Goal: Navigation & Orientation: Find specific page/section

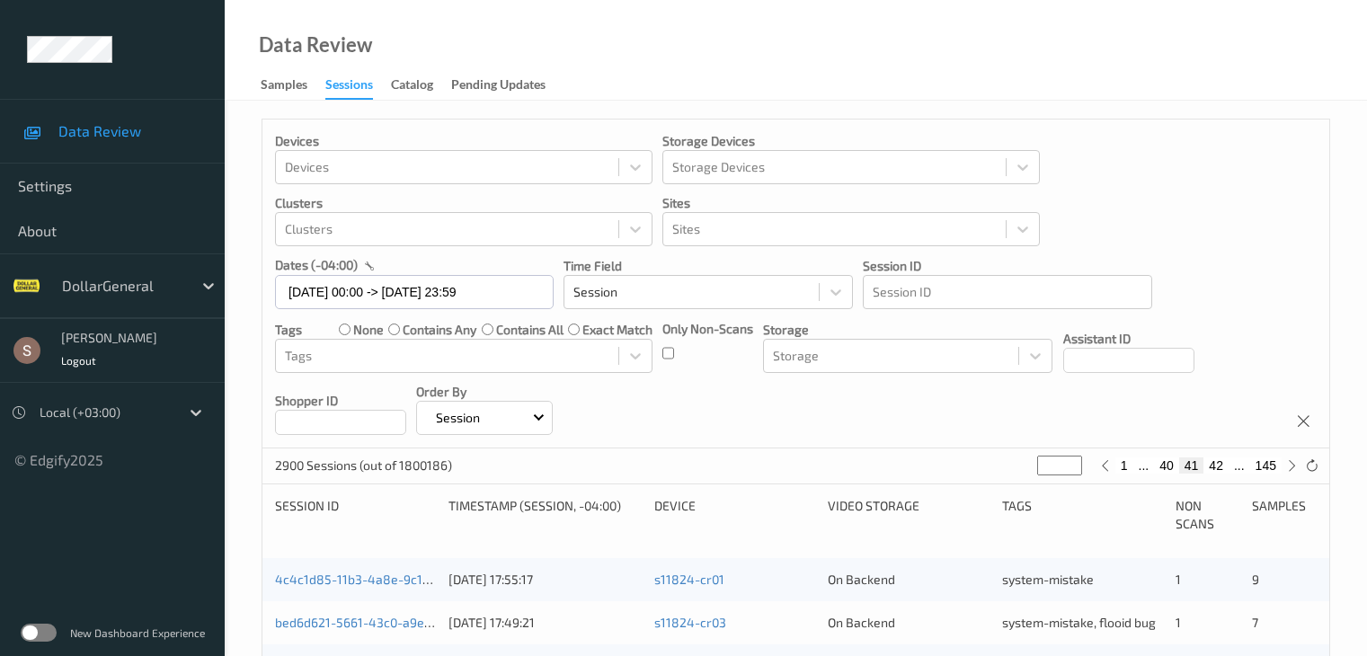
scroll to position [838, 0]
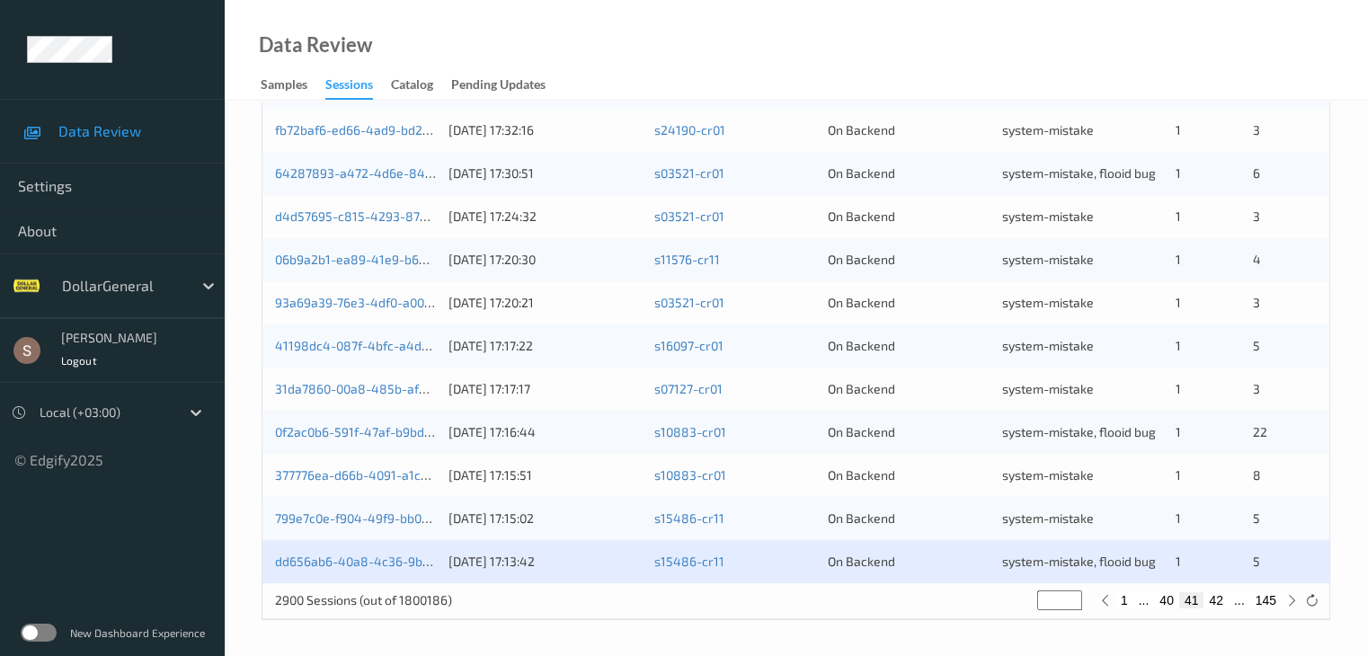
click at [1218, 598] on button "42" at bounding box center [1216, 600] width 25 height 16
type input "**"
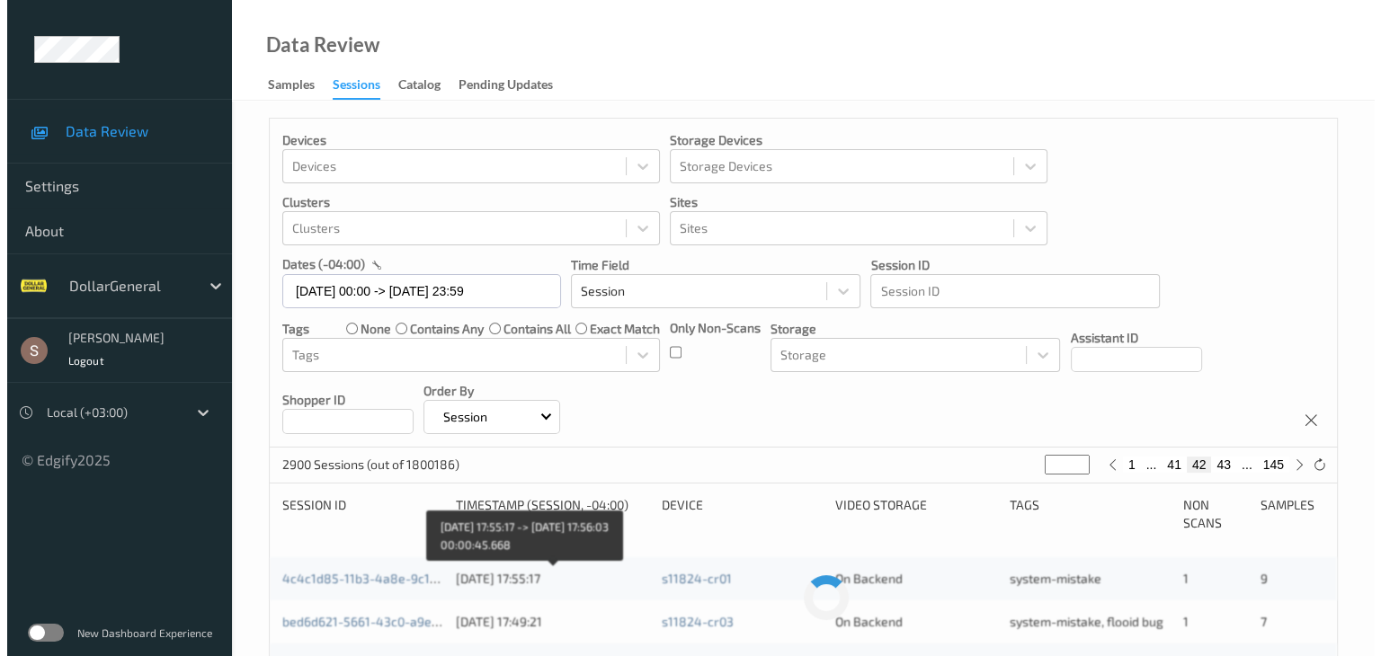
scroll to position [0, 0]
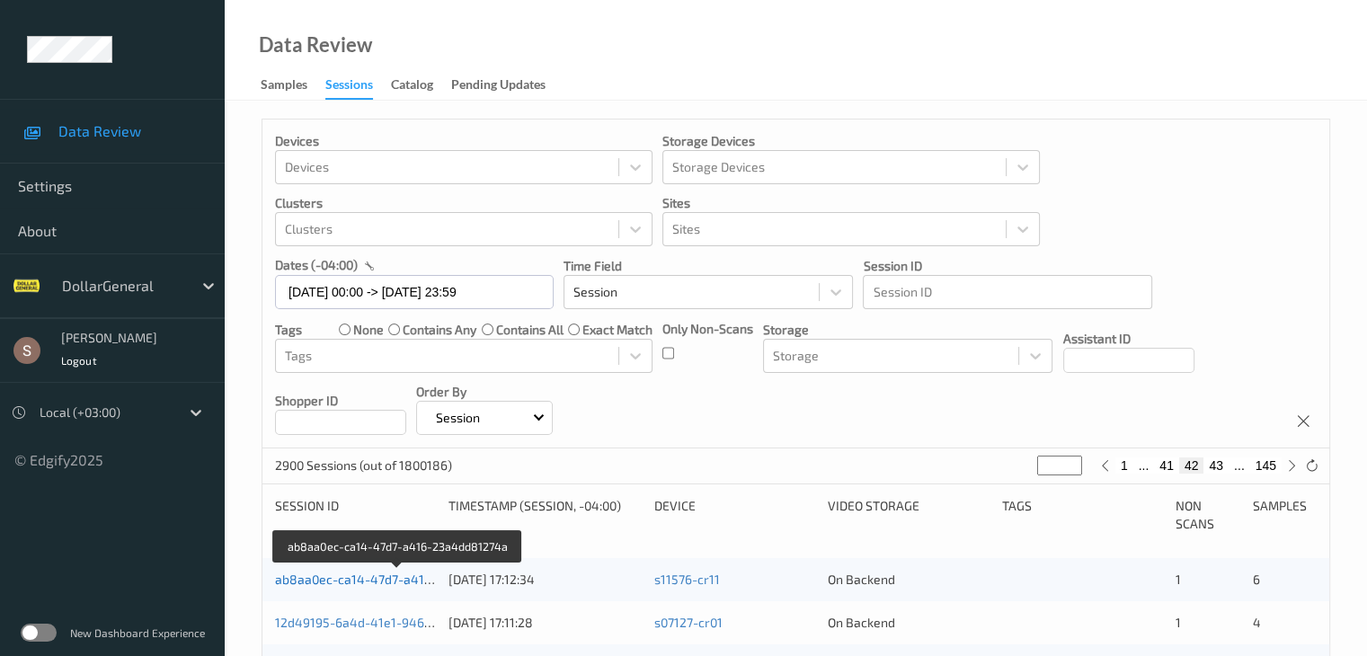
click at [397, 579] on link "ab8aa0ec-ca14-47d7-a416-23a4dd81274a" at bounding box center [399, 579] width 248 height 15
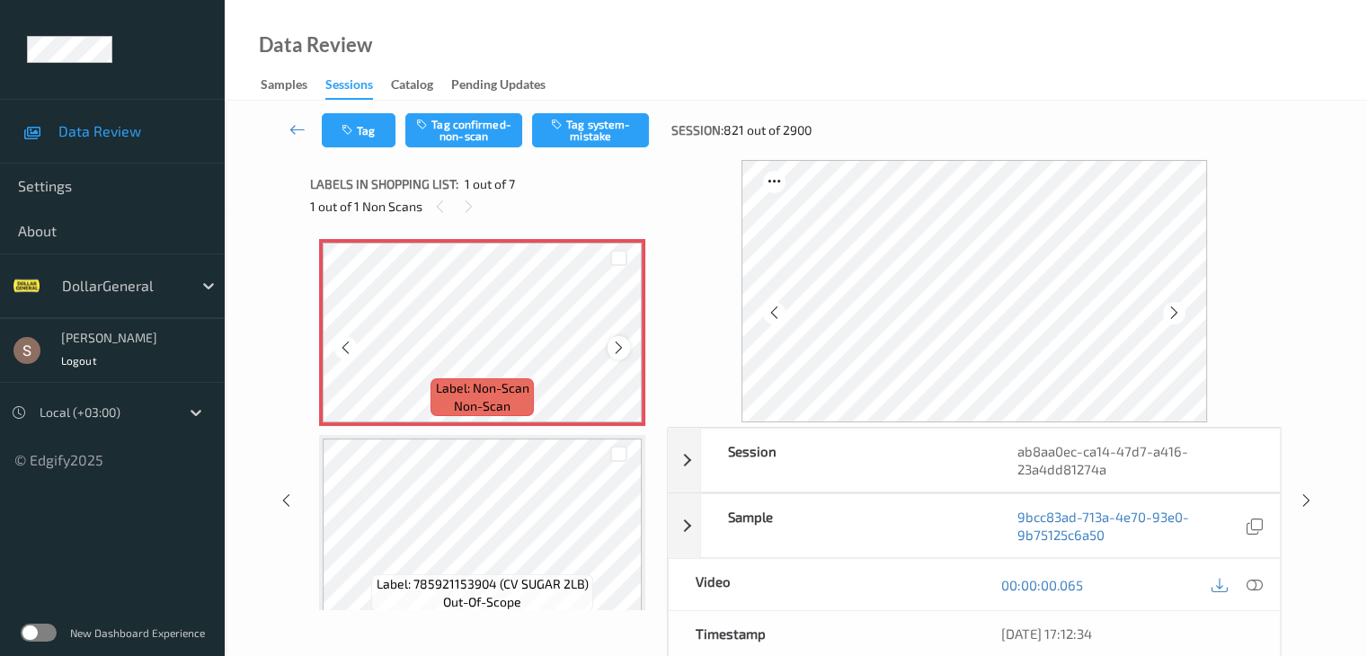
click at [622, 346] on icon at bounding box center [618, 348] width 15 height 16
click at [600, 134] on button "Tag system-mistake" at bounding box center [590, 130] width 117 height 34
click at [376, 135] on button "Tag" at bounding box center [359, 130] width 74 height 34
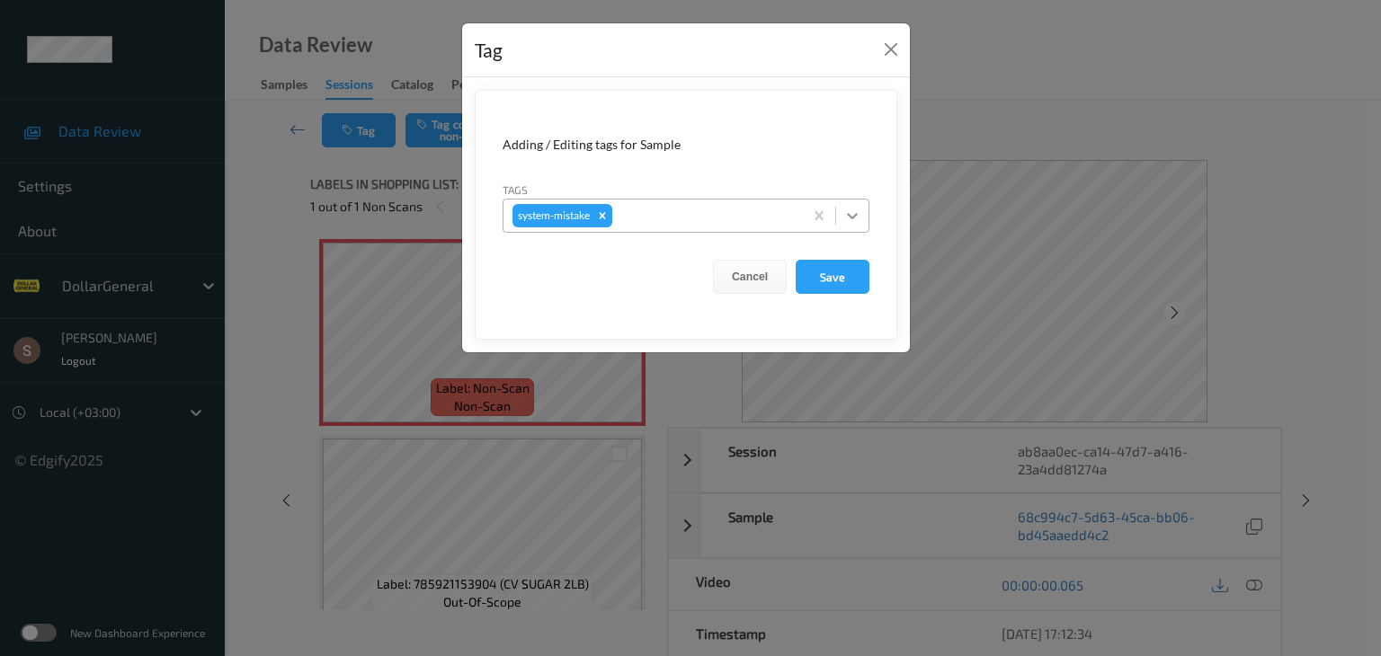
click at [860, 216] on icon at bounding box center [852, 216] width 18 height 18
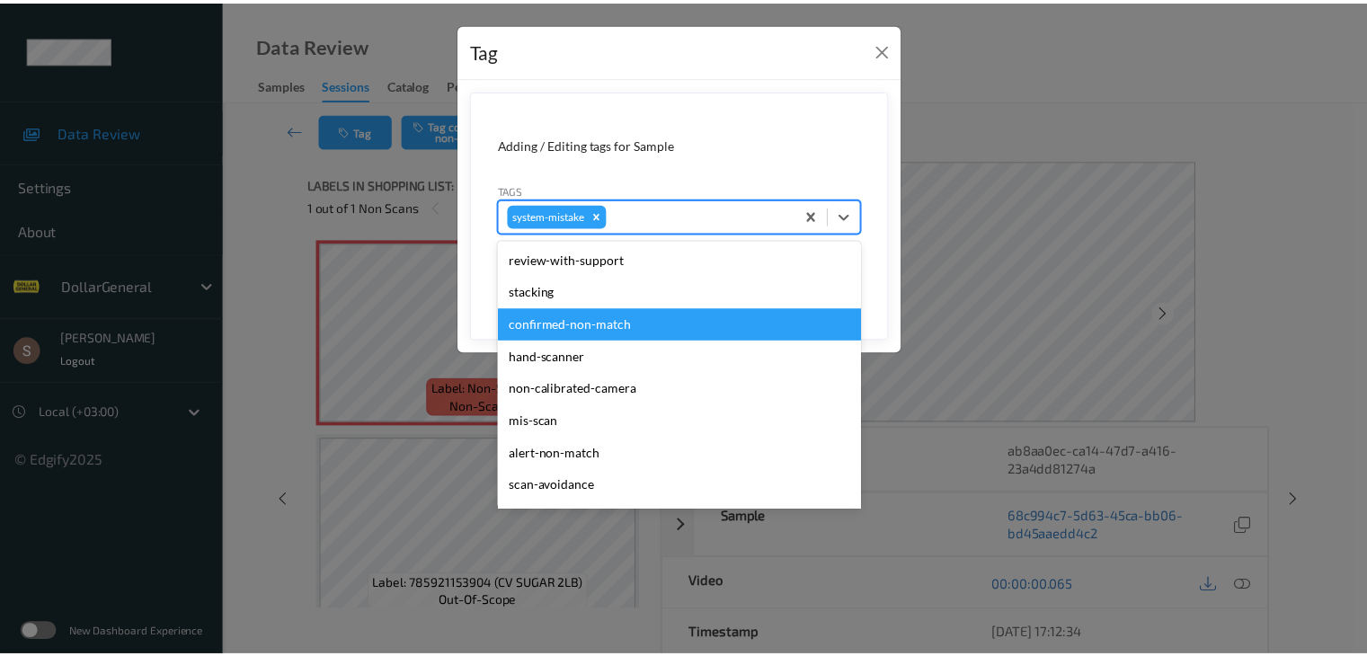
scroll to position [450, 0]
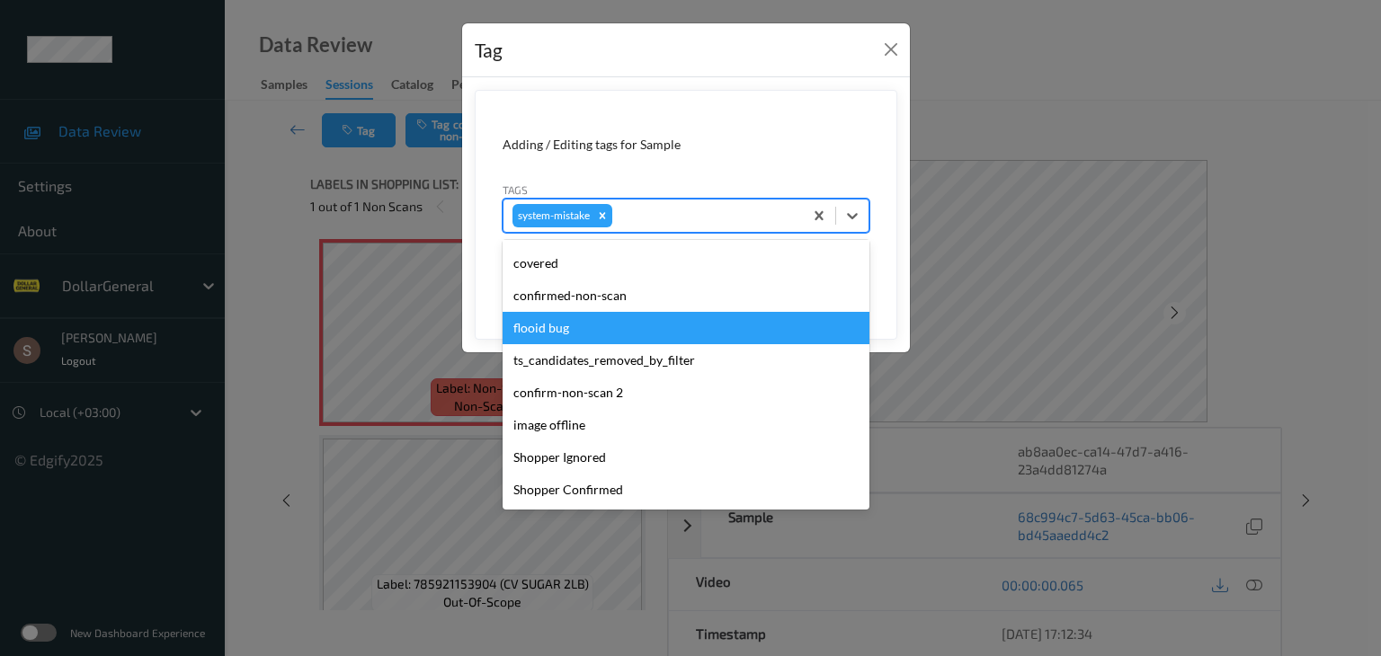
click at [590, 324] on div "flooid bug" at bounding box center [686, 328] width 367 height 32
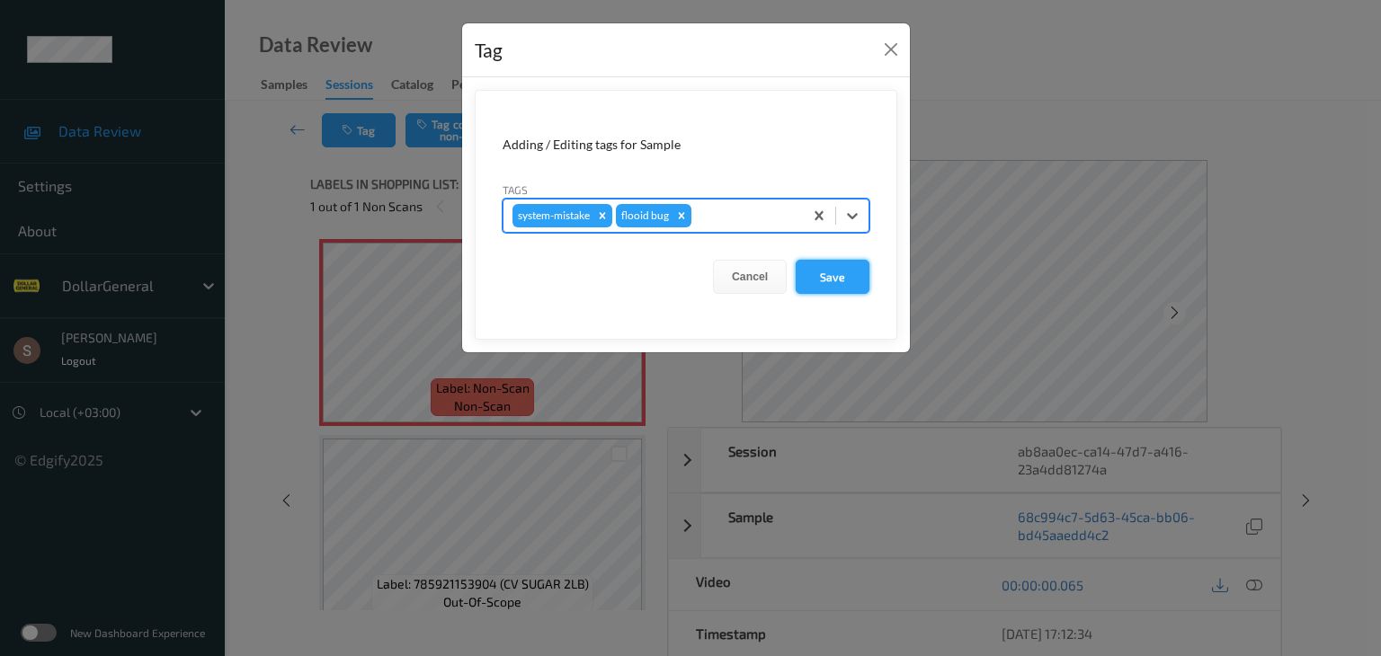
click at [827, 281] on button "Save" at bounding box center [833, 277] width 74 height 34
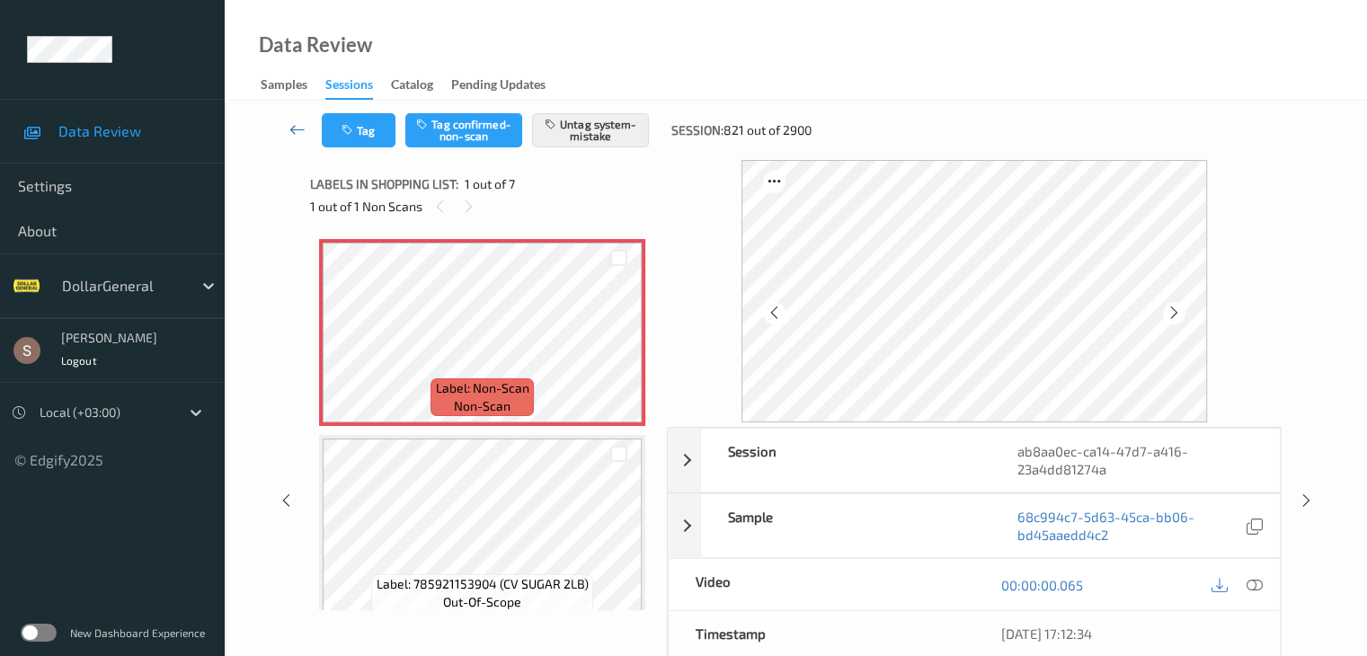
click at [298, 127] on icon at bounding box center [298, 129] width 16 height 18
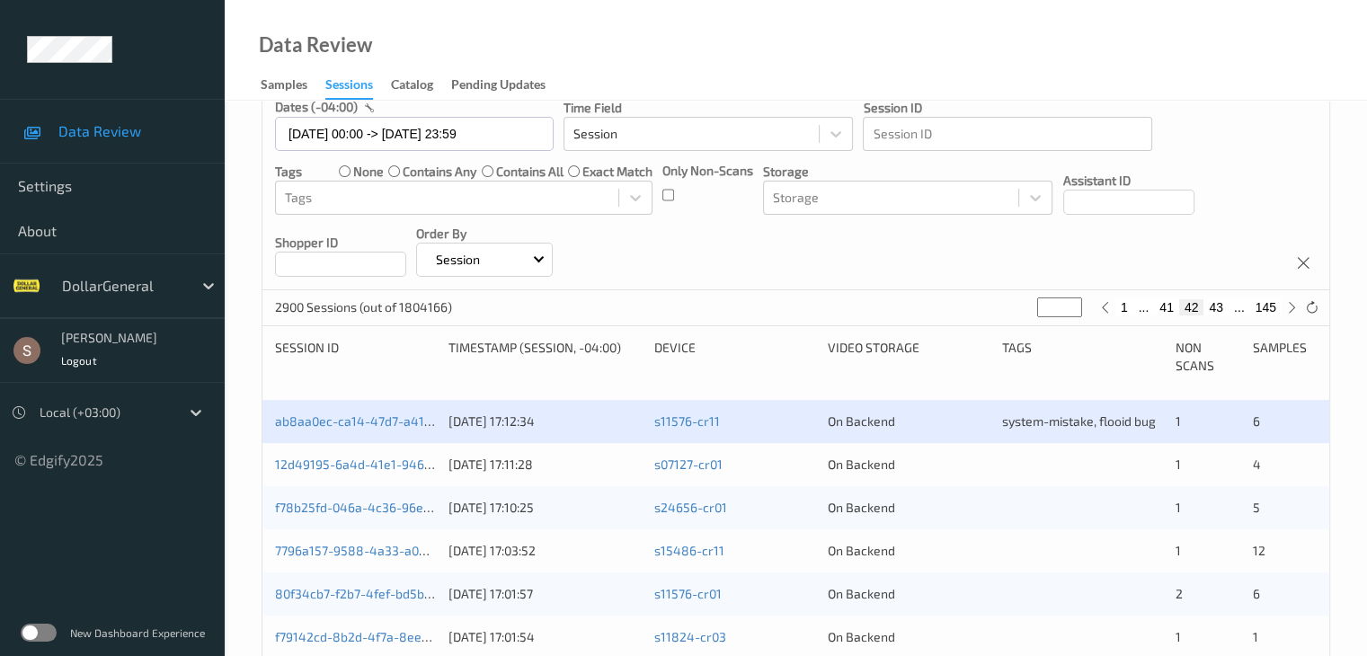
scroll to position [180, 0]
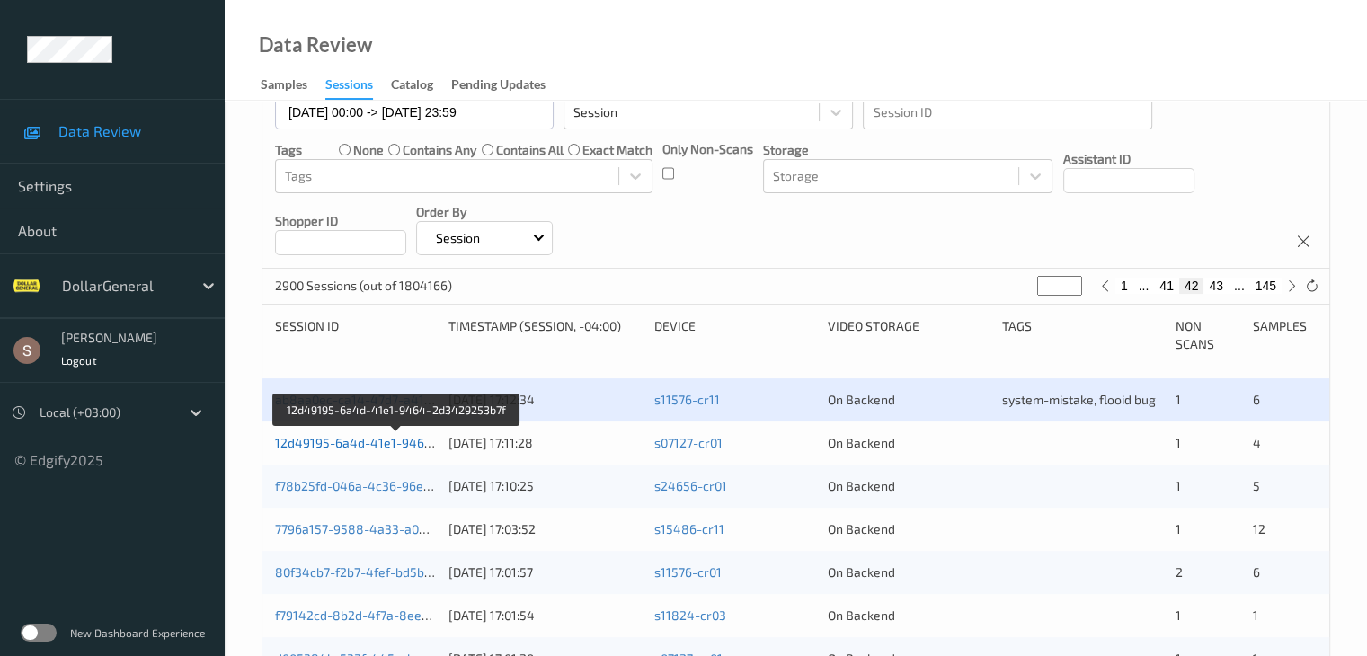
click at [388, 444] on link "12d49195-6a4d-41e1-9464-2d3429253b7f" at bounding box center [398, 442] width 246 height 15
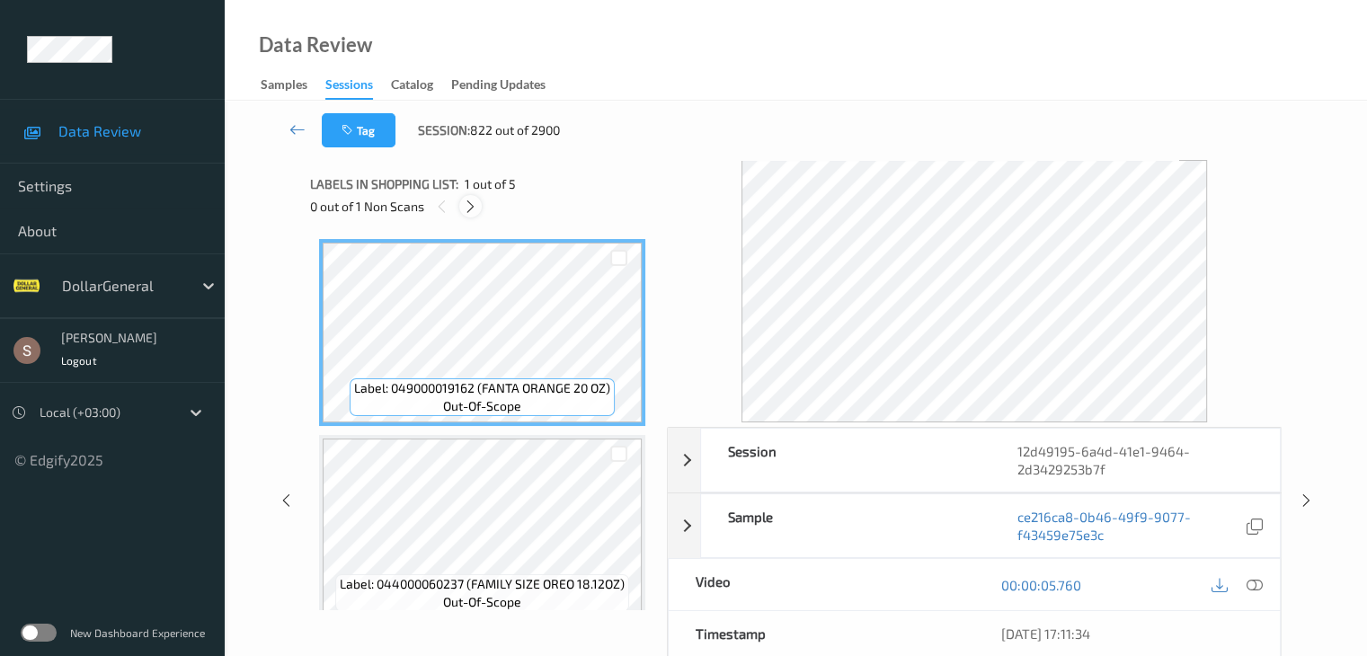
click at [478, 204] on icon at bounding box center [470, 207] width 15 height 16
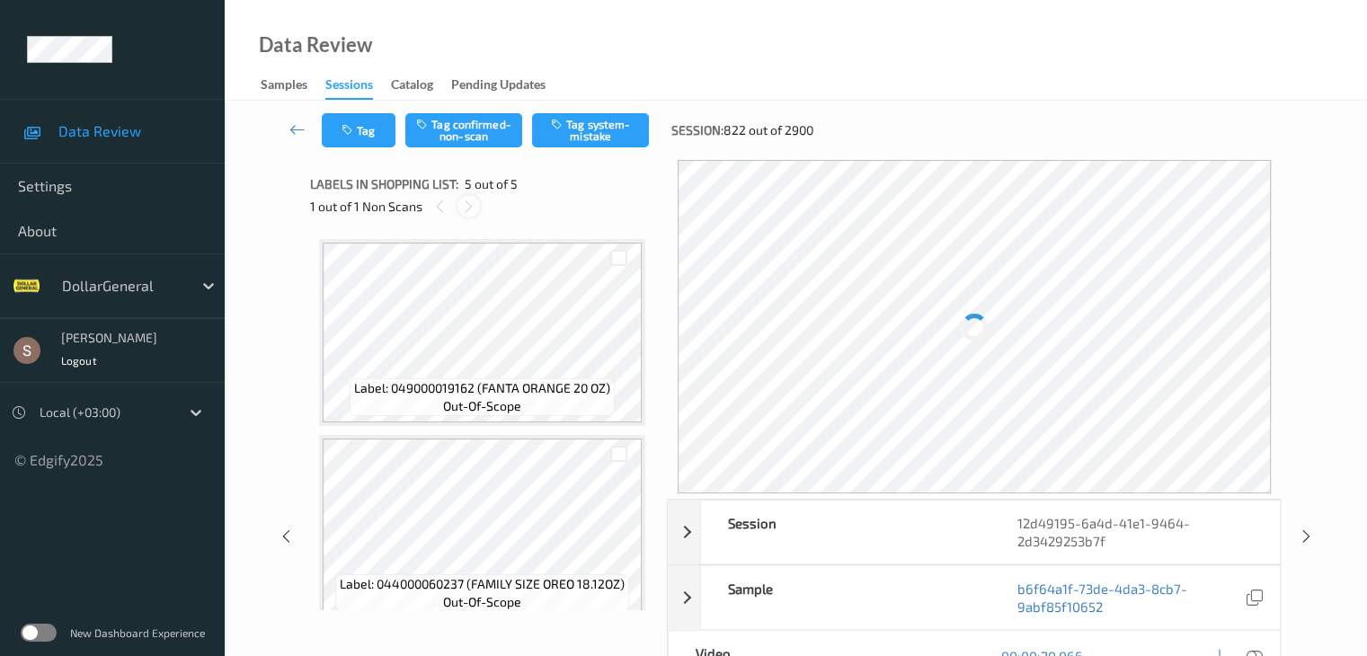
scroll to position [597, 0]
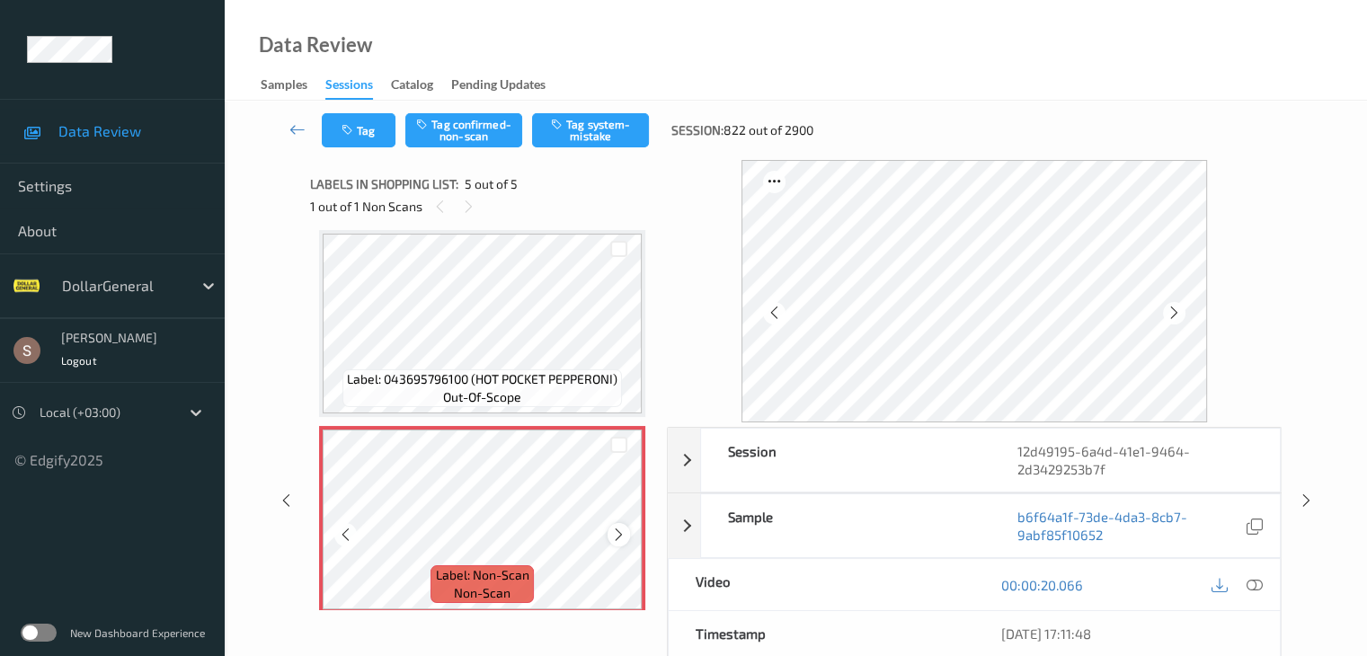
click at [618, 533] on icon at bounding box center [618, 535] width 15 height 16
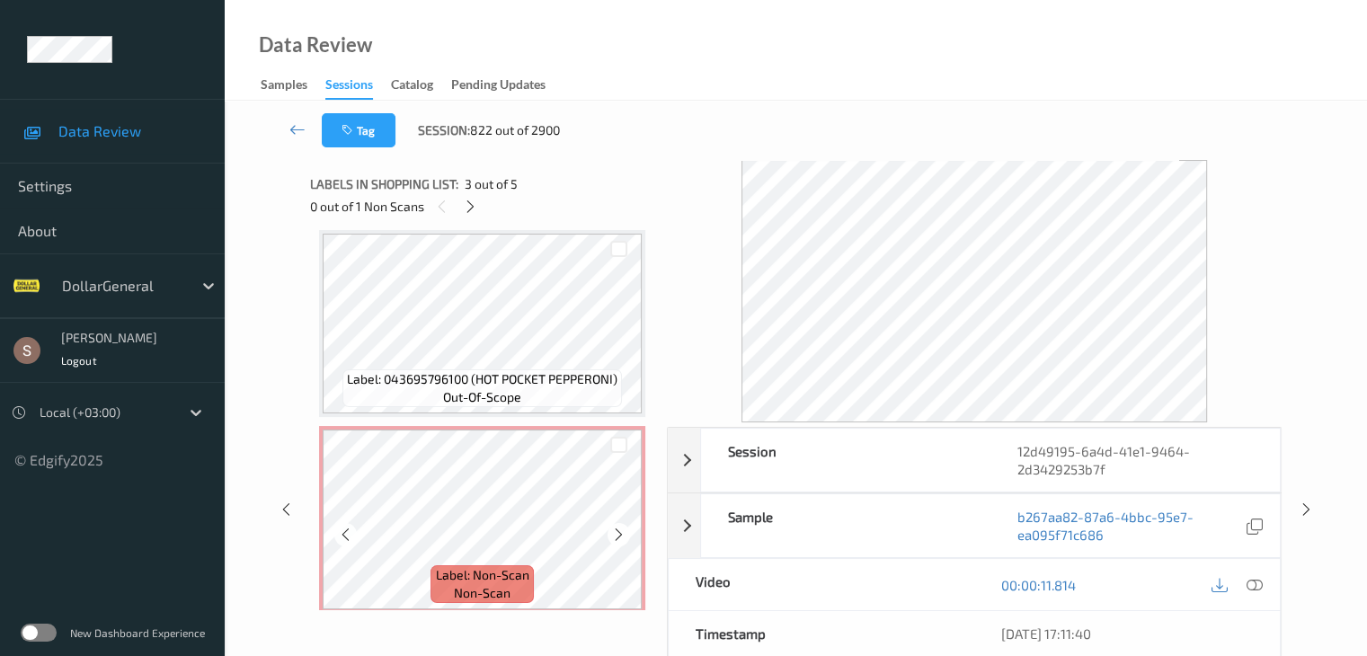
scroll to position [609, 0]
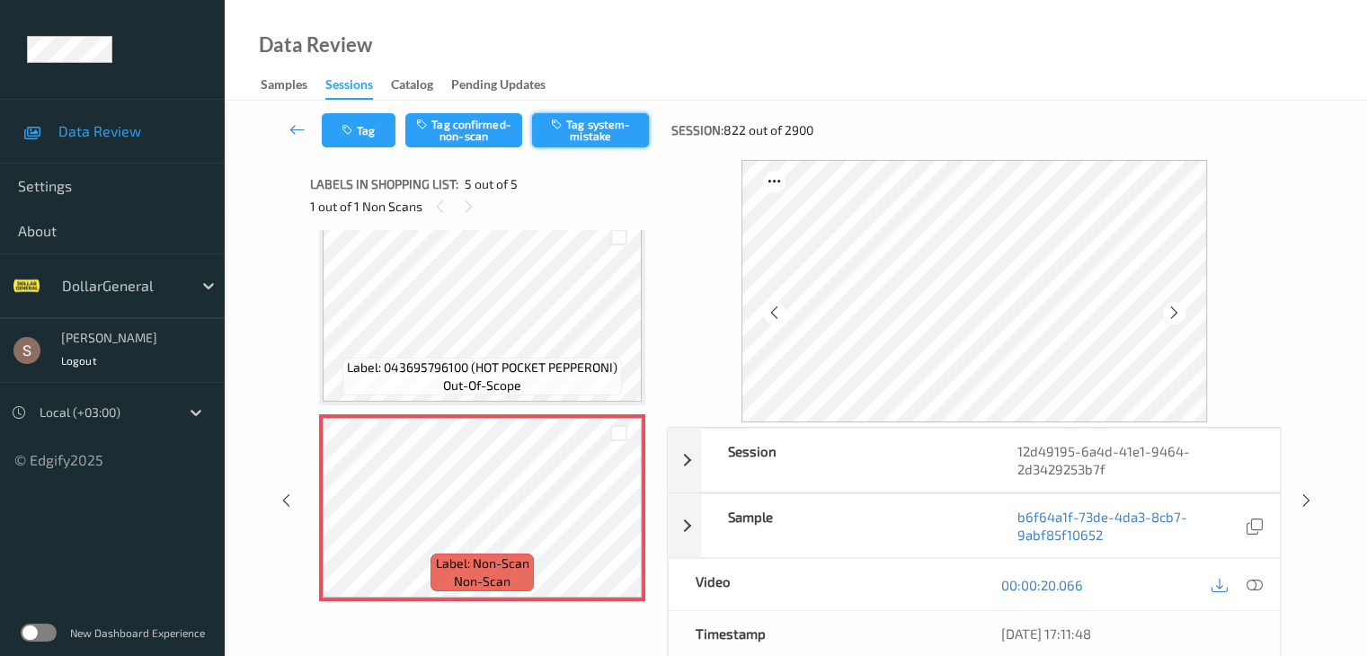
click at [608, 142] on button "Tag system-mistake" at bounding box center [590, 130] width 117 height 34
click at [298, 129] on icon at bounding box center [298, 129] width 16 height 18
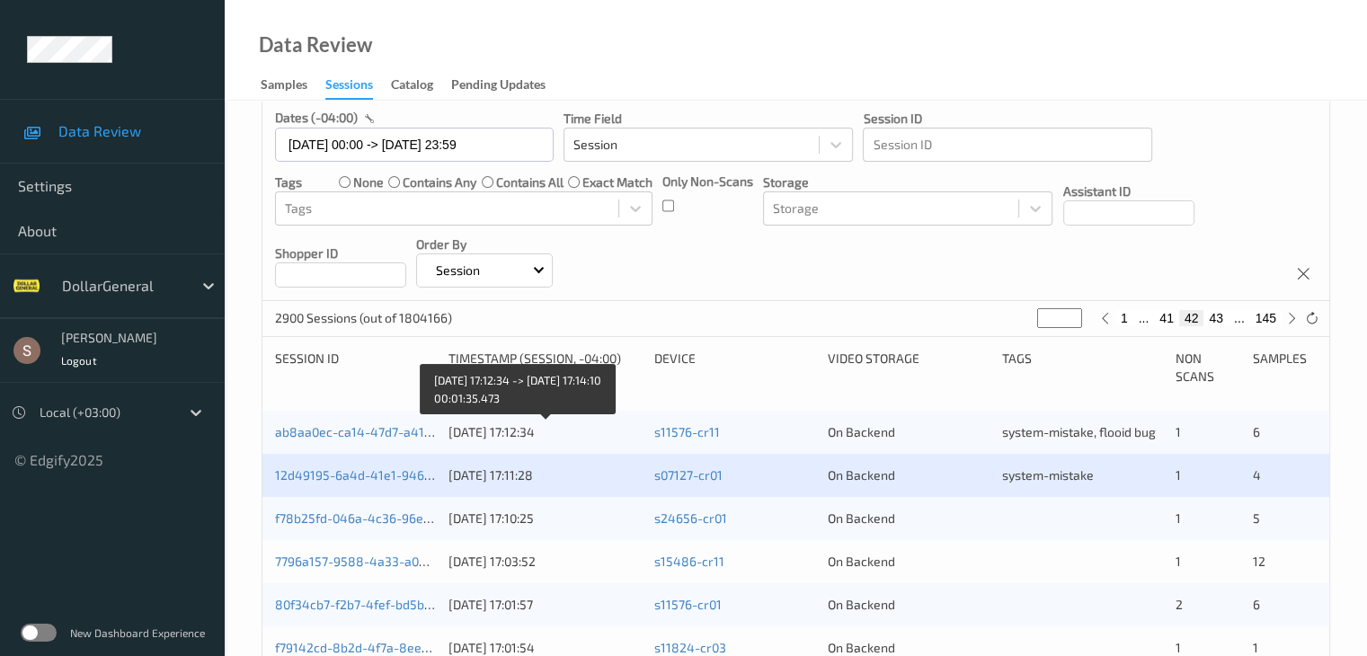
scroll to position [180, 0]
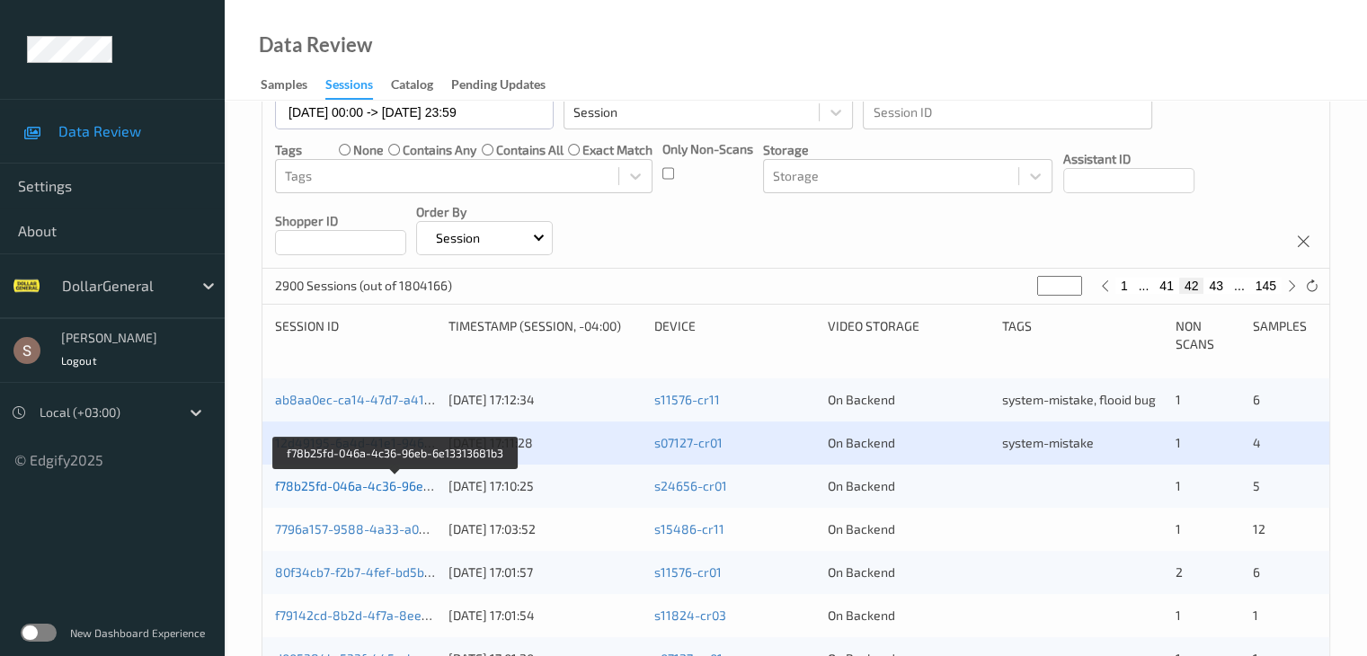
click at [391, 489] on link "f78b25fd-046a-4c36-96eb-6e13313681b3" at bounding box center [396, 485] width 243 height 15
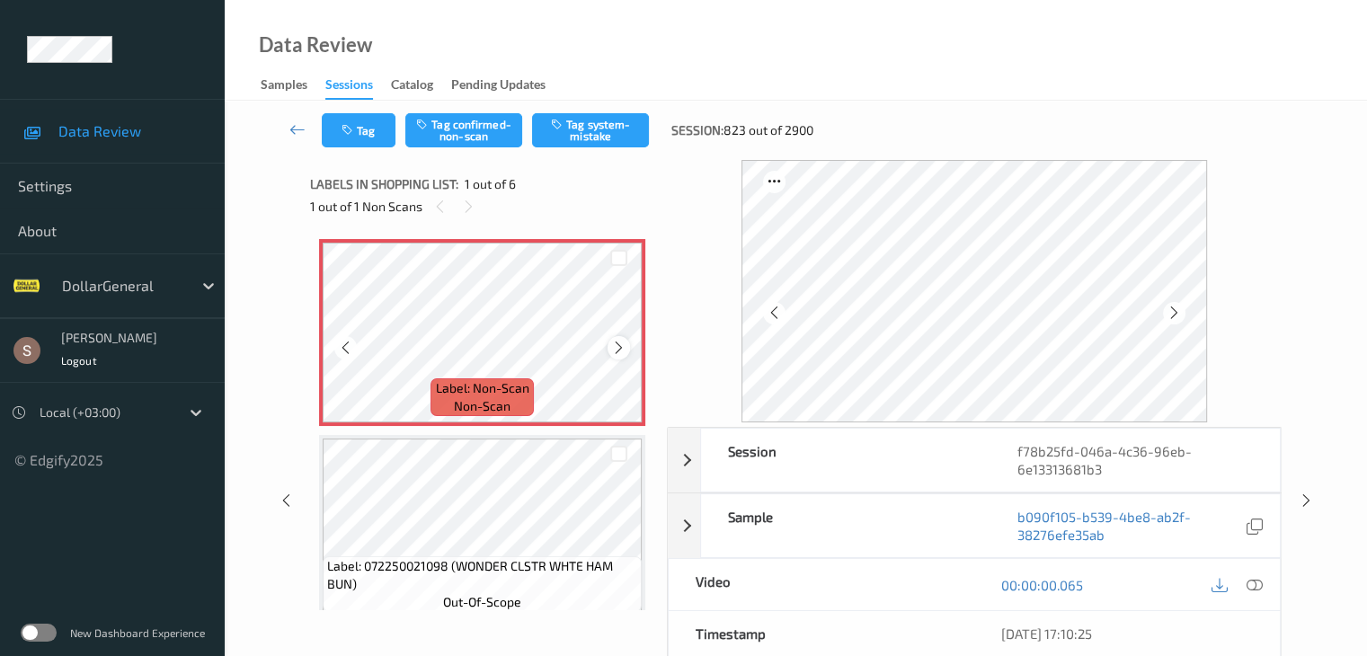
click at [614, 346] on icon at bounding box center [618, 348] width 15 height 16
click at [572, 131] on button "Tag system-mistake" at bounding box center [590, 130] width 117 height 34
click at [349, 134] on icon "button" at bounding box center [349, 130] width 15 height 13
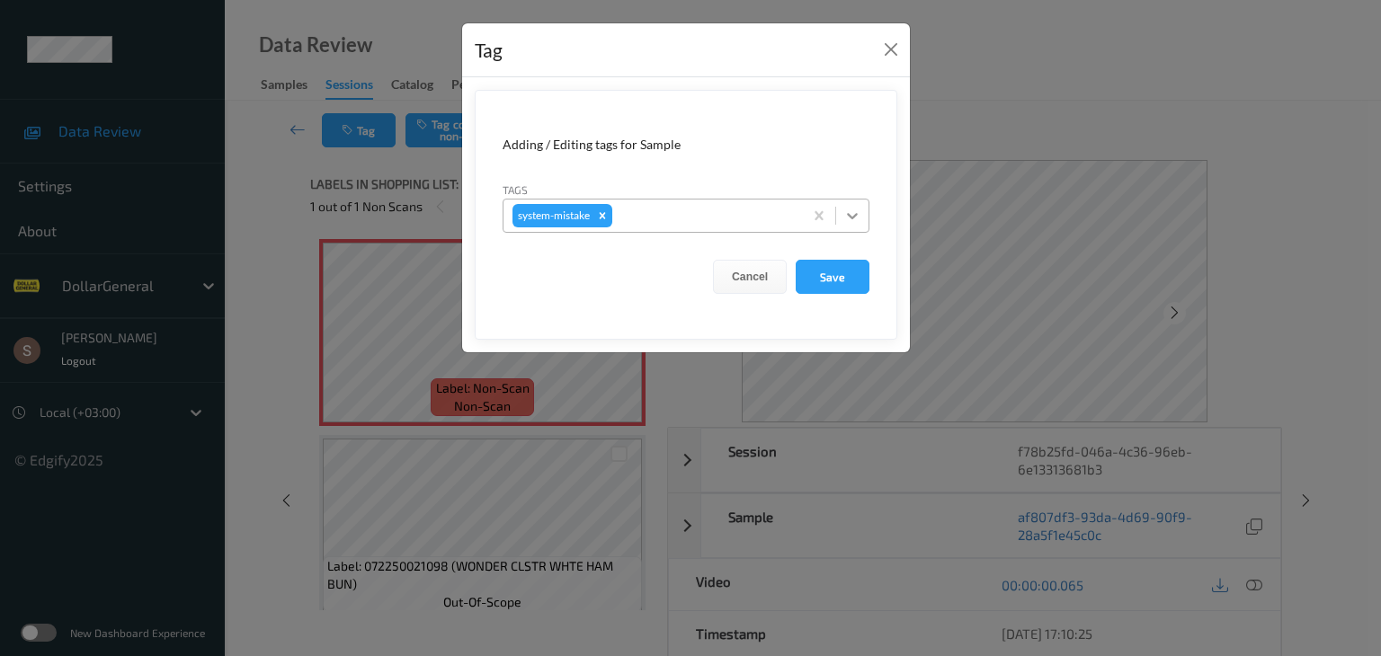
click at [848, 213] on icon at bounding box center [852, 216] width 11 height 6
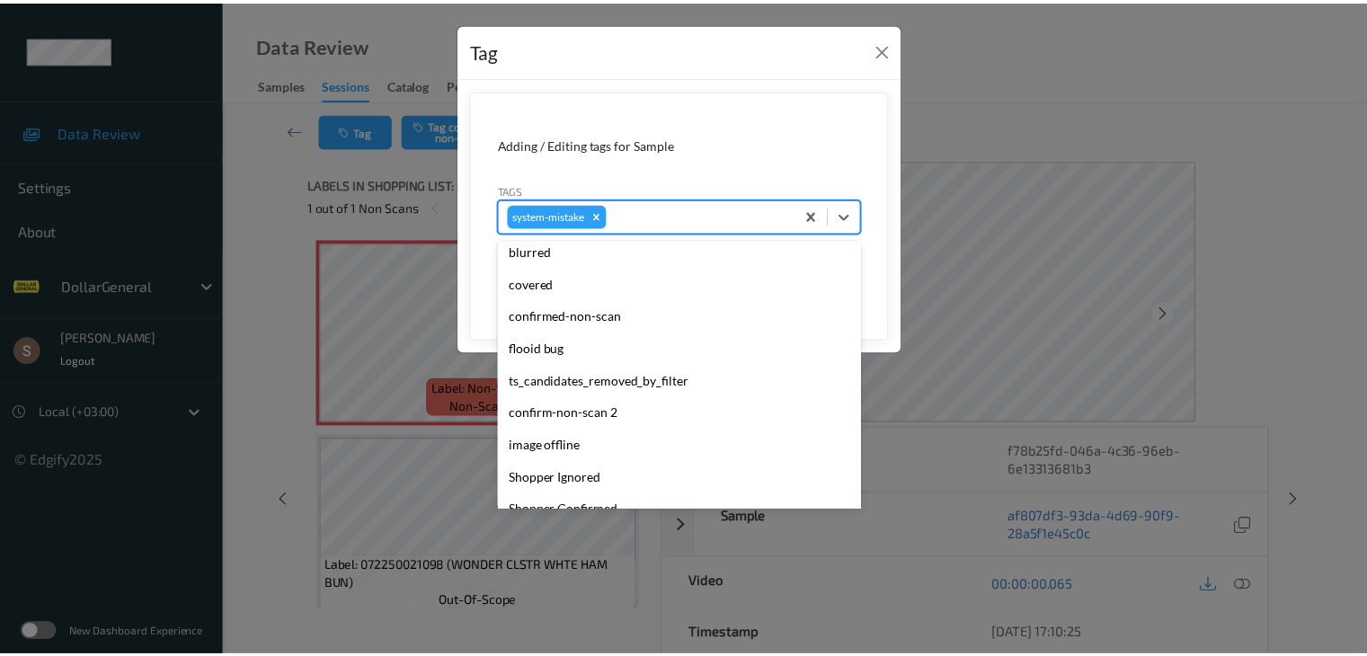
scroll to position [450, 0]
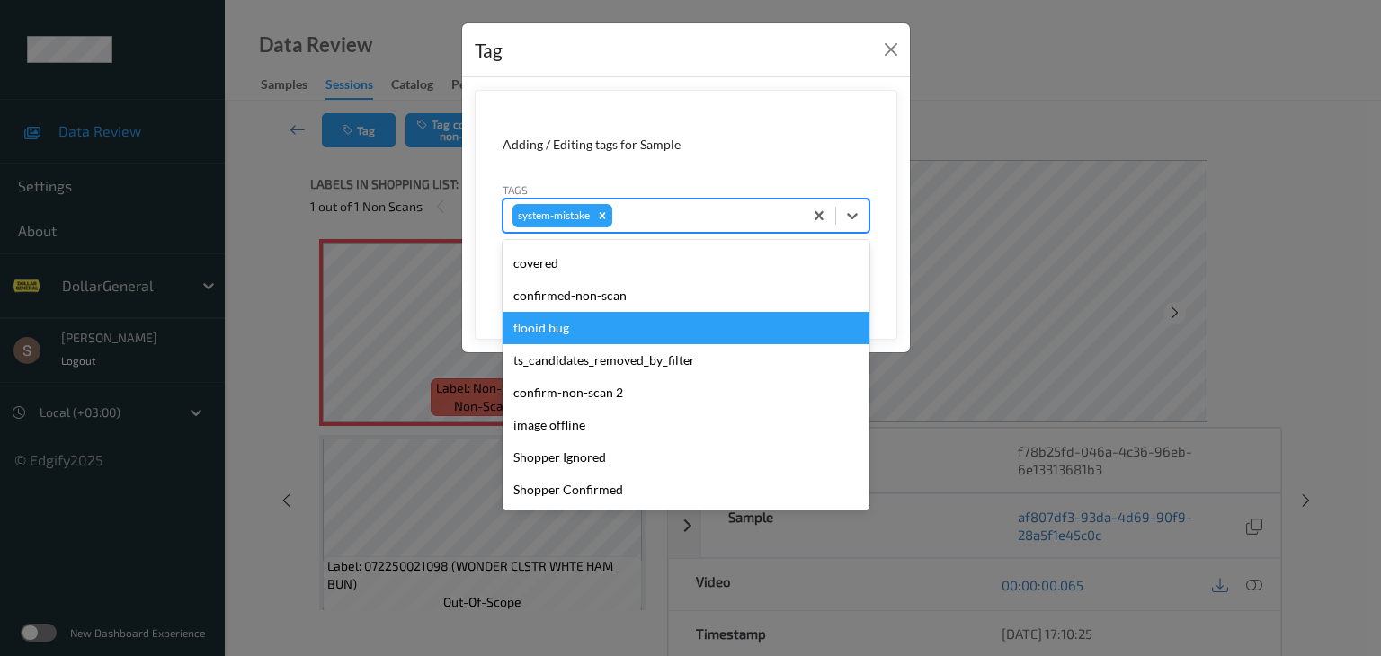
click at [615, 331] on div "flooid bug" at bounding box center [686, 328] width 367 height 32
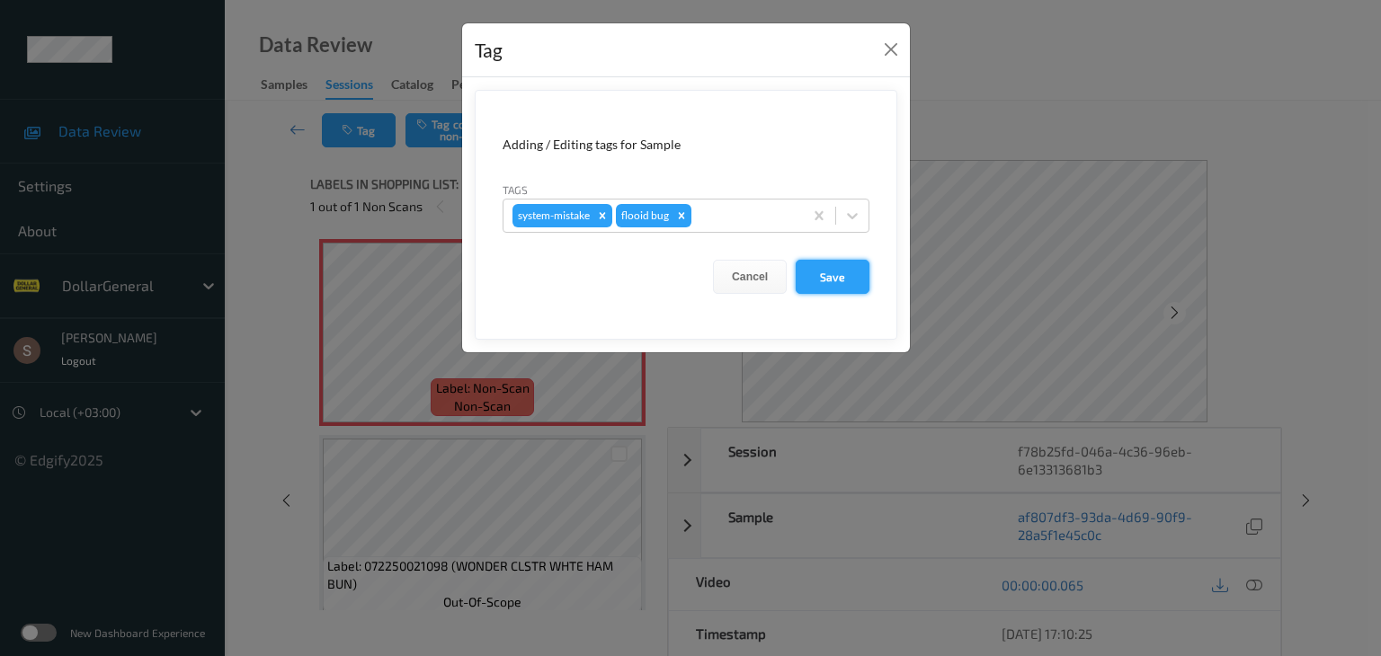
click at [815, 286] on button "Save" at bounding box center [833, 277] width 74 height 34
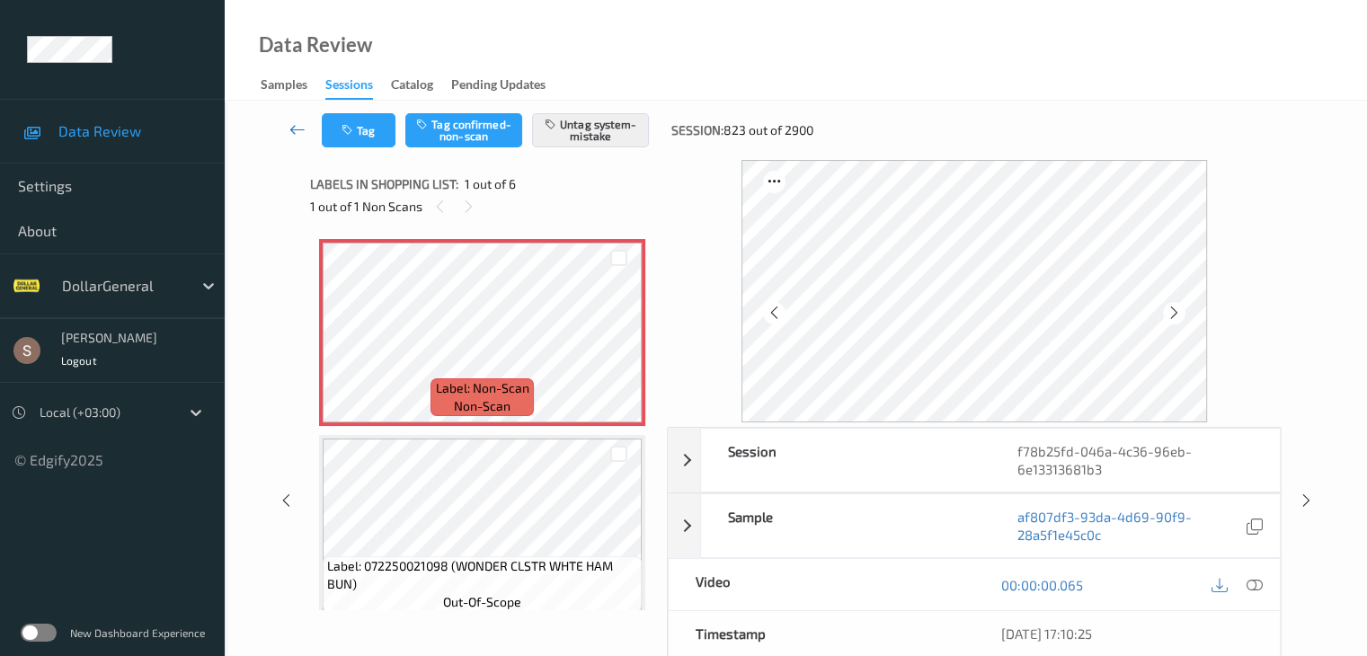
click at [295, 133] on icon at bounding box center [298, 129] width 16 height 18
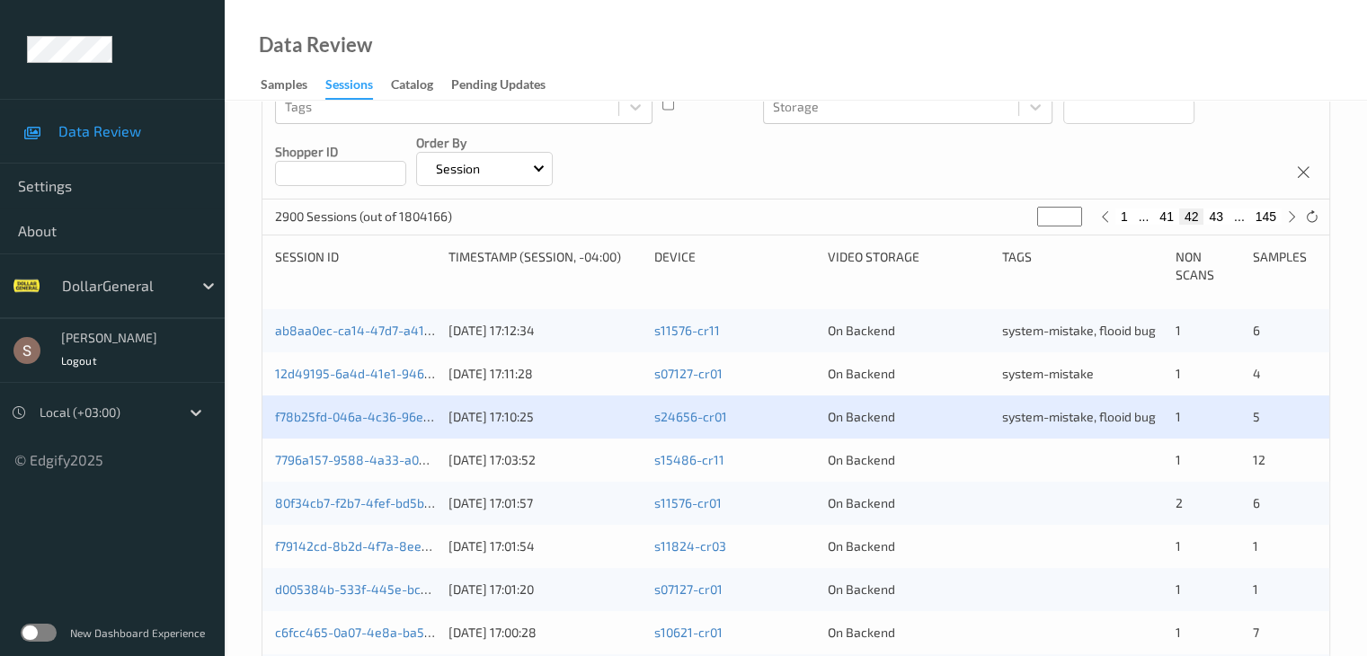
scroll to position [270, 0]
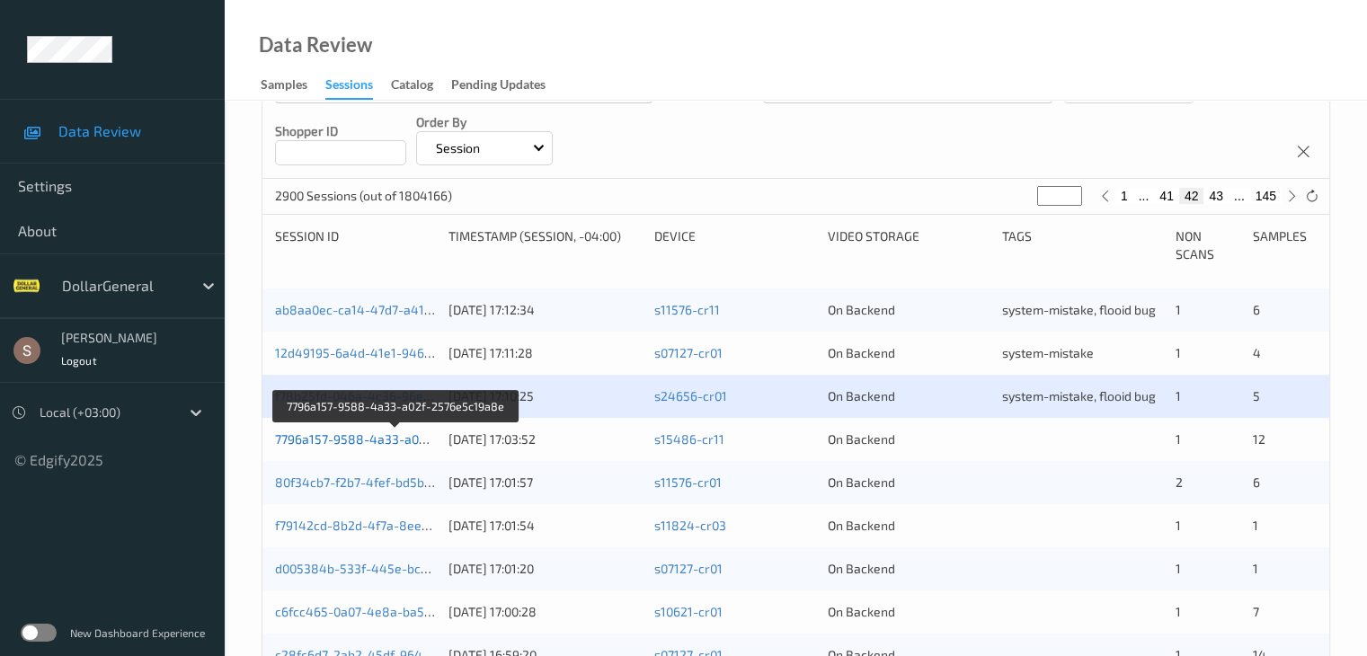
click at [378, 440] on link "7796a157-9588-4a33-a02f-2576e5c19a8e" at bounding box center [397, 439] width 245 height 15
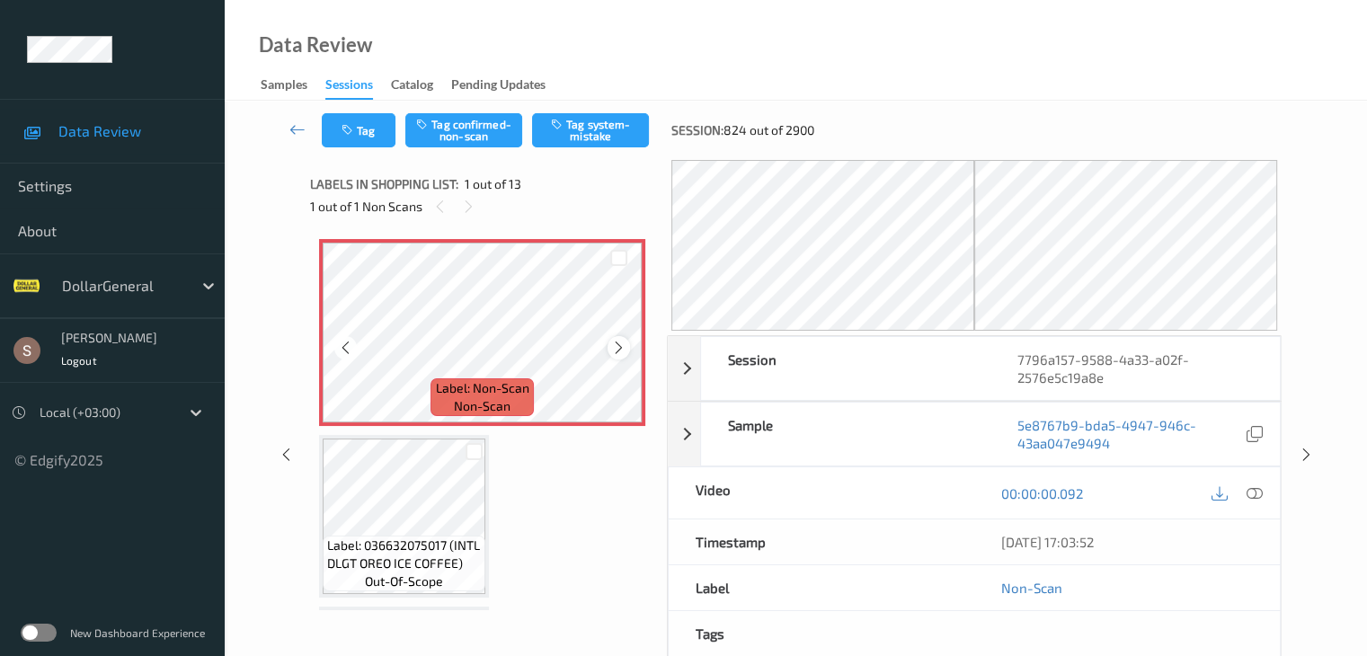
click at [626, 346] on icon at bounding box center [618, 348] width 15 height 16
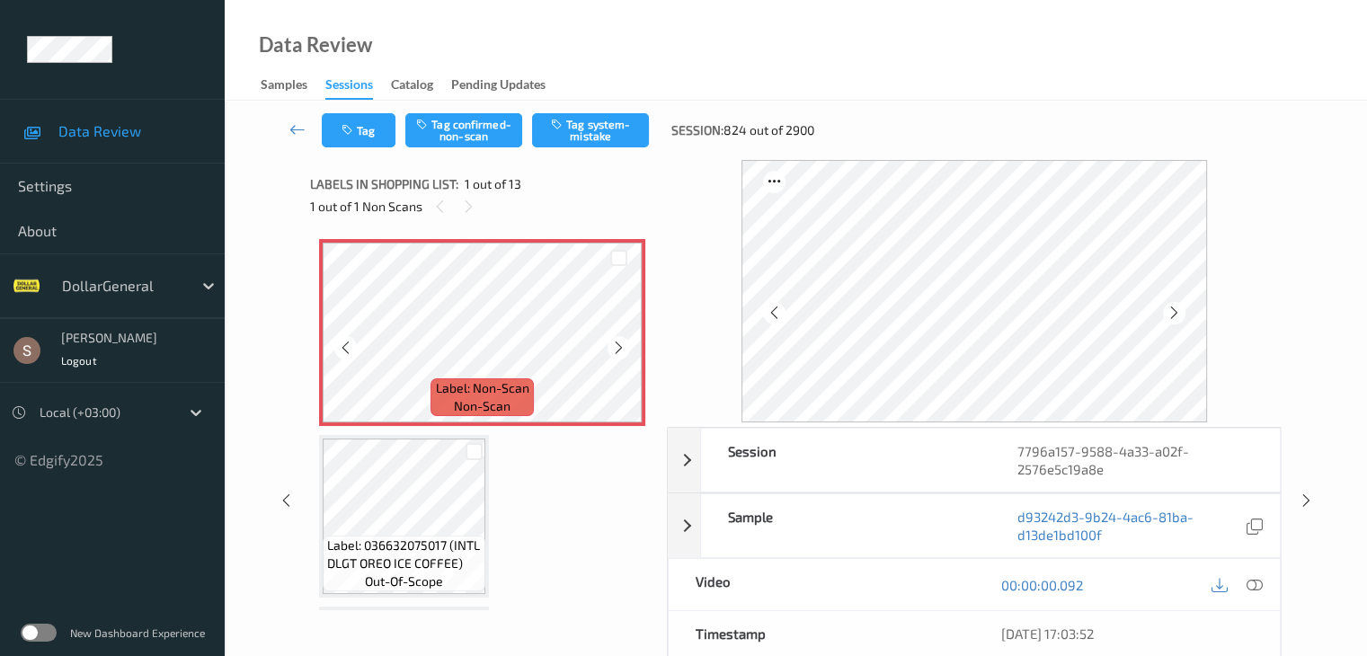
click at [626, 346] on icon at bounding box center [618, 348] width 15 height 16
click at [619, 127] on button "Tag system-mistake" at bounding box center [590, 130] width 117 height 34
click at [364, 141] on button "Tag" at bounding box center [359, 130] width 74 height 34
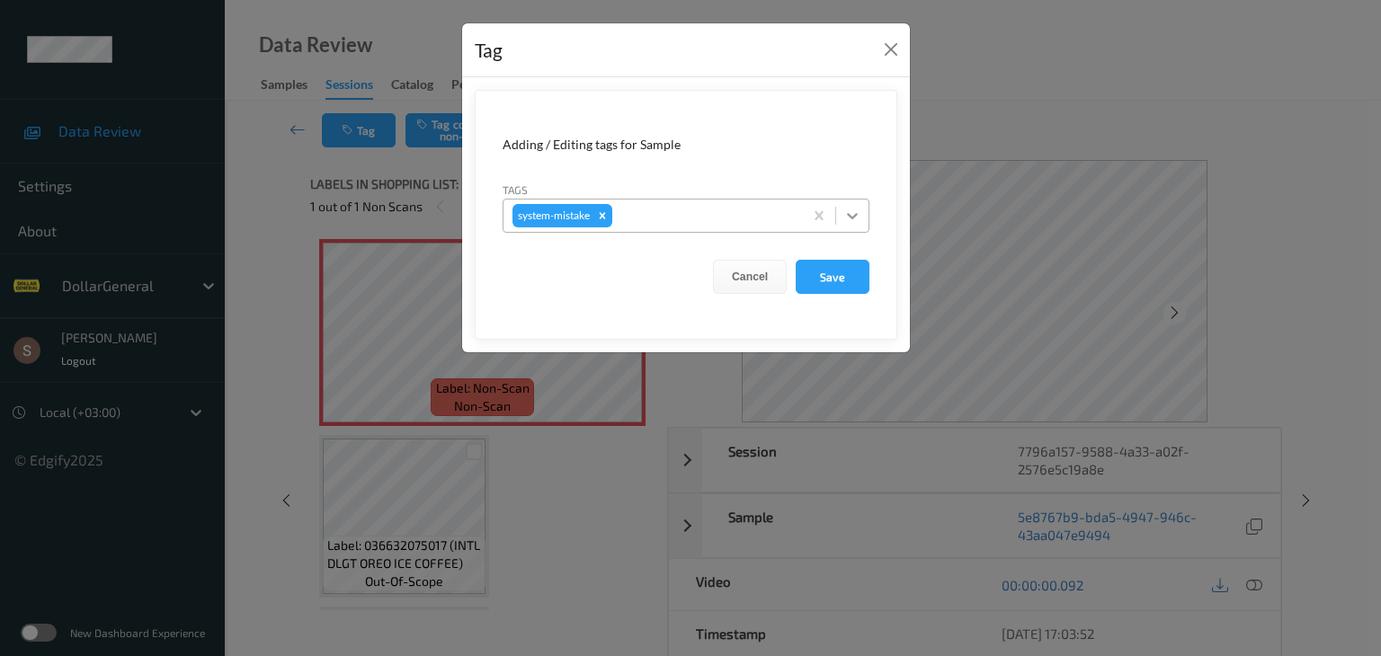
click at [862, 222] on div at bounding box center [852, 216] width 32 height 32
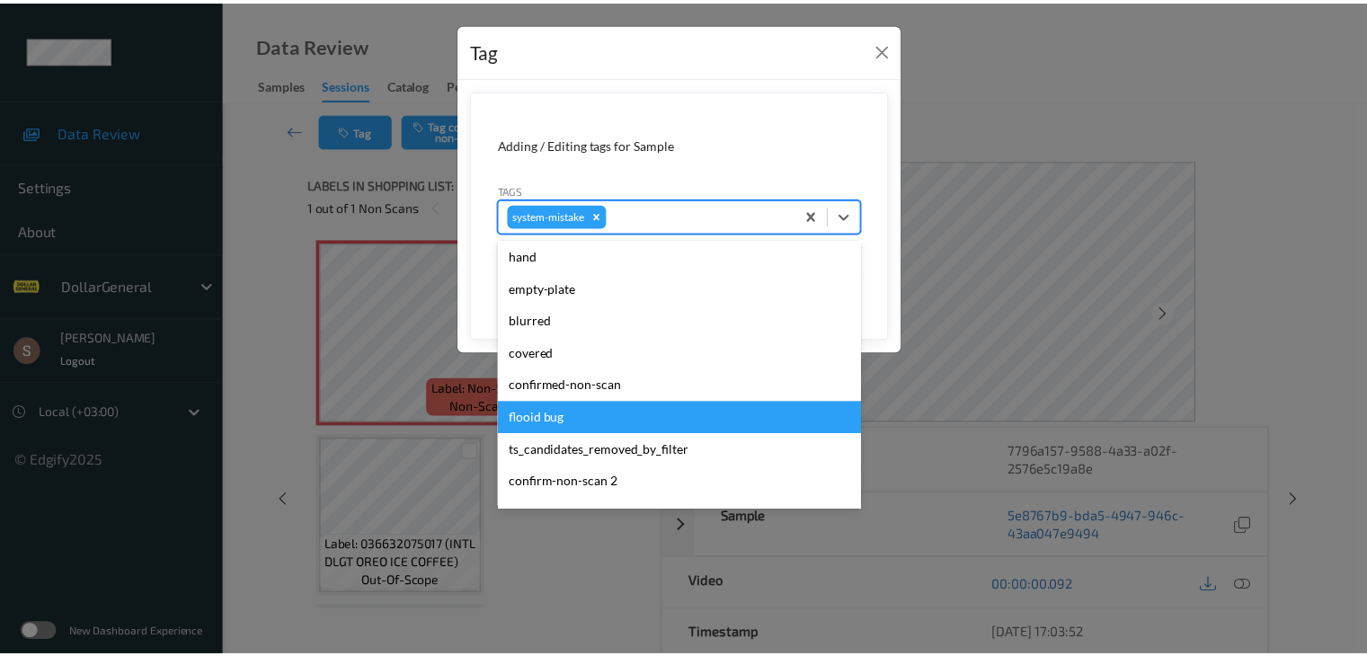
scroll to position [450, 0]
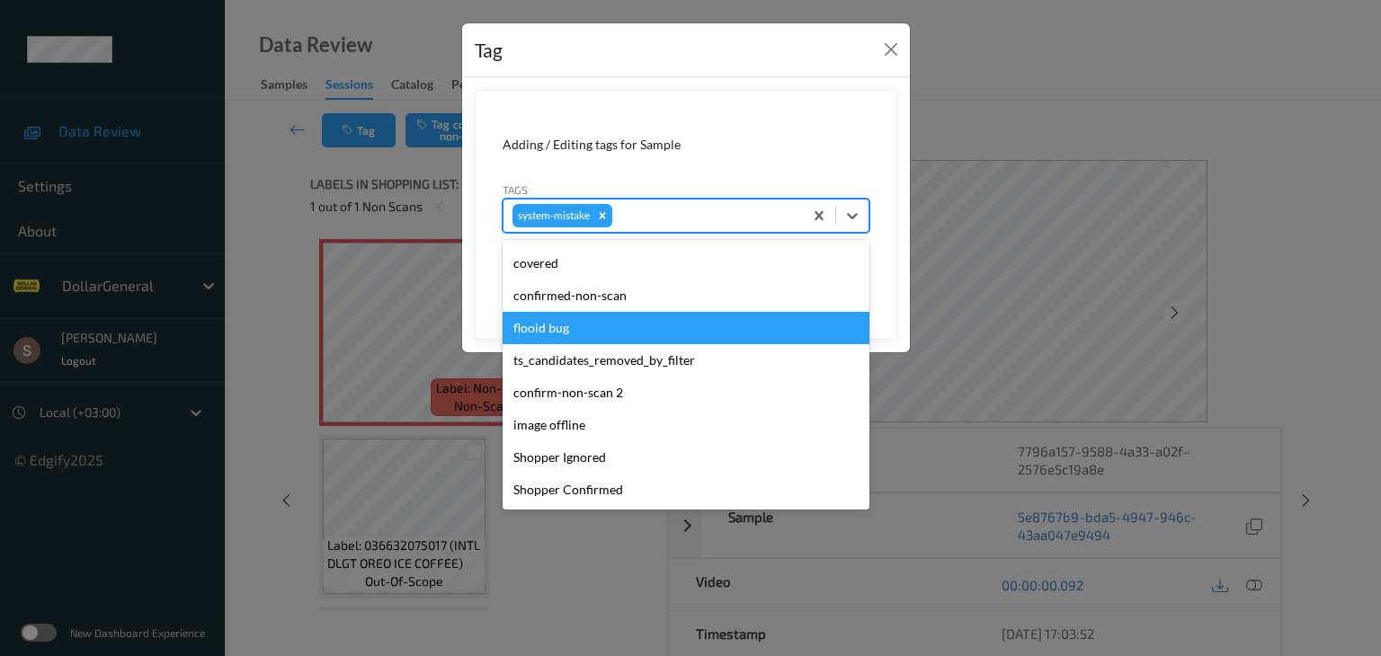
click at [619, 334] on div "flooid bug" at bounding box center [686, 328] width 367 height 32
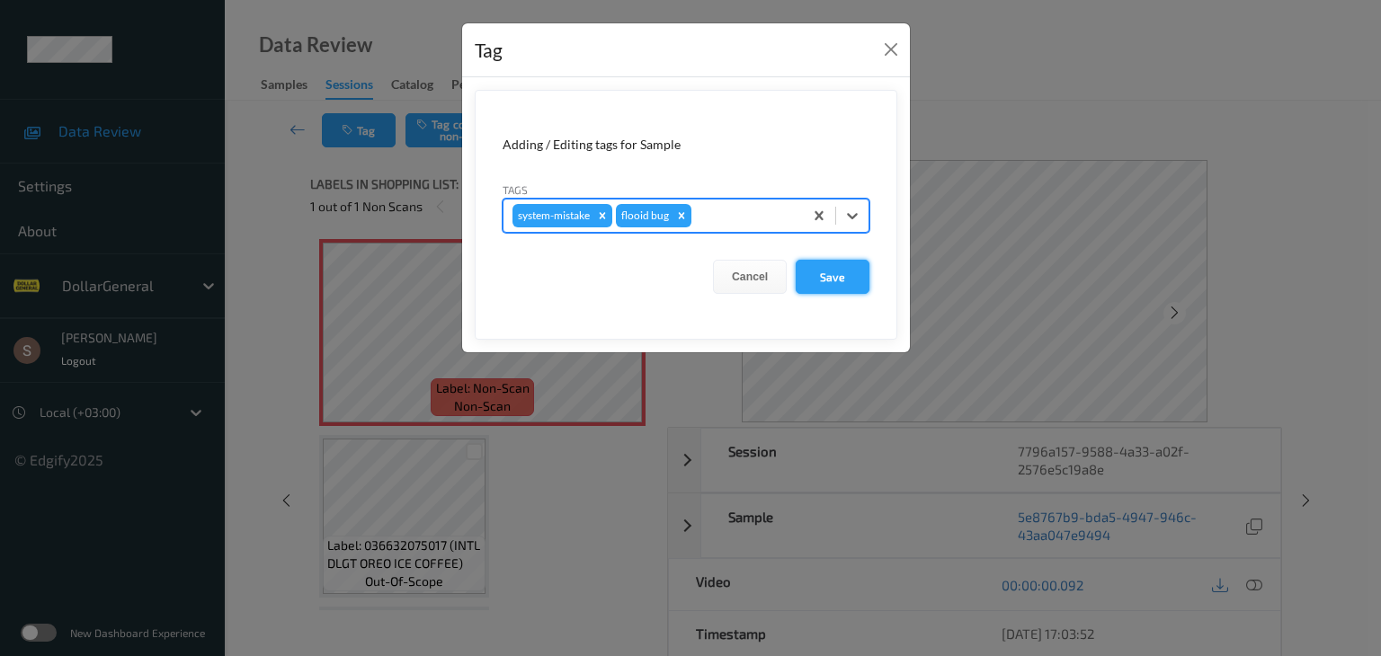
click at [831, 281] on button "Save" at bounding box center [833, 277] width 74 height 34
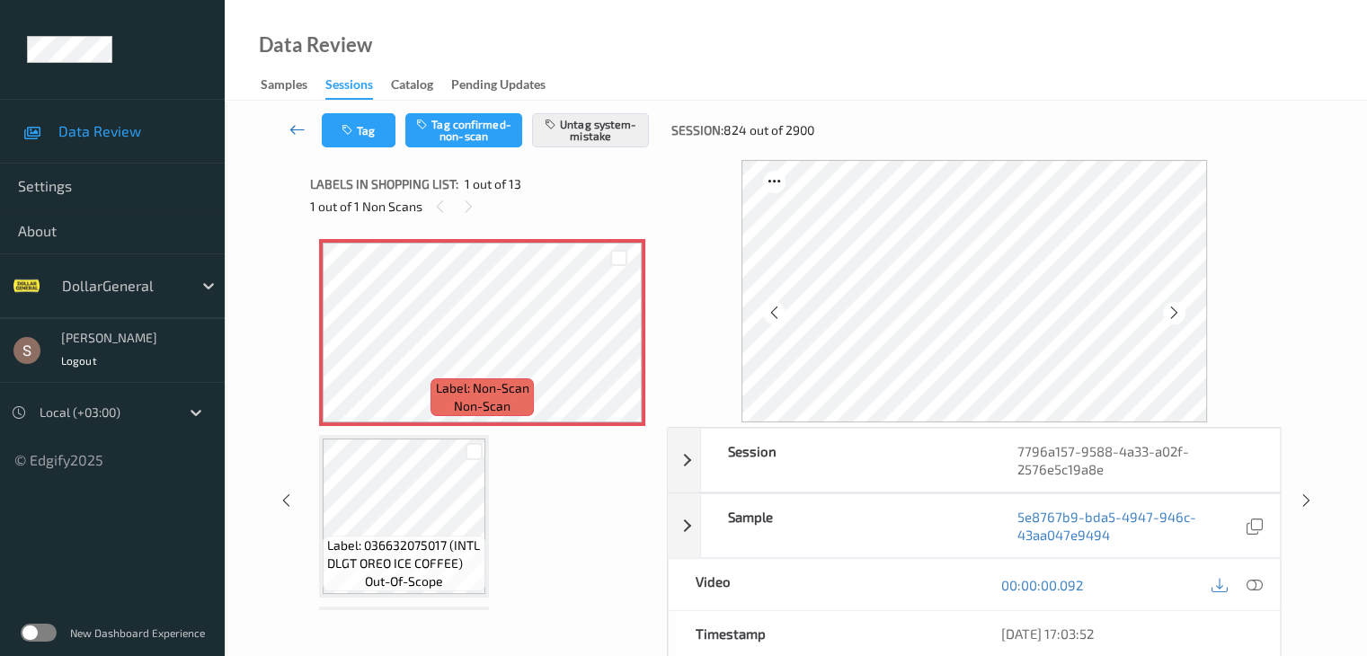
click at [300, 130] on icon at bounding box center [298, 129] width 16 height 18
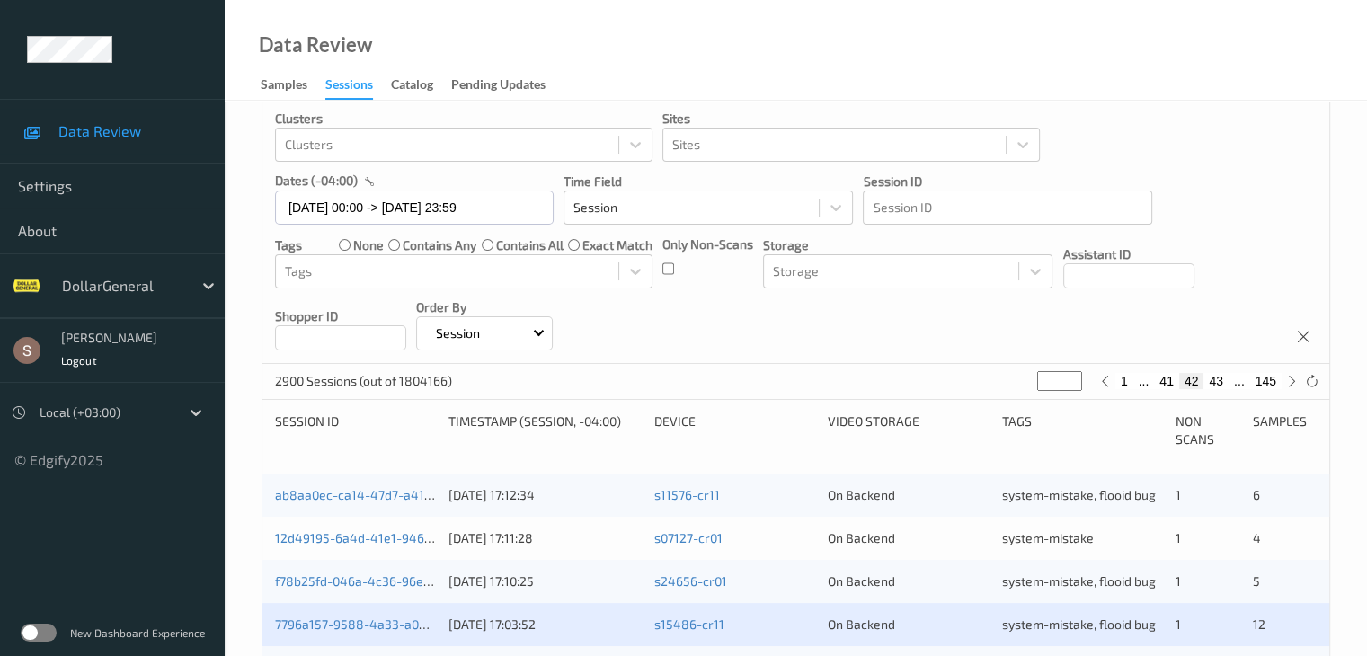
scroll to position [270, 0]
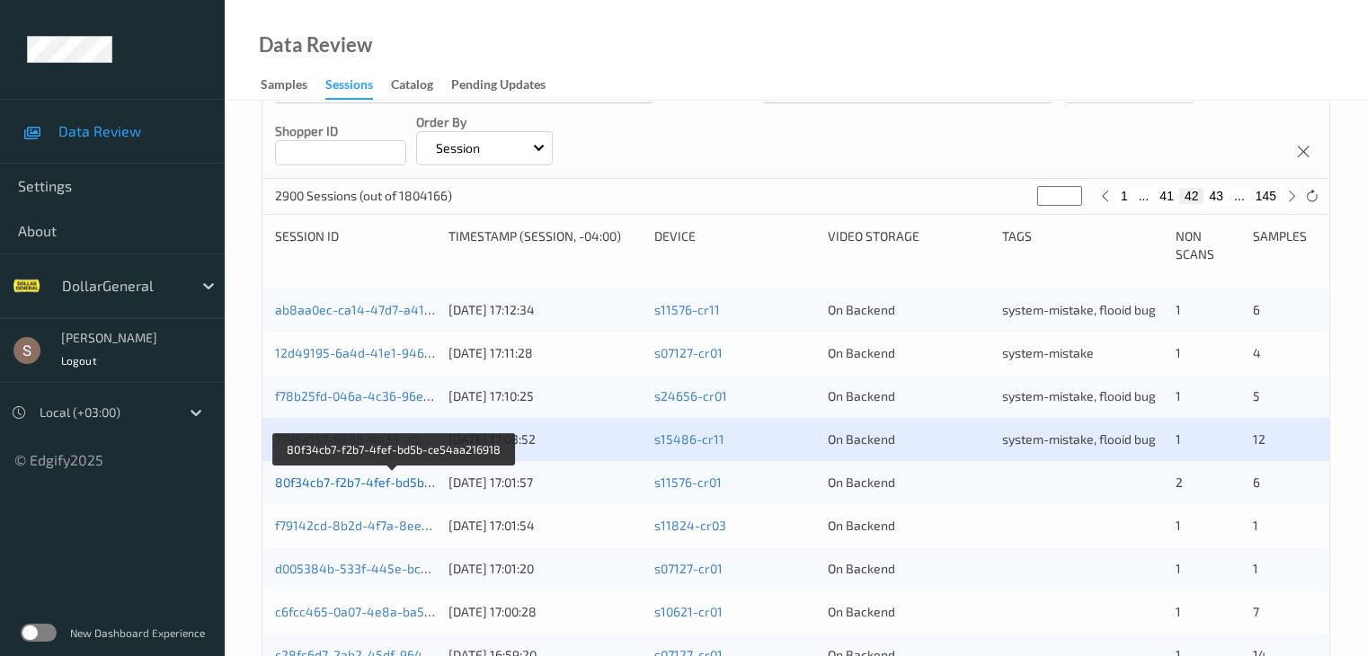
click at [310, 482] on link "80f34cb7-f2b7-4fef-bd5b-ce54aa216918" at bounding box center [394, 482] width 238 height 15
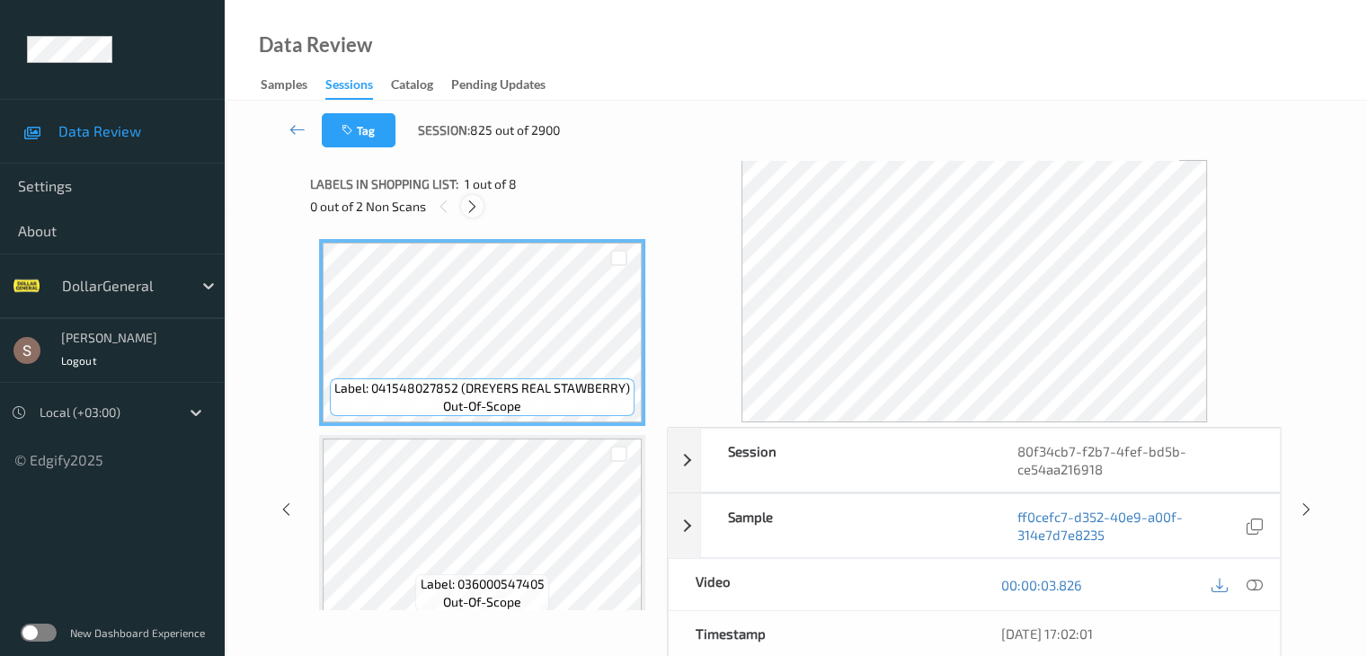
click at [469, 201] on icon at bounding box center [472, 207] width 15 height 16
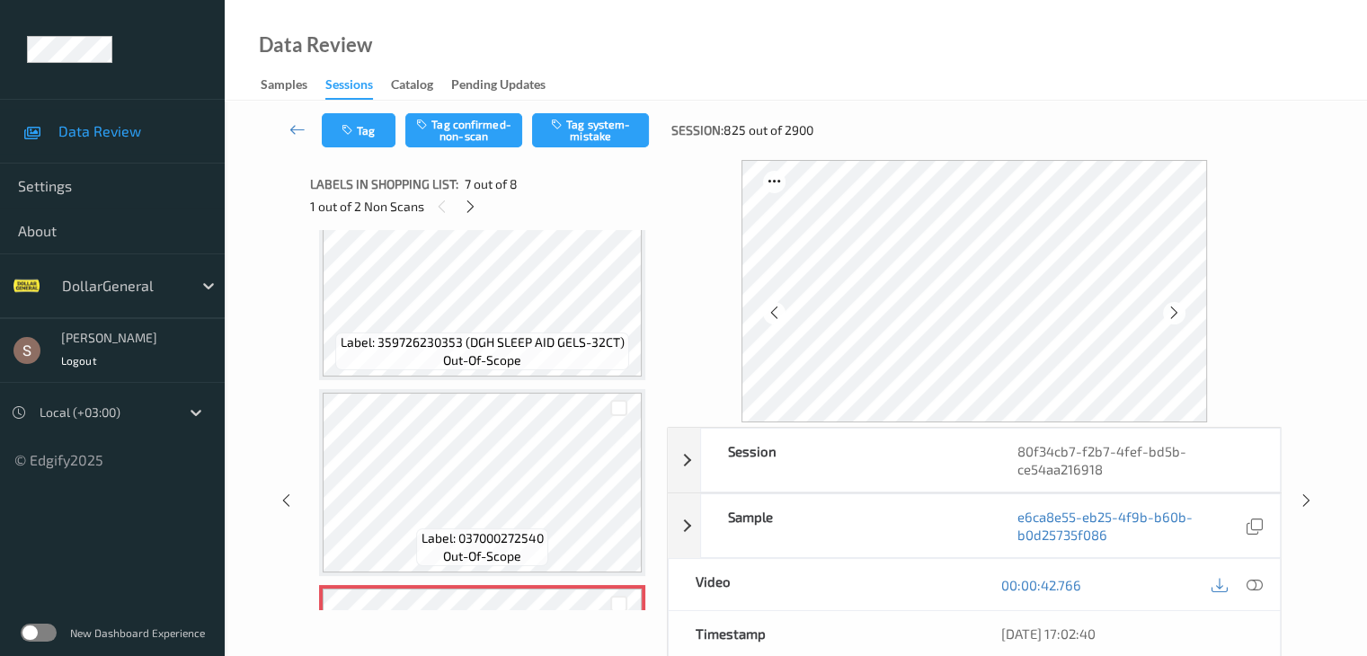
scroll to position [899, 0]
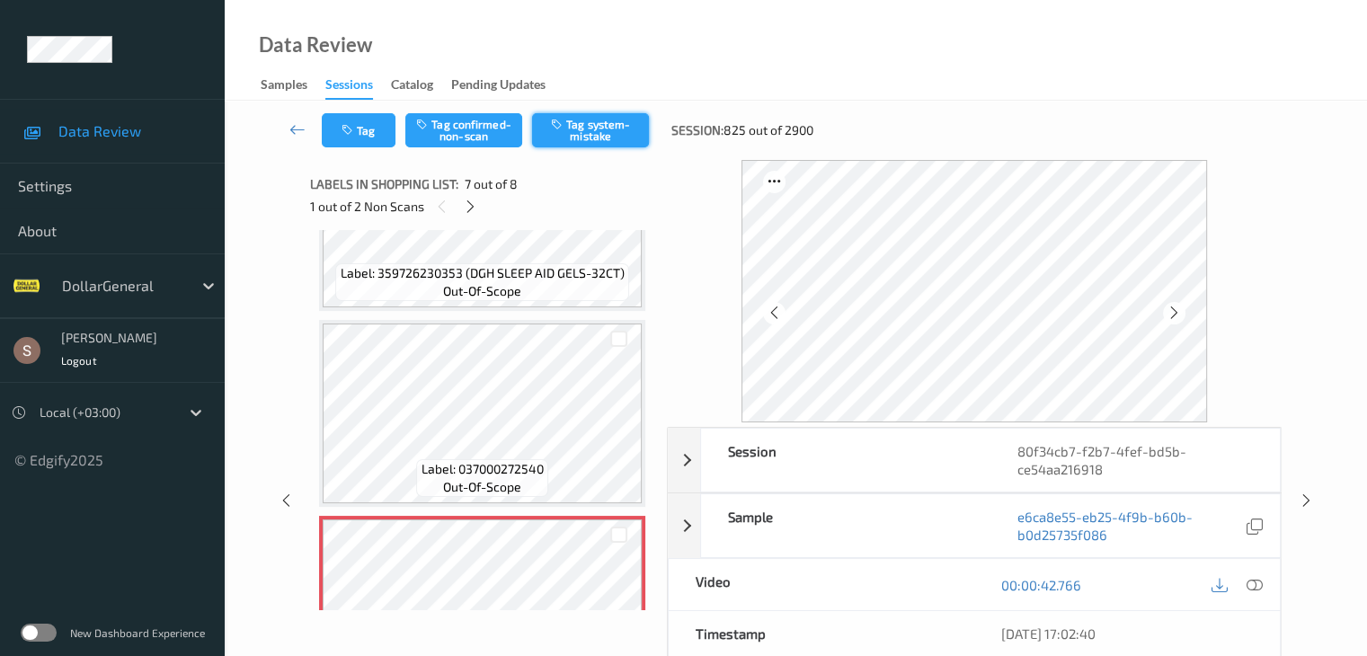
click at [621, 116] on button "Tag system-mistake" at bounding box center [590, 130] width 117 height 34
click at [472, 206] on icon at bounding box center [470, 207] width 15 height 16
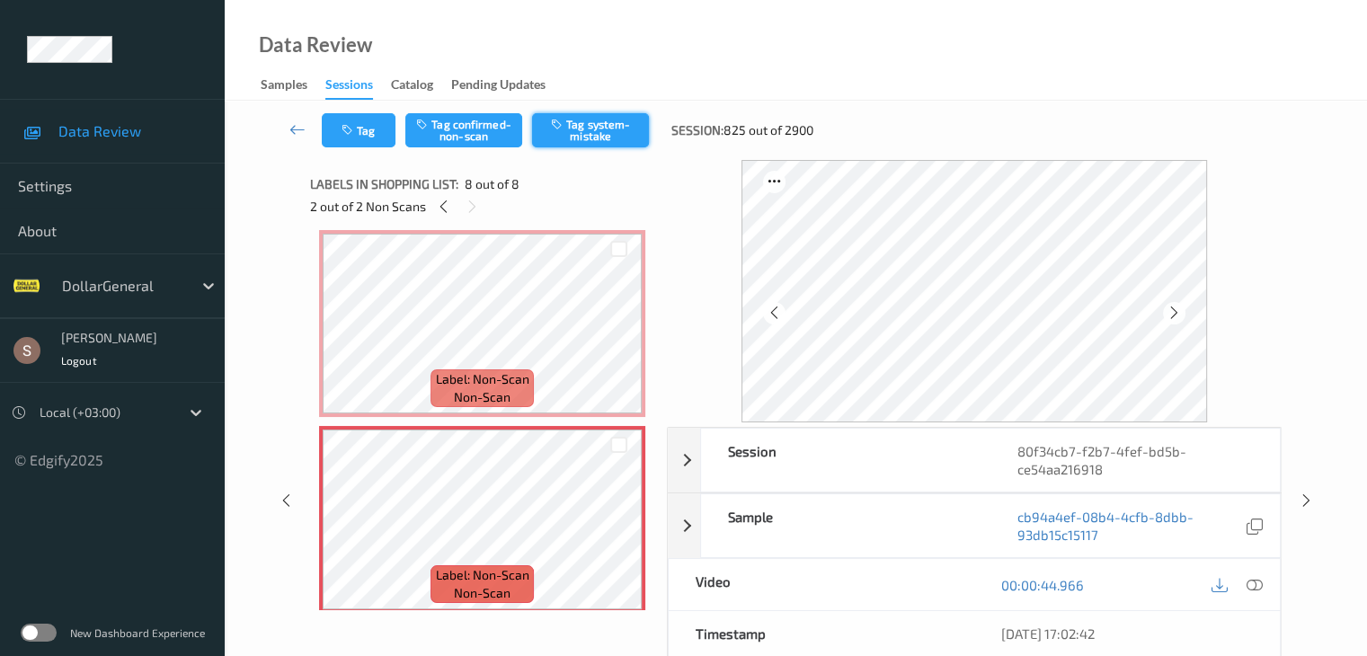
click at [557, 135] on button "Tag system-mistake" at bounding box center [590, 130] width 117 height 34
click at [294, 134] on icon at bounding box center [298, 129] width 16 height 18
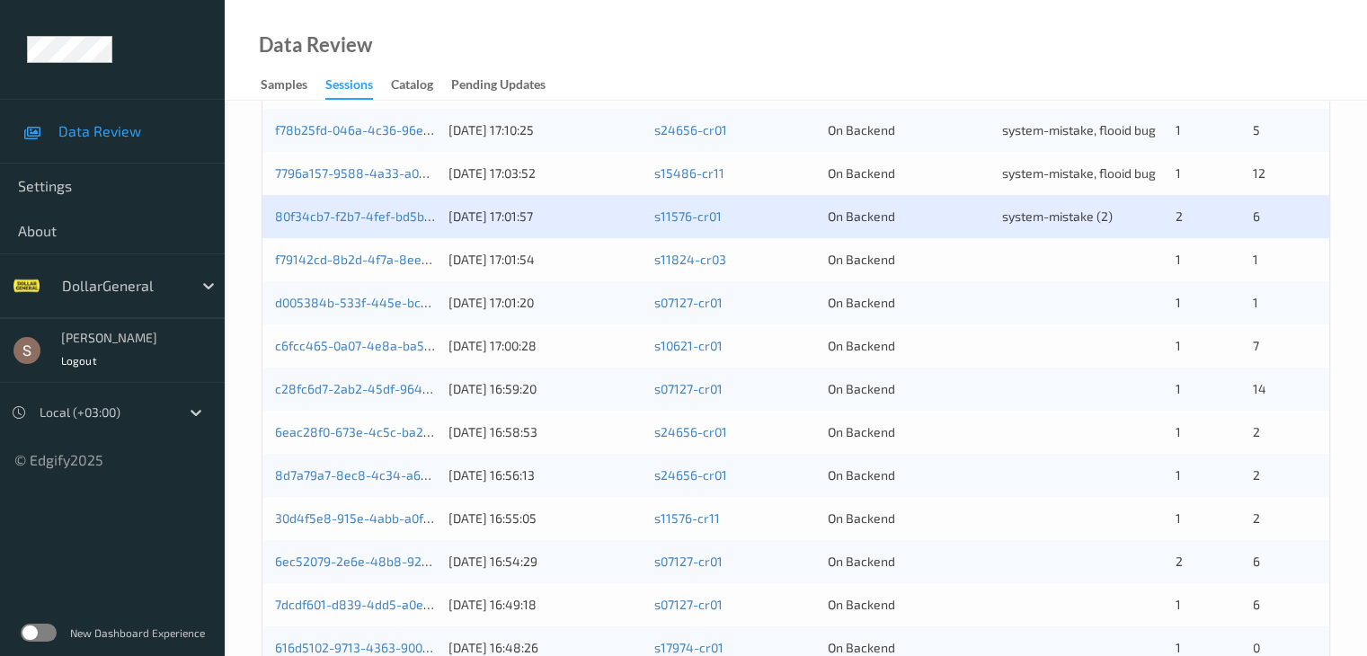
scroll to position [539, 0]
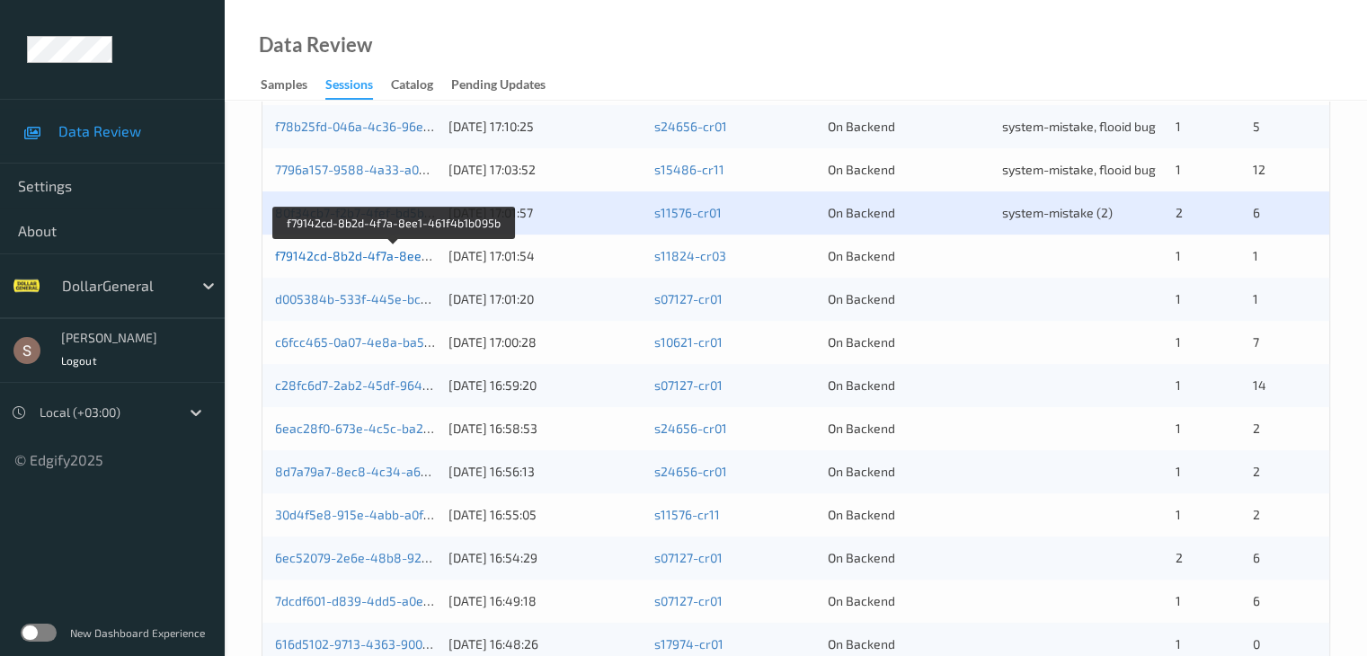
click at [347, 257] on link "f79142cd-8b2d-4f7a-8ee1-461f4b1b095b" at bounding box center [394, 255] width 239 height 15
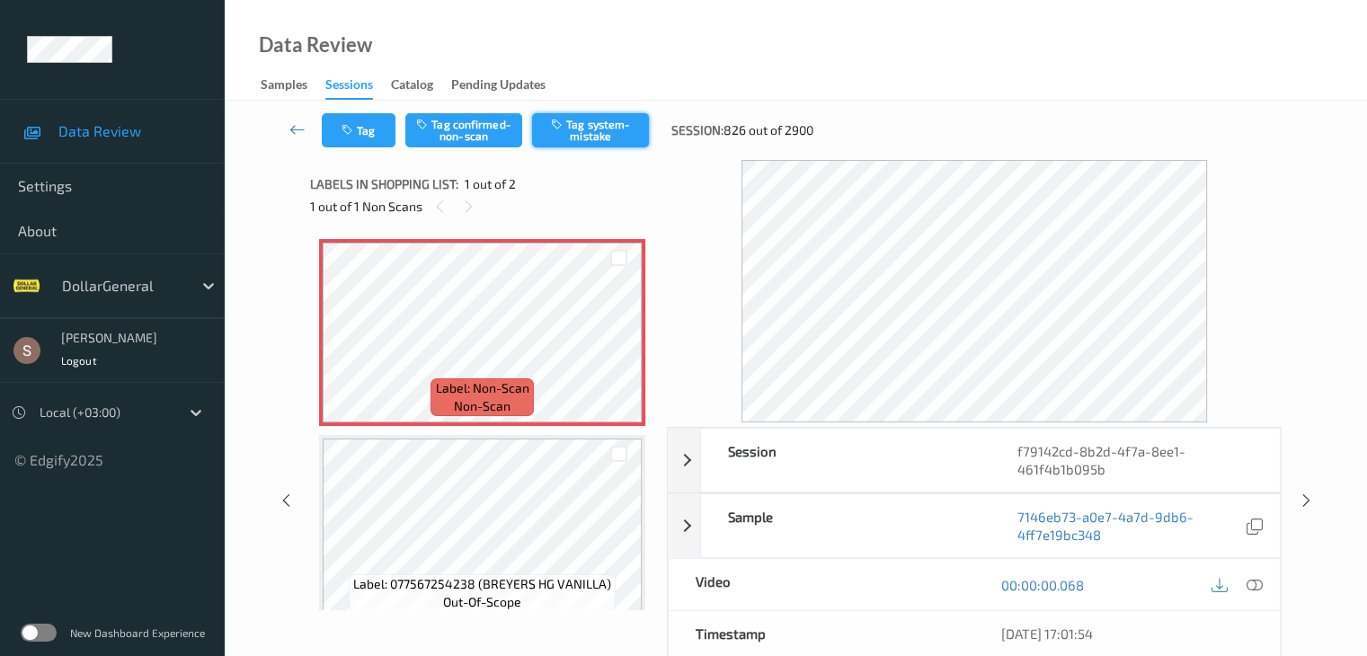
click at [627, 138] on button "Tag system-mistake" at bounding box center [590, 130] width 117 height 34
click at [334, 134] on button "Tag" at bounding box center [359, 130] width 74 height 34
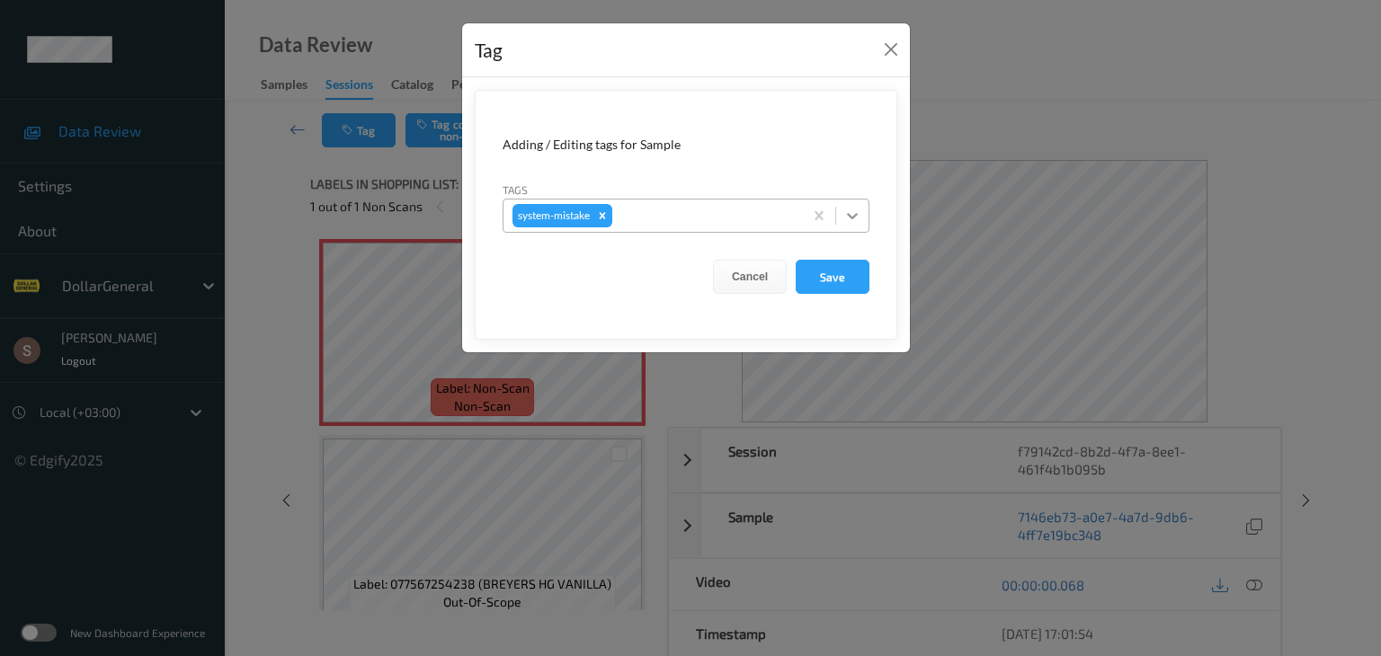
click at [852, 217] on icon at bounding box center [852, 216] width 11 height 6
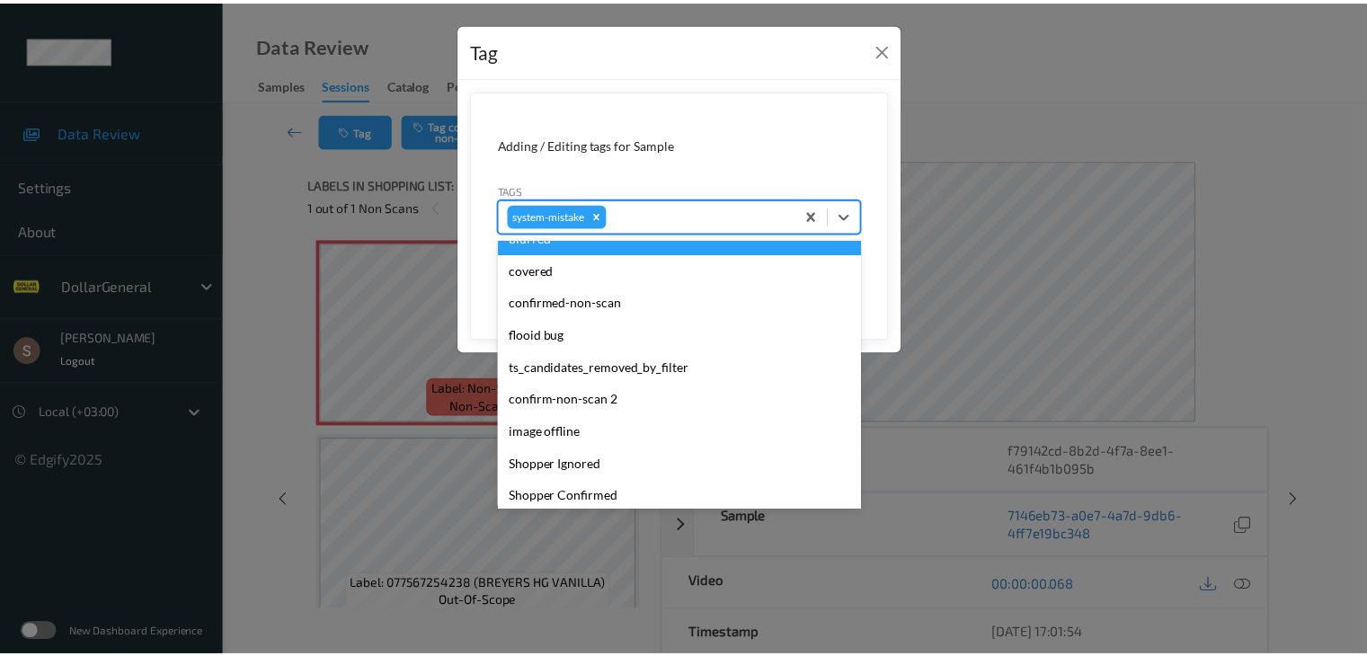
scroll to position [450, 0]
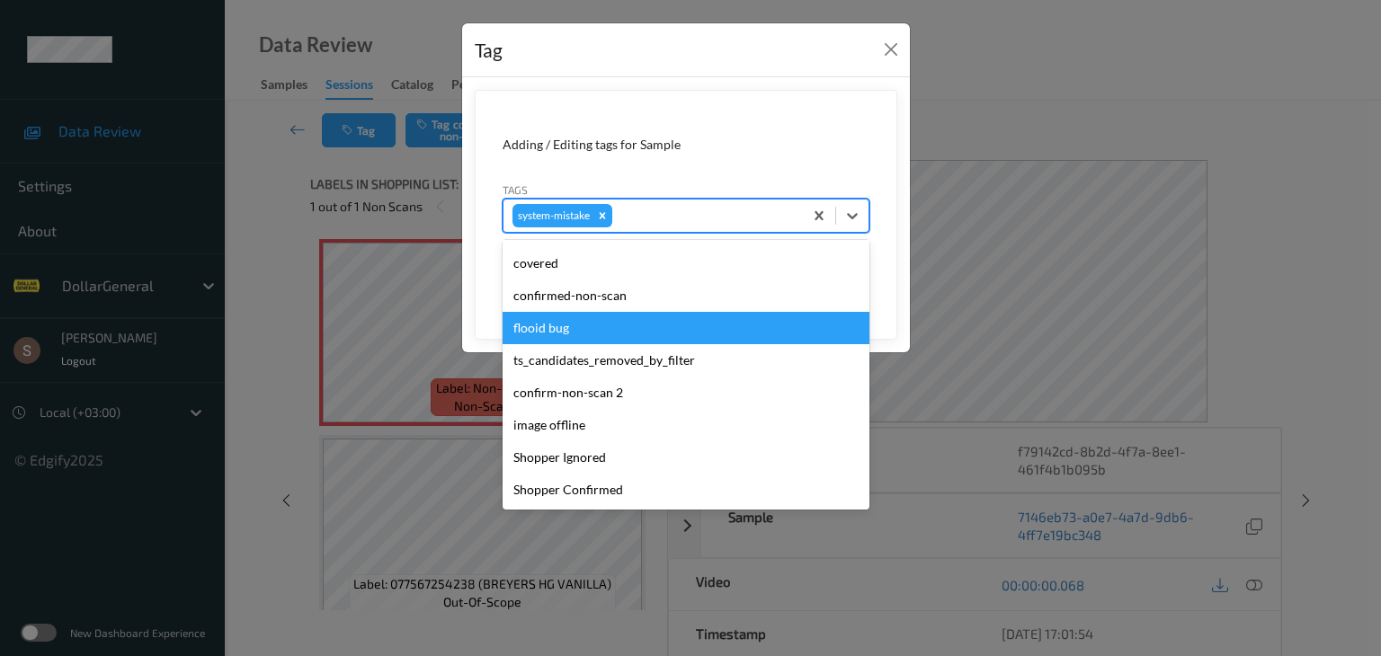
click at [568, 329] on div "flooid bug" at bounding box center [686, 328] width 367 height 32
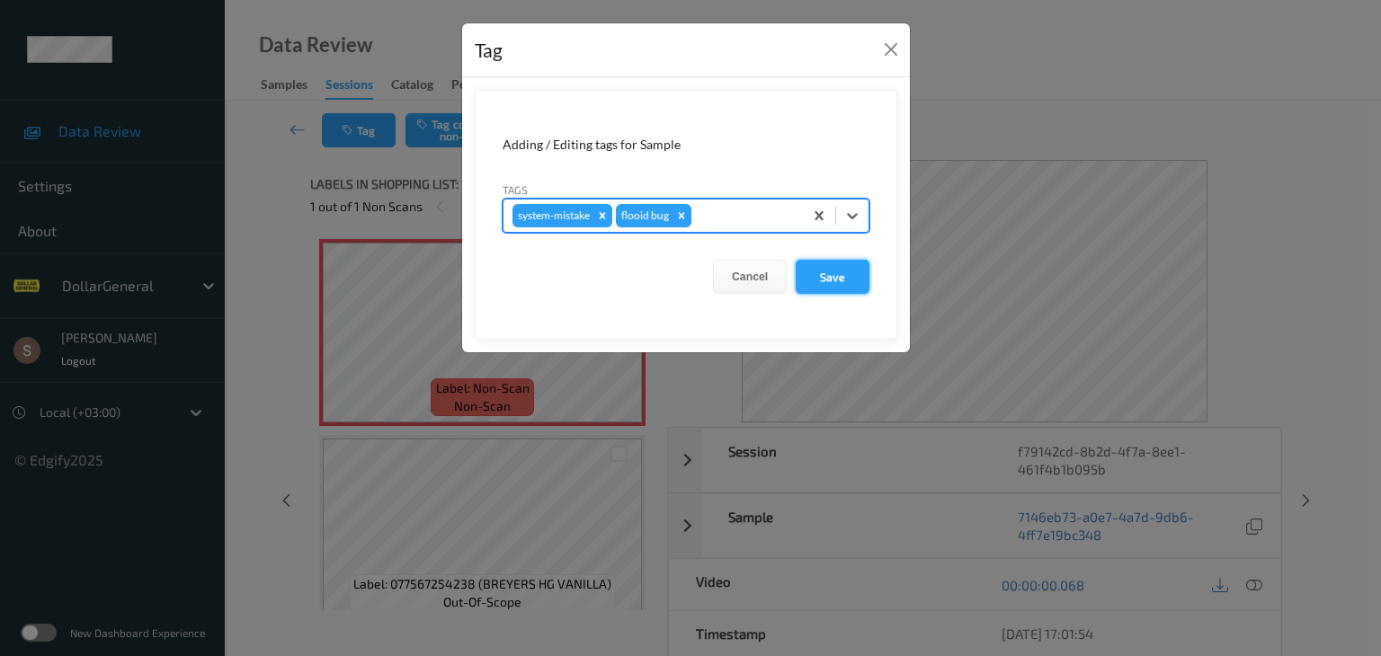
drag, startPoint x: 842, startPoint y: 267, endPoint x: 860, endPoint y: 307, distance: 43.5
click at [842, 267] on button "Save" at bounding box center [833, 277] width 74 height 34
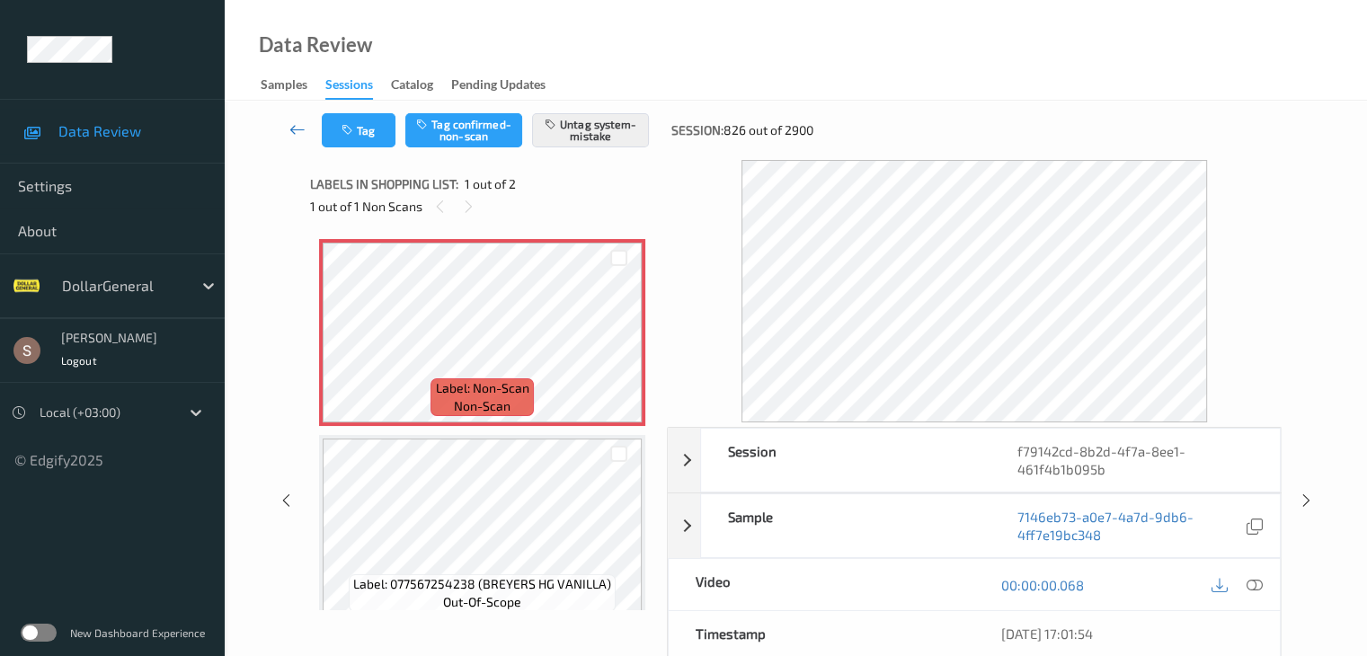
click at [296, 127] on icon at bounding box center [298, 129] width 16 height 18
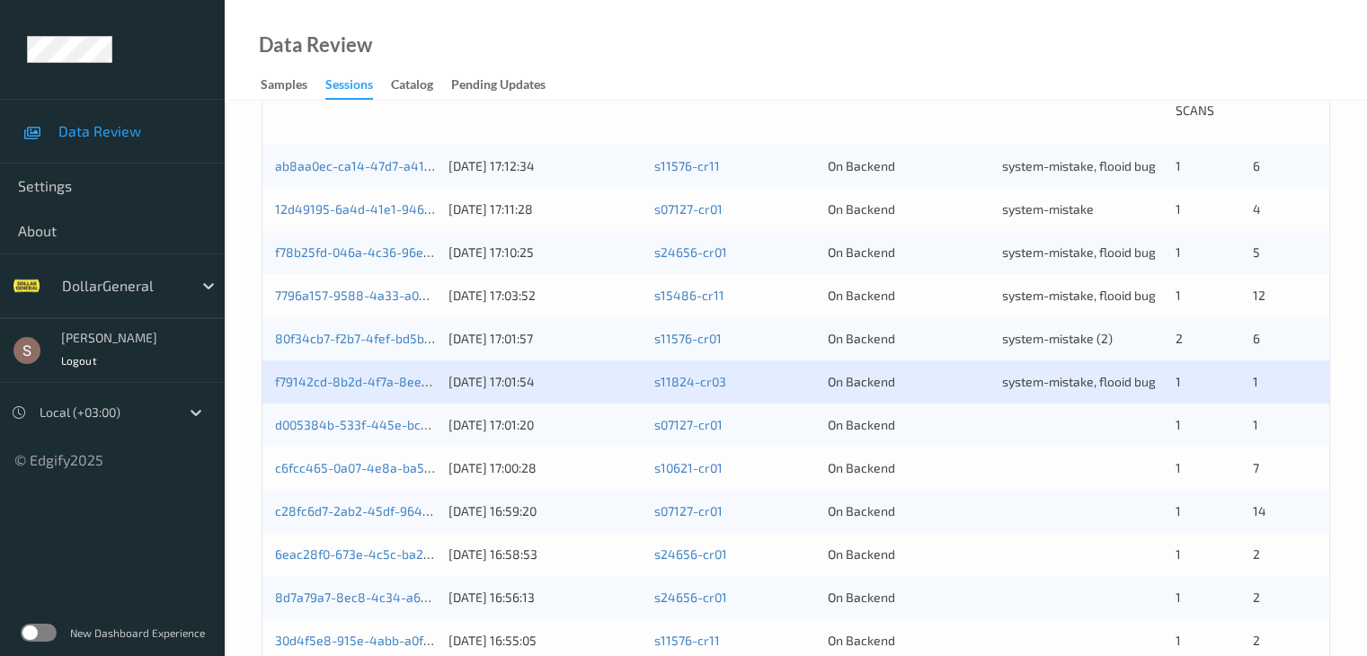
scroll to position [450, 0]
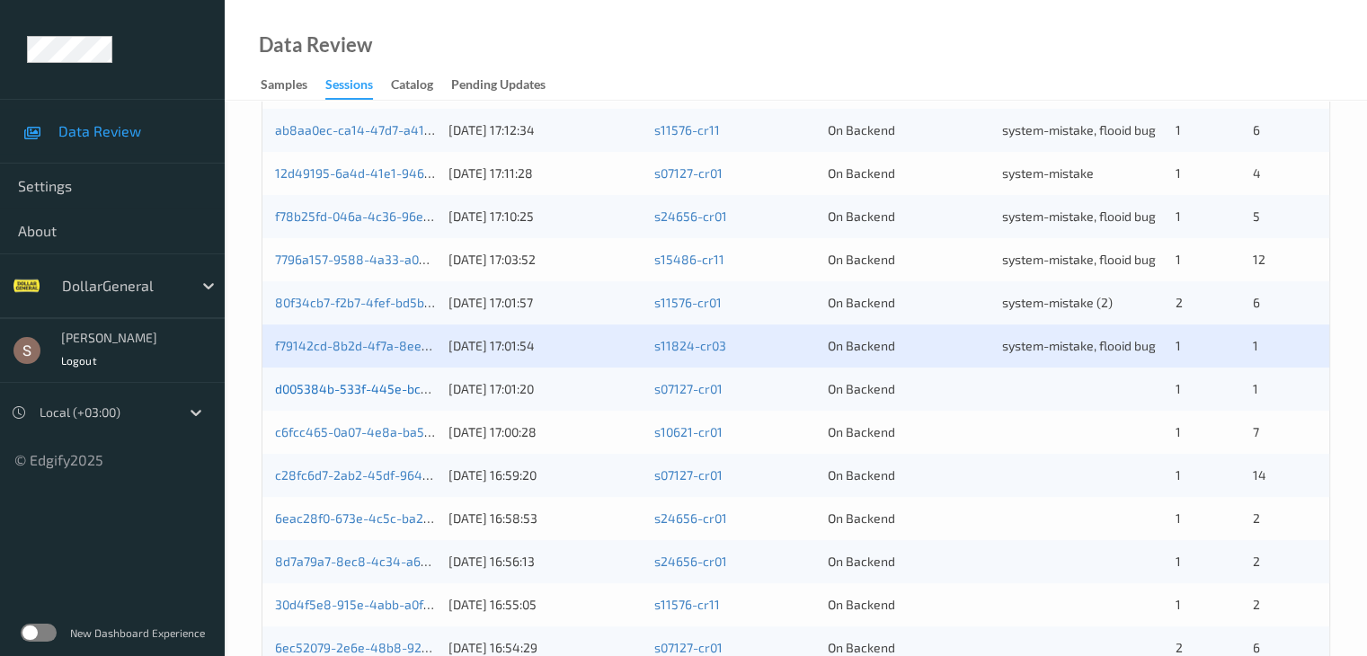
click at [408, 393] on link "d005384b-533f-445e-bc1b-7c27751307b5" at bounding box center [396, 388] width 243 height 15
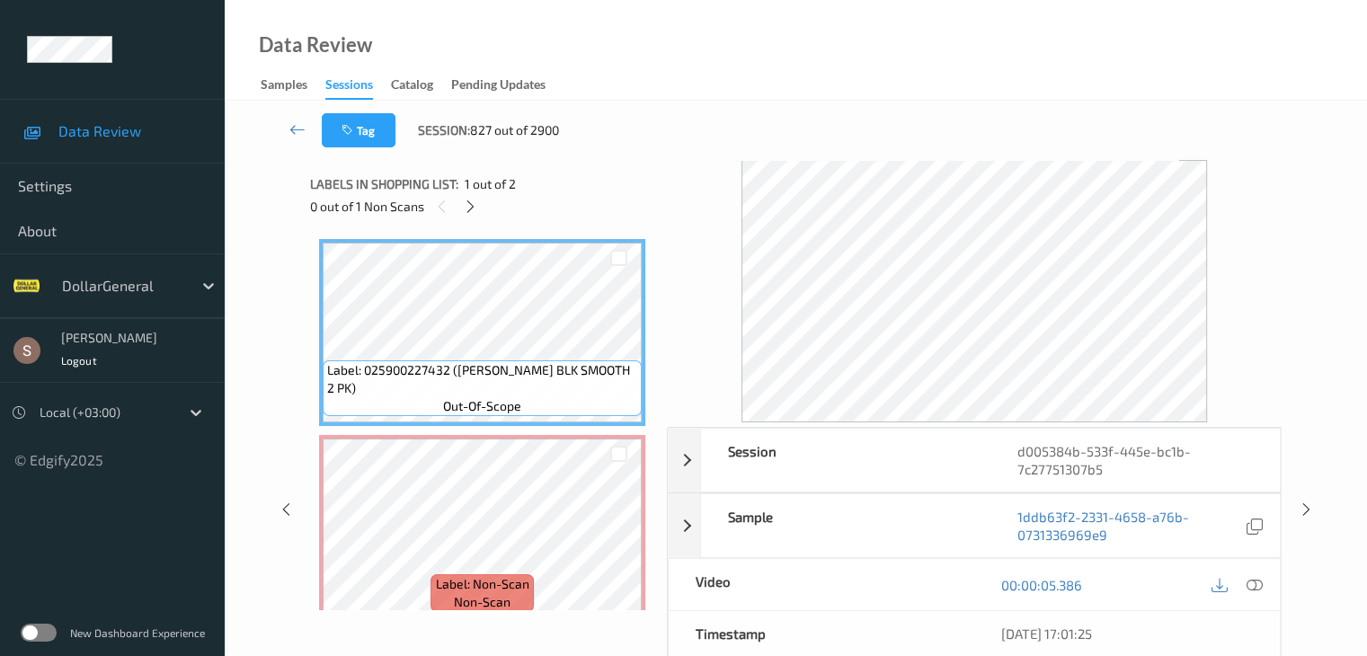
click at [468, 219] on div "Labels in shopping list: 1 out of 2 0 out of 1 Non Scans" at bounding box center [482, 195] width 344 height 70
click at [470, 212] on icon at bounding box center [470, 207] width 15 height 16
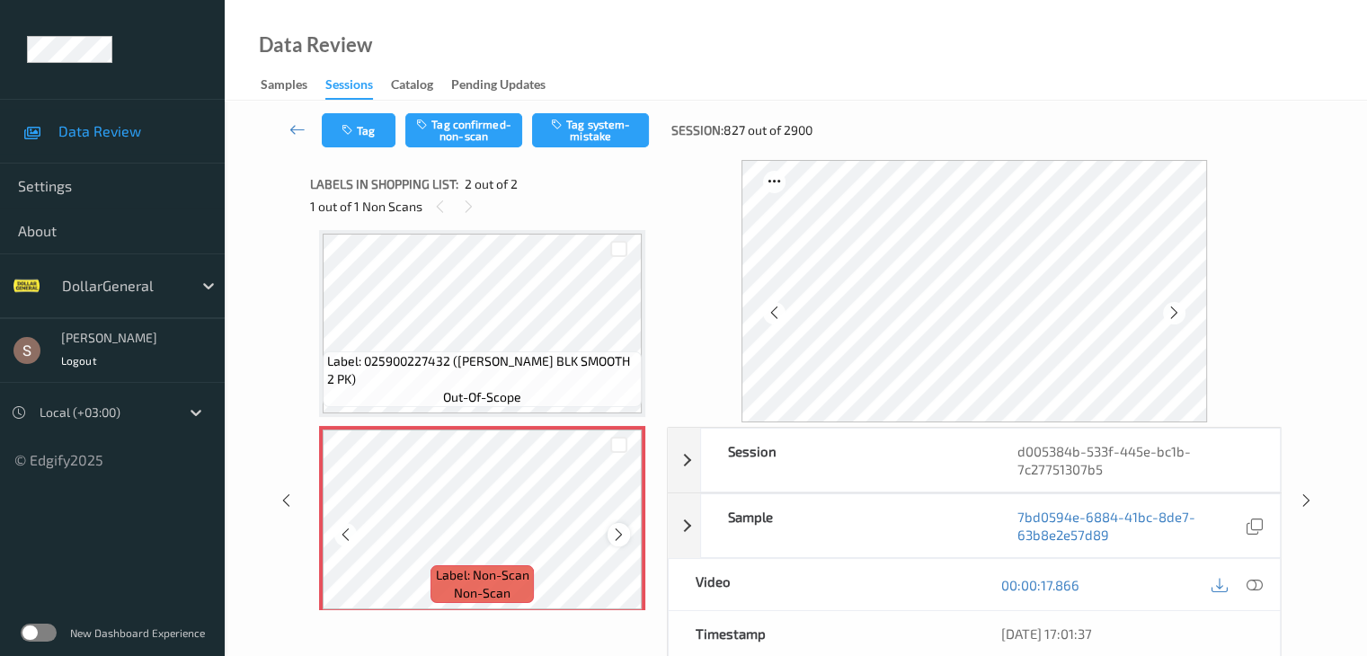
click at [615, 533] on icon at bounding box center [618, 535] width 15 height 16
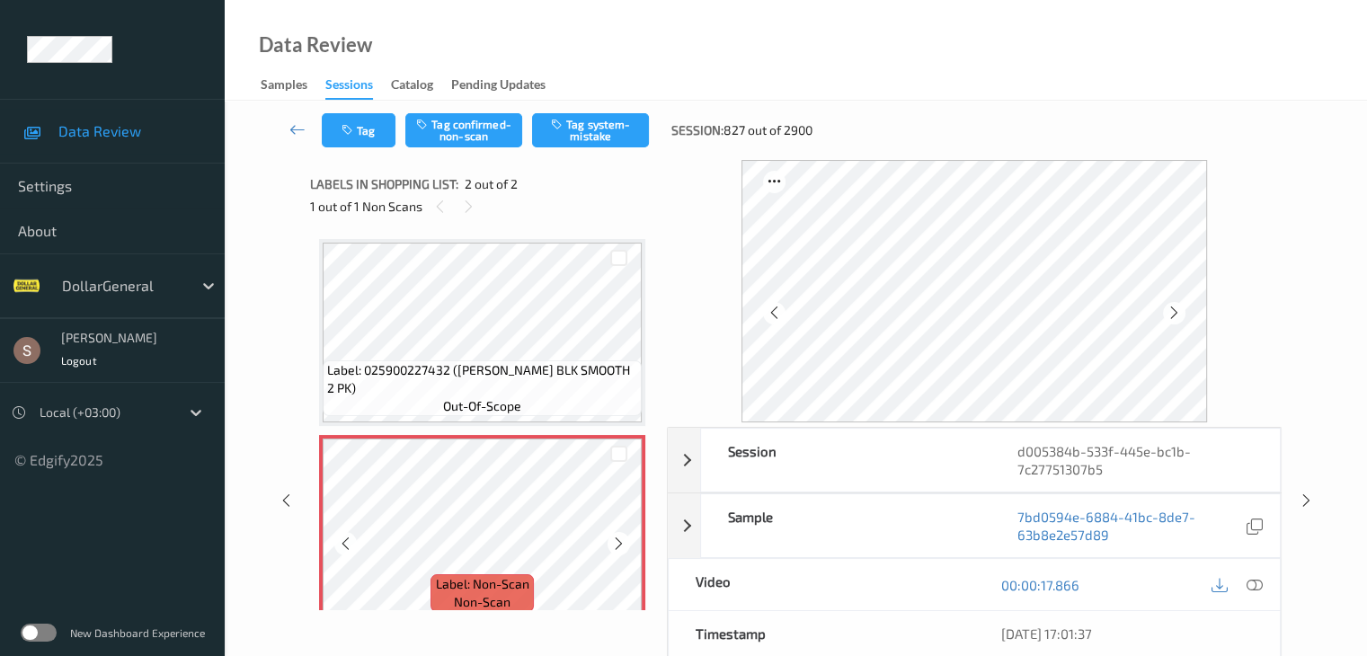
scroll to position [21, 0]
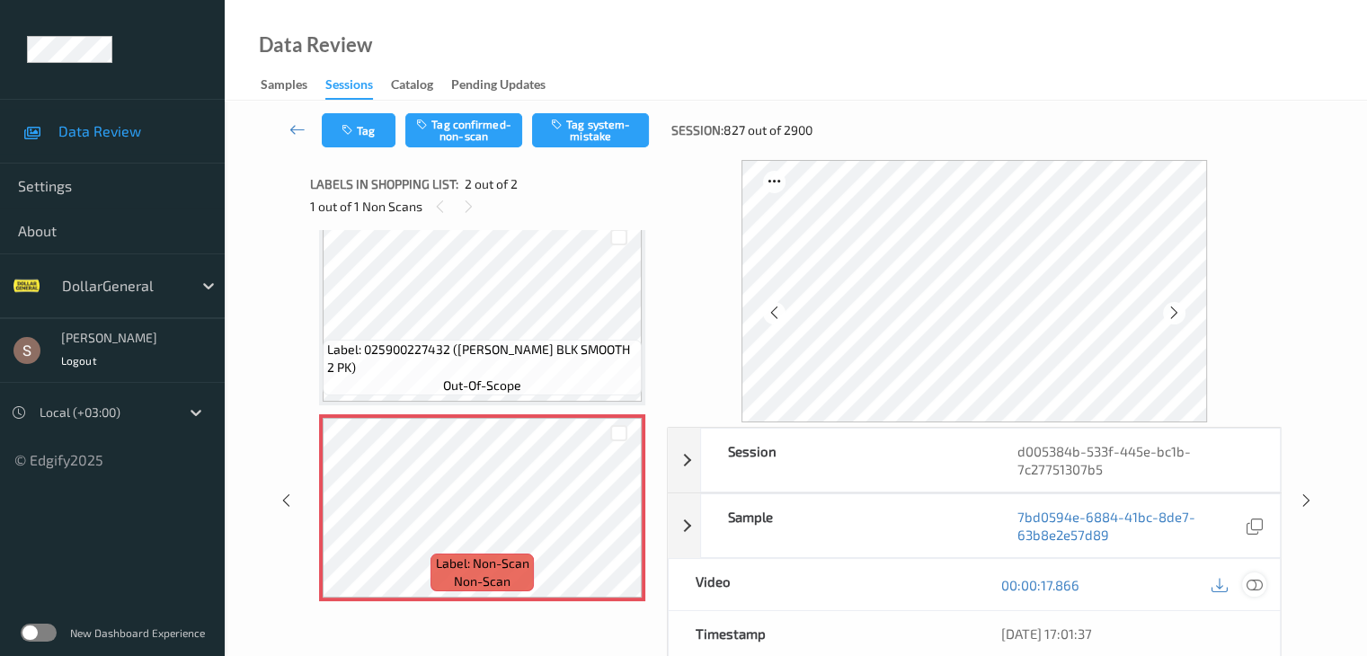
click at [1249, 580] on icon at bounding box center [1254, 585] width 16 height 16
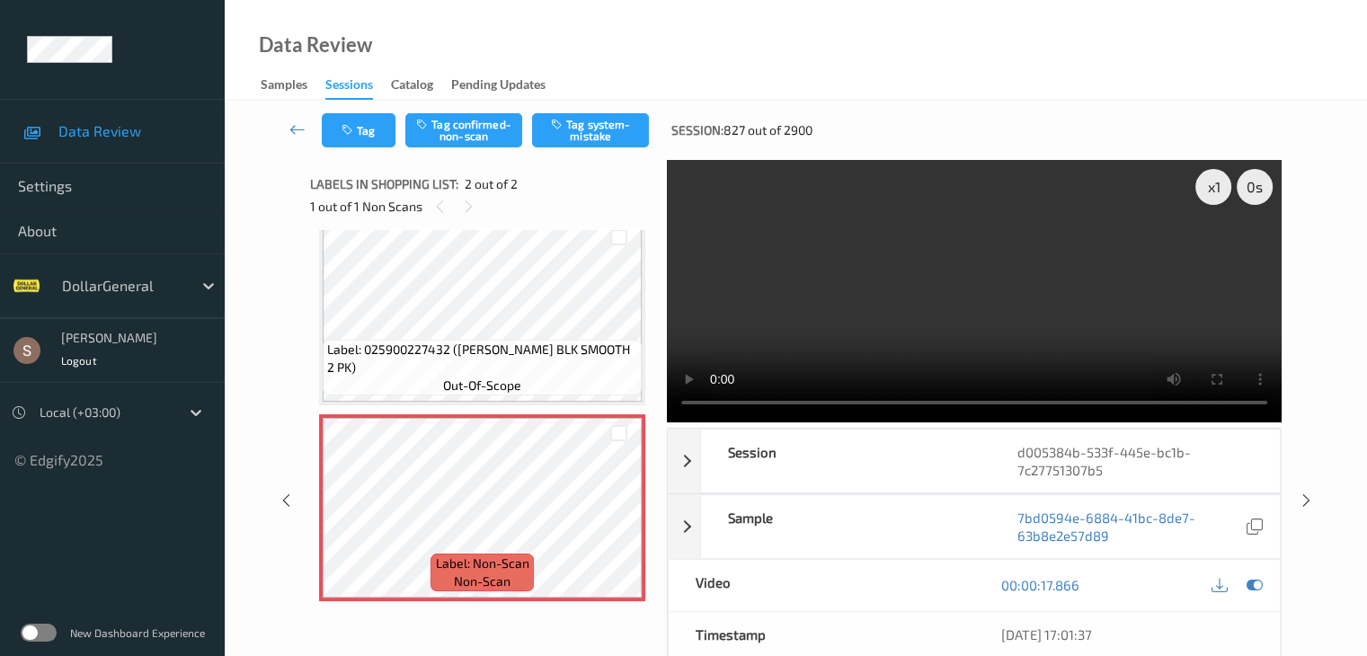
click at [913, 263] on video at bounding box center [974, 291] width 615 height 263
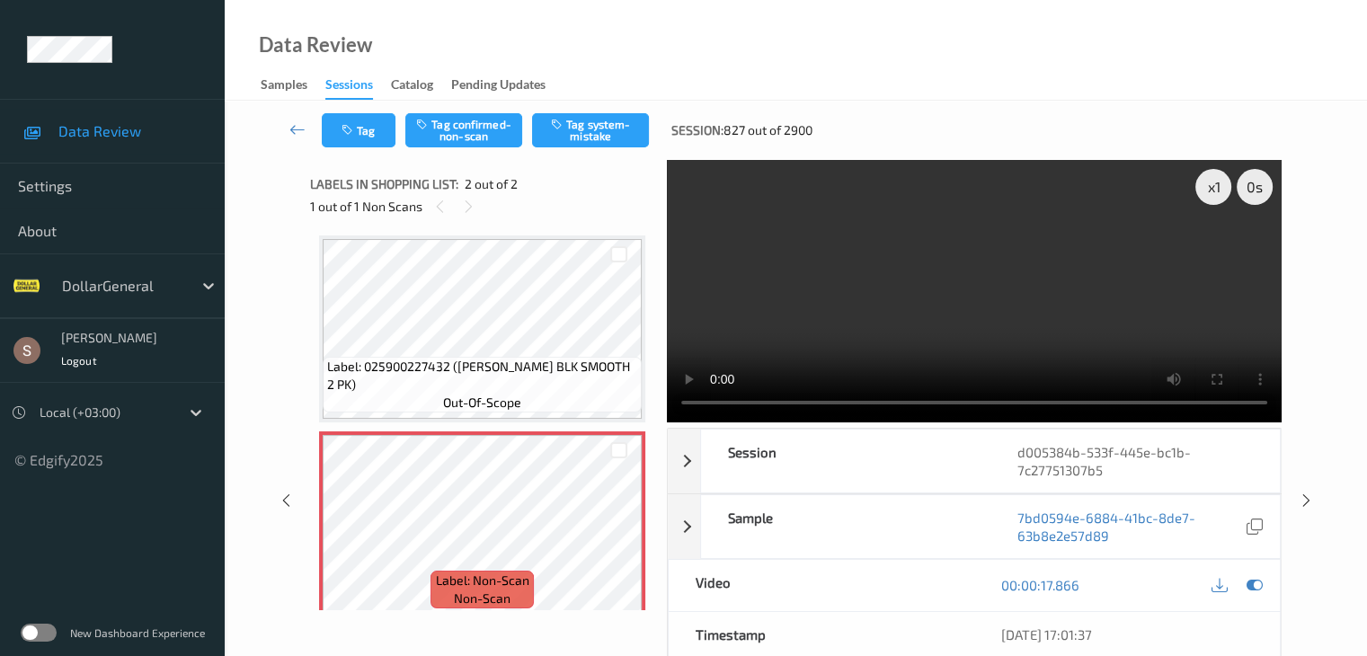
scroll to position [0, 0]
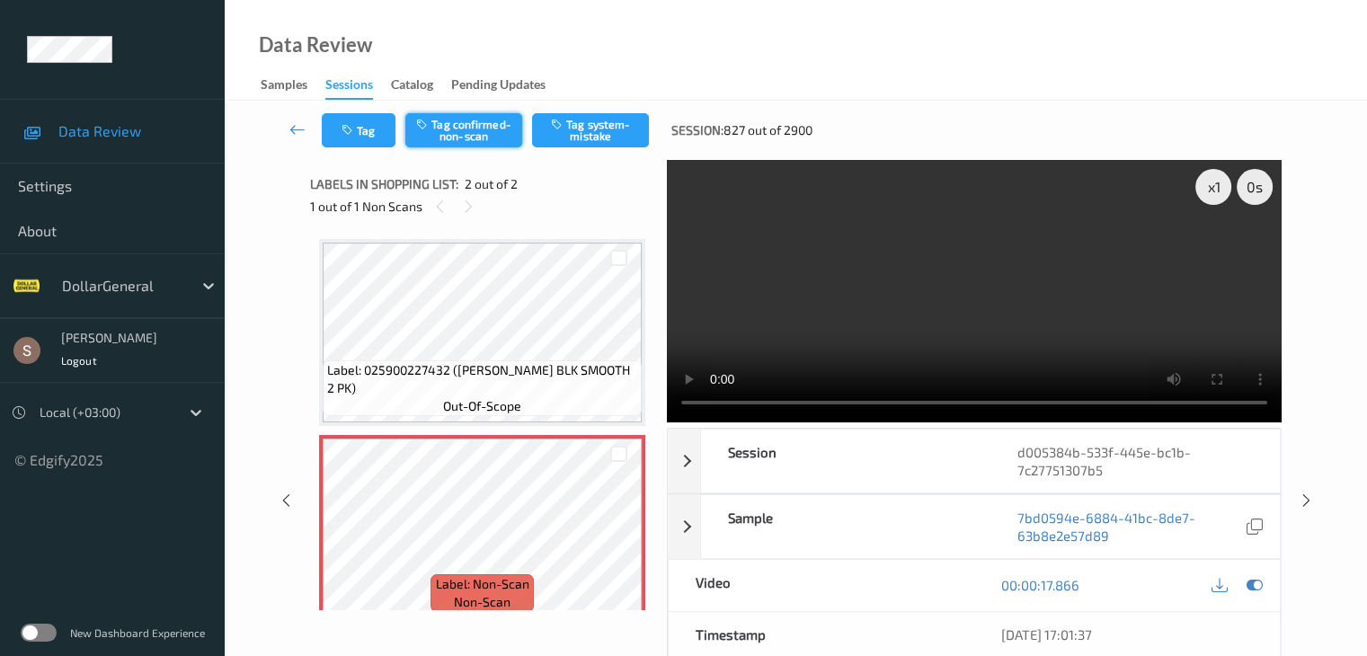
click at [481, 126] on button "Tag confirmed-non-scan" at bounding box center [463, 130] width 117 height 34
click at [293, 127] on icon at bounding box center [298, 129] width 16 height 18
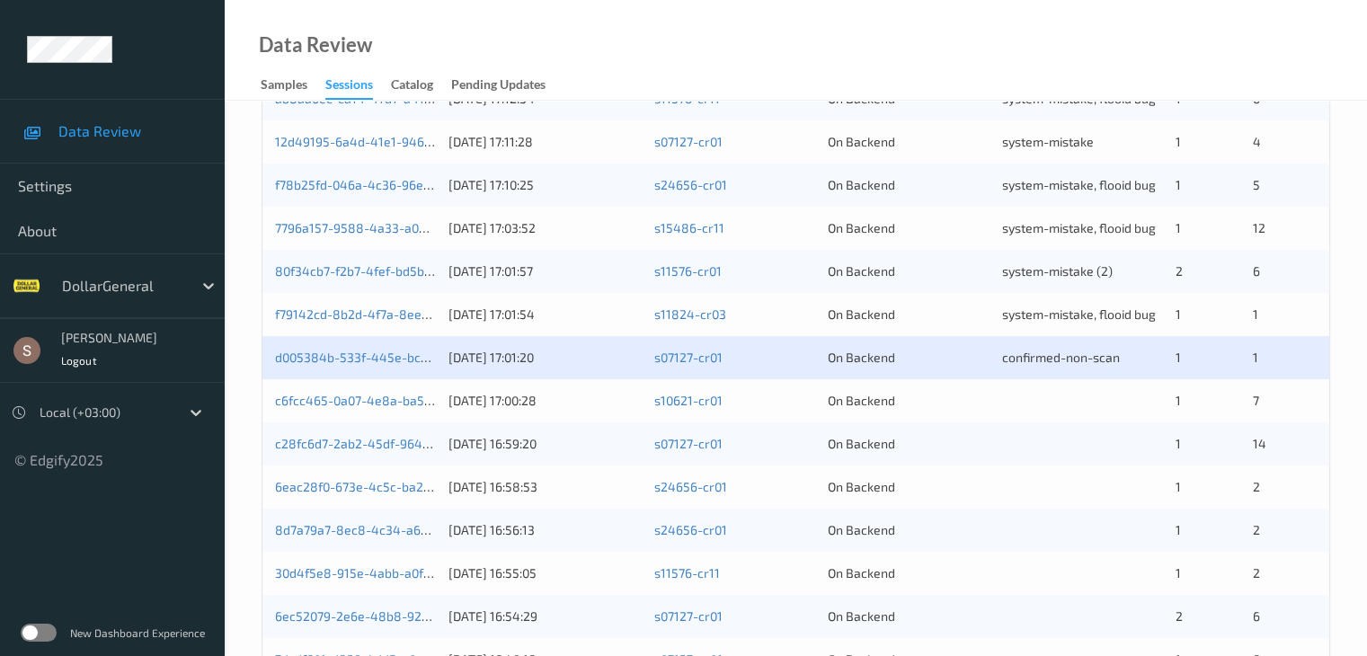
scroll to position [539, 0]
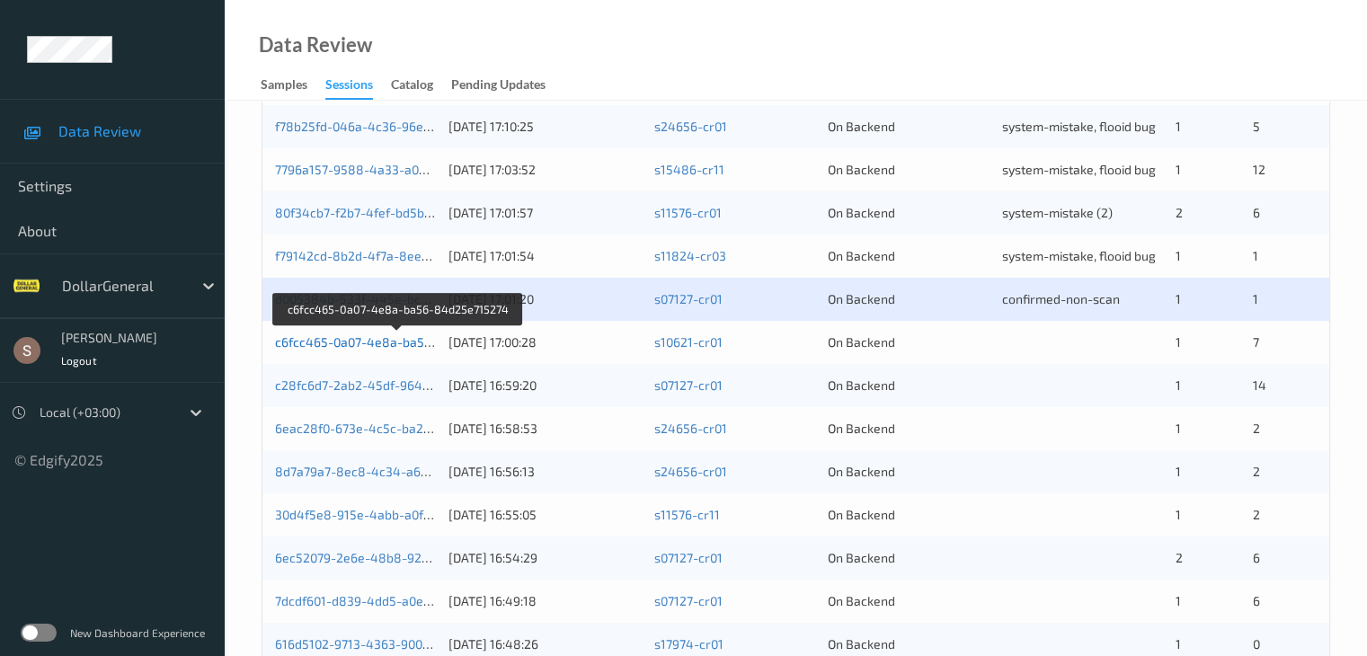
click at [362, 345] on link "c6fcc465-0a07-4e8a-ba56-84d25e715274" at bounding box center [398, 341] width 247 height 15
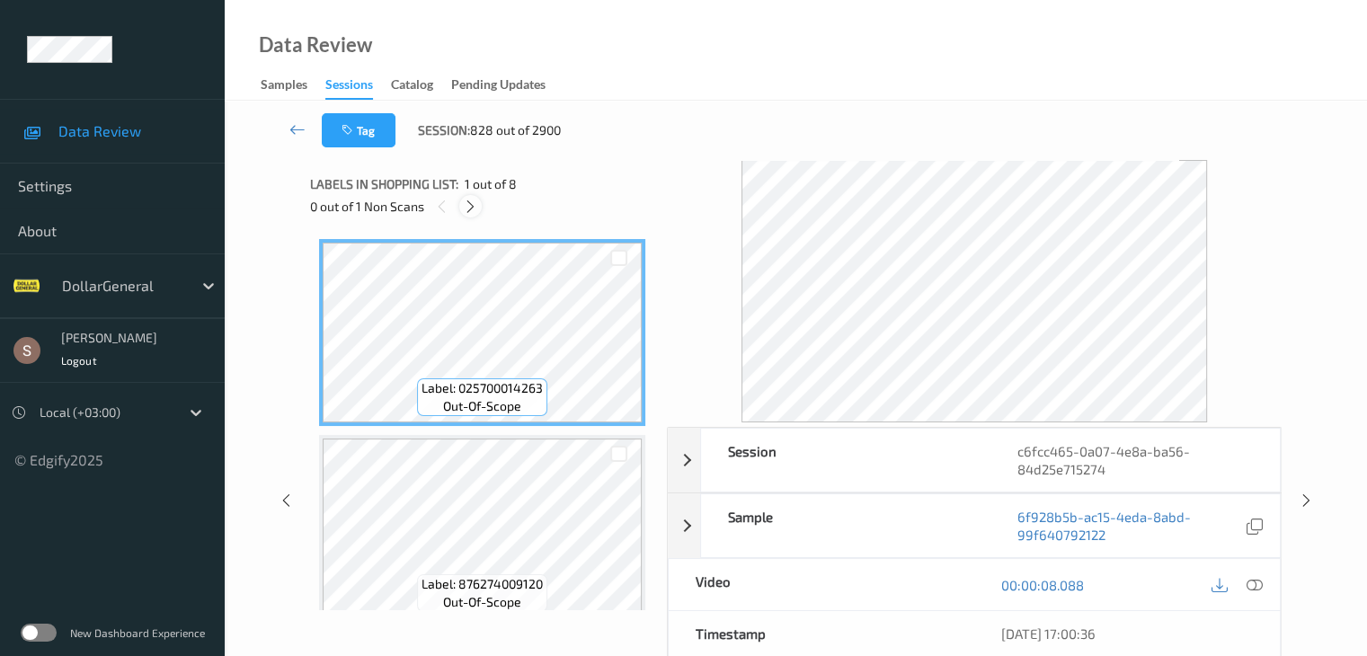
click at [468, 216] on div at bounding box center [470, 206] width 22 height 22
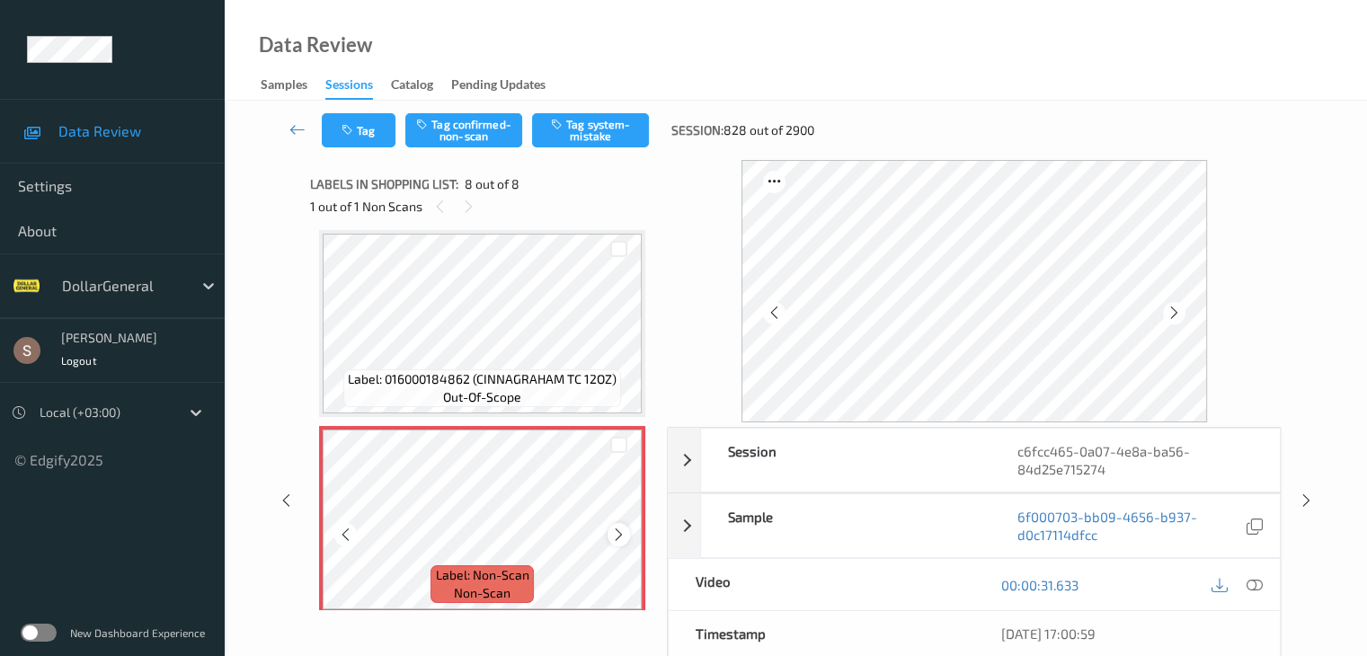
click at [619, 545] on div at bounding box center [619, 534] width 22 height 22
click at [610, 537] on div at bounding box center [619, 534] width 22 height 22
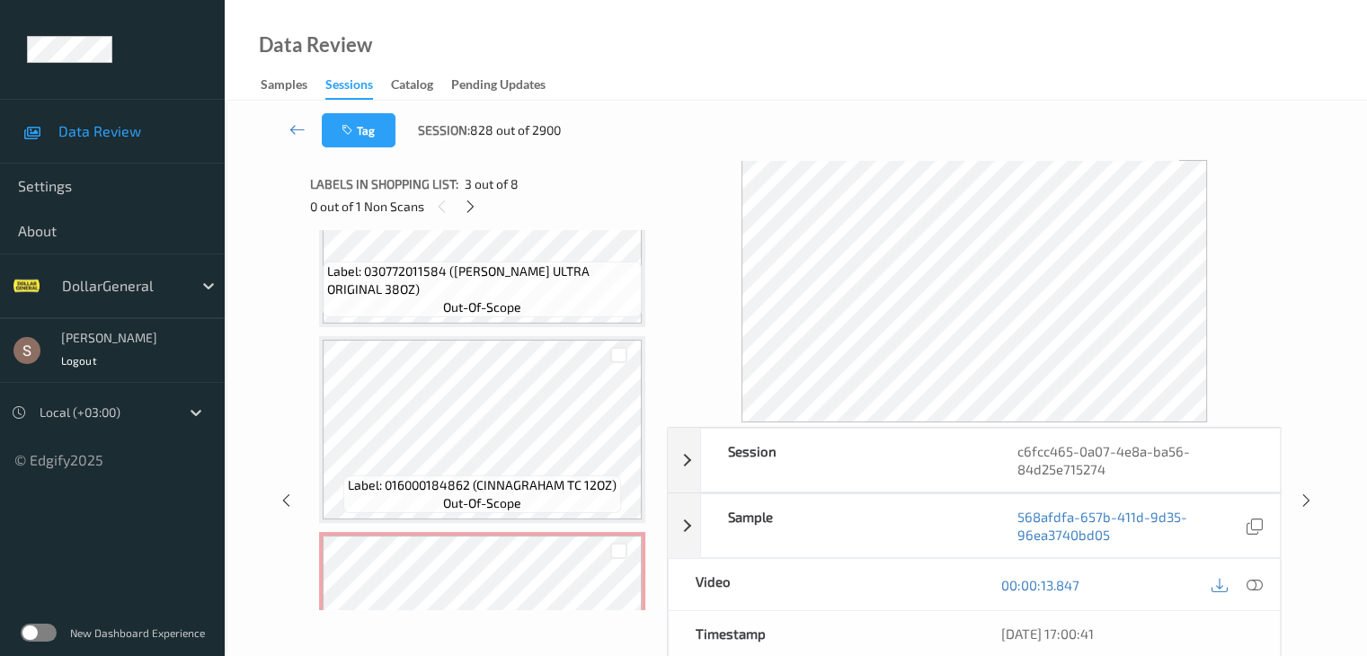
scroll to position [1197, 0]
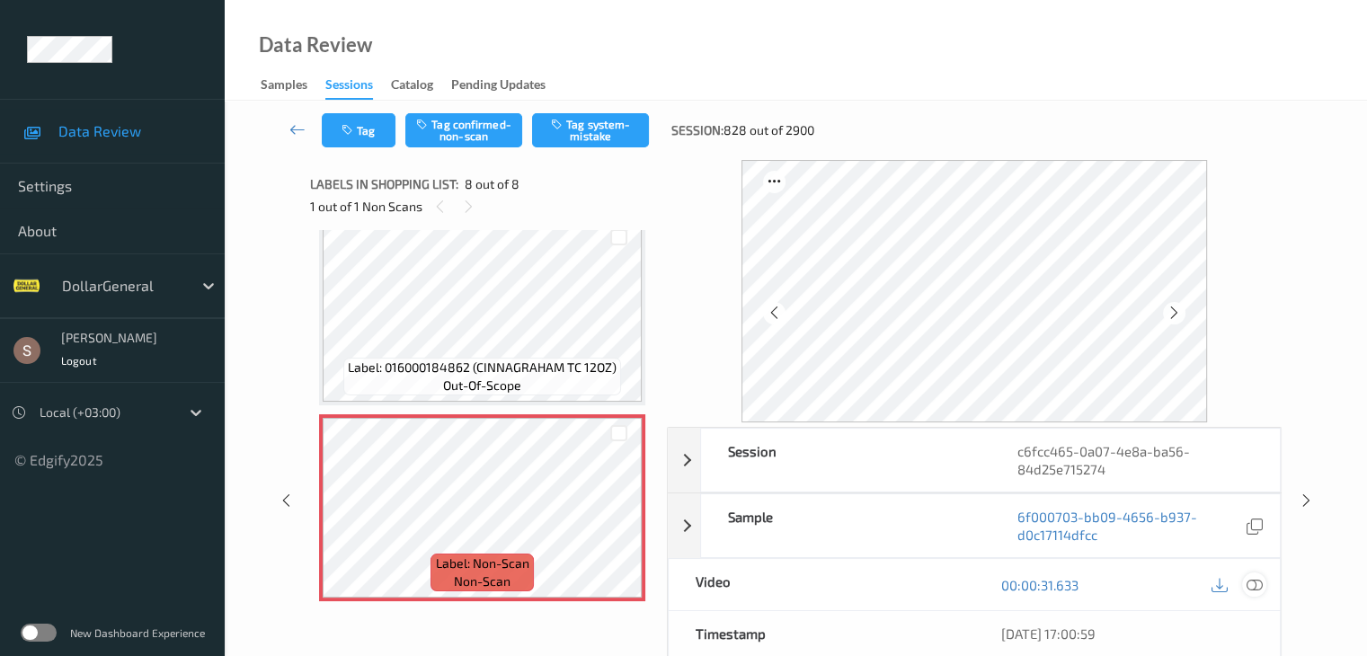
click at [1252, 588] on icon at bounding box center [1254, 585] width 16 height 16
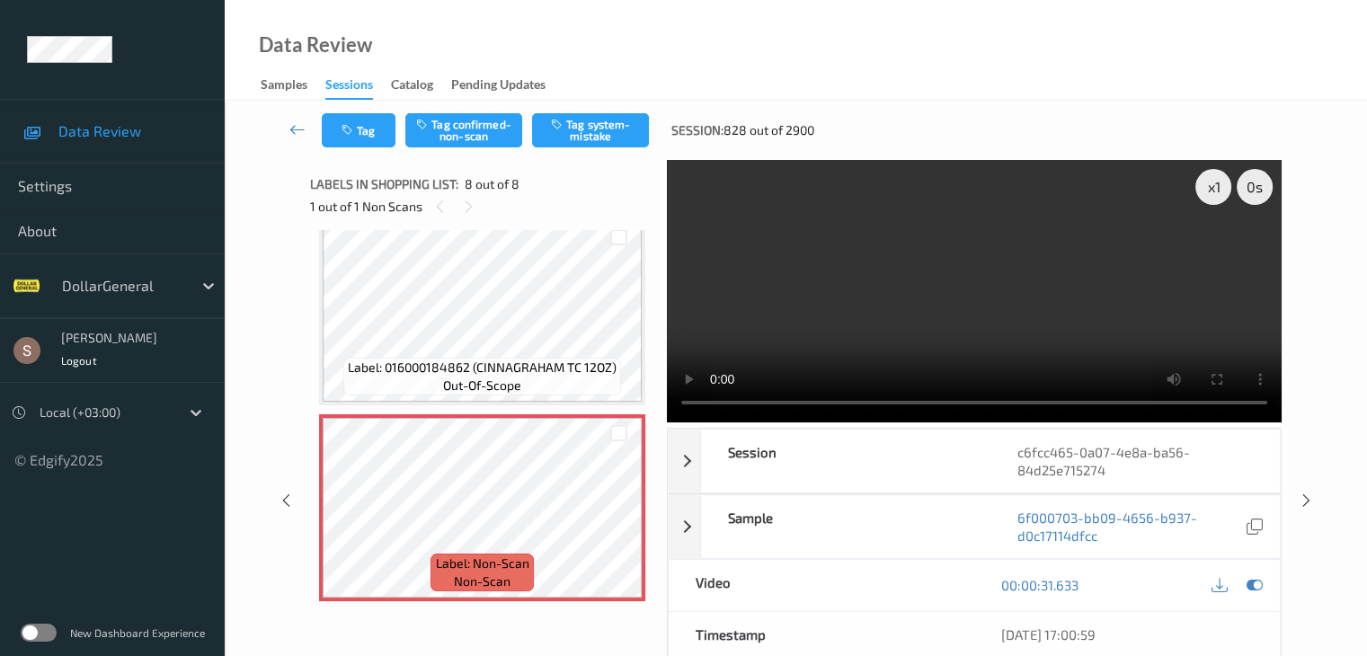
click at [985, 255] on video at bounding box center [974, 291] width 615 height 263
click at [622, 139] on button "Tag system-mistake" at bounding box center [590, 130] width 117 height 34
click at [293, 131] on icon at bounding box center [298, 129] width 16 height 18
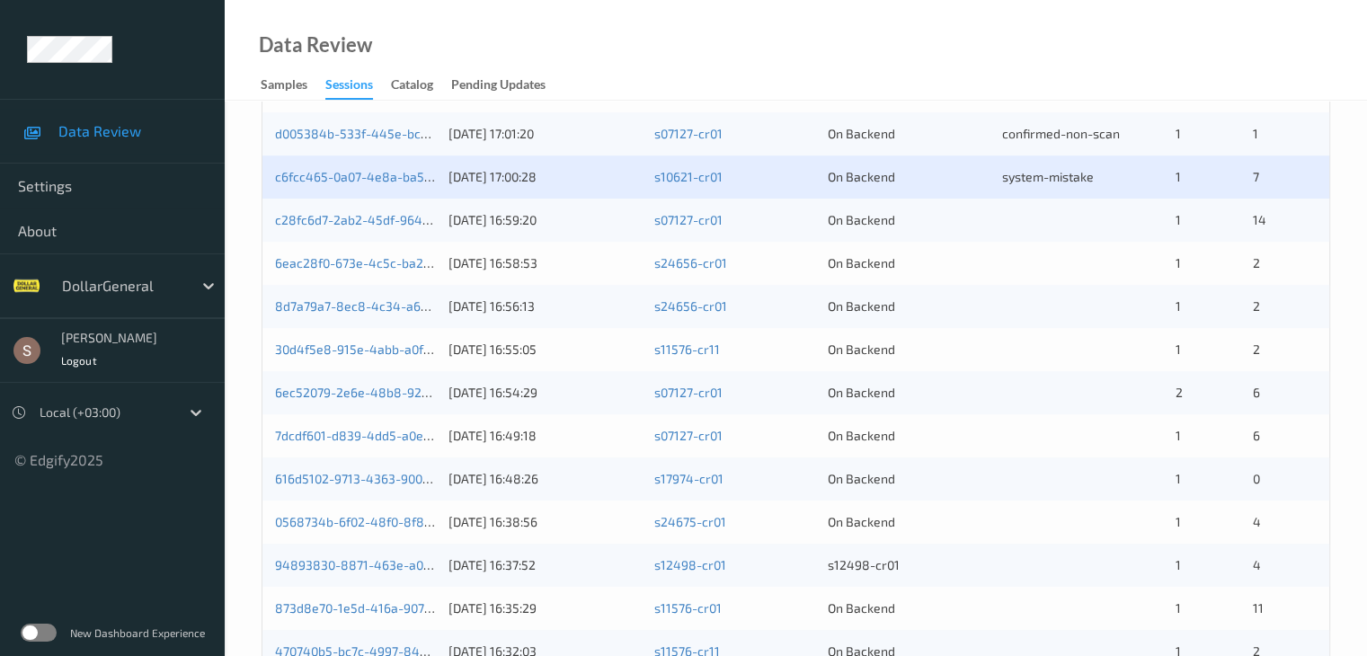
scroll to position [719, 0]
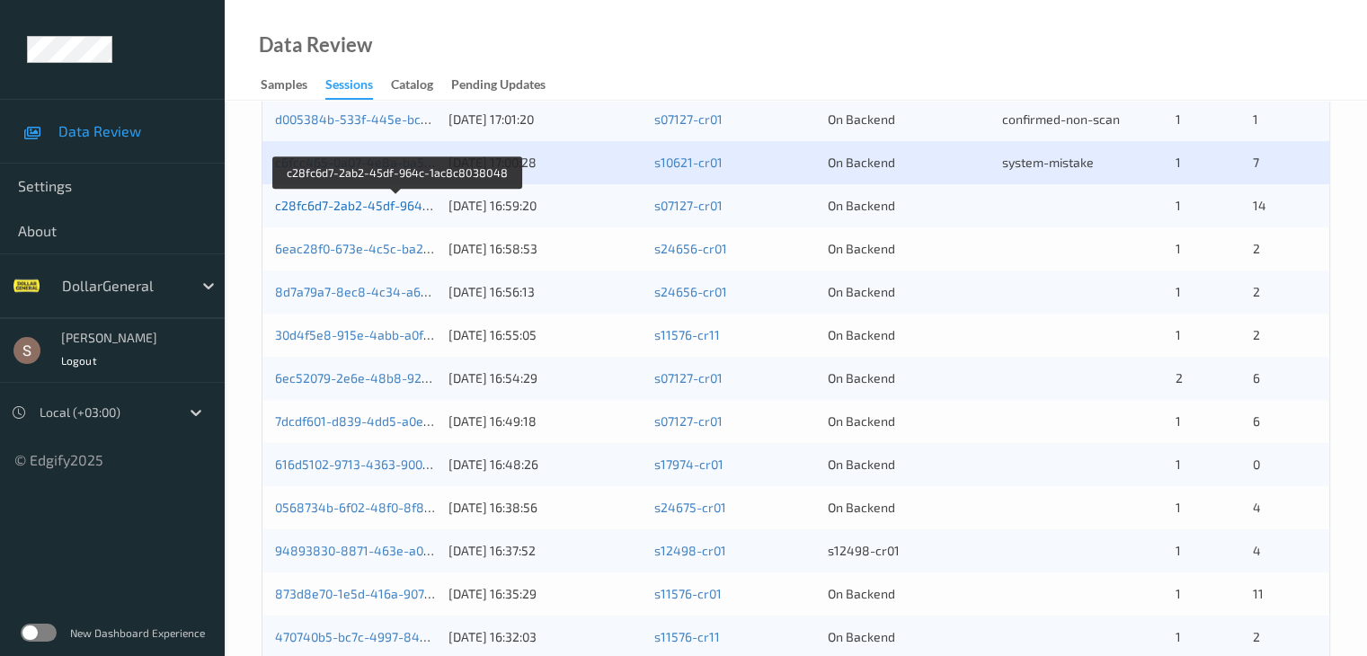
click at [349, 202] on link "c28fc6d7-2ab2-45df-964c-1ac8c8038048" at bounding box center [398, 205] width 246 height 15
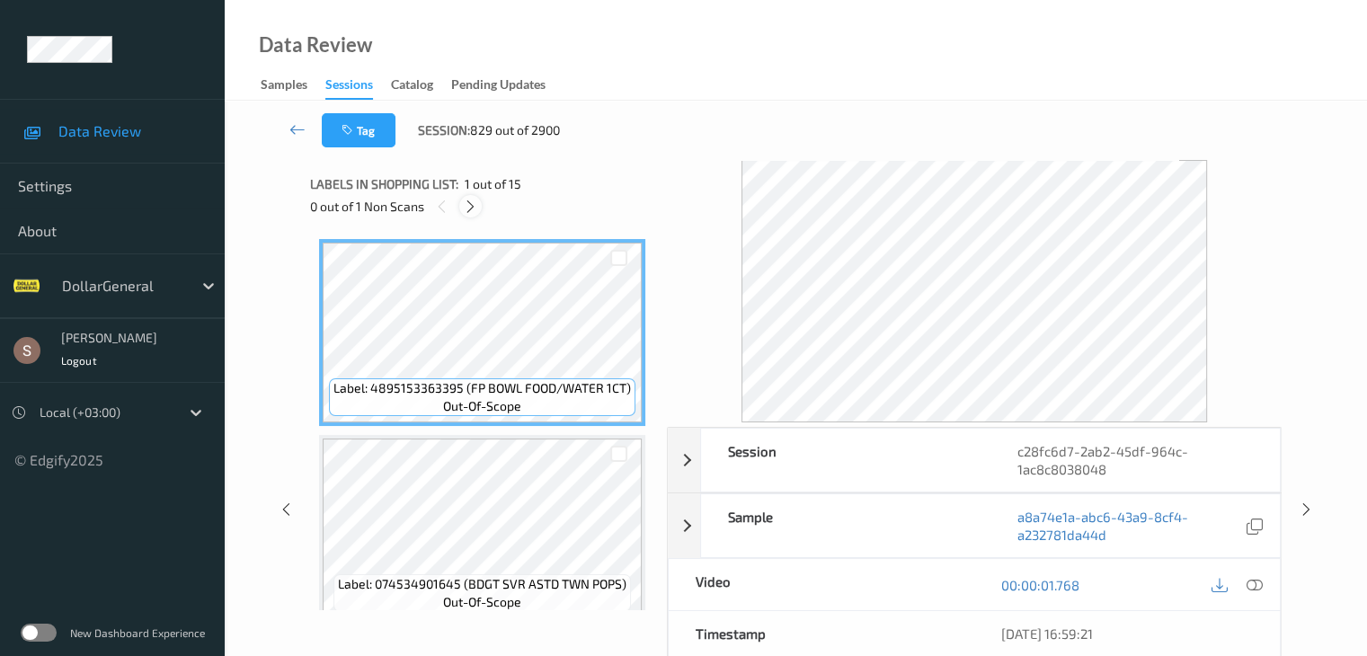
click at [472, 205] on icon at bounding box center [470, 207] width 15 height 16
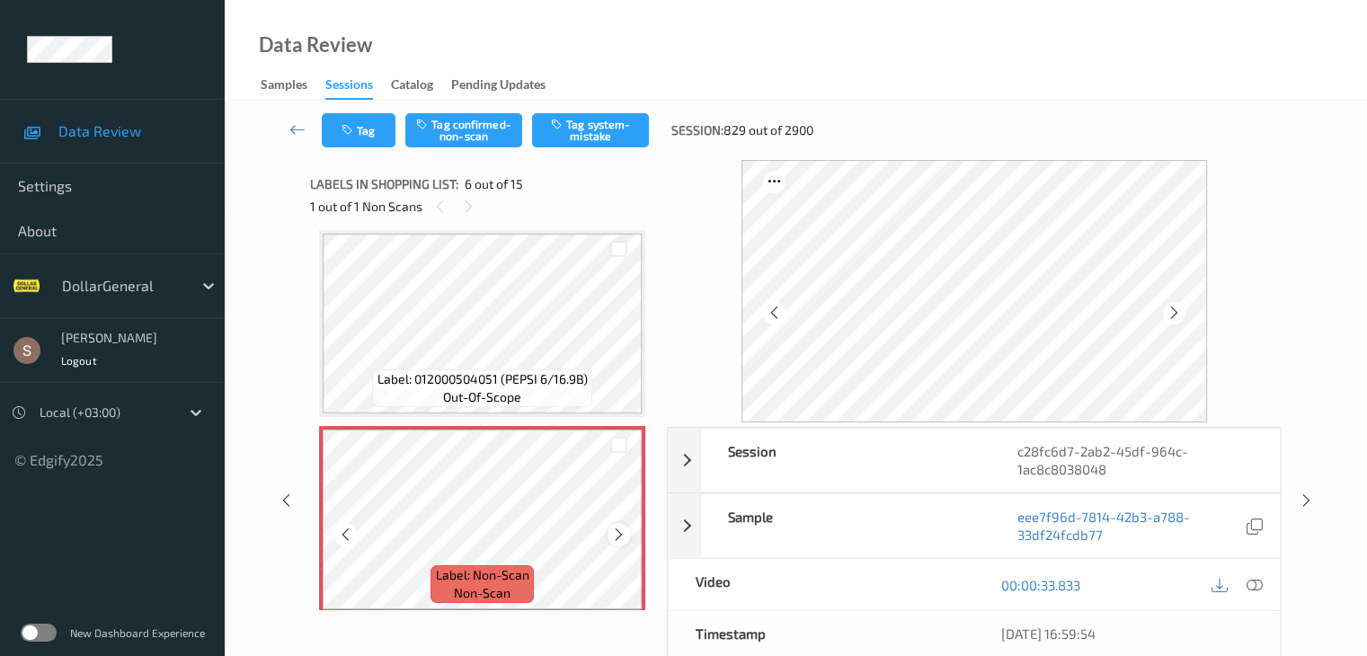
click at [623, 529] on icon at bounding box center [618, 535] width 15 height 16
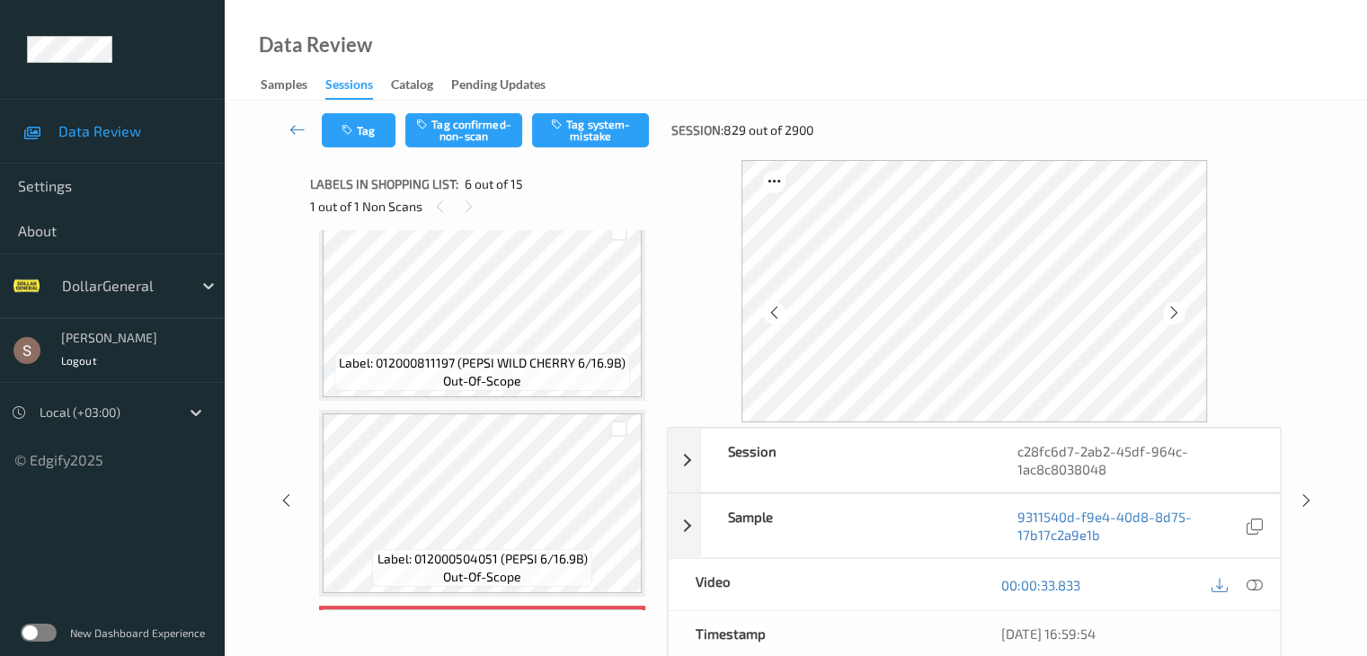
scroll to position [523, 0]
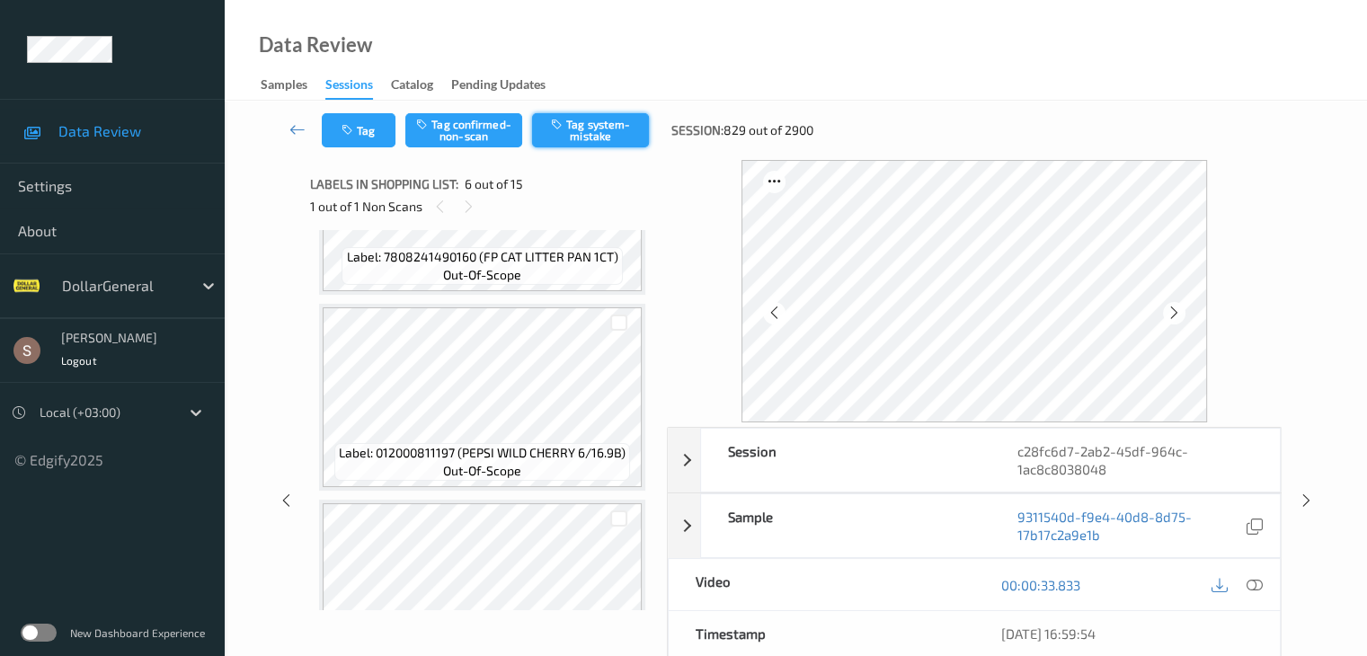
click at [581, 121] on button "Tag system-mistake" at bounding box center [590, 130] width 117 height 34
click at [296, 130] on icon at bounding box center [298, 129] width 16 height 18
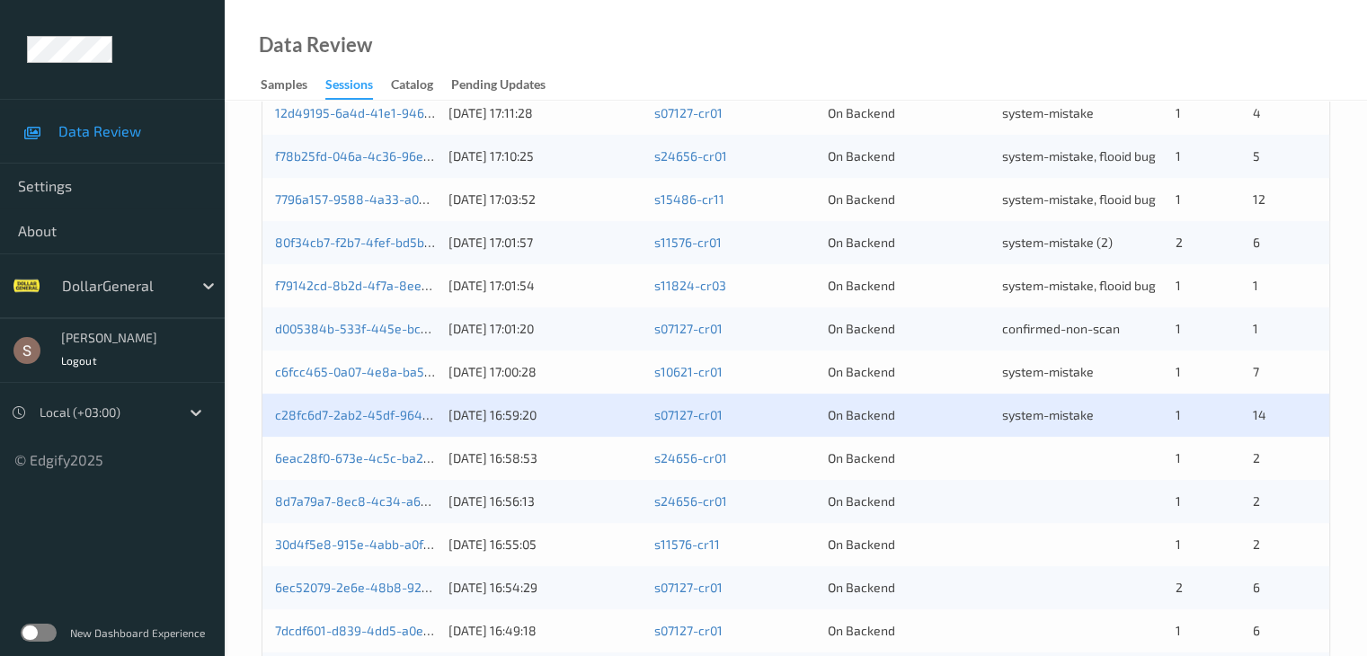
scroll to position [629, 0]
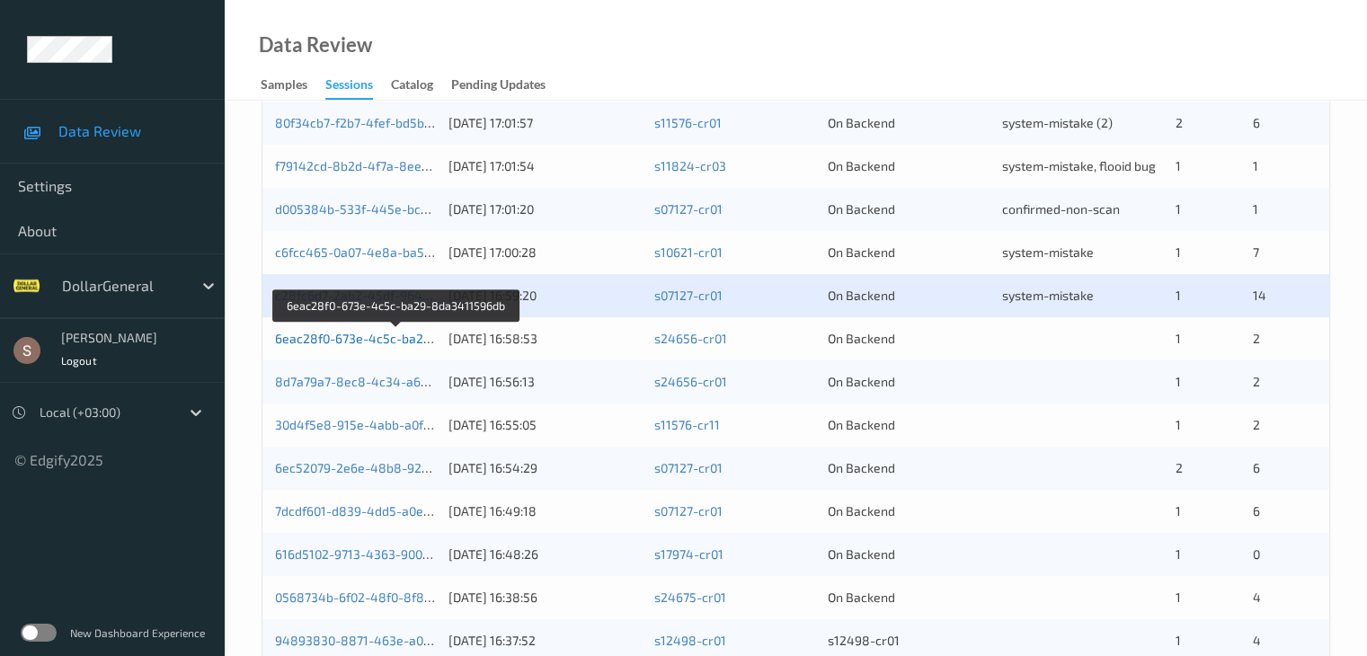
click at [384, 341] on link "6eac28f0-673e-4c5c-ba29-8da3411596db" at bounding box center [397, 338] width 245 height 15
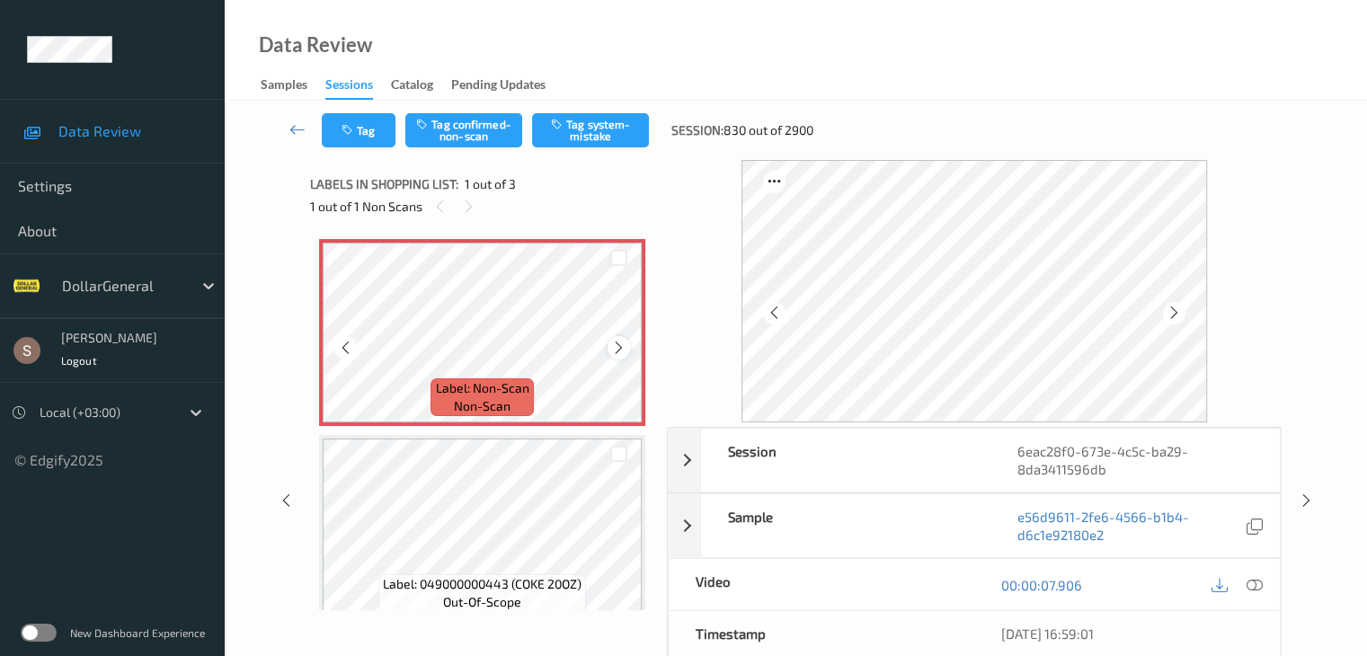
click at [628, 350] on div at bounding box center [619, 347] width 22 height 22
click at [615, 113] on button "Tag system-mistake" at bounding box center [590, 130] width 117 height 34
click at [371, 134] on button "Tag" at bounding box center [359, 130] width 74 height 34
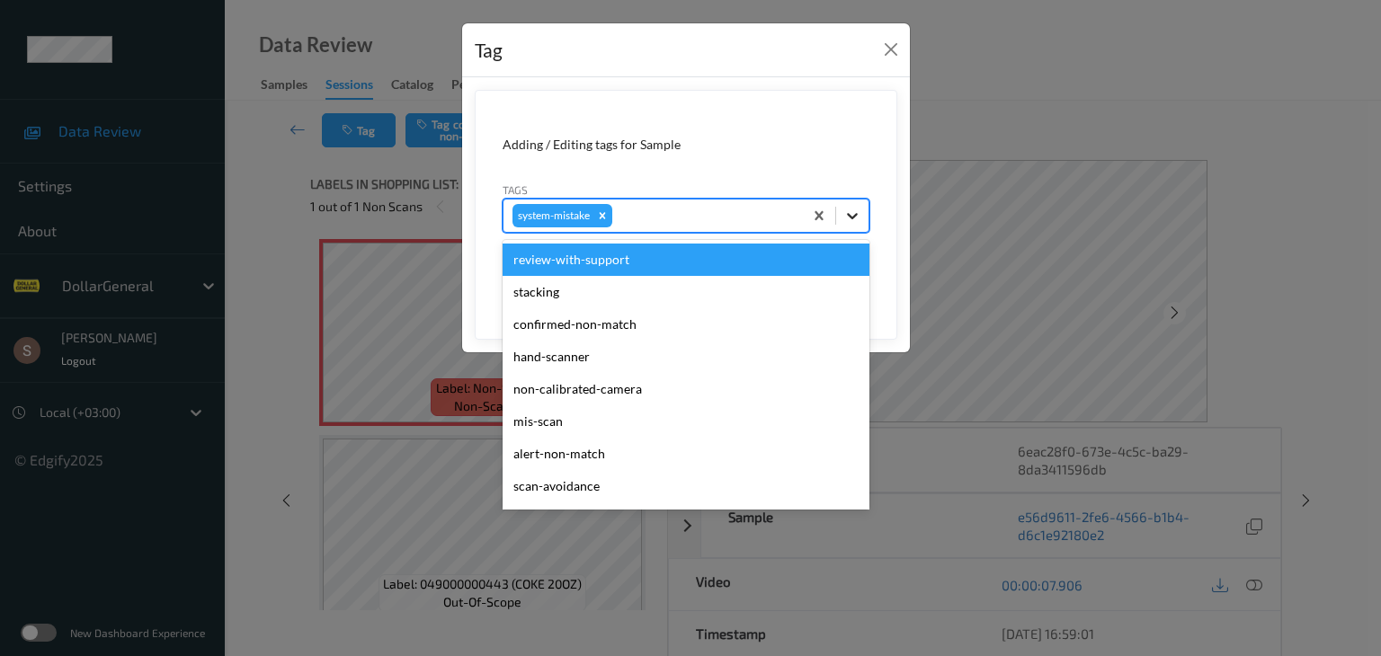
click at [842, 218] on div at bounding box center [852, 216] width 32 height 32
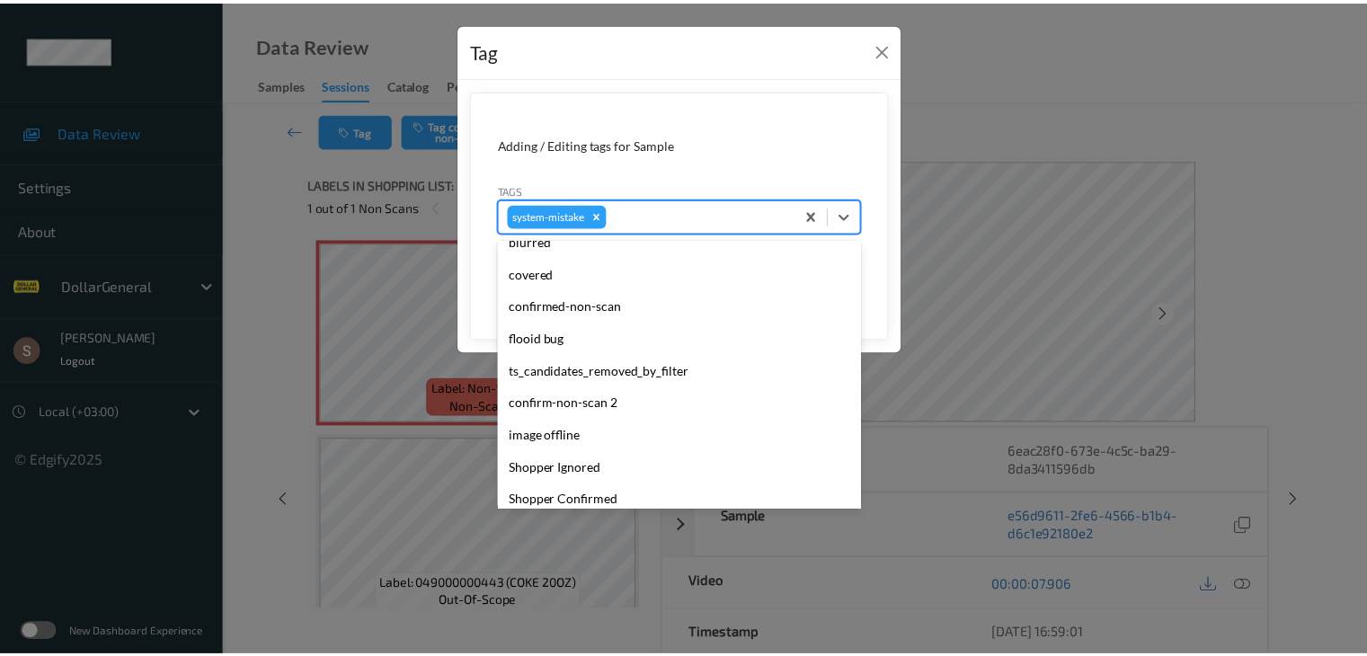
scroll to position [450, 0]
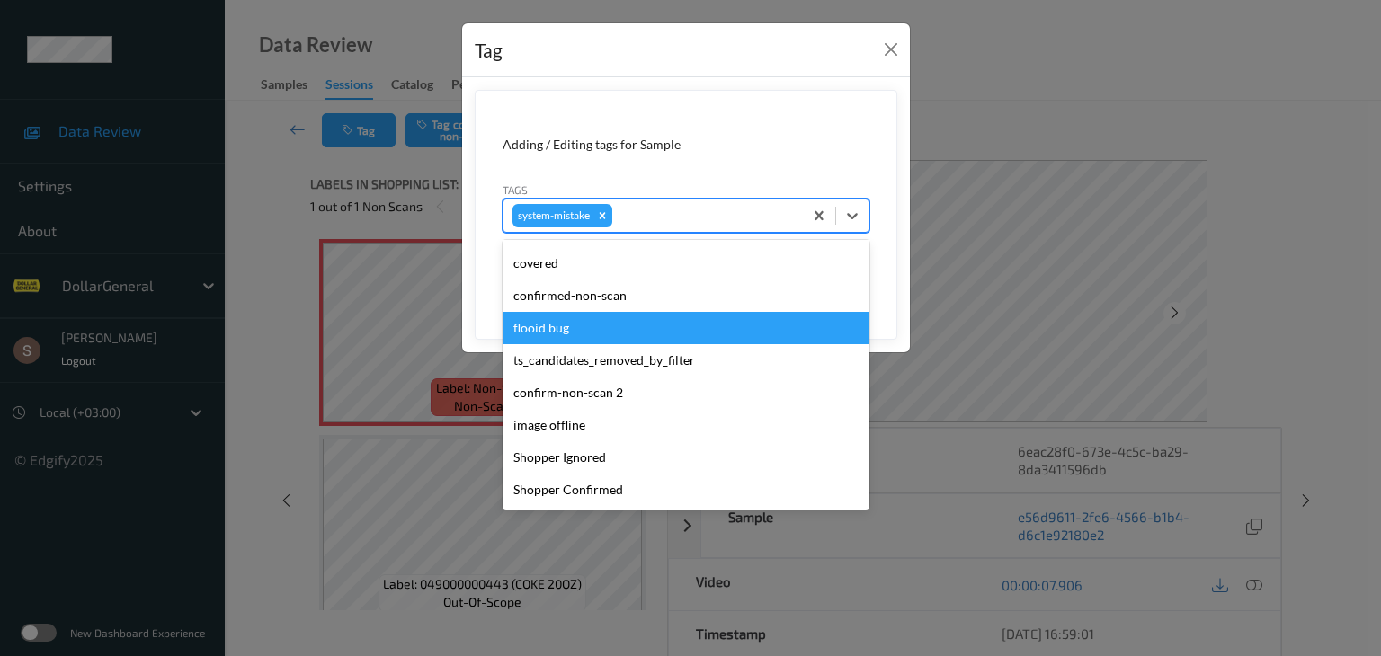
click at [583, 329] on div "flooid bug" at bounding box center [686, 328] width 367 height 32
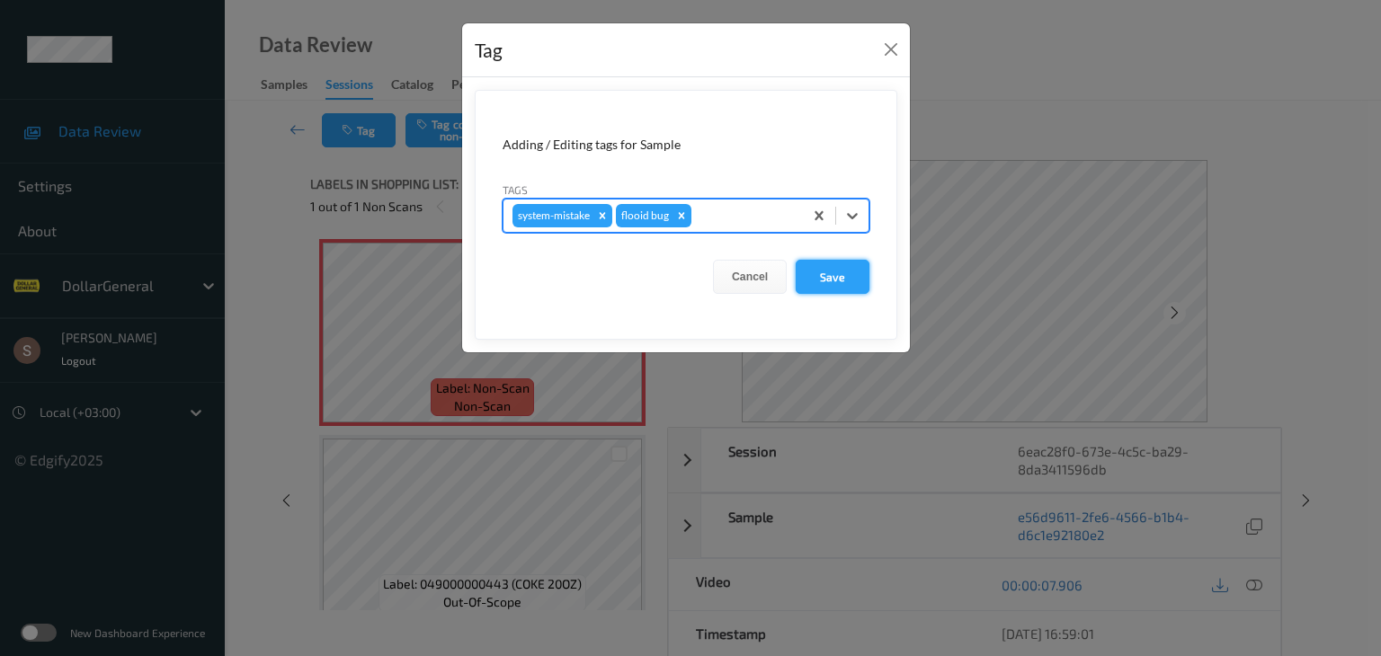
click at [815, 279] on button "Save" at bounding box center [833, 277] width 74 height 34
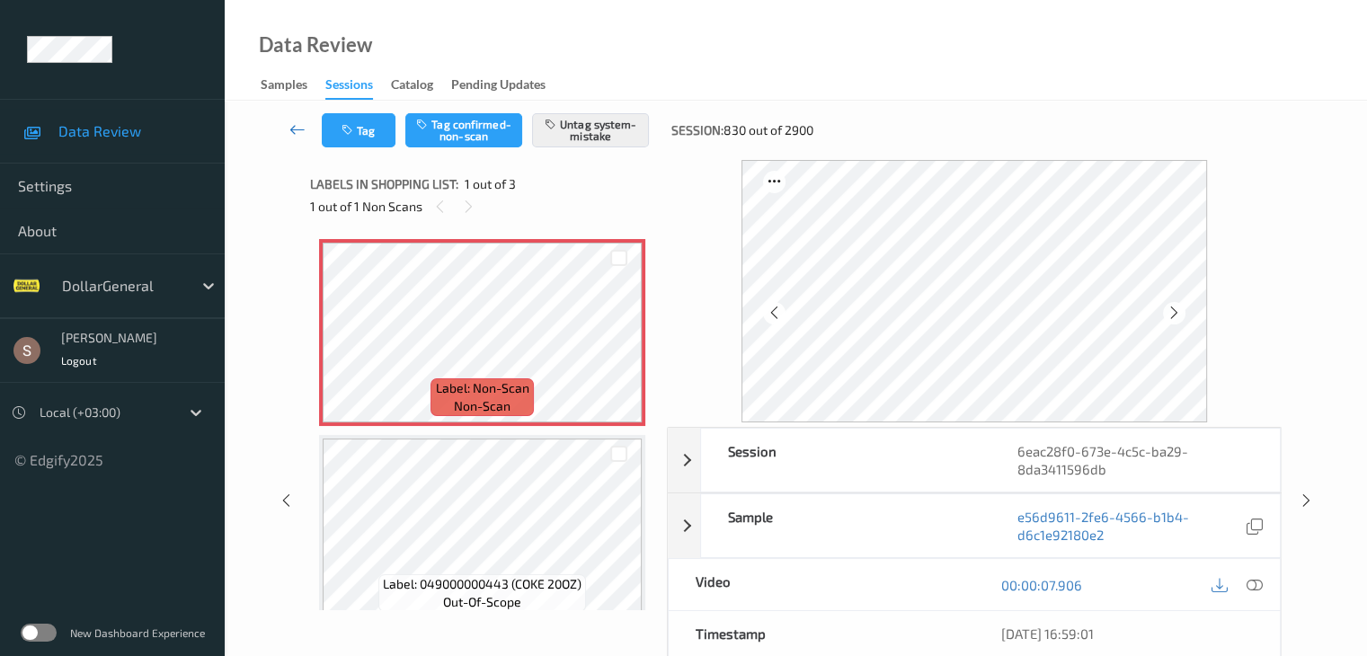
click at [301, 127] on icon at bounding box center [298, 129] width 16 height 18
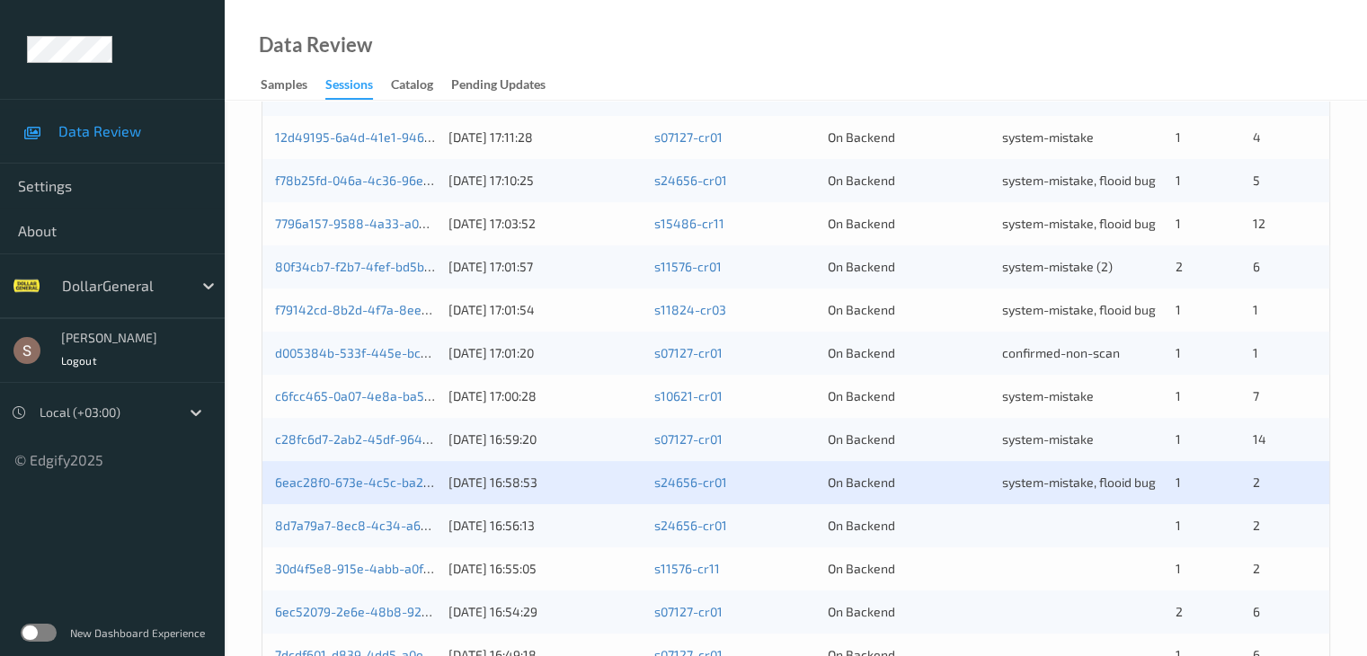
scroll to position [539, 0]
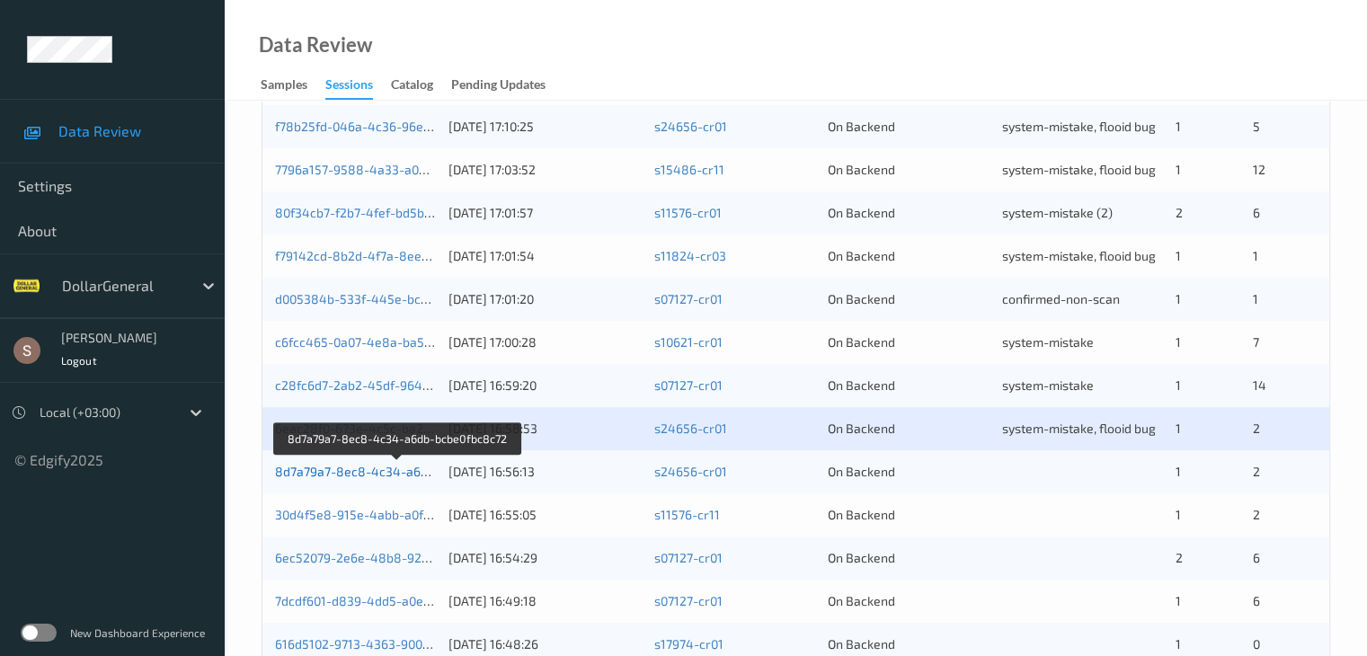
click at [392, 467] on link "8d7a79a7-8ec8-4c34-a6db-bcbe0fbc8c72" at bounding box center [398, 471] width 246 height 15
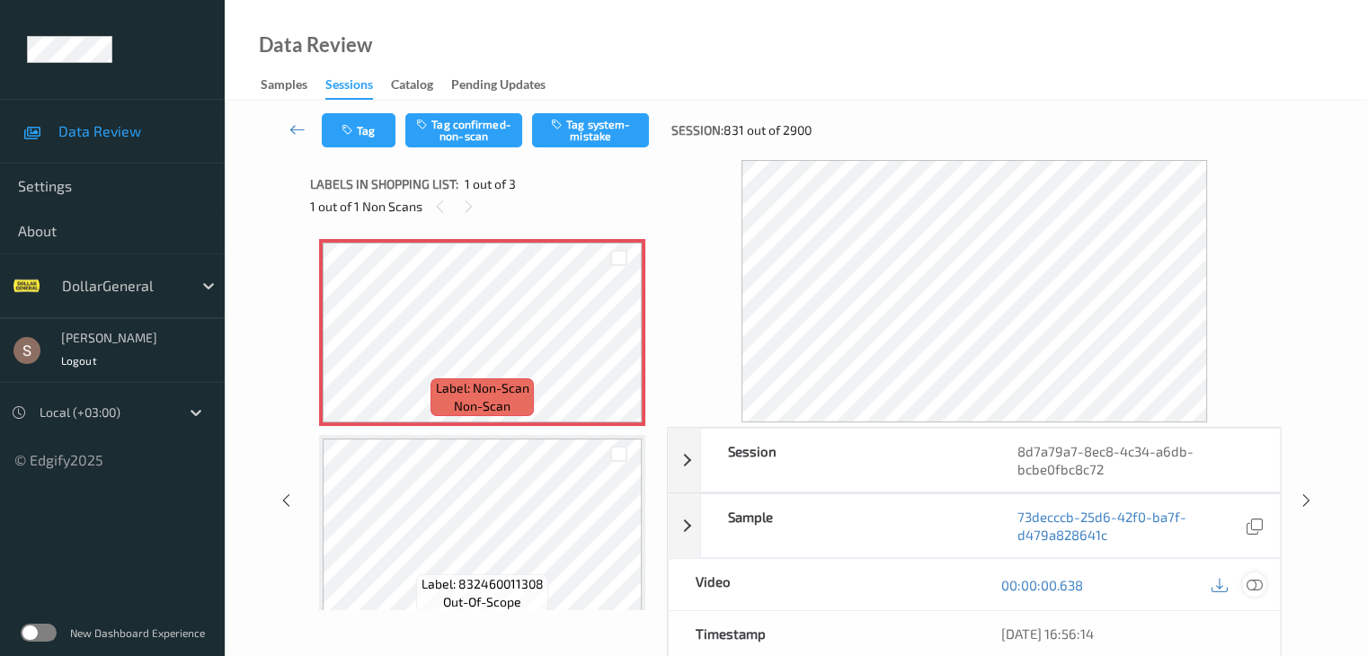
click at [1255, 587] on icon at bounding box center [1254, 585] width 16 height 16
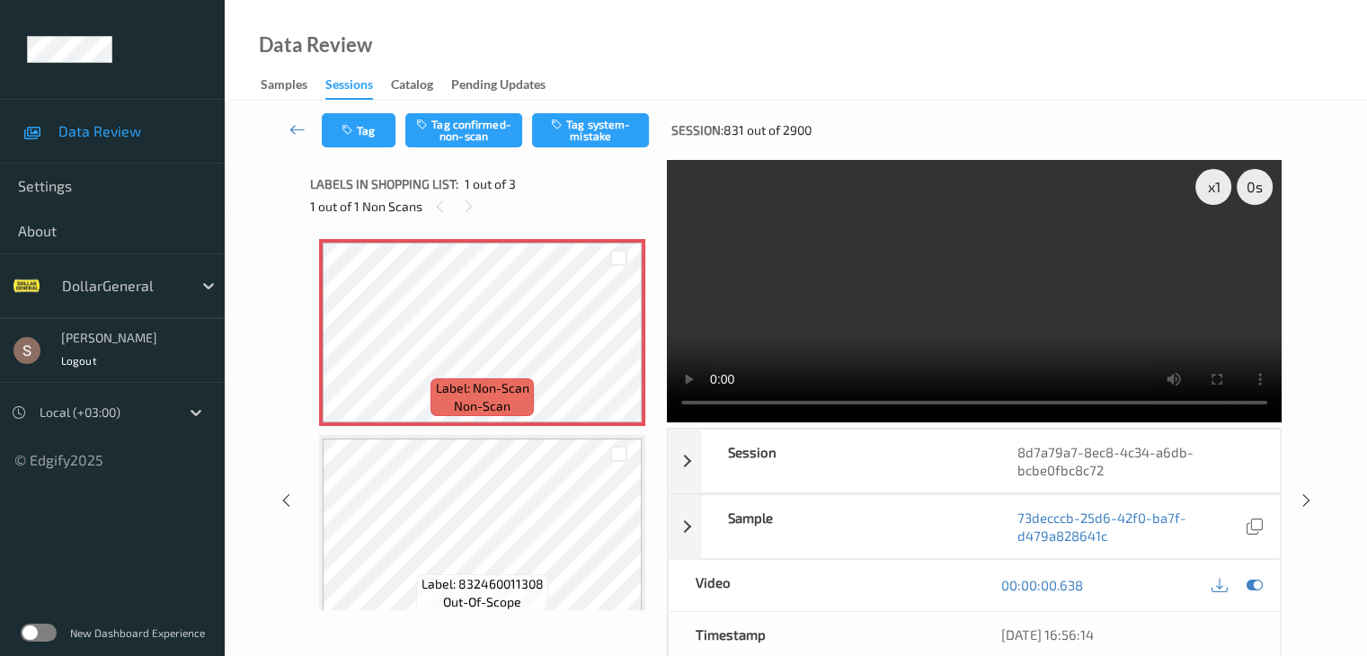
click at [845, 268] on video at bounding box center [974, 291] width 615 height 263
click at [603, 129] on button "Tag system-mistake" at bounding box center [590, 130] width 117 height 34
click at [369, 125] on button "Tag" at bounding box center [359, 130] width 74 height 34
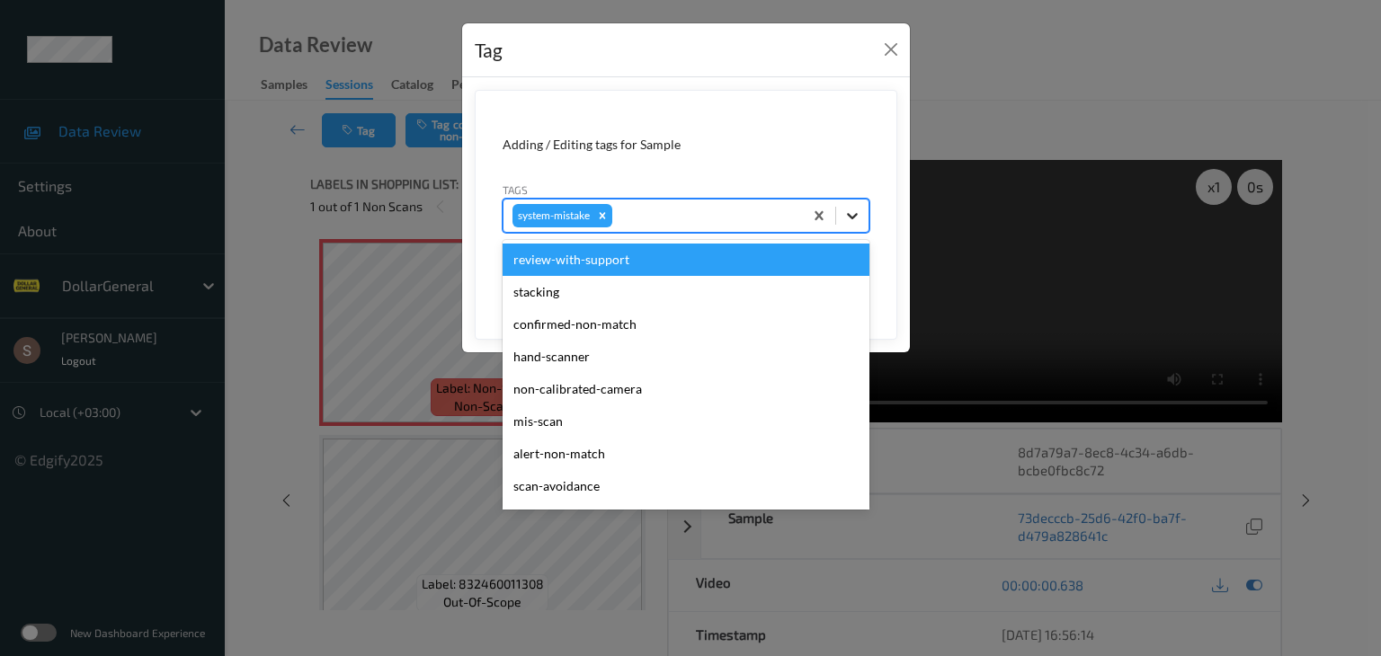
click at [857, 217] on icon at bounding box center [852, 216] width 18 height 18
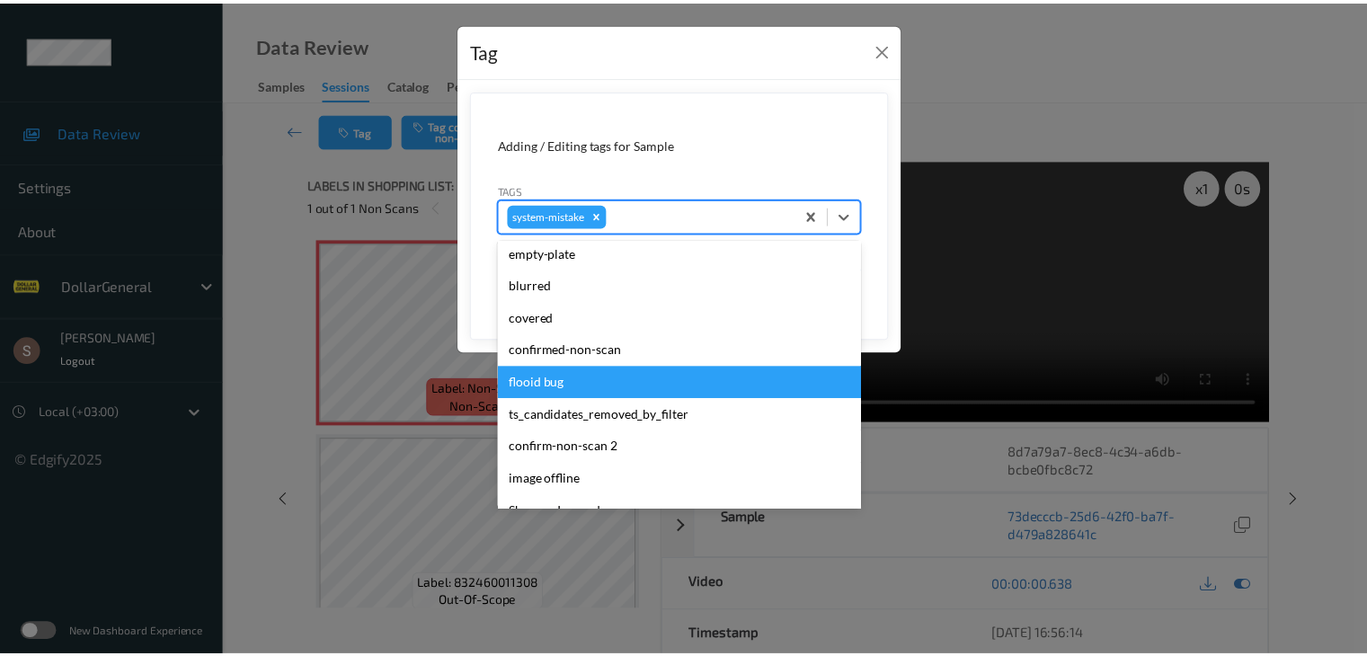
scroll to position [450, 0]
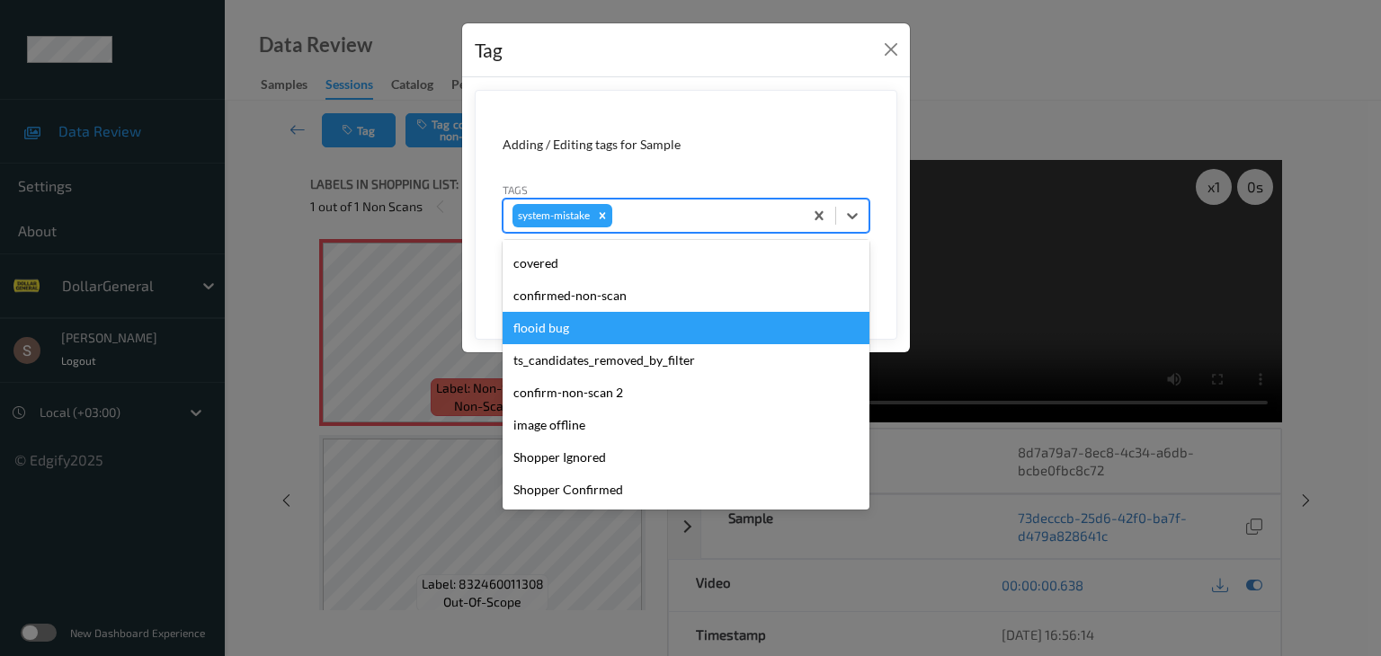
click at [619, 325] on div "flooid bug" at bounding box center [686, 328] width 367 height 32
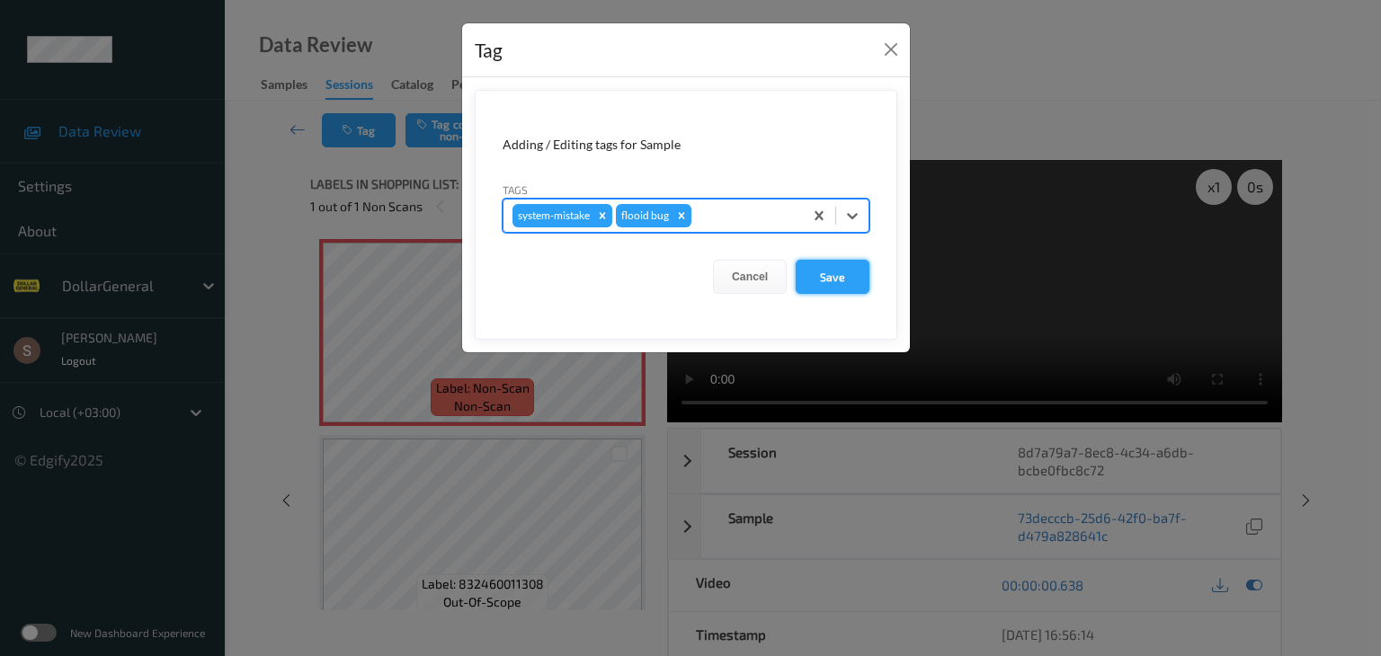
click at [834, 274] on button "Save" at bounding box center [833, 277] width 74 height 34
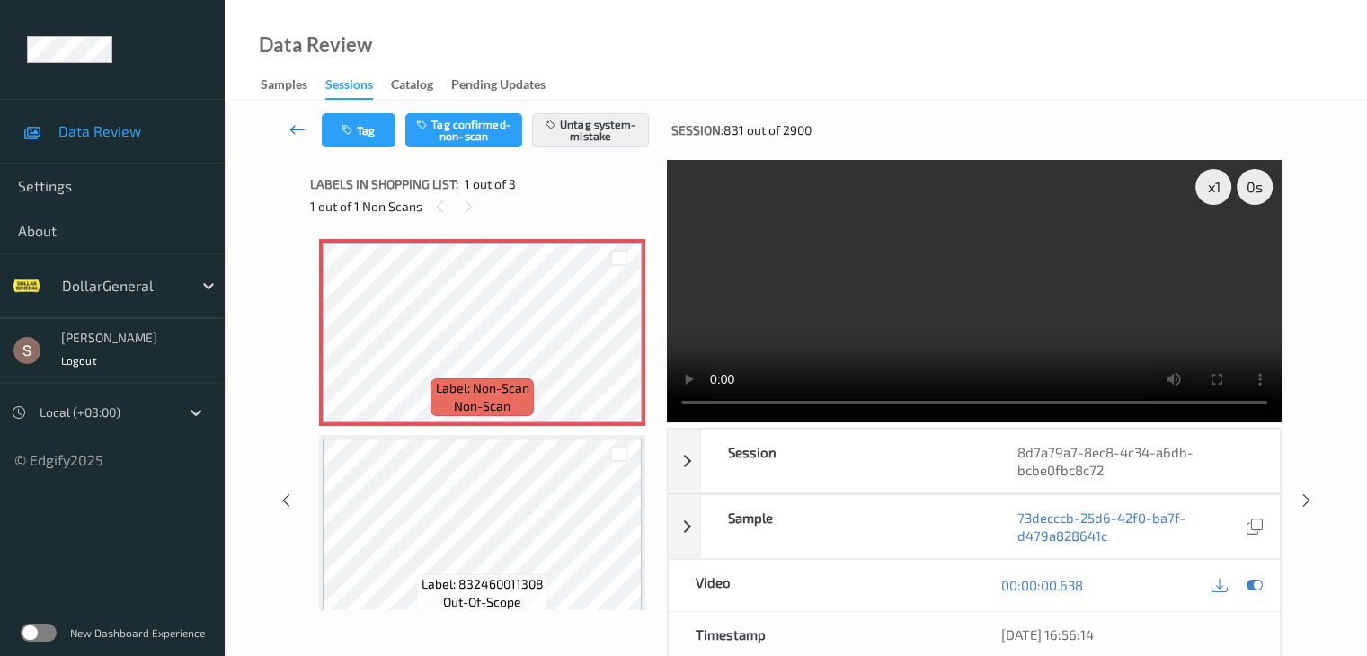
click at [302, 128] on icon at bounding box center [298, 129] width 16 height 18
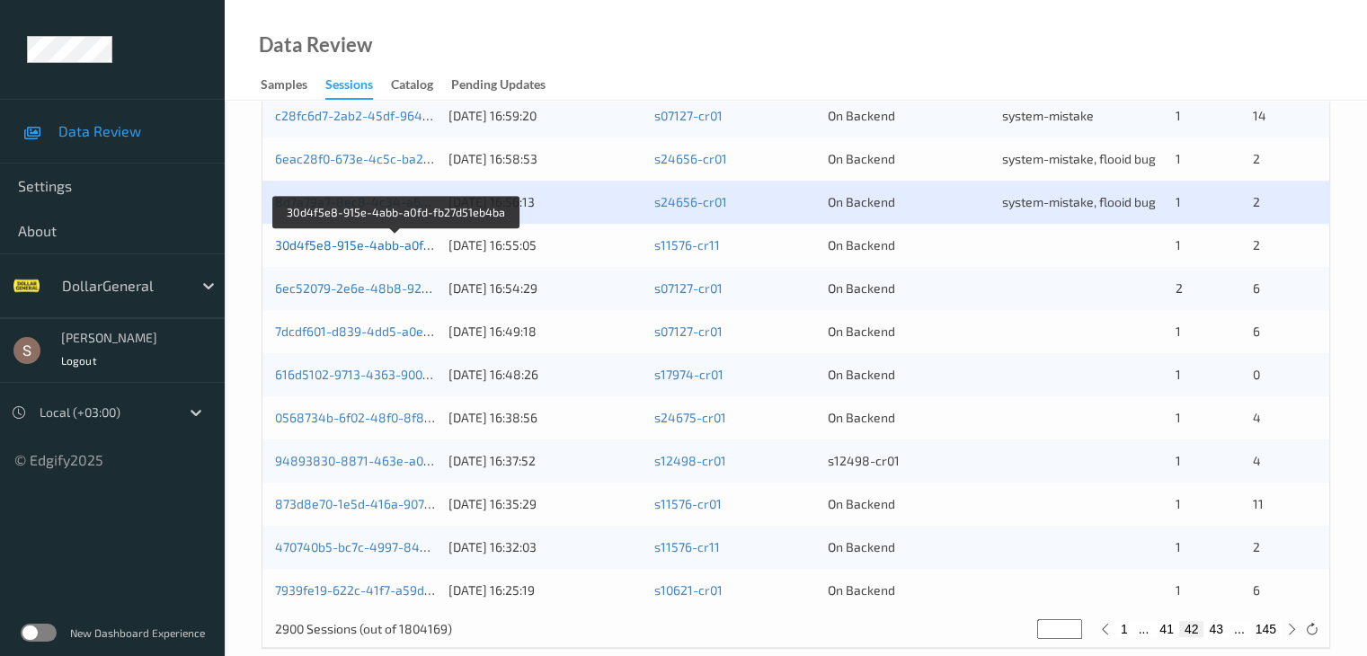
click at [349, 246] on link "30d4f5e8-915e-4abb-a0fd-fb27d51eb4ba" at bounding box center [396, 244] width 243 height 15
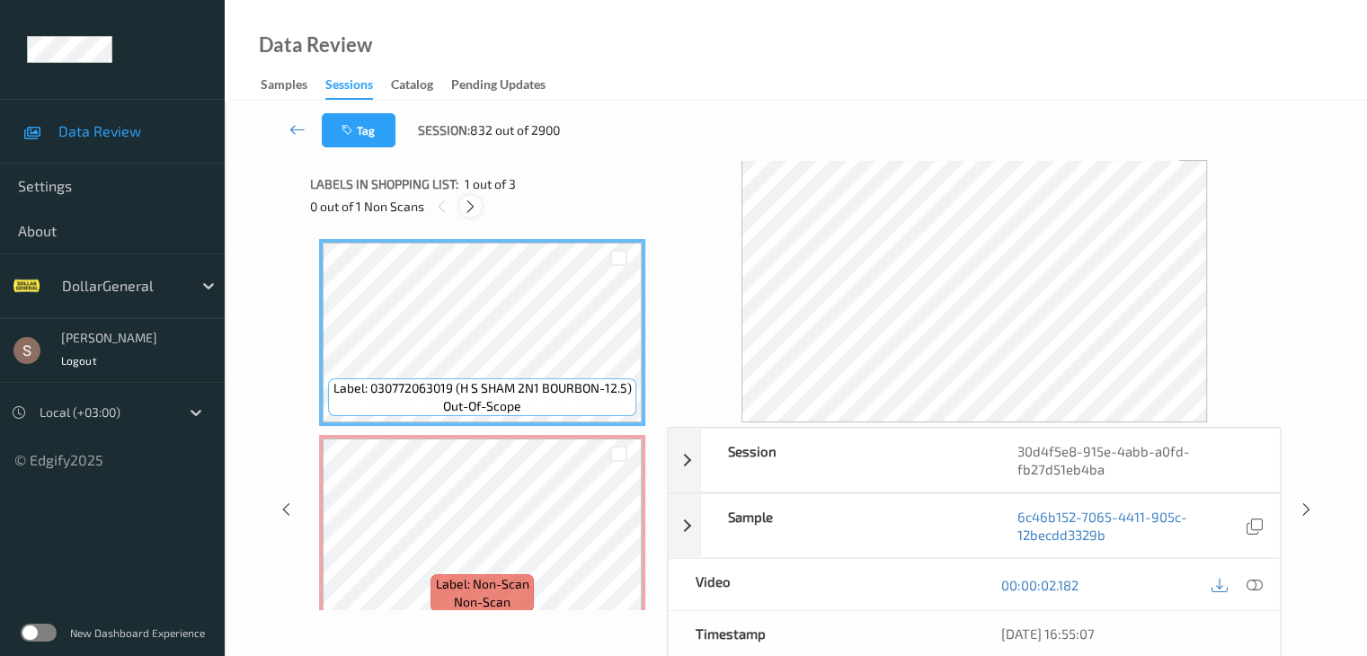
click at [475, 203] on icon at bounding box center [470, 207] width 15 height 16
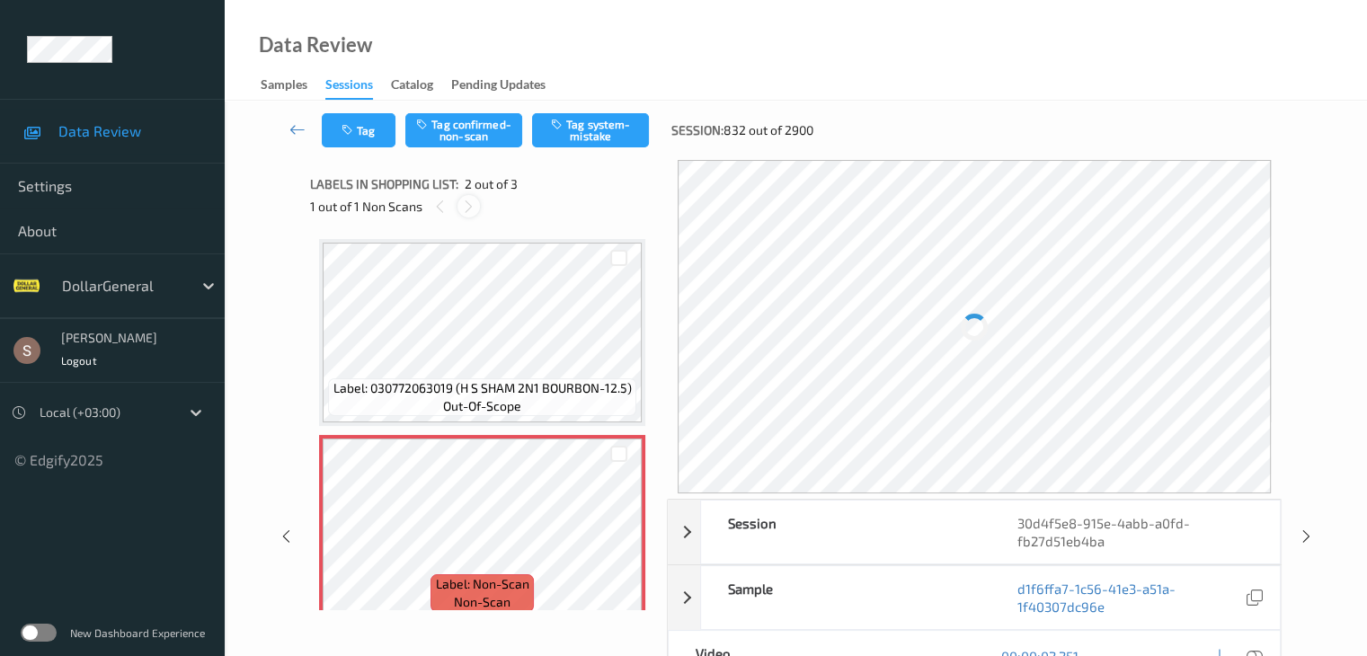
scroll to position [9, 0]
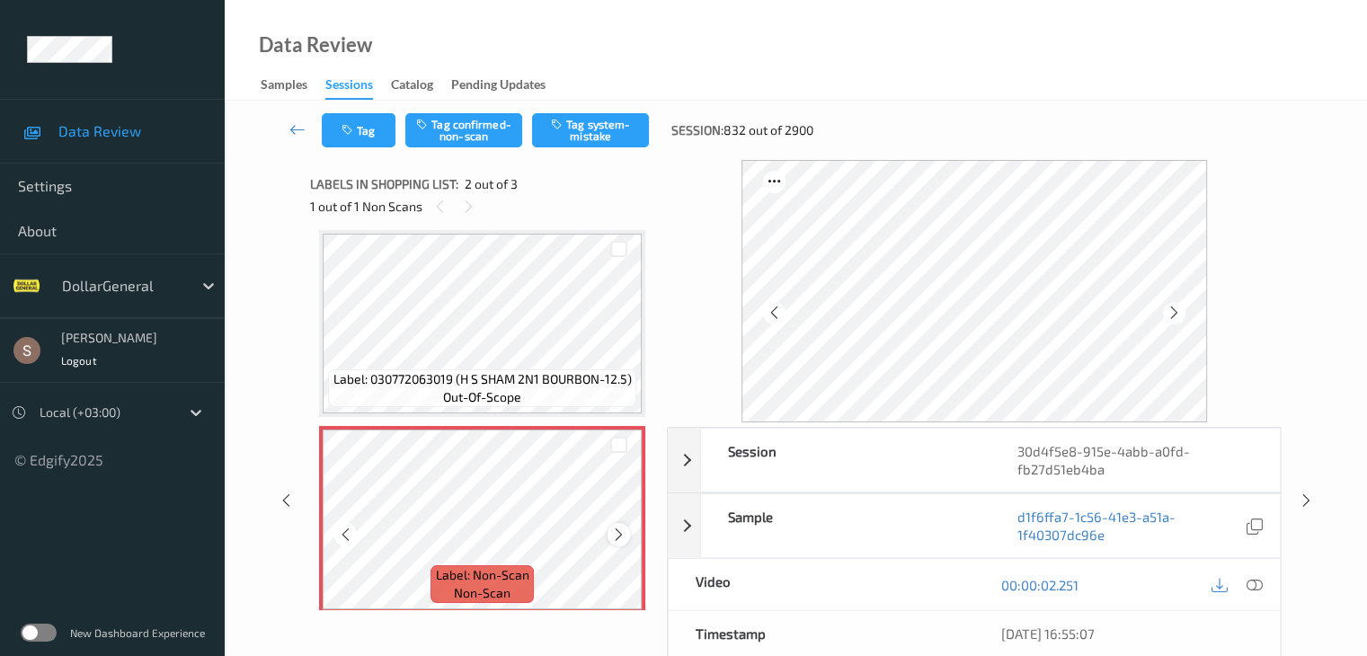
click at [622, 538] on icon at bounding box center [618, 535] width 15 height 16
click at [593, 113] on button "Tag system-mistake" at bounding box center [590, 130] width 117 height 34
click at [297, 126] on icon at bounding box center [298, 129] width 16 height 18
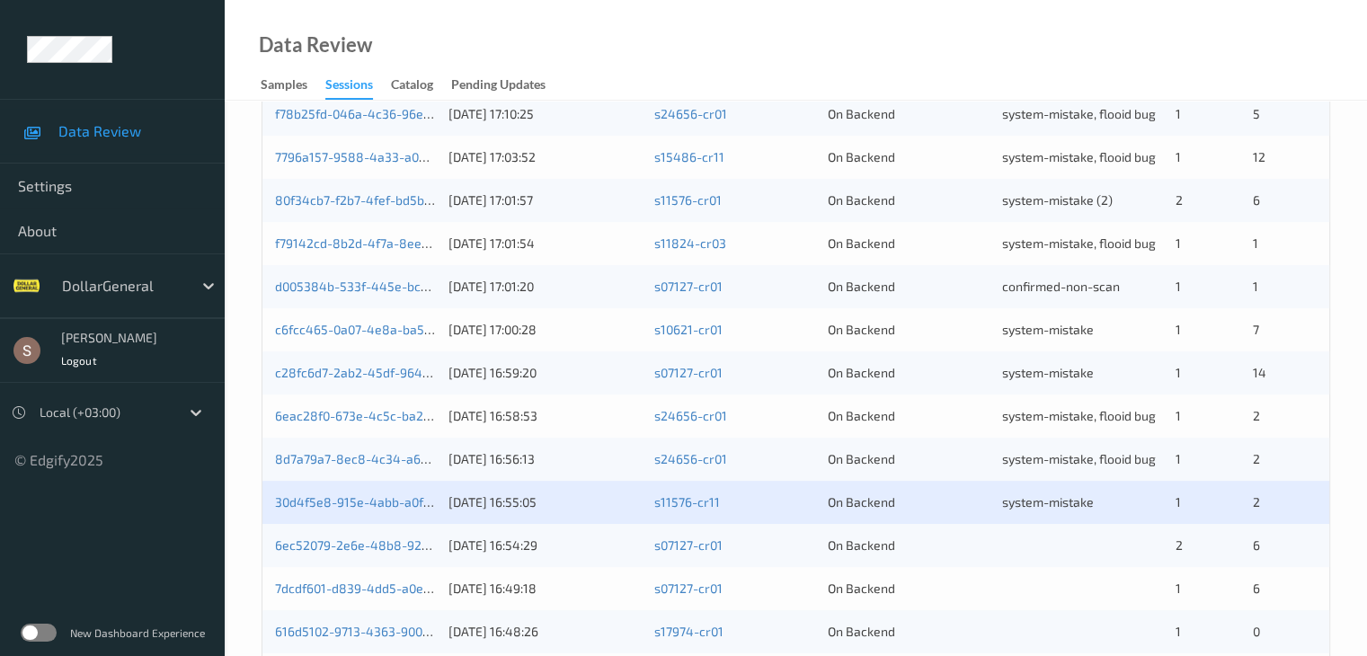
scroll to position [838, 0]
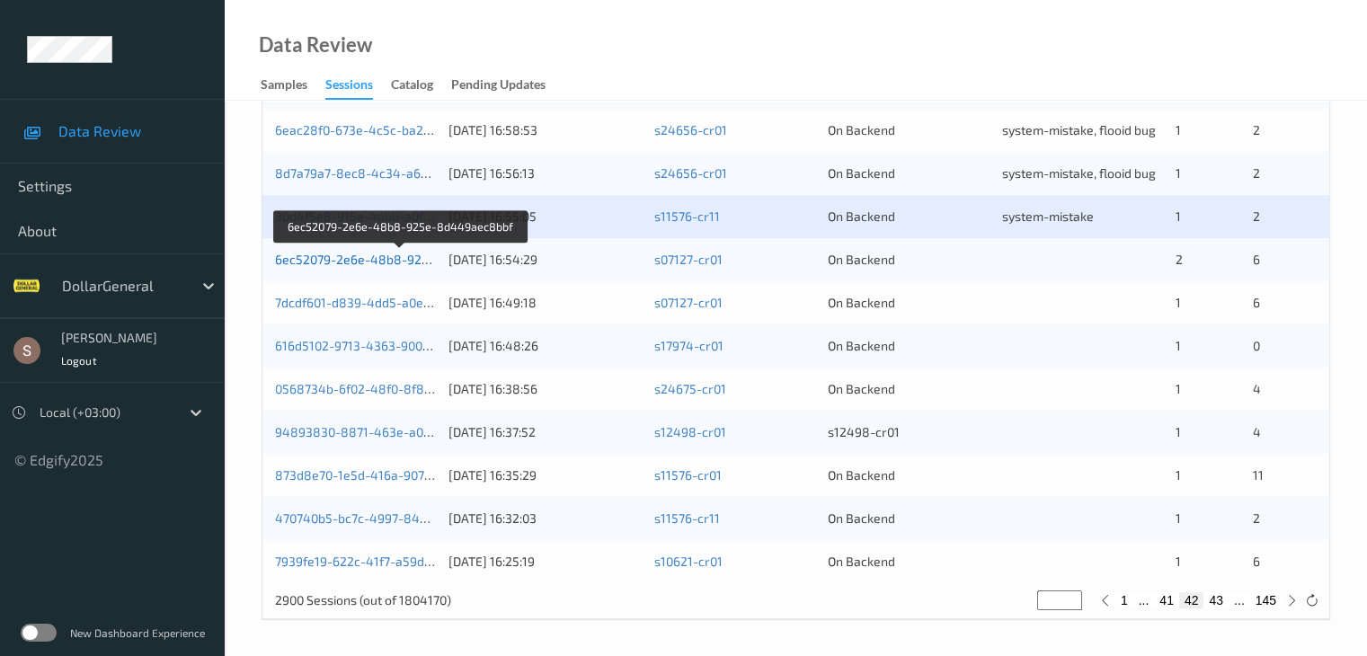
click at [364, 266] on link "6ec52079-2e6e-48b8-925e-8d449aec8bbf" at bounding box center [401, 259] width 253 height 15
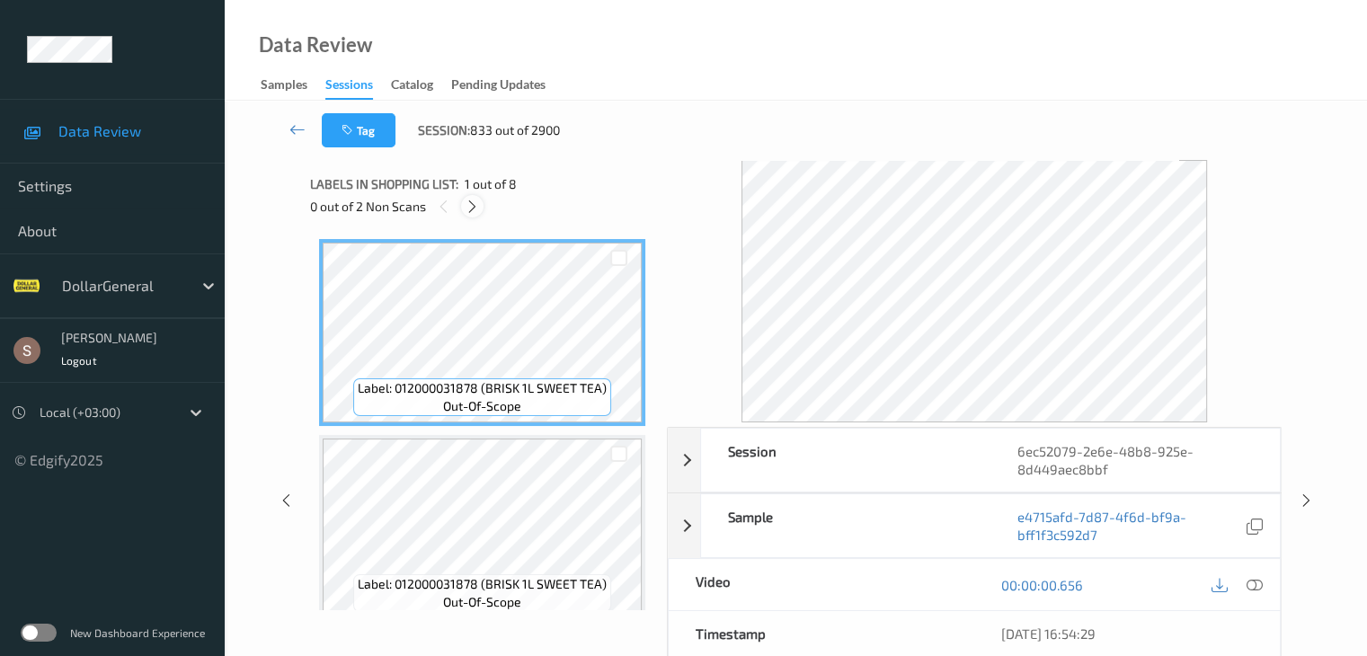
click at [473, 205] on icon at bounding box center [472, 207] width 15 height 16
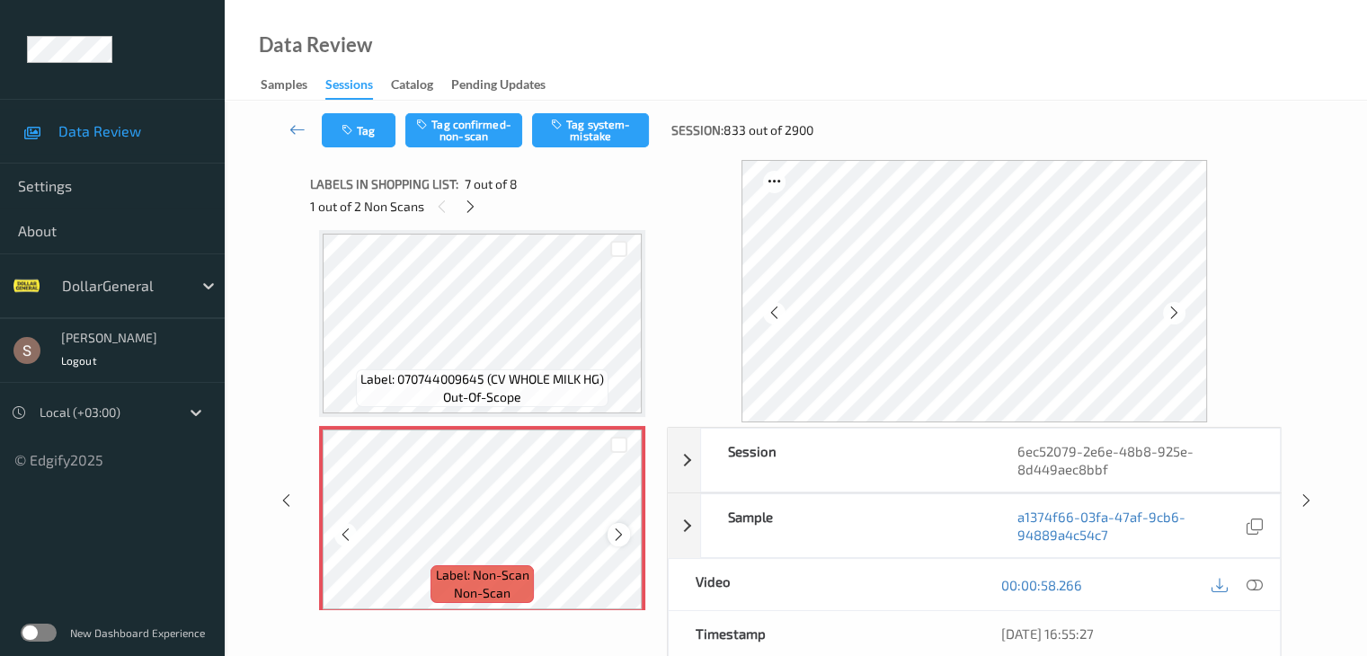
click at [615, 527] on icon at bounding box center [618, 535] width 15 height 16
click at [590, 125] on button "Tag system-mistake" at bounding box center [590, 130] width 117 height 34
click at [471, 214] on div at bounding box center [470, 206] width 22 height 22
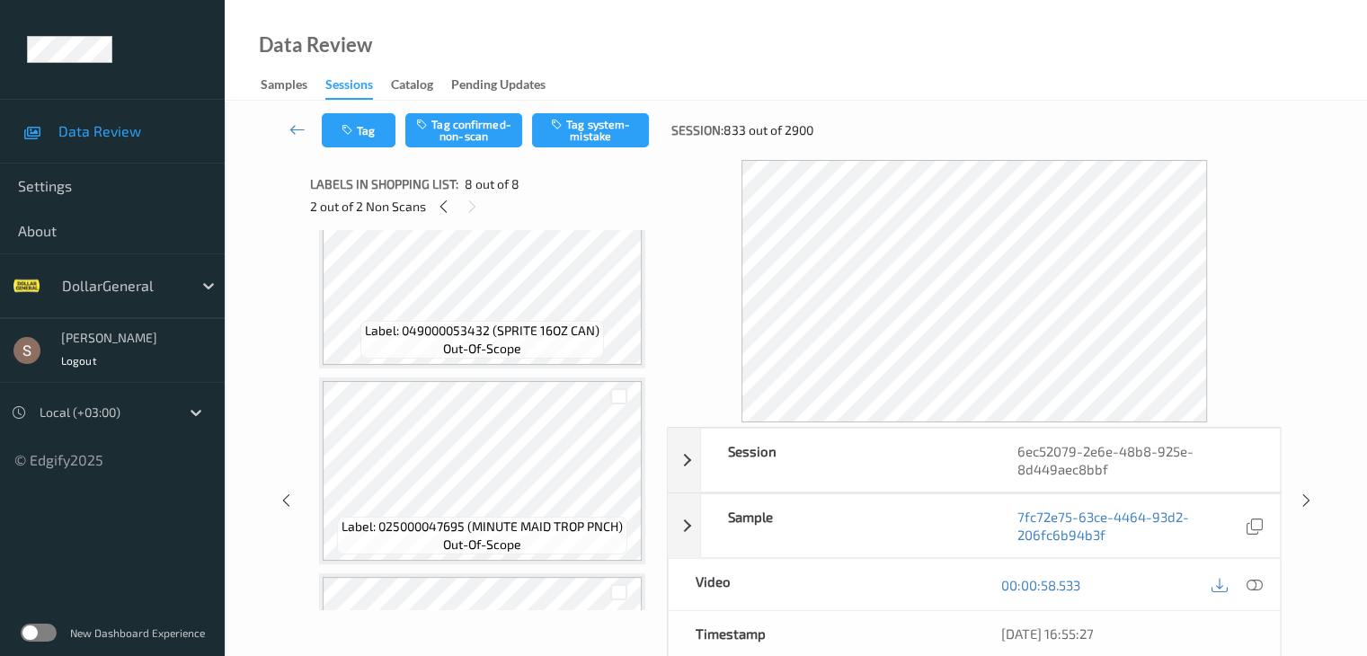
scroll to position [556, 0]
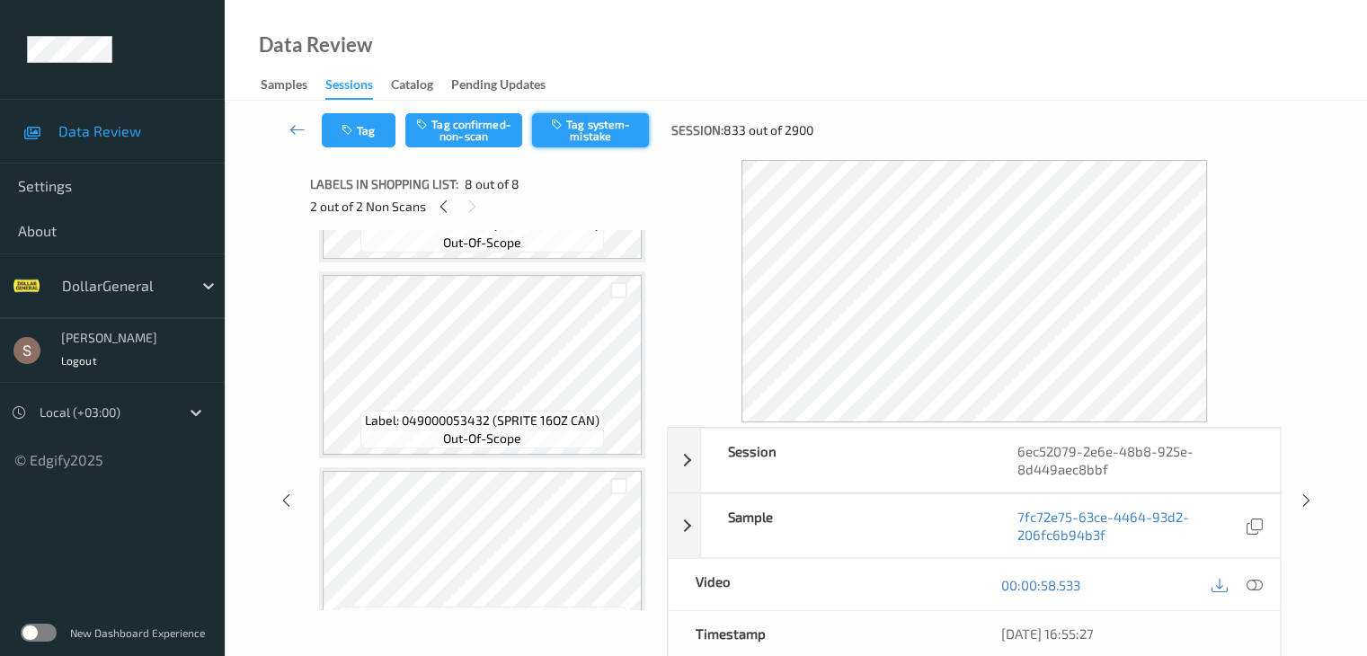
click at [558, 123] on icon "button" at bounding box center [558, 124] width 15 height 13
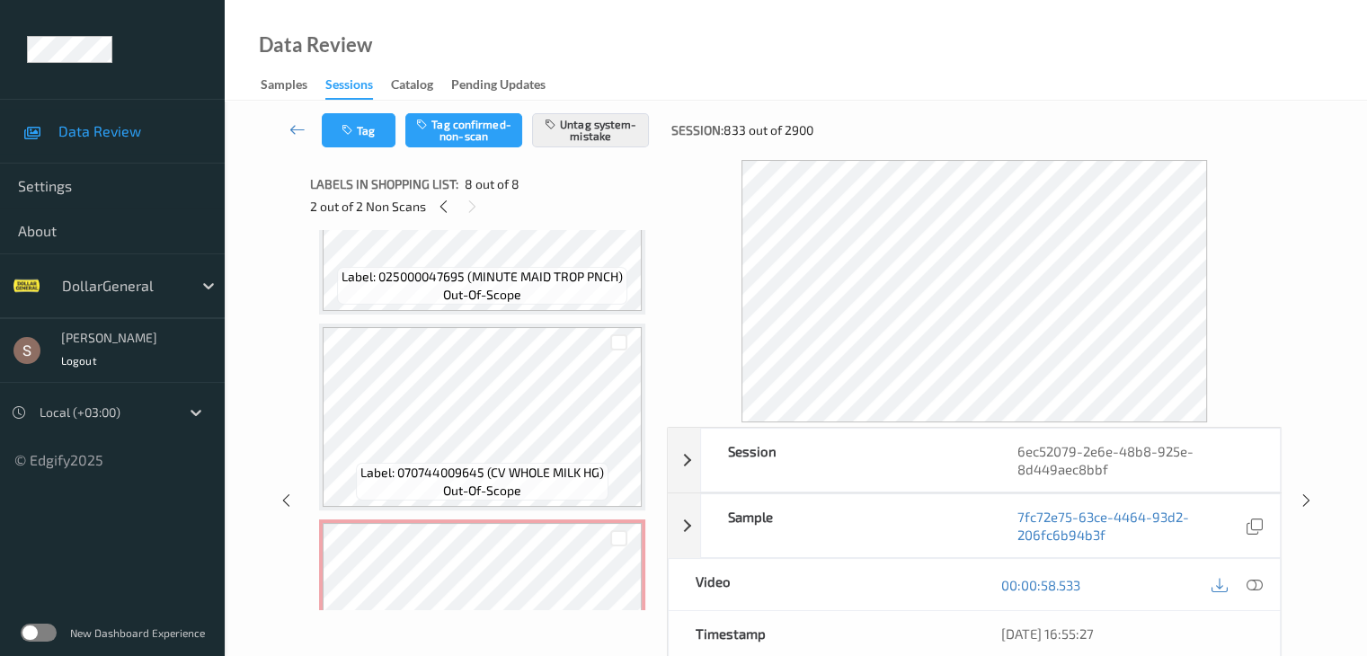
scroll to position [915, 0]
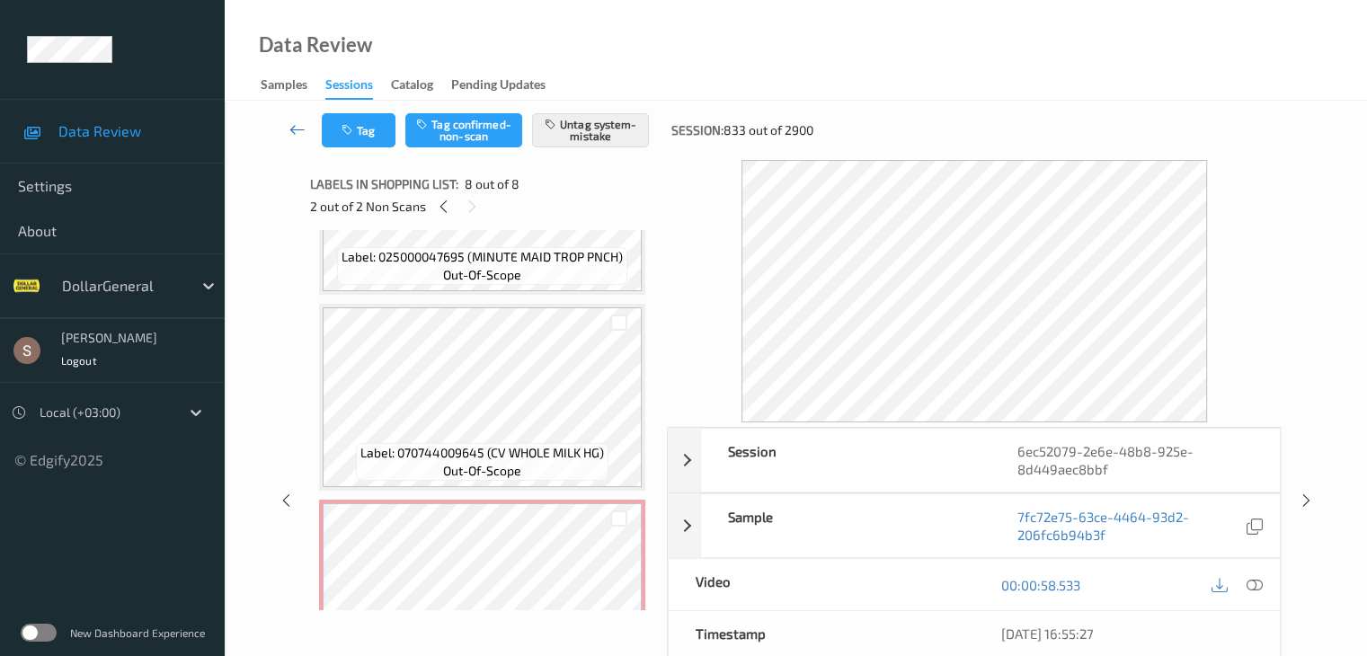
click at [295, 127] on icon at bounding box center [298, 129] width 16 height 18
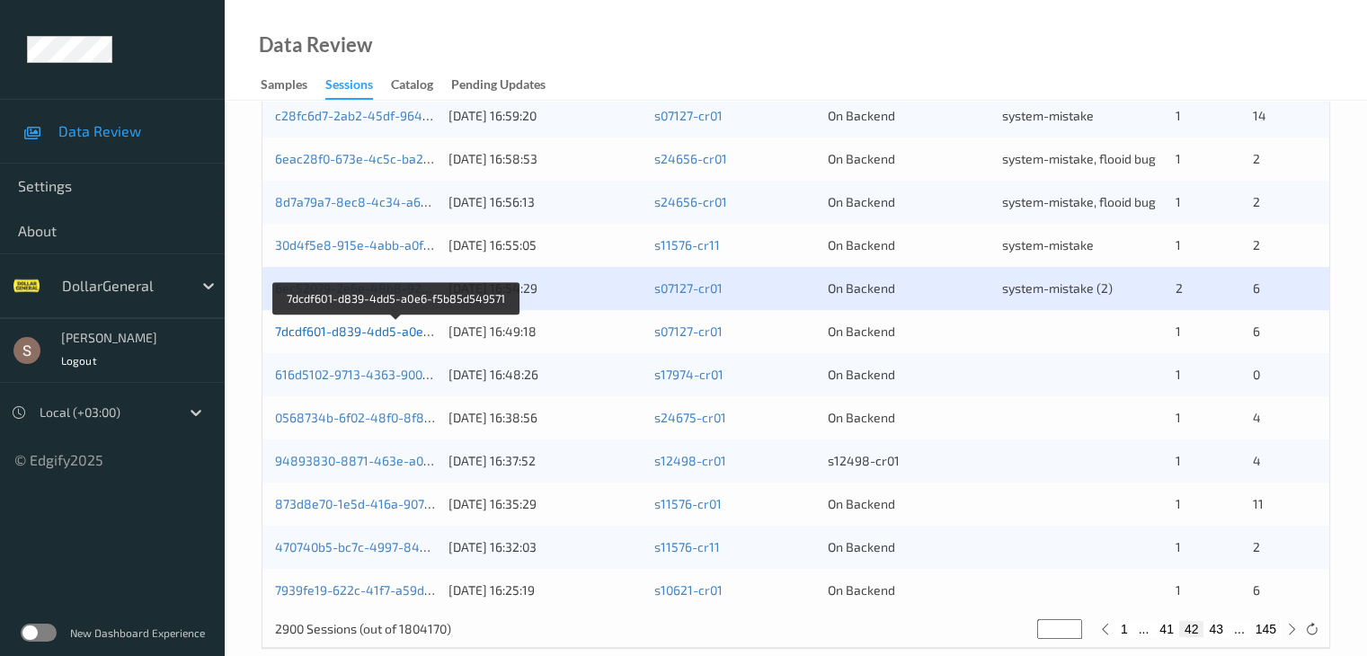
click at [382, 328] on link "7dcdf601-d839-4dd5-a0e6-f5b85d549571" at bounding box center [397, 331] width 244 height 15
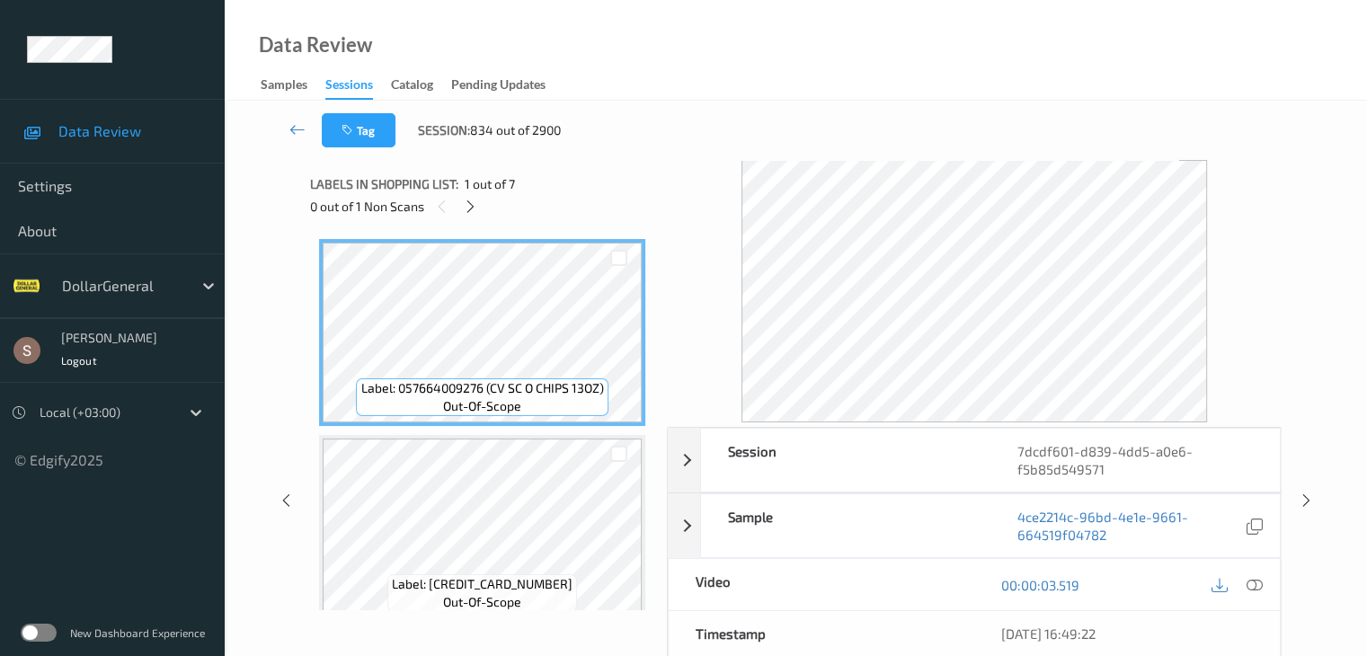
click at [483, 210] on div "0 out of 1 Non Scans" at bounding box center [482, 206] width 344 height 22
click at [474, 206] on icon at bounding box center [470, 207] width 15 height 16
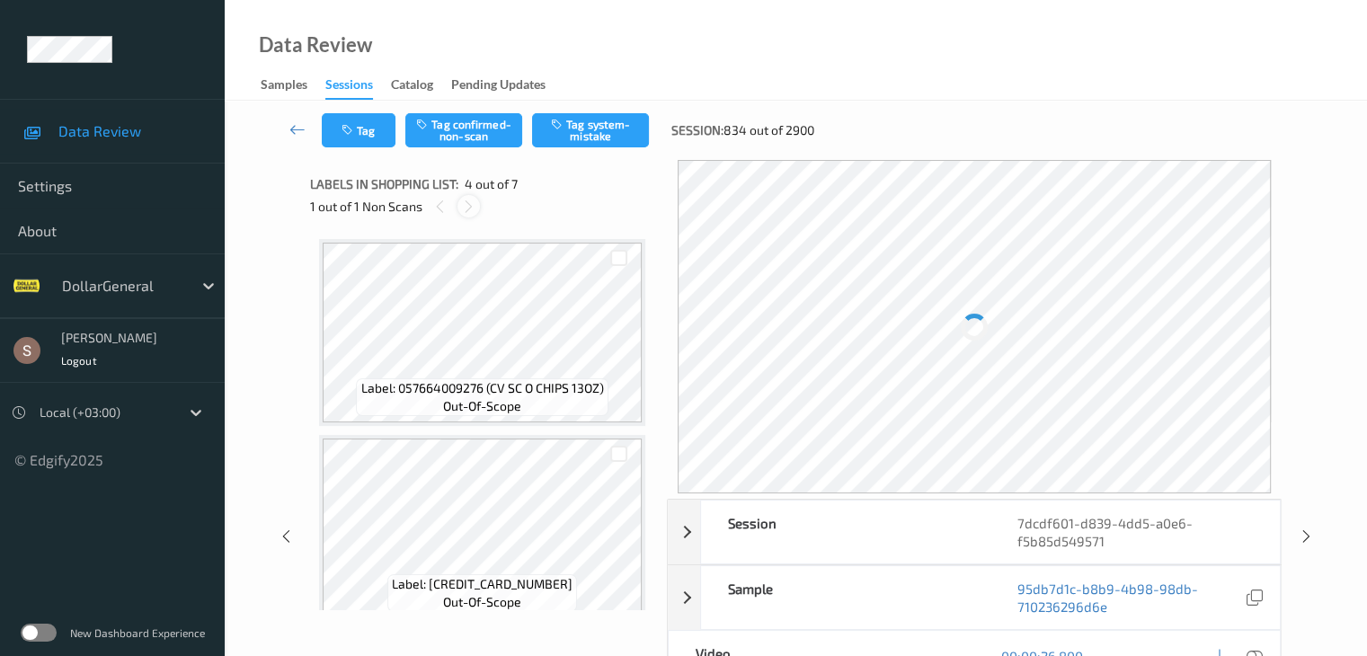
scroll to position [401, 0]
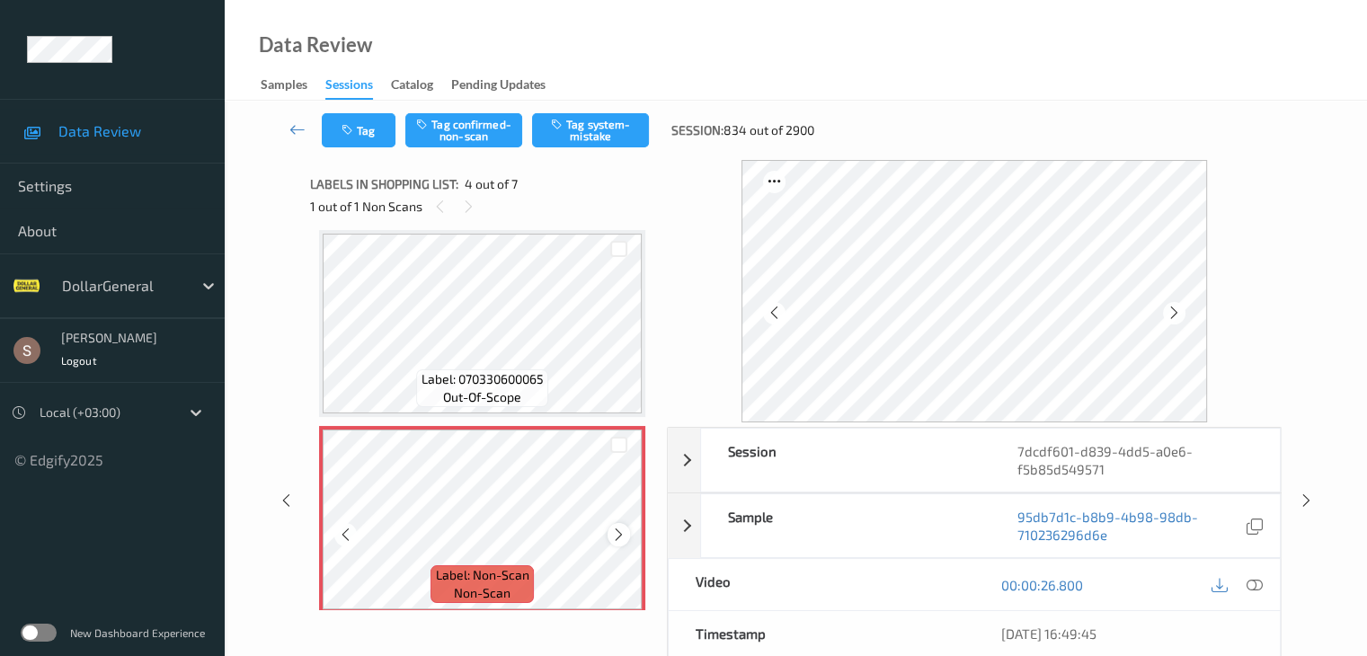
click at [618, 539] on icon at bounding box center [618, 535] width 15 height 16
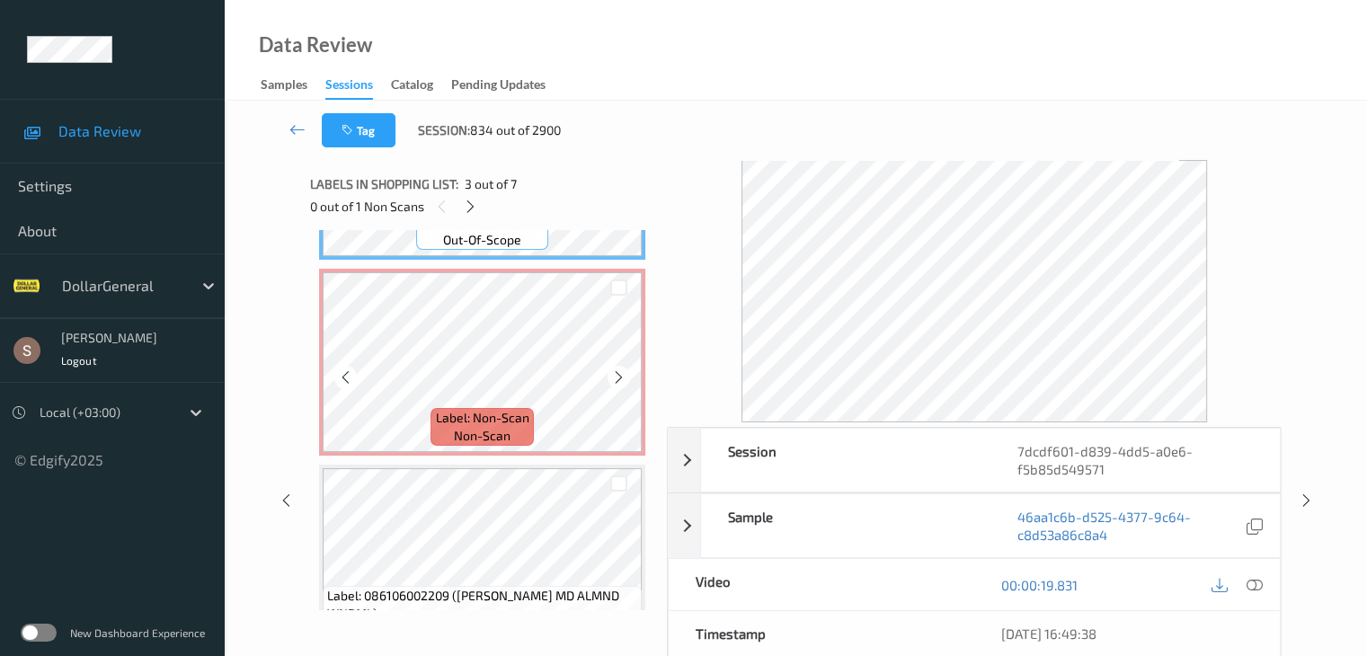
scroll to position [629, 0]
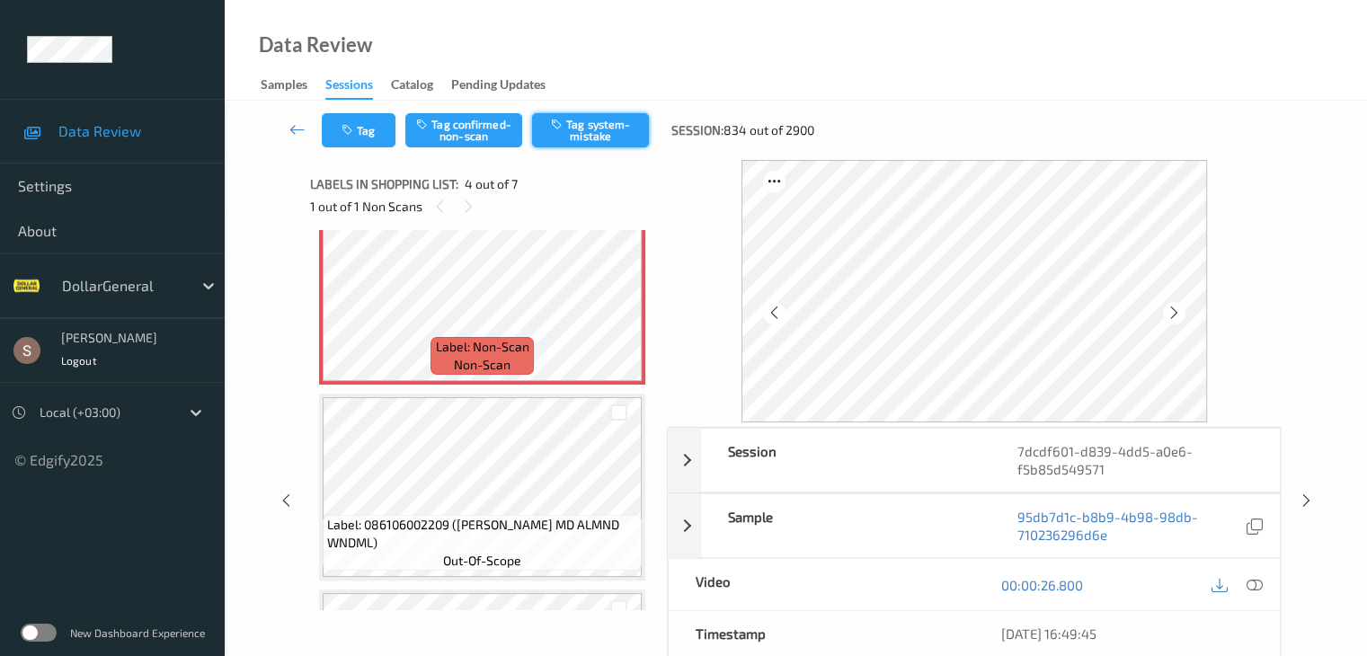
click at [590, 124] on button "Tag system-mistake" at bounding box center [590, 130] width 117 height 34
click at [303, 129] on icon at bounding box center [298, 129] width 16 height 18
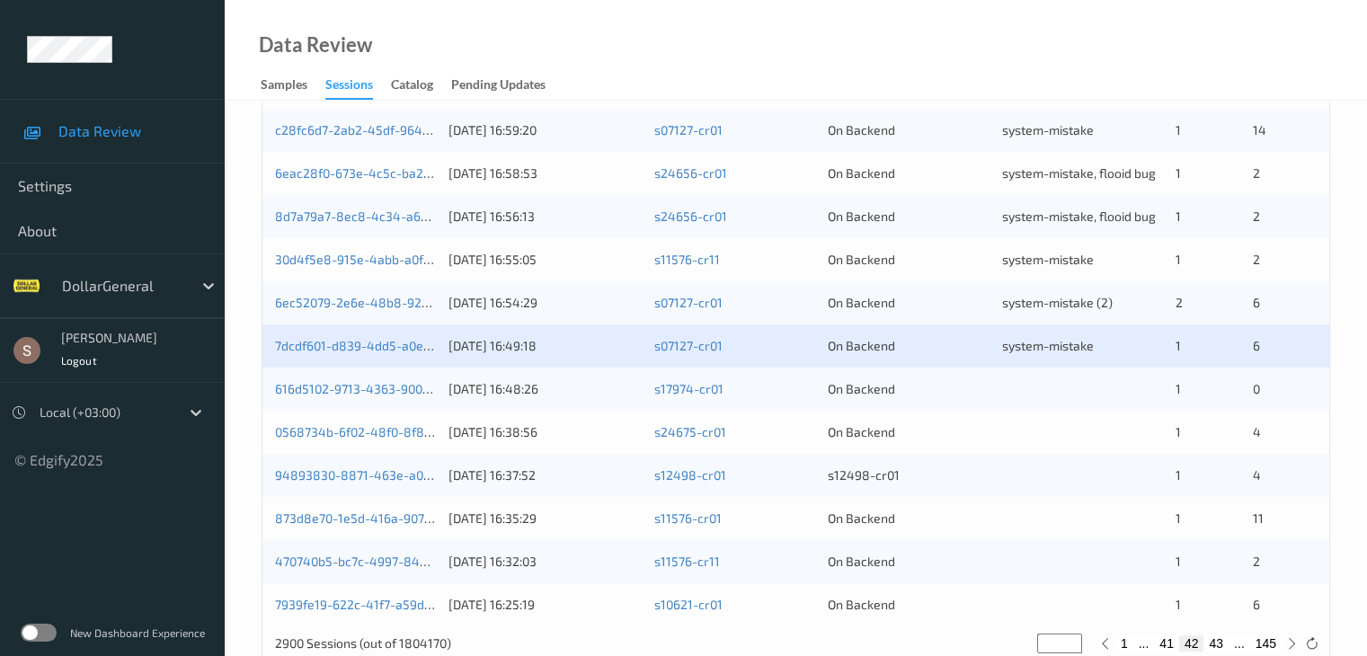
scroll to position [809, 0]
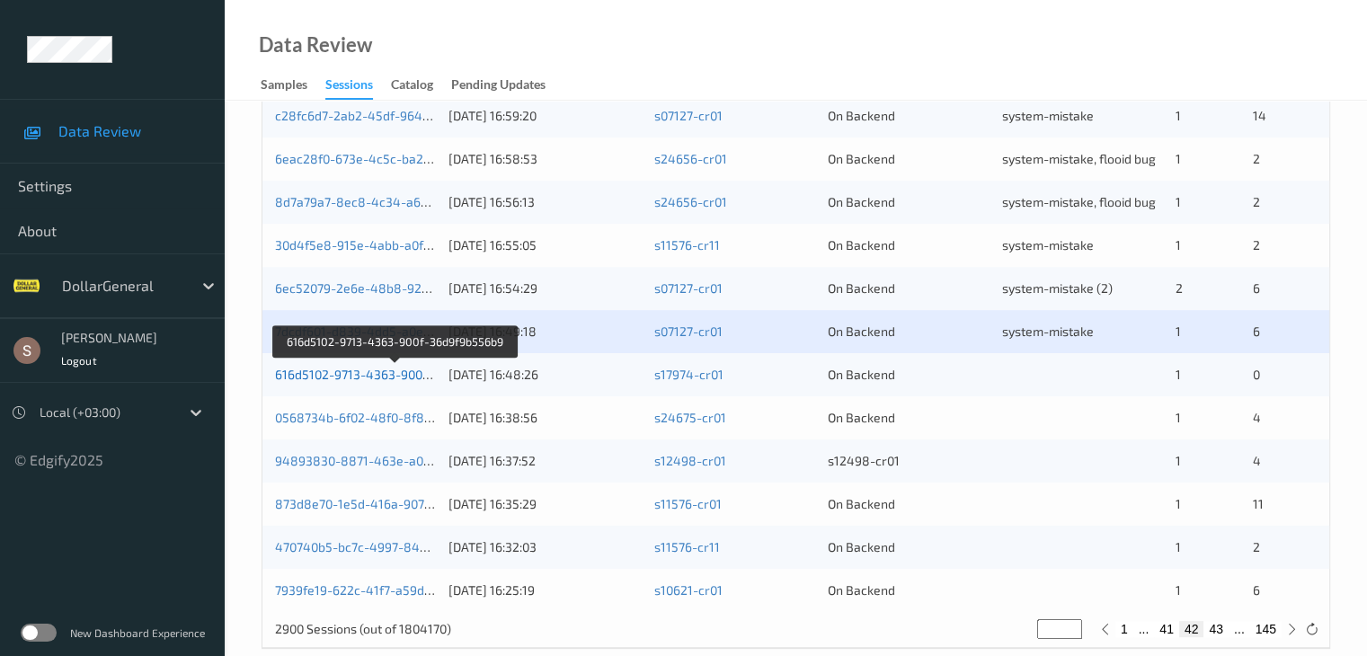
click at [409, 372] on link "616d5102-9713-4363-900f-36d9f9b556b9" at bounding box center [395, 374] width 241 height 15
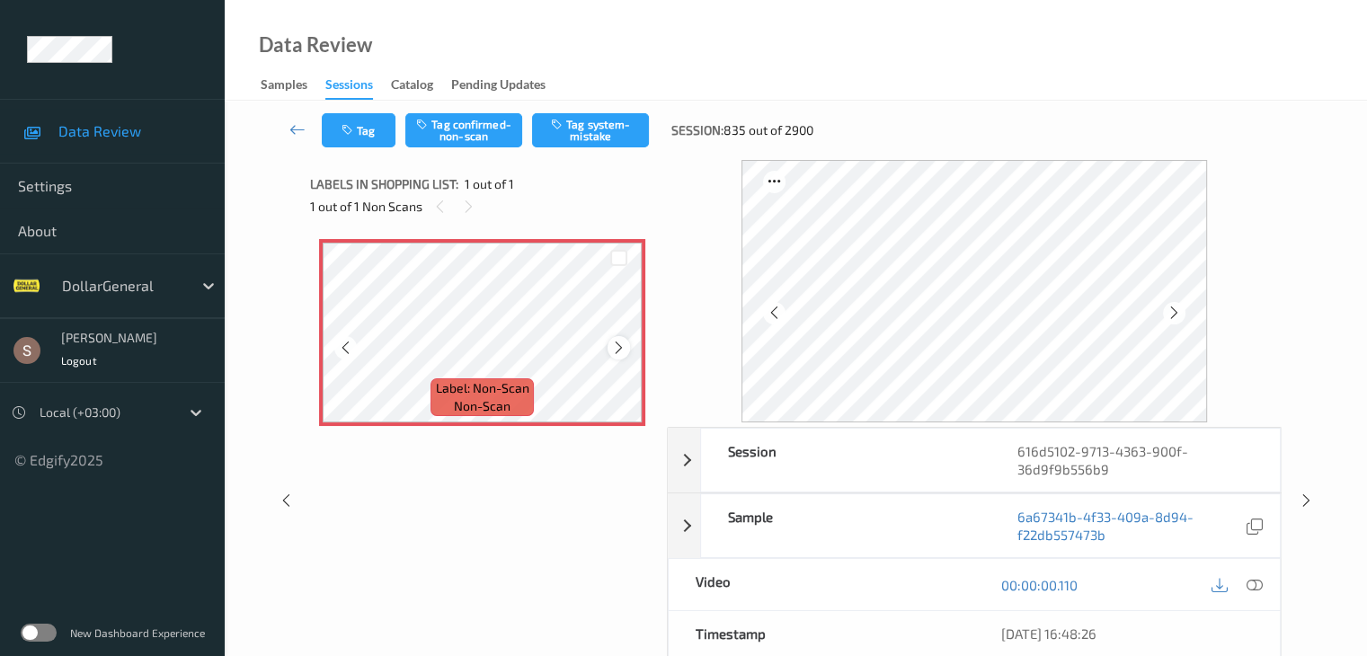
click at [612, 343] on icon at bounding box center [618, 348] width 15 height 16
click at [614, 343] on icon at bounding box center [618, 348] width 15 height 16
click at [612, 132] on button "Tag system-mistake" at bounding box center [590, 130] width 117 height 34
click at [372, 133] on button "Tag" at bounding box center [359, 130] width 74 height 34
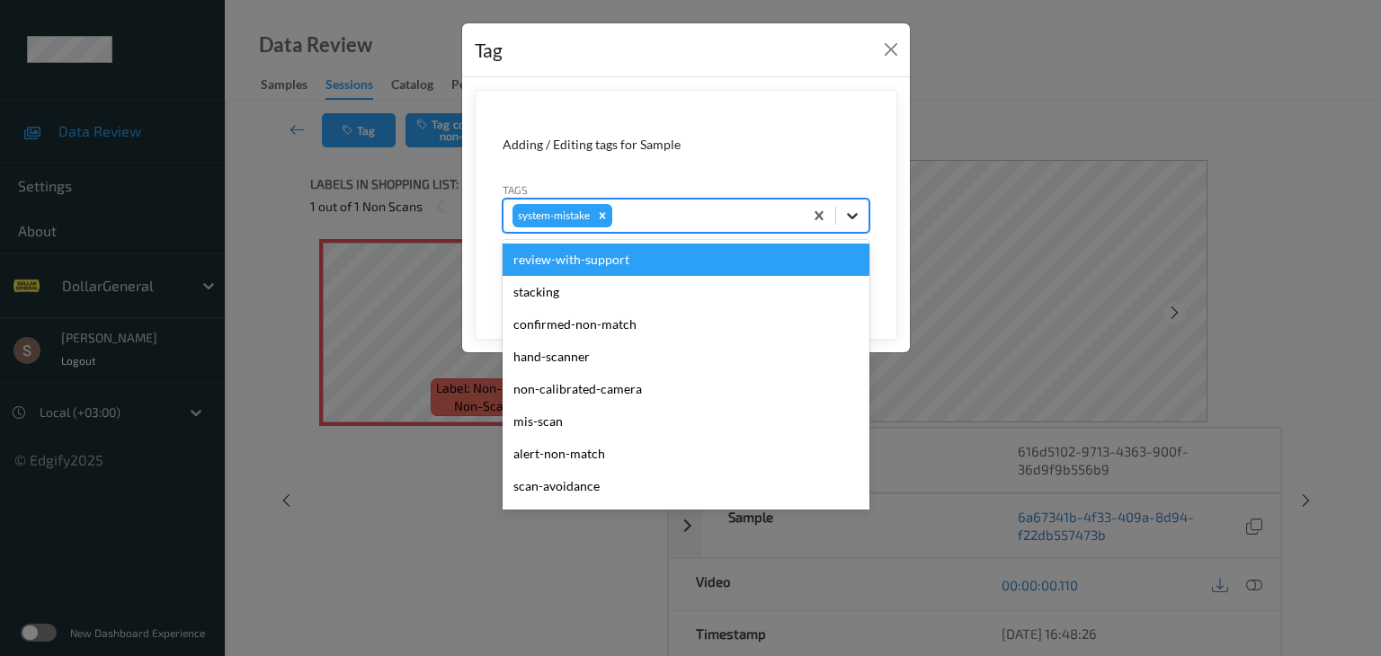
click at [844, 214] on icon at bounding box center [852, 216] width 18 height 18
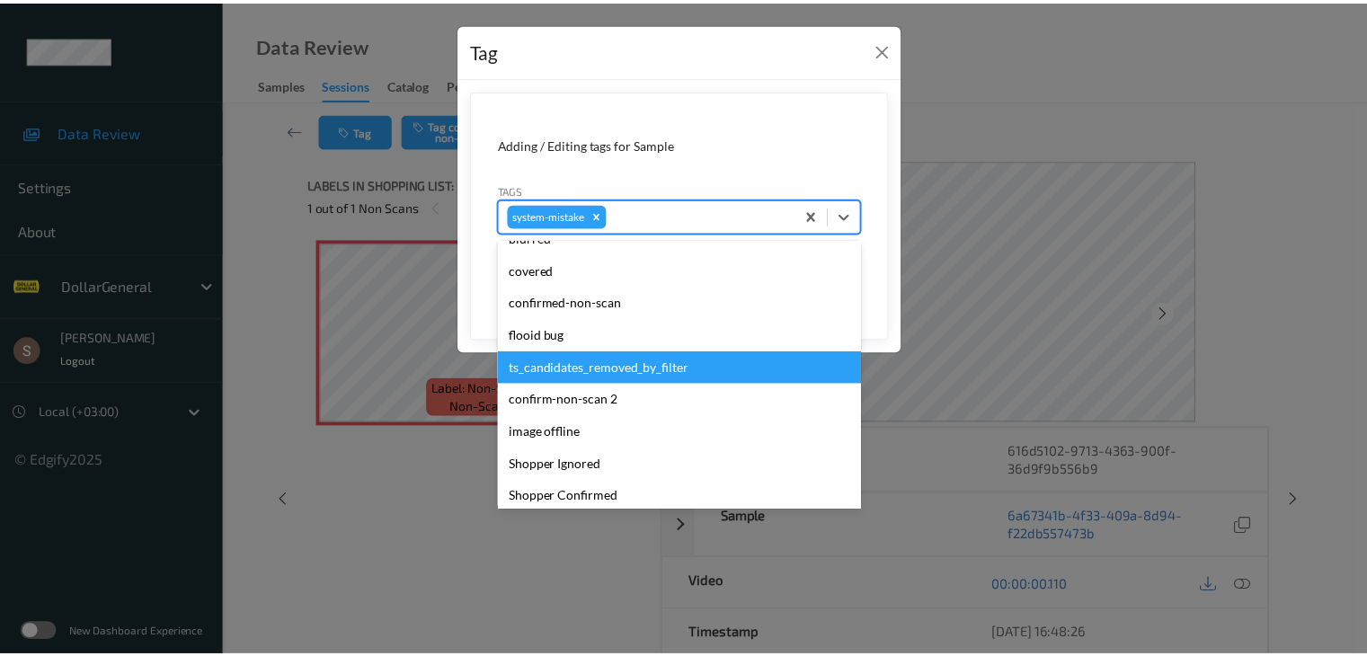
scroll to position [450, 0]
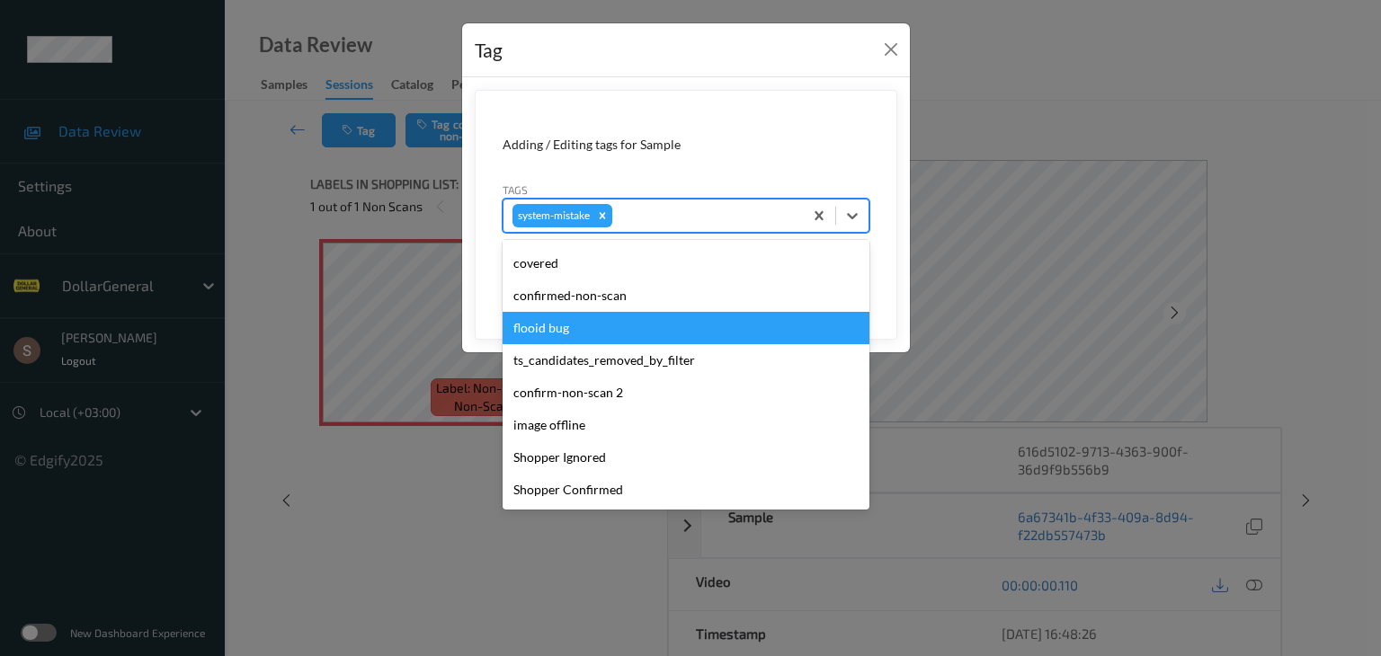
click at [670, 327] on div "flooid bug" at bounding box center [686, 328] width 367 height 32
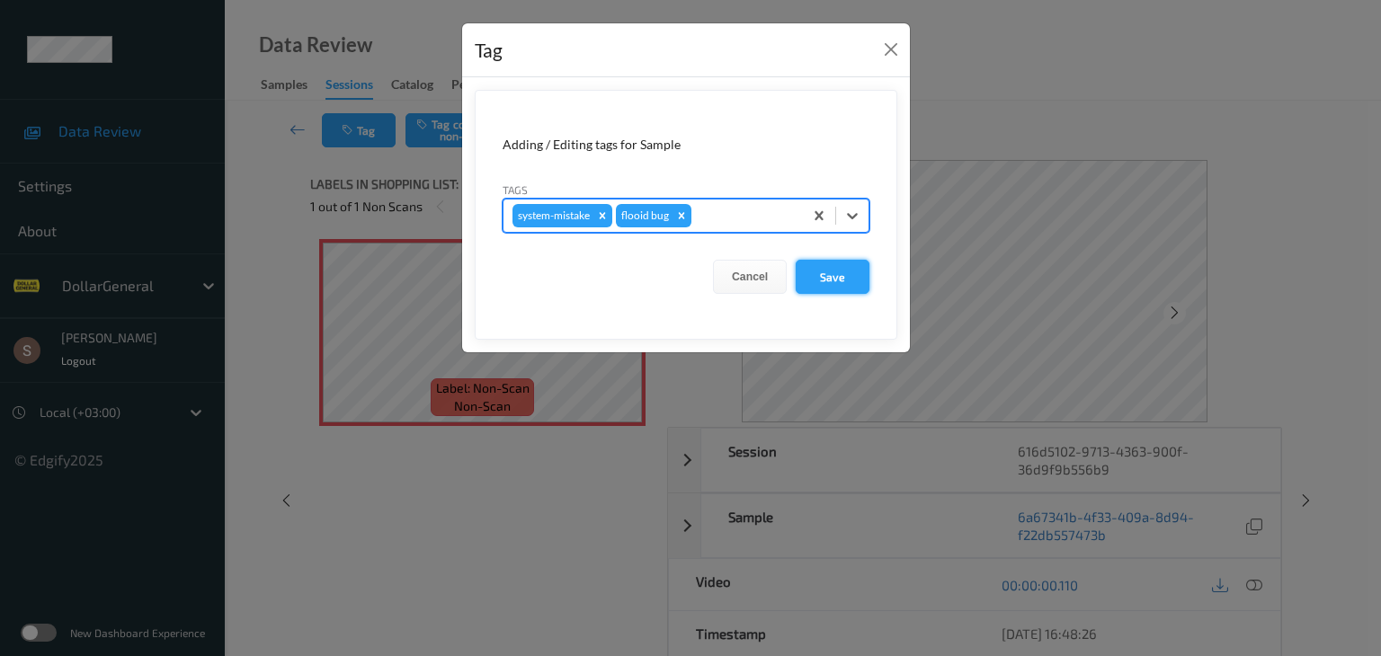
click at [834, 285] on button "Save" at bounding box center [833, 277] width 74 height 34
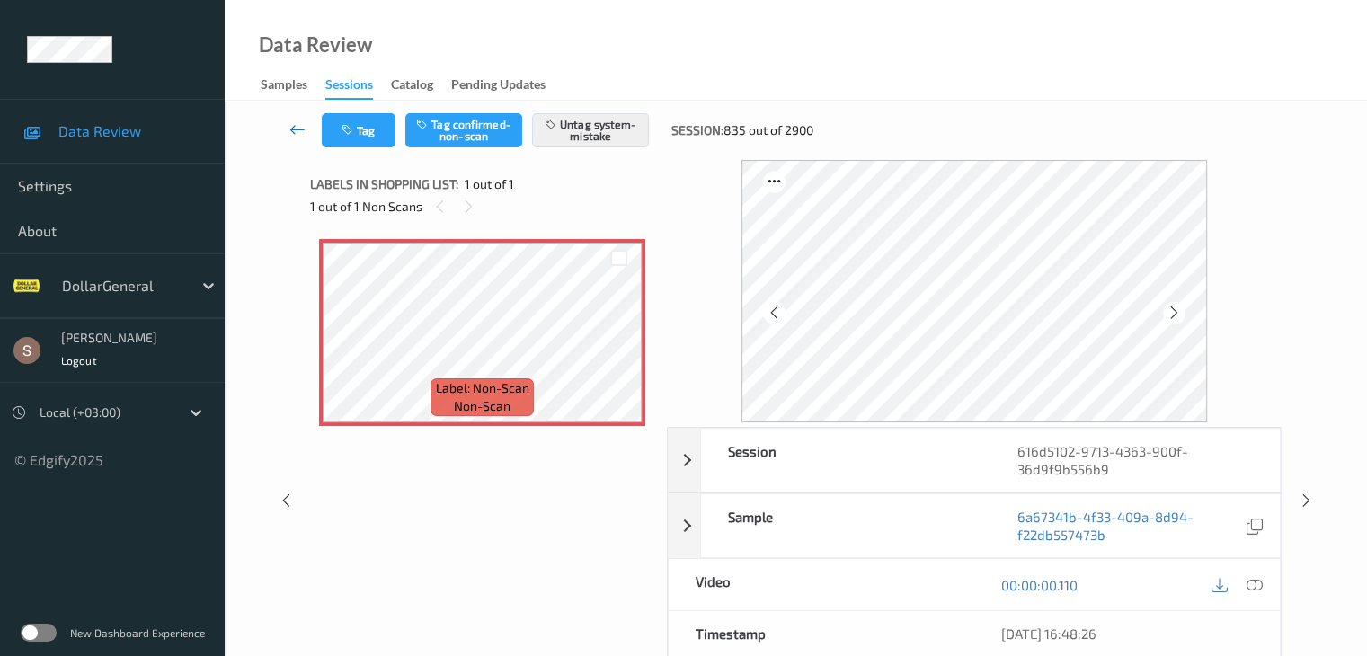
click at [300, 129] on icon at bounding box center [298, 129] width 16 height 18
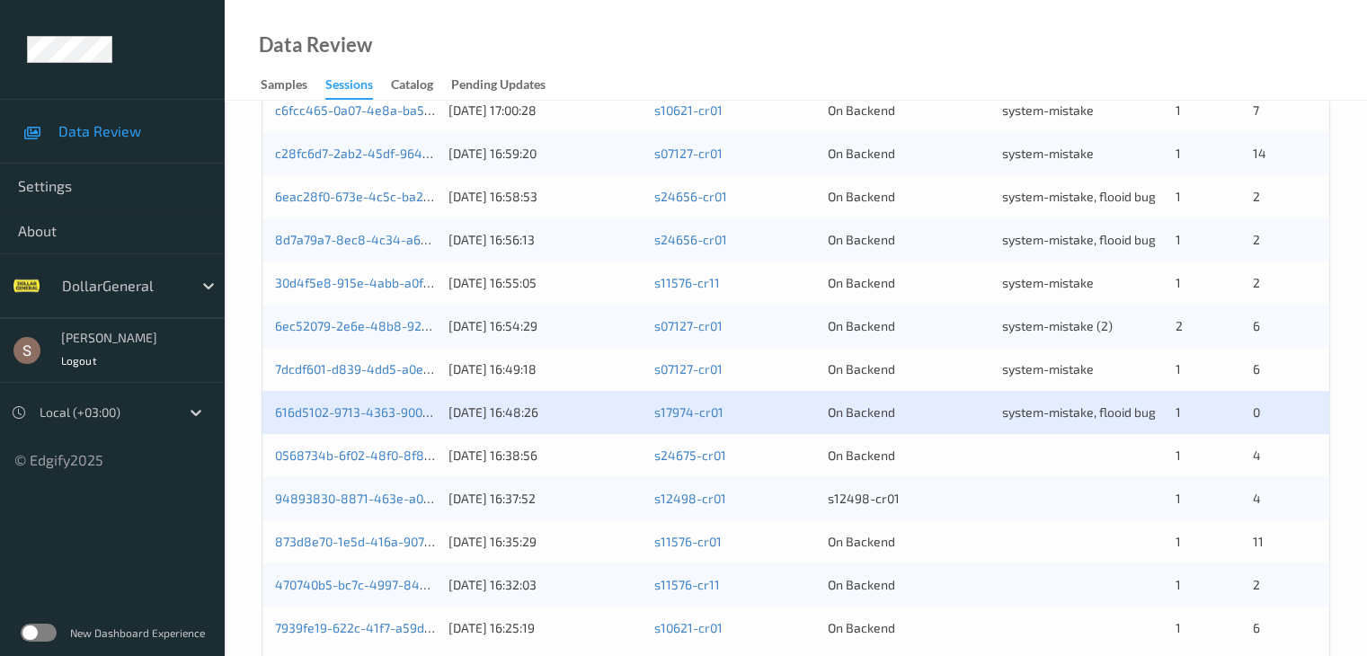
scroll to position [838, 0]
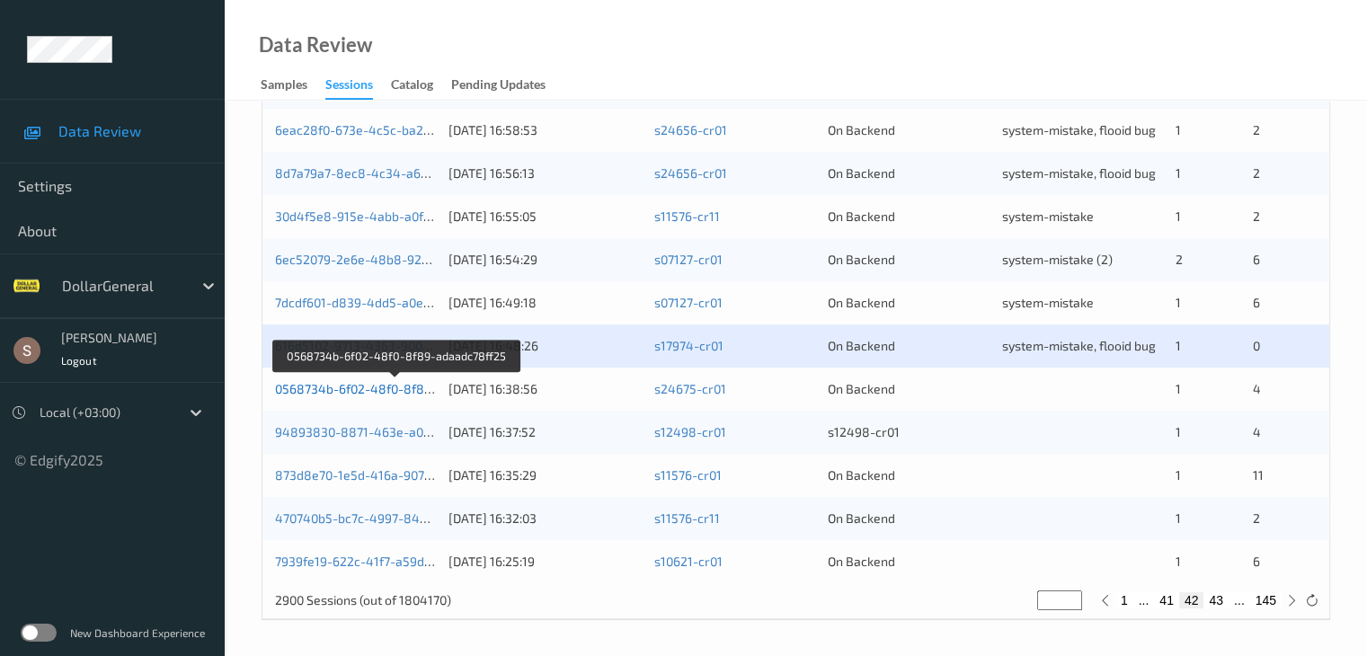
click at [418, 385] on link "0568734b-6f02-48f0-8f89-adaadc78ff25" at bounding box center [396, 388] width 242 height 15
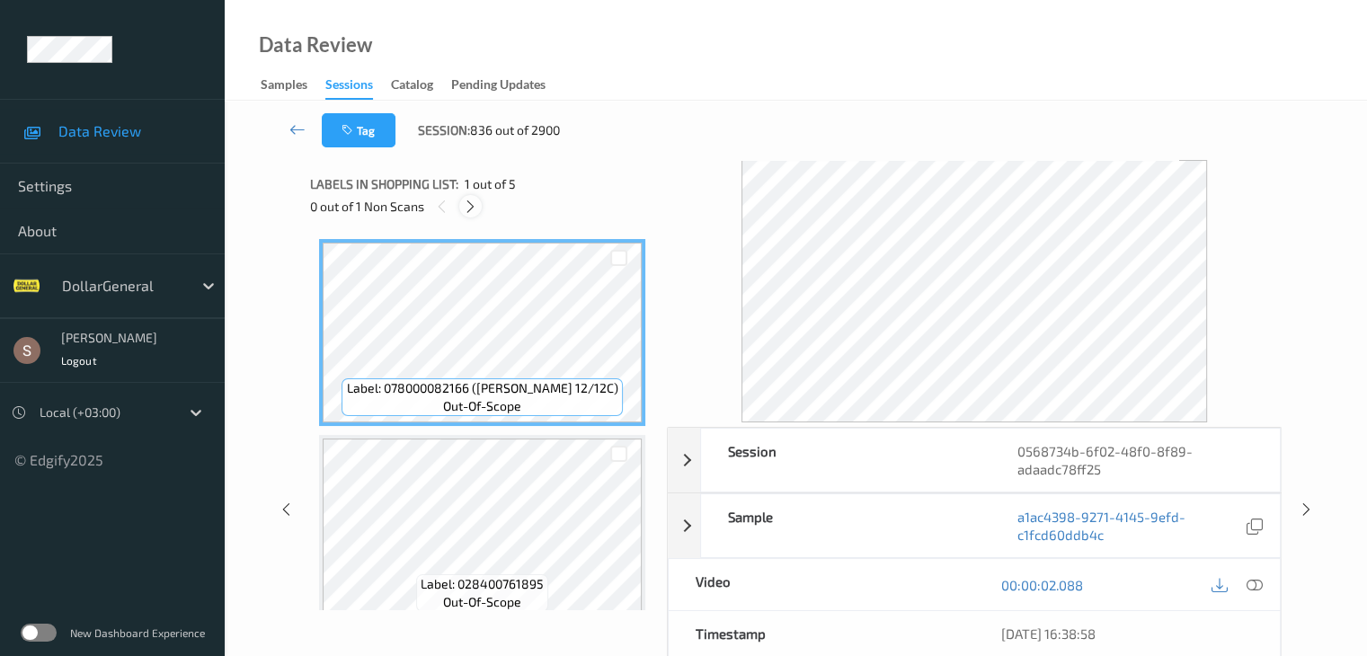
click at [475, 204] on icon at bounding box center [470, 207] width 15 height 16
click at [468, 209] on icon at bounding box center [470, 207] width 15 height 16
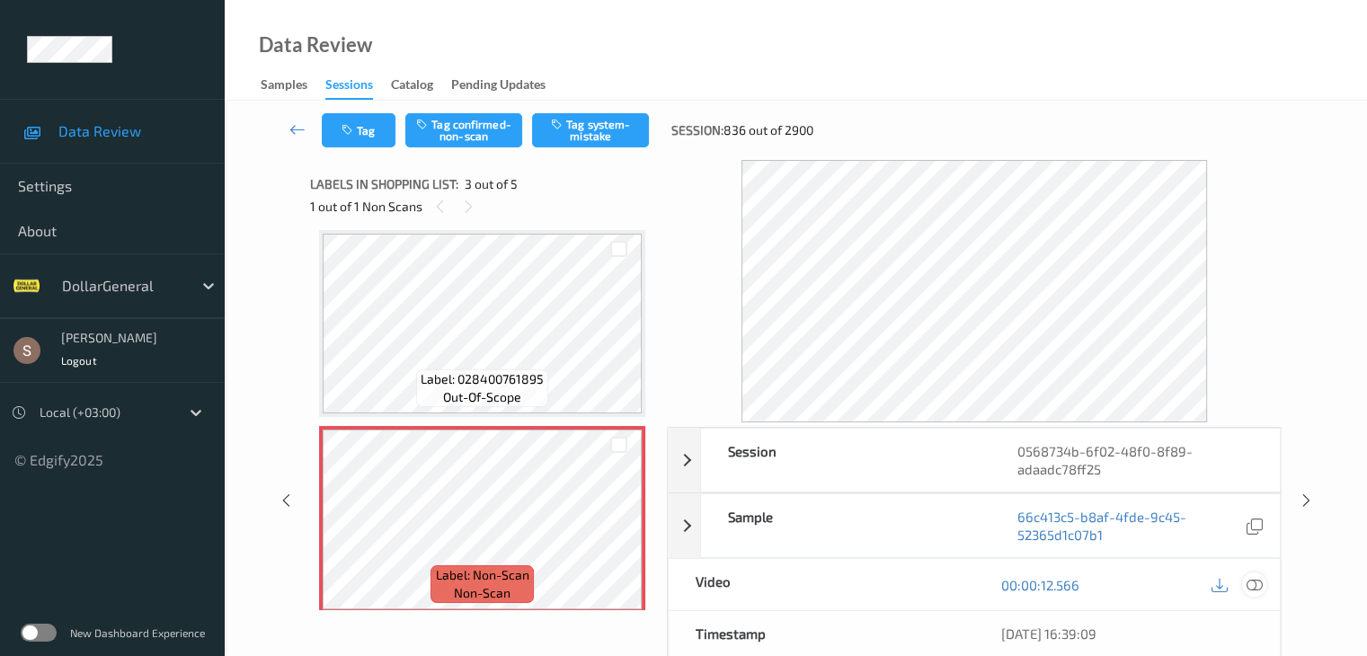
click at [1252, 579] on icon at bounding box center [1254, 585] width 16 height 16
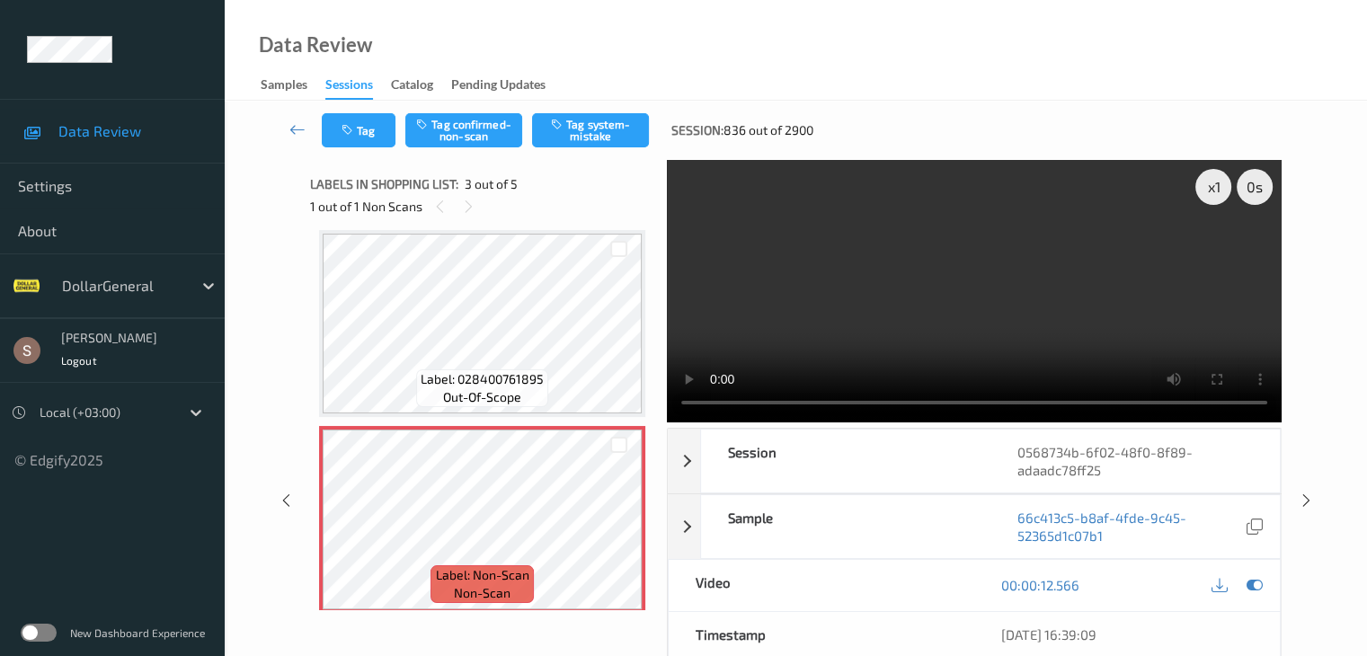
click at [1010, 273] on video at bounding box center [974, 291] width 615 height 263
click at [665, 404] on div "x 1 0 s Session 0568734b-6f02-48f0-8f89-adaadc78ff25 Session ID 0568734b-6f02-4…" at bounding box center [796, 501] width 972 height 682
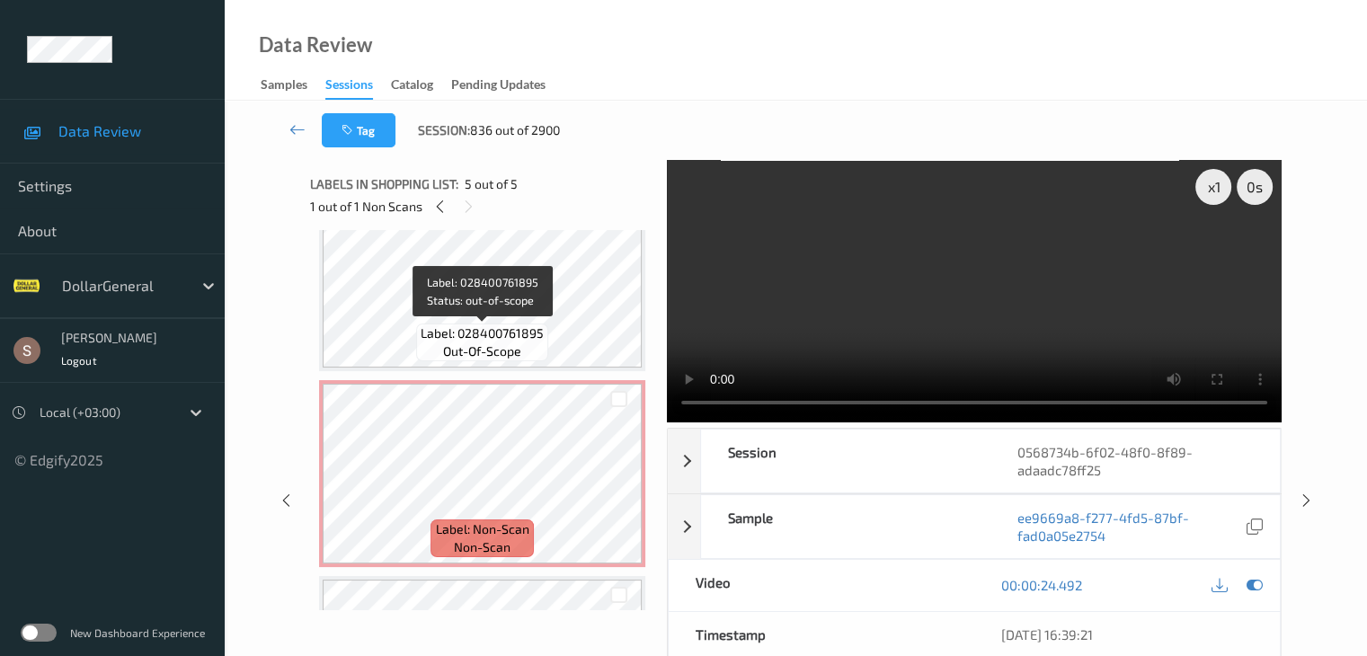
scroll to position [249, 0]
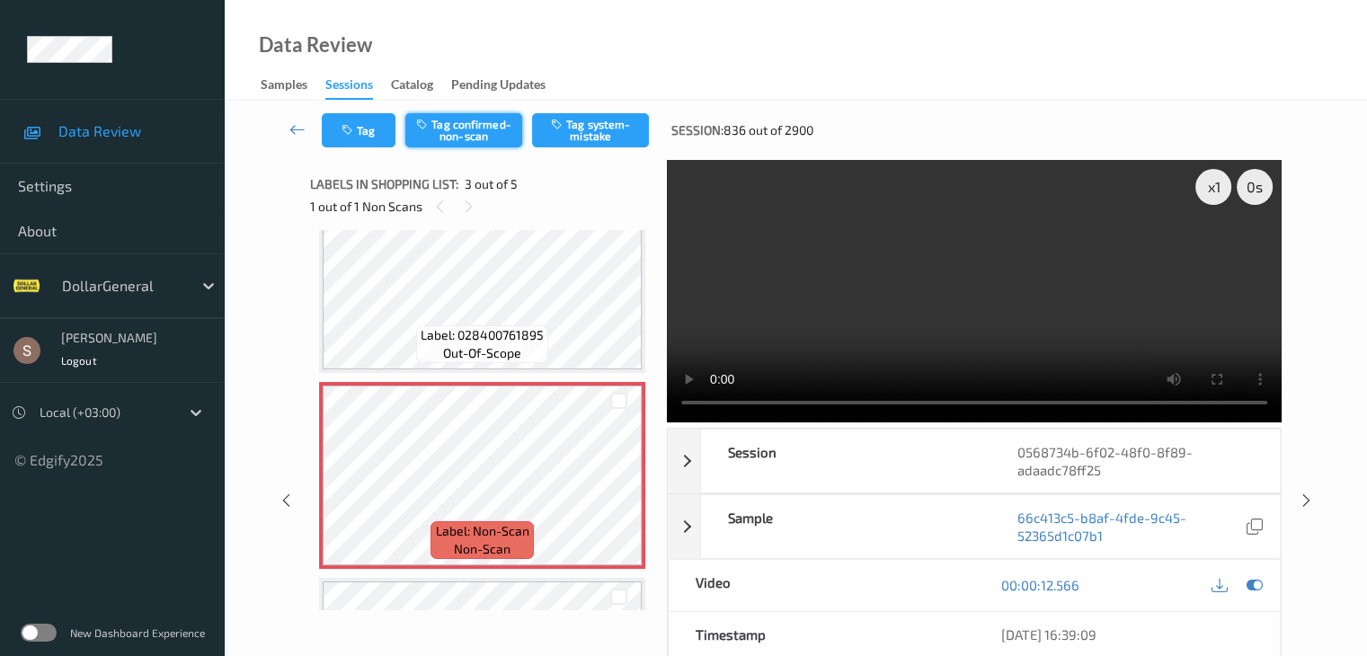
click at [472, 127] on button "Tag confirmed-non-scan" at bounding box center [463, 130] width 117 height 34
click at [302, 128] on icon at bounding box center [298, 129] width 16 height 18
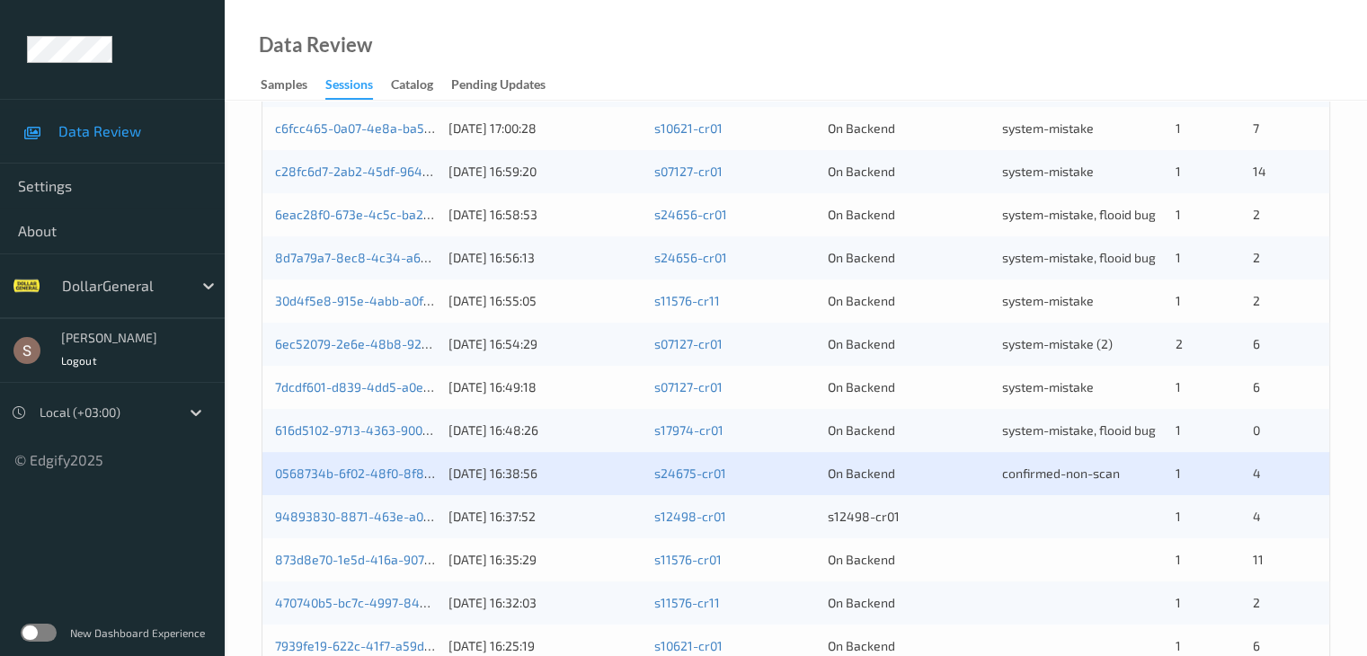
scroll to position [838, 0]
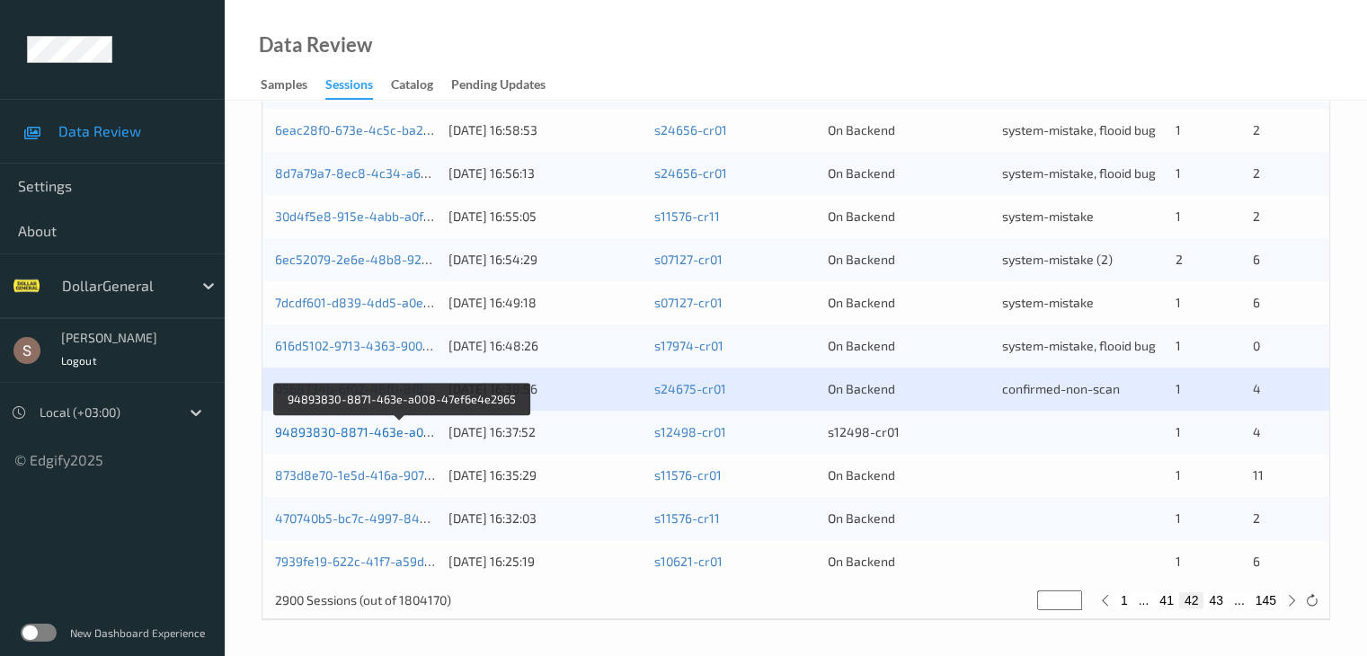
click at [375, 425] on link "94893830-8871-463e-a008-47ef6e4e2965" at bounding box center [402, 431] width 254 height 15
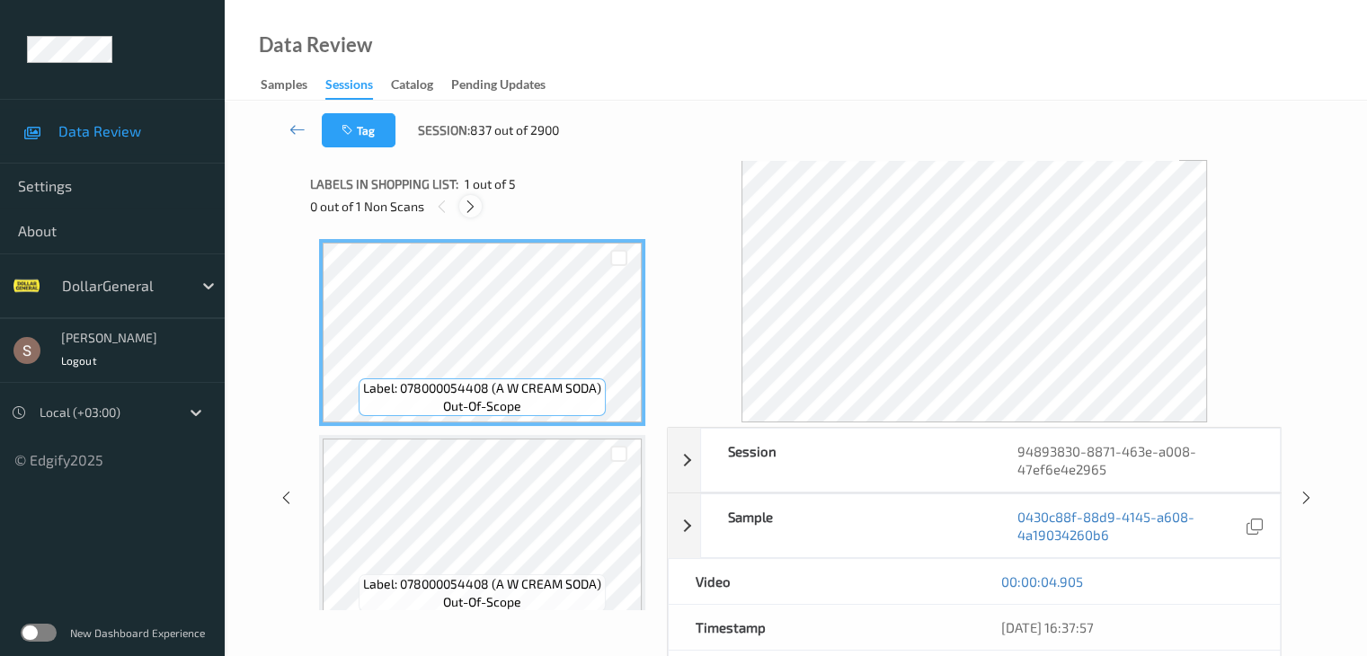
click at [471, 202] on icon at bounding box center [470, 207] width 15 height 16
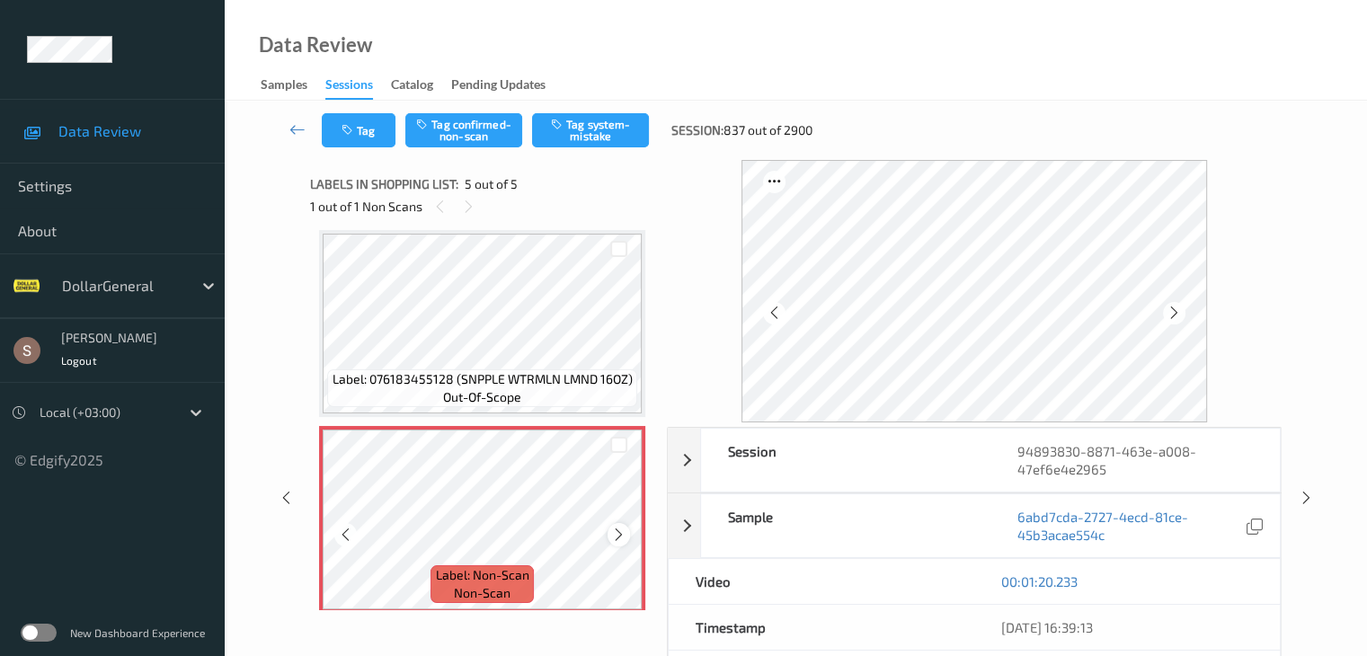
click at [621, 539] on icon at bounding box center [618, 535] width 15 height 16
click at [608, 129] on button "Tag system-mistake" at bounding box center [590, 130] width 117 height 34
click at [298, 129] on icon at bounding box center [298, 129] width 16 height 18
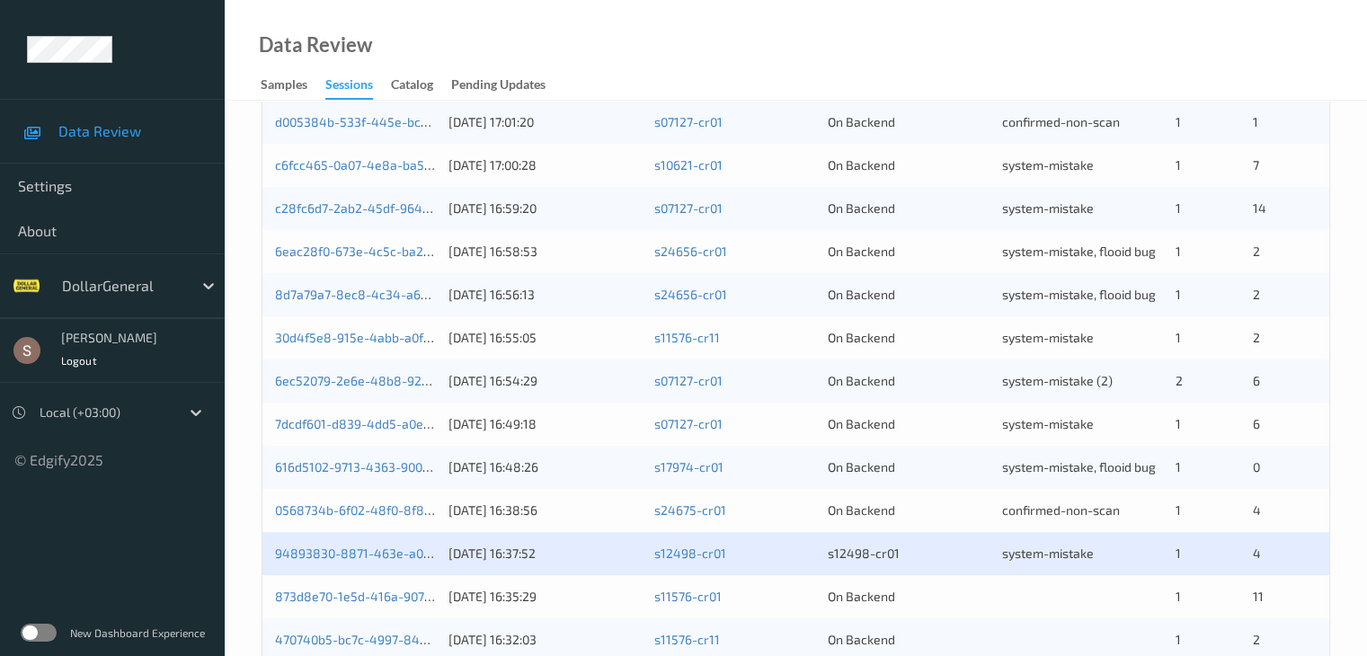
scroll to position [838, 0]
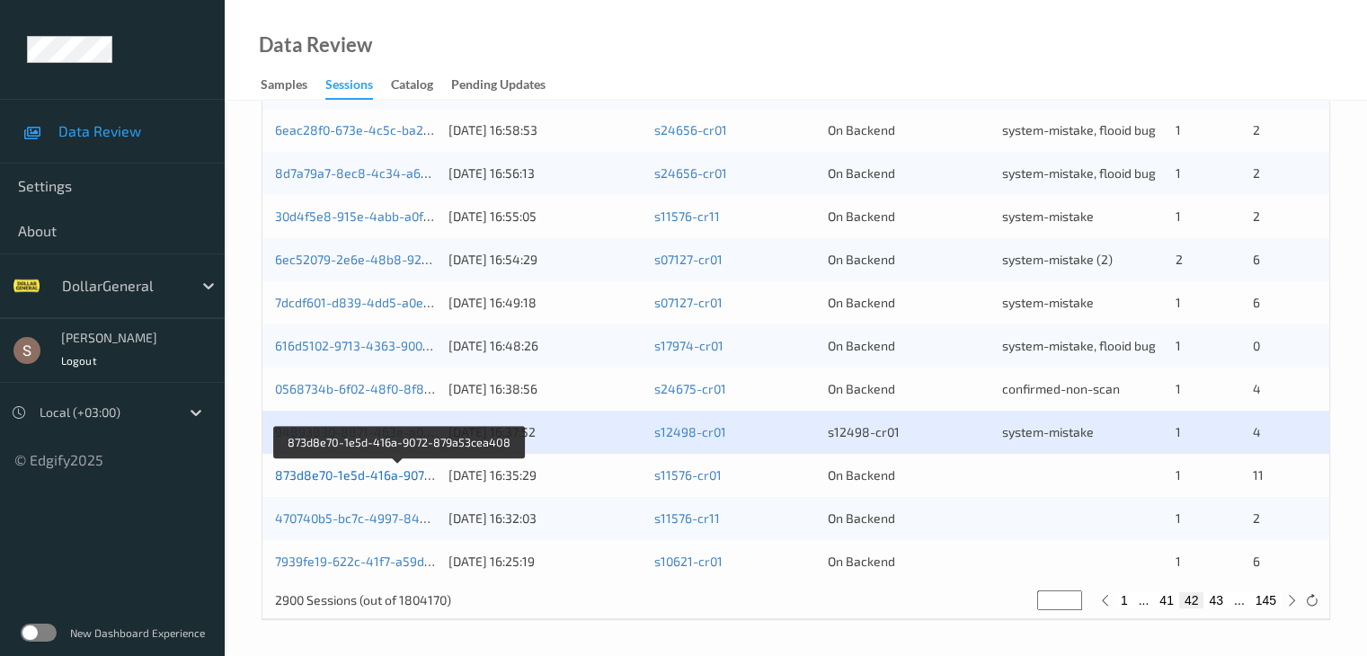
click at [402, 476] on link "873d8e70-1e5d-416a-9072-879a53cea408" at bounding box center [399, 475] width 249 height 15
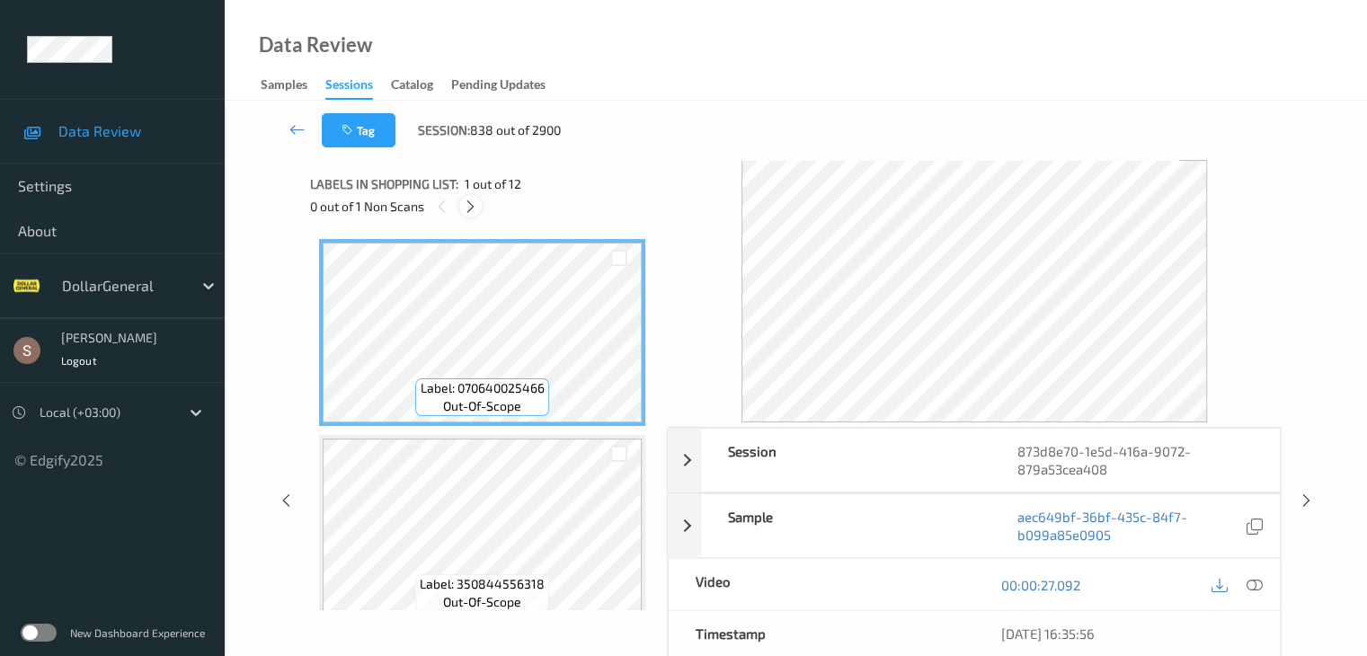
click at [474, 204] on icon at bounding box center [470, 207] width 15 height 16
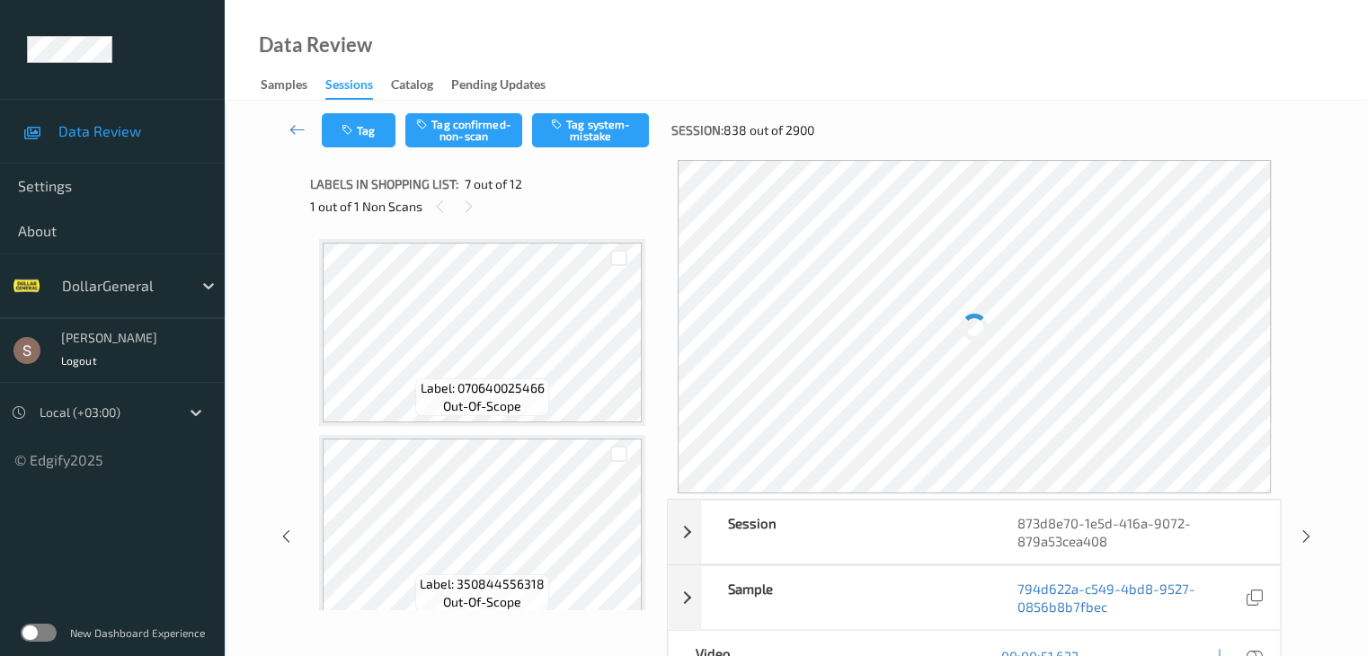
scroll to position [989, 0]
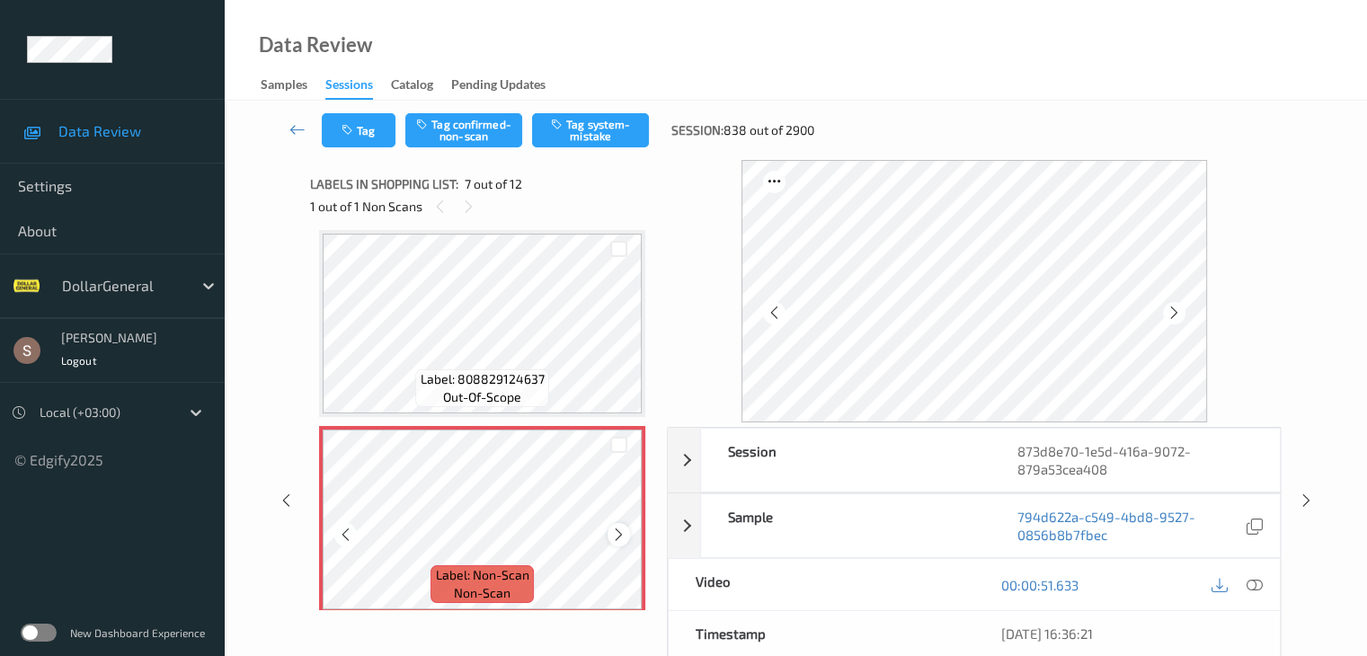
click at [619, 536] on icon at bounding box center [618, 535] width 15 height 16
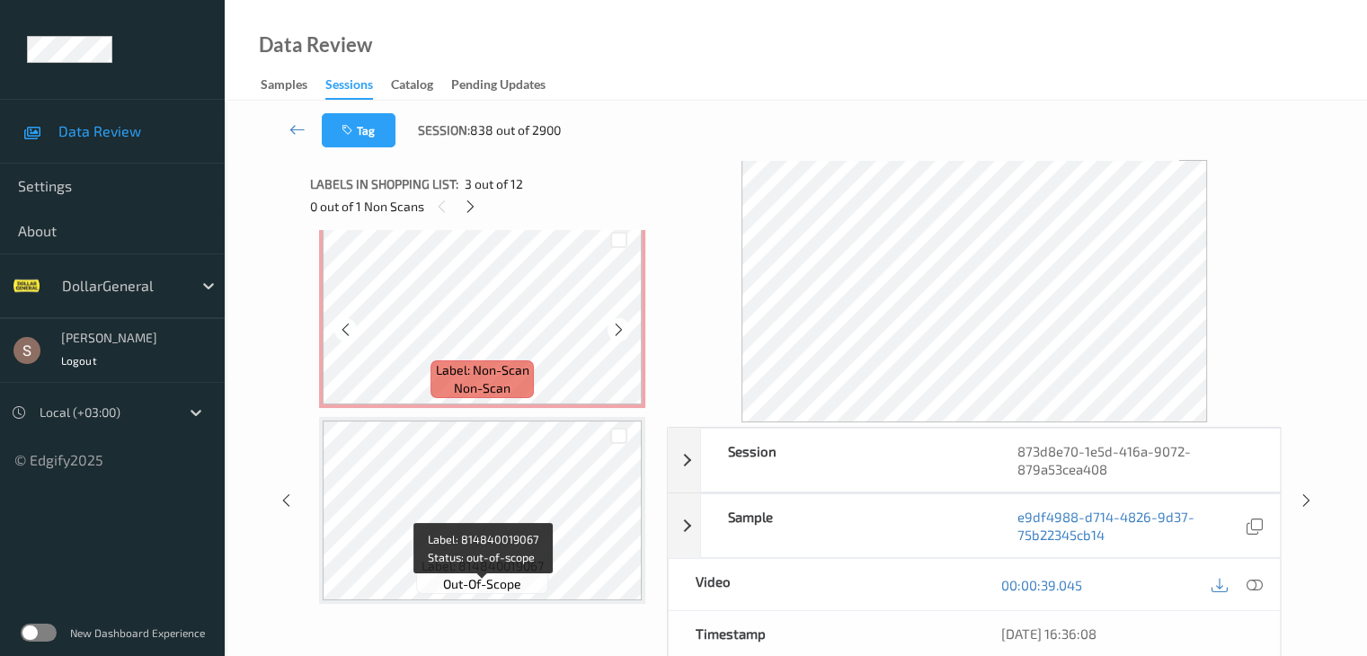
scroll to position [1169, 0]
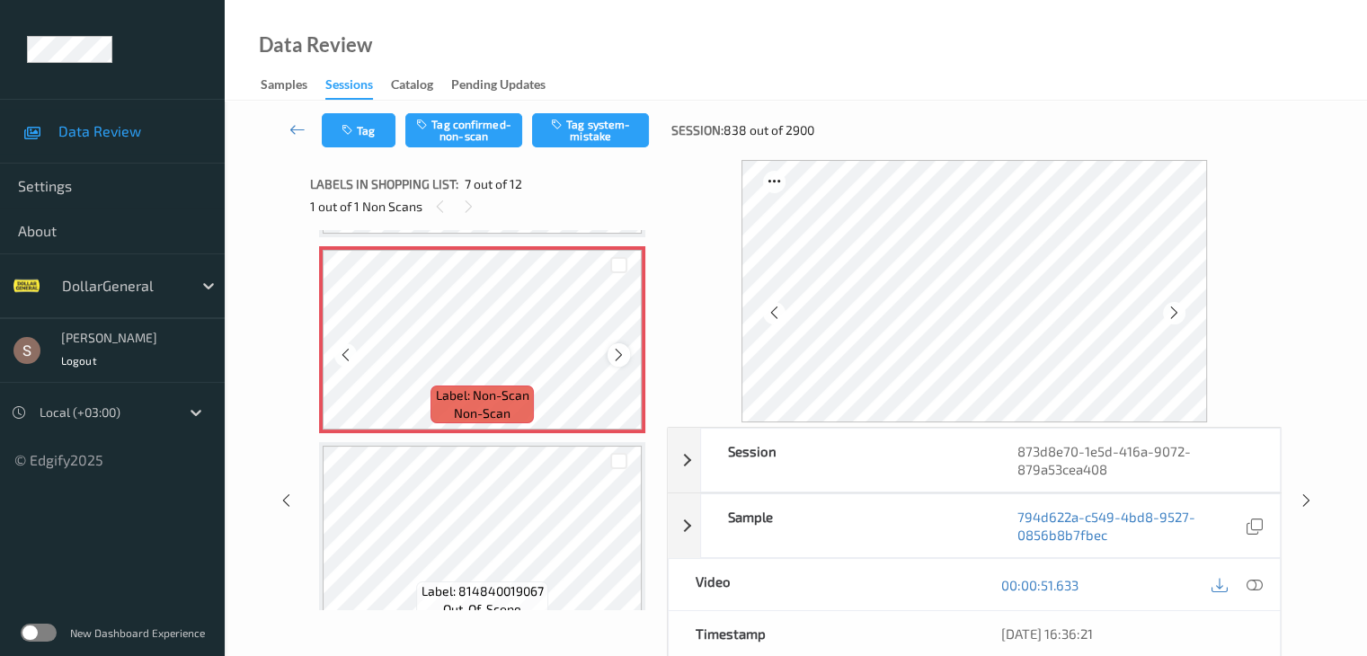
click at [621, 361] on icon at bounding box center [618, 355] width 15 height 16
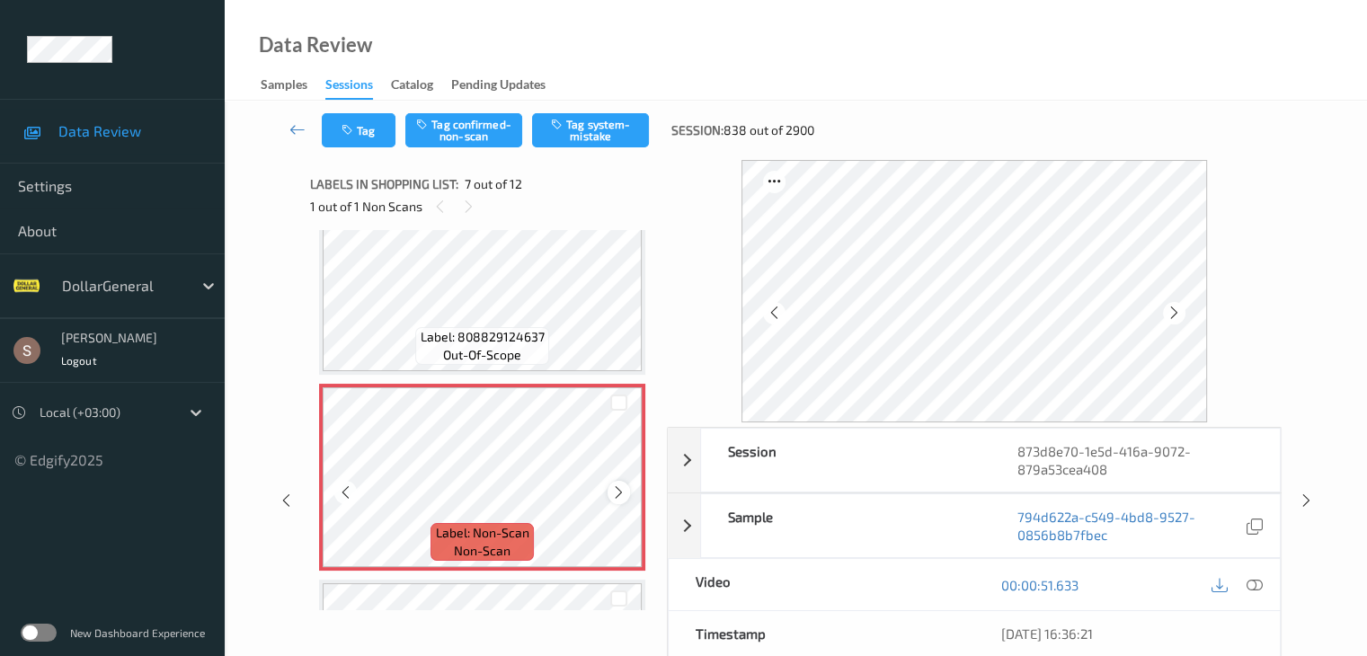
scroll to position [719, 0]
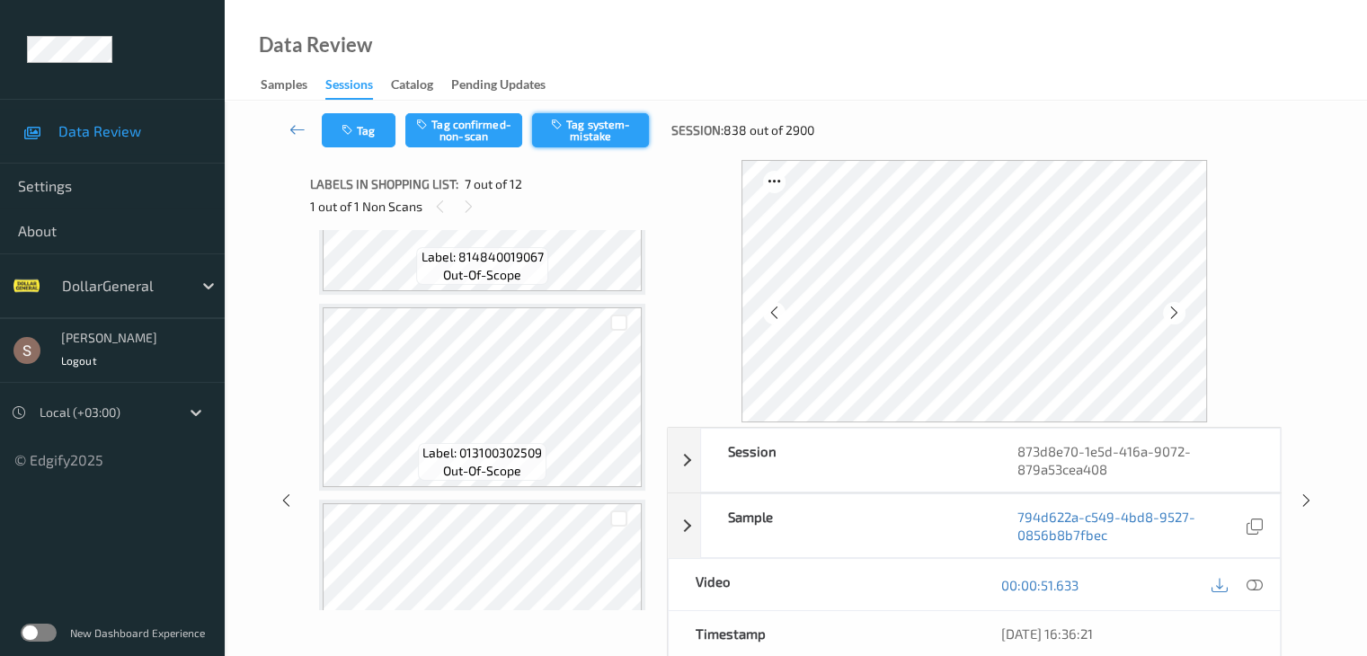
click at [607, 120] on button "Tag system-mistake" at bounding box center [590, 130] width 117 height 34
click at [307, 130] on link at bounding box center [298, 130] width 48 height 34
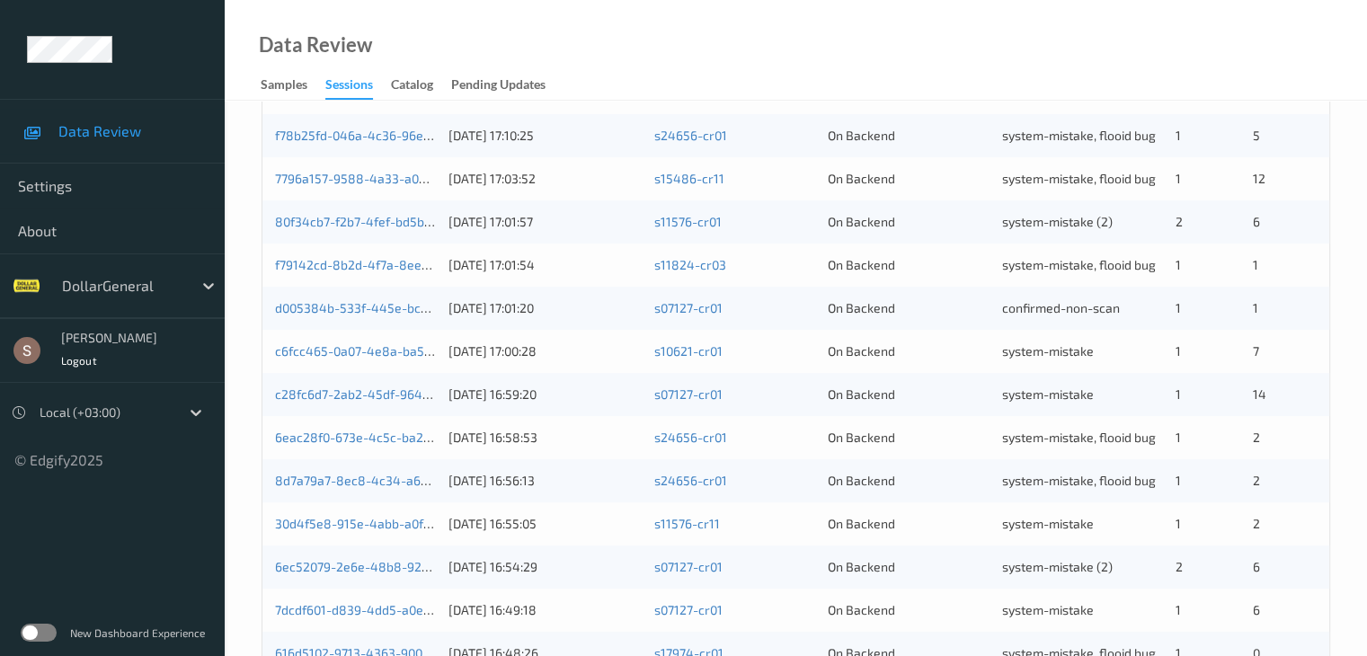
scroll to position [838, 0]
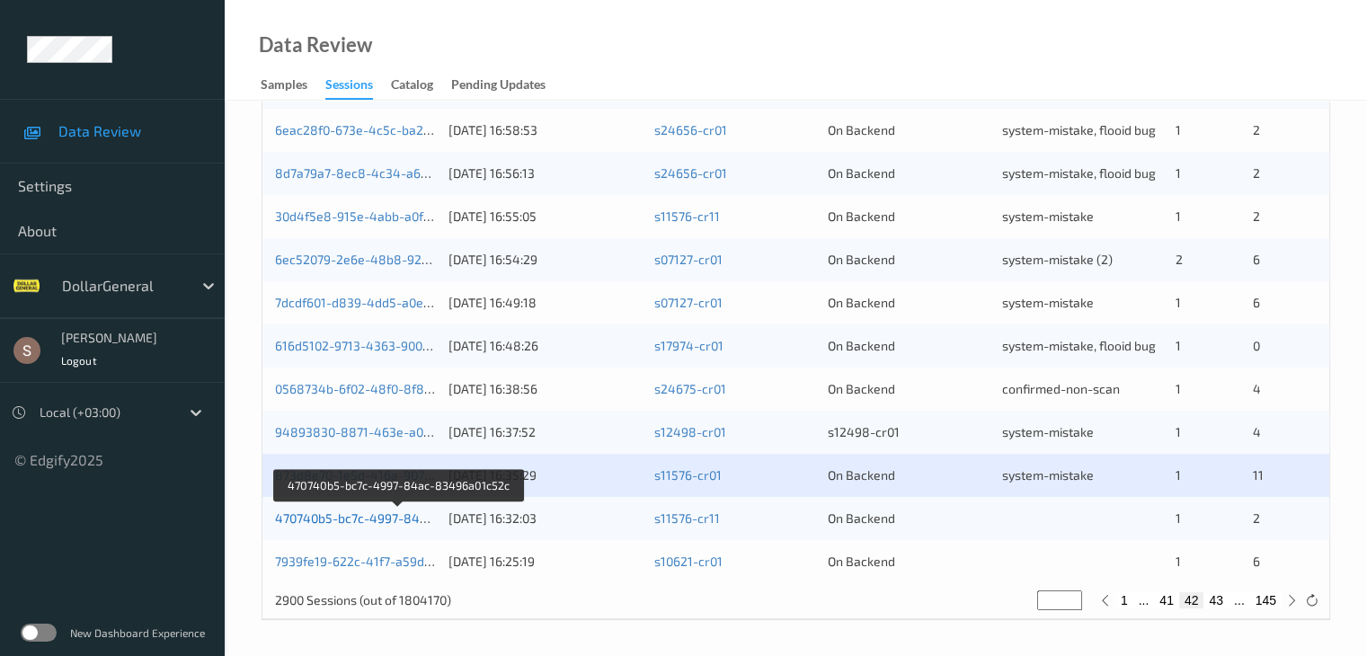
click at [355, 517] on link "470740b5-bc7c-4997-84ac-83496a01c52c" at bounding box center [399, 518] width 248 height 15
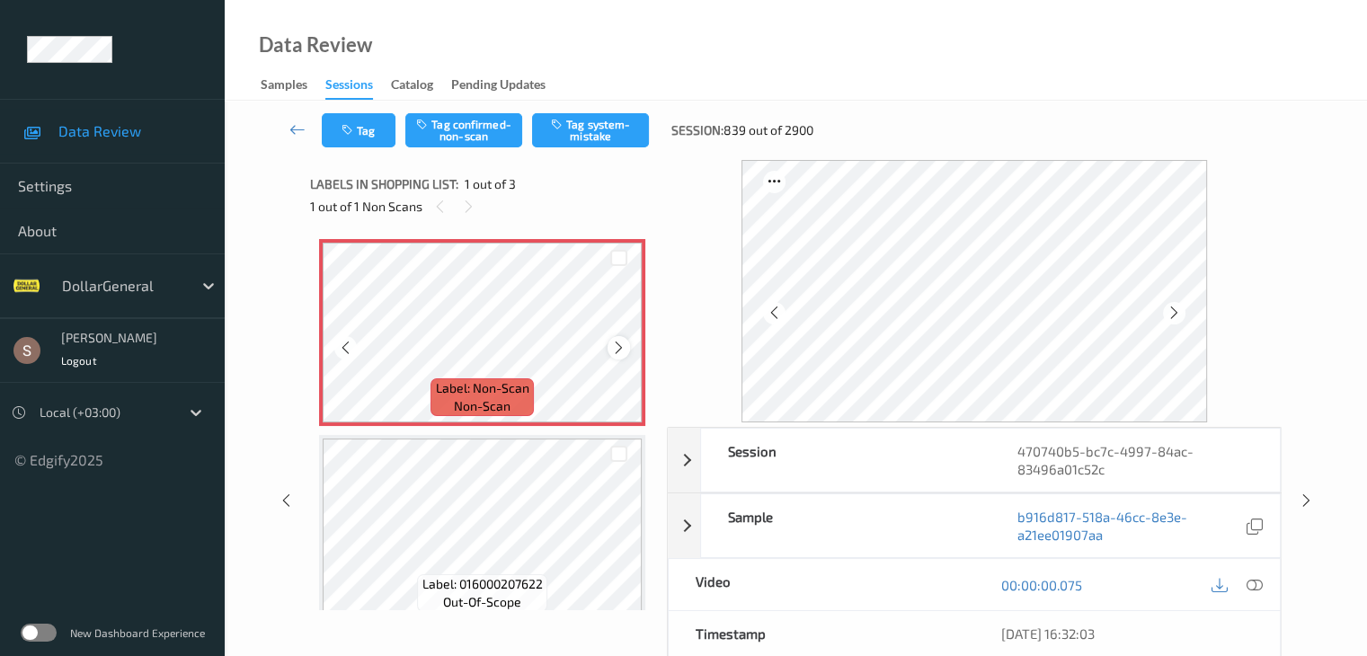
click at [620, 344] on icon at bounding box center [618, 348] width 15 height 16
click at [605, 133] on button "Tag system-mistake" at bounding box center [590, 130] width 117 height 34
click at [371, 130] on button "Tag" at bounding box center [359, 130] width 74 height 34
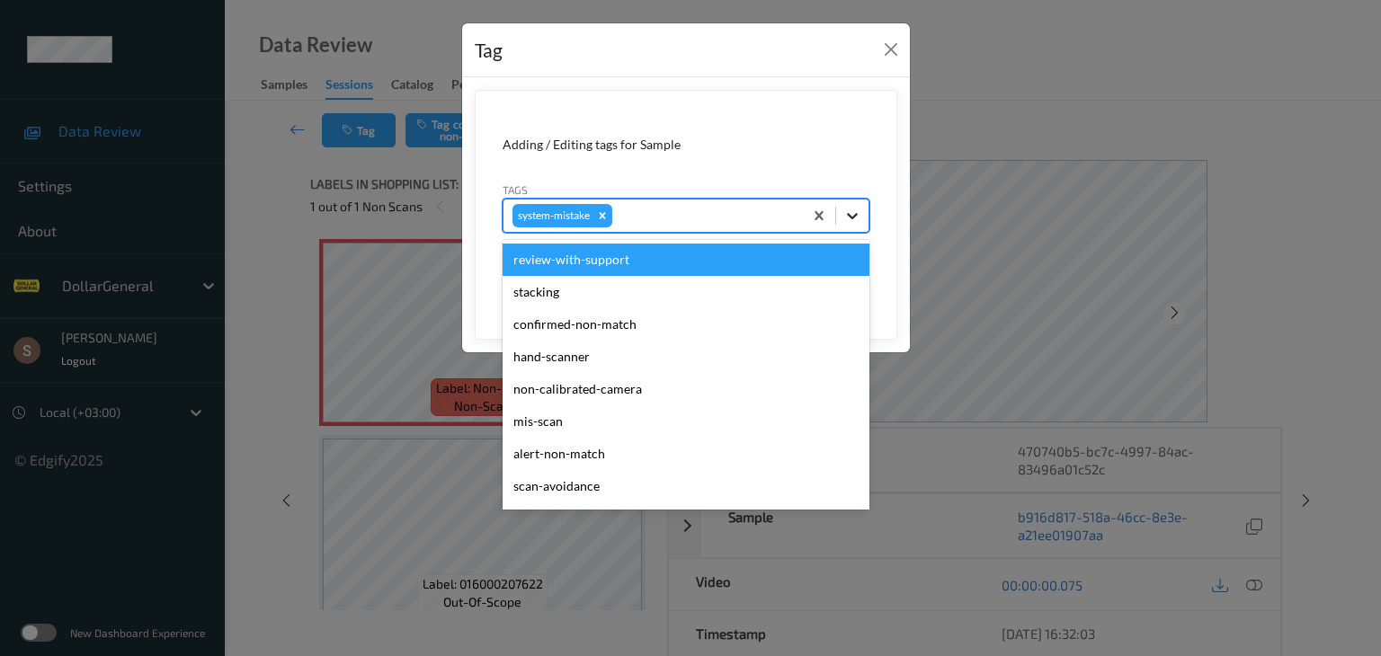
click at [860, 213] on icon at bounding box center [852, 216] width 18 height 18
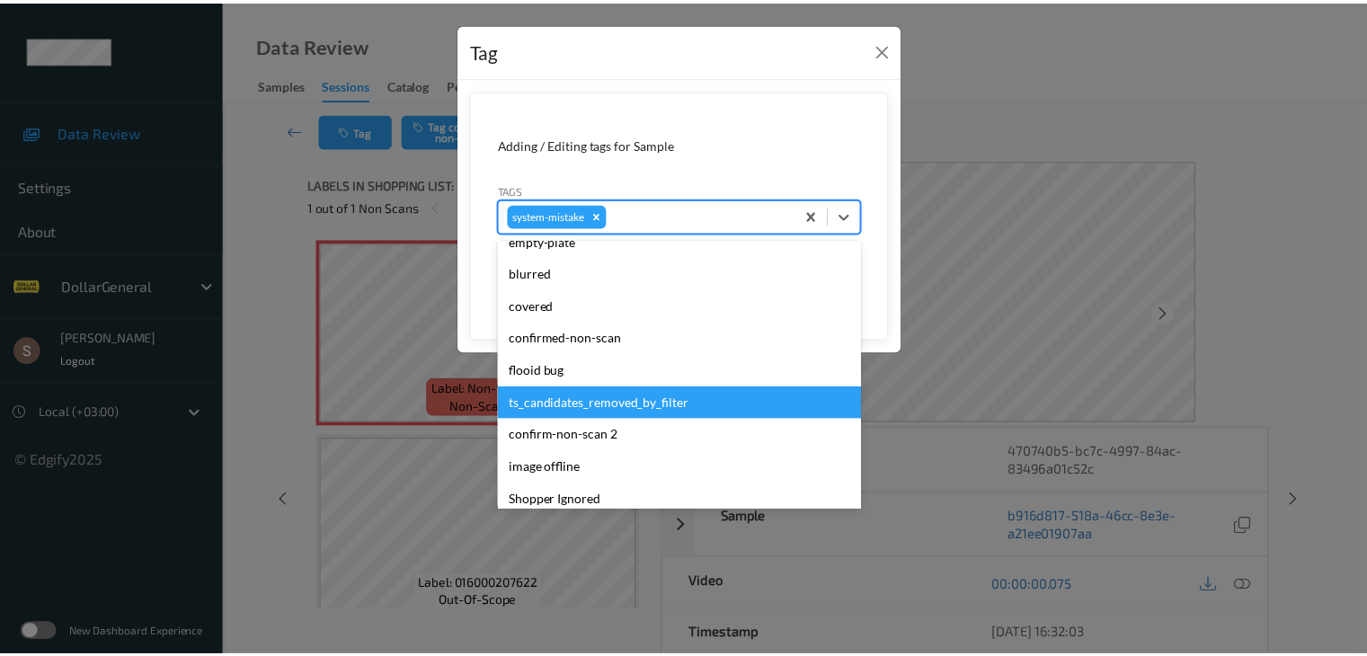
scroll to position [450, 0]
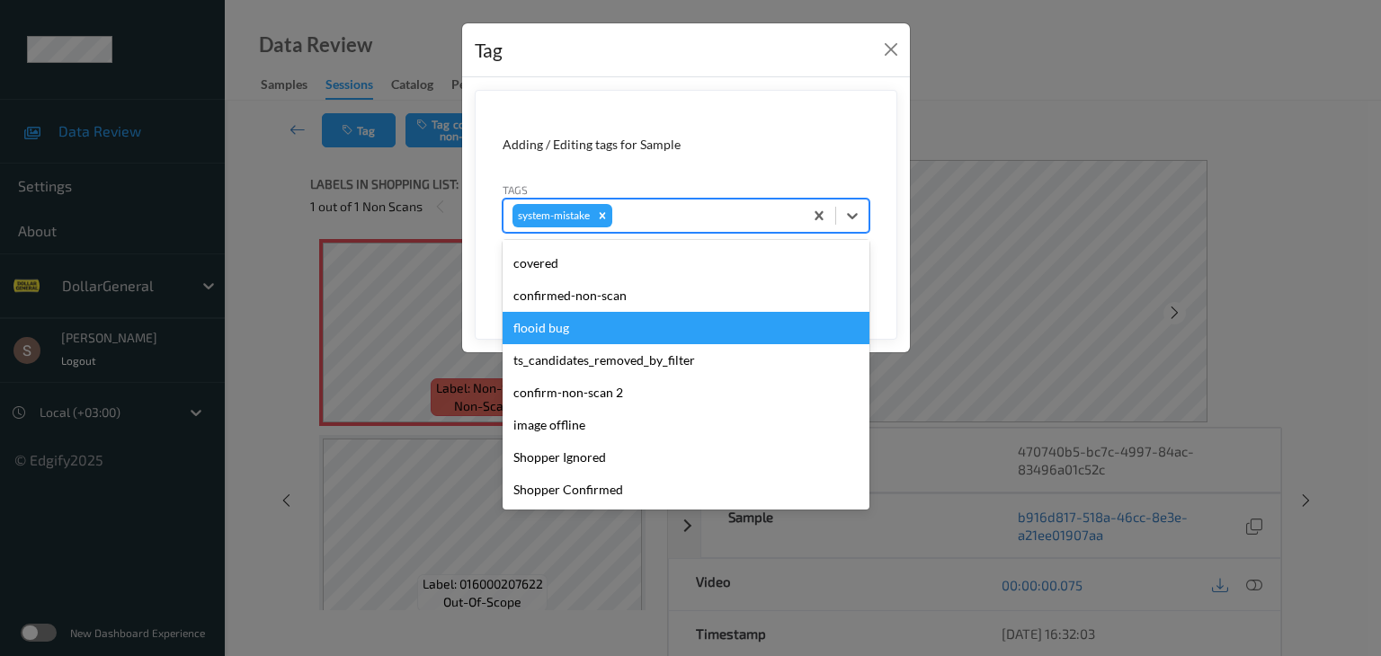
click at [631, 335] on div "flooid bug" at bounding box center [686, 328] width 367 height 32
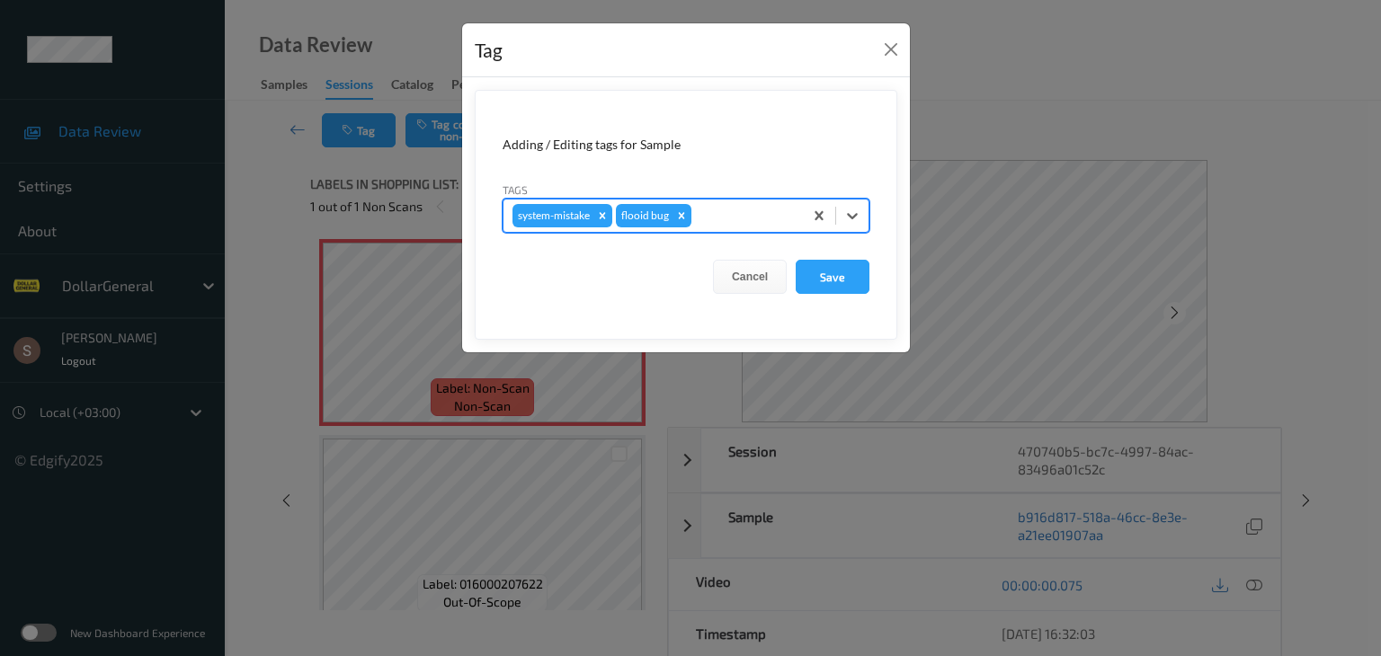
click at [817, 289] on button "Save" at bounding box center [833, 277] width 74 height 34
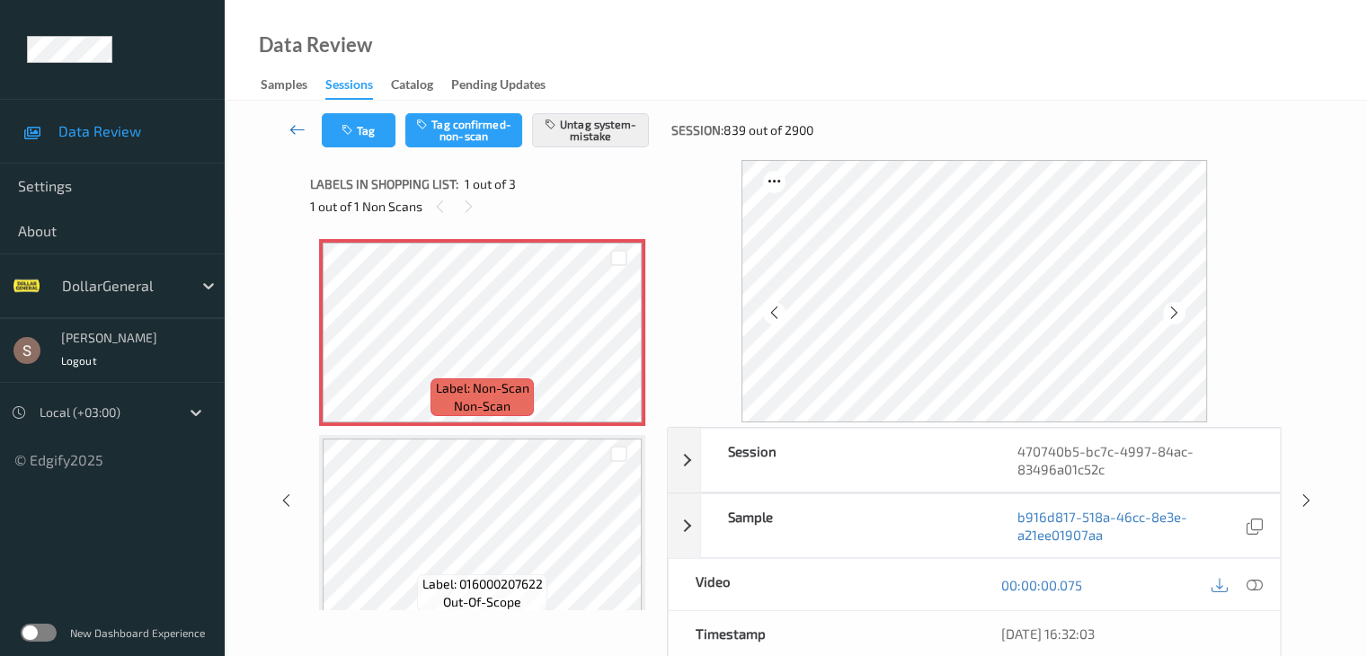
click at [298, 123] on icon at bounding box center [298, 129] width 16 height 18
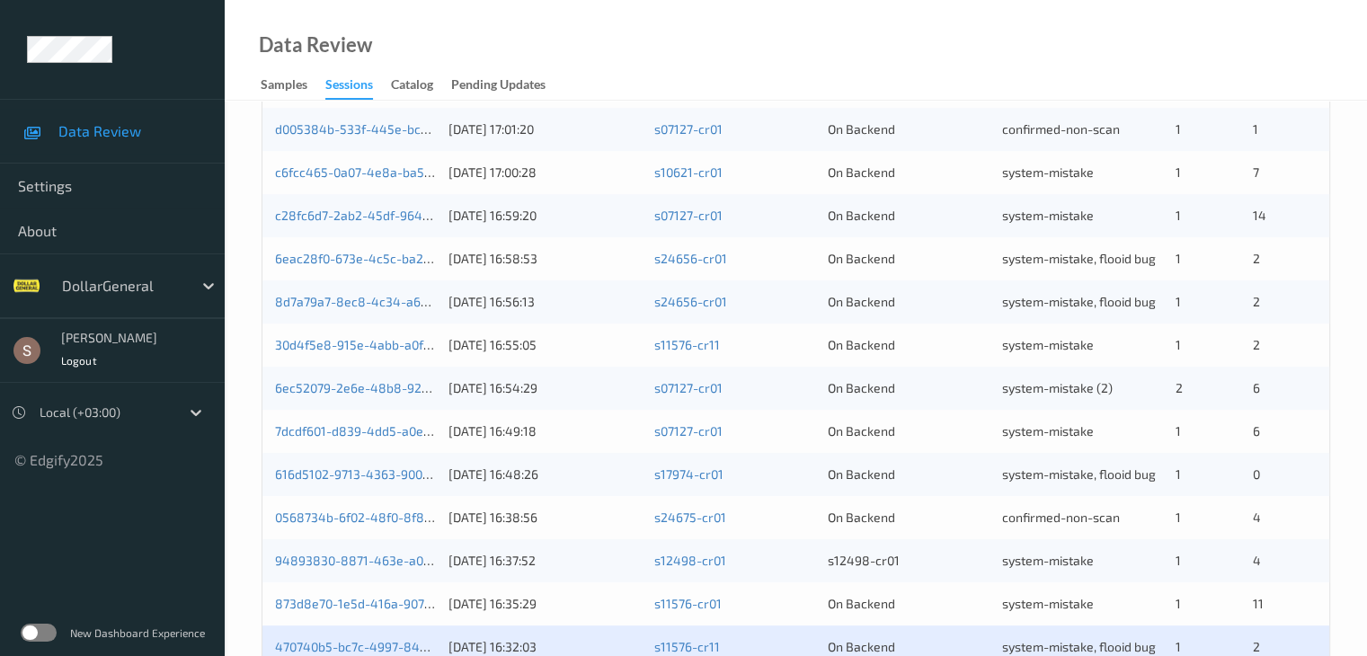
scroll to position [838, 0]
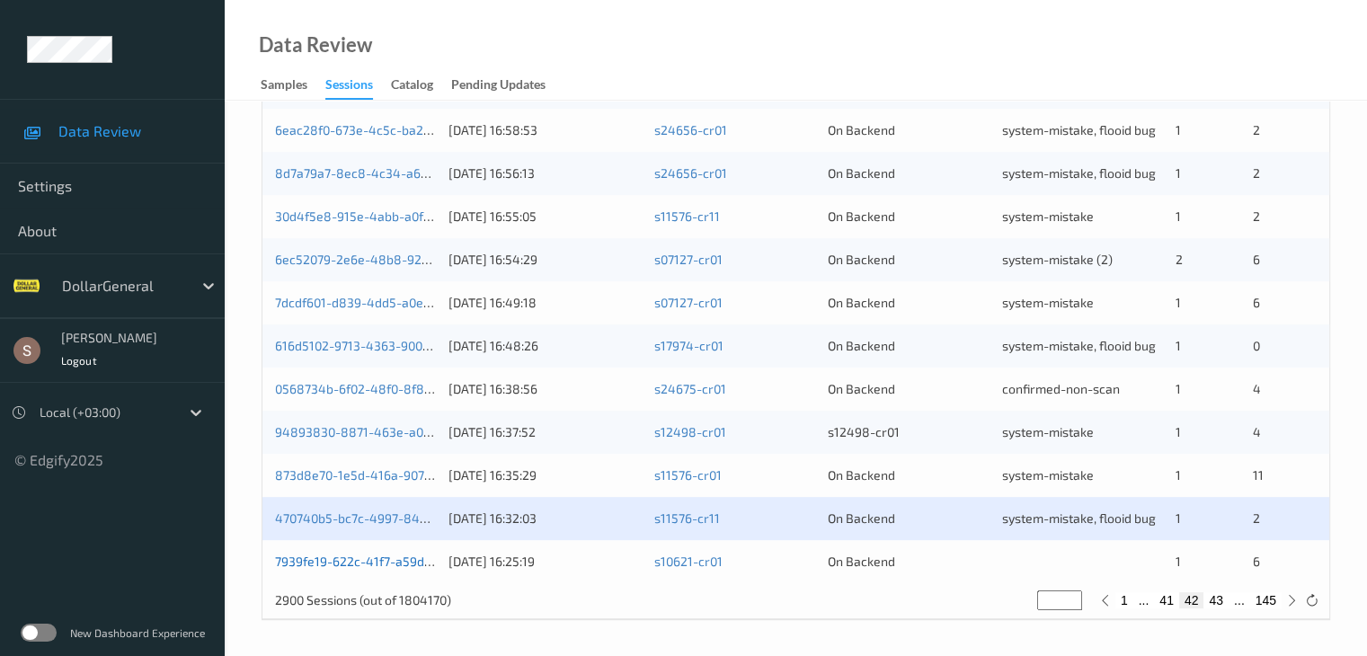
click at [365, 566] on link "7939fe19-622c-41f7-a59d-f10c95372da4" at bounding box center [393, 561] width 236 height 15
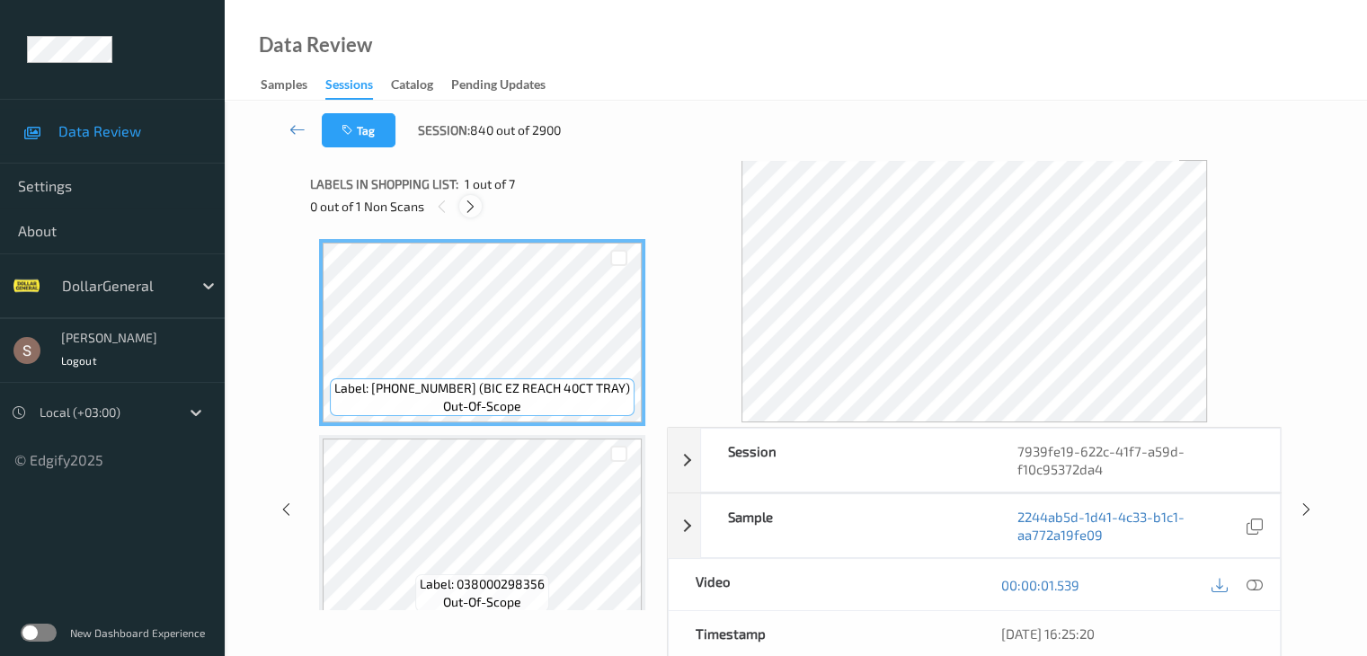
click at [476, 200] on icon at bounding box center [470, 207] width 15 height 16
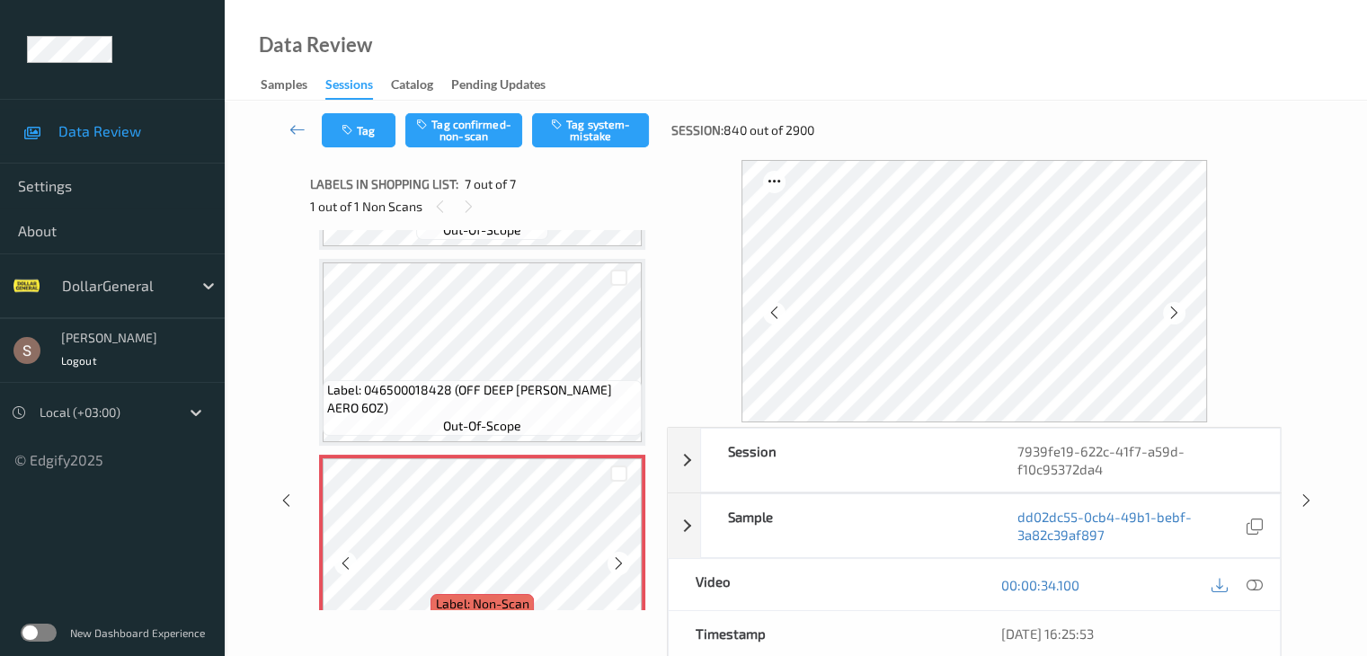
scroll to position [1001, 0]
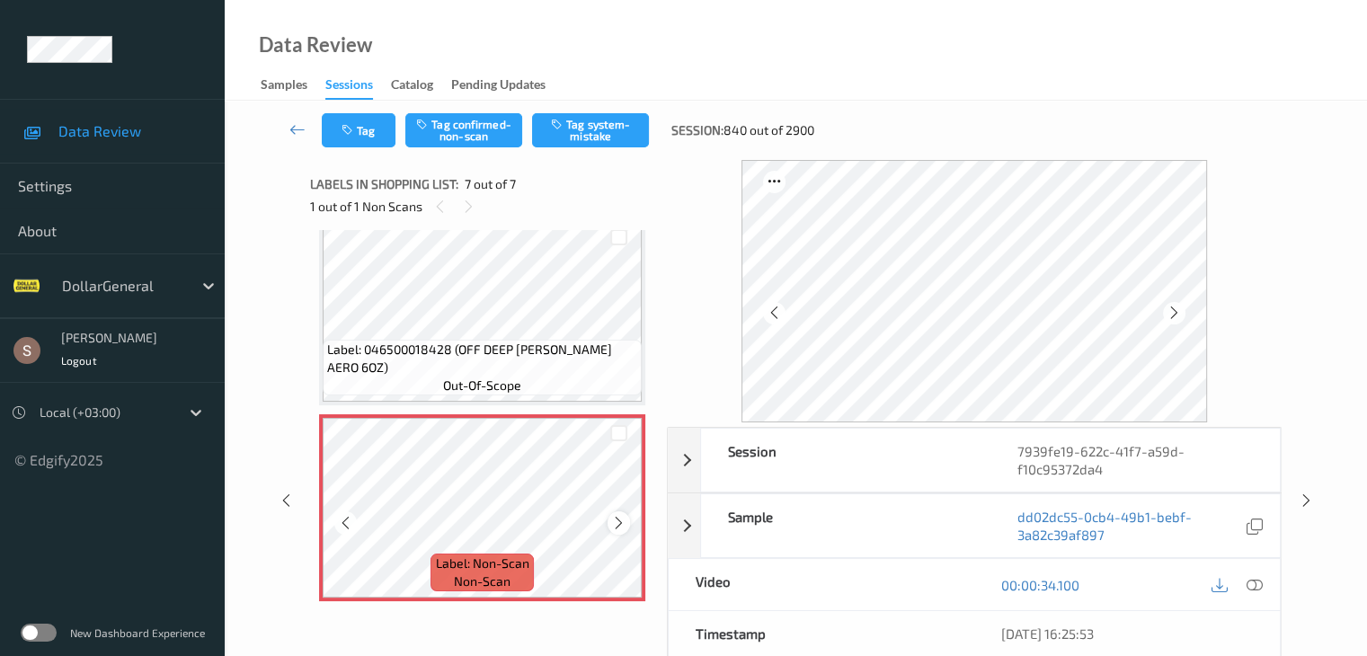
click at [615, 513] on div at bounding box center [619, 523] width 22 height 22
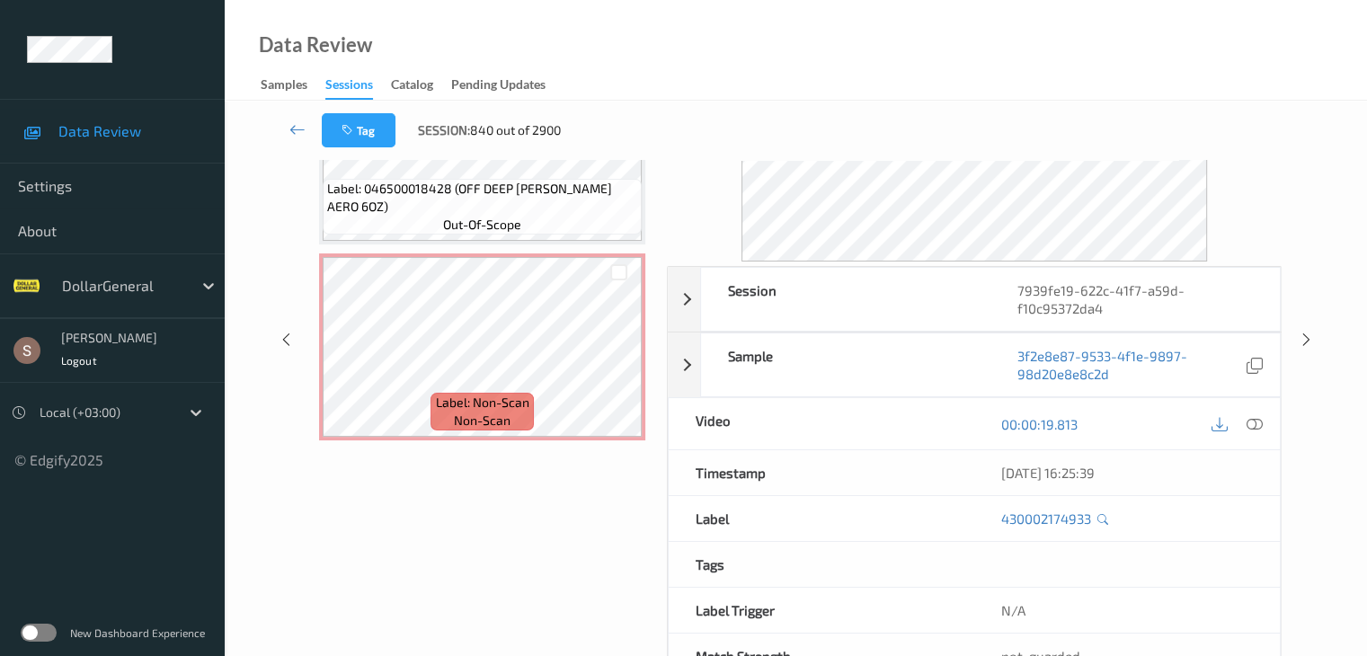
scroll to position [129, 0]
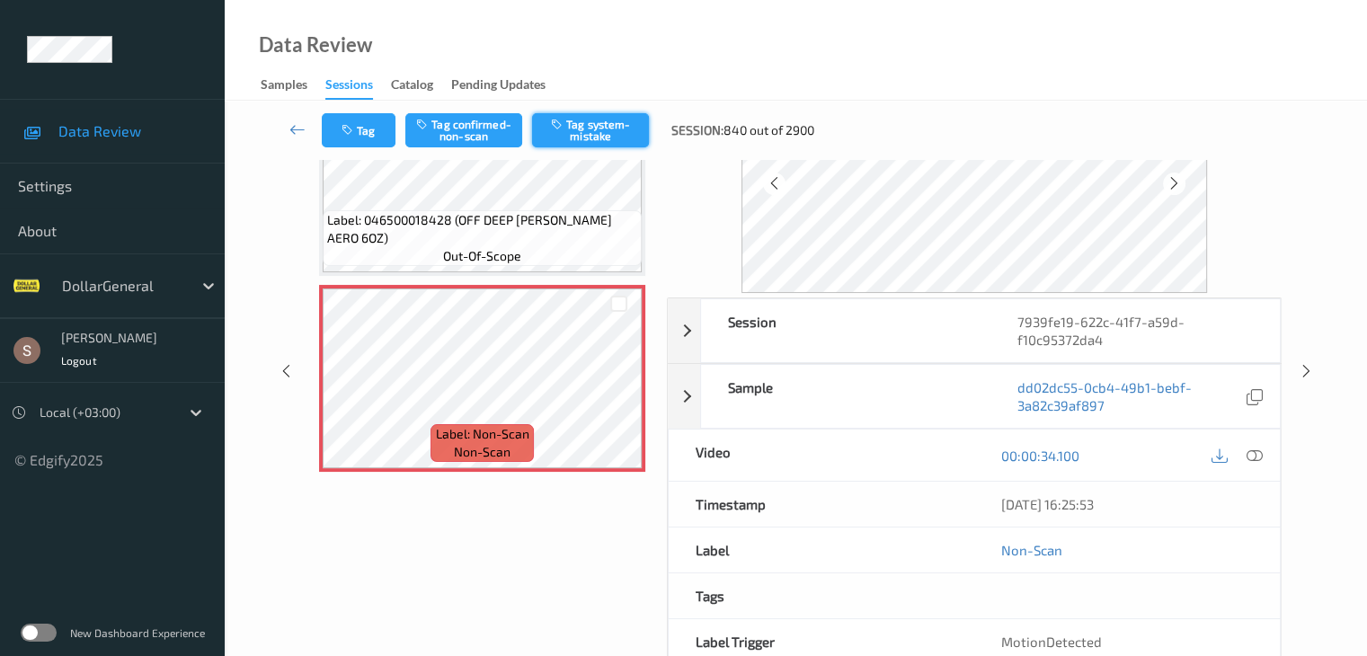
click at [604, 135] on button "Tag system-mistake" at bounding box center [590, 130] width 117 height 34
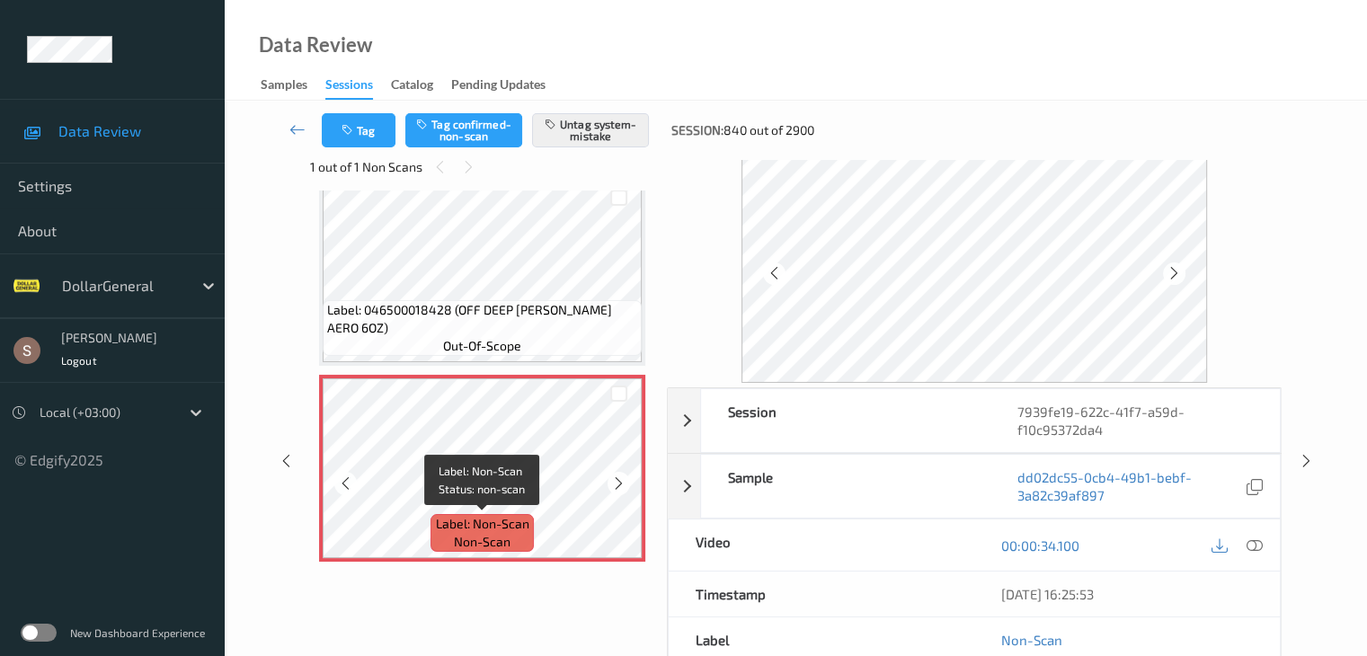
scroll to position [911, 0]
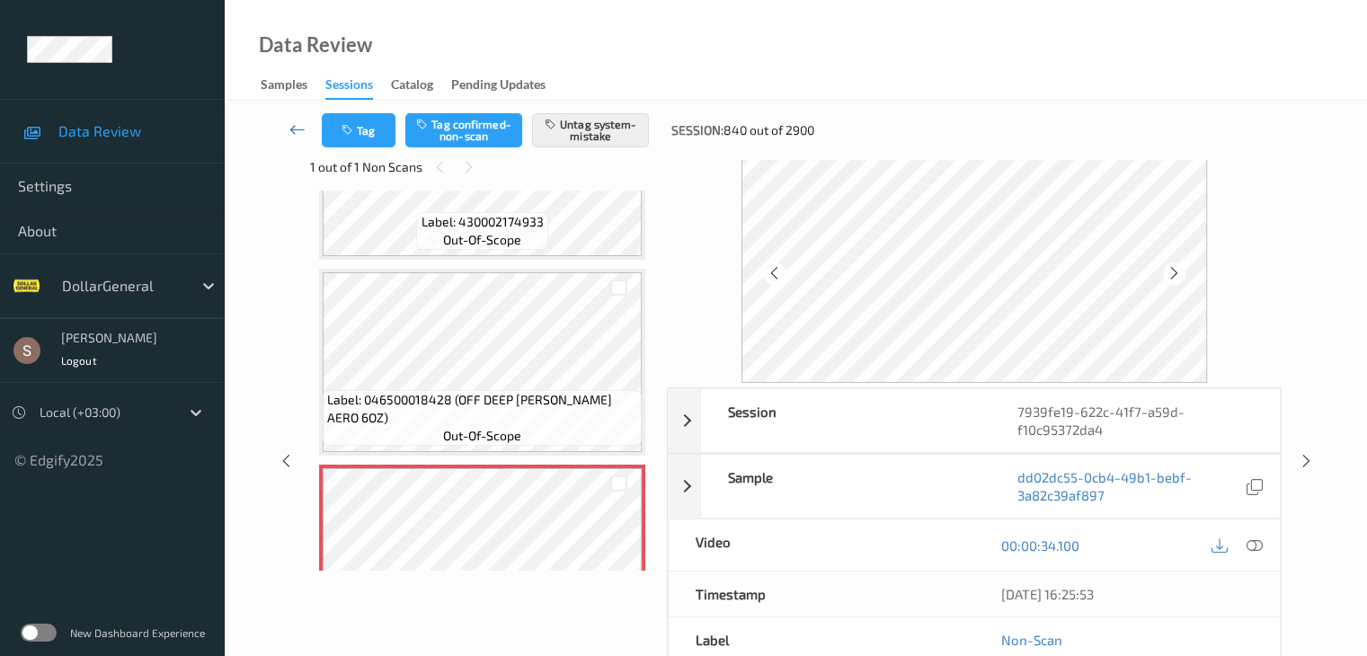
click at [294, 128] on icon at bounding box center [298, 129] width 16 height 18
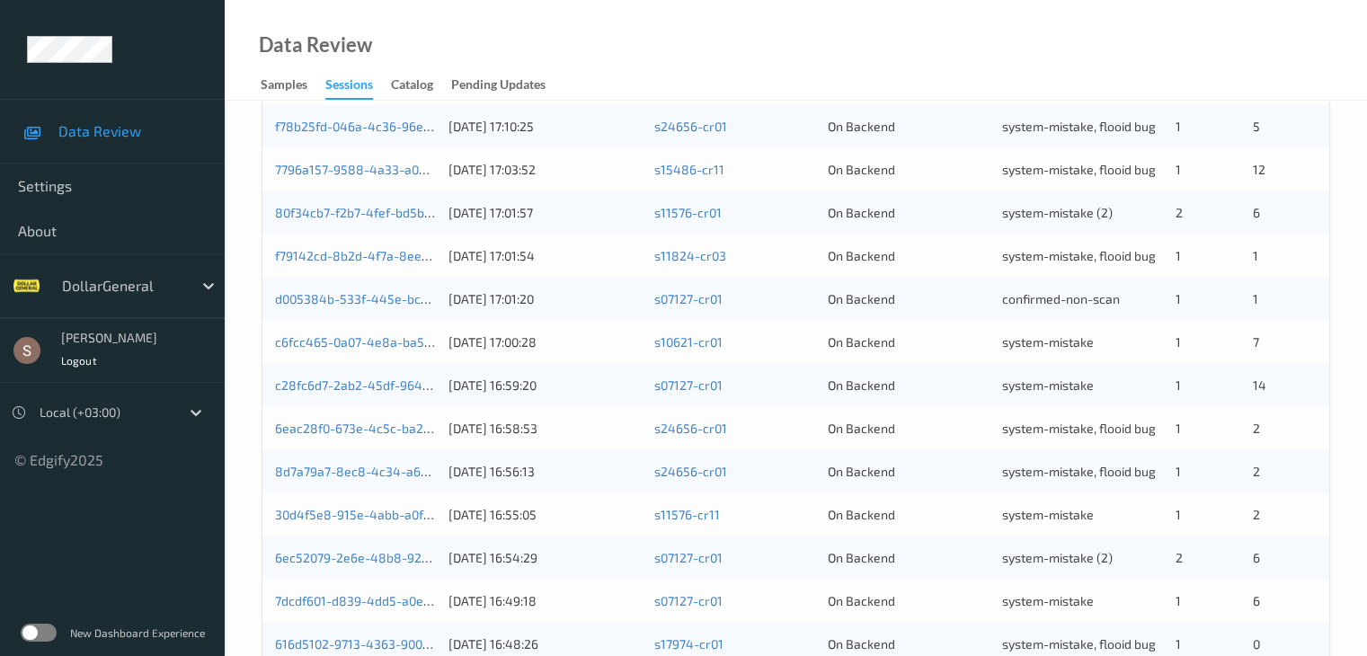
scroll to position [838, 0]
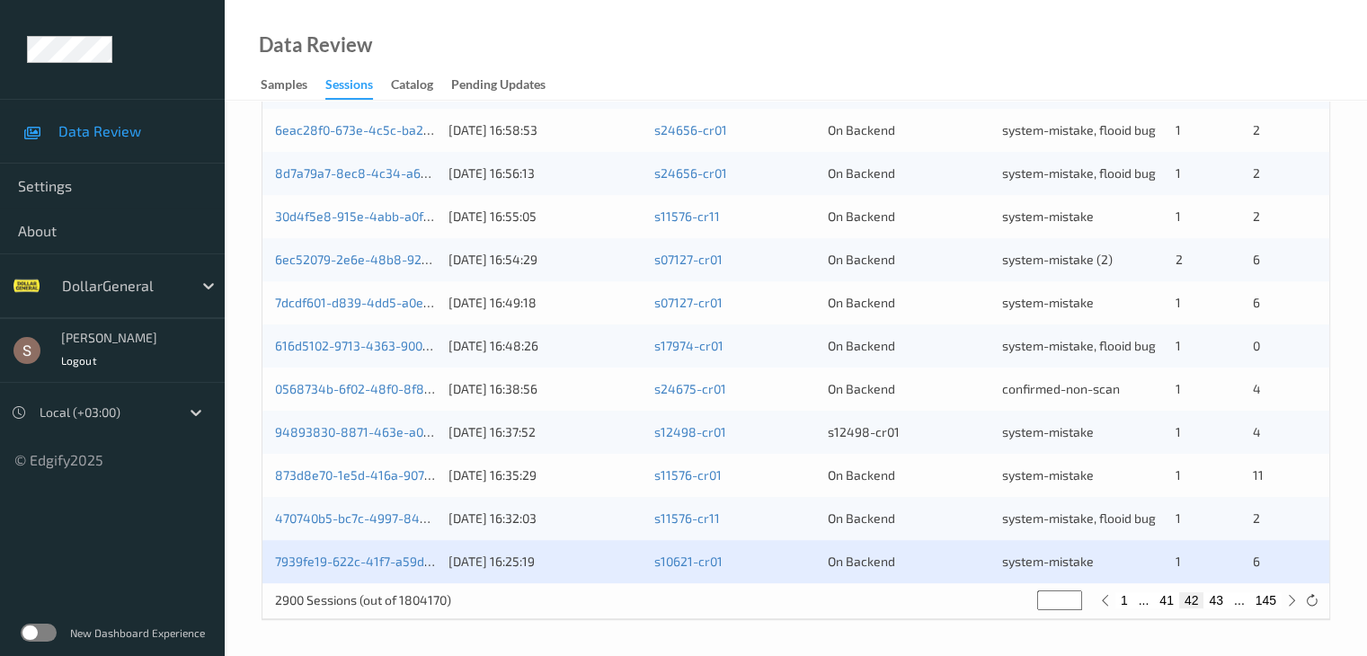
click at [1215, 595] on button "43" at bounding box center [1216, 600] width 25 height 16
type input "**"
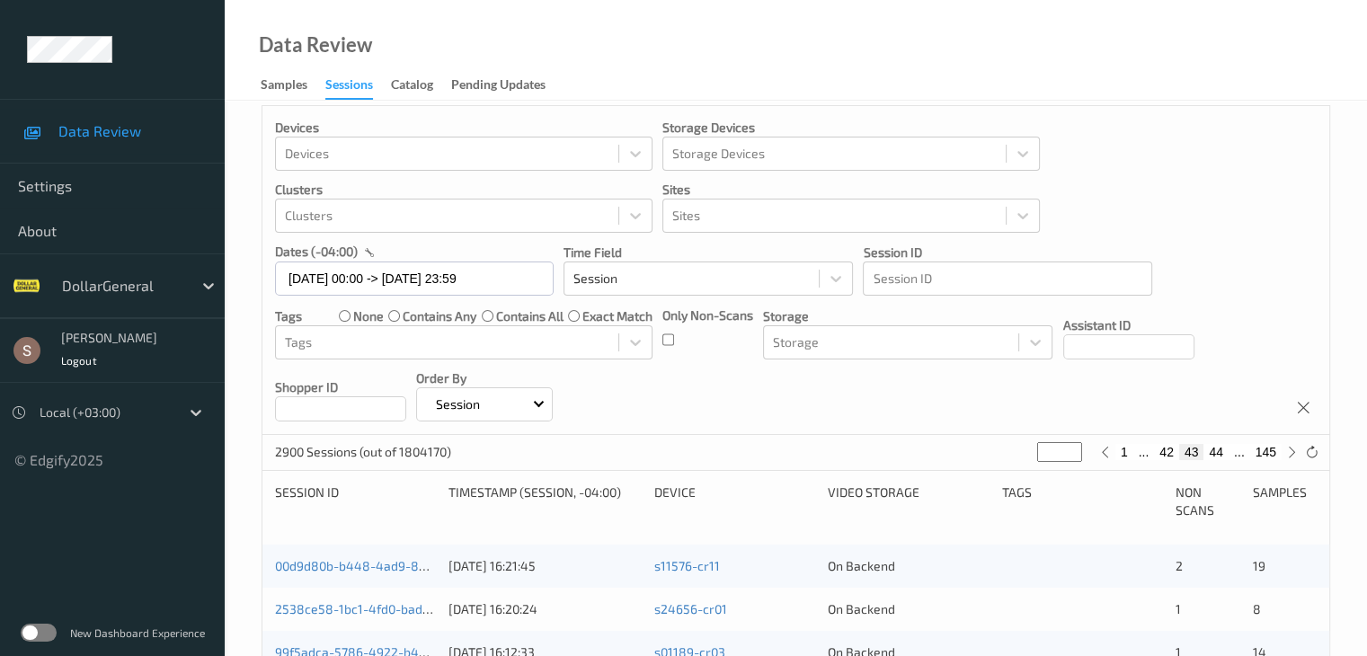
scroll to position [0, 0]
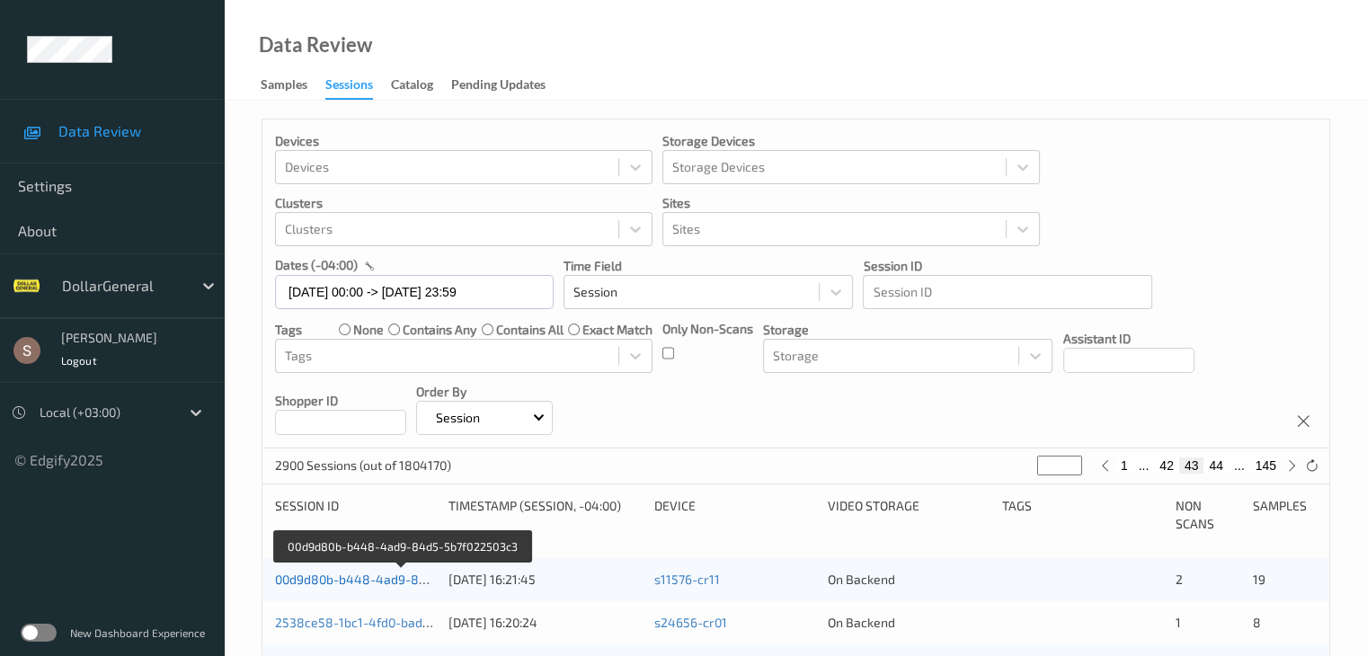
click at [403, 579] on link "00d9d80b-b448-4ad9-84d5-5b7f022503c3" at bounding box center [402, 579] width 254 height 15
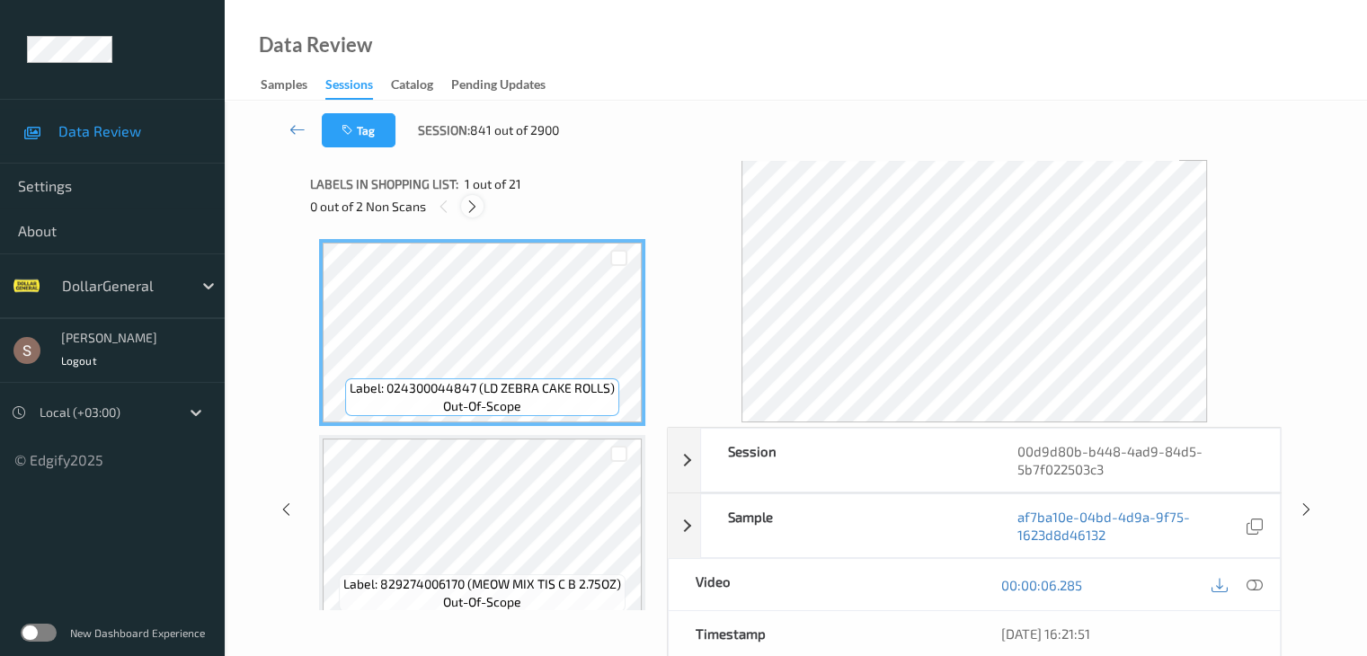
click at [472, 209] on icon at bounding box center [472, 207] width 15 height 16
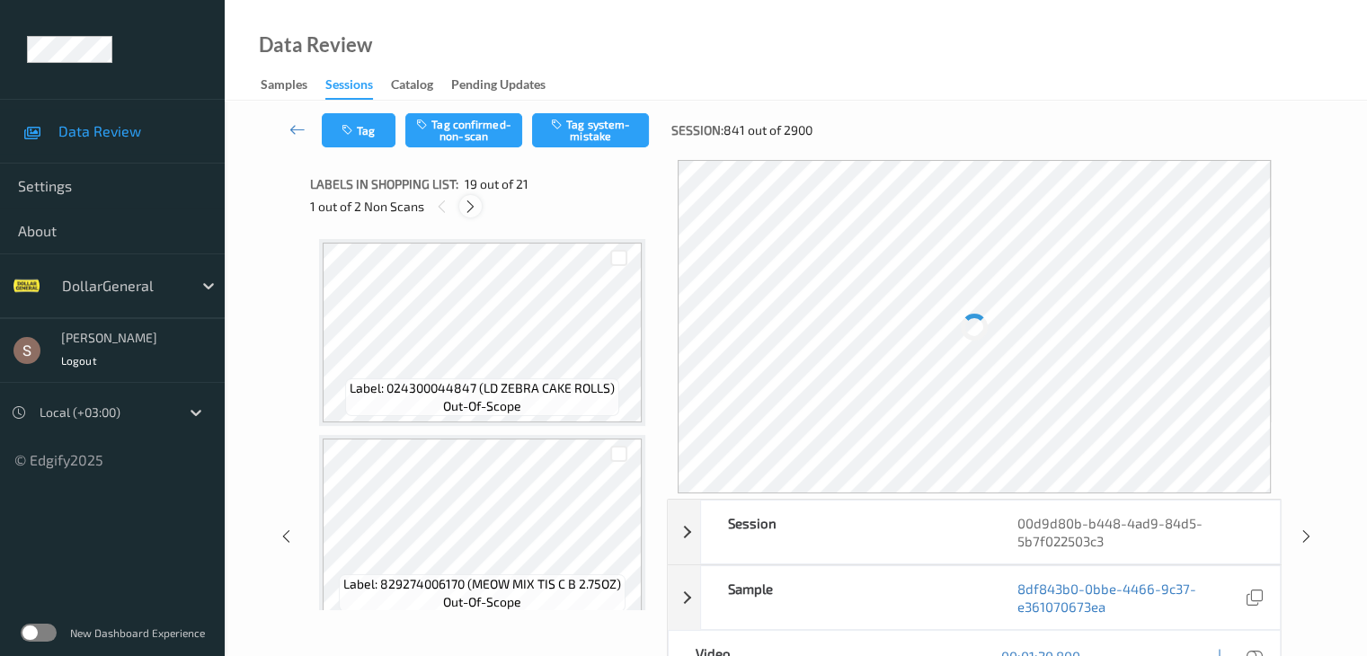
scroll to position [3341, 0]
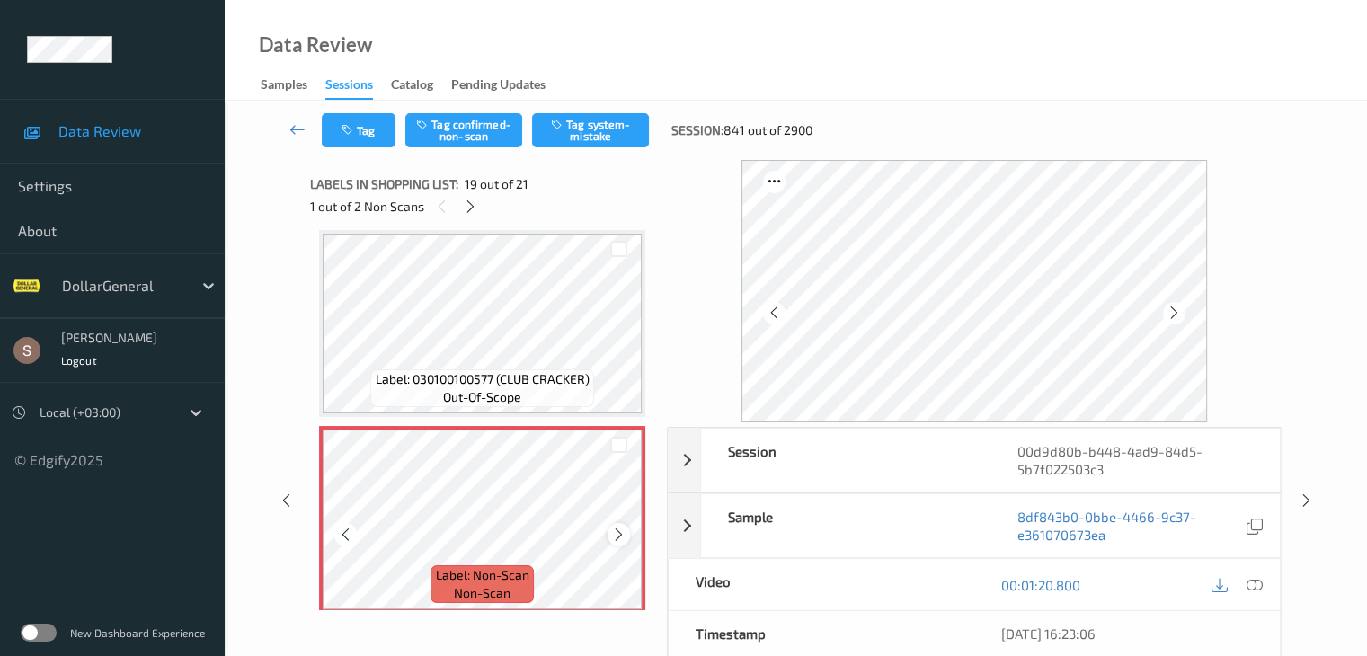
click at [617, 533] on icon at bounding box center [618, 535] width 15 height 16
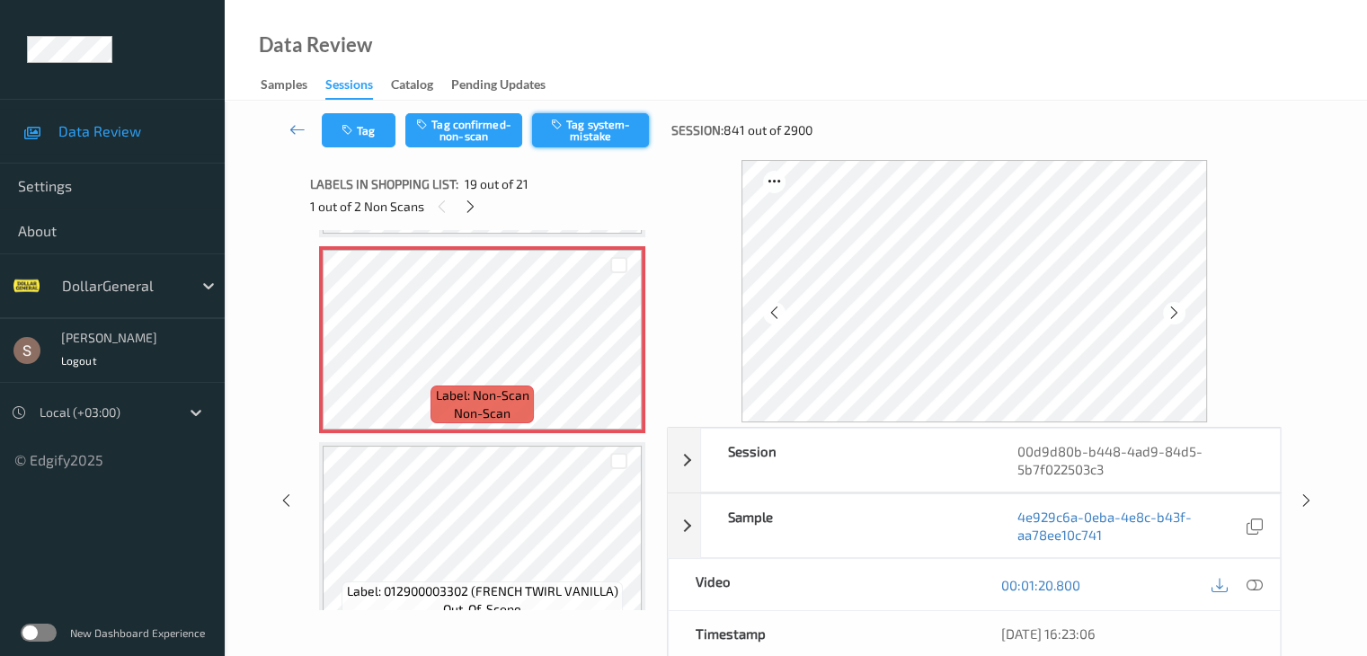
click at [586, 134] on button "Tag system-mistake" at bounding box center [590, 130] width 117 height 34
click at [475, 213] on icon at bounding box center [470, 207] width 15 height 16
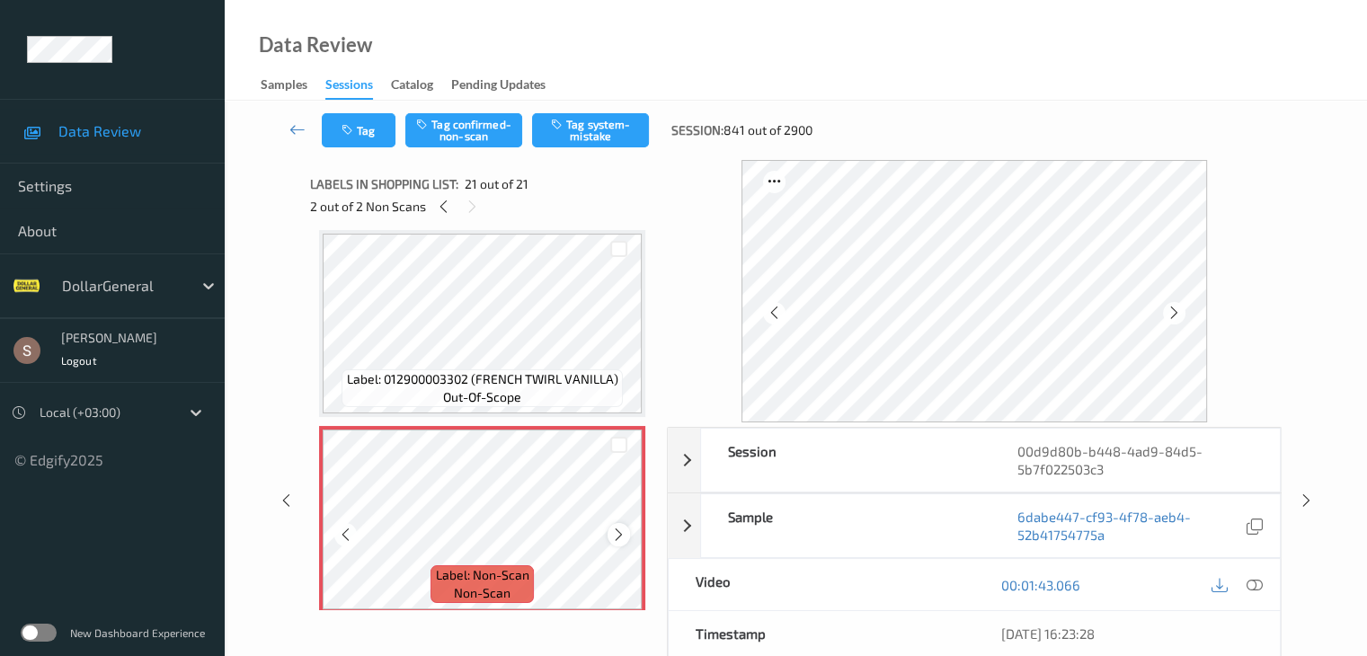
click at [610, 541] on div at bounding box center [619, 534] width 22 height 22
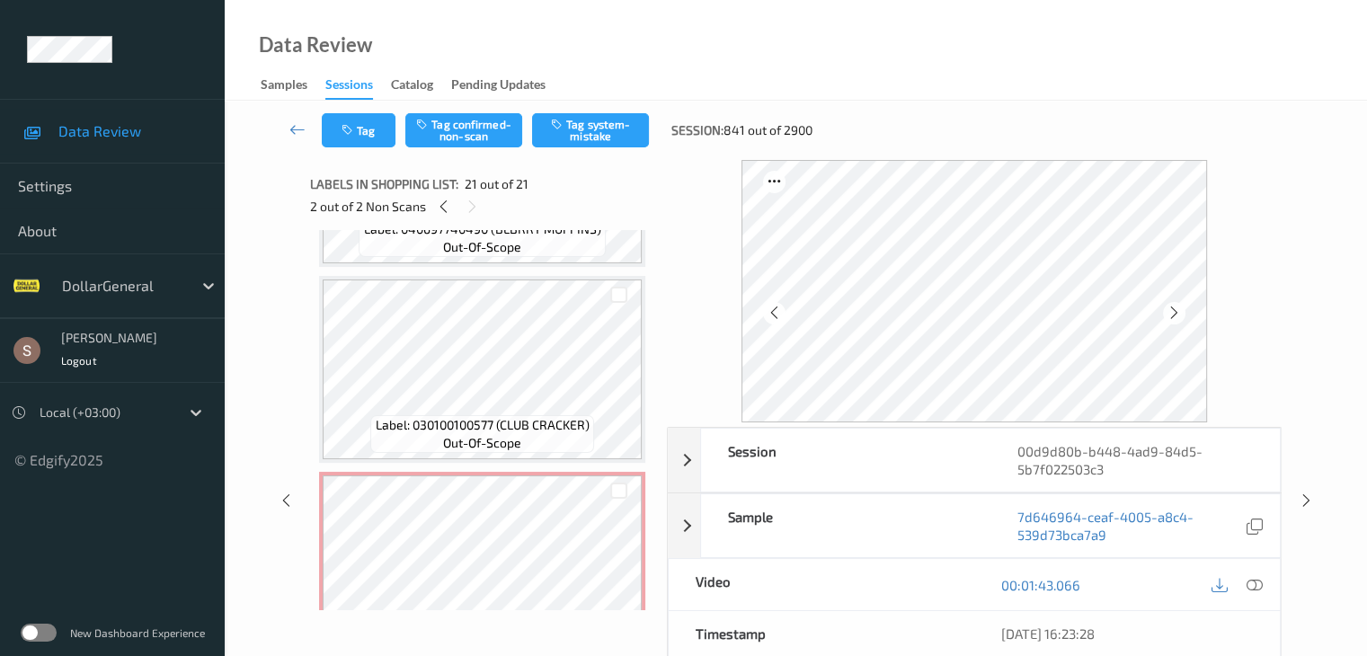
scroll to position [3745, 0]
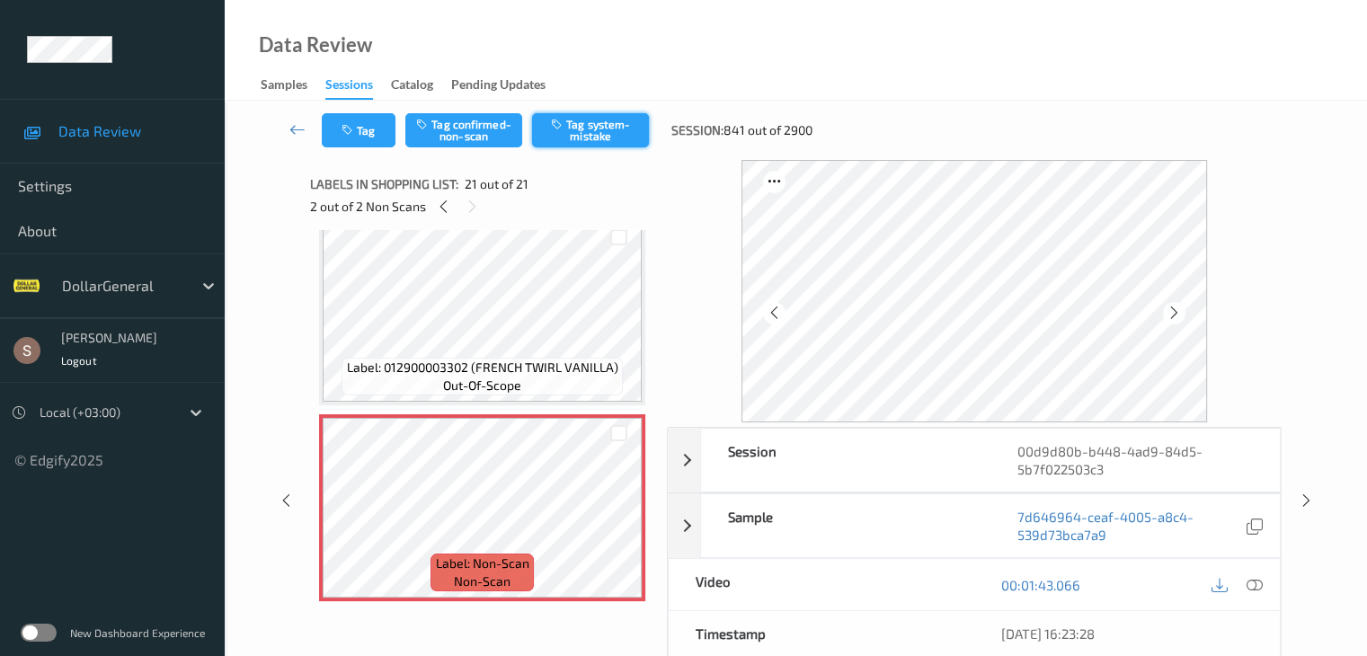
click at [578, 127] on button "Tag system-mistake" at bounding box center [590, 130] width 117 height 34
click at [290, 130] on icon at bounding box center [298, 129] width 16 height 18
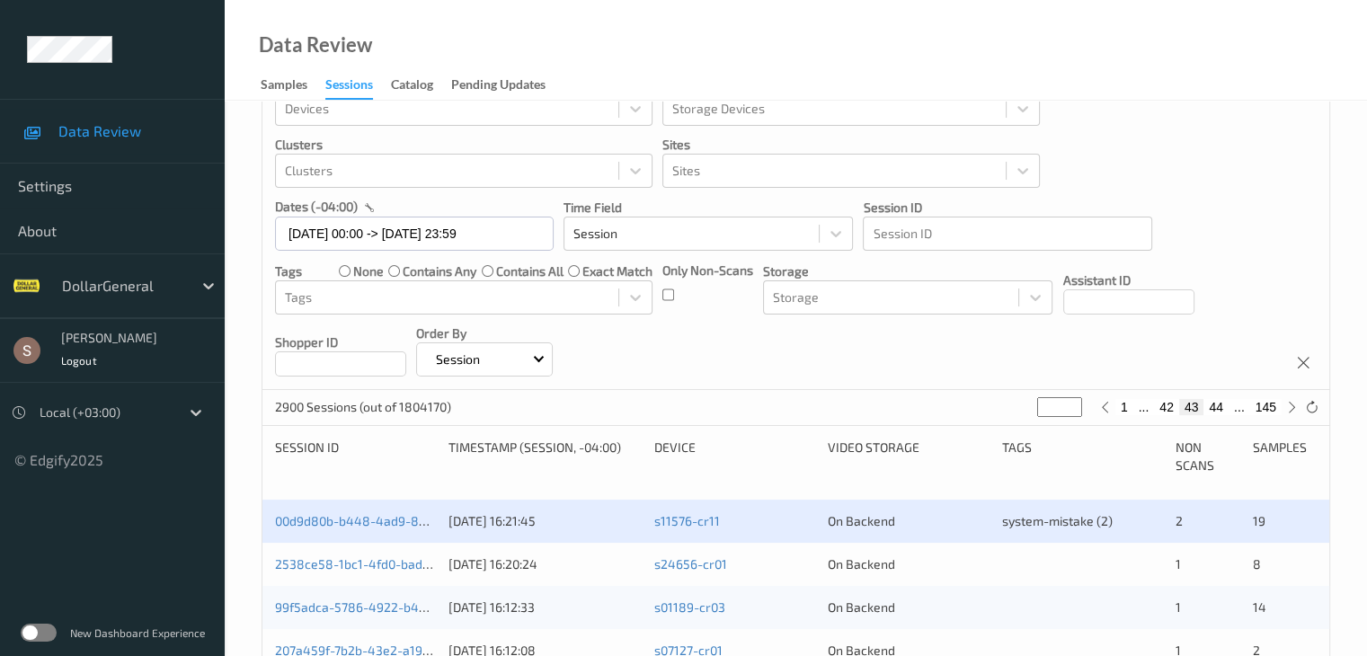
scroll to position [90, 0]
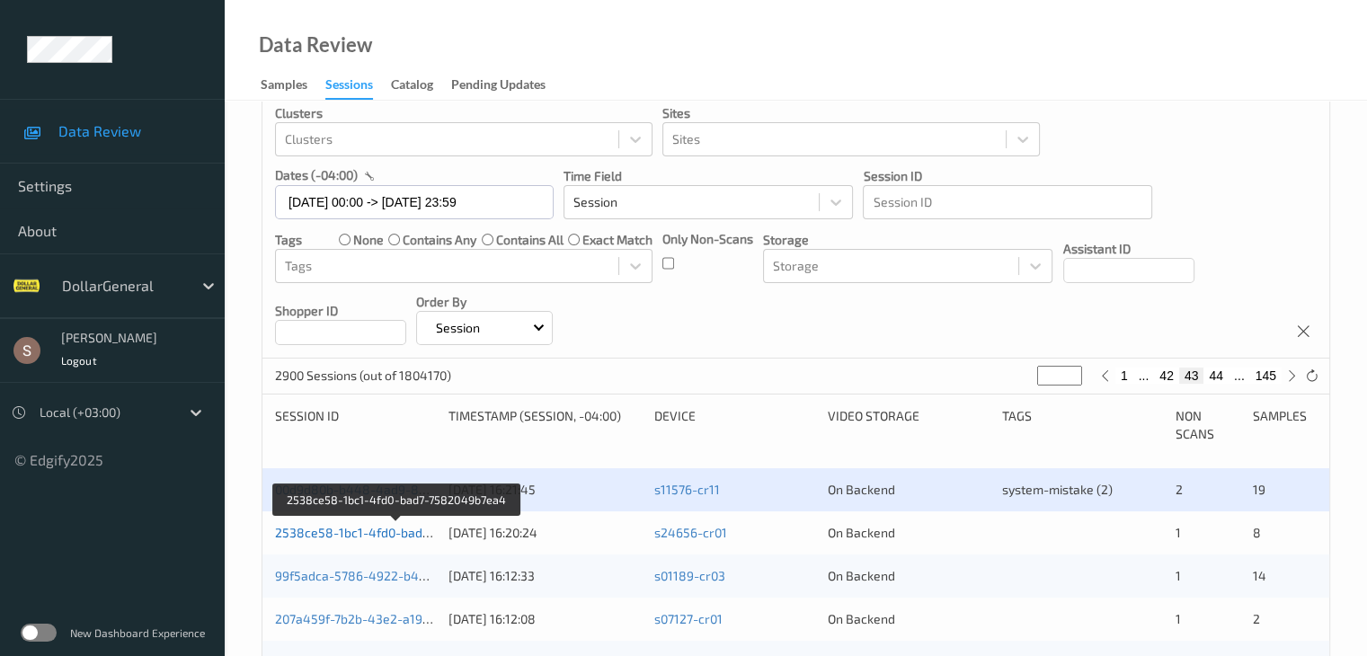
click at [390, 533] on link "2538ce58-1bc1-4fd0-bad7-7582049b7ea4" at bounding box center [397, 532] width 245 height 15
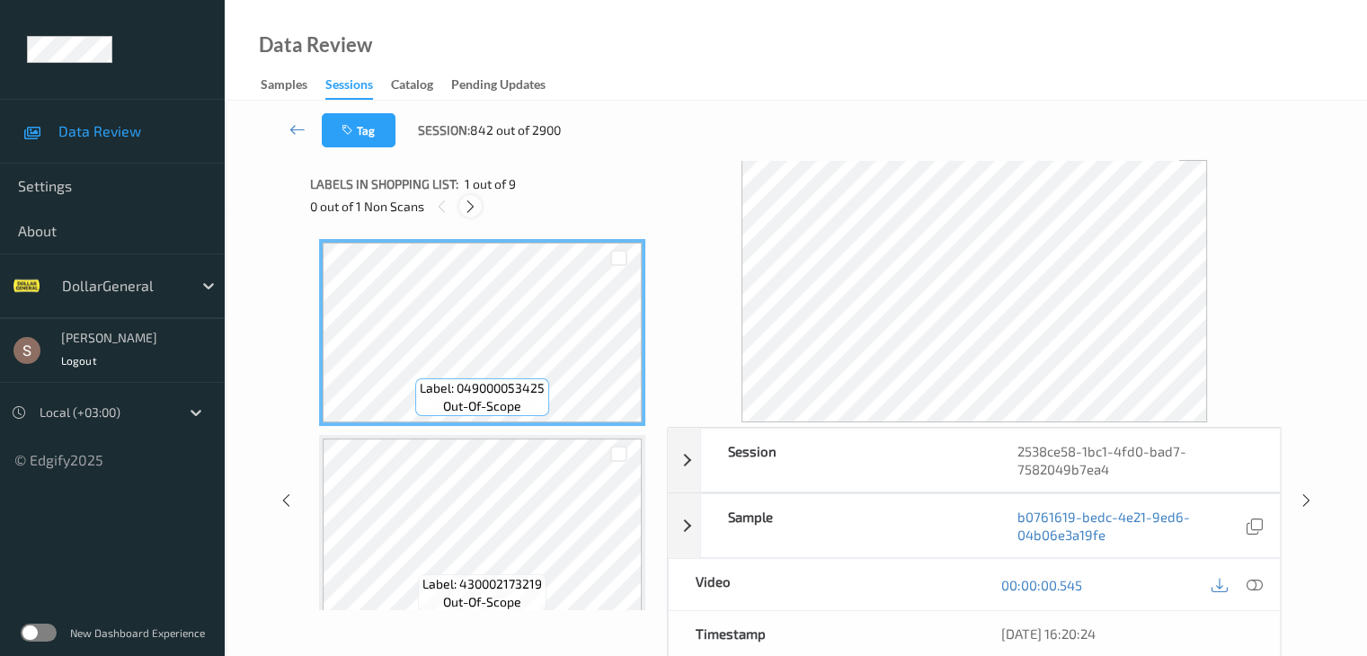
click at [467, 207] on icon at bounding box center [470, 207] width 15 height 16
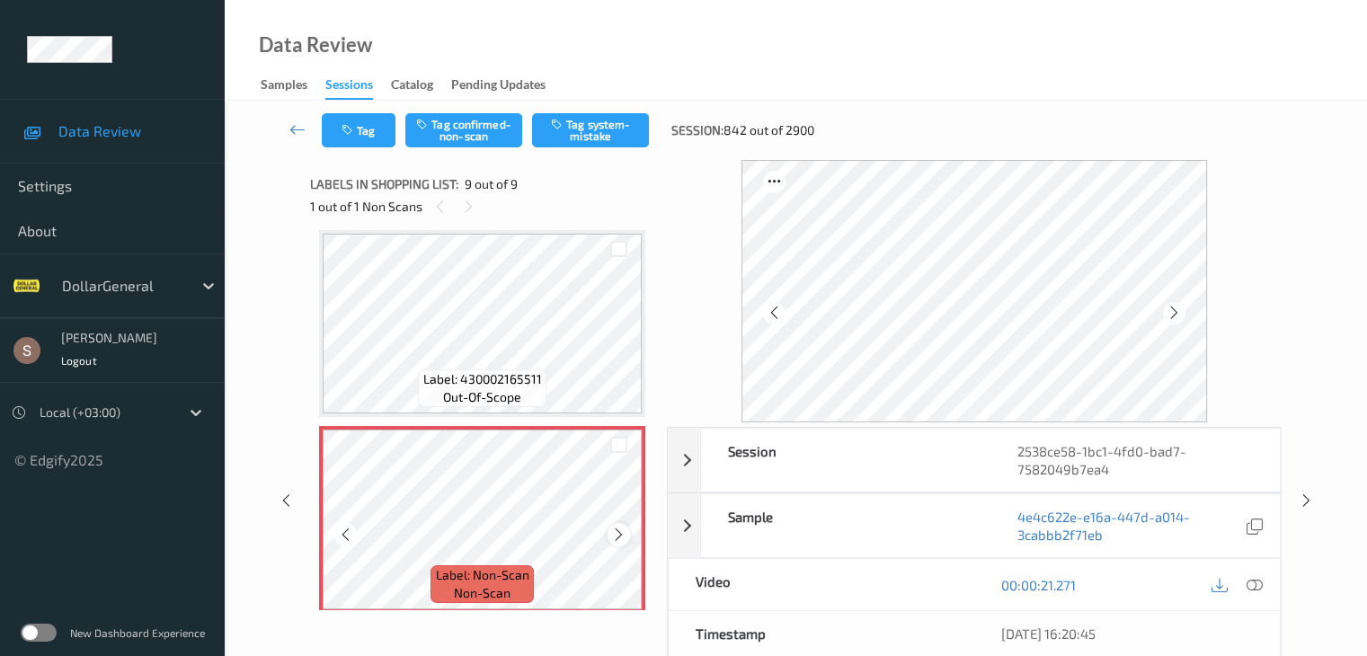
click at [619, 534] on icon at bounding box center [618, 535] width 15 height 16
click at [619, 541] on icon at bounding box center [618, 535] width 15 height 16
click at [596, 123] on button "Tag system-mistake" at bounding box center [590, 130] width 117 height 34
click at [295, 129] on icon at bounding box center [298, 129] width 16 height 18
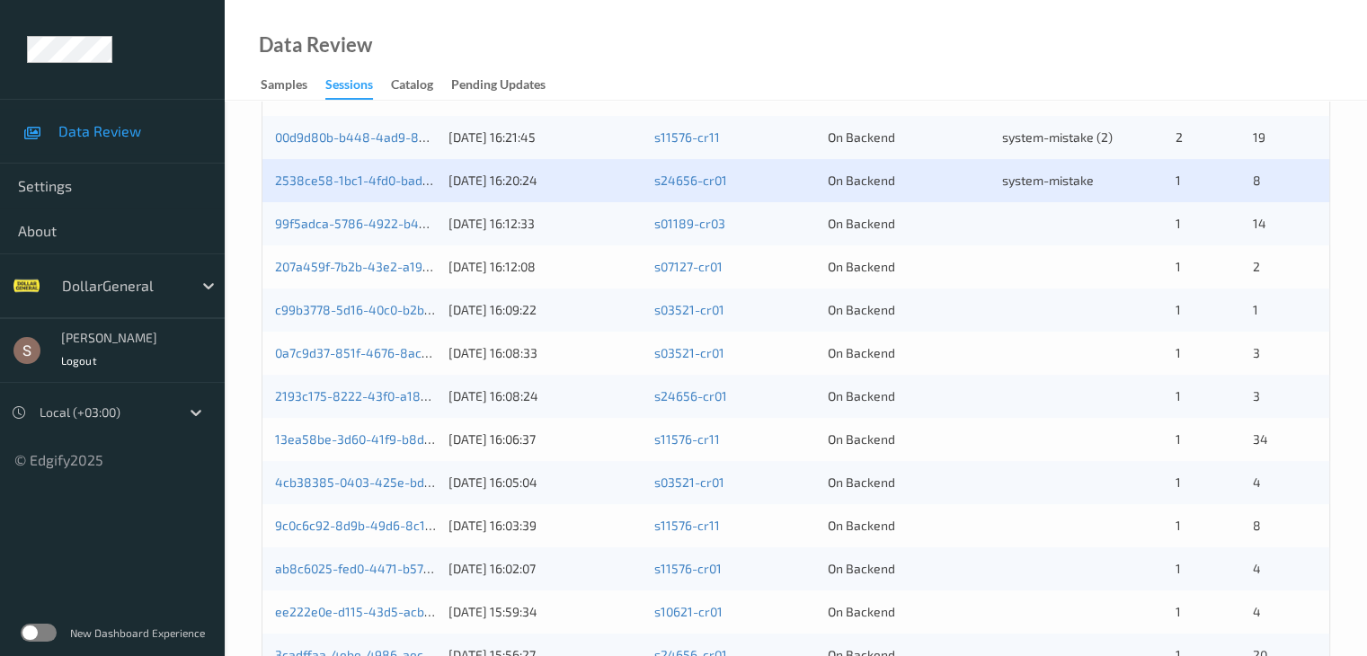
scroll to position [450, 0]
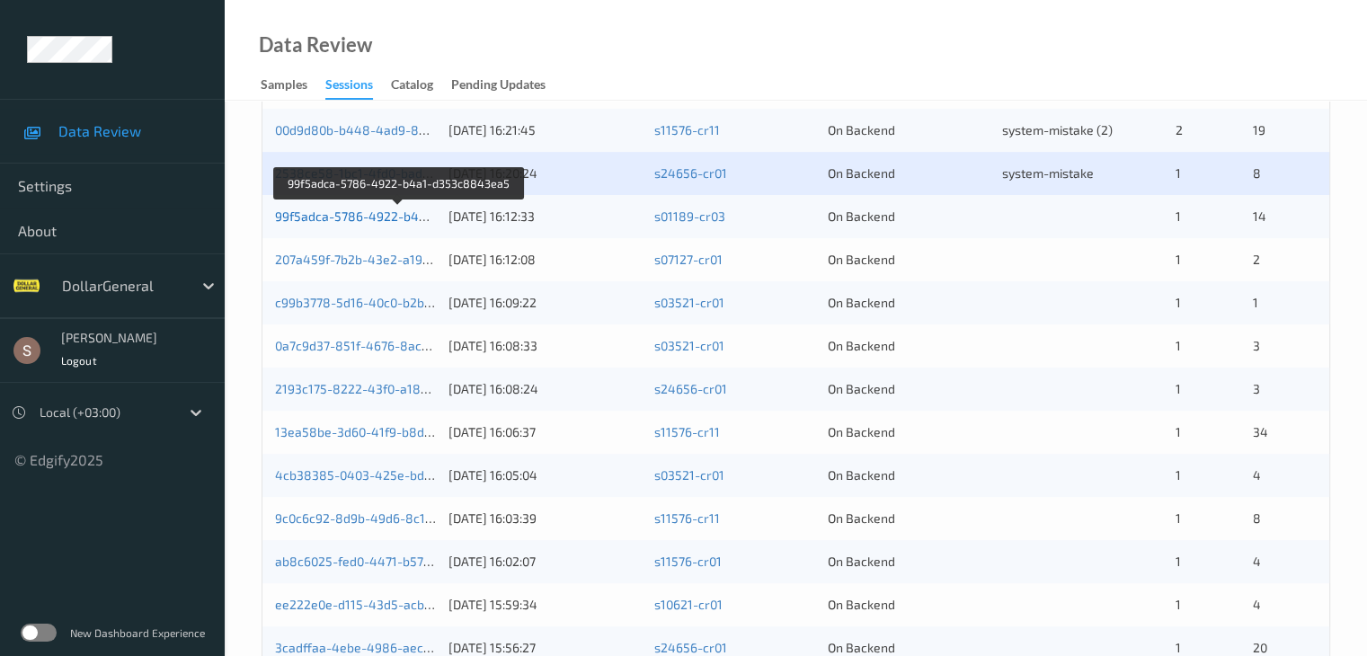
click at [340, 221] on link "99f5adca-5786-4922-b4a1-d353c8843ea5" at bounding box center [400, 216] width 250 height 15
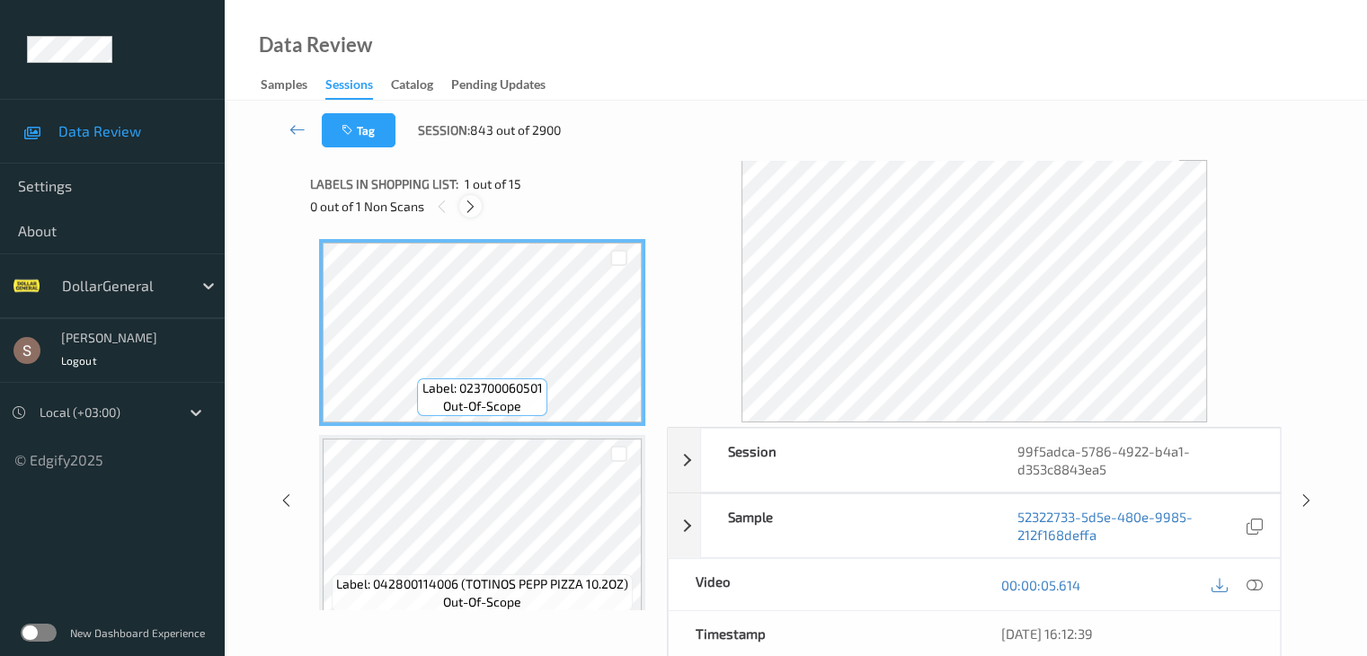
click at [475, 204] on icon at bounding box center [470, 207] width 15 height 16
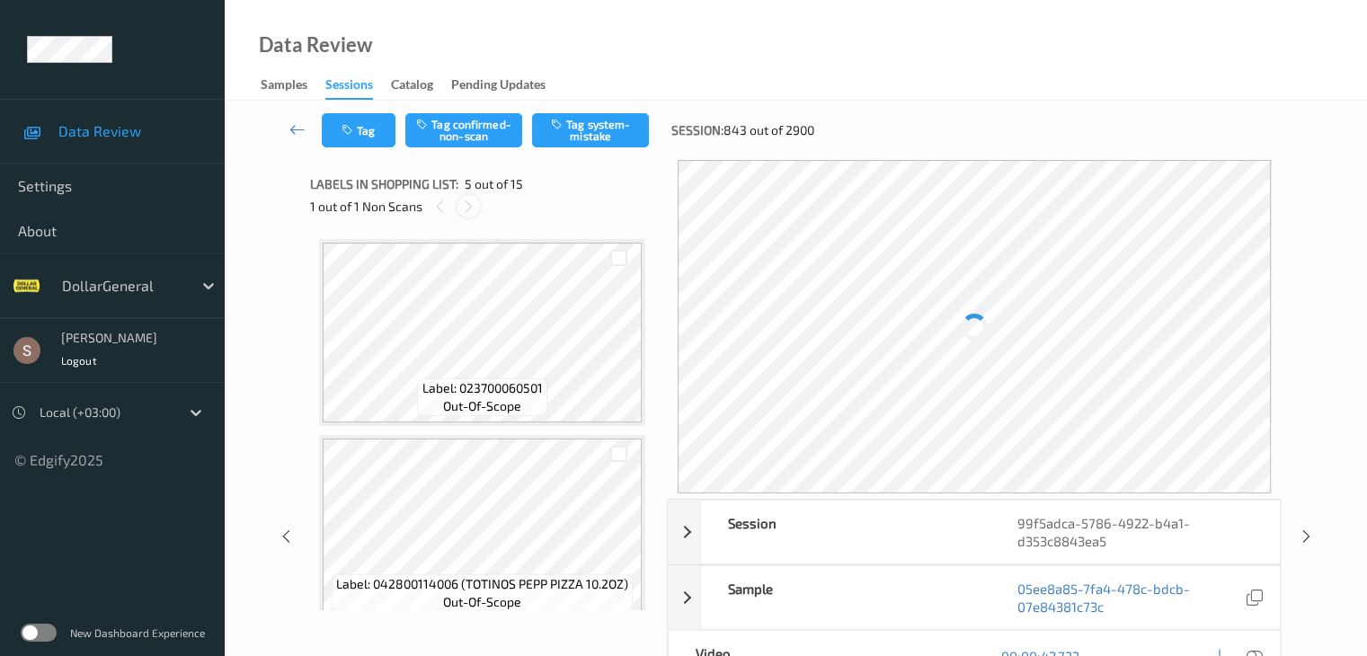
scroll to position [597, 0]
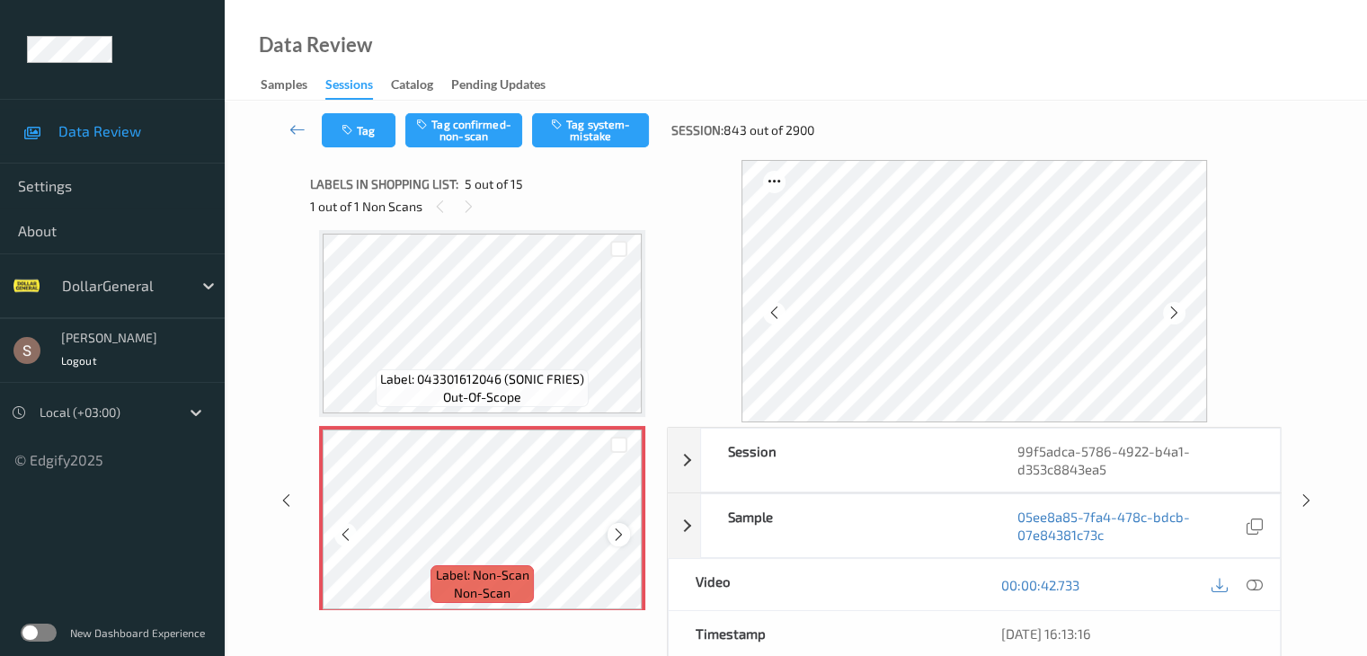
click at [619, 534] on icon at bounding box center [618, 535] width 15 height 16
click at [593, 127] on button "Tag system-mistake" at bounding box center [590, 130] width 117 height 34
click at [291, 131] on icon at bounding box center [298, 129] width 16 height 18
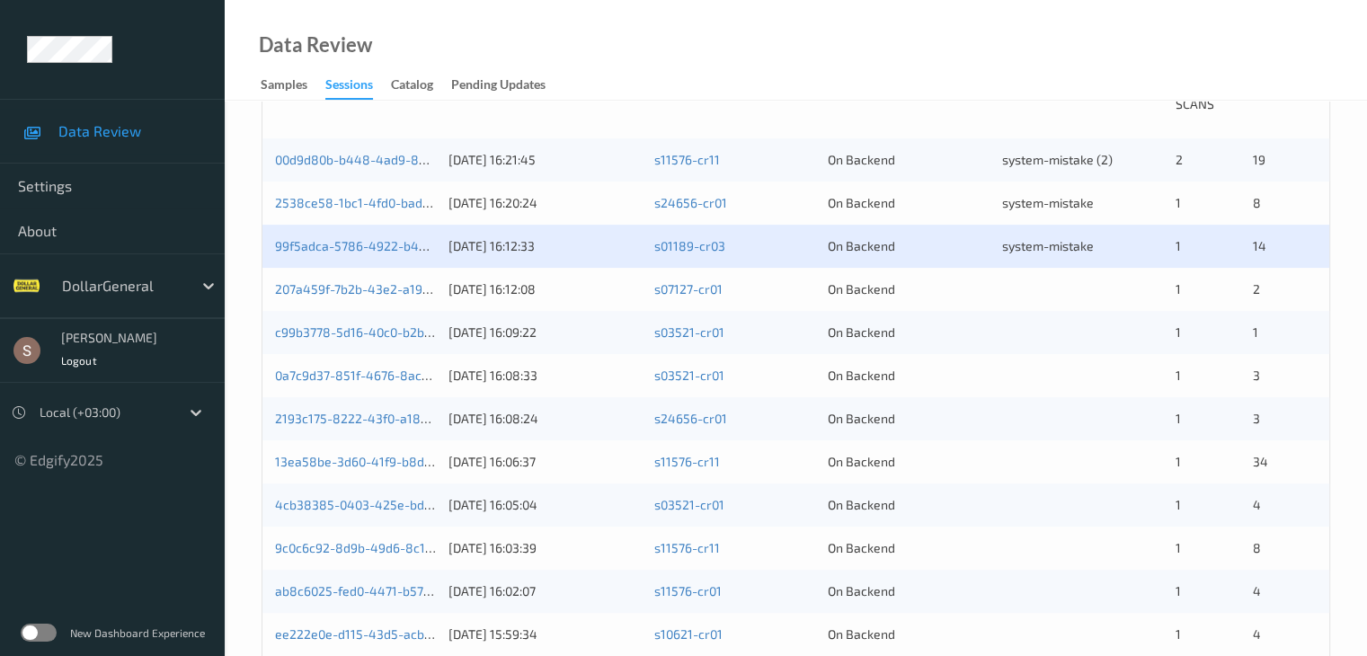
scroll to position [450, 0]
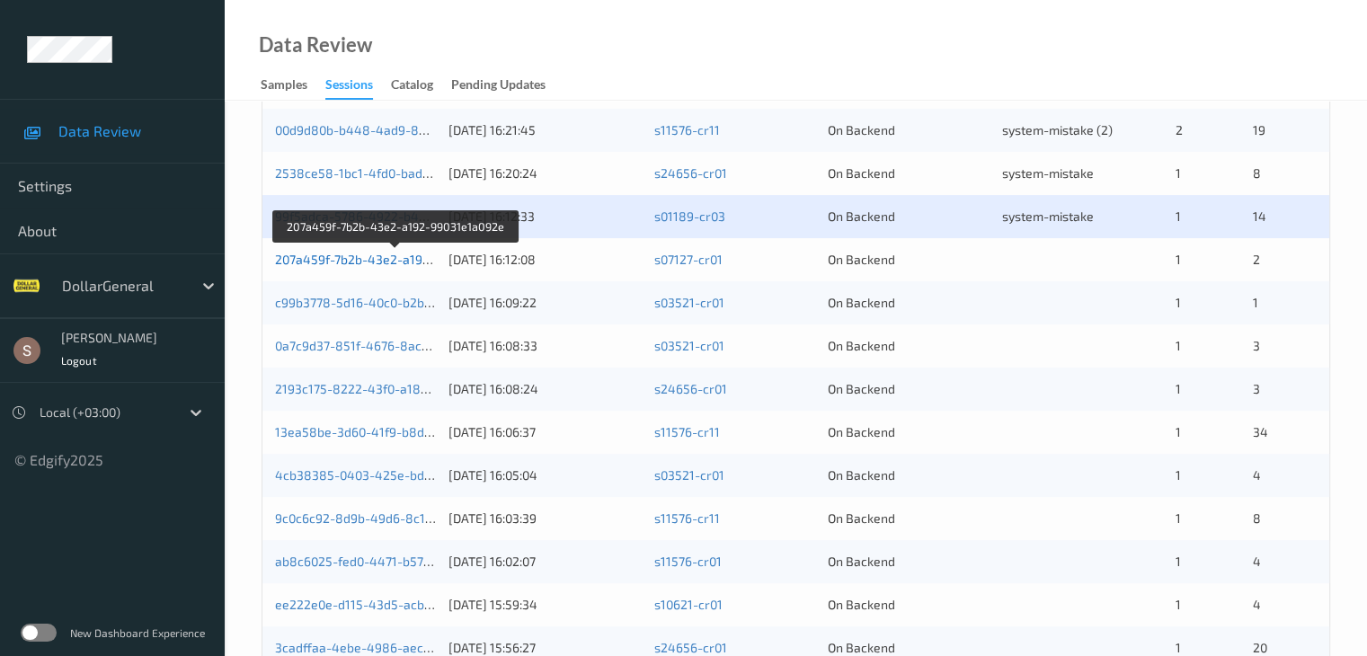
click at [401, 257] on link "207a459f-7b2b-43e2-a192-99031e1a092e" at bounding box center [396, 259] width 243 height 15
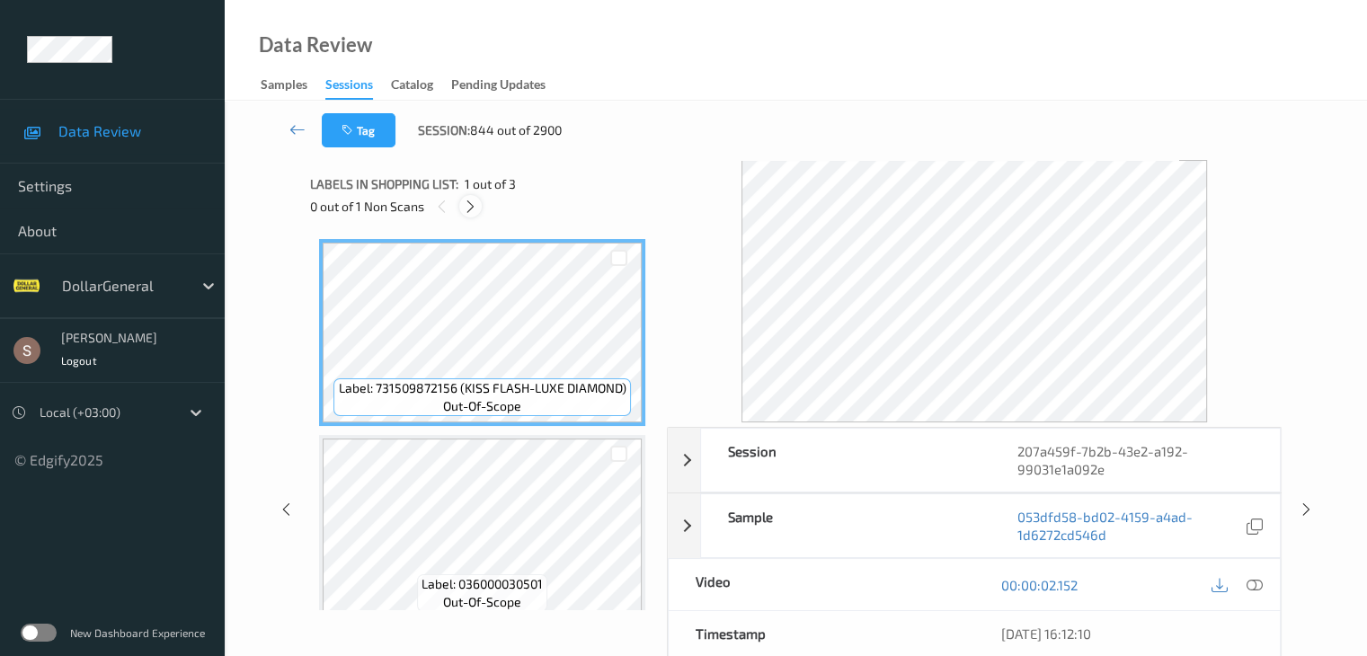
click at [470, 206] on icon at bounding box center [470, 207] width 15 height 16
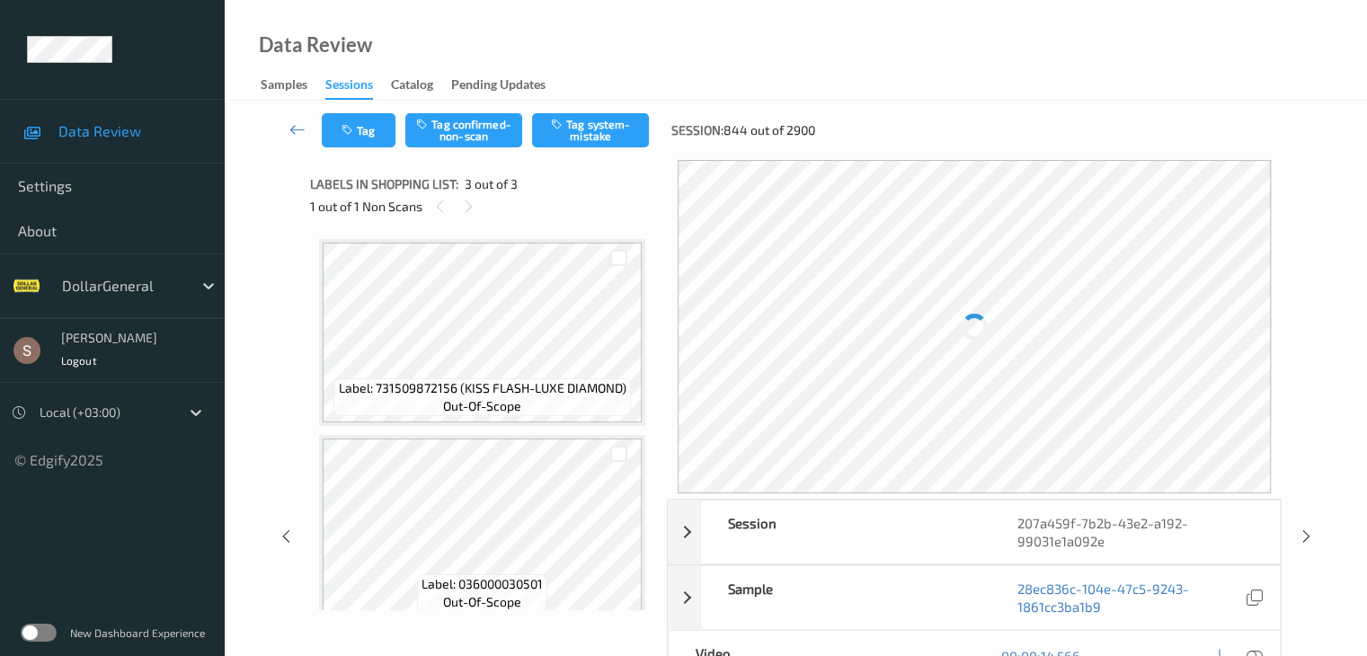
scroll to position [205, 0]
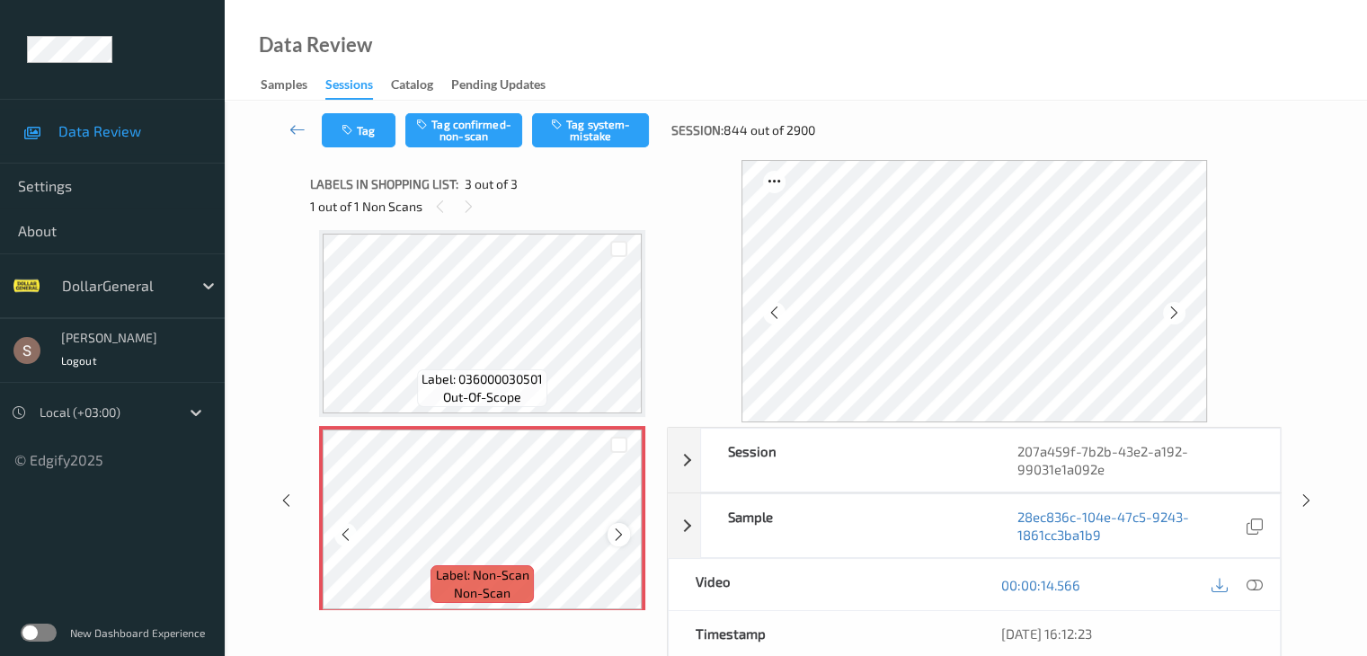
click at [619, 538] on icon at bounding box center [618, 535] width 15 height 16
click at [579, 146] on button "Tag system-mistake" at bounding box center [590, 130] width 117 height 34
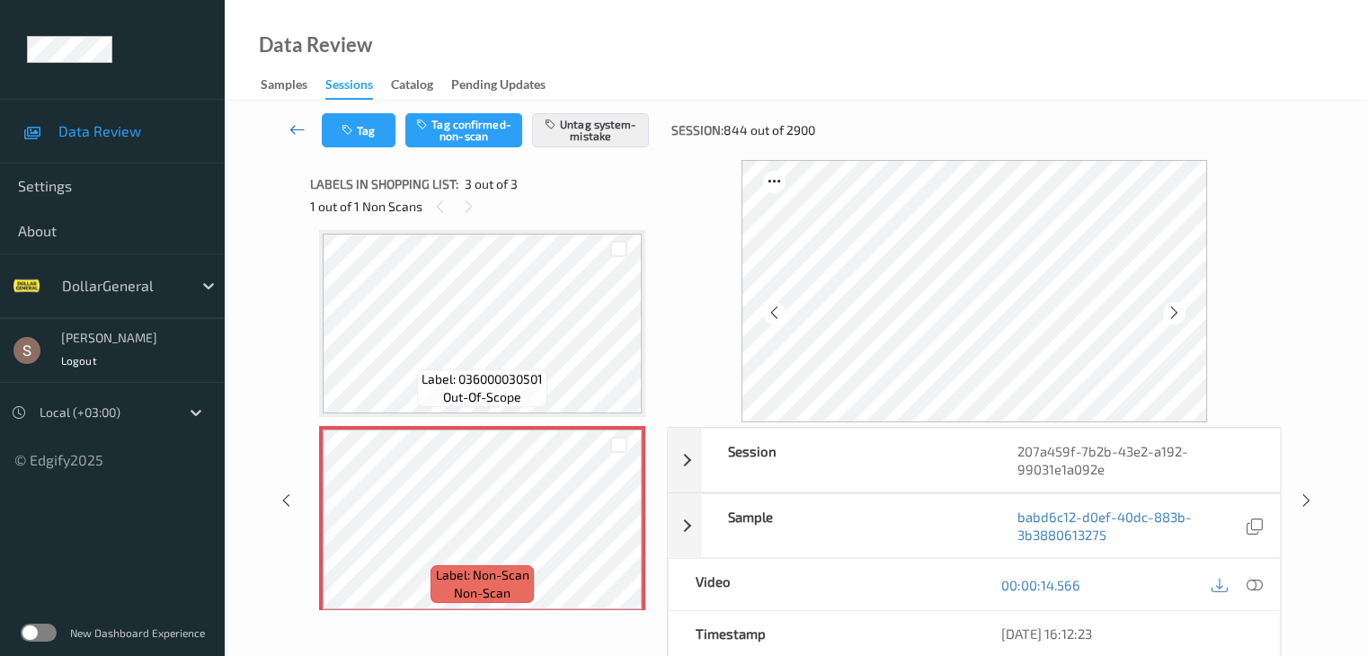
click at [297, 127] on icon at bounding box center [298, 129] width 16 height 18
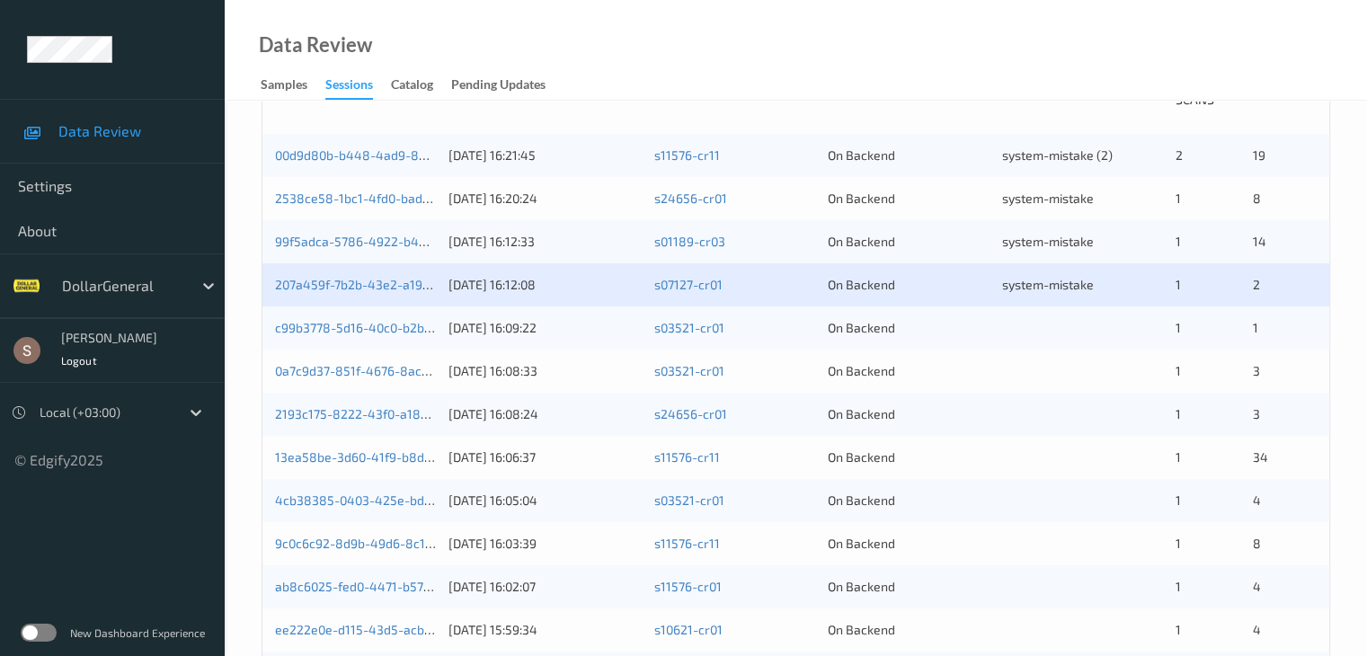
scroll to position [450, 0]
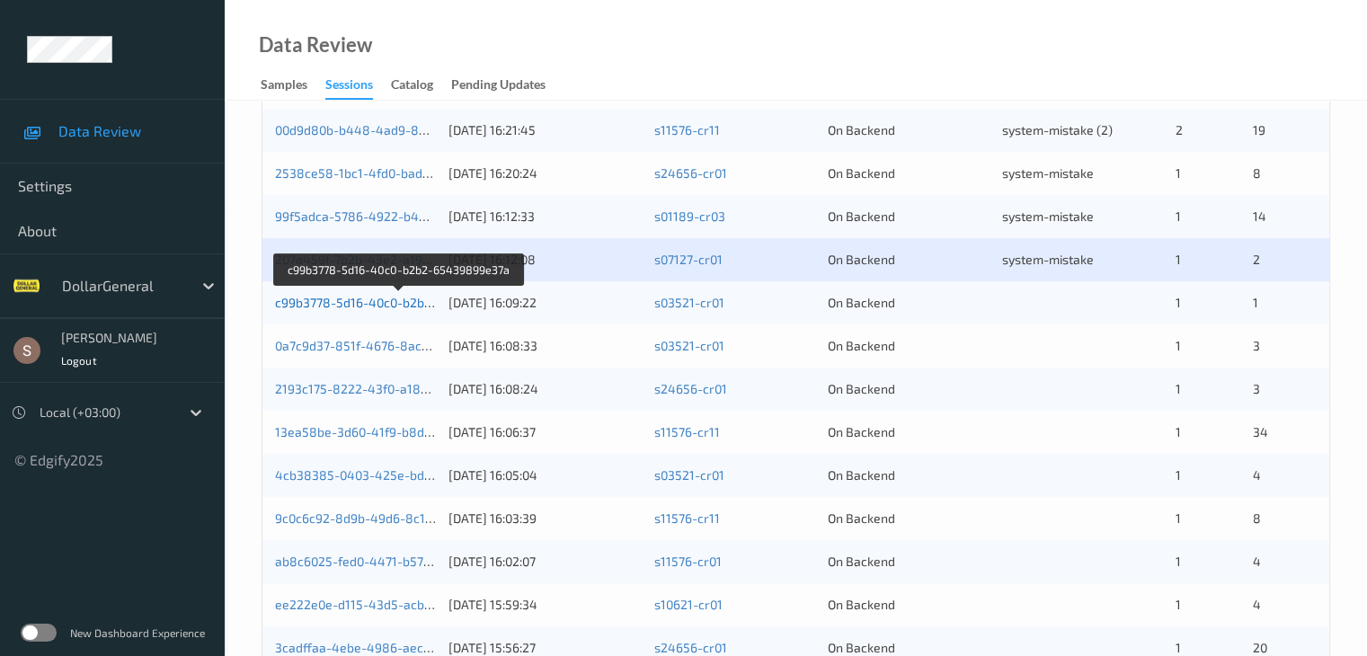
click at [417, 306] on link "c99b3778-5d16-40c0-b2b2-65439899e37a" at bounding box center [399, 302] width 249 height 15
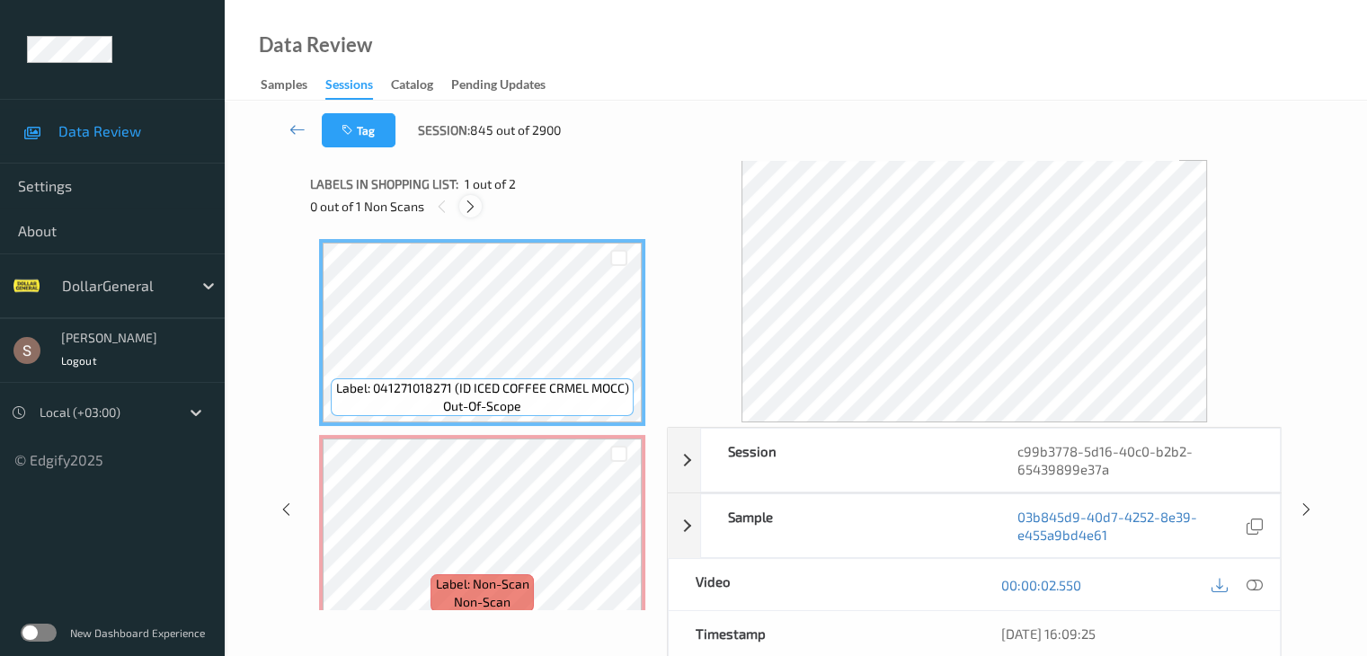
click at [478, 211] on div at bounding box center [470, 206] width 22 height 22
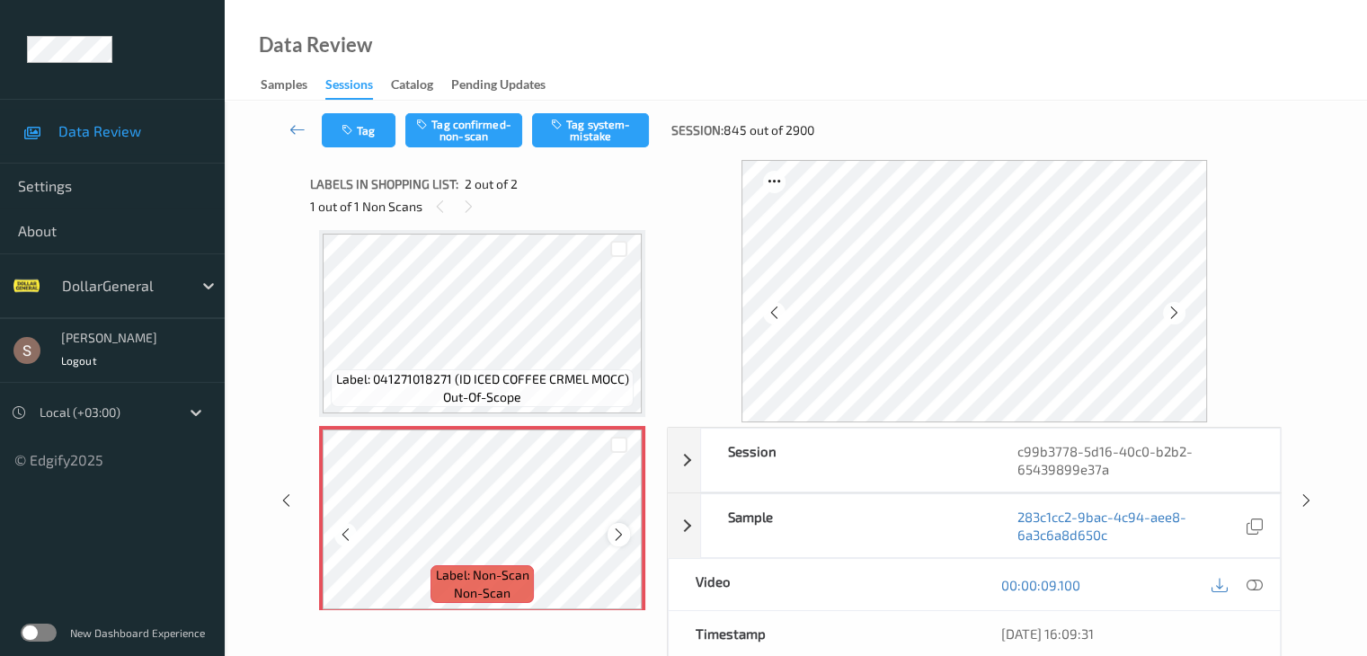
click at [626, 528] on icon at bounding box center [618, 535] width 15 height 16
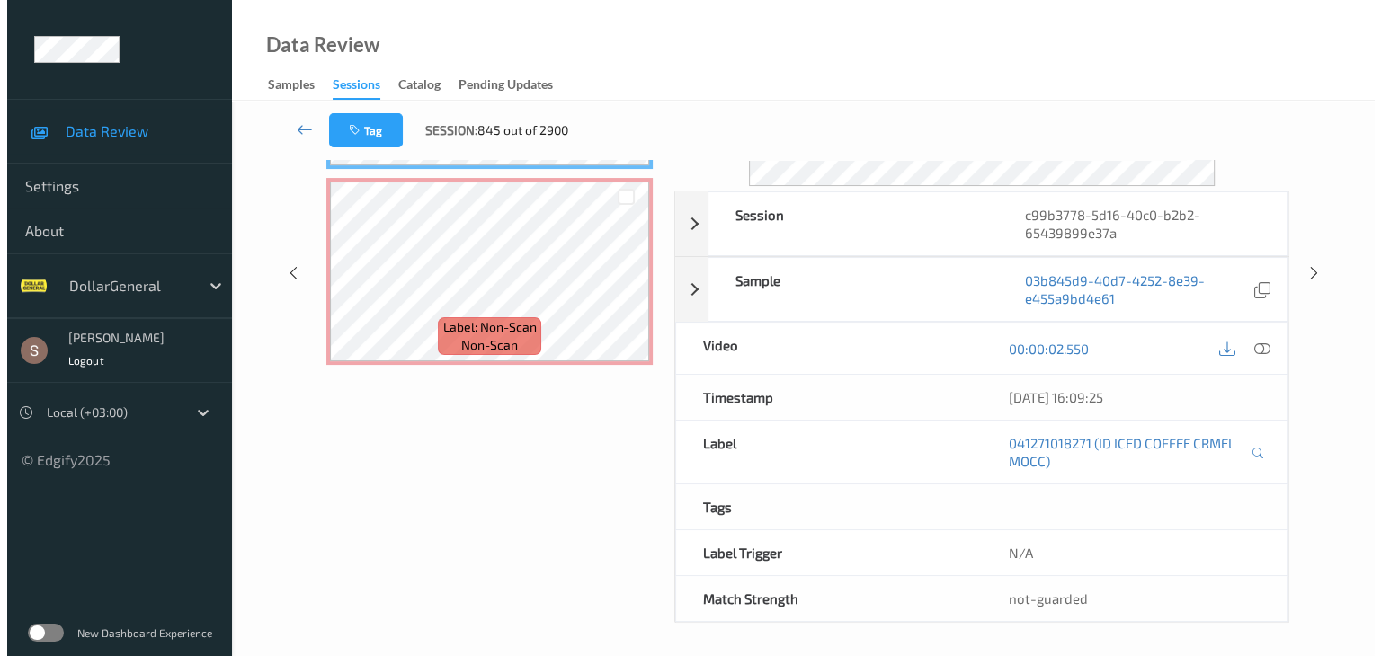
scroll to position [0, 0]
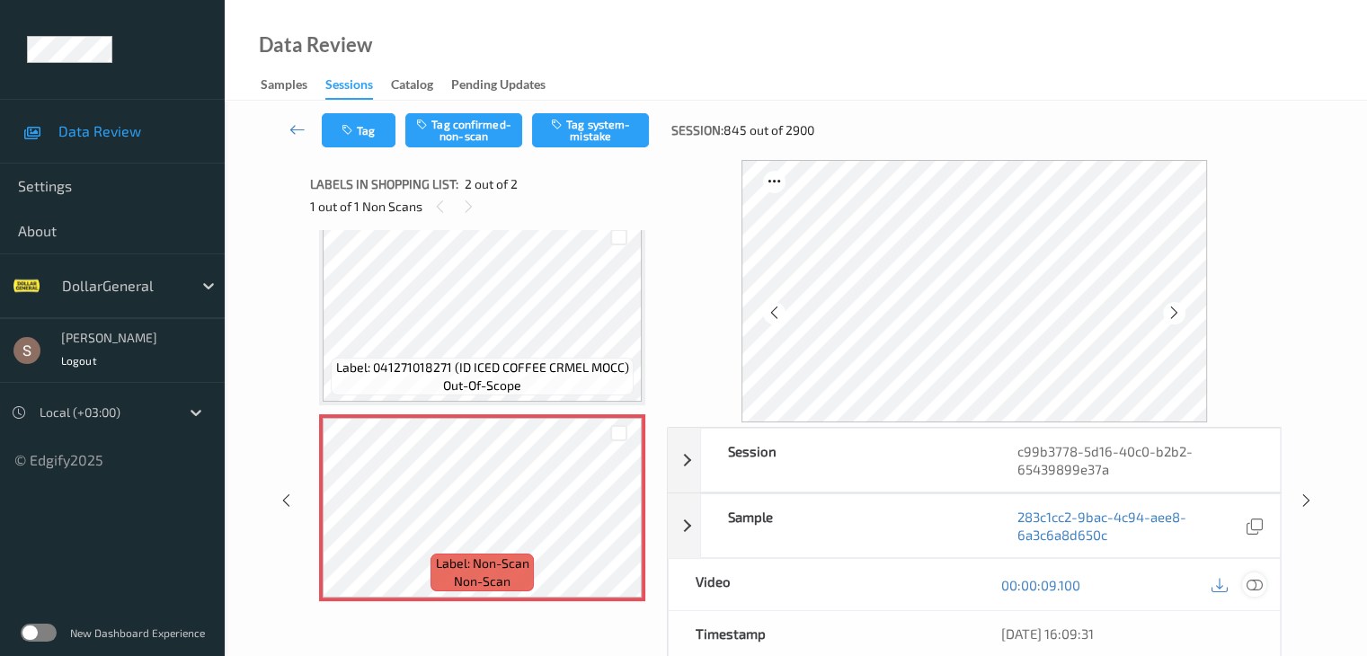
click at [1260, 583] on icon at bounding box center [1254, 585] width 16 height 16
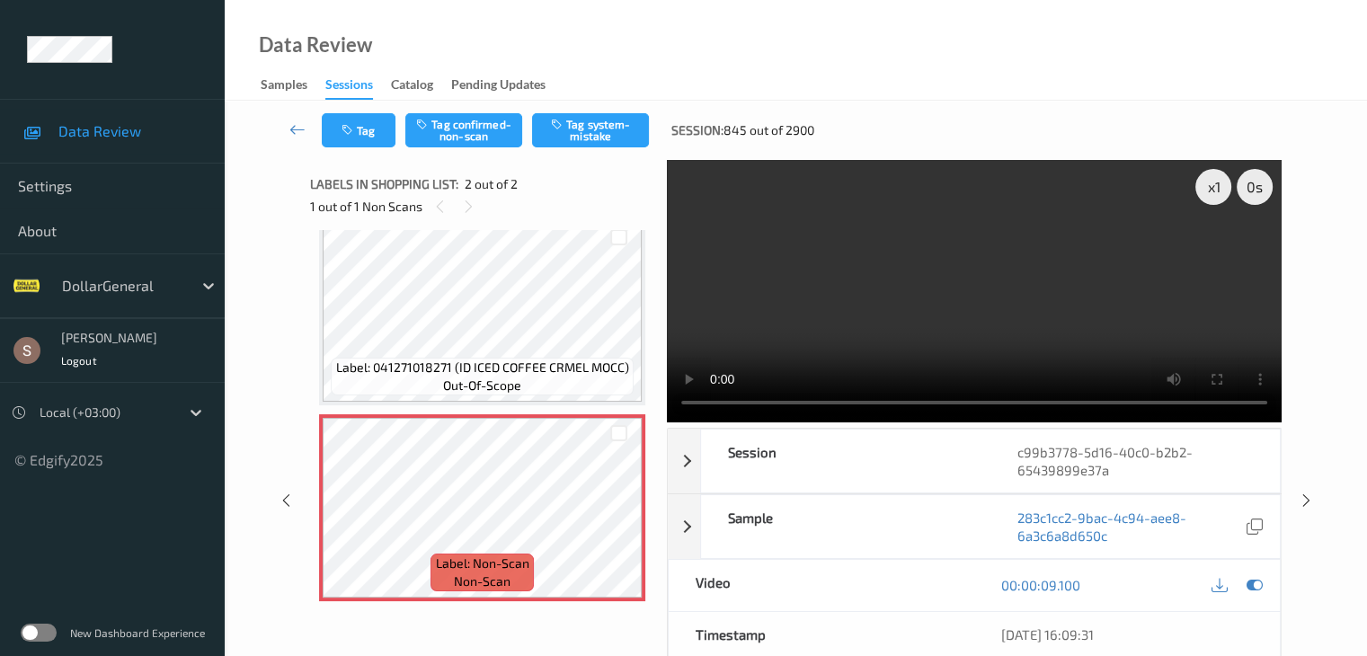
click at [798, 295] on video at bounding box center [974, 291] width 615 height 263
click at [624, 135] on button "Tag system-mistake" at bounding box center [590, 130] width 117 height 34
click at [374, 133] on button "Tag" at bounding box center [359, 130] width 74 height 34
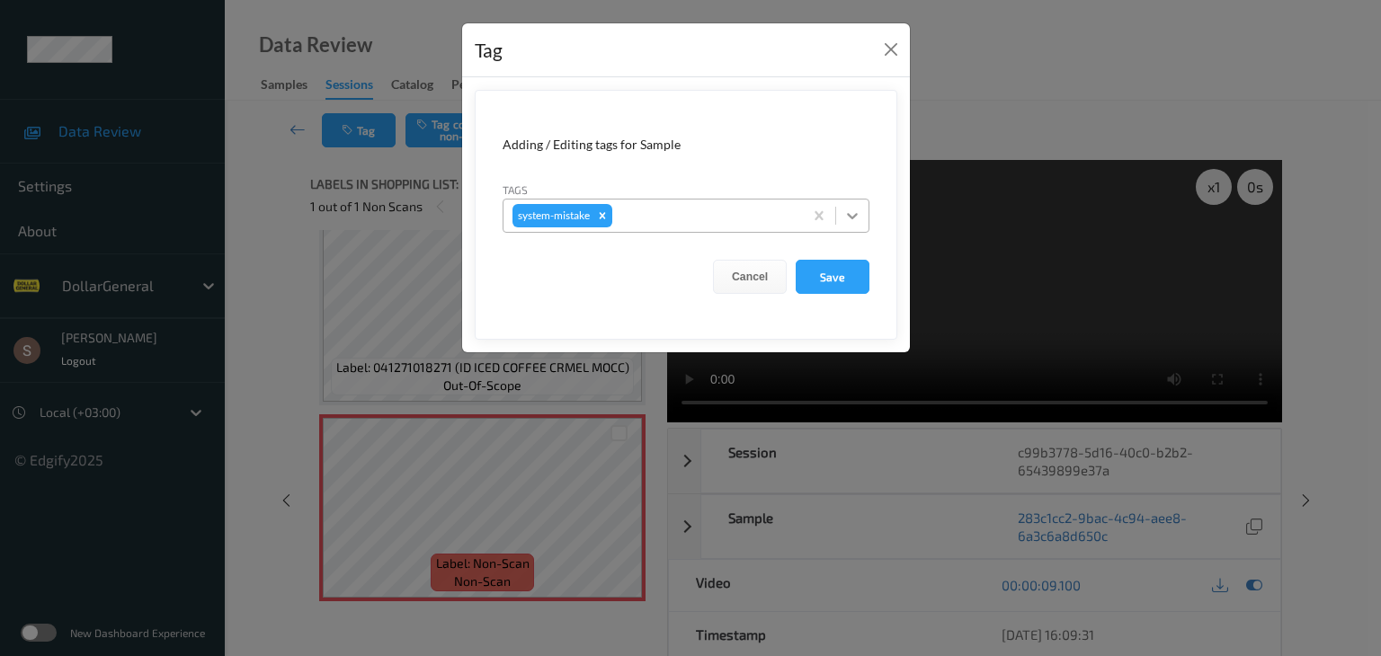
click at [849, 217] on icon at bounding box center [852, 216] width 18 height 18
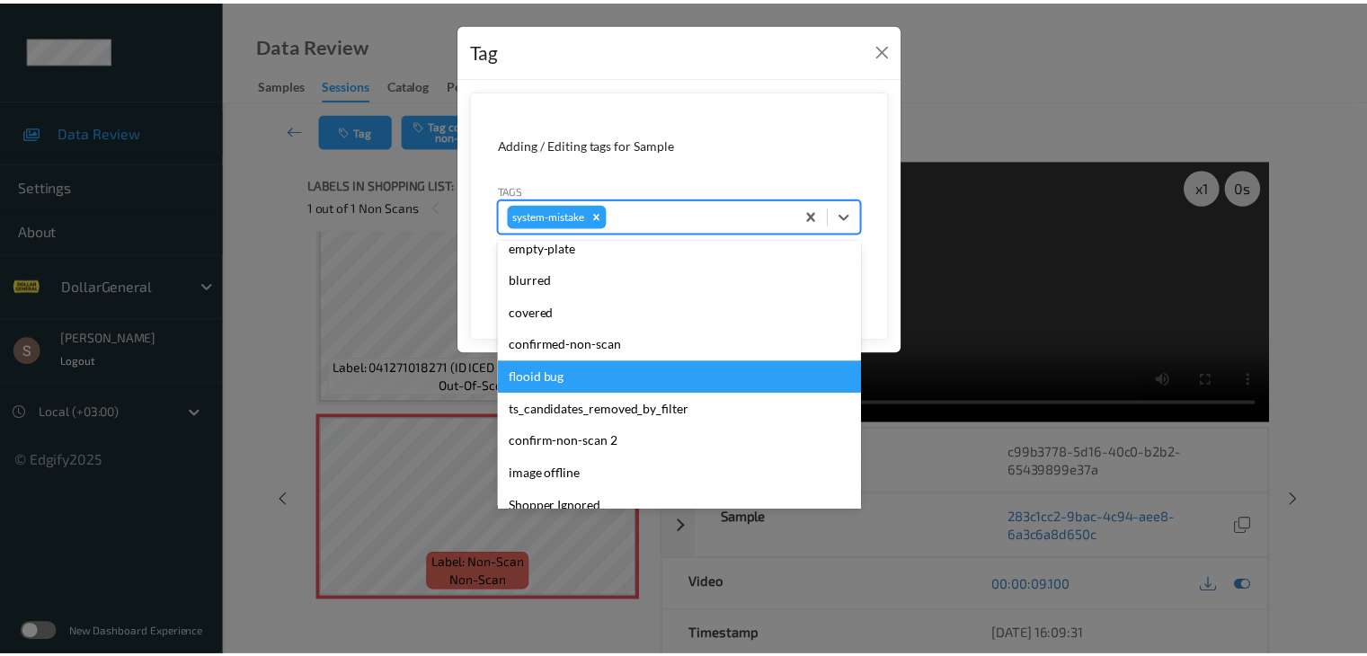
scroll to position [450, 0]
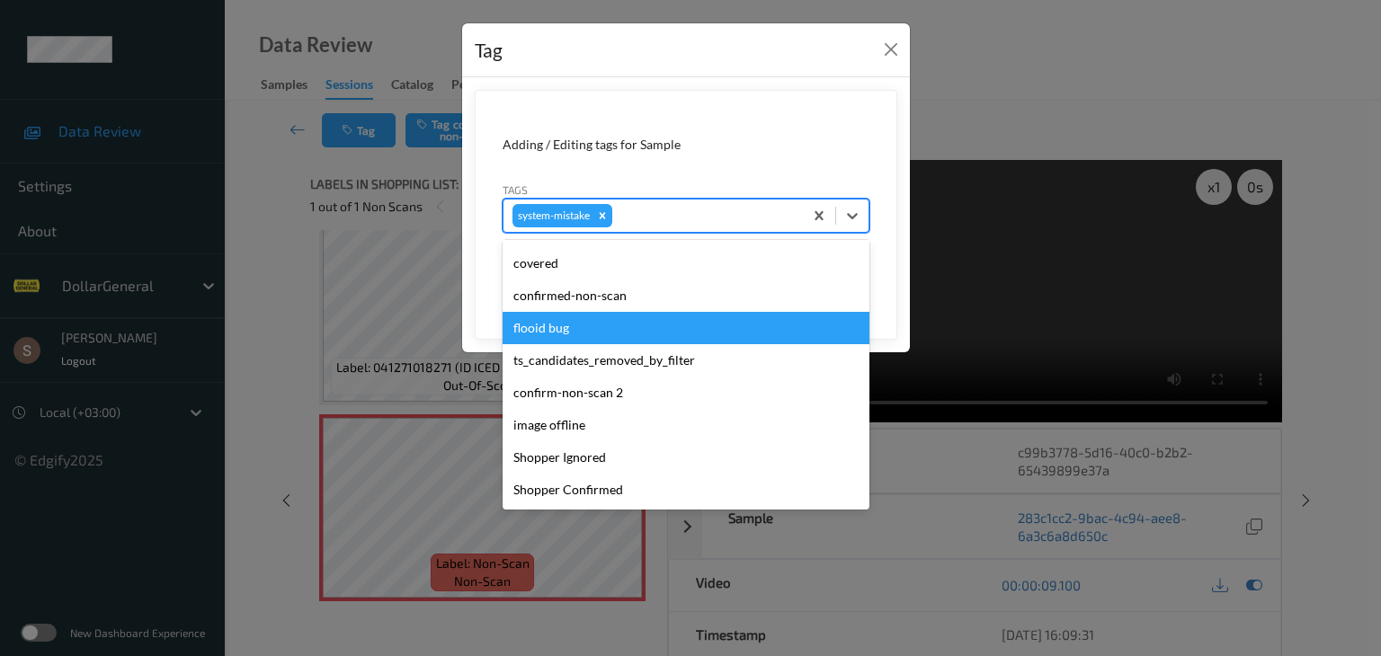
click at [619, 331] on div "flooid bug" at bounding box center [686, 328] width 367 height 32
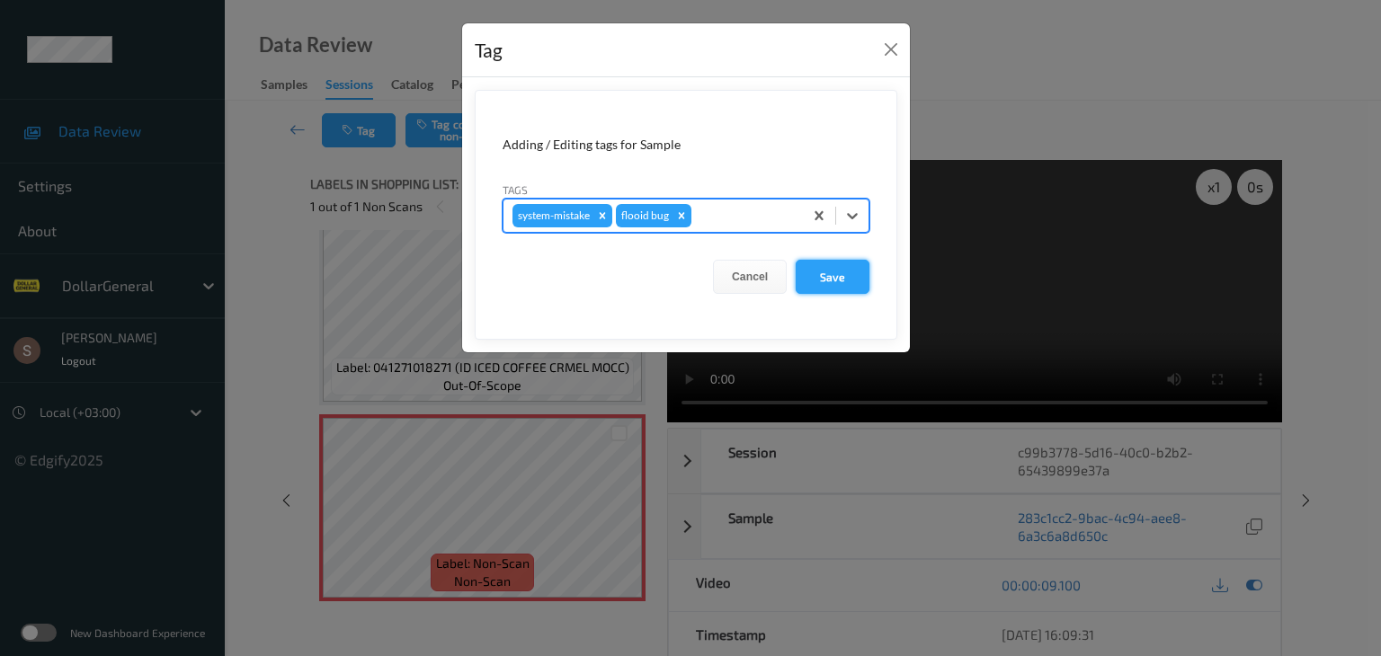
click at [827, 285] on button "Save" at bounding box center [833, 277] width 74 height 34
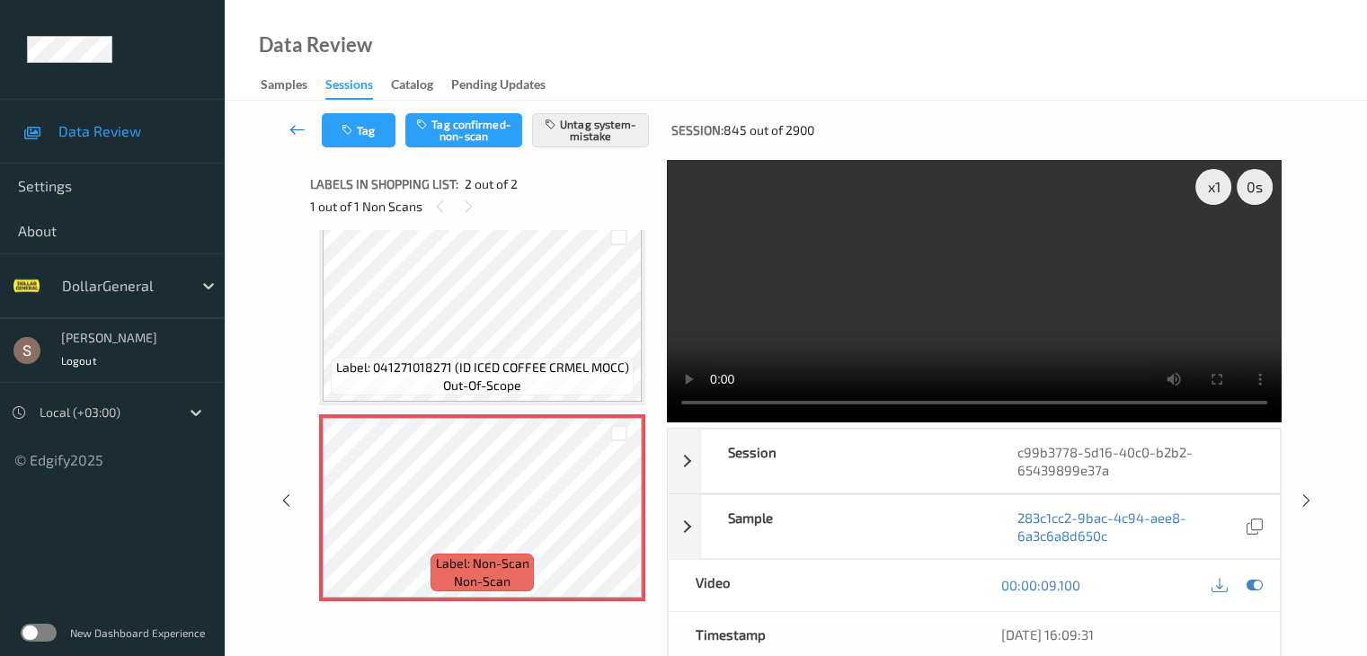
click at [299, 131] on icon at bounding box center [298, 129] width 16 height 18
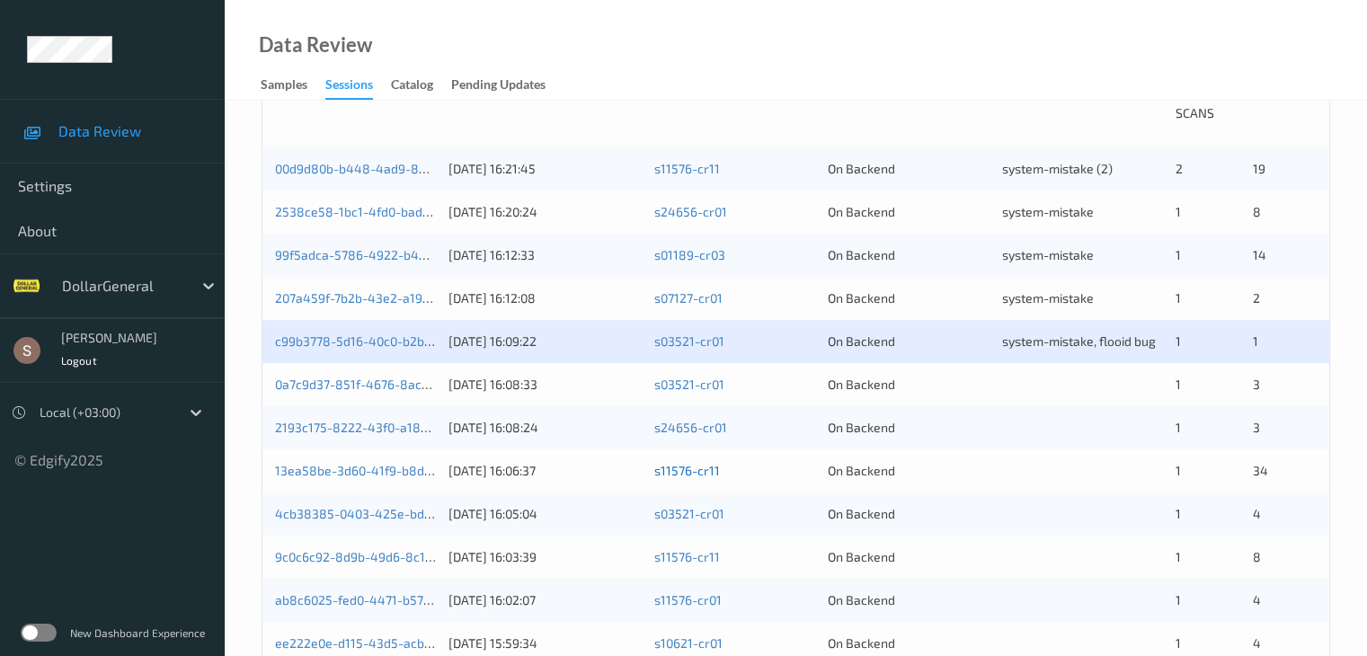
scroll to position [450, 0]
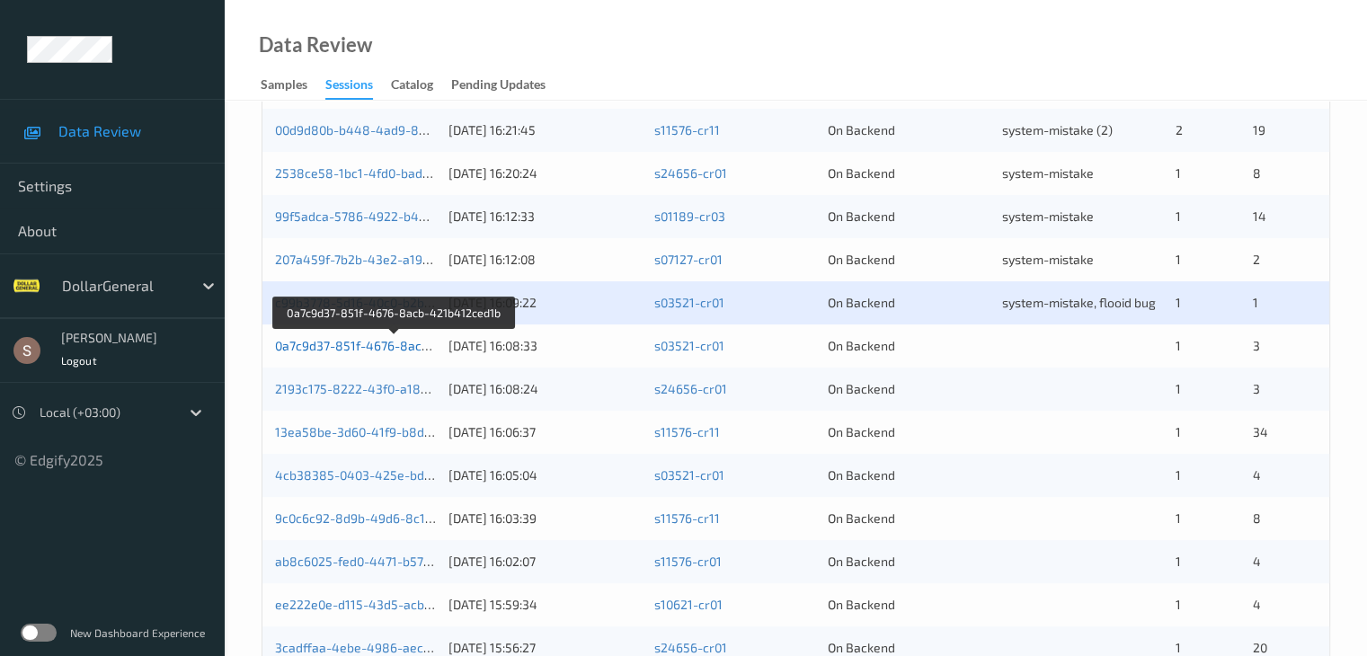
click at [407, 343] on link "0a7c9d37-851f-4676-8acb-421b412ced1b" at bounding box center [395, 345] width 241 height 15
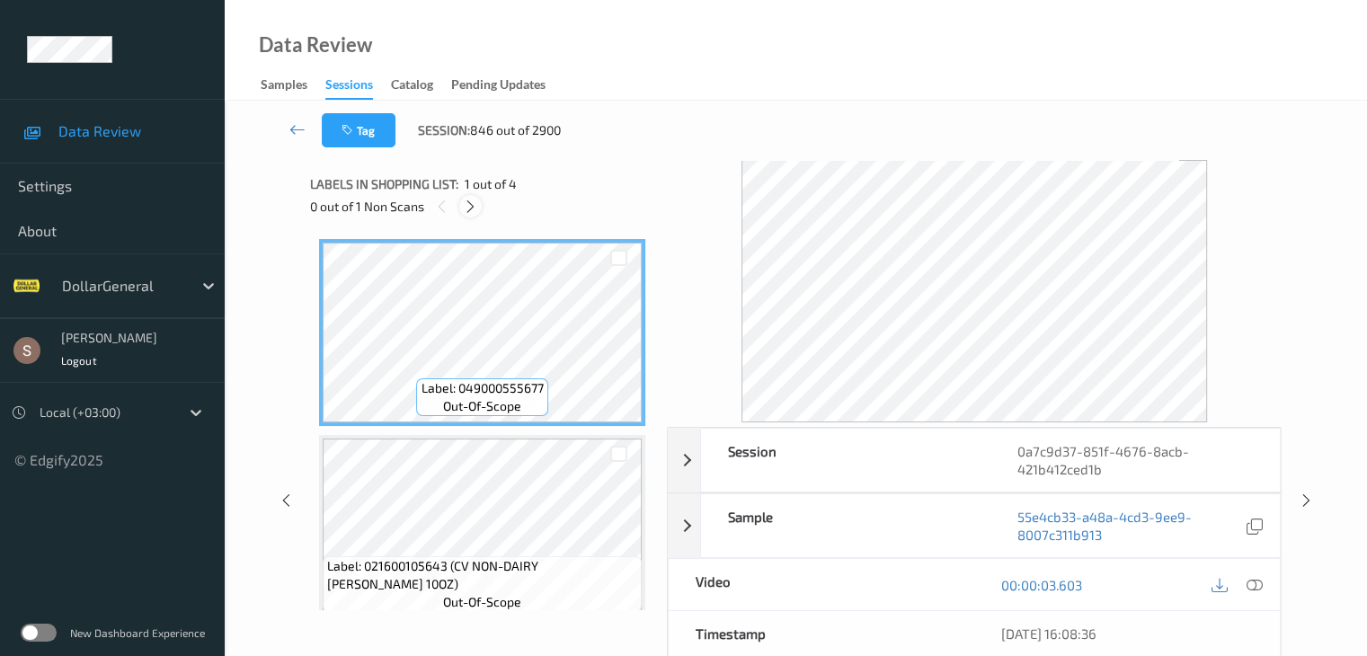
click at [477, 210] on icon at bounding box center [470, 207] width 15 height 16
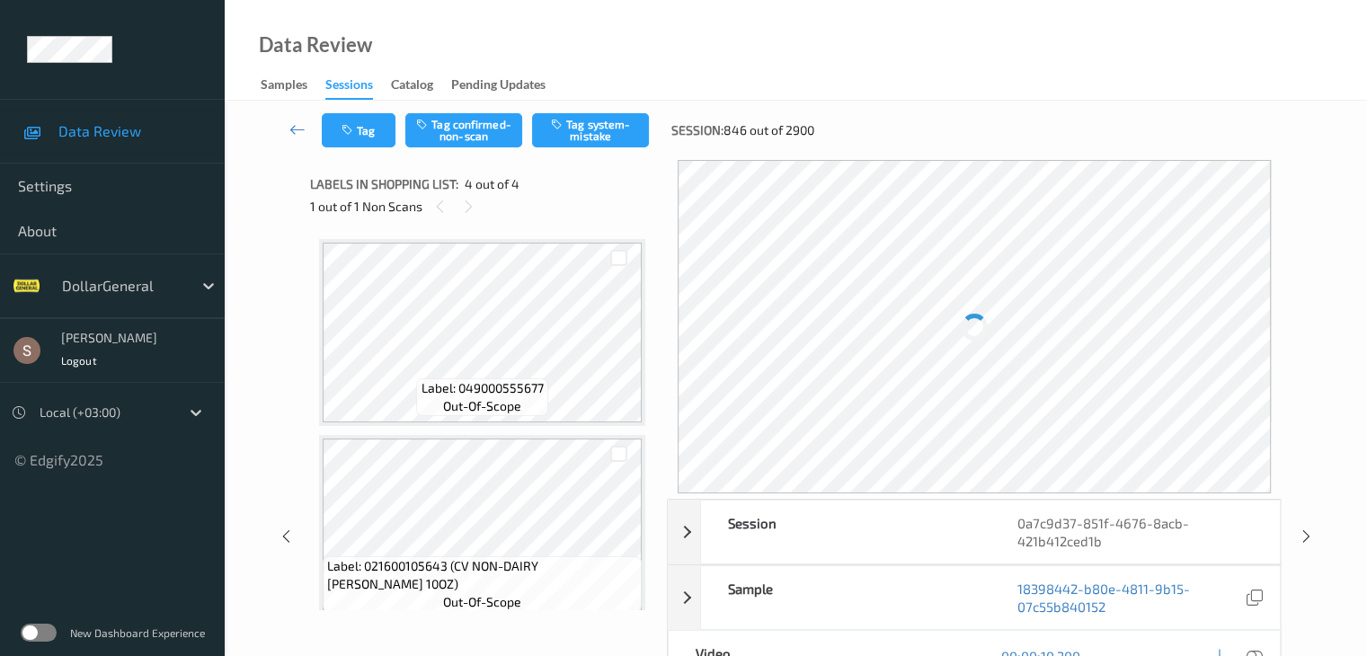
scroll to position [401, 0]
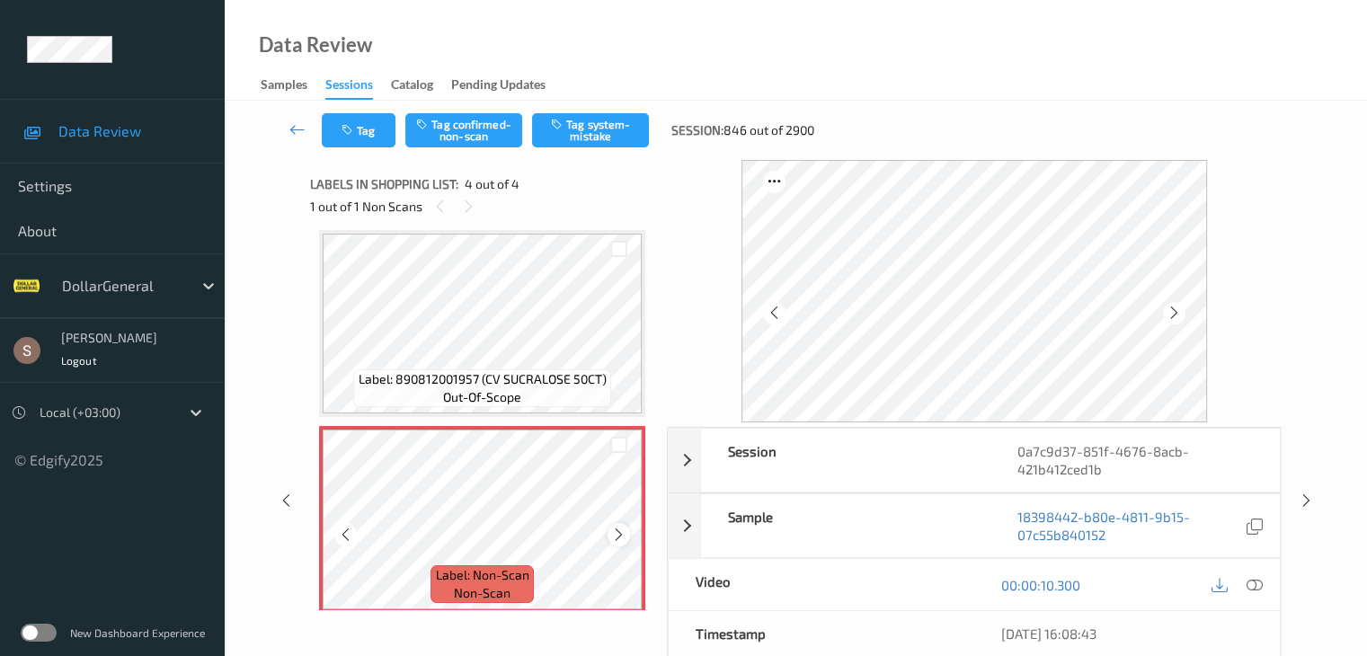
click at [617, 539] on icon at bounding box center [618, 535] width 15 height 16
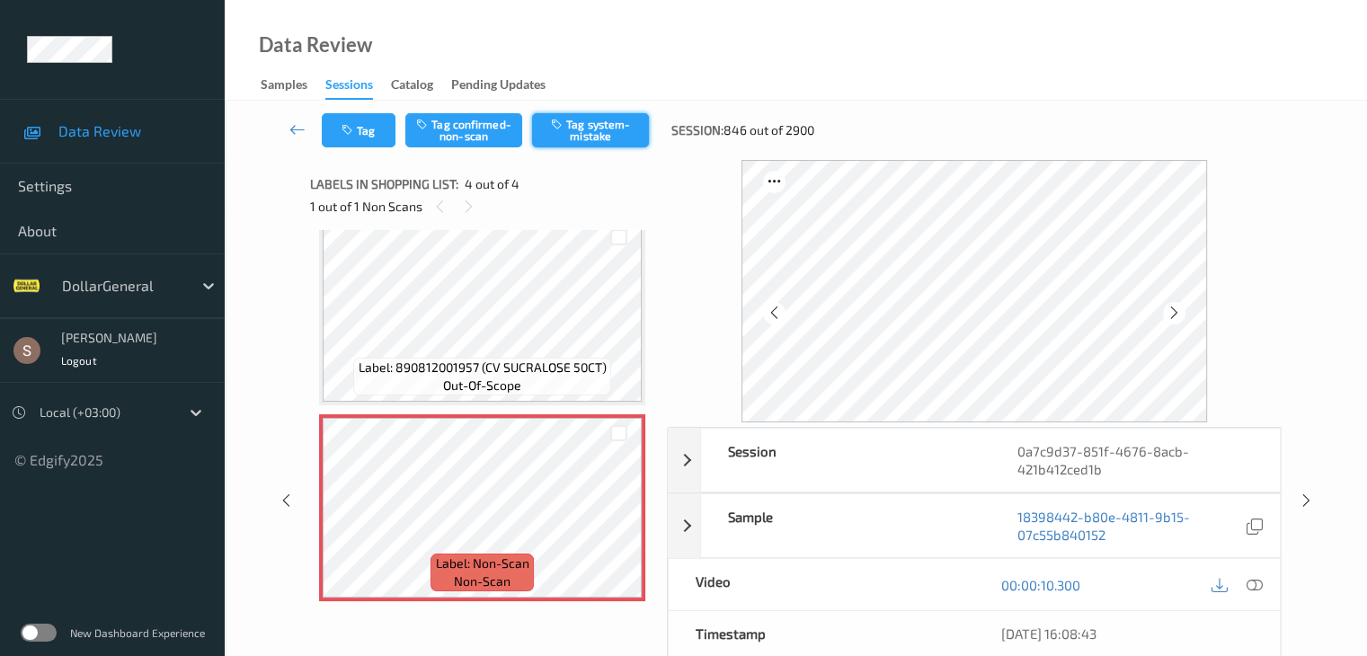
click at [548, 129] on button "Tag system-mistake" at bounding box center [590, 130] width 117 height 34
click at [297, 129] on icon at bounding box center [298, 129] width 16 height 18
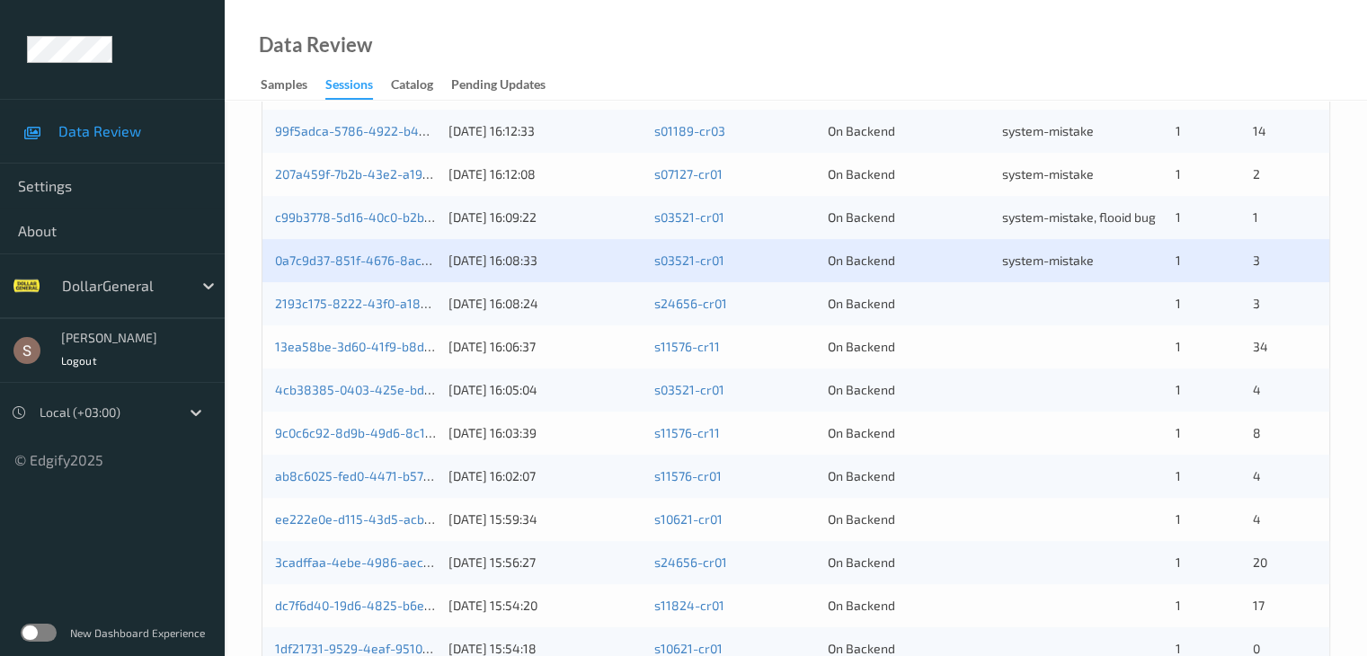
scroll to position [539, 0]
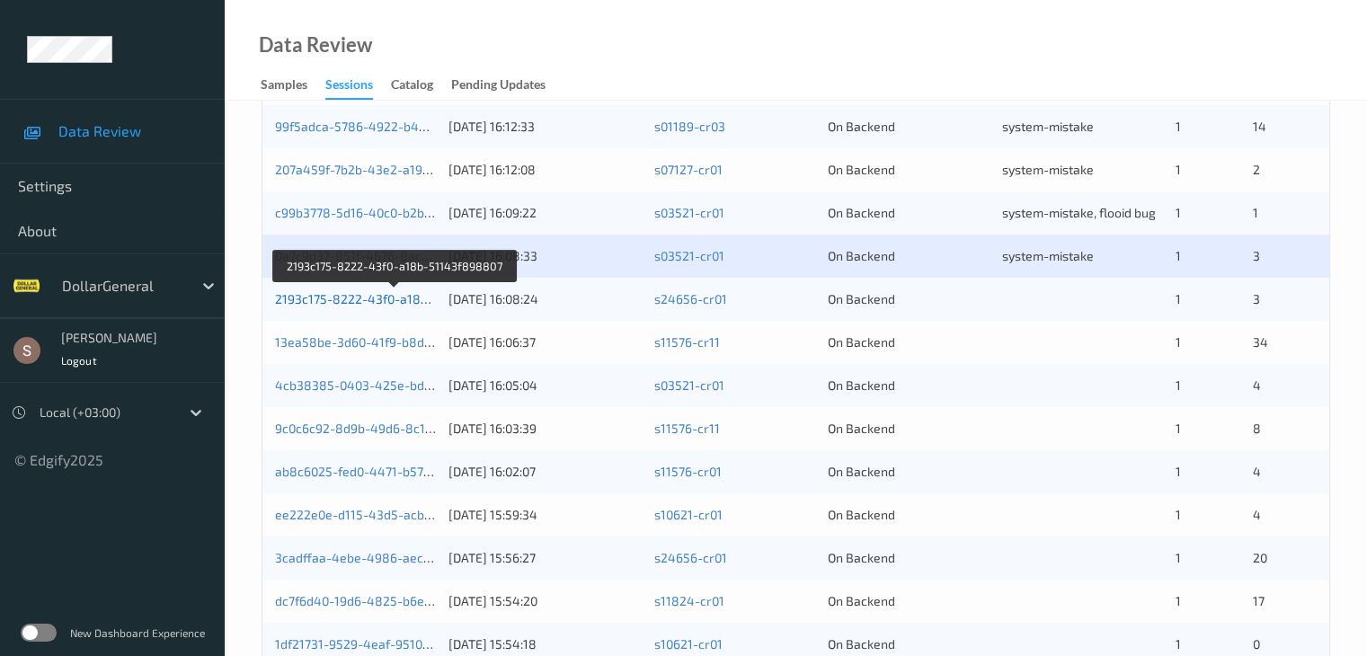
click at [374, 302] on link "2193c175-8222-43f0-a18b-51143f898807" at bounding box center [395, 298] width 241 height 15
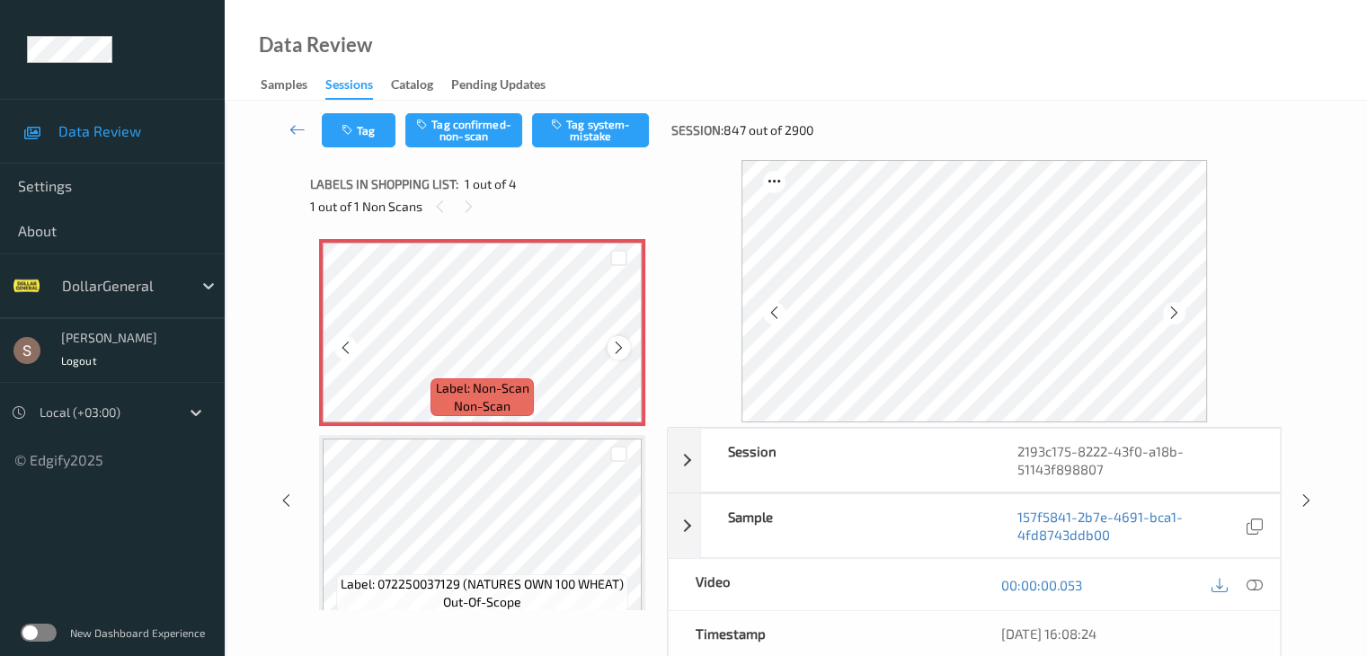
click at [613, 346] on icon at bounding box center [618, 348] width 15 height 16
click at [586, 100] on div "Data Review Samples Sessions Catalog Pending Updates" at bounding box center [796, 50] width 1143 height 101
click at [583, 126] on button "Tag system-mistake" at bounding box center [590, 130] width 117 height 34
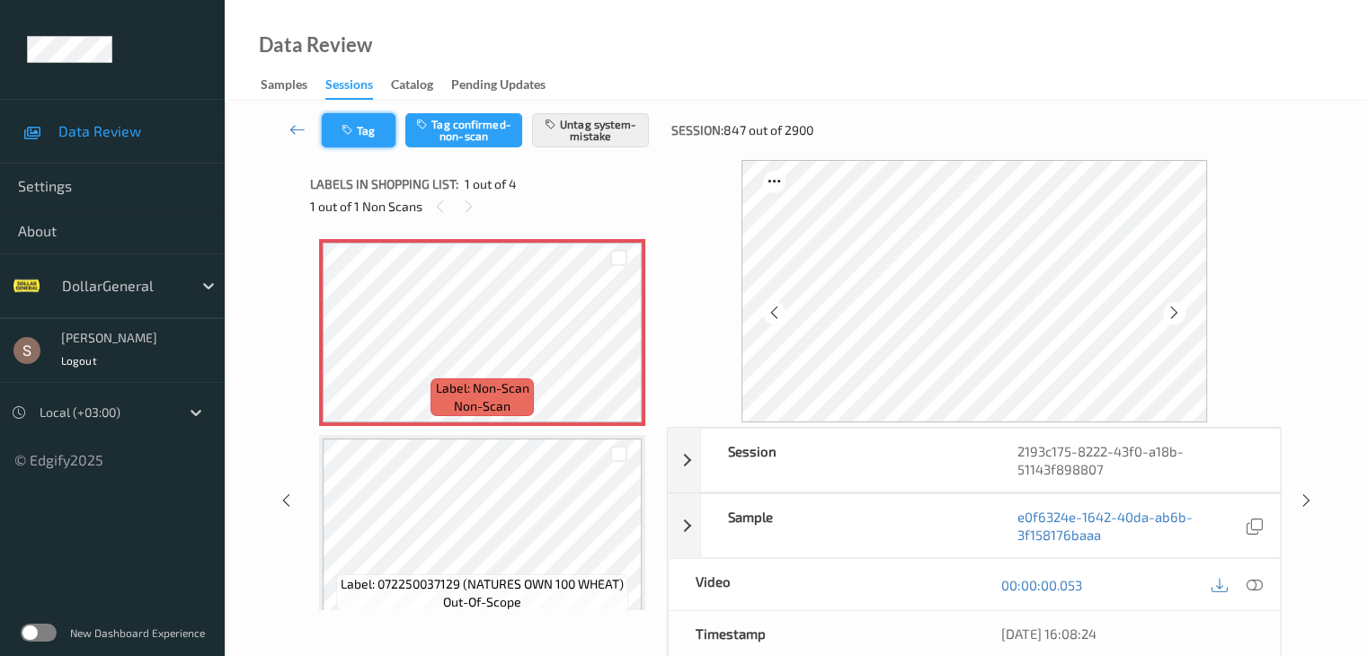
click at [367, 136] on button "Tag" at bounding box center [359, 130] width 74 height 34
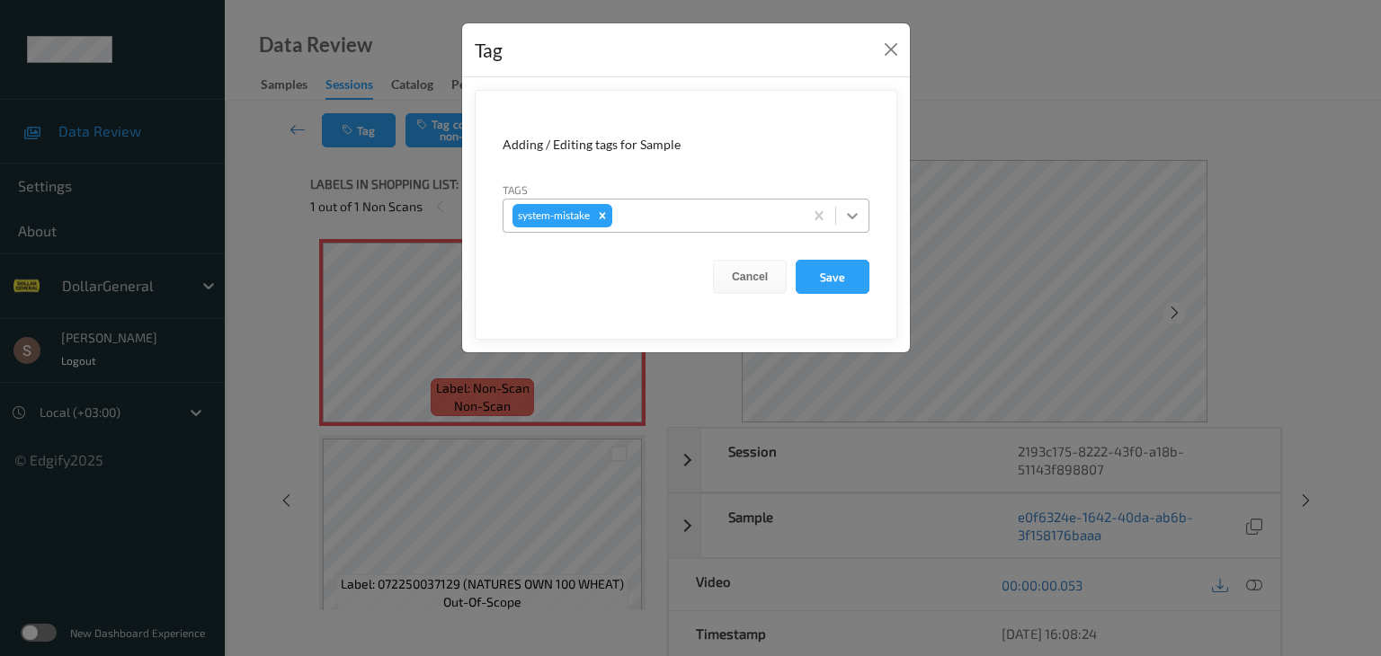
click at [848, 221] on icon at bounding box center [852, 216] width 18 height 18
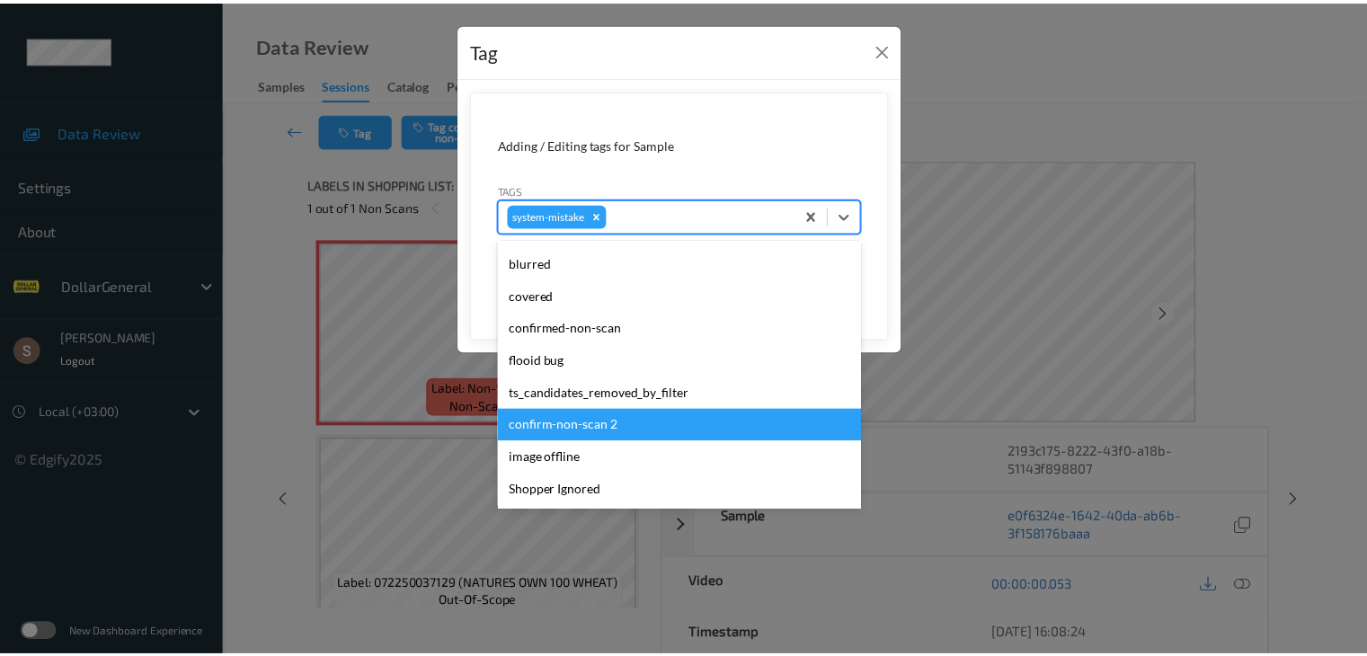
scroll to position [450, 0]
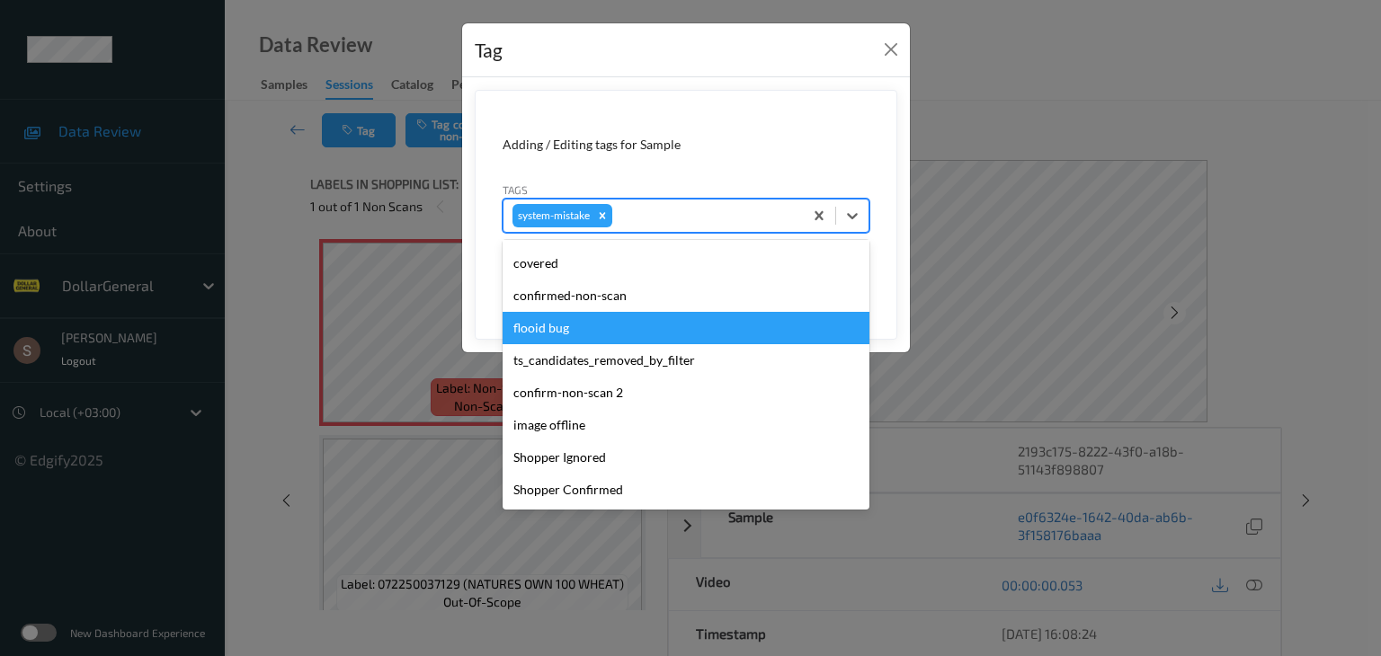
click at [636, 327] on div "flooid bug" at bounding box center [686, 328] width 367 height 32
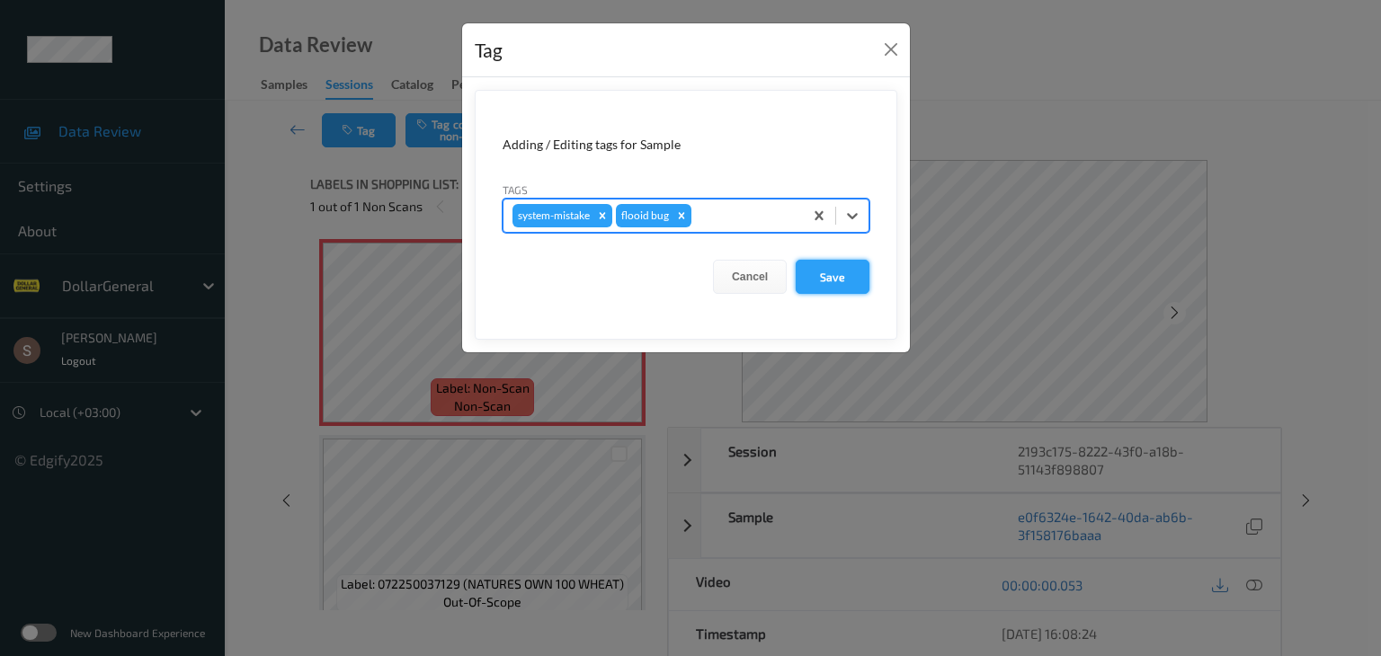
click at [837, 284] on button "Save" at bounding box center [833, 277] width 74 height 34
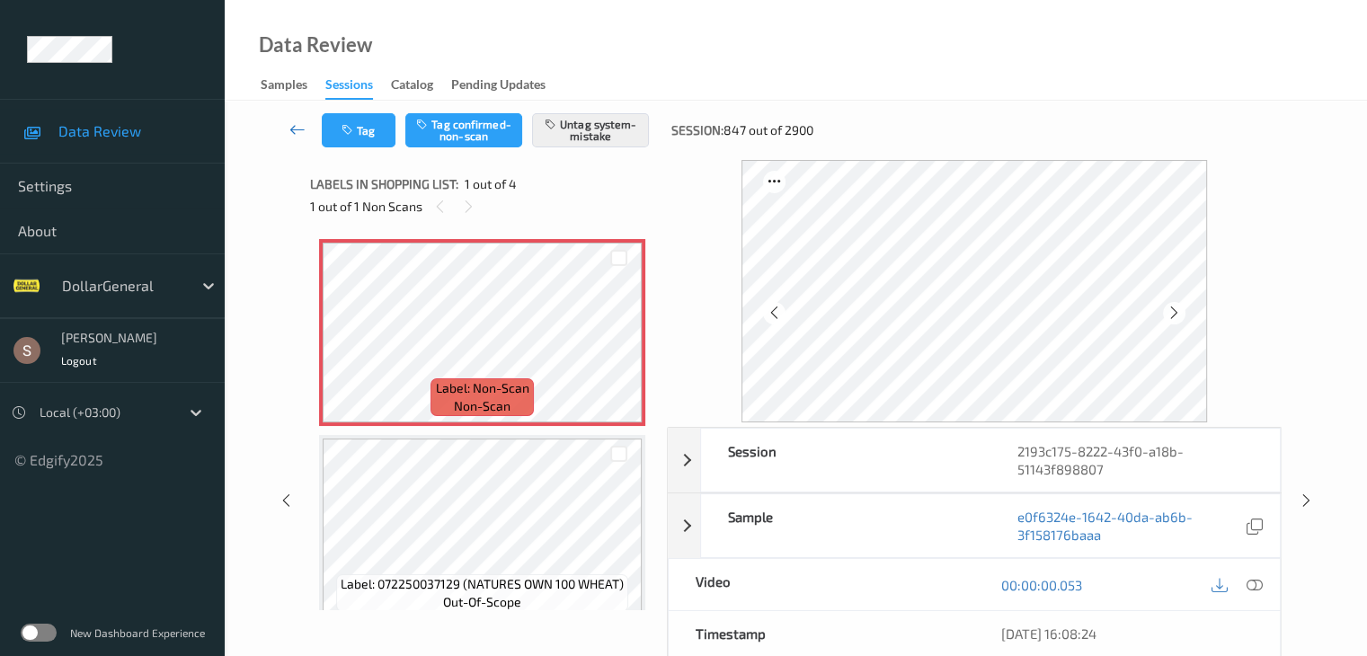
click at [298, 125] on icon at bounding box center [298, 129] width 16 height 18
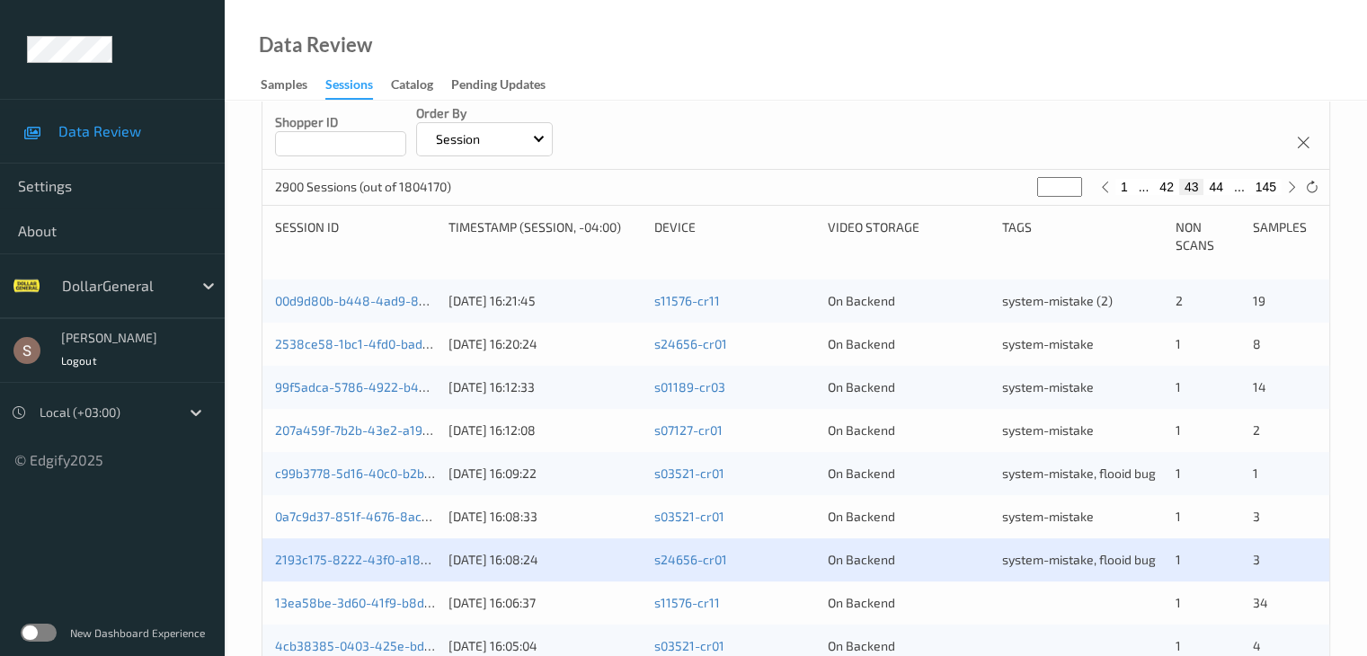
scroll to position [539, 0]
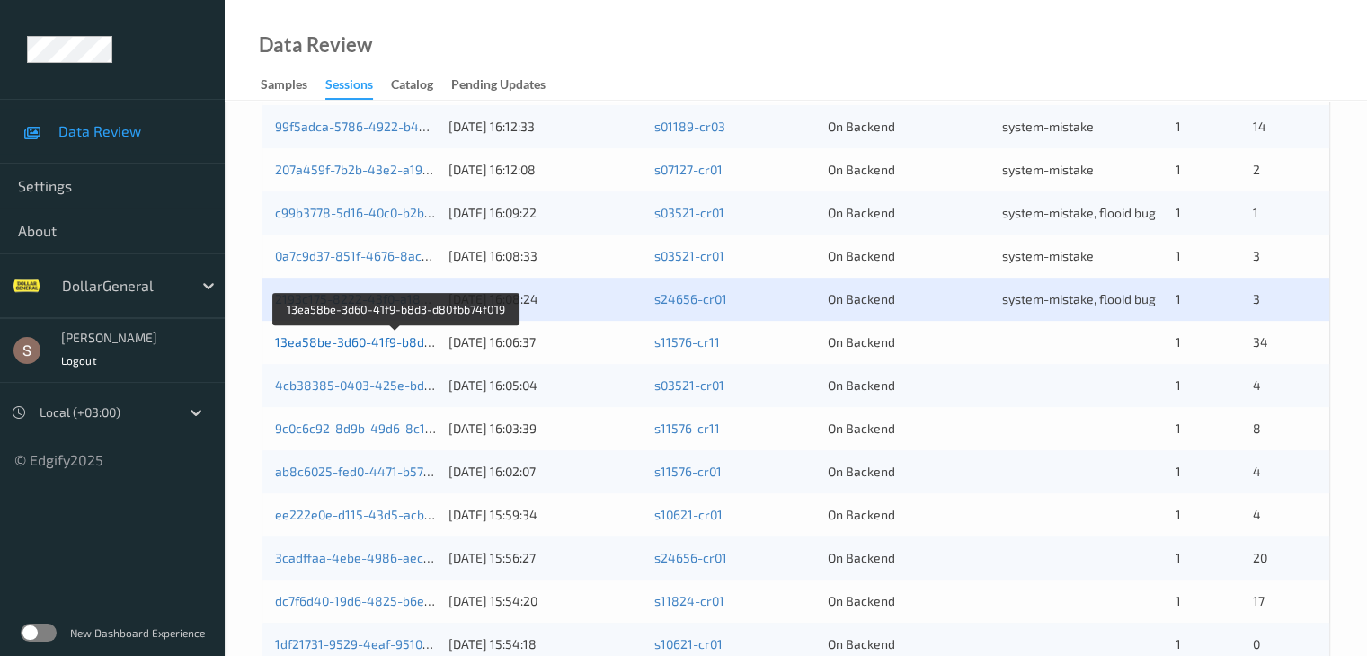
click at [416, 339] on link "13ea58be-3d60-41f9-b8d3-d80fbb74f019" at bounding box center [396, 341] width 242 height 15
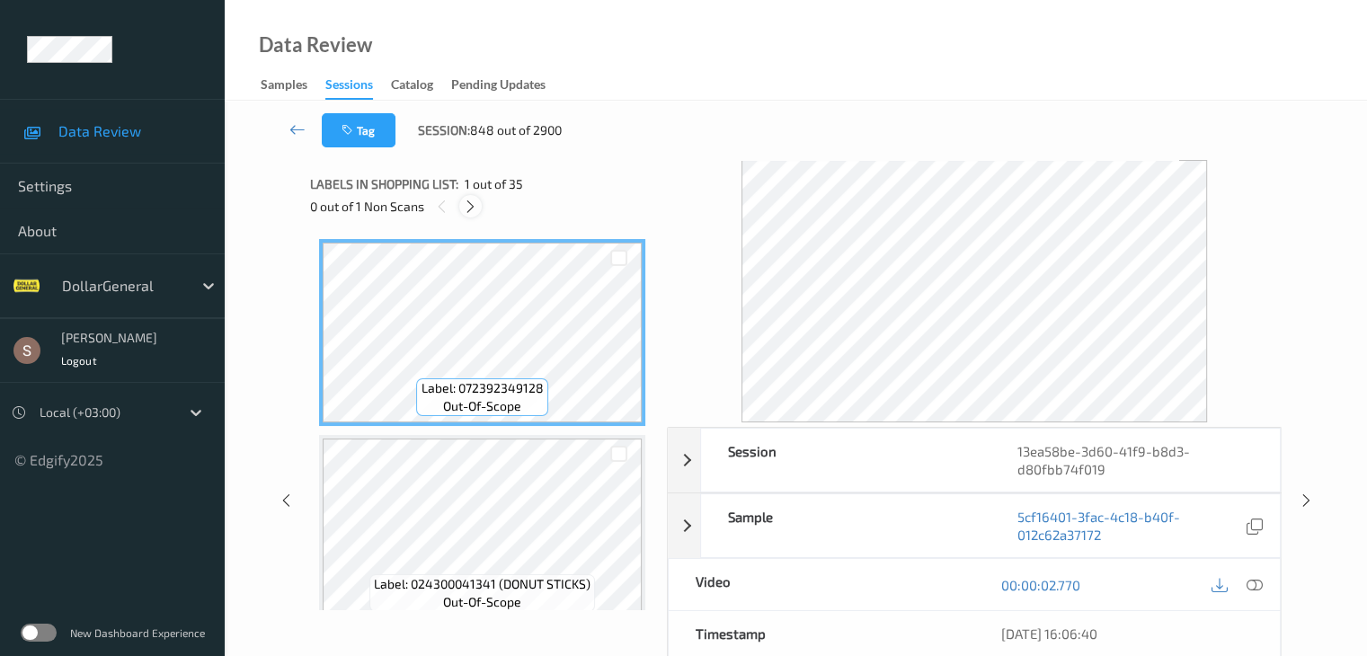
click at [468, 216] on div at bounding box center [470, 206] width 22 height 22
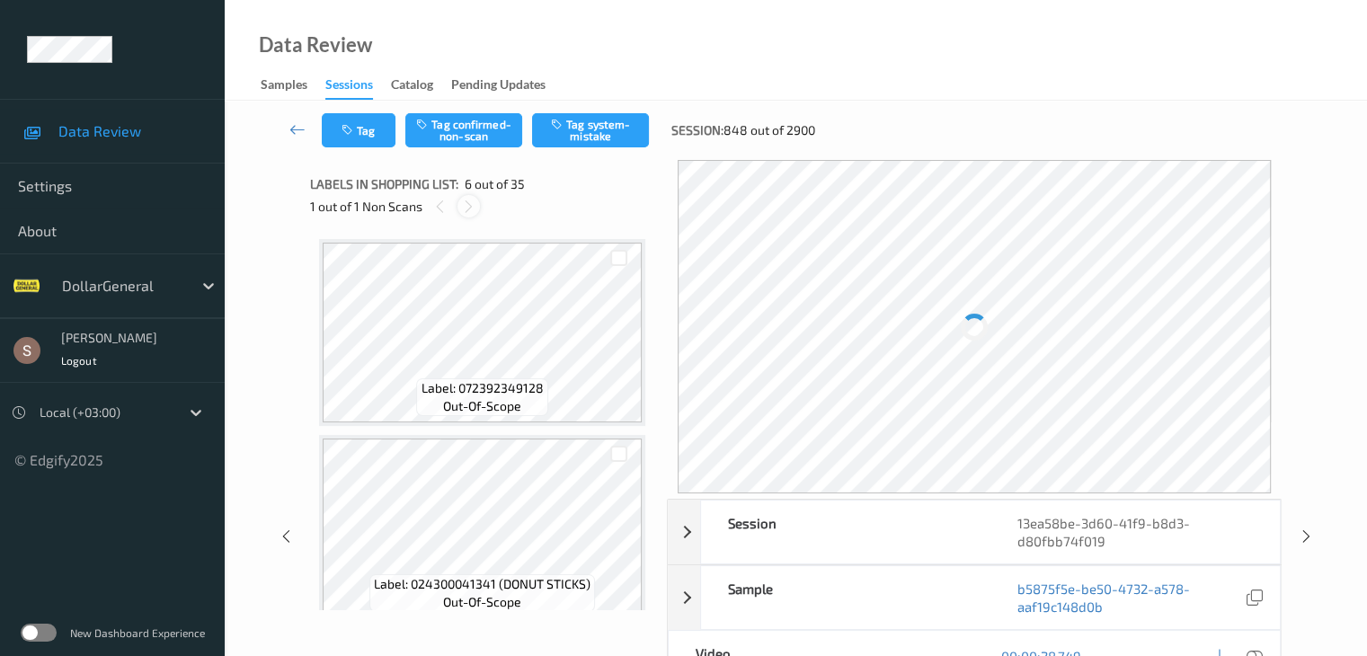
scroll to position [793, 0]
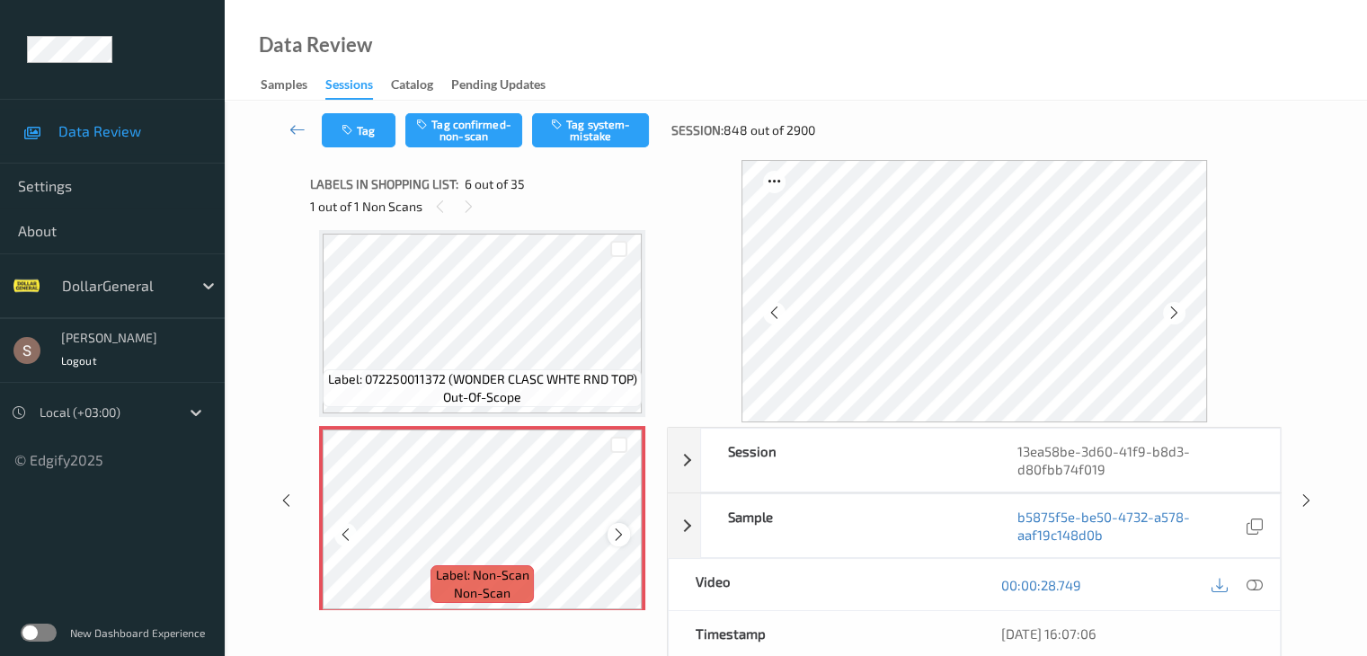
click at [623, 530] on icon at bounding box center [618, 535] width 15 height 16
click at [619, 533] on icon at bounding box center [618, 535] width 15 height 16
click at [576, 141] on button "Tag system-mistake" at bounding box center [590, 130] width 117 height 34
click at [298, 130] on icon at bounding box center [298, 129] width 16 height 18
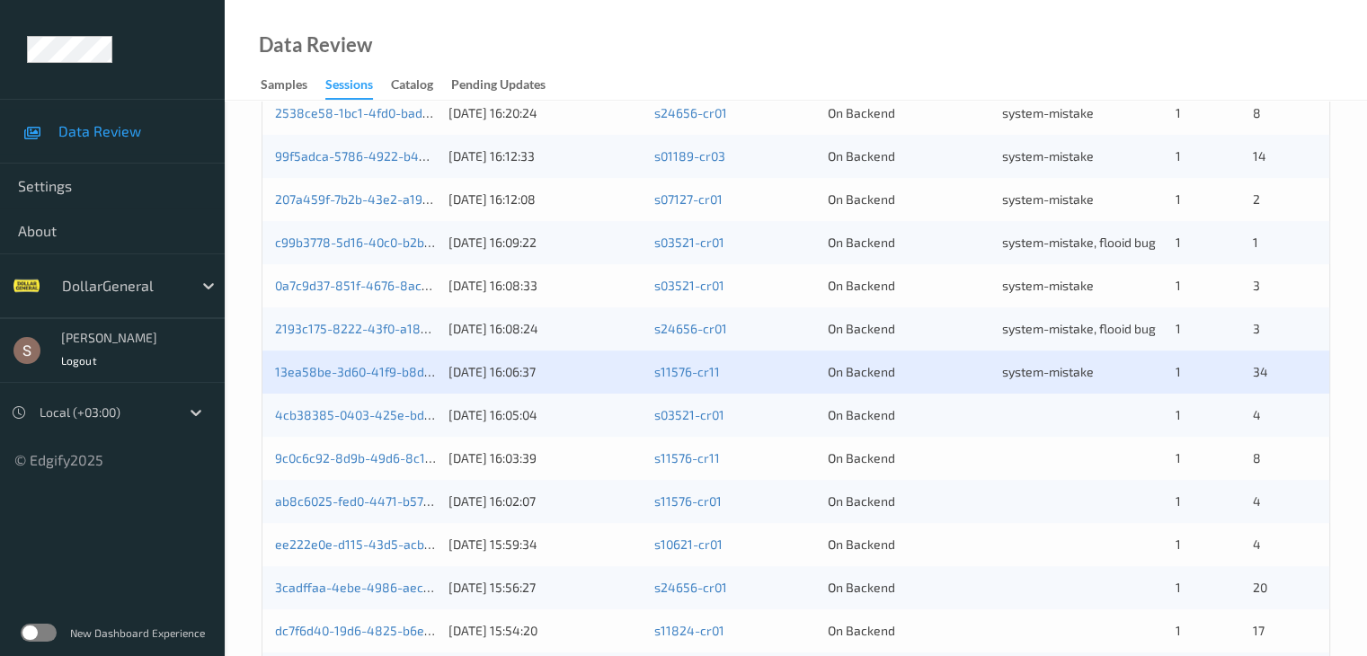
scroll to position [539, 0]
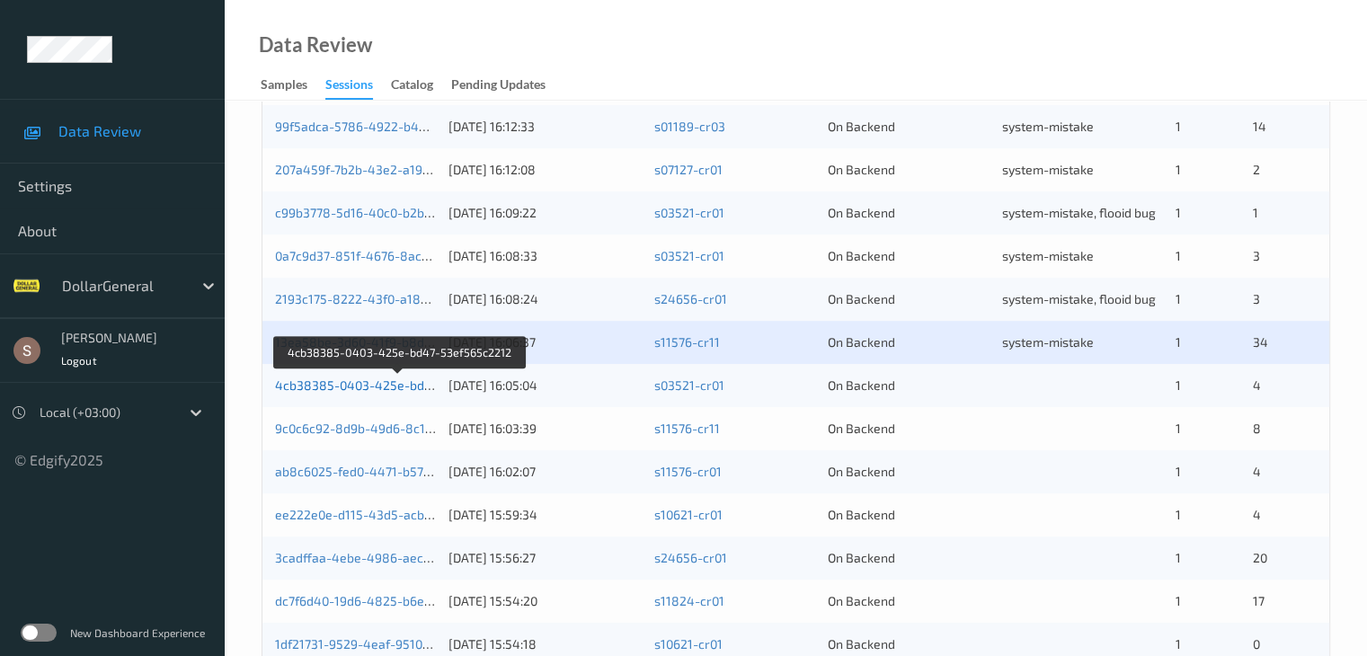
click at [412, 388] on link "4cb38385-0403-425e-bd47-53ef565c2212" at bounding box center [400, 385] width 250 height 15
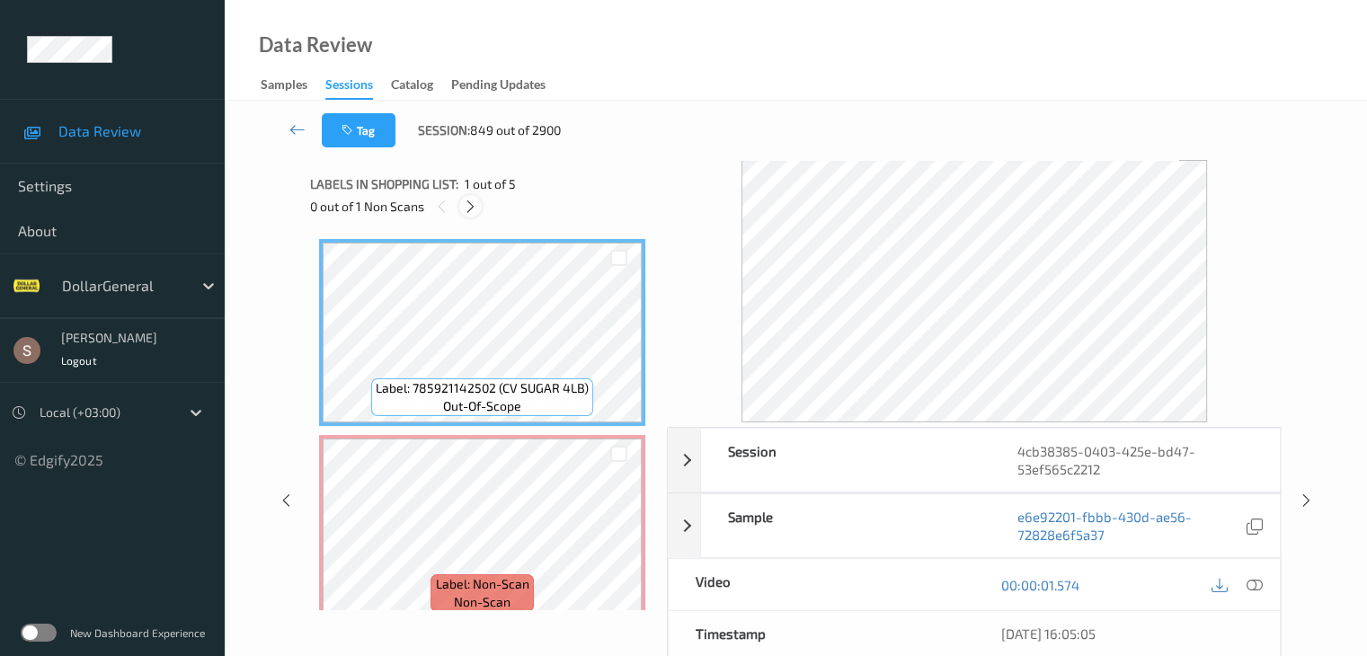
click at [477, 209] on icon at bounding box center [470, 207] width 15 height 16
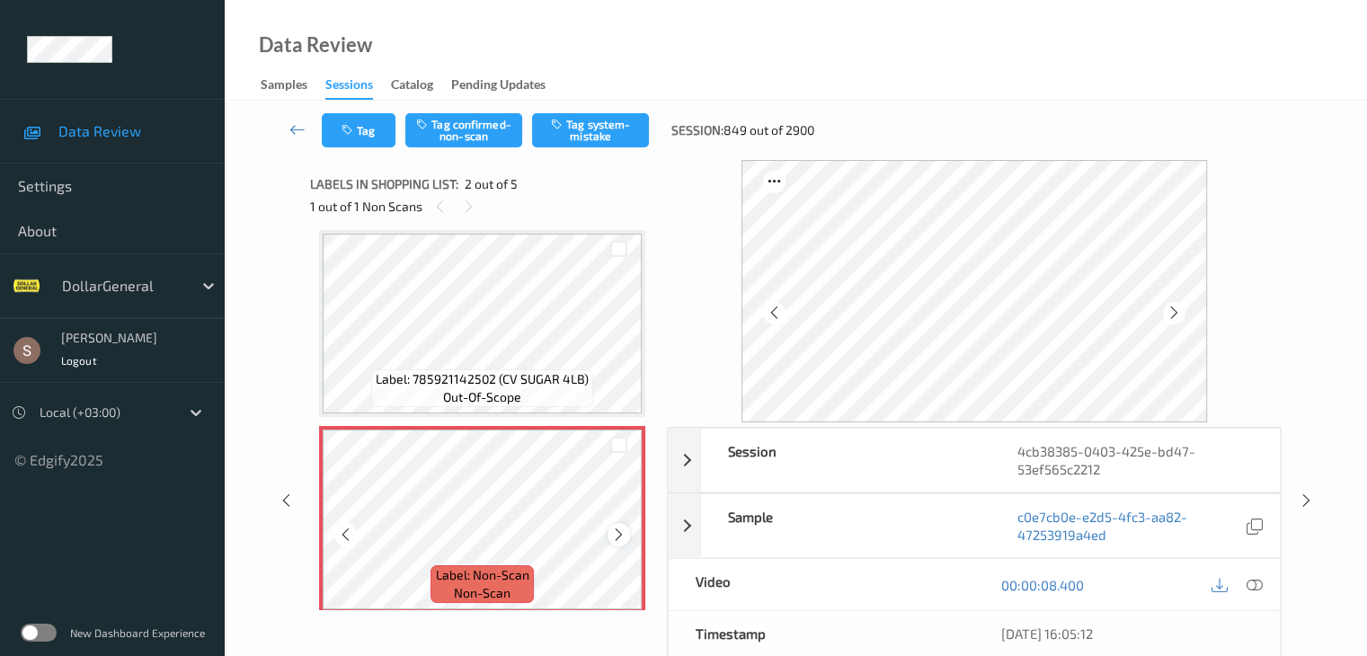
click at [609, 533] on div at bounding box center [619, 534] width 22 height 22
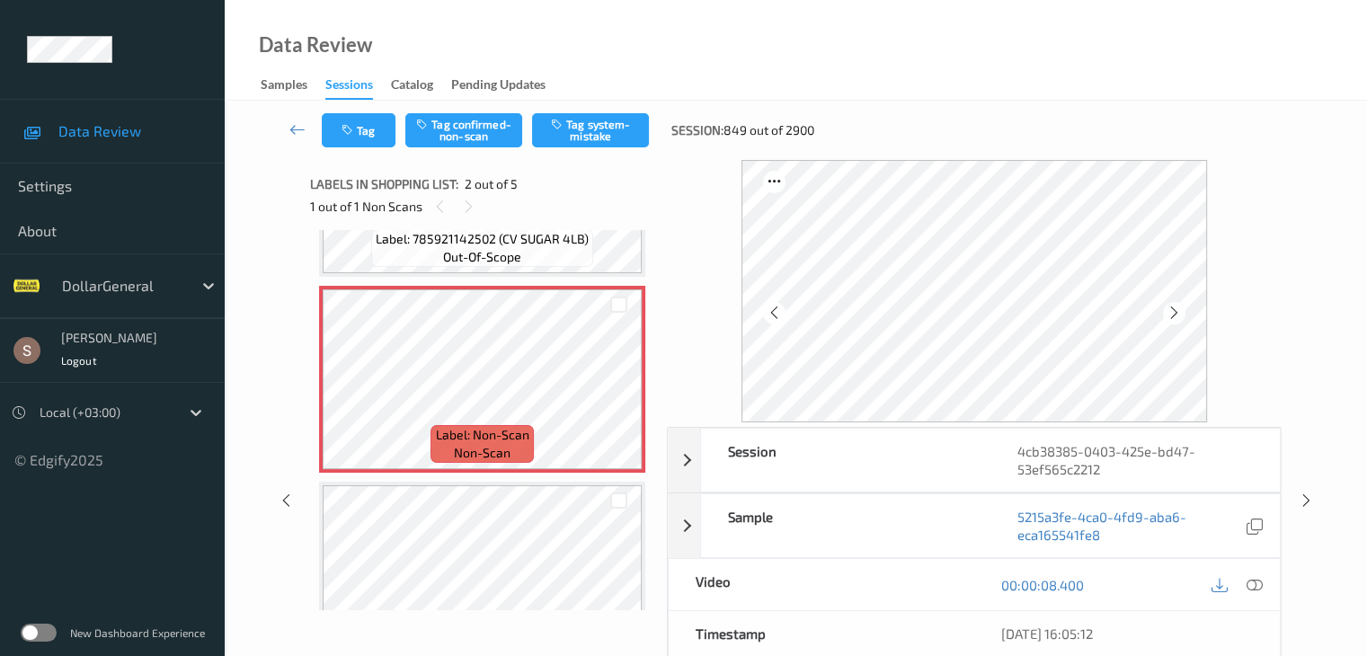
scroll to position [270, 0]
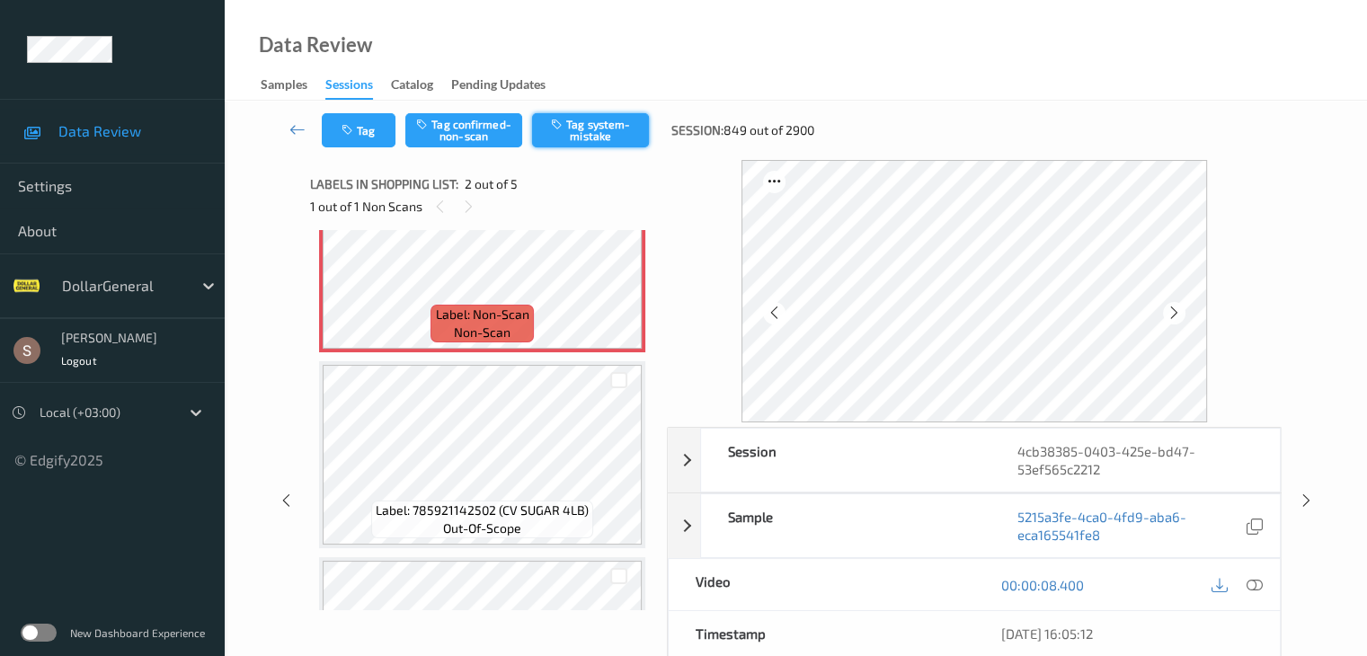
click at [608, 135] on button "Tag system-mistake" at bounding box center [590, 130] width 117 height 34
click at [299, 124] on icon at bounding box center [298, 129] width 16 height 18
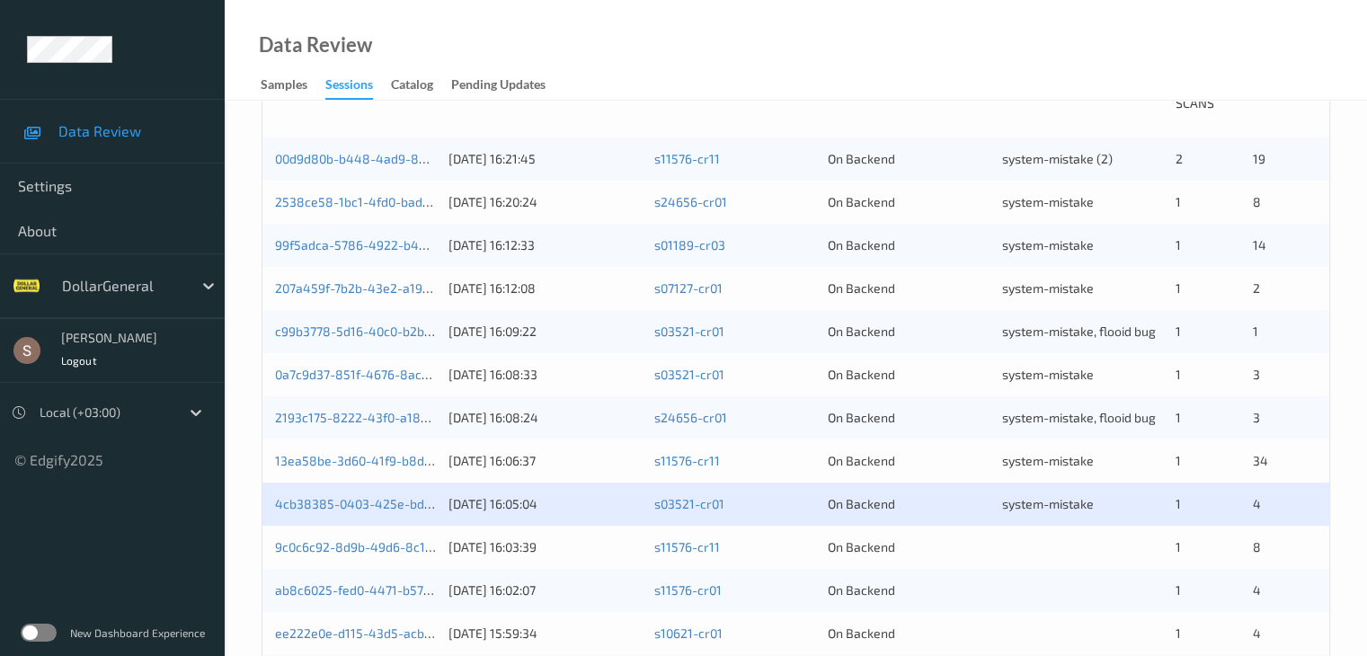
scroll to position [539, 0]
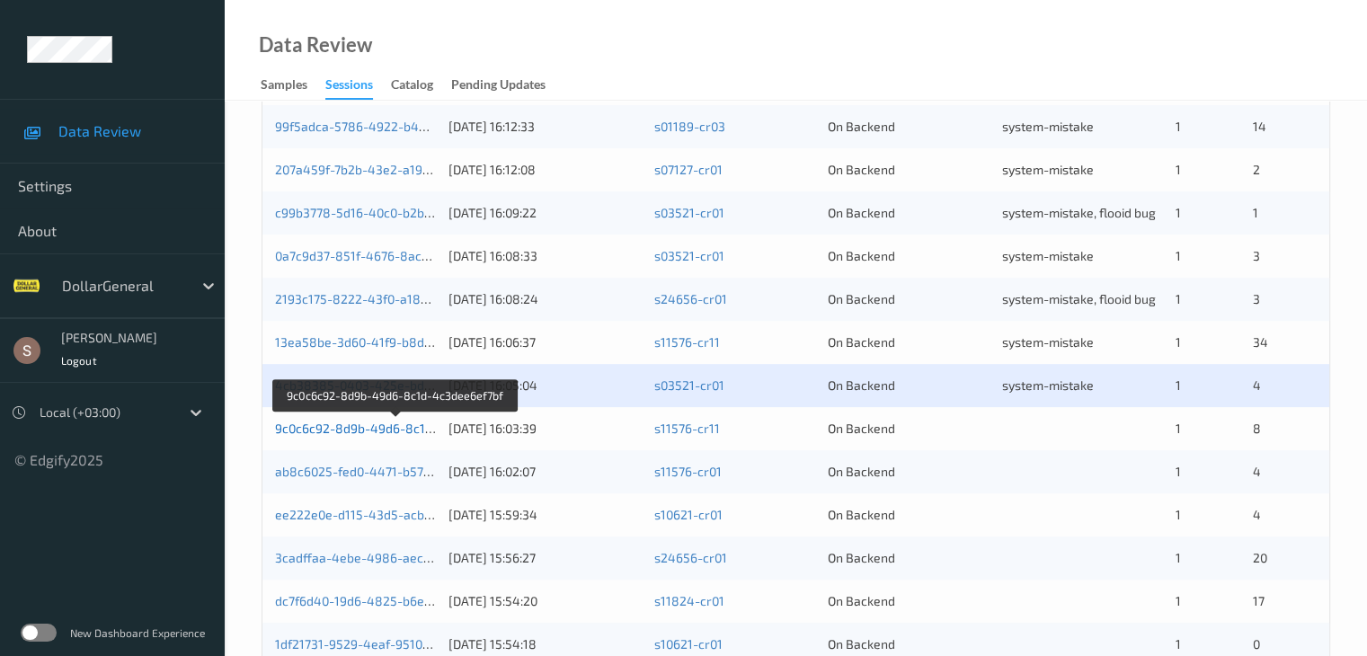
click at [331, 429] on link "9c0c6c92-8d9b-49d6-8c1d-4c3dee6ef7bf" at bounding box center [396, 428] width 243 height 15
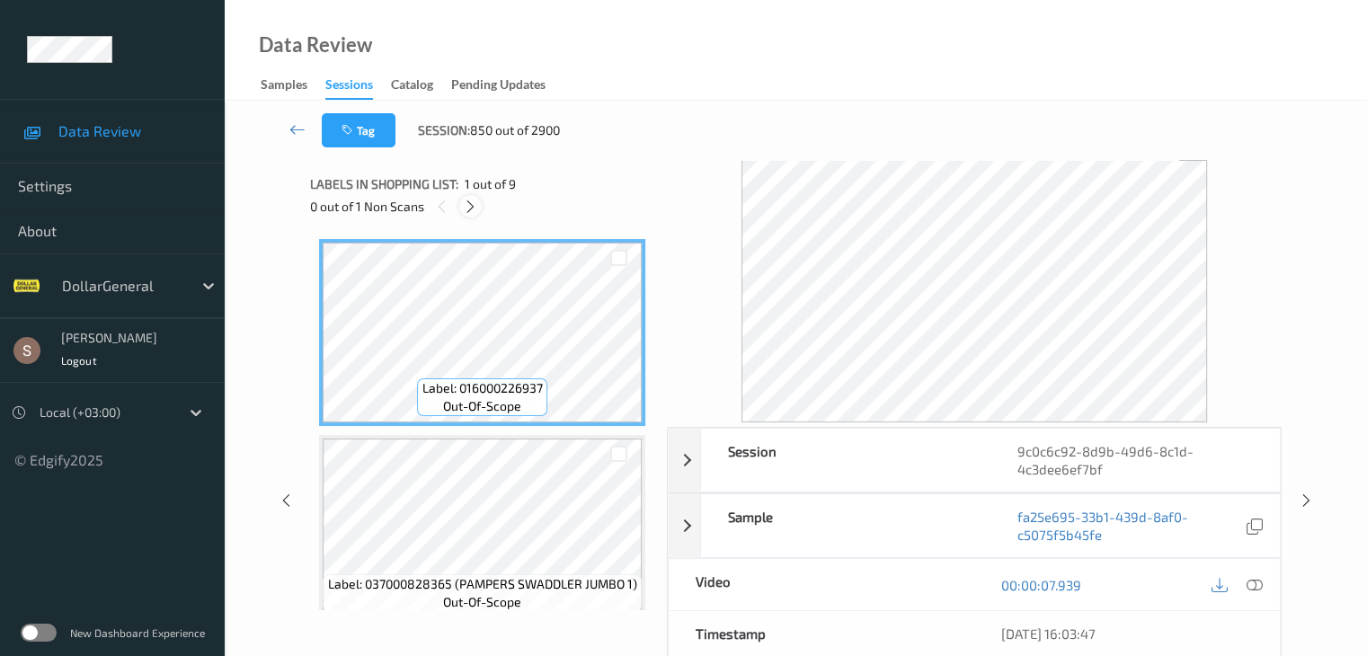
click at [475, 207] on icon at bounding box center [470, 207] width 15 height 16
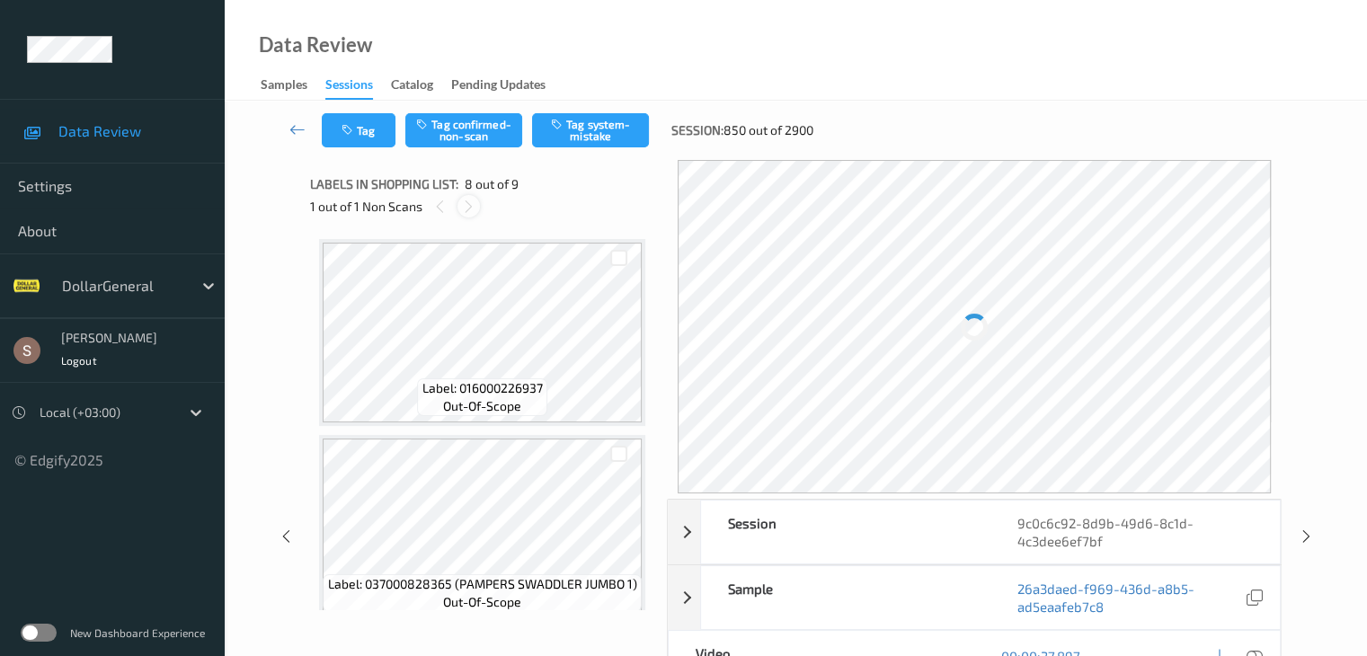
scroll to position [1185, 0]
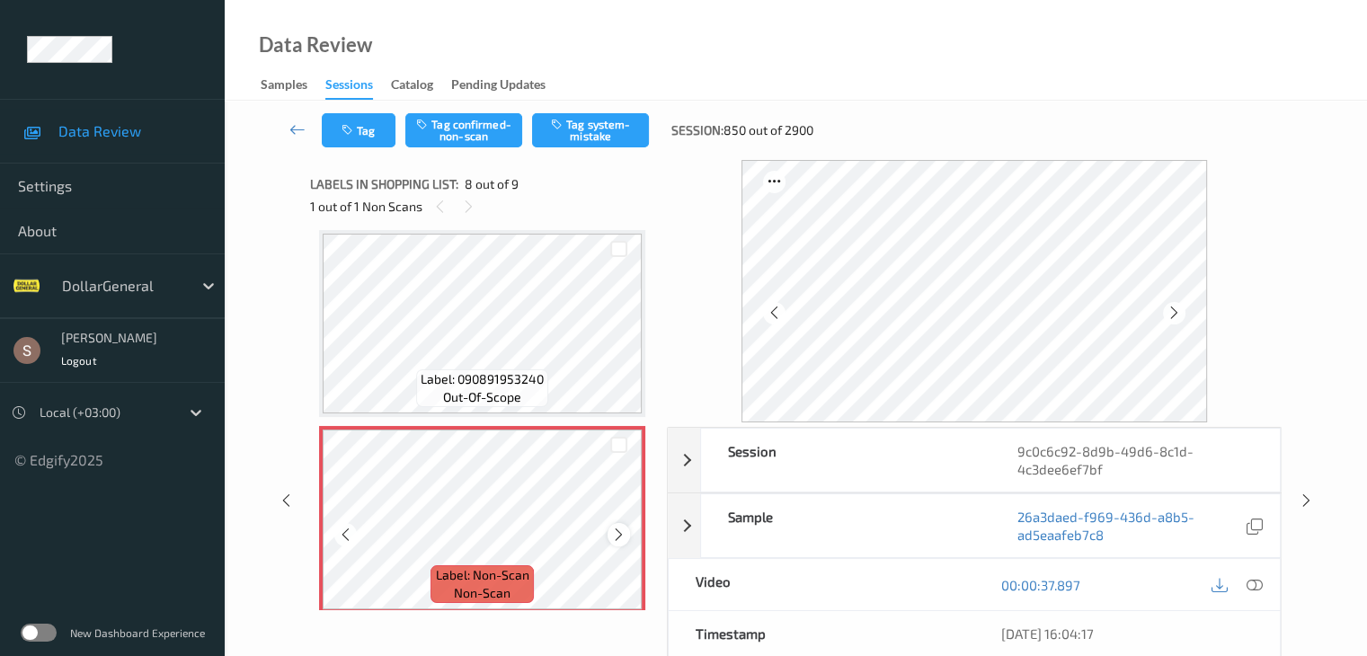
click at [620, 533] on icon at bounding box center [618, 535] width 15 height 16
click at [605, 123] on button "Tag system-mistake" at bounding box center [590, 130] width 117 height 34
click at [299, 130] on icon at bounding box center [298, 129] width 16 height 18
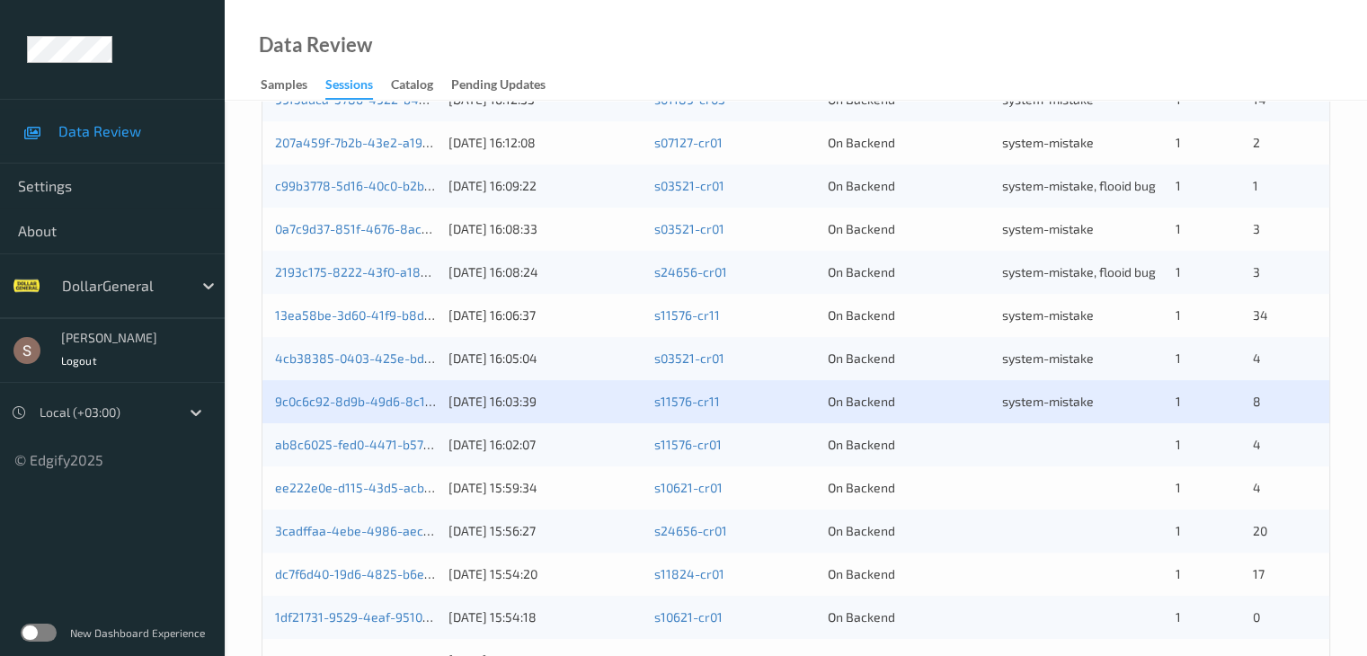
scroll to position [629, 0]
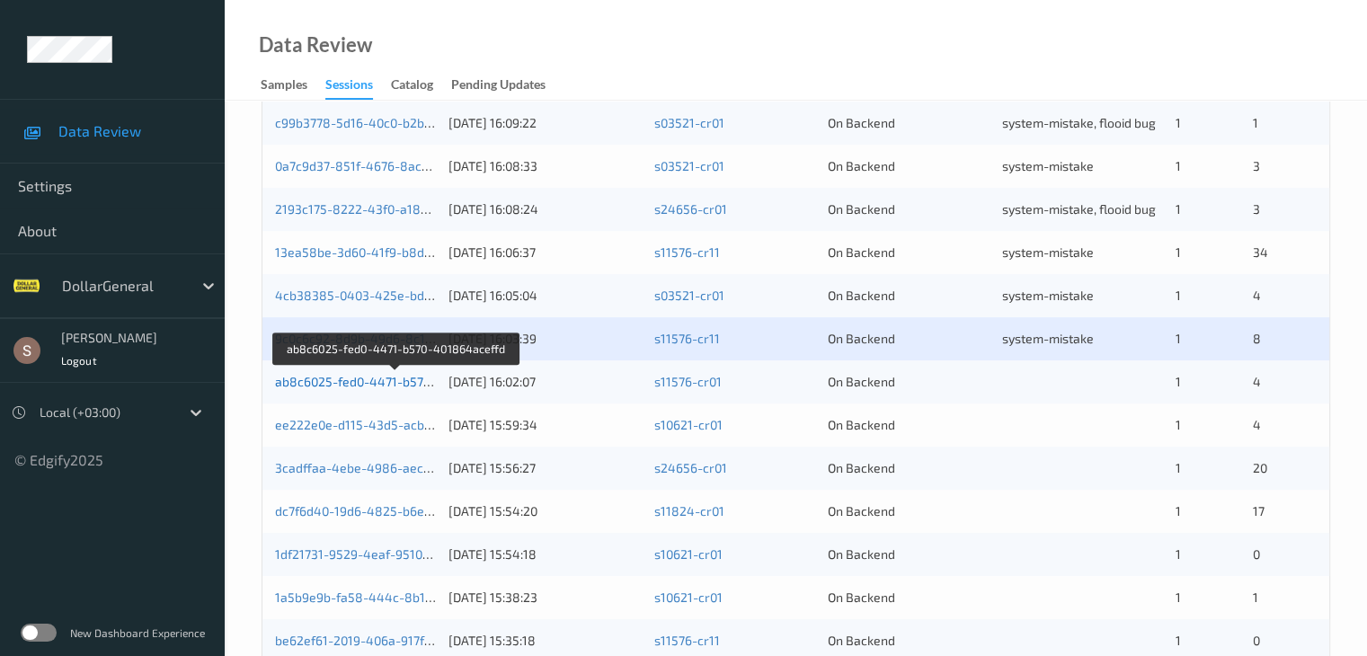
click at [362, 381] on link "ab8c6025-fed0-4471-b570-401864aceffd" at bounding box center [396, 381] width 242 height 15
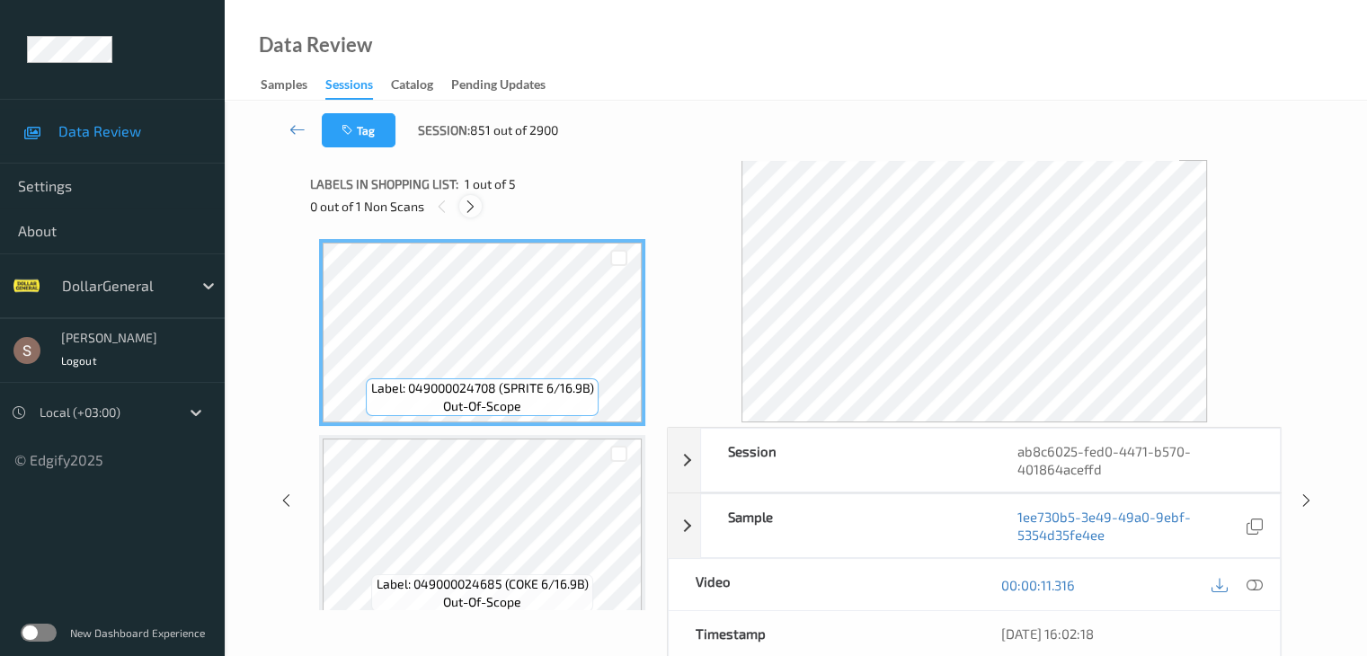
click at [475, 203] on icon at bounding box center [470, 207] width 15 height 16
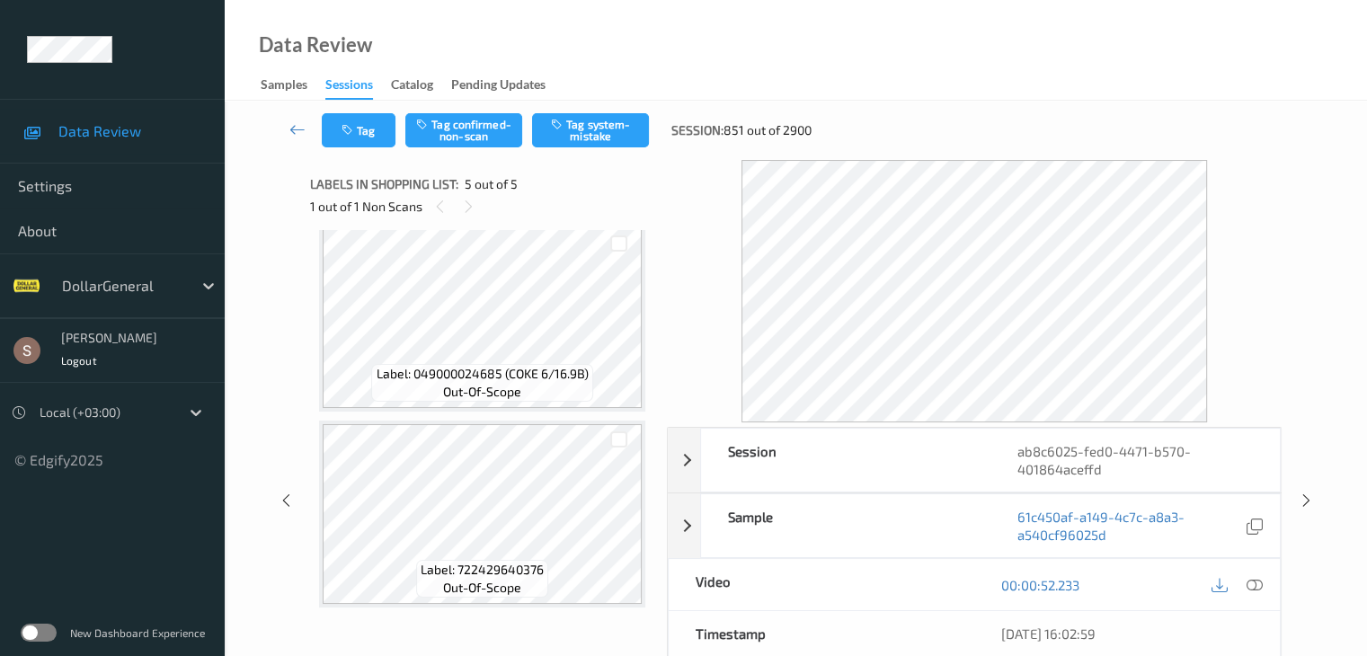
scroll to position [450, 0]
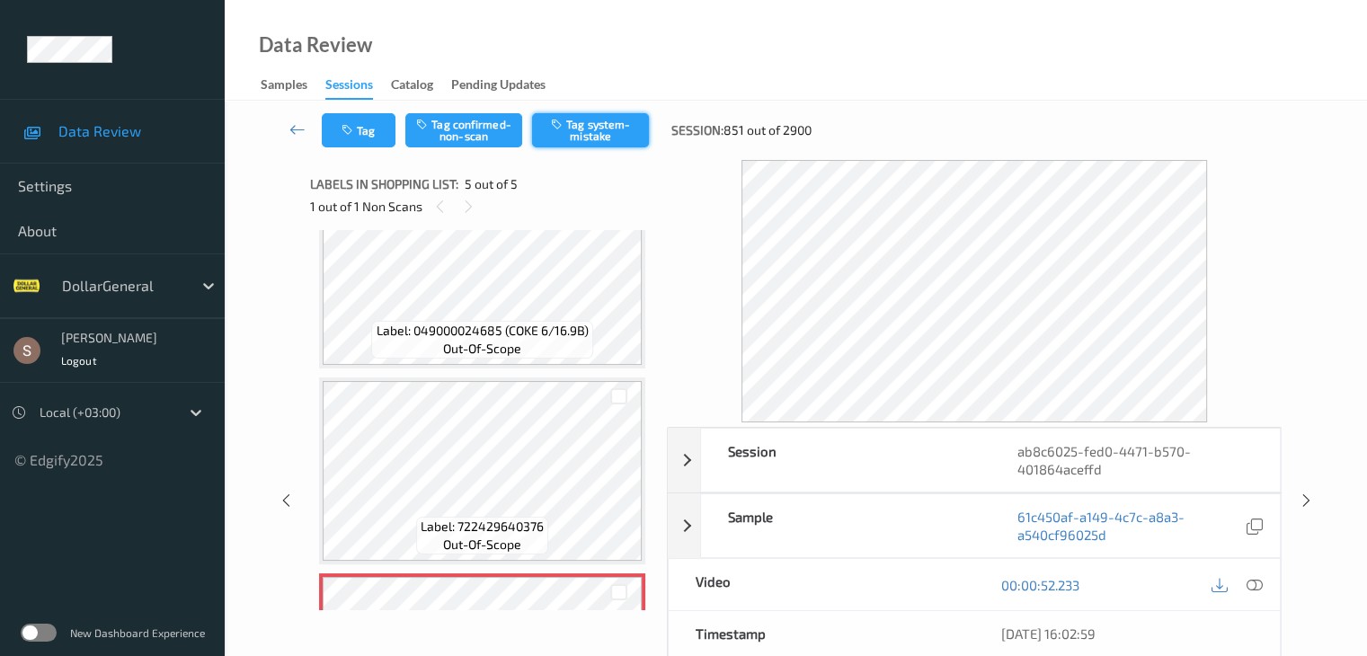
click at [621, 134] on button "Tag system-mistake" at bounding box center [590, 130] width 117 height 34
click at [300, 123] on icon at bounding box center [298, 129] width 16 height 18
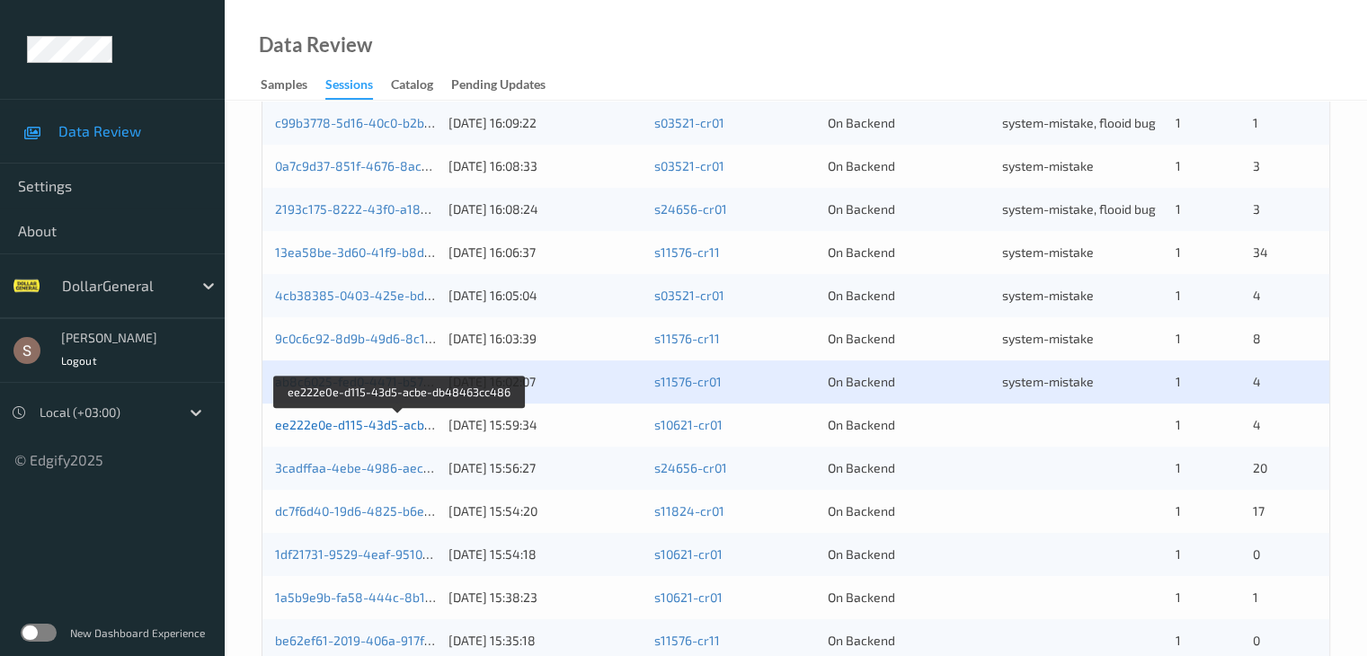
click at [306, 425] on link "ee222e0e-d115-43d5-acbe-db48463cc486" at bounding box center [400, 424] width 251 height 15
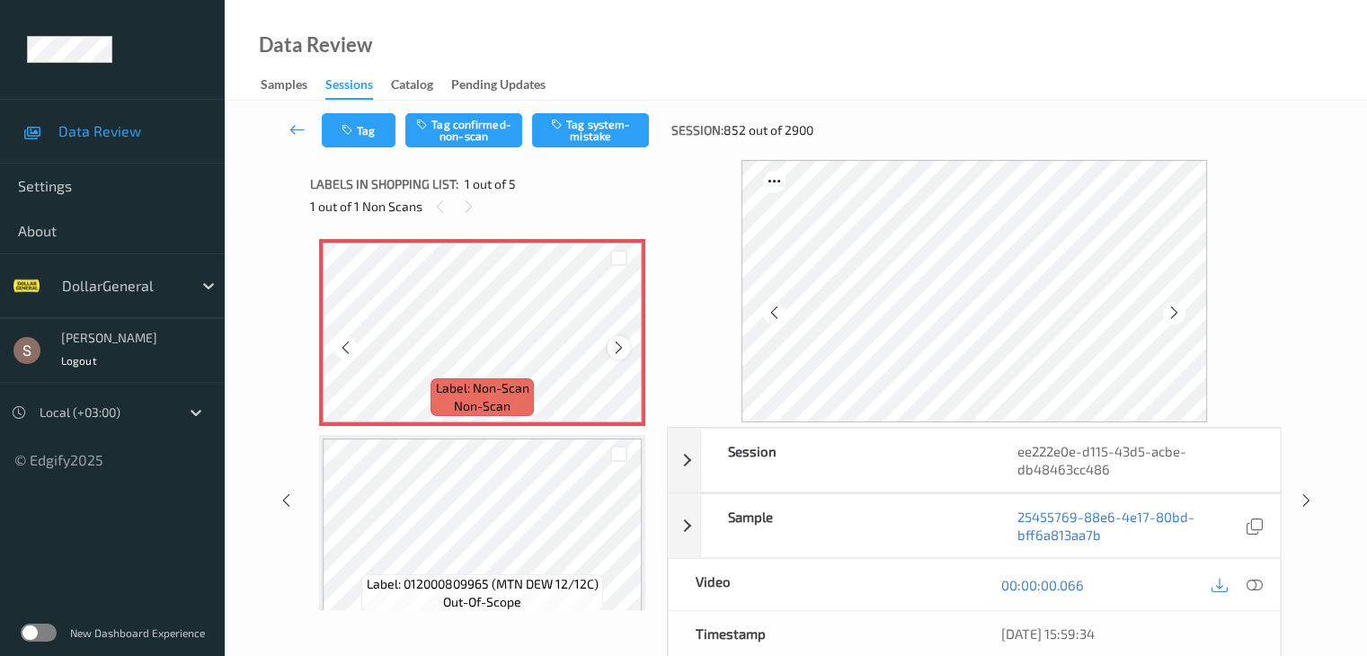
click at [622, 343] on icon at bounding box center [618, 348] width 15 height 16
click at [601, 126] on button "Tag system-mistake" at bounding box center [590, 130] width 117 height 34
click at [379, 142] on button "Tag" at bounding box center [359, 130] width 74 height 34
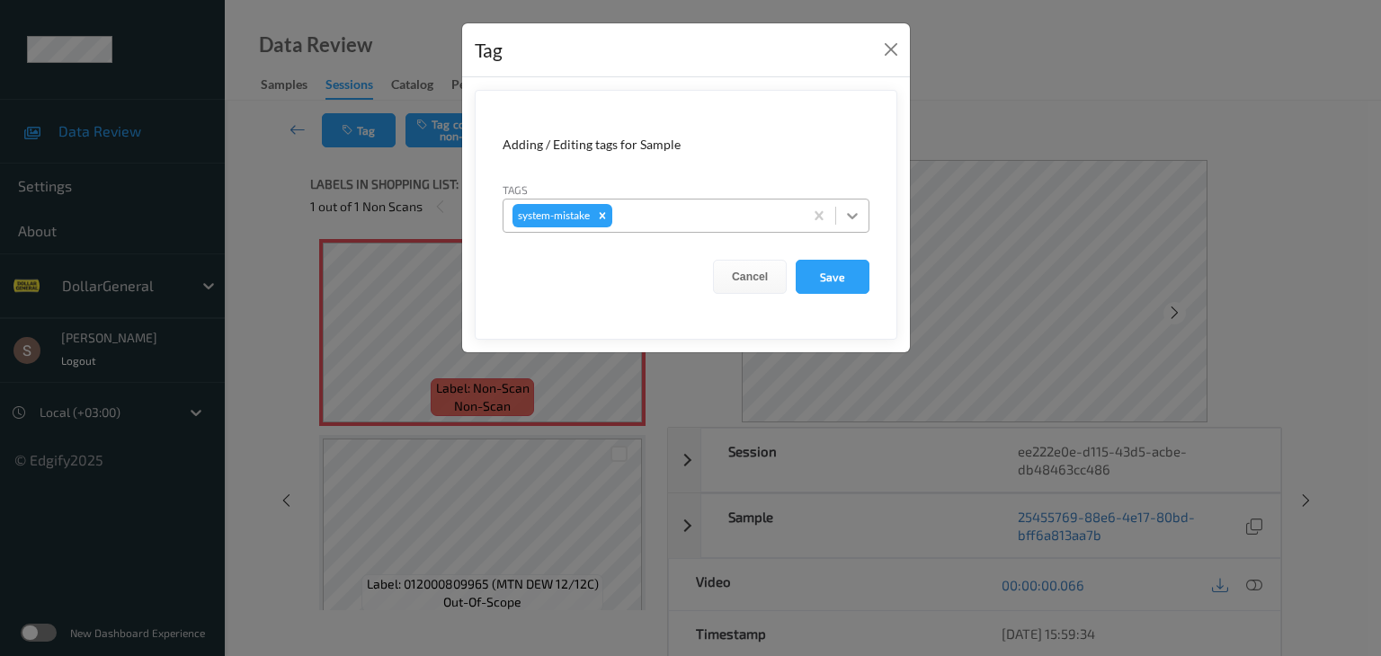
click at [846, 218] on icon at bounding box center [852, 216] width 18 height 18
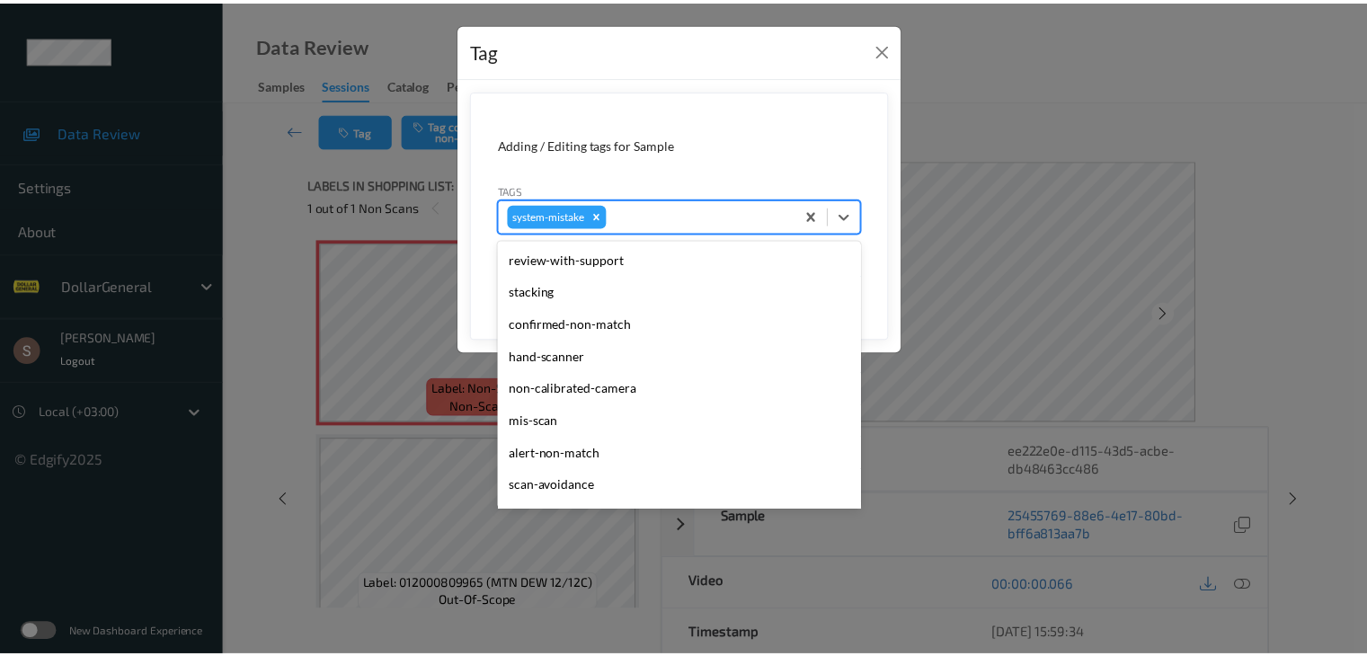
scroll to position [450, 0]
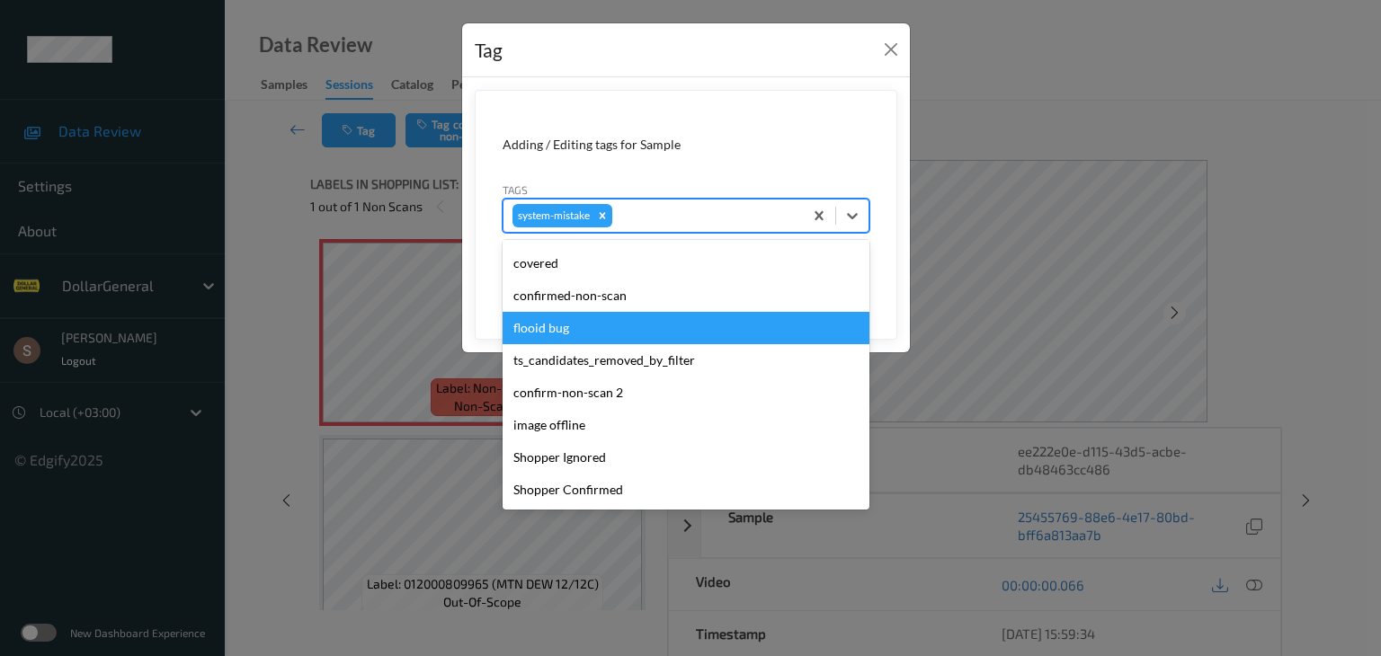
click at [657, 319] on div "flooid bug" at bounding box center [686, 328] width 367 height 32
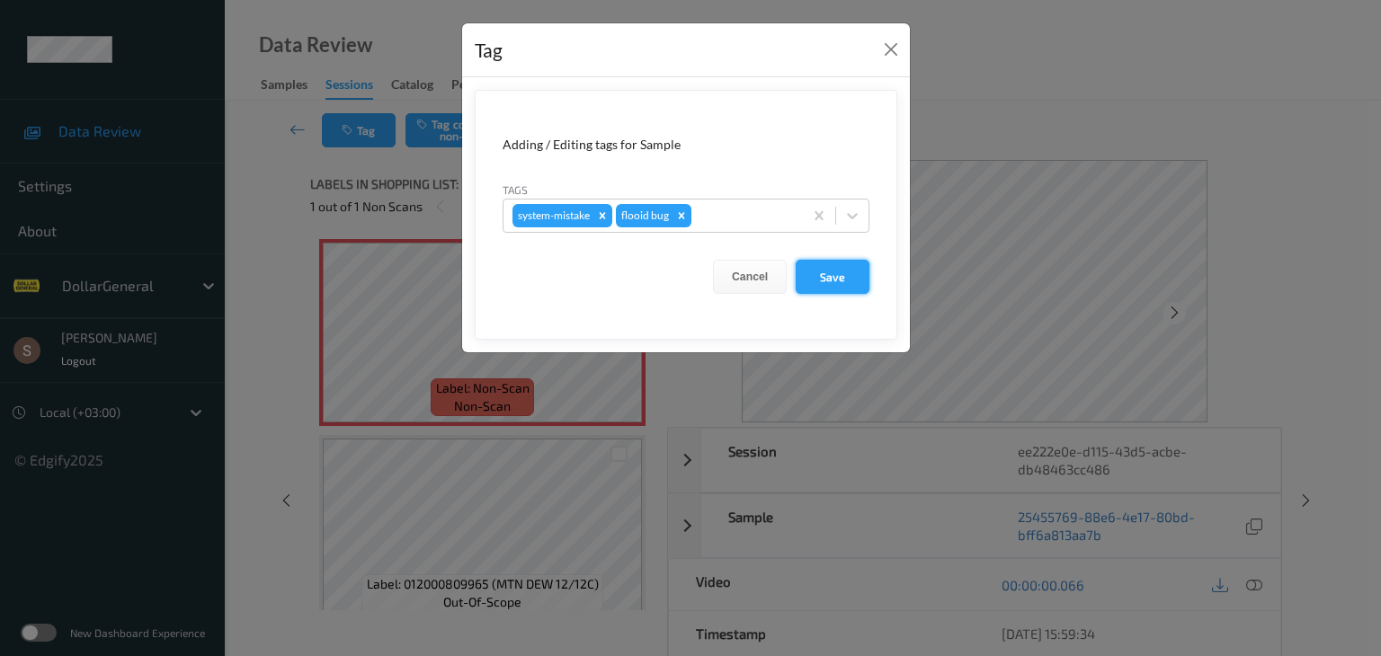
click at [826, 285] on button "Save" at bounding box center [833, 277] width 74 height 34
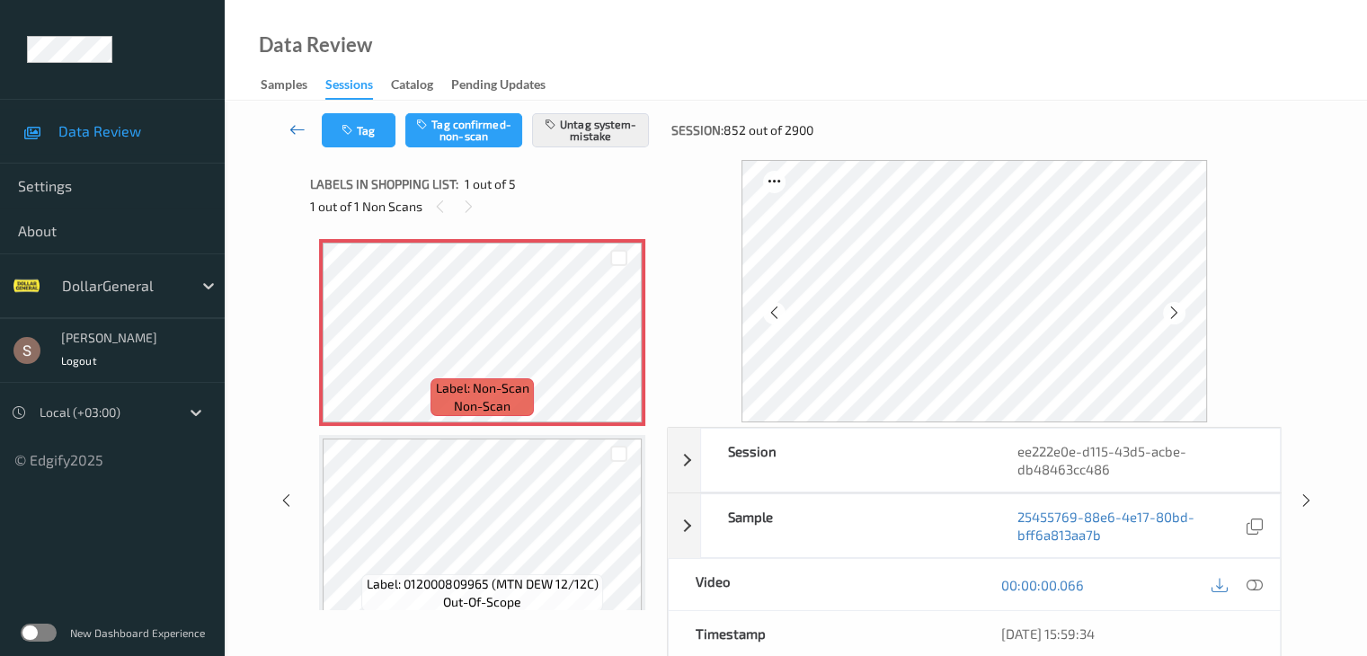
click at [297, 128] on icon at bounding box center [298, 129] width 16 height 18
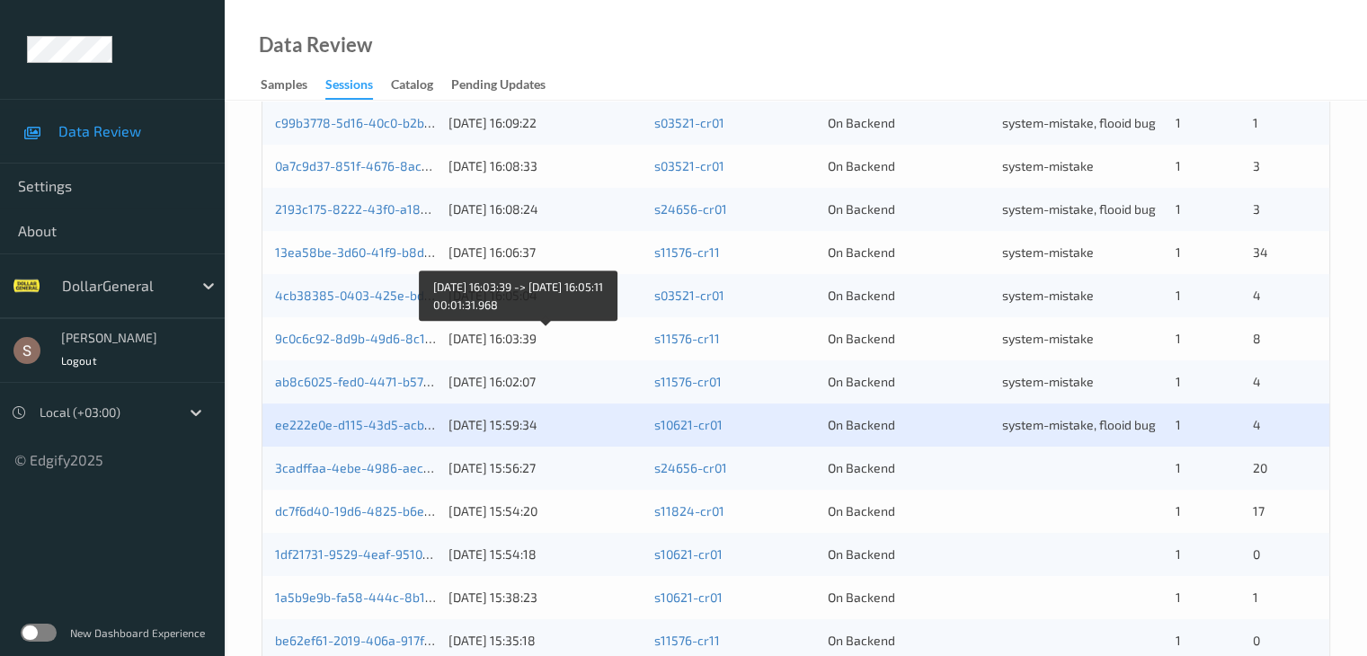
scroll to position [838, 0]
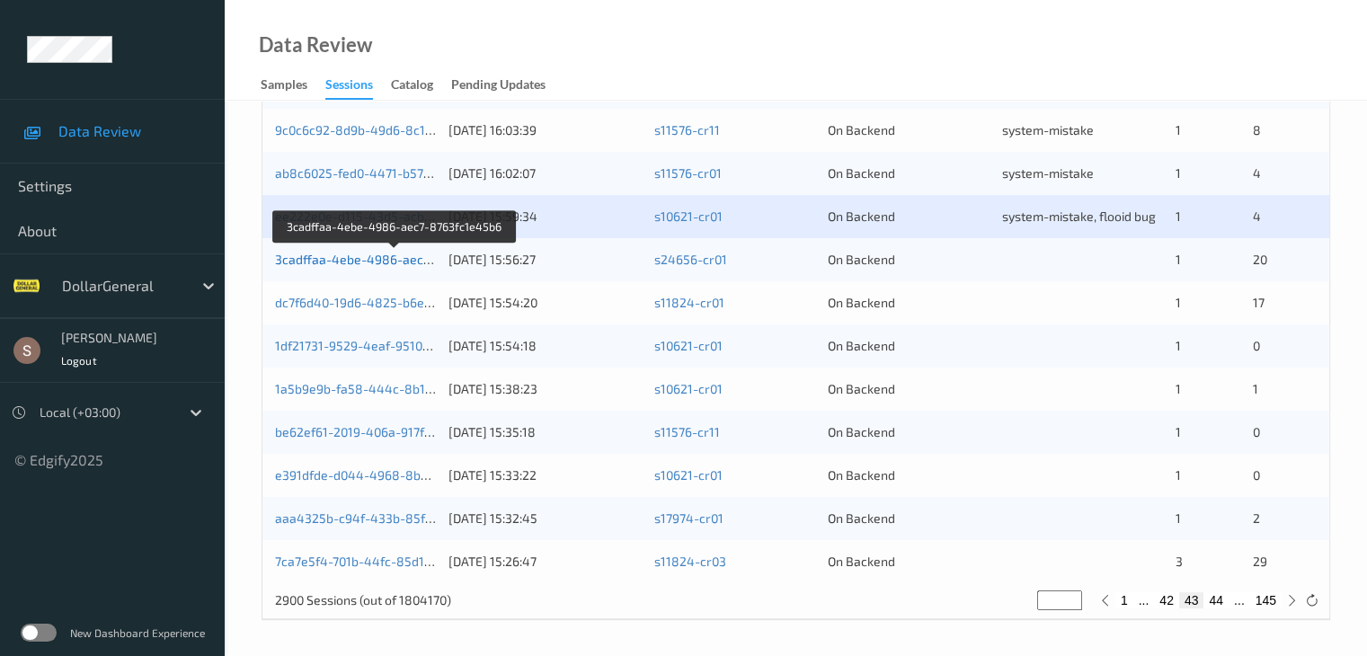
click at [388, 261] on link "3cadffaa-4ebe-4986-aec7-8763fc1e45b6" at bounding box center [396, 259] width 242 height 15
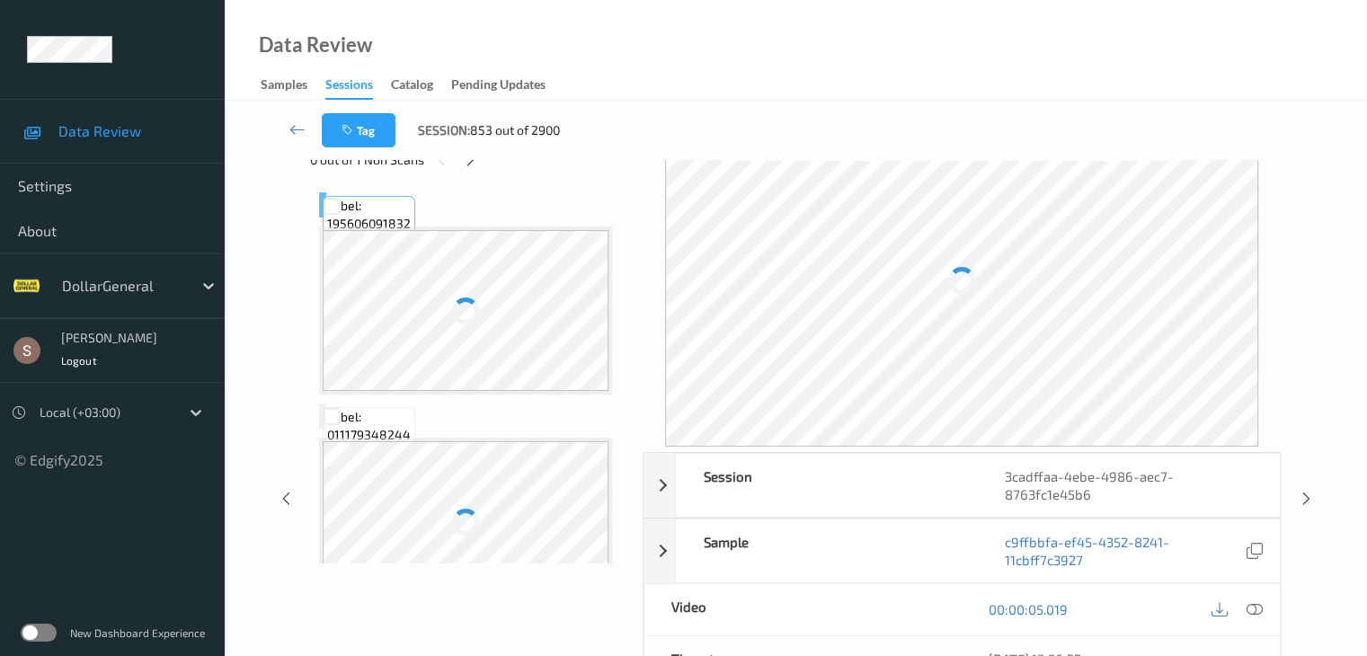
scroll to position [40, 0]
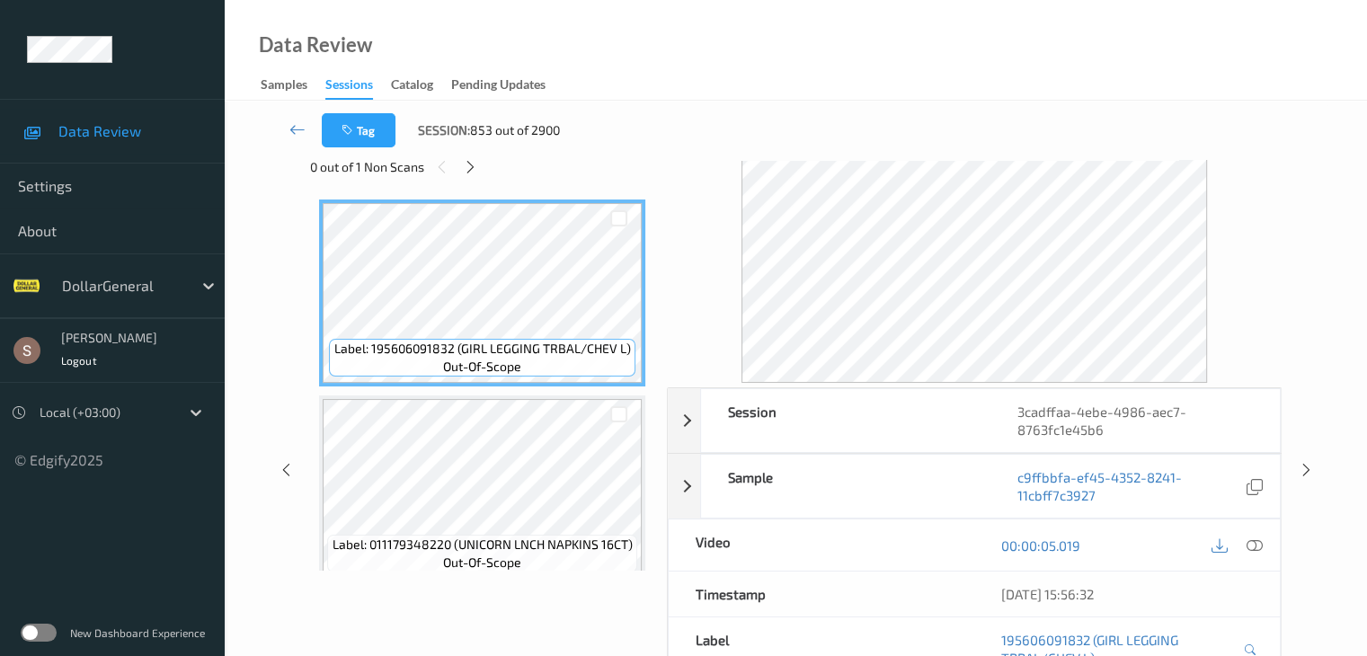
click at [468, 158] on div "Tag Session: 853 out of 2900" at bounding box center [796, 130] width 1069 height 59
click at [468, 164] on icon at bounding box center [470, 167] width 15 height 16
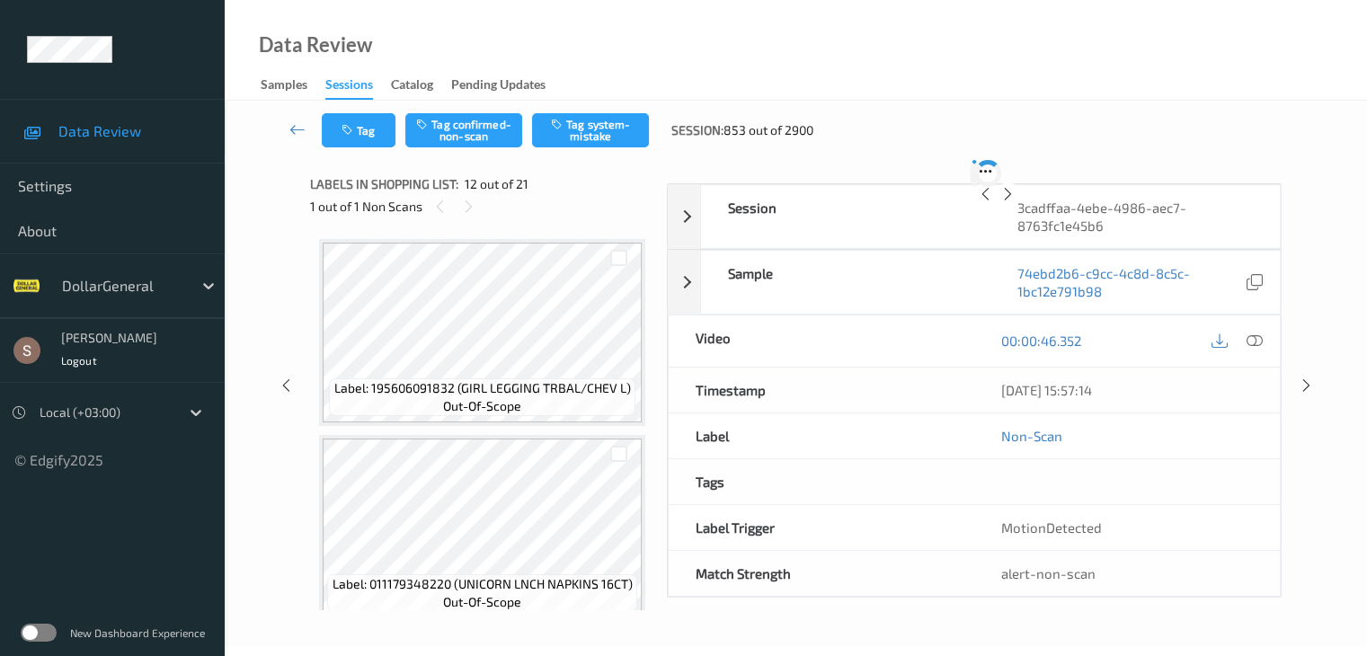
scroll to position [1969, 0]
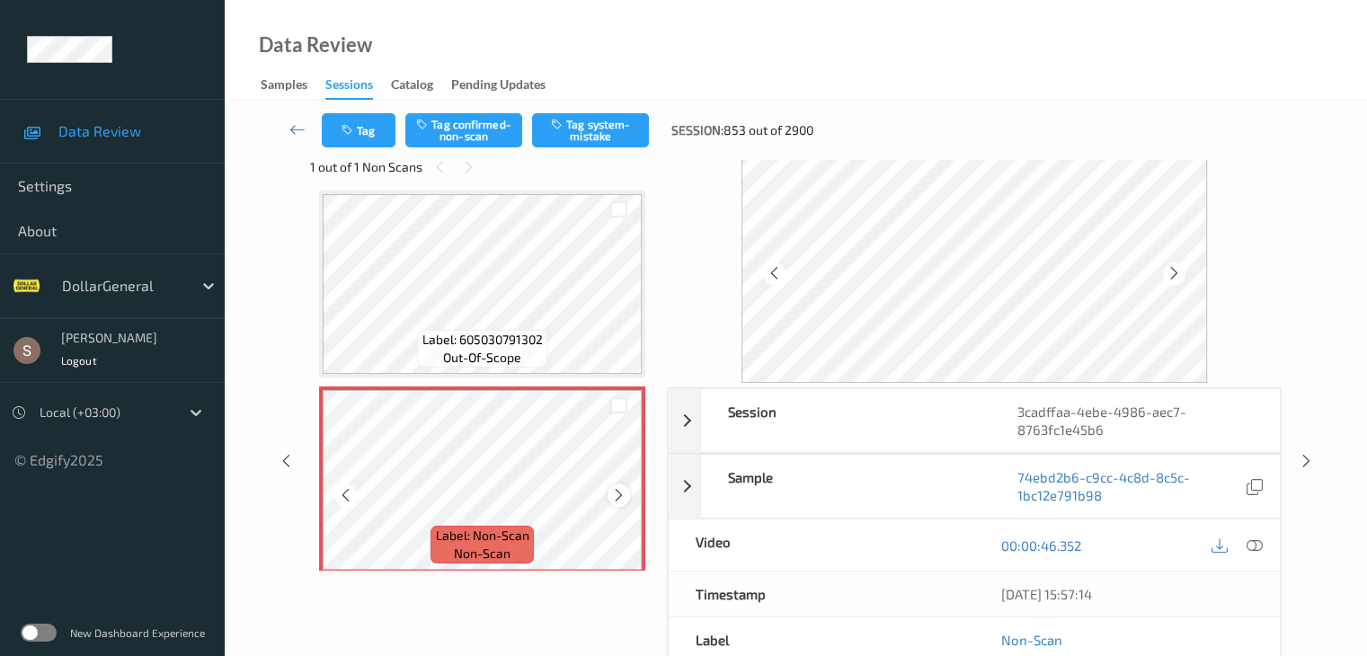
click at [619, 494] on icon at bounding box center [618, 495] width 15 height 16
click at [583, 127] on button "Tag system-mistake" at bounding box center [590, 130] width 117 height 34
click at [298, 129] on icon at bounding box center [298, 129] width 16 height 18
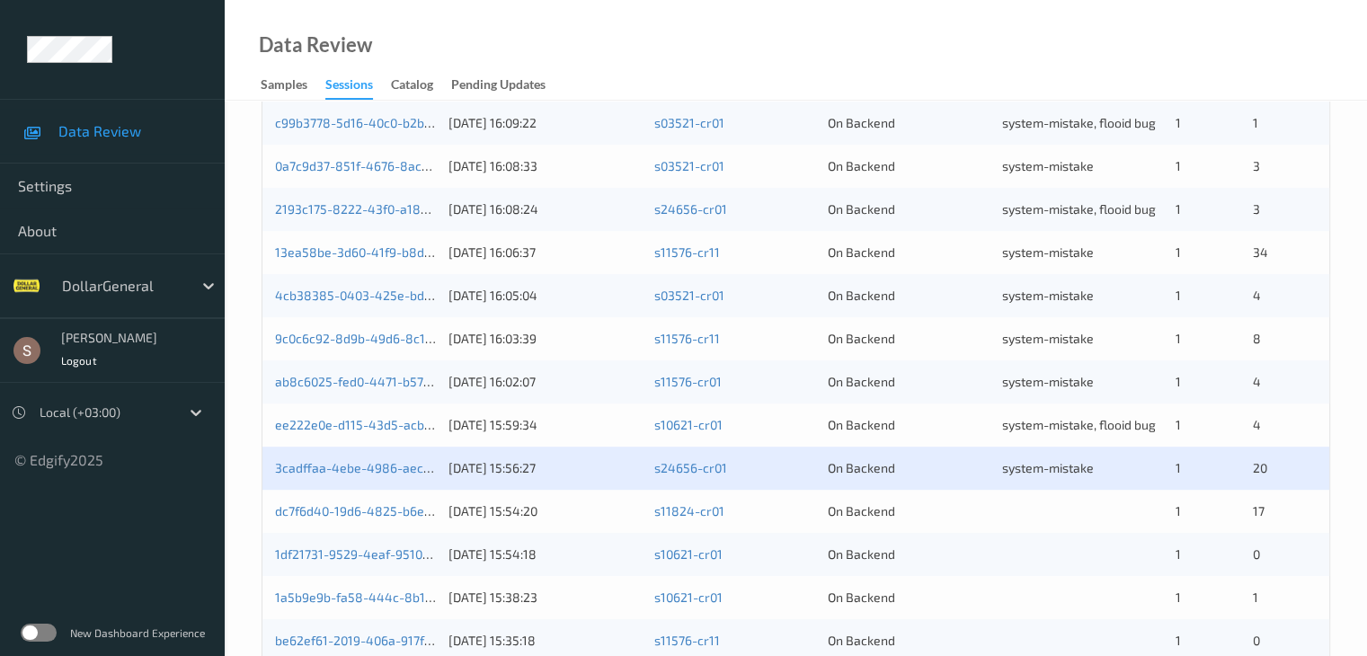
scroll to position [719, 0]
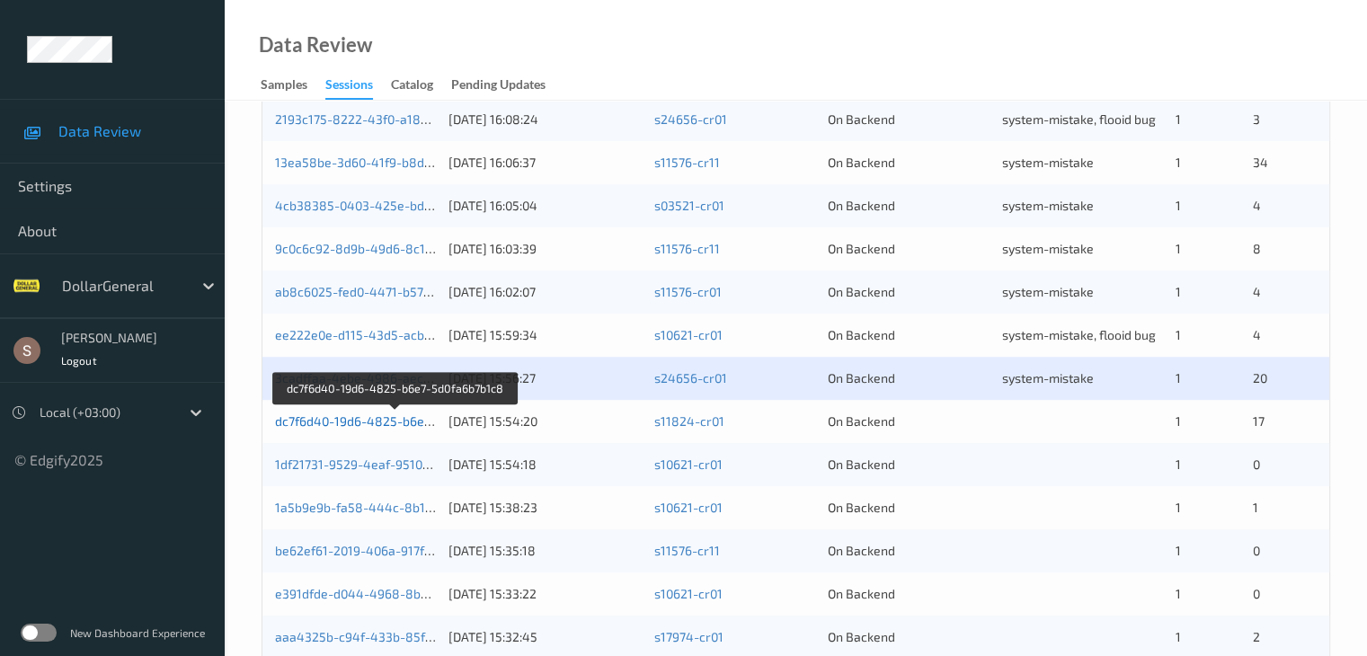
click at [369, 423] on link "dc7f6d40-19d6-4825-b6e7-5d0fa6b7b1c8" at bounding box center [396, 421] width 242 height 15
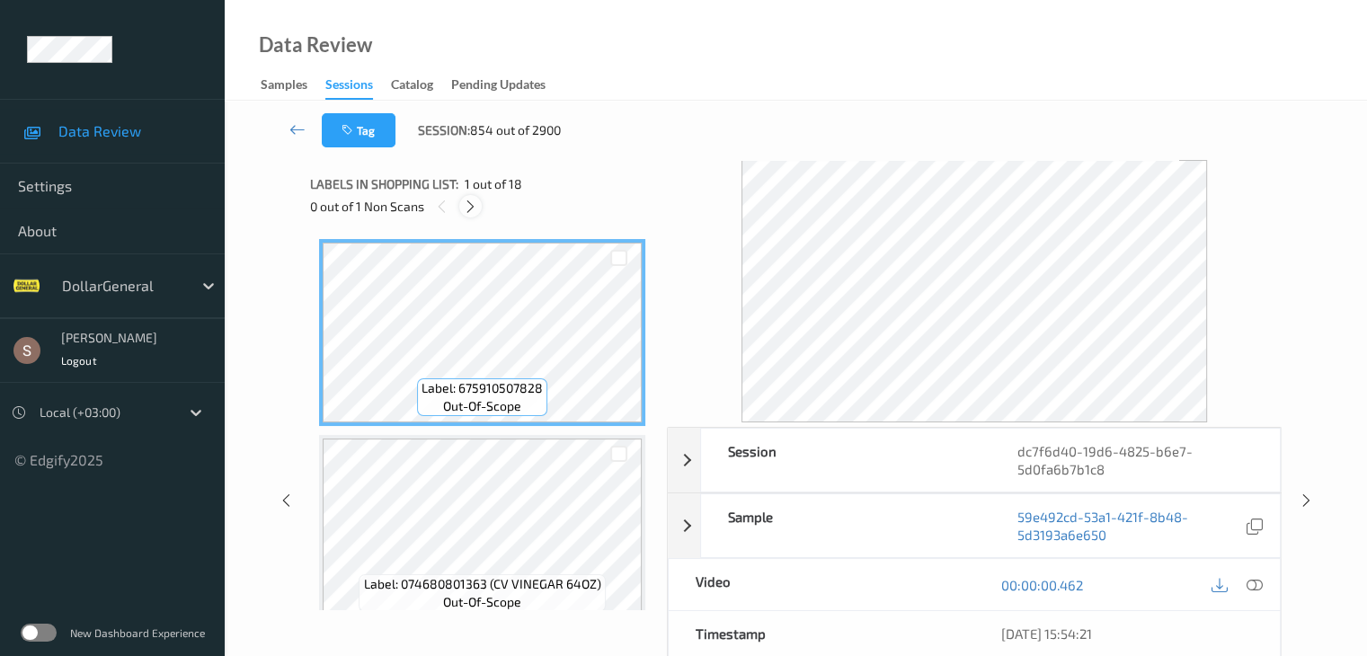
click at [467, 204] on icon at bounding box center [470, 207] width 15 height 16
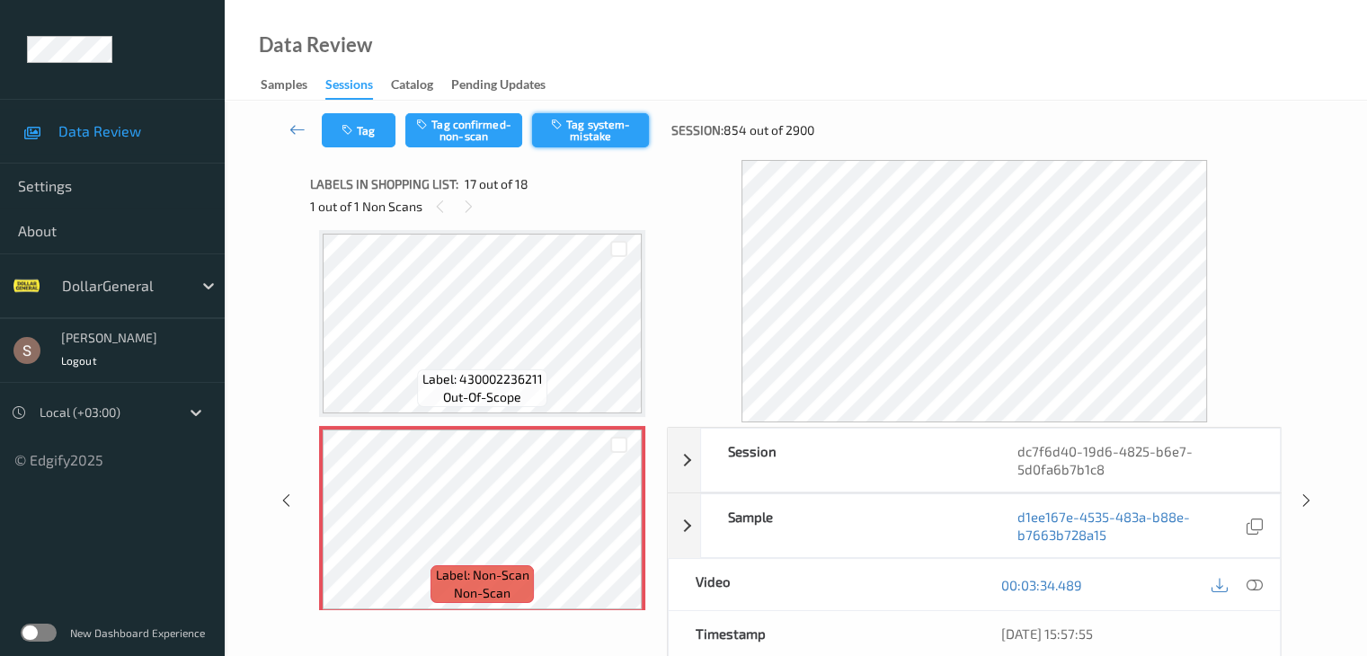
click at [579, 134] on button "Tag system-mistake" at bounding box center [590, 130] width 117 height 34
click at [290, 133] on icon at bounding box center [298, 129] width 16 height 18
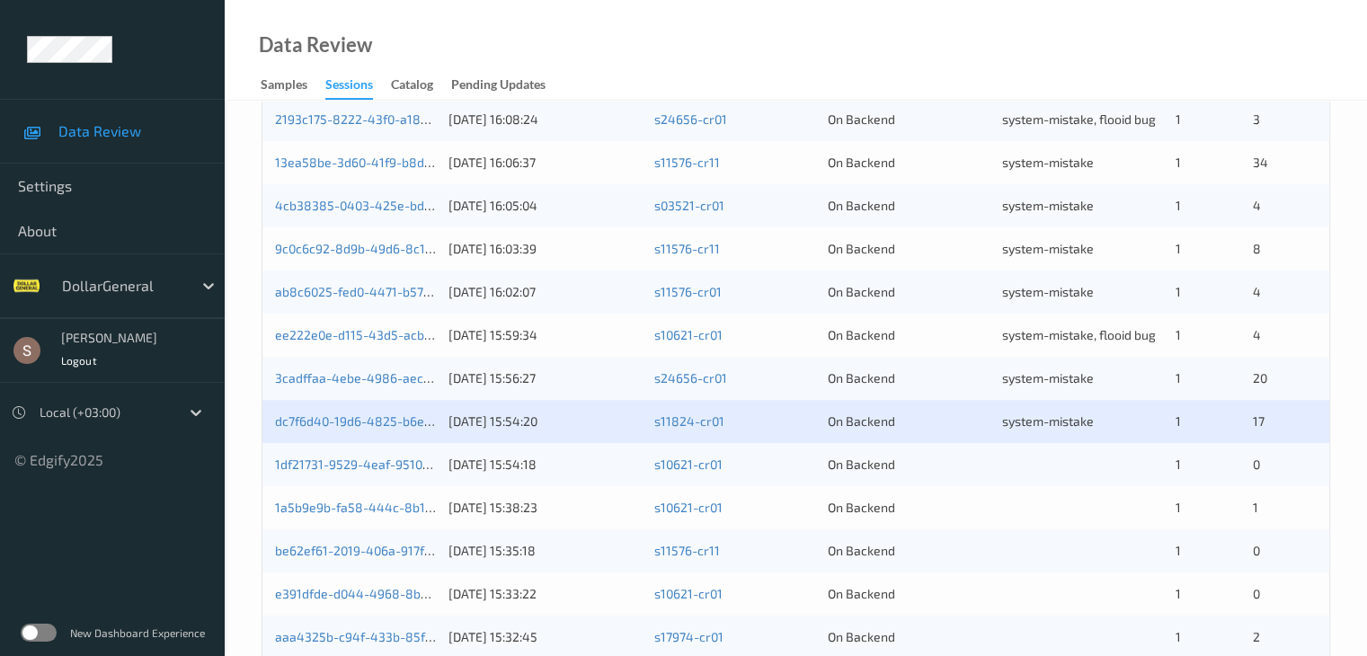
scroll to position [809, 0]
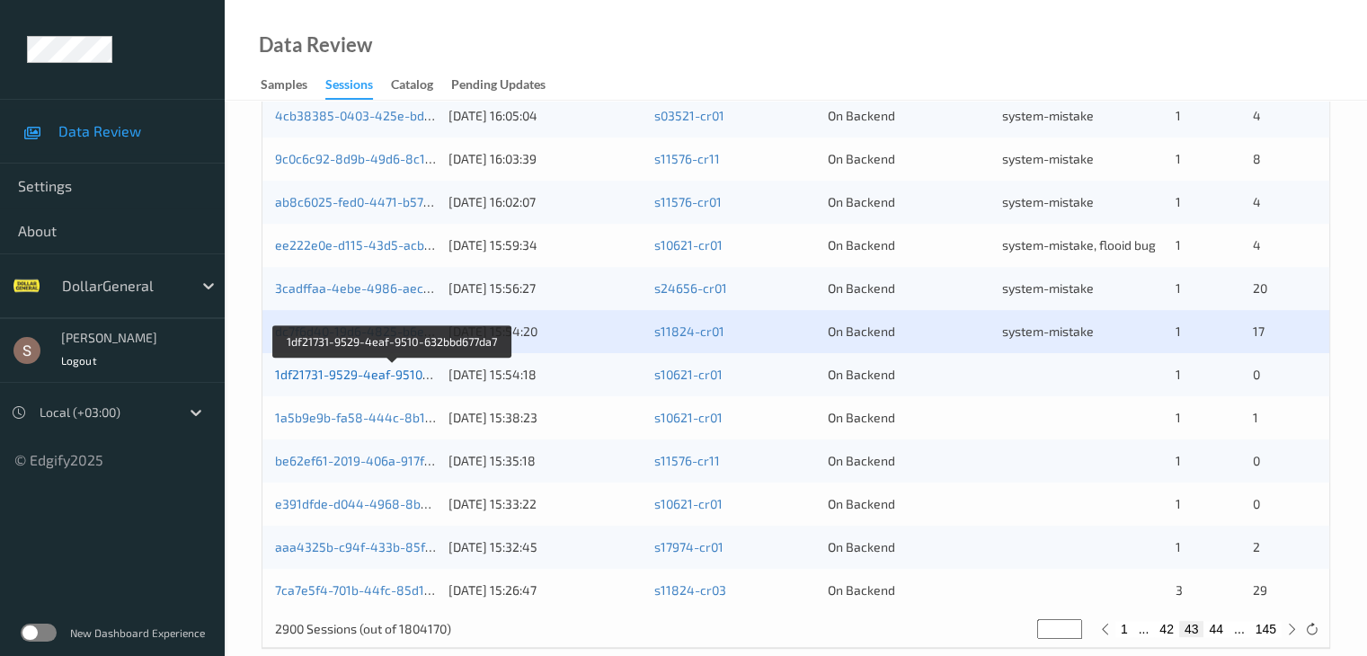
click at [404, 375] on link "1df21731-9529-4eaf-9510-632bbd677da7" at bounding box center [393, 374] width 236 height 15
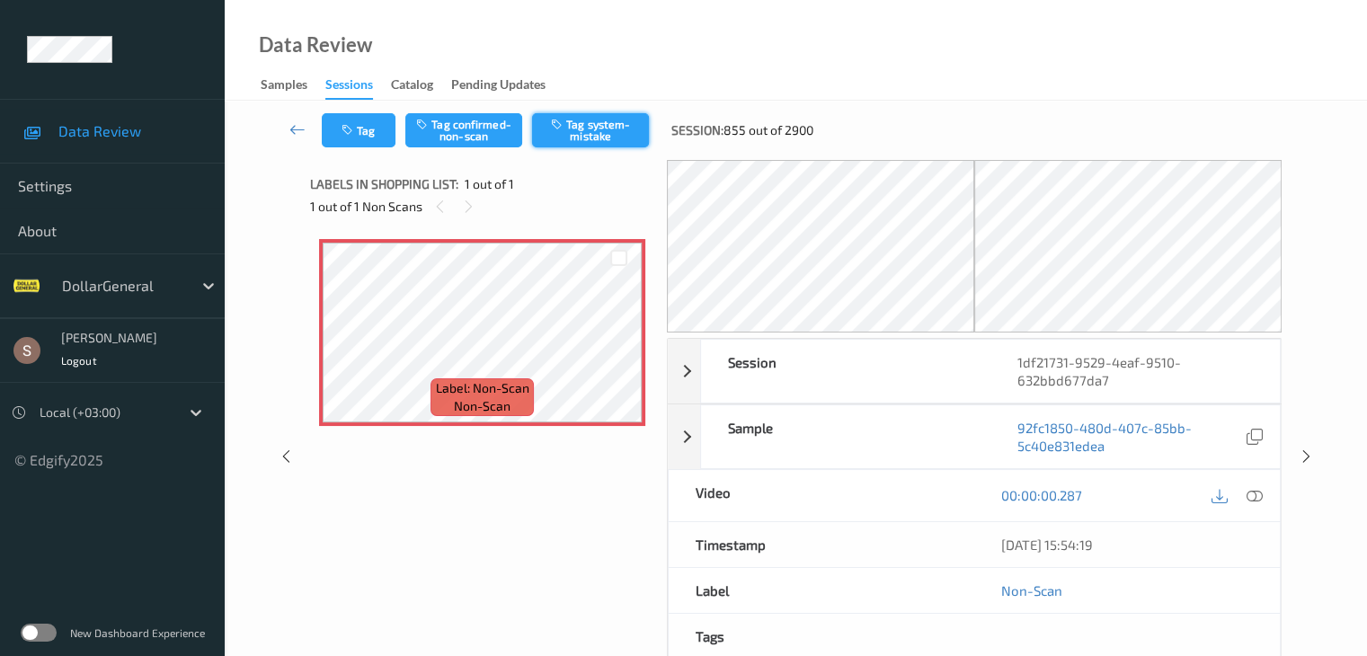
click at [582, 138] on button "Tag system-mistake" at bounding box center [590, 130] width 117 height 34
click at [360, 147] on div "Tag Tag confirmed-non-scan Untag system-mistake Session: 855 out of 2900" at bounding box center [796, 130] width 1069 height 59
click at [356, 145] on button "Tag" at bounding box center [359, 130] width 74 height 34
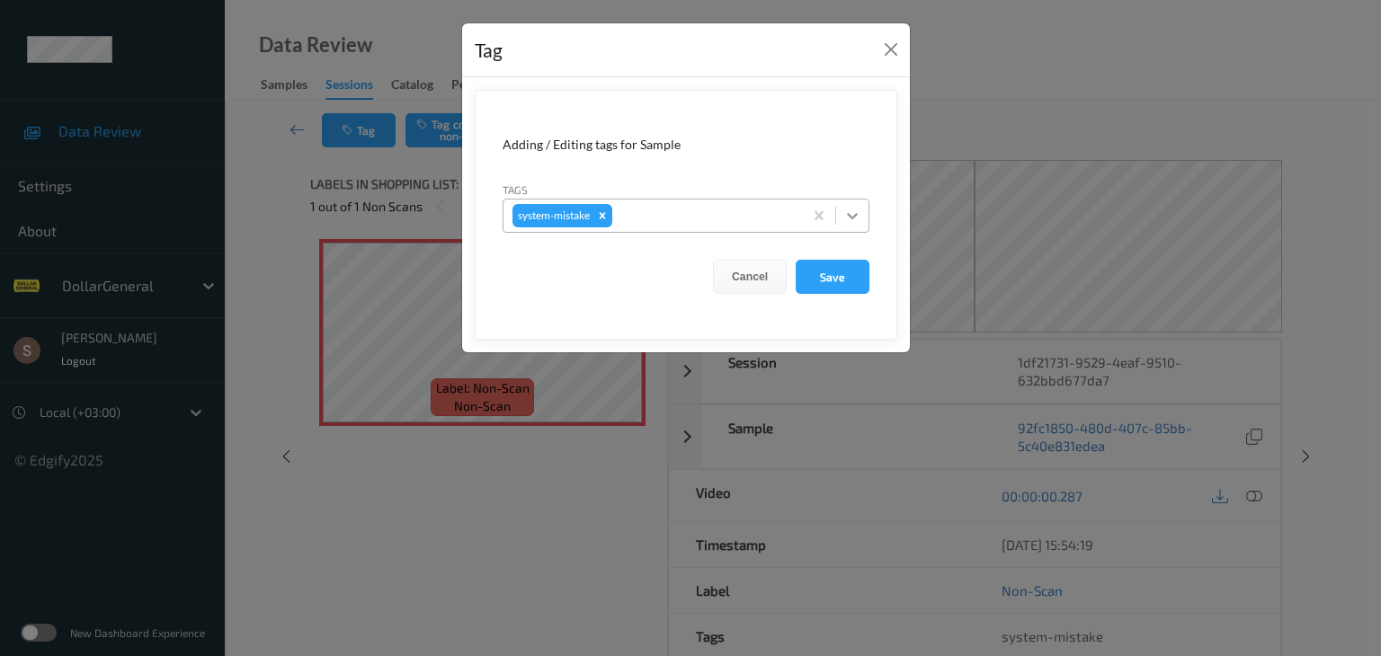
click at [852, 217] on icon at bounding box center [852, 216] width 11 height 6
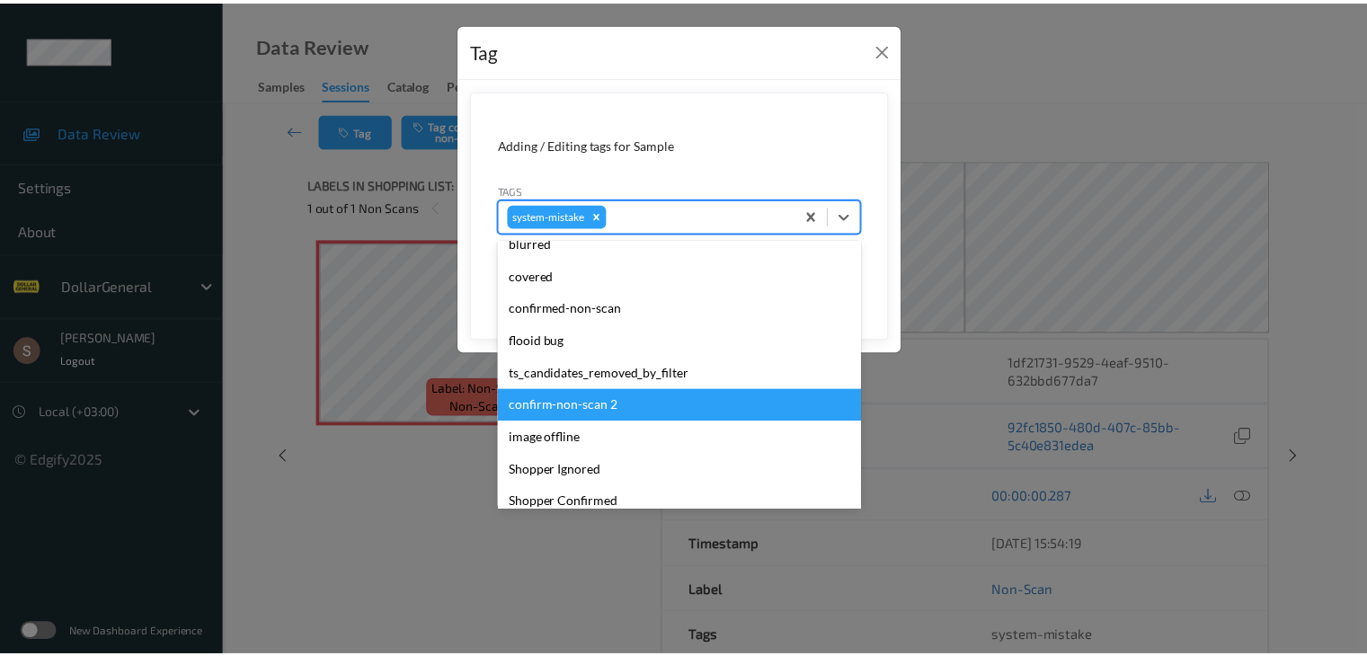
scroll to position [450, 0]
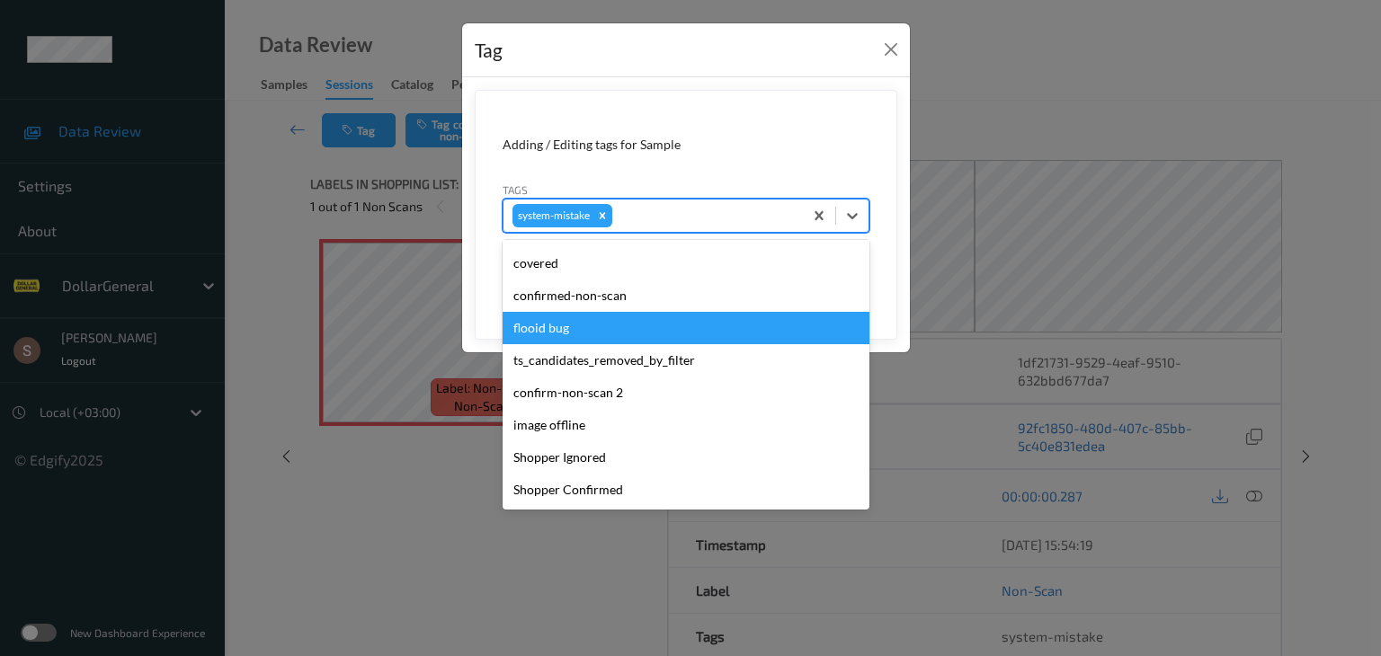
click at [581, 326] on div "flooid bug" at bounding box center [686, 328] width 367 height 32
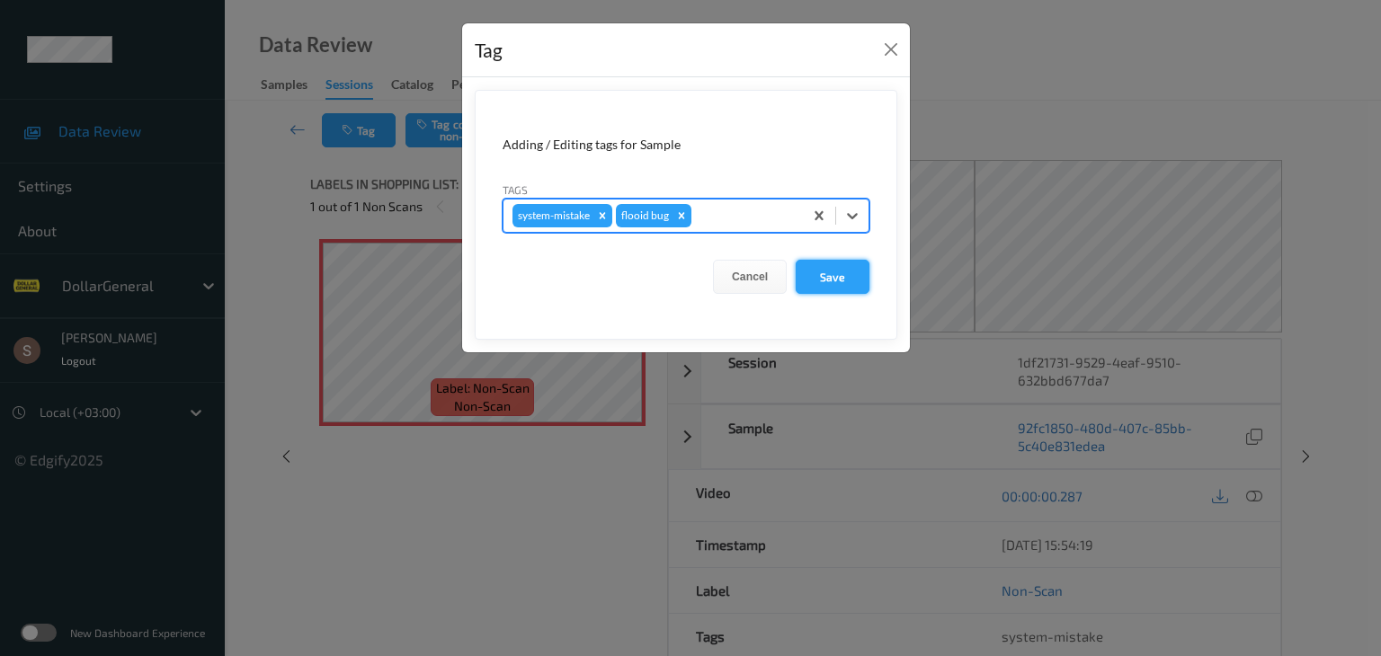
click at [830, 270] on button "Save" at bounding box center [833, 277] width 74 height 34
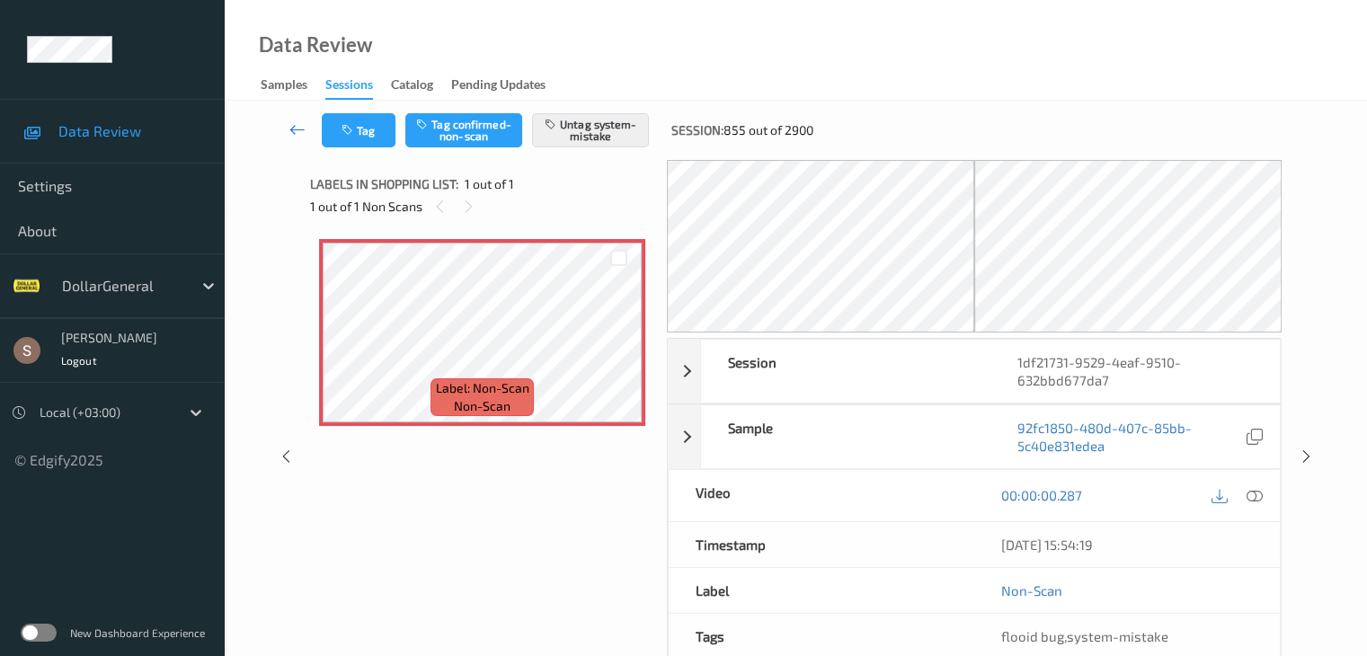
click at [288, 129] on link at bounding box center [298, 130] width 48 height 34
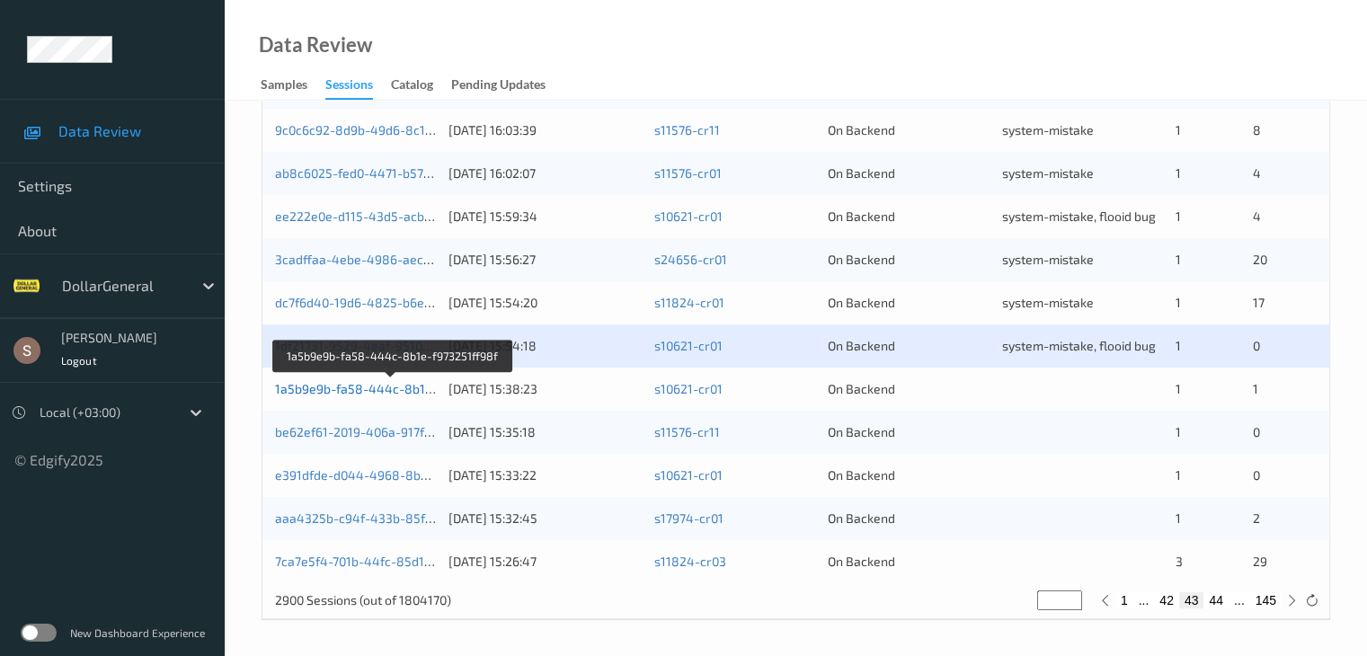
click at [397, 386] on link "1a5b9e9b-fa58-444c-8b1e-f973251ff98f" at bounding box center [393, 388] width 236 height 15
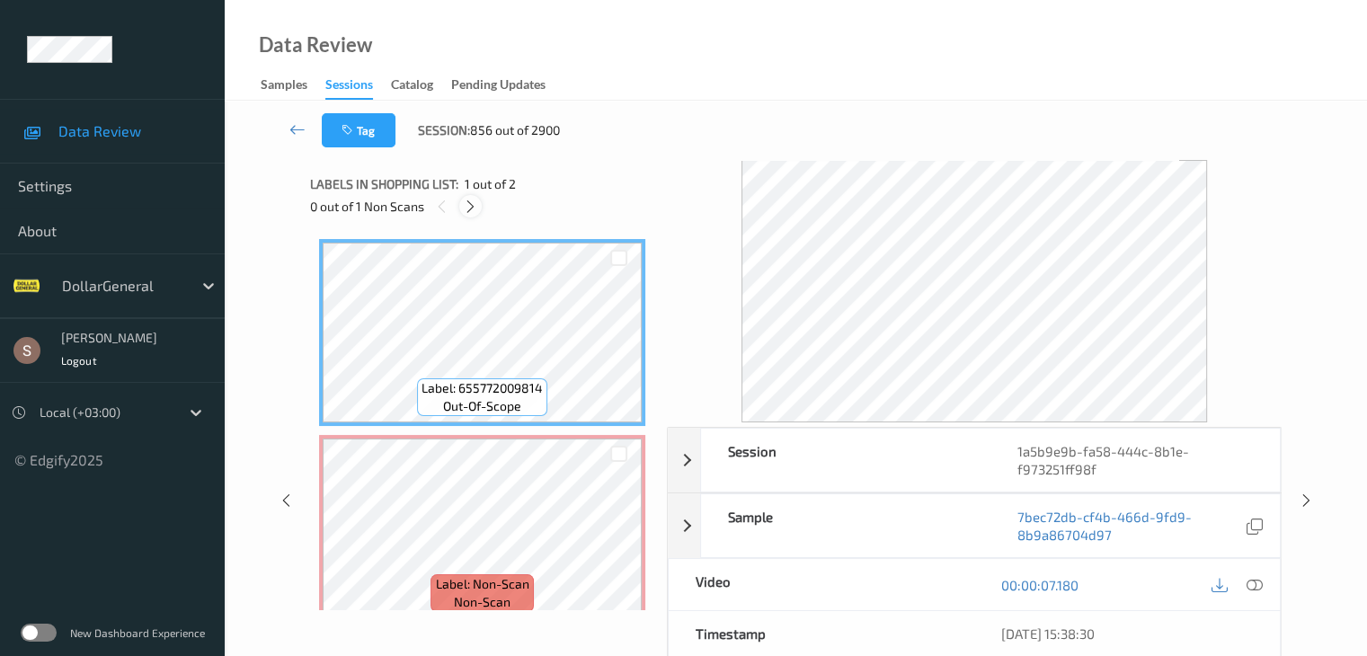
click at [462, 205] on div at bounding box center [470, 206] width 22 height 22
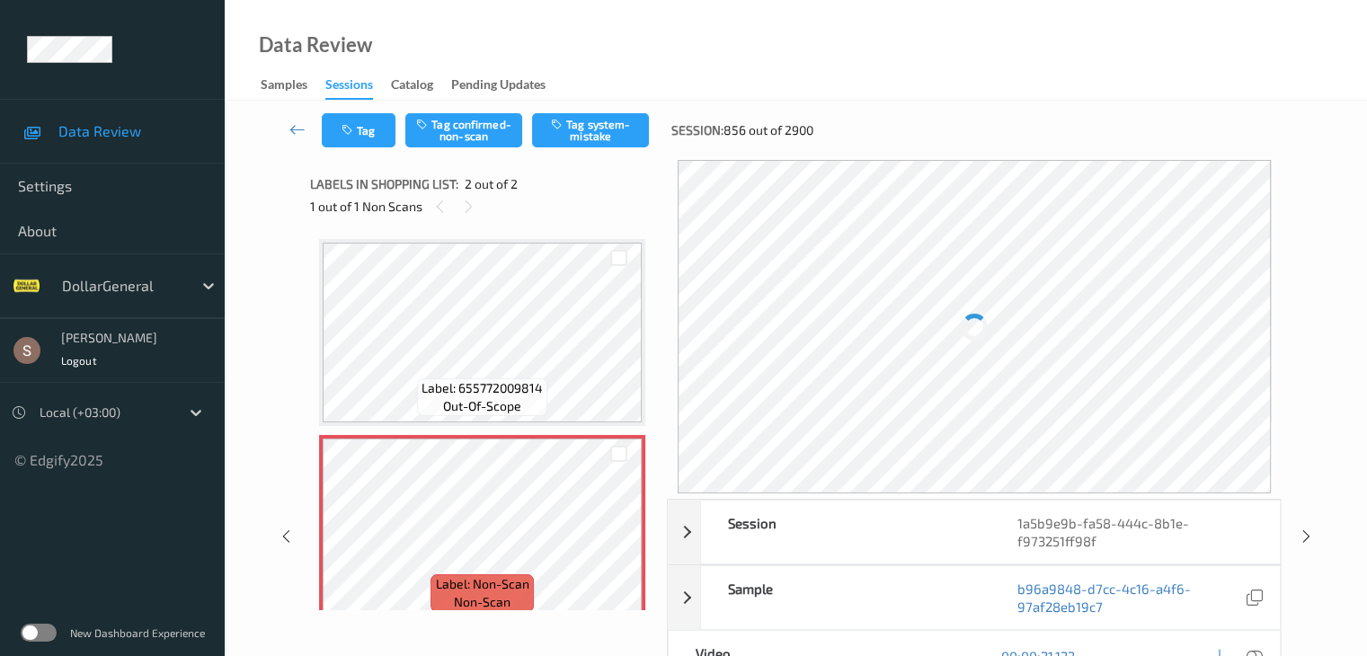
scroll to position [9, 0]
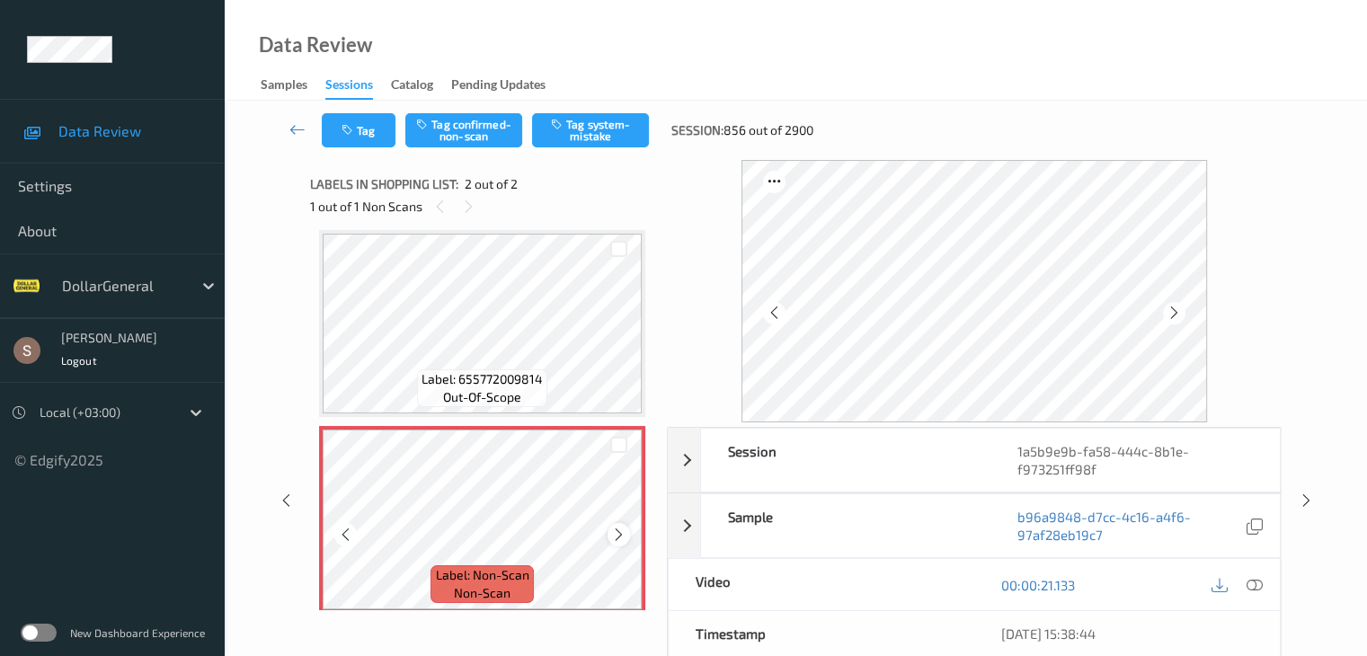
click at [625, 526] on div at bounding box center [619, 534] width 22 height 22
click at [599, 120] on button "Tag system-mistake" at bounding box center [590, 130] width 117 height 34
click at [298, 130] on icon at bounding box center [298, 129] width 16 height 18
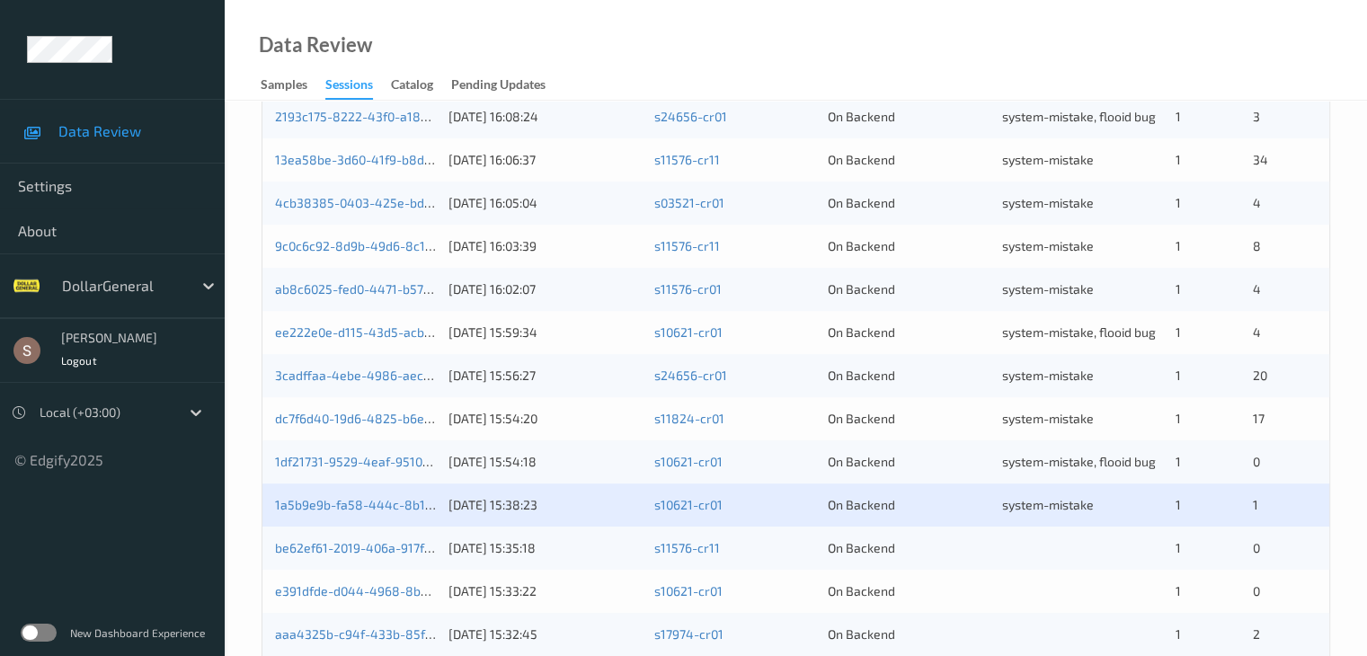
scroll to position [838, 0]
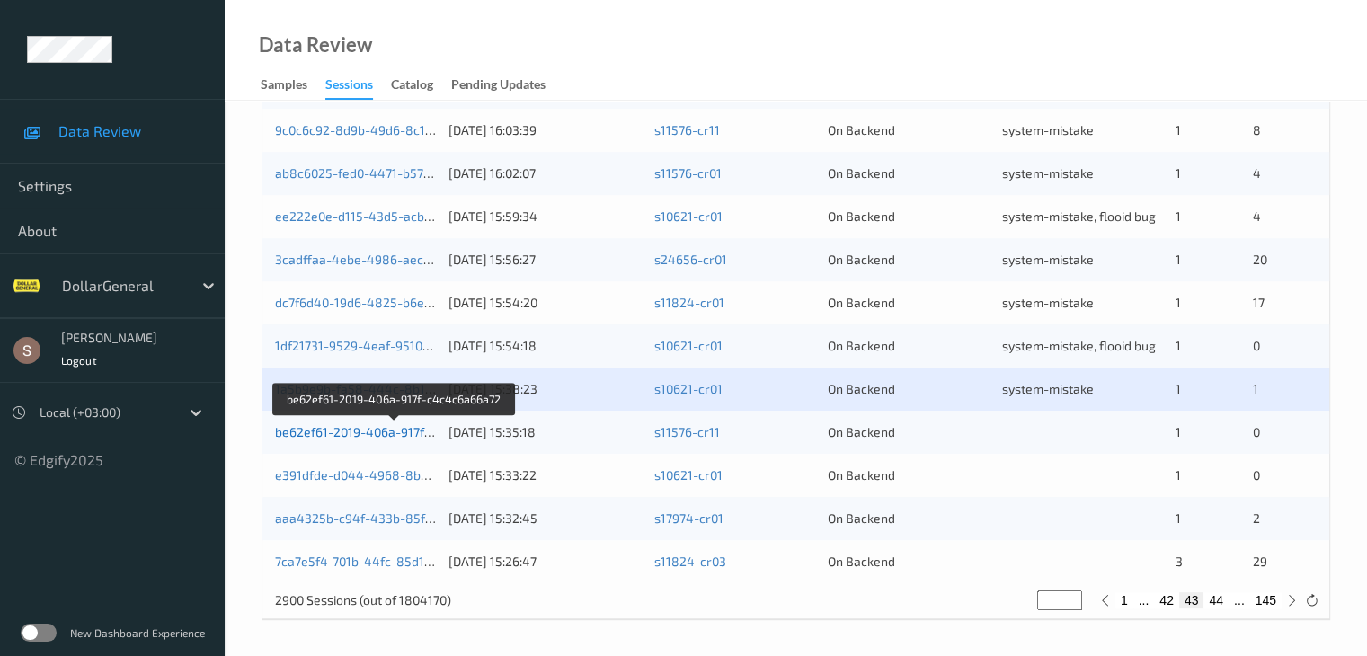
click at [373, 426] on link "be62ef61-2019-406a-917f-c4c4c6a66a72" at bounding box center [394, 431] width 239 height 15
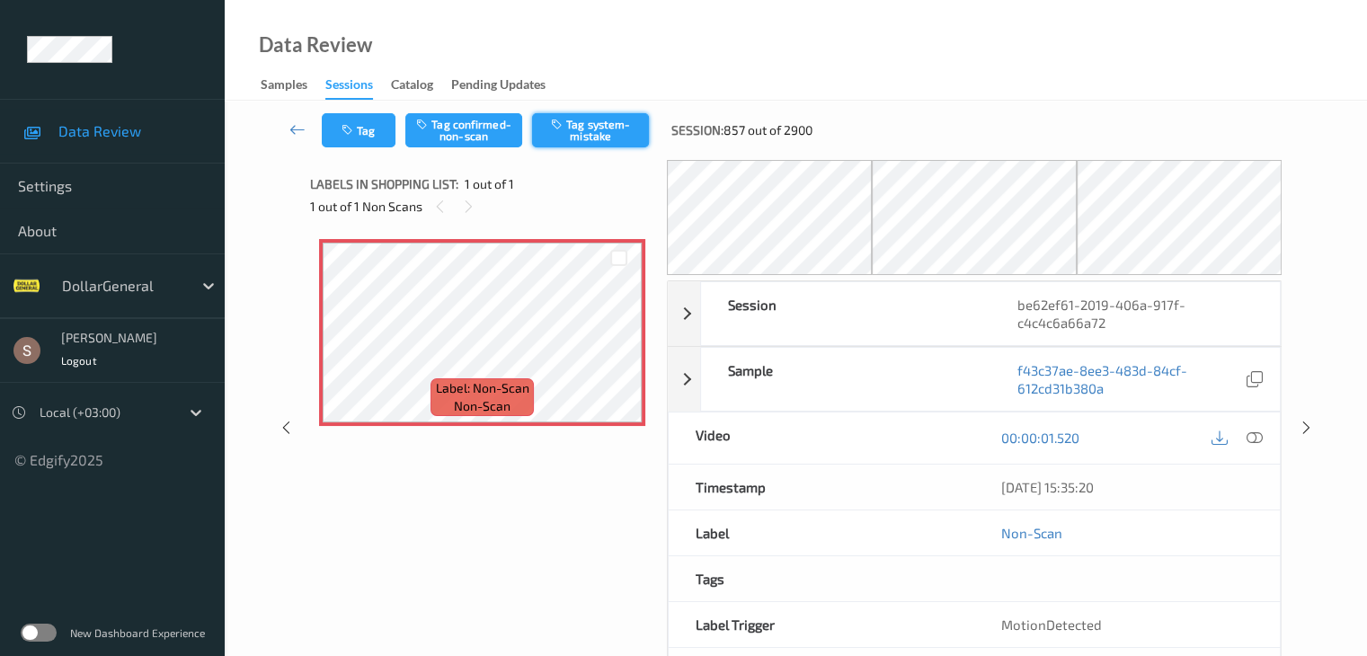
click at [563, 142] on button "Tag system-mistake" at bounding box center [590, 130] width 117 height 34
click at [343, 136] on icon "button" at bounding box center [349, 130] width 15 height 13
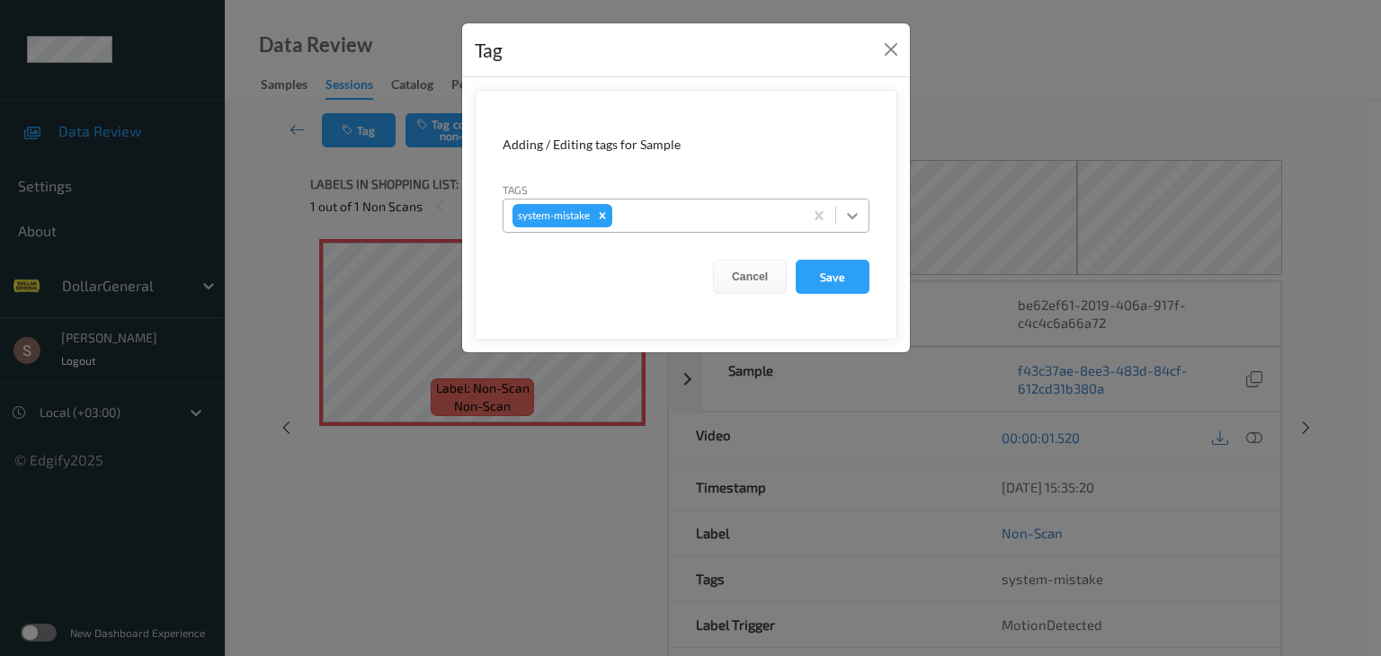
click at [865, 220] on div at bounding box center [852, 216] width 32 height 32
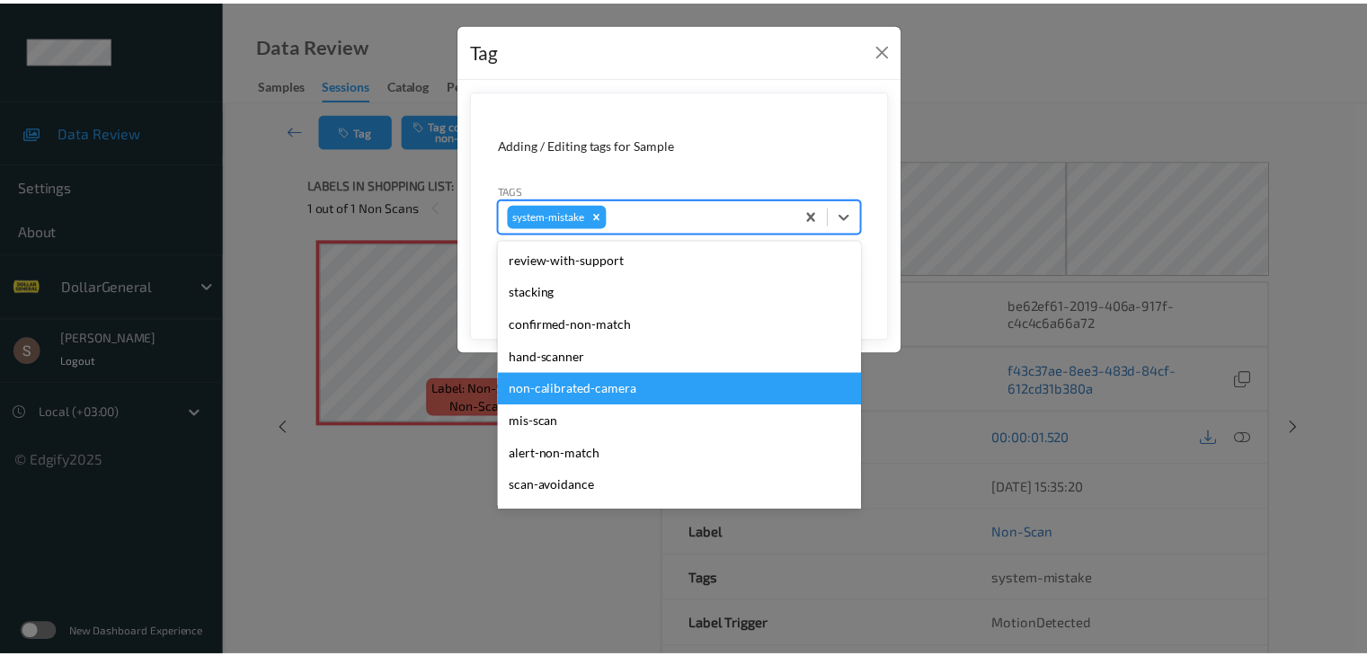
scroll to position [450, 0]
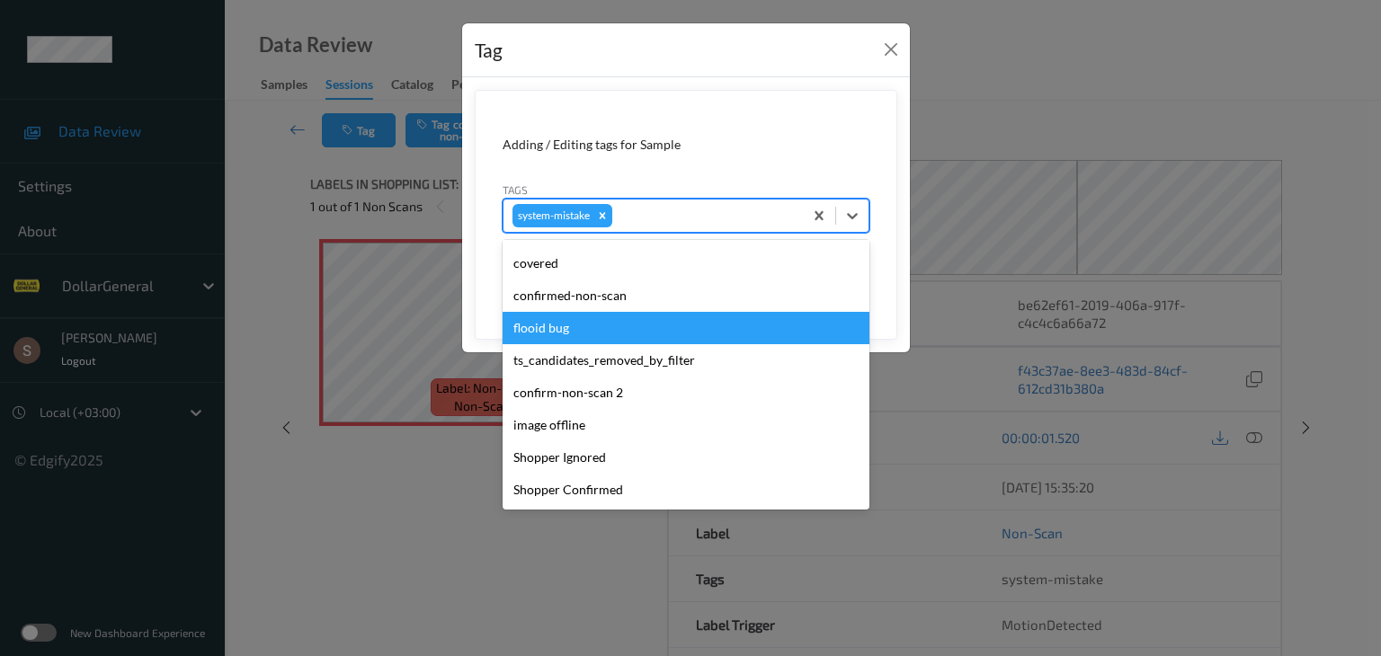
click at [590, 325] on div "flooid bug" at bounding box center [686, 328] width 367 height 32
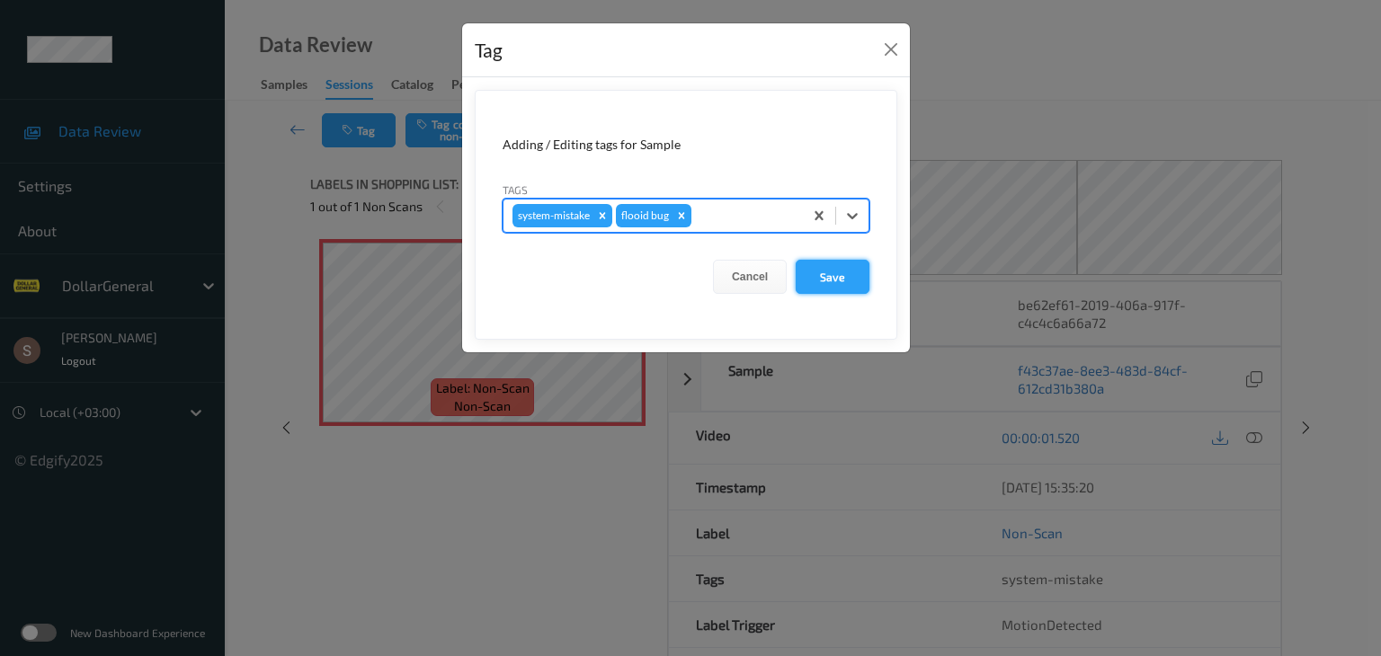
click at [815, 279] on button "Save" at bounding box center [833, 277] width 74 height 34
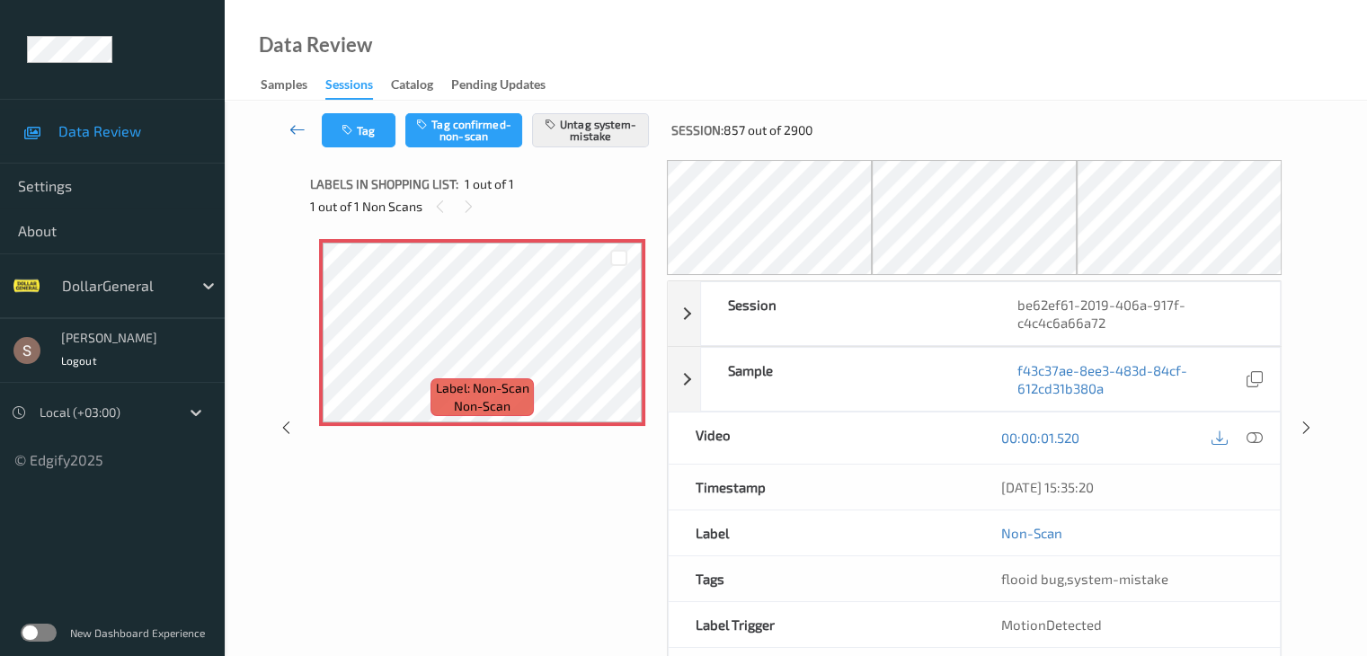
click at [294, 124] on icon at bounding box center [298, 129] width 16 height 18
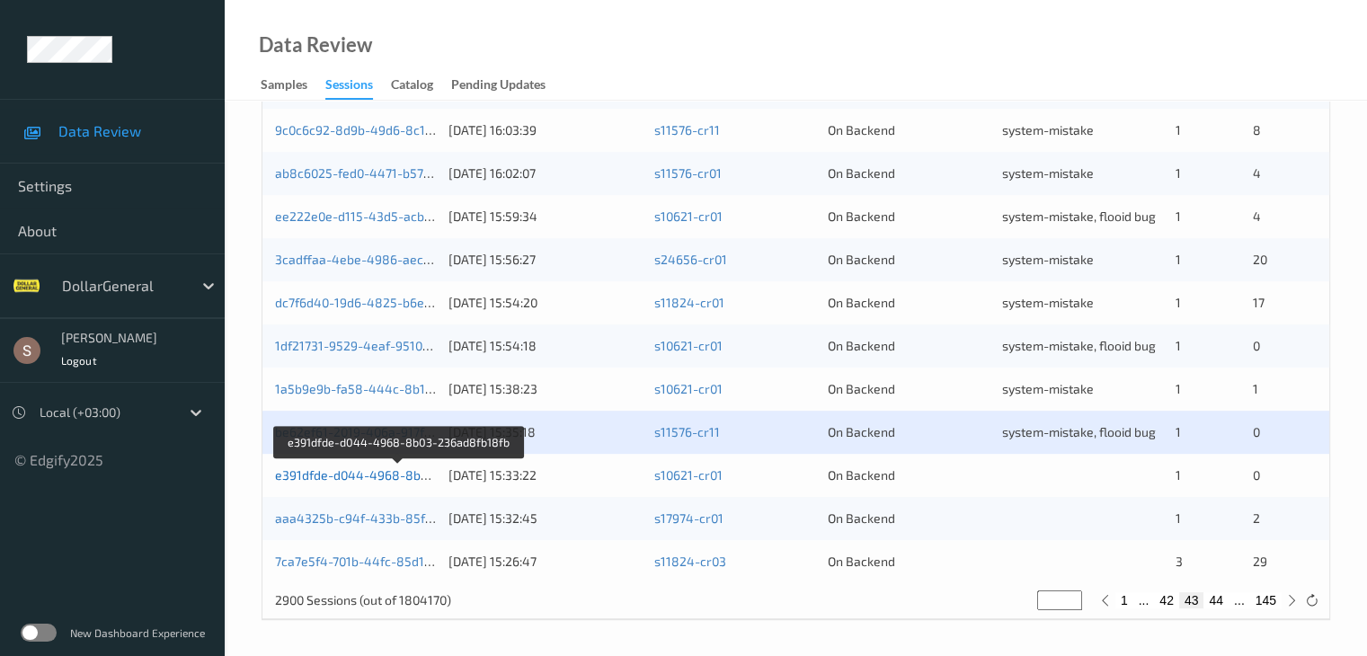
click at [385, 472] on link "e391dfde-d044-4968-8b03-236ad8fb18fb" at bounding box center [398, 475] width 246 height 15
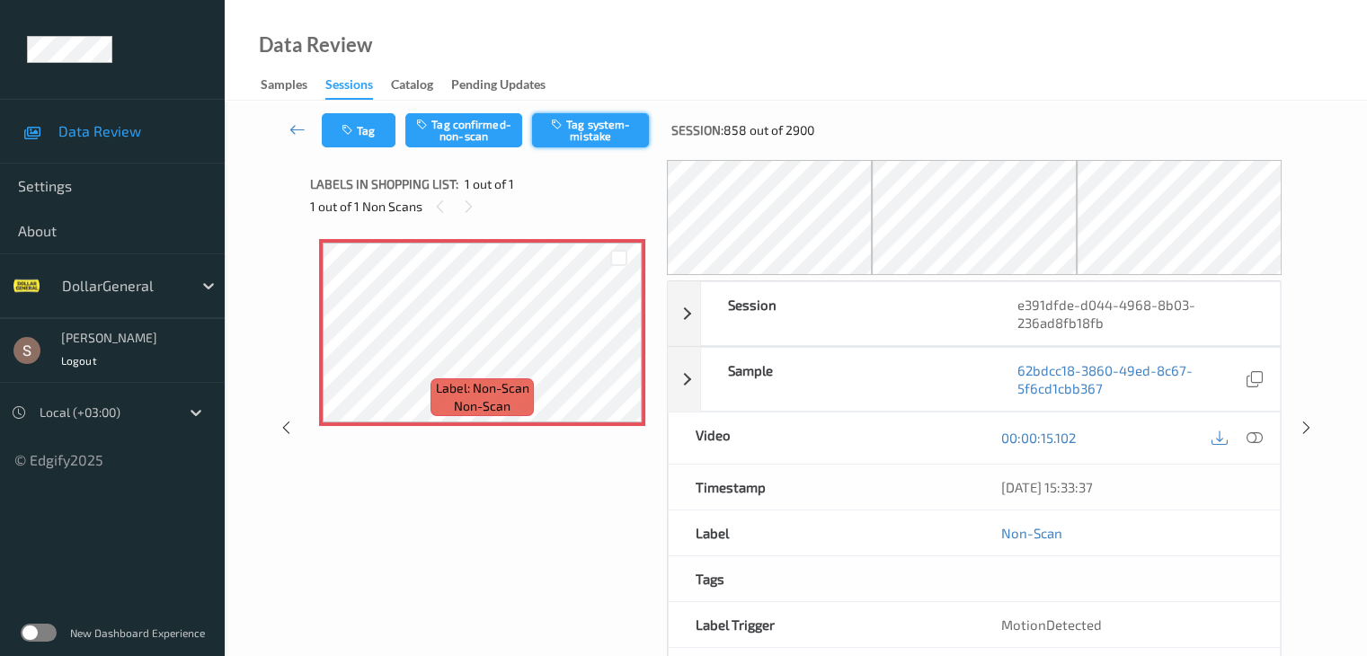
click at [594, 116] on button "Tag system-mistake" at bounding box center [590, 130] width 117 height 34
click at [357, 129] on button "Tag" at bounding box center [359, 130] width 74 height 34
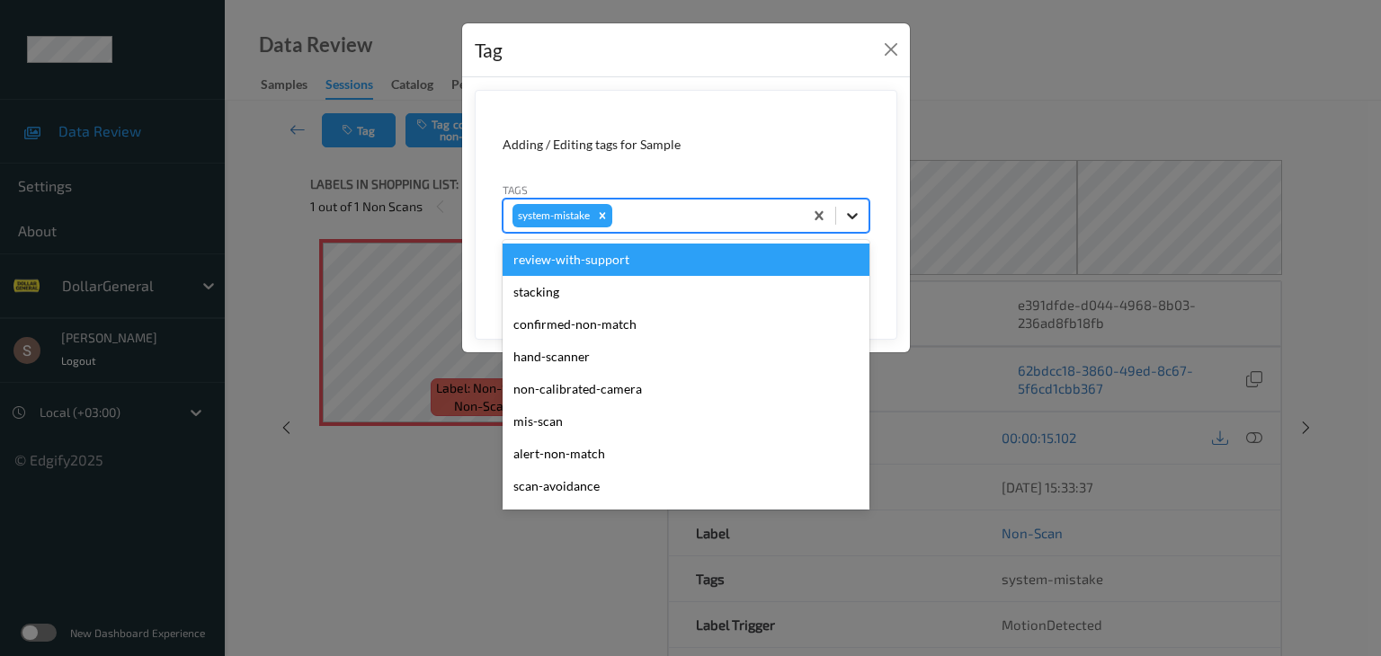
click at [849, 218] on icon at bounding box center [852, 216] width 18 height 18
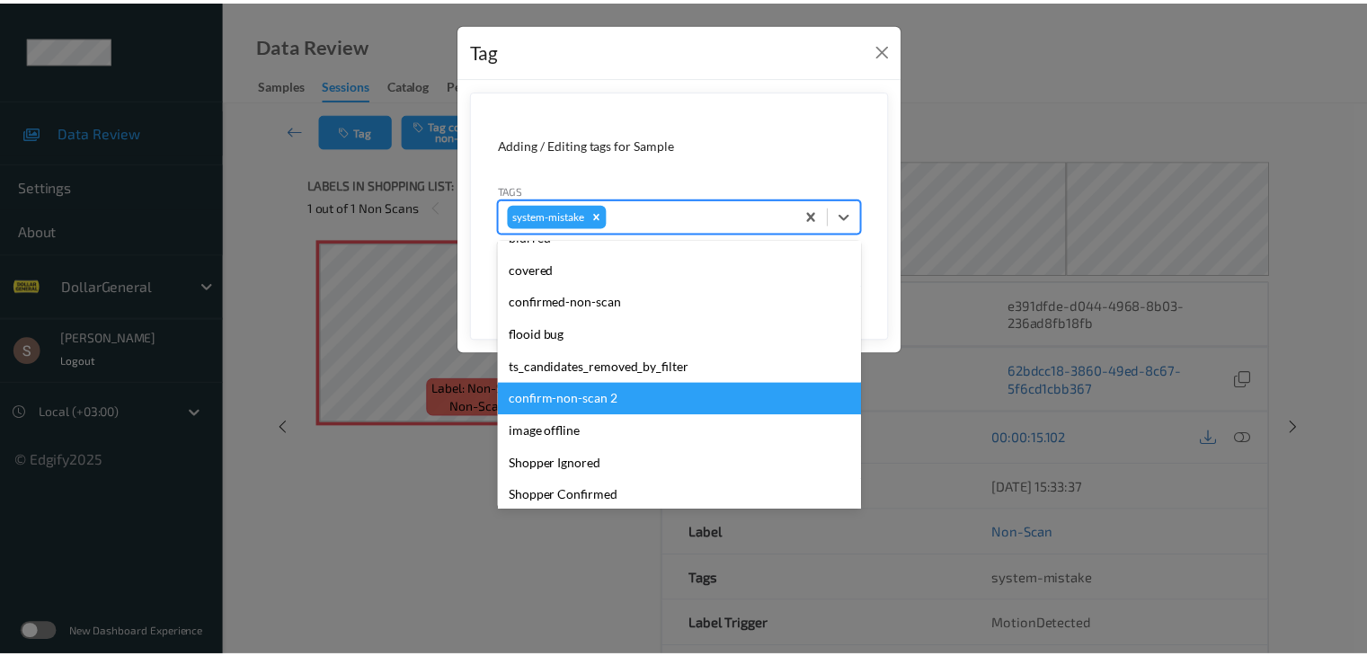
scroll to position [450, 0]
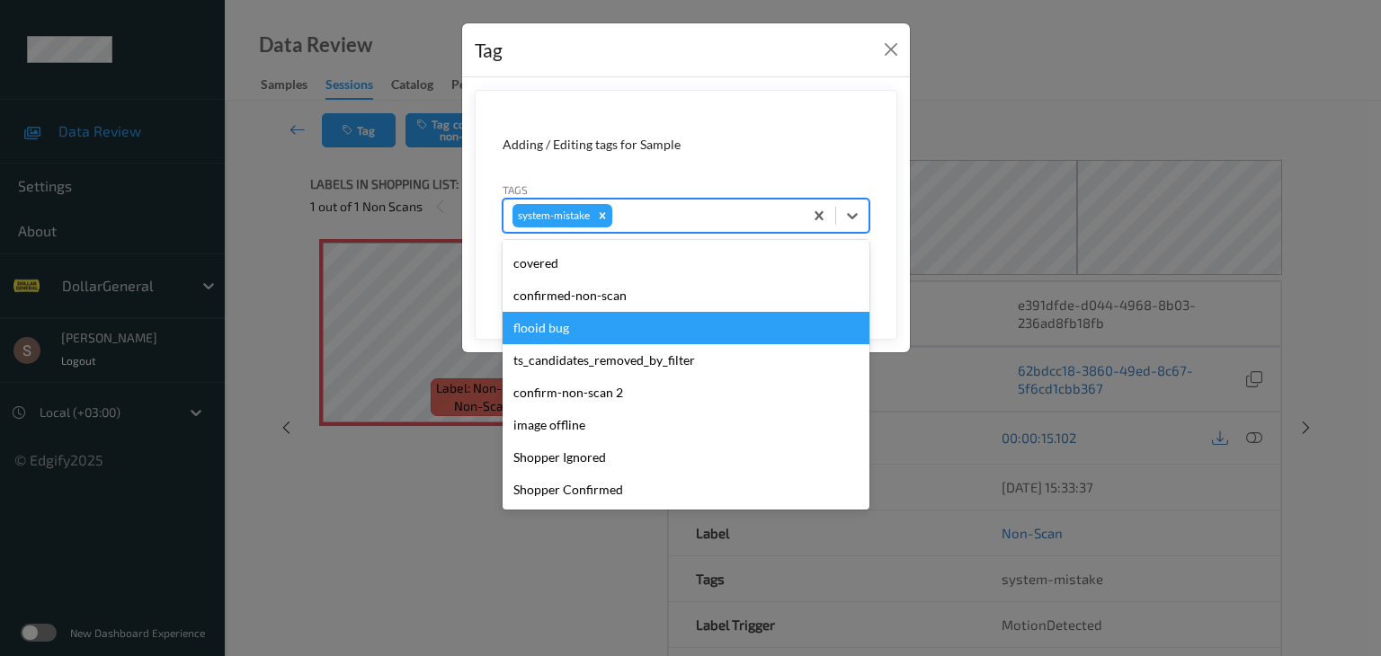
click at [567, 326] on div "flooid bug" at bounding box center [686, 328] width 367 height 32
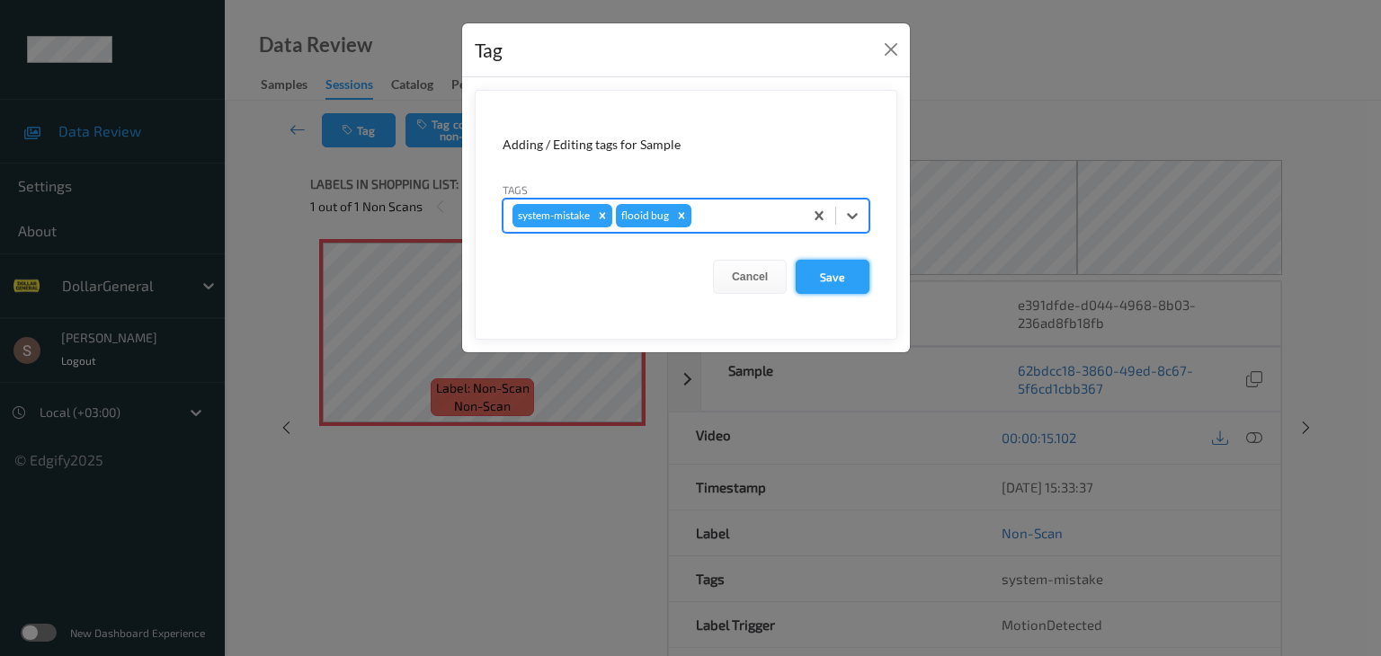
click at [856, 264] on button "Save" at bounding box center [833, 277] width 74 height 34
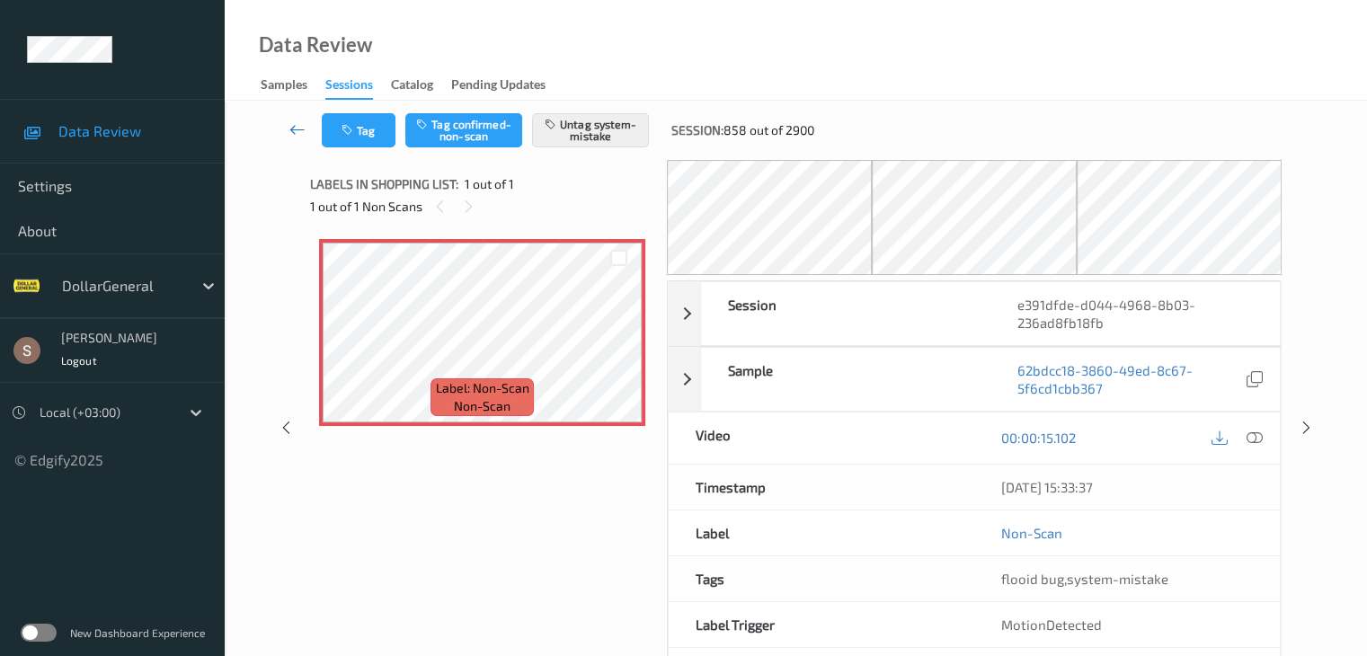
click at [291, 127] on icon at bounding box center [298, 129] width 16 height 18
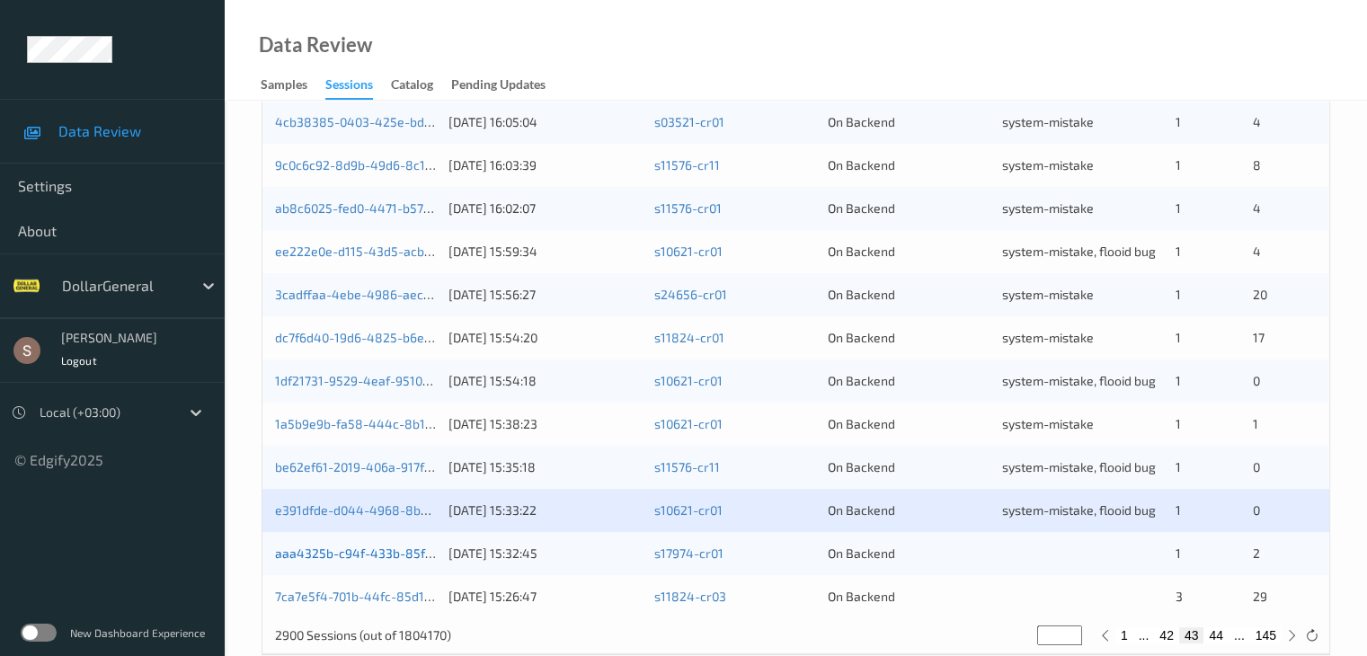
scroll to position [838, 0]
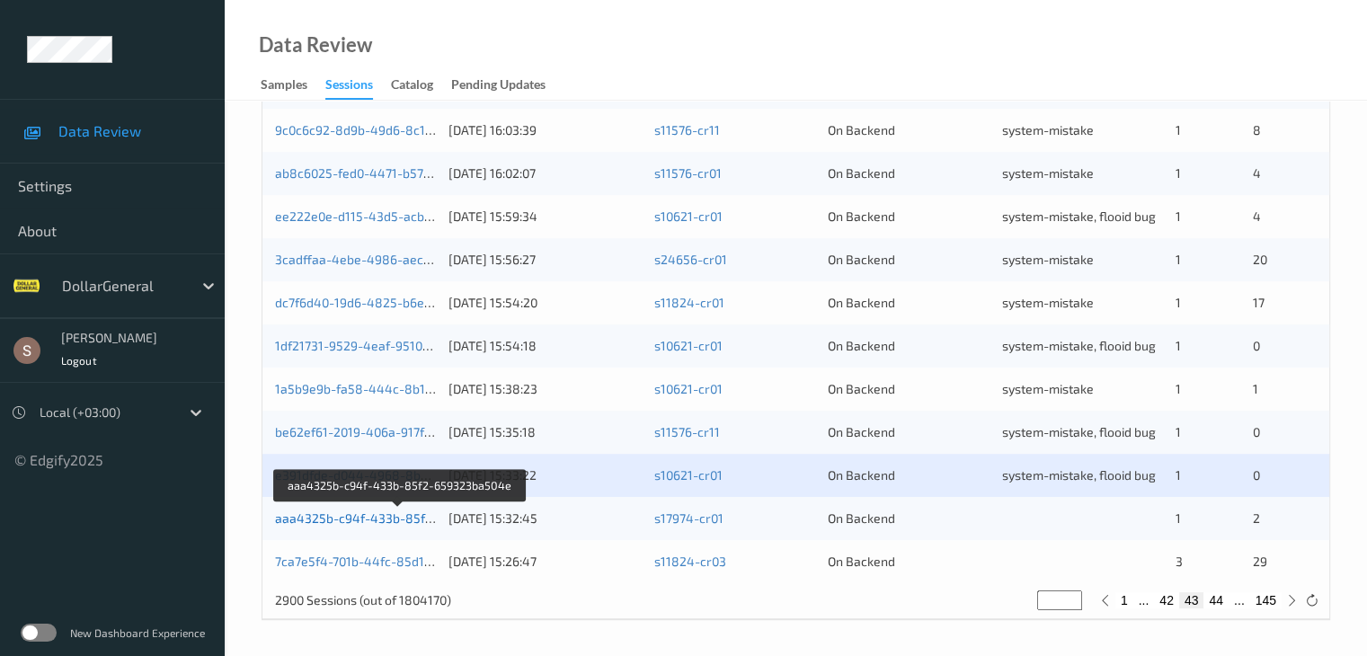
click at [373, 512] on link "aaa4325b-c94f-433b-85f2-659323ba504e" at bounding box center [400, 518] width 250 height 15
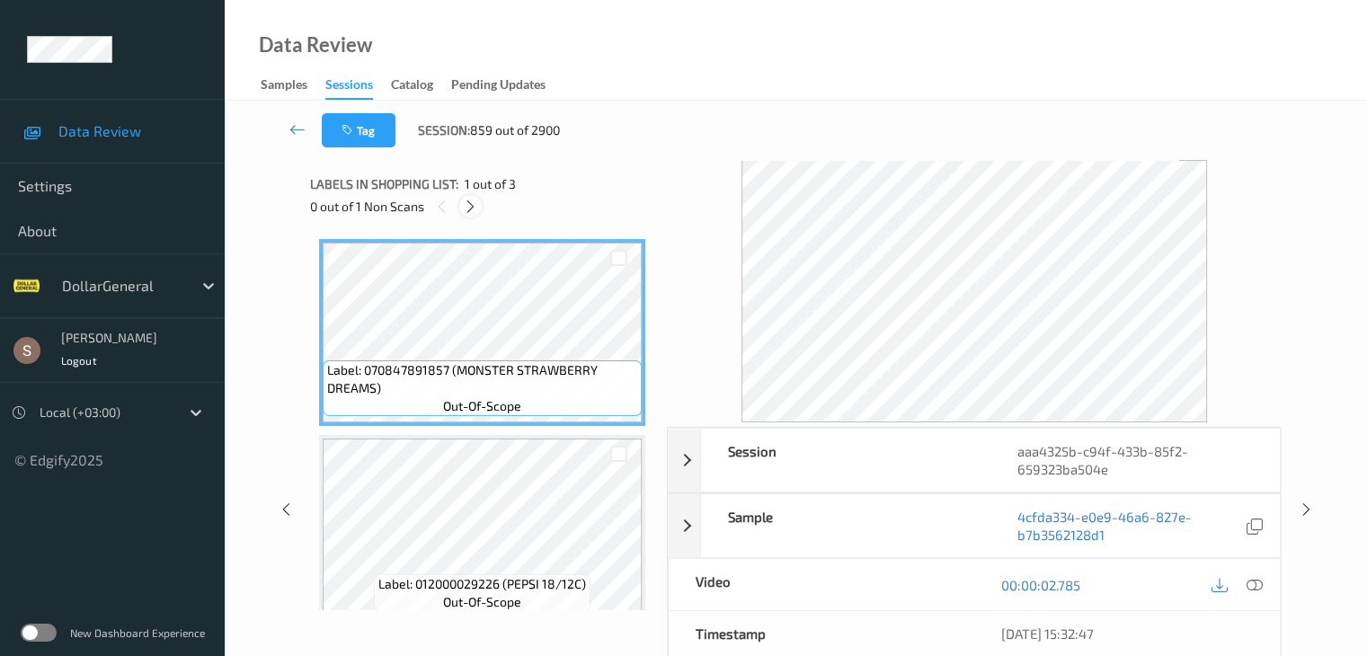
click at [465, 206] on icon at bounding box center [470, 207] width 15 height 16
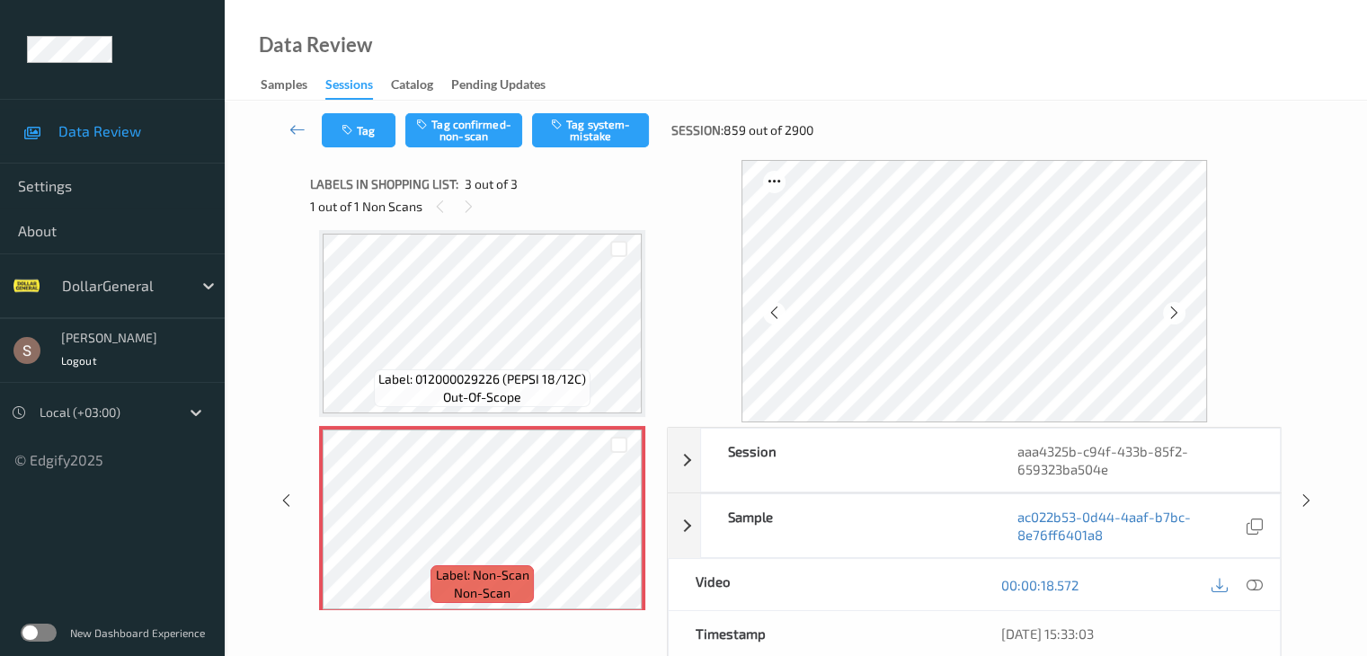
scroll to position [217, 0]
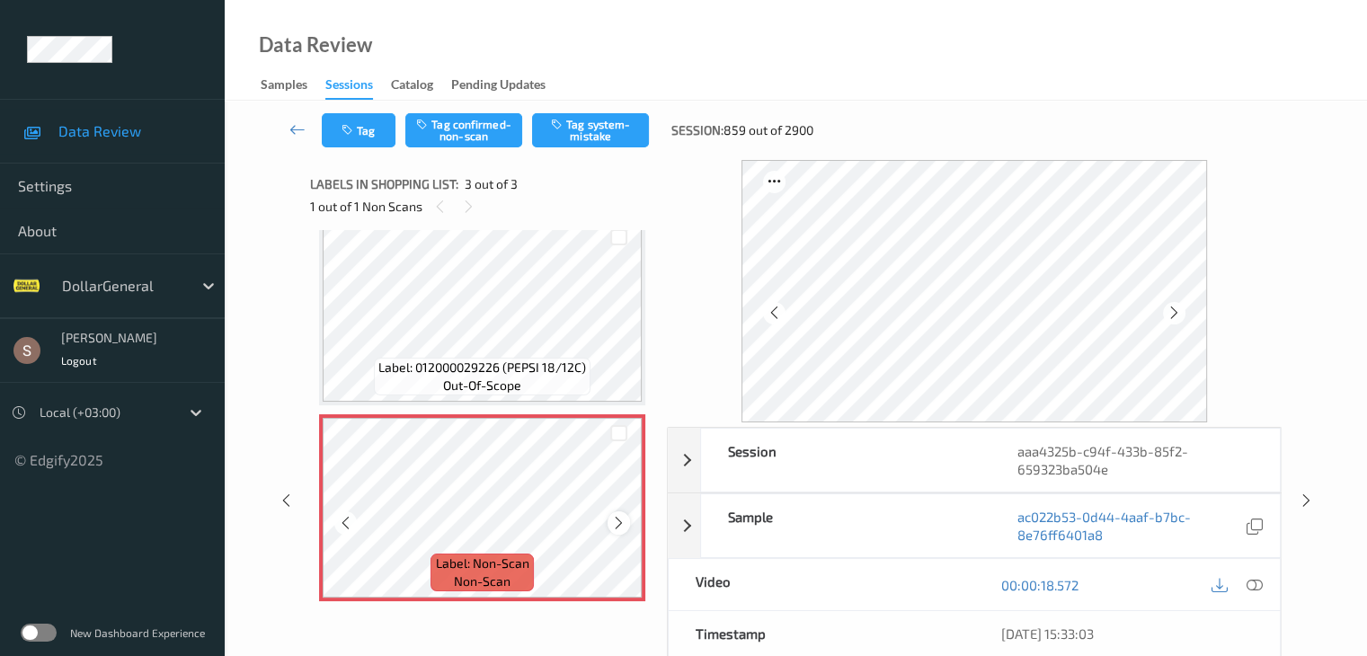
click at [618, 526] on icon at bounding box center [618, 523] width 15 height 16
click at [610, 137] on button "Tag system-mistake" at bounding box center [590, 130] width 117 height 34
click at [301, 126] on icon at bounding box center [298, 129] width 16 height 18
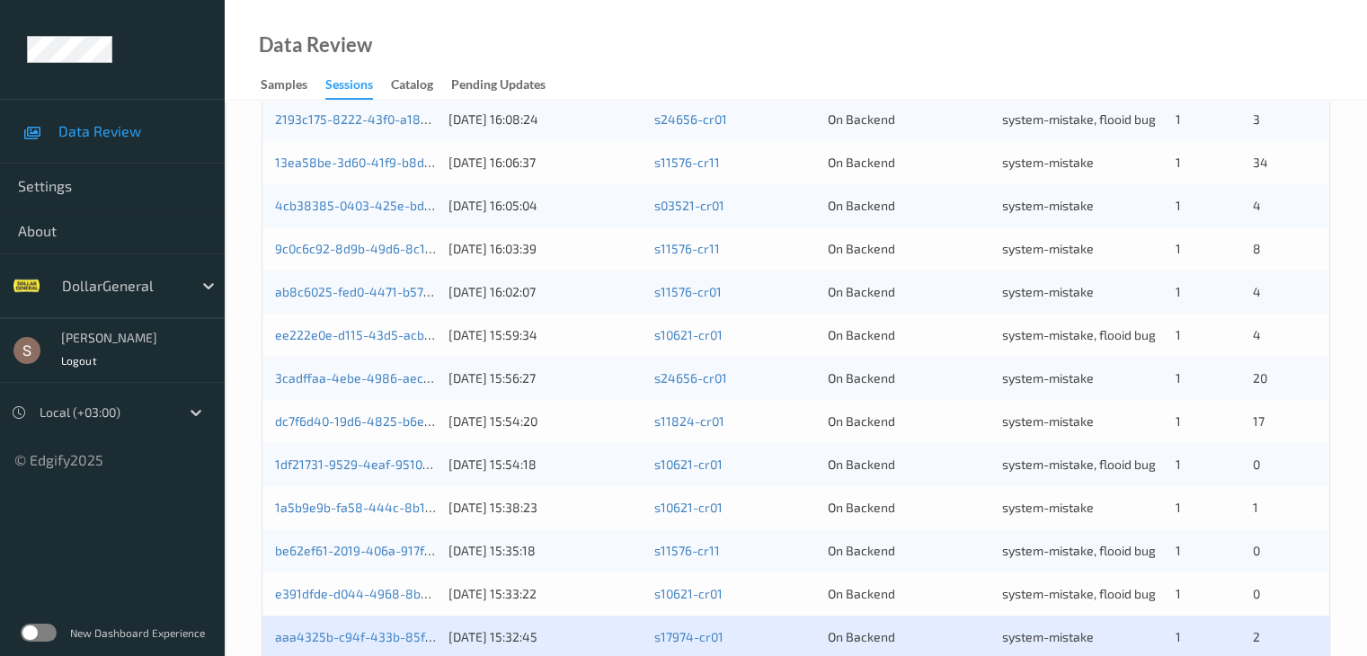
scroll to position [838, 0]
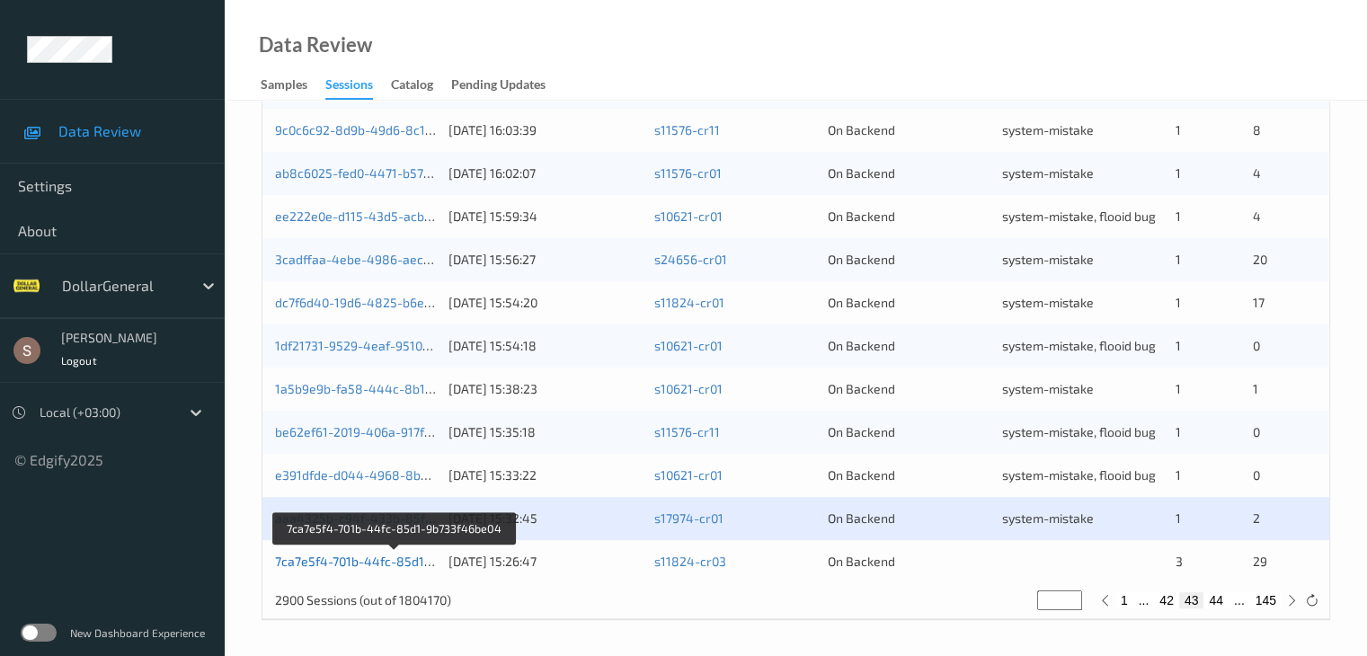
click at [387, 557] on link "7ca7e5f4-701b-44fc-85d1-9b733f46be04" at bounding box center [394, 561] width 239 height 15
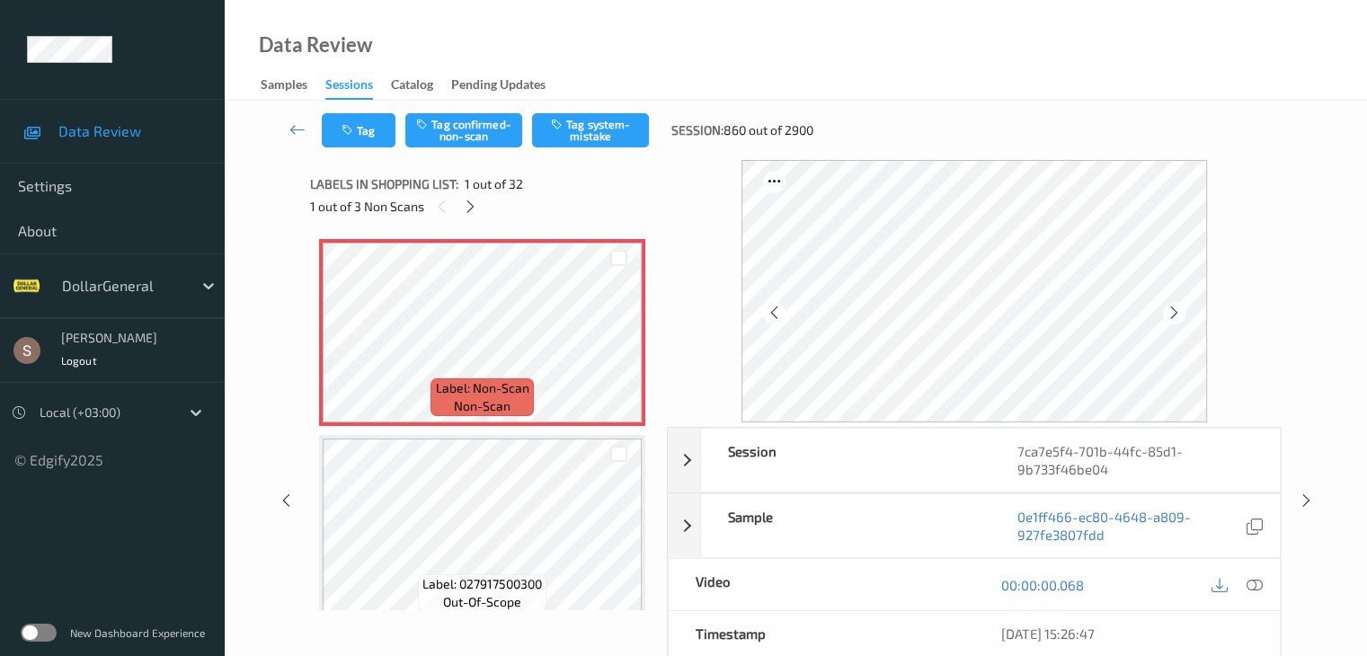
click at [621, 109] on div "Tag Tag confirmed-non-scan Tag system-mistake Session: 860 out of 2900" at bounding box center [796, 130] width 1069 height 59
click at [616, 126] on button "Tag system-mistake" at bounding box center [590, 130] width 117 height 34
click at [367, 130] on button "Tag" at bounding box center [359, 130] width 74 height 34
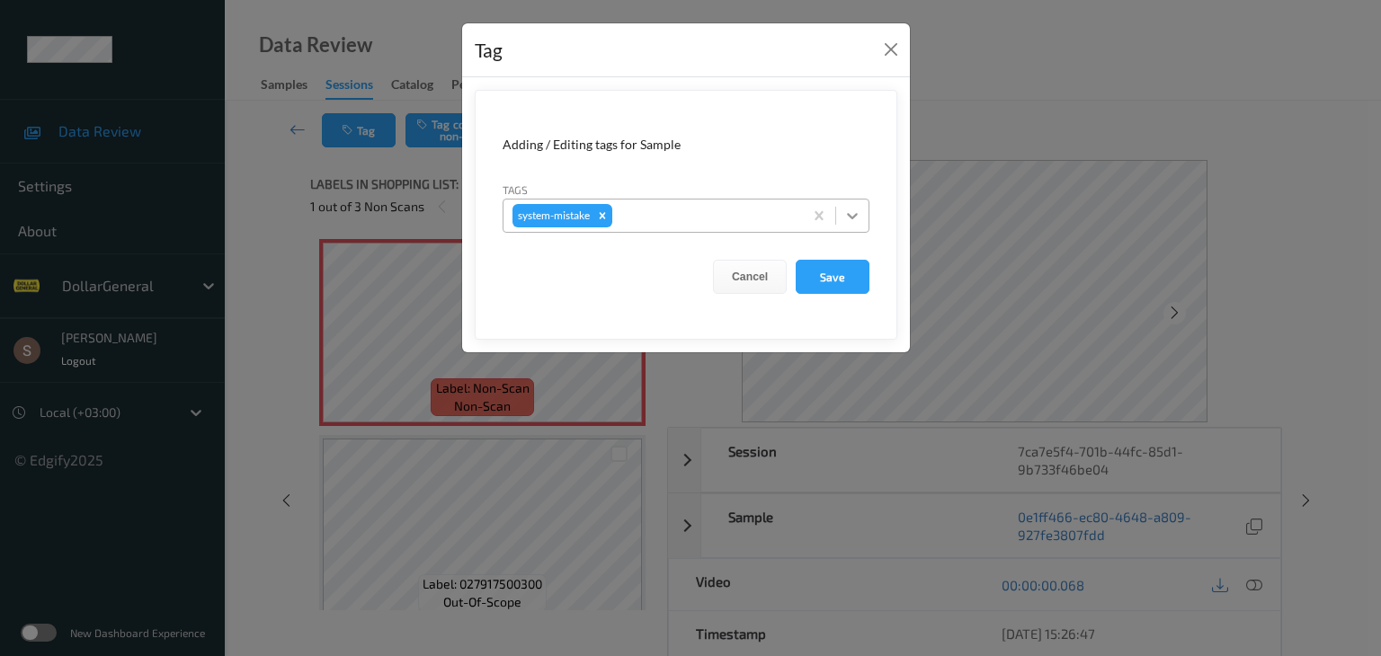
click at [849, 217] on icon at bounding box center [852, 216] width 18 height 18
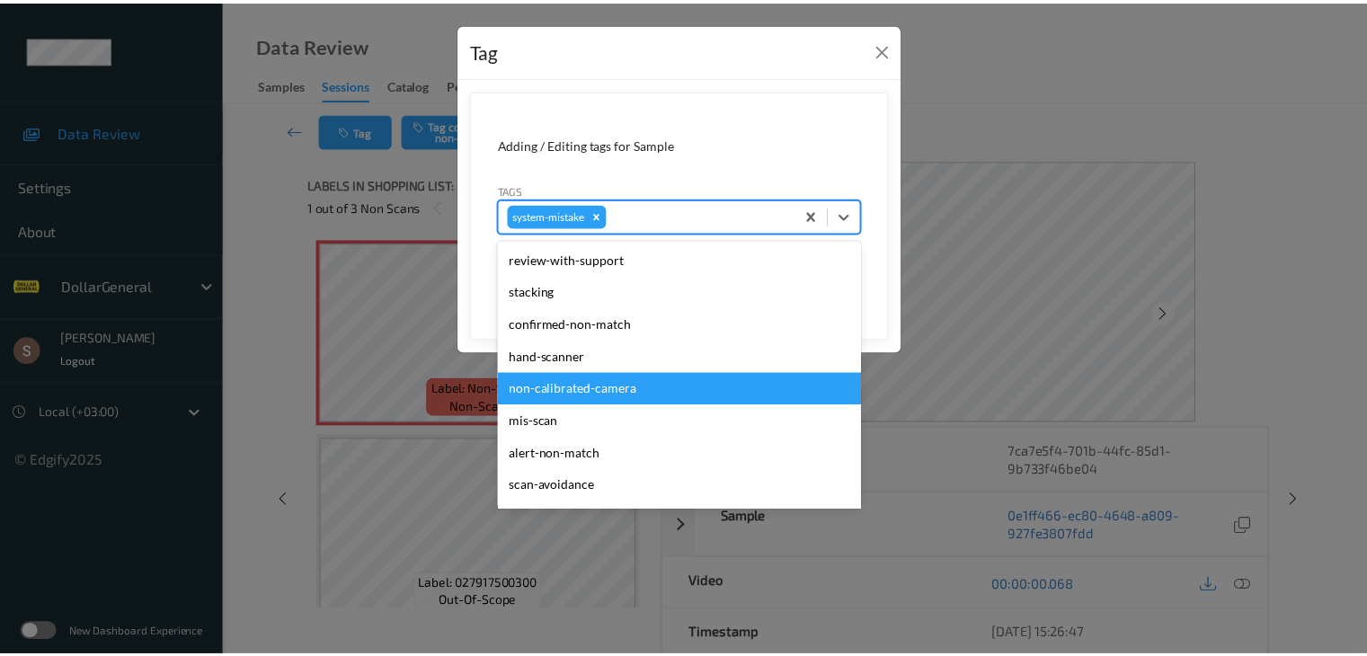
scroll to position [450, 0]
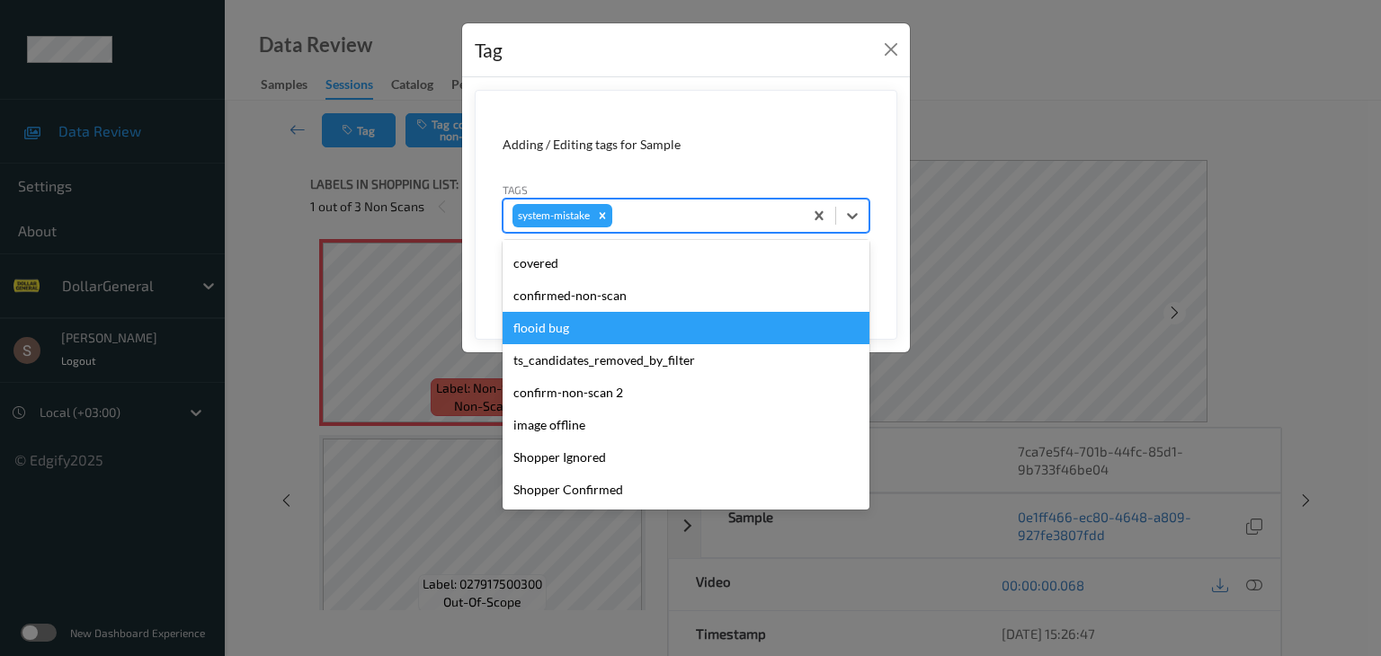
click at [583, 323] on div "flooid bug" at bounding box center [686, 328] width 367 height 32
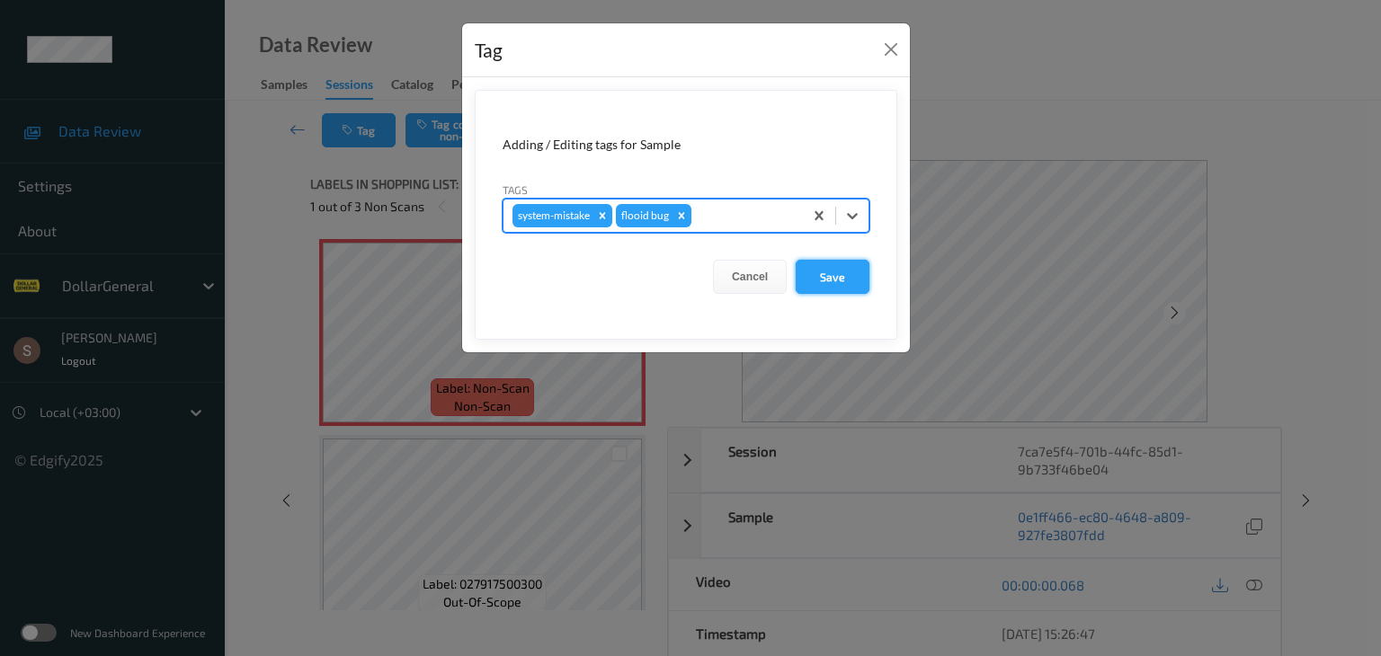
click at [831, 290] on button "Save" at bounding box center [833, 277] width 74 height 34
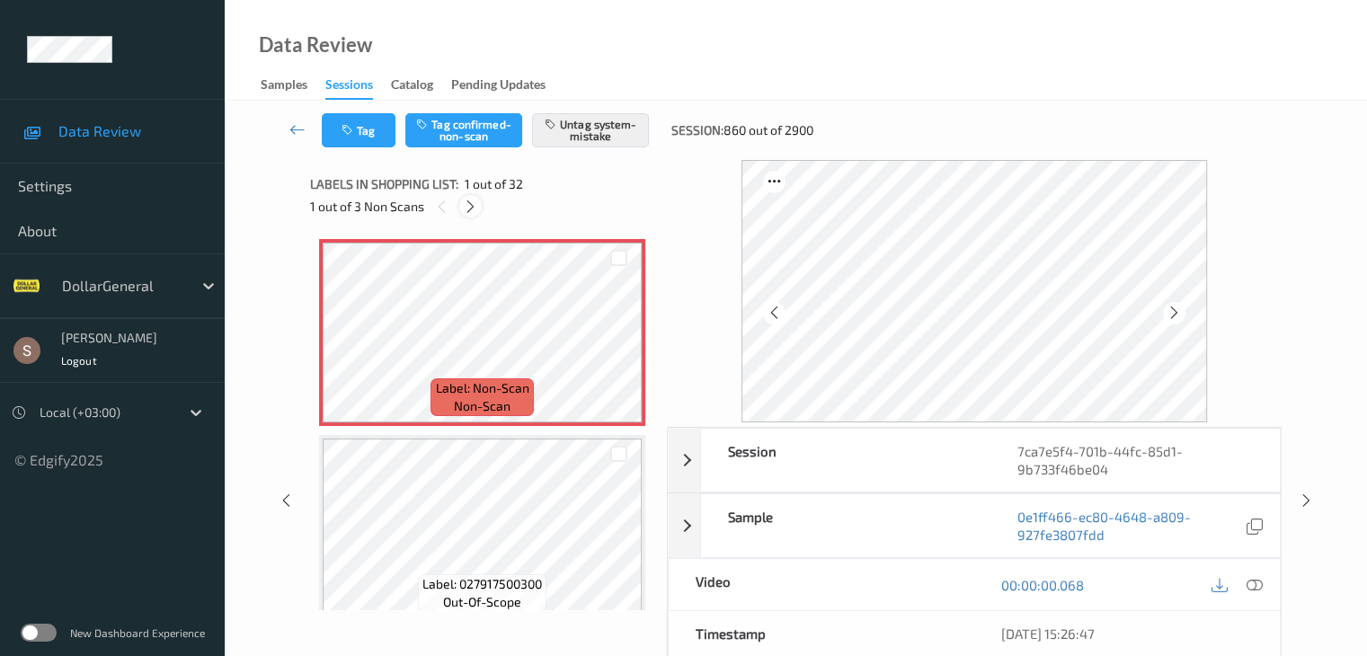
click at [473, 209] on icon at bounding box center [470, 207] width 15 height 16
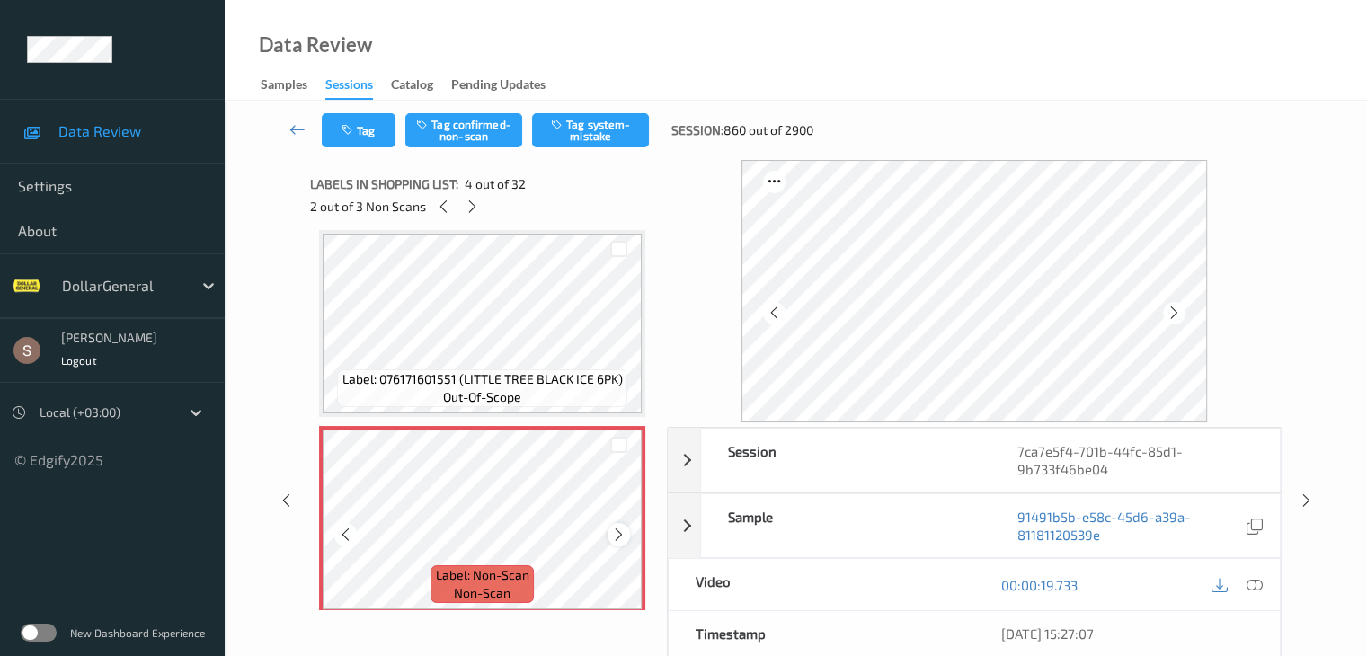
click at [611, 533] on icon at bounding box center [618, 535] width 15 height 16
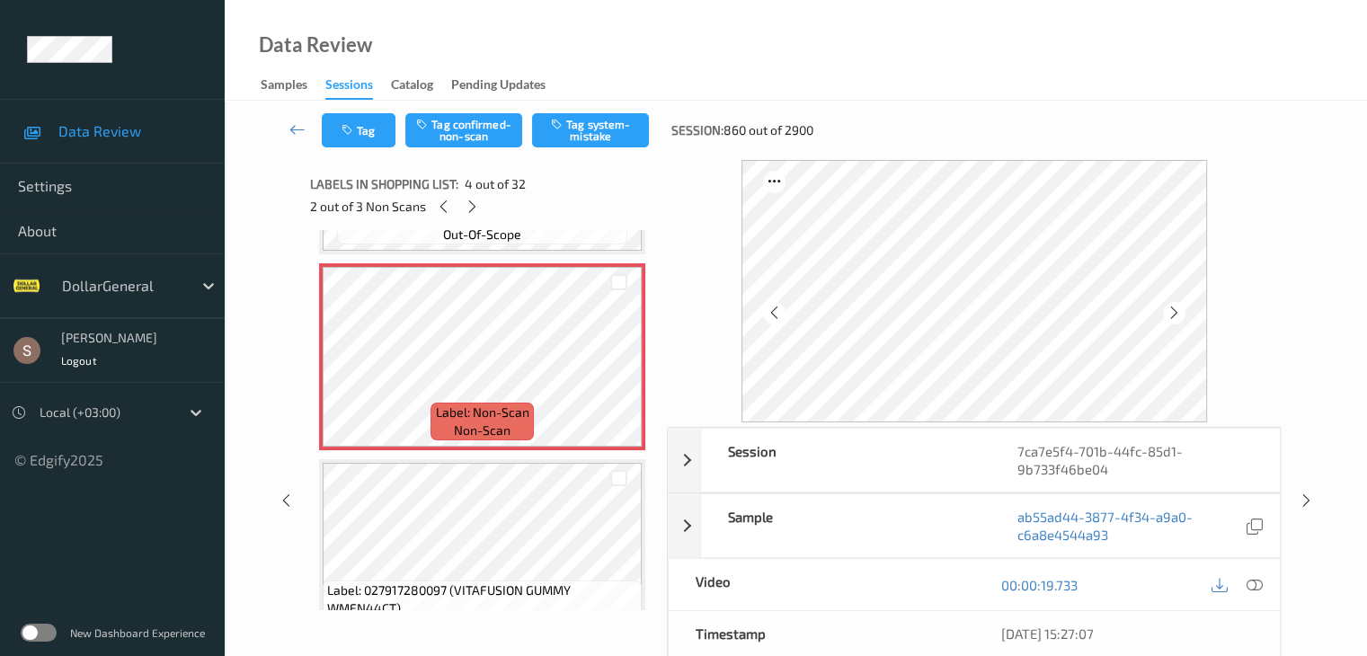
scroll to position [671, 0]
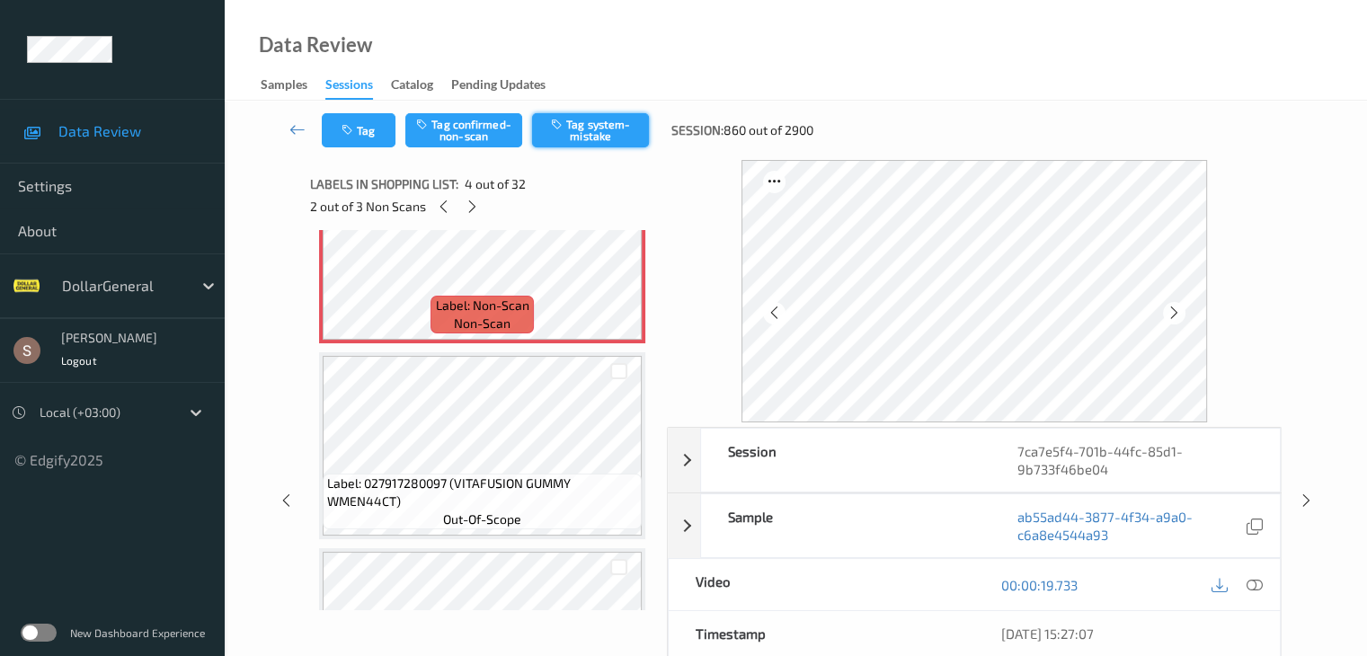
click at [609, 138] on button "Tag system-mistake" at bounding box center [590, 130] width 117 height 34
click at [477, 209] on icon at bounding box center [472, 207] width 15 height 16
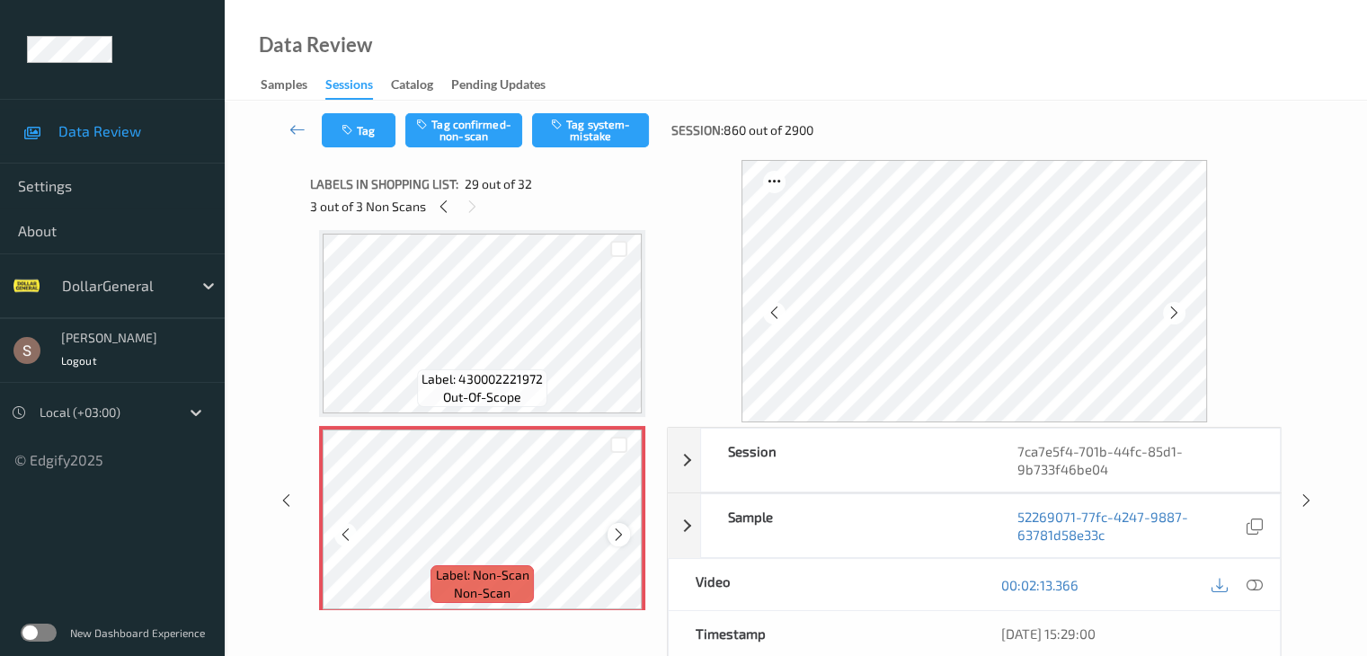
click at [623, 534] on icon at bounding box center [618, 535] width 15 height 16
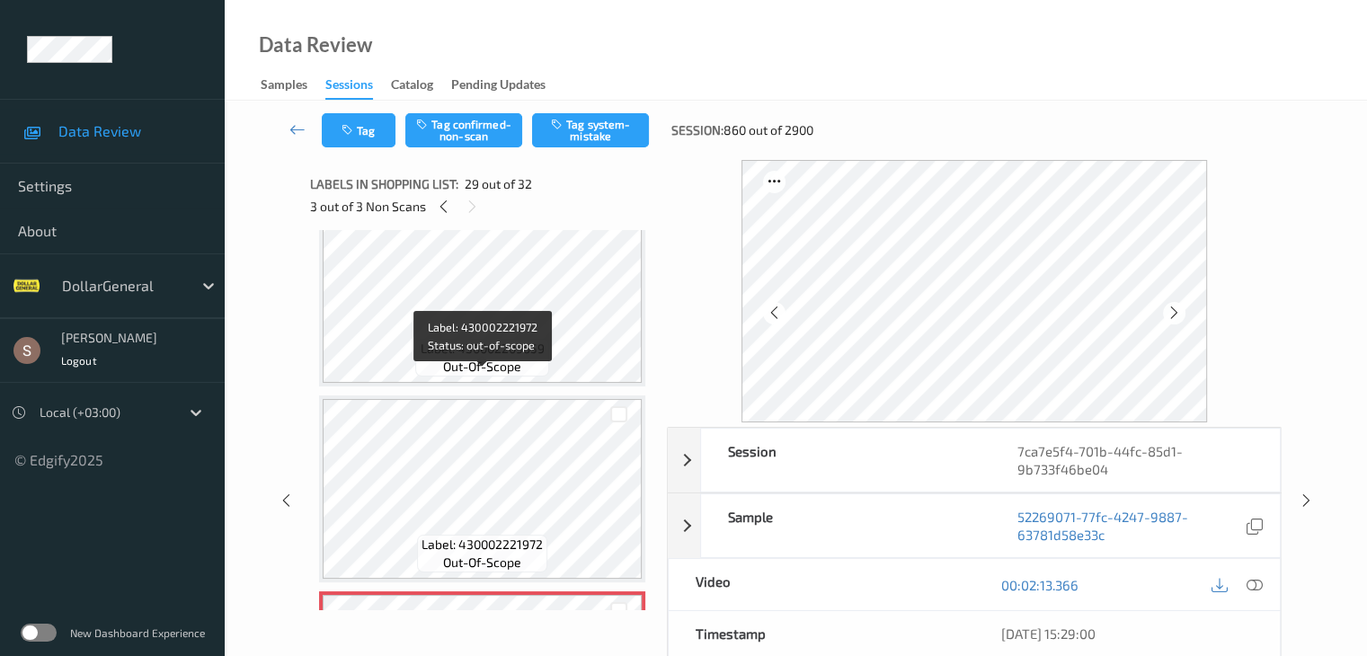
scroll to position [5031, 0]
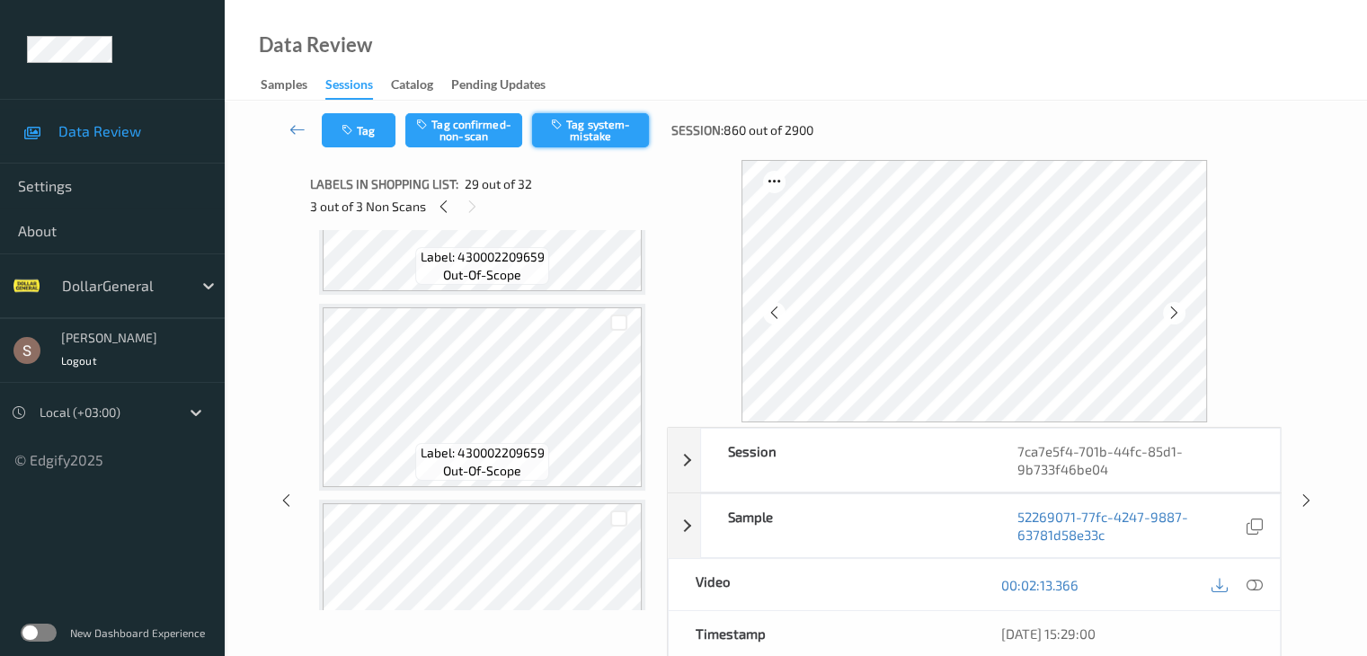
click at [614, 133] on button "Tag system-mistake" at bounding box center [590, 130] width 117 height 34
click at [300, 128] on icon at bounding box center [298, 129] width 16 height 18
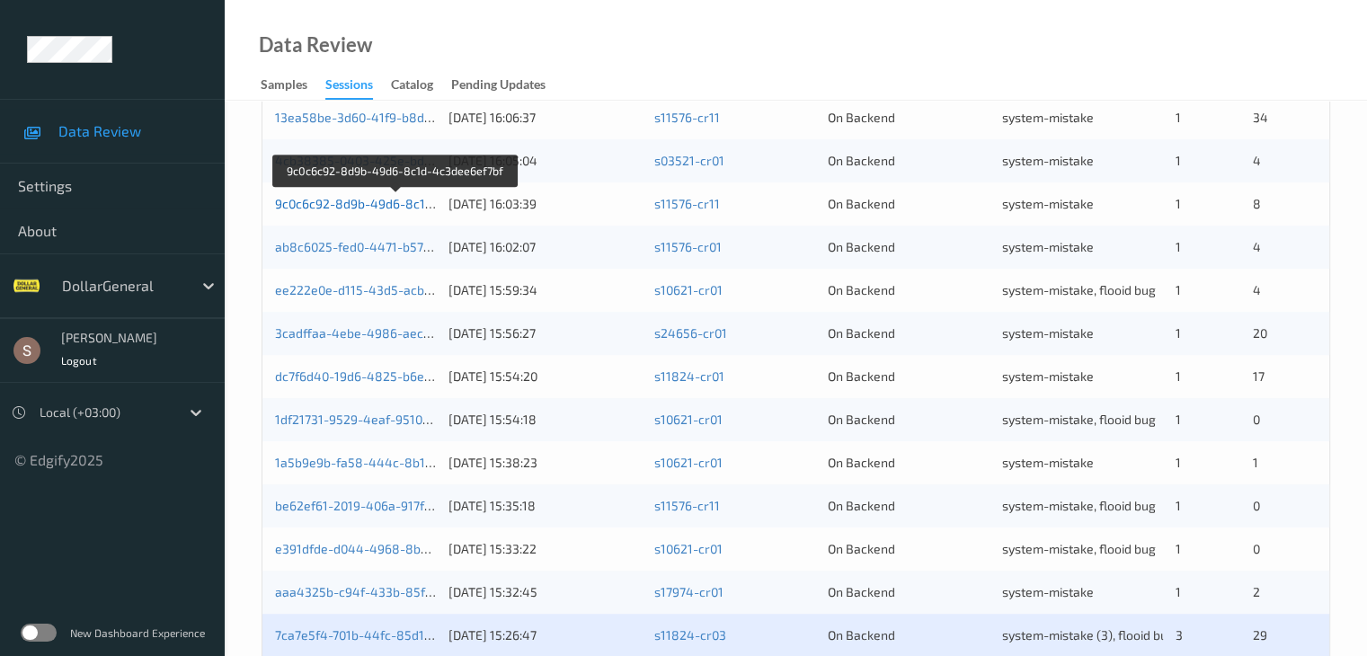
scroll to position [838, 0]
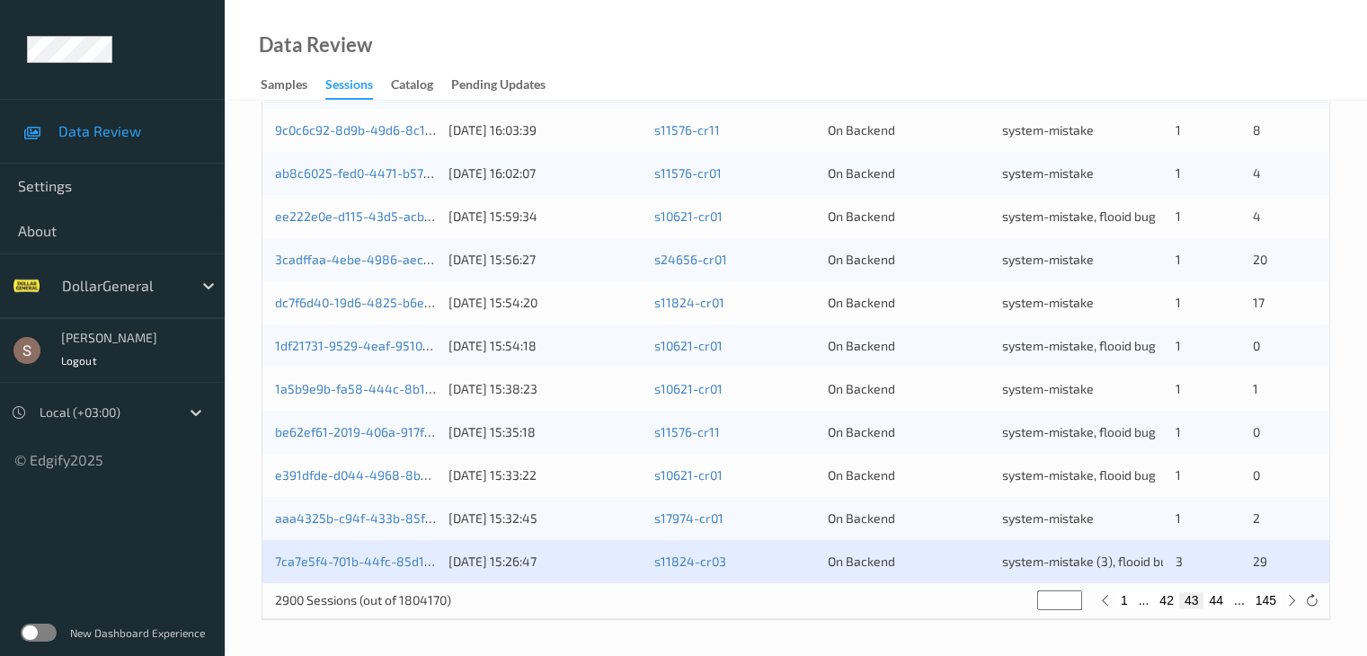
click at [1213, 601] on button "44" at bounding box center [1216, 600] width 25 height 16
type input "**"
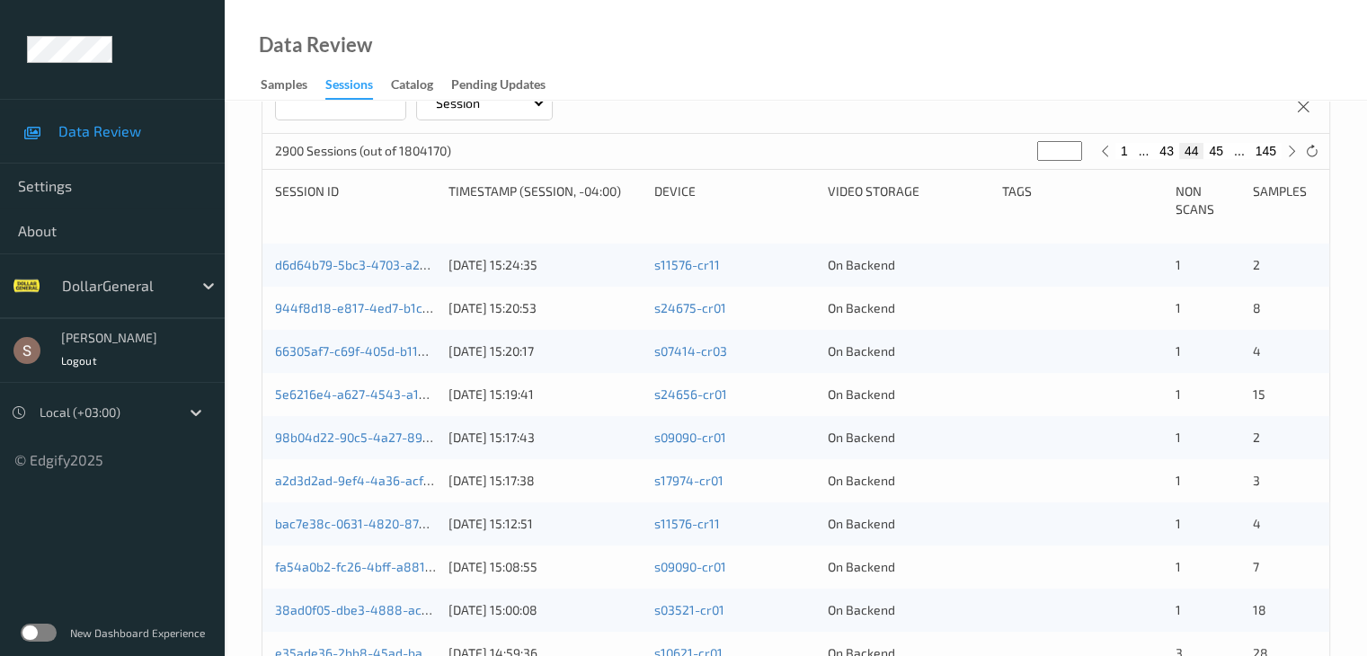
scroll to position [360, 0]
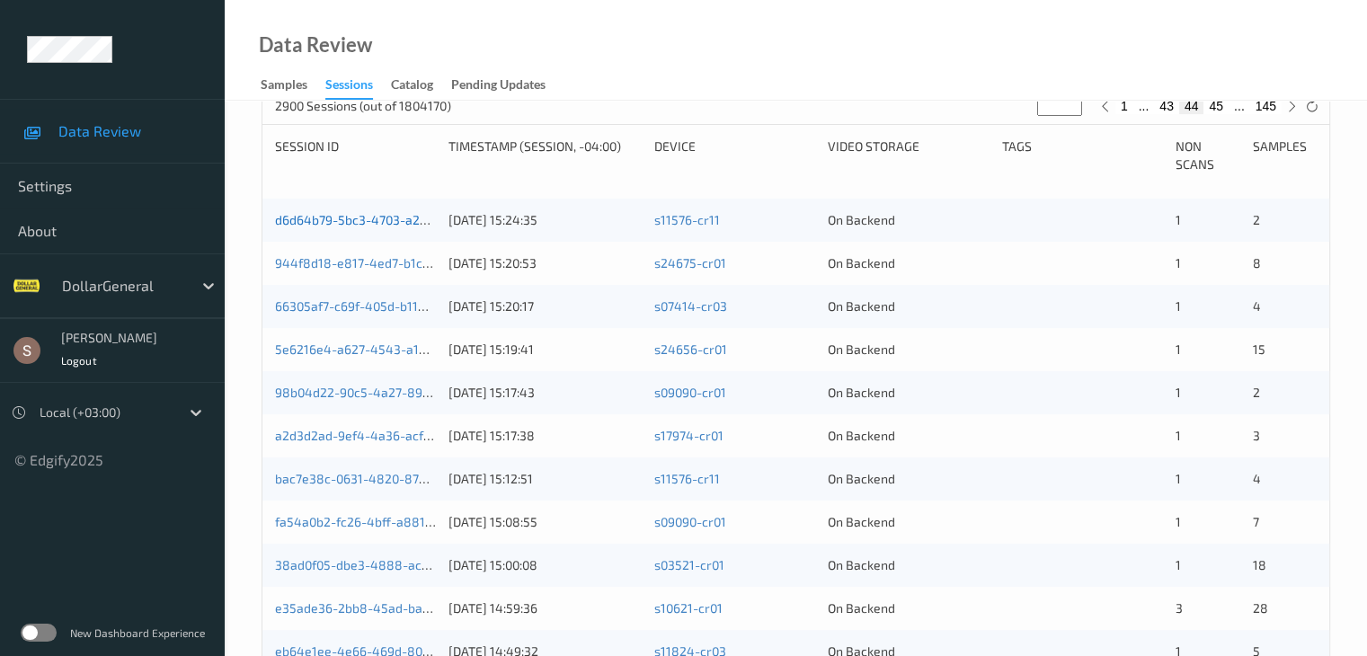
click at [352, 220] on link "d6d64b79-5bc3-4703-a2a1-5401ea01254f" at bounding box center [397, 219] width 245 height 15
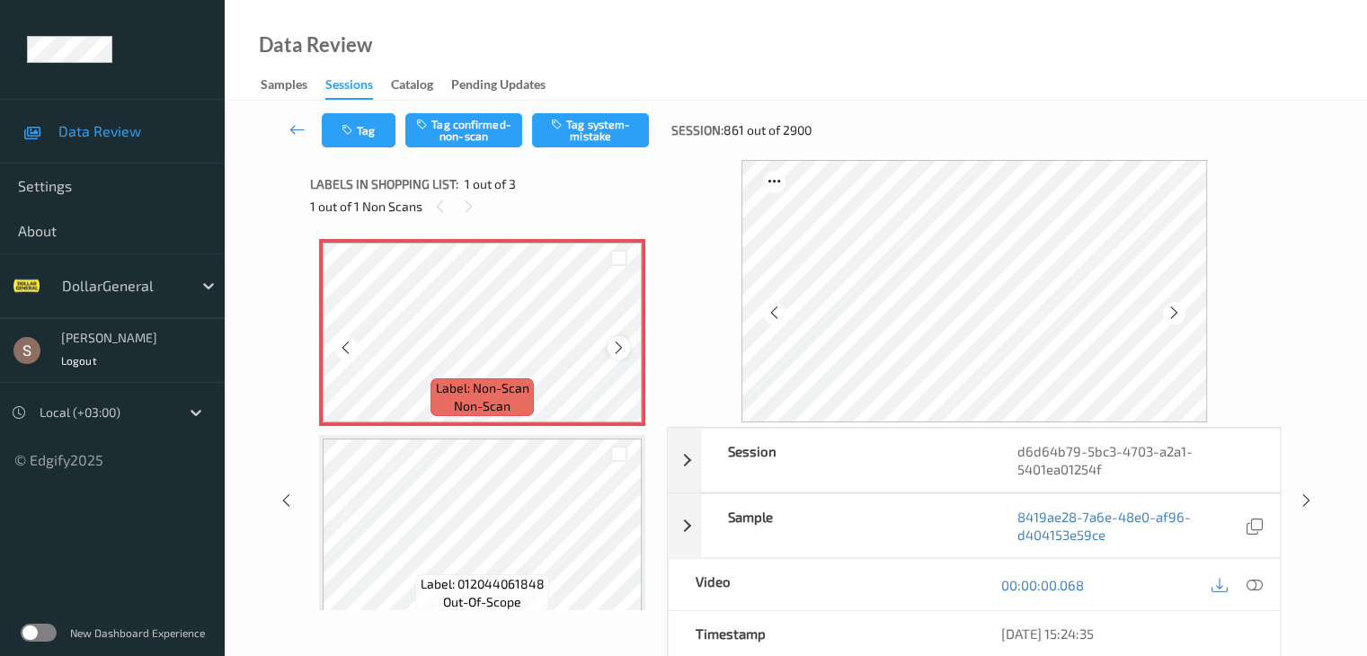
click at [621, 347] on icon at bounding box center [618, 348] width 15 height 16
click at [626, 118] on button "Tag system-mistake" at bounding box center [590, 130] width 117 height 34
click at [374, 131] on button "Tag" at bounding box center [359, 130] width 74 height 34
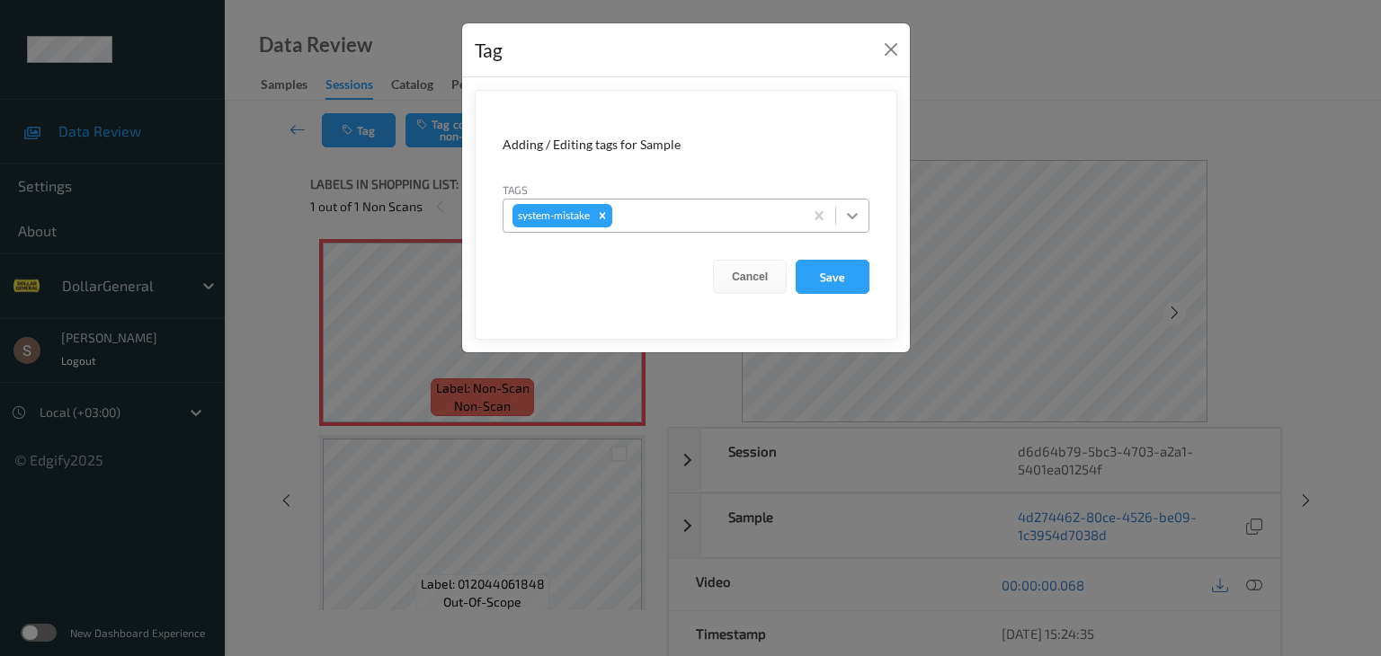
click at [842, 219] on div at bounding box center [852, 216] width 32 height 32
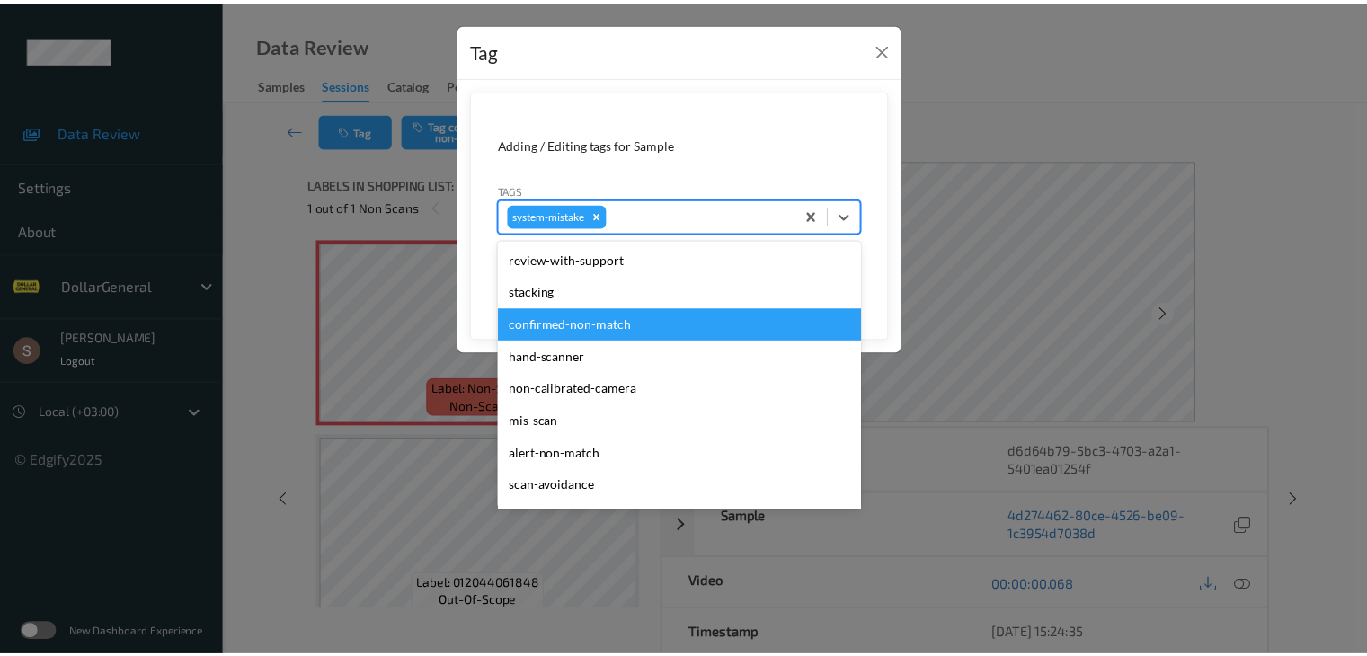
scroll to position [450, 0]
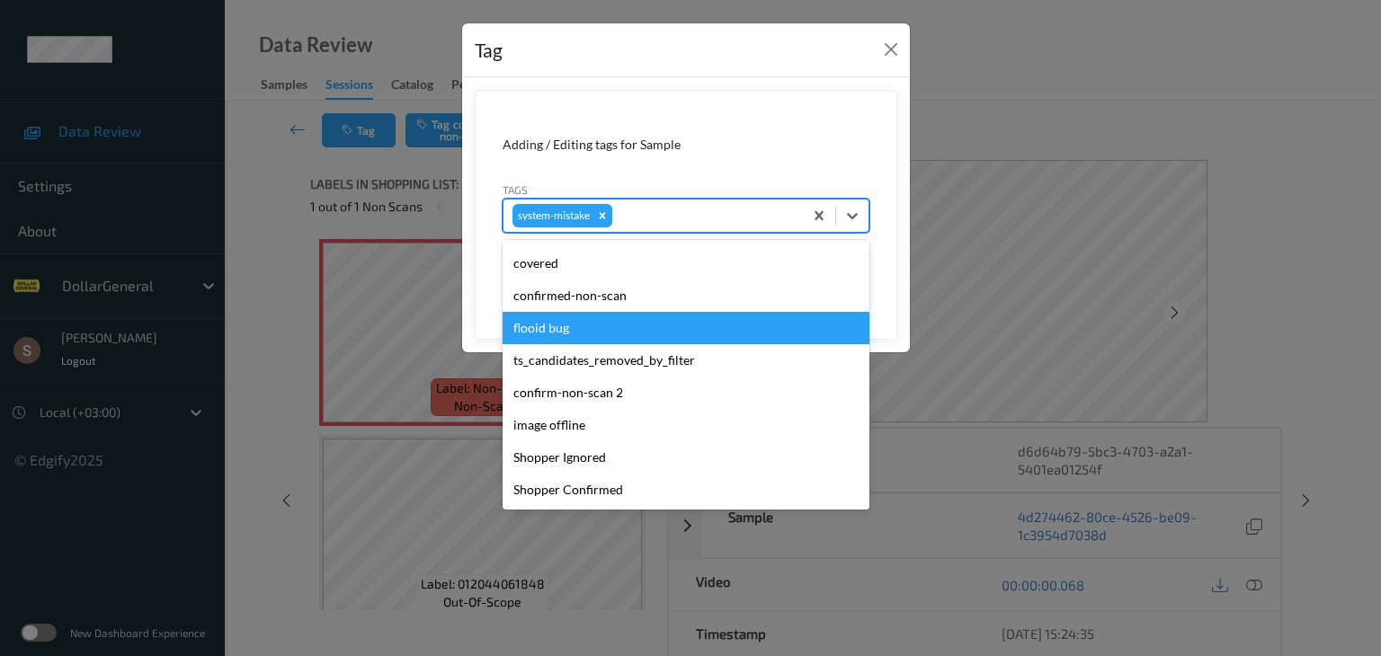
click at [610, 336] on div "flooid bug" at bounding box center [686, 328] width 367 height 32
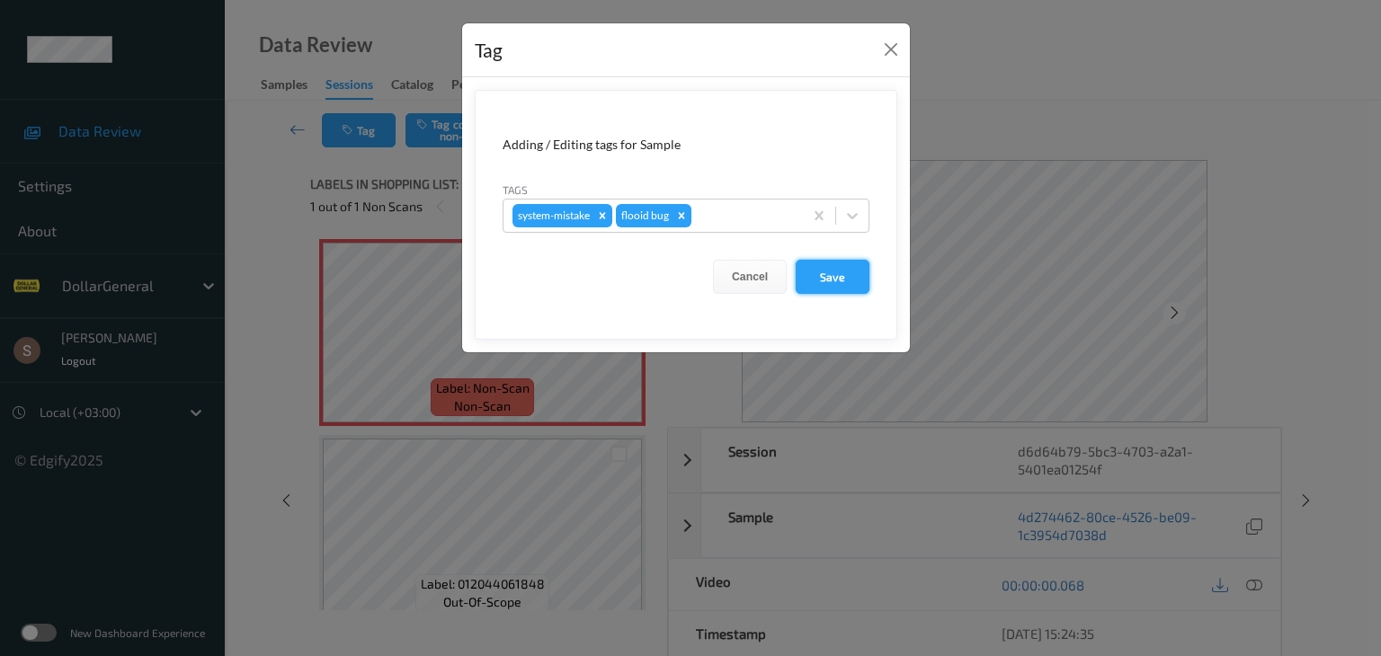
click at [825, 265] on button "Save" at bounding box center [833, 277] width 74 height 34
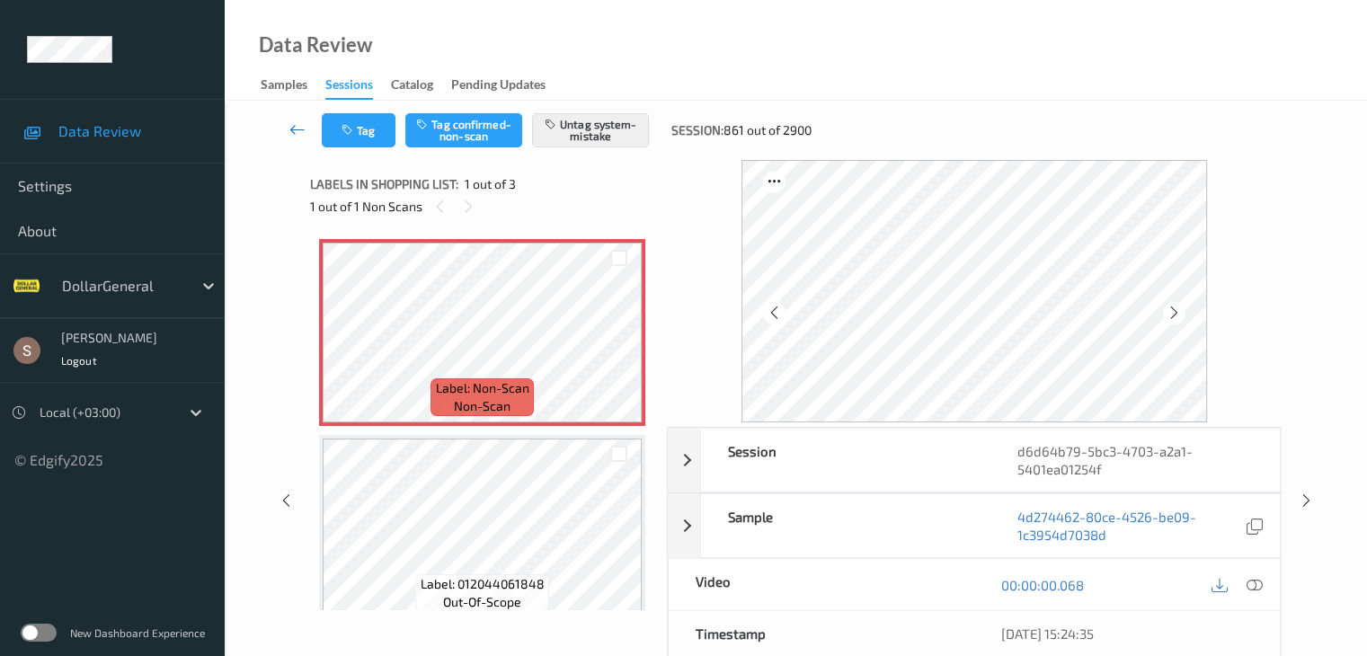
click at [302, 122] on icon at bounding box center [298, 129] width 16 height 18
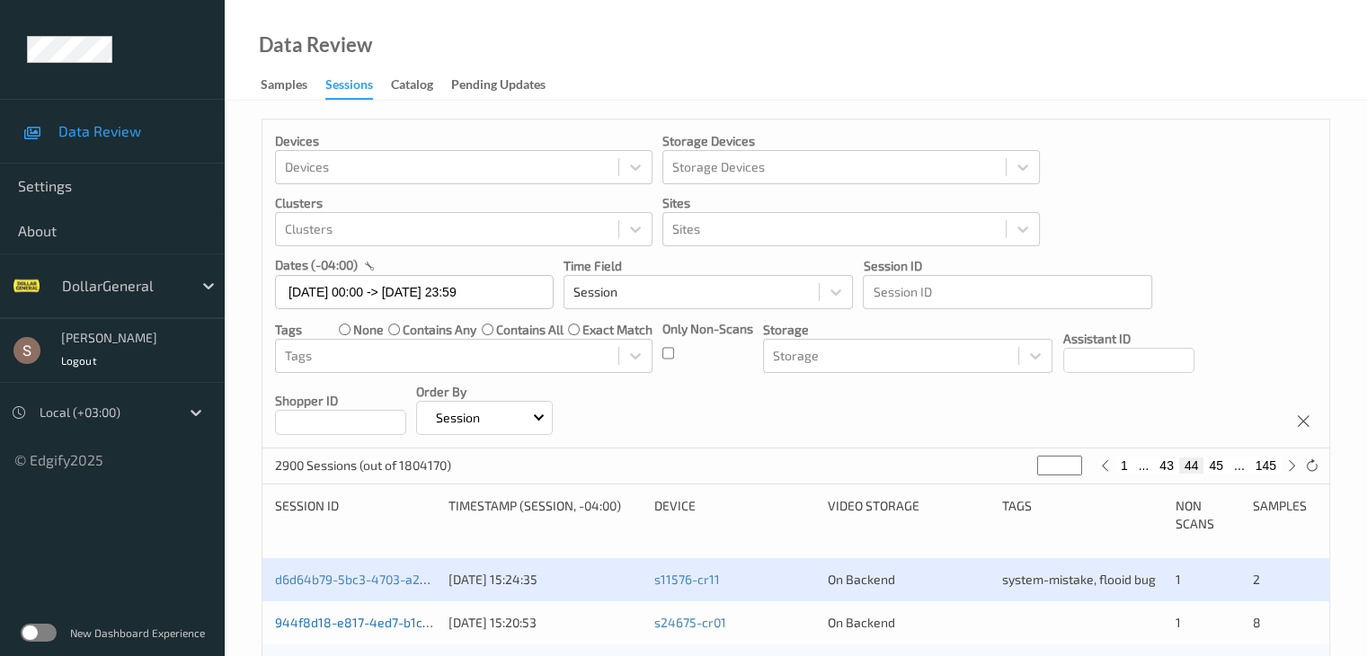
click at [334, 623] on link "944f8d18-e817-4ed7-b1cb-6df03935899e" at bounding box center [397, 622] width 245 height 15
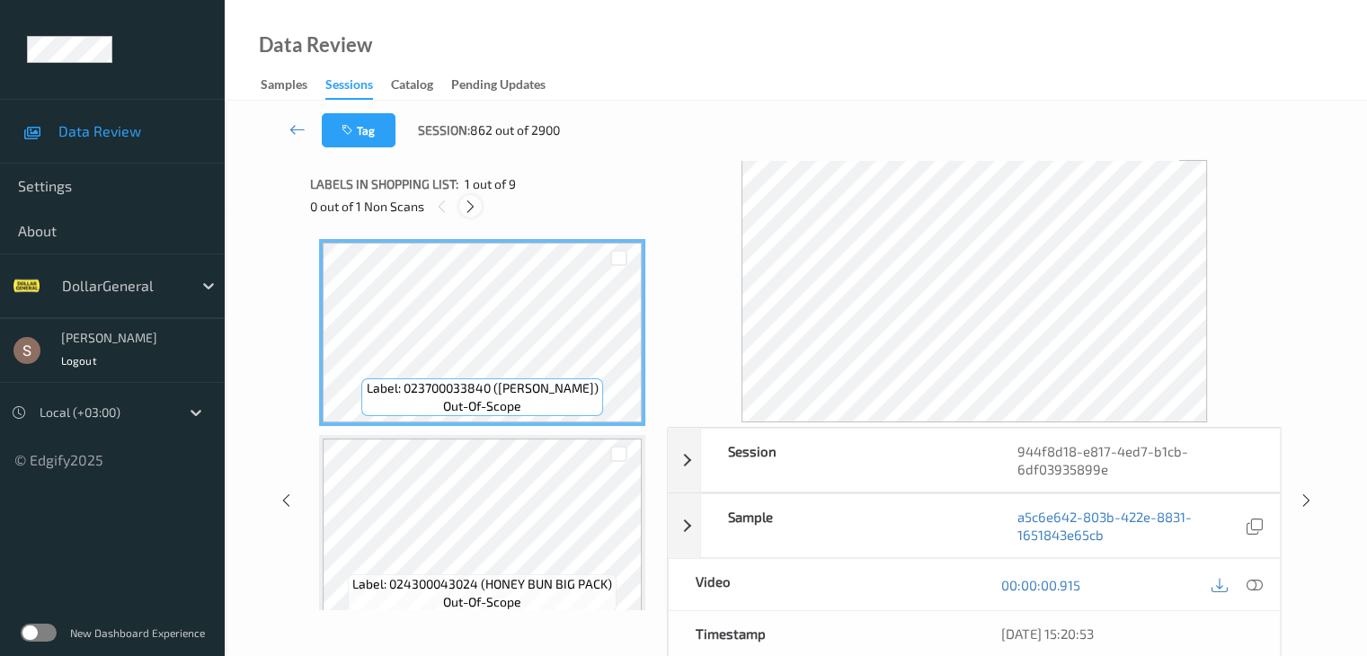
click at [477, 203] on icon at bounding box center [470, 207] width 15 height 16
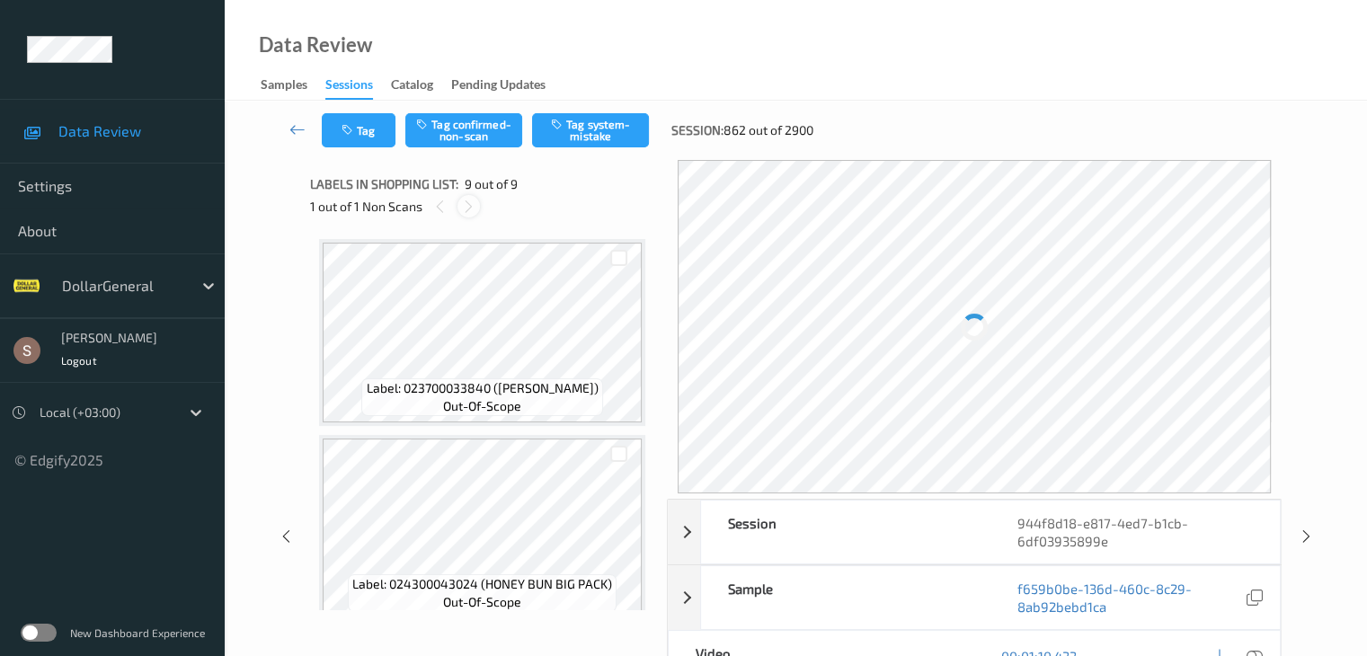
scroll to position [1381, 0]
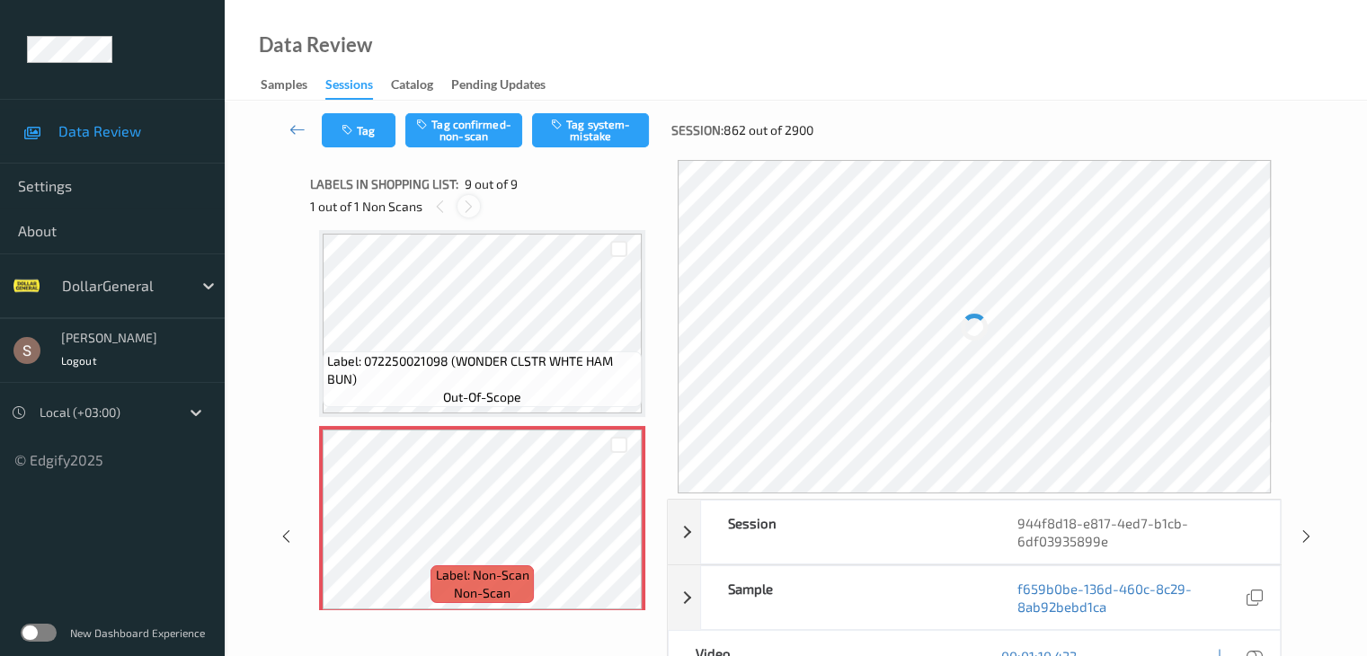
click at [477, 203] on div at bounding box center [469, 206] width 22 height 22
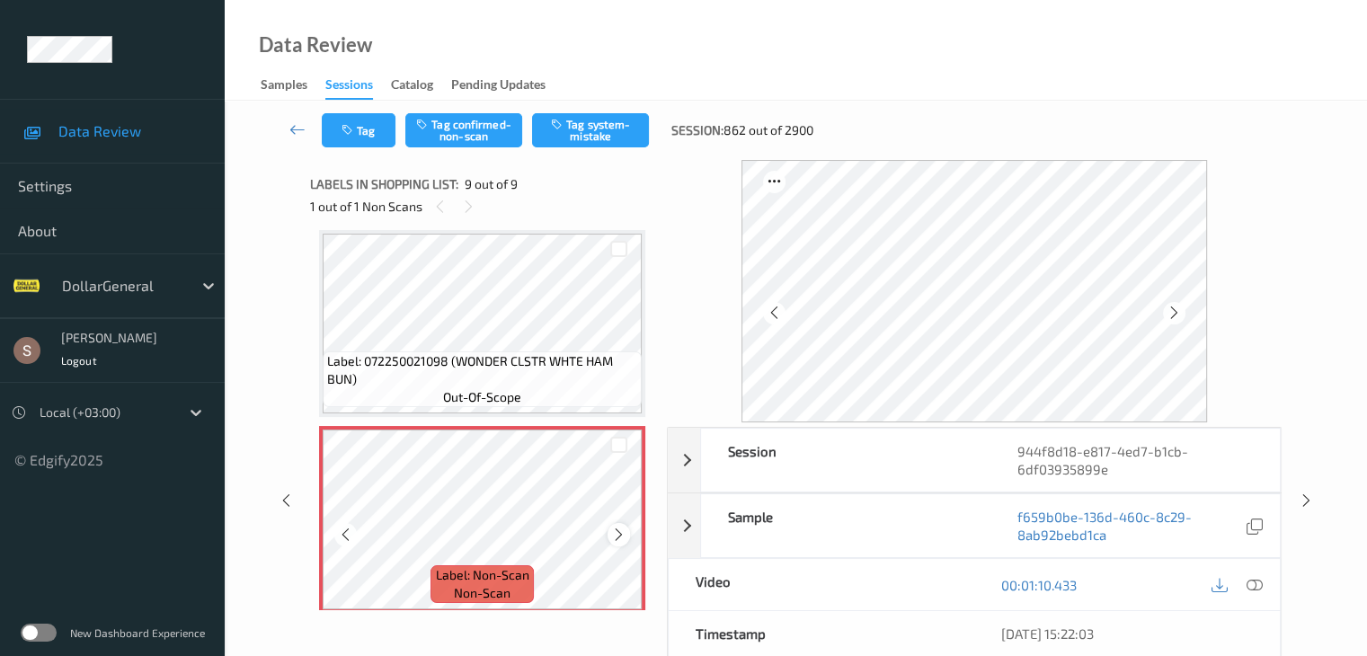
click at [617, 525] on div at bounding box center [619, 534] width 22 height 22
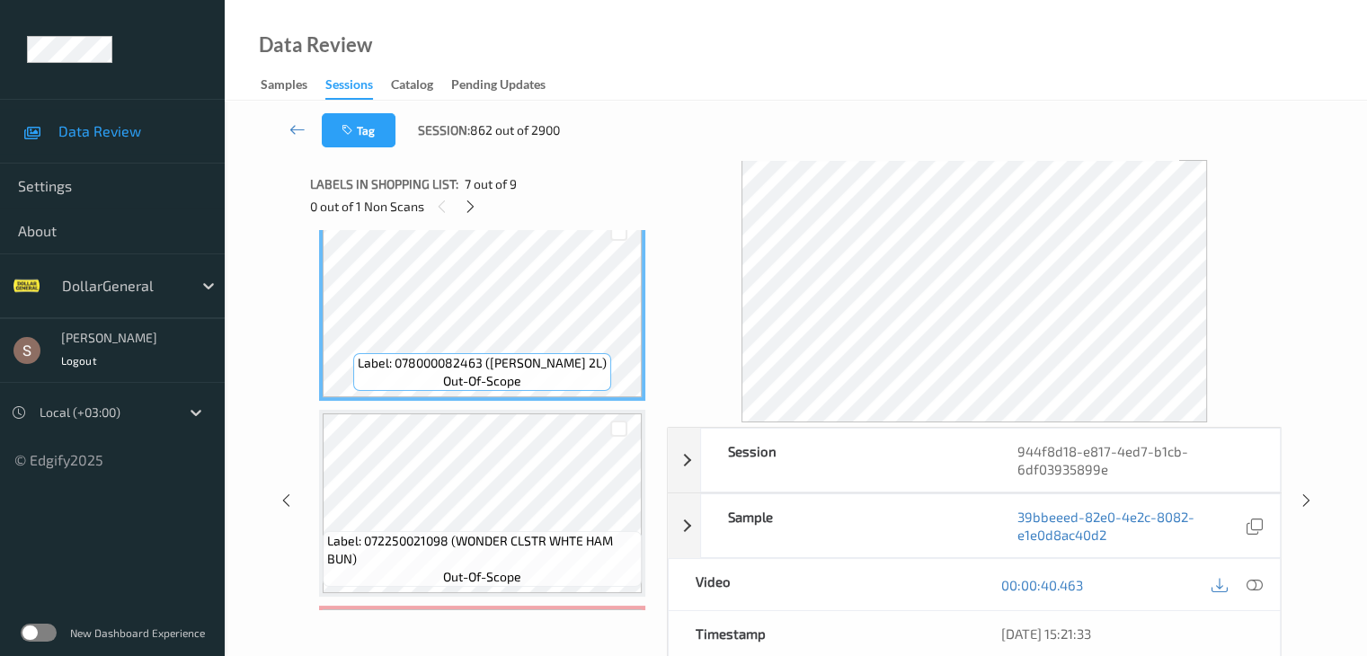
scroll to position [1393, 0]
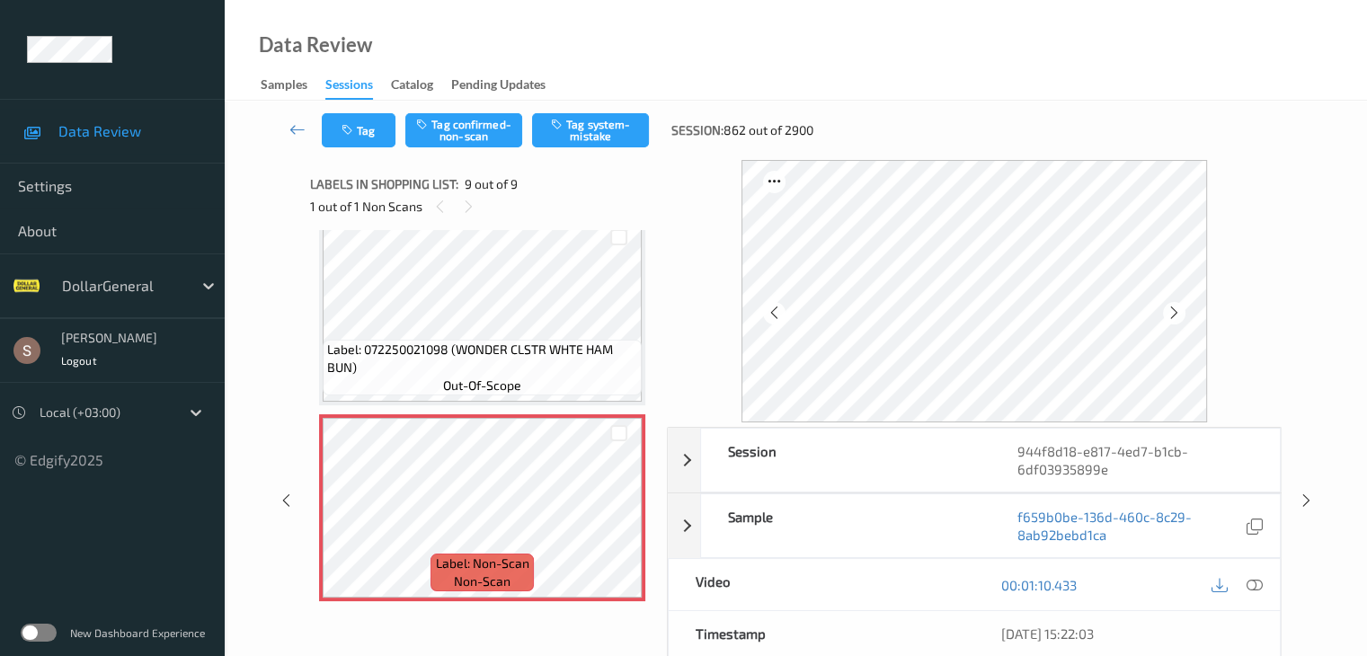
click at [586, 156] on div "Tag Tag confirmed-non-scan Tag system-mistake Session: 862 out of 2900" at bounding box center [796, 130] width 1069 height 59
click at [593, 141] on button "Tag system-mistake" at bounding box center [590, 130] width 117 height 34
click at [298, 124] on icon at bounding box center [298, 129] width 16 height 18
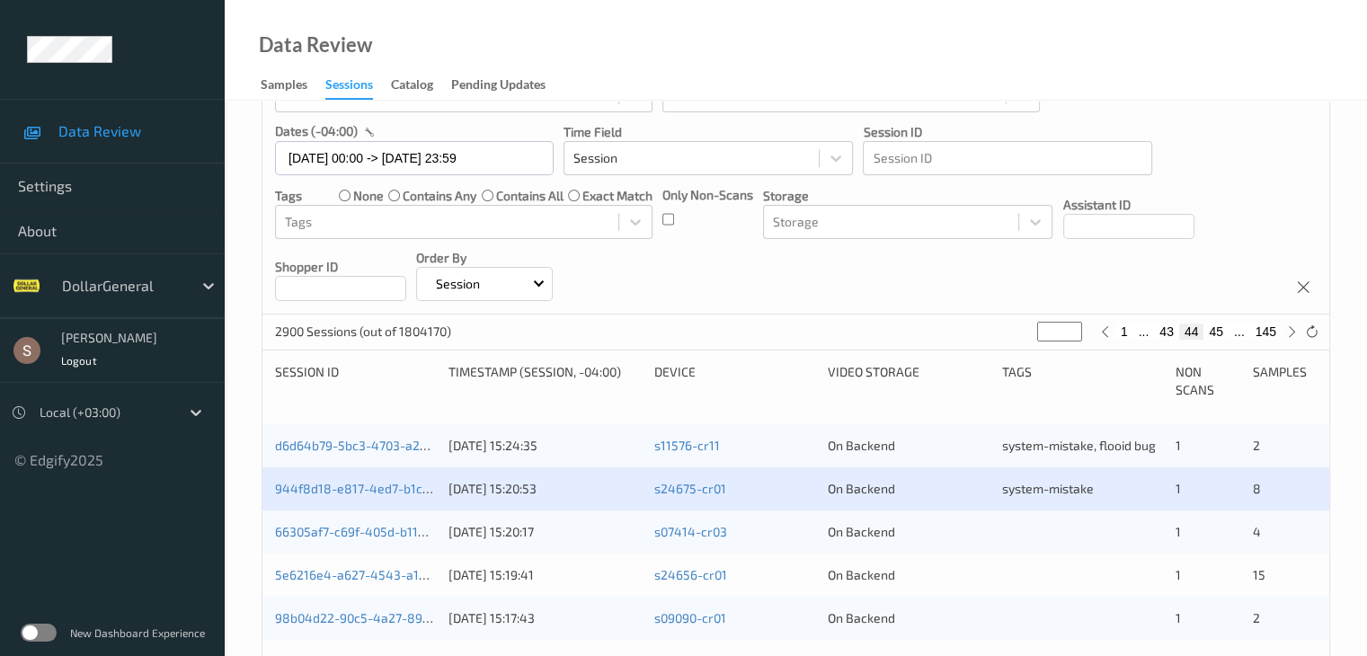
scroll to position [270, 0]
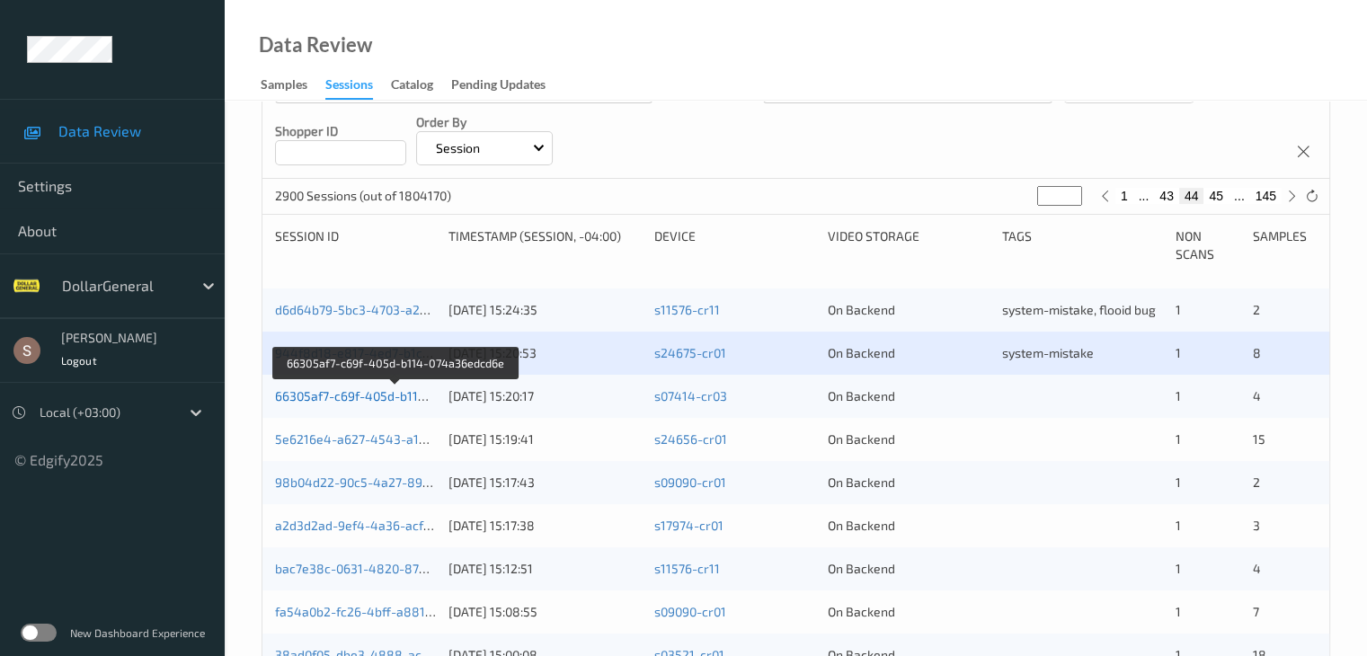
click at [384, 389] on link "66305af7-c69f-405d-b114-074a36edcd6e" at bounding box center [396, 395] width 242 height 15
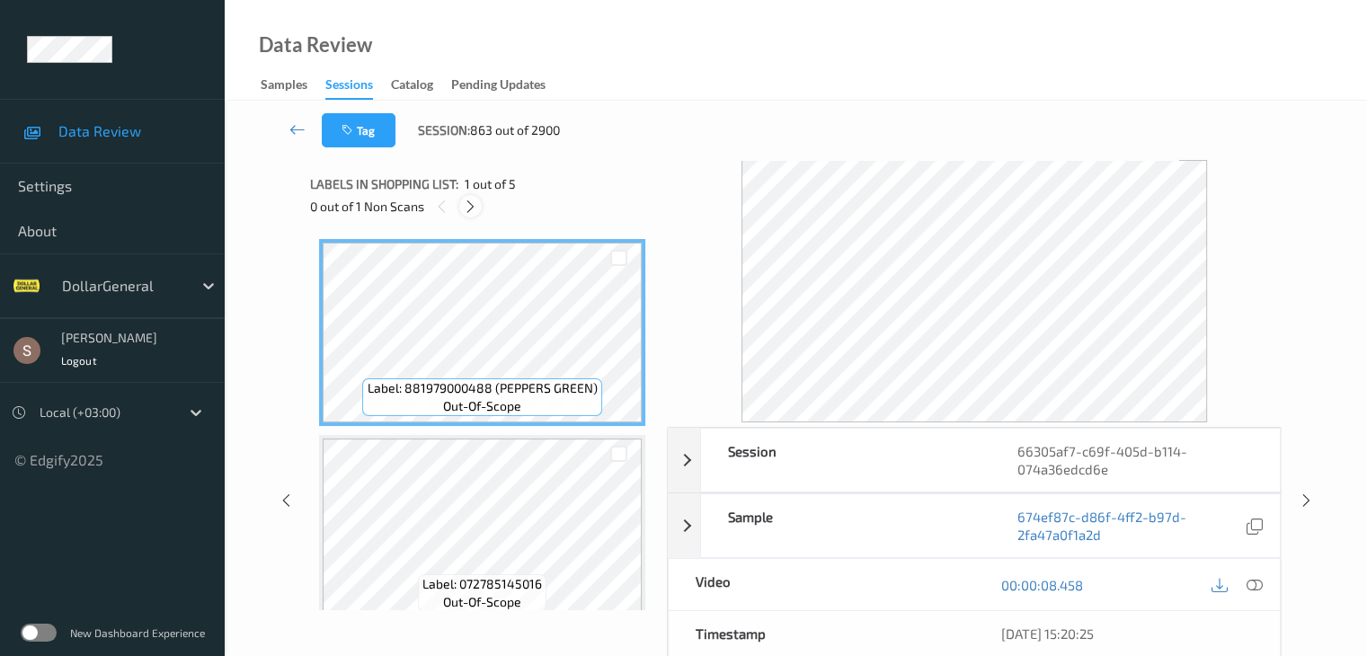
click at [468, 202] on icon at bounding box center [470, 207] width 15 height 16
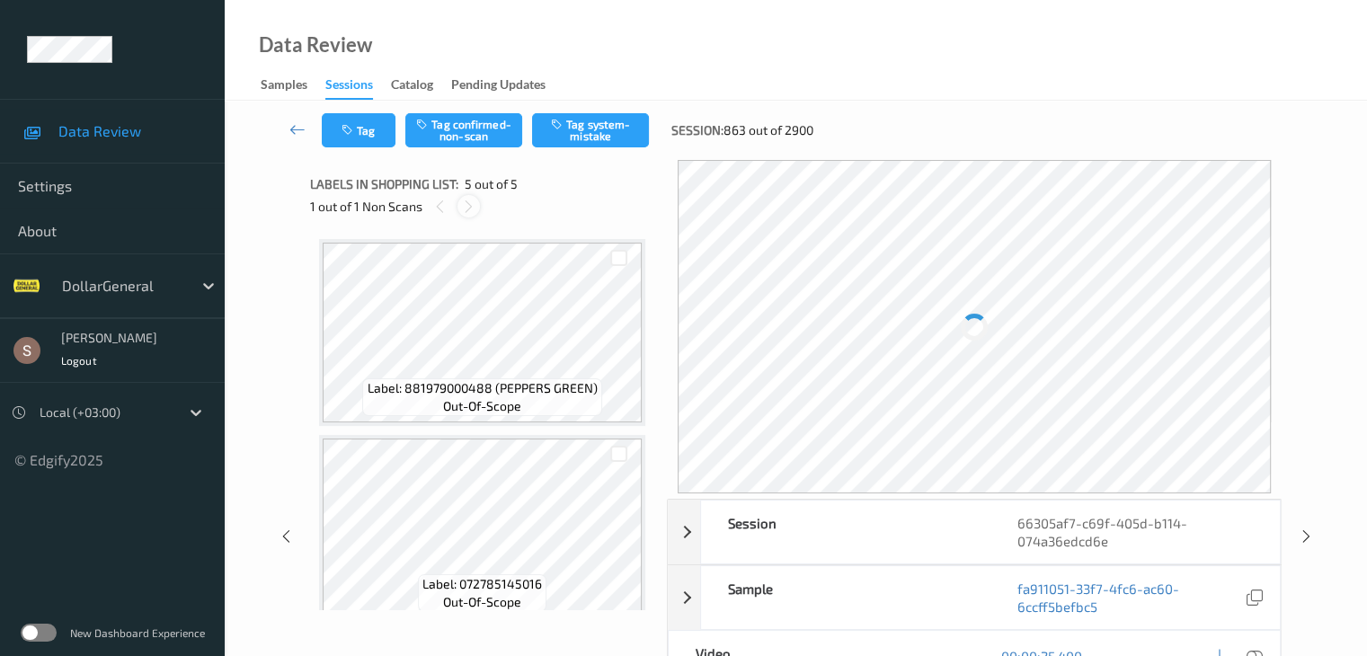
scroll to position [597, 0]
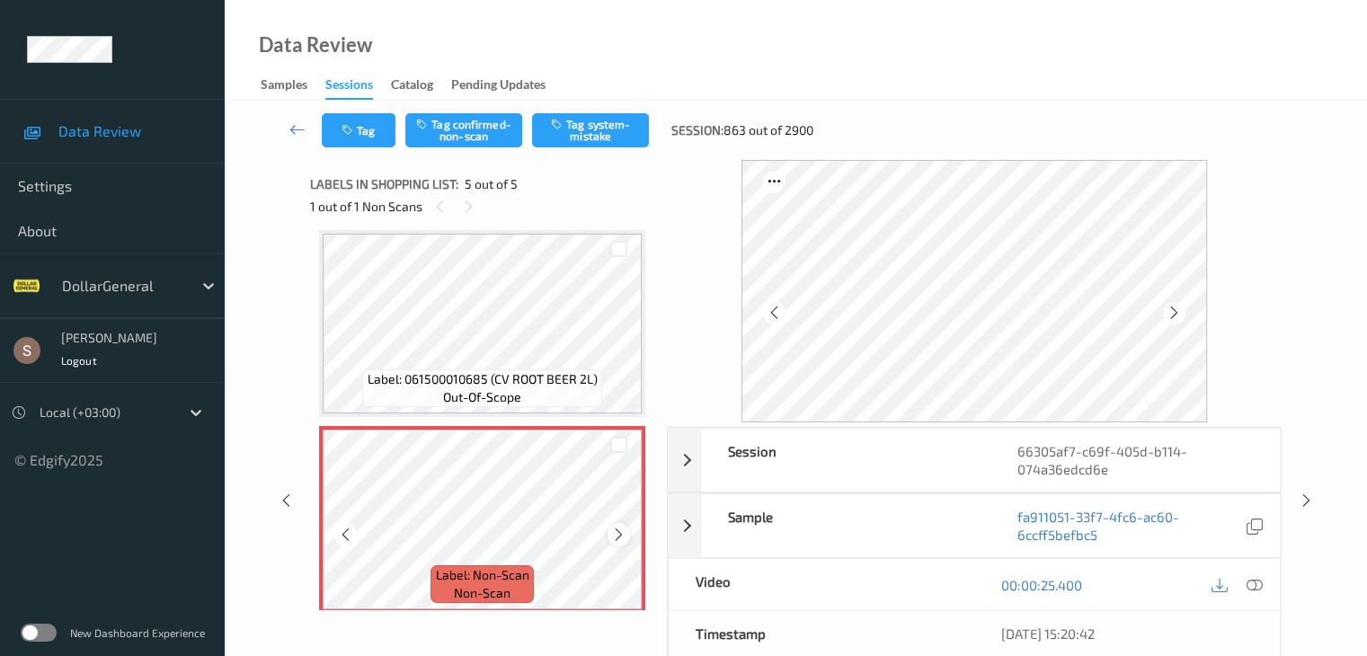
click at [619, 533] on icon at bounding box center [618, 535] width 15 height 16
click at [570, 127] on button "Tag system-mistake" at bounding box center [590, 130] width 117 height 34
click at [303, 124] on icon at bounding box center [298, 129] width 16 height 18
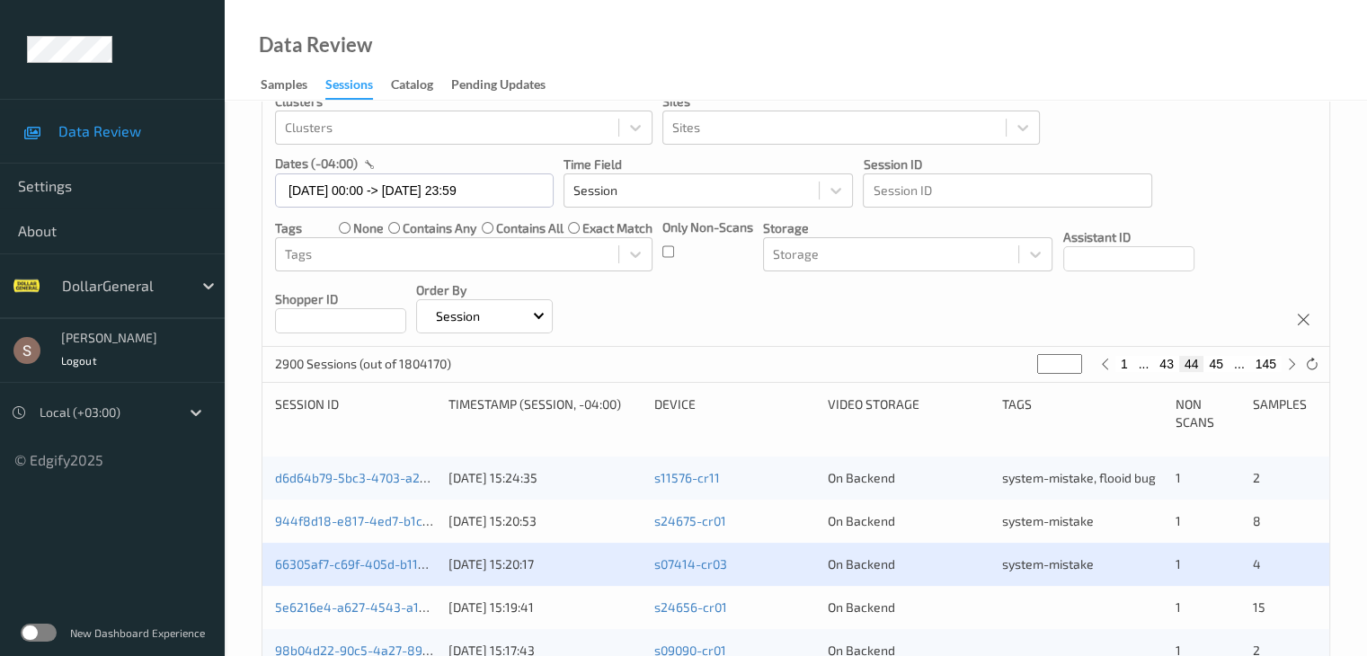
scroll to position [180, 0]
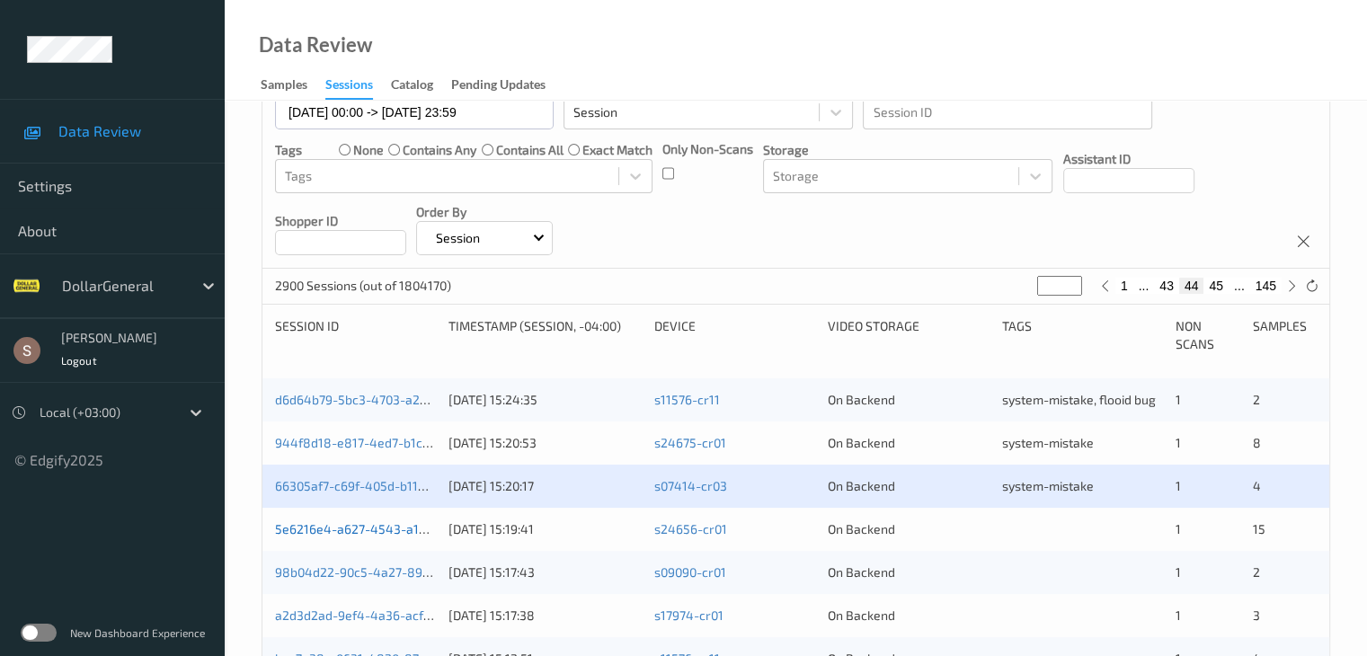
click at [348, 534] on link "5e6216e4-a627-4543-a1b4-a7bf10f62347" at bounding box center [396, 528] width 243 height 15
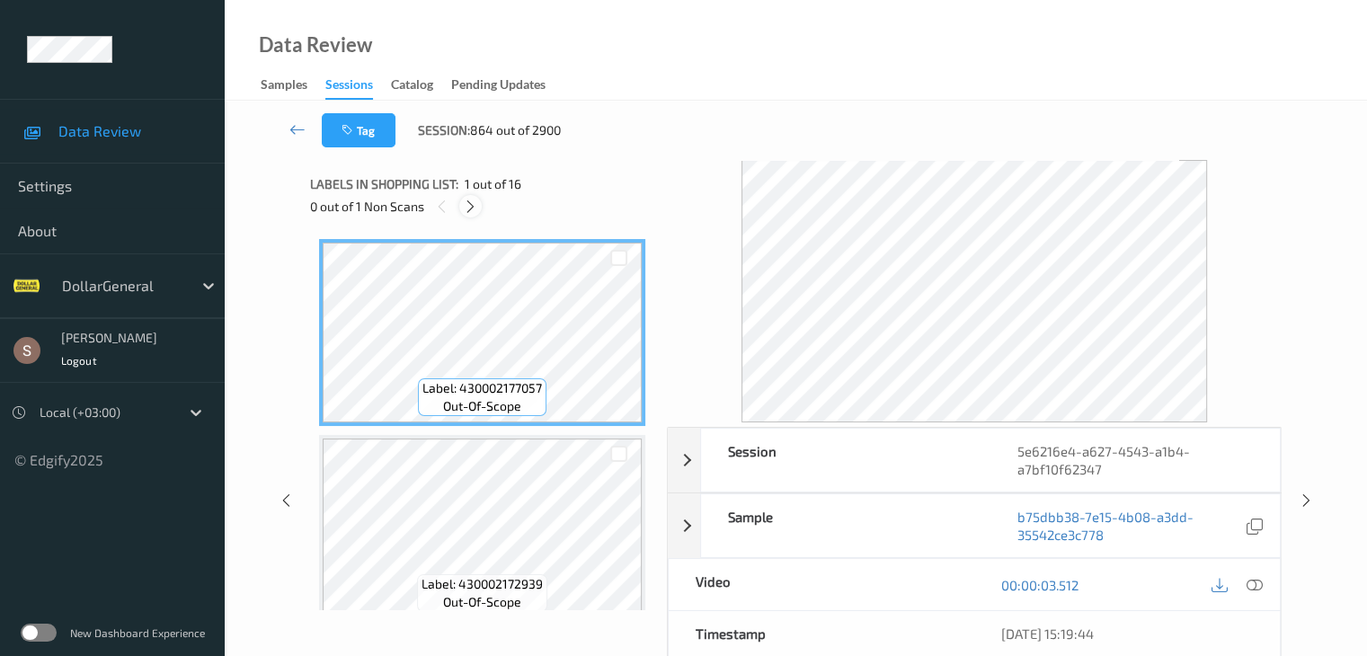
click at [476, 206] on icon at bounding box center [470, 207] width 15 height 16
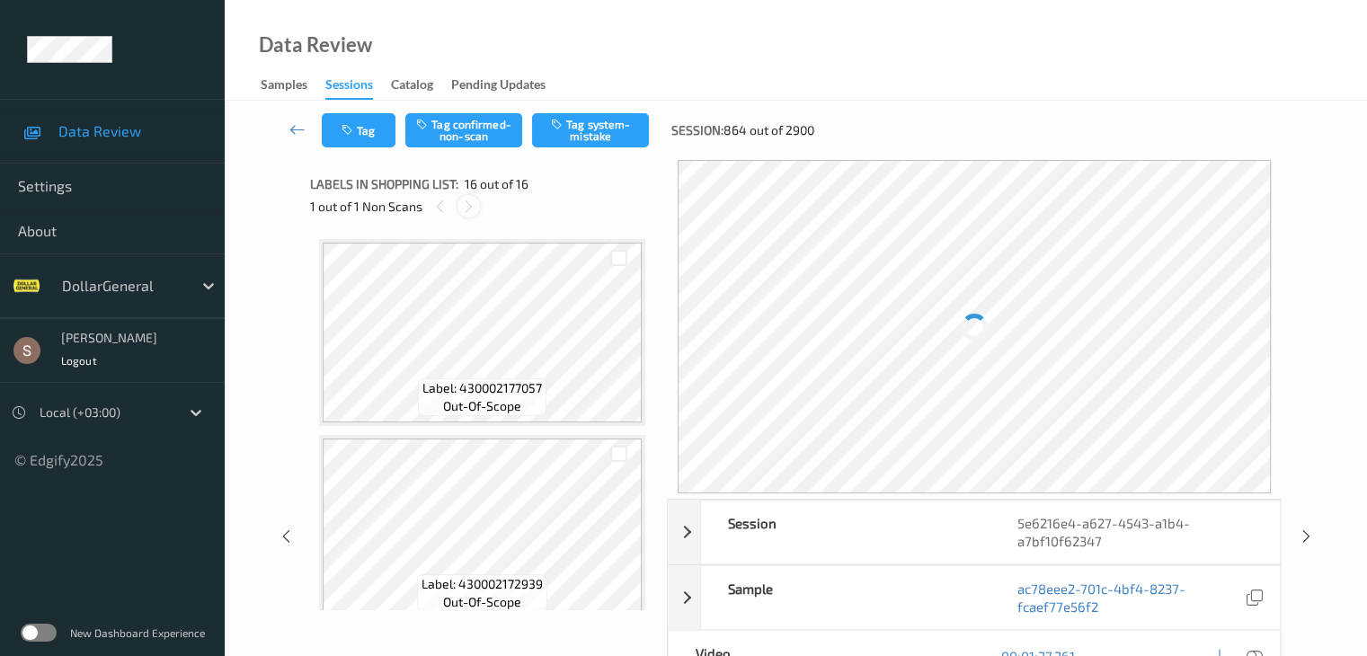
scroll to position [2753, 0]
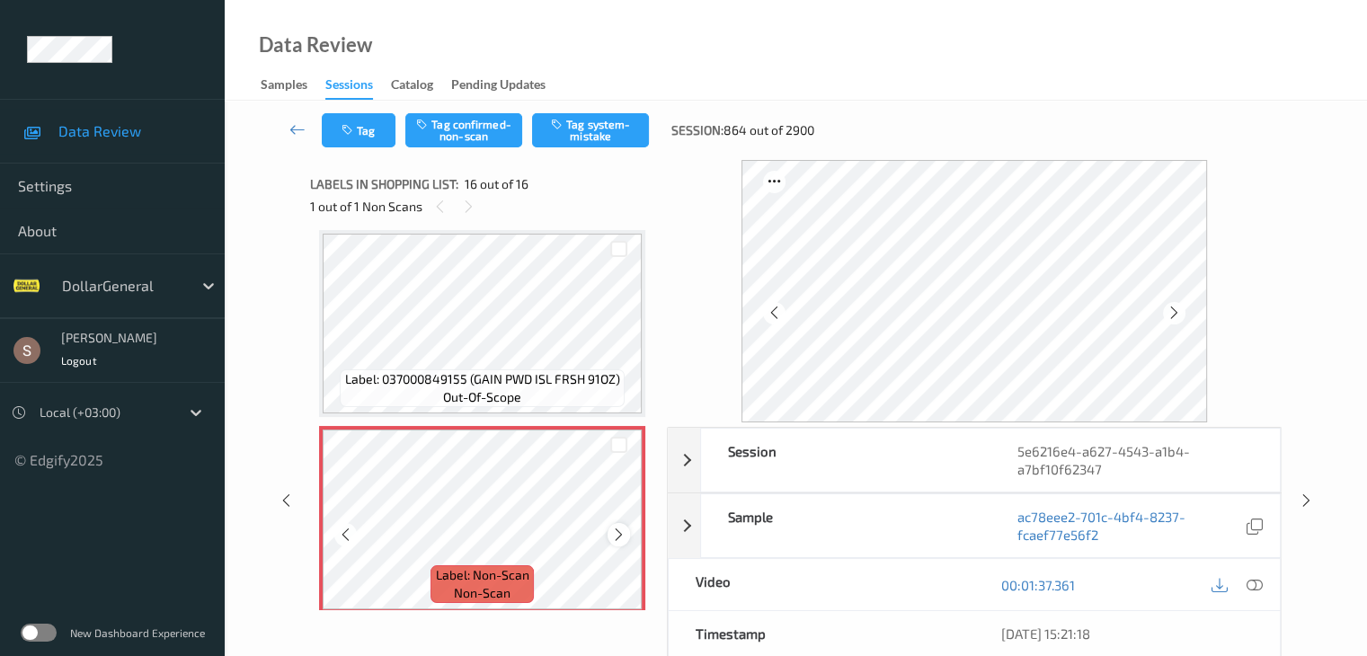
click at [624, 530] on icon at bounding box center [618, 535] width 15 height 16
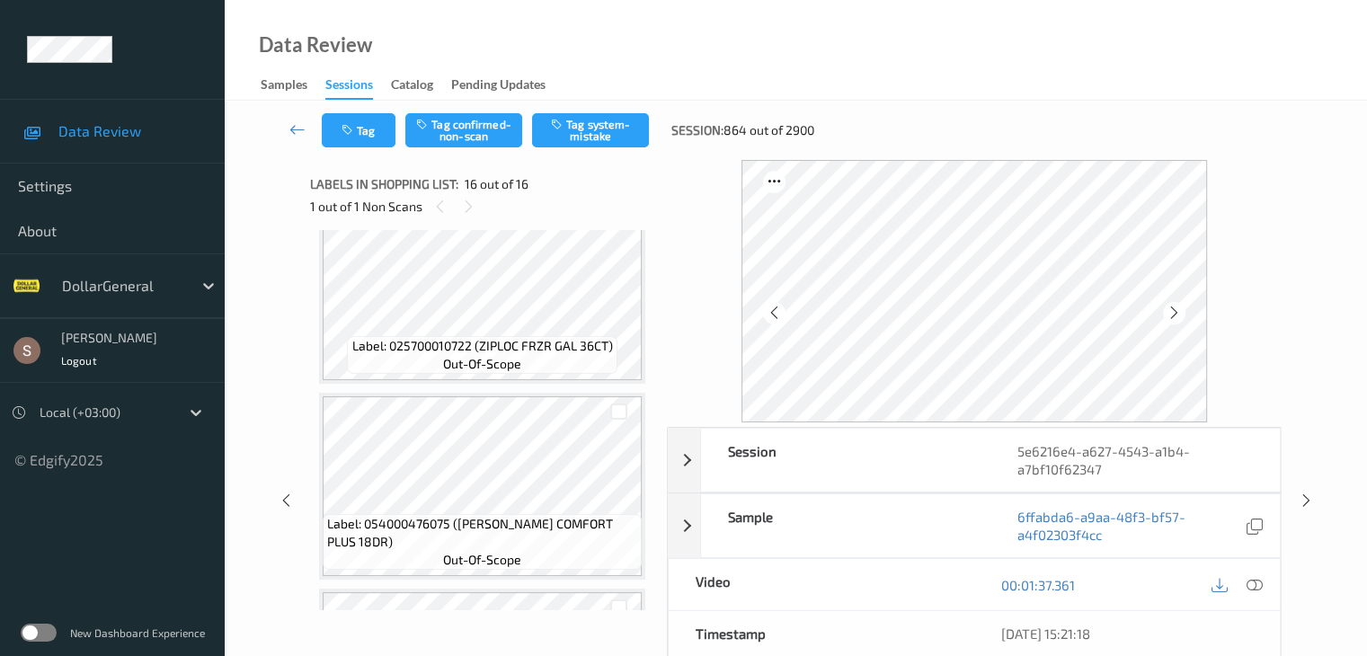
scroll to position [595, 0]
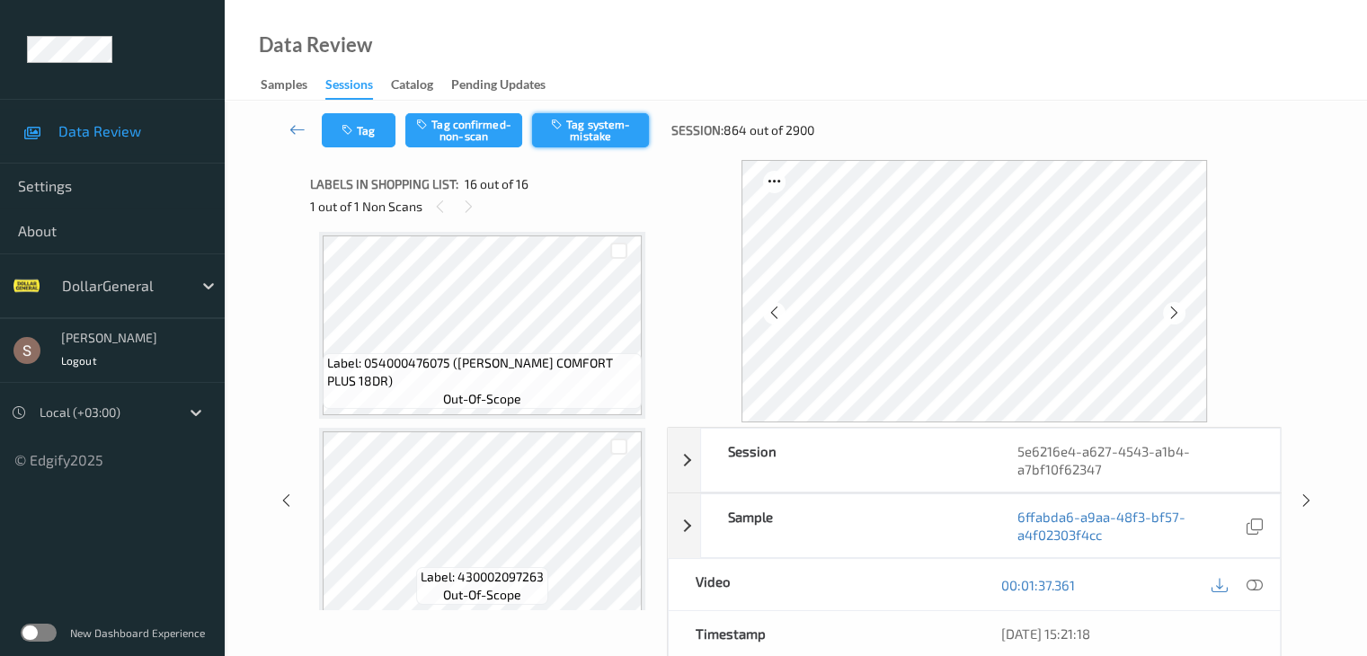
click at [622, 125] on button "Tag system-mistake" at bounding box center [590, 130] width 117 height 34
click at [295, 129] on icon at bounding box center [298, 129] width 16 height 18
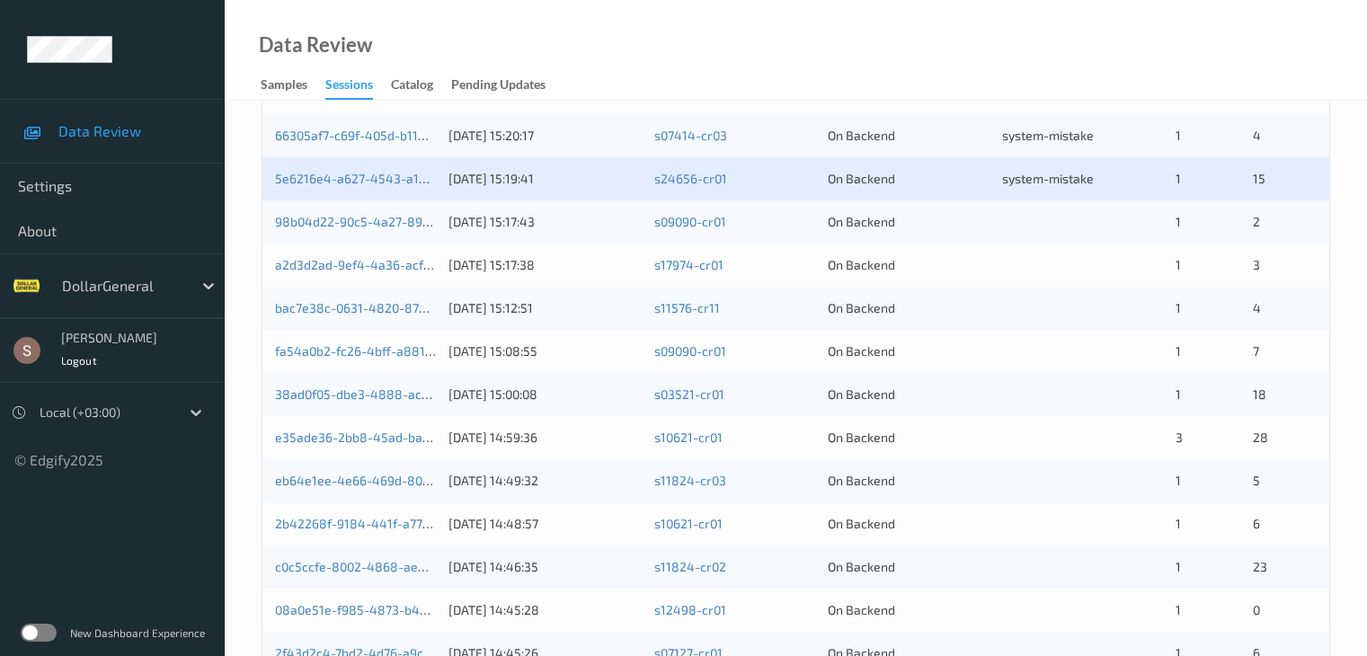
scroll to position [539, 0]
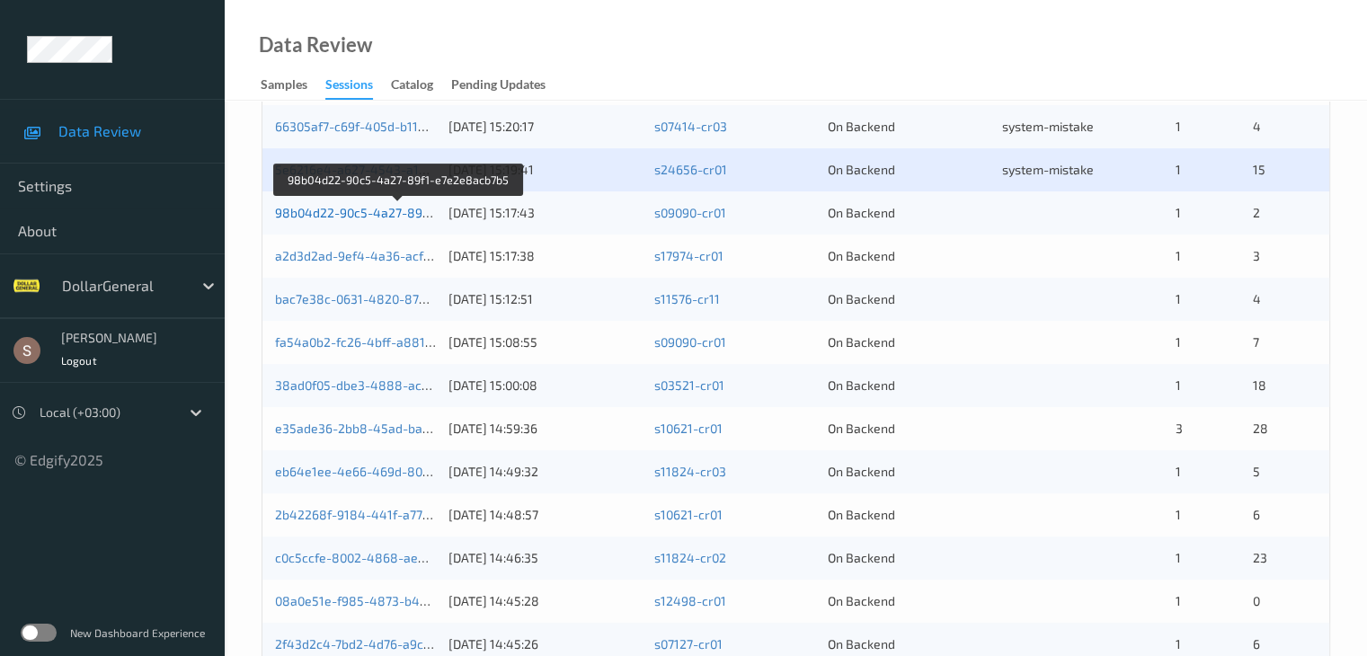
click at [412, 218] on link "98b04d22-90c5-4a27-89f1-e7e2e8acb7b5" at bounding box center [398, 212] width 247 height 15
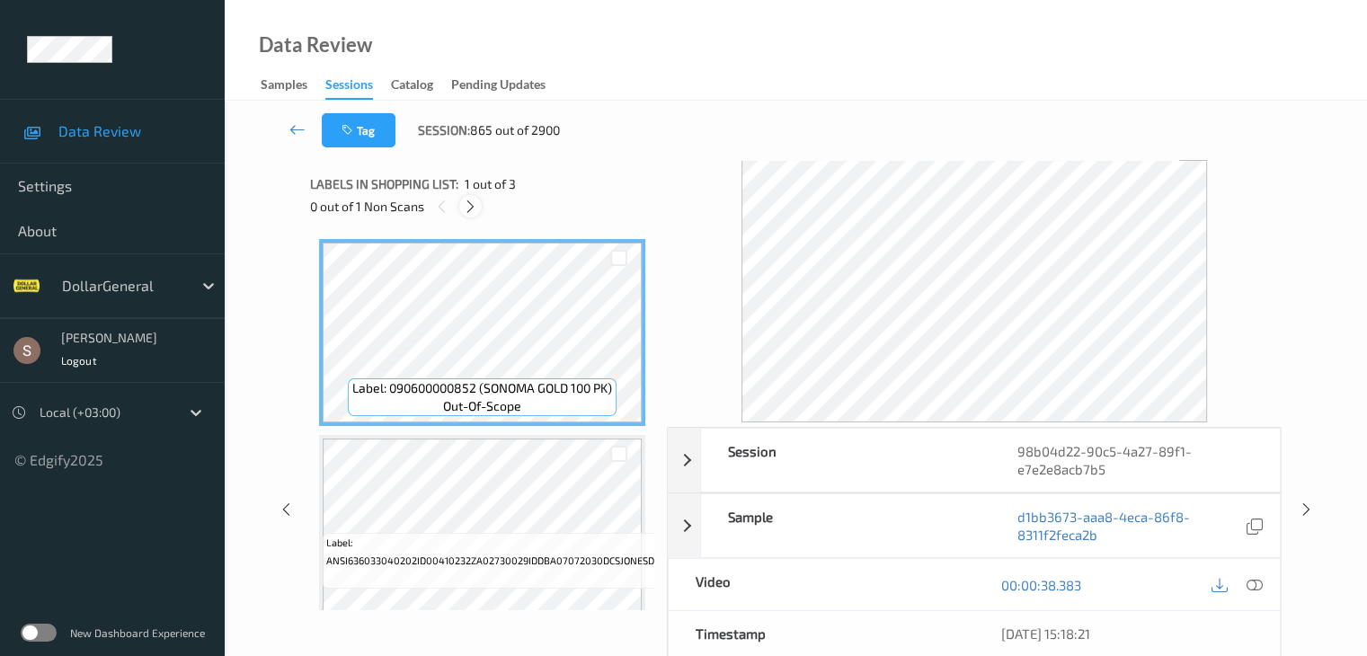
click at [478, 209] on icon at bounding box center [470, 207] width 15 height 16
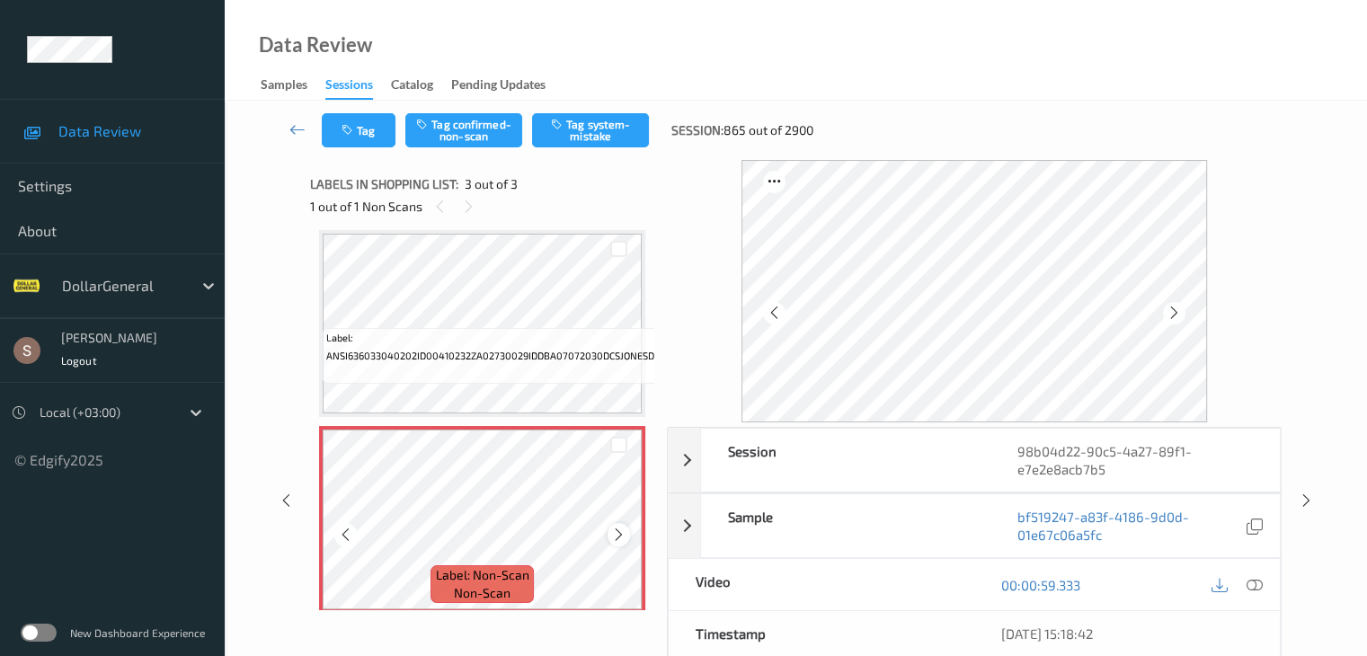
click at [624, 537] on icon at bounding box center [618, 535] width 15 height 16
click at [621, 537] on icon at bounding box center [618, 535] width 15 height 16
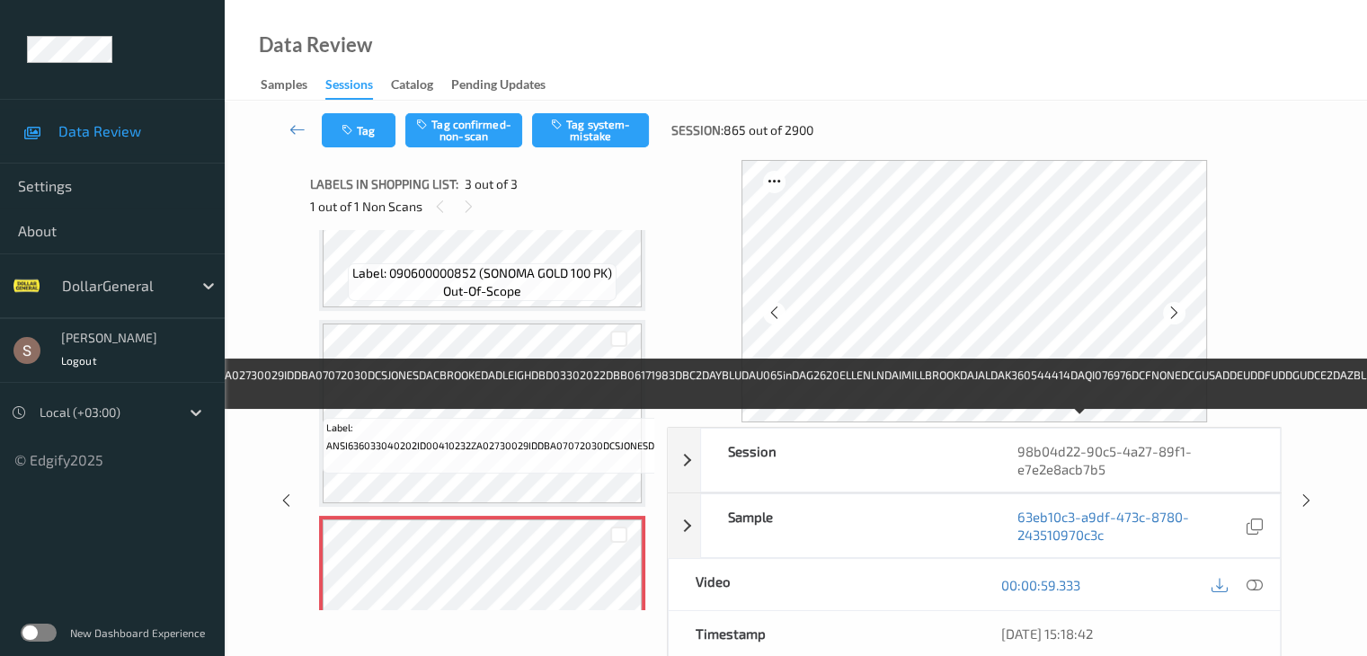
scroll to position [25, 0]
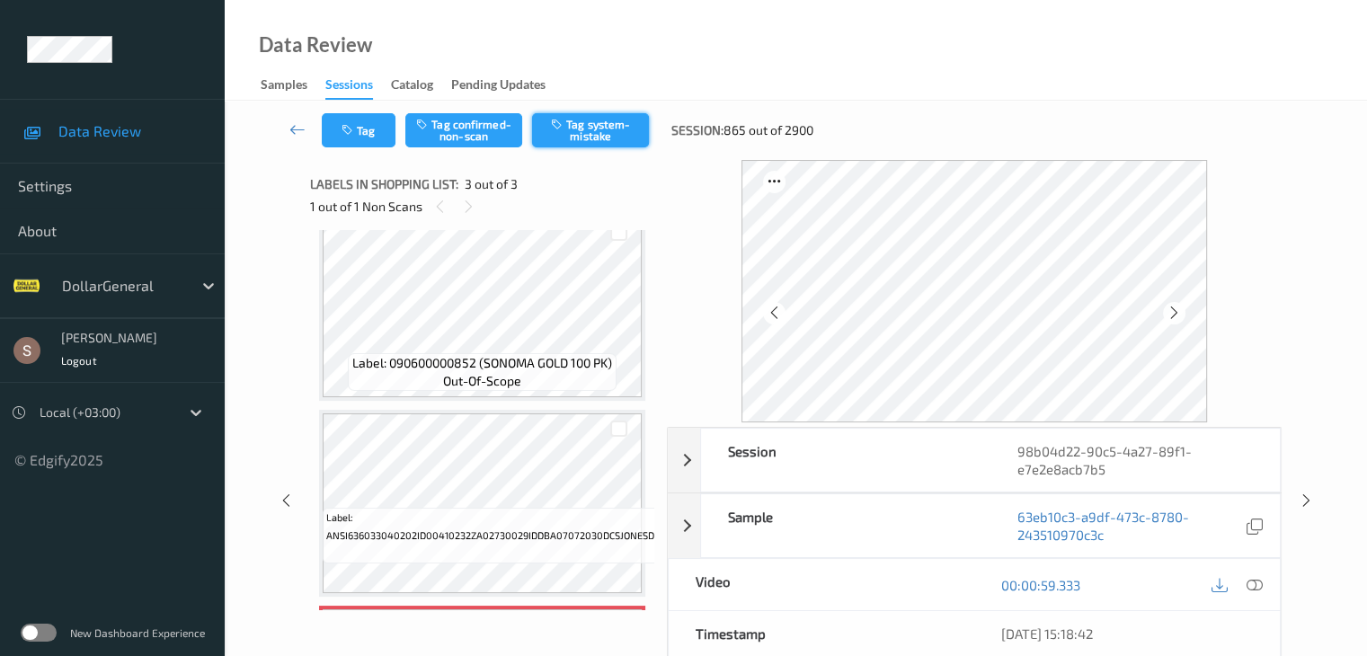
click at [598, 129] on button "Tag system-mistake" at bounding box center [590, 130] width 117 height 34
click at [303, 126] on icon at bounding box center [298, 129] width 16 height 18
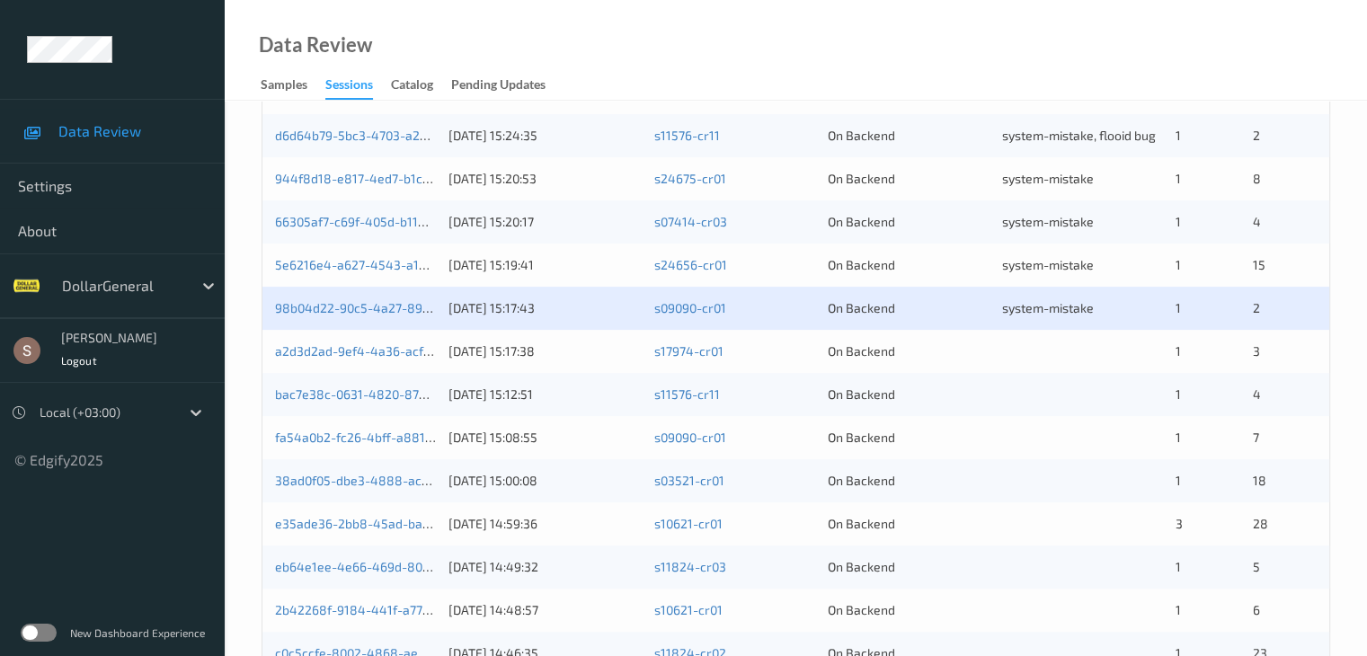
scroll to position [450, 0]
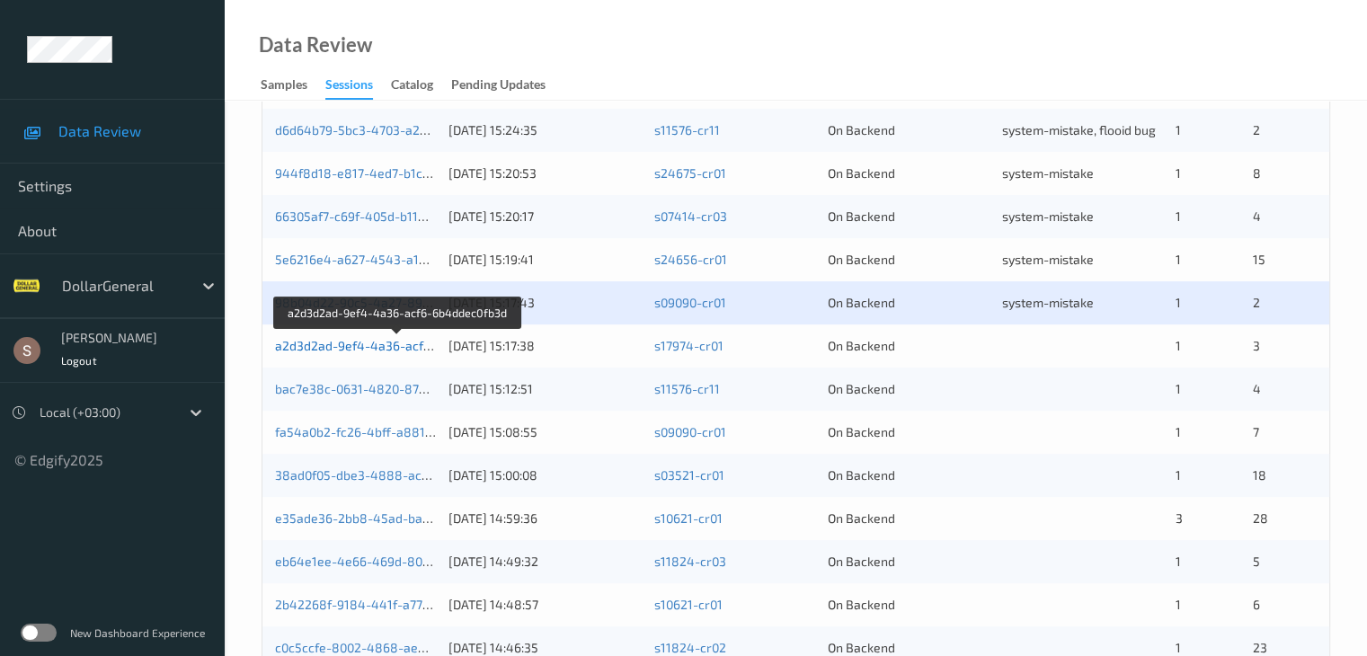
click at [338, 344] on link "a2d3d2ad-9ef4-4a36-acf6-6b4ddec0fb3d" at bounding box center [397, 345] width 245 height 15
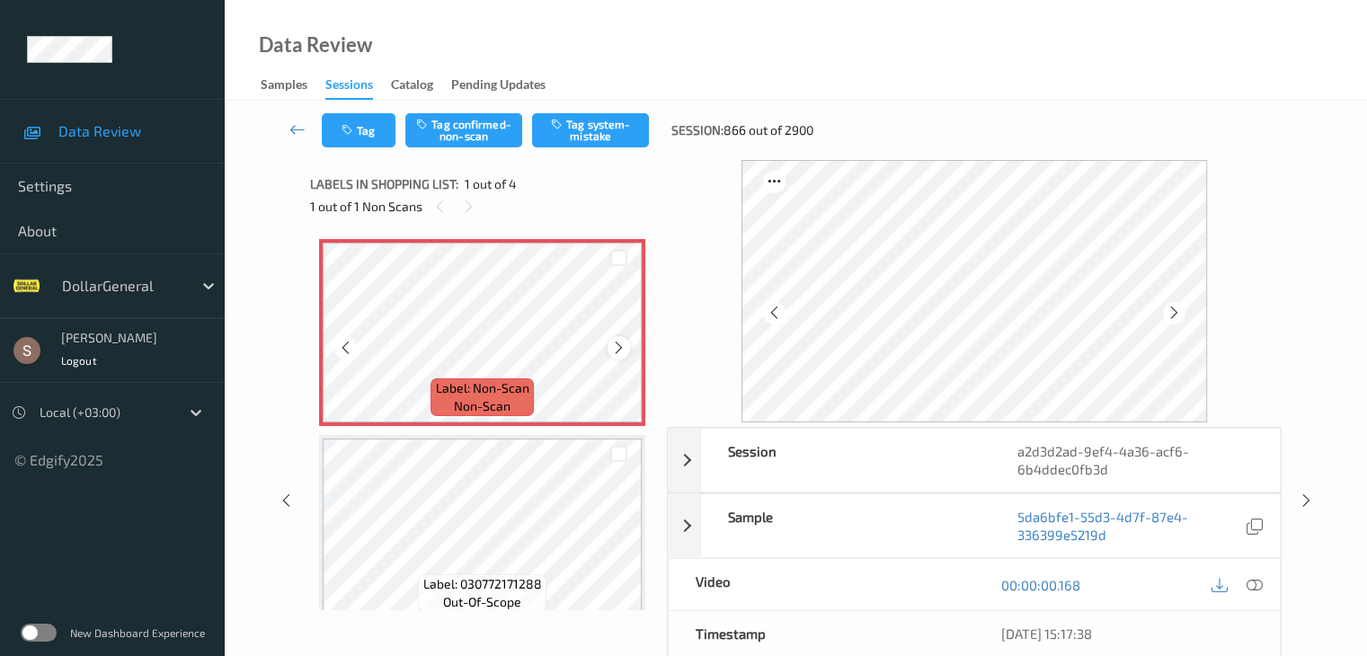
click at [619, 341] on icon at bounding box center [618, 348] width 15 height 16
click at [595, 123] on button "Tag system-mistake" at bounding box center [590, 130] width 117 height 34
click at [364, 131] on button "Tag" at bounding box center [359, 130] width 74 height 34
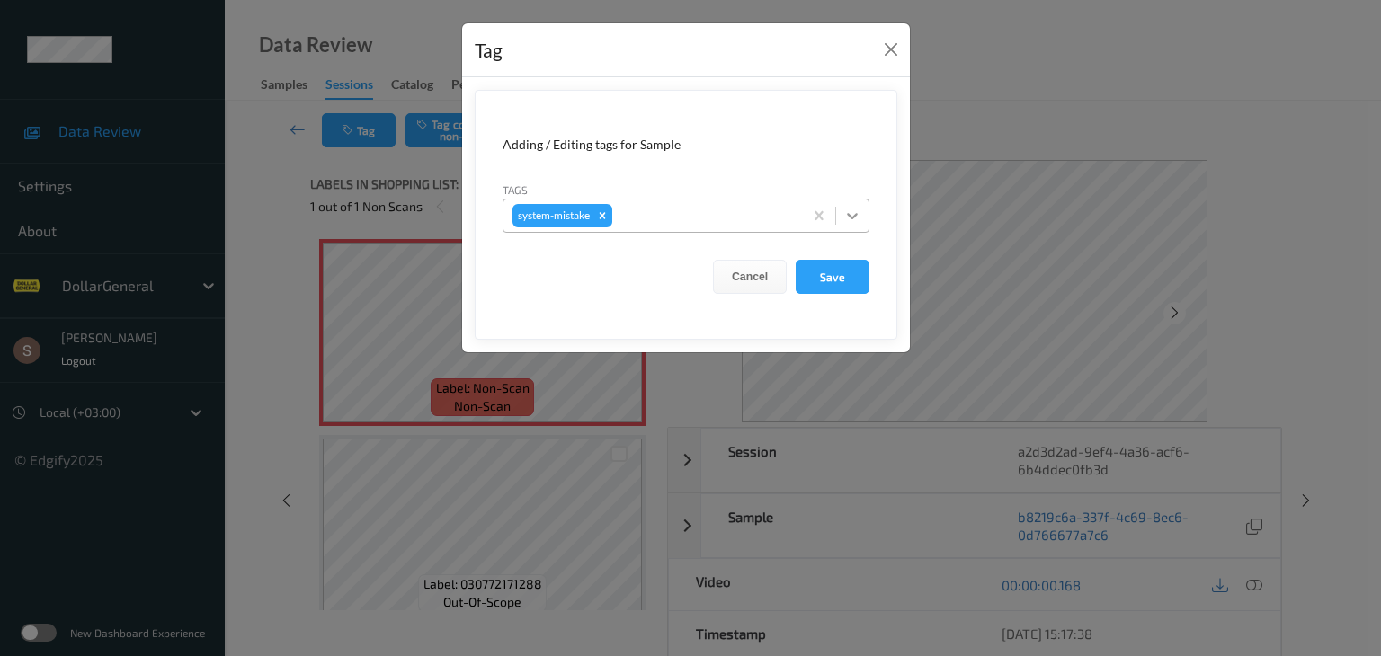
click at [849, 217] on icon at bounding box center [852, 216] width 18 height 18
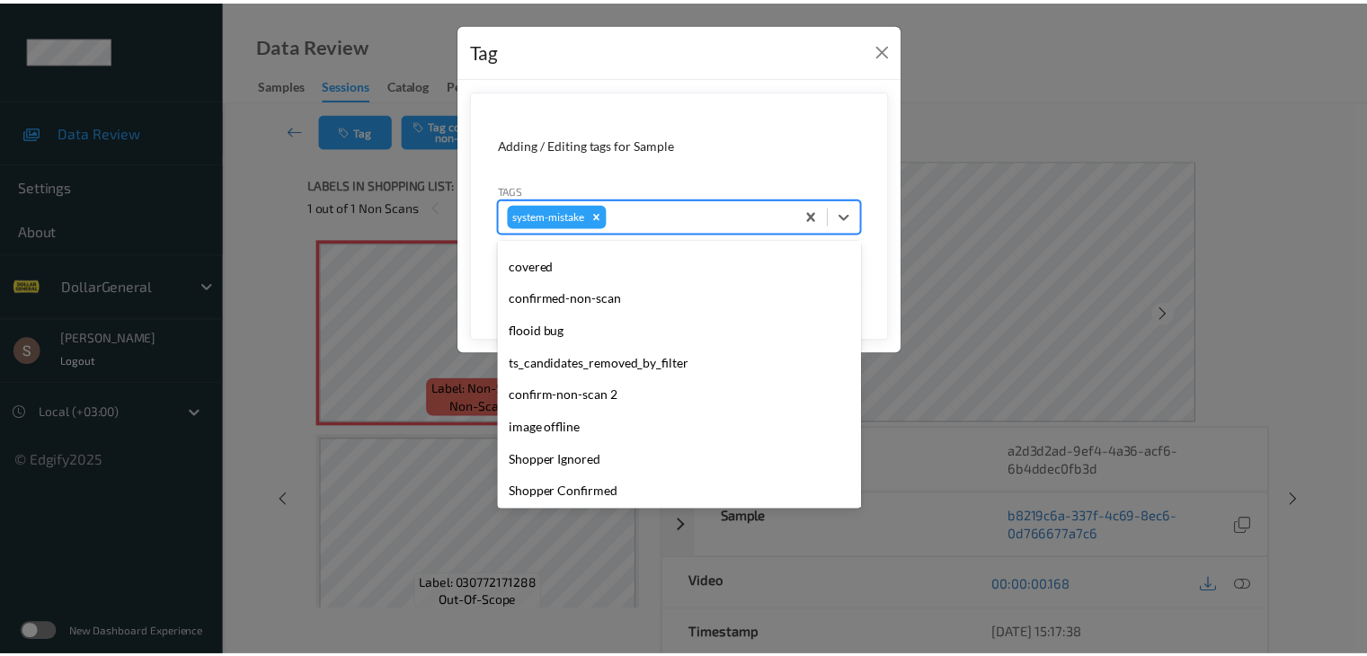
scroll to position [450, 0]
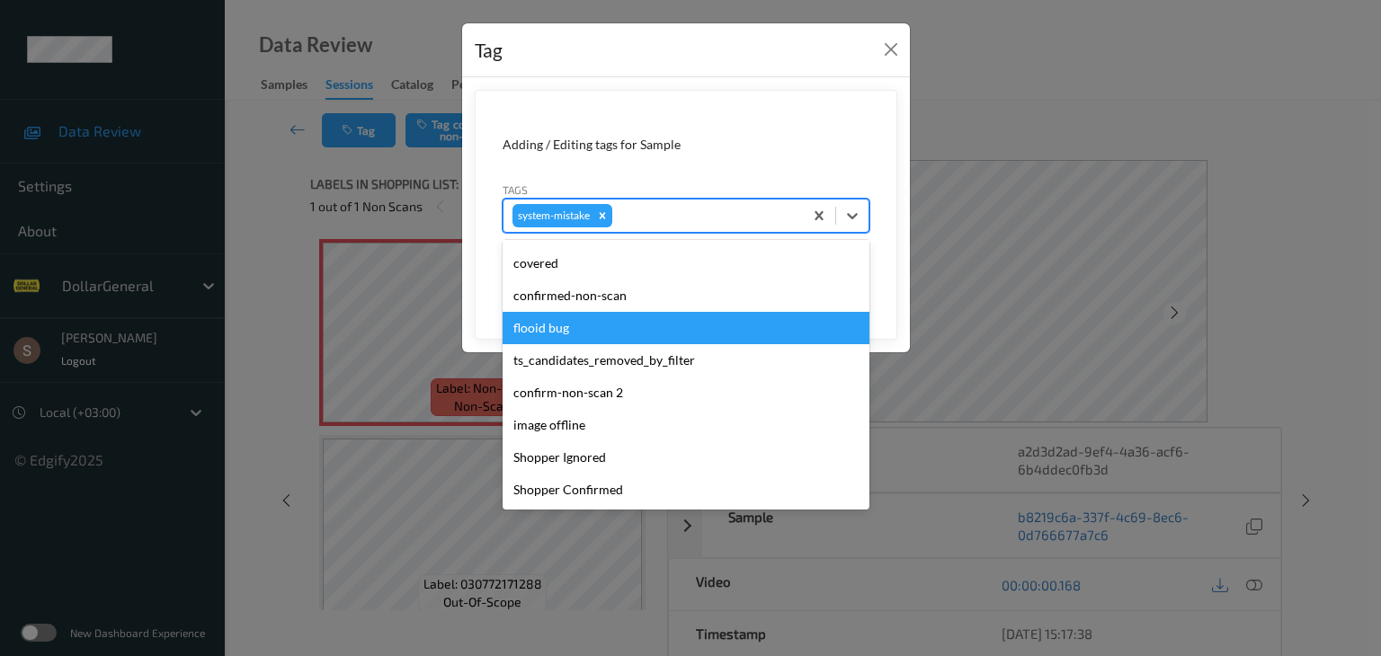
click at [627, 329] on div "flooid bug" at bounding box center [686, 328] width 367 height 32
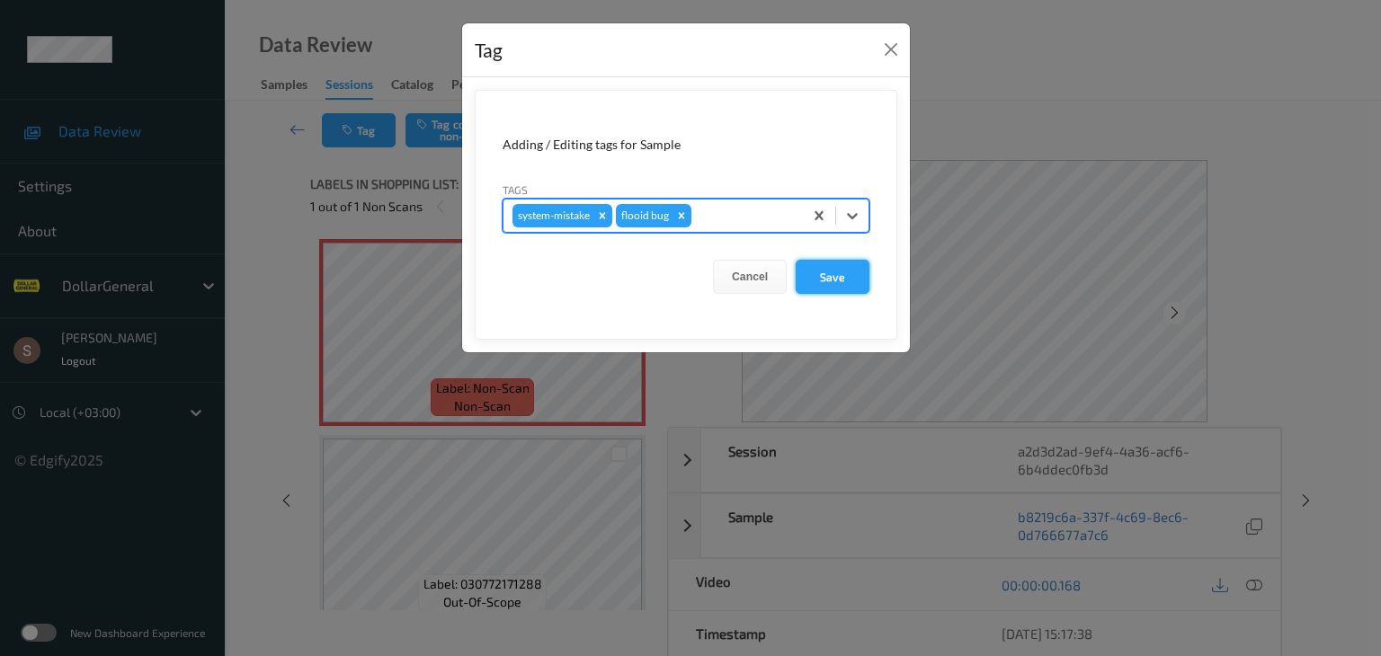
click at [833, 281] on button "Save" at bounding box center [833, 277] width 74 height 34
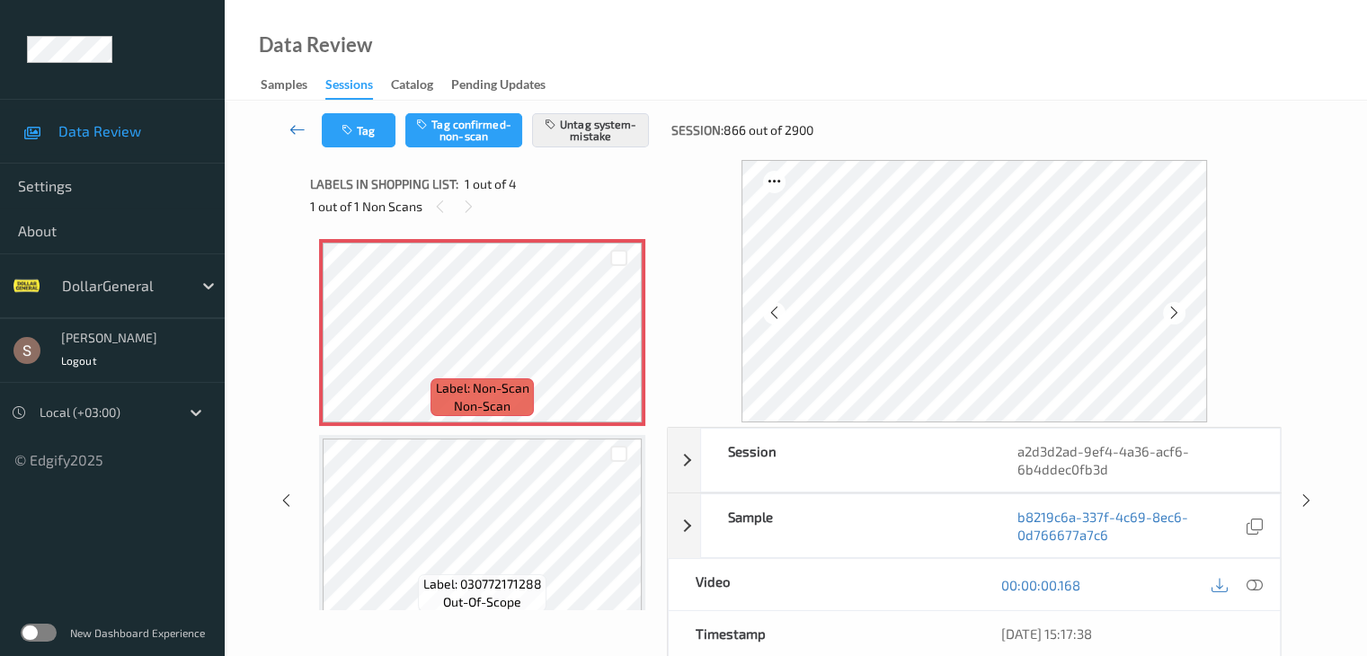
click at [297, 133] on icon at bounding box center [298, 129] width 16 height 18
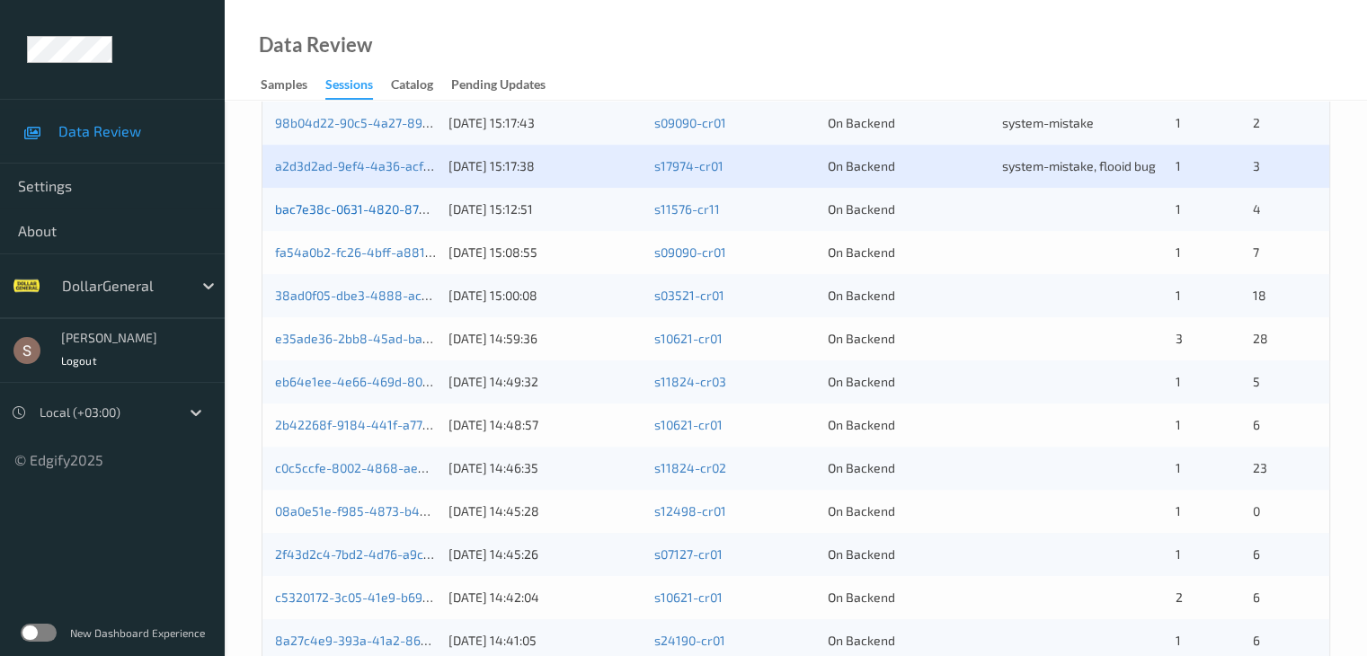
click at [338, 204] on link "bac7e38c-0631-4820-879f-c4594b882c53" at bounding box center [399, 208] width 249 height 15
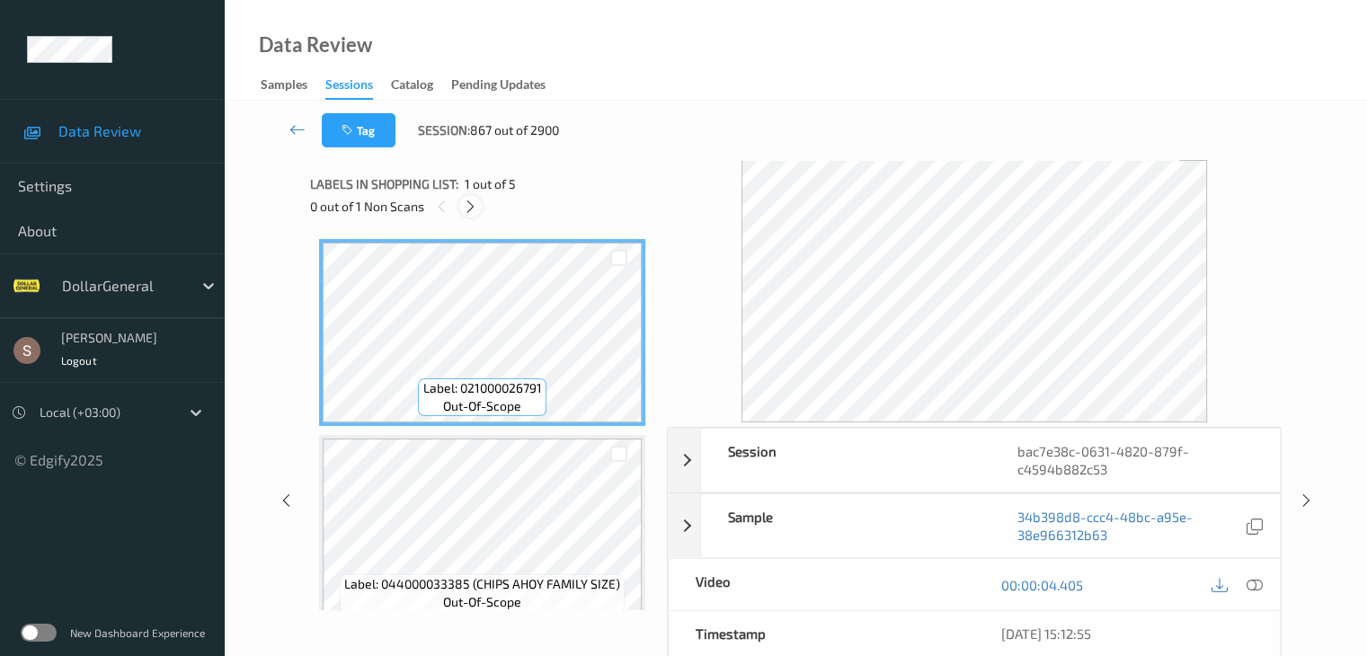
click at [468, 212] on icon at bounding box center [470, 207] width 15 height 16
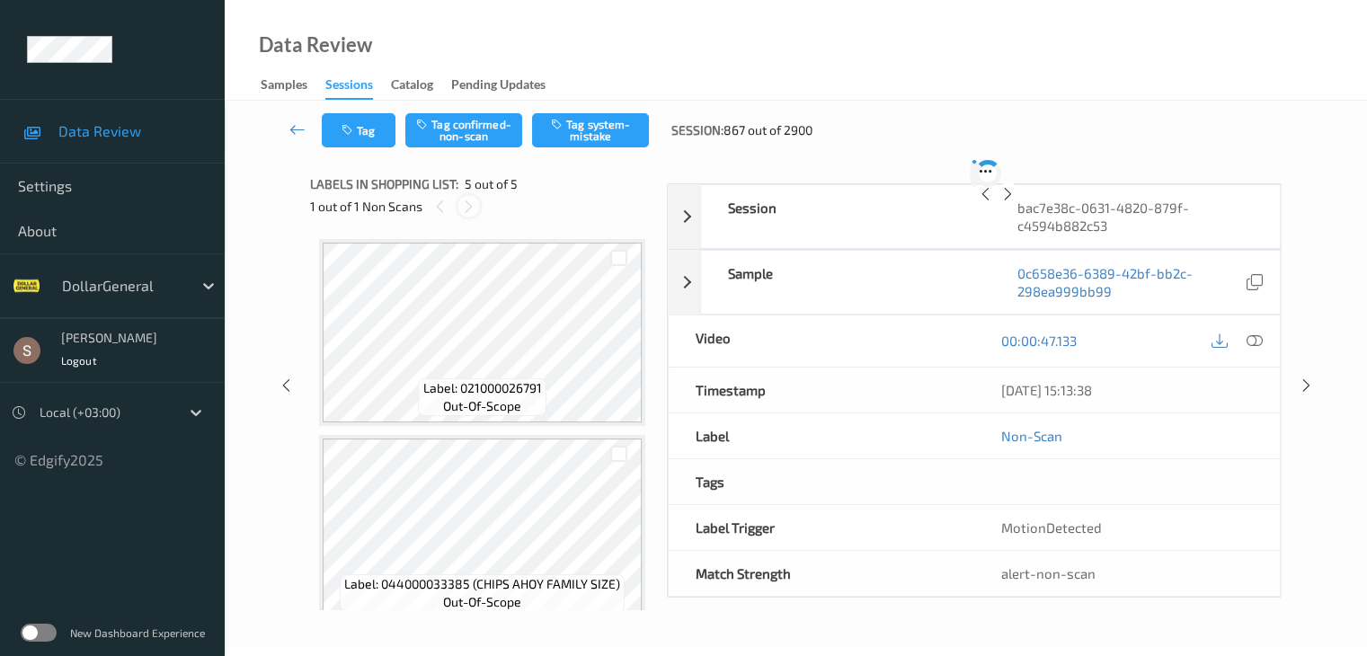
scroll to position [597, 0]
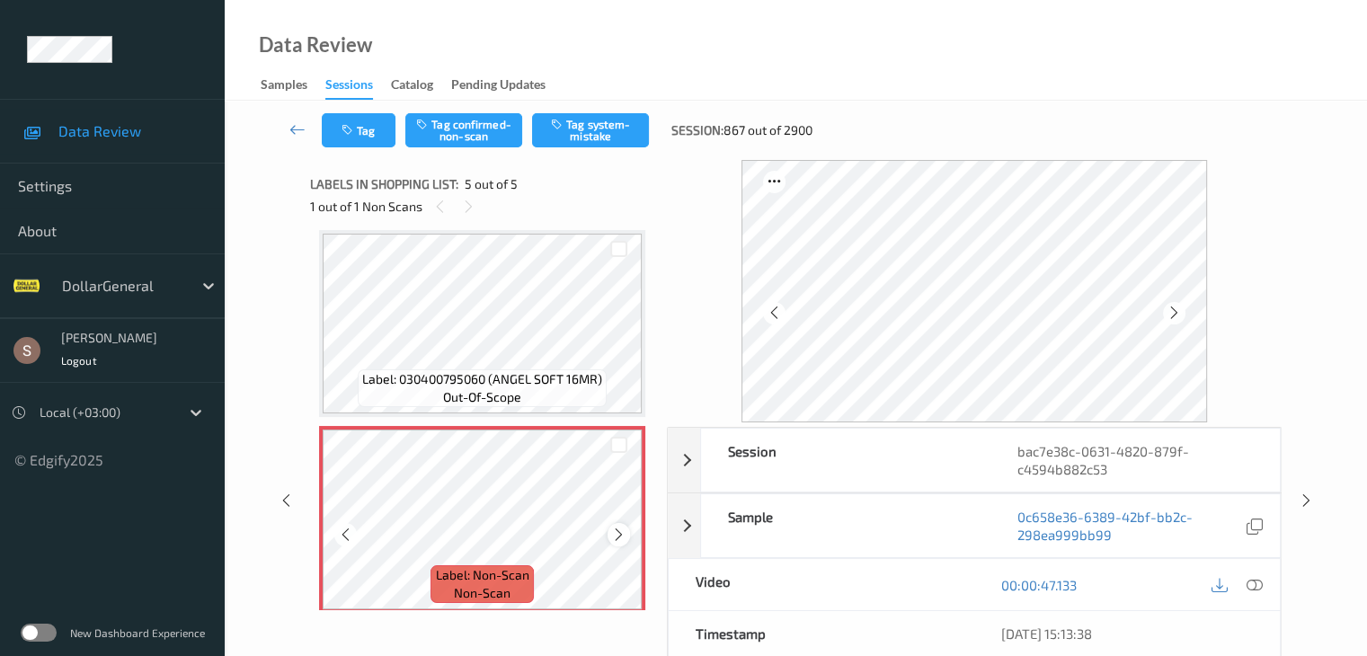
click at [617, 533] on icon at bounding box center [618, 535] width 15 height 16
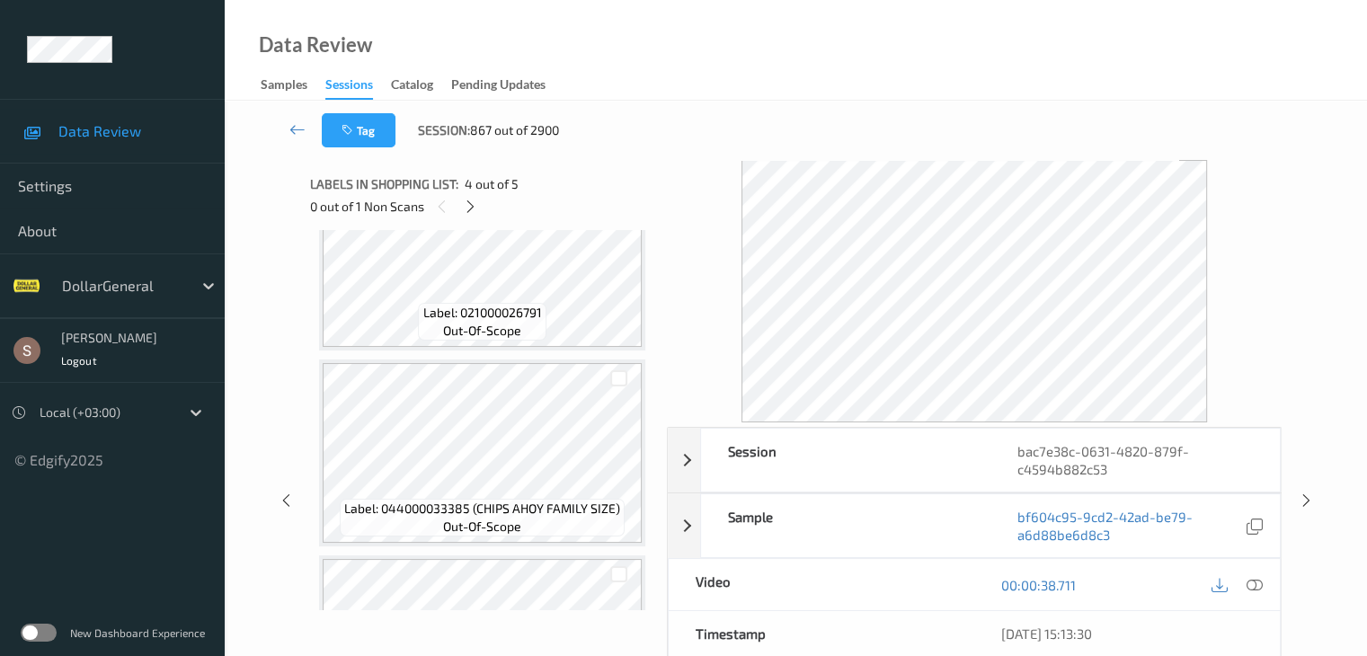
scroll to position [180, 0]
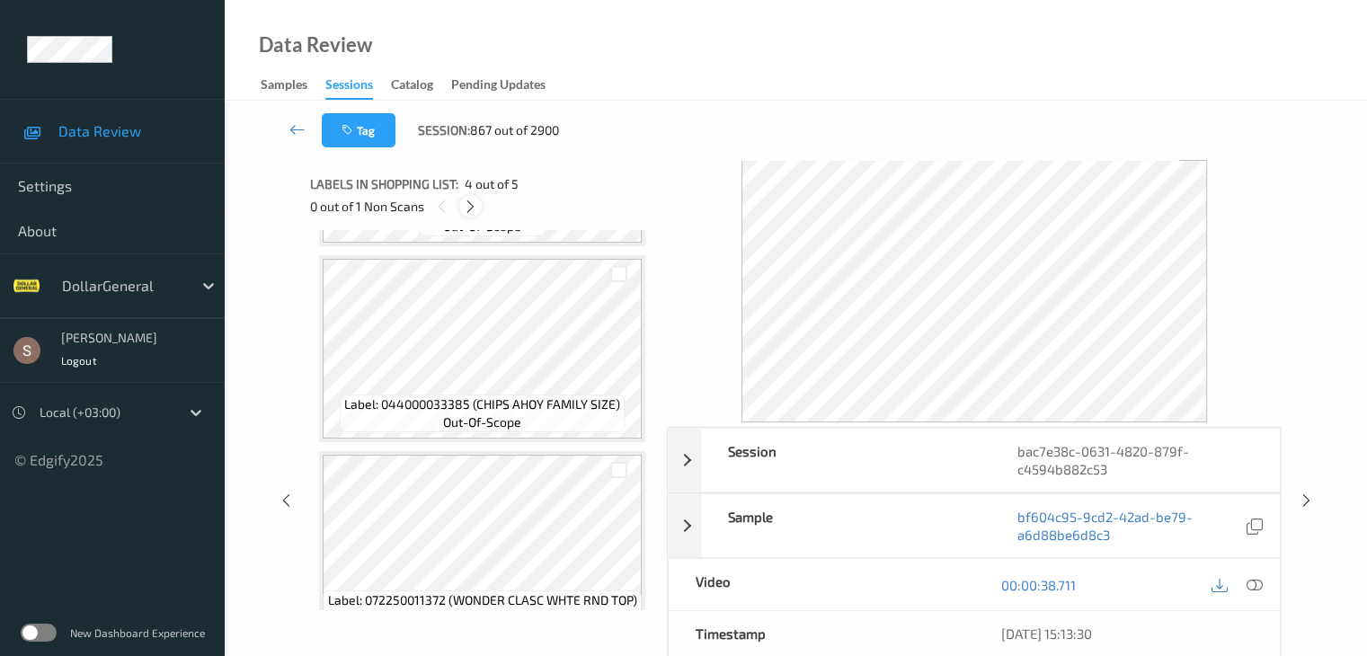
click at [471, 202] on icon at bounding box center [470, 207] width 15 height 16
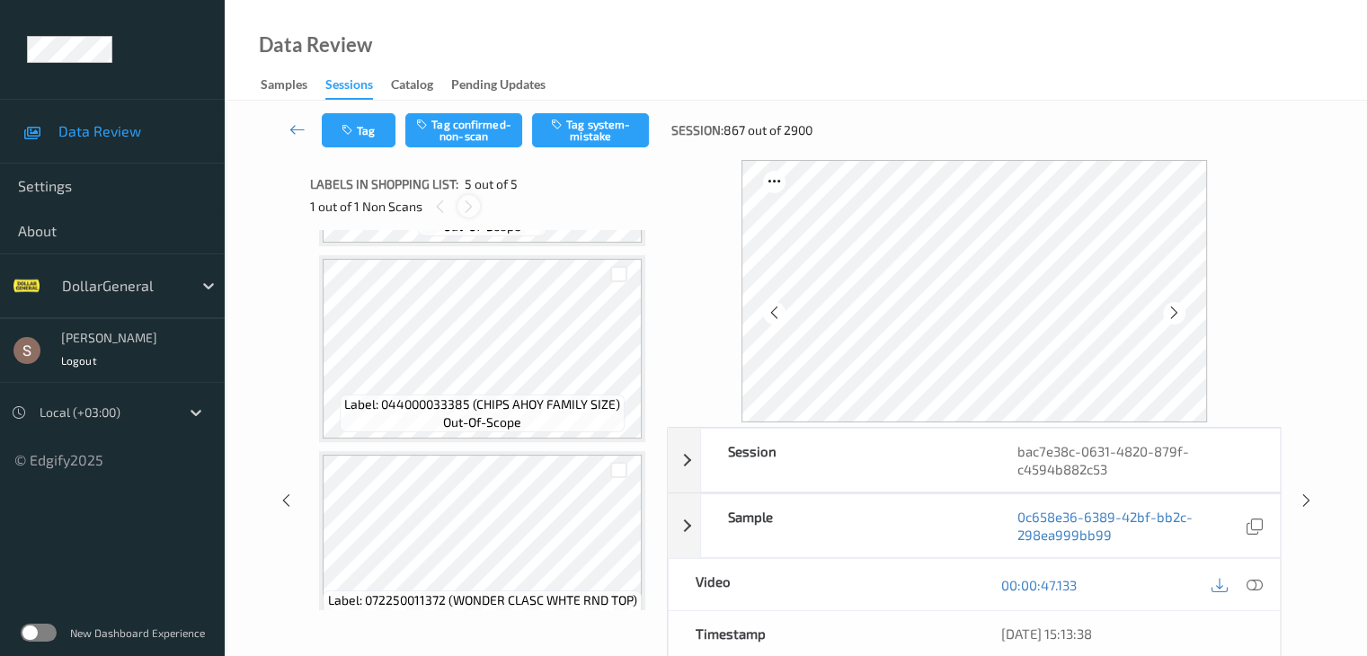
scroll to position [597, 0]
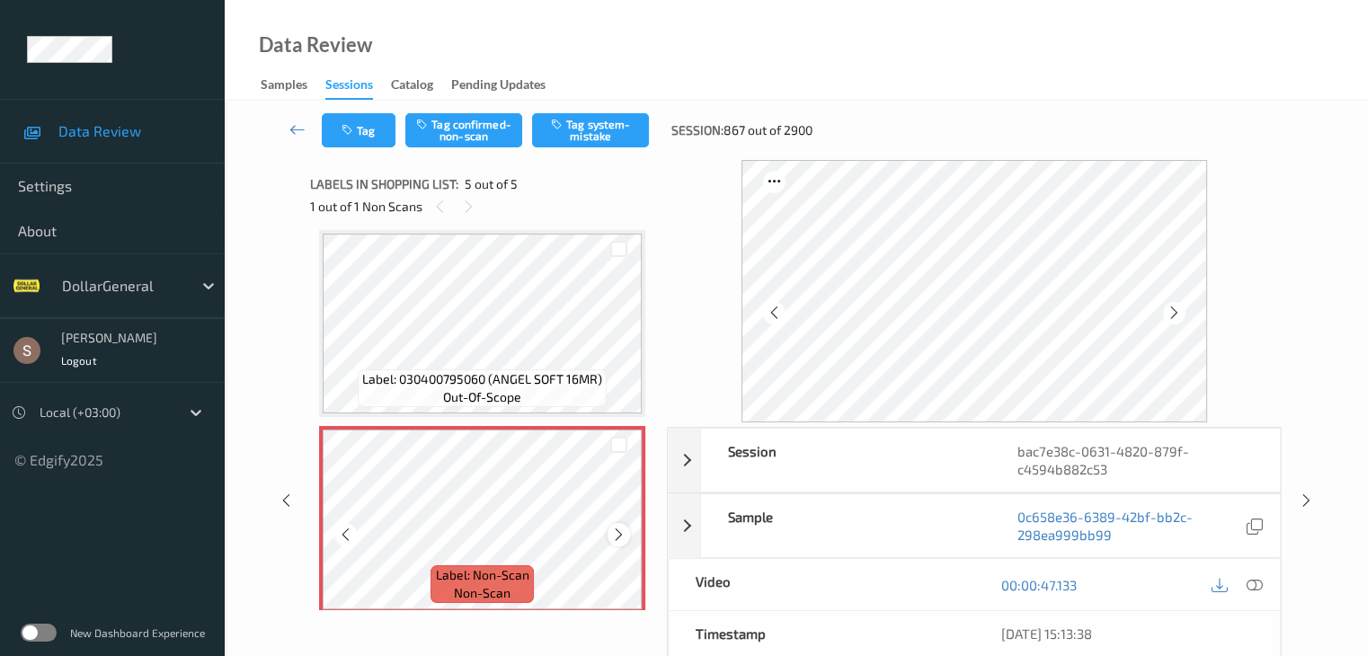
click at [621, 525] on div at bounding box center [619, 534] width 22 height 22
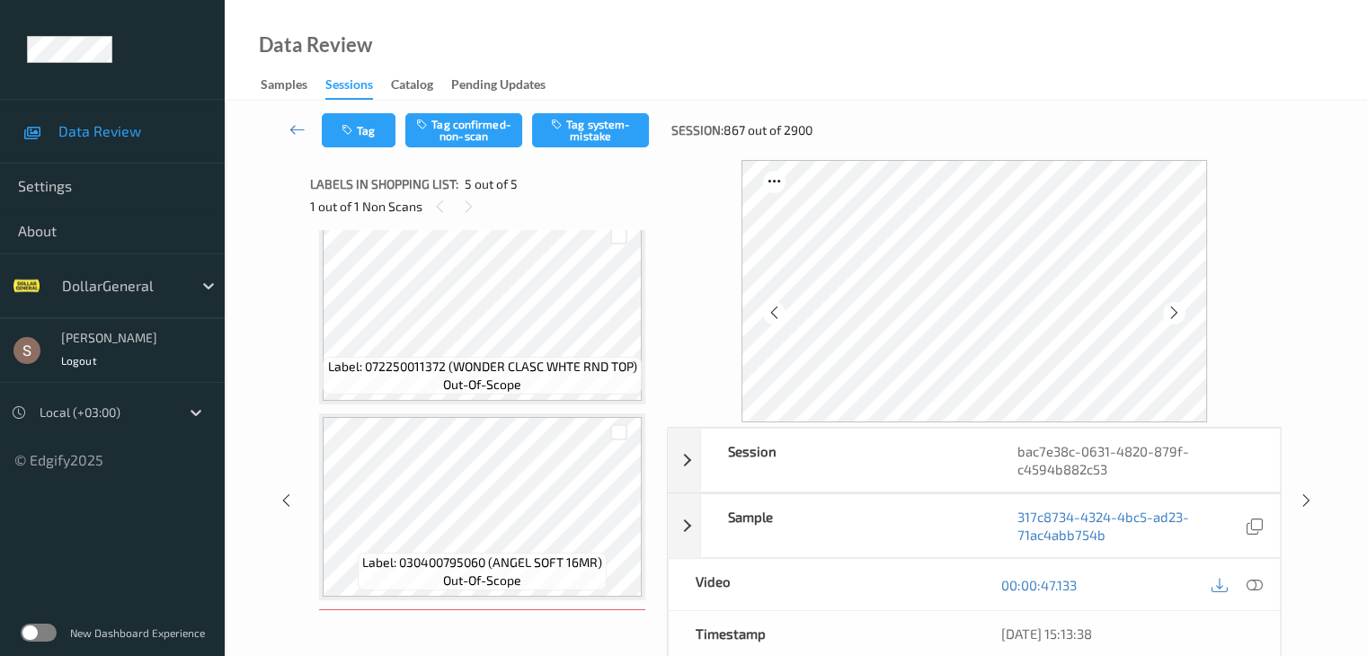
scroll to position [507, 0]
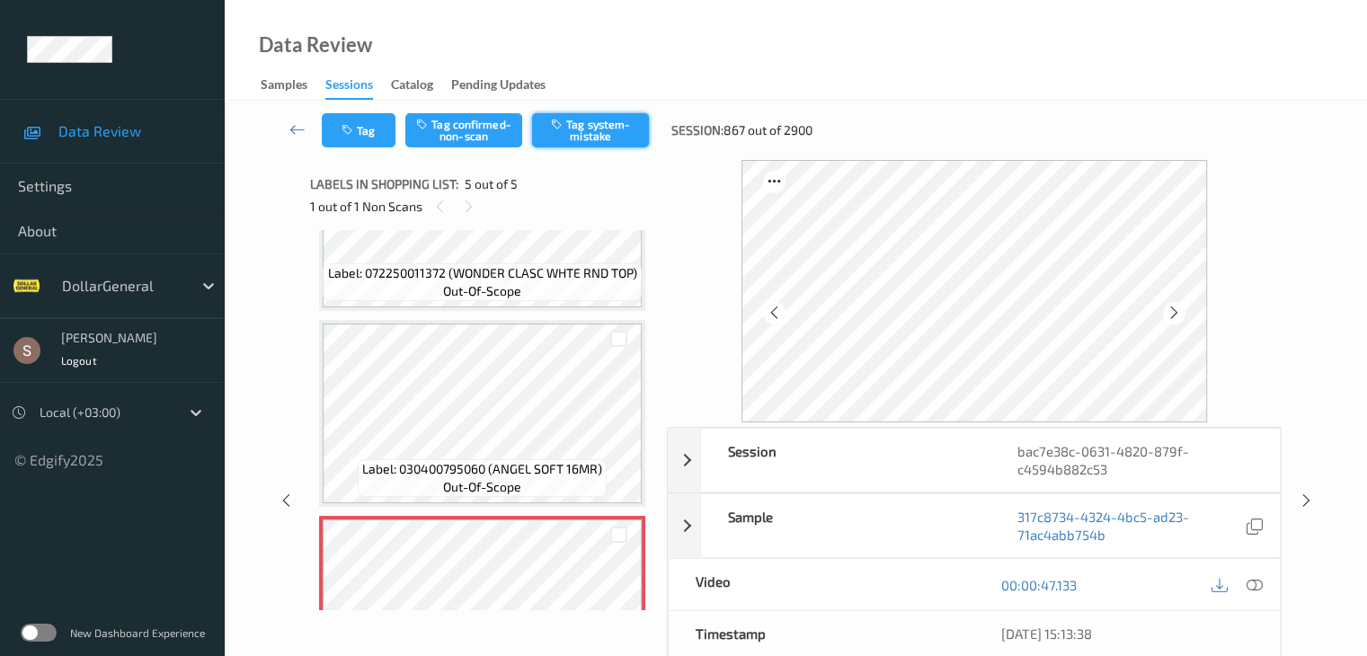
click at [594, 132] on button "Tag system-mistake" at bounding box center [590, 130] width 117 height 34
click at [290, 125] on icon at bounding box center [298, 129] width 16 height 18
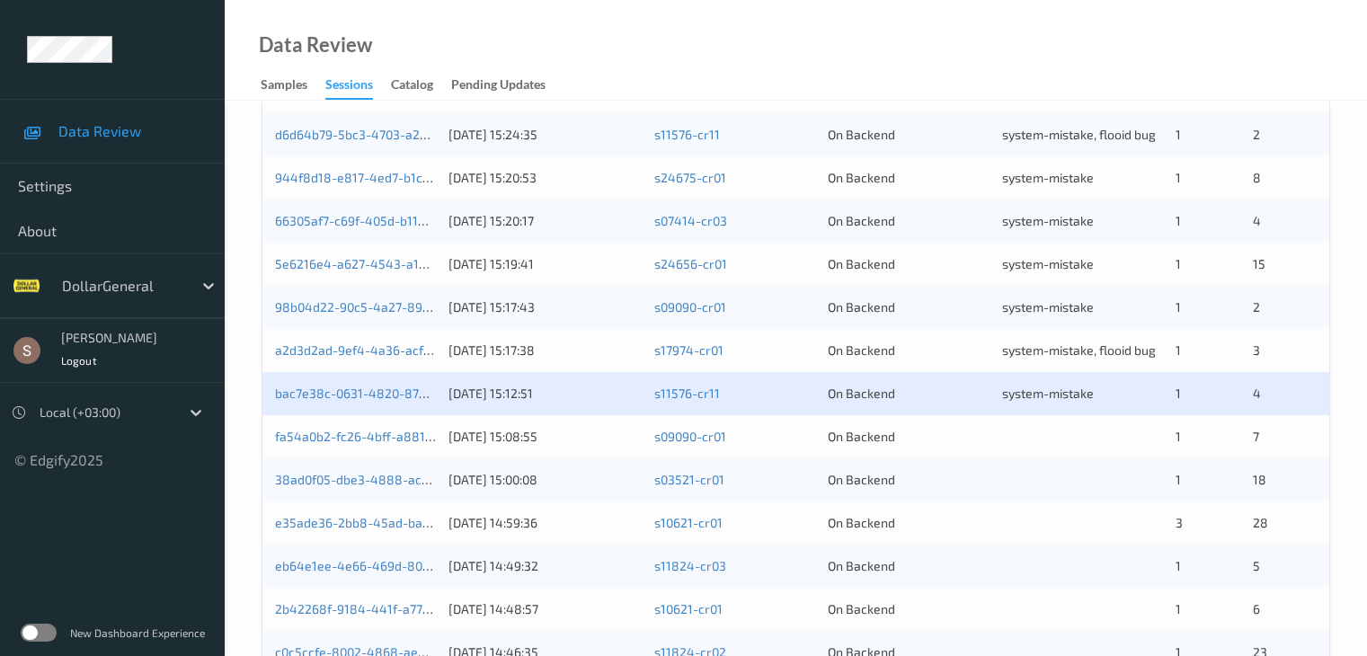
scroll to position [450, 0]
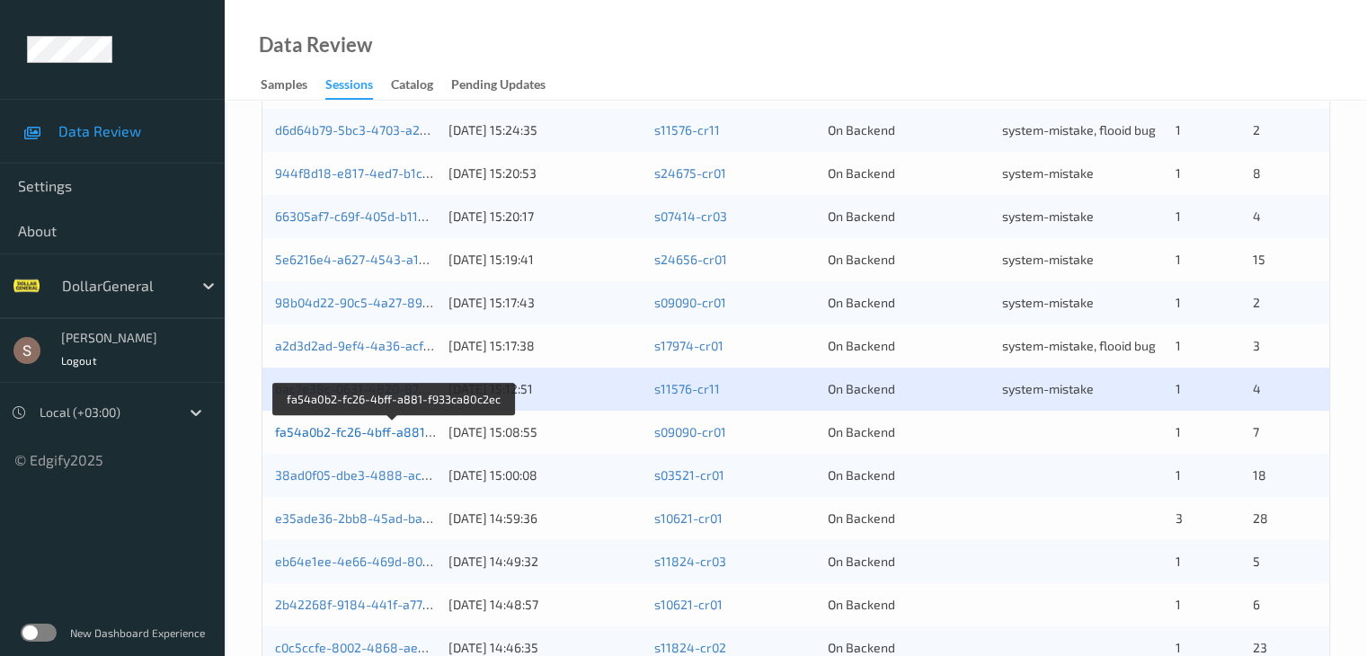
click at [363, 434] on link "fa54a0b2-fc26-4bff-a881-f933ca80c2ec" at bounding box center [393, 431] width 237 height 15
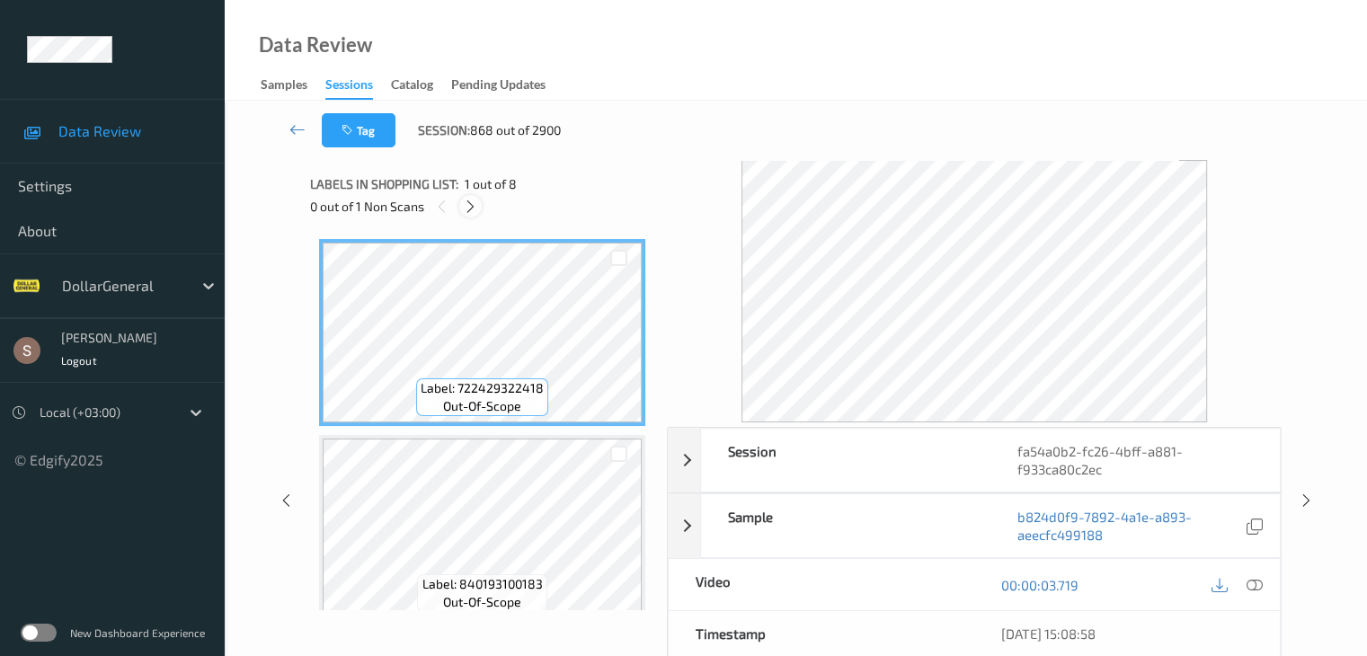
click at [470, 206] on icon at bounding box center [470, 207] width 15 height 16
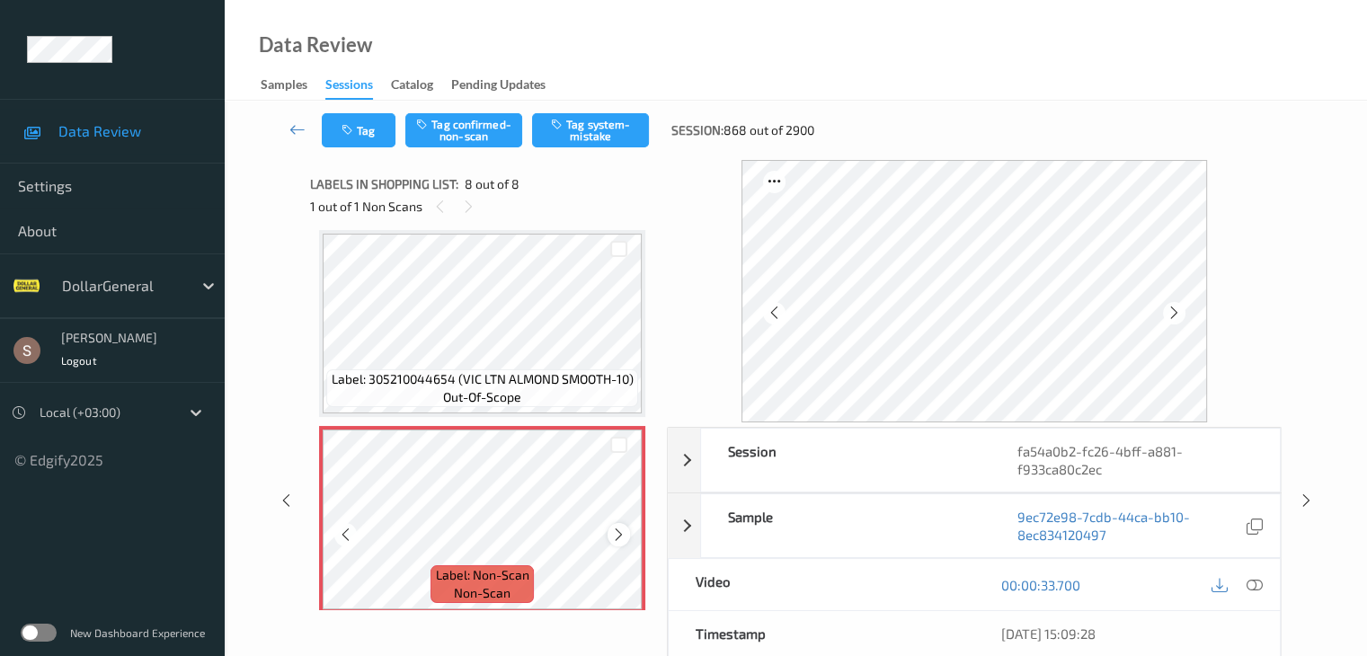
click at [610, 530] on div at bounding box center [619, 534] width 22 height 22
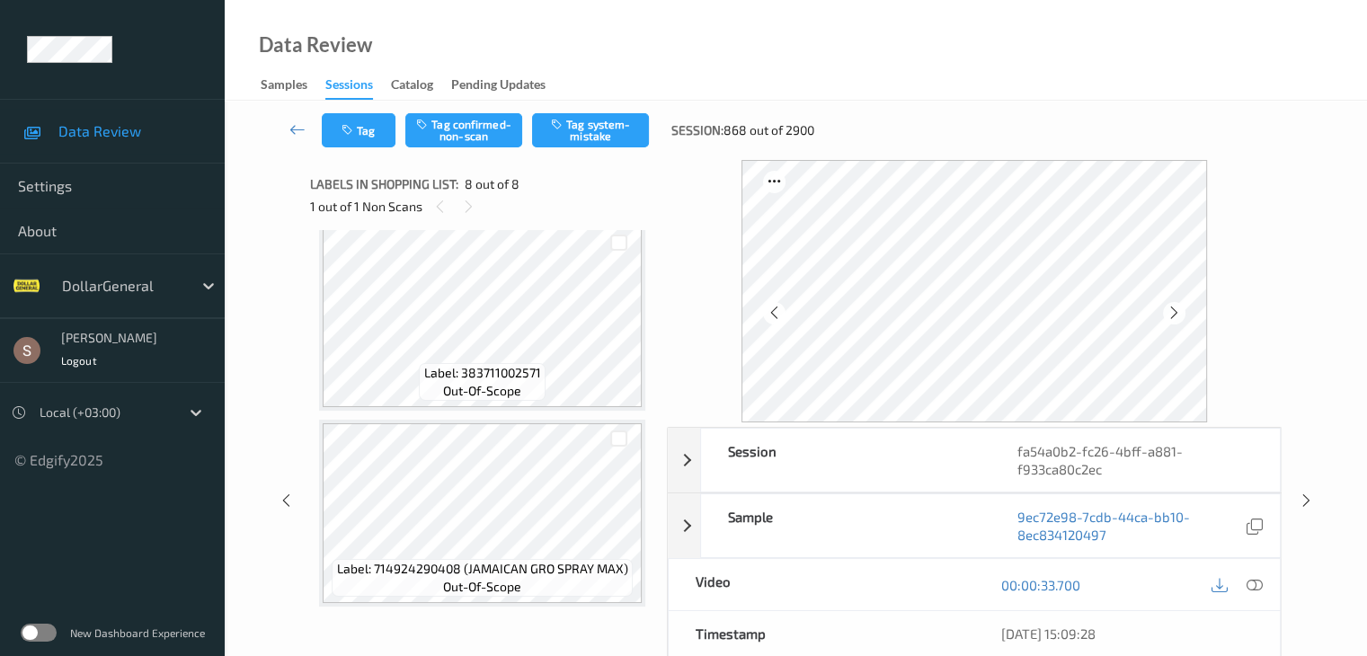
scroll to position [747, 0]
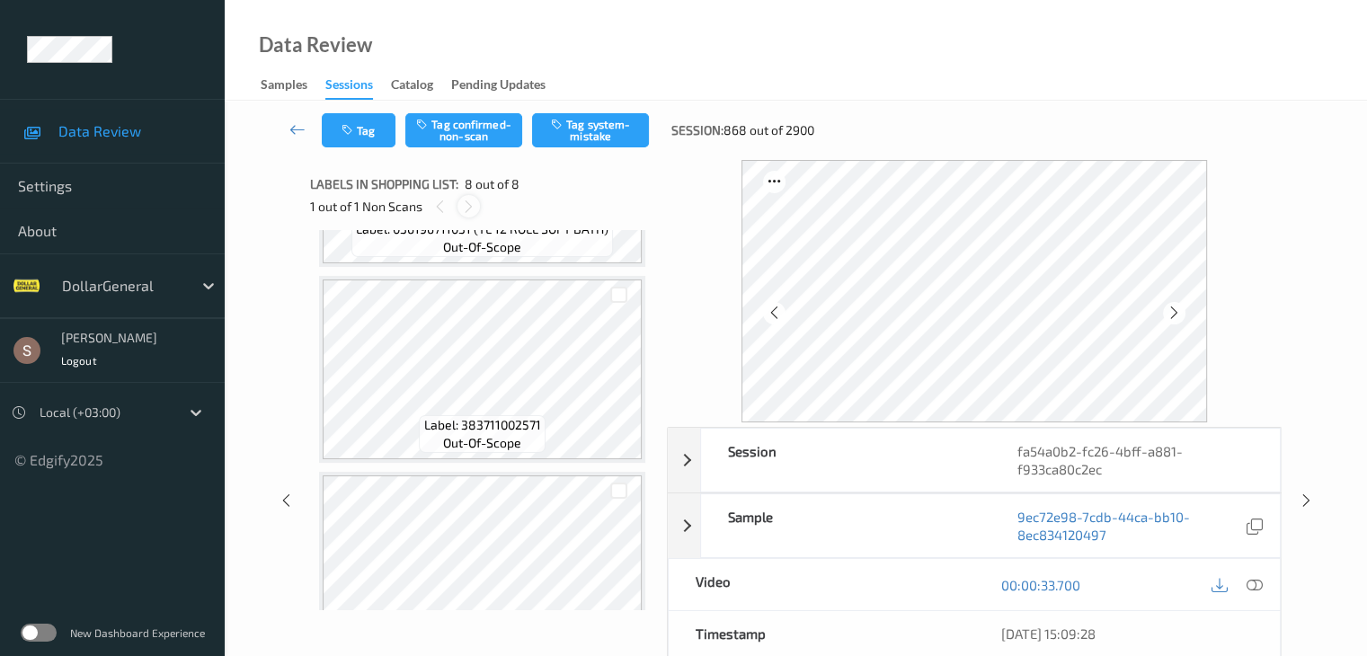
click at [468, 206] on icon at bounding box center [468, 207] width 15 height 16
click at [450, 206] on div at bounding box center [440, 206] width 22 height 22
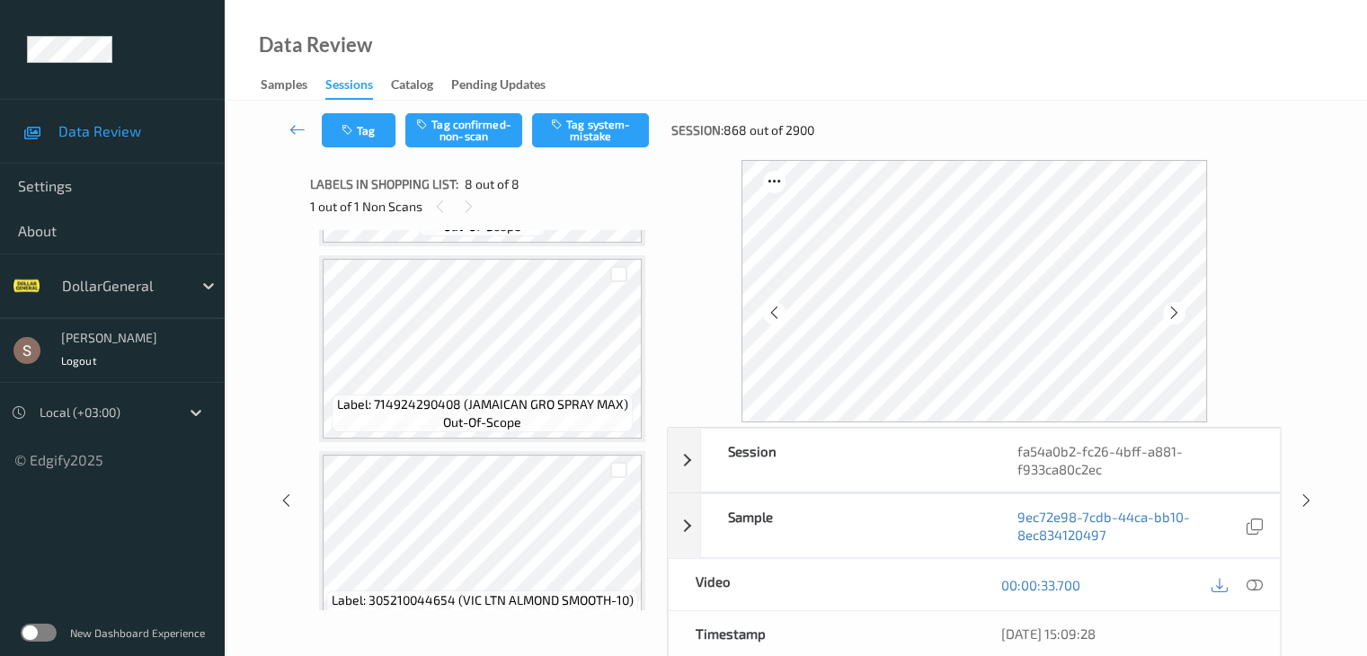
scroll to position [1197, 0]
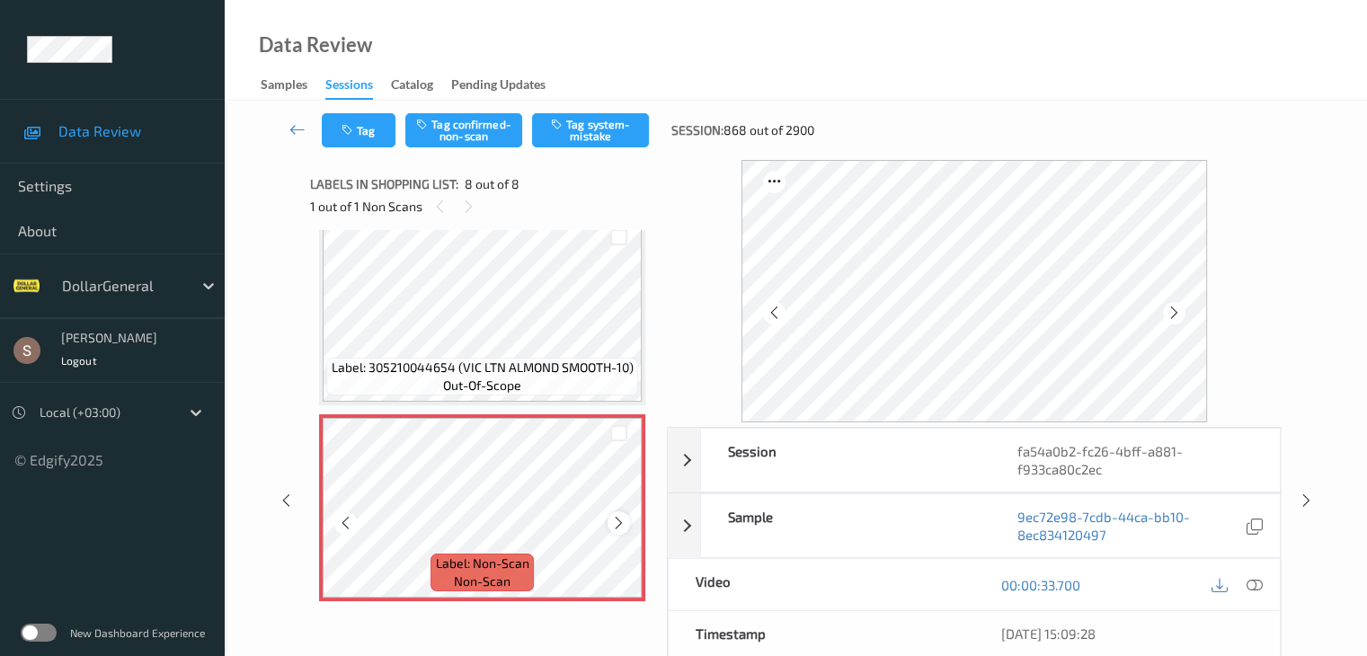
click at [620, 526] on icon at bounding box center [618, 523] width 15 height 16
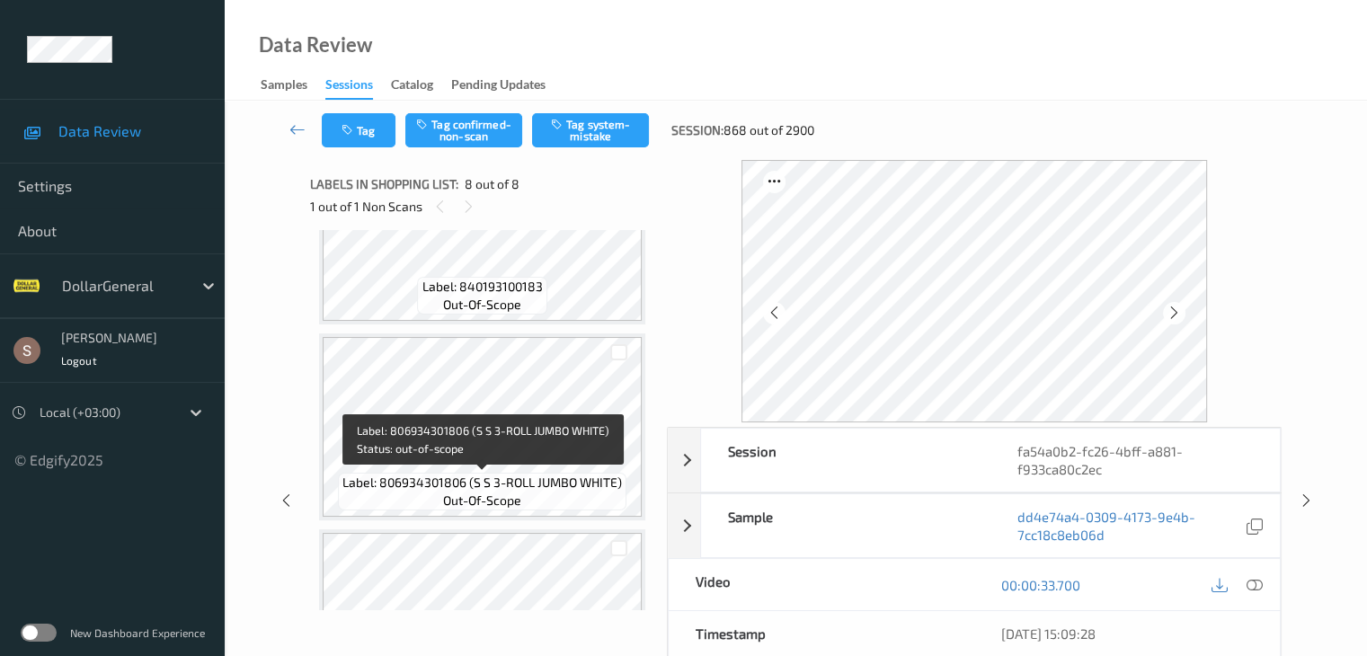
scroll to position [388, 0]
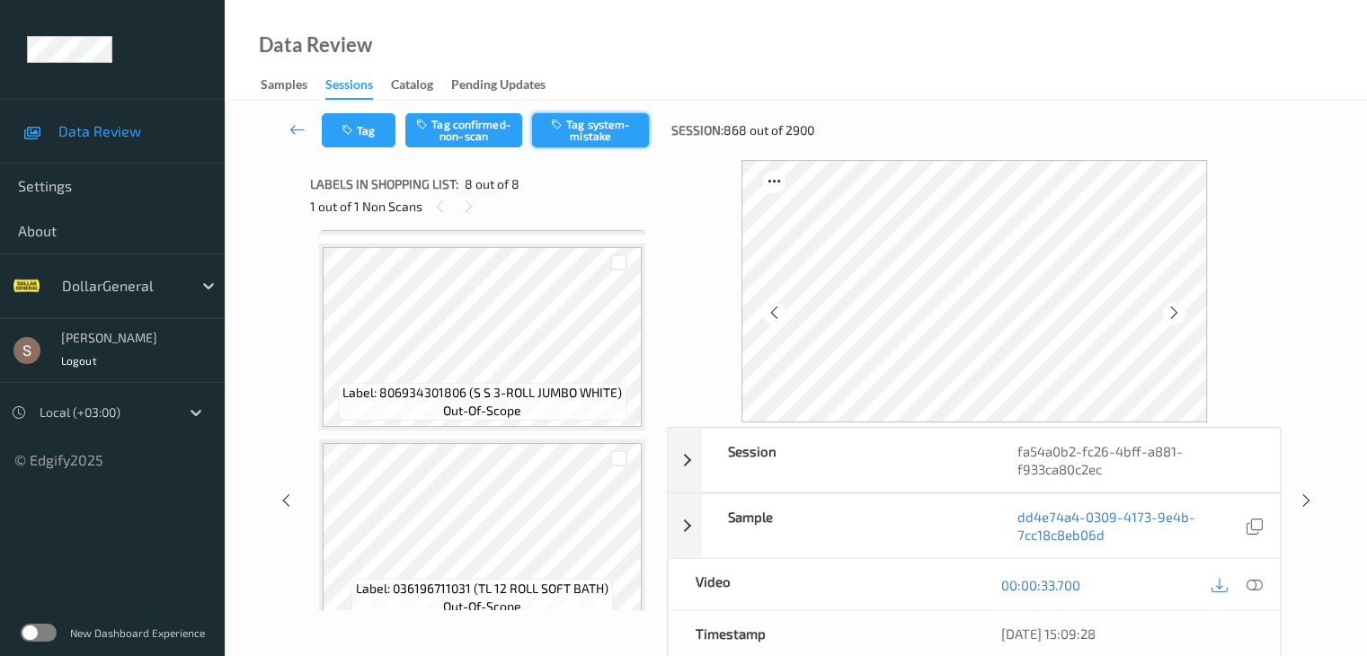
click at [610, 138] on button "Tag system-mistake" at bounding box center [590, 130] width 117 height 34
click at [299, 125] on icon at bounding box center [298, 129] width 16 height 18
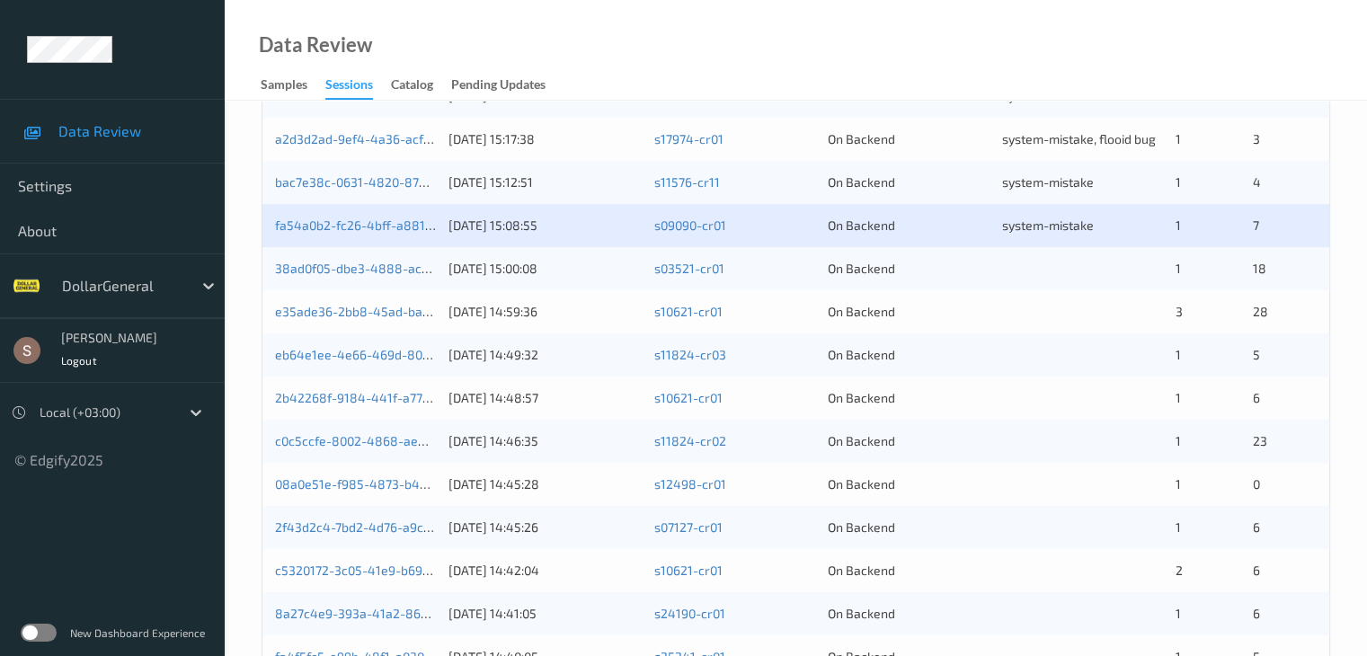
scroll to position [568, 0]
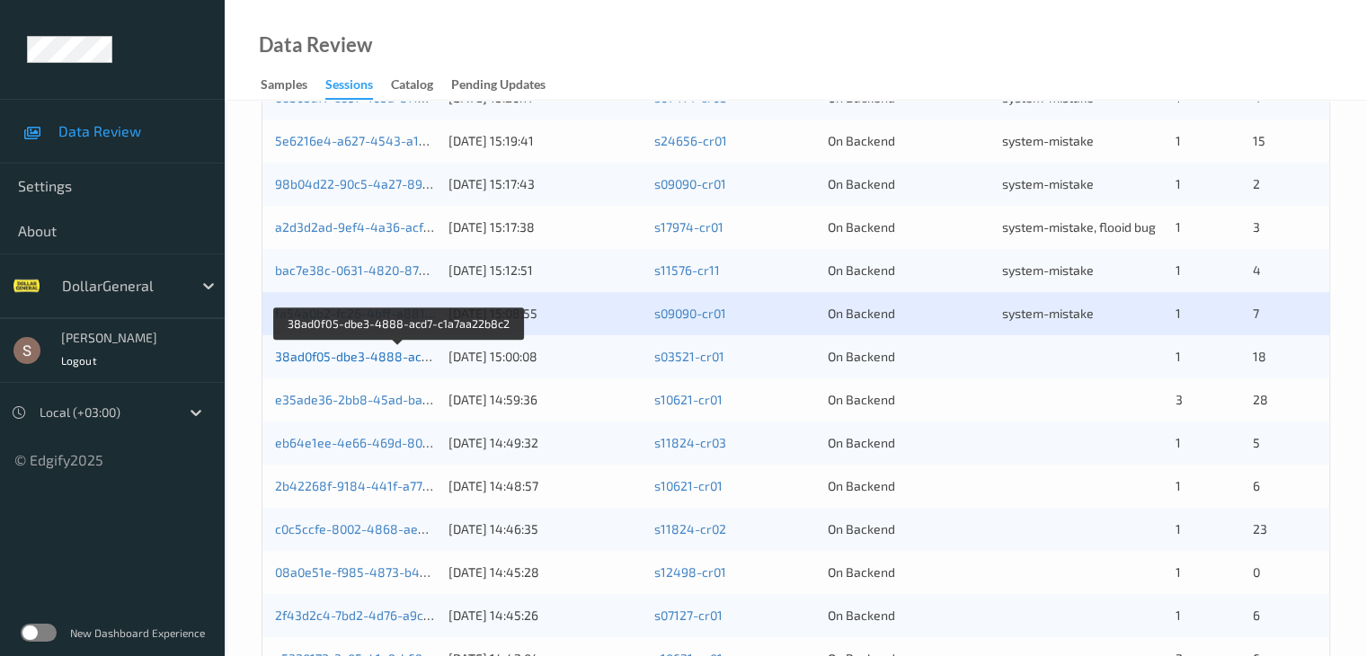
click at [406, 352] on link "38ad0f05-dbe3-4888-acd7-c1a7aa22b8c2" at bounding box center [399, 356] width 248 height 15
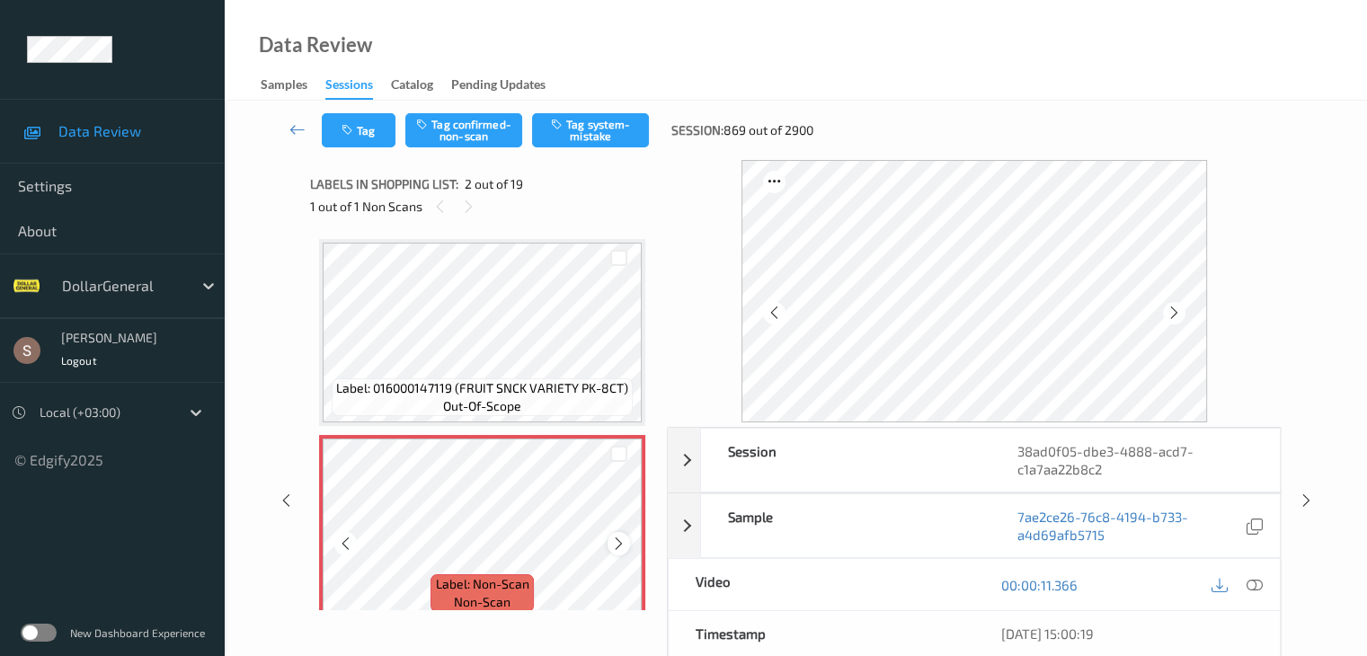
click at [615, 542] on icon at bounding box center [618, 544] width 15 height 16
click at [605, 135] on button "Tag system-mistake" at bounding box center [590, 130] width 117 height 34
click at [290, 127] on icon at bounding box center [298, 129] width 16 height 18
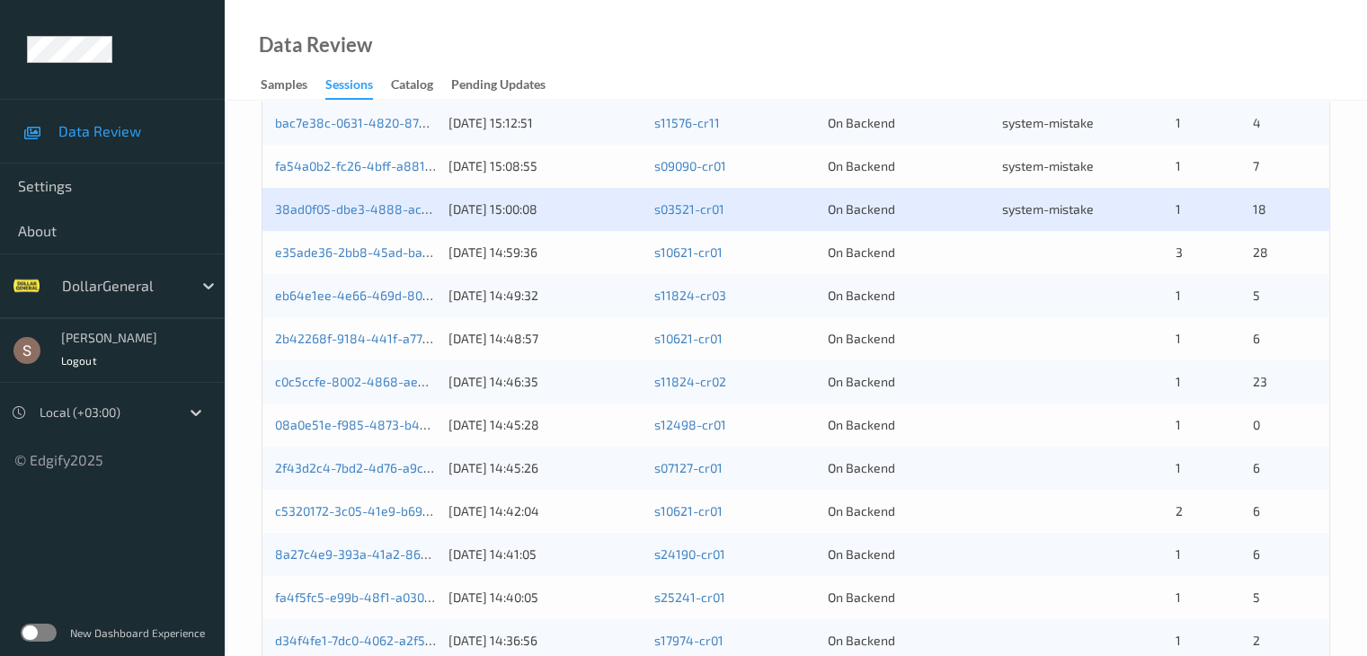
scroll to position [719, 0]
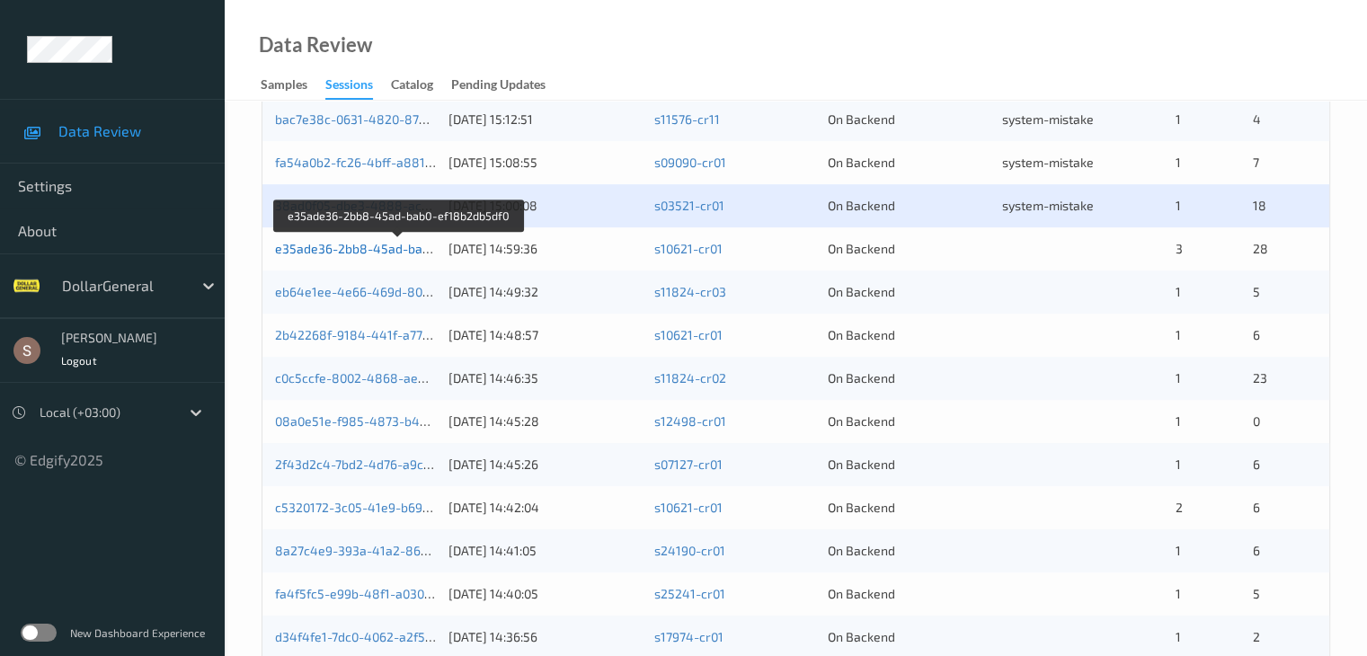
click at [390, 246] on link "e35ade36-2bb8-45ad-bab0-ef18b2db5df0" at bounding box center [398, 248] width 247 height 15
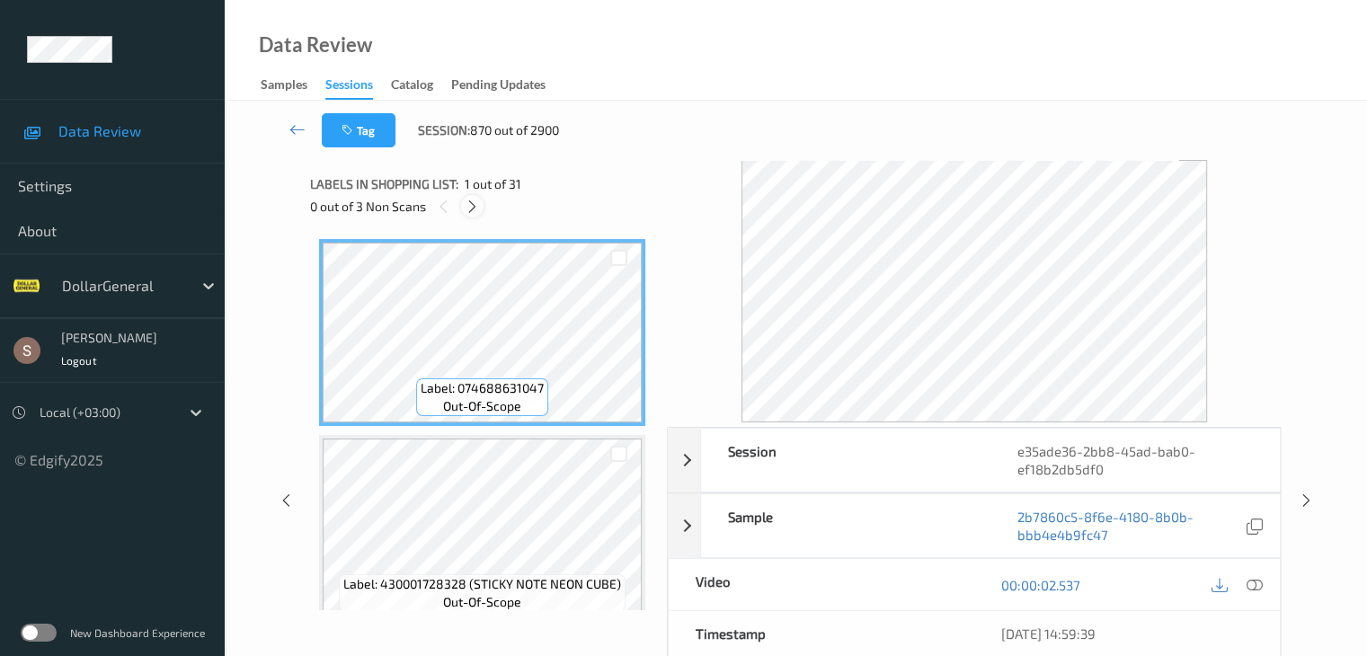
click at [477, 213] on icon at bounding box center [472, 207] width 15 height 16
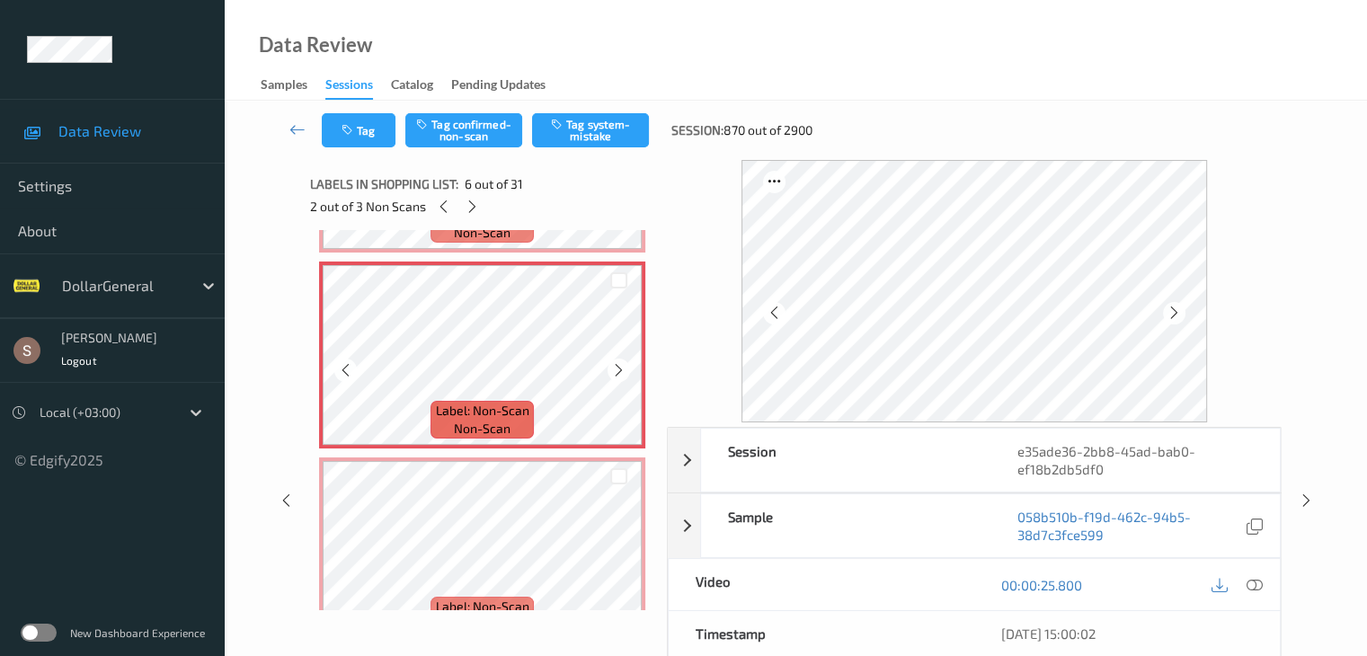
scroll to position [1047, 0]
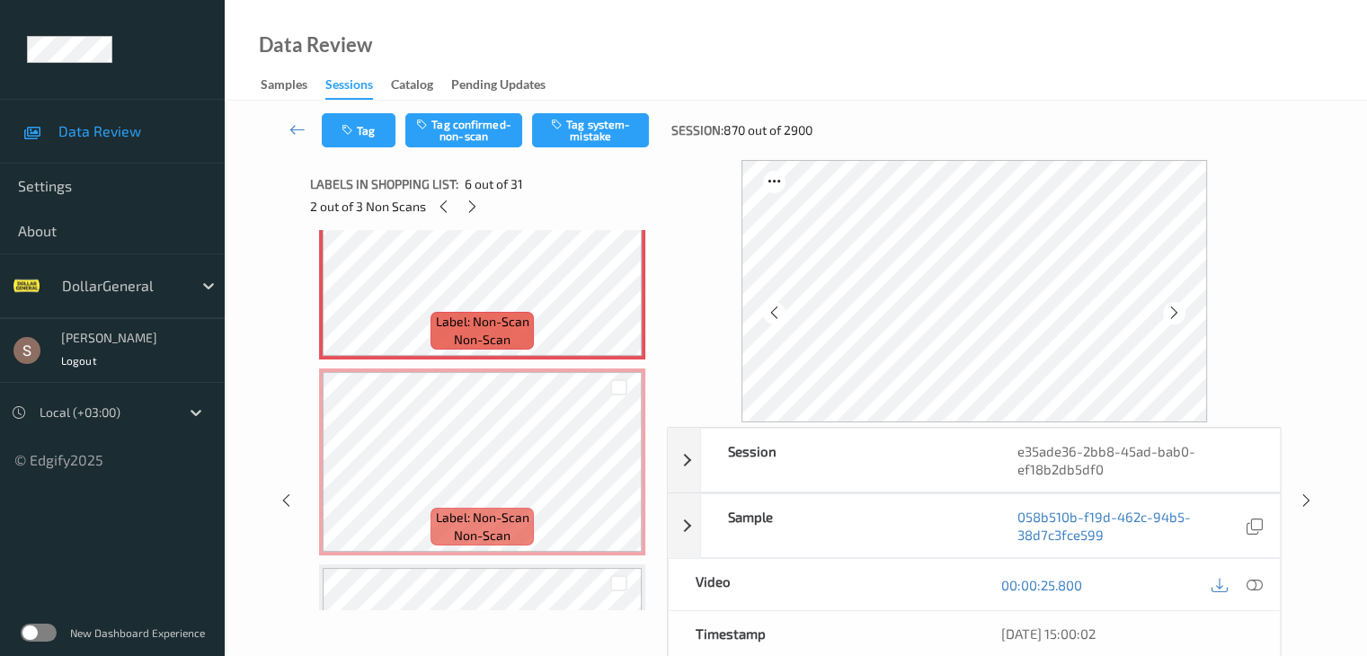
click at [496, 509] on span "Label: Non-Scan" at bounding box center [483, 518] width 94 height 18
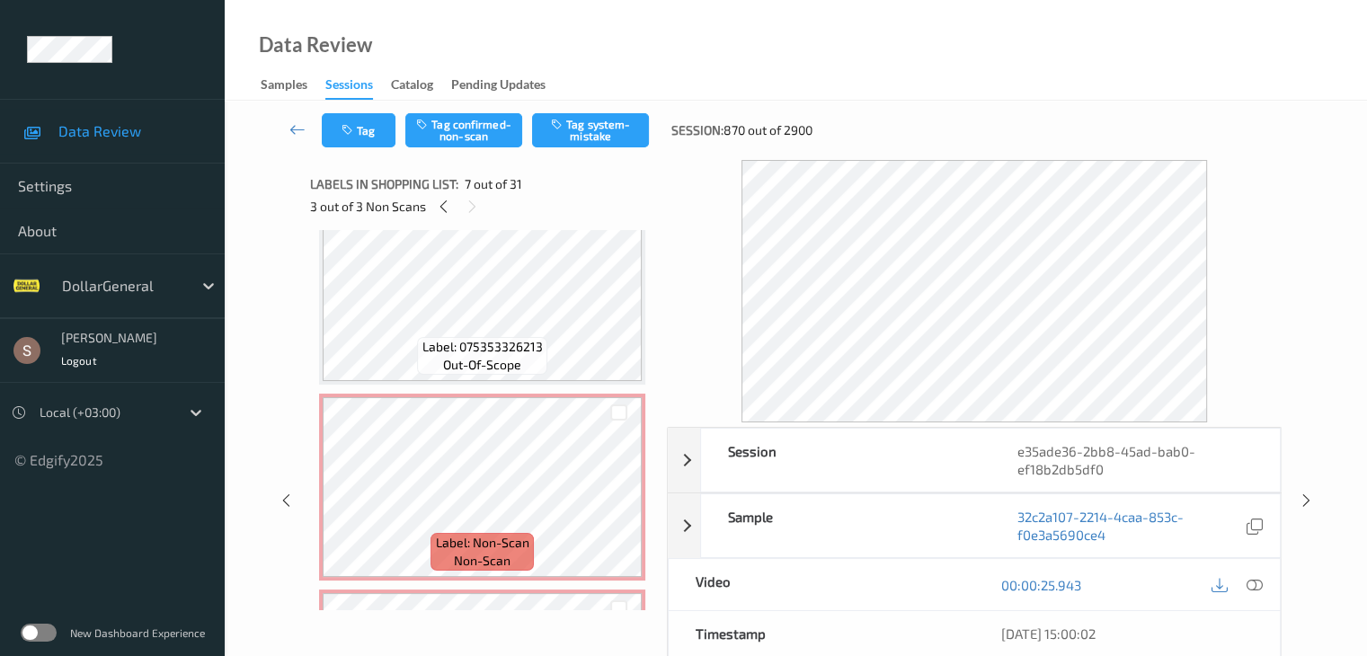
scroll to position [719, 0]
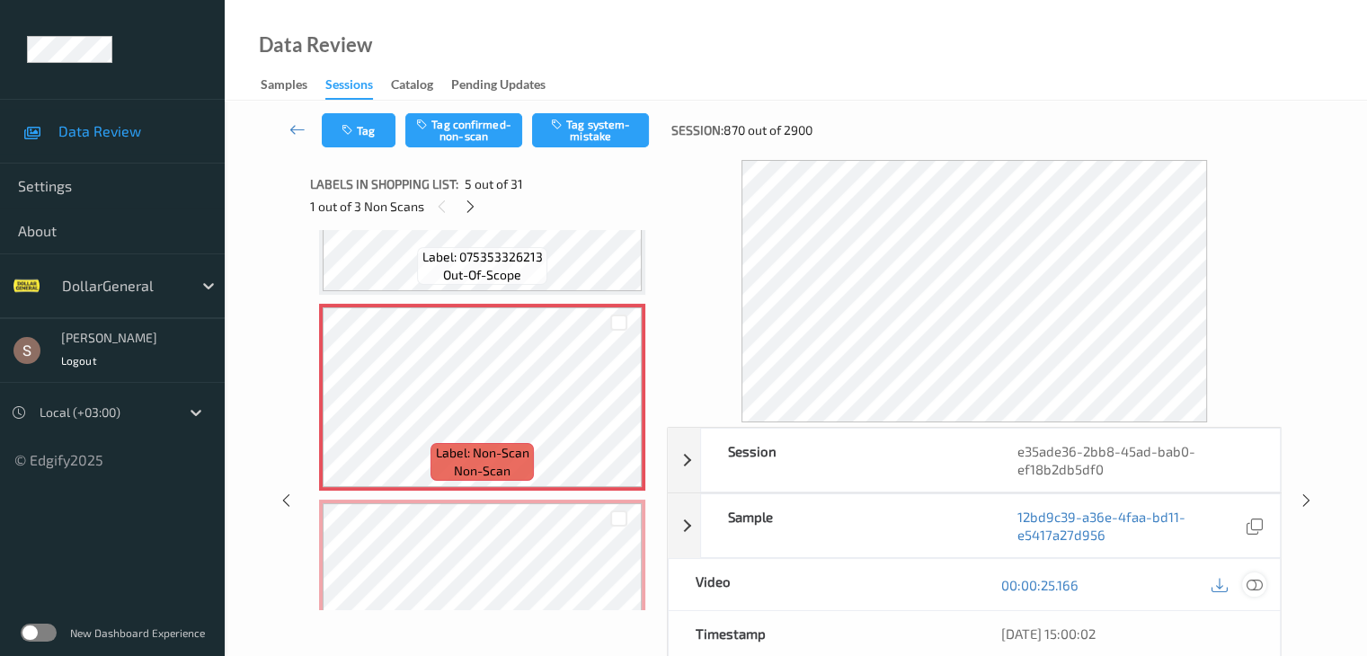
click at [1258, 583] on icon at bounding box center [1254, 585] width 16 height 16
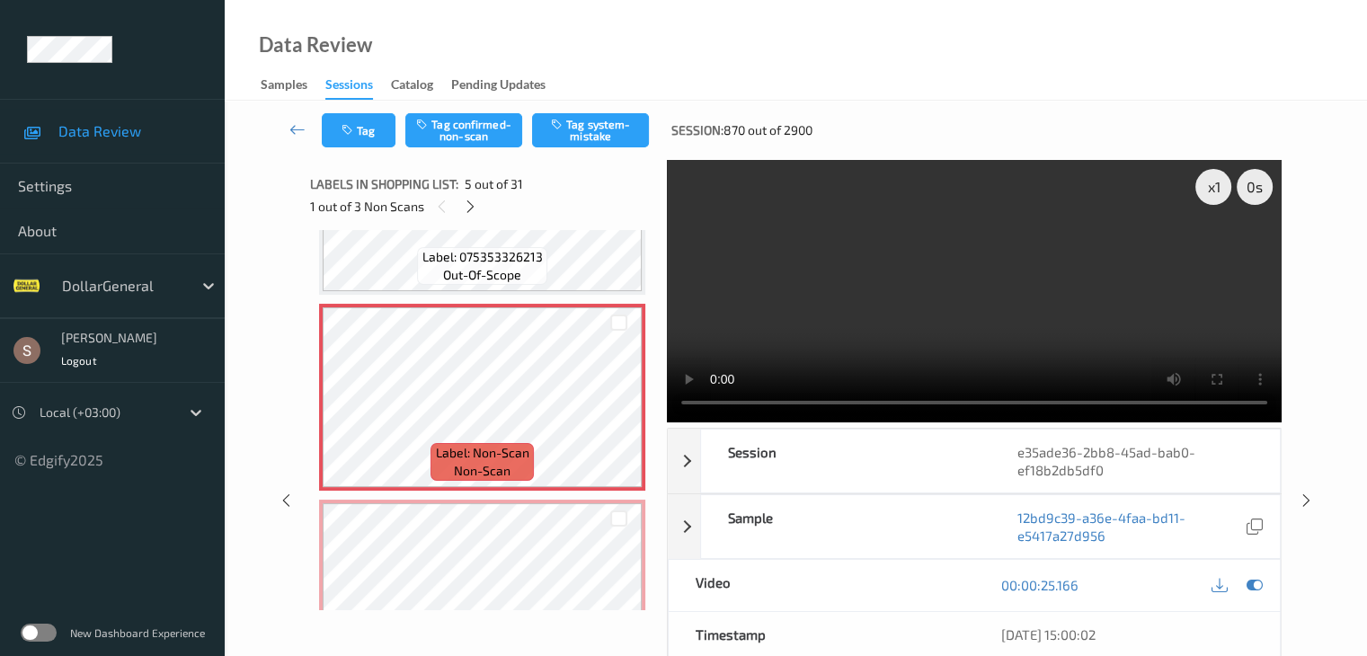
click at [1087, 278] on video at bounding box center [974, 291] width 615 height 263
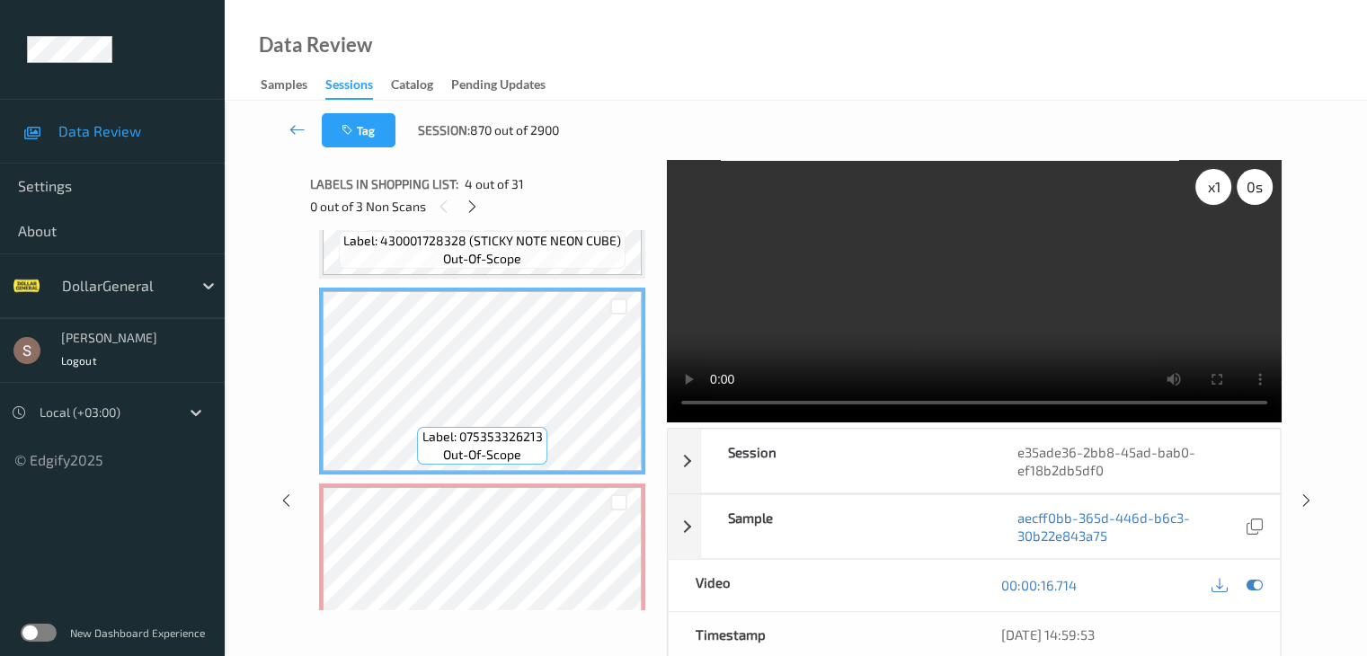
click at [1222, 184] on div "x 1" at bounding box center [1214, 187] width 36 height 36
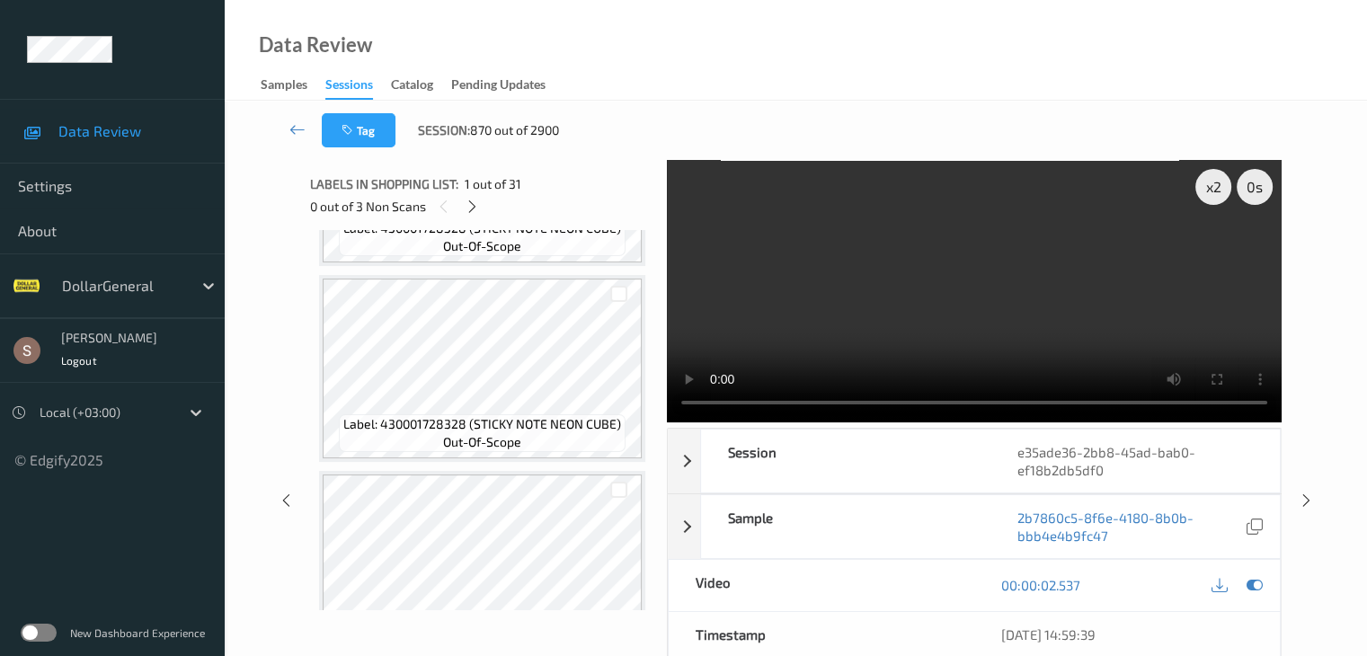
scroll to position [360, 0]
click at [1209, 192] on div "x 2" at bounding box center [1214, 187] width 36 height 36
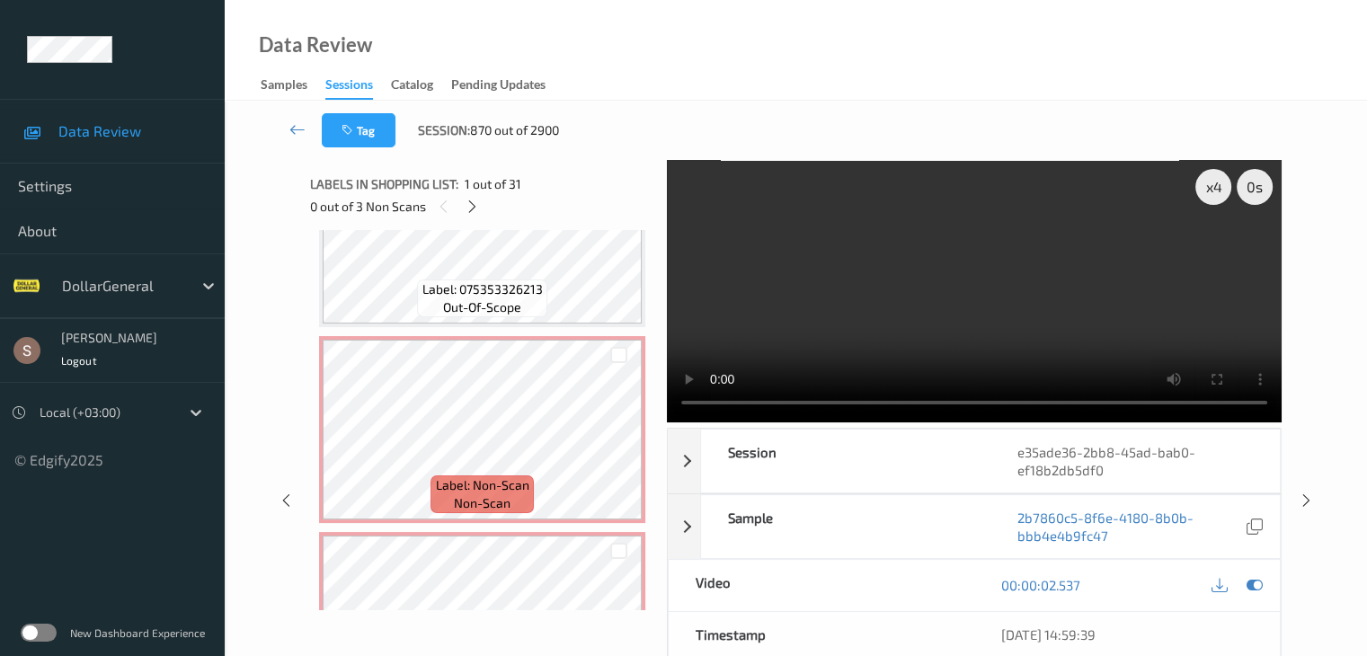
scroll to position [809, 0]
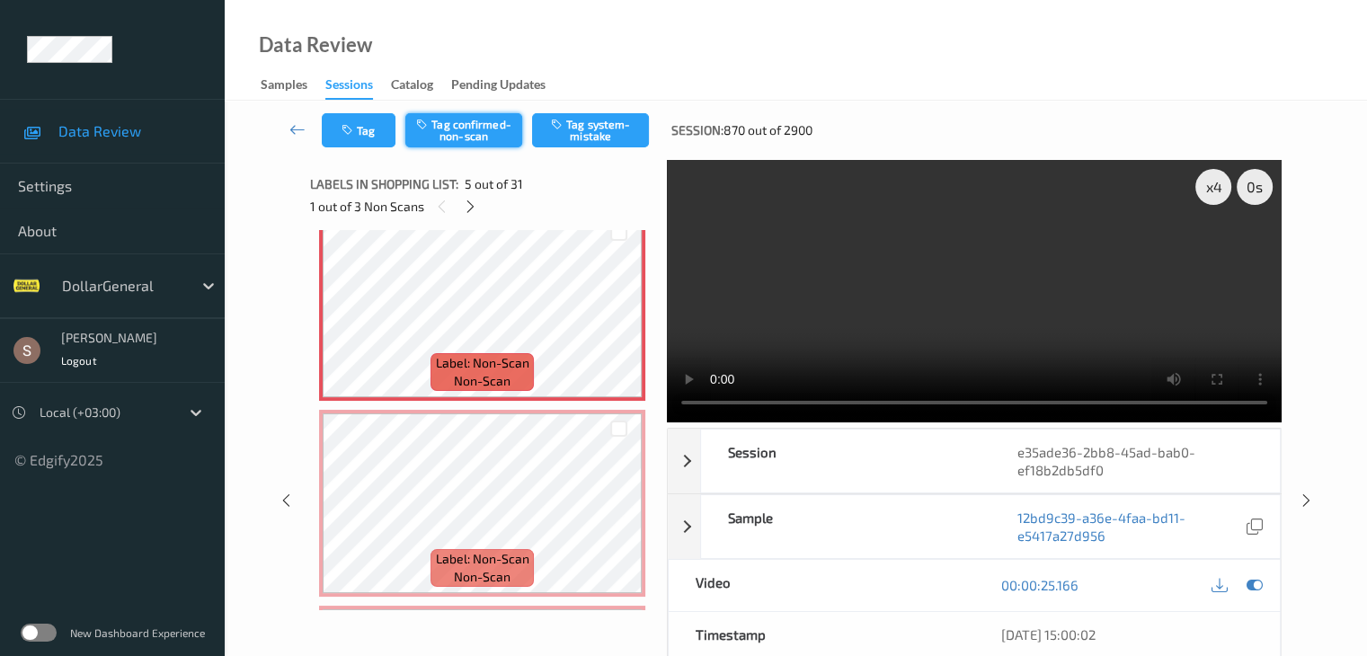
click at [453, 113] on button "Tag confirmed-non-scan" at bounding box center [463, 130] width 117 height 34
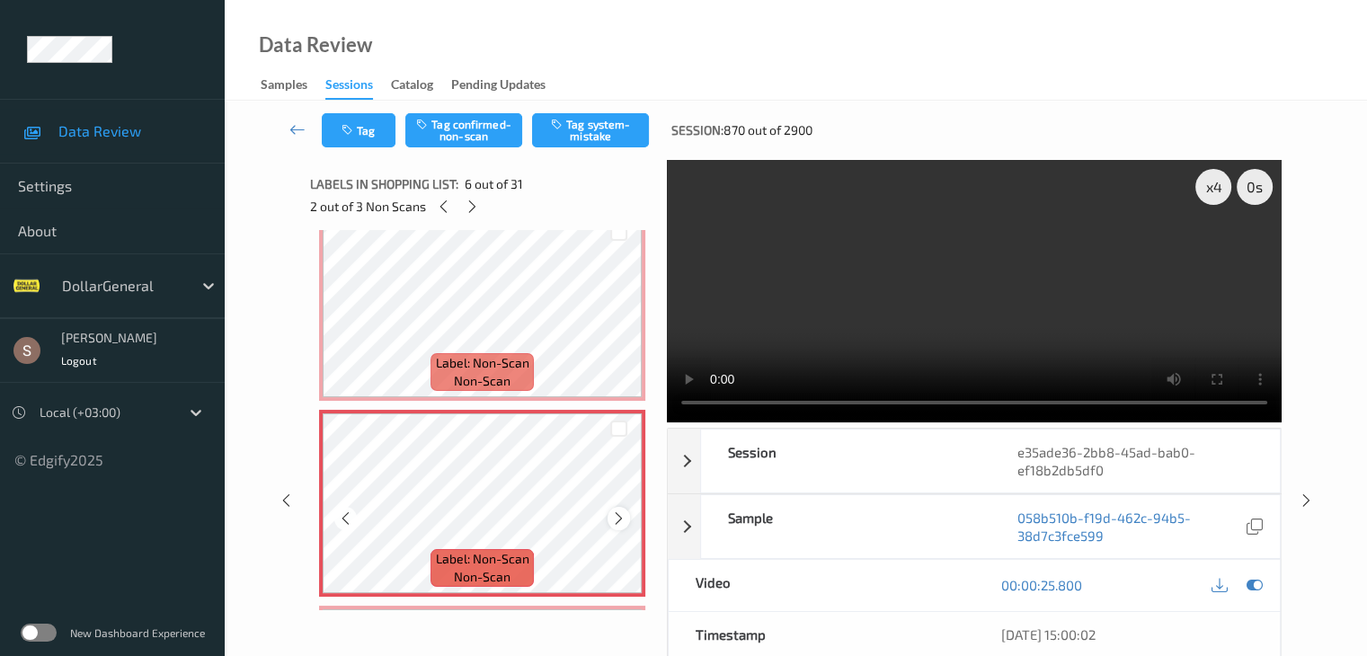
click at [616, 521] on icon at bounding box center [618, 519] width 15 height 16
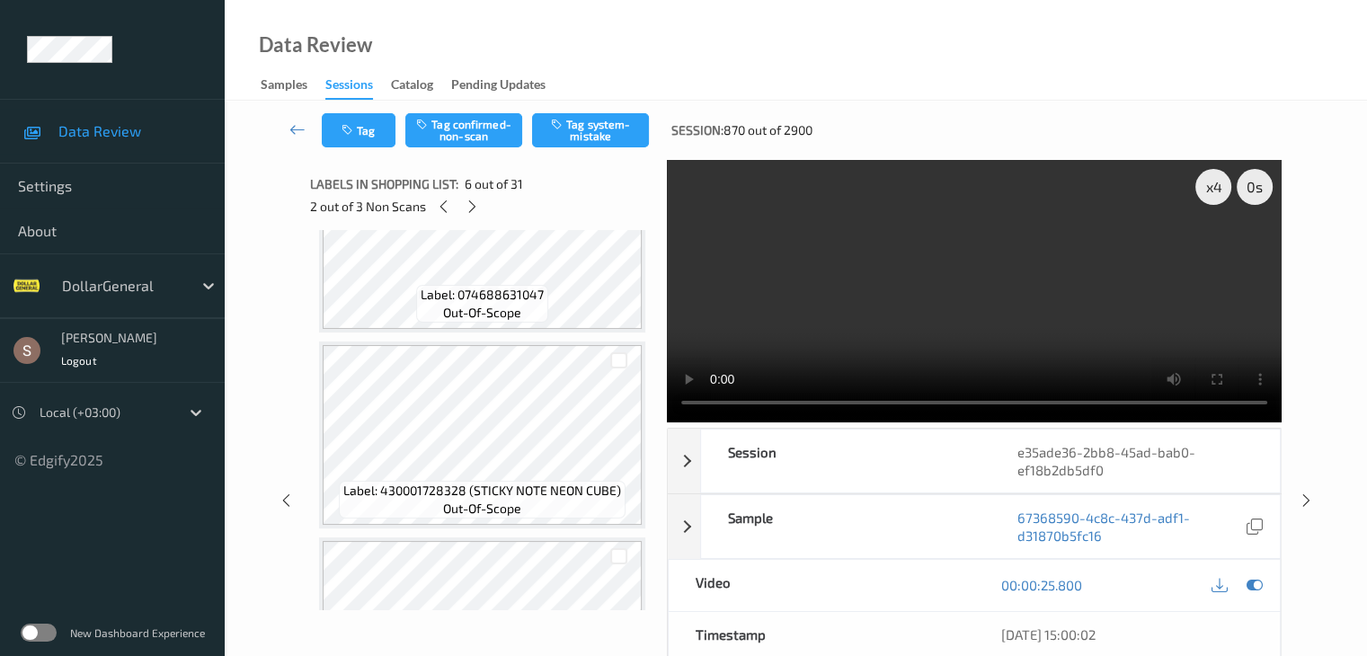
scroll to position [0, 0]
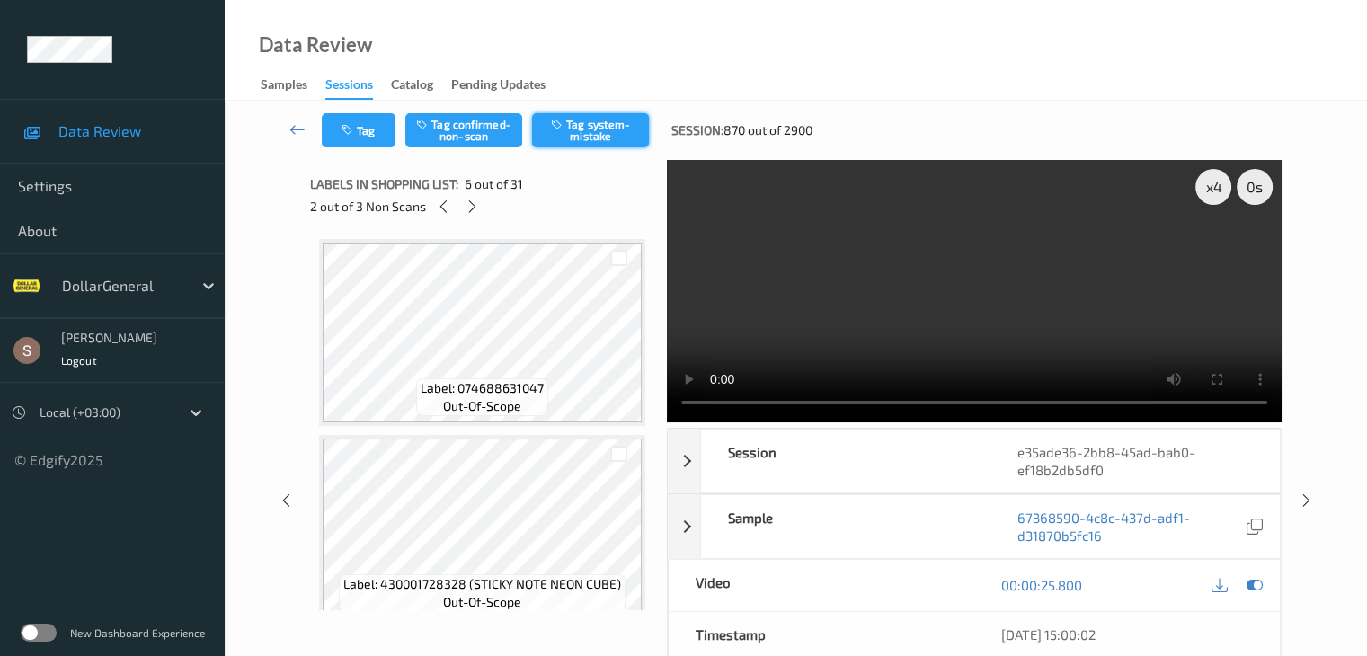
click at [612, 123] on button "Tag system-mistake" at bounding box center [590, 130] width 117 height 34
click at [475, 208] on icon at bounding box center [472, 207] width 15 height 16
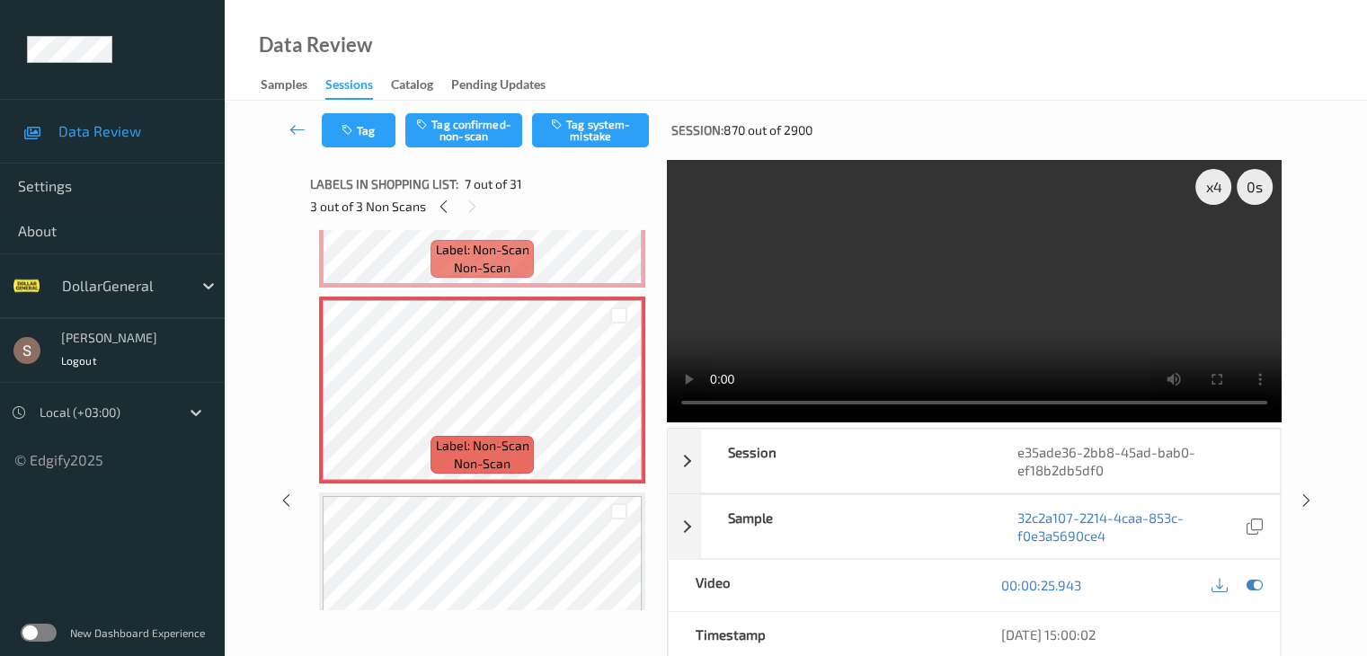
scroll to position [1079, 0]
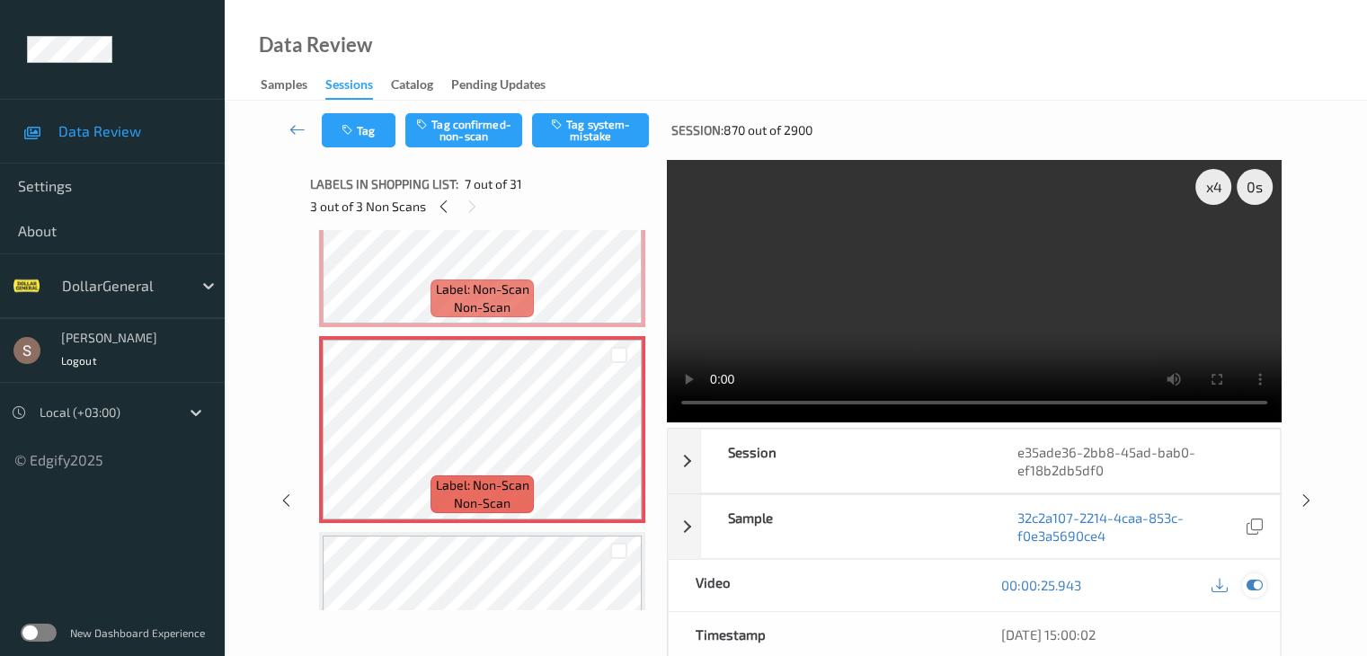
click at [1261, 583] on icon at bounding box center [1254, 585] width 16 height 16
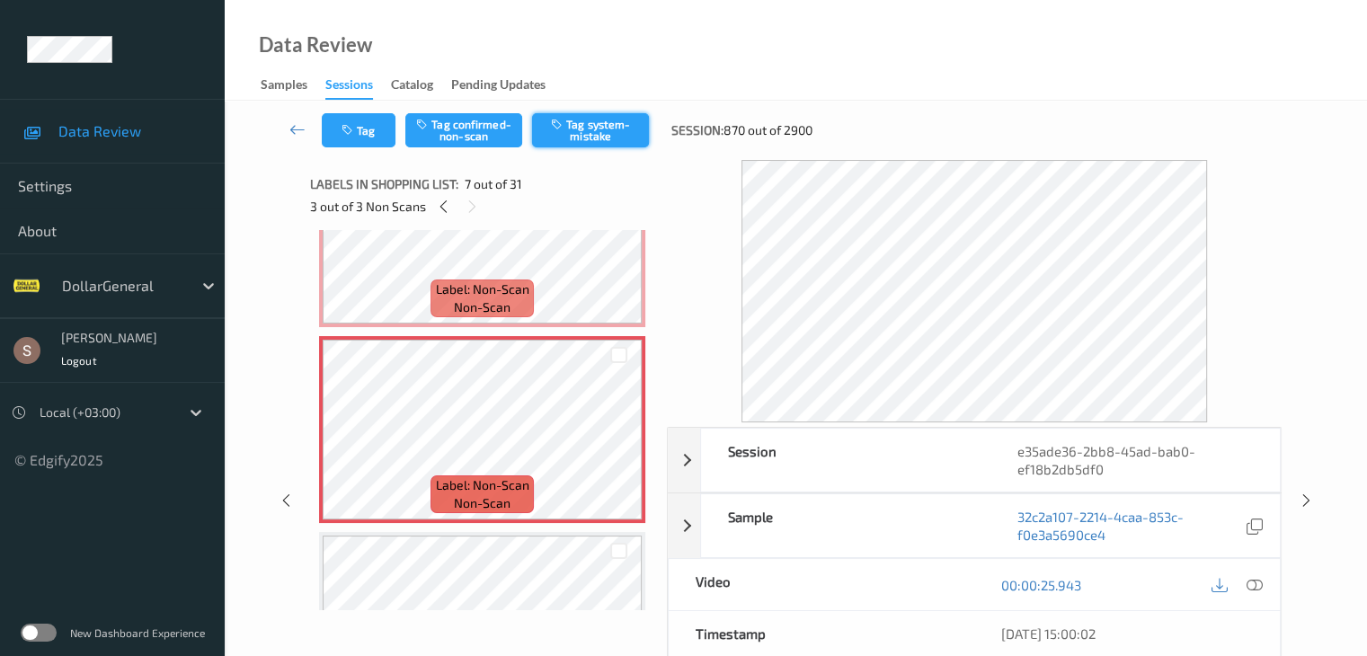
click at [597, 131] on button "Tag system-mistake" at bounding box center [590, 130] width 117 height 34
click at [294, 117] on link at bounding box center [298, 130] width 48 height 34
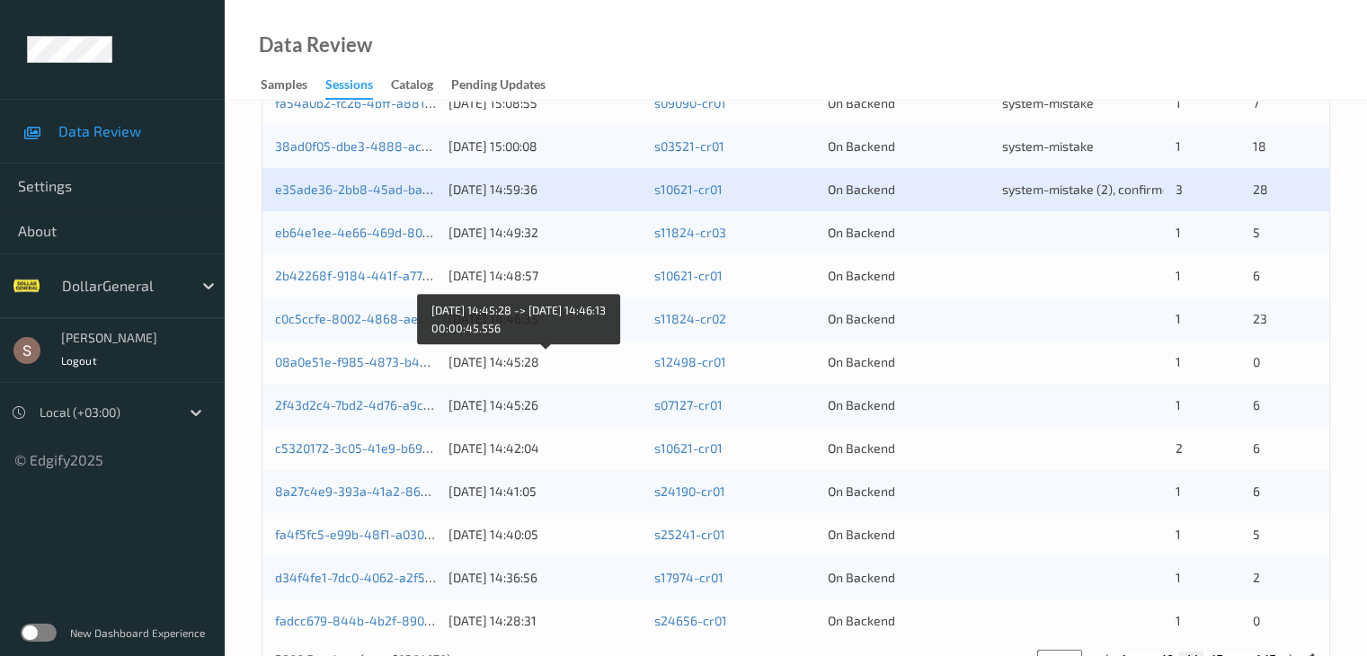
scroll to position [748, 0]
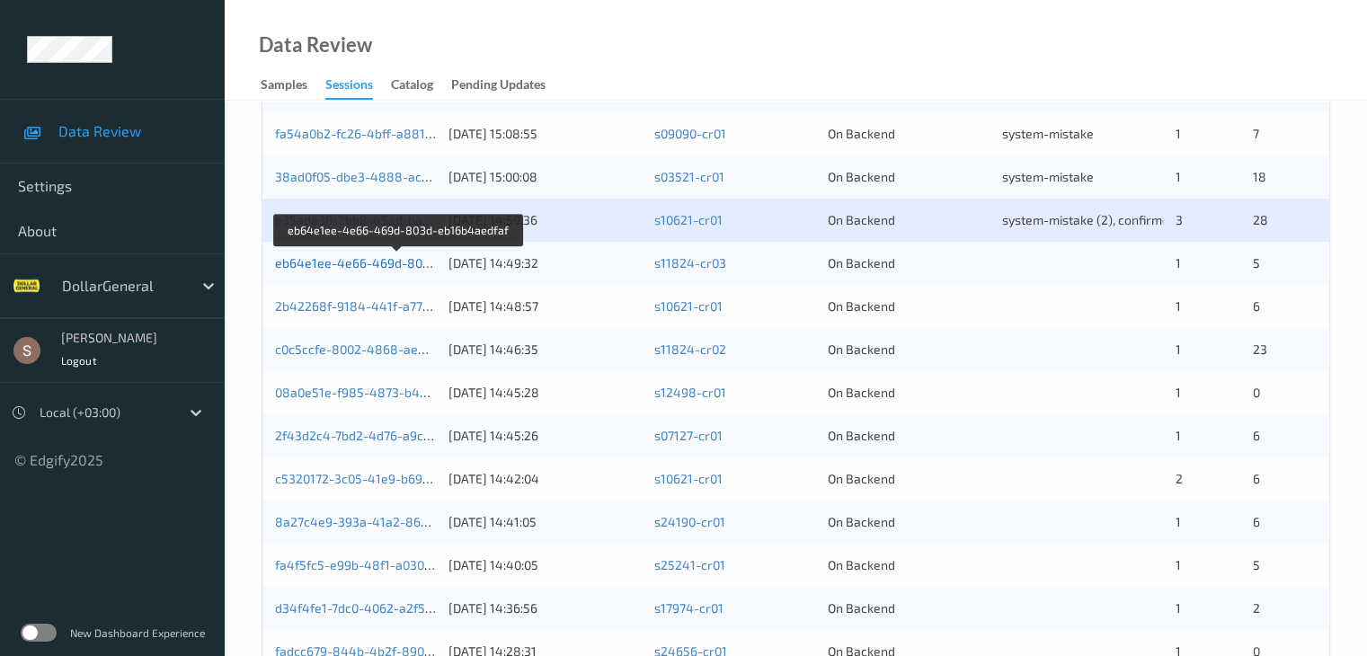
click at [399, 267] on link "eb64e1ee-4e66-469d-803d-eb16b4aedfaf" at bounding box center [398, 262] width 247 height 15
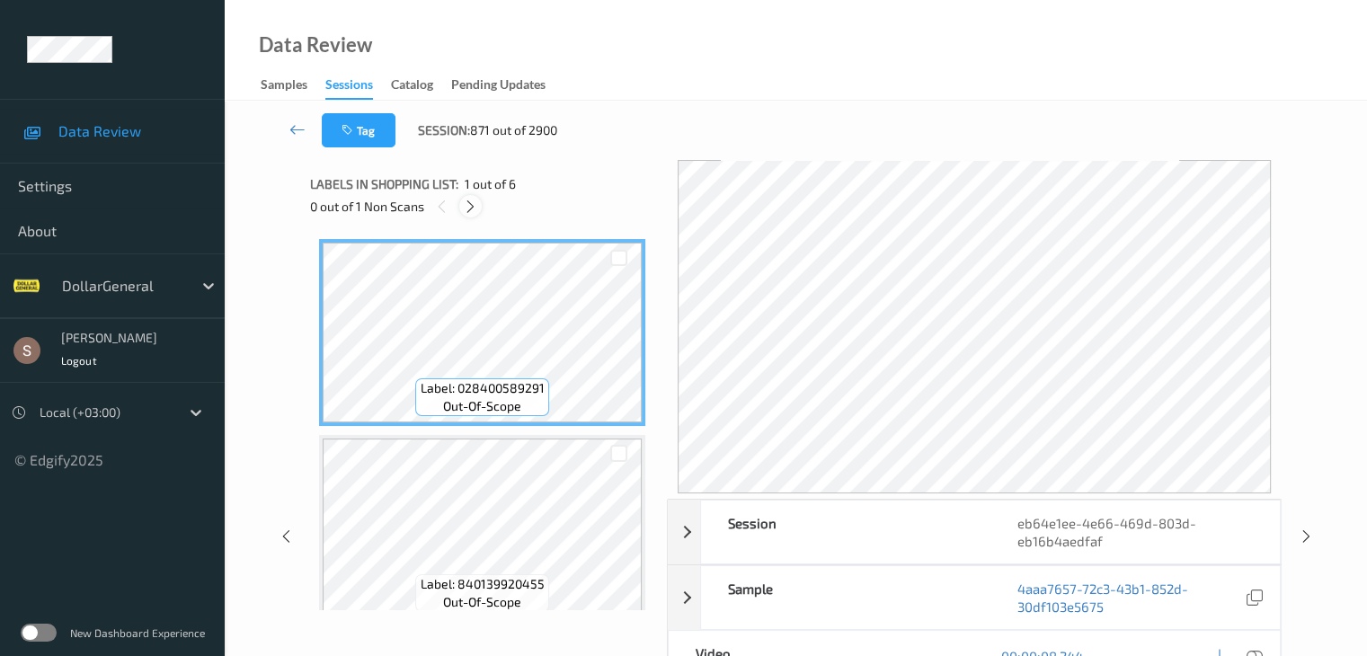
click at [476, 204] on icon at bounding box center [470, 207] width 15 height 16
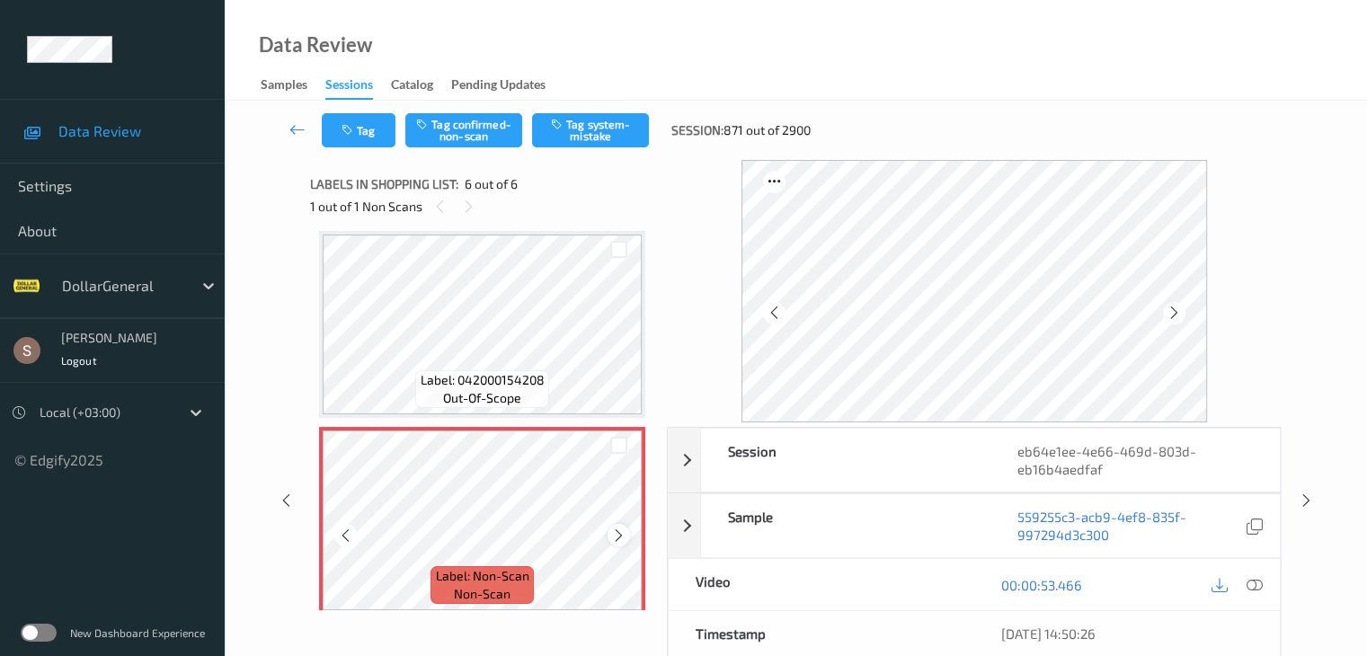
click at [622, 535] on icon at bounding box center [618, 536] width 15 height 16
click at [598, 129] on button "Tag system-mistake" at bounding box center [590, 130] width 117 height 34
click at [291, 133] on icon at bounding box center [298, 129] width 16 height 18
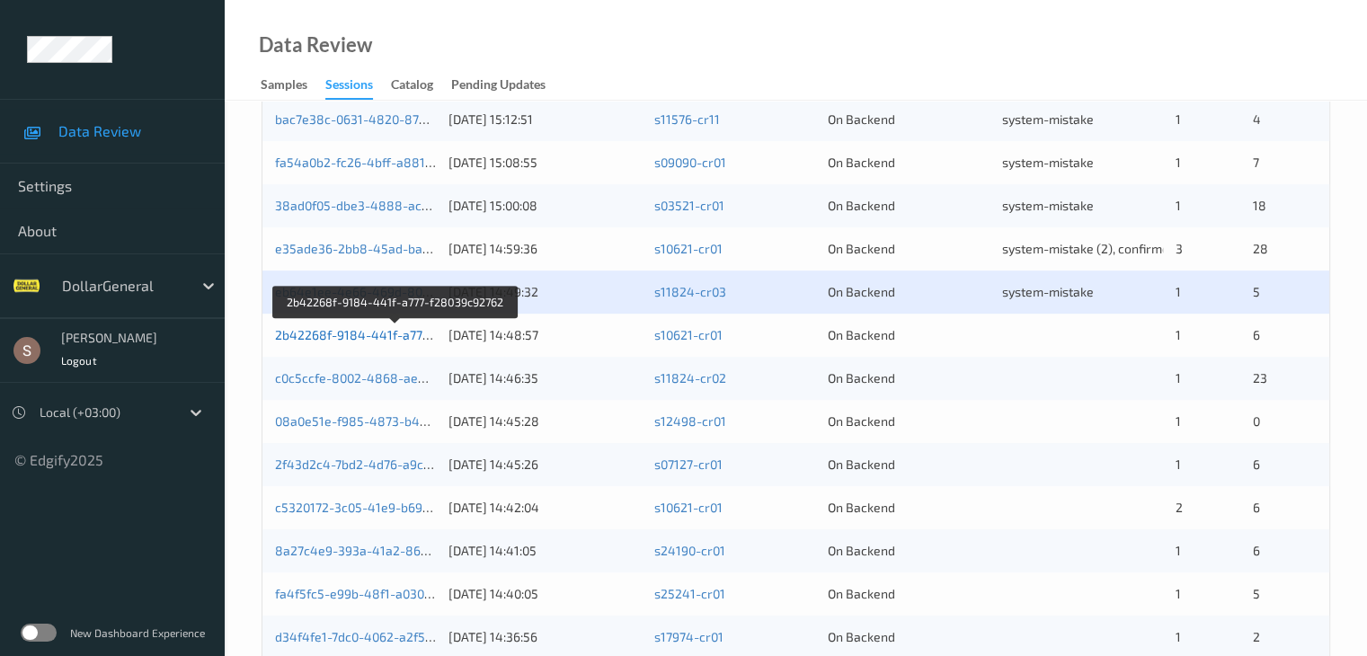
click at [364, 336] on link "2b42268f-9184-441f-a777-f28039c92762" at bounding box center [396, 334] width 242 height 15
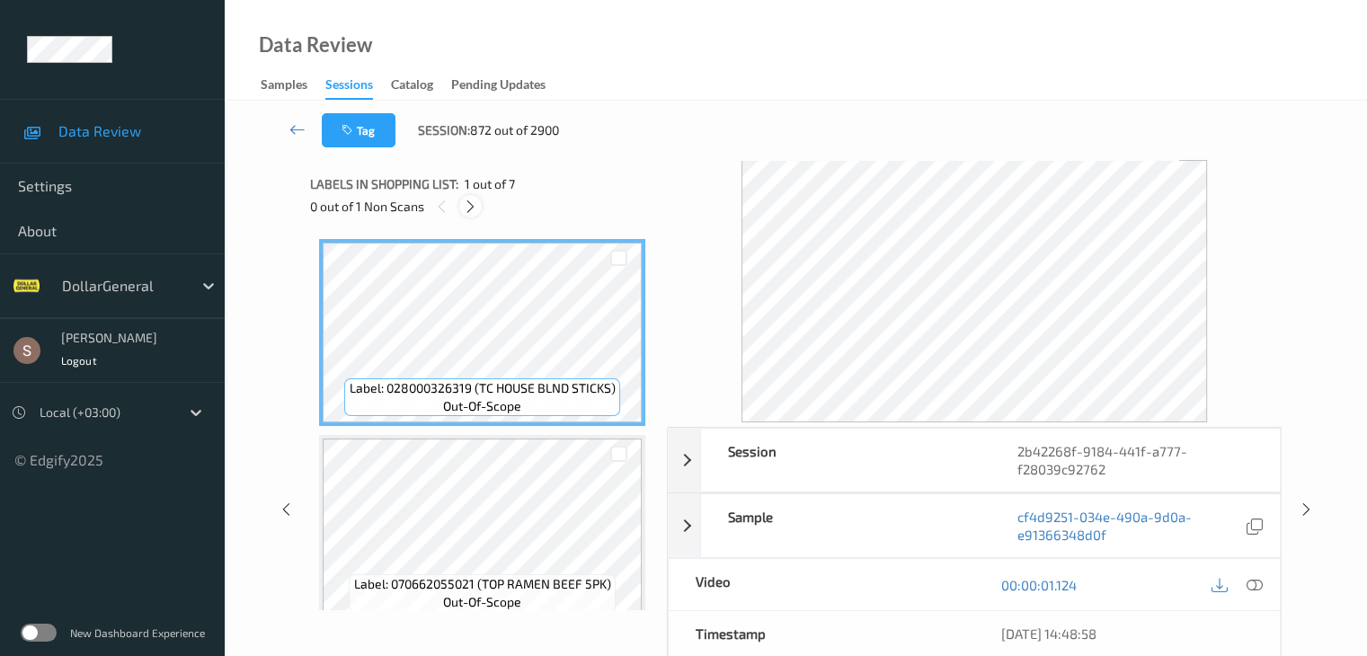
click at [482, 203] on div at bounding box center [470, 206] width 22 height 22
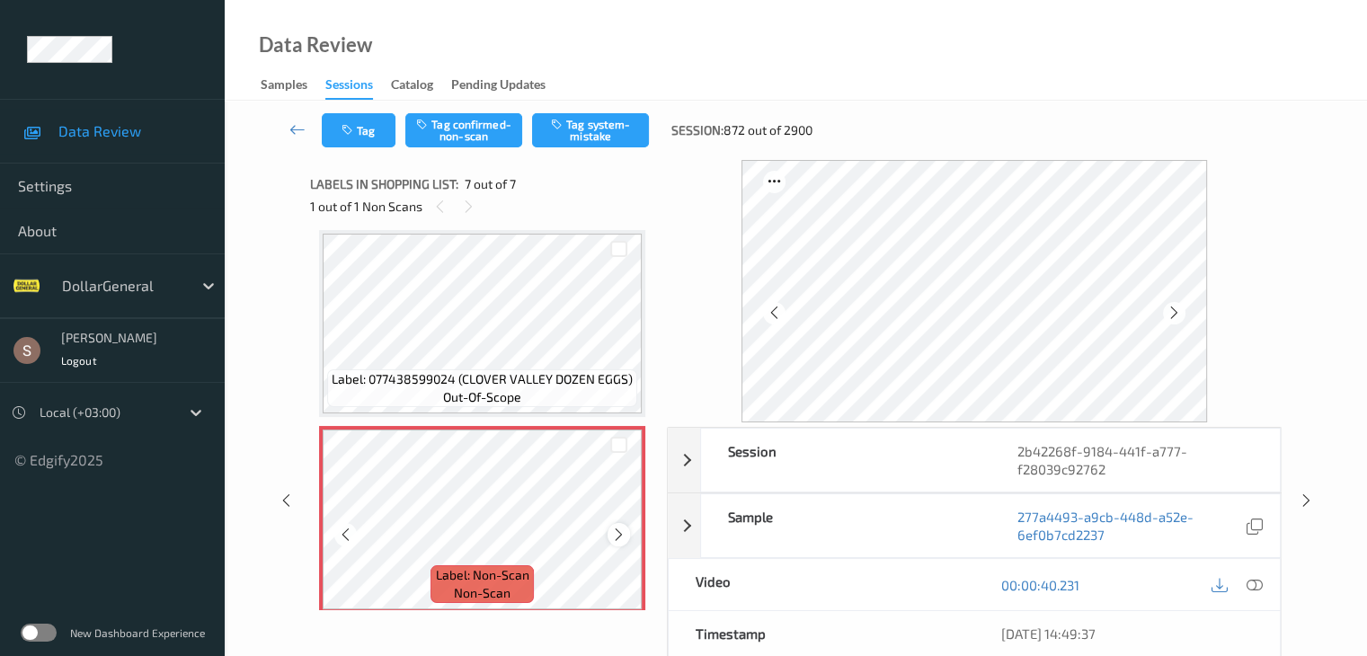
click at [626, 535] on icon at bounding box center [618, 535] width 15 height 16
click at [614, 130] on button "Tag system-mistake" at bounding box center [590, 130] width 117 height 34
click at [297, 126] on icon at bounding box center [298, 129] width 16 height 18
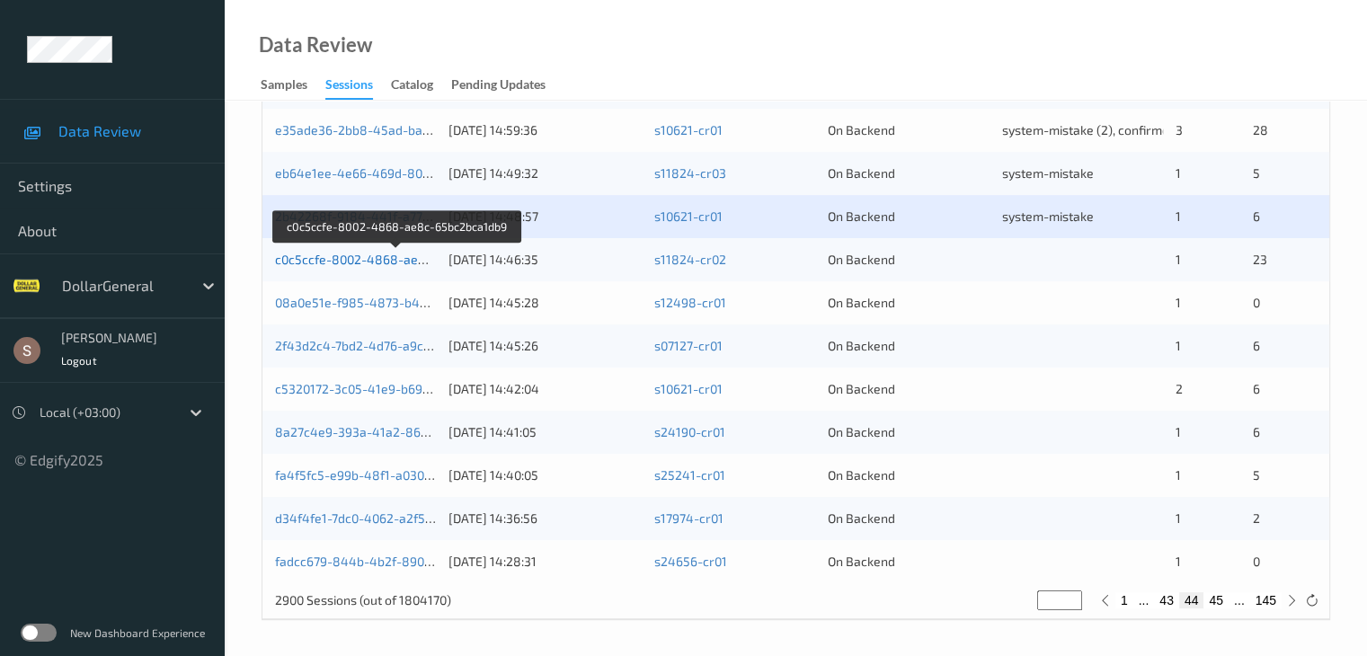
click at [360, 263] on link "c0c5ccfe-8002-4868-ae8c-65bc2bca1db9" at bounding box center [397, 259] width 245 height 15
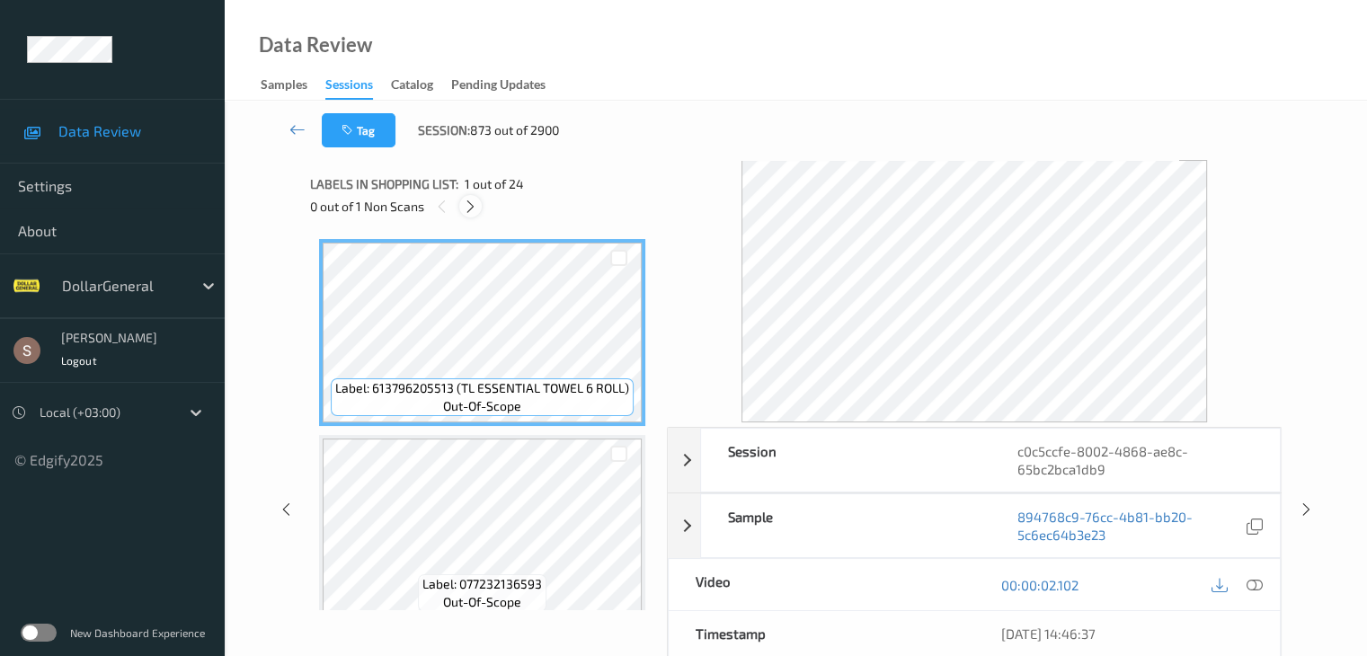
click at [468, 199] on icon at bounding box center [470, 207] width 15 height 16
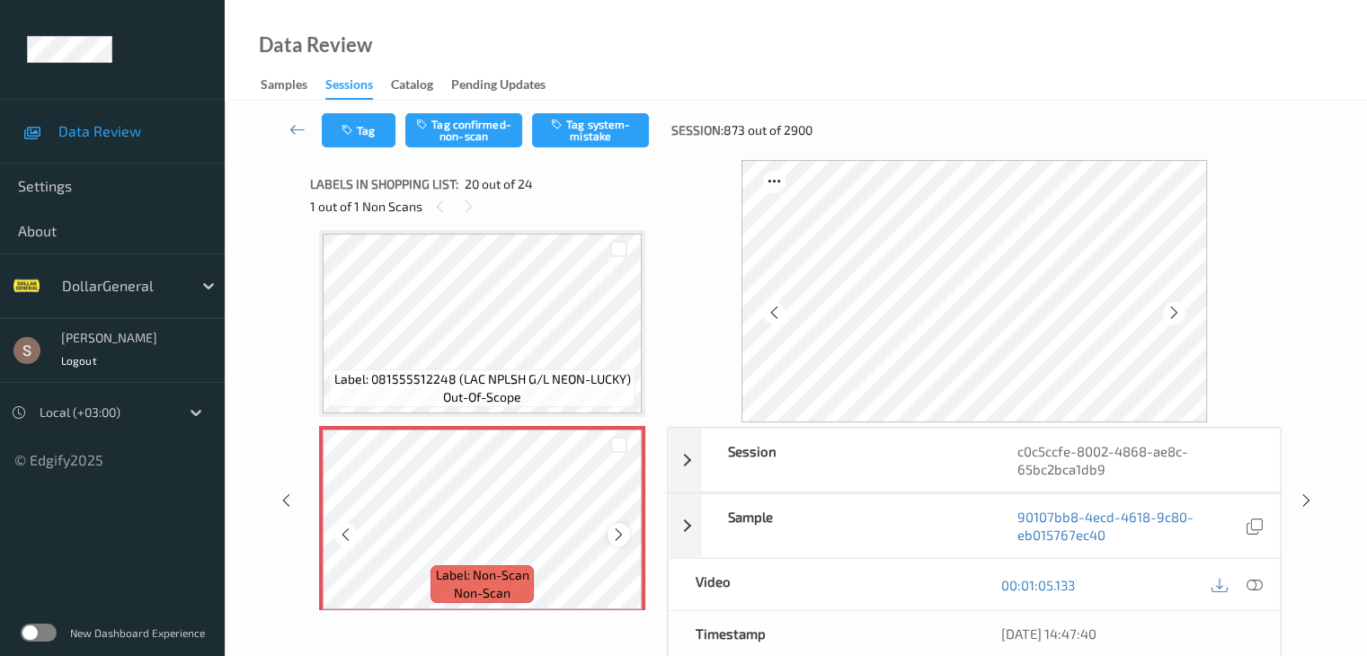
click at [619, 527] on icon at bounding box center [618, 535] width 15 height 16
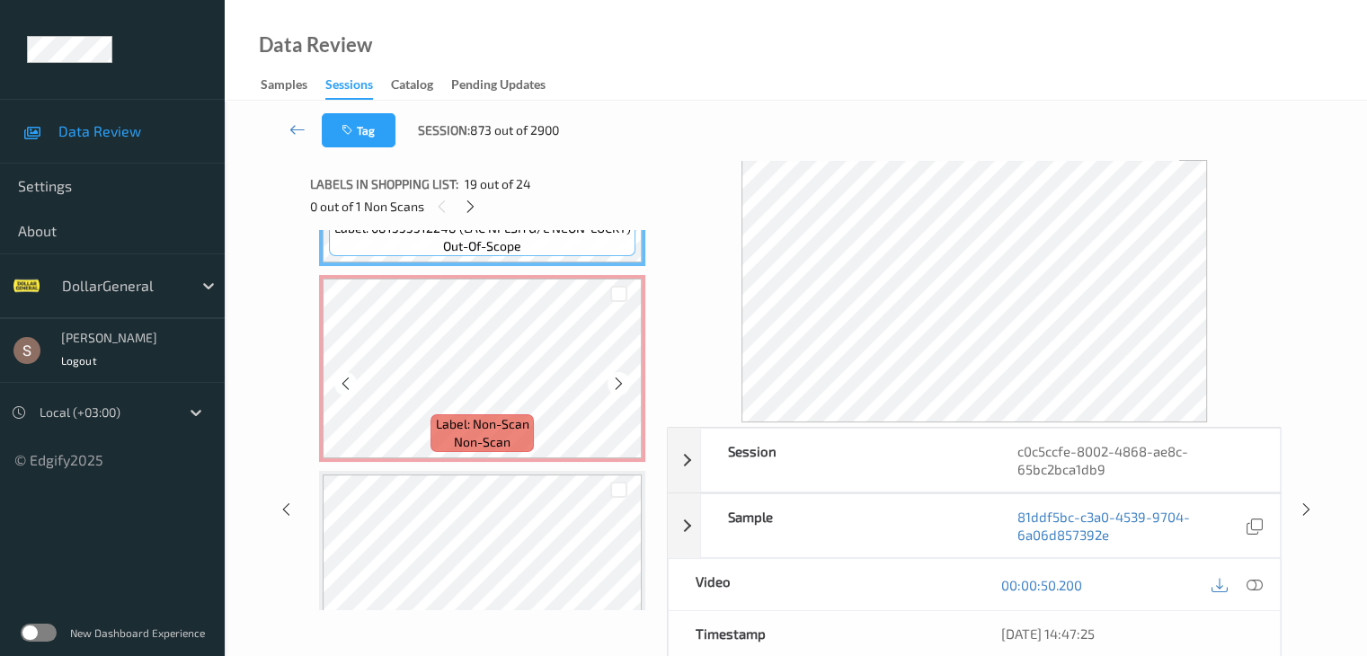
scroll to position [3717, 0]
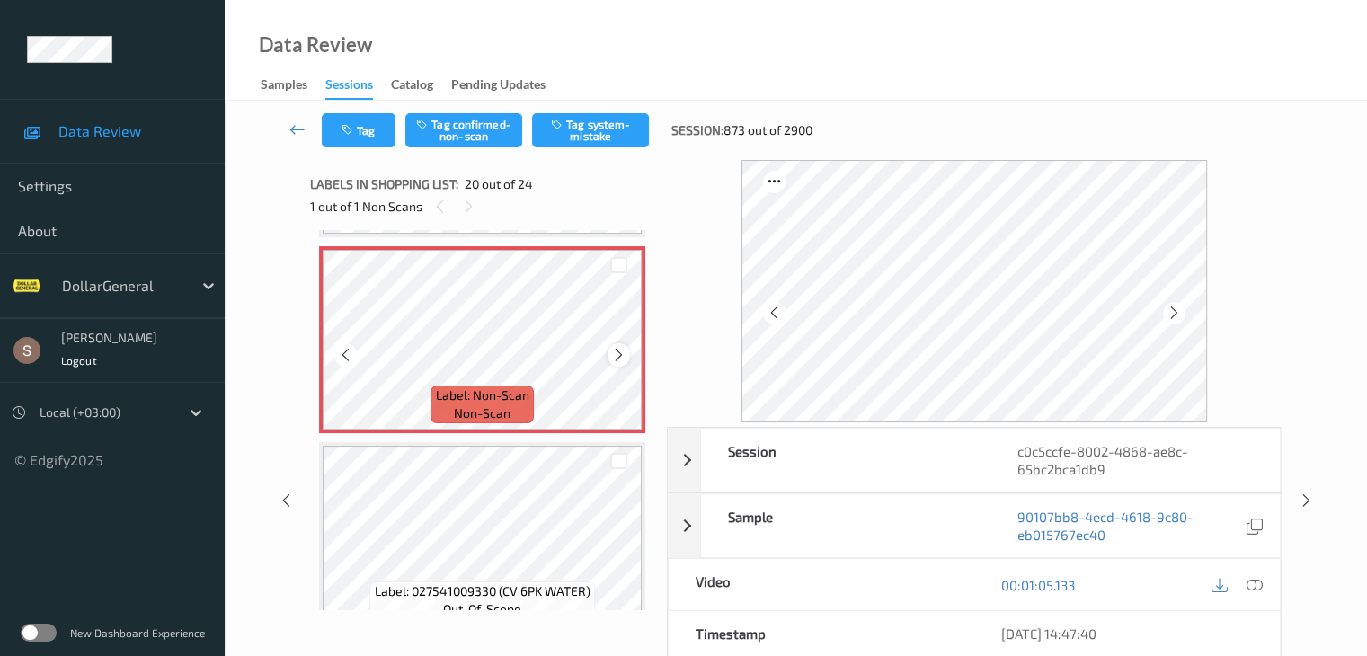
click at [616, 354] on icon at bounding box center [618, 355] width 15 height 16
click at [1265, 580] on div at bounding box center [1255, 585] width 24 height 24
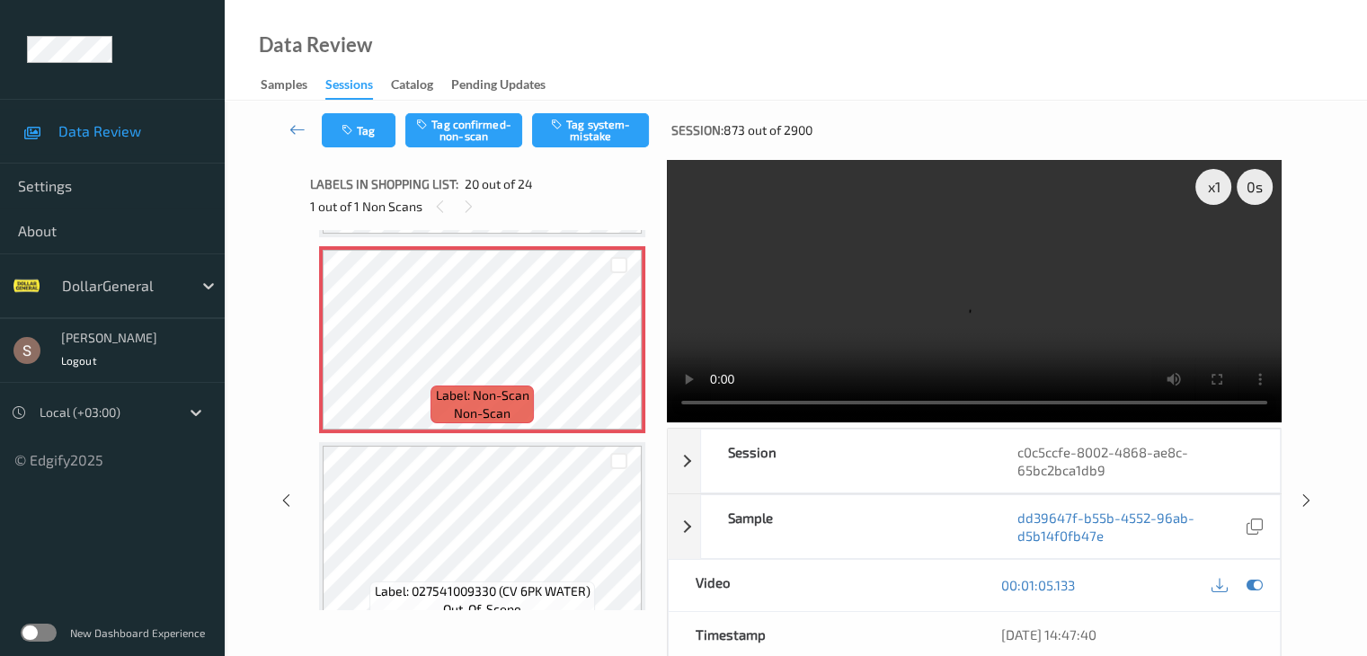
click at [1003, 289] on video at bounding box center [974, 291] width 615 height 263
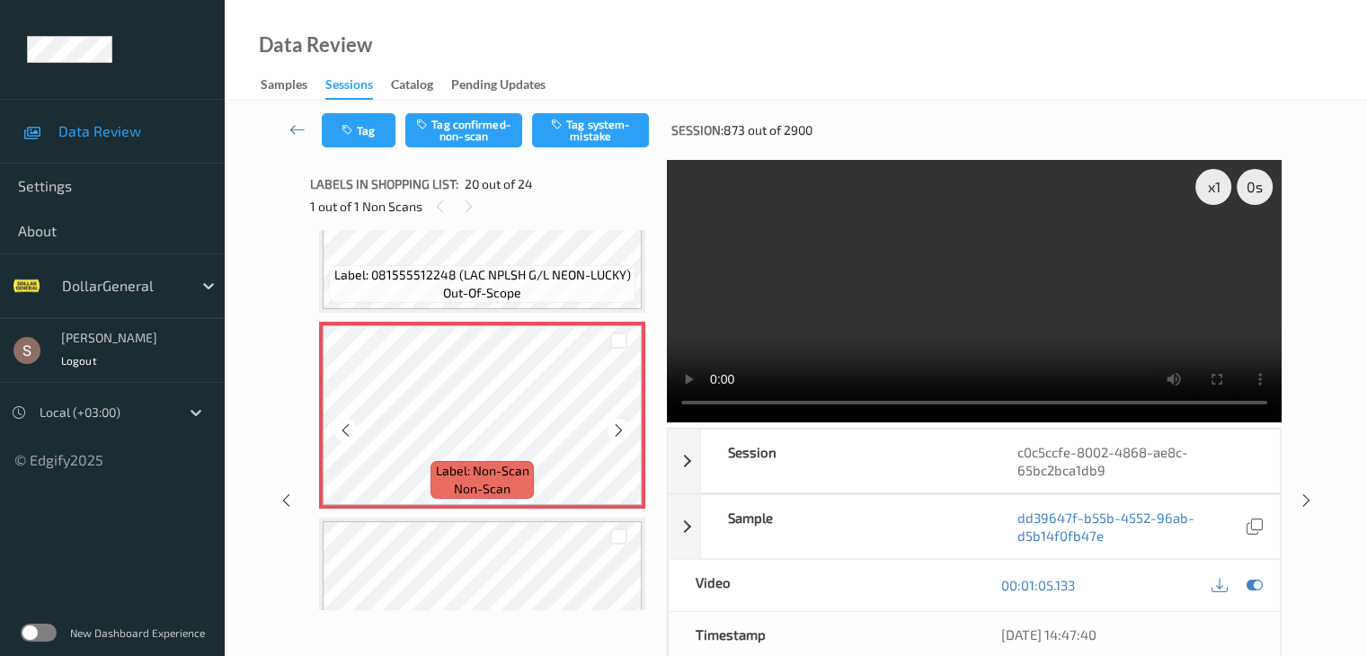
scroll to position [3537, 0]
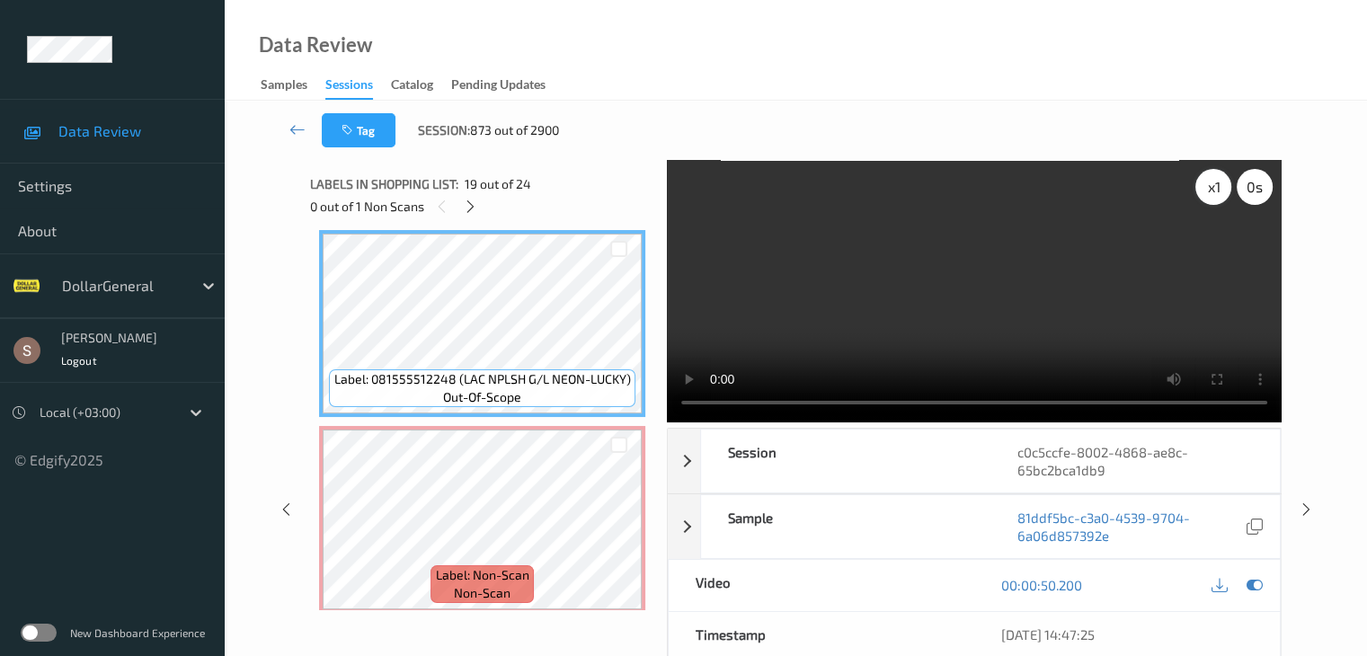
click at [1209, 192] on div "x 1" at bounding box center [1214, 187] width 36 height 36
click at [1209, 192] on div "x 2" at bounding box center [1214, 187] width 36 height 36
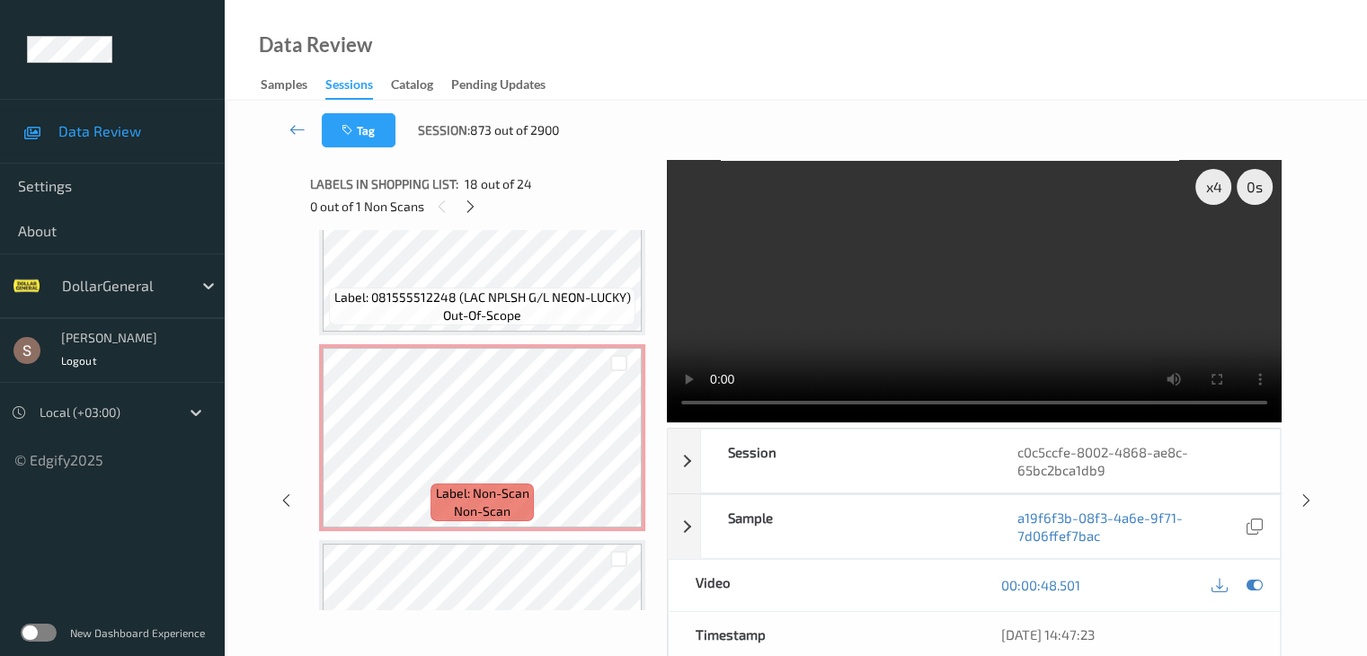
scroll to position [3627, 0]
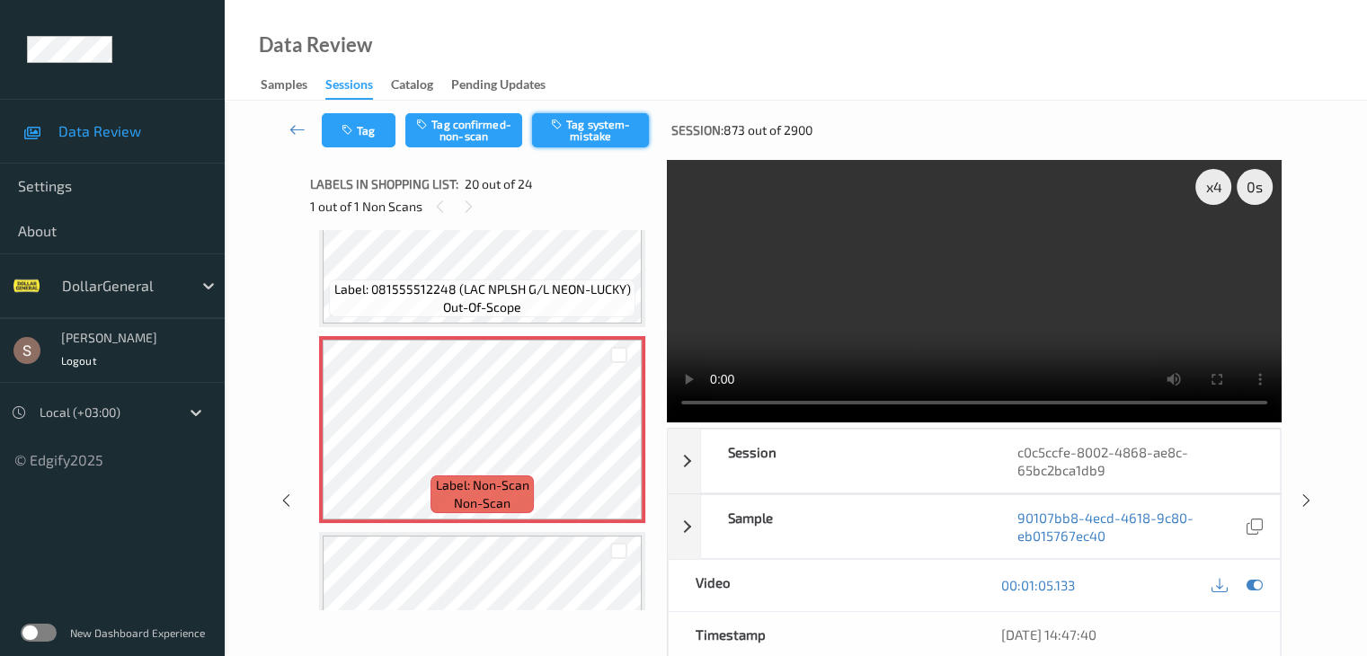
click at [616, 125] on button "Tag system-mistake" at bounding box center [590, 130] width 117 height 34
click at [298, 127] on icon at bounding box center [298, 129] width 16 height 18
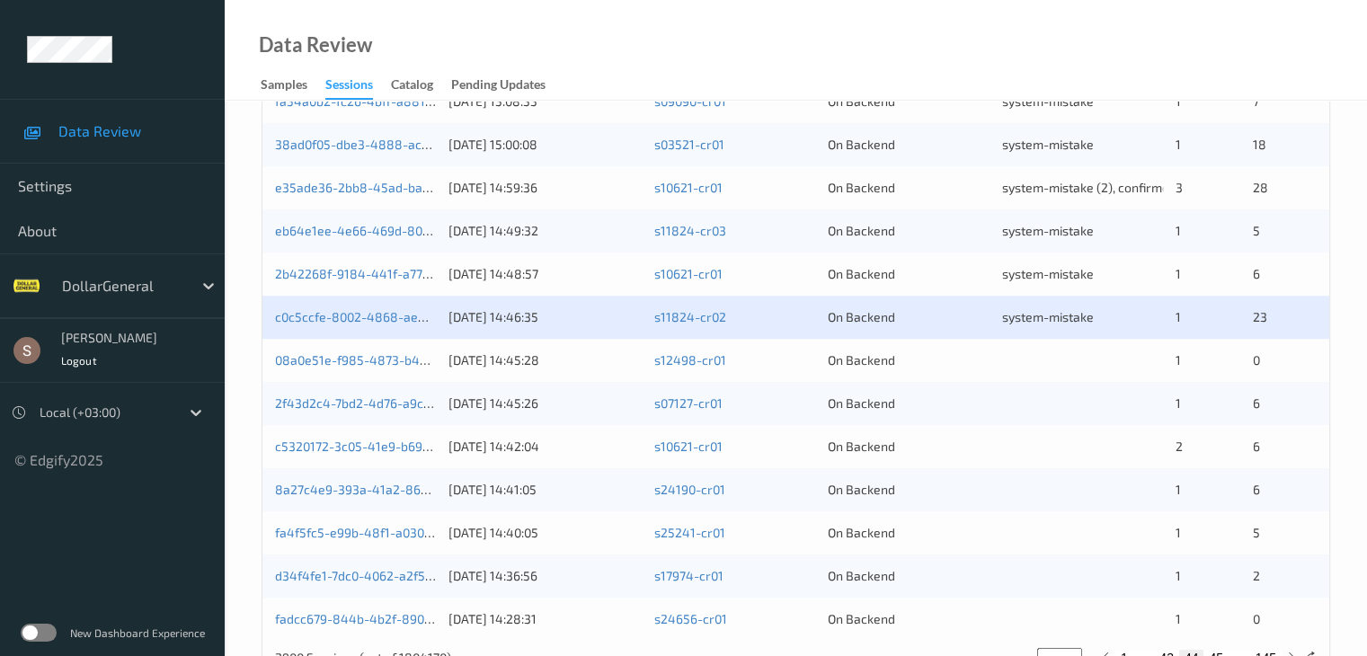
scroll to position [838, 0]
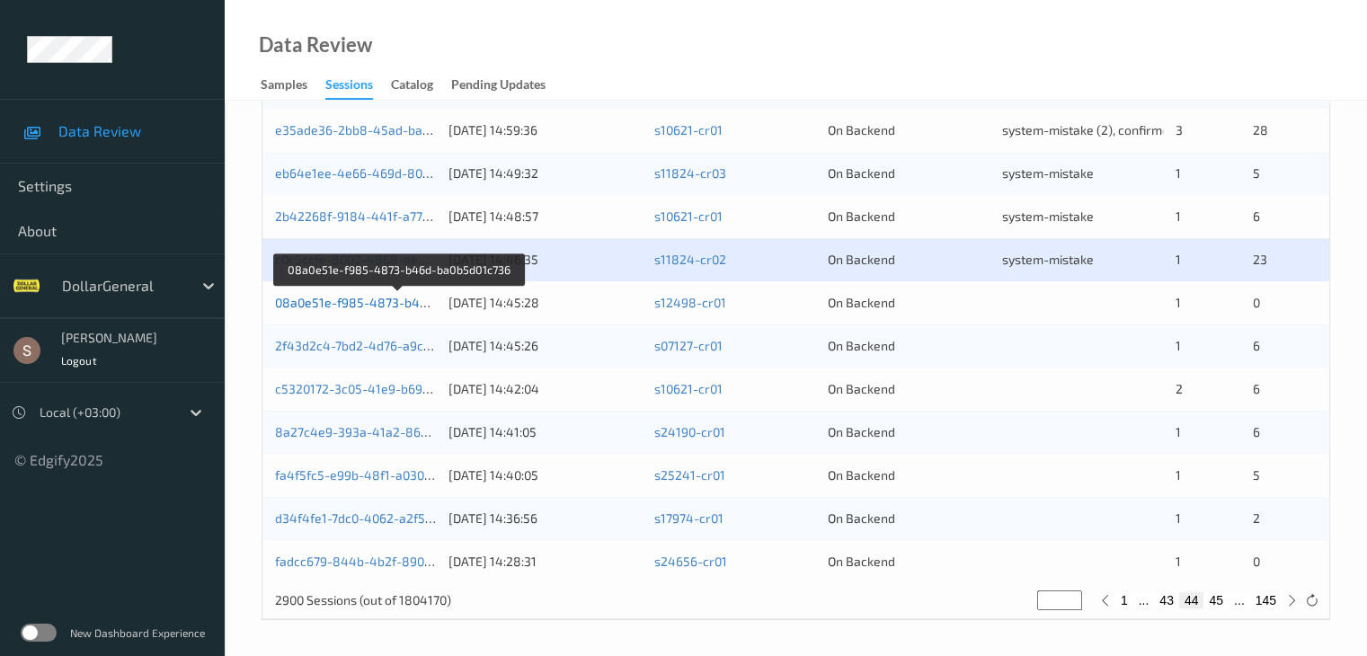
click at [352, 298] on link "08a0e51e-f985-4873-b46d-ba0b5d01c736" at bounding box center [398, 302] width 247 height 15
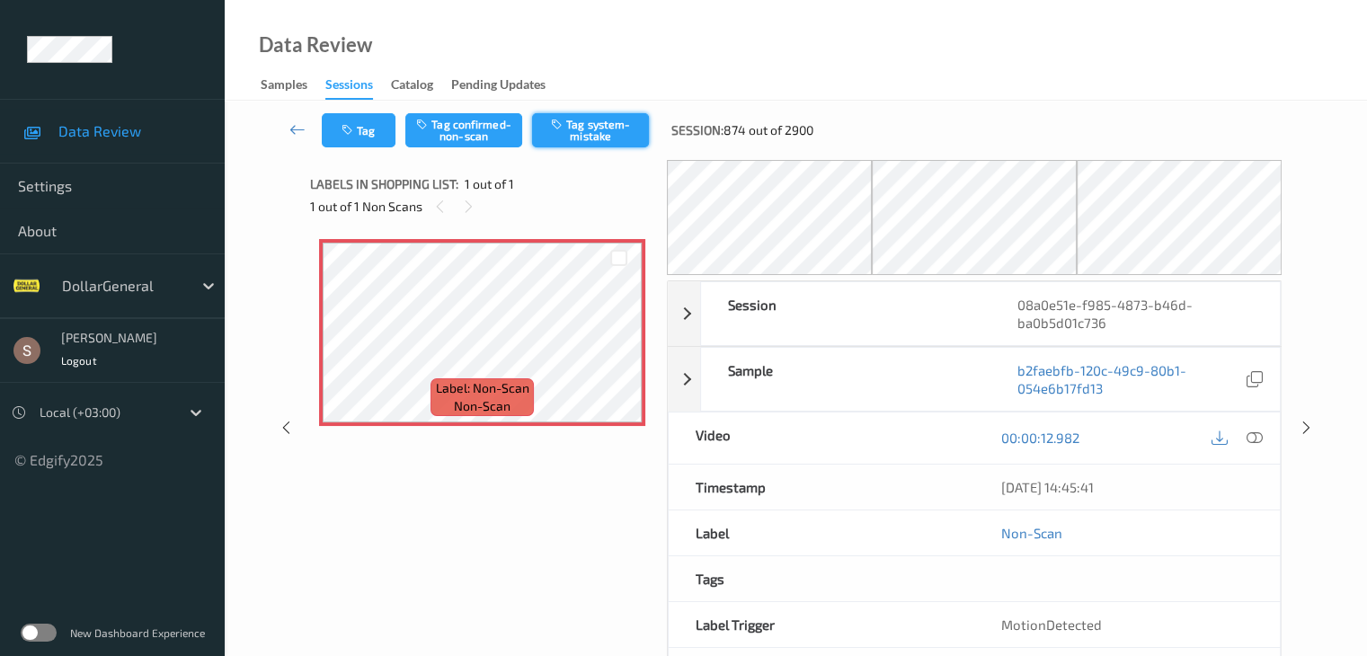
click at [631, 132] on button "Tag system-mistake" at bounding box center [590, 130] width 117 height 34
click at [372, 137] on button "Tag" at bounding box center [359, 130] width 74 height 34
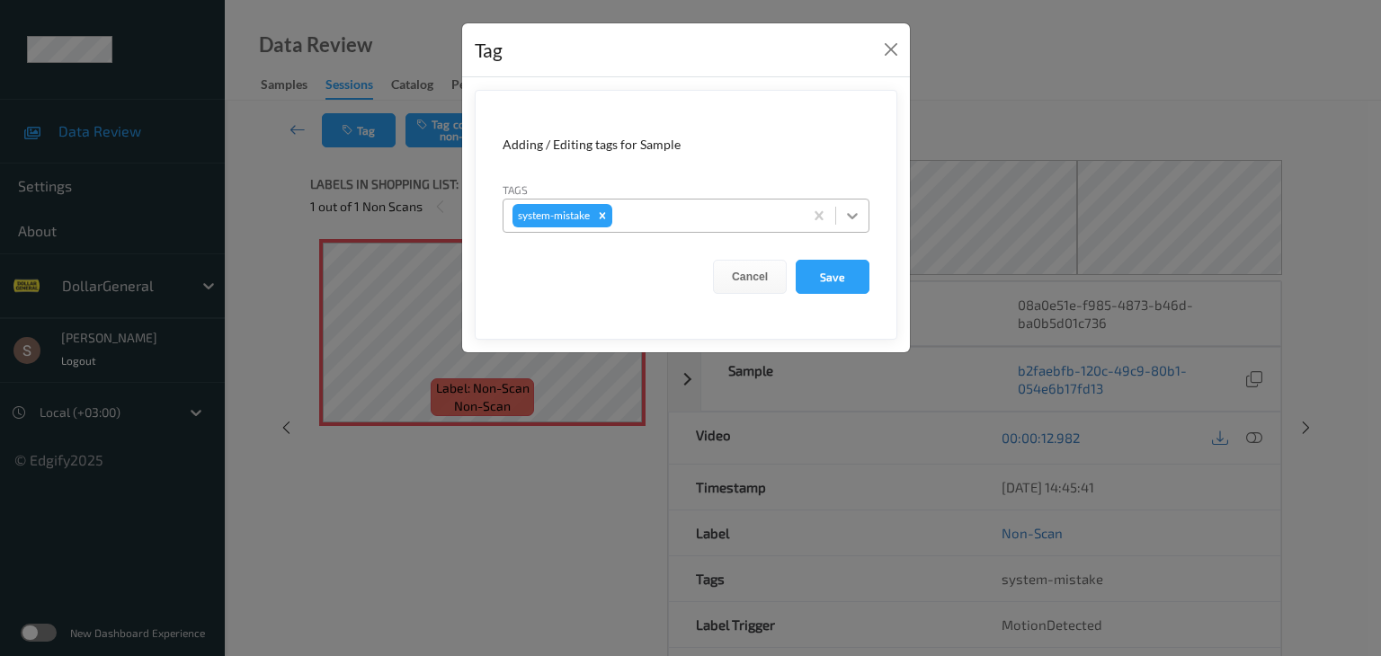
click at [852, 214] on icon at bounding box center [852, 216] width 18 height 18
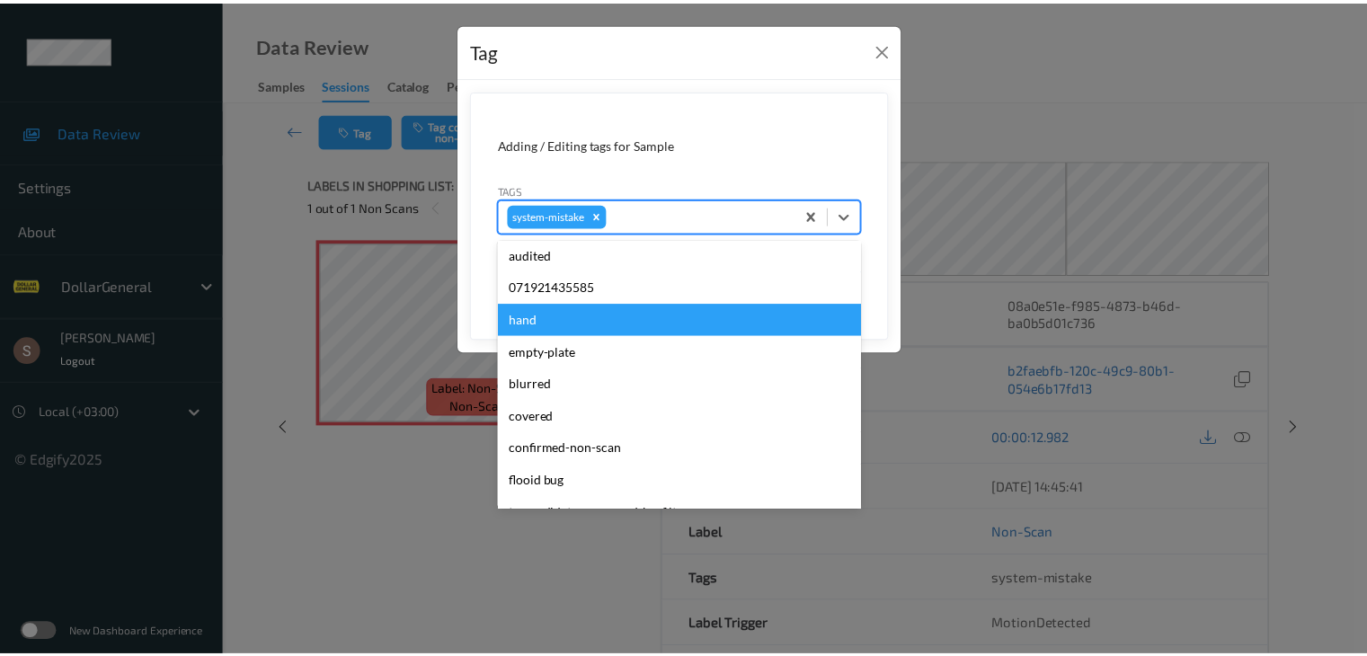
scroll to position [450, 0]
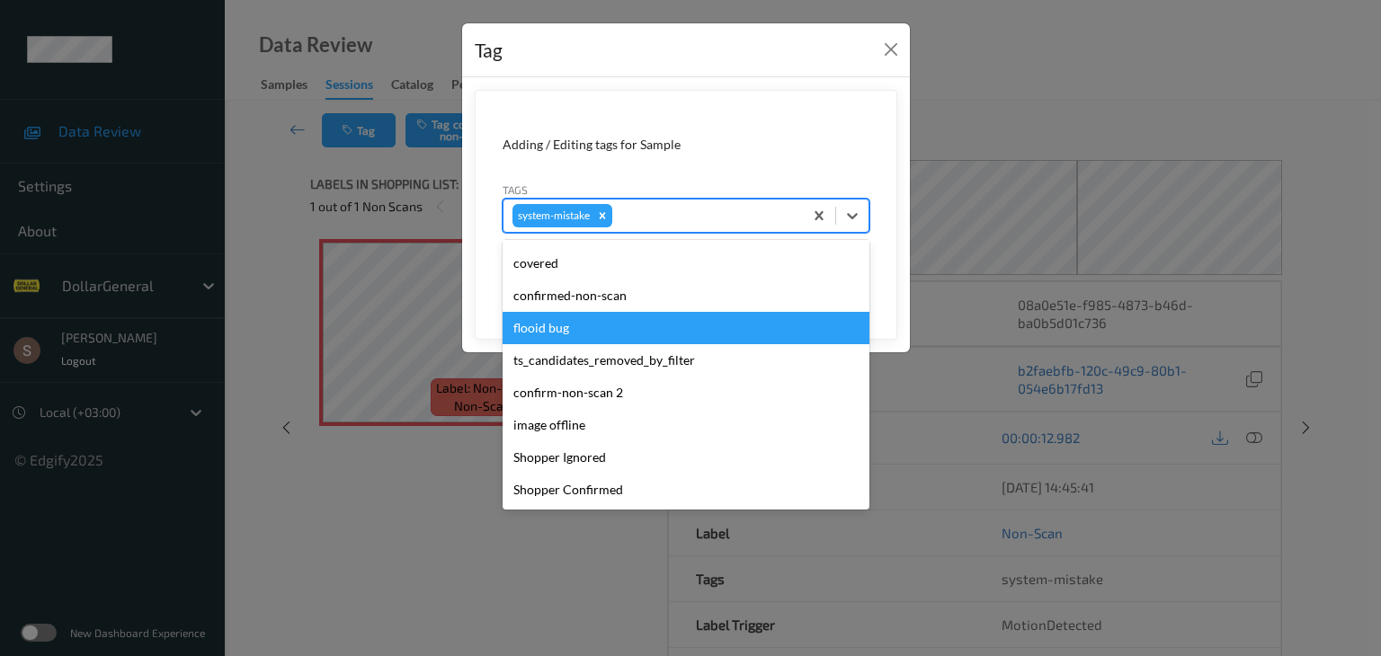
click at [572, 330] on div "flooid bug" at bounding box center [686, 328] width 367 height 32
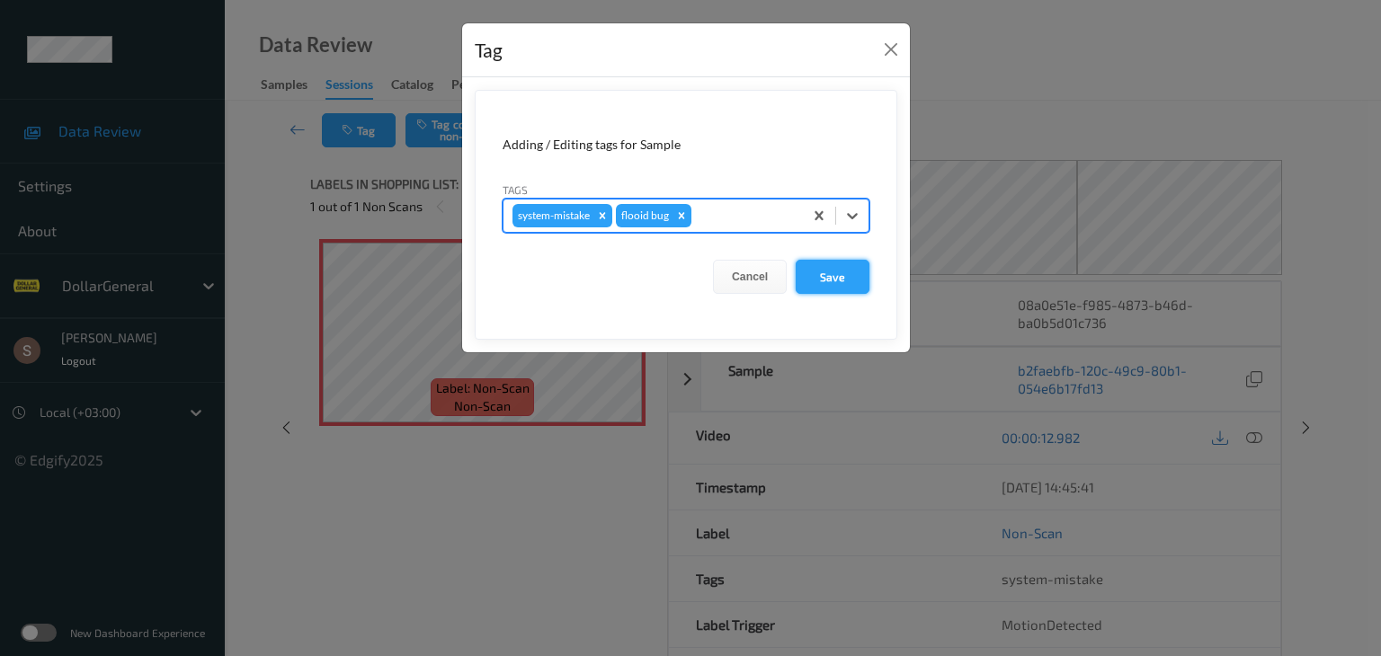
click at [843, 277] on button "Save" at bounding box center [833, 277] width 74 height 34
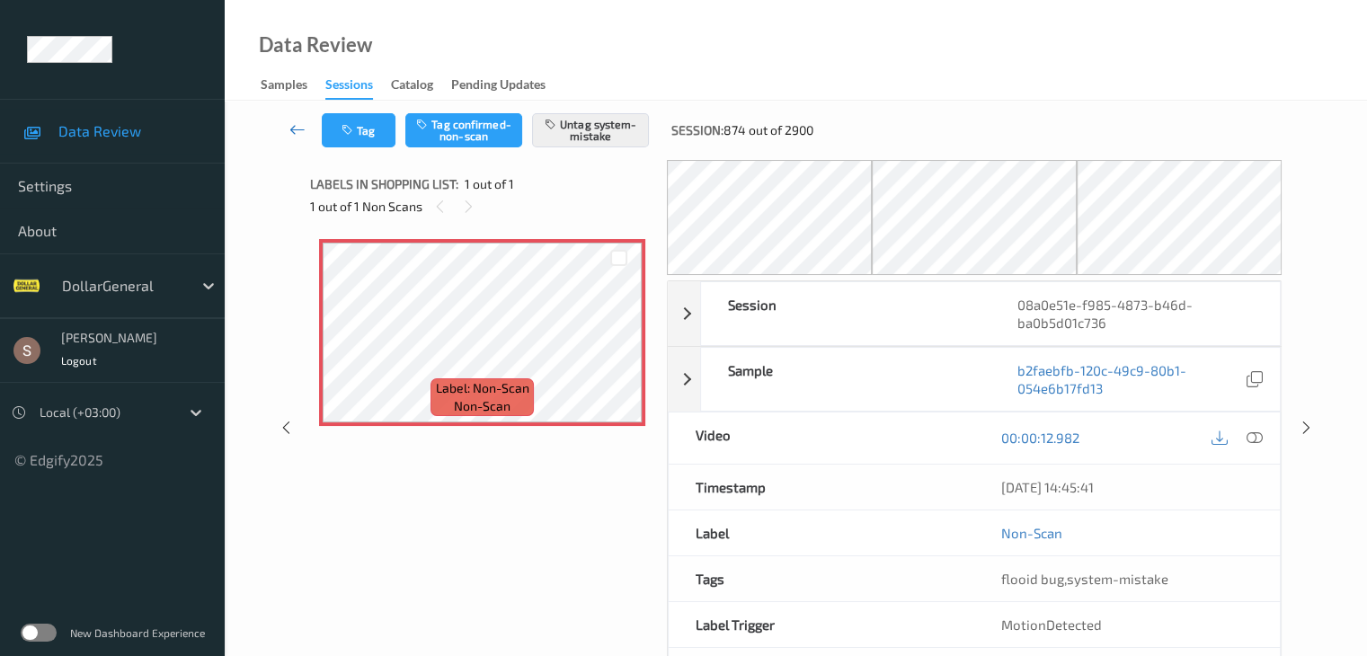
click at [299, 125] on icon at bounding box center [298, 129] width 16 height 18
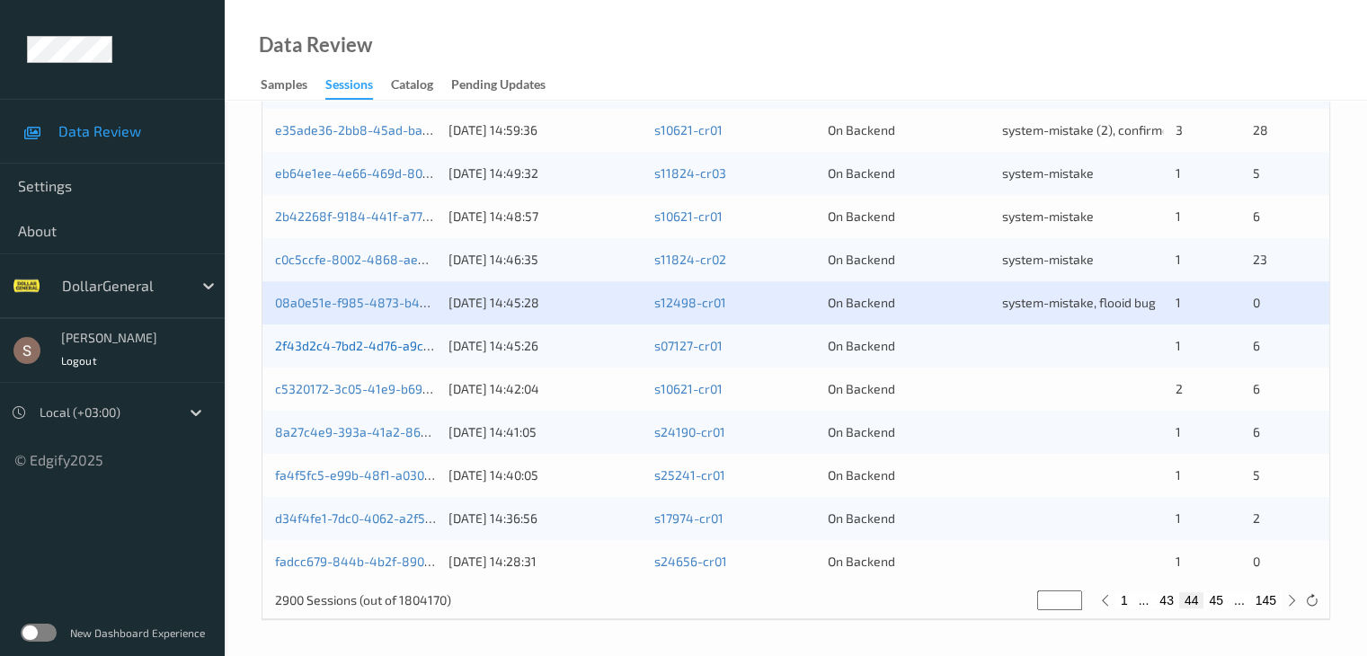
click at [398, 351] on link "2f43d2c4-7bd2-4d76-a9c1-663c9199bd02" at bounding box center [396, 345] width 243 height 15
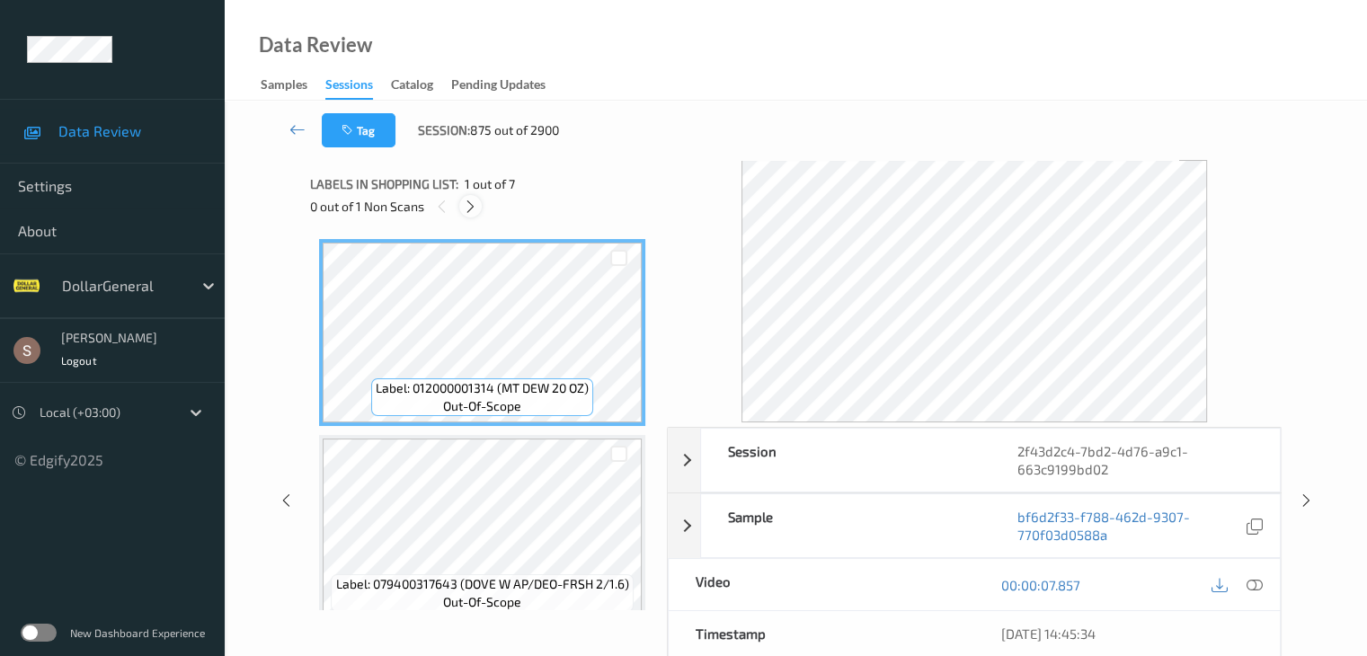
click at [474, 202] on icon at bounding box center [470, 207] width 15 height 16
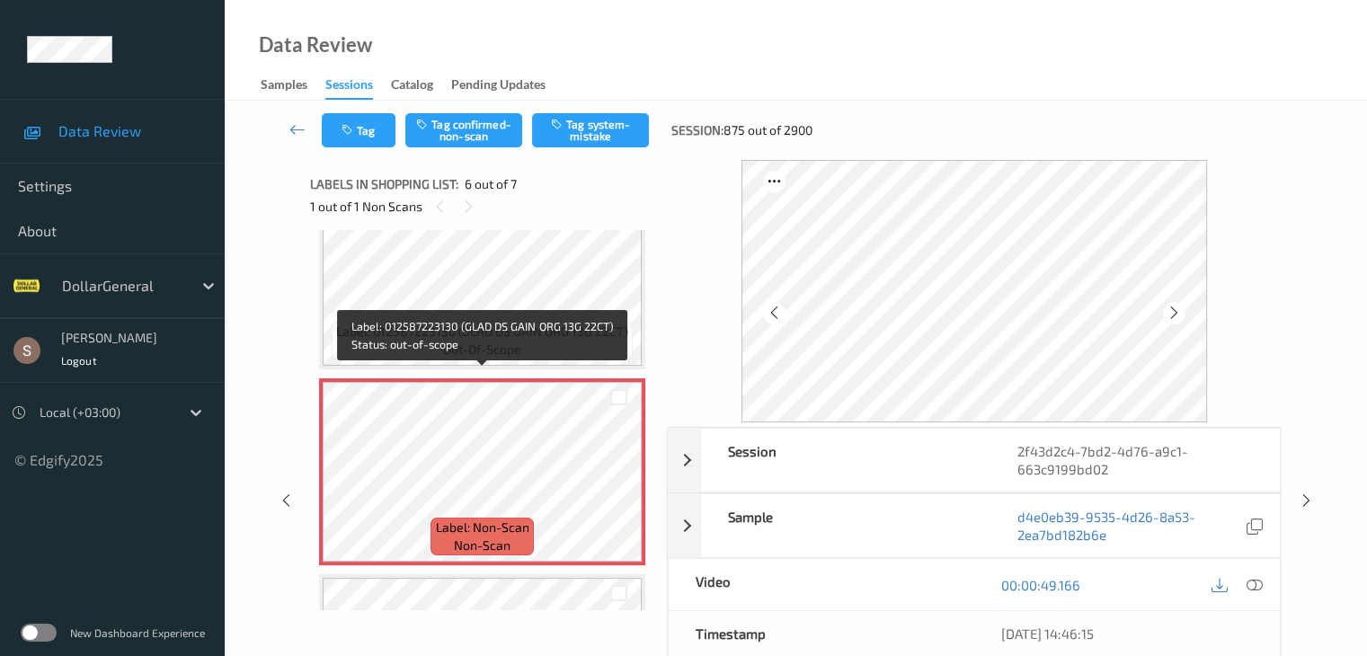
scroll to position [883, 0]
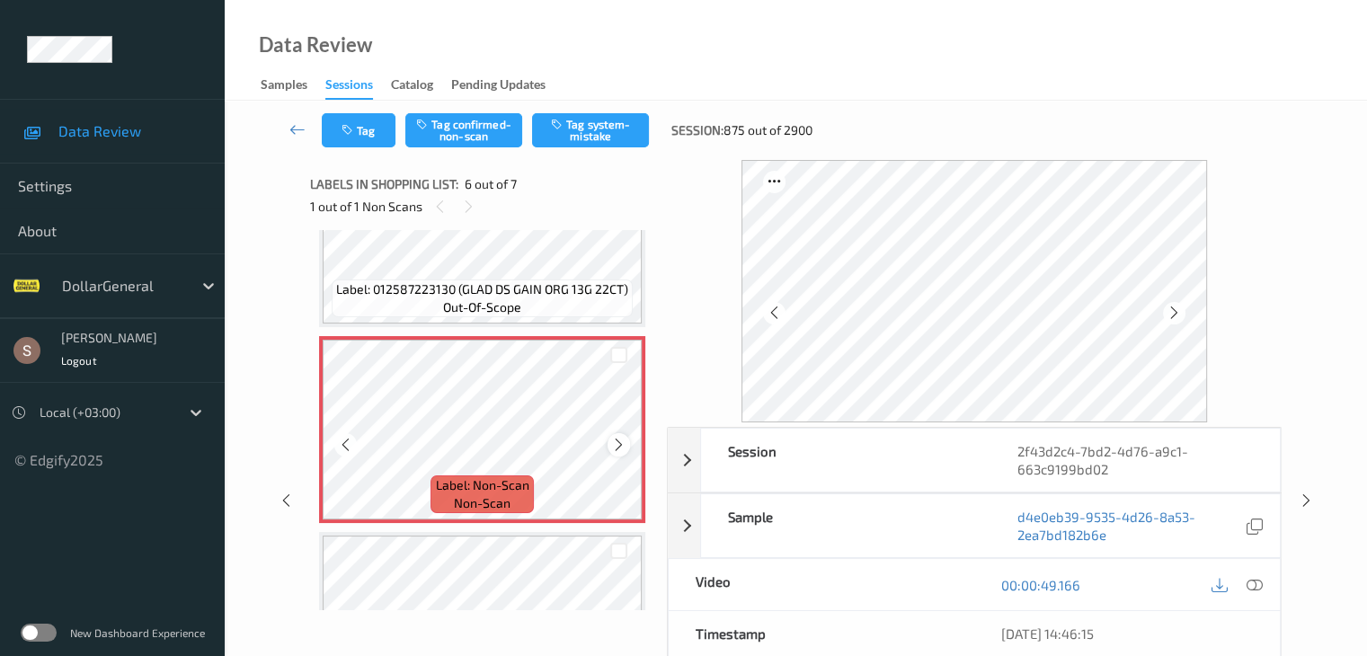
click at [615, 447] on icon at bounding box center [618, 445] width 15 height 16
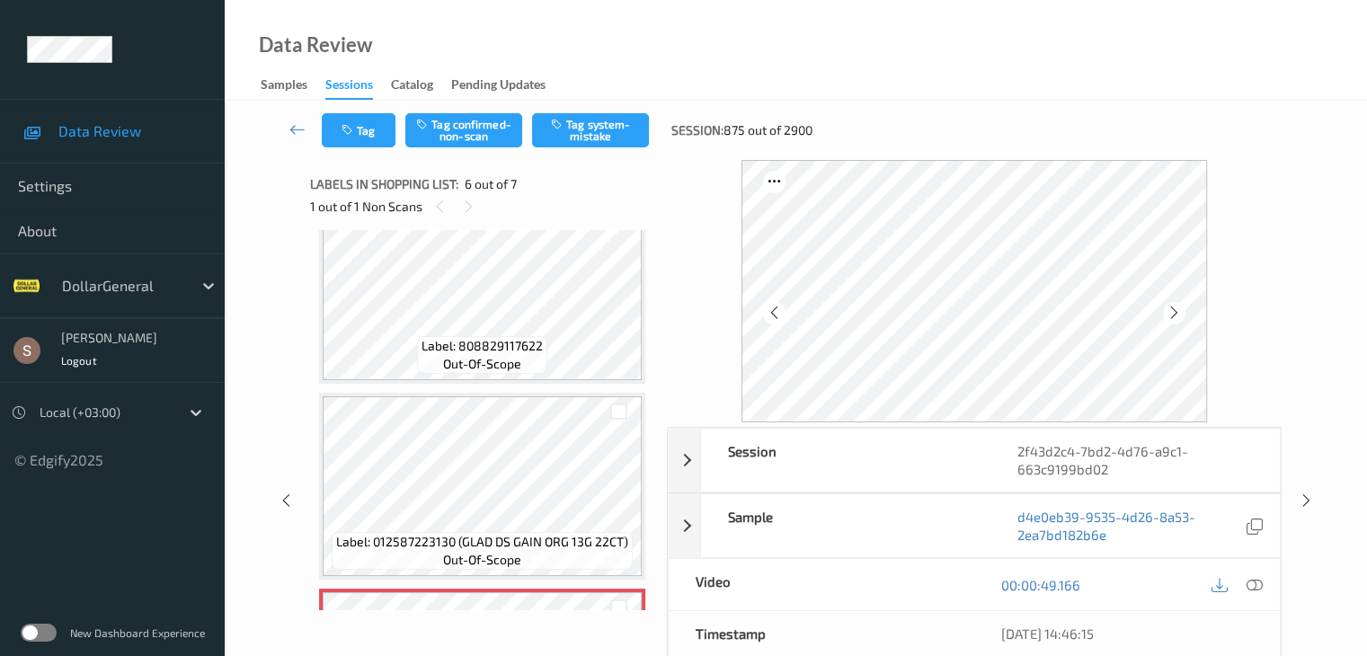
scroll to position [613, 0]
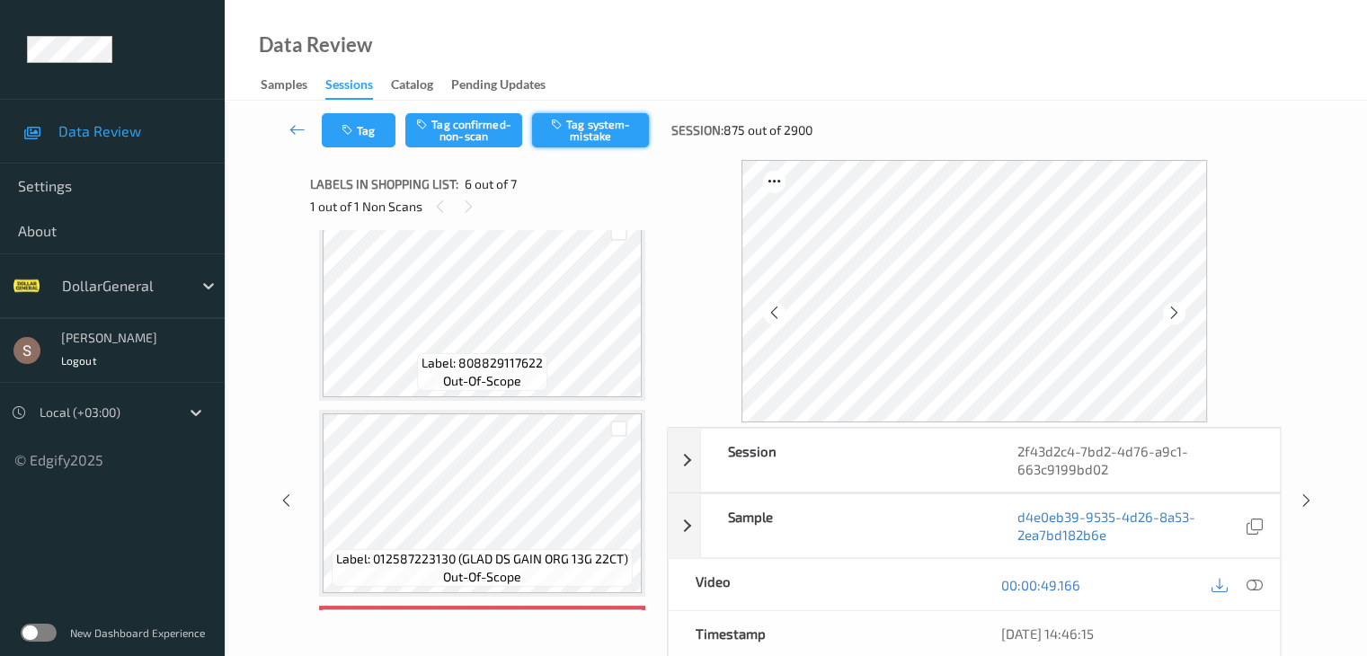
click at [569, 126] on button "Tag system-mistake" at bounding box center [590, 130] width 117 height 34
click at [296, 128] on icon at bounding box center [298, 129] width 16 height 18
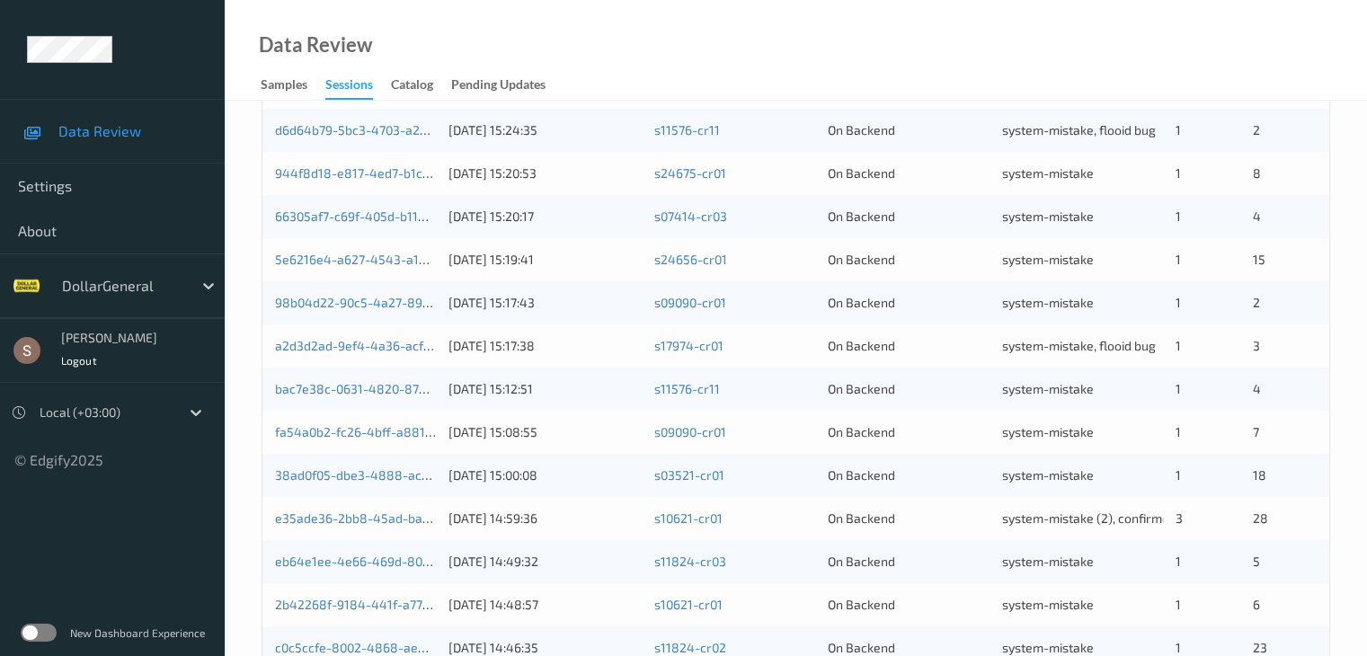
scroll to position [838, 0]
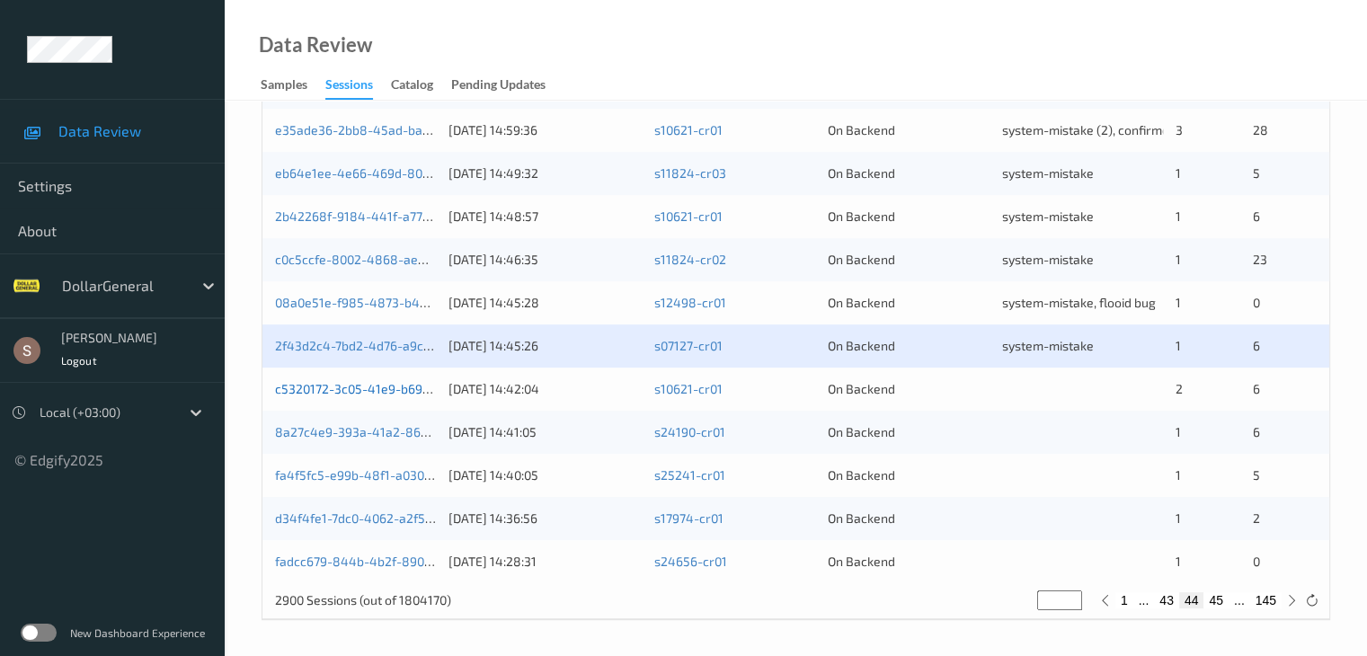
click at [416, 384] on link "c5320172-3c05-41e9-b695-b8c3c24d5904" at bounding box center [398, 388] width 247 height 15
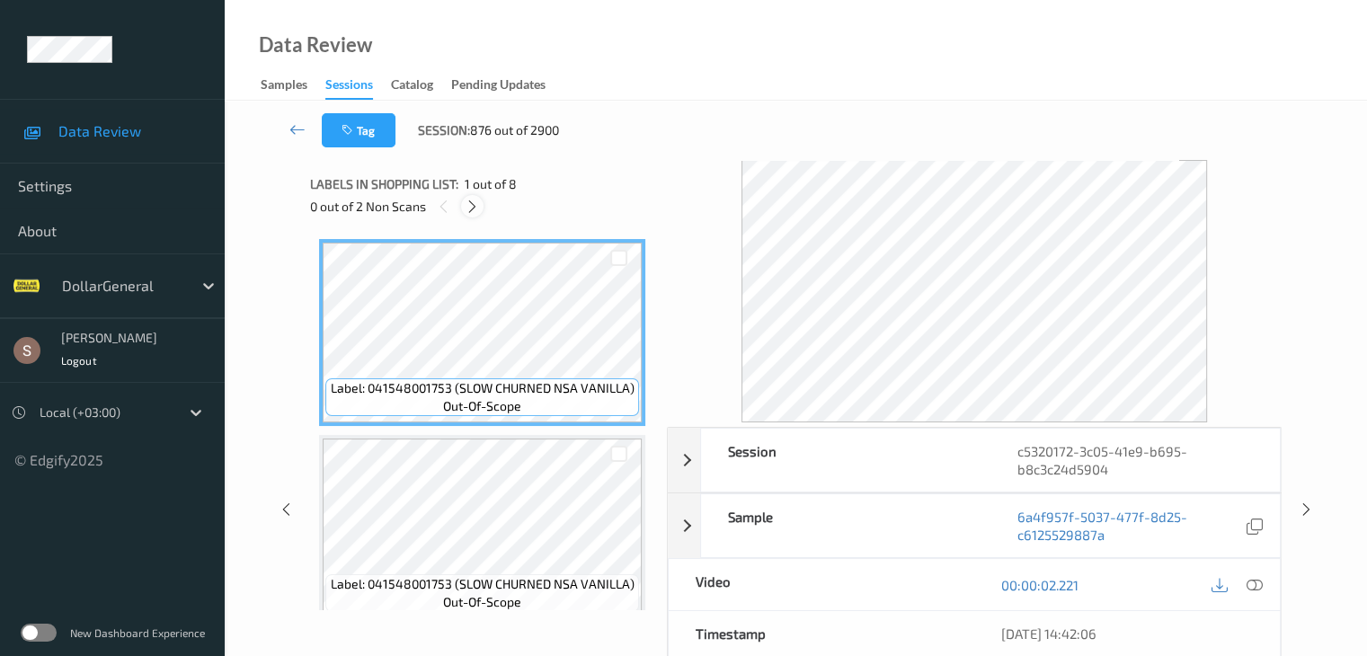
click at [477, 209] on icon at bounding box center [472, 207] width 15 height 16
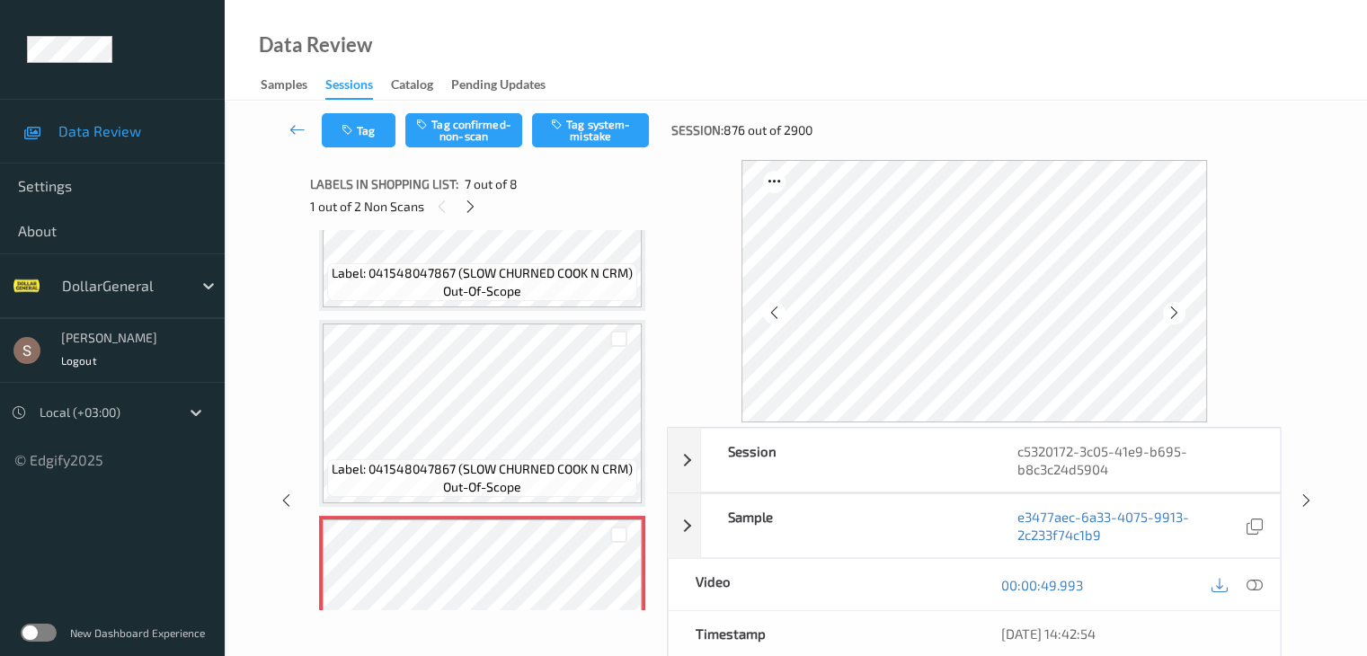
scroll to position [1079, 0]
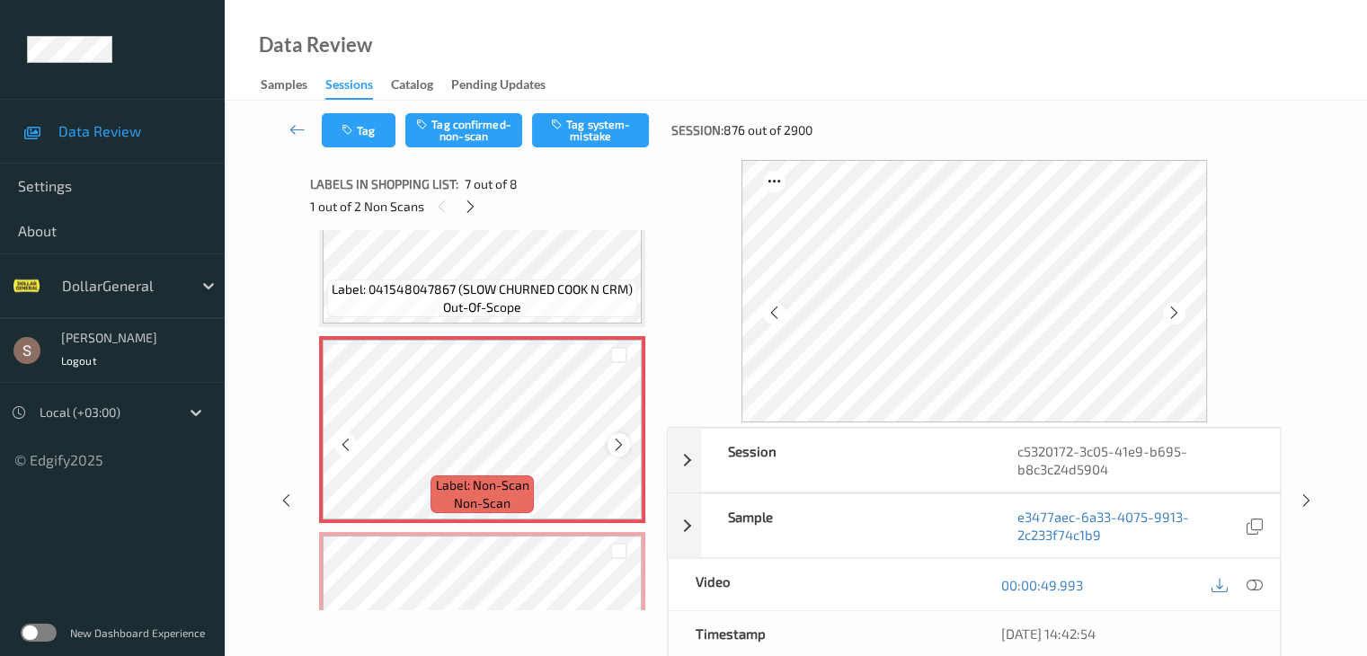
click at [611, 440] on icon at bounding box center [618, 445] width 15 height 16
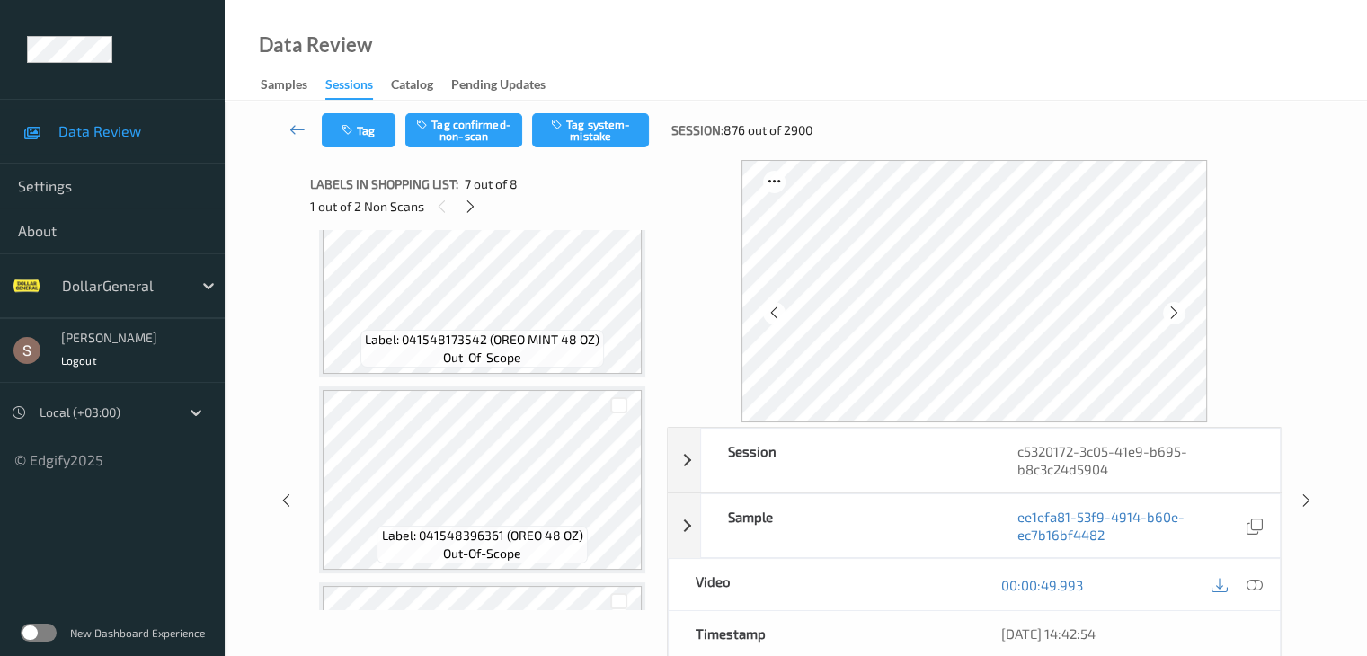
scroll to position [360, 0]
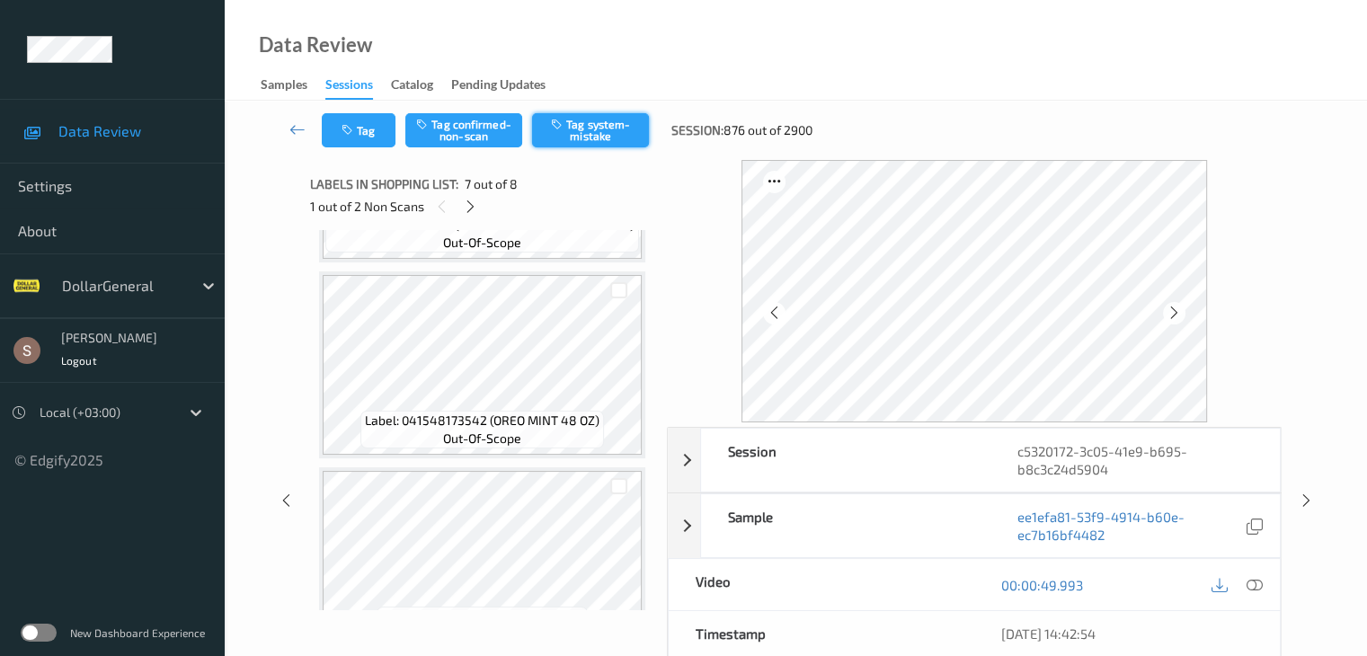
click at [621, 134] on button "Tag system-mistake" at bounding box center [590, 130] width 117 height 34
click at [468, 208] on icon at bounding box center [470, 207] width 15 height 16
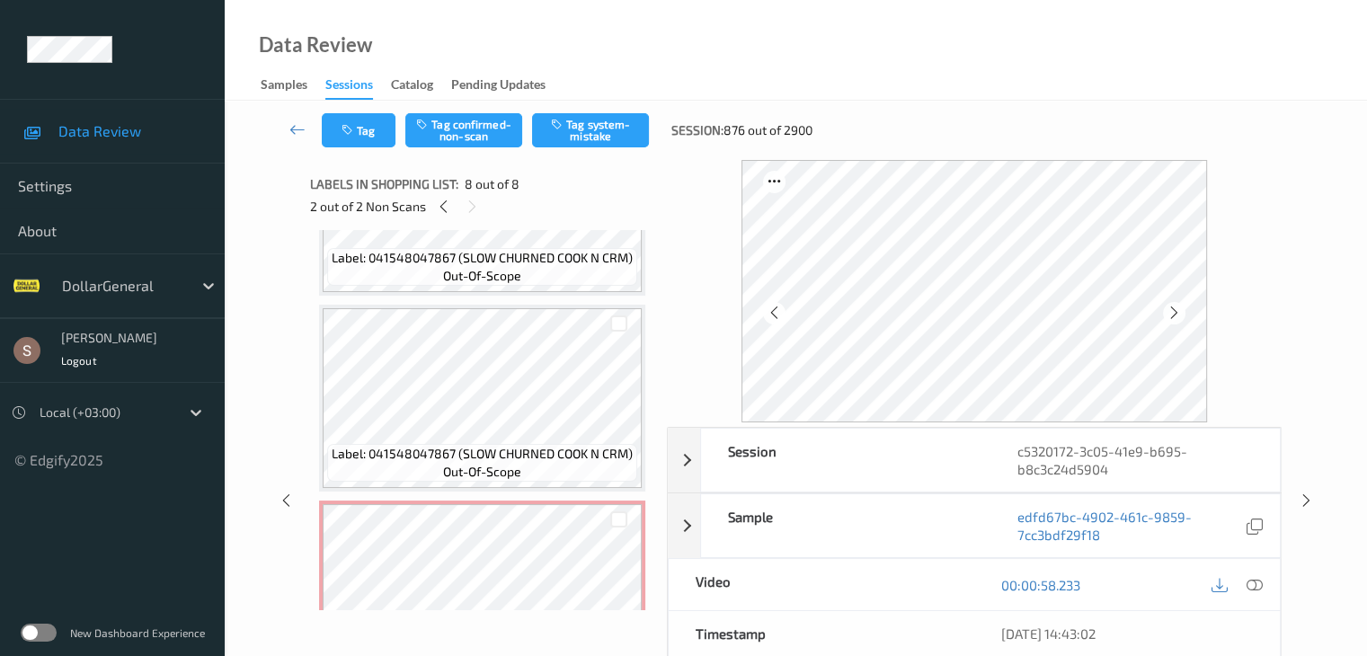
scroll to position [825, 0]
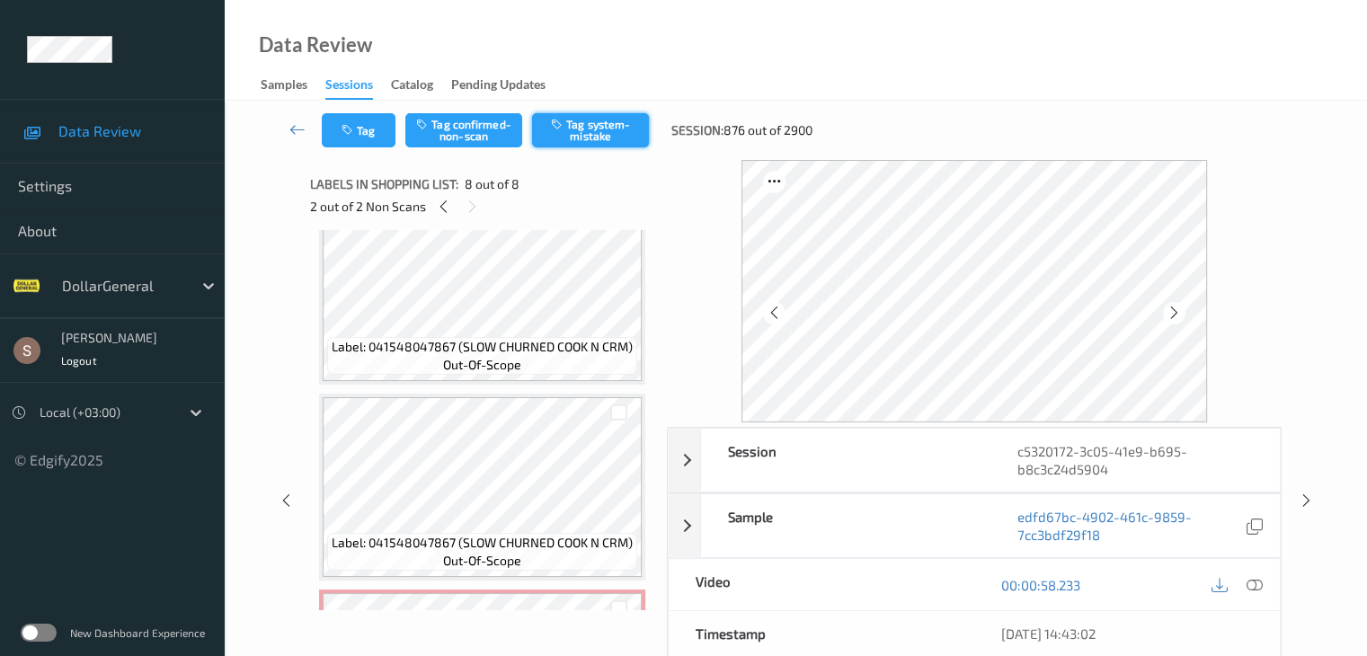
click at [624, 120] on button "Tag system-mistake" at bounding box center [590, 130] width 117 height 34
click at [295, 121] on icon at bounding box center [298, 129] width 16 height 18
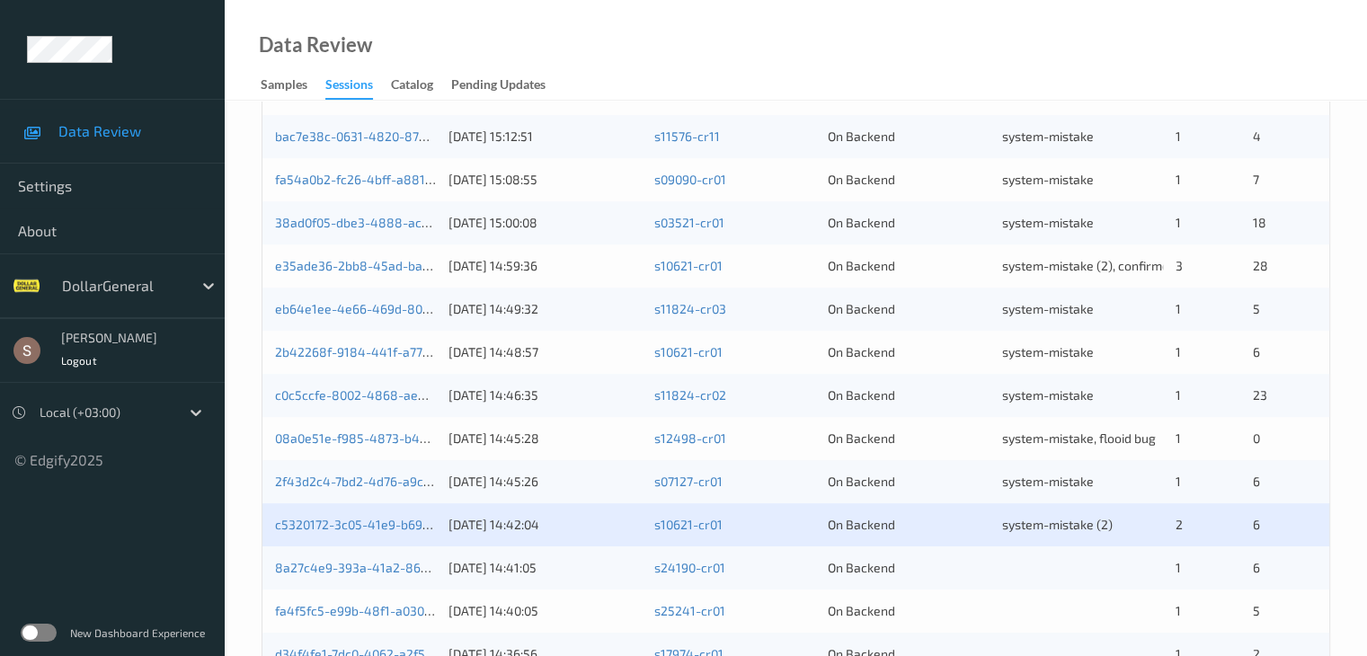
scroll to position [838, 0]
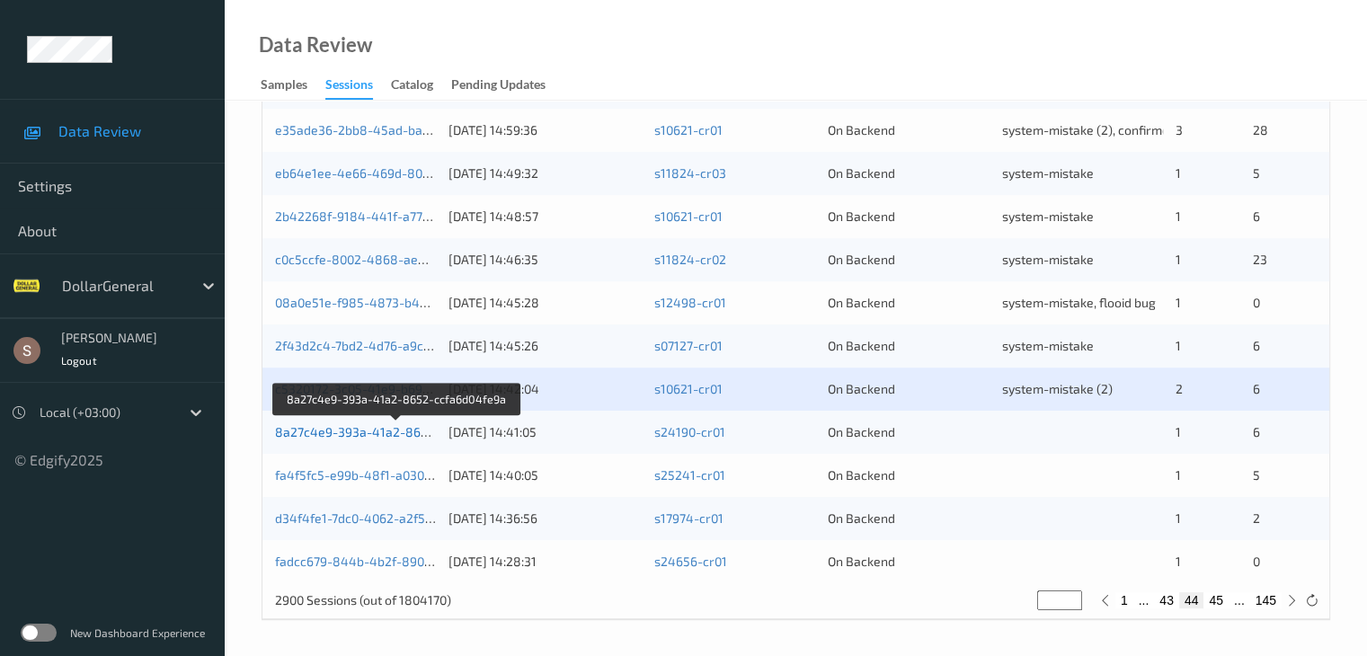
click at [417, 435] on link "8a27c4e9-393a-41a2-8652-ccfa6d04fe9a" at bounding box center [397, 431] width 245 height 15
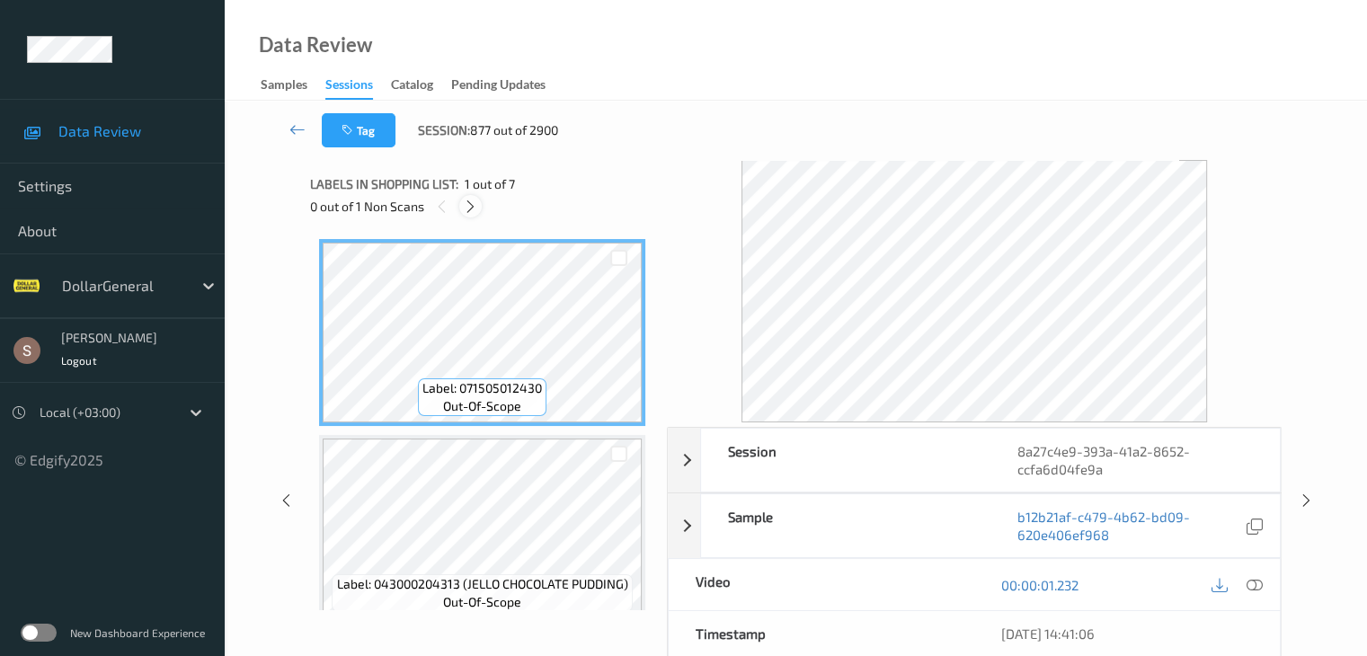
click at [471, 211] on icon at bounding box center [470, 207] width 15 height 16
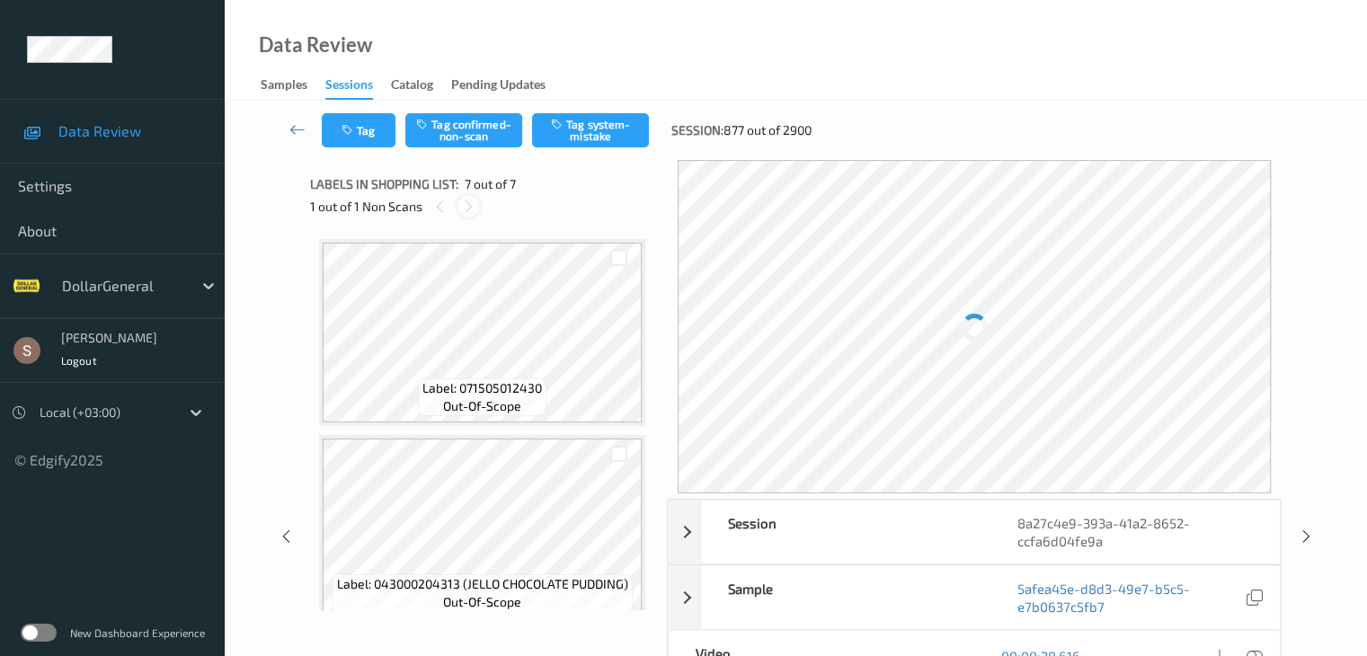
scroll to position [989, 0]
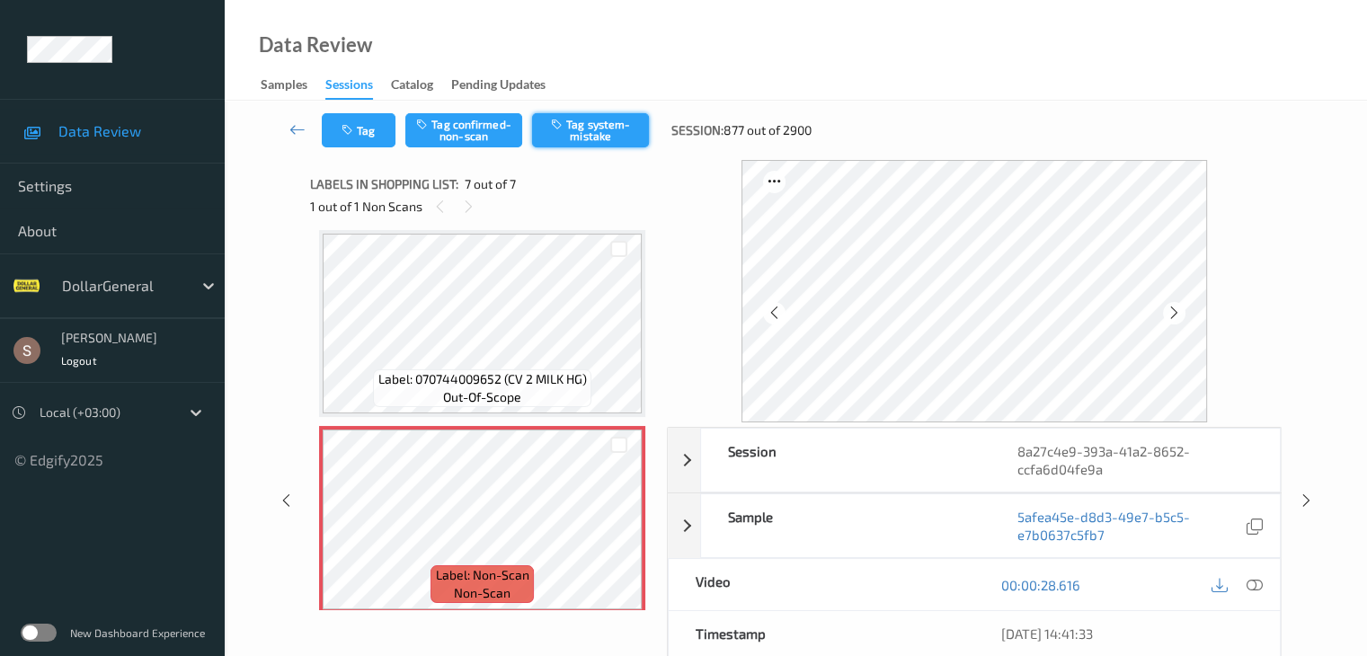
click at [615, 138] on button "Tag system-mistake" at bounding box center [590, 130] width 117 height 34
click at [306, 130] on link at bounding box center [298, 130] width 48 height 34
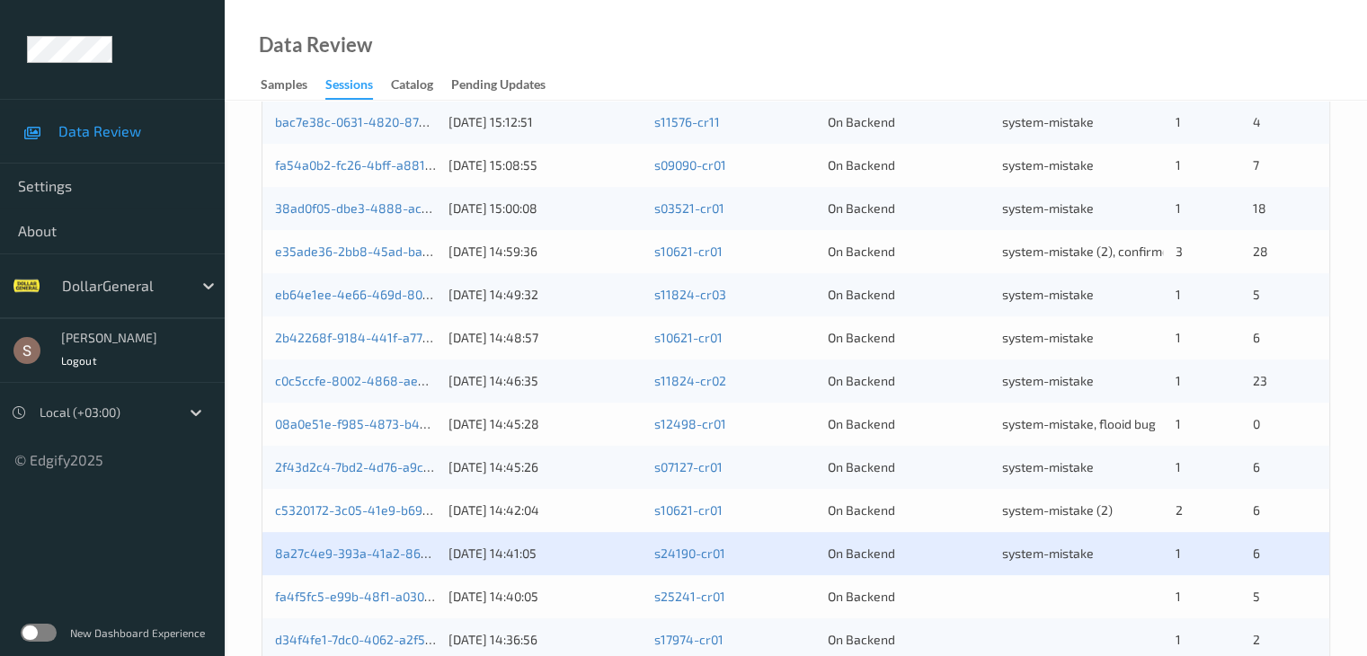
scroll to position [838, 0]
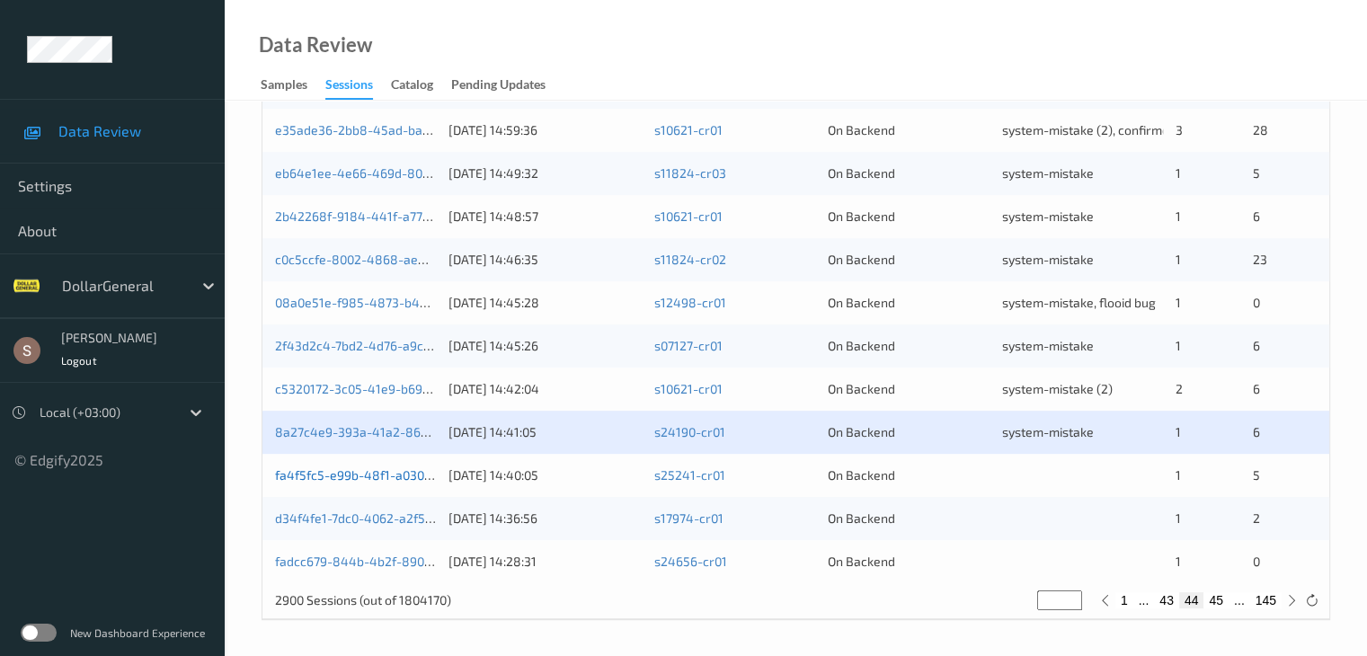
click at [342, 479] on link "fa4f5fc5-e99b-48f1-a030-5eb5f22d6404" at bounding box center [395, 475] width 240 height 15
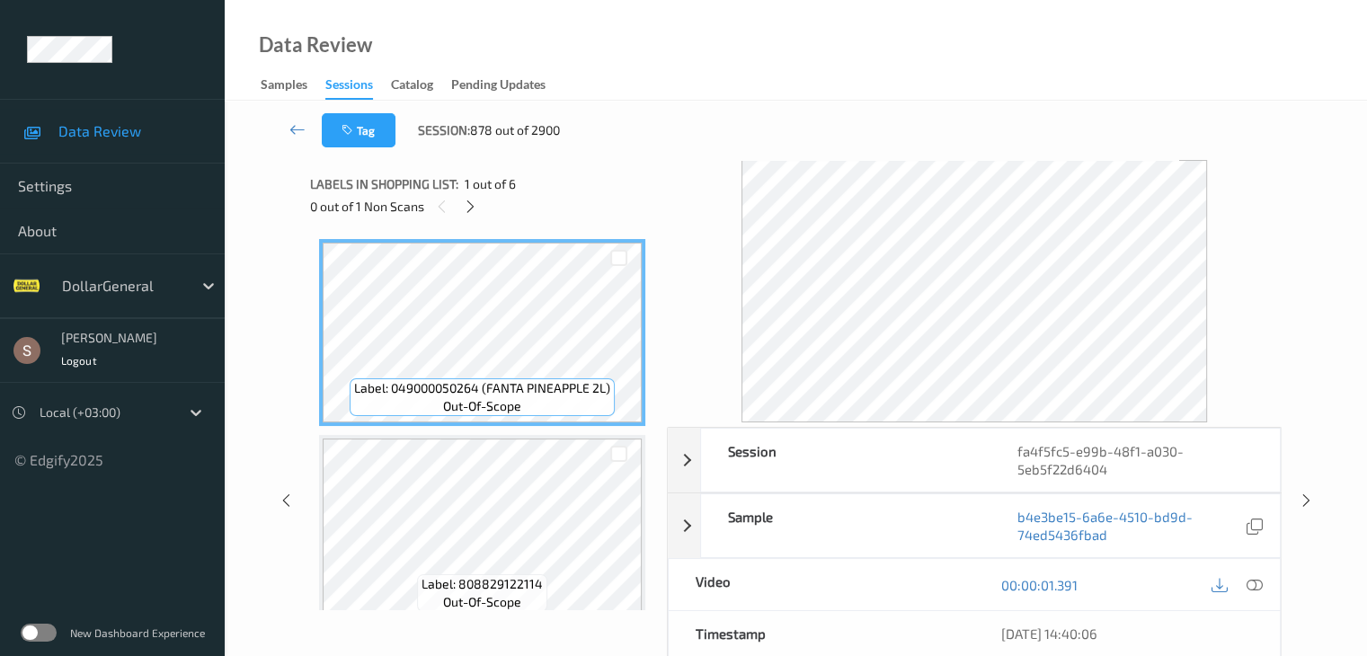
click at [473, 218] on div "Labels in shopping list: 1 out of 6 0 out of 1 Non Scans" at bounding box center [482, 195] width 344 height 70
click at [474, 209] on icon at bounding box center [470, 207] width 15 height 16
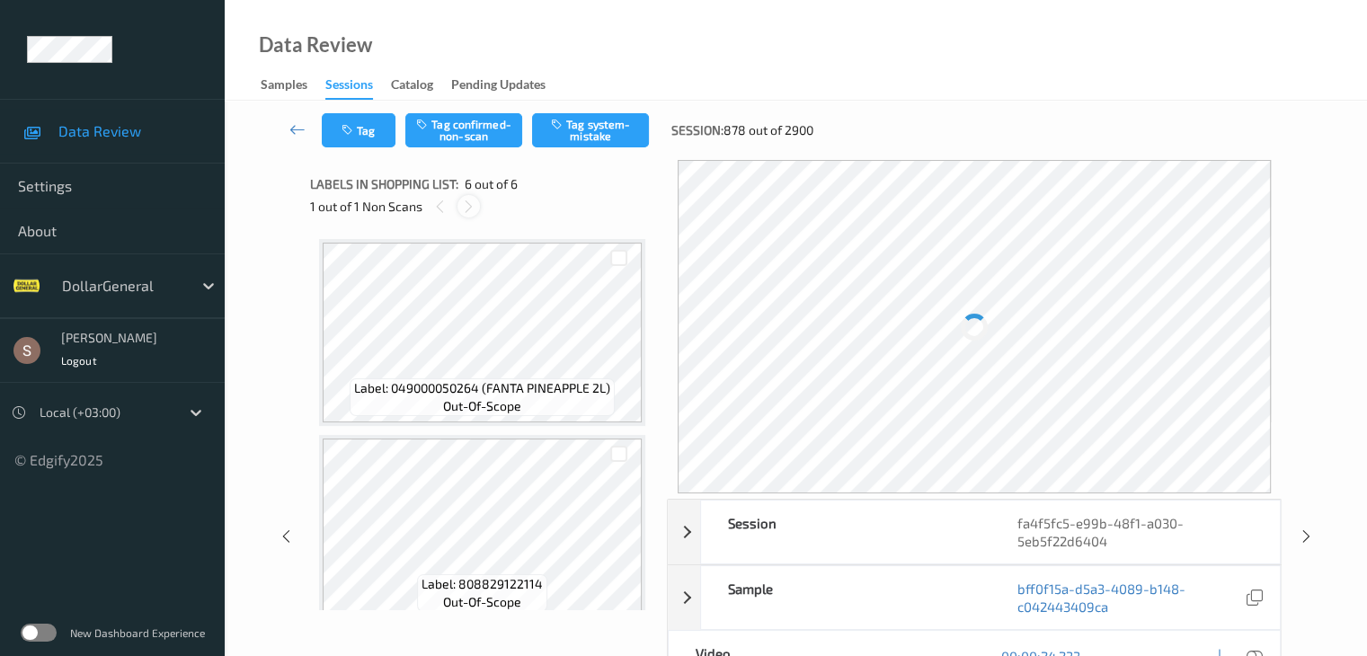
scroll to position [793, 0]
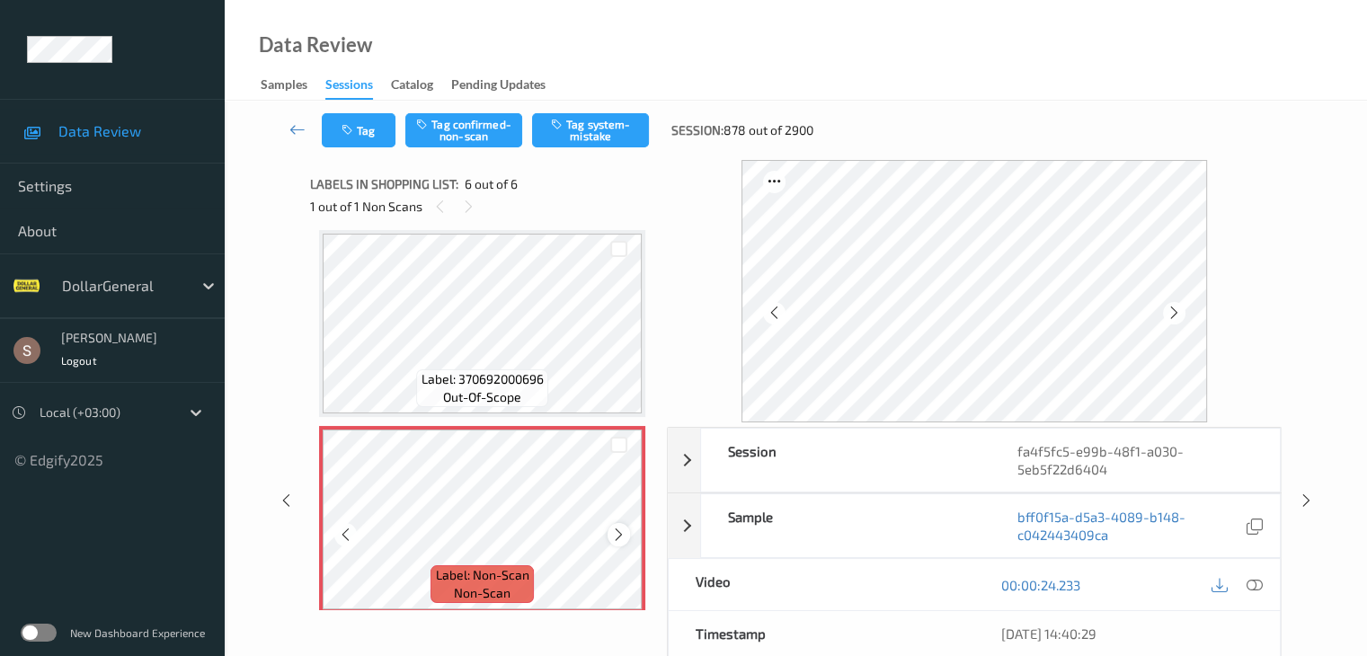
click at [618, 533] on icon at bounding box center [618, 535] width 15 height 16
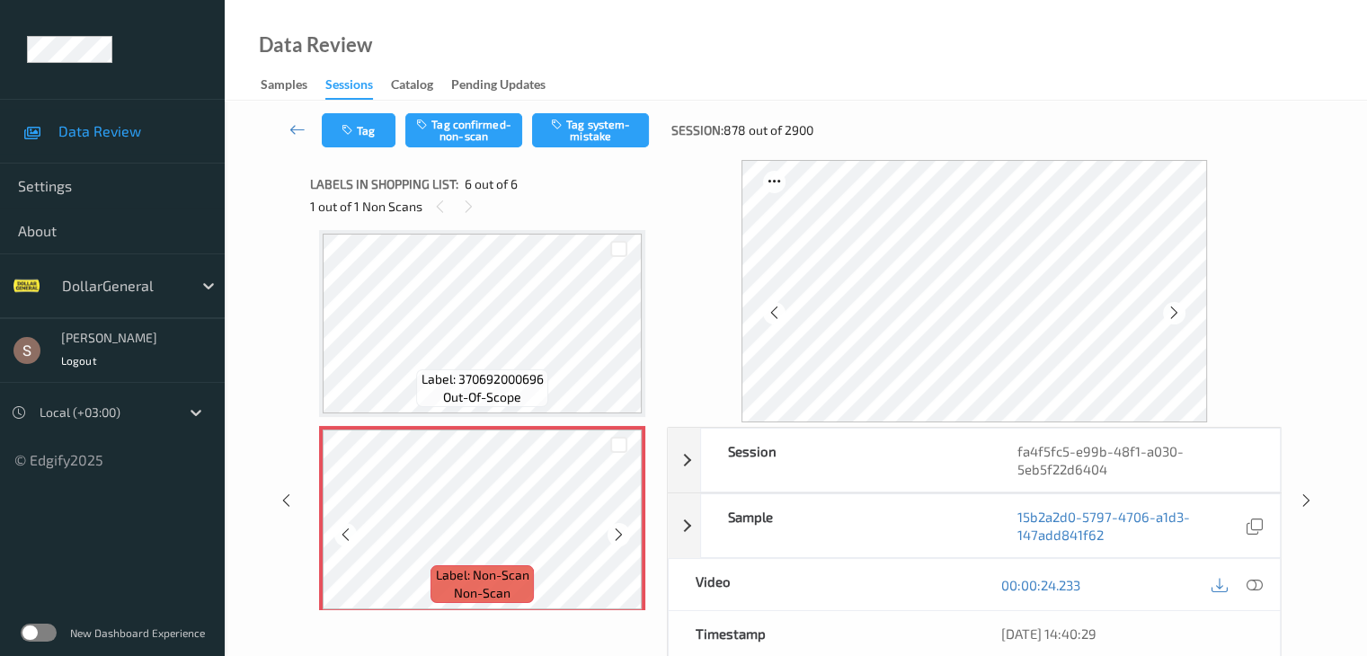
click at [618, 533] on icon at bounding box center [618, 535] width 15 height 16
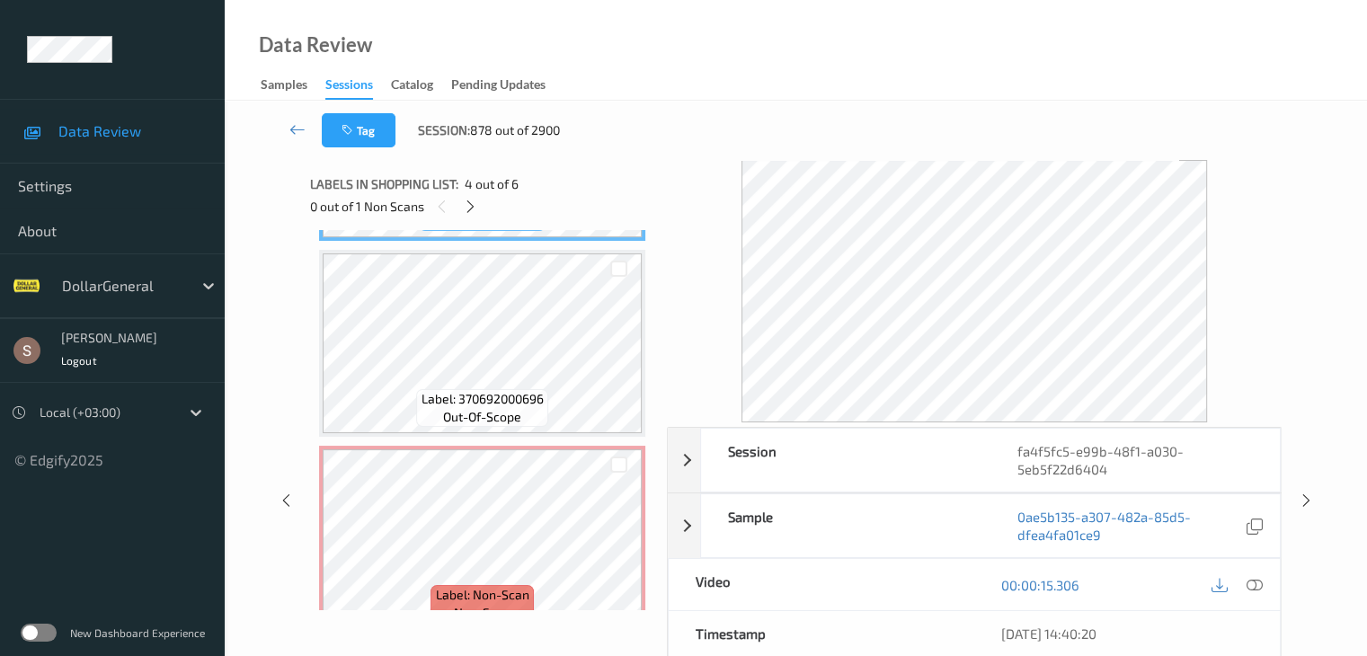
scroll to position [805, 0]
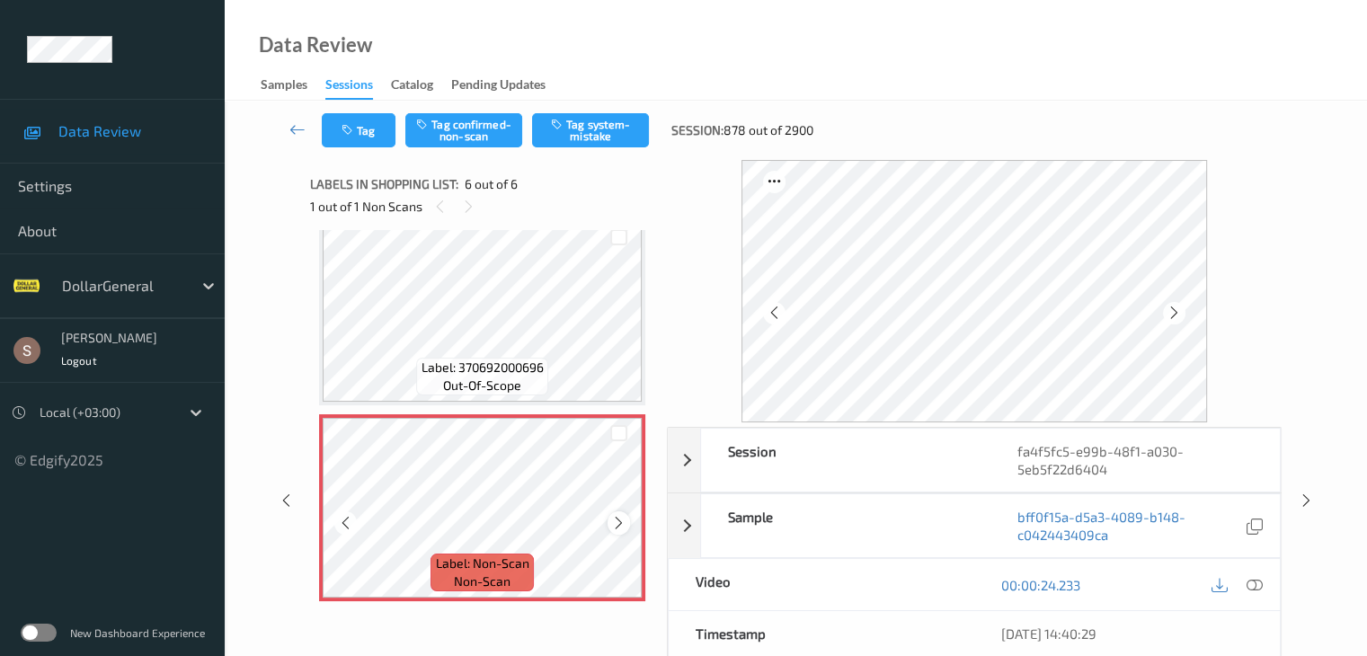
click at [622, 519] on icon at bounding box center [618, 523] width 15 height 16
click at [608, 129] on button "Tag system-mistake" at bounding box center [590, 130] width 117 height 34
click at [300, 125] on icon at bounding box center [298, 129] width 16 height 18
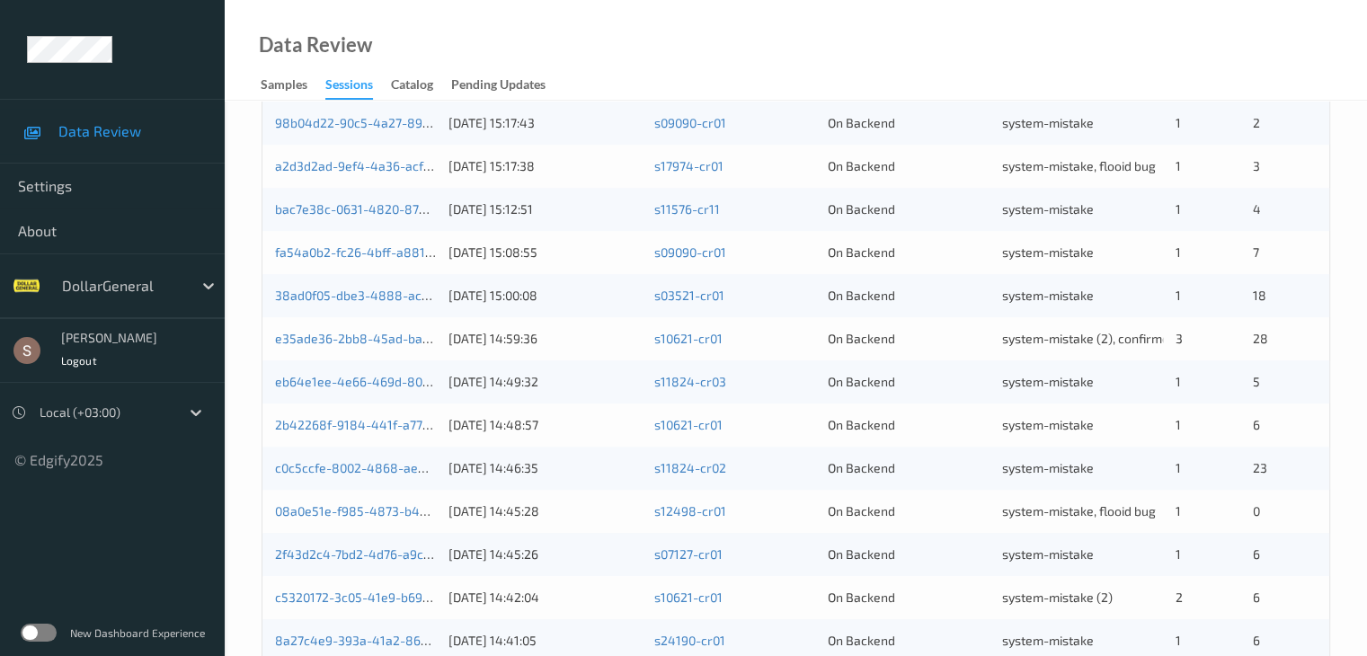
scroll to position [838, 0]
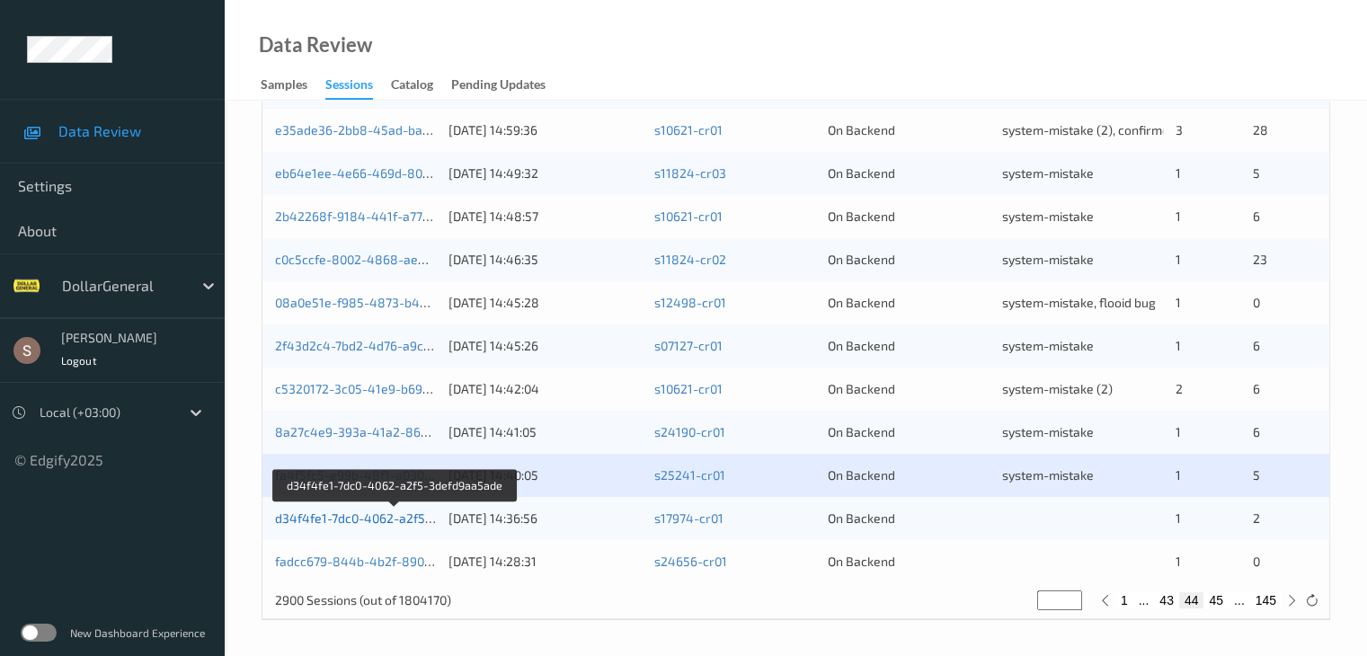
click at [397, 513] on link "d34f4fe1-7dc0-4062-a2f5-3defd9aa5ade" at bounding box center [394, 518] width 239 height 15
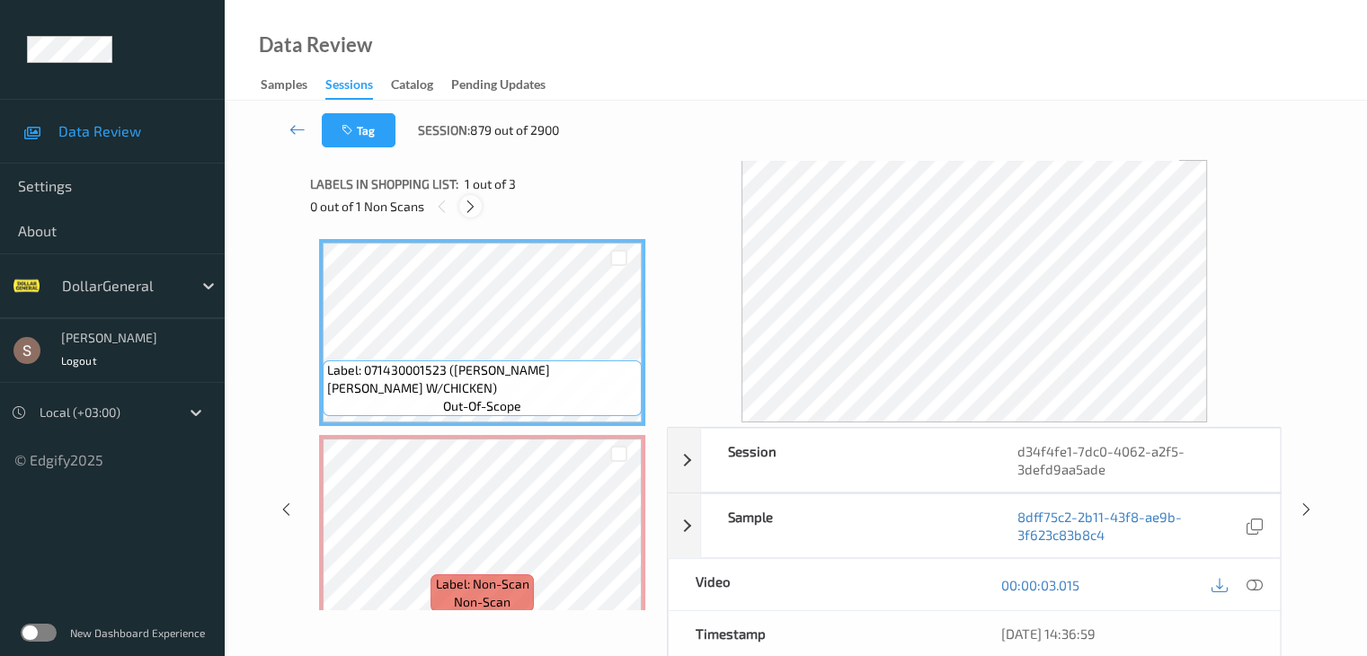
click at [466, 209] on icon at bounding box center [470, 207] width 15 height 16
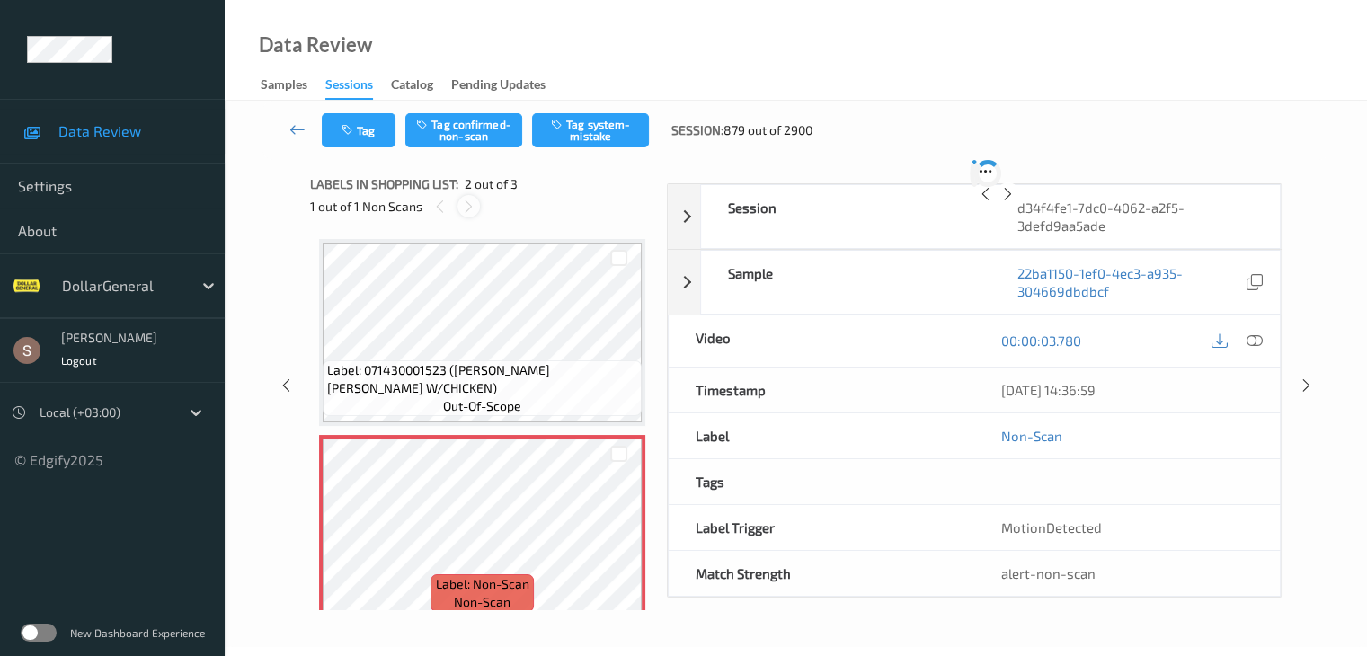
scroll to position [9, 0]
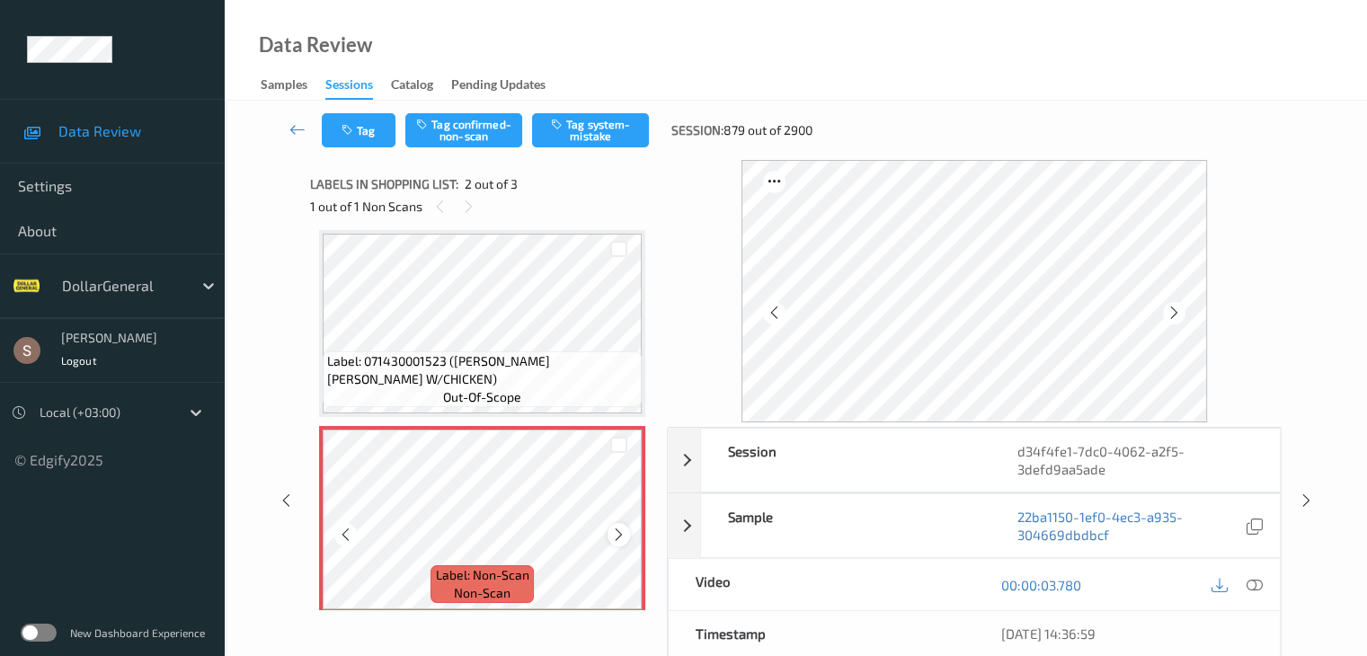
click at [626, 527] on icon at bounding box center [618, 535] width 15 height 16
click at [619, 527] on icon at bounding box center [618, 535] width 15 height 16
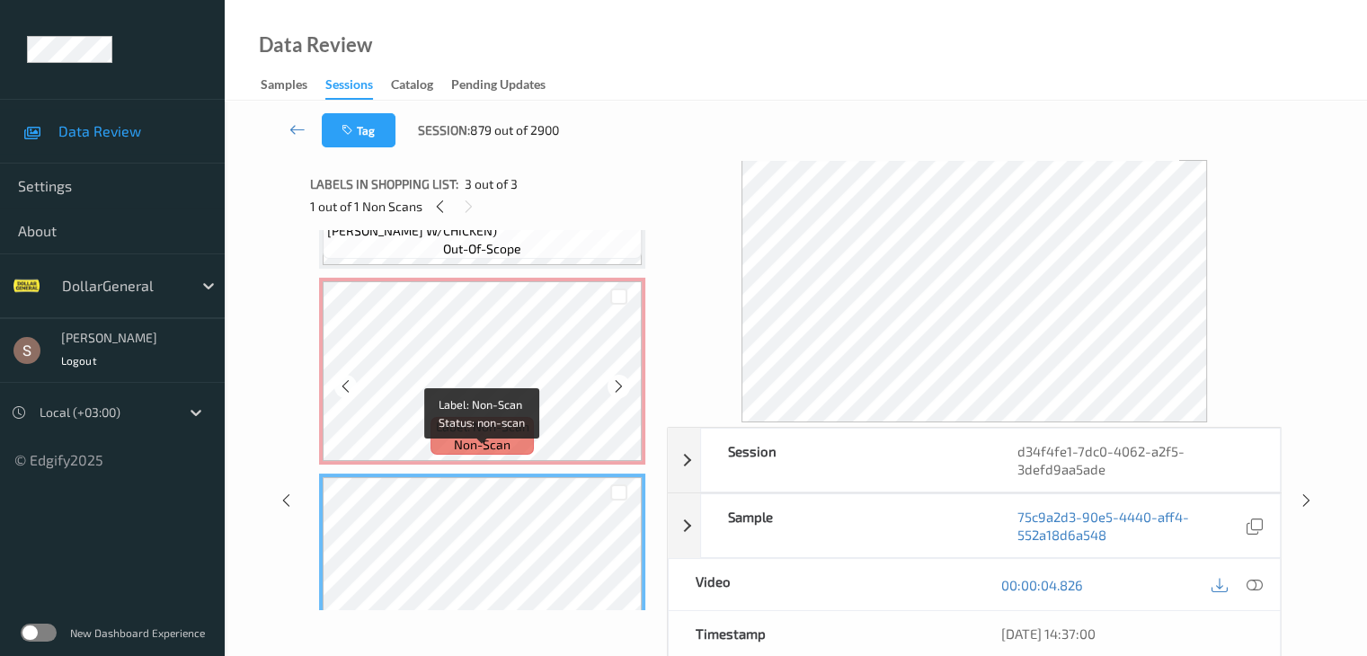
scroll to position [127, 0]
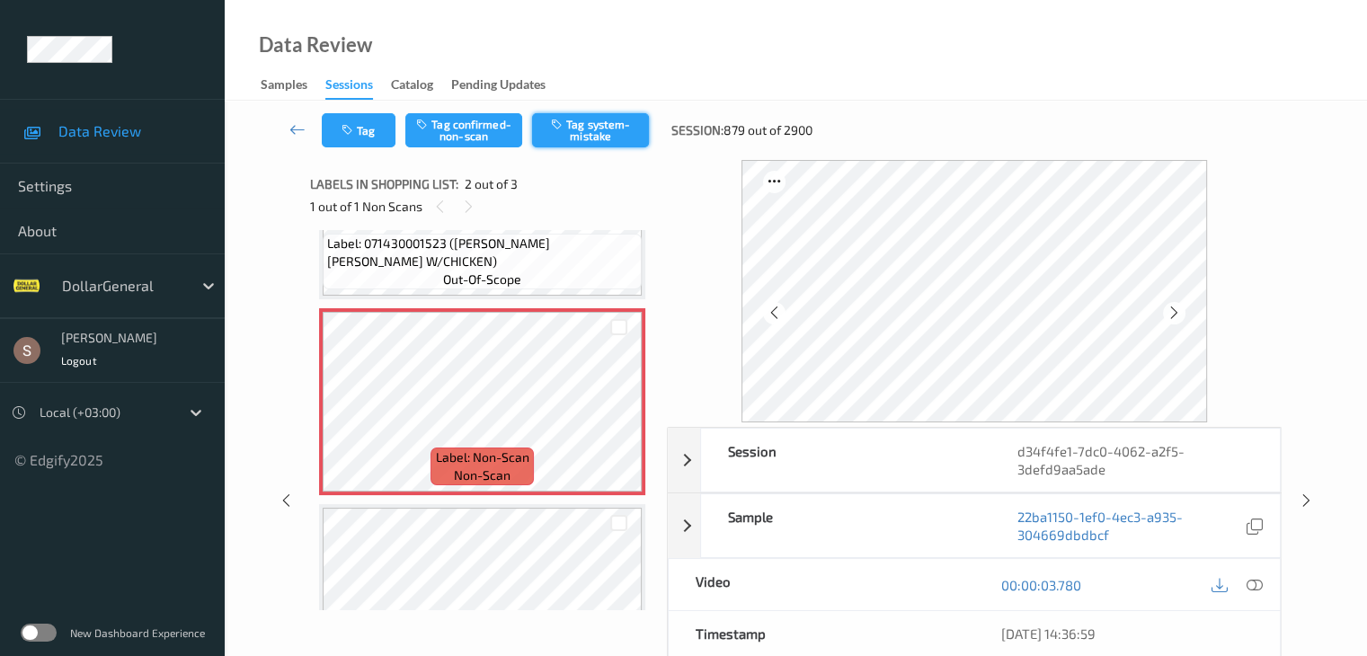
click at [622, 123] on button "Tag system-mistake" at bounding box center [590, 130] width 117 height 34
click at [290, 127] on icon at bounding box center [298, 129] width 16 height 18
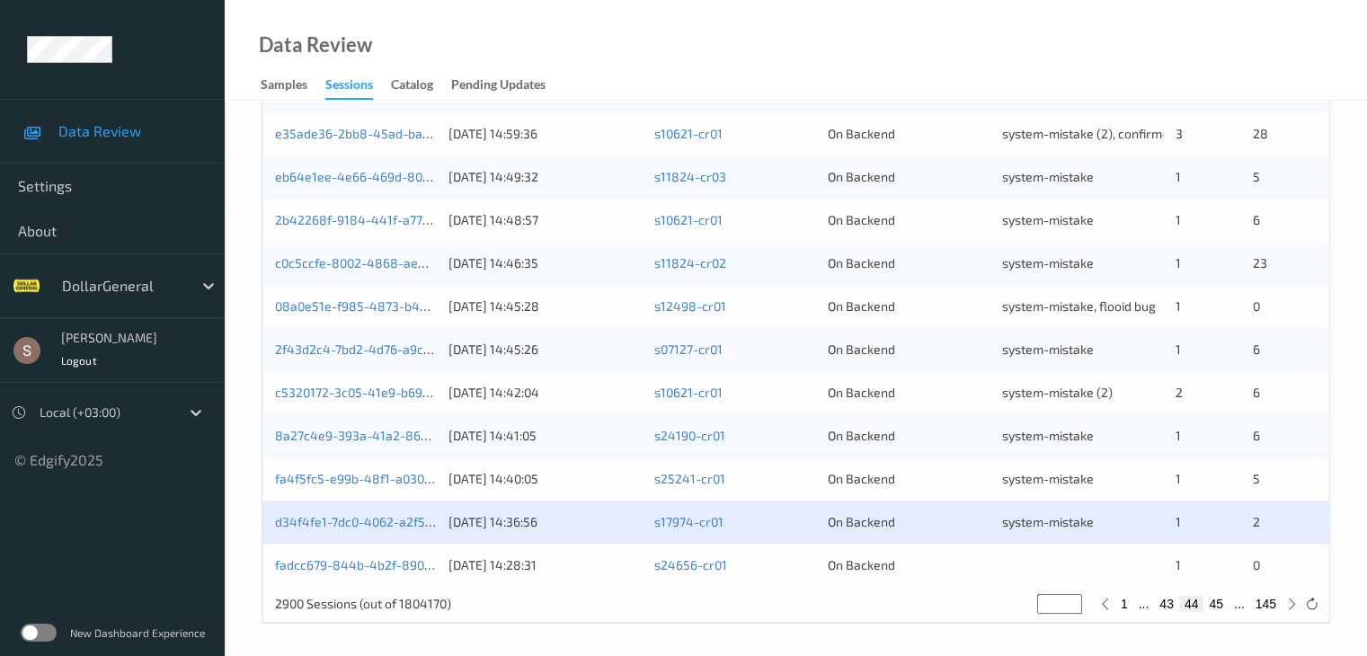
scroll to position [838, 0]
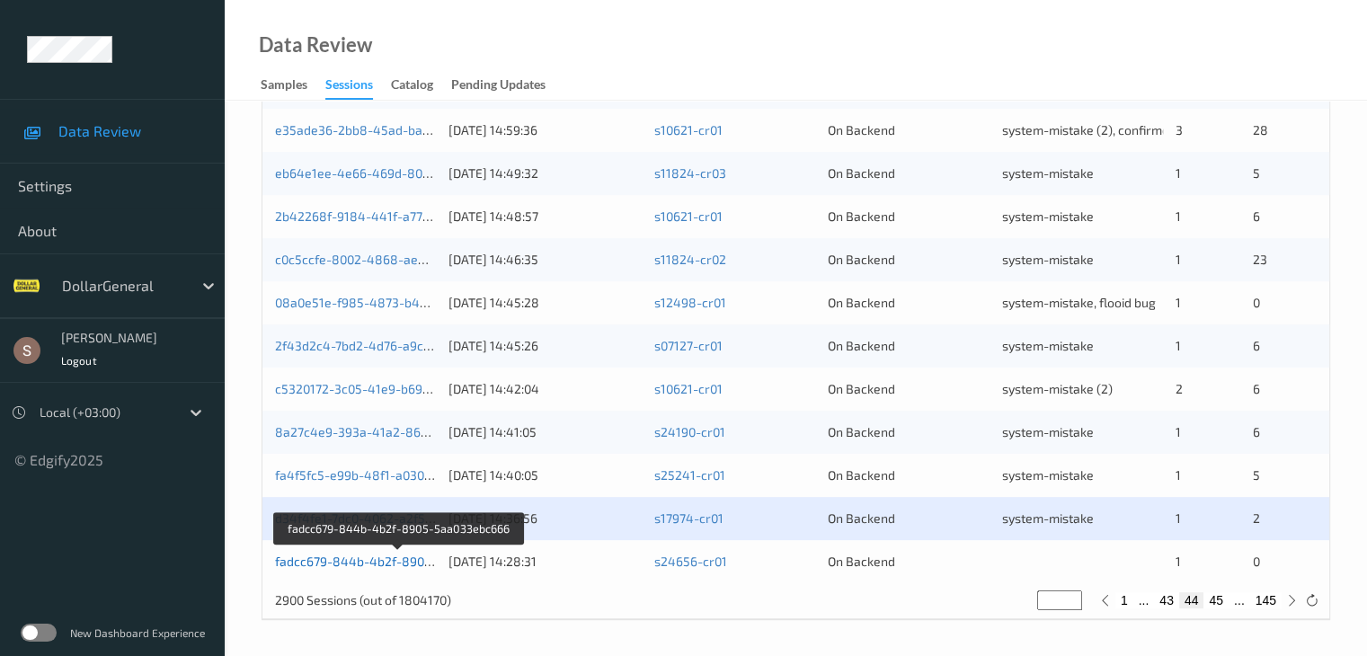
click at [418, 563] on link "fadcc679-844b-4b2f-8905-5aa033ebc666" at bounding box center [398, 561] width 247 height 15
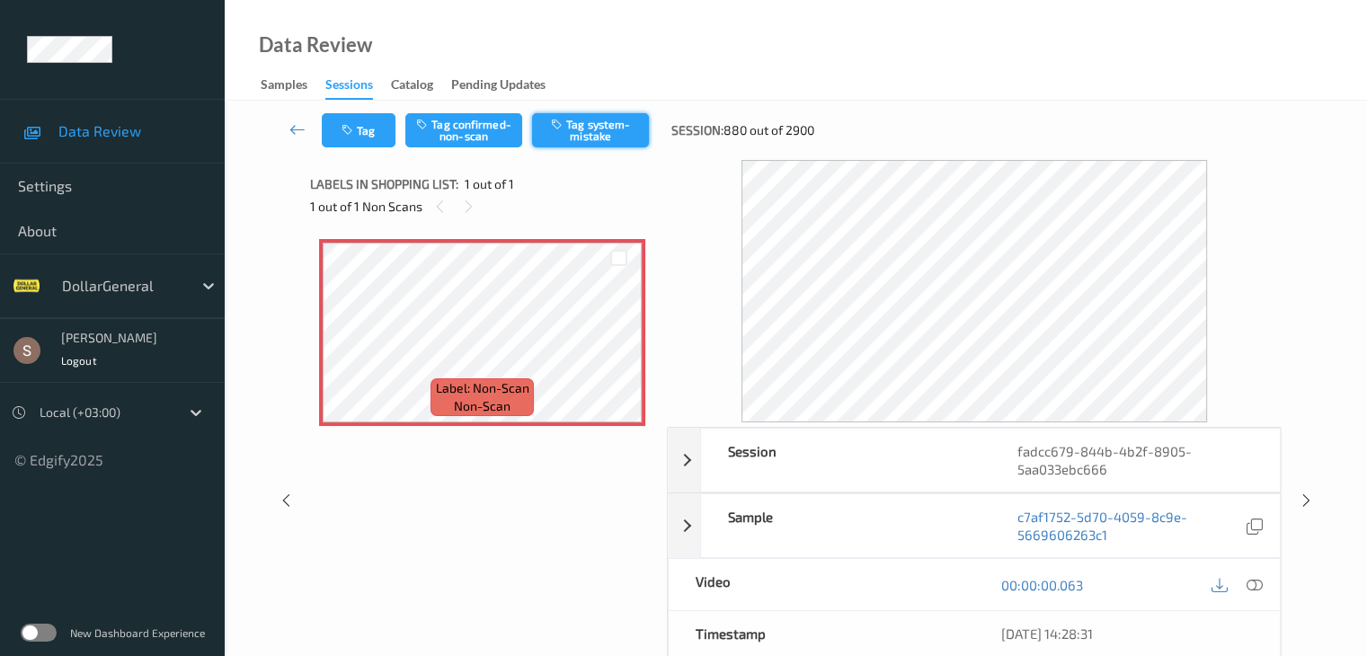
click at [592, 138] on button "Tag system-mistake" at bounding box center [590, 130] width 117 height 34
click at [360, 123] on button "Tag" at bounding box center [359, 130] width 74 height 34
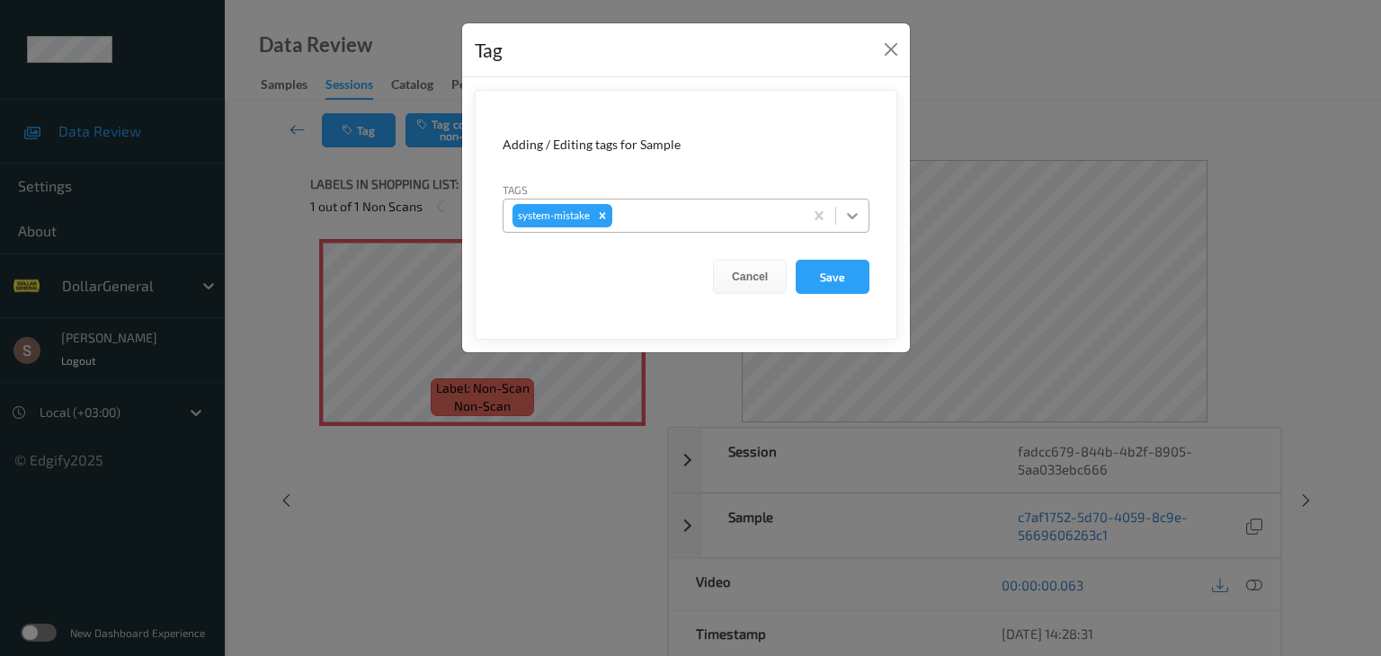
click at [850, 217] on icon at bounding box center [852, 216] width 18 height 18
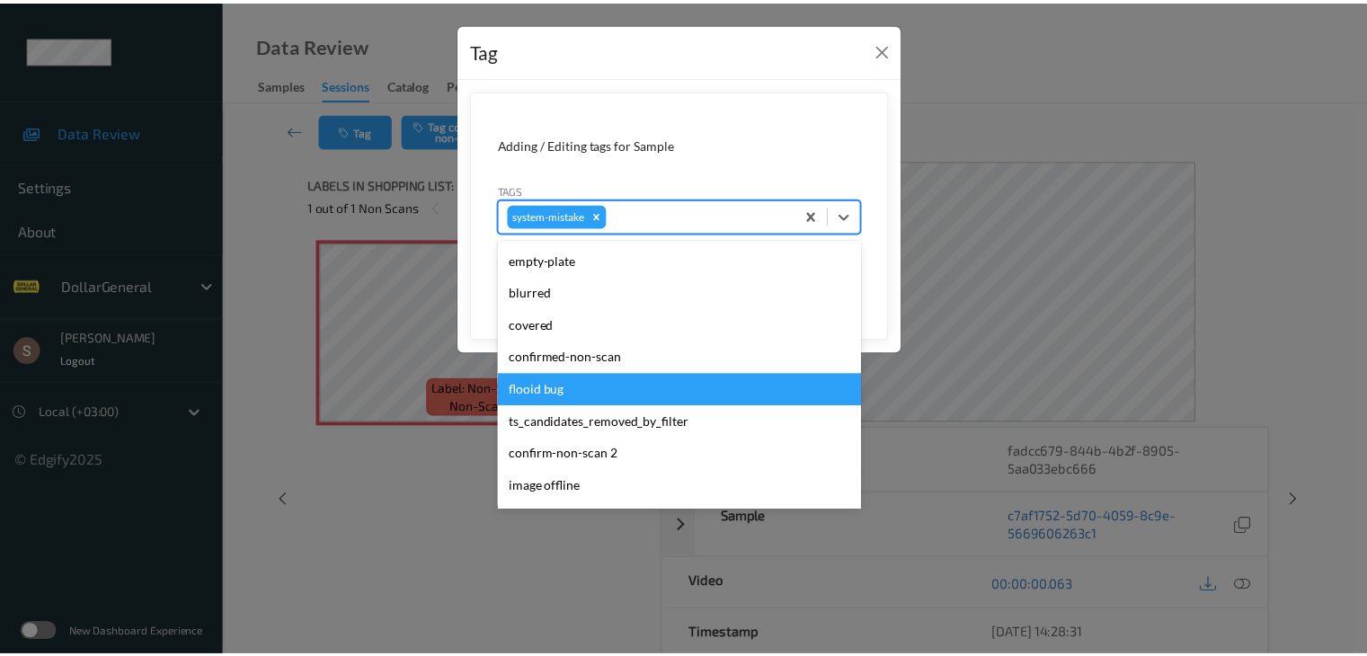
scroll to position [450, 0]
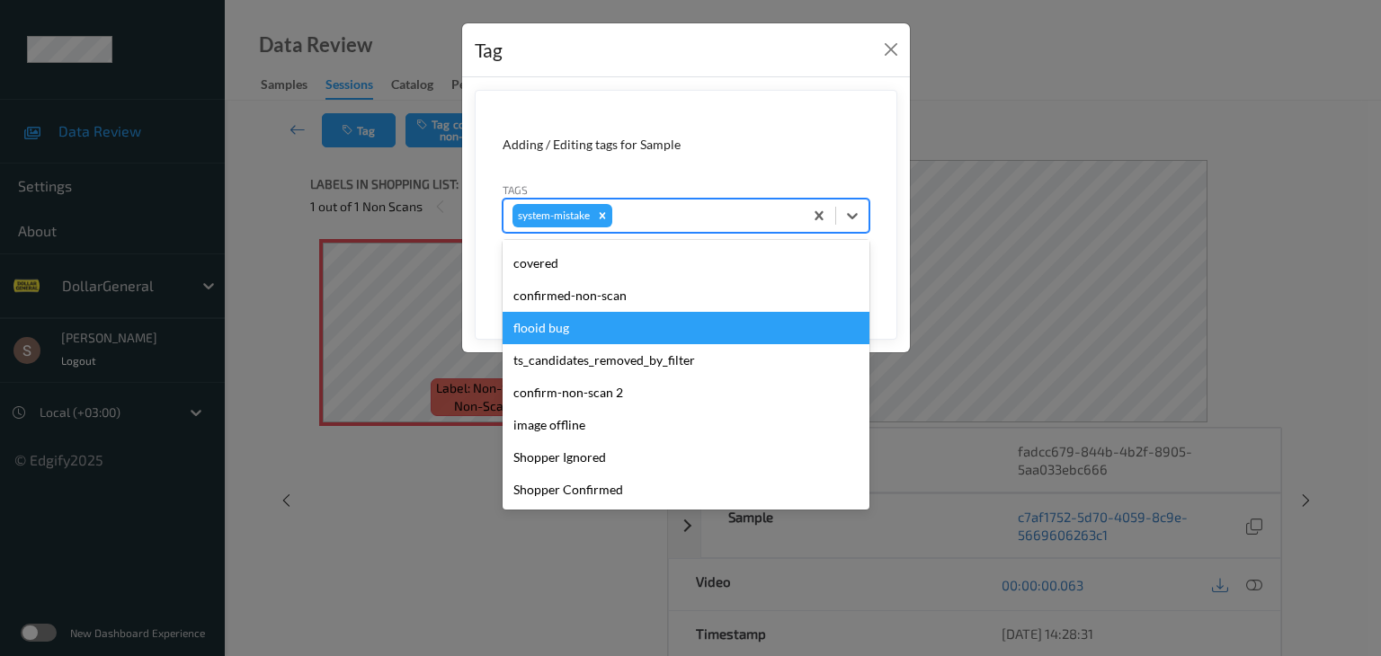
click at [644, 325] on div "flooid bug" at bounding box center [686, 328] width 367 height 32
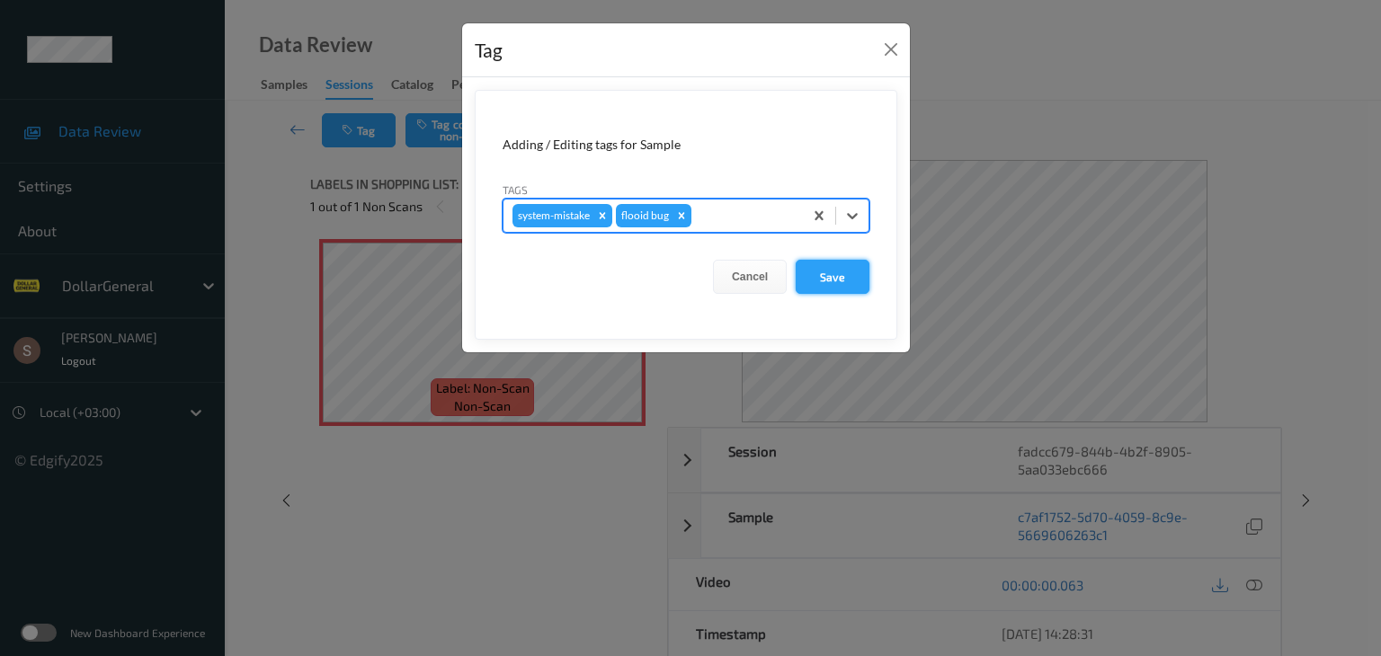
click at [841, 281] on button "Save" at bounding box center [833, 277] width 74 height 34
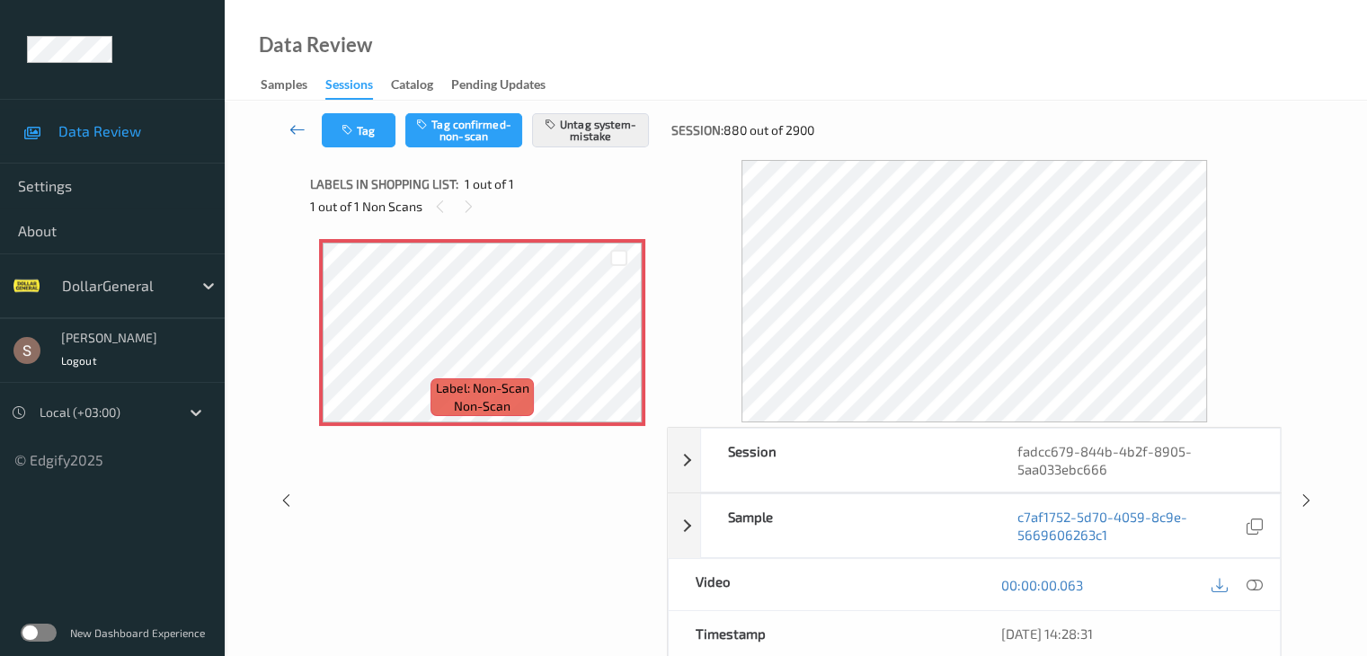
click at [298, 130] on icon at bounding box center [298, 129] width 16 height 18
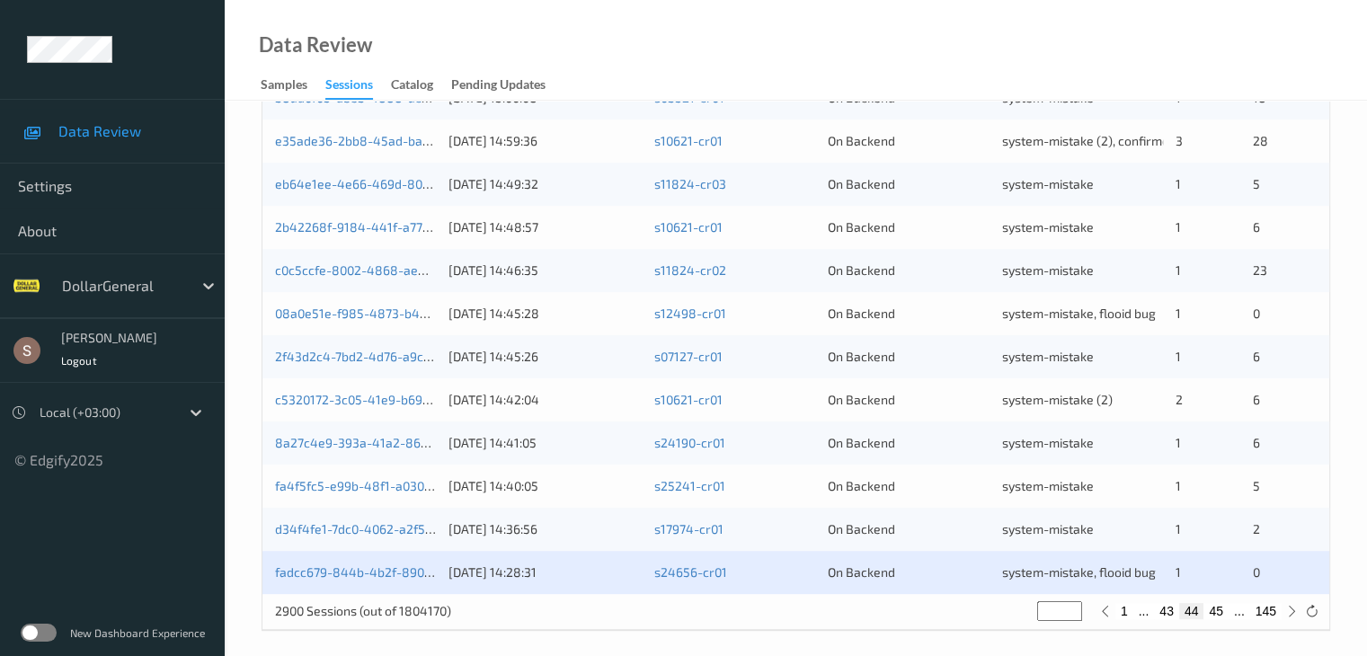
scroll to position [838, 0]
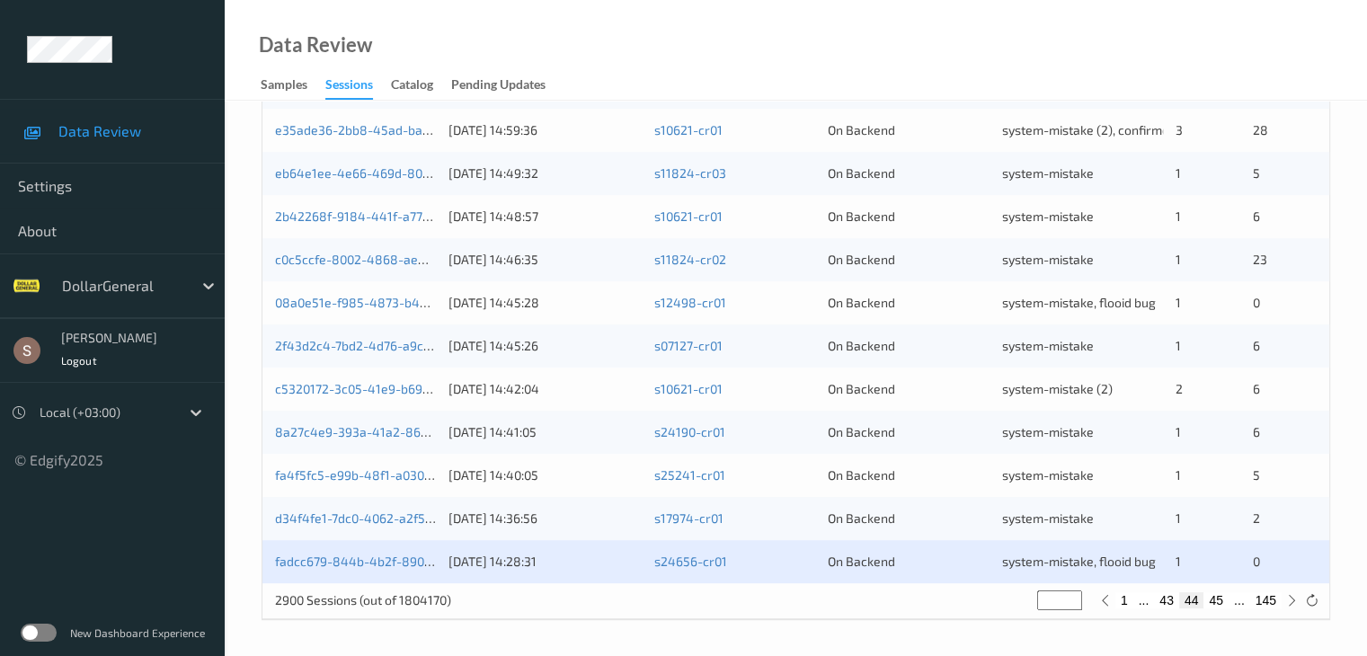
click at [1218, 598] on button "45" at bounding box center [1216, 600] width 25 height 16
type input "**"
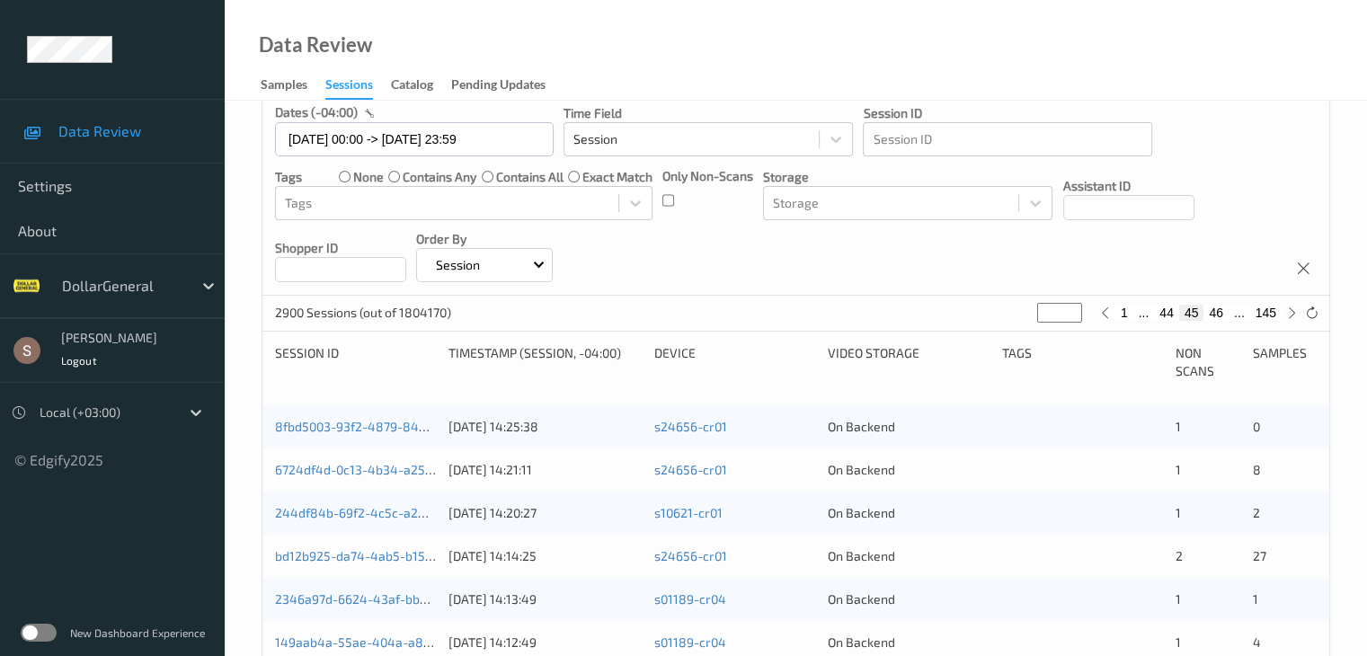
scroll to position [270, 0]
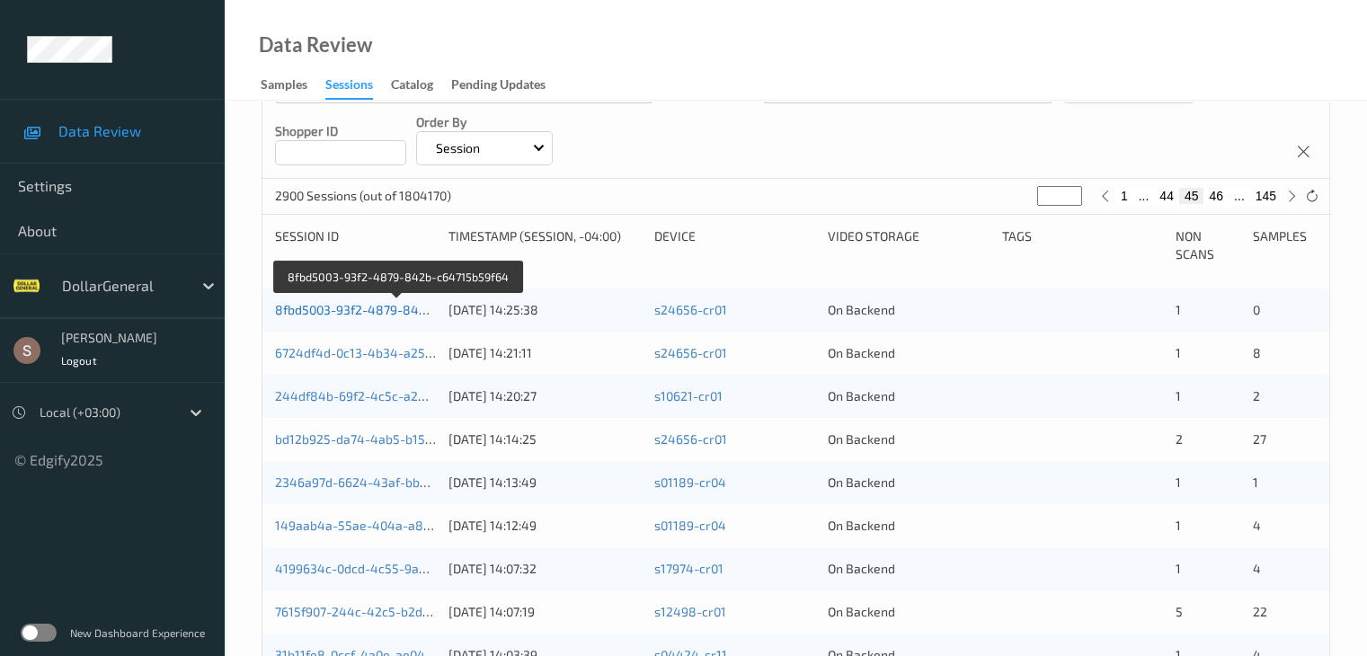
click at [331, 309] on link "8fbd5003-93f2-4879-842b-c64715b59f64" at bounding box center [397, 309] width 245 height 15
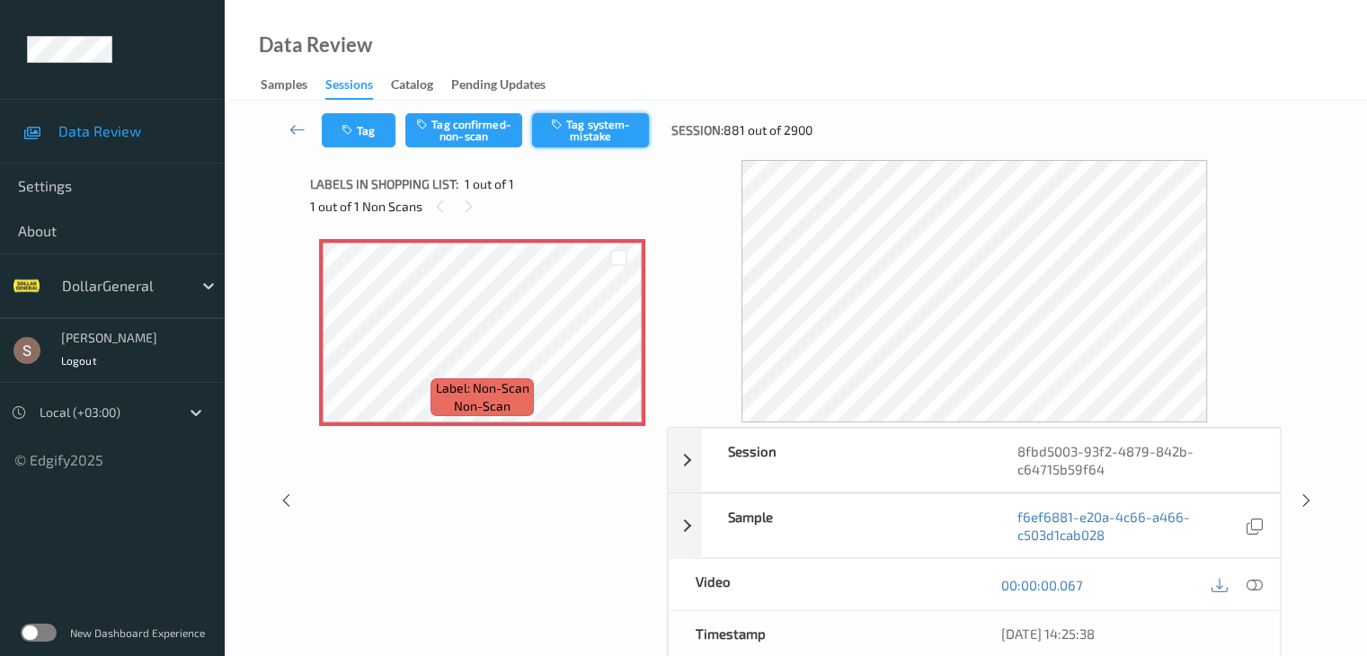
click at [585, 116] on button "Tag system-mistake" at bounding box center [590, 130] width 117 height 34
click at [355, 128] on icon "button" at bounding box center [349, 130] width 15 height 13
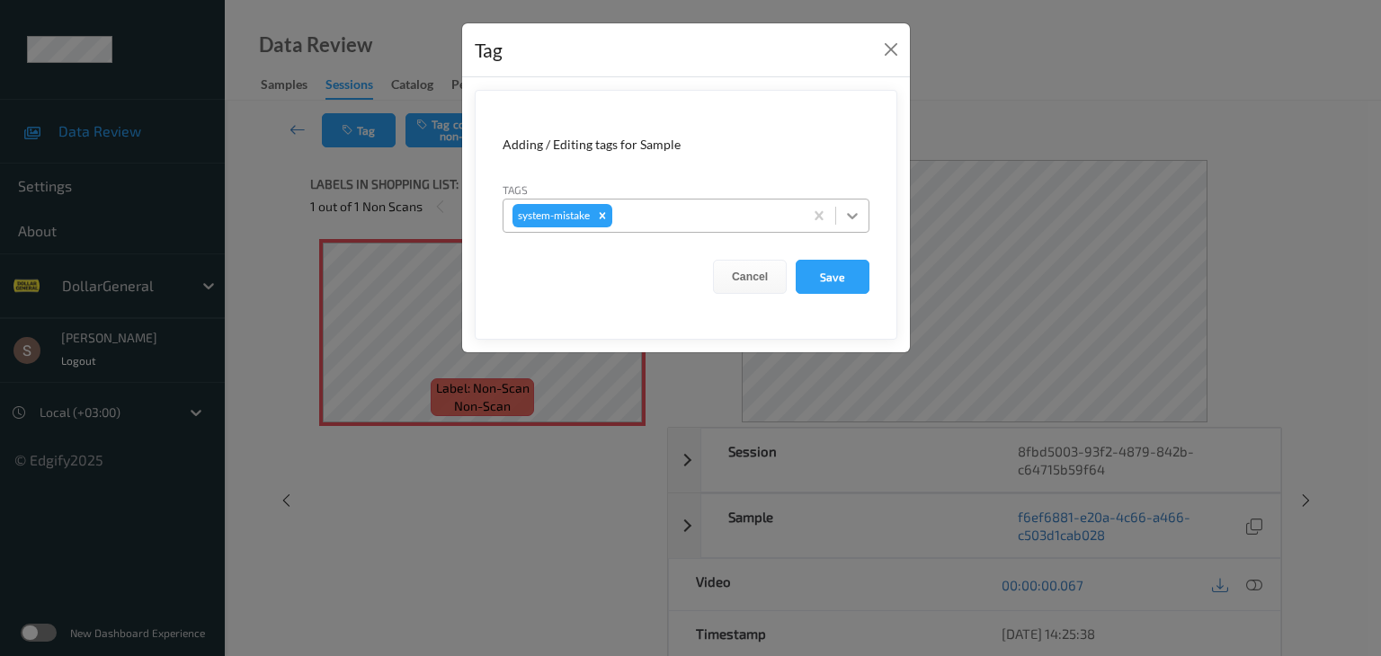
click at [853, 225] on div at bounding box center [852, 216] width 32 height 32
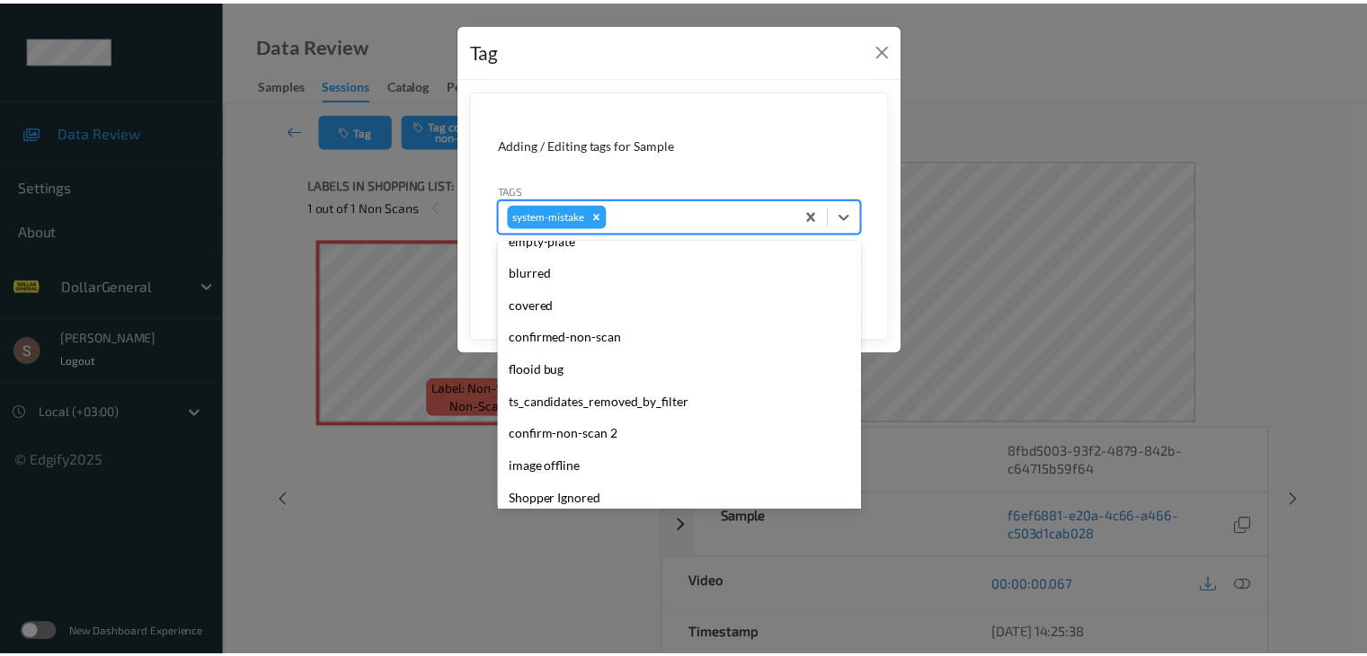
scroll to position [450, 0]
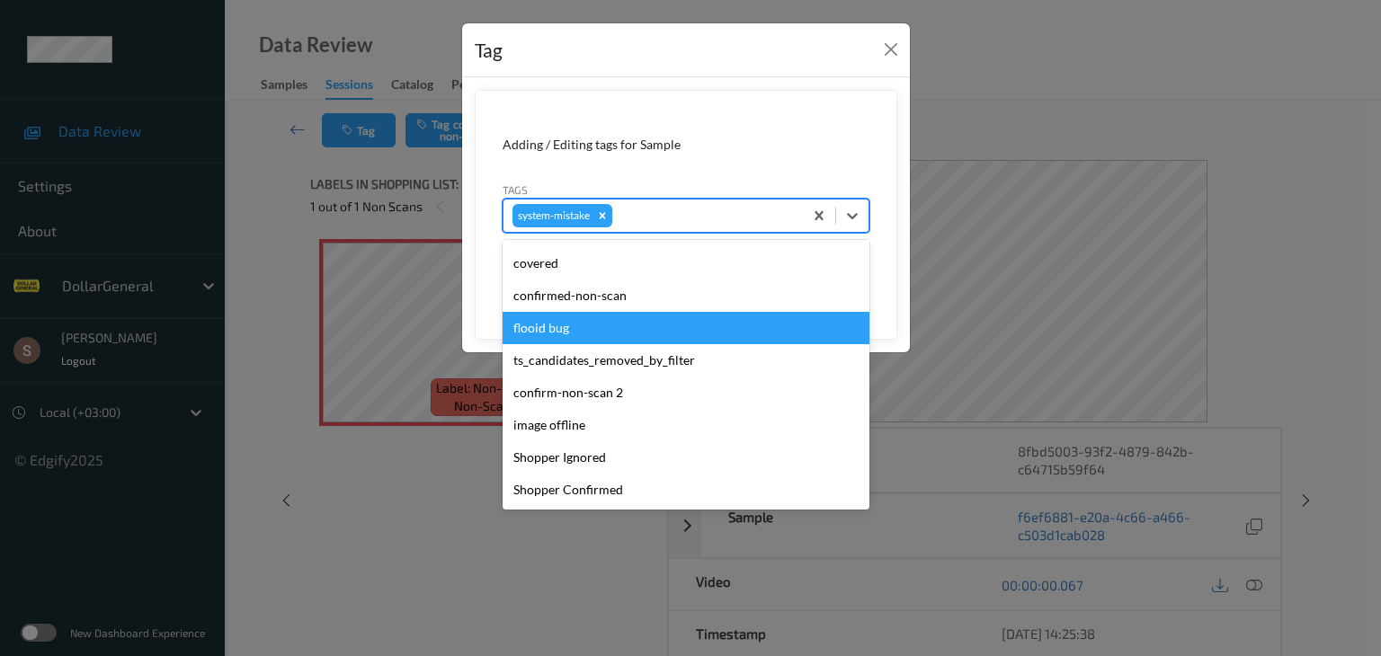
click at [573, 333] on div "flooid bug" at bounding box center [686, 328] width 367 height 32
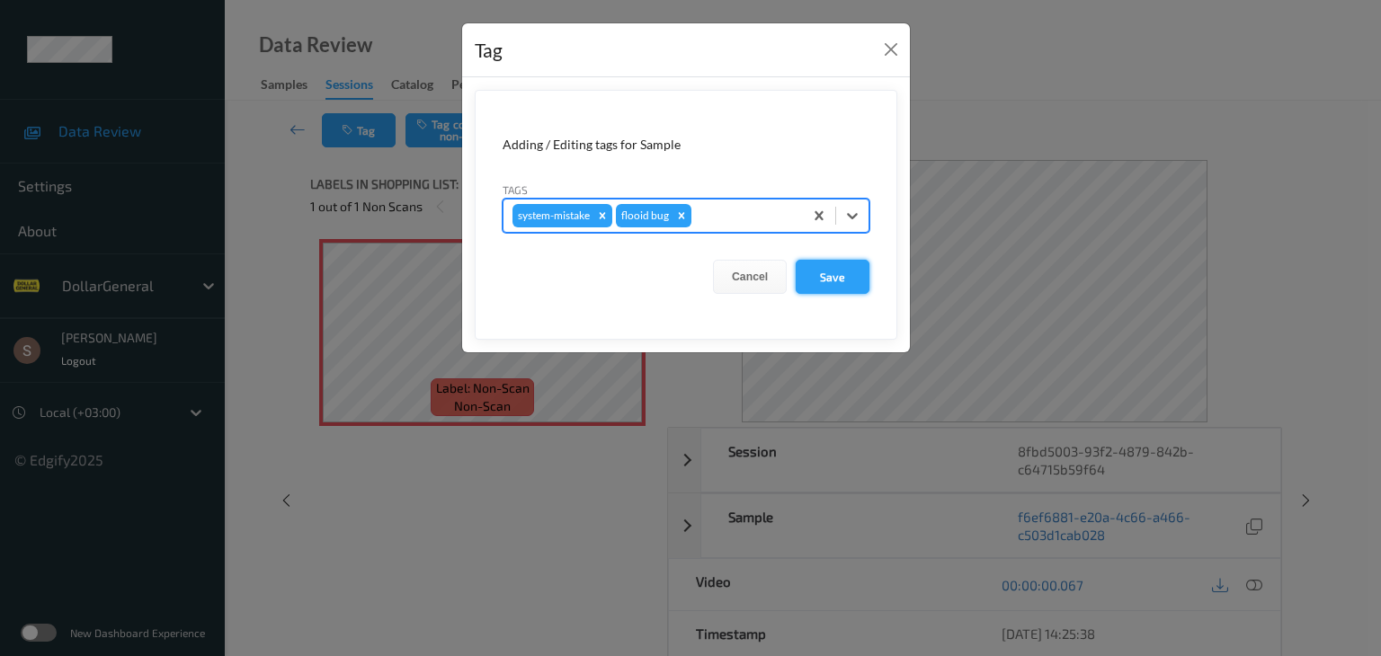
click at [831, 273] on button "Save" at bounding box center [833, 277] width 74 height 34
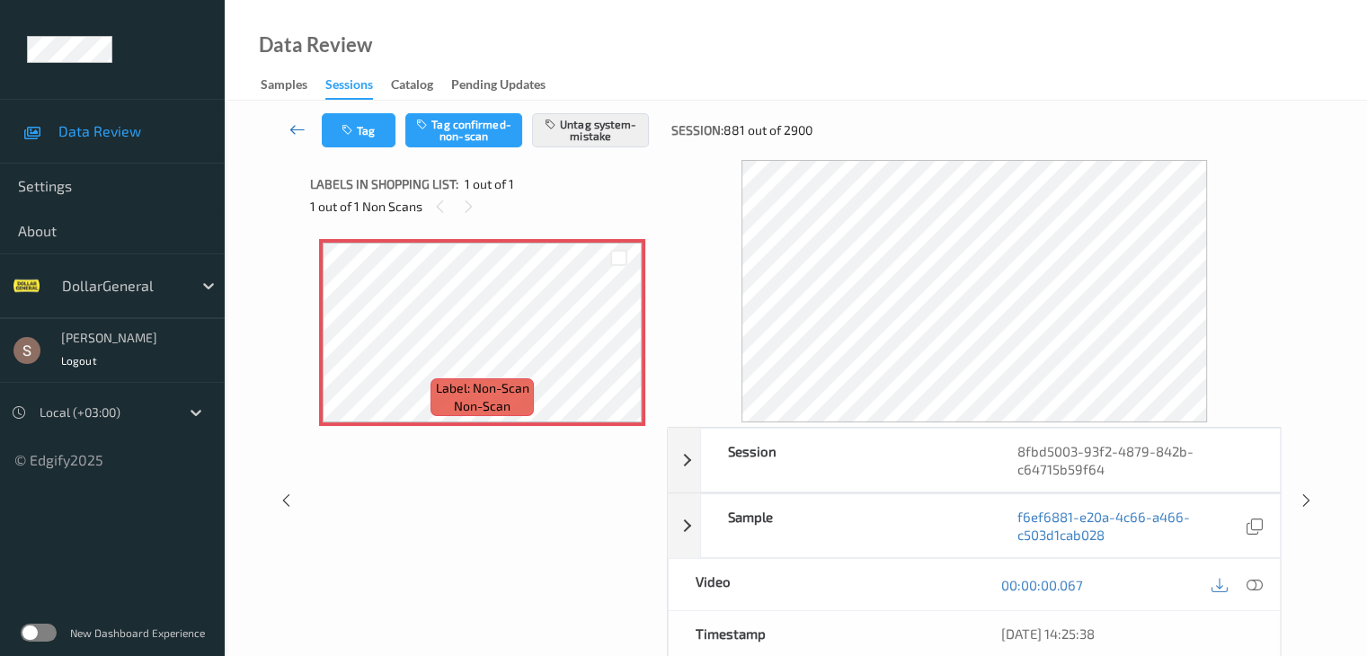
click at [294, 129] on icon at bounding box center [298, 129] width 16 height 18
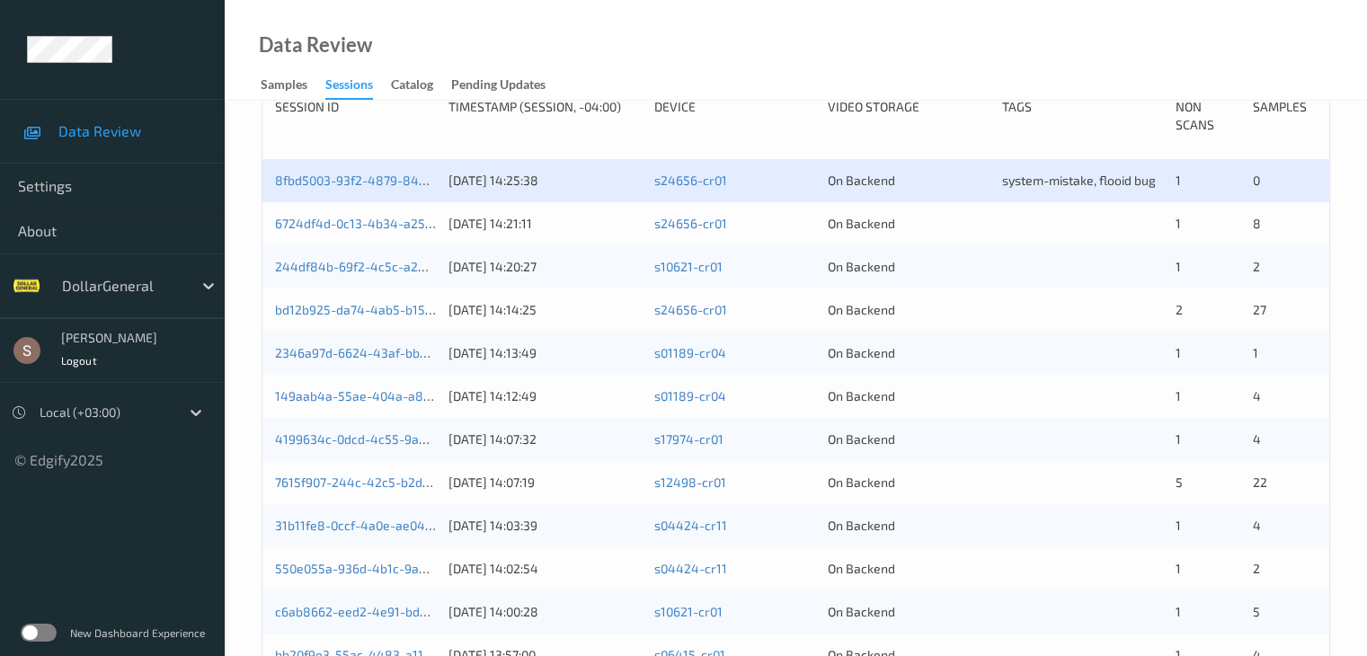
scroll to position [450, 0]
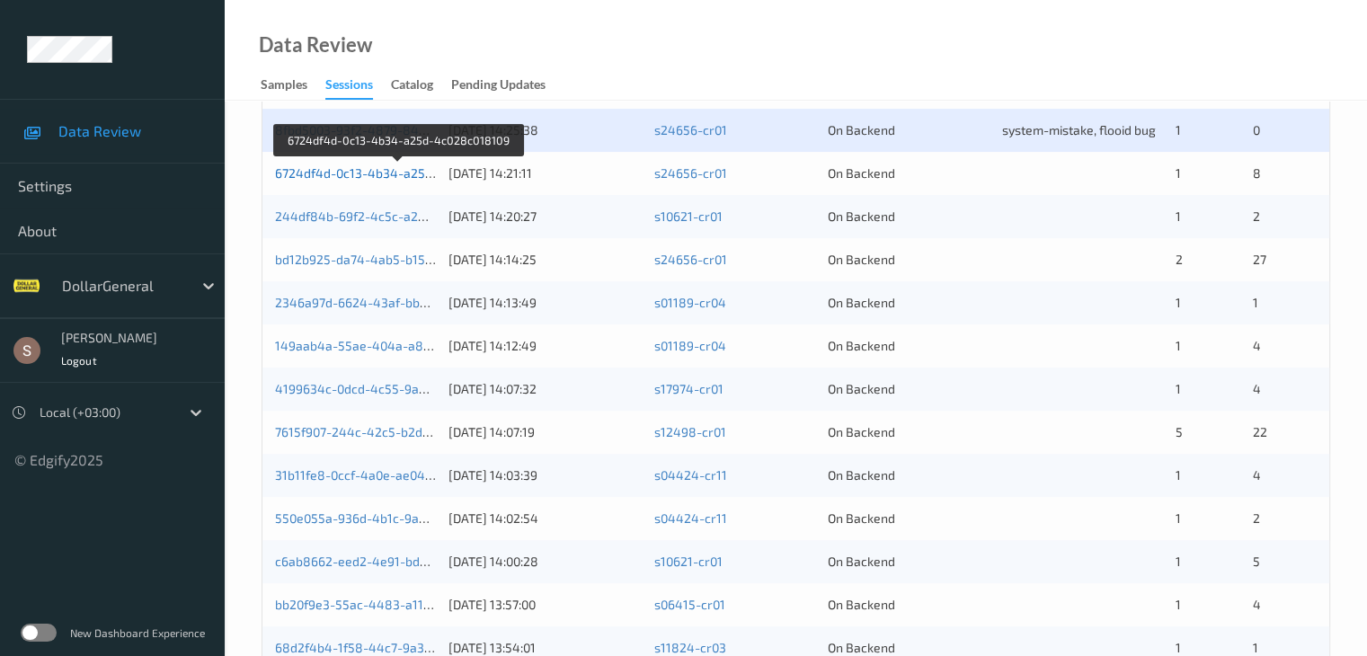
click at [363, 175] on link "6724df4d-0c13-4b34-a25d-4c028c018109" at bounding box center [398, 172] width 246 height 15
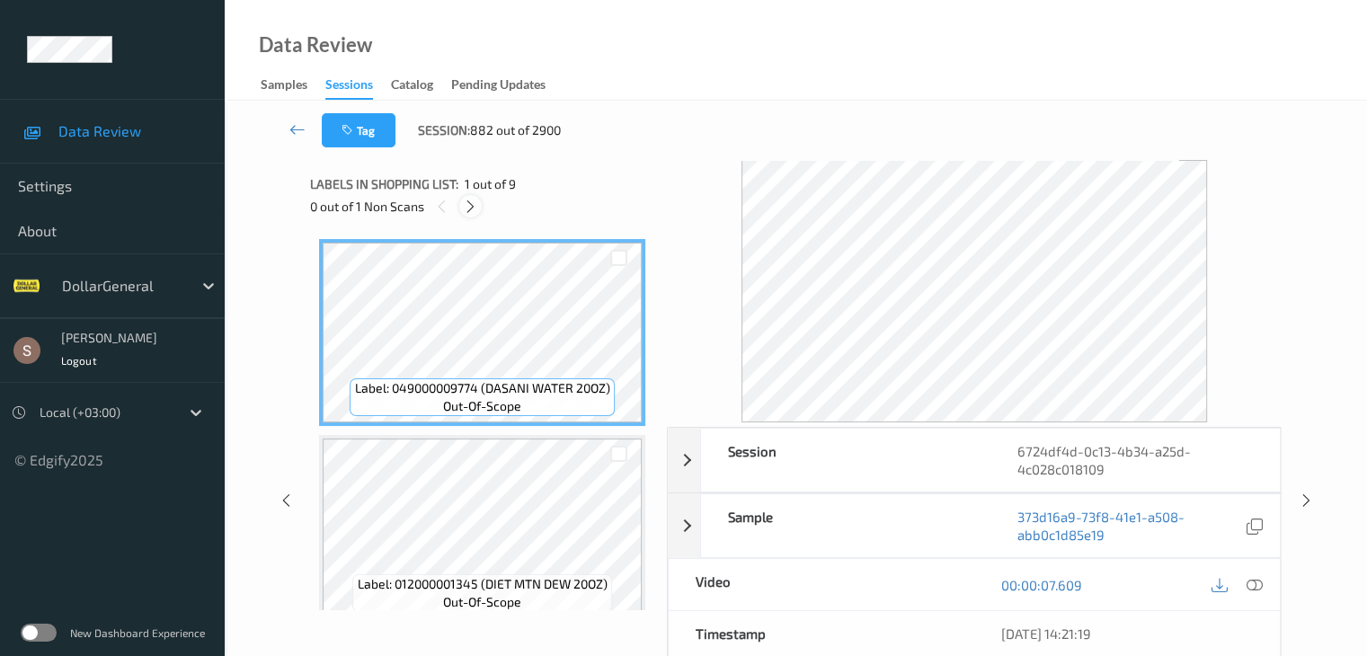
click at [472, 213] on icon at bounding box center [470, 207] width 15 height 16
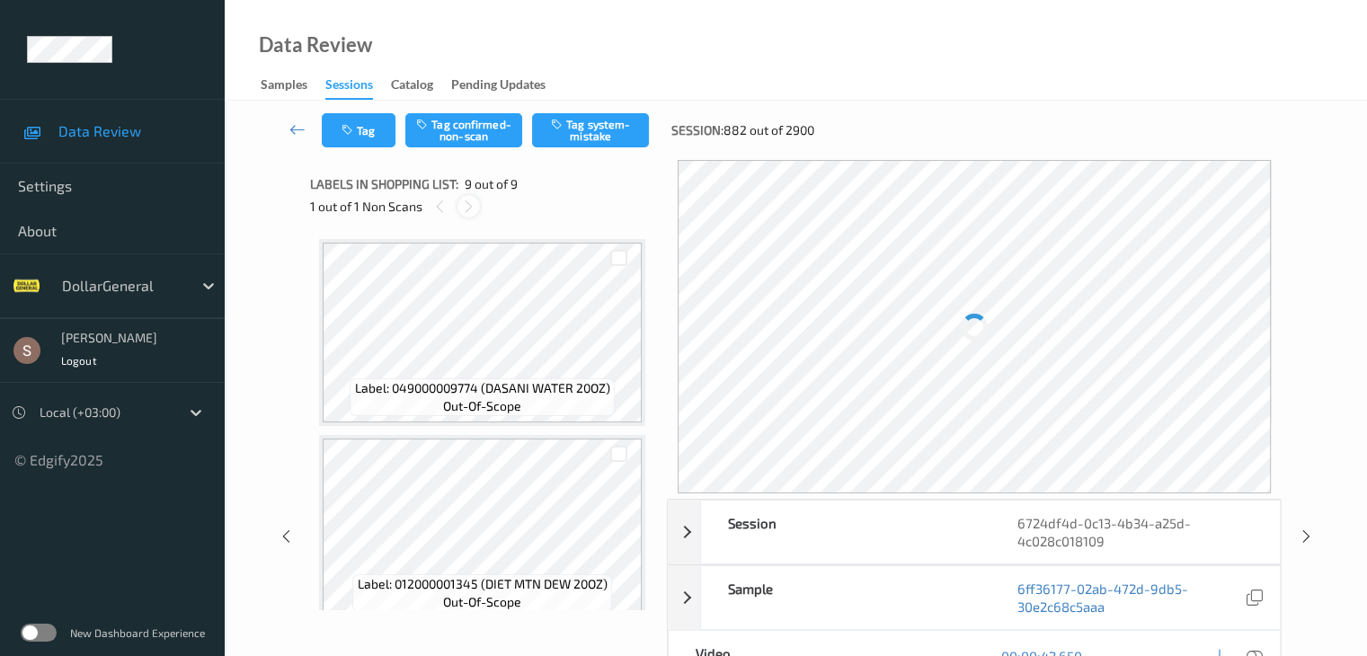
scroll to position [1381, 0]
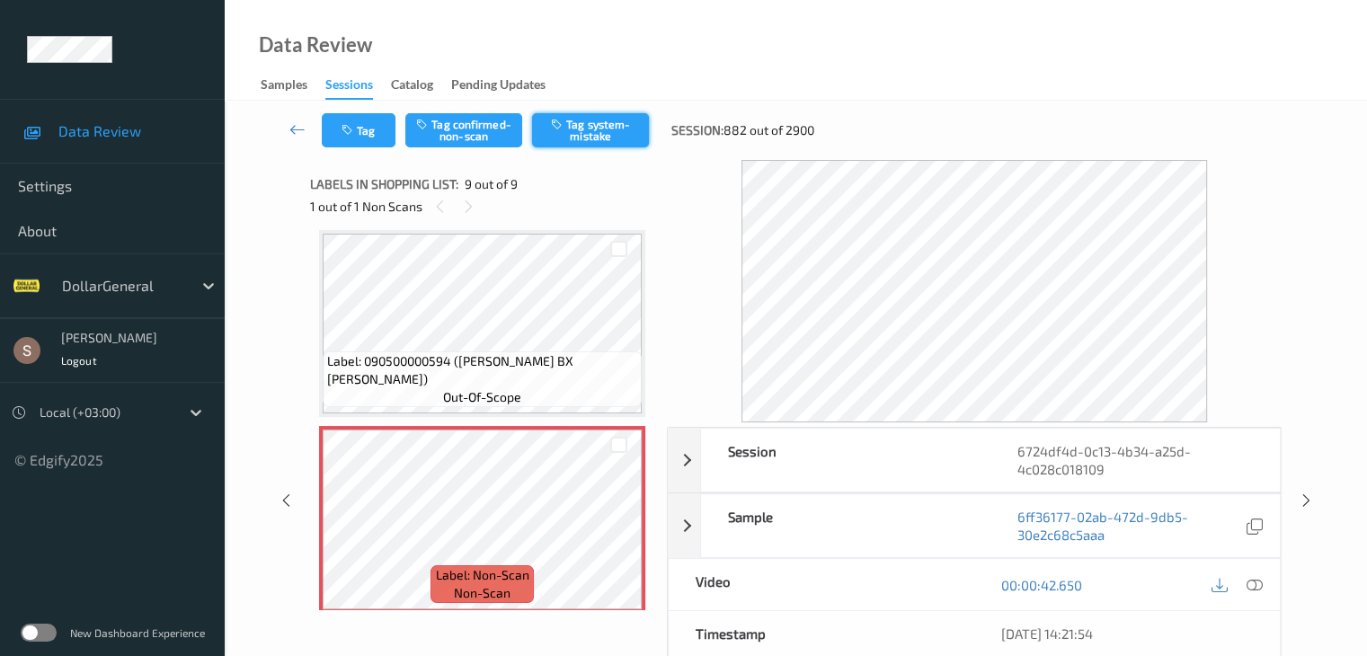
click at [601, 138] on button "Tag system-mistake" at bounding box center [590, 130] width 117 height 34
click at [302, 131] on icon at bounding box center [298, 129] width 16 height 18
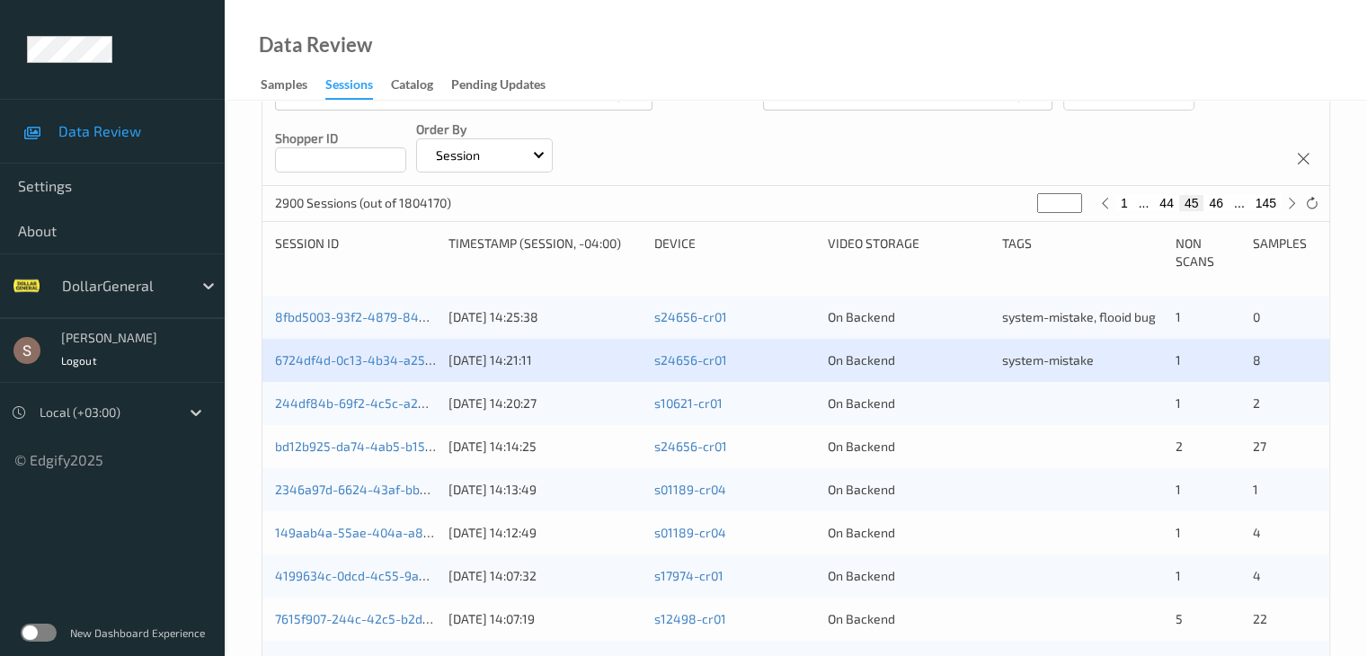
scroll to position [270, 0]
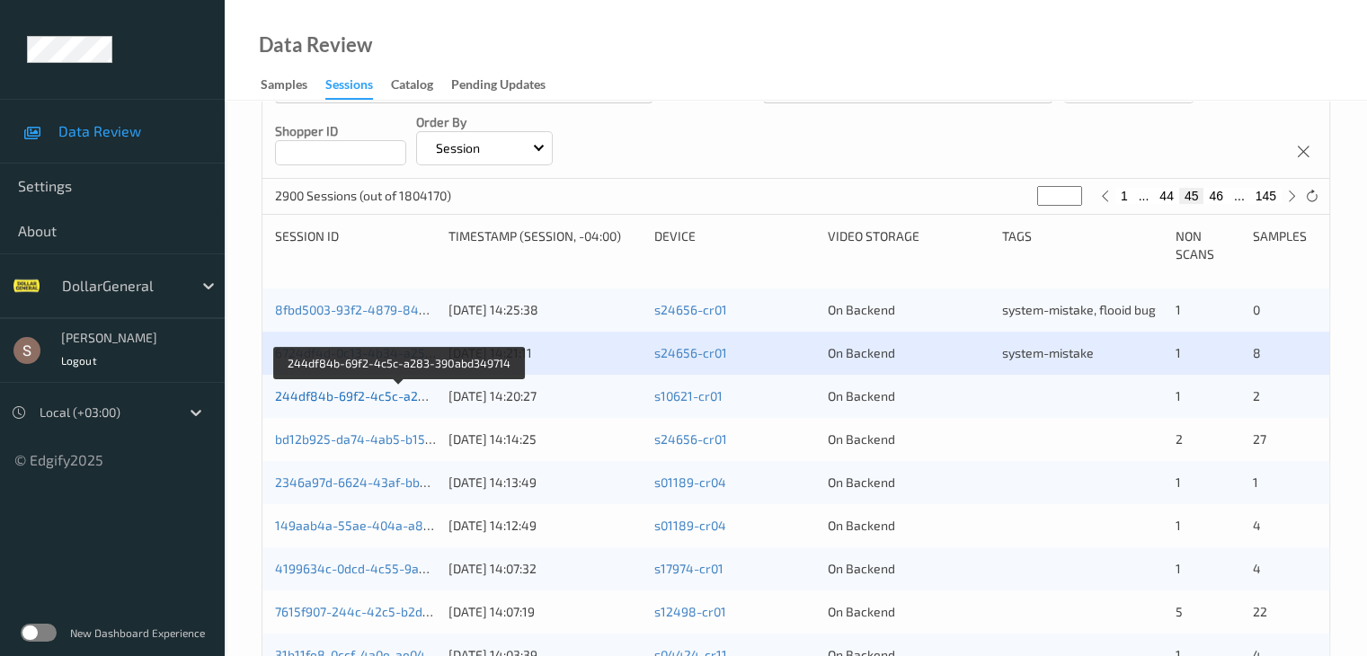
click at [400, 401] on link "244df84b-69f2-4c5c-a283-390abd349714" at bounding box center [399, 395] width 249 height 15
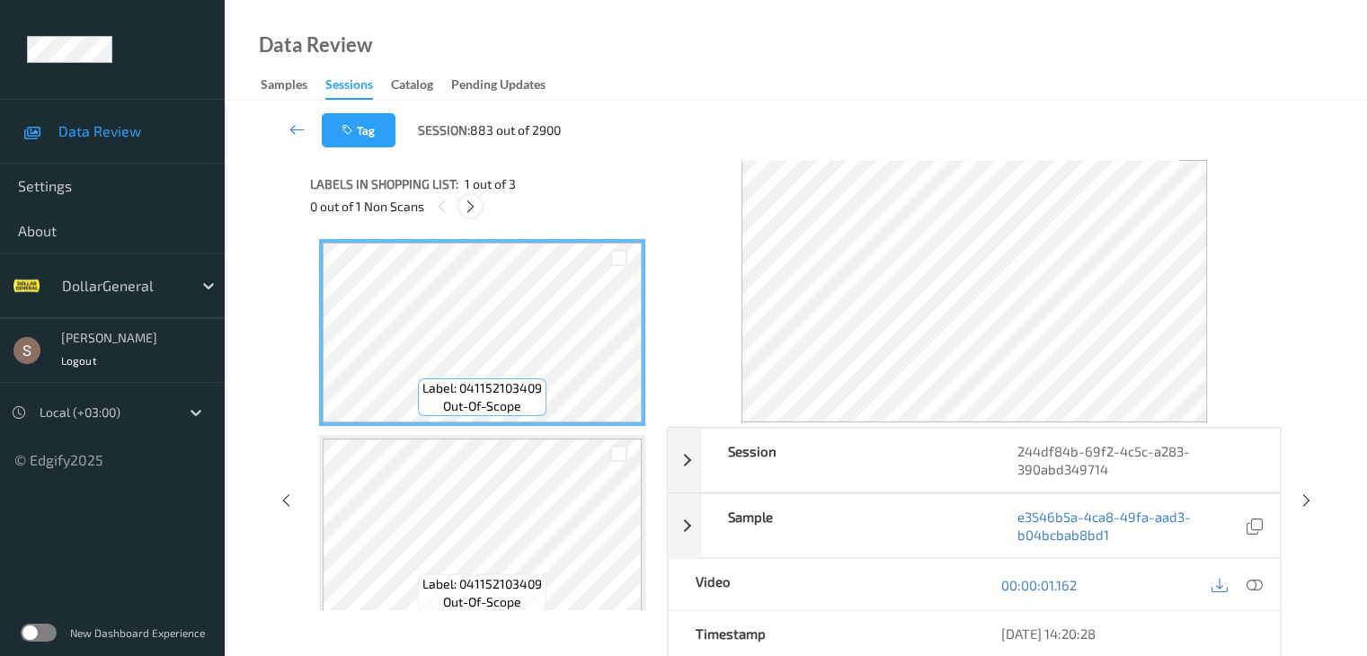
click at [471, 206] on icon at bounding box center [470, 207] width 15 height 16
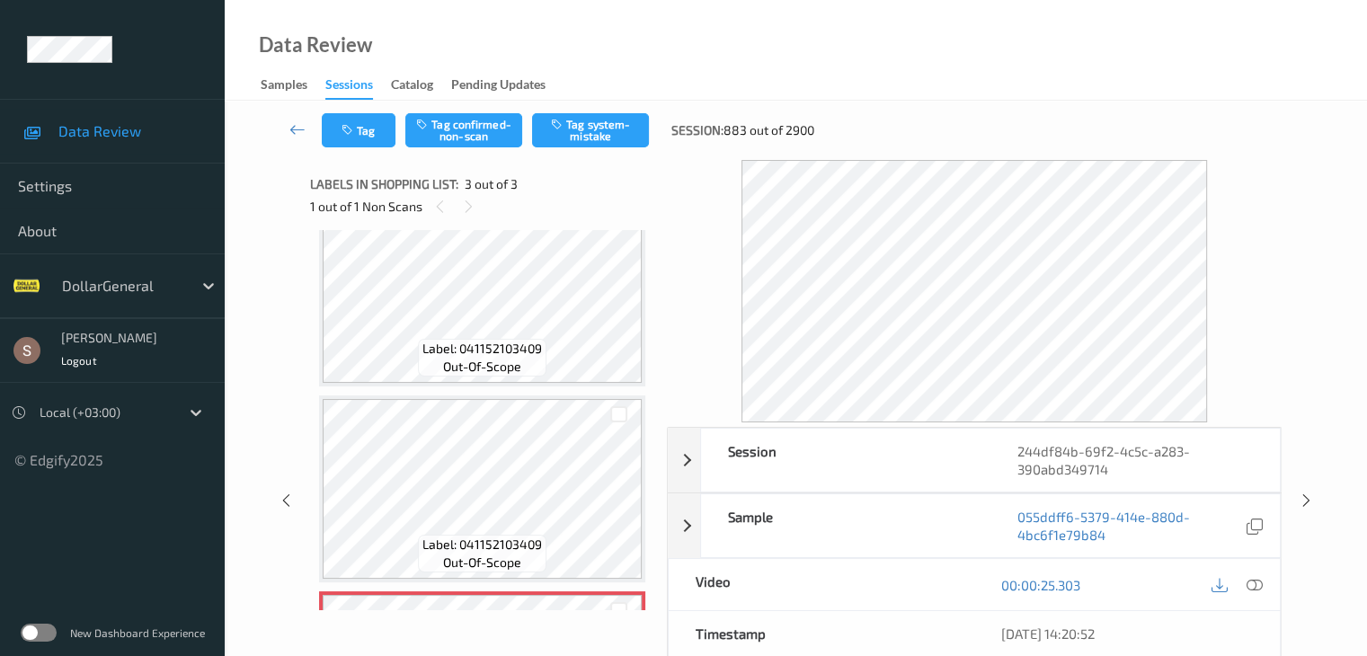
scroll to position [25, 0]
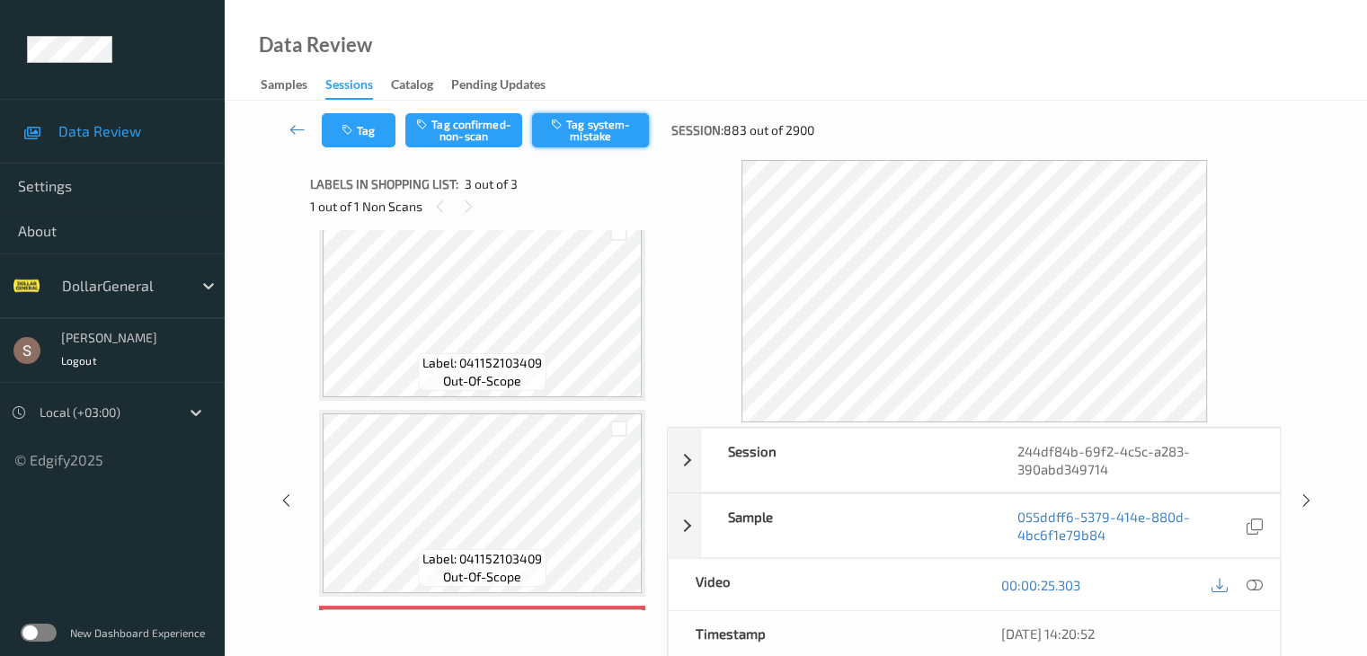
click at [591, 141] on button "Tag system-mistake" at bounding box center [590, 130] width 117 height 34
click at [300, 124] on icon at bounding box center [298, 129] width 16 height 18
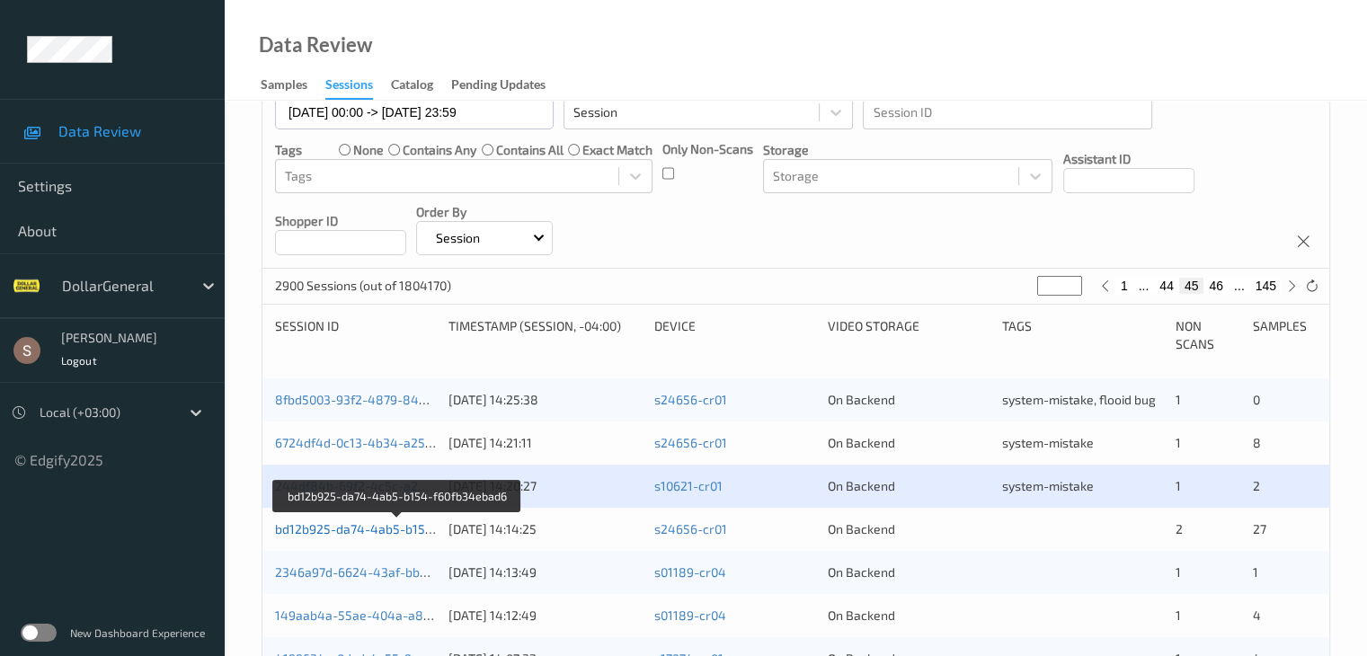
click at [316, 527] on link "bd12b925-da74-4ab5-b154-f60fb34ebad6" at bounding box center [397, 528] width 245 height 15
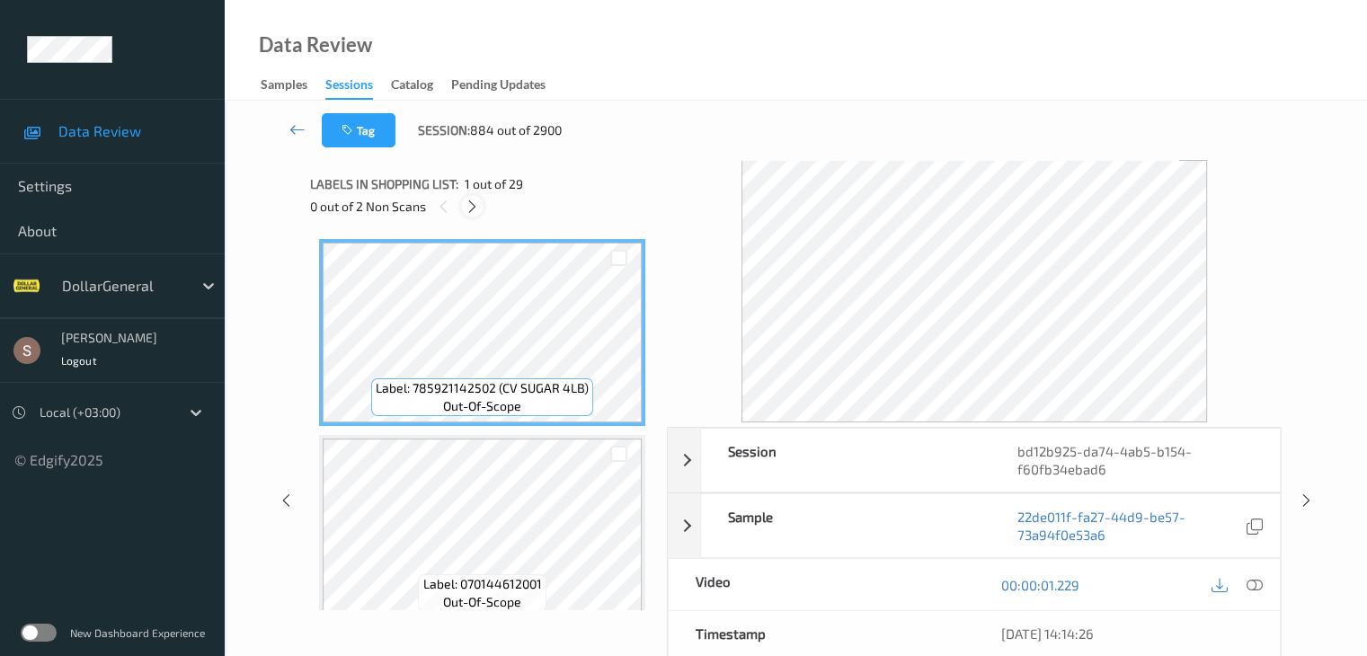
click at [471, 209] on icon at bounding box center [472, 207] width 15 height 16
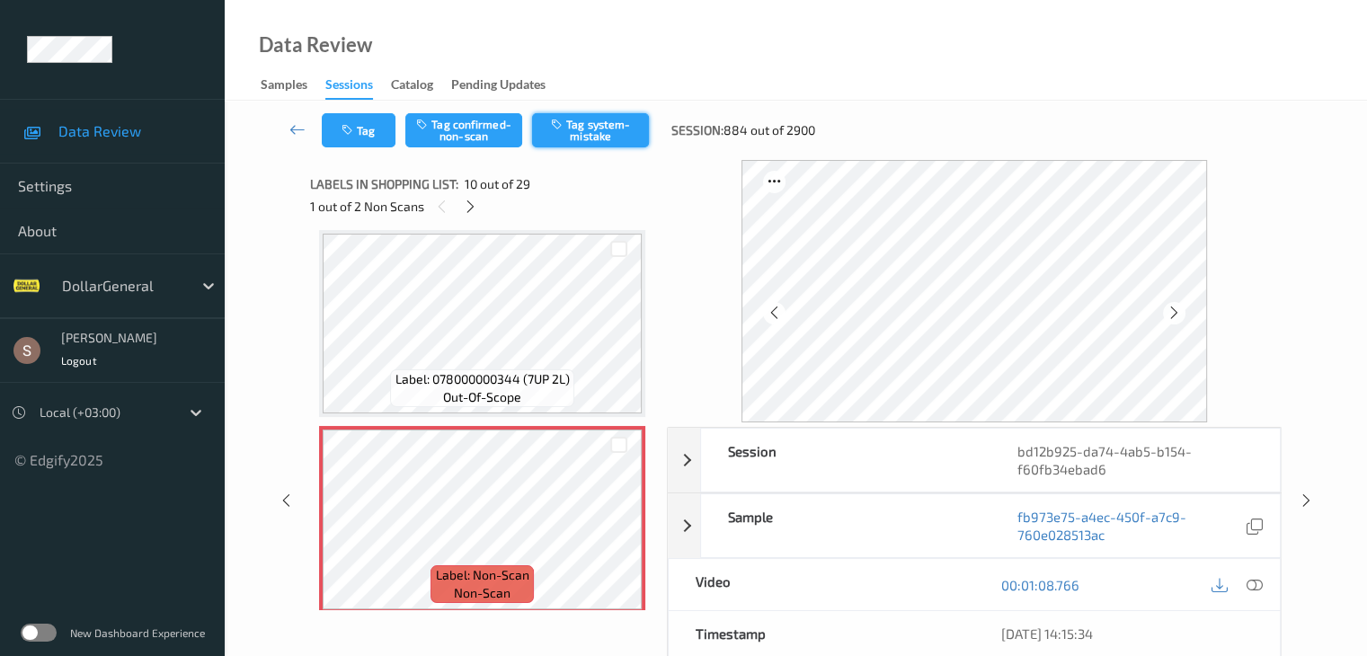
click at [583, 130] on button "Tag system-mistake" at bounding box center [590, 130] width 117 height 34
click at [470, 201] on icon at bounding box center [470, 207] width 15 height 16
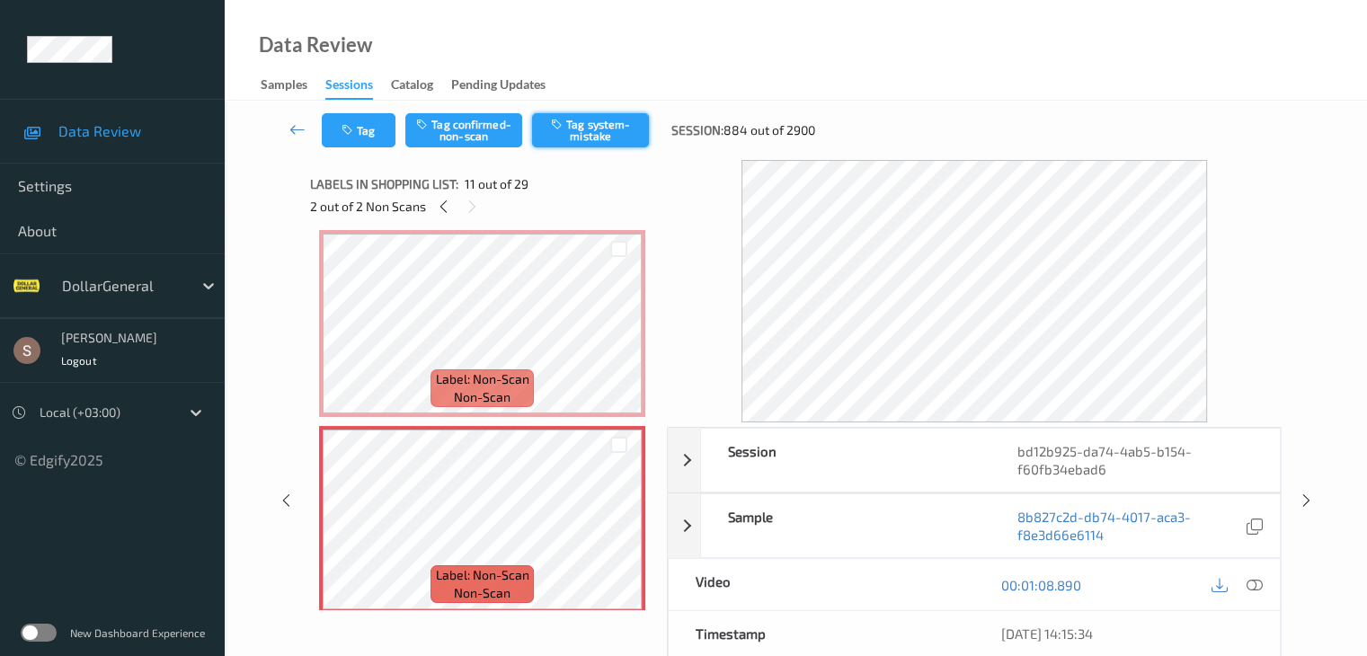
click at [586, 142] on button "Tag system-mistake" at bounding box center [590, 130] width 117 height 34
click at [309, 130] on link at bounding box center [298, 130] width 48 height 34
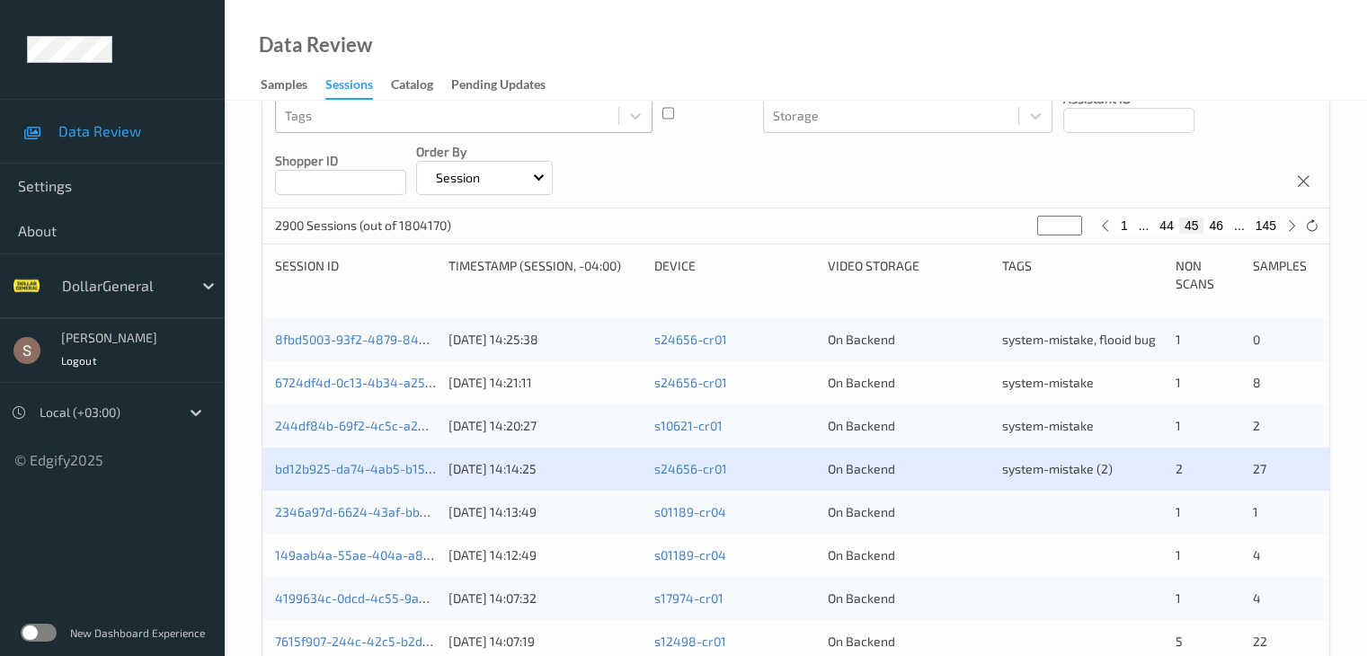
scroll to position [360, 0]
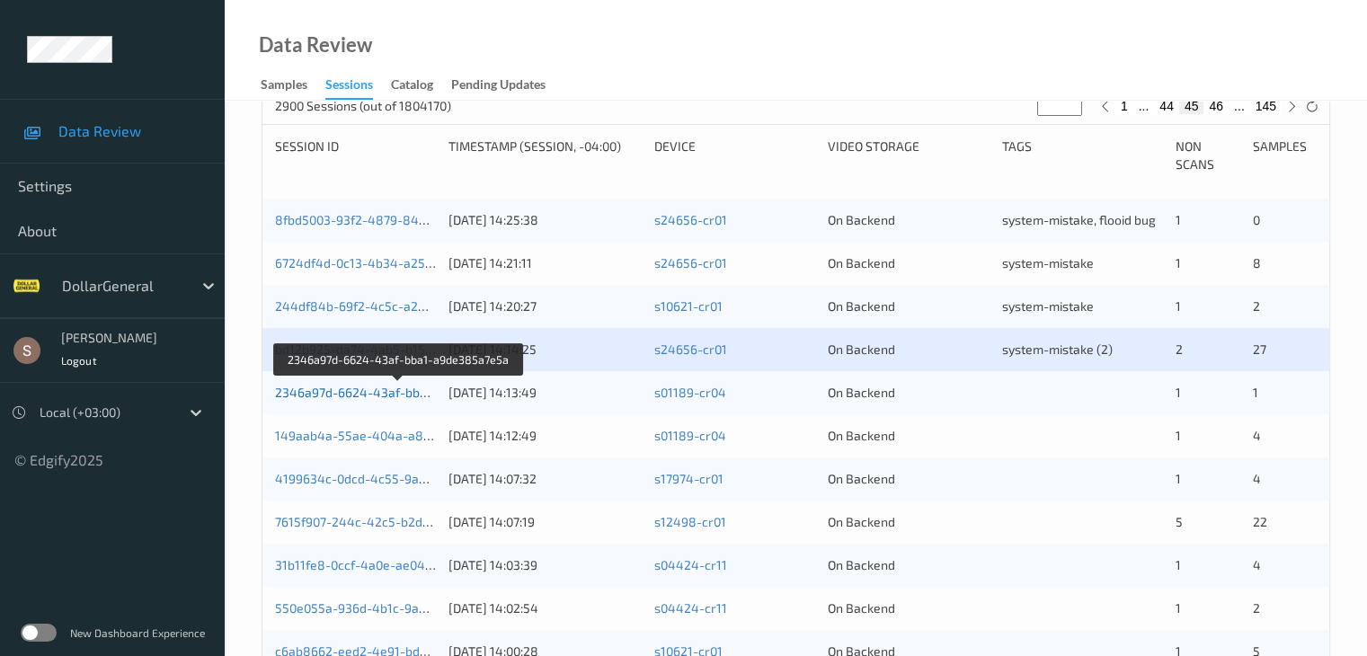
click at [336, 398] on link "2346a97d-6624-43af-bba1-a9de385a7e5a" at bounding box center [399, 392] width 249 height 15
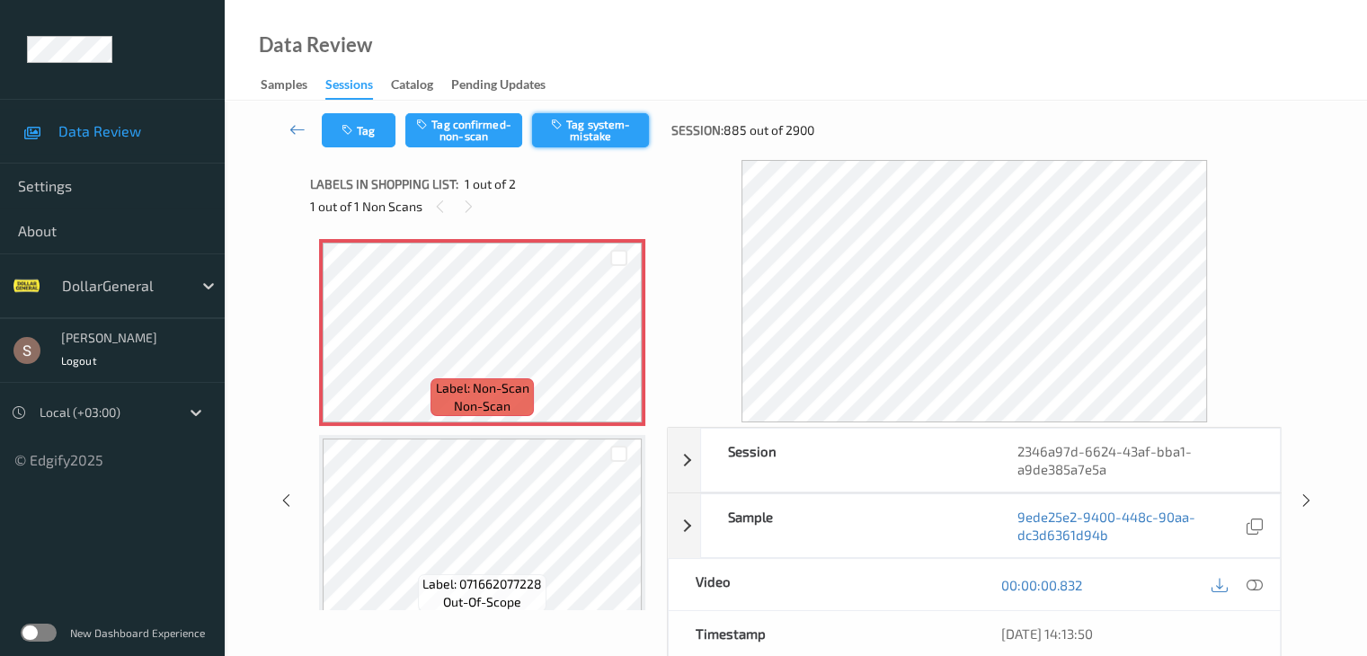
click at [592, 132] on button "Tag system-mistake" at bounding box center [590, 130] width 117 height 34
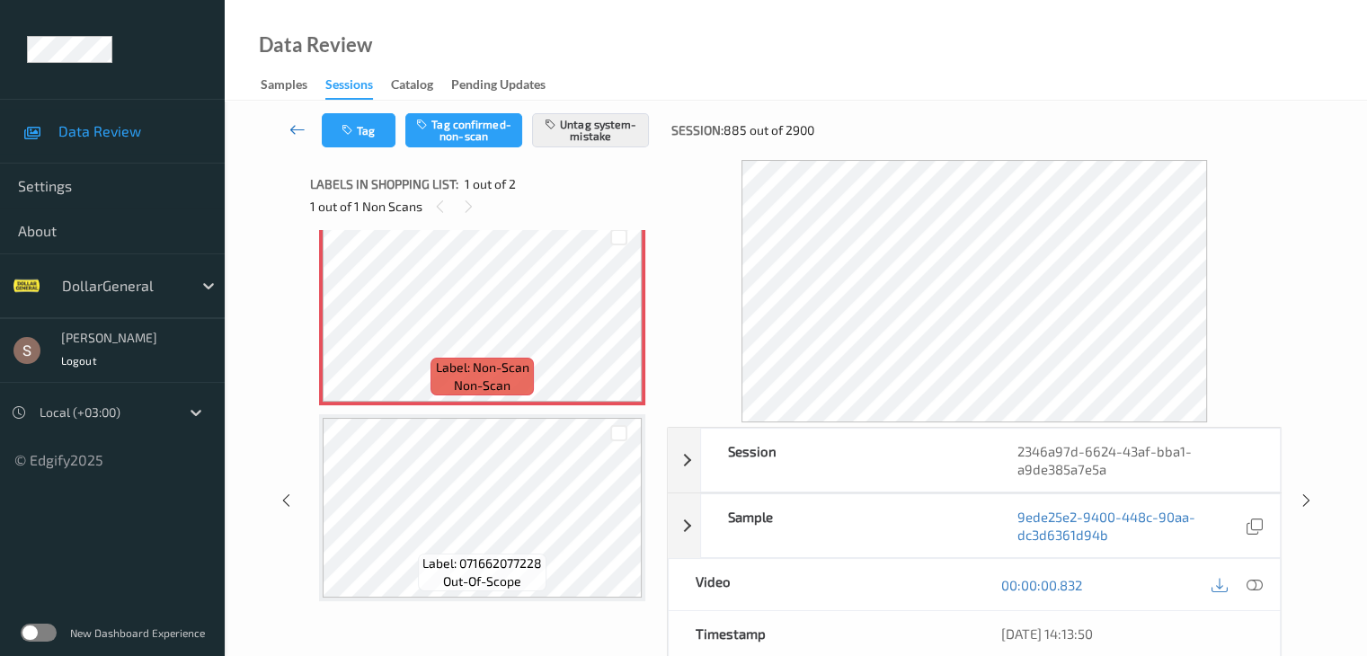
click at [298, 127] on icon at bounding box center [298, 129] width 16 height 18
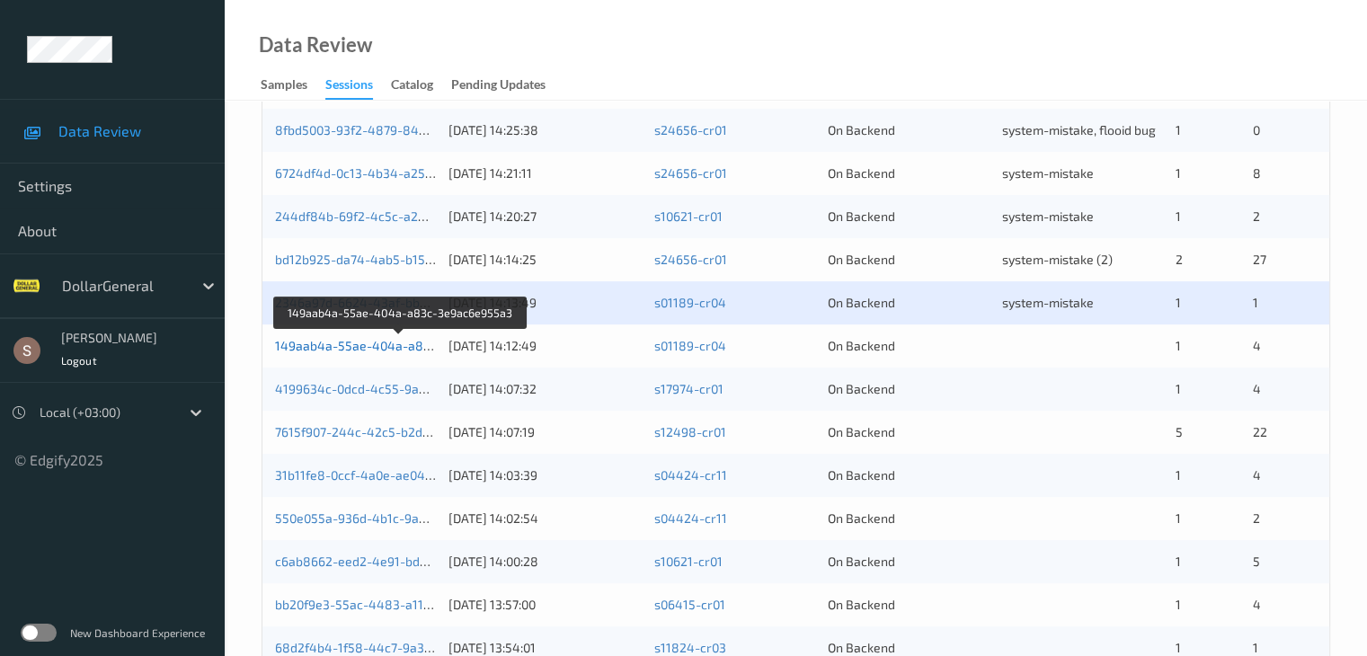
click at [372, 346] on link "149aab4a-55ae-404a-a83c-3e9ac6e955a3" at bounding box center [401, 345] width 253 height 15
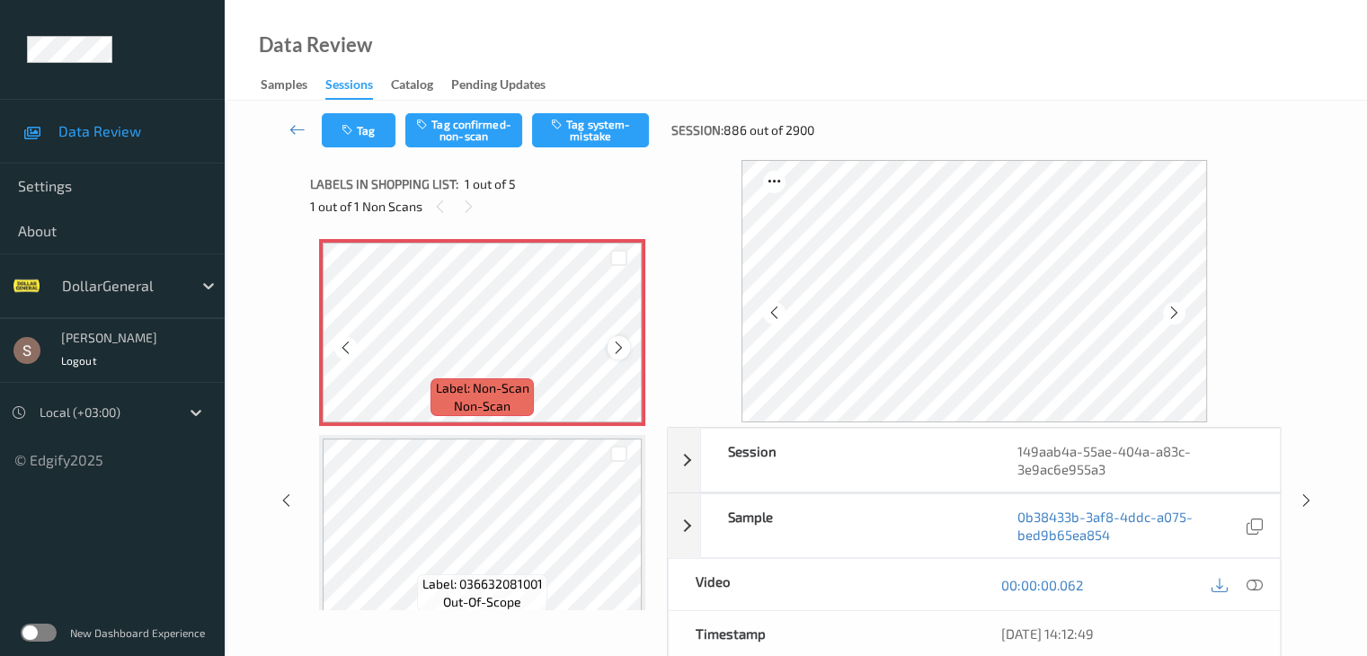
click at [619, 347] on icon at bounding box center [618, 348] width 15 height 16
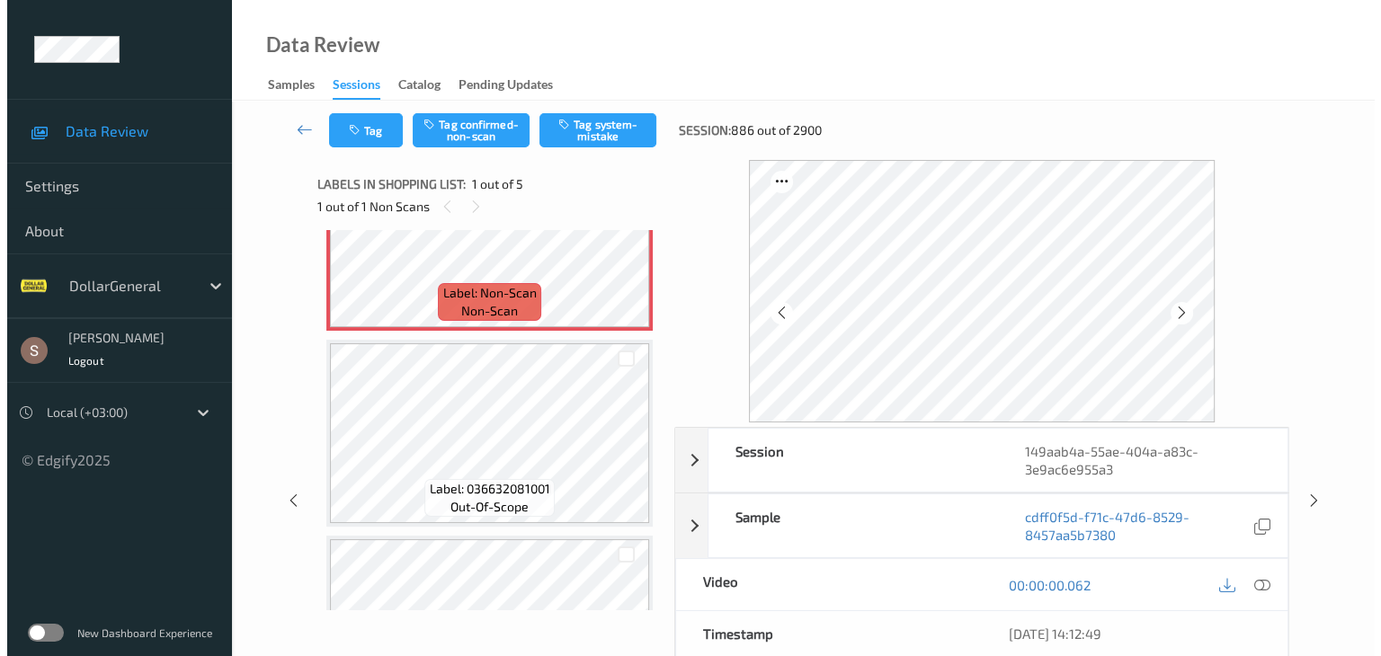
scroll to position [180, 0]
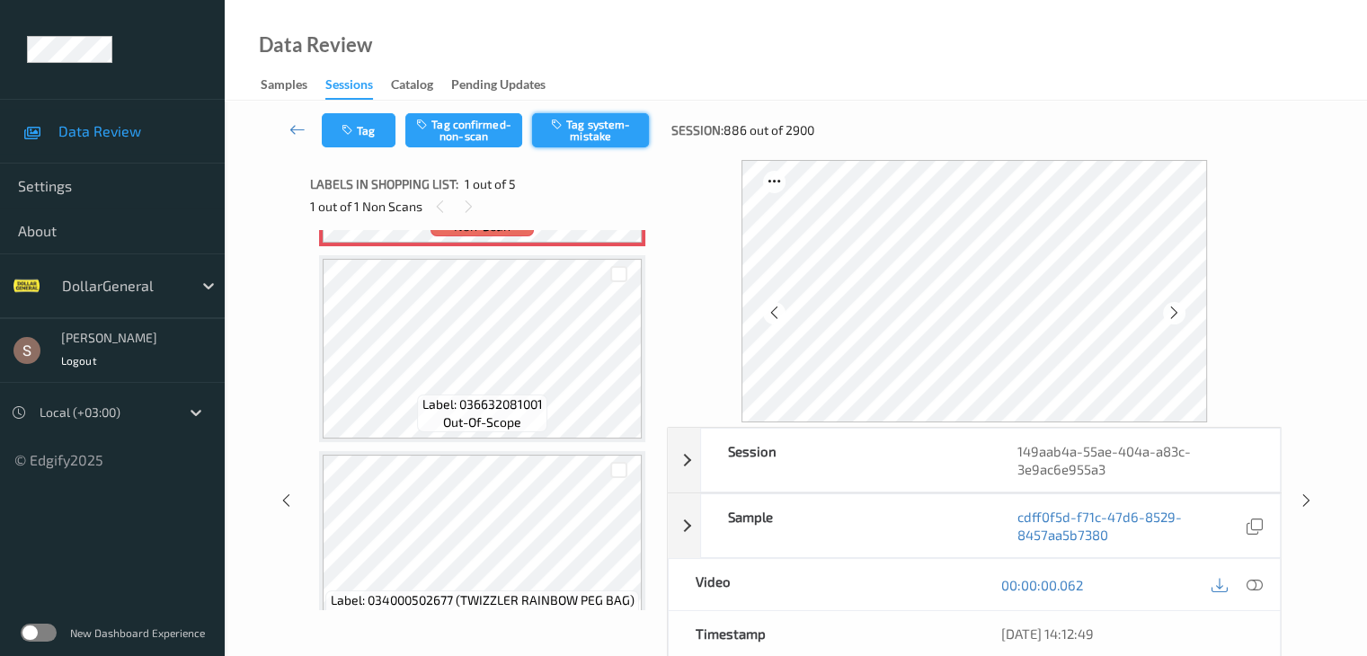
click at [575, 140] on button "Tag system-mistake" at bounding box center [590, 130] width 117 height 34
click at [349, 120] on button "Tag" at bounding box center [359, 130] width 74 height 34
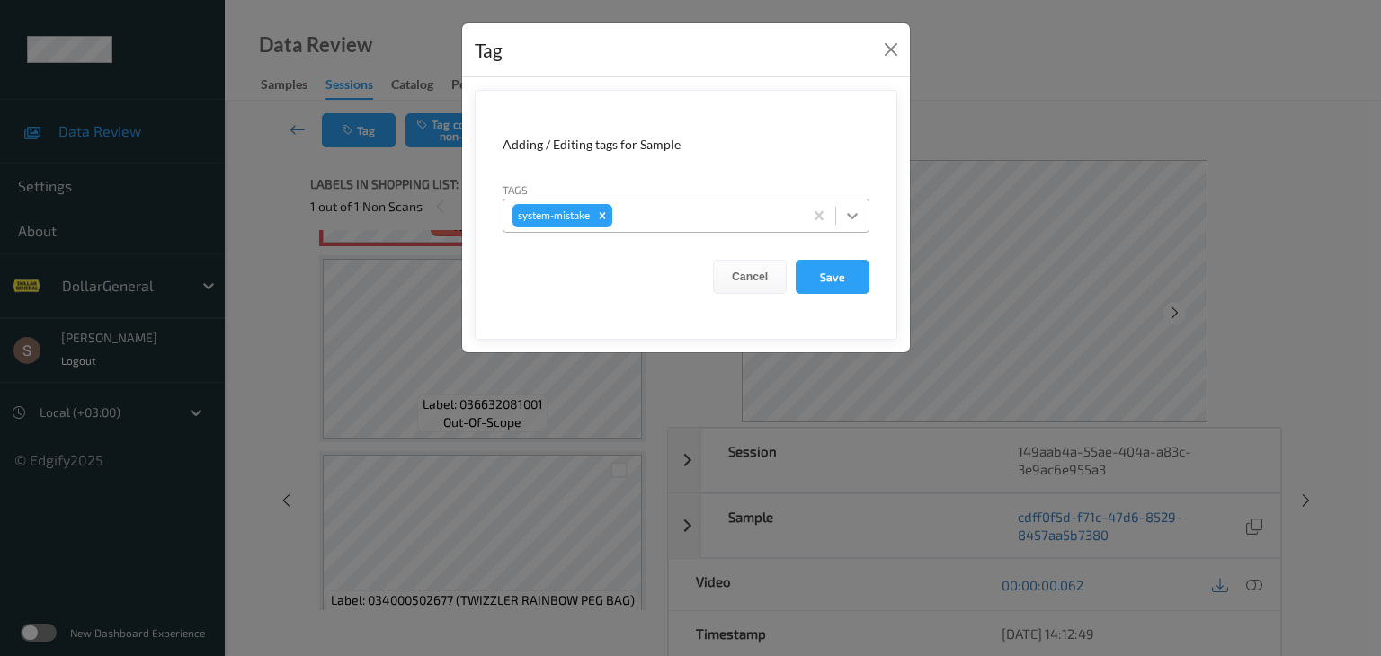
click at [853, 217] on icon at bounding box center [852, 216] width 11 height 6
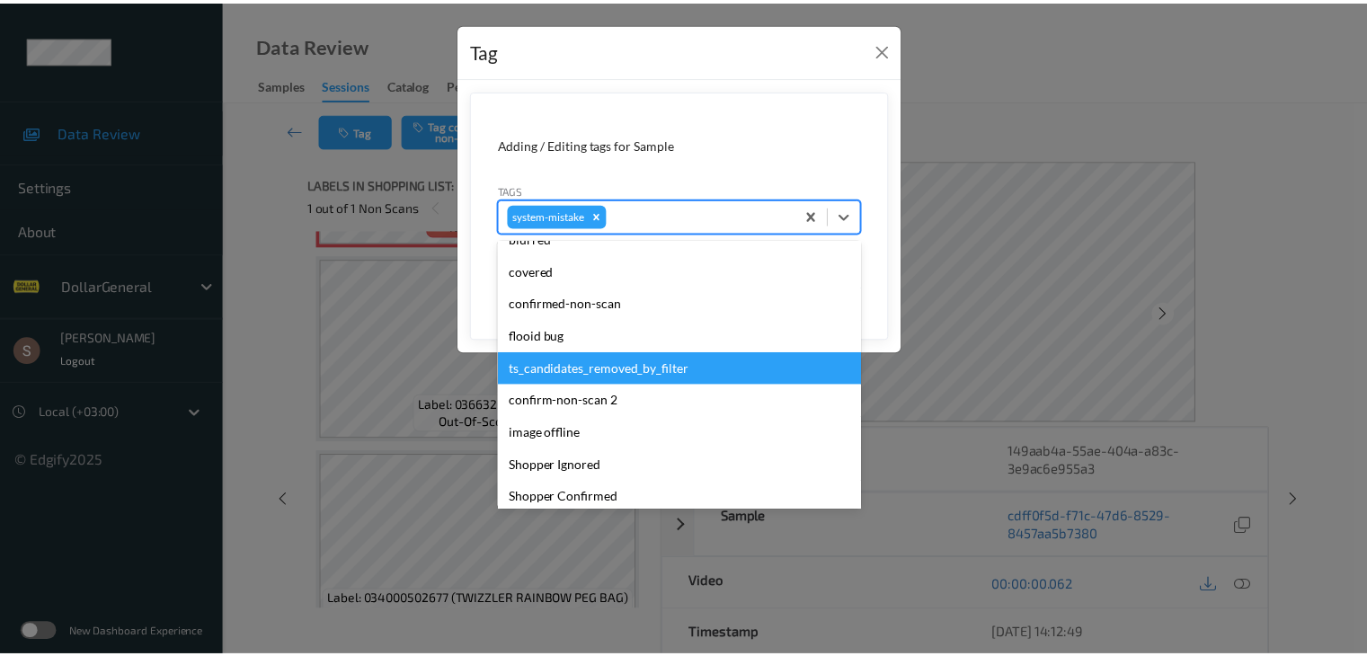
scroll to position [450, 0]
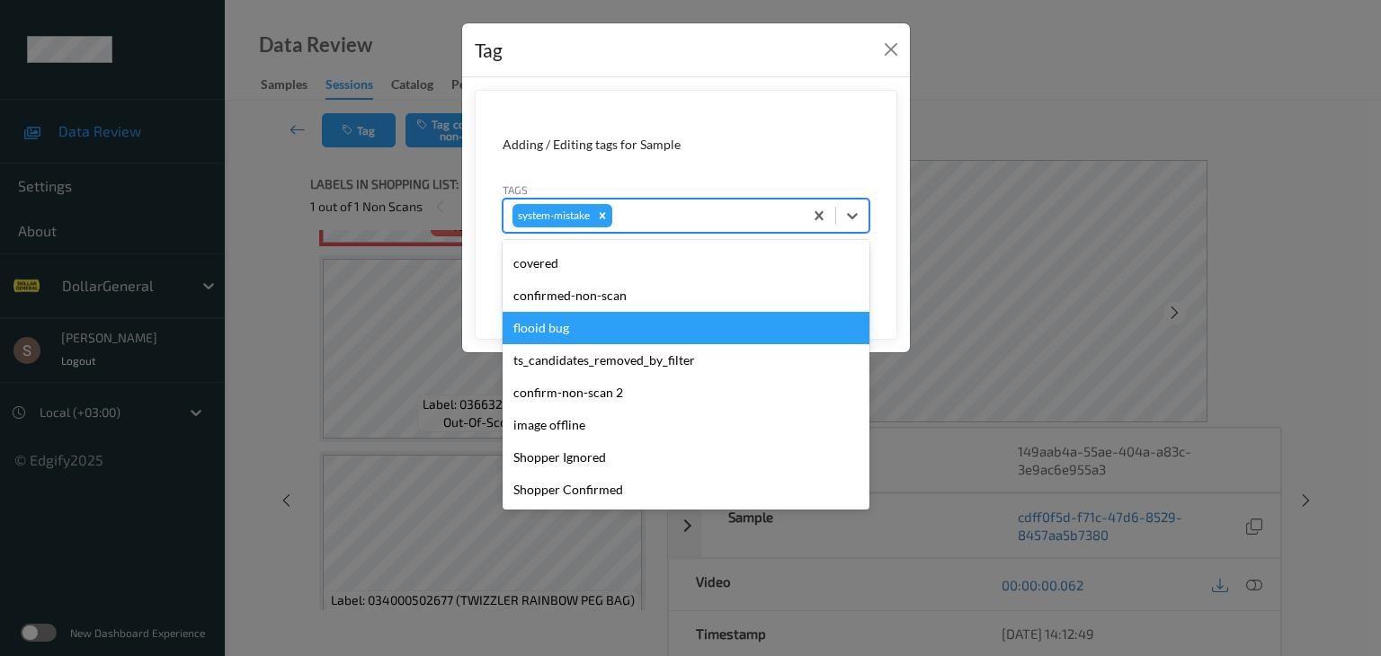
click at [606, 314] on div "flooid bug" at bounding box center [686, 328] width 367 height 32
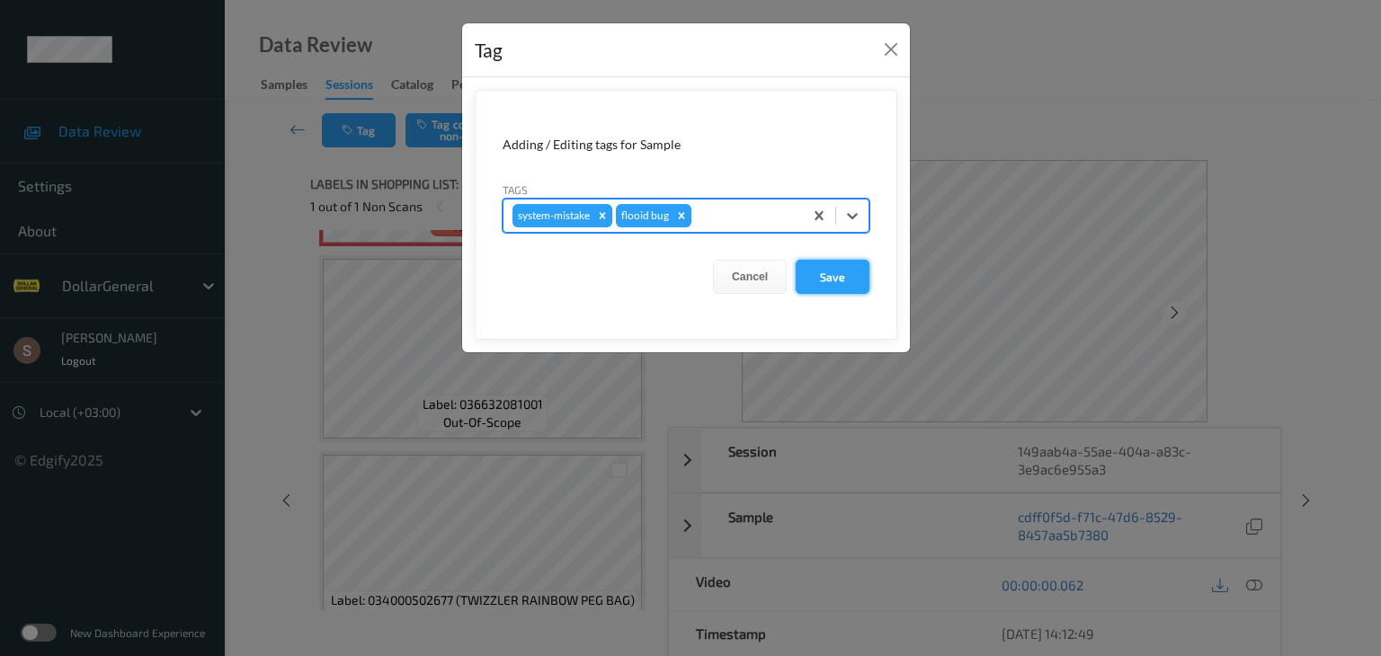
click at [831, 281] on button "Save" at bounding box center [833, 277] width 74 height 34
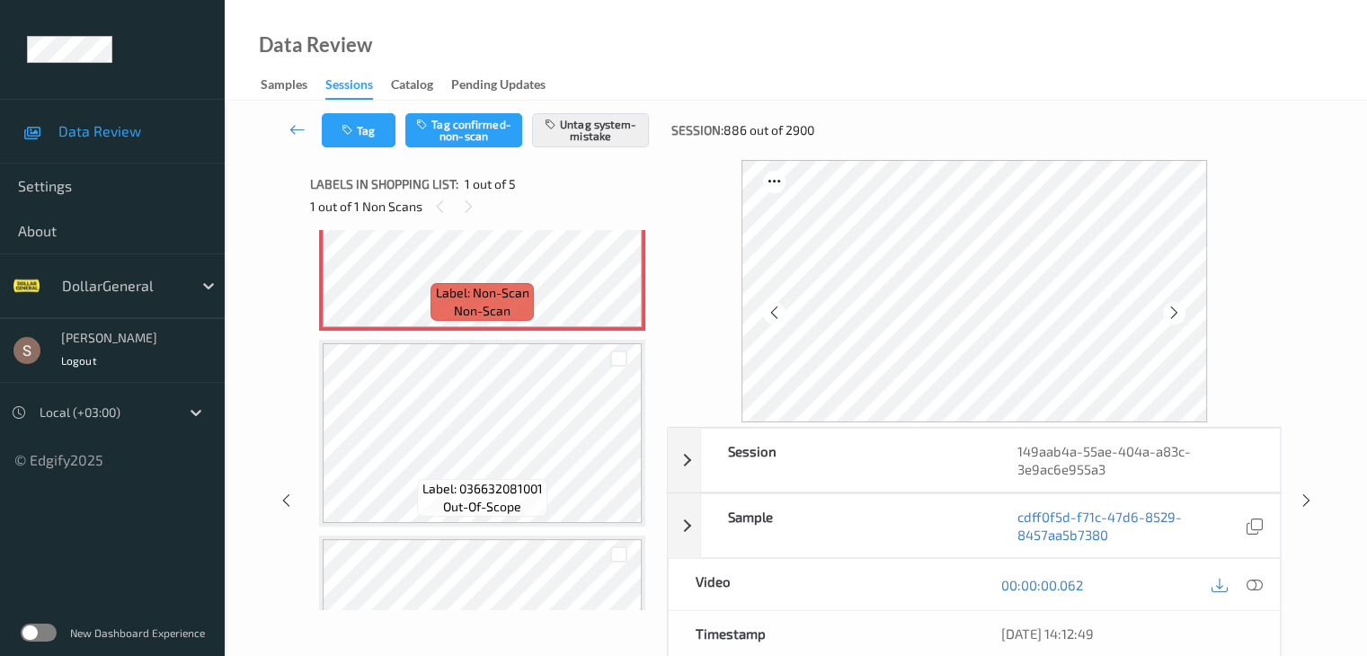
scroll to position [0, 0]
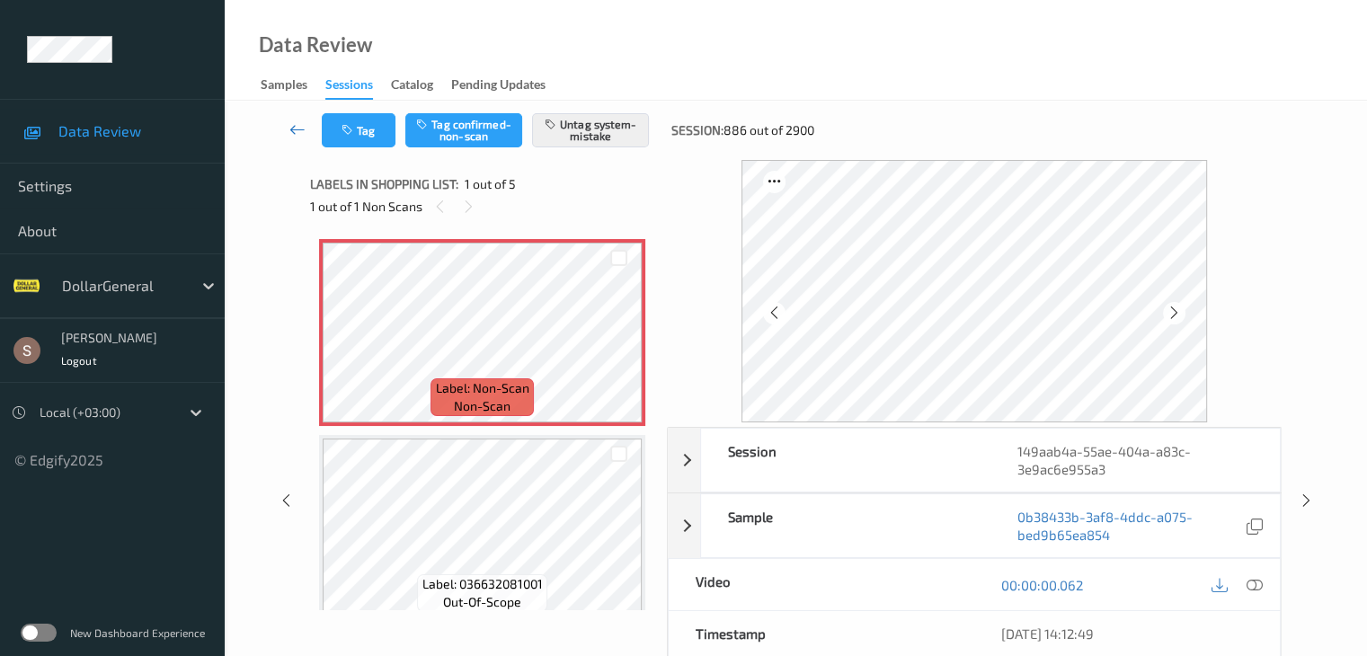
click at [297, 132] on icon at bounding box center [298, 129] width 16 height 18
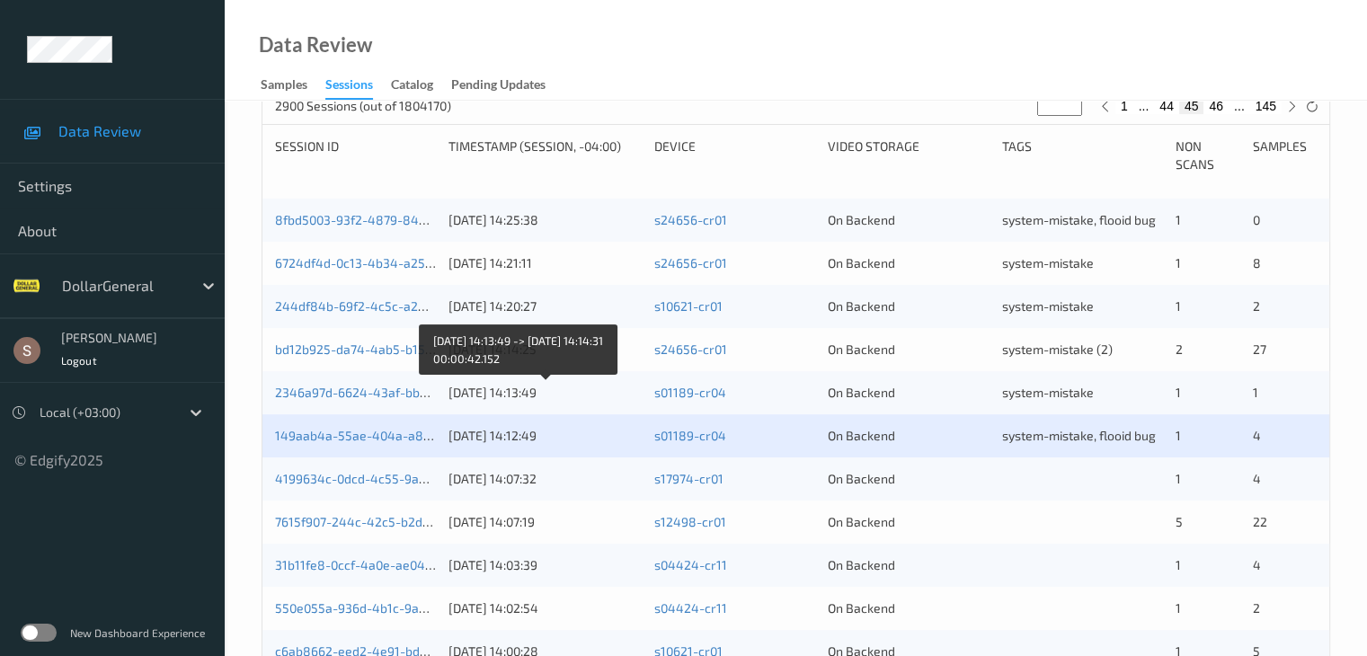
scroll to position [629, 0]
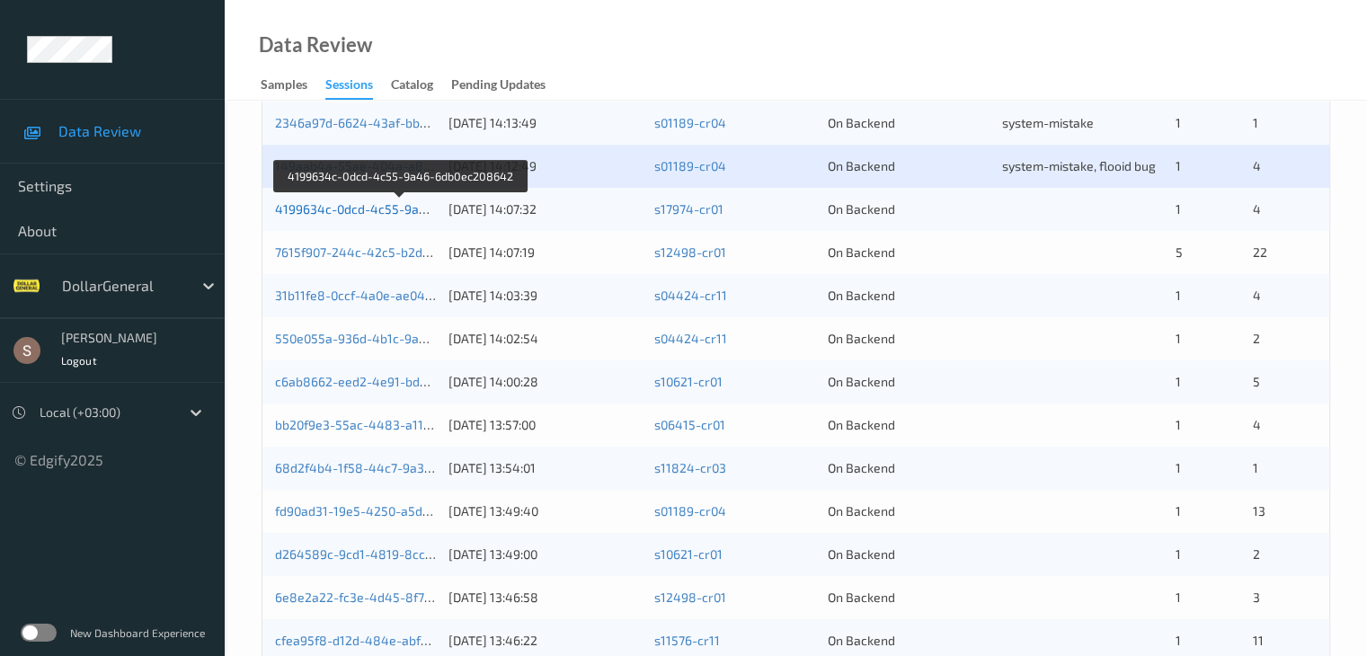
click at [335, 210] on link "4199634c-0dcd-4c55-9a46-6db0ec208642" at bounding box center [401, 208] width 252 height 15
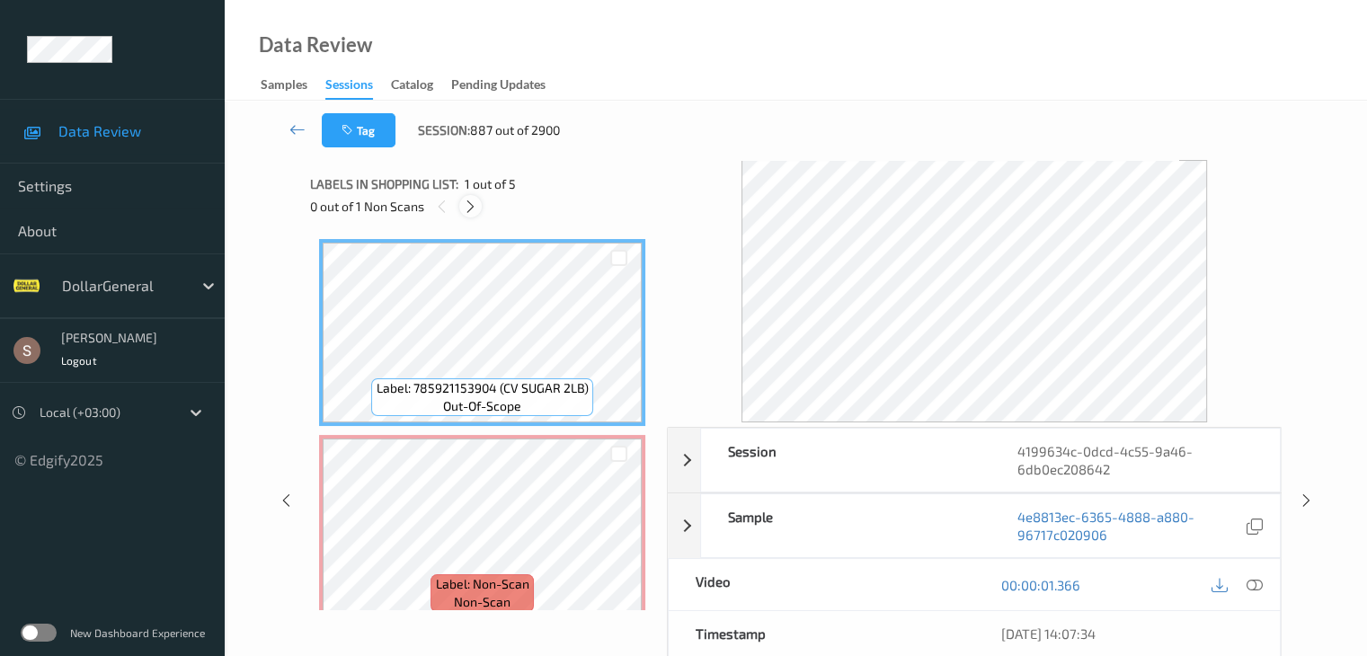
click at [473, 206] on icon at bounding box center [470, 207] width 15 height 16
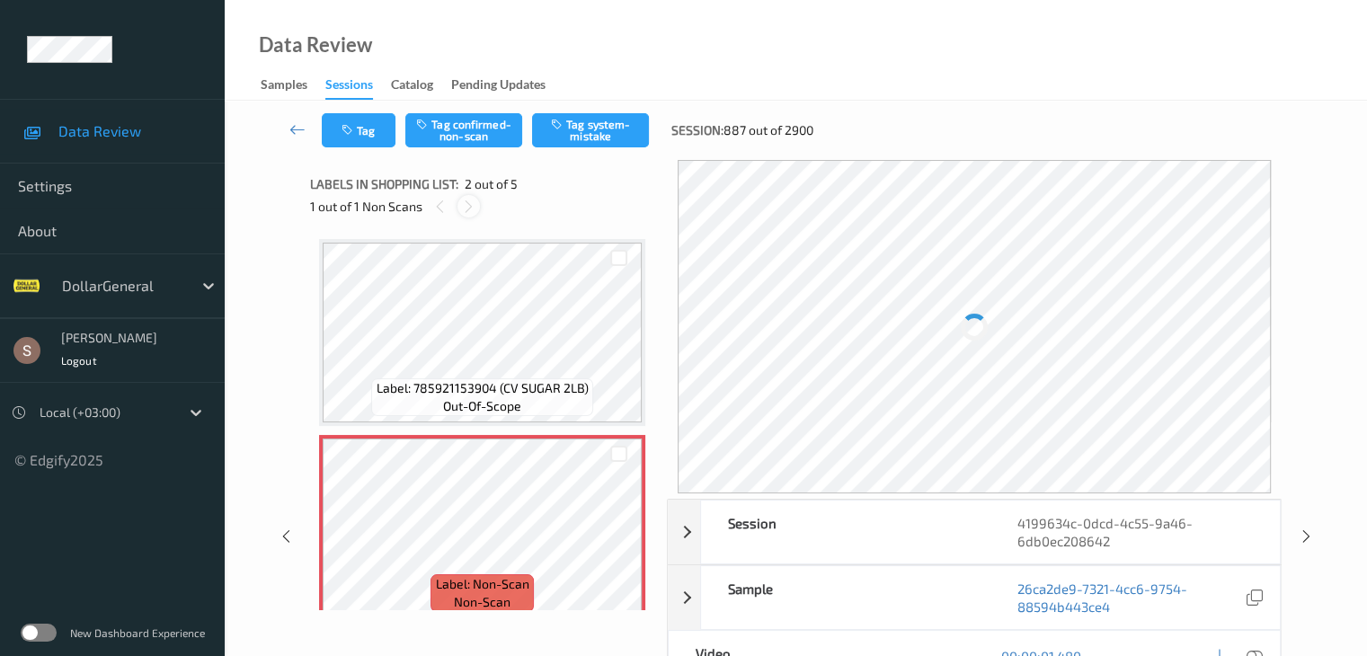
scroll to position [9, 0]
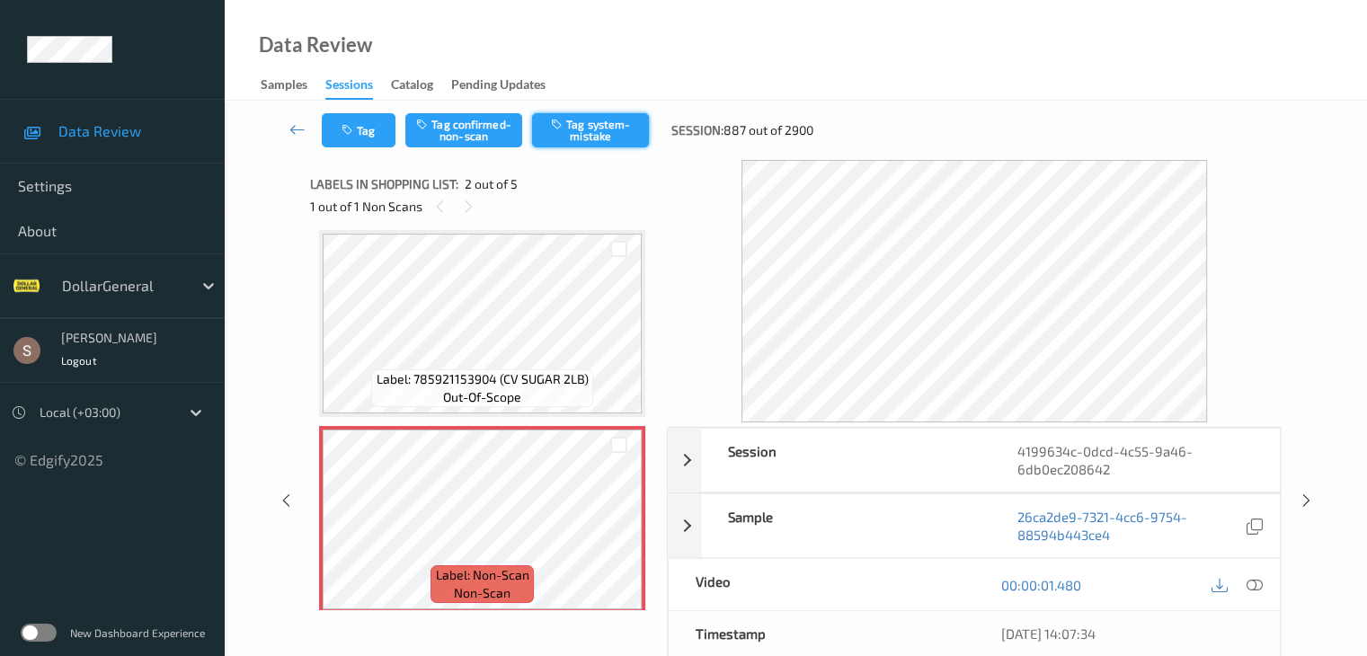
click at [581, 129] on button "Tag system-mistake" at bounding box center [590, 130] width 117 height 34
click at [307, 130] on link at bounding box center [298, 130] width 48 height 34
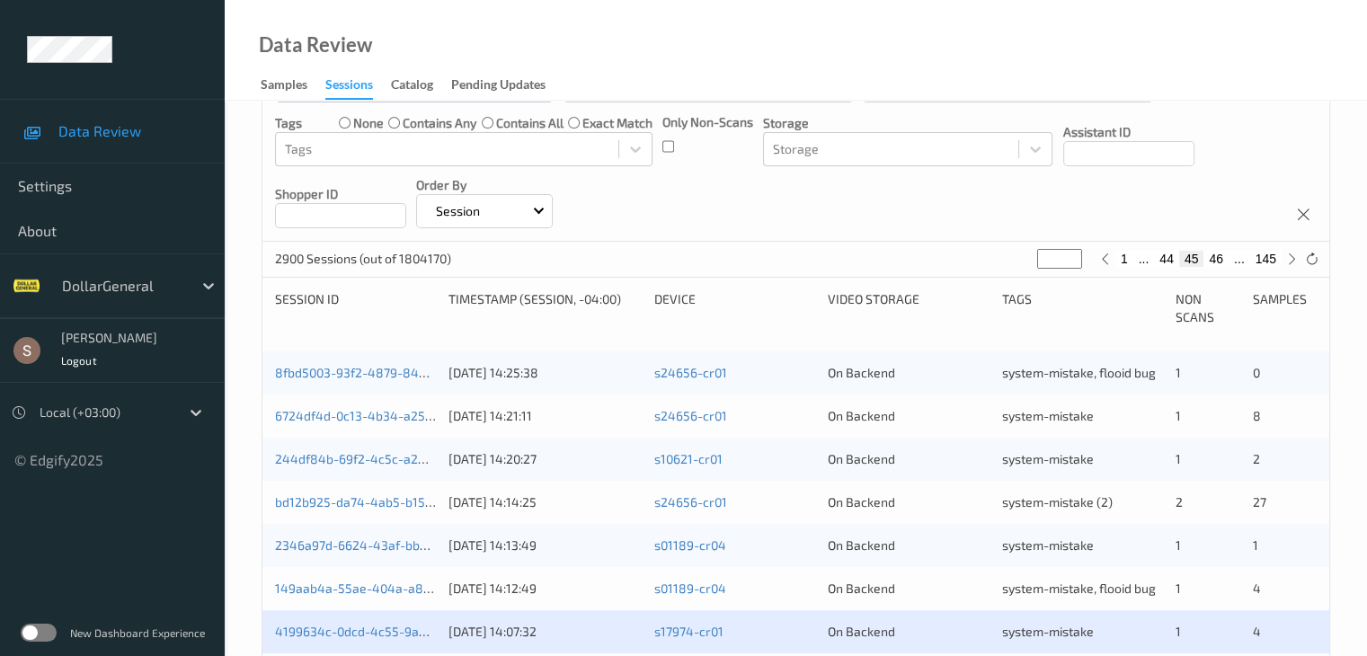
scroll to position [450, 0]
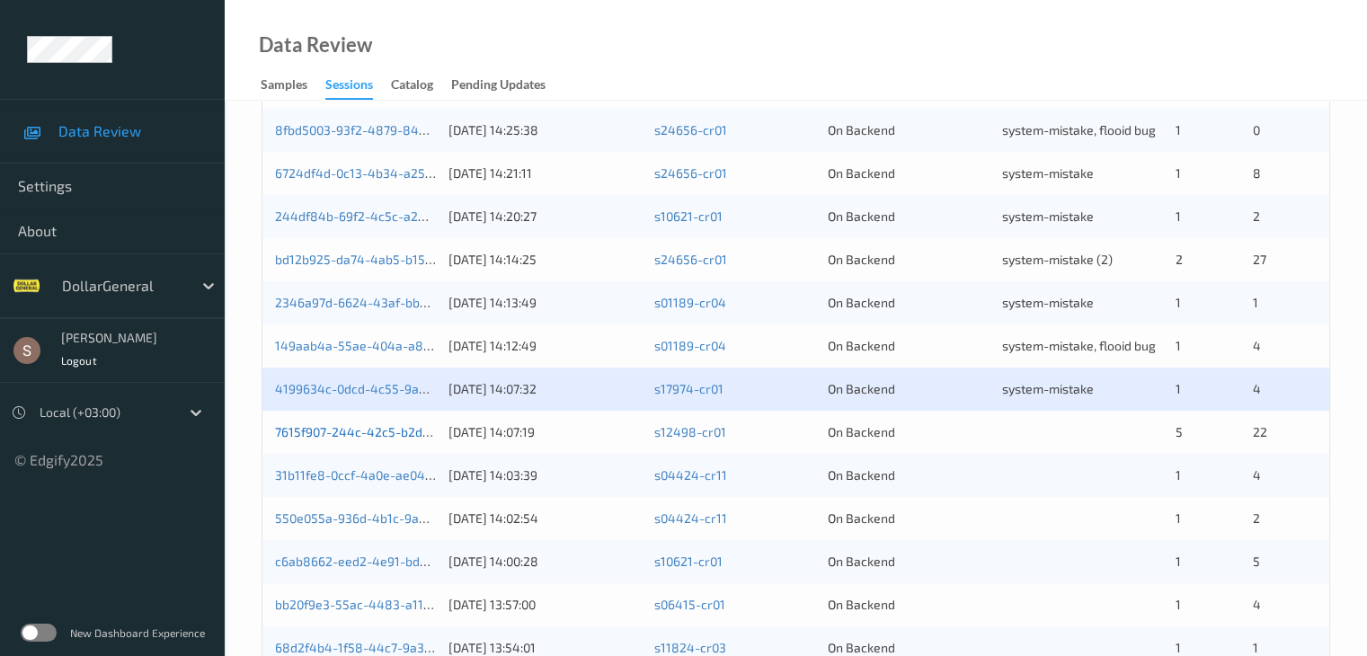
click at [375, 428] on link "7615f907-244c-42c5-b2db-23dbbb2447d5" at bounding box center [398, 431] width 247 height 15
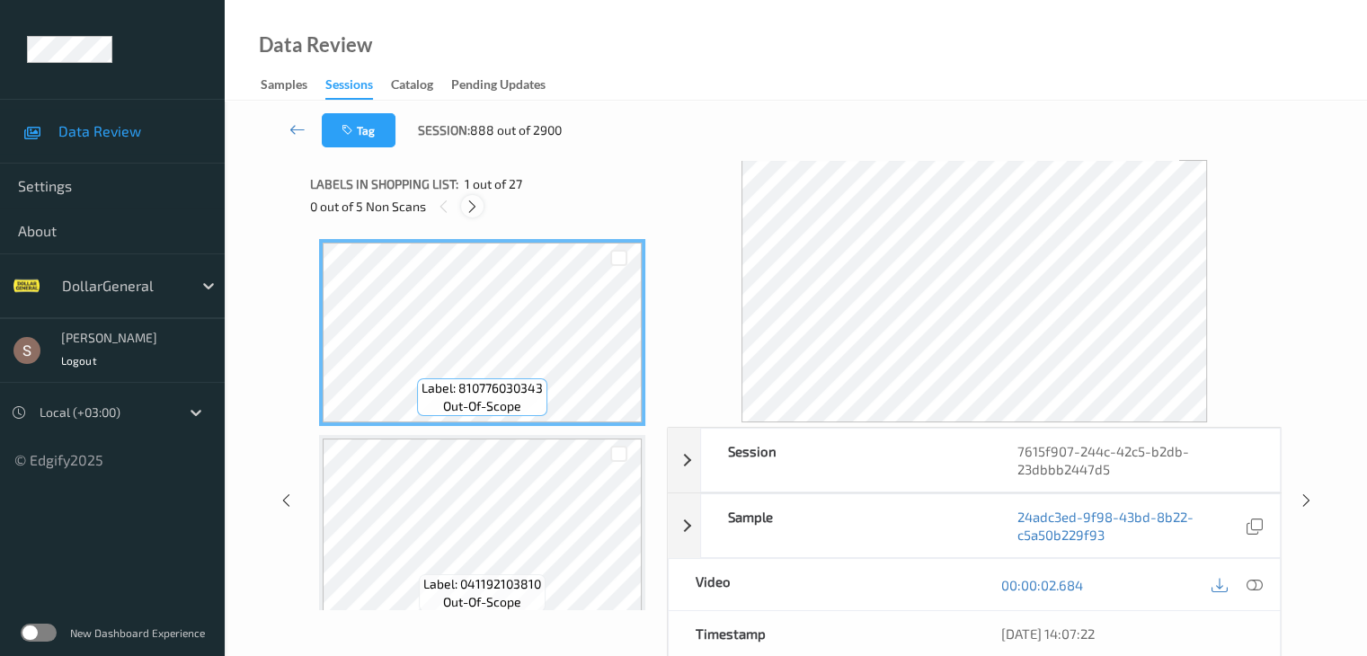
click at [479, 205] on icon at bounding box center [472, 207] width 15 height 16
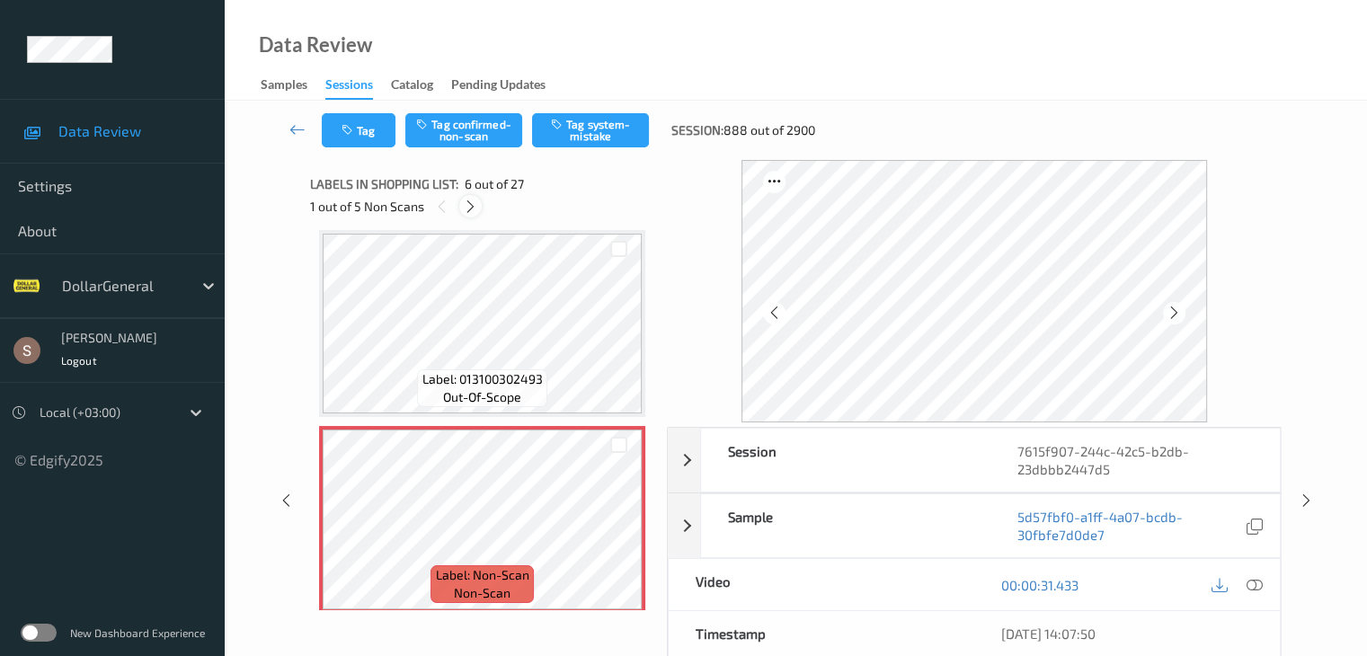
click at [475, 206] on icon at bounding box center [470, 207] width 15 height 16
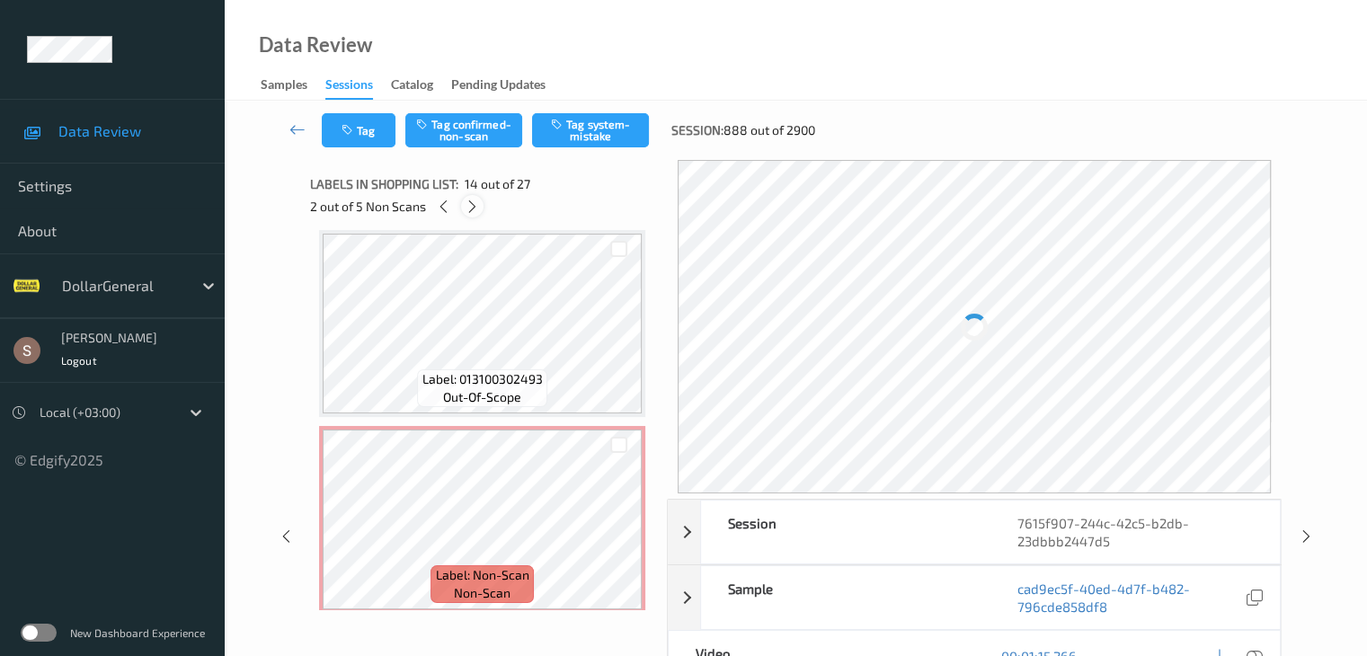
scroll to position [2361, 0]
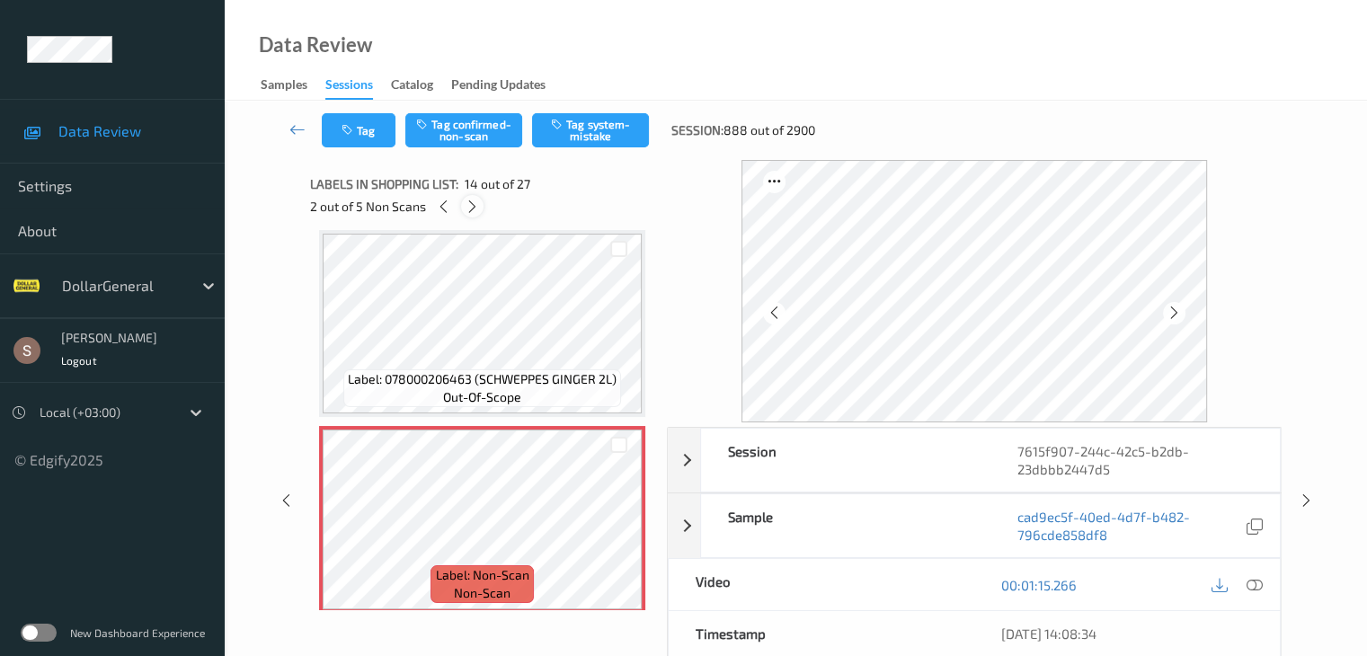
click at [475, 206] on icon at bounding box center [472, 207] width 15 height 16
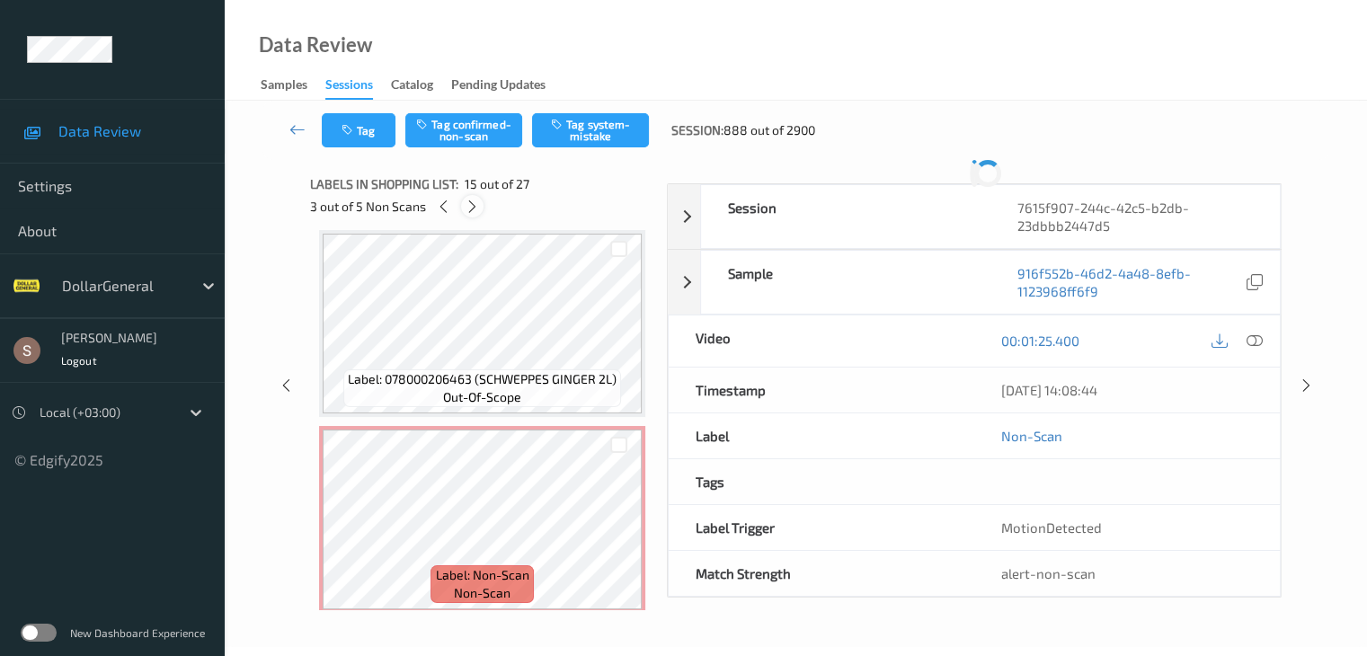
scroll to position [2557, 0]
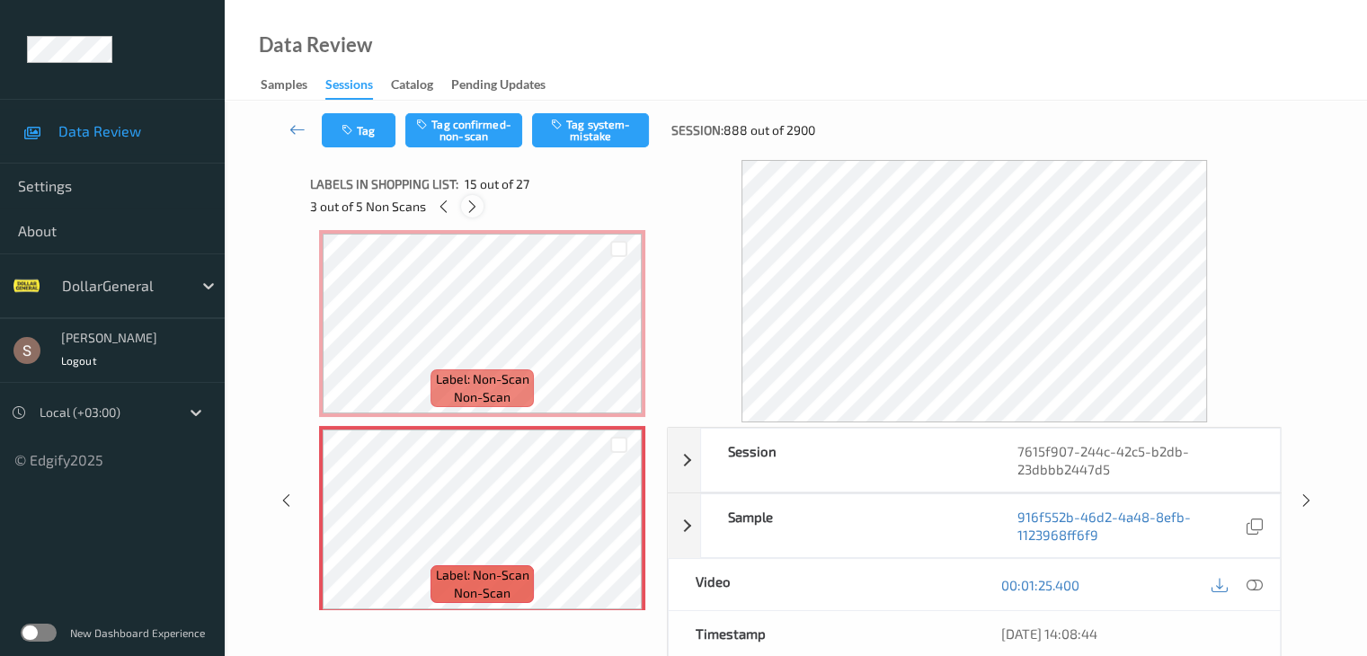
click at [475, 206] on icon at bounding box center [472, 207] width 15 height 16
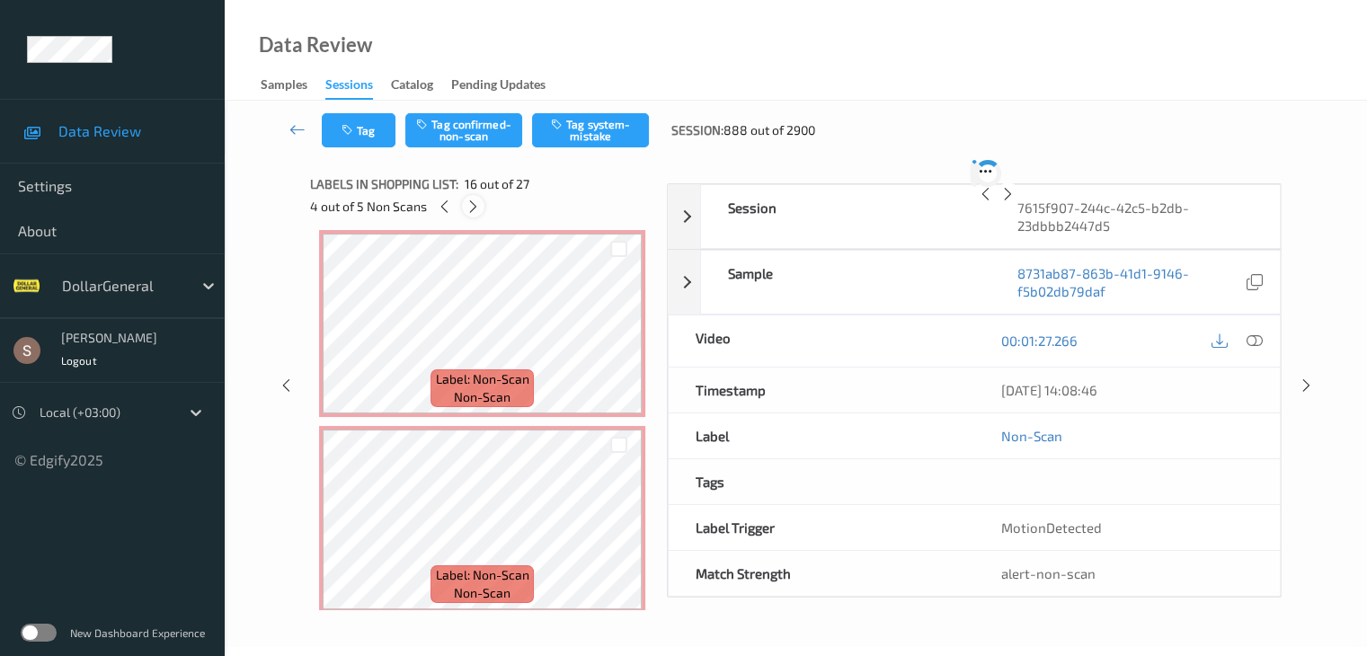
scroll to position [2753, 0]
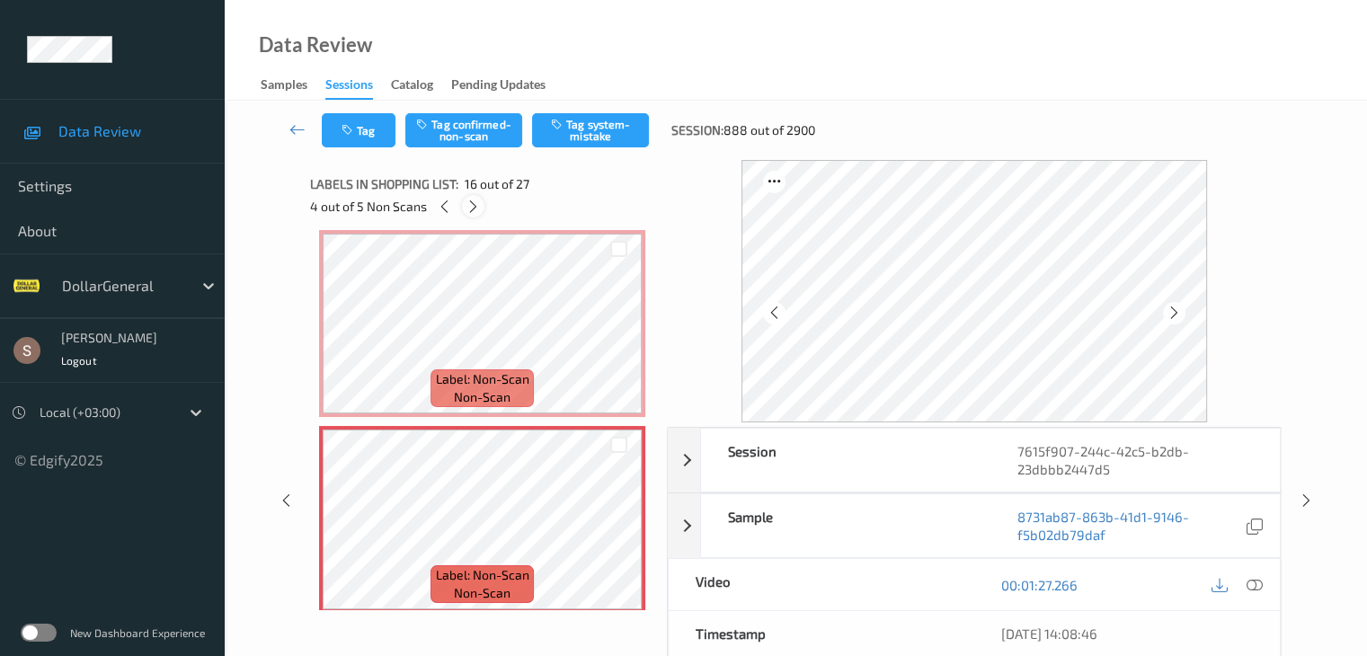
click at [475, 206] on icon at bounding box center [473, 207] width 15 height 16
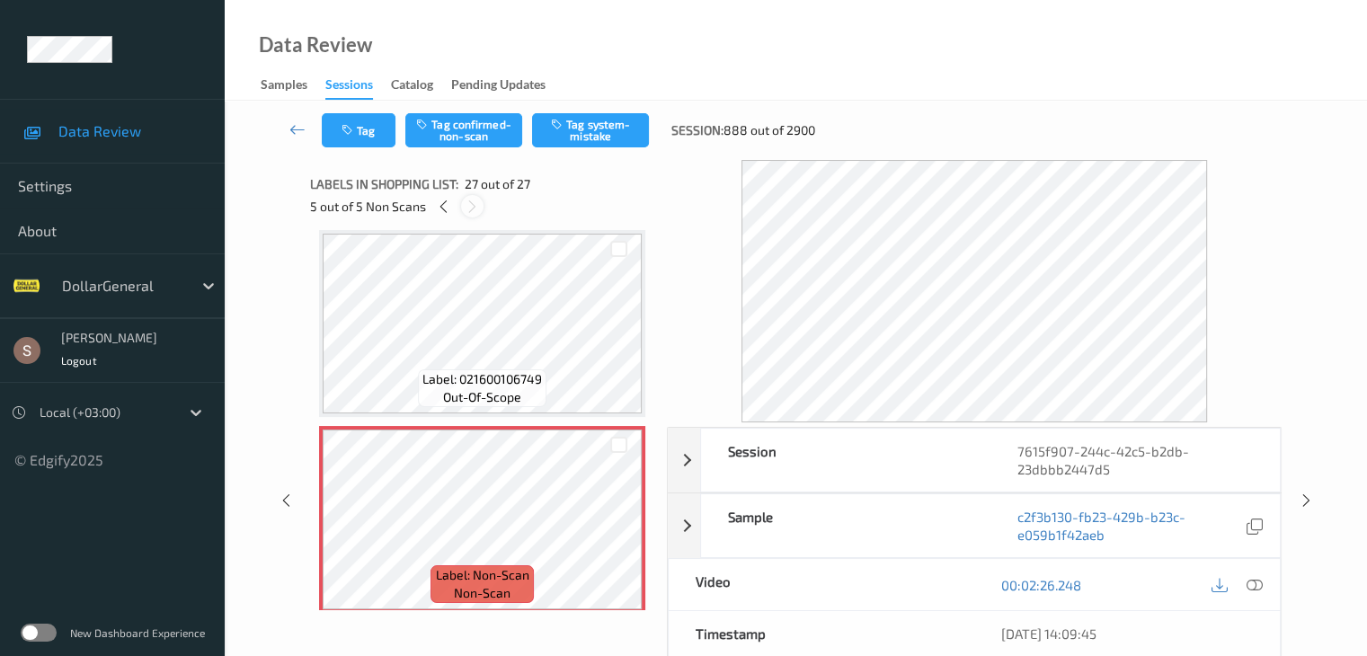
click at [475, 206] on icon at bounding box center [472, 207] width 15 height 16
click at [448, 207] on icon at bounding box center [443, 207] width 15 height 16
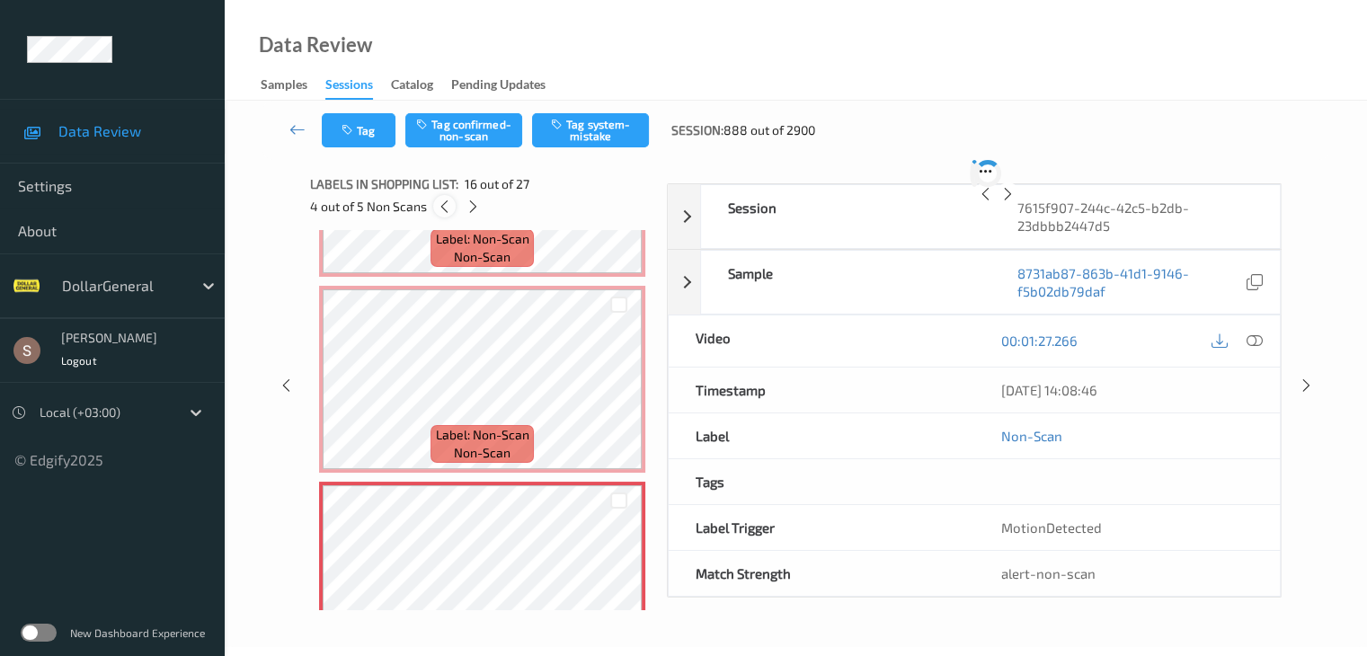
click at [448, 207] on icon at bounding box center [444, 207] width 15 height 16
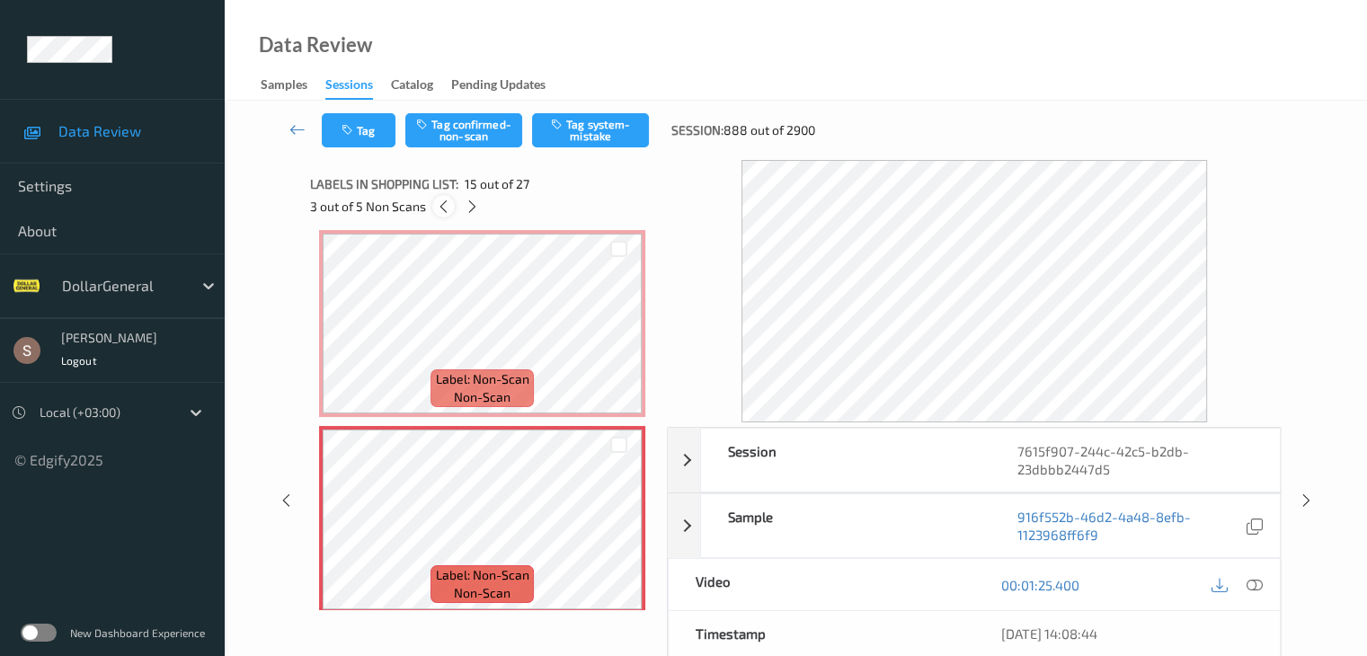
click at [448, 207] on icon at bounding box center [443, 207] width 15 height 16
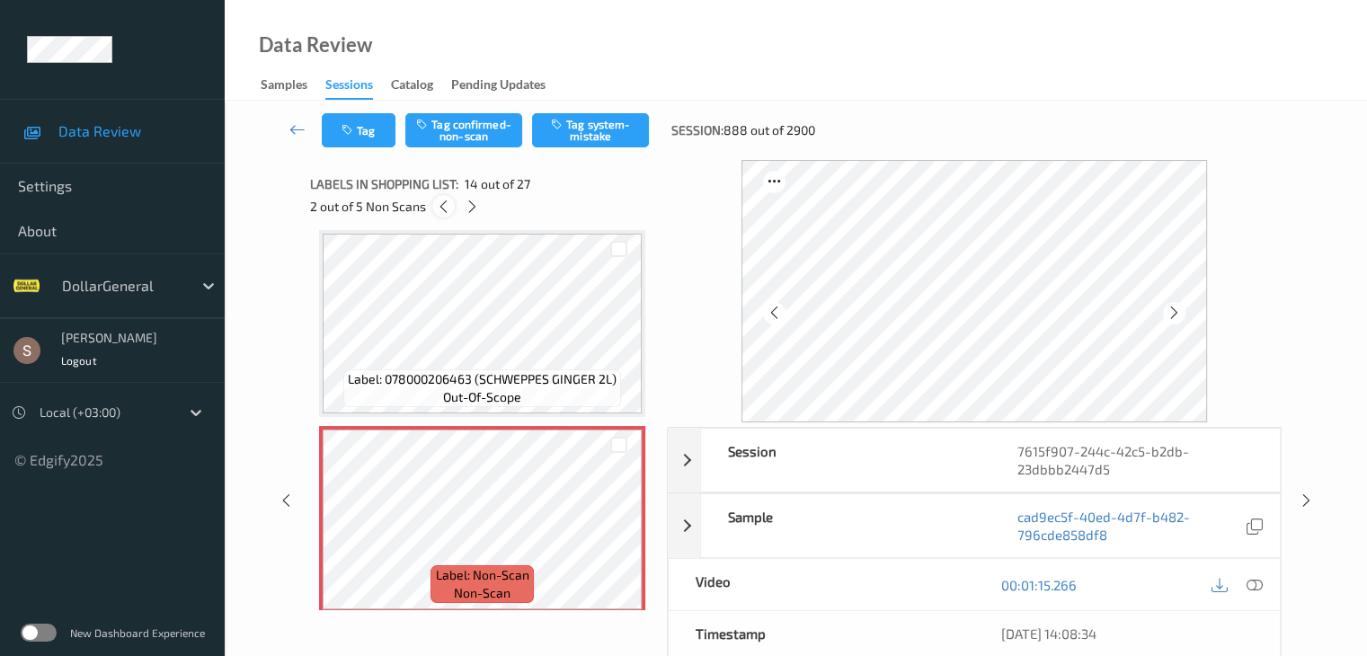
click at [448, 207] on icon at bounding box center [443, 207] width 15 height 16
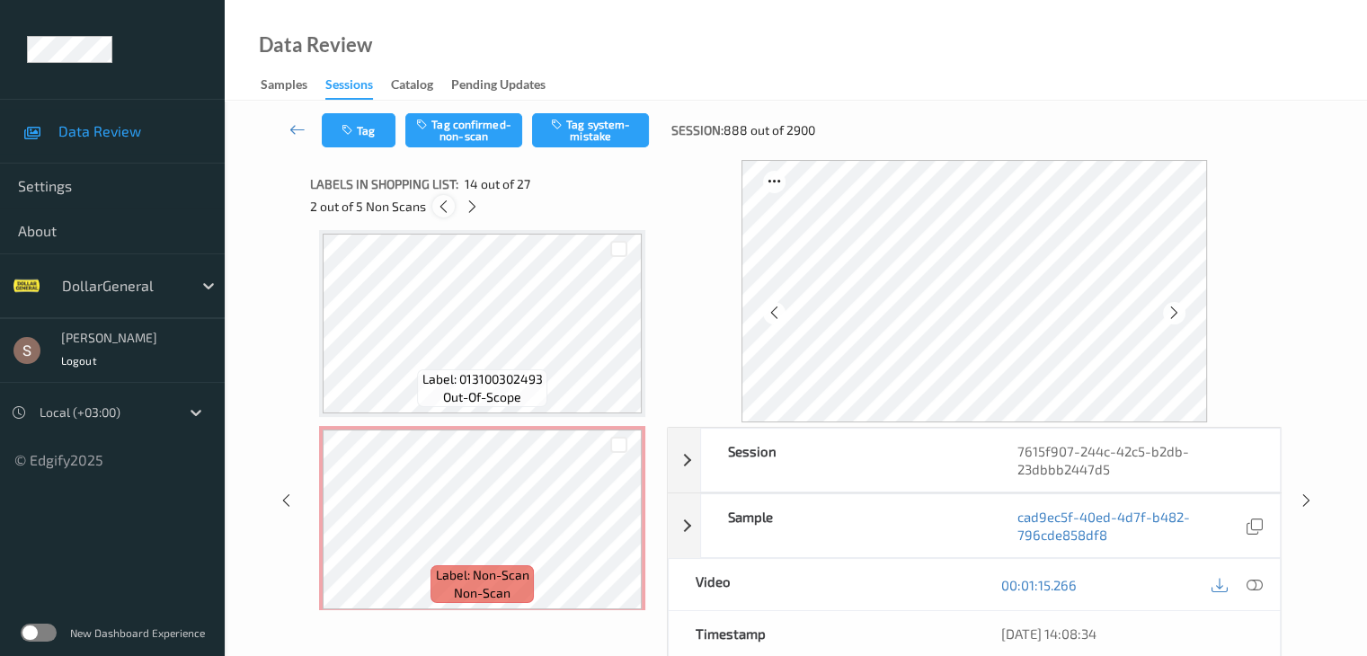
click at [448, 207] on icon at bounding box center [443, 207] width 15 height 16
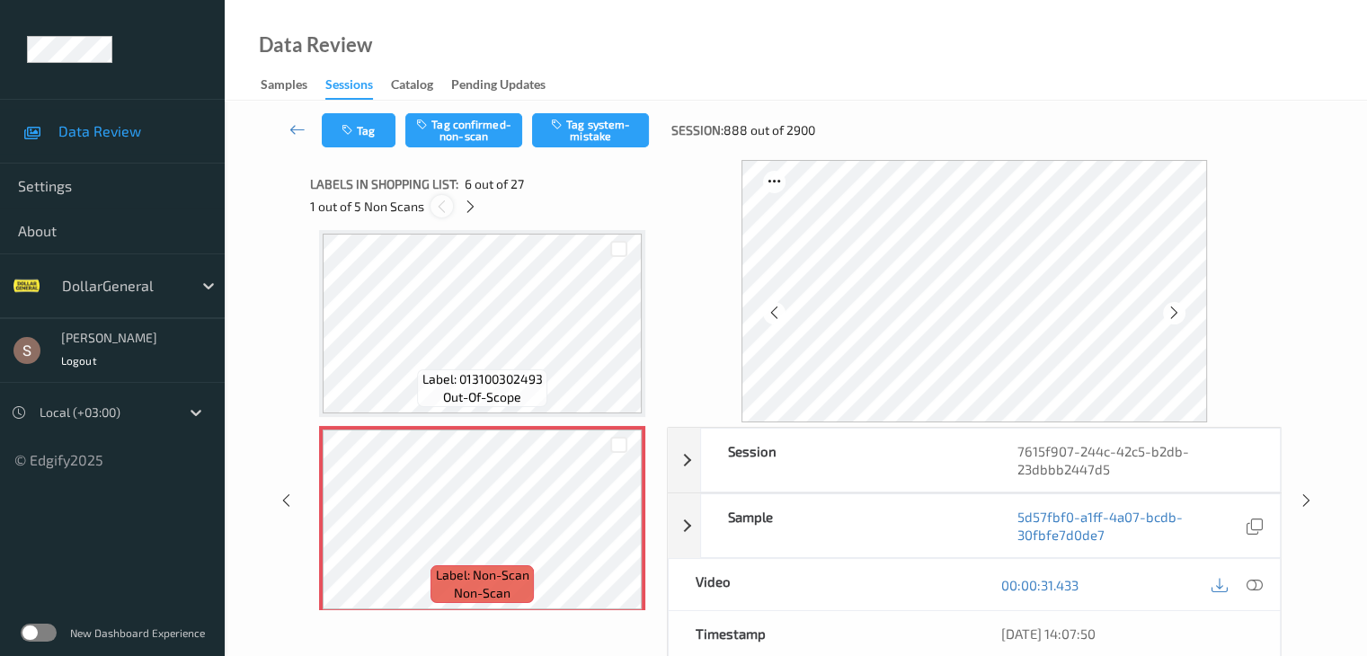
click at [448, 207] on icon at bounding box center [441, 207] width 15 height 16
click at [579, 138] on button "Tag system-mistake" at bounding box center [590, 130] width 117 height 34
click at [472, 214] on div at bounding box center [470, 206] width 22 height 22
click at [550, 134] on button "Tag system-mistake" at bounding box center [590, 130] width 117 height 34
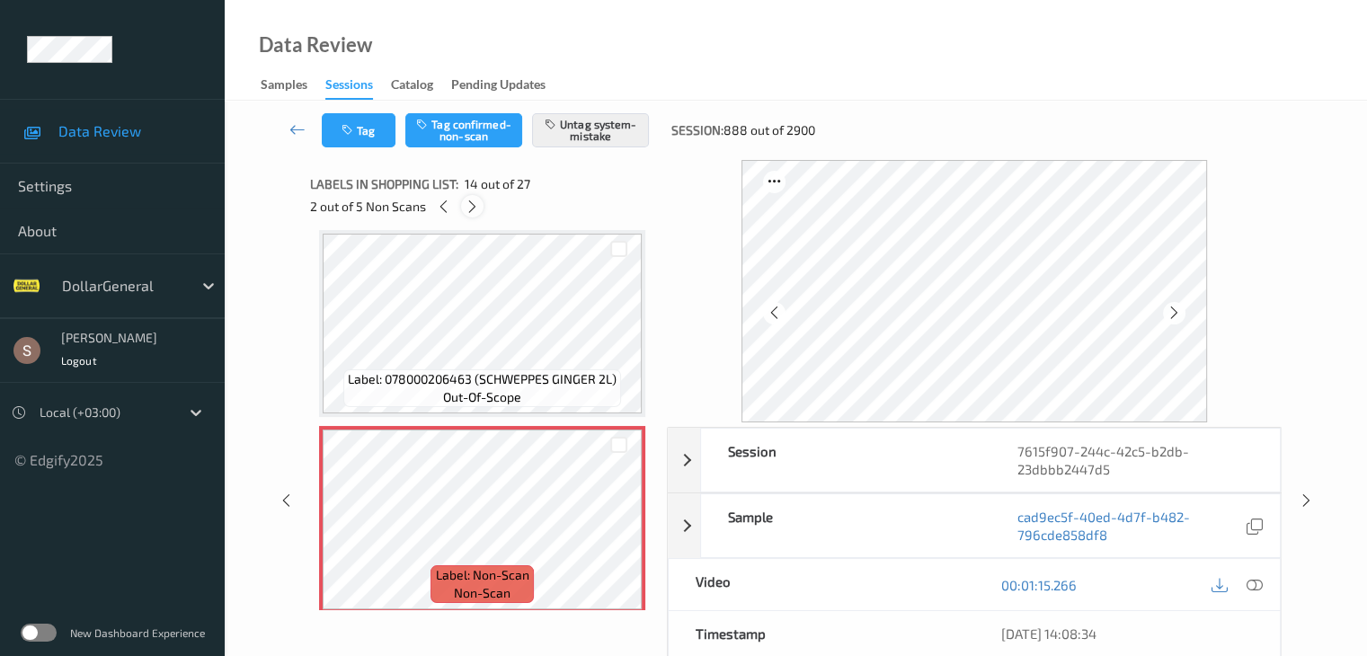
click at [468, 209] on icon at bounding box center [472, 207] width 15 height 16
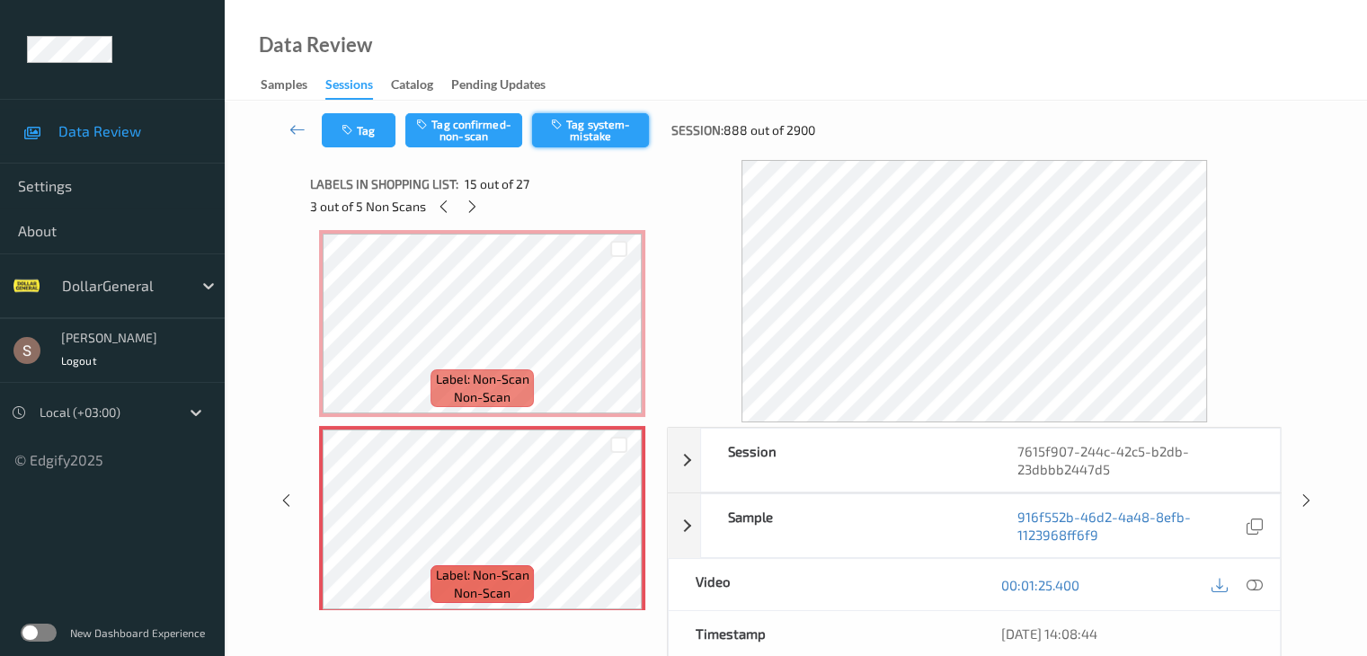
click at [583, 123] on button "Tag system-mistake" at bounding box center [590, 130] width 117 height 34
click at [475, 217] on div at bounding box center [472, 206] width 22 height 22
click at [558, 151] on div "Tag Tag confirmed-non-scan Tag system-mistake Session: 888 out of 2900" at bounding box center [796, 130] width 1069 height 59
click at [552, 132] on button "Tag system-mistake" at bounding box center [590, 130] width 117 height 34
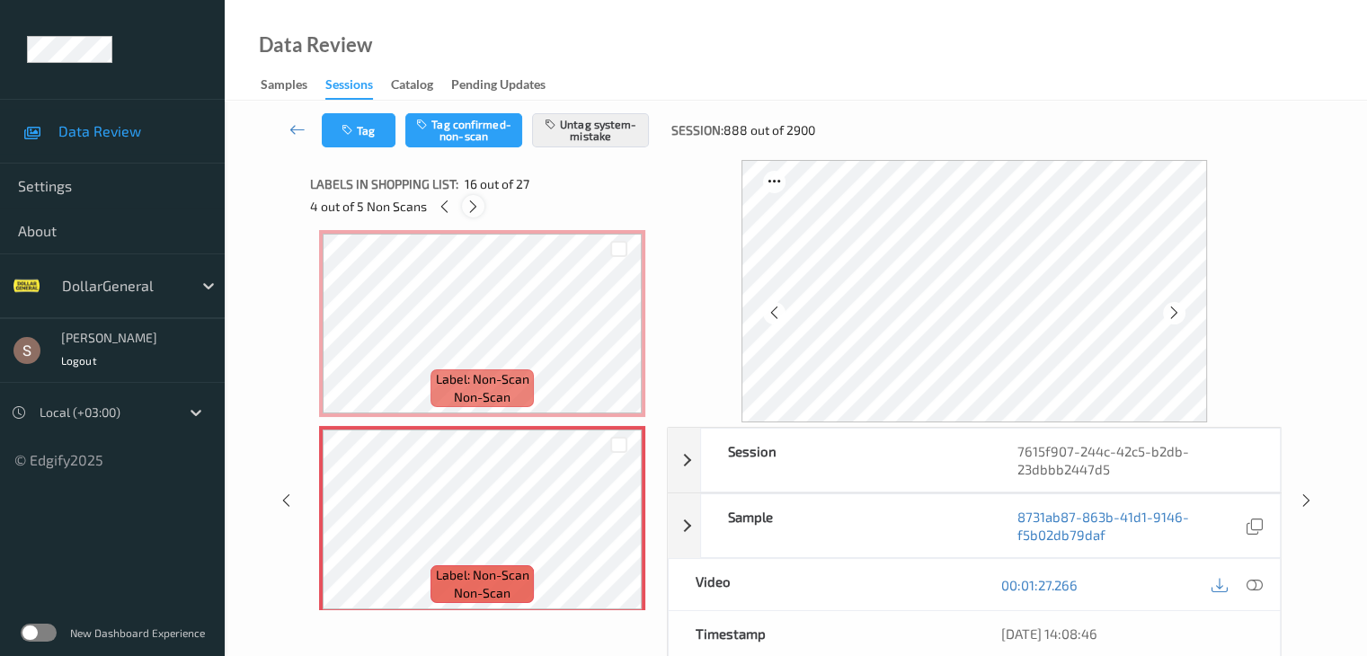
click at [471, 217] on div at bounding box center [473, 206] width 22 height 22
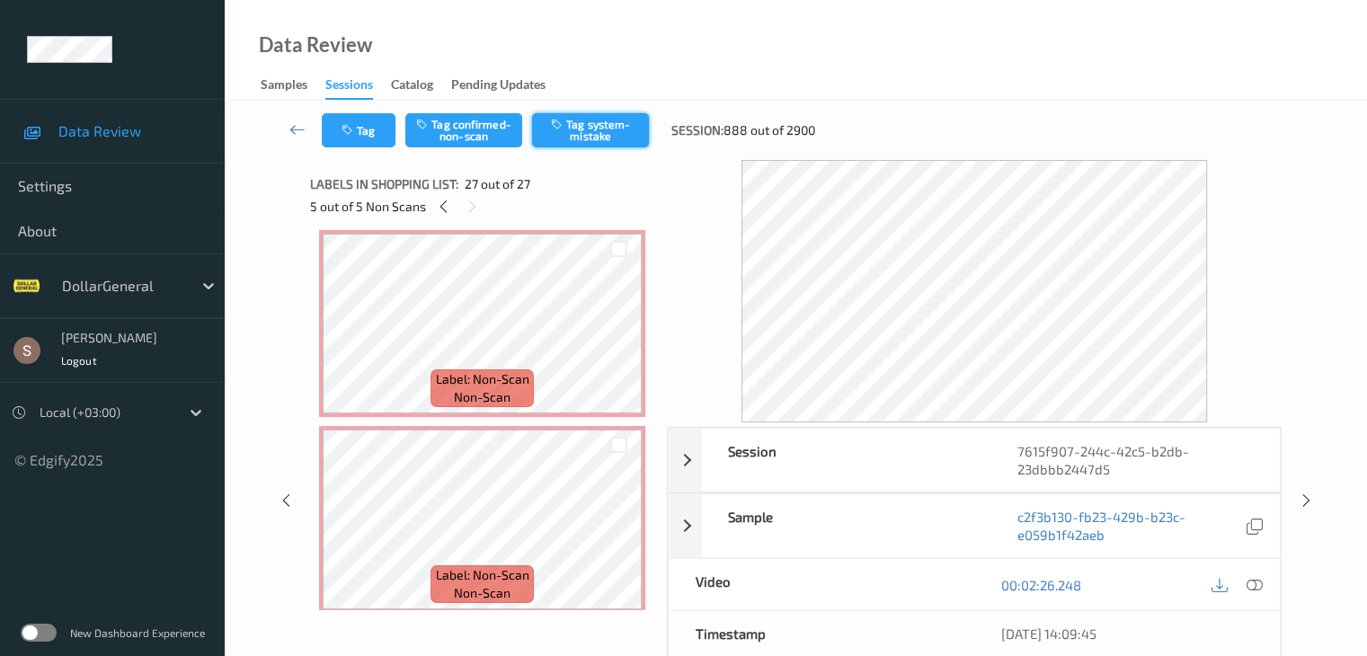
scroll to position [4909, 0]
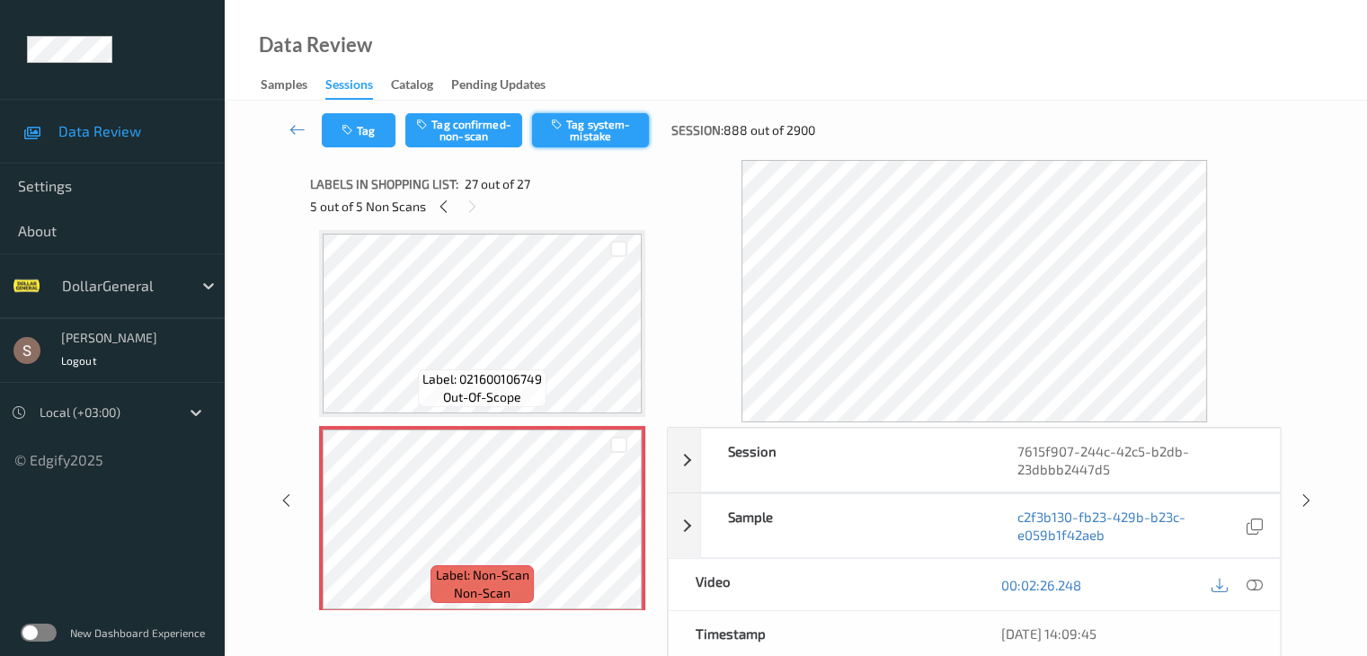
click at [587, 127] on button "Tag system-mistake" at bounding box center [590, 130] width 117 height 34
click at [295, 127] on icon at bounding box center [298, 129] width 16 height 18
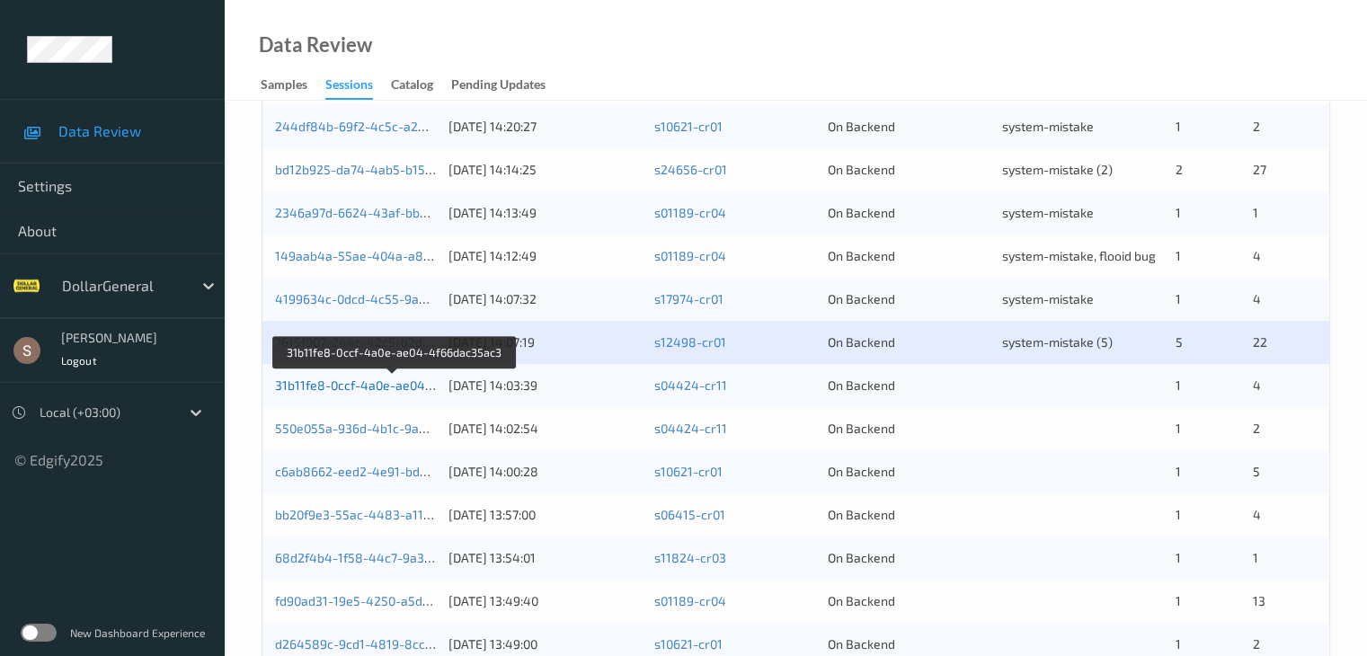
click at [408, 389] on link "31b11fe8-0ccf-4a0e-ae04-4f66dac35ac3" at bounding box center [394, 385] width 238 height 15
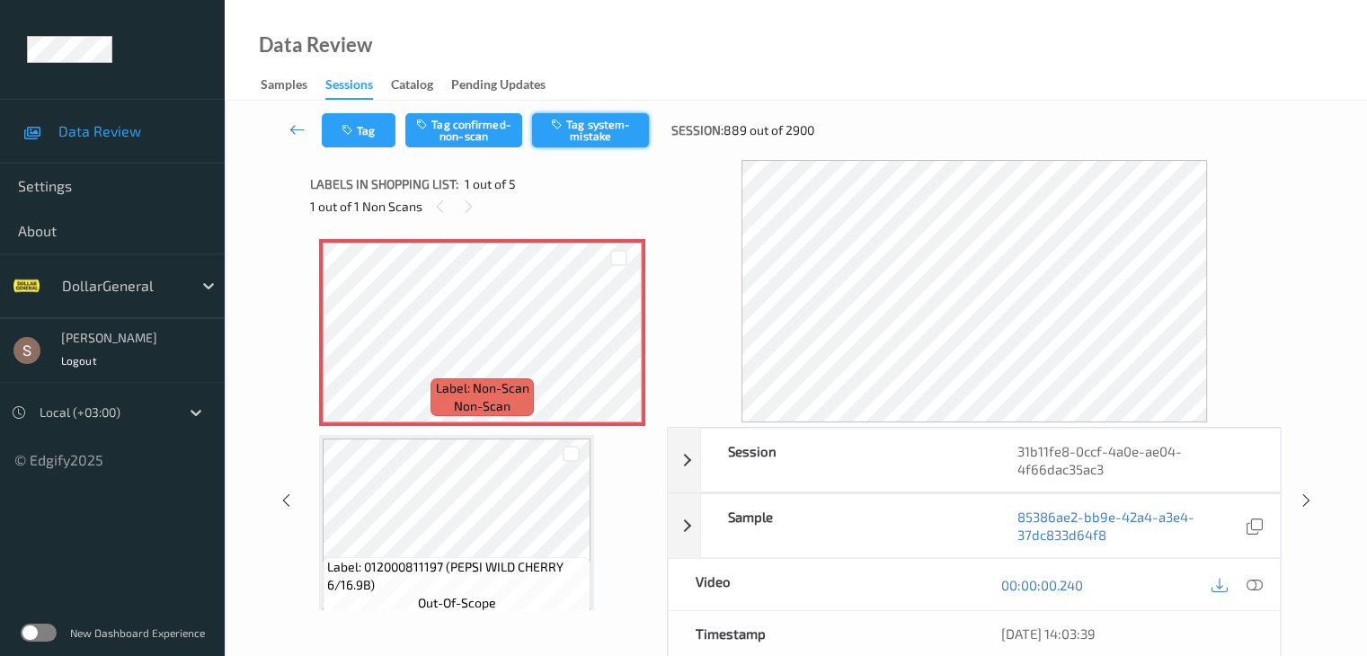
click at [585, 138] on button "Tag system-mistake" at bounding box center [590, 130] width 117 height 34
click at [363, 142] on button "Tag" at bounding box center [359, 130] width 74 height 34
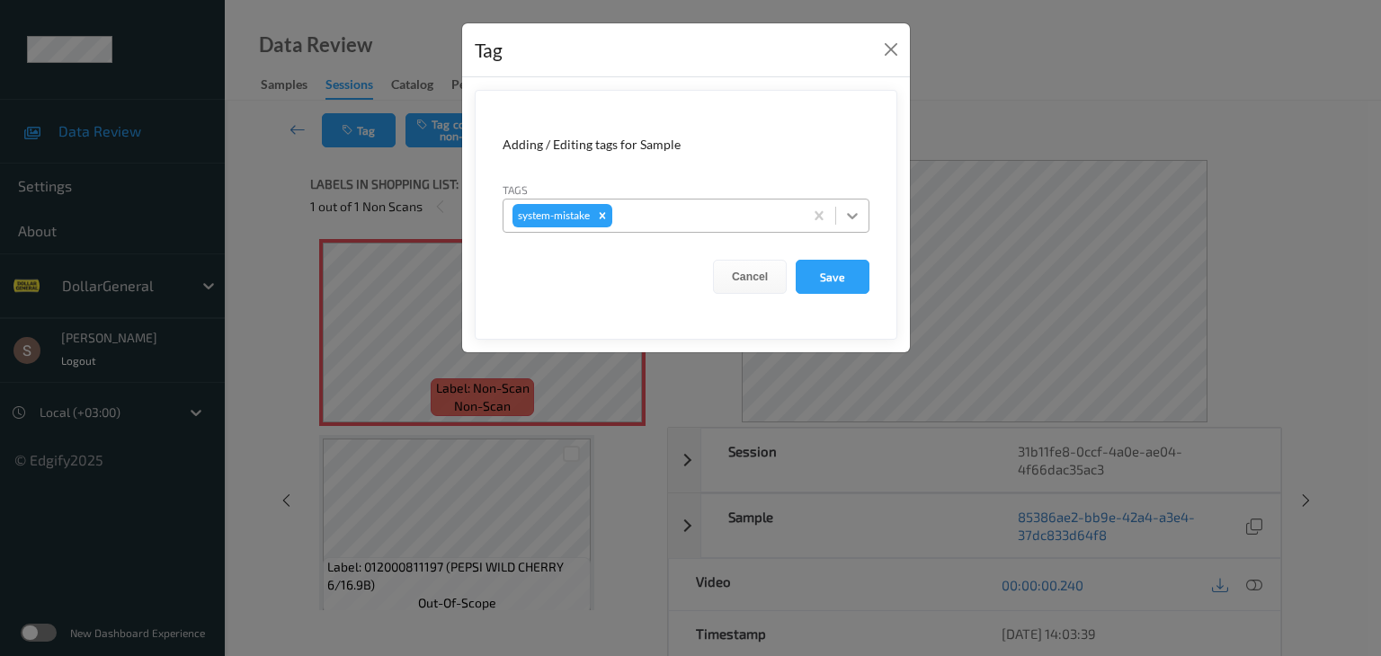
click at [856, 223] on icon at bounding box center [852, 216] width 18 height 18
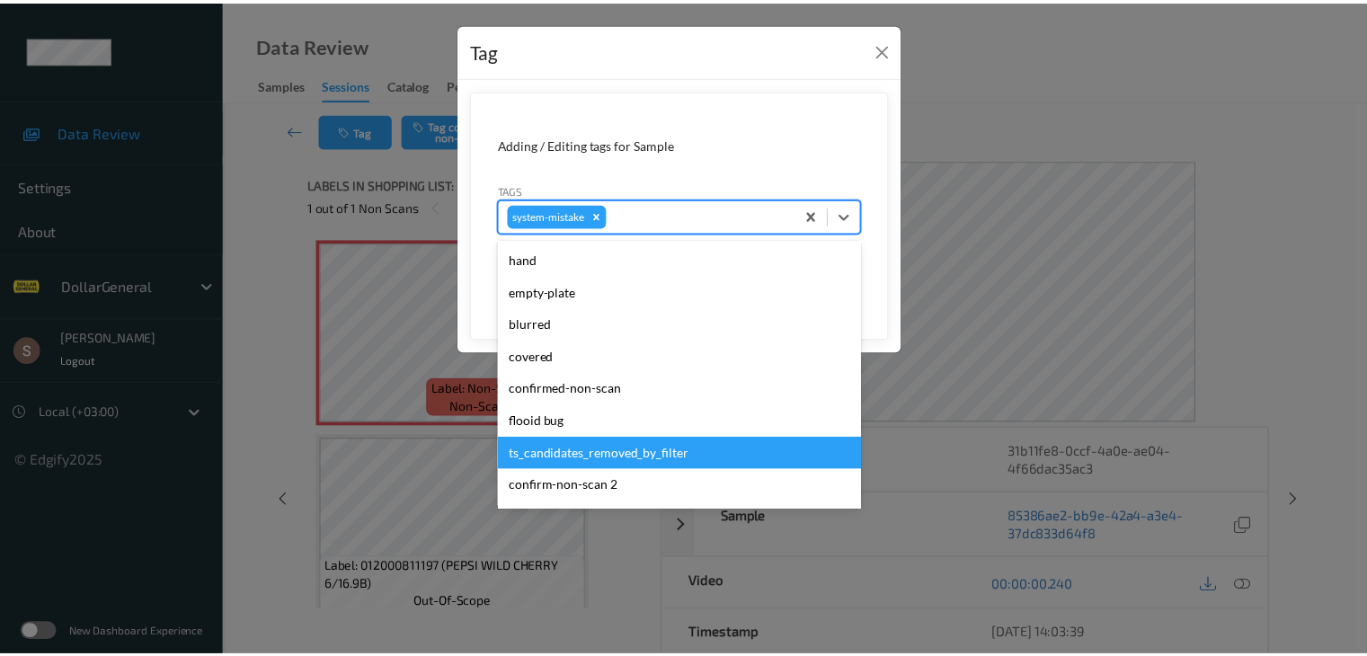
scroll to position [450, 0]
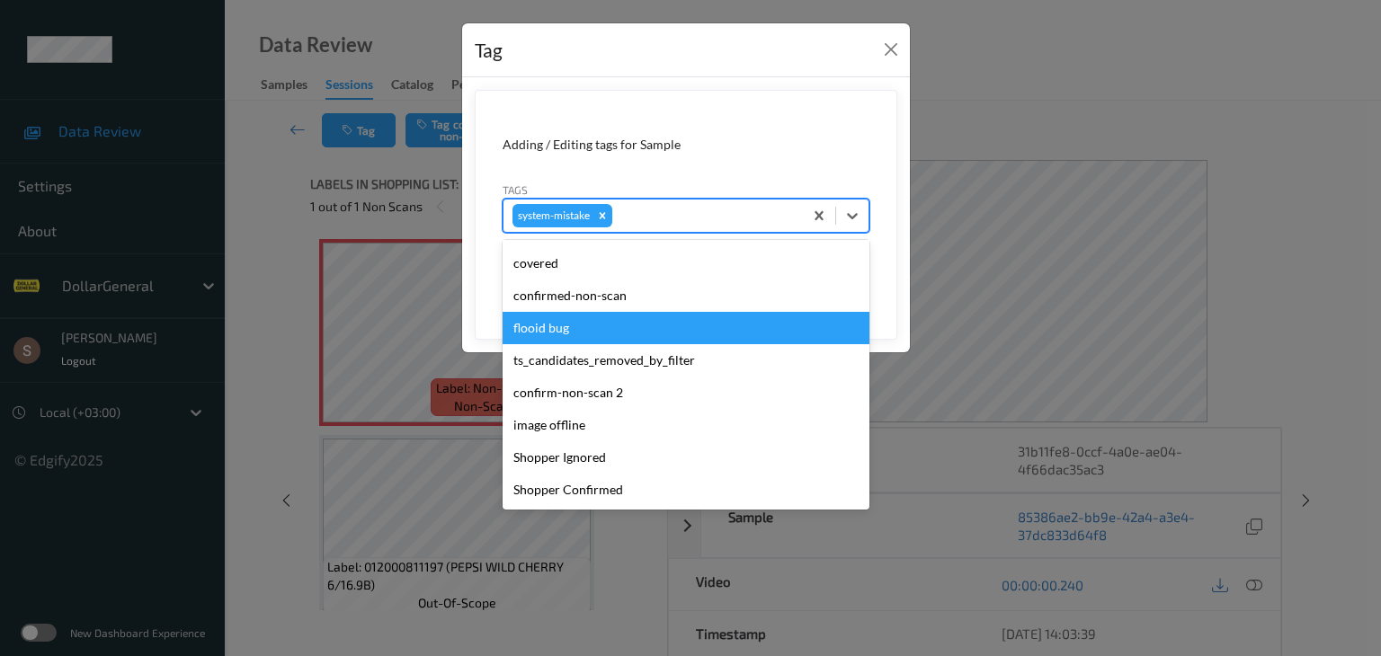
click at [599, 317] on div "flooid bug" at bounding box center [686, 328] width 367 height 32
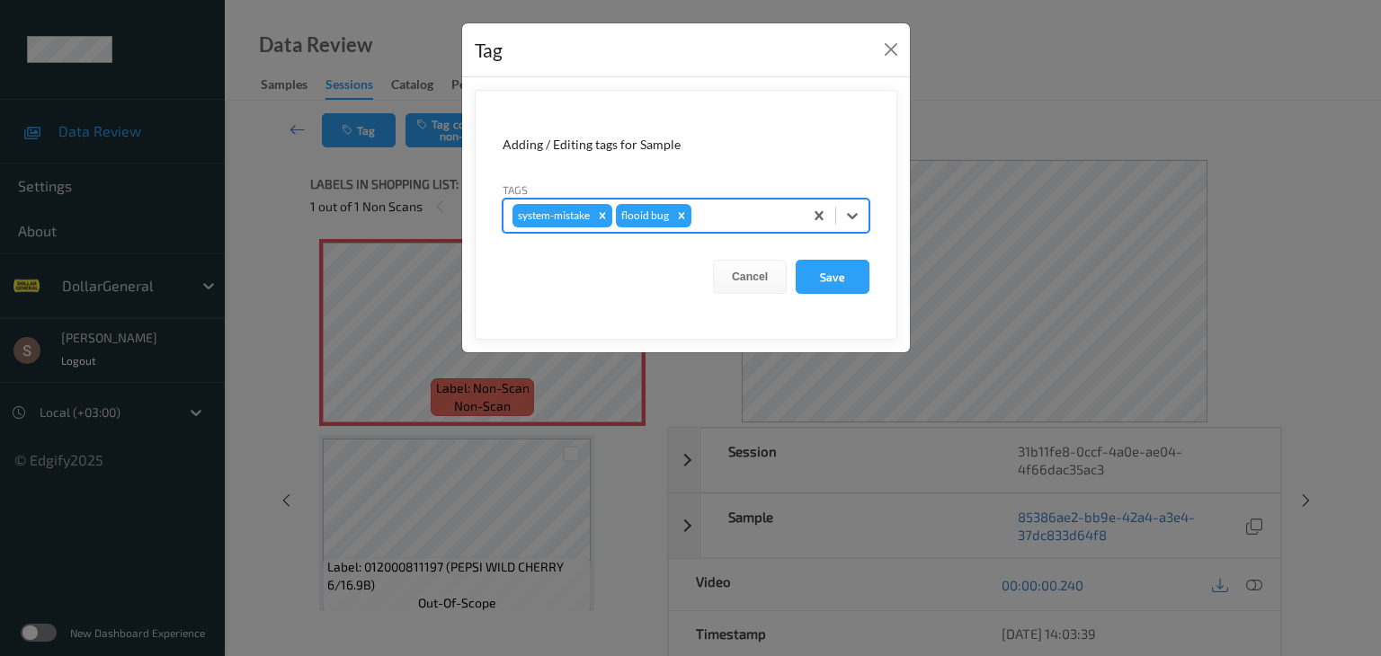
click at [875, 265] on form "Adding / Editing tags for Sample Tags option flooid bug , selected. Select is f…" at bounding box center [686, 215] width 423 height 250
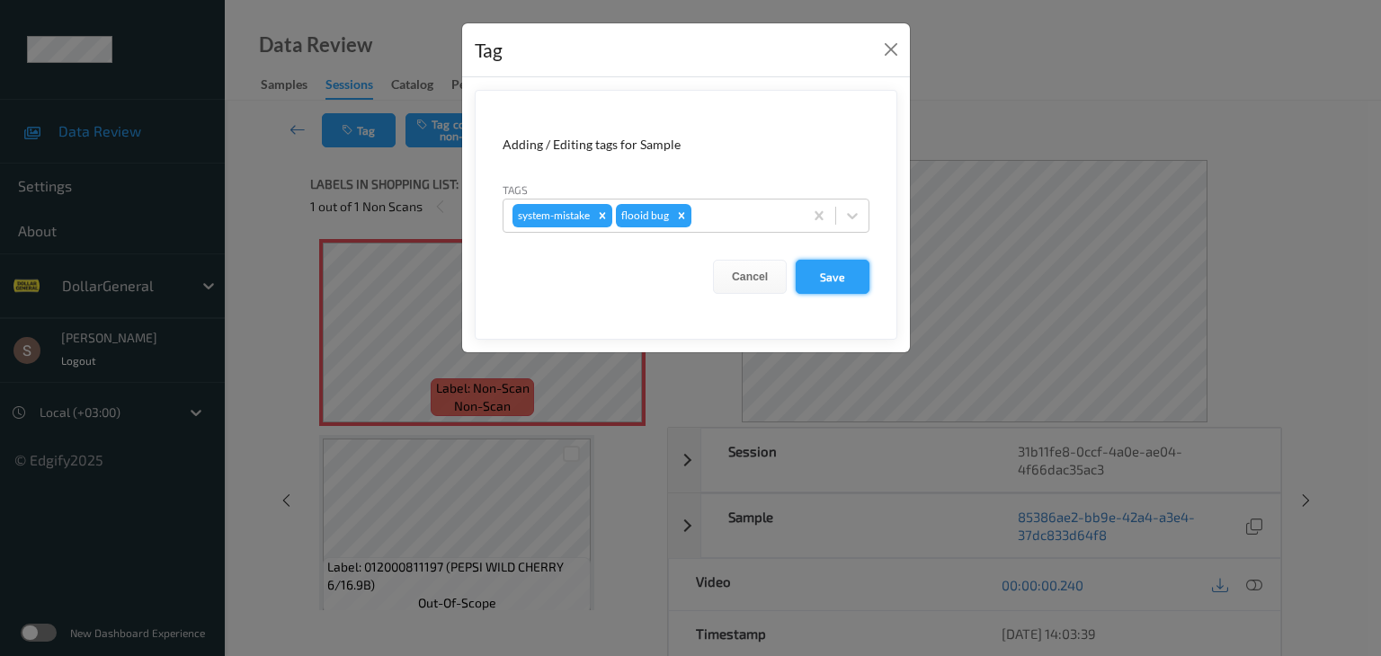
click at [849, 289] on button "Save" at bounding box center [833, 277] width 74 height 34
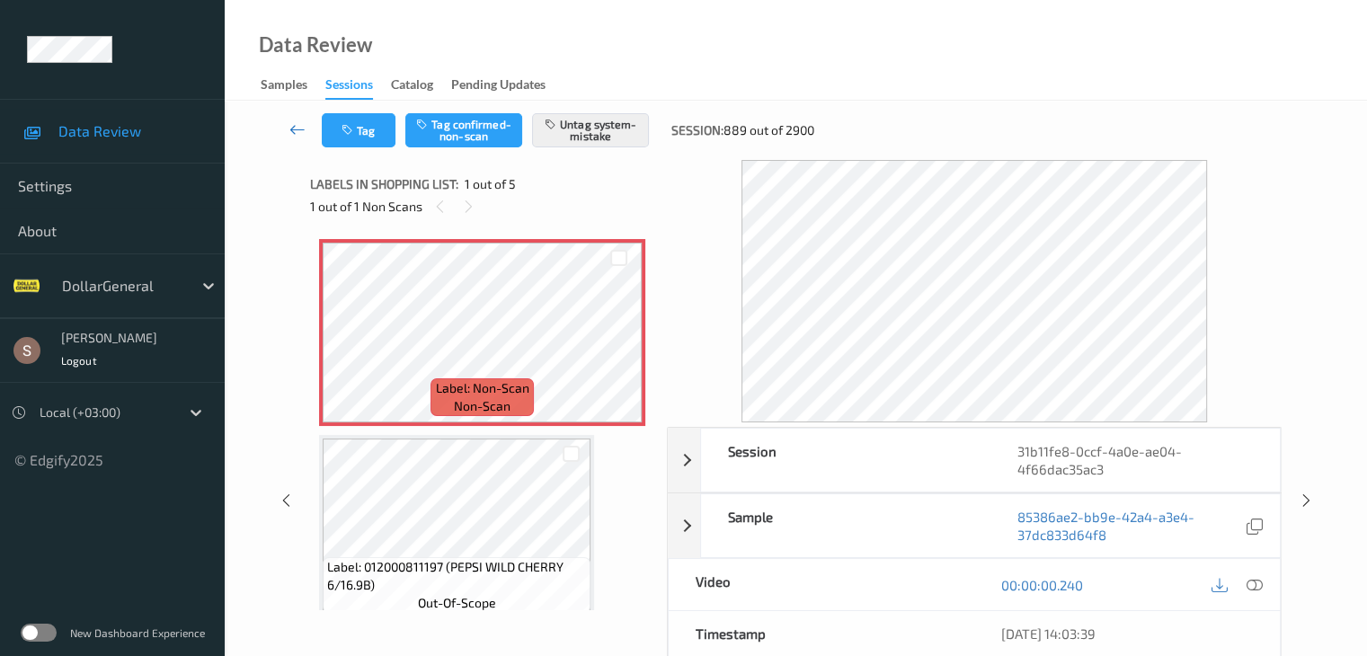
click at [296, 130] on icon at bounding box center [298, 129] width 16 height 18
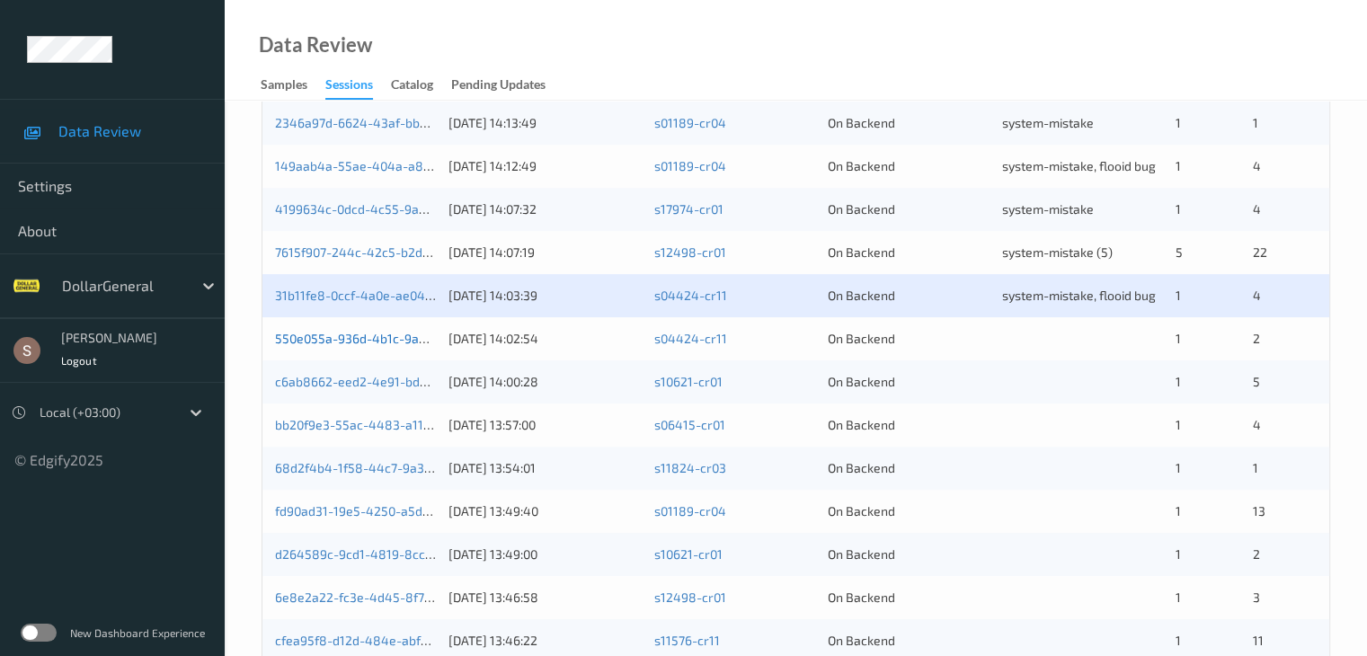
click at [396, 338] on link "550e055a-936d-4b1c-9ae0-519b457deb40" at bounding box center [399, 338] width 249 height 15
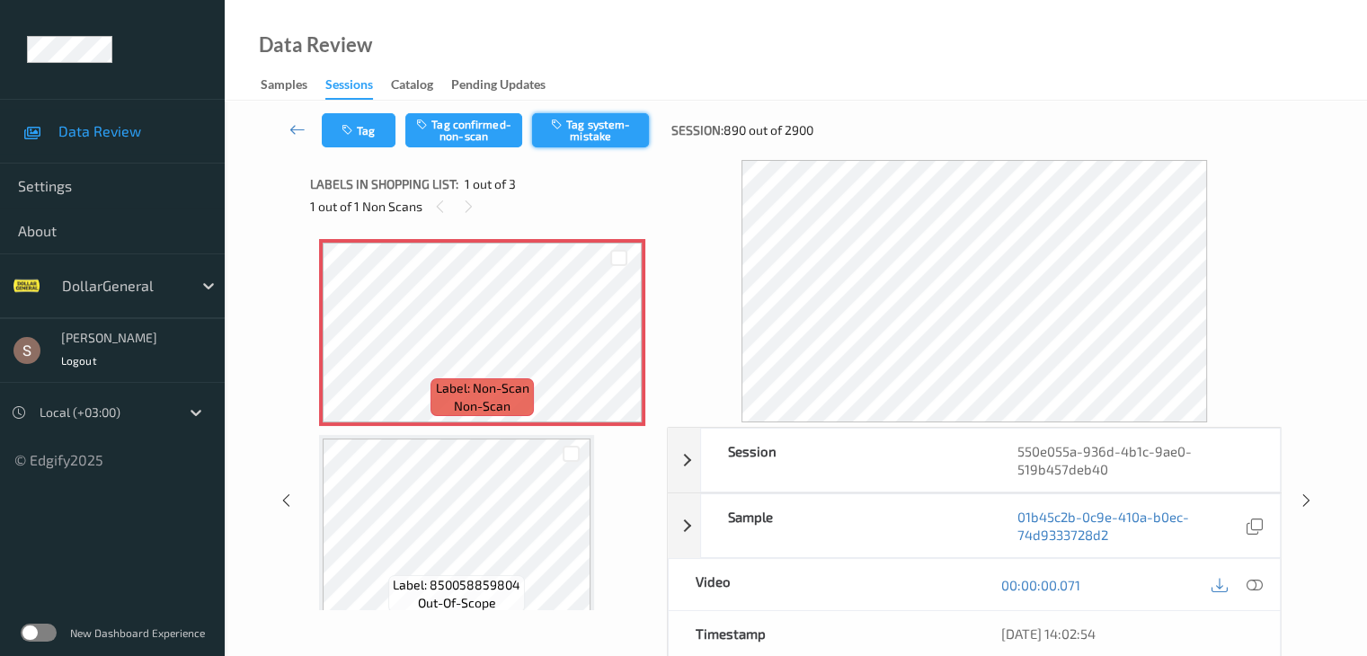
click at [619, 134] on button "Tag system-mistake" at bounding box center [590, 130] width 117 height 34
click at [298, 127] on icon at bounding box center [298, 129] width 16 height 18
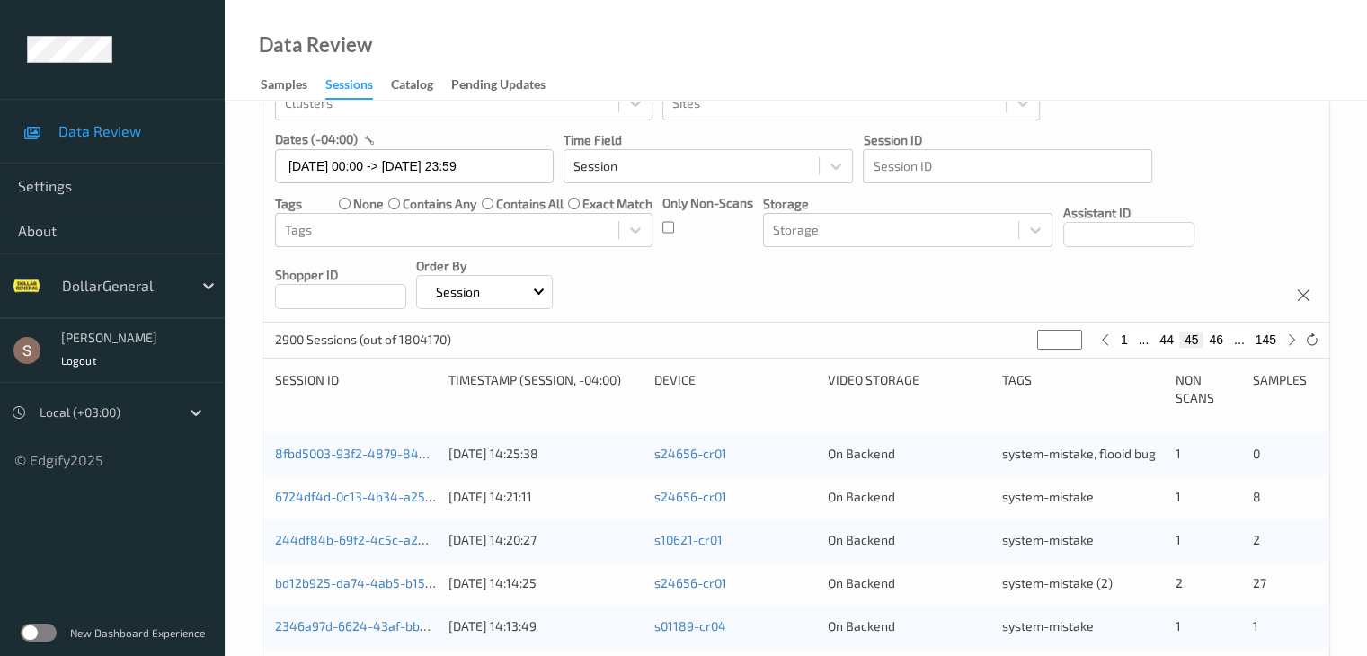
scroll to position [539, 0]
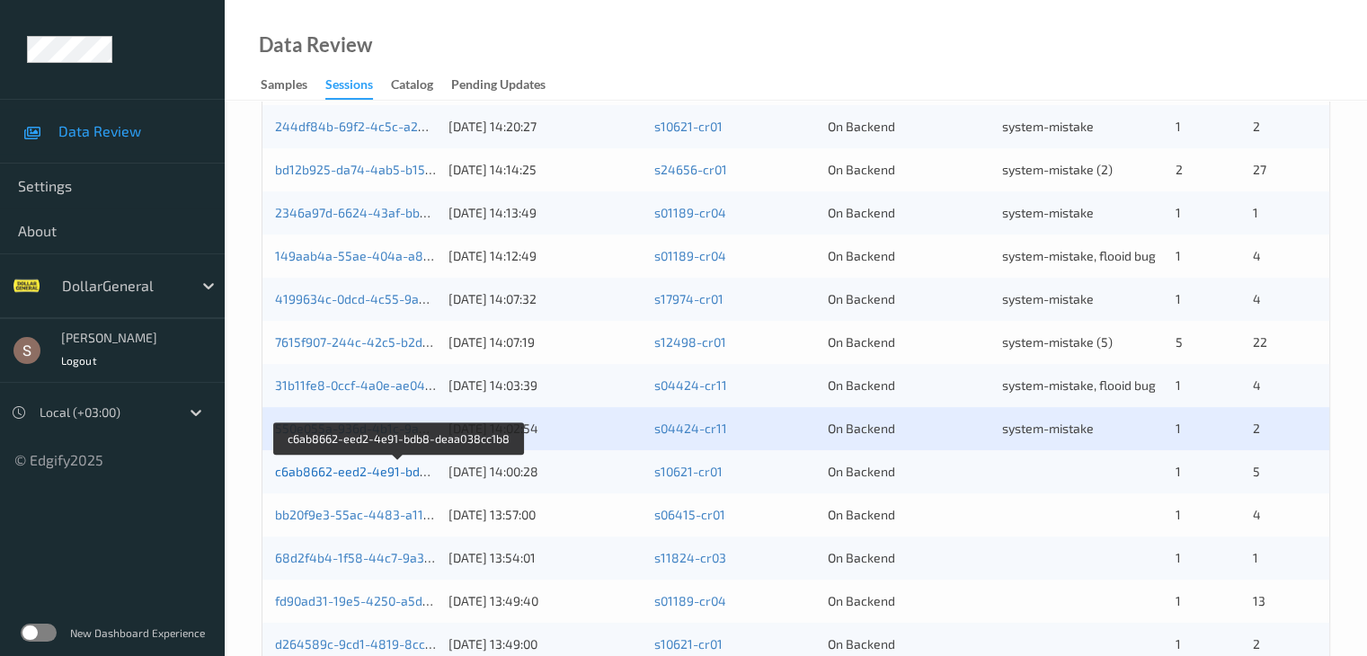
click at [392, 472] on link "c6ab8662-eed2-4e91-bdb8-deaa038cc1b8" at bounding box center [400, 471] width 250 height 15
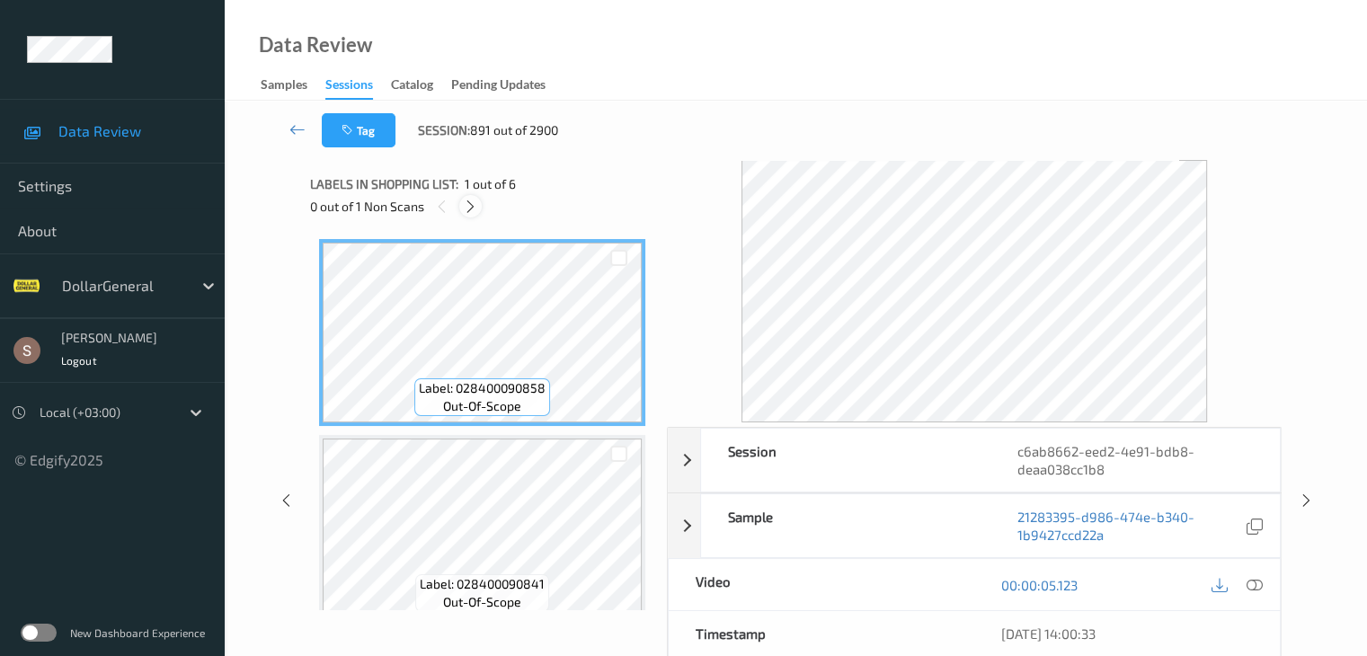
click at [468, 211] on icon at bounding box center [470, 207] width 15 height 16
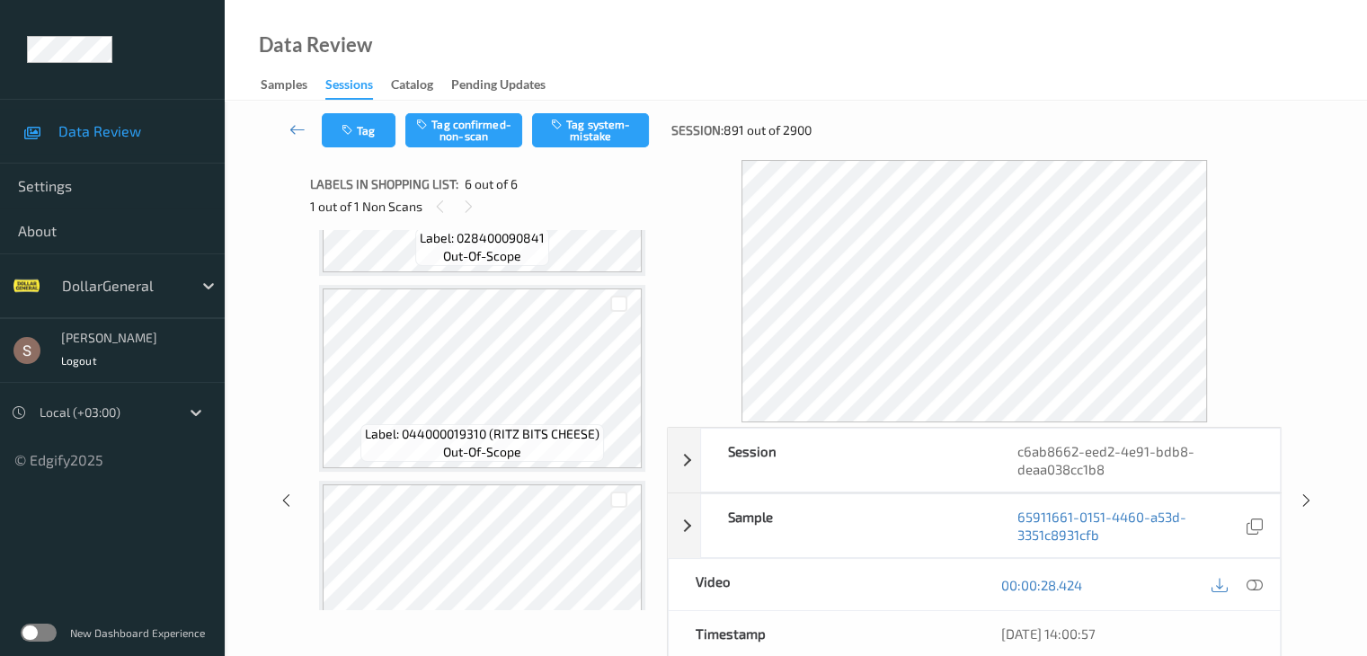
scroll to position [523, 0]
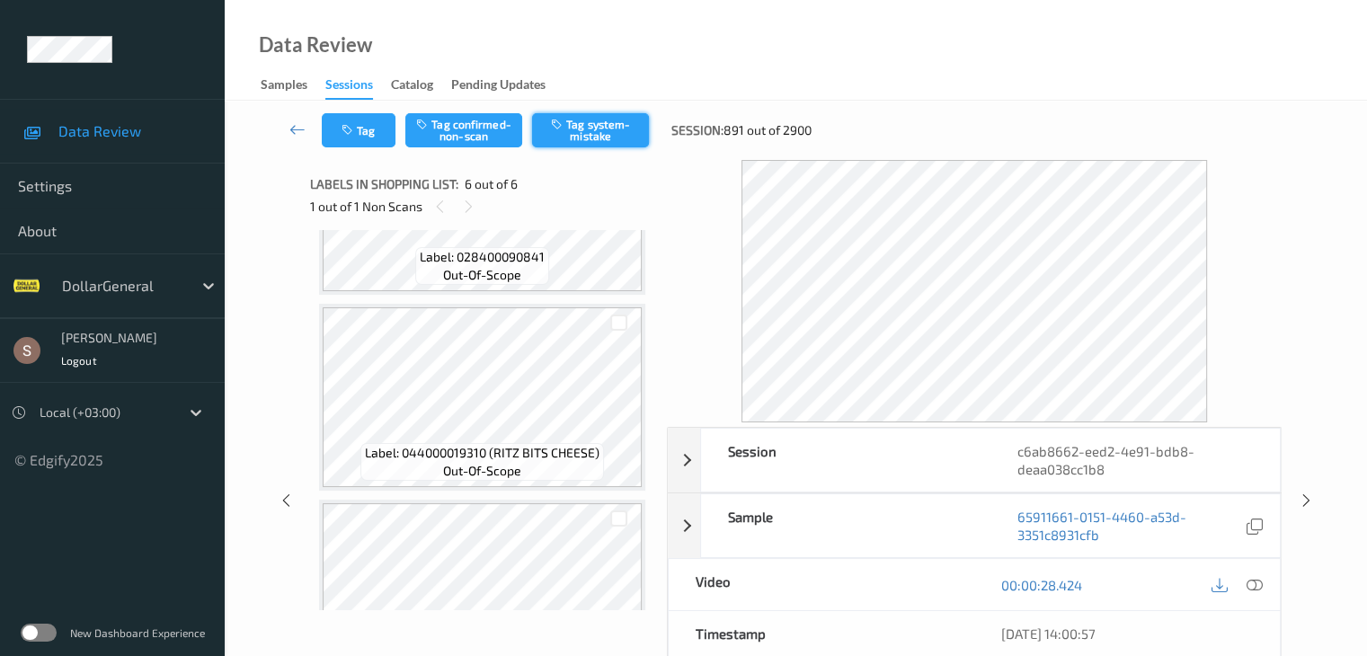
click at [585, 135] on button "Tag system-mistake" at bounding box center [590, 130] width 117 height 34
click at [295, 131] on icon at bounding box center [298, 129] width 16 height 18
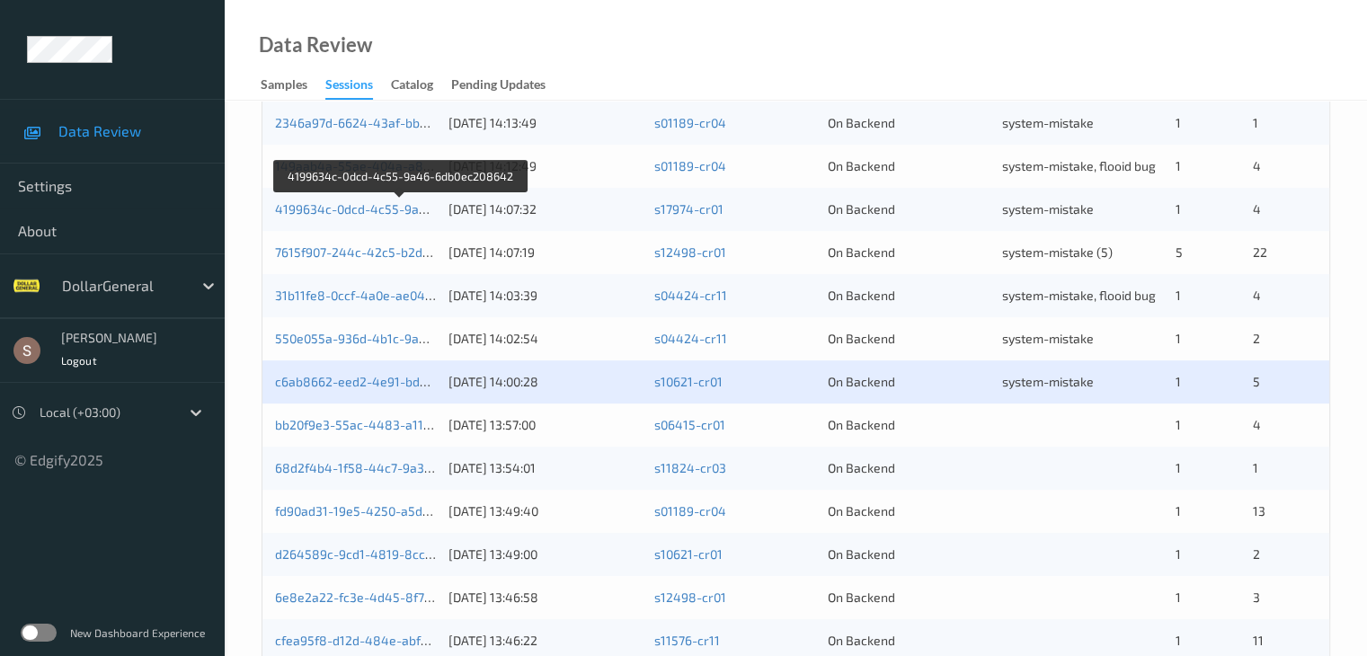
scroll to position [719, 0]
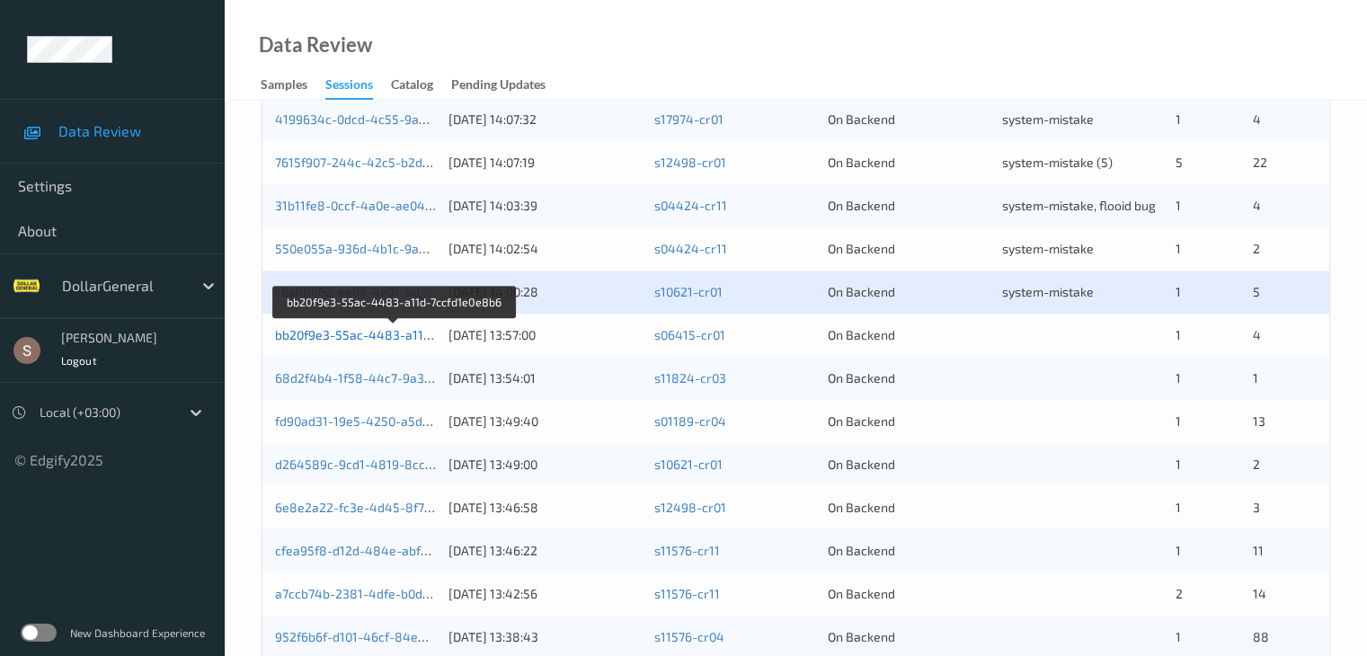
click at [398, 339] on link "bb20f9e3-55ac-4483-a11d-7ccfd1e0e8b6" at bounding box center [395, 334] width 240 height 15
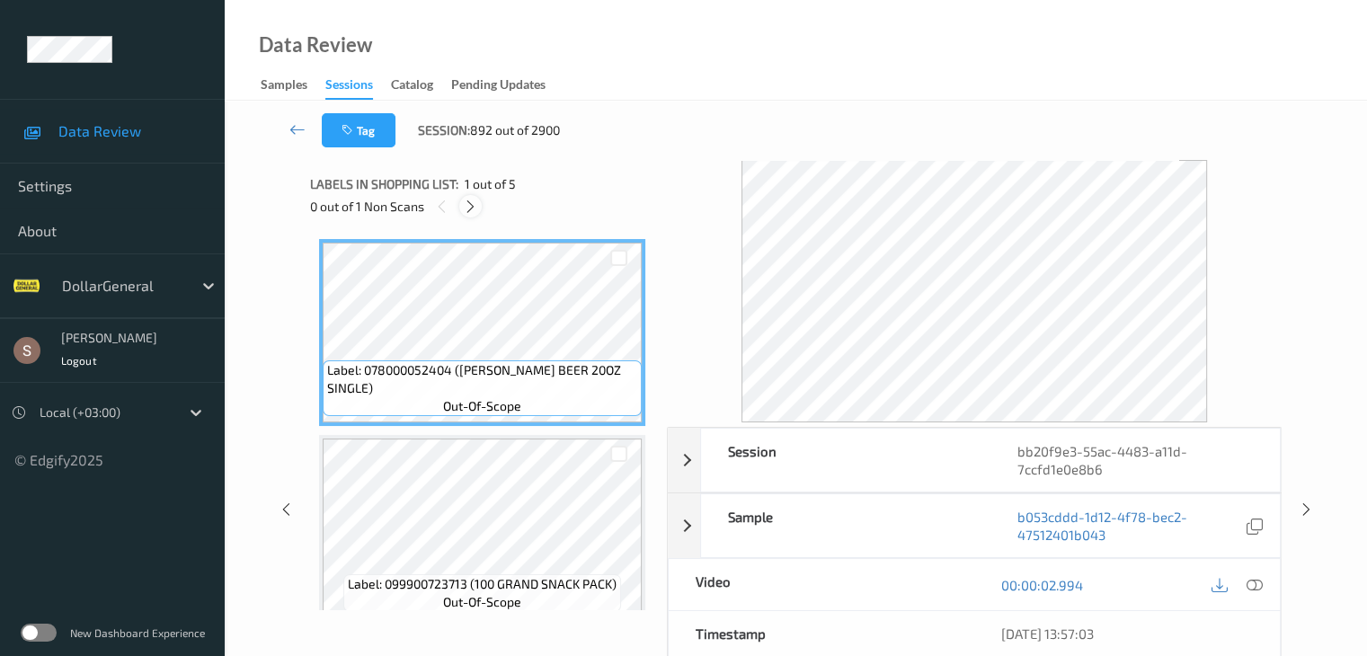
click at [477, 209] on icon at bounding box center [470, 207] width 15 height 16
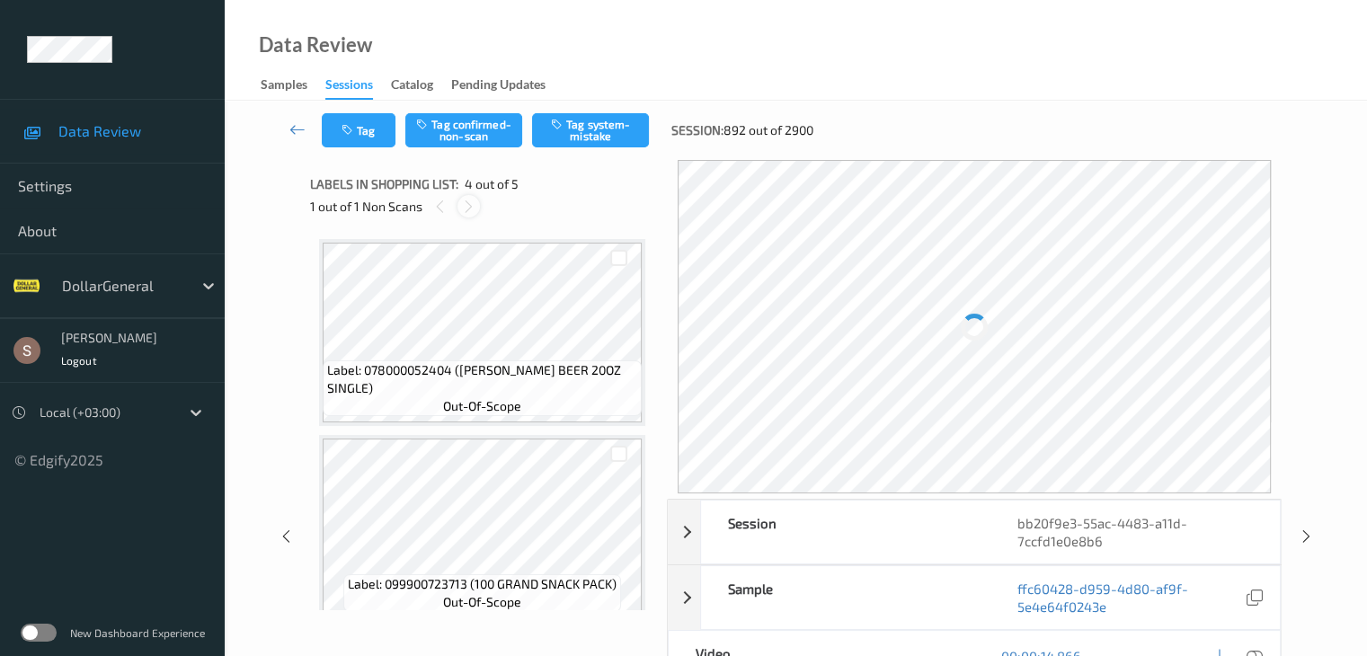
scroll to position [401, 0]
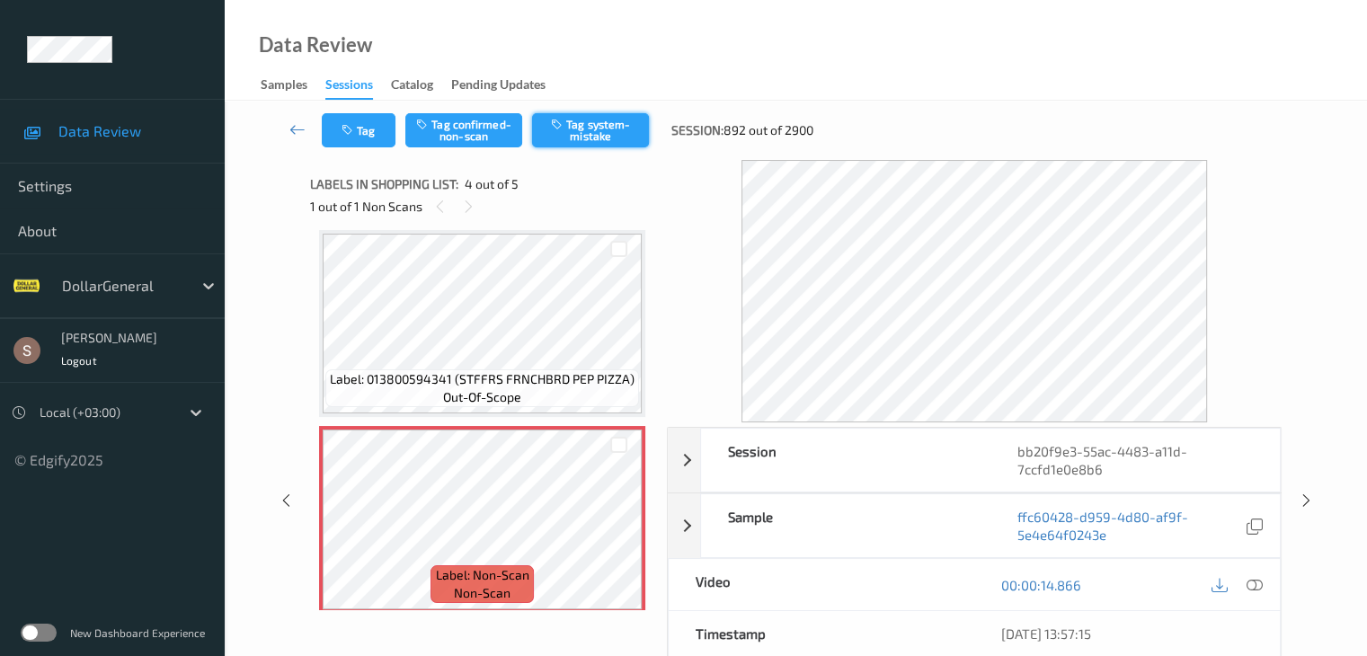
click at [568, 136] on button "Tag system-mistake" at bounding box center [590, 130] width 117 height 34
click at [305, 126] on icon at bounding box center [298, 129] width 16 height 18
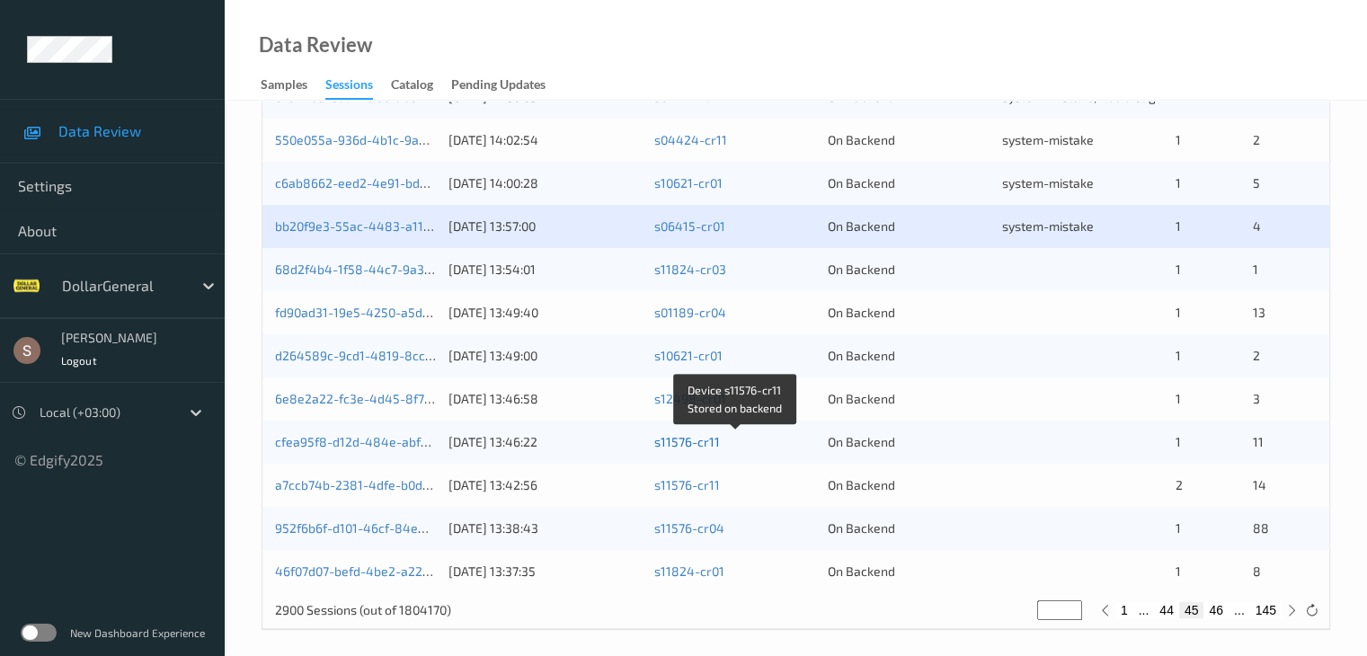
scroll to position [838, 0]
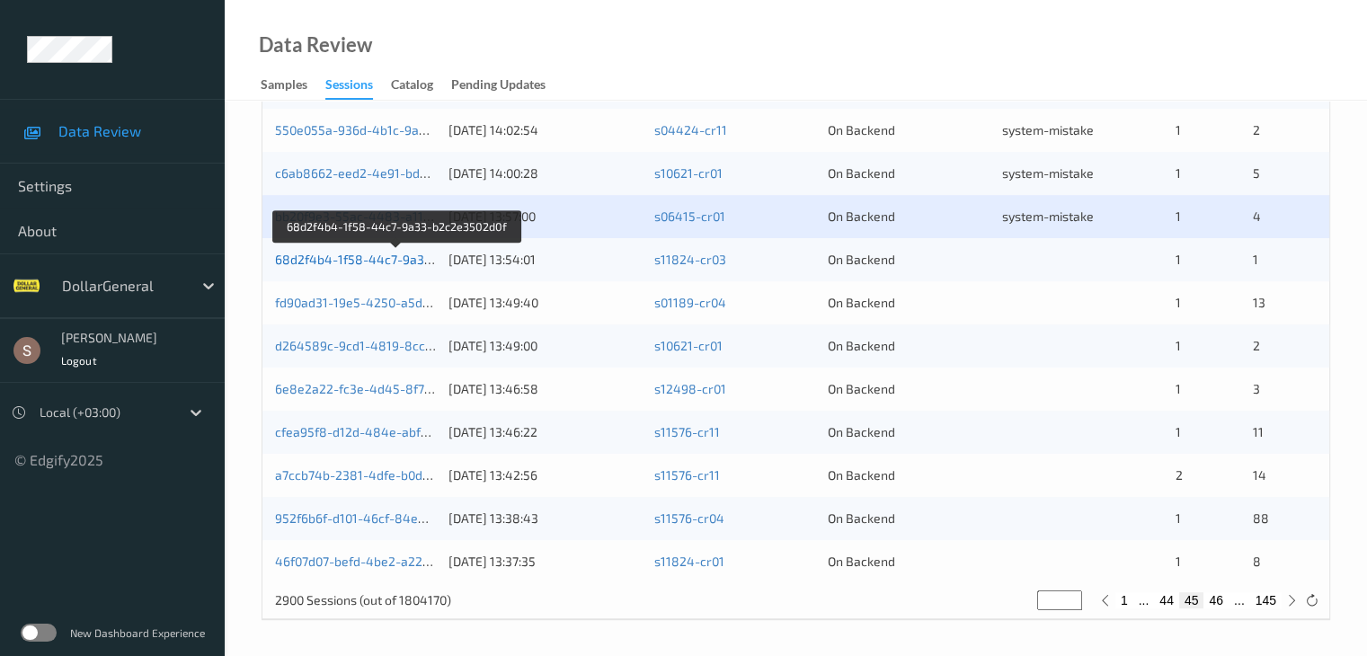
click at [326, 255] on link "68d2f4b4-1f58-44c7-9a33-b2c2e3502d0f" at bounding box center [397, 259] width 245 height 15
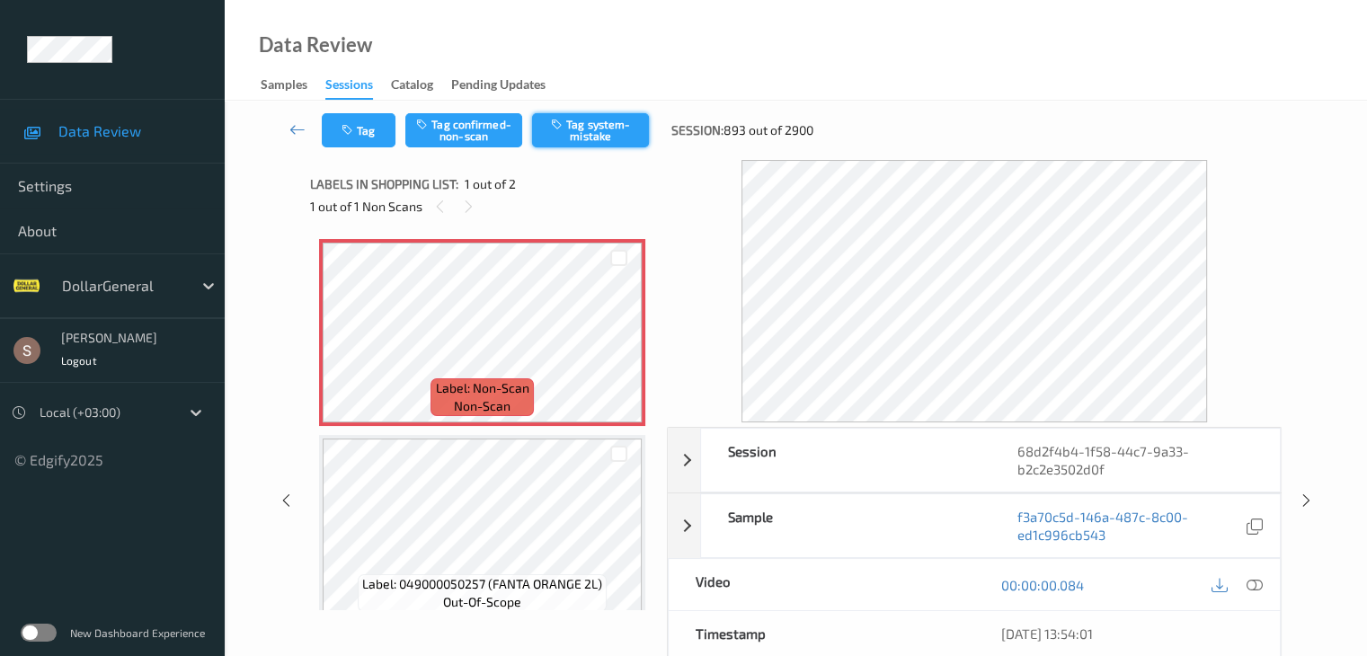
click at [613, 123] on button "Tag system-mistake" at bounding box center [590, 130] width 117 height 34
click at [384, 137] on button "Tag" at bounding box center [359, 130] width 74 height 34
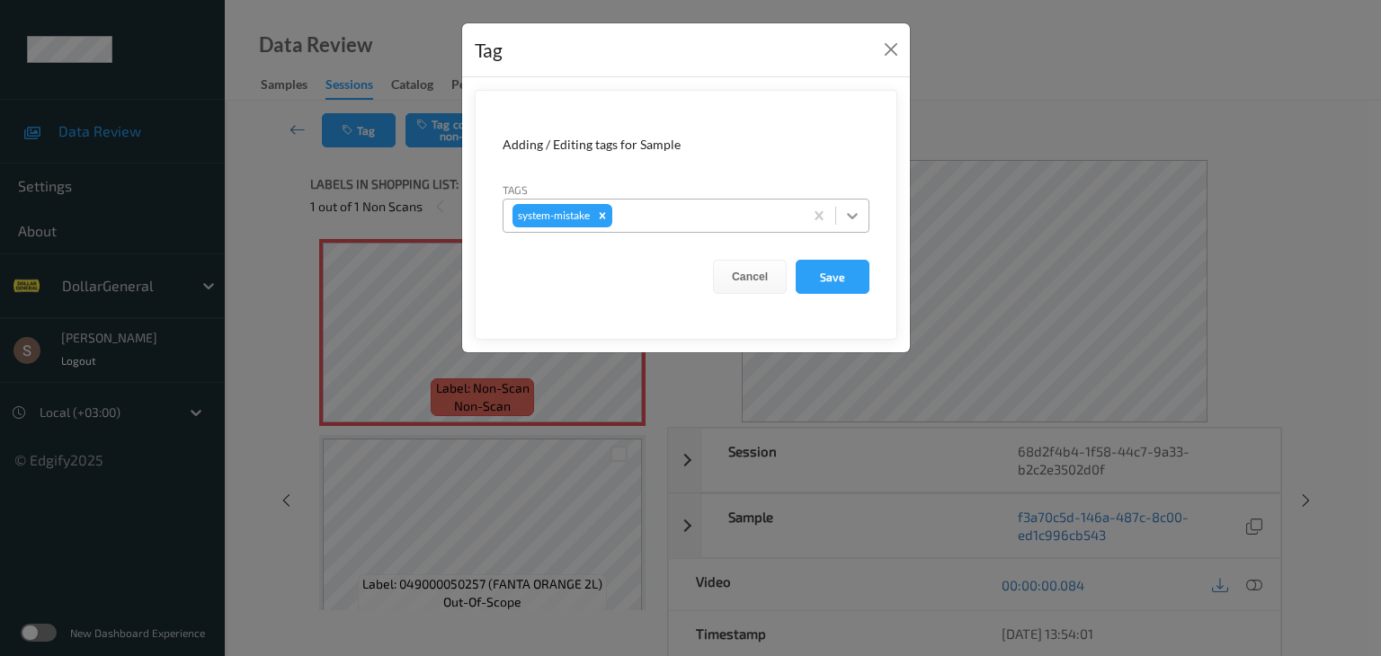
click at [860, 217] on icon at bounding box center [852, 216] width 18 height 18
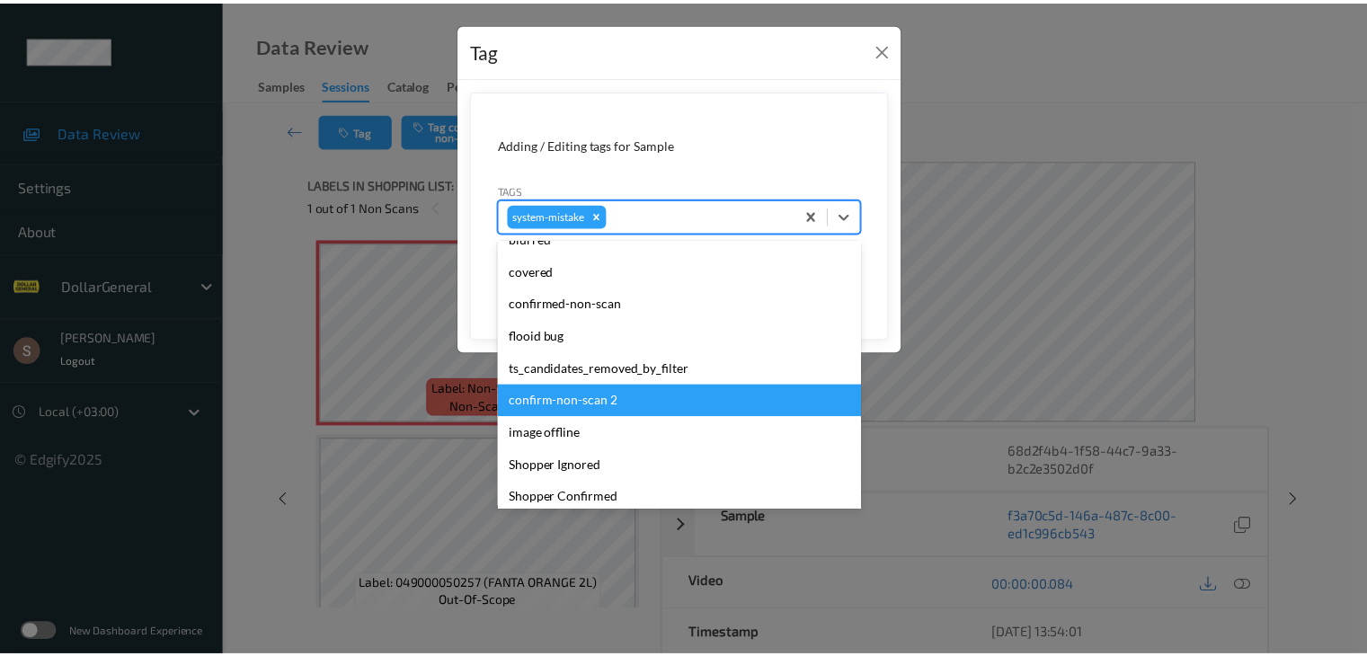
scroll to position [450, 0]
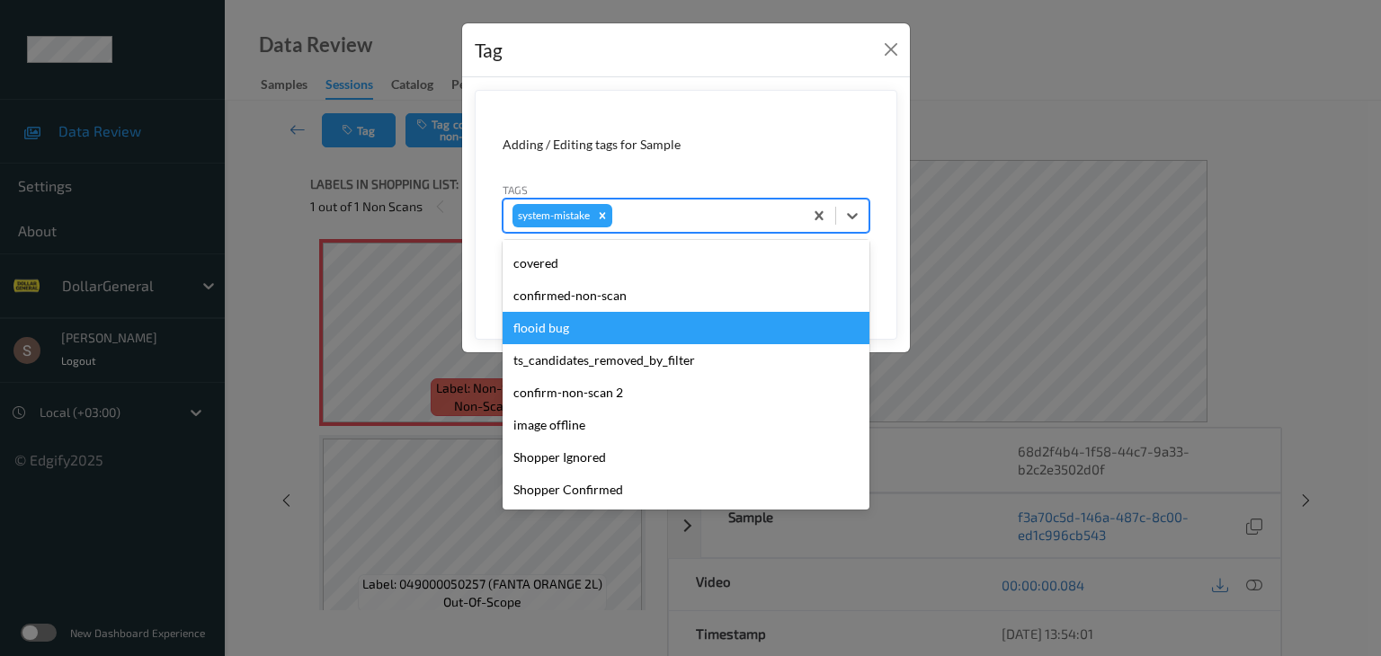
click at [611, 328] on div "flooid bug" at bounding box center [686, 328] width 367 height 32
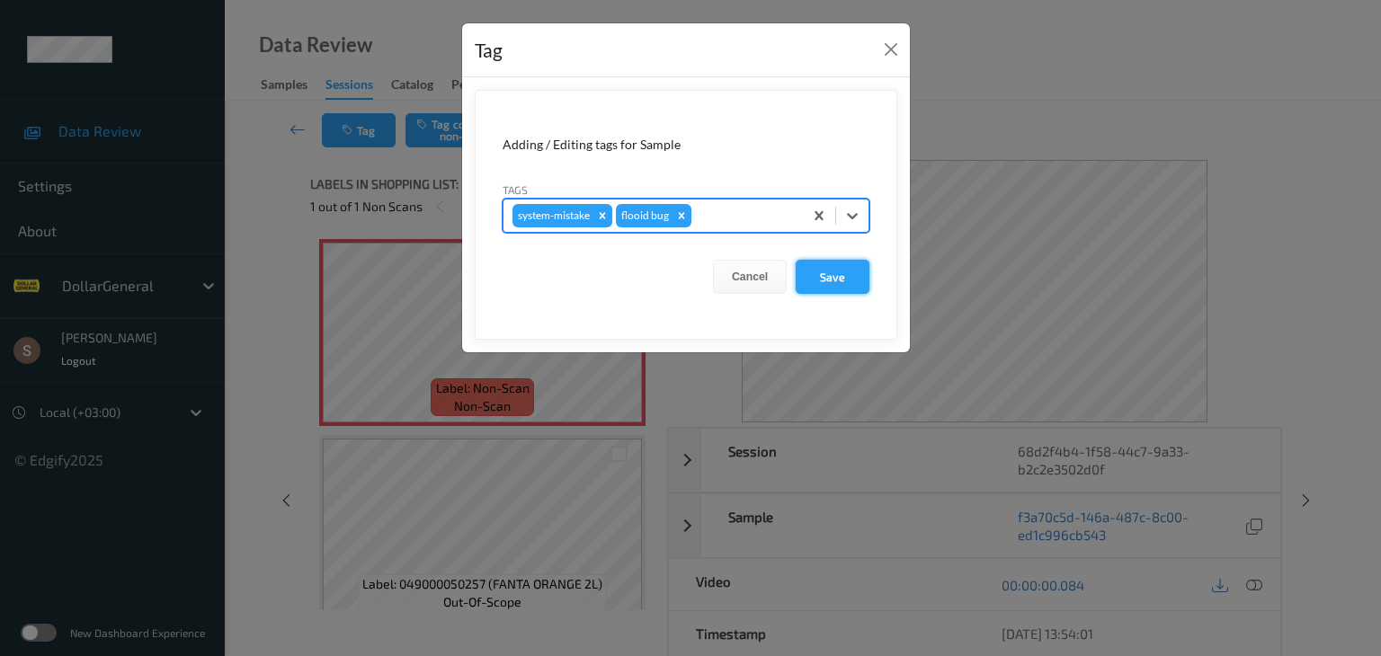
click at [829, 280] on button "Save" at bounding box center [833, 277] width 74 height 34
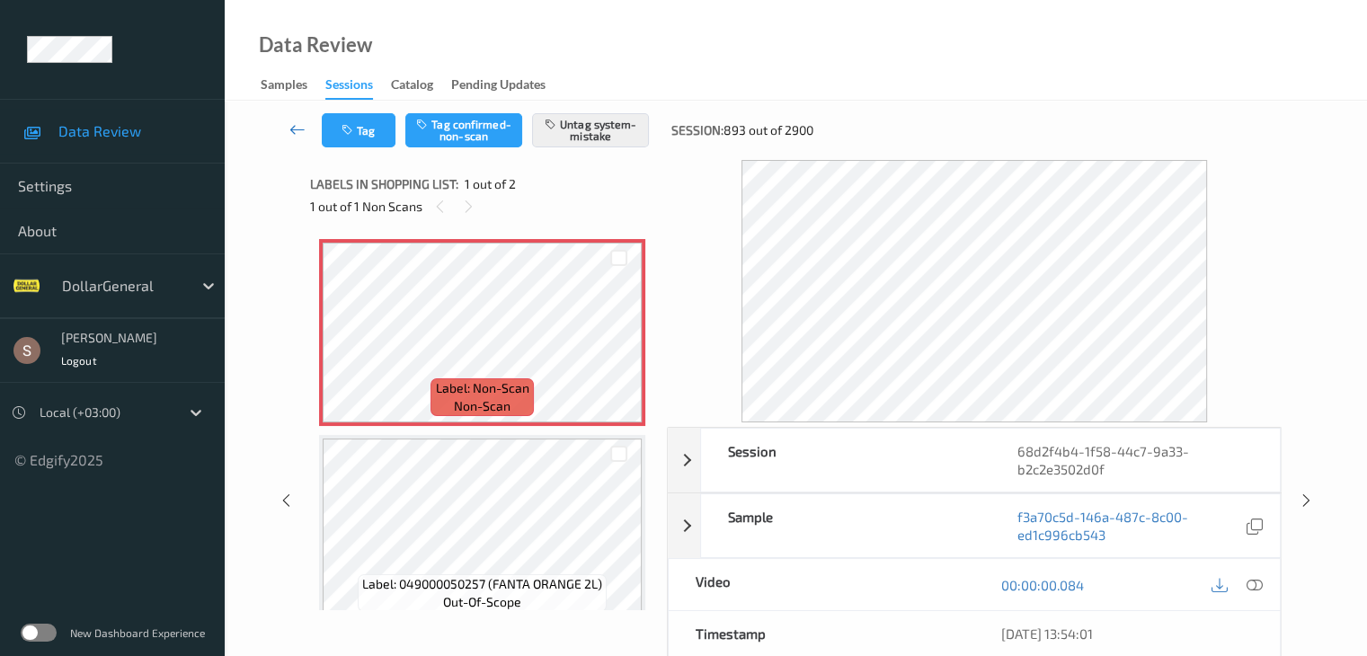
click at [296, 129] on icon at bounding box center [298, 129] width 16 height 18
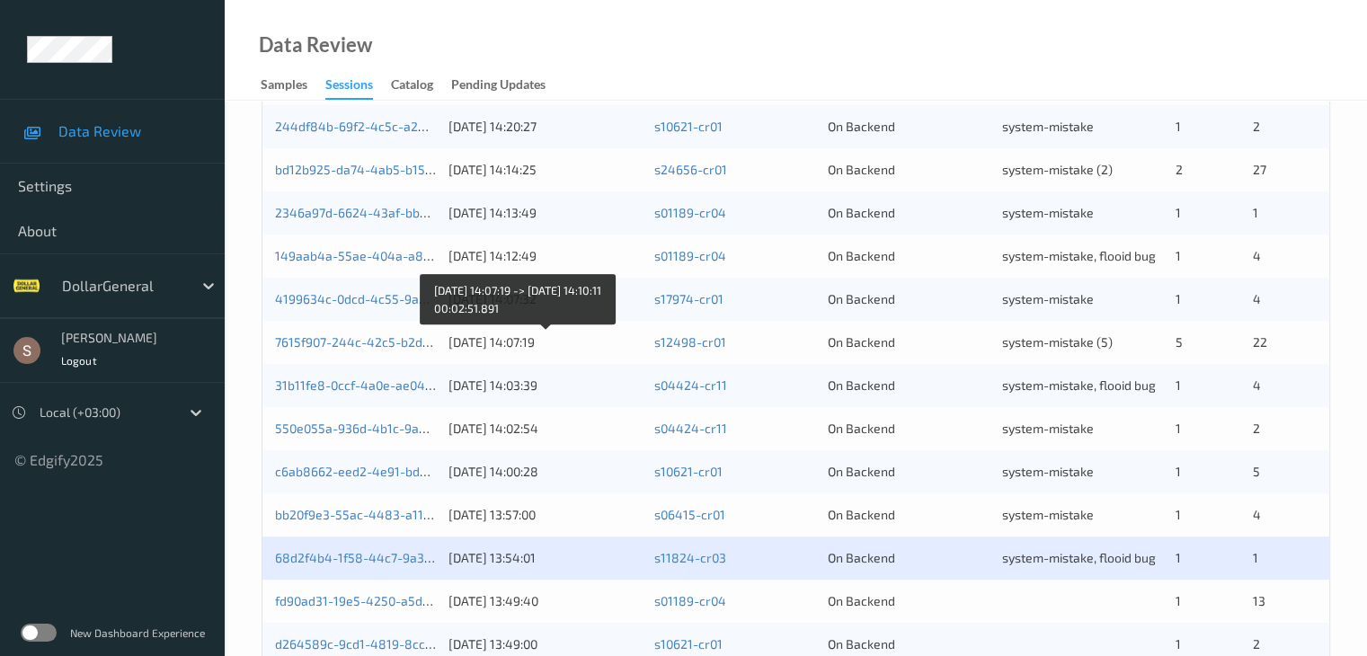
scroll to position [838, 0]
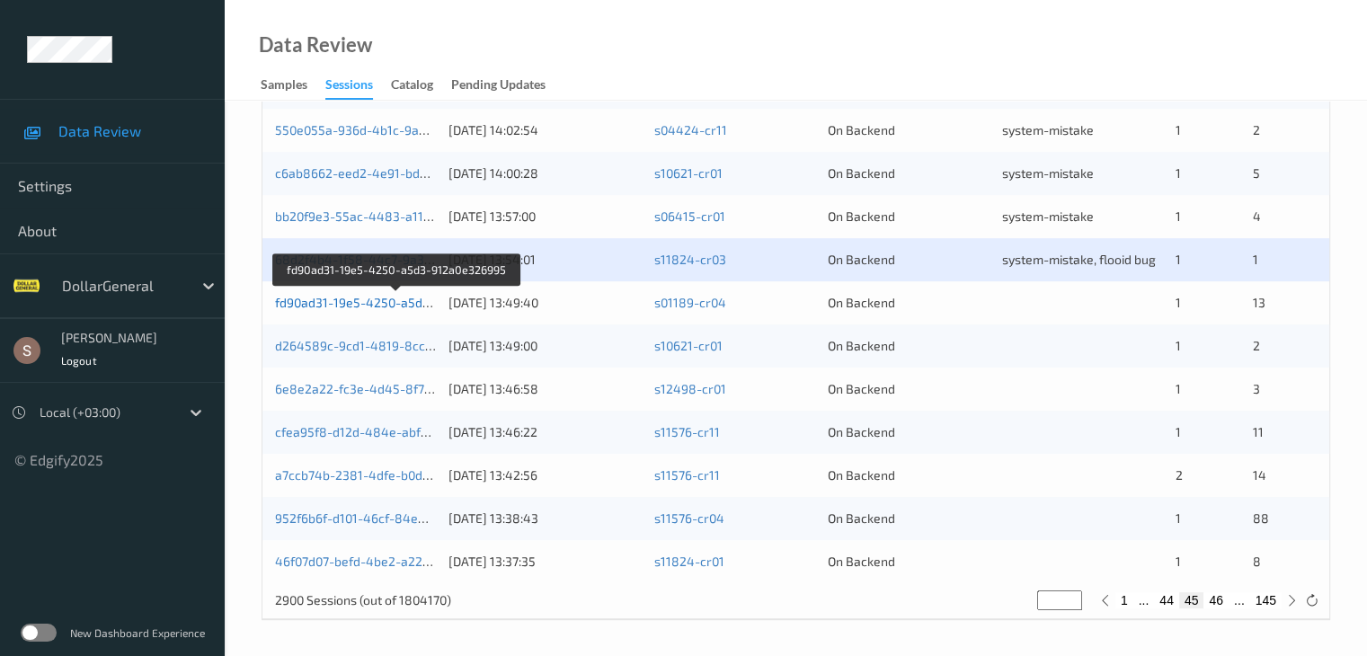
click at [403, 302] on link "fd90ad31-19e5-4250-a5d3-912a0e326995" at bounding box center [397, 302] width 245 height 15
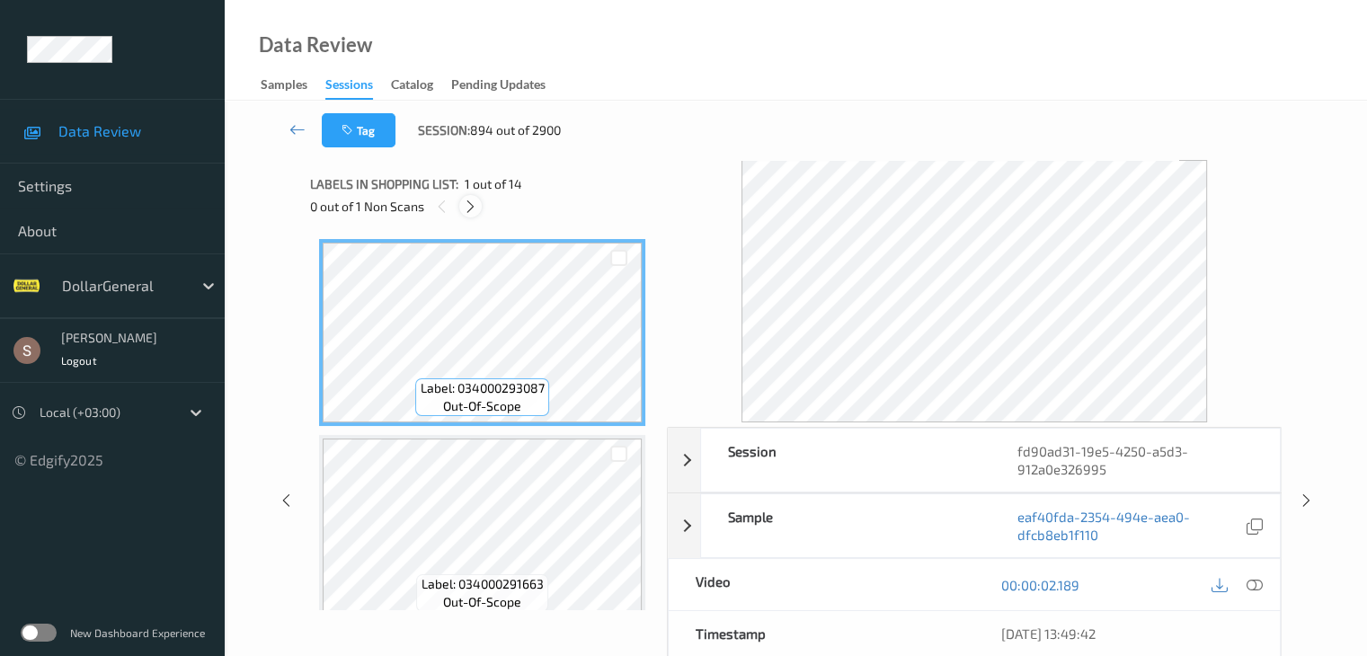
click at [471, 210] on icon at bounding box center [470, 207] width 15 height 16
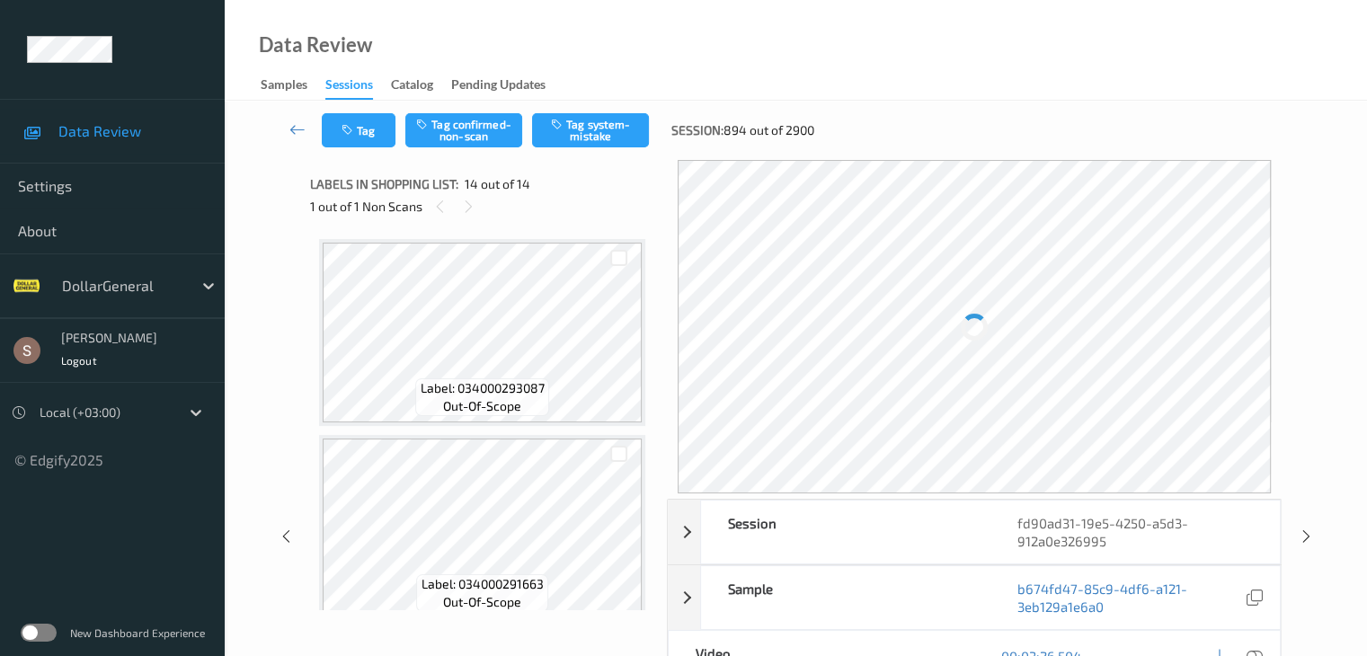
scroll to position [2361, 0]
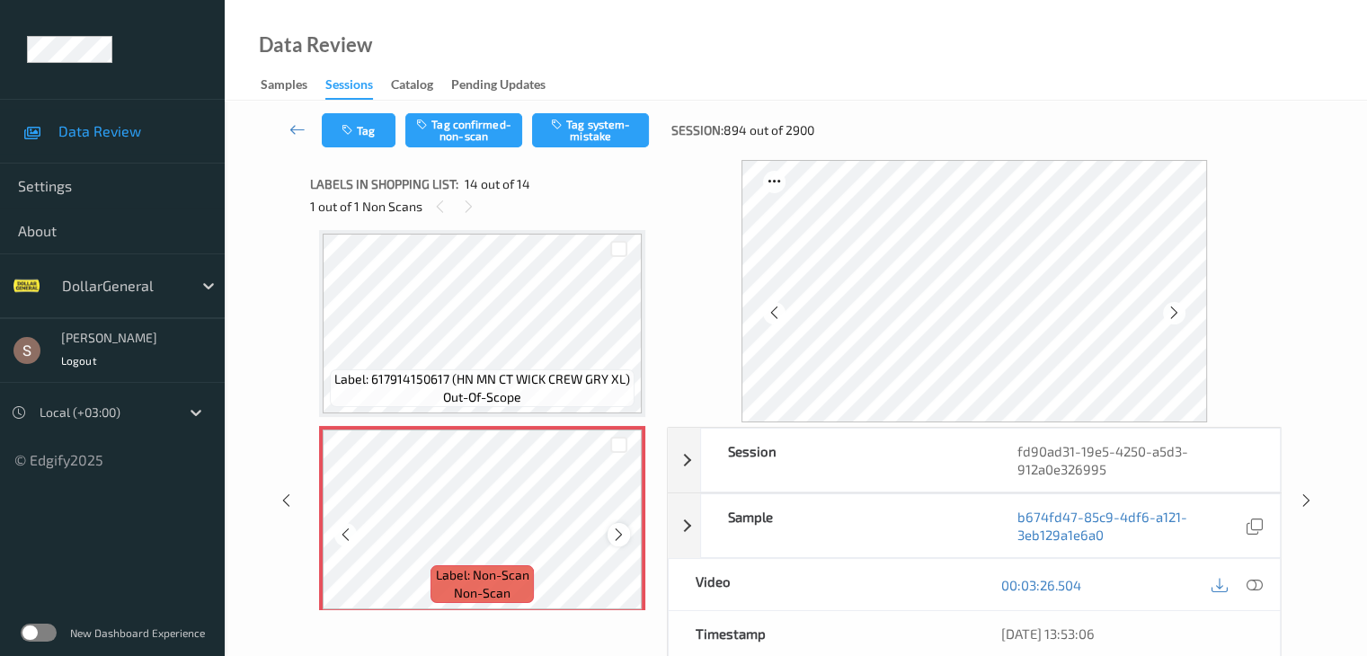
click at [619, 539] on icon at bounding box center [618, 535] width 15 height 16
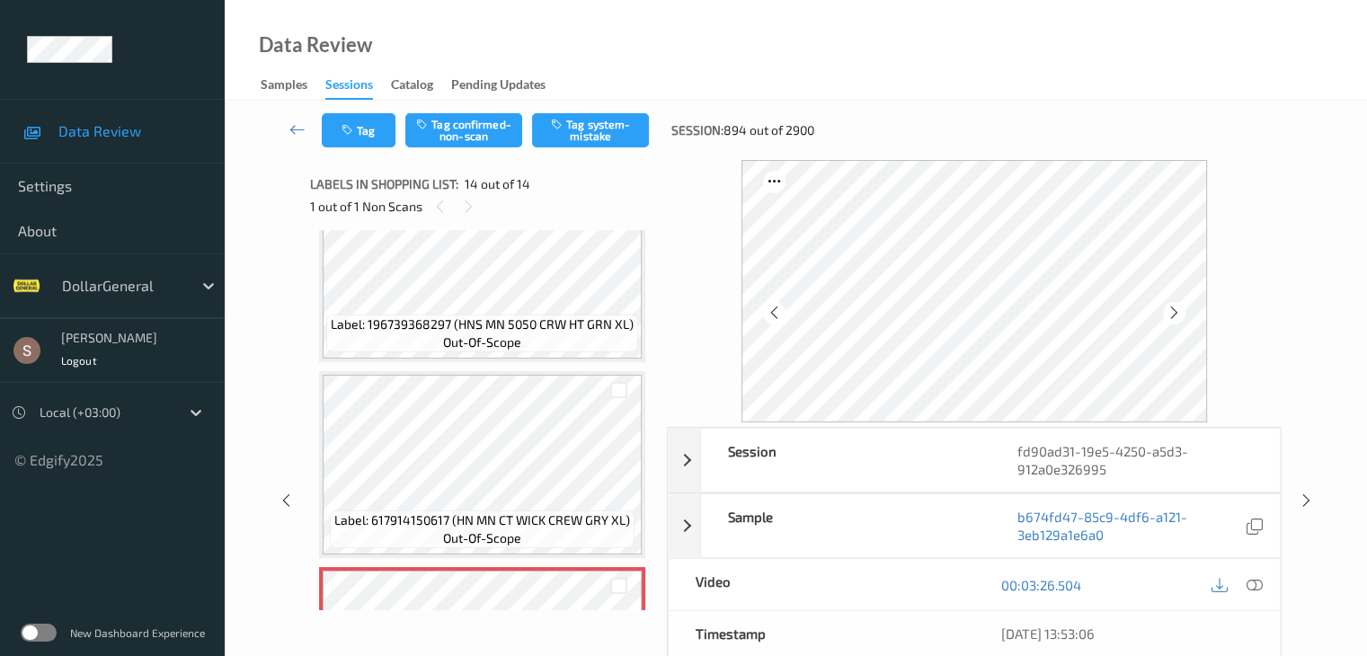
scroll to position [2181, 0]
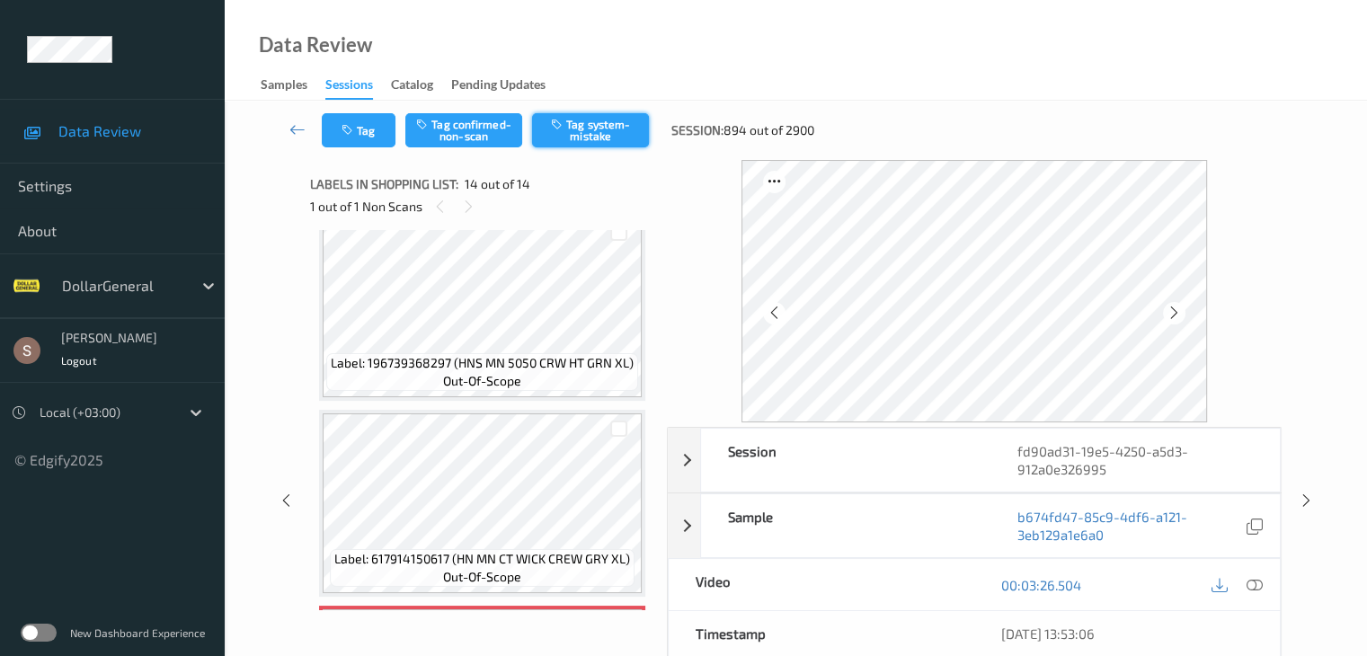
click at [609, 129] on button "Tag system-mistake" at bounding box center [590, 130] width 117 height 34
click at [297, 130] on icon at bounding box center [298, 129] width 16 height 18
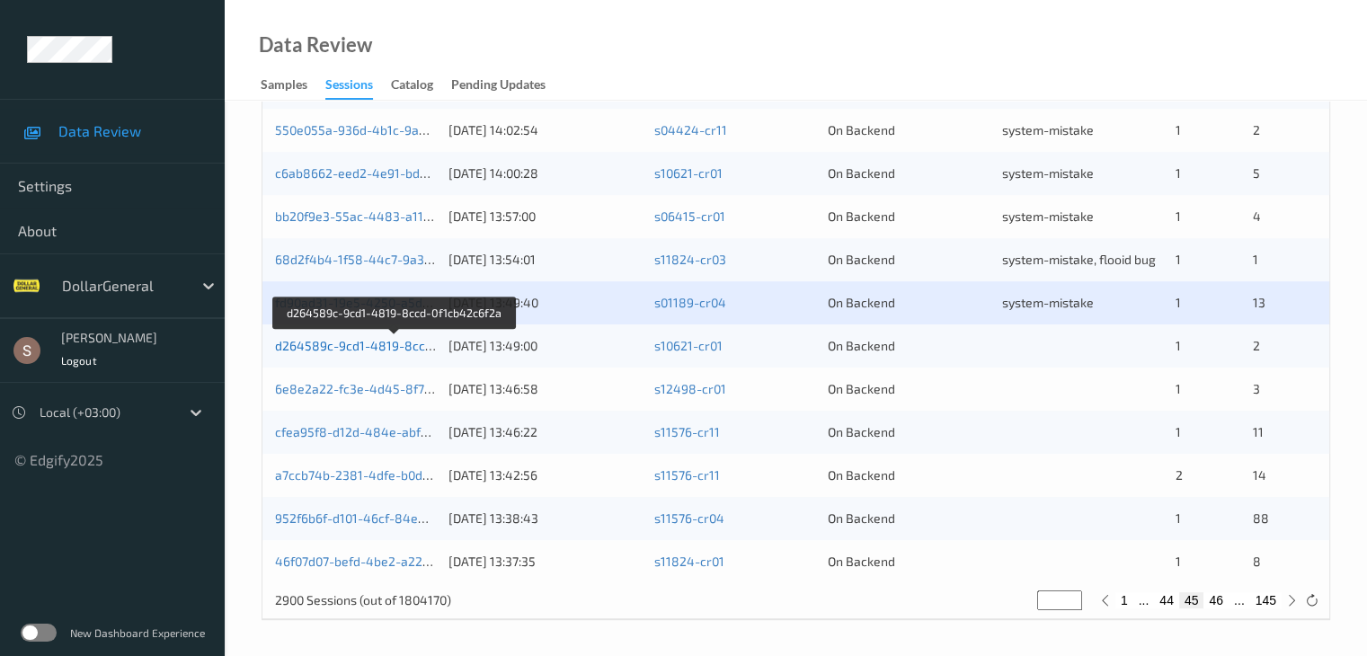
click at [384, 344] on link "d264589c-9cd1-4819-8ccd-0f1cb42c6f2a" at bounding box center [395, 345] width 241 height 15
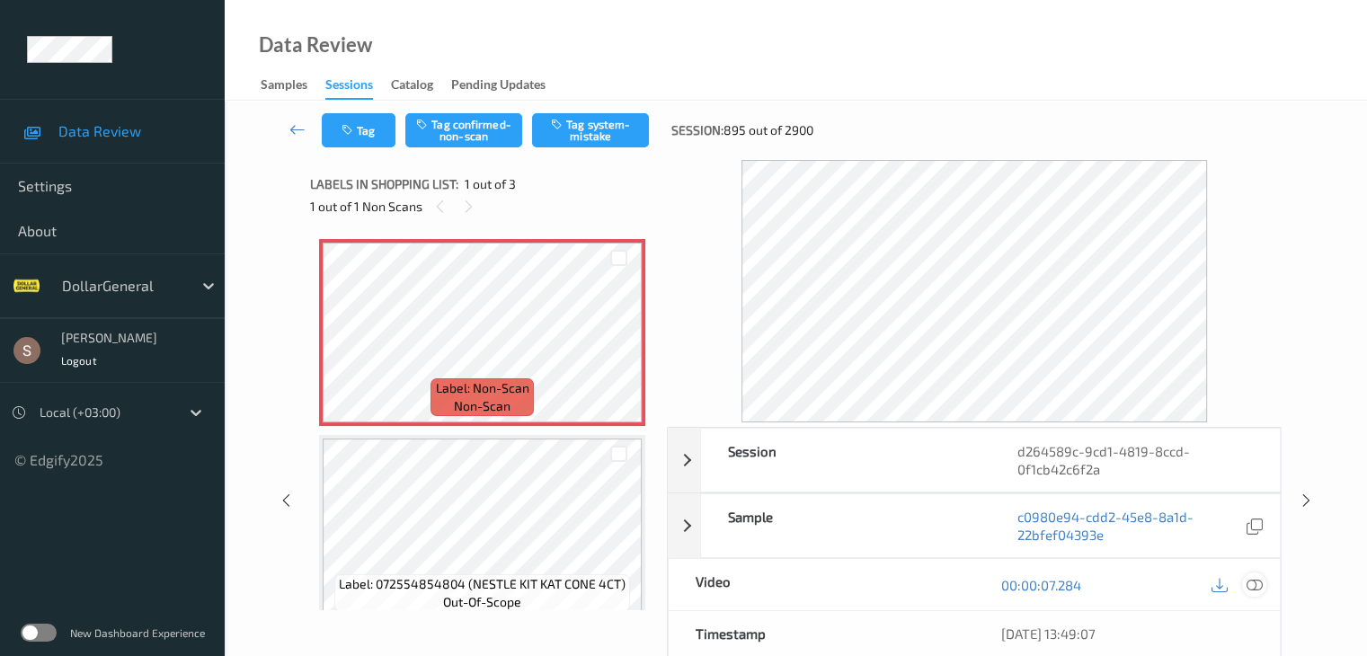
click at [1255, 587] on icon at bounding box center [1254, 585] width 16 height 16
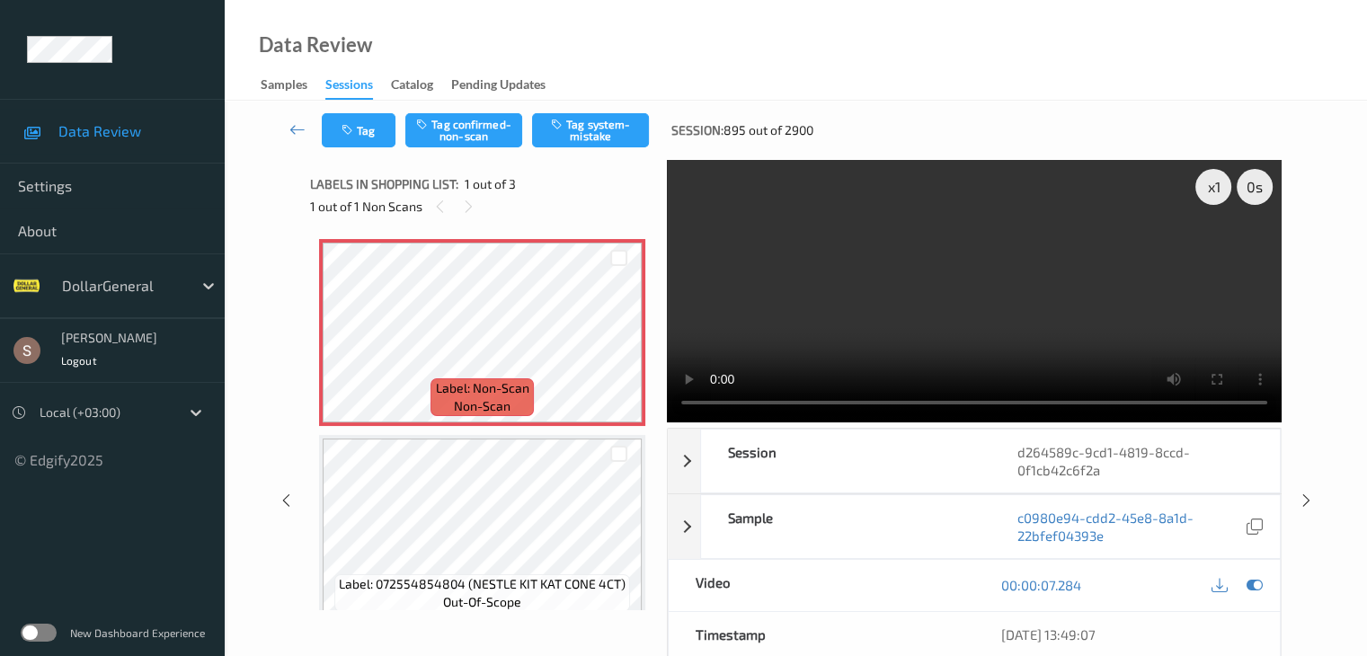
click at [651, 400] on div "x 1 0 s Session d264589c-9cd1-4819-8ccd-0f1cb42c6f2a Session ID d264589c-9cd1-4…" at bounding box center [796, 501] width 972 height 682
click at [818, 316] on video at bounding box center [974, 291] width 615 height 263
click at [1220, 192] on div "x 1" at bounding box center [1214, 187] width 36 height 36
click at [1220, 192] on div "x 2" at bounding box center [1214, 187] width 36 height 36
click at [628, 134] on button "Tag system-mistake" at bounding box center [590, 130] width 117 height 34
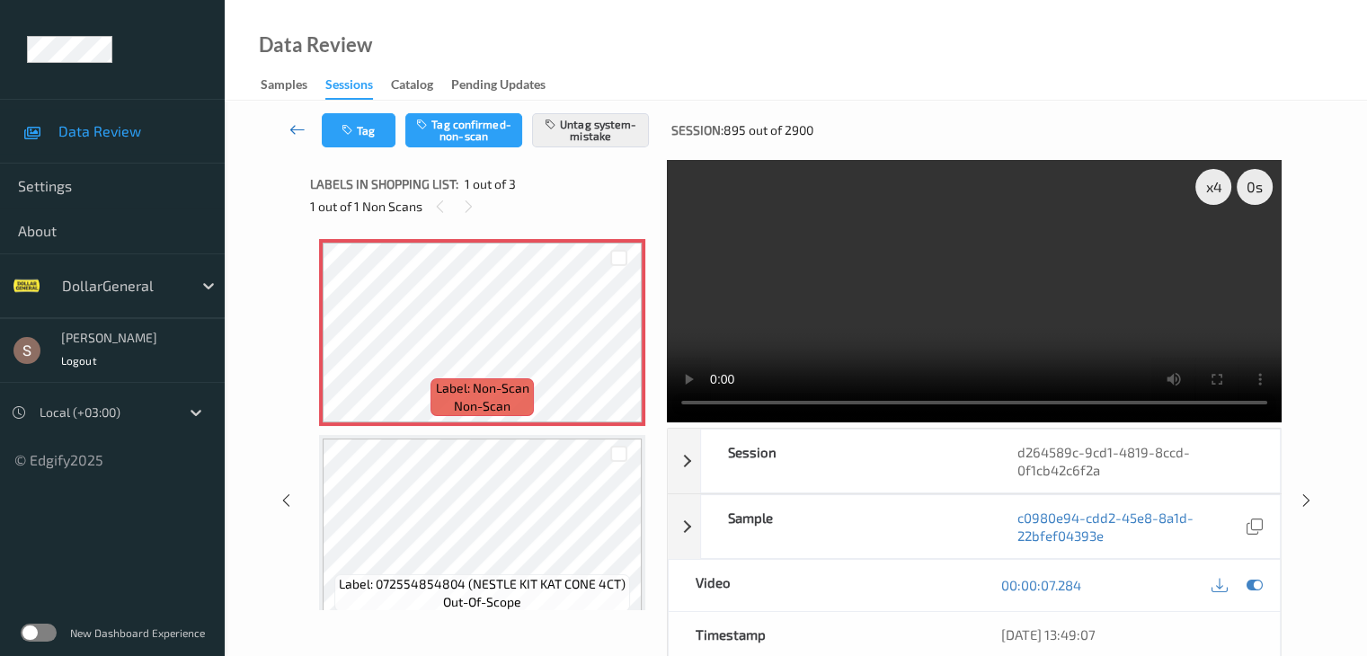
click at [295, 129] on icon at bounding box center [298, 129] width 16 height 18
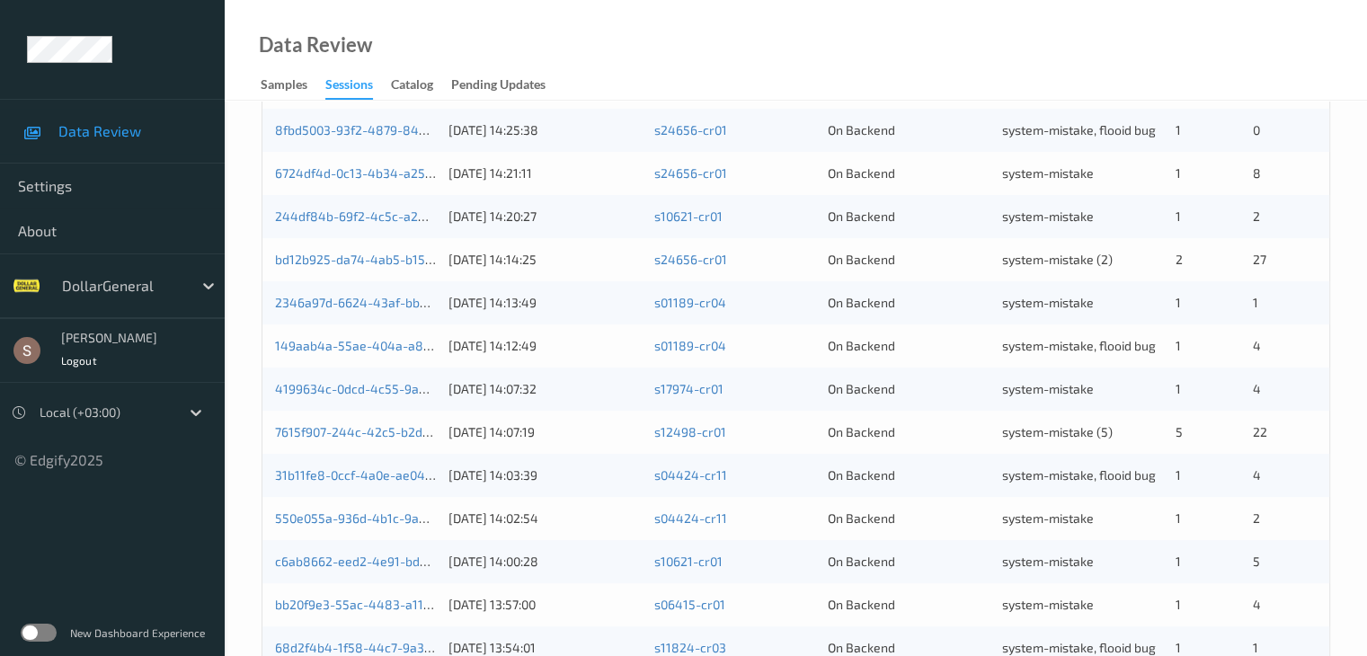
scroll to position [838, 0]
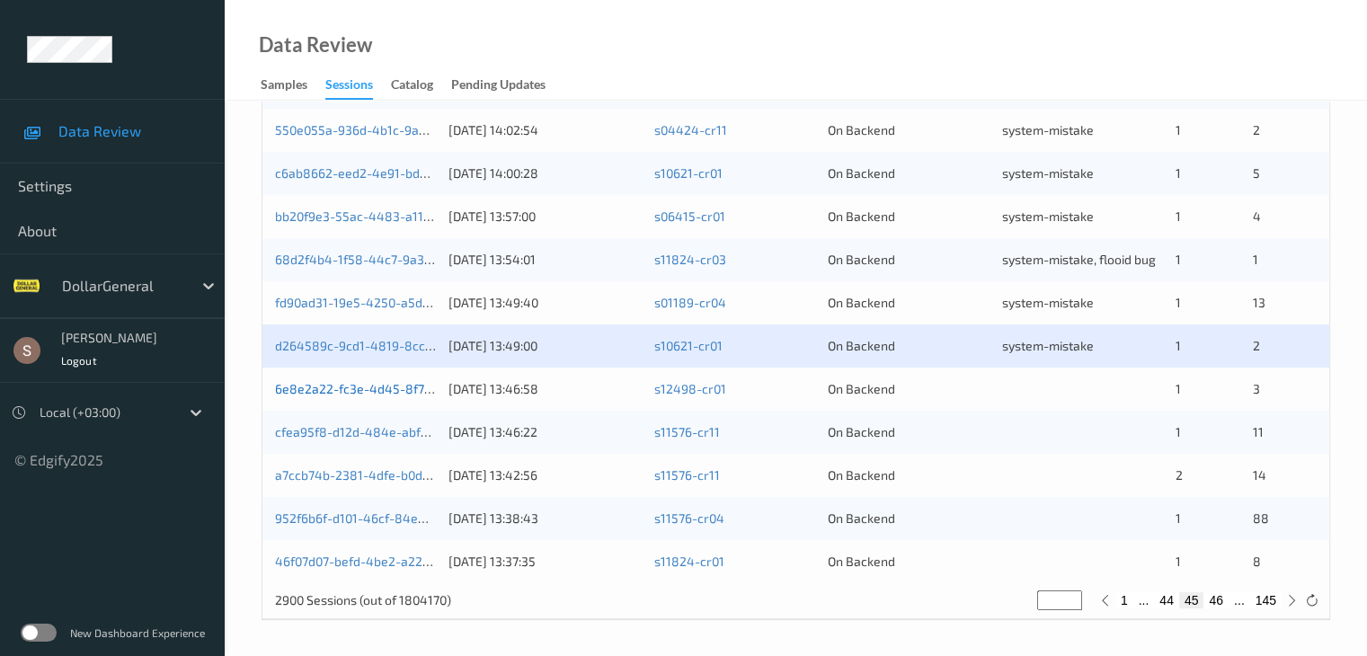
click at [351, 389] on link "6e8e2a22-fc3e-4d45-8f77-db8de976c091" at bounding box center [397, 388] width 245 height 15
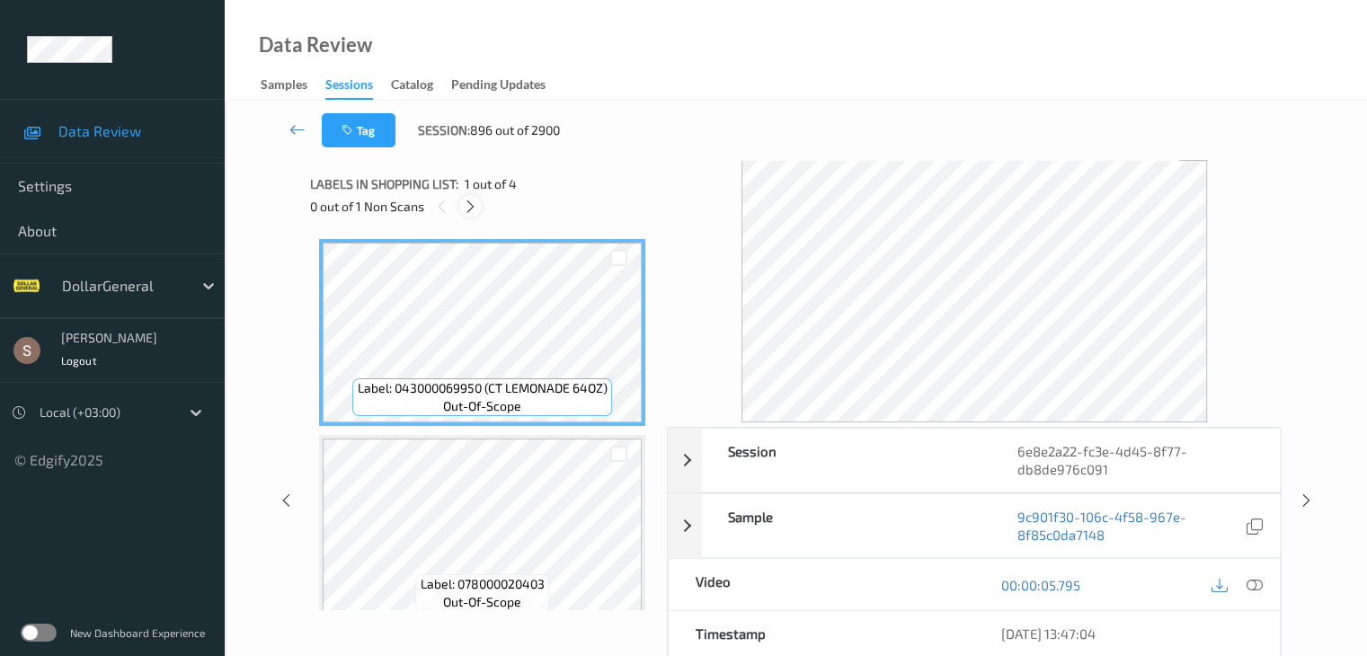
click at [479, 202] on div at bounding box center [470, 206] width 22 height 22
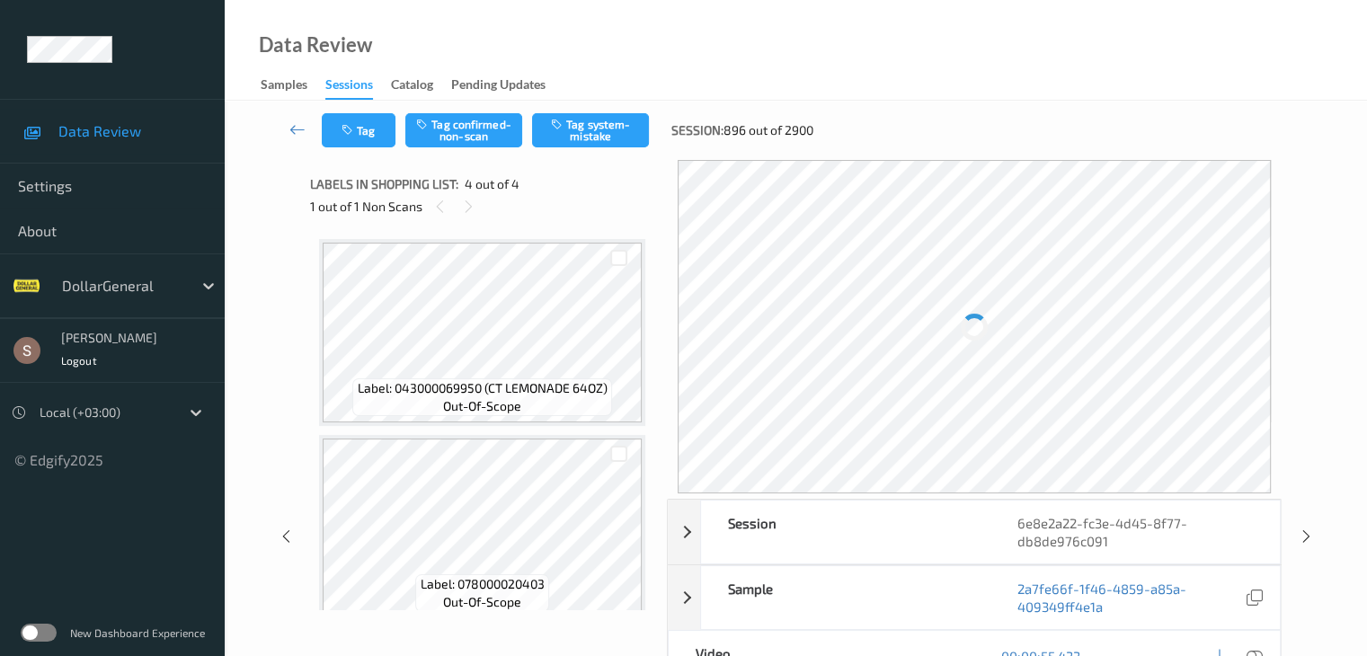
scroll to position [401, 0]
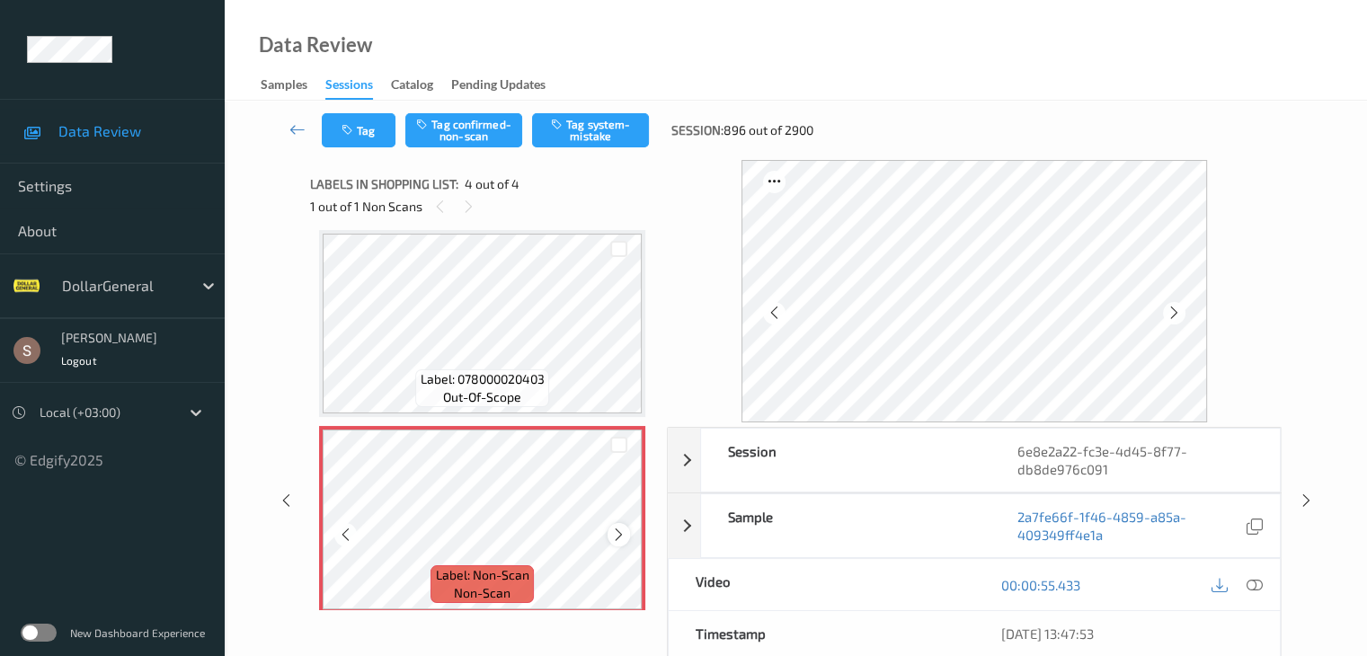
click at [619, 531] on icon at bounding box center [618, 535] width 15 height 16
click at [635, 113] on button "Tag system-mistake" at bounding box center [590, 130] width 117 height 34
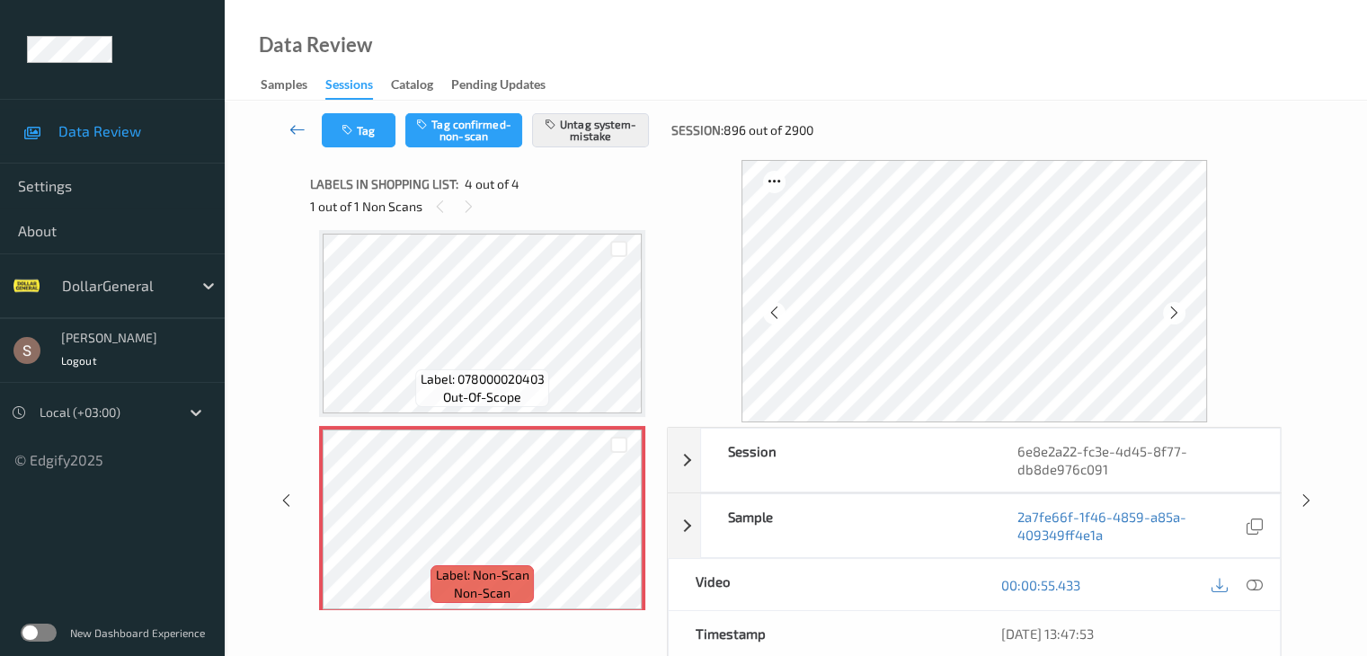
click at [290, 127] on icon at bounding box center [298, 129] width 16 height 18
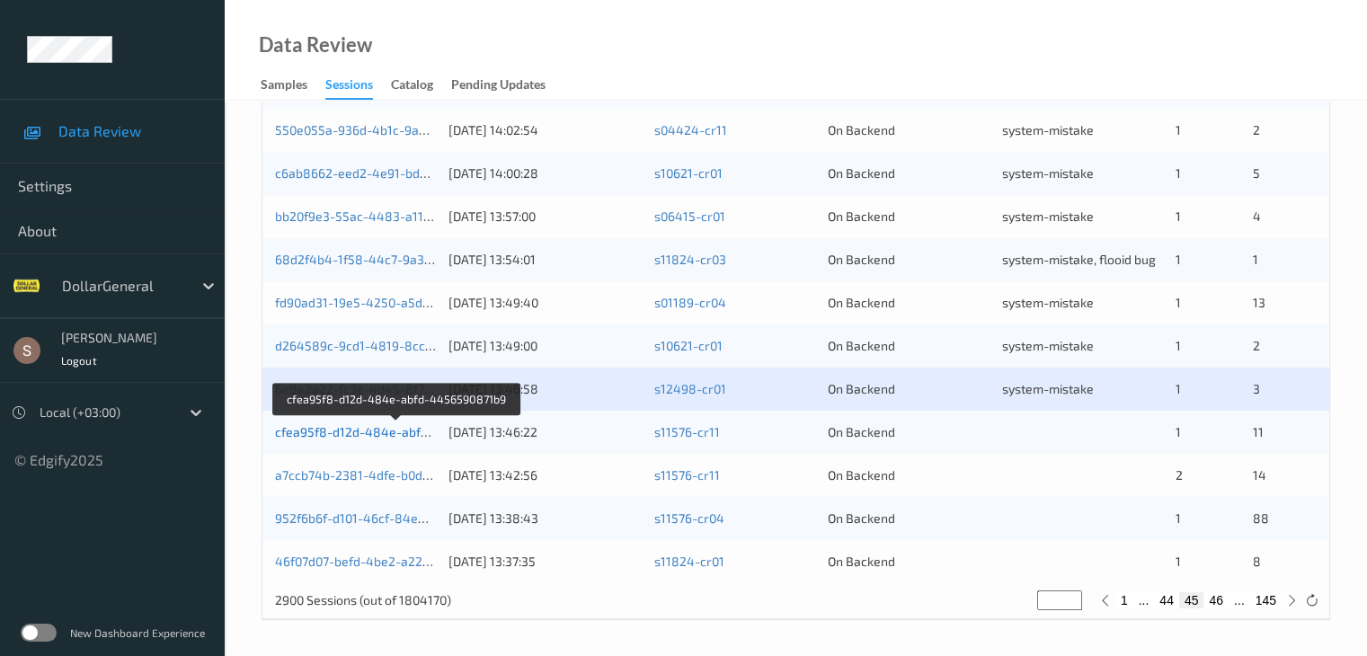
click at [381, 432] on link "cfea95f8-d12d-484e-abfd-4456590871b9" at bounding box center [397, 431] width 245 height 15
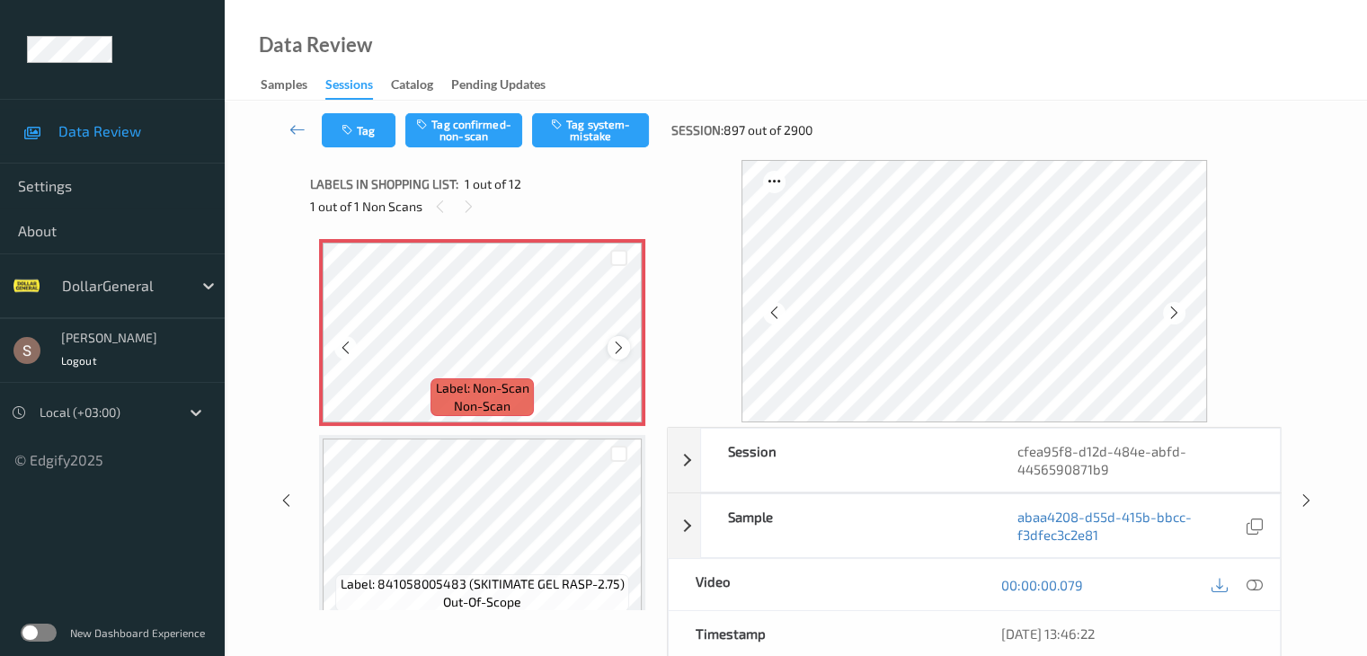
click at [619, 347] on icon at bounding box center [618, 348] width 15 height 16
click at [592, 129] on button "Tag system-mistake" at bounding box center [590, 130] width 117 height 34
click at [366, 125] on button "Tag" at bounding box center [359, 130] width 74 height 34
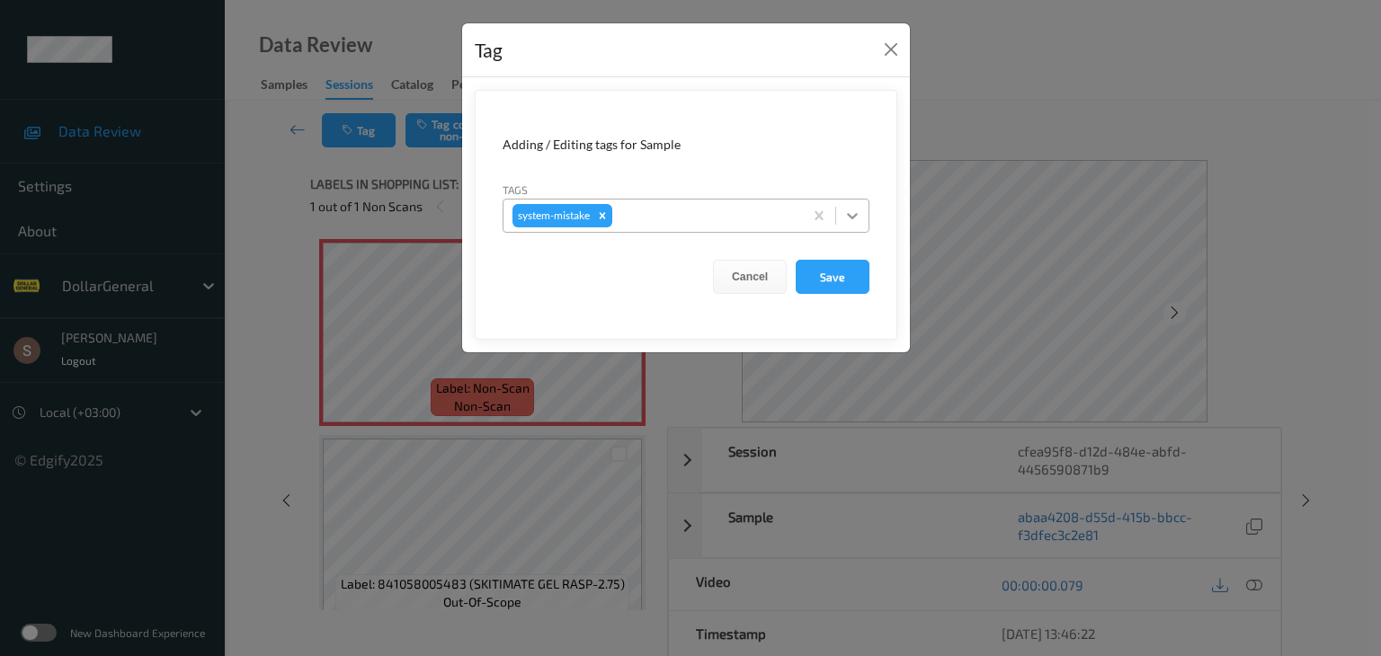
click at [847, 217] on icon at bounding box center [852, 216] width 18 height 18
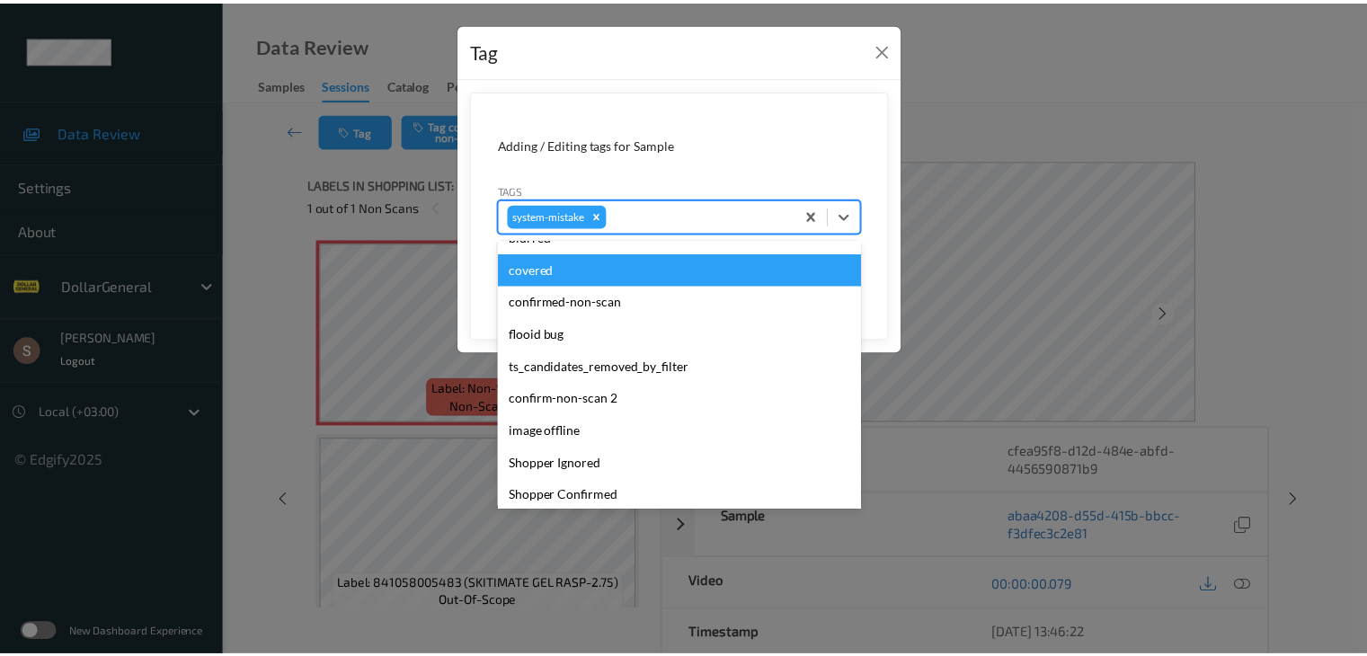
scroll to position [450, 0]
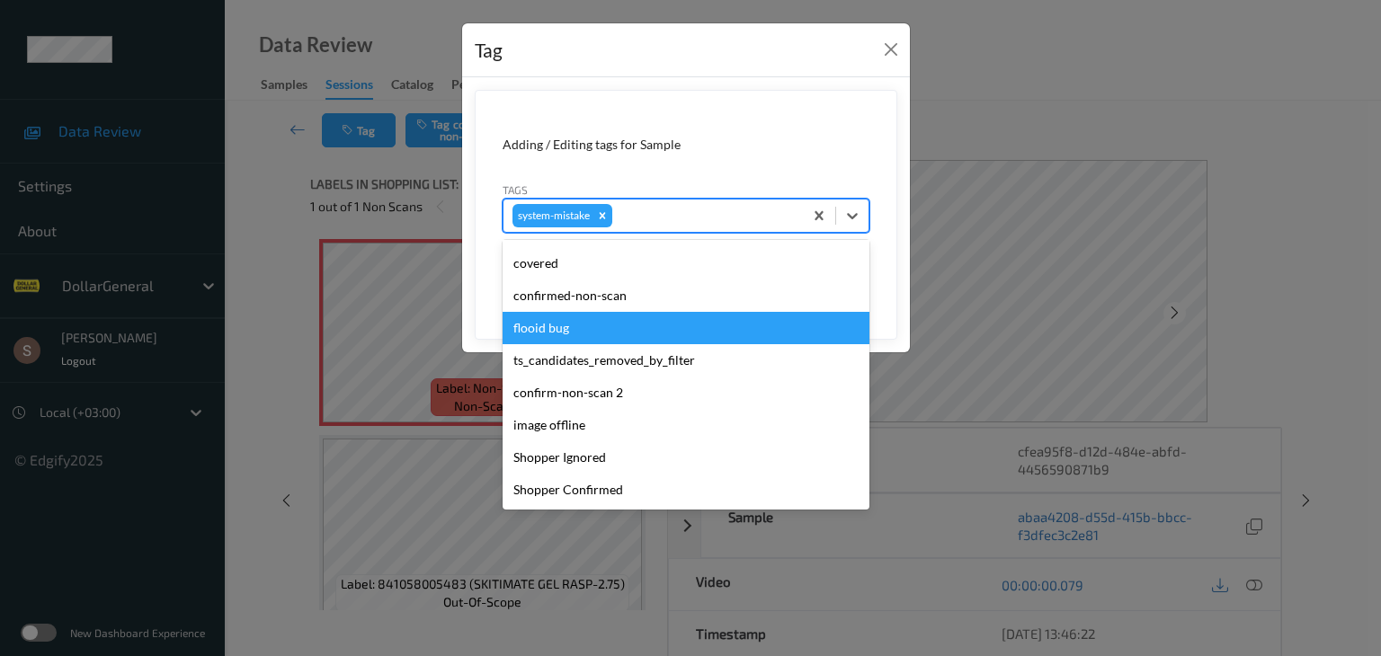
click at [596, 337] on div "flooid bug" at bounding box center [686, 328] width 367 height 32
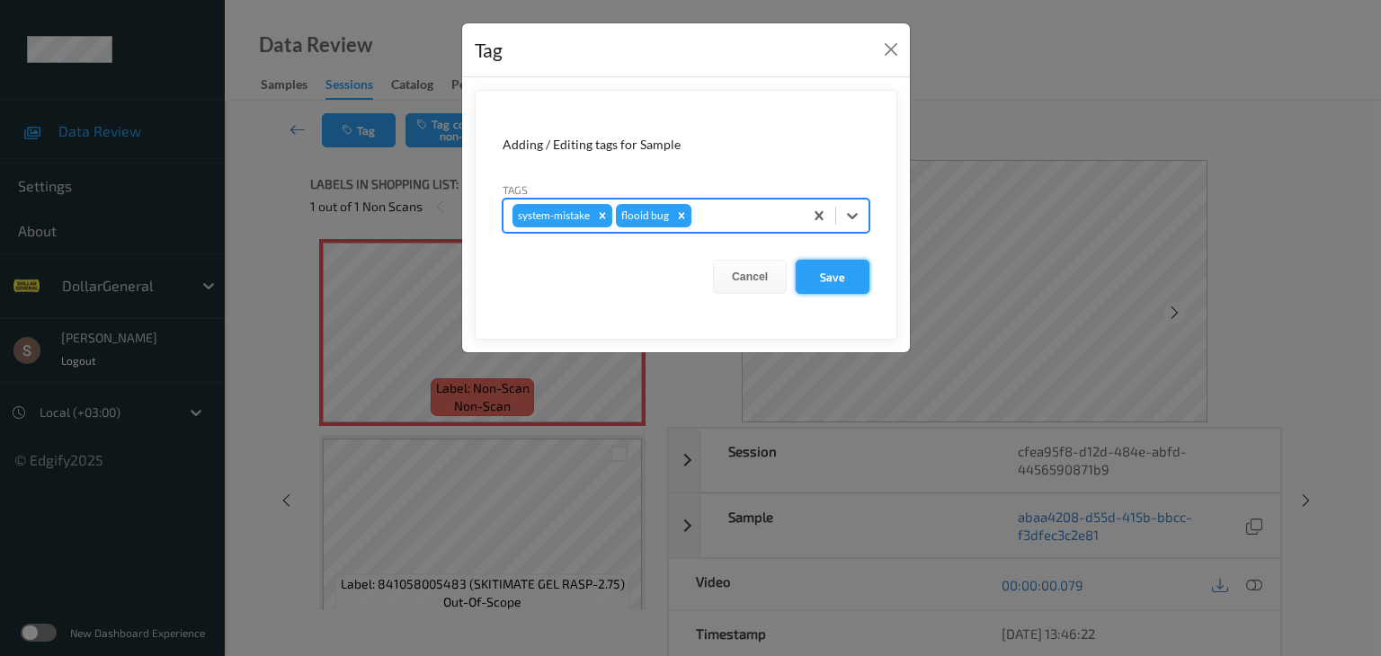
click at [820, 275] on button "Save" at bounding box center [833, 277] width 74 height 34
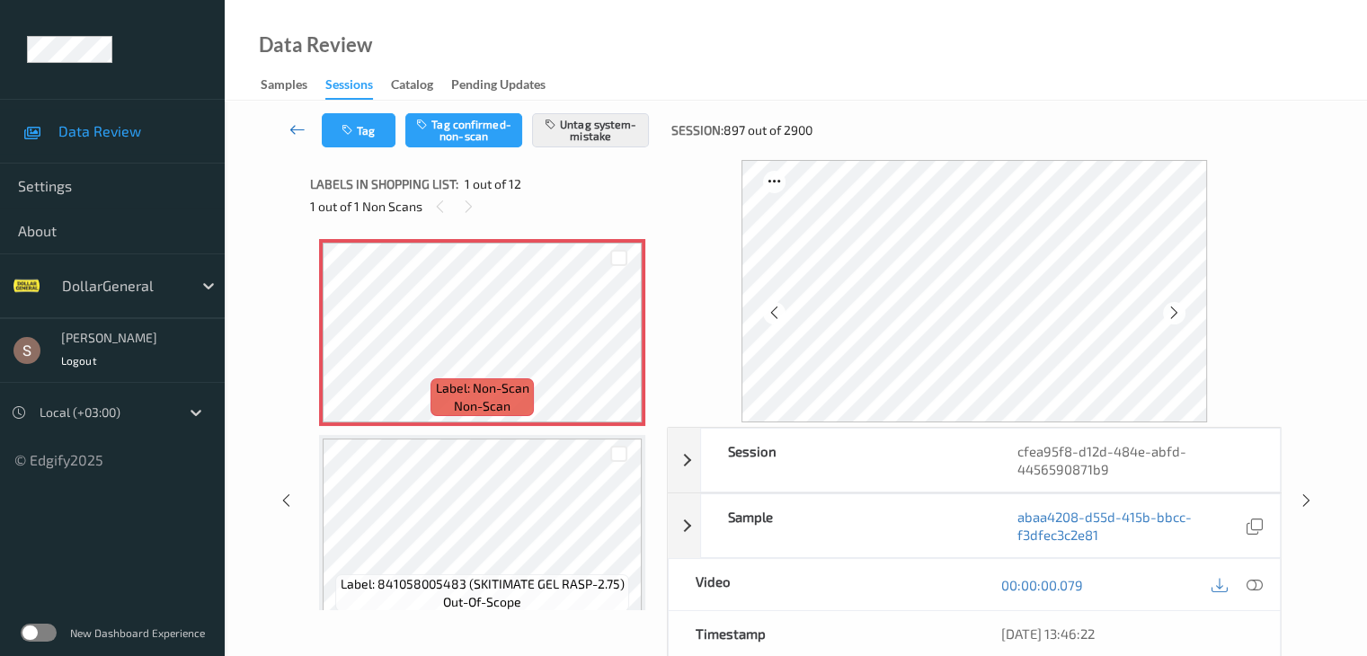
click at [302, 129] on icon at bounding box center [298, 129] width 16 height 18
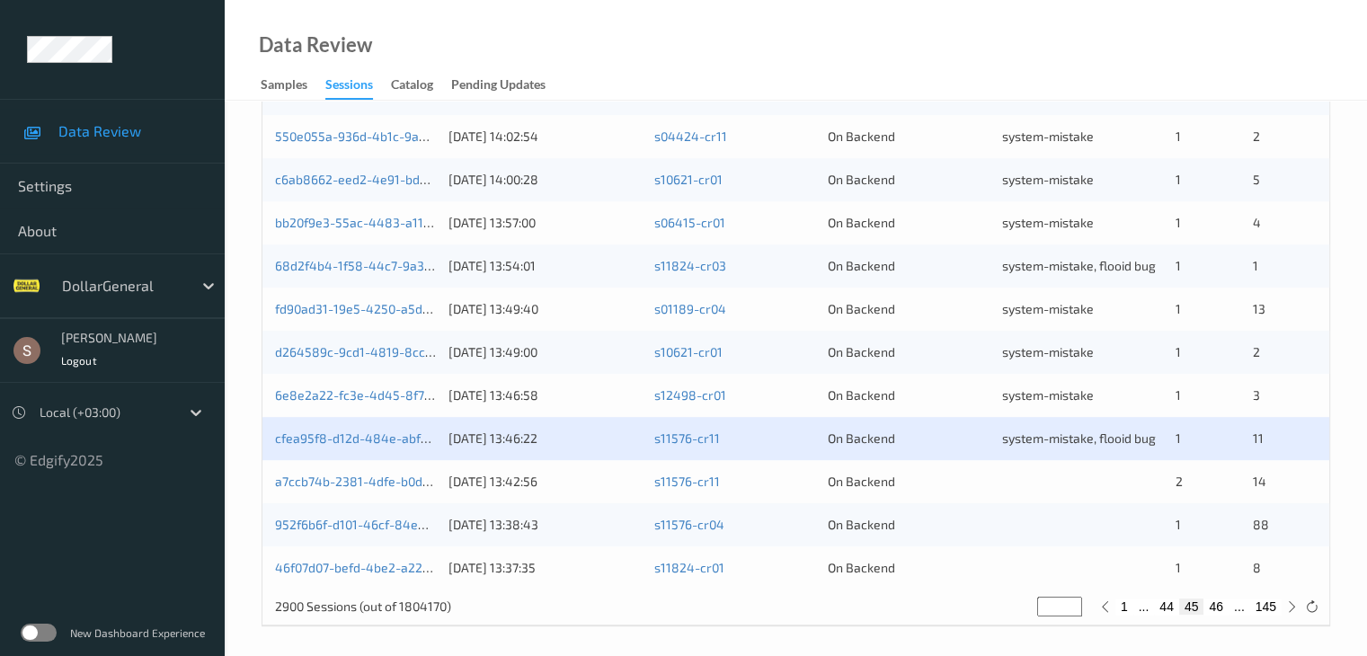
scroll to position [838, 0]
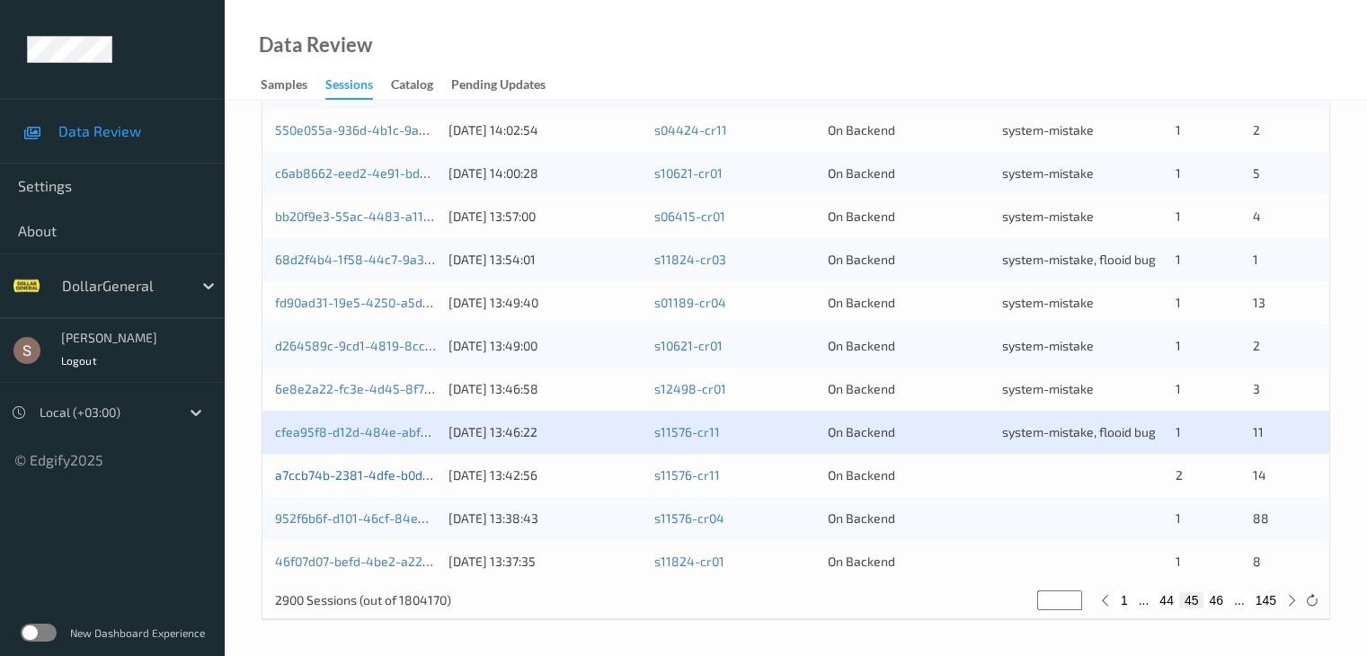
click at [374, 472] on link "a7ccb74b-2381-4dfe-b0d5-3306545555cc" at bounding box center [397, 475] width 245 height 15
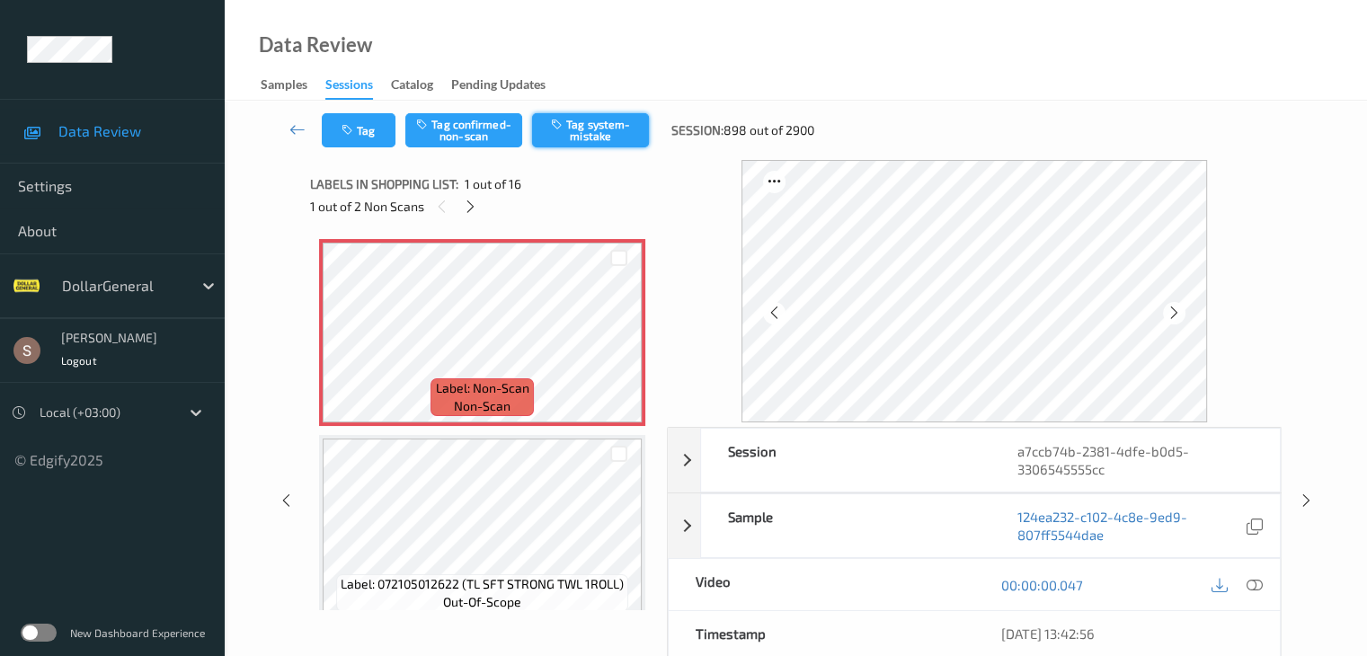
click at [587, 138] on button "Tag system-mistake" at bounding box center [590, 130] width 117 height 34
click at [349, 132] on icon "button" at bounding box center [349, 130] width 15 height 13
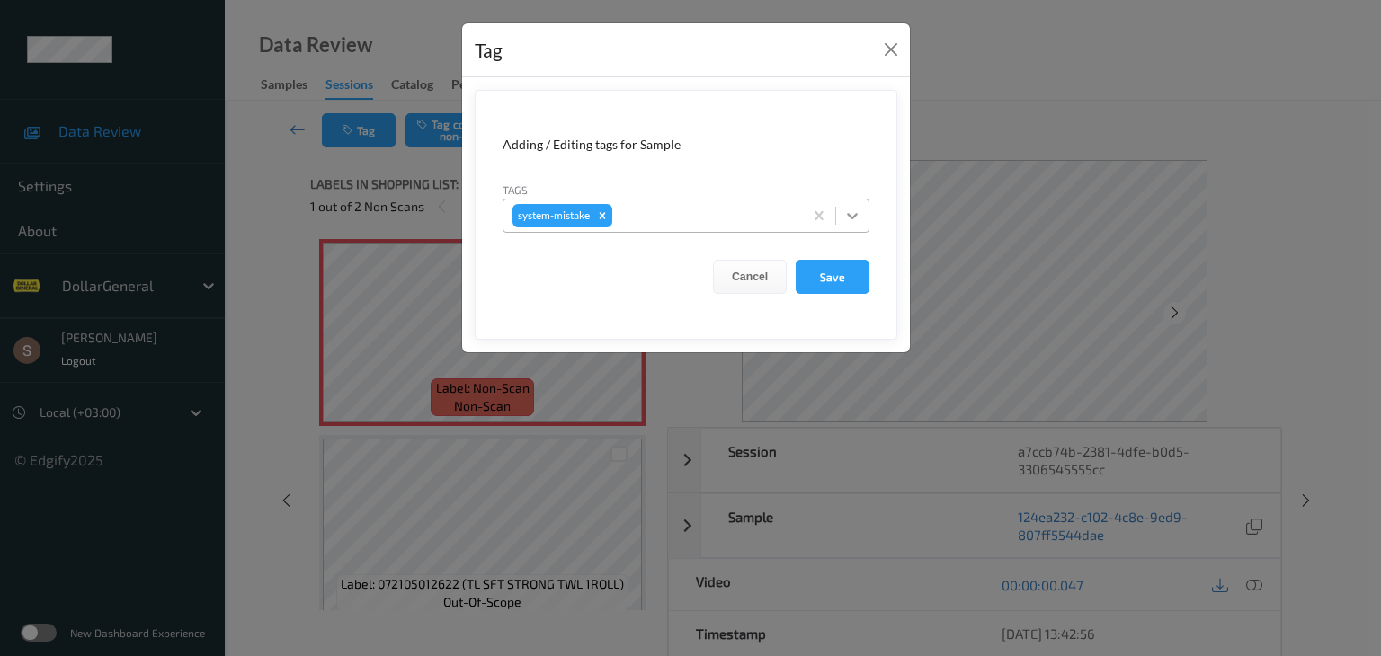
click at [845, 229] on div at bounding box center [852, 216] width 32 height 32
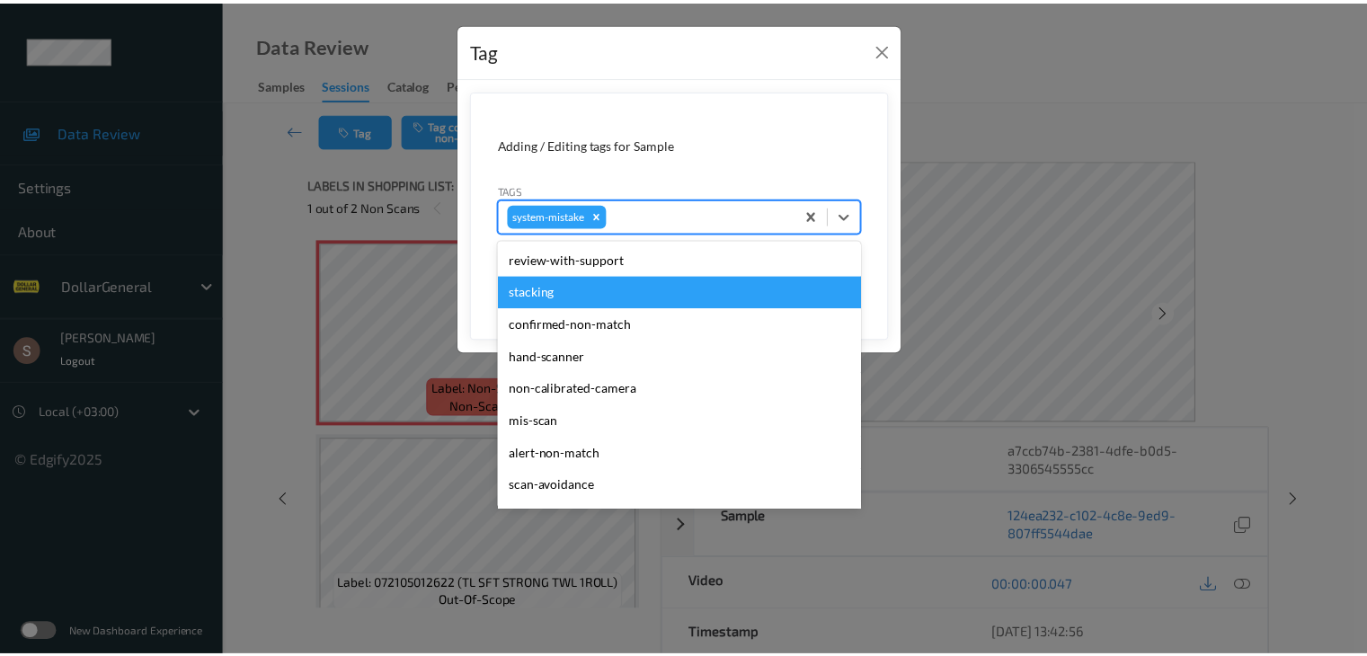
scroll to position [450, 0]
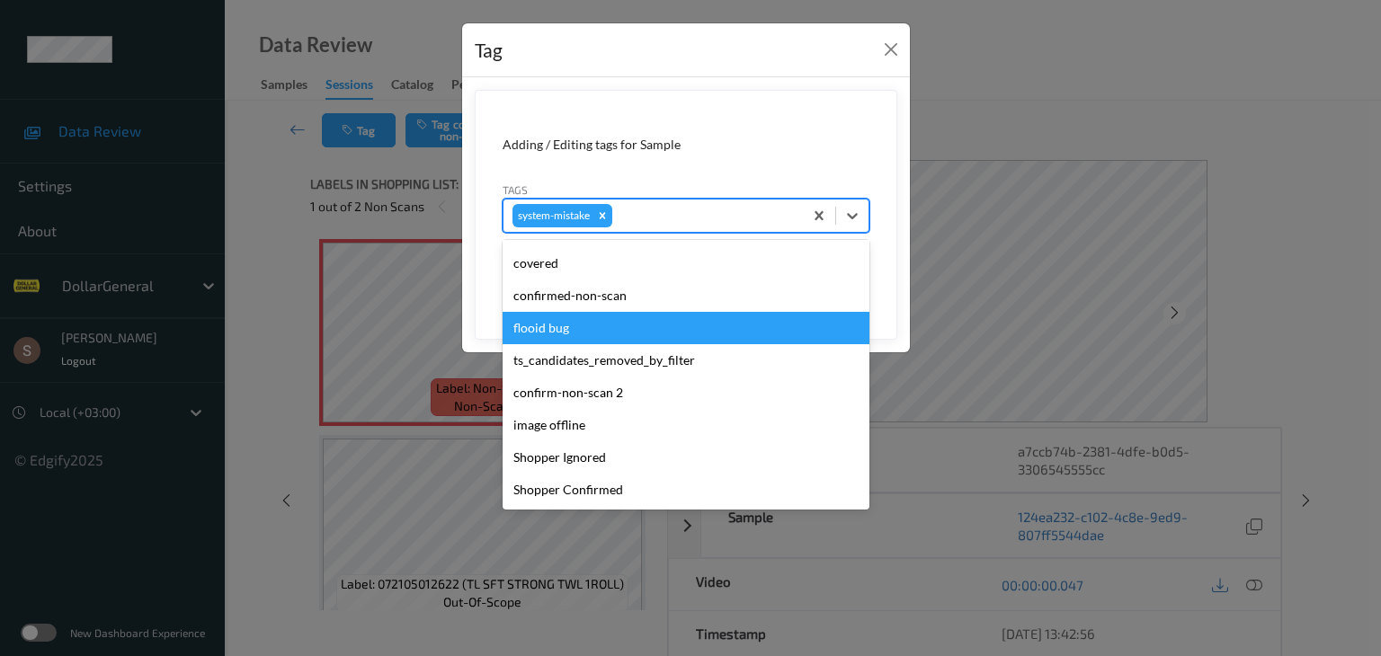
click at [615, 326] on div "flooid bug" at bounding box center [686, 328] width 367 height 32
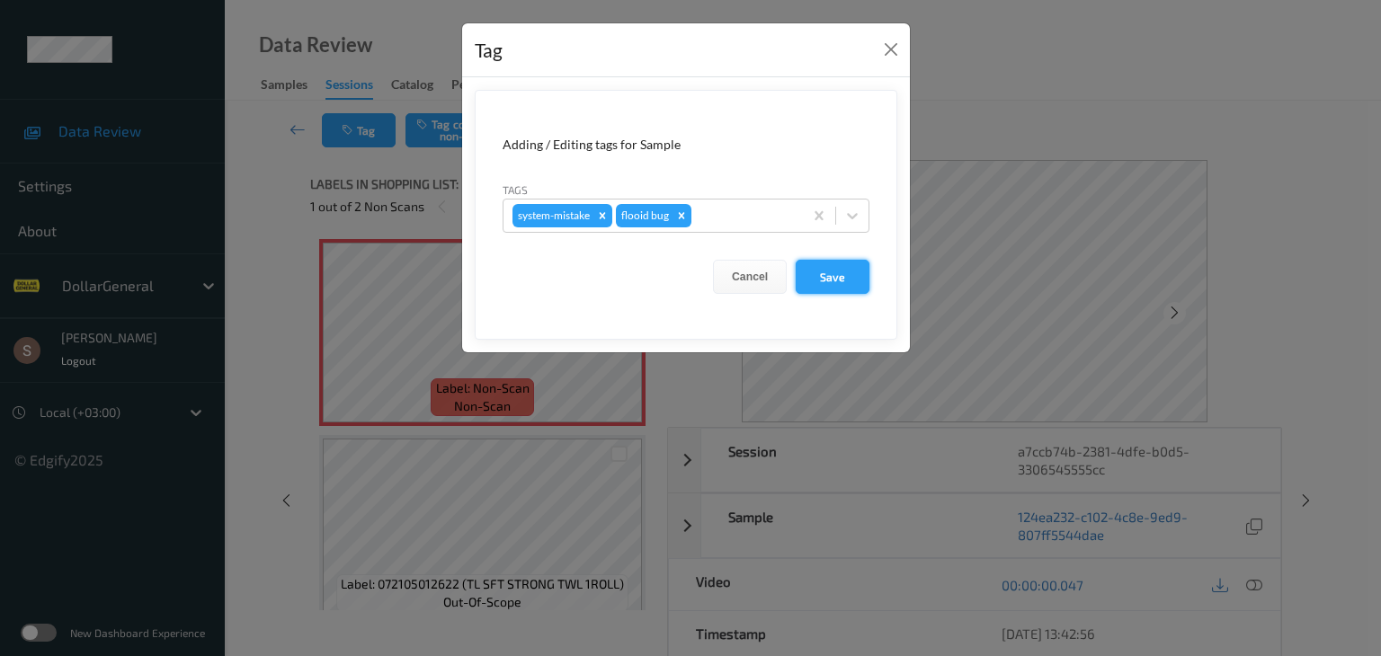
click at [851, 282] on button "Save" at bounding box center [833, 277] width 74 height 34
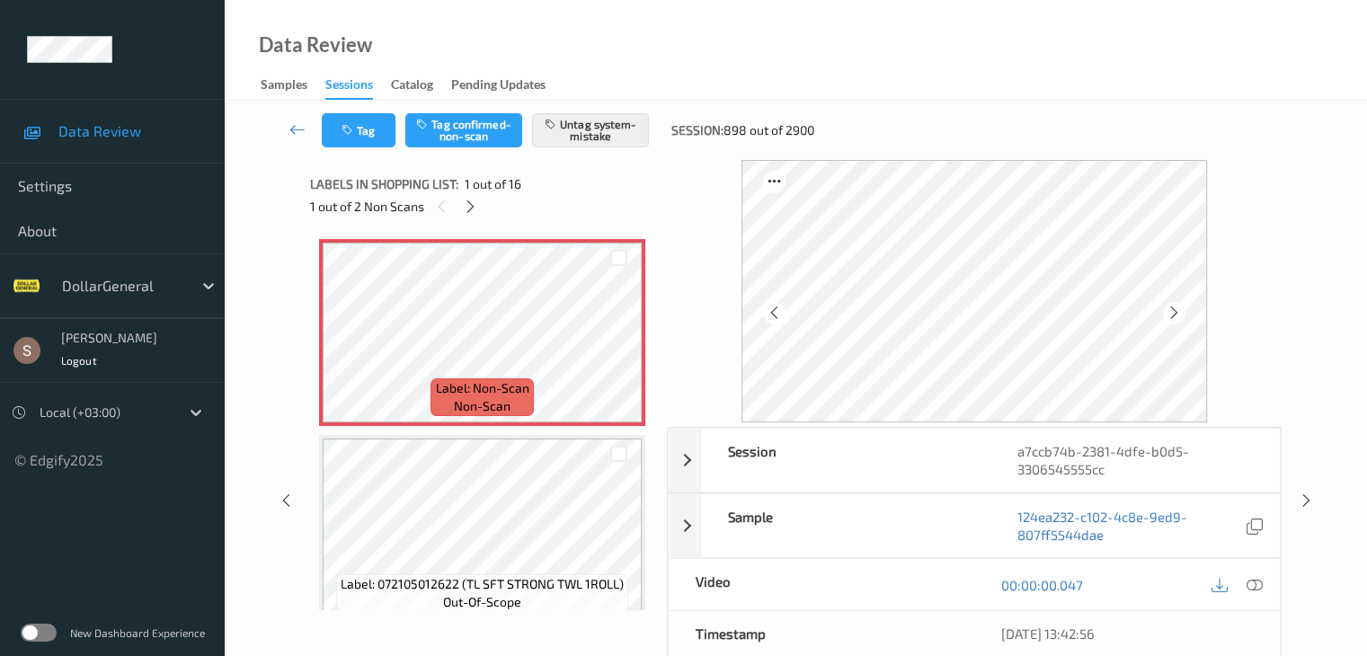
click at [486, 213] on div "1 out of 2 Non Scans" at bounding box center [482, 206] width 344 height 22
click at [468, 204] on icon at bounding box center [470, 207] width 15 height 16
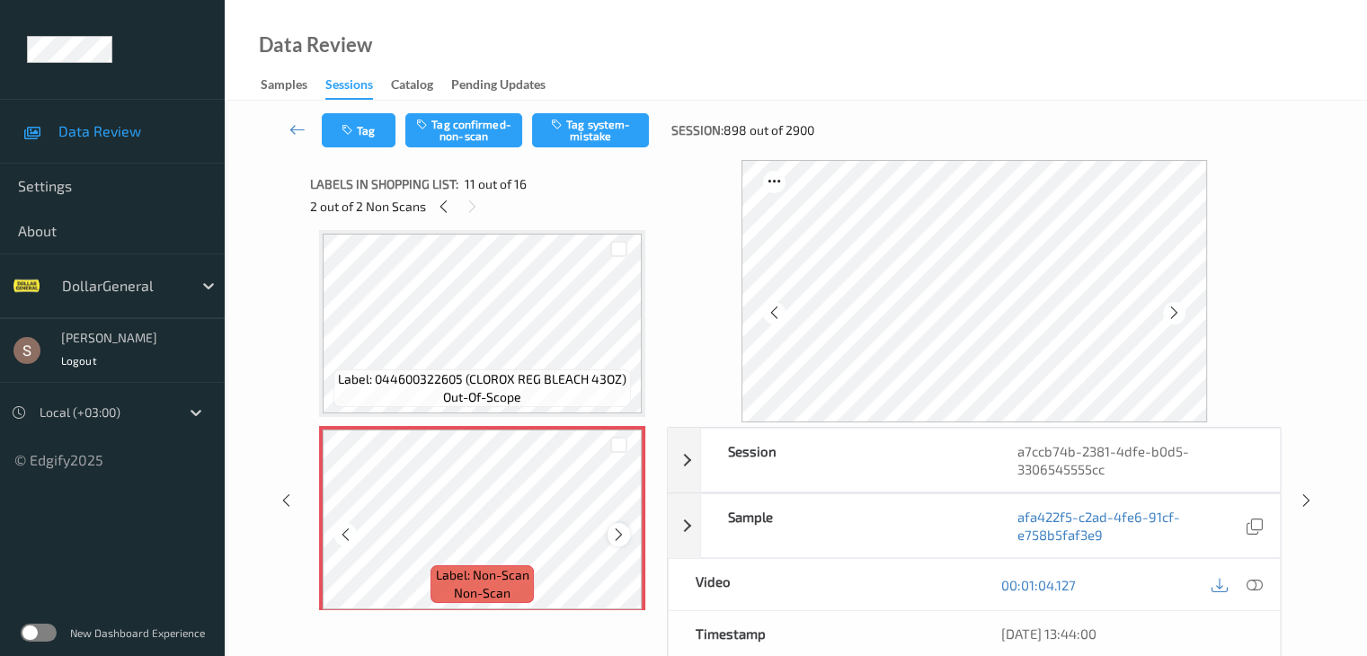
click at [628, 537] on div at bounding box center [619, 534] width 22 height 22
click at [583, 134] on button "Tag system-mistake" at bounding box center [590, 130] width 117 height 34
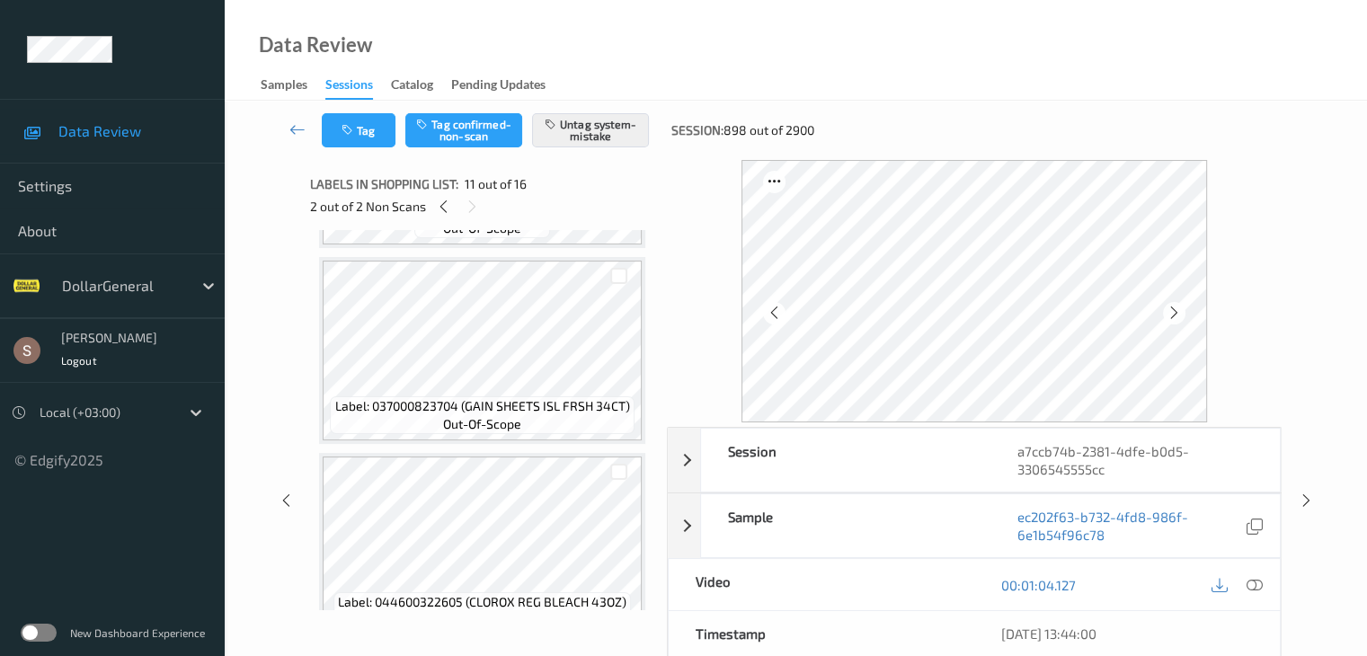
scroll to position [1593, 0]
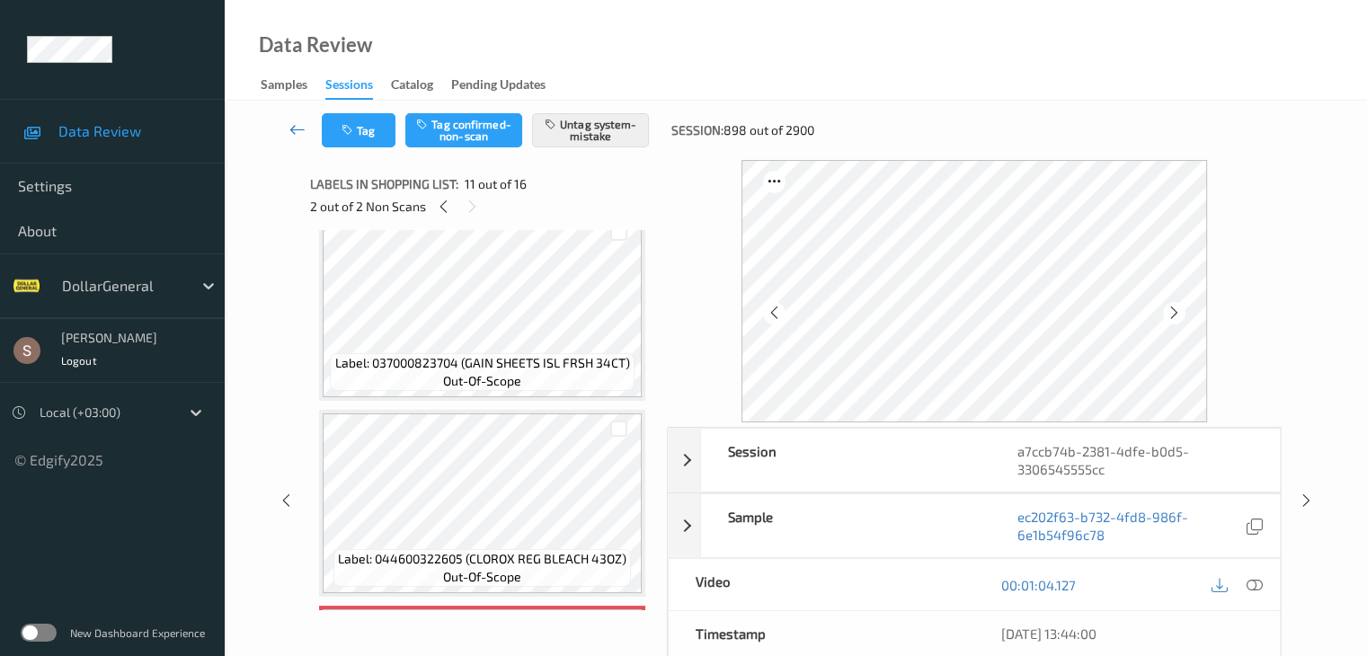
click at [296, 130] on icon at bounding box center [298, 129] width 16 height 18
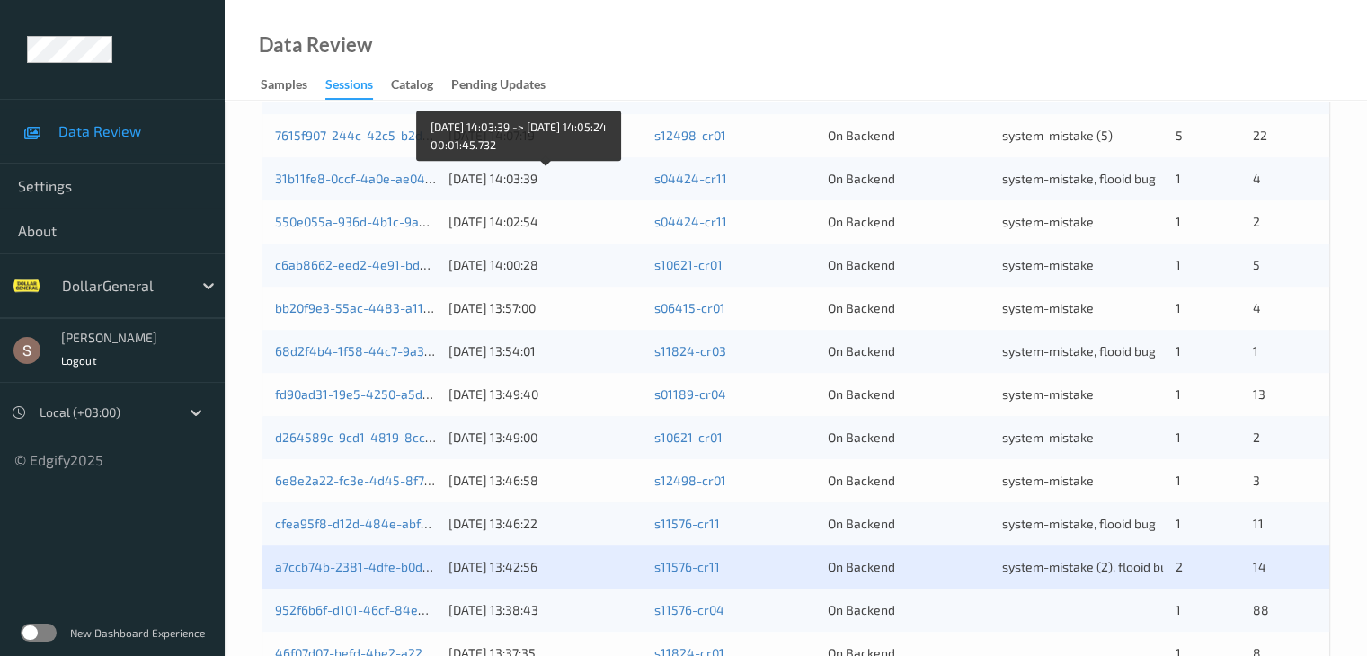
scroll to position [838, 0]
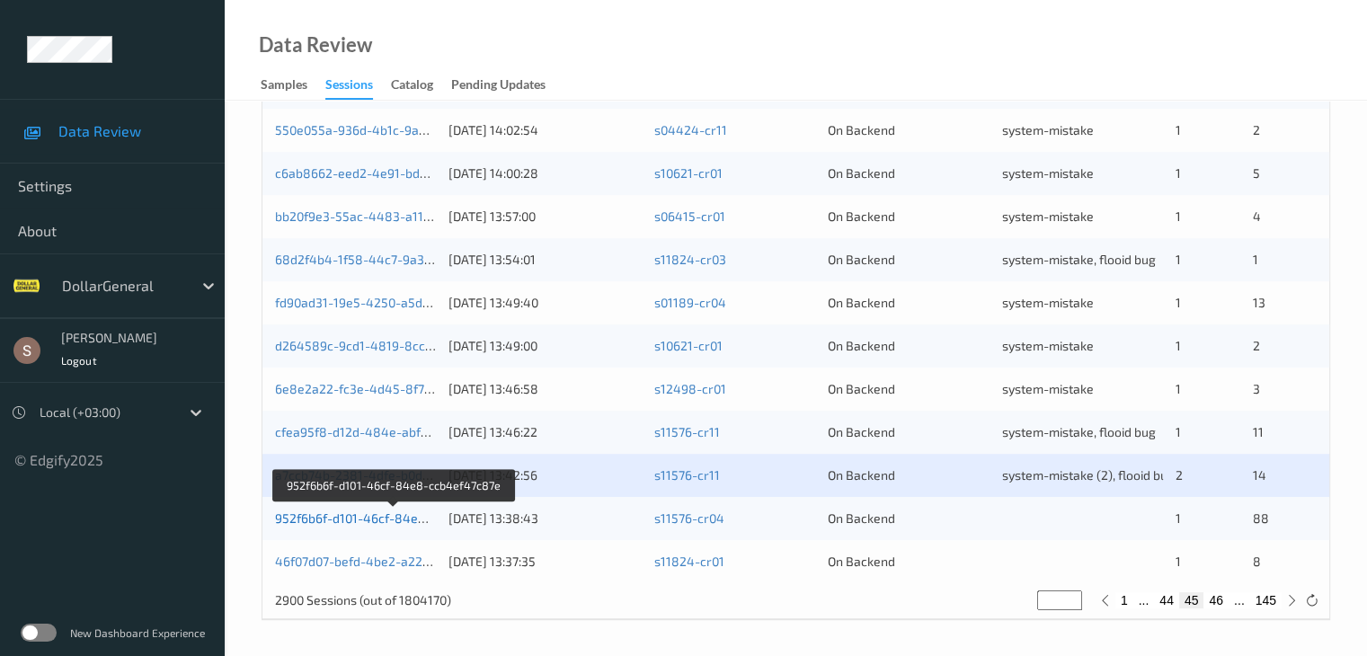
click at [417, 517] on link "952f6b6f-d101-46cf-84e8-ccb4ef47c87e" at bounding box center [394, 518] width 238 height 15
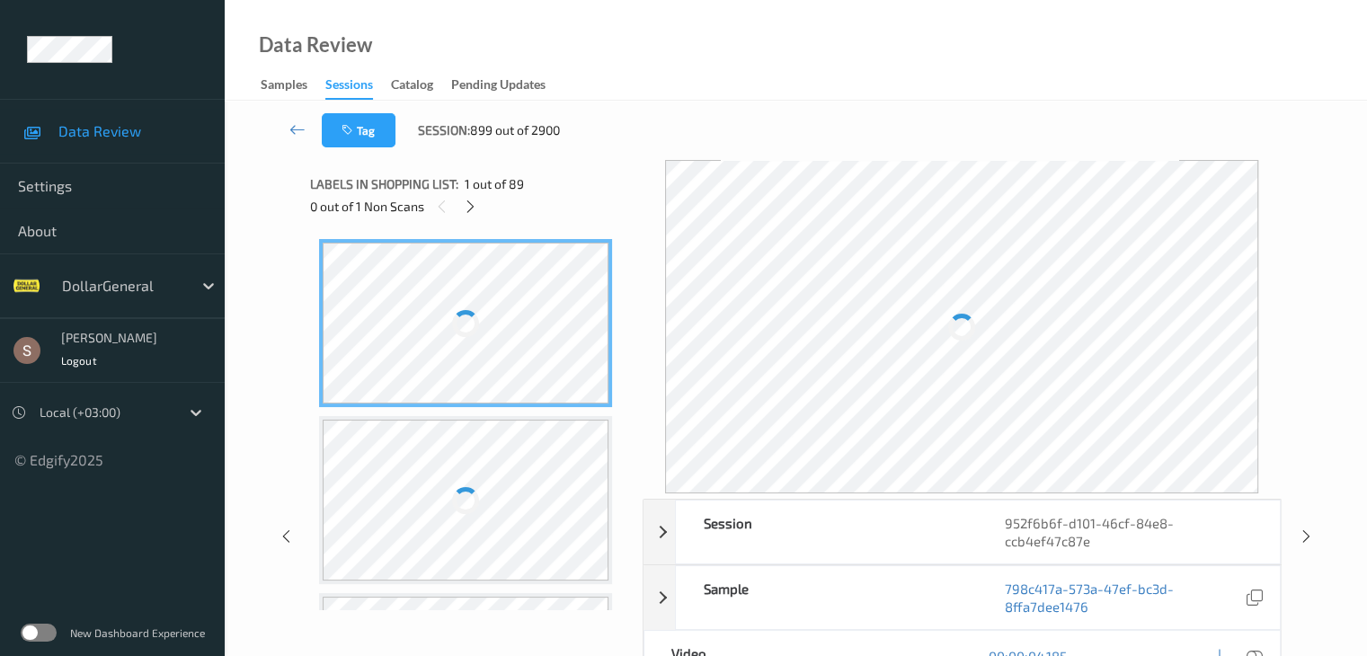
click at [511, 253] on div at bounding box center [466, 323] width 286 height 161
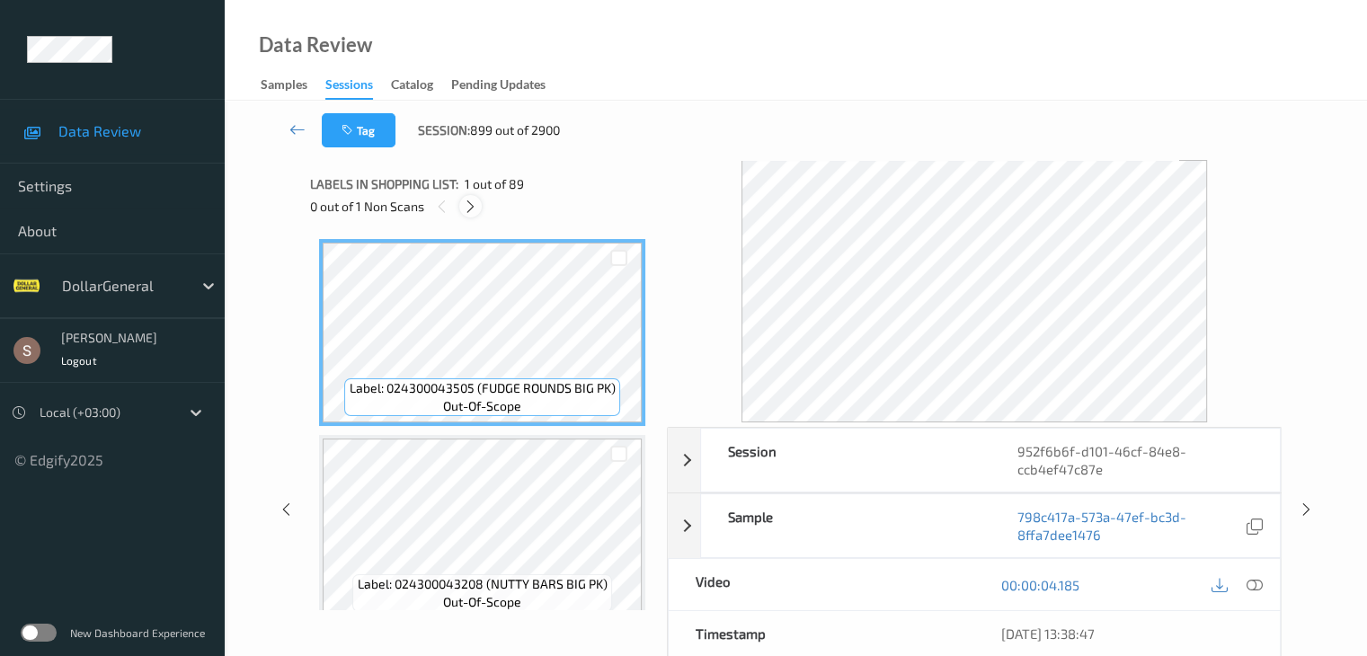
click at [476, 209] on icon at bounding box center [470, 207] width 15 height 16
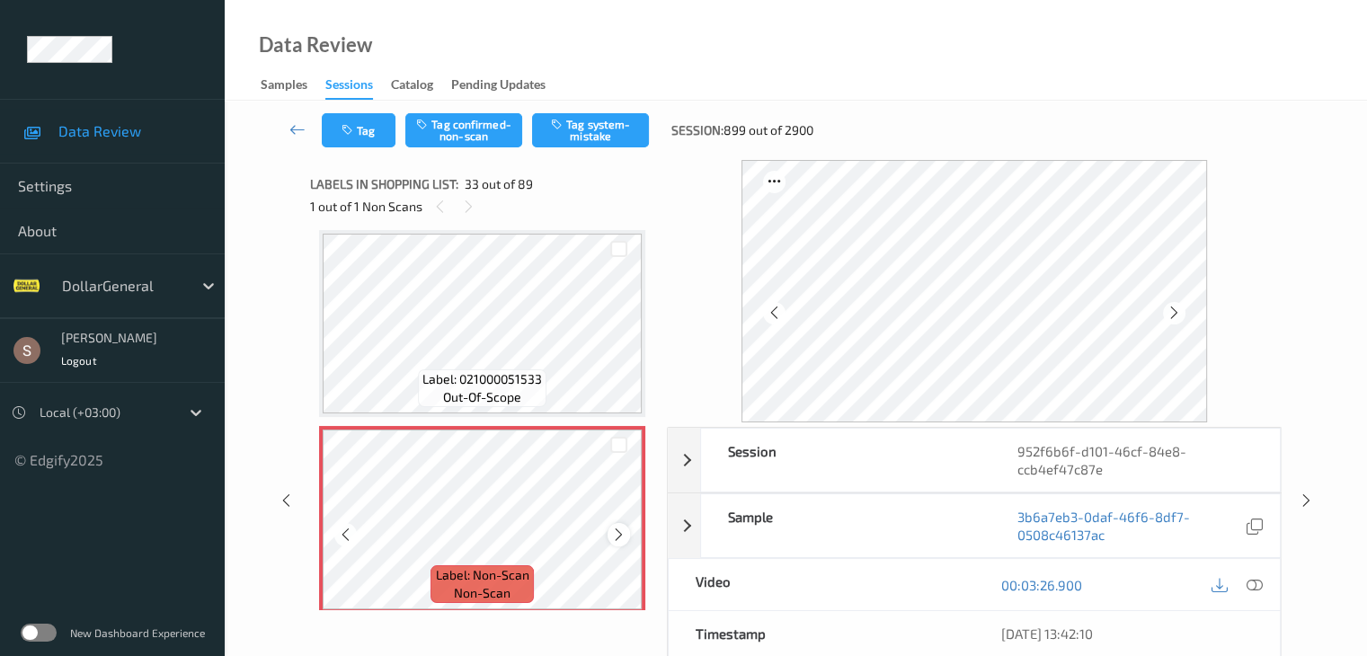
click at [618, 537] on icon at bounding box center [618, 535] width 15 height 16
click at [578, 116] on button "Tag system-mistake" at bounding box center [590, 130] width 117 height 34
click at [299, 123] on icon at bounding box center [298, 129] width 16 height 18
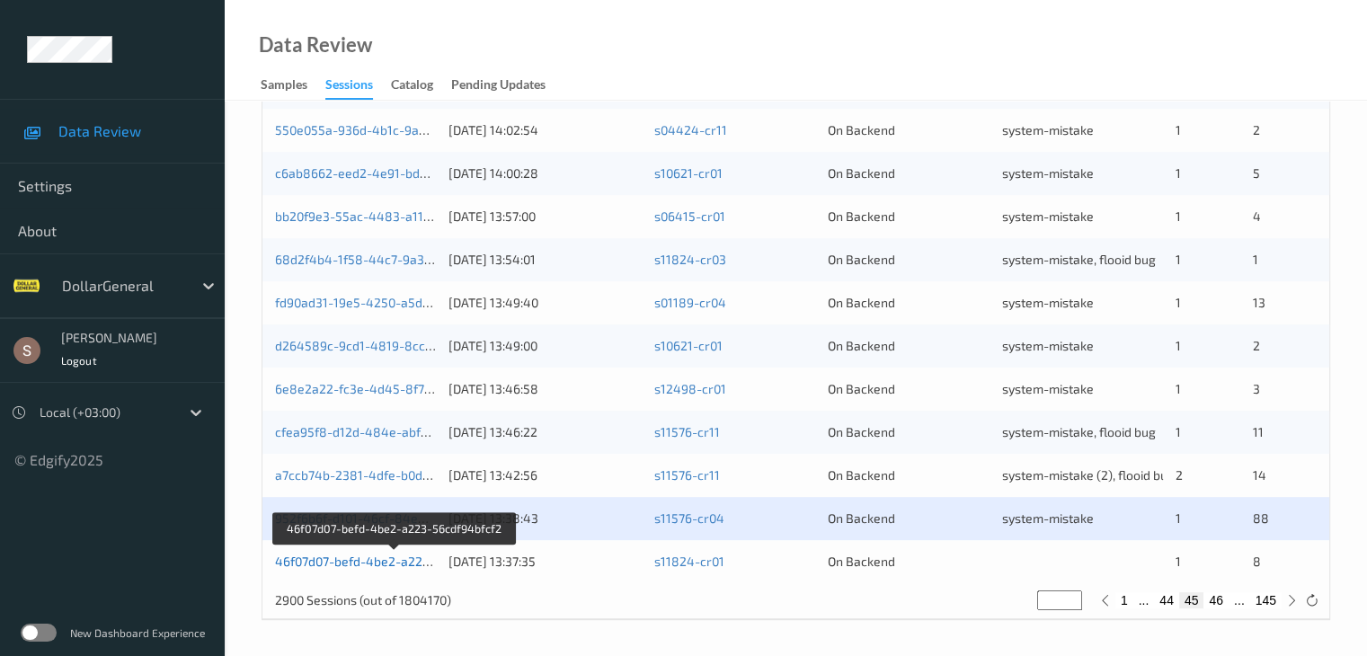
click at [392, 557] on link "46f07d07-befd-4be2-a223-56cdf94bfcf2" at bounding box center [393, 561] width 237 height 15
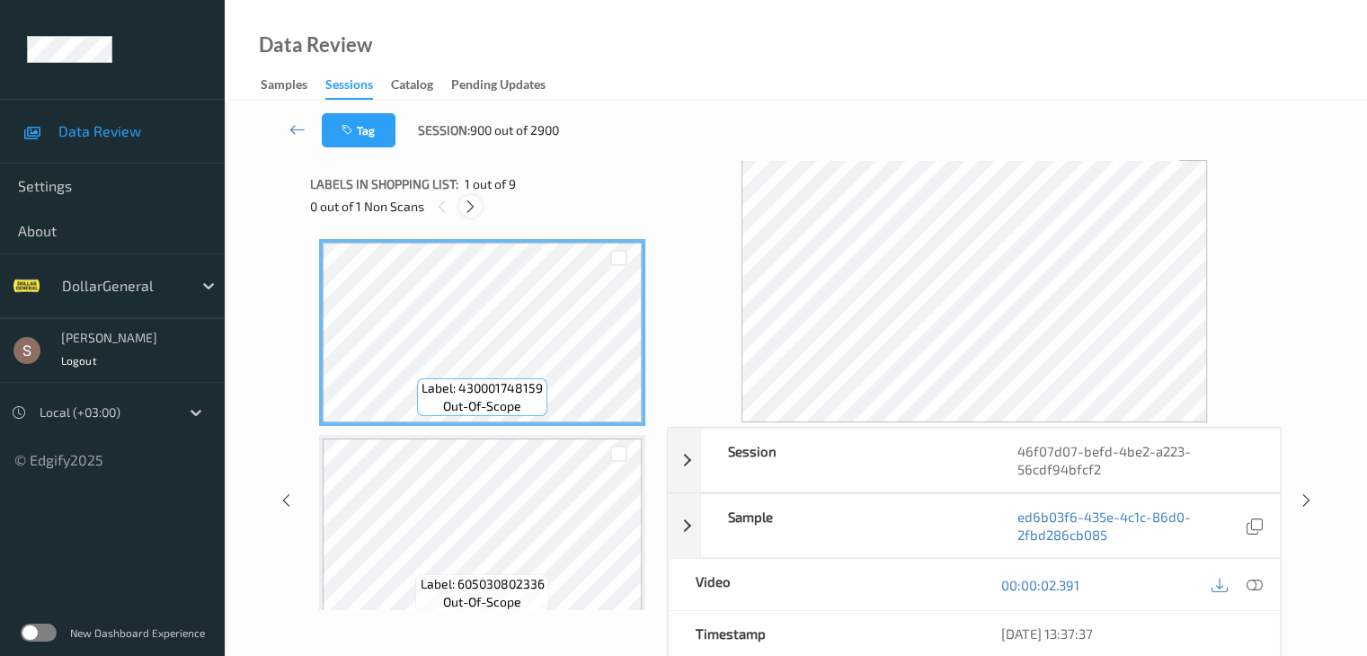
click at [461, 206] on div at bounding box center [470, 206] width 22 height 22
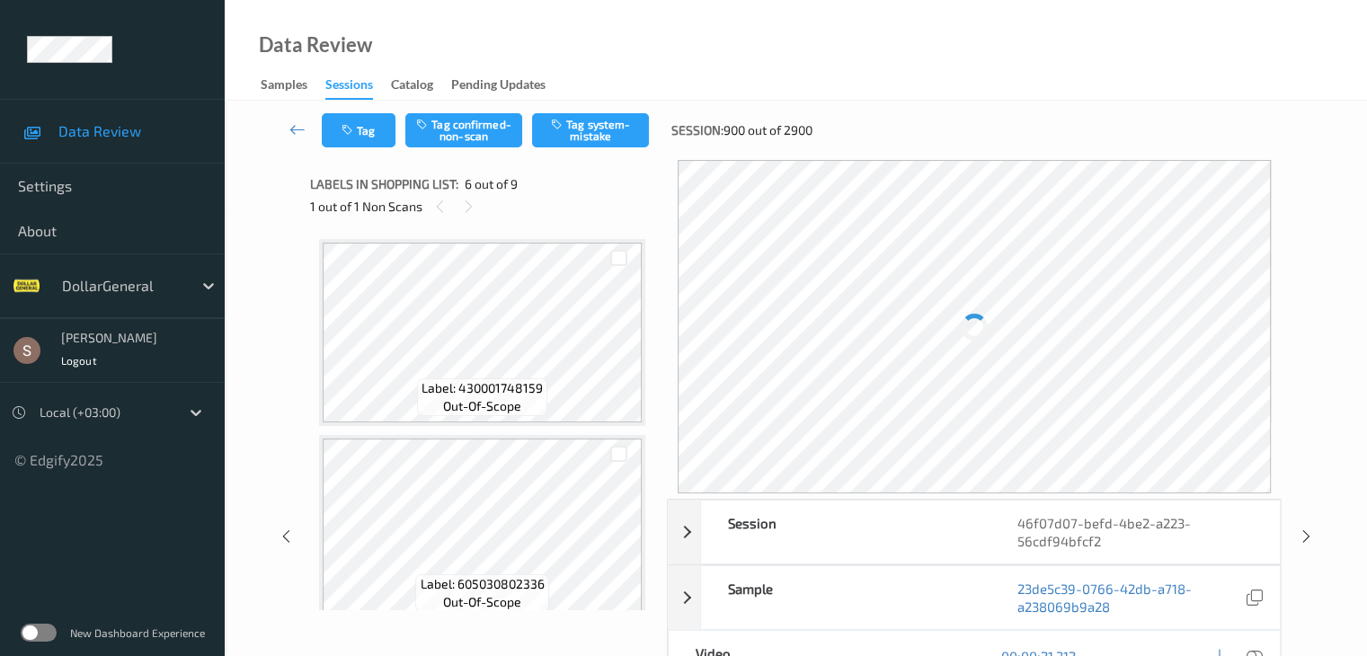
scroll to position [793, 0]
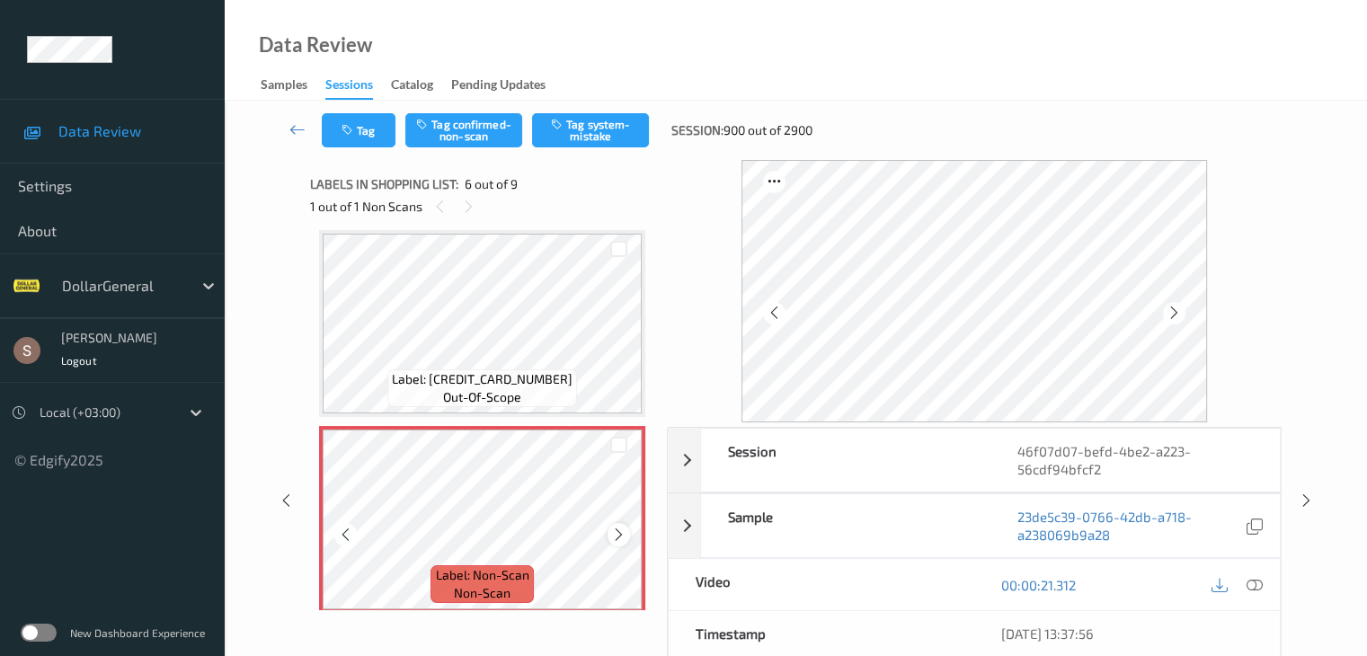
click at [619, 533] on icon at bounding box center [618, 535] width 15 height 16
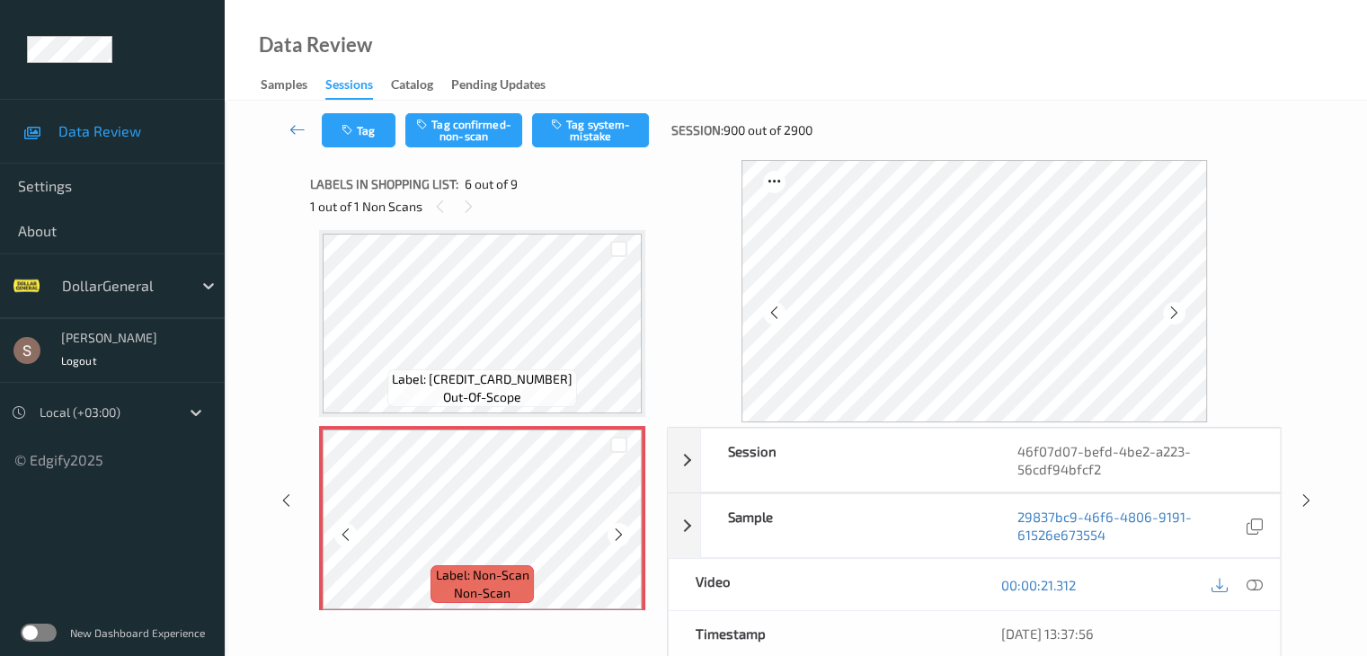
click at [619, 533] on icon at bounding box center [618, 535] width 15 height 16
click at [611, 109] on div "Tag Tag confirmed-non-scan Tag system-mistake Session: 900 out of 2900" at bounding box center [796, 130] width 1069 height 59
click at [601, 126] on button "Tag system-mistake" at bounding box center [590, 130] width 117 height 34
click at [288, 129] on link at bounding box center [298, 130] width 48 height 34
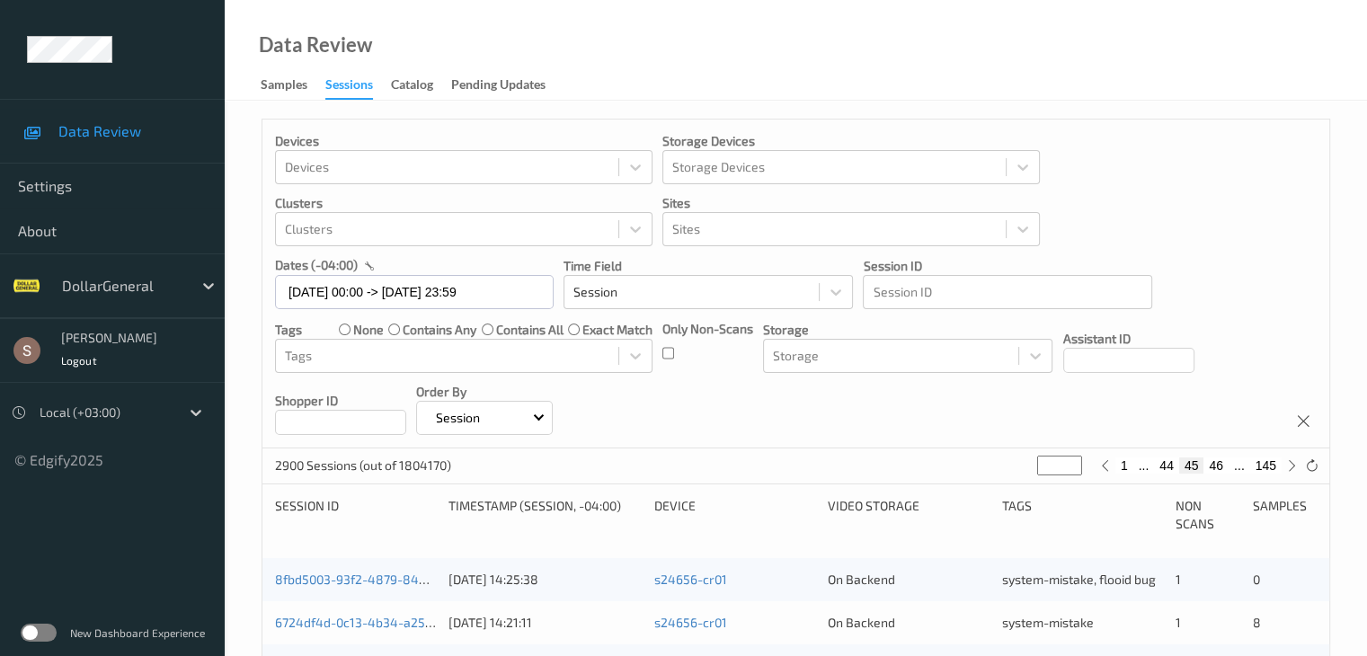
click at [624, 57] on div "Data Review Samples Sessions Catalog Pending Updates" at bounding box center [796, 50] width 1143 height 101
click at [196, 286] on div at bounding box center [208, 286] width 32 height 32
click at [379, 304] on input "text" at bounding box center [414, 292] width 279 height 34
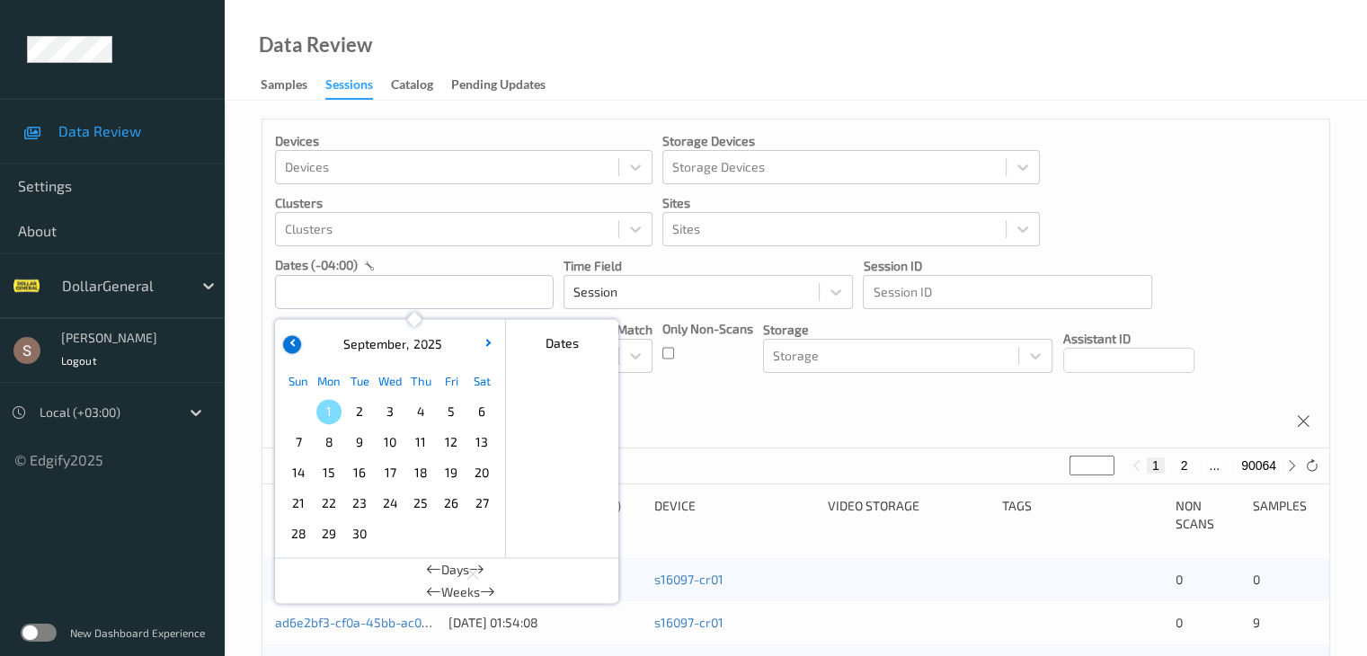
click at [294, 341] on icon "button" at bounding box center [293, 342] width 7 height 7
click at [331, 465] on span "11" at bounding box center [328, 472] width 25 height 25
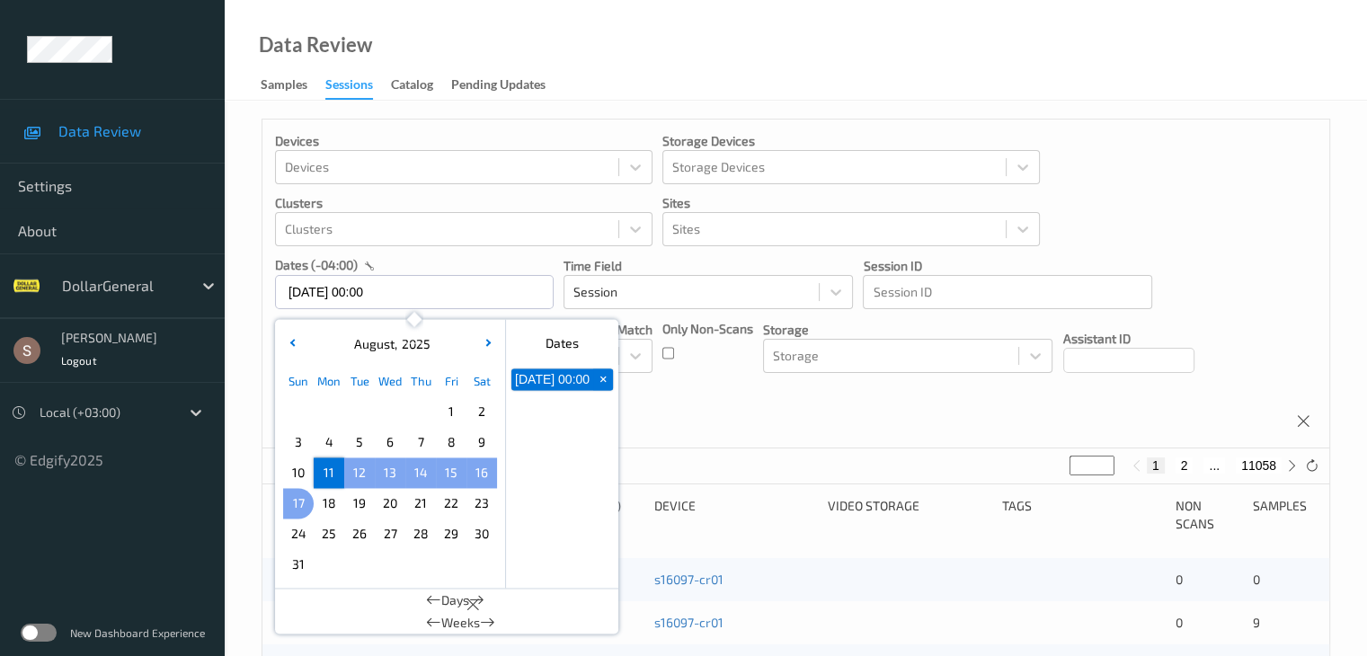
click at [298, 504] on span "17" at bounding box center [298, 503] width 25 height 25
type input "[DATE] 00:00 -> [DATE] 23:59"
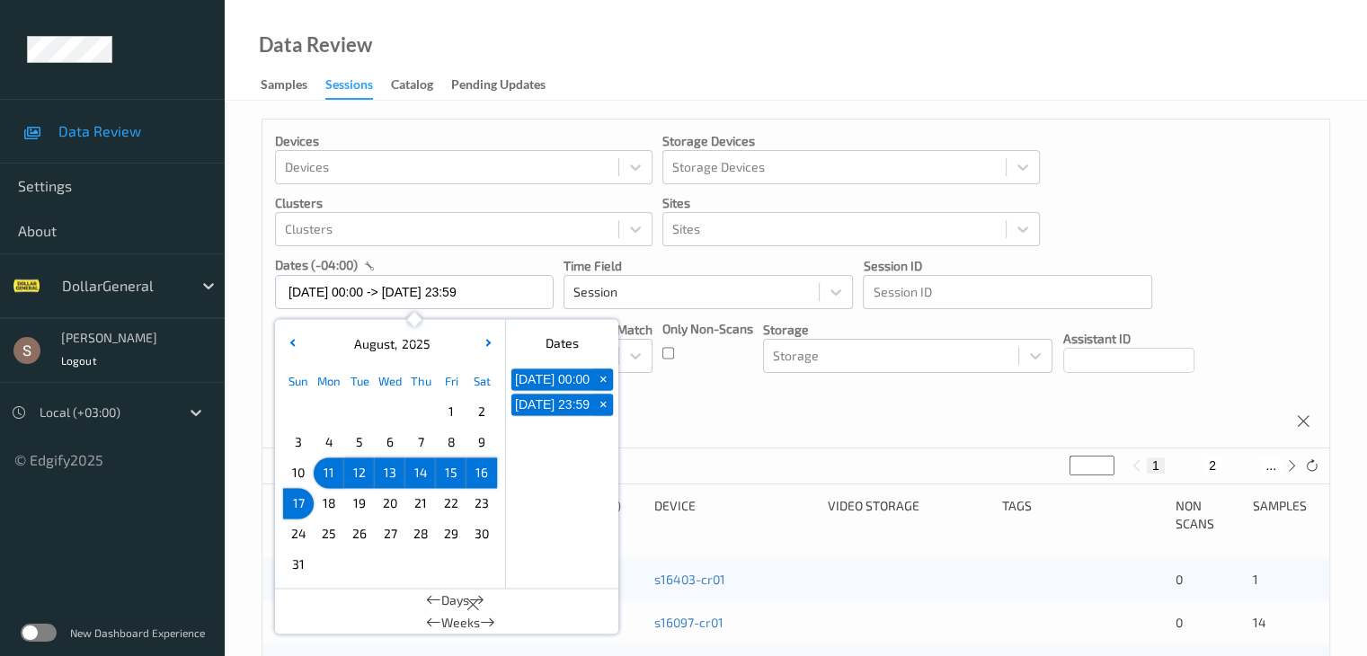
click at [669, 414] on div "Devices Devices Storage Devices Storage Devices Clusters Clusters Sites Sites d…" at bounding box center [796, 284] width 1067 height 329
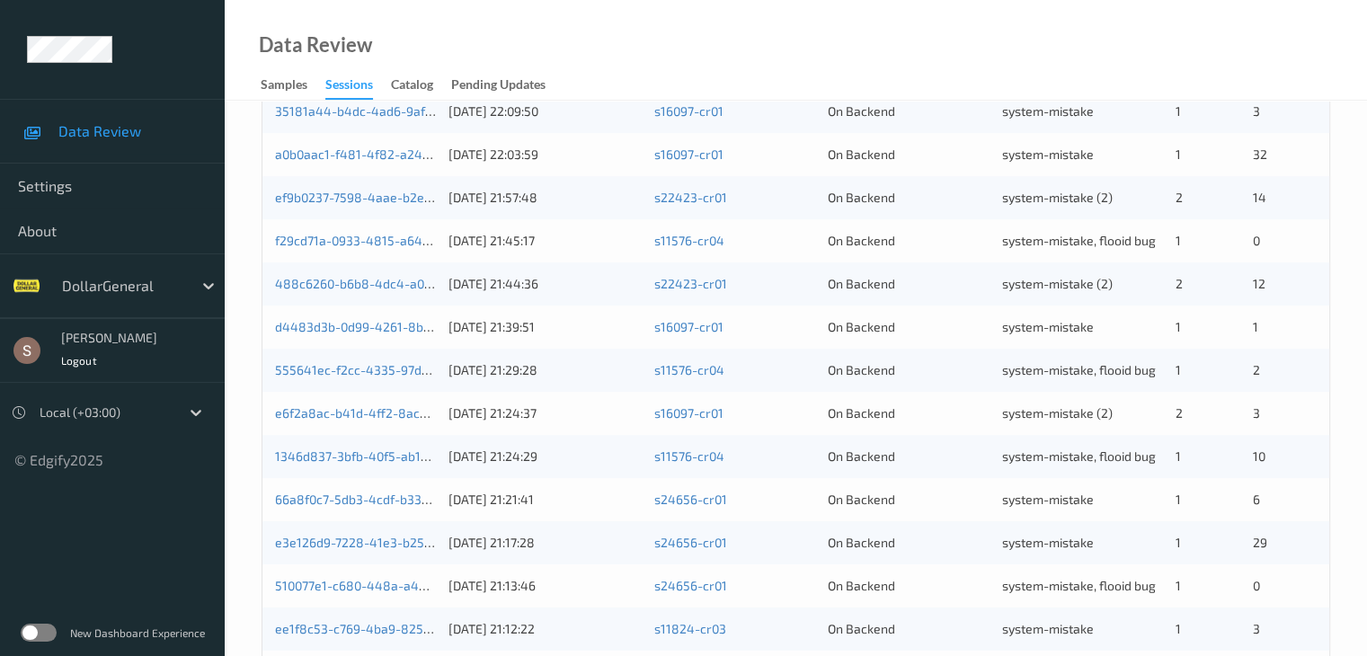
scroll to position [838, 0]
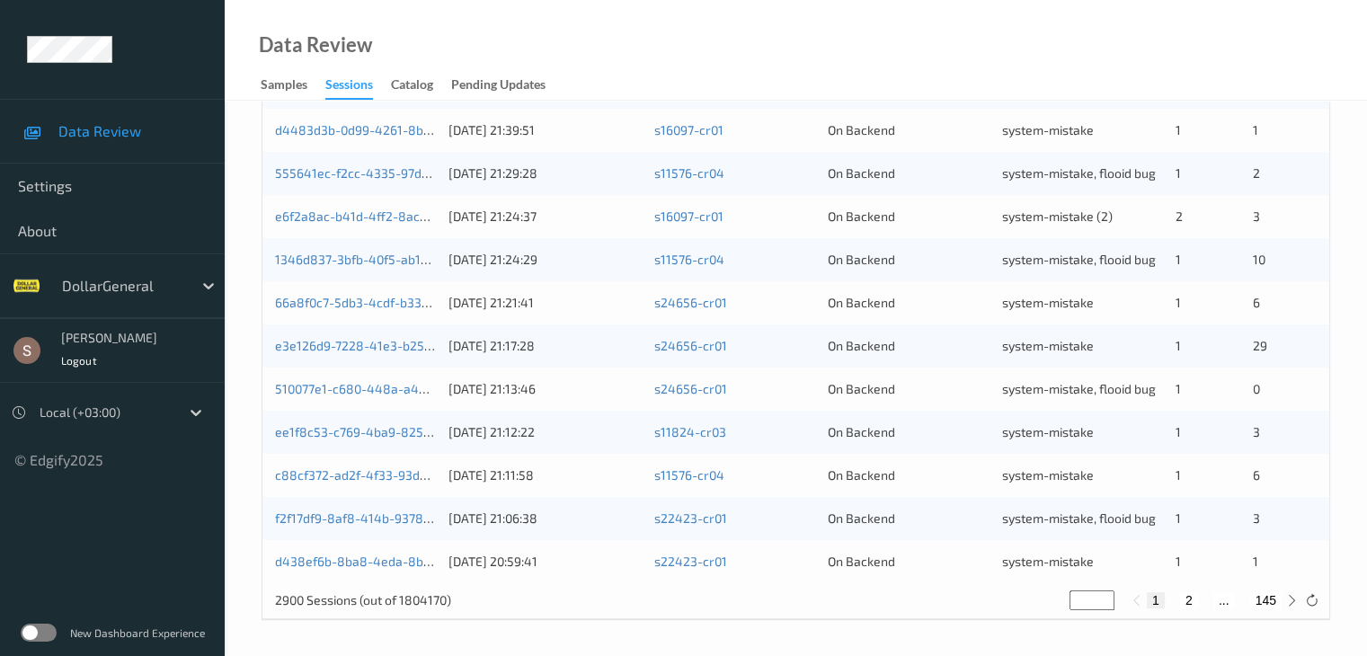
click at [1190, 599] on button "2" at bounding box center [1189, 600] width 18 height 16
type input "*"
click at [1195, 603] on div "1 2 3 ... 145" at bounding box center [1214, 600] width 135 height 16
click at [1211, 603] on button "3" at bounding box center [1206, 600] width 18 height 16
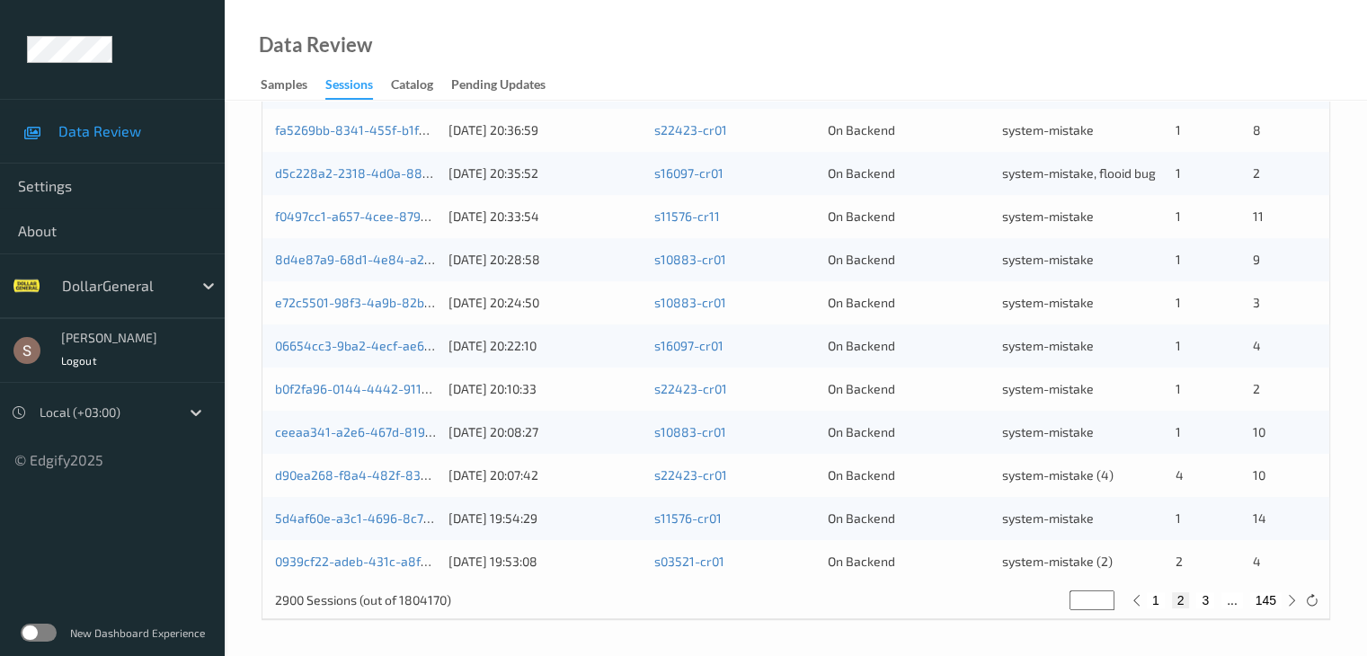
type input "*"
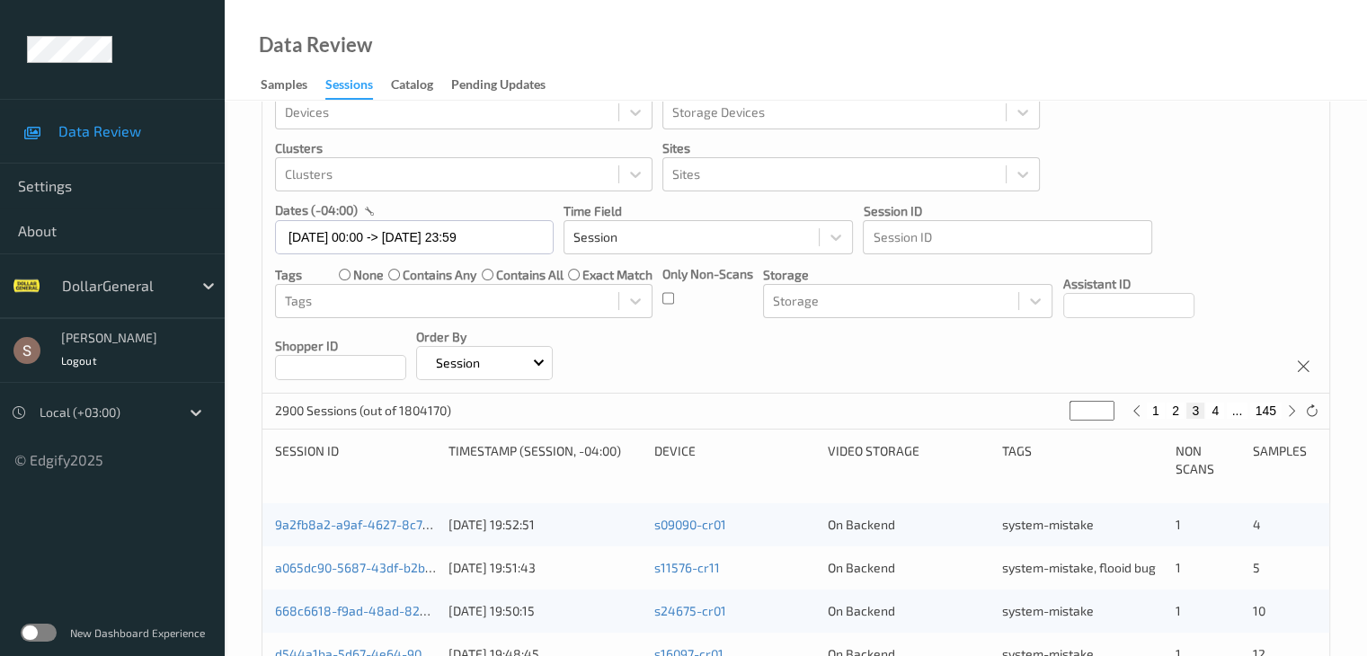
scroll to position [0, 0]
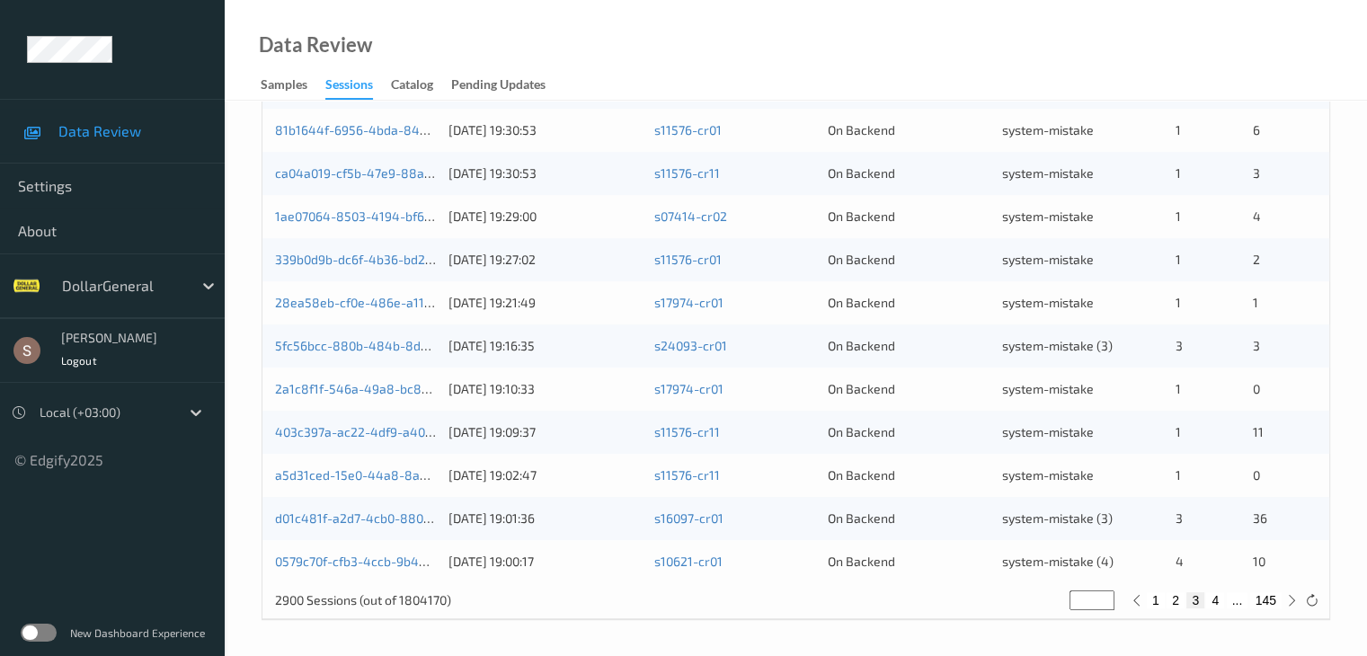
click at [1211, 600] on button "4" at bounding box center [1216, 600] width 18 height 16
type input "*"
click at [1223, 605] on button "5" at bounding box center [1220, 600] width 18 height 16
type input "*"
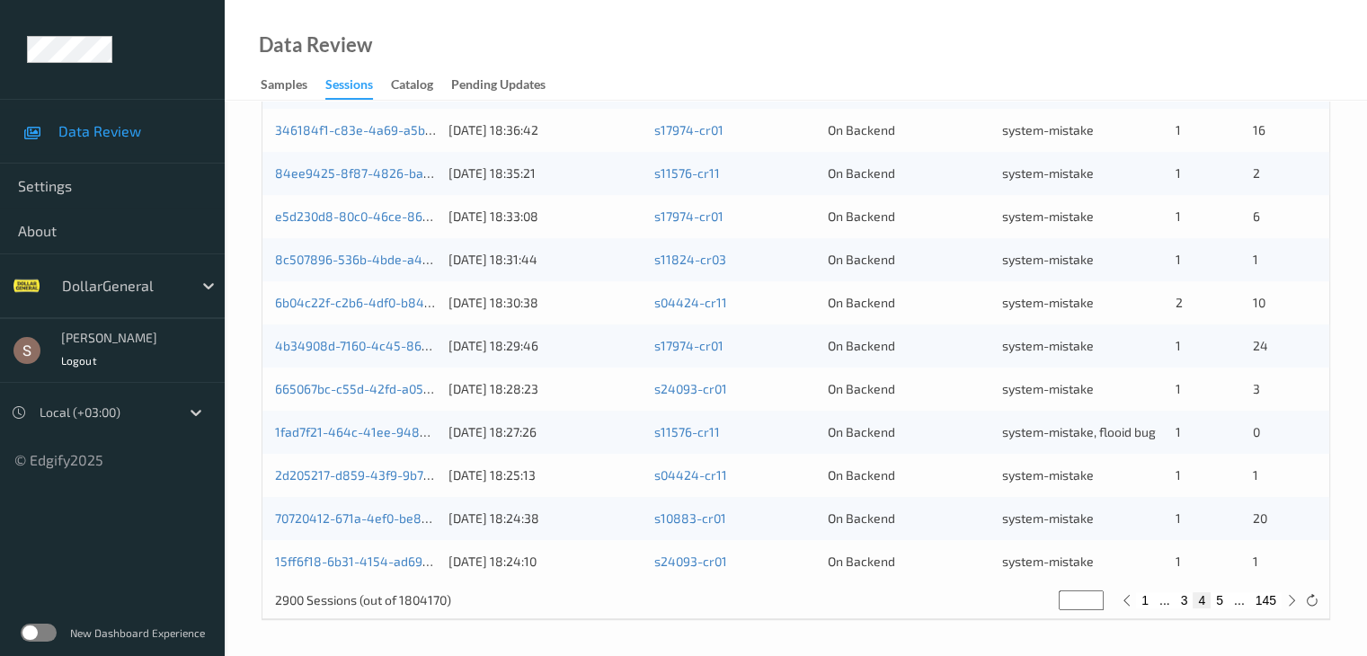
type input "*"
click at [1225, 601] on button "6" at bounding box center [1220, 600] width 18 height 16
type input "*"
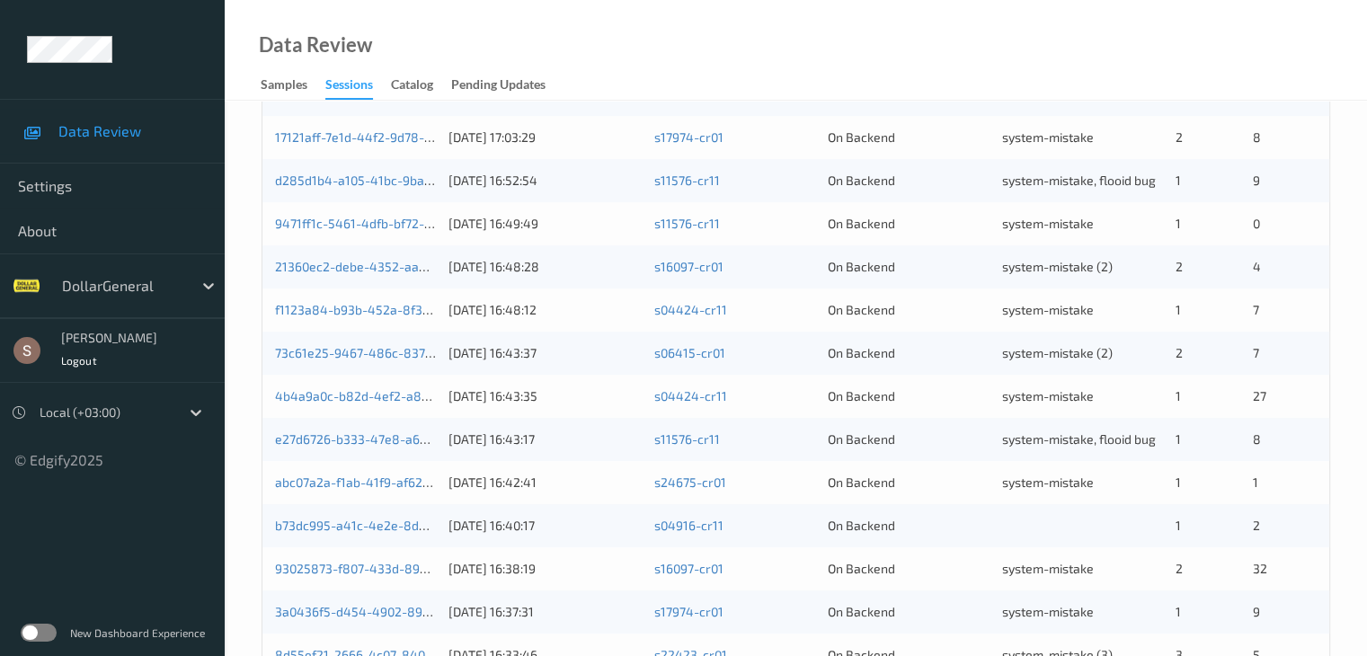
scroll to position [838, 0]
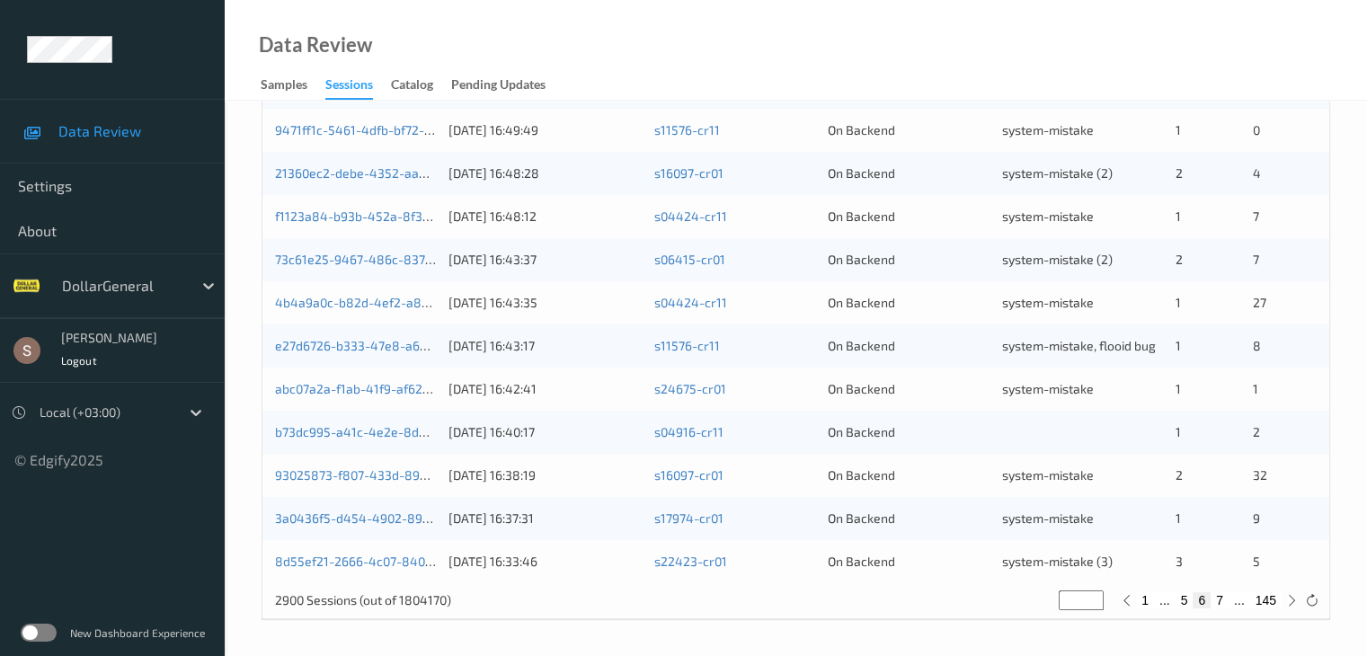
click at [1219, 598] on button "7" at bounding box center [1220, 600] width 18 height 16
type input "*"
click at [1223, 602] on button "8" at bounding box center [1220, 600] width 18 height 16
type input "*"
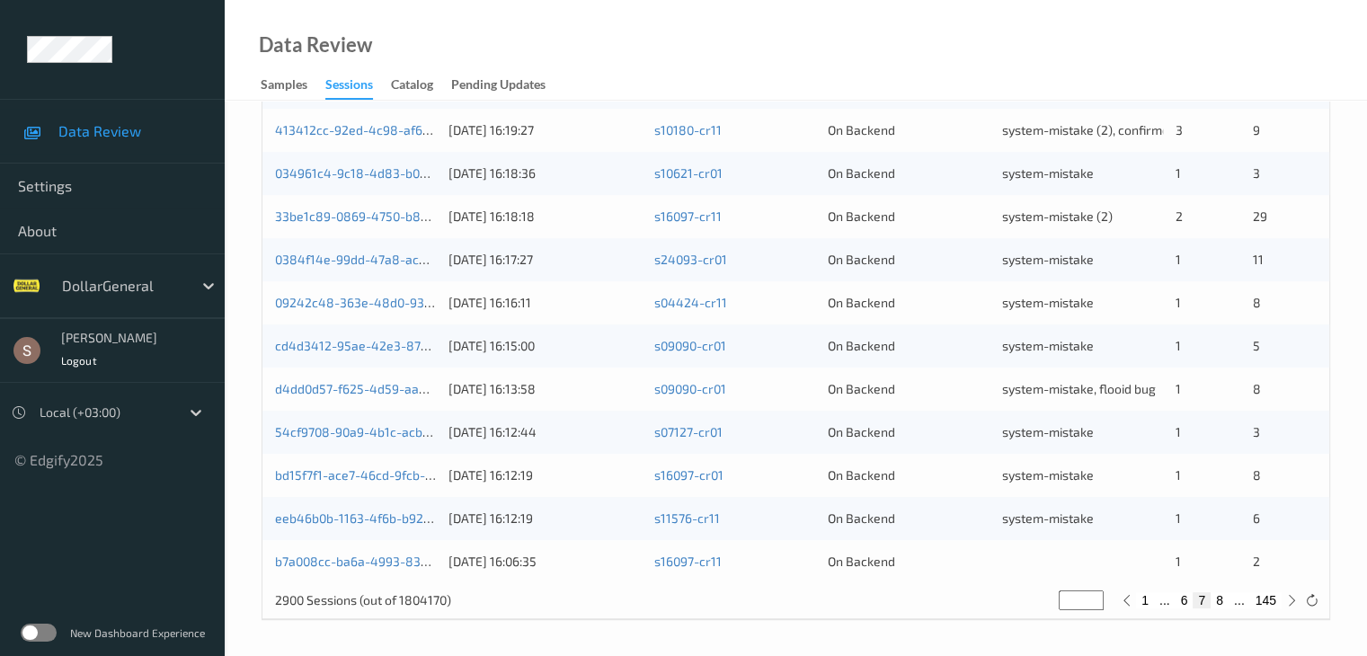
type input "*"
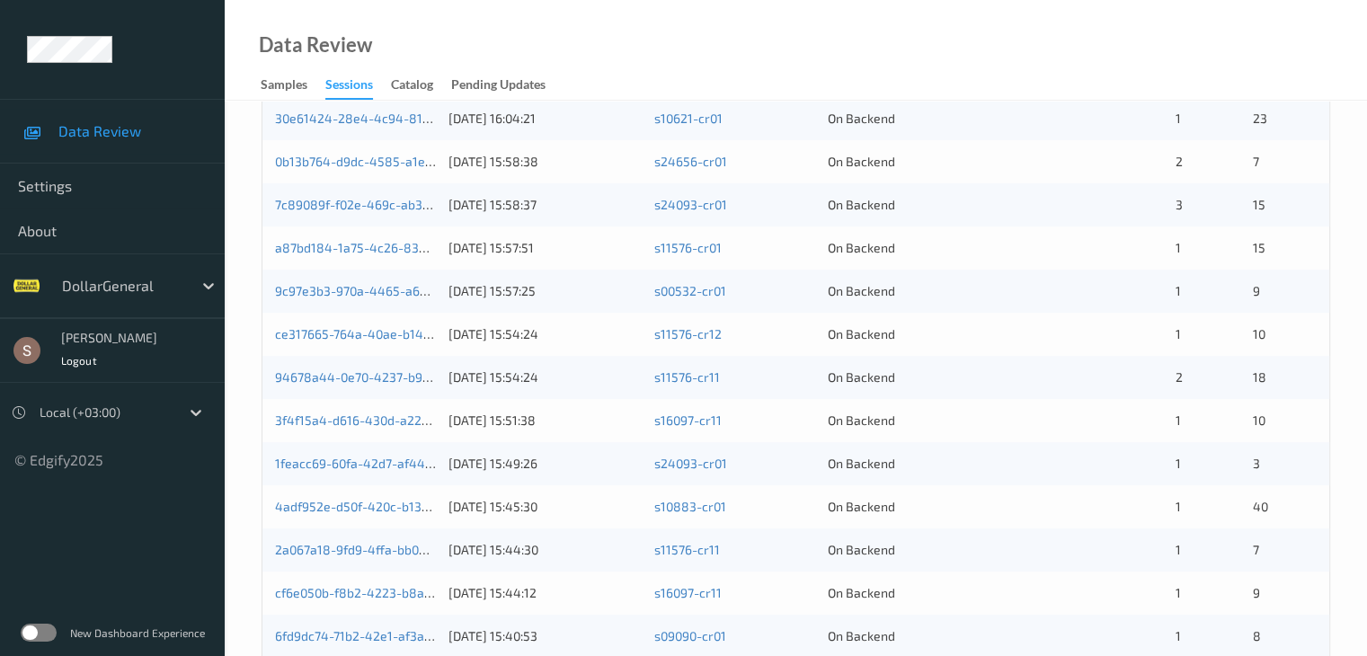
scroll to position [298, 0]
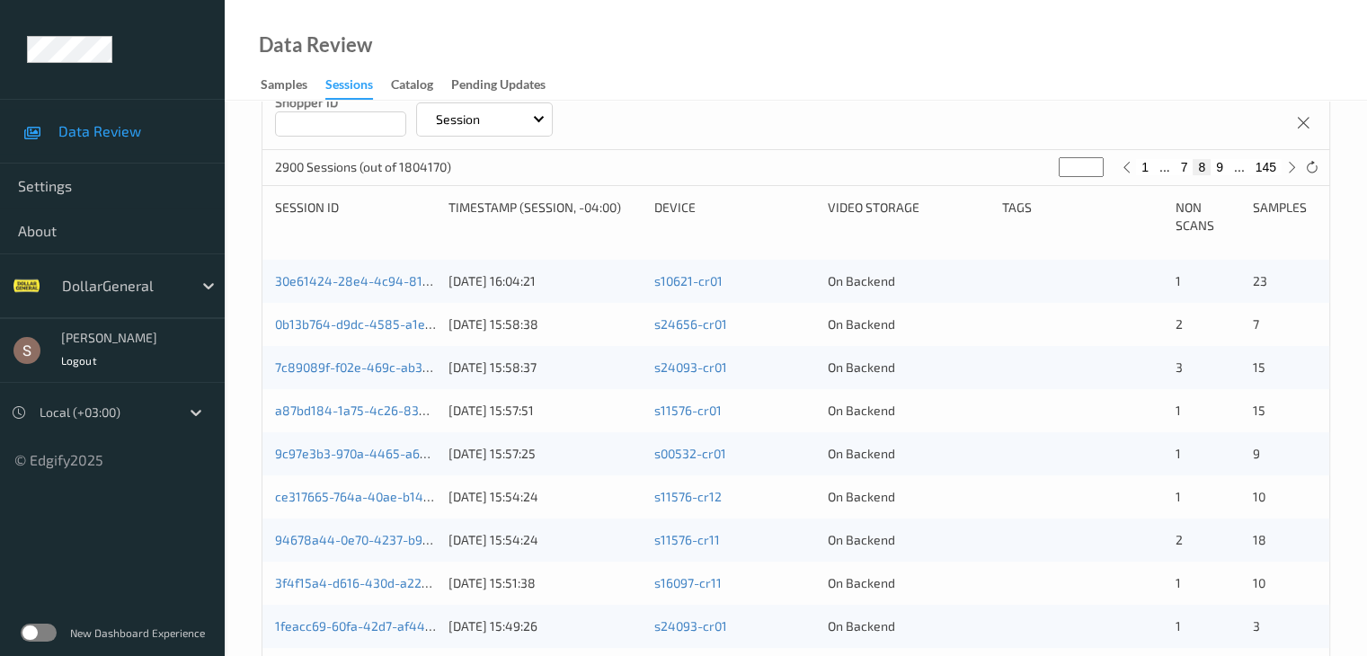
click at [1223, 170] on button "9" at bounding box center [1220, 167] width 18 height 16
type input "*"
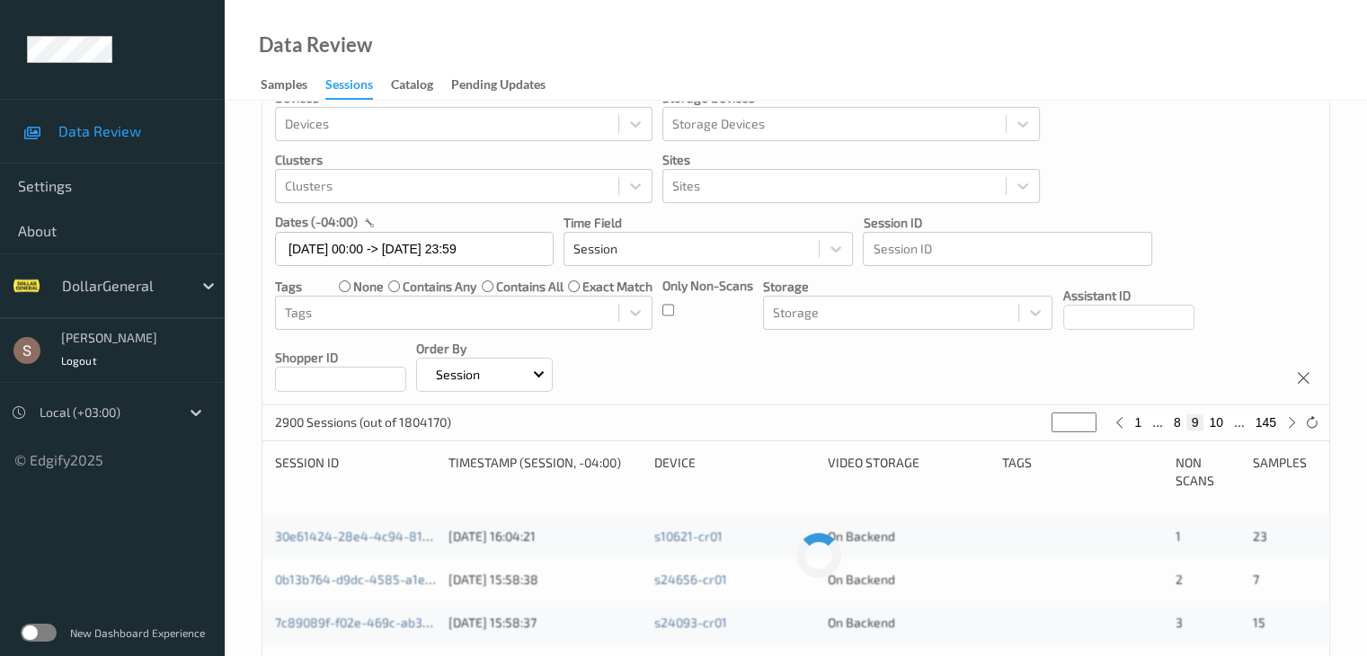
scroll to position [0, 0]
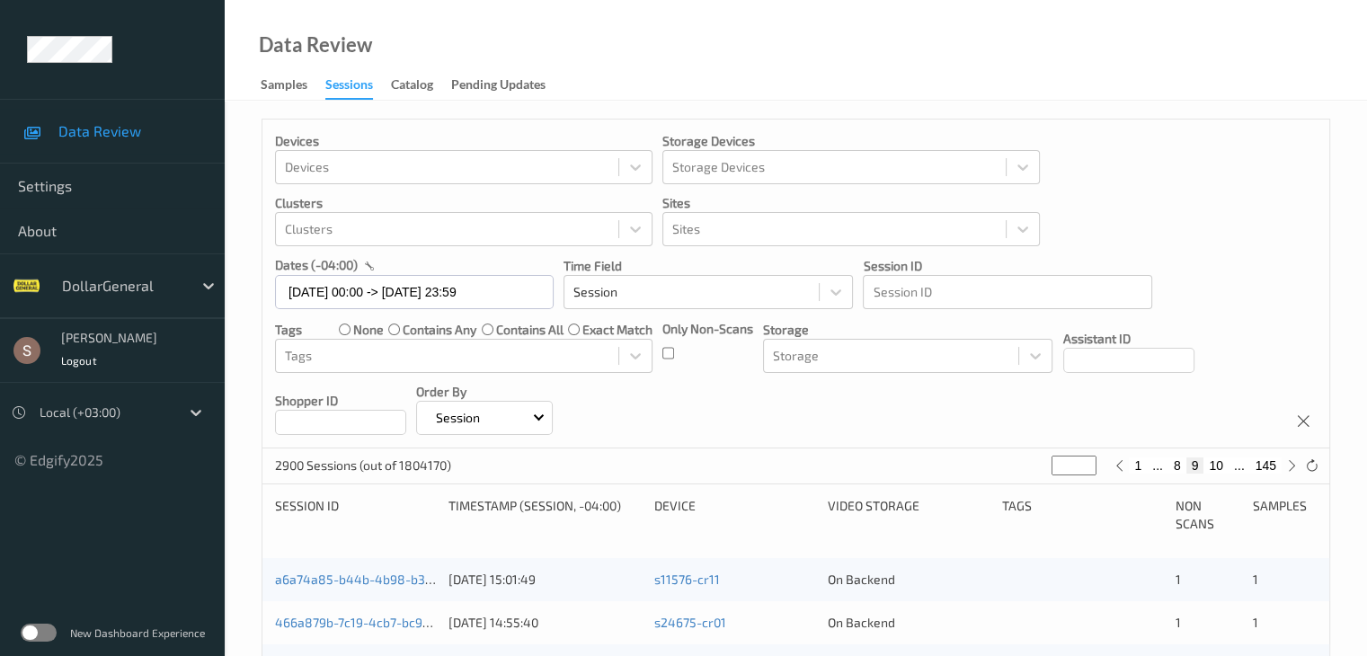
click at [1221, 471] on button "10" at bounding box center [1216, 466] width 25 height 16
type input "**"
click at [1221, 471] on button "11" at bounding box center [1216, 466] width 25 height 16
type input "**"
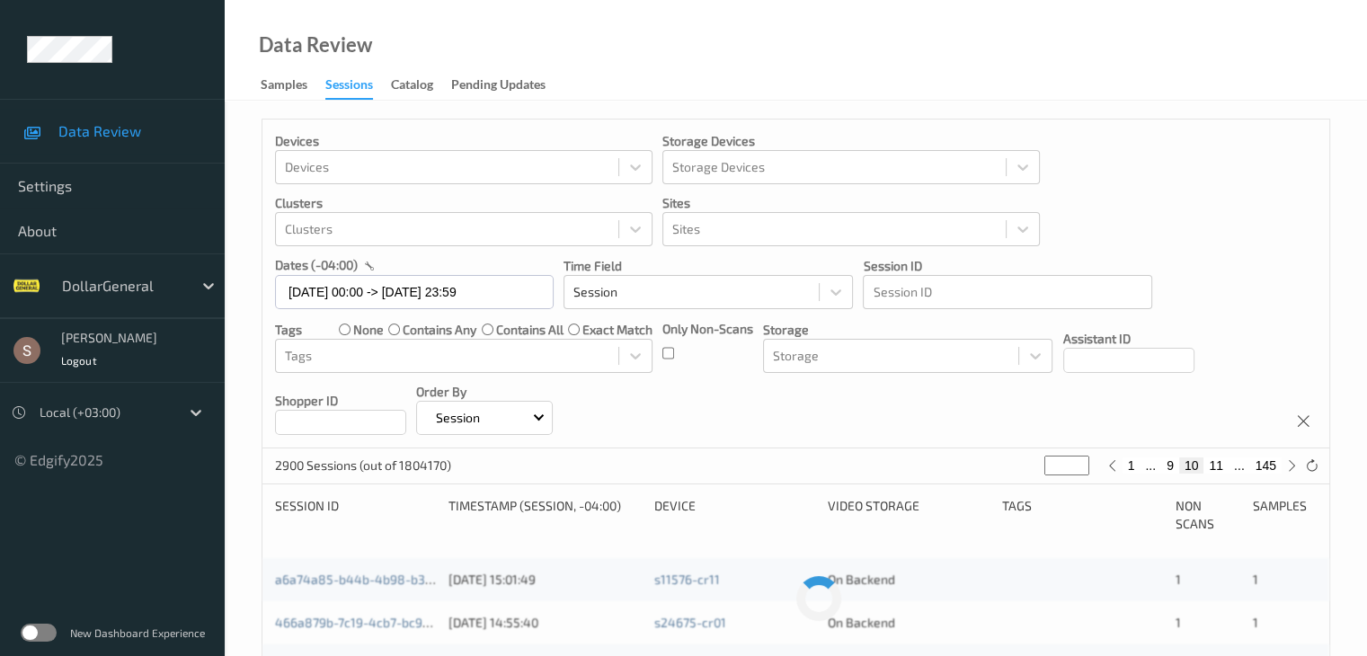
type input "**"
click at [1221, 471] on button "12" at bounding box center [1216, 466] width 25 height 16
type input "**"
click at [1221, 471] on button "13" at bounding box center [1216, 466] width 25 height 16
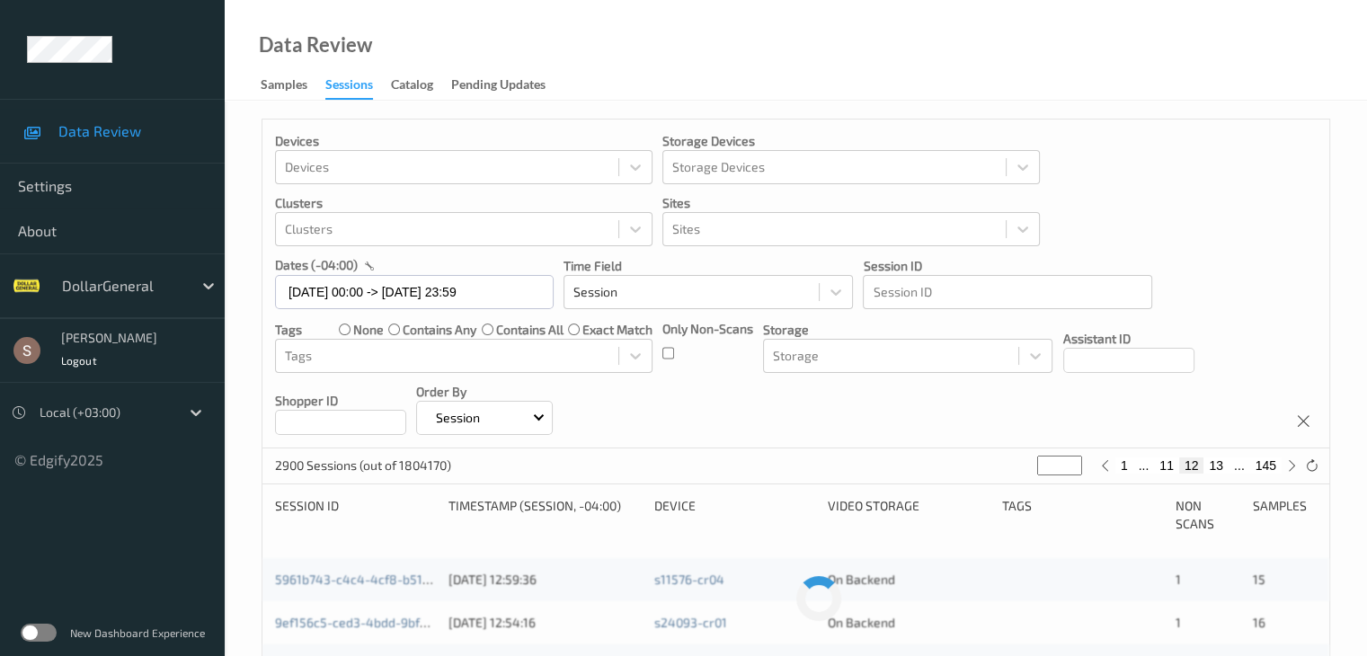
type input "**"
click at [1221, 471] on button "14" at bounding box center [1216, 466] width 25 height 16
type input "**"
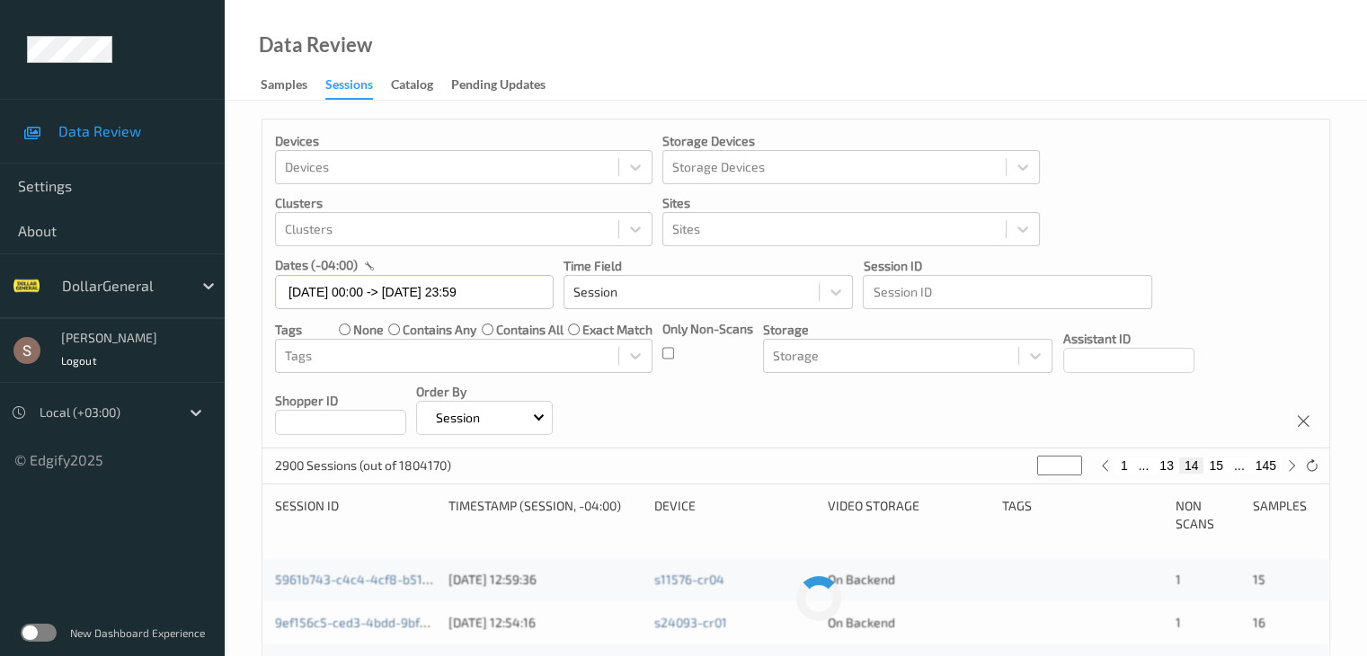
click at [1221, 471] on button "15" at bounding box center [1216, 466] width 25 height 16
type input "**"
click at [1221, 471] on button "16" at bounding box center [1216, 466] width 25 height 16
type input "**"
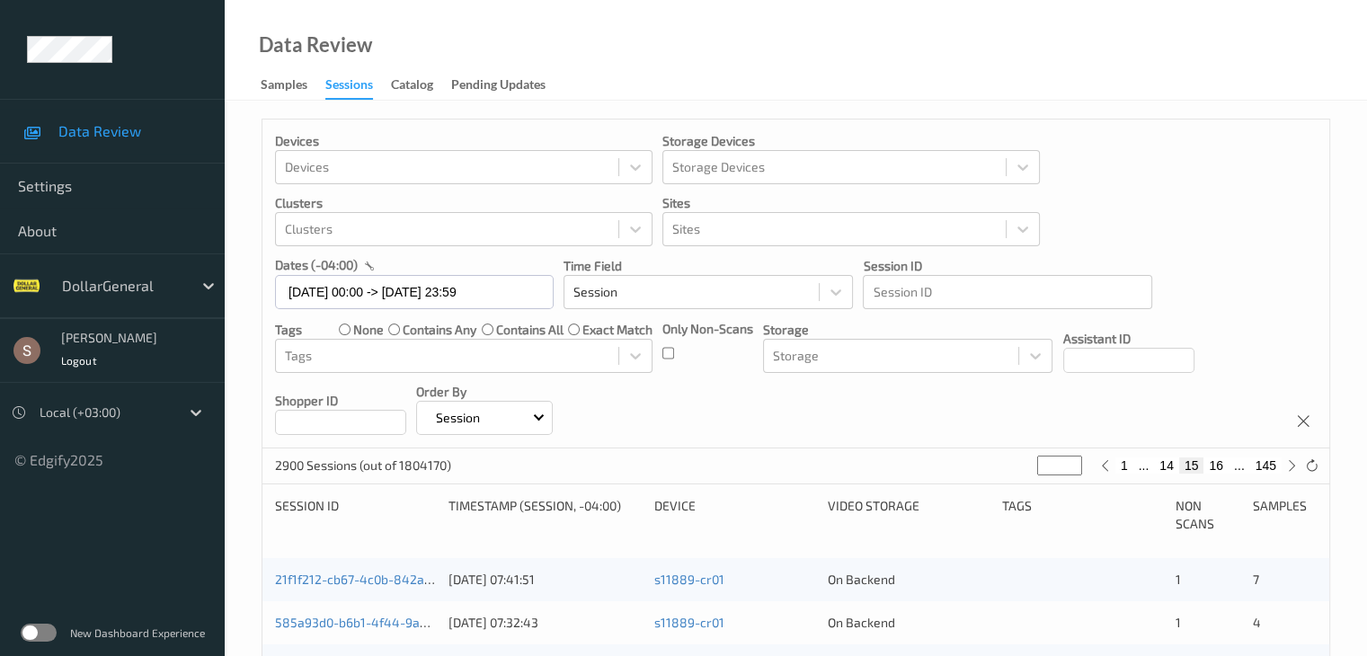
type input "**"
click at [1221, 471] on button "17" at bounding box center [1216, 466] width 25 height 16
type input "**"
click at [1221, 471] on button "18" at bounding box center [1216, 466] width 25 height 16
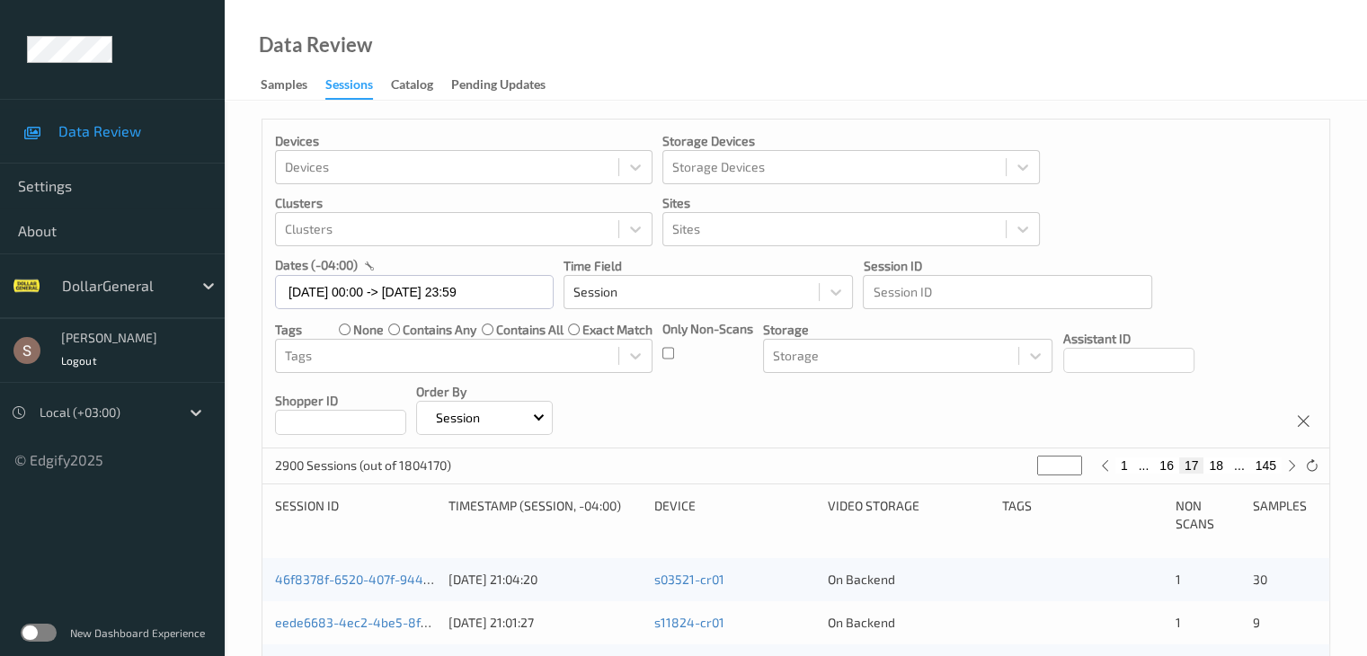
type input "**"
click at [1221, 471] on button "19" at bounding box center [1216, 466] width 25 height 16
type input "**"
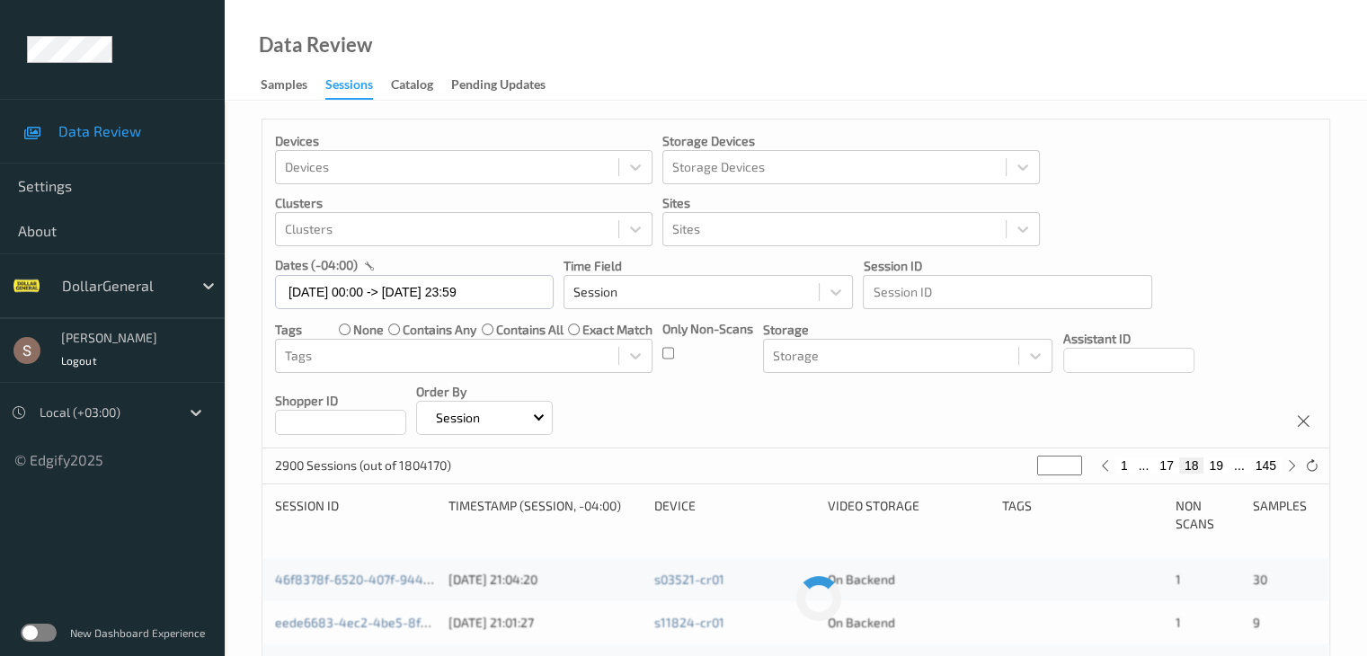
type input "**"
click at [1221, 471] on button "21" at bounding box center [1216, 466] width 25 height 16
type input "**"
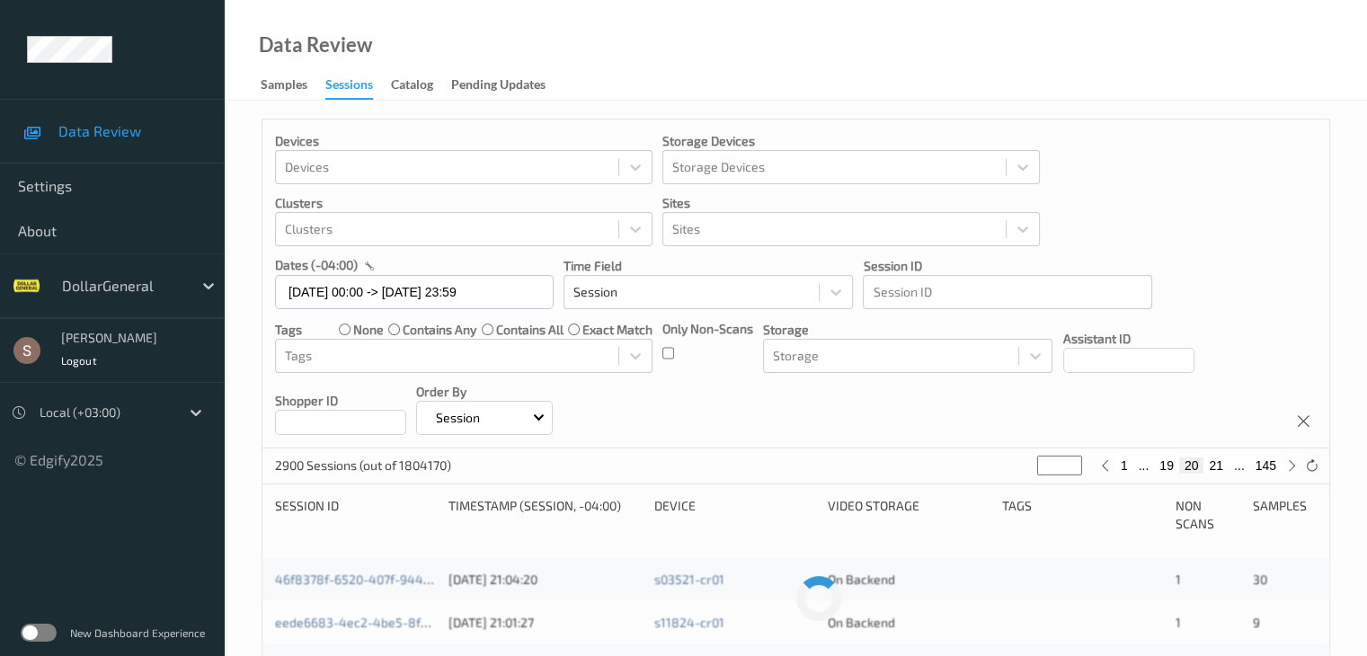
type input "**"
click at [1221, 471] on button "23" at bounding box center [1216, 466] width 25 height 16
type input "**"
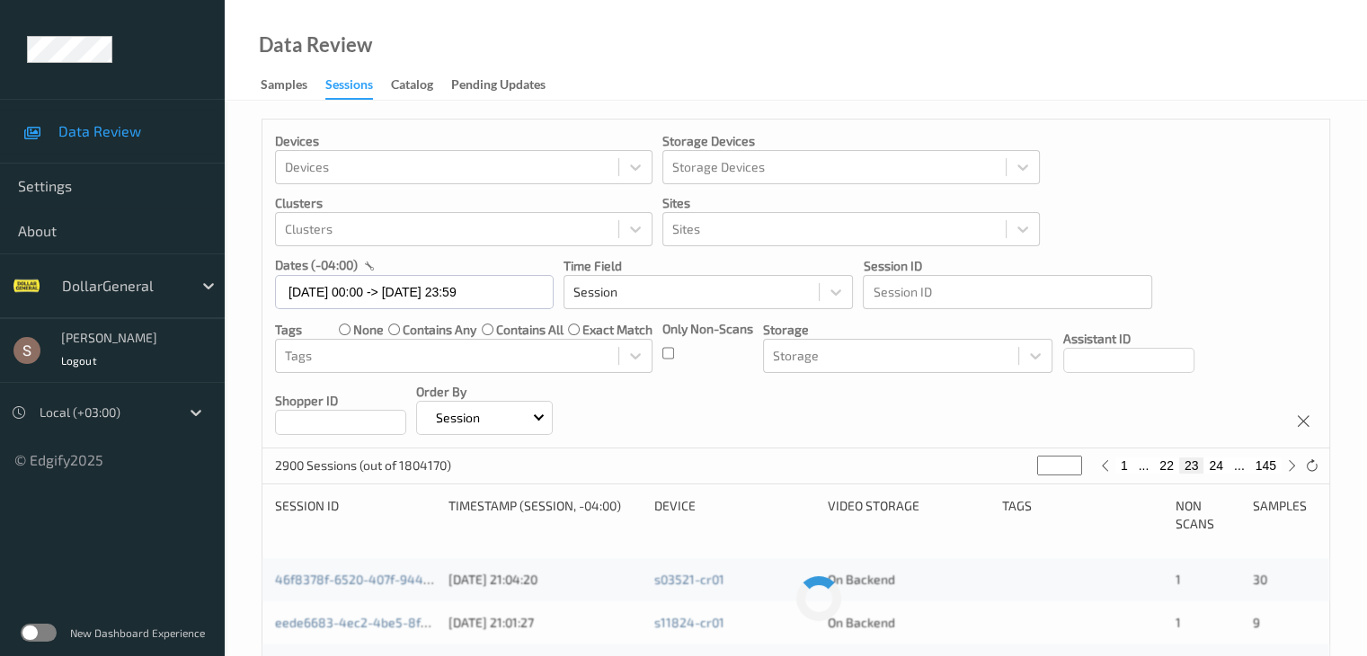
click at [1221, 471] on button "24" at bounding box center [1216, 466] width 25 height 16
type input "**"
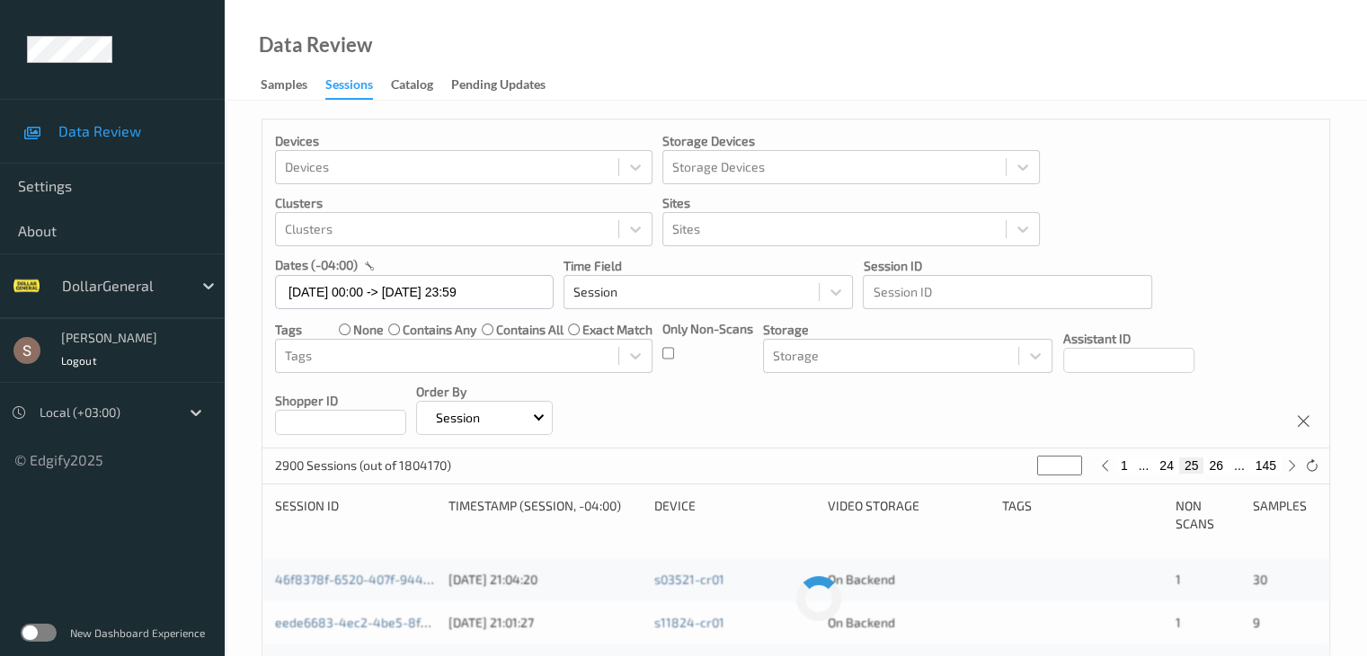
click at [1221, 471] on button "26" at bounding box center [1216, 466] width 25 height 16
type input "**"
click at [1221, 471] on button "27" at bounding box center [1216, 466] width 25 height 16
type input "**"
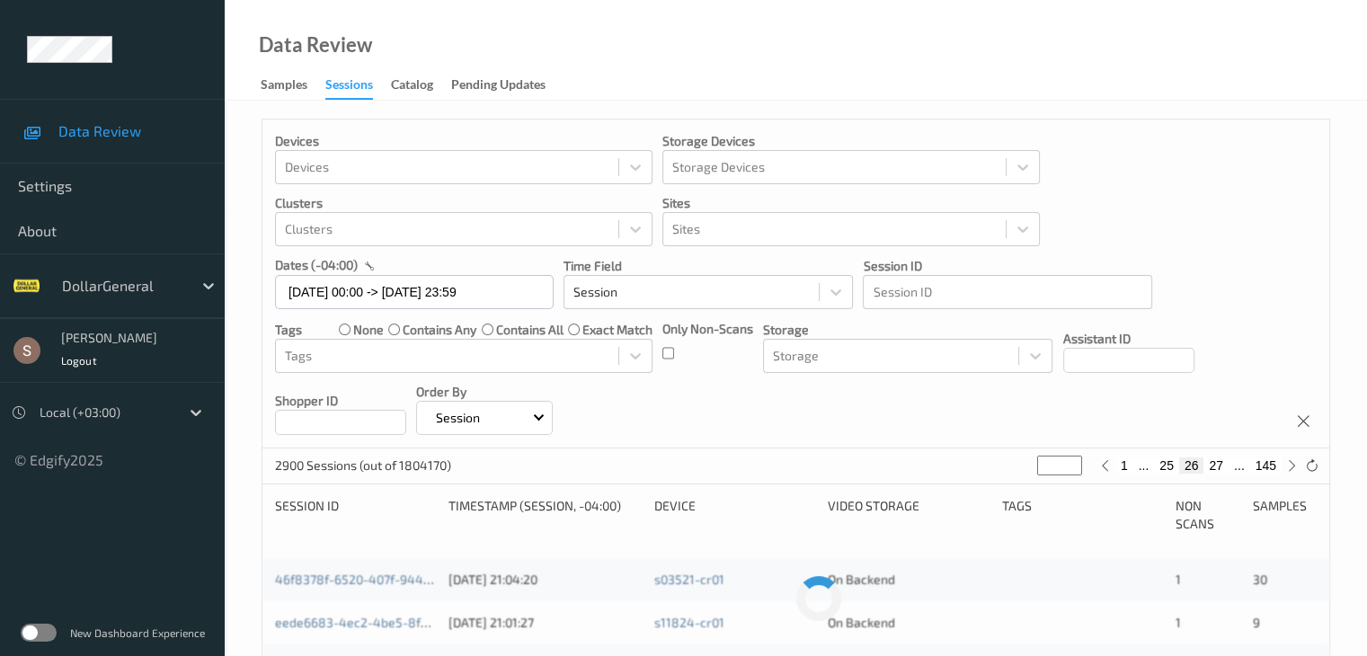
type input "**"
click at [1221, 471] on button "29" at bounding box center [1216, 466] width 25 height 16
type input "**"
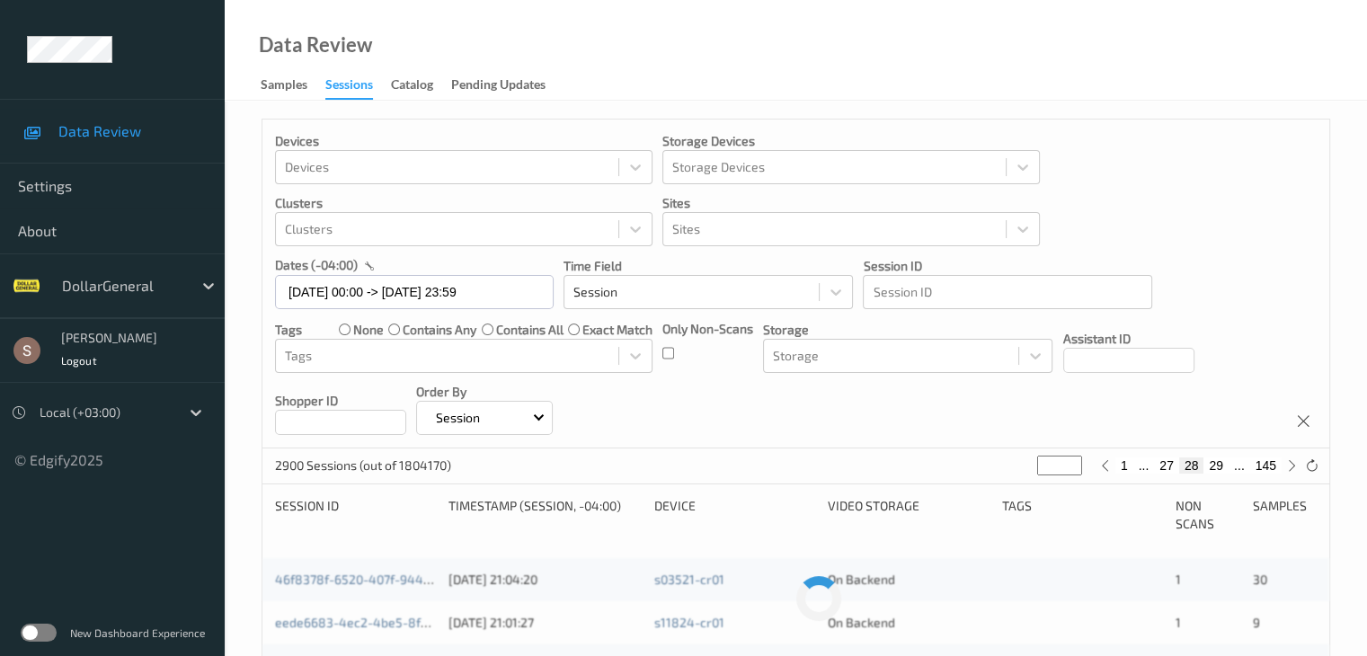
type input "**"
click at [1221, 471] on button "31" at bounding box center [1216, 466] width 25 height 16
type input "**"
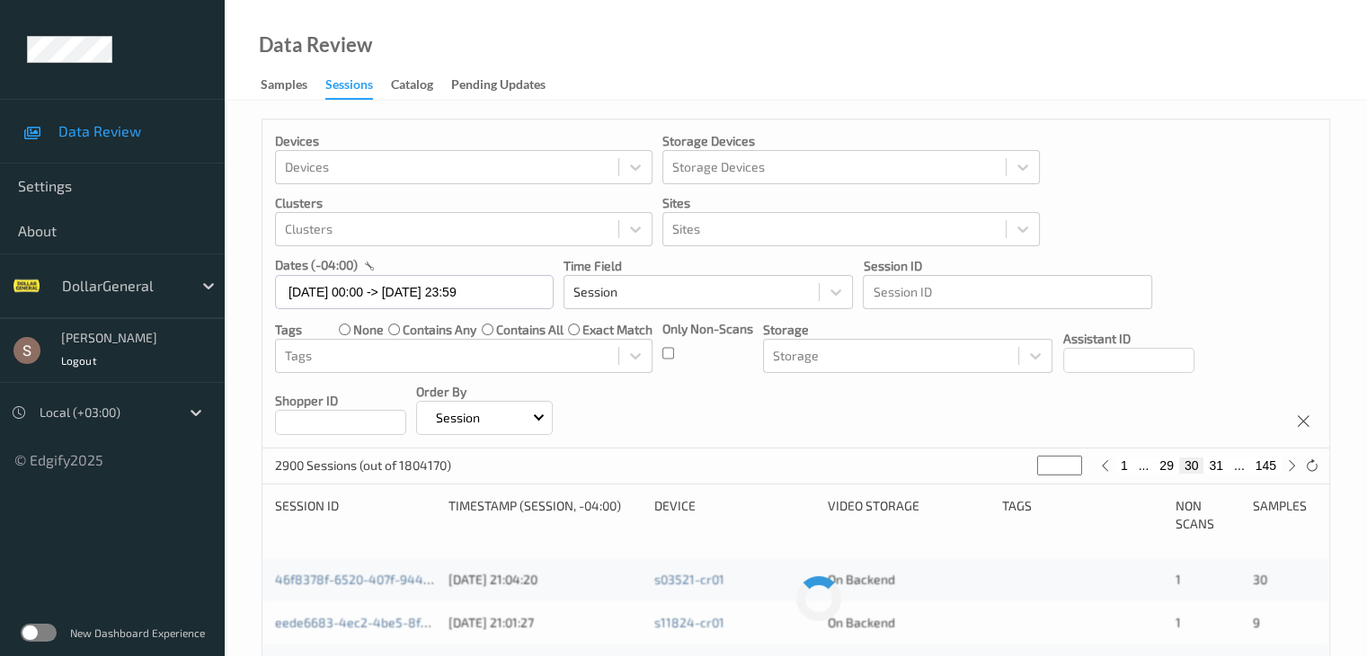
type input "**"
click at [1221, 471] on button "32" at bounding box center [1216, 466] width 25 height 16
type input "**"
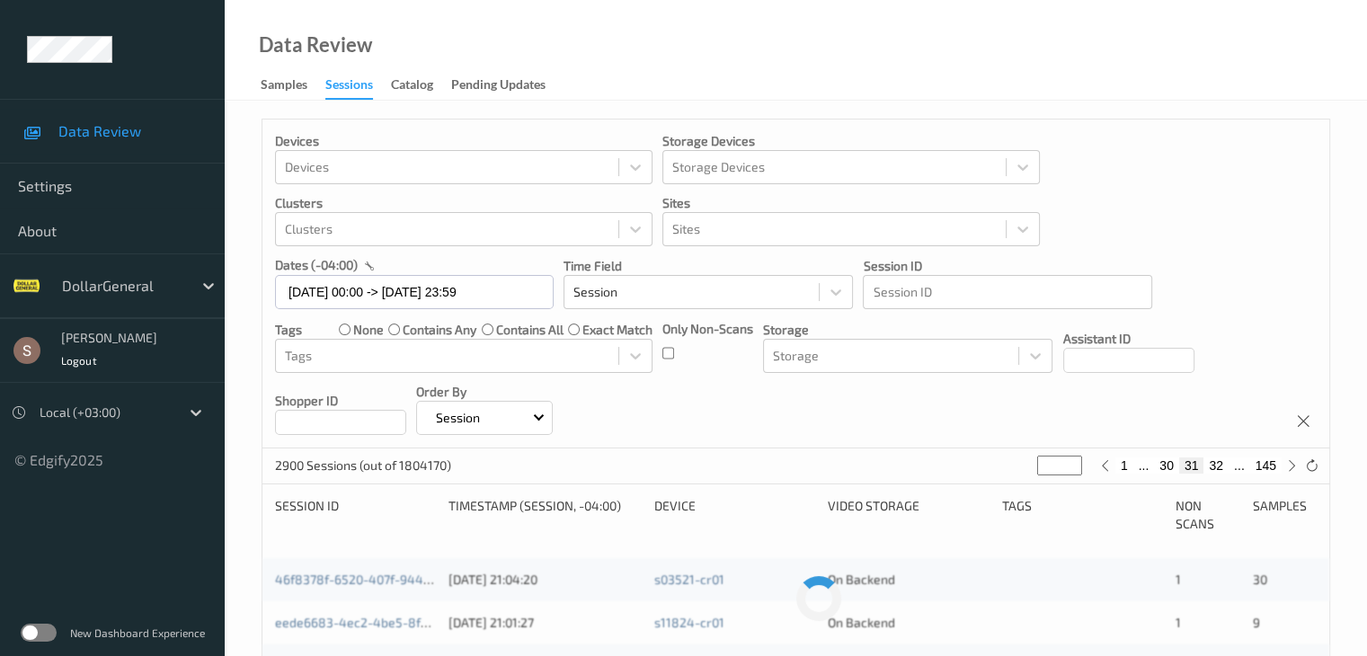
type input "**"
click at [1221, 471] on button "34" at bounding box center [1216, 466] width 25 height 16
type input "**"
click at [1175, 465] on button "33" at bounding box center [1166, 466] width 25 height 16
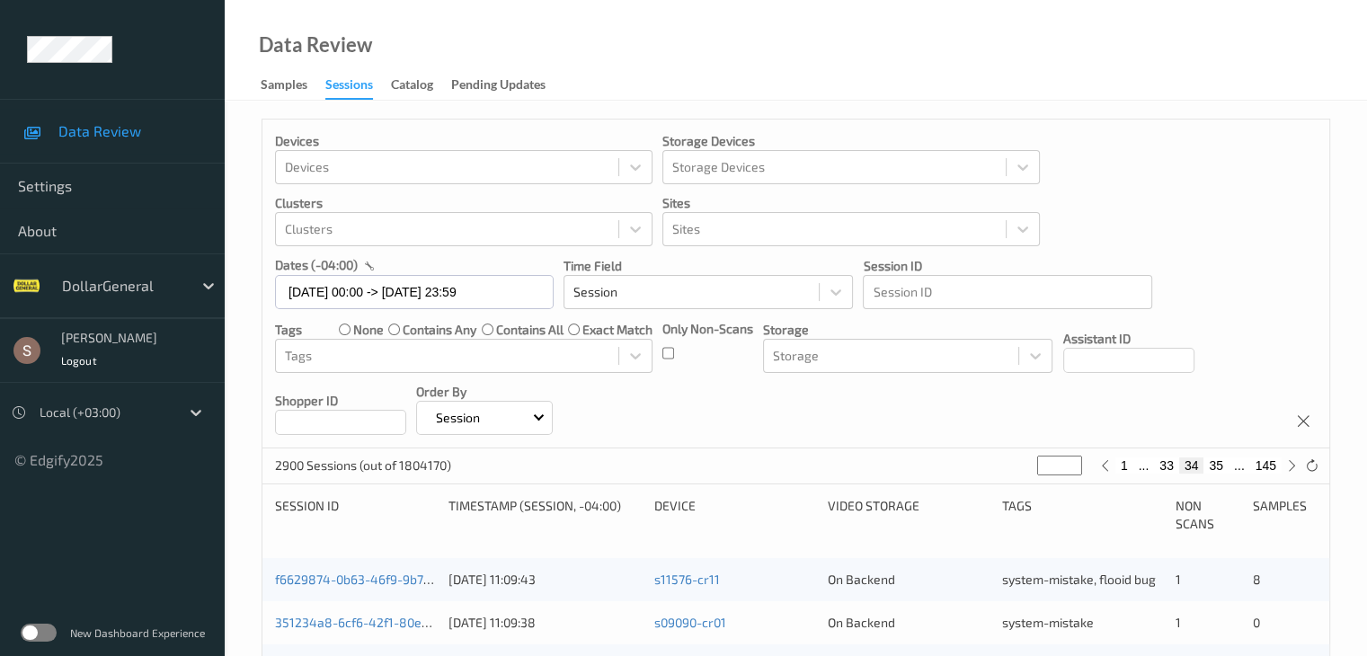
type input "**"
click at [1171, 468] on button "32" at bounding box center [1166, 466] width 25 height 16
type input "**"
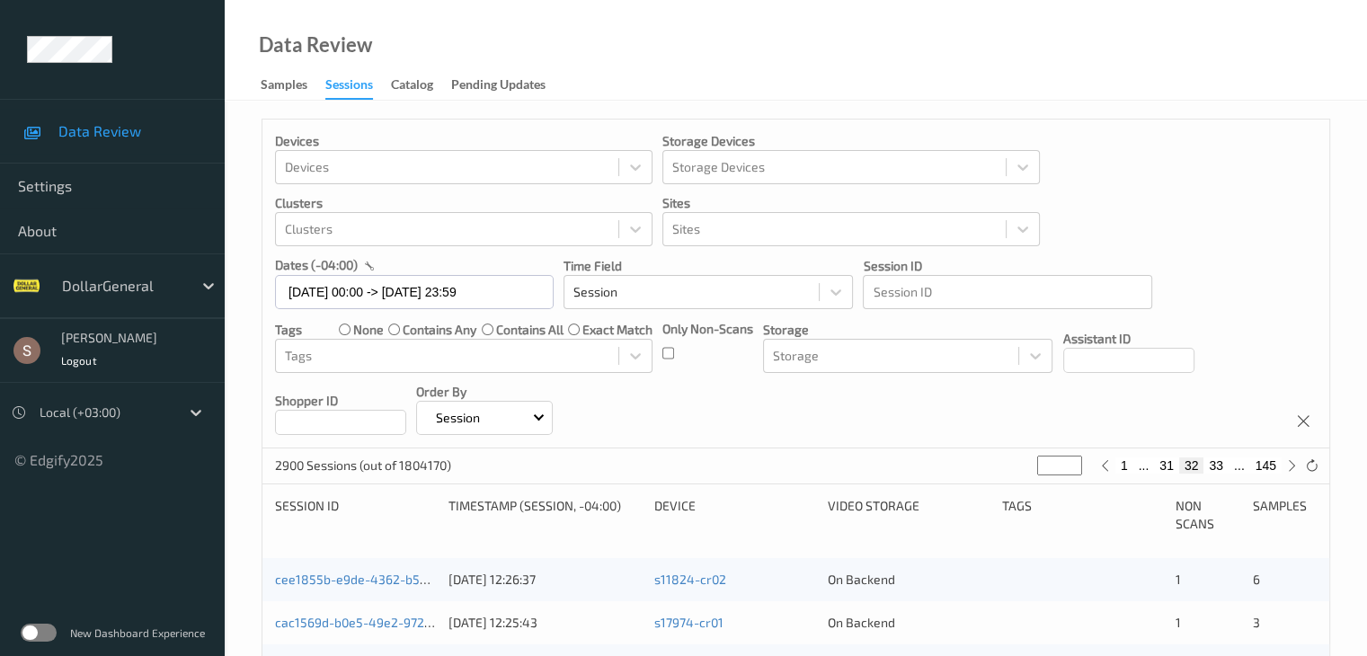
click at [1213, 466] on button "33" at bounding box center [1216, 466] width 25 height 16
type input "**"
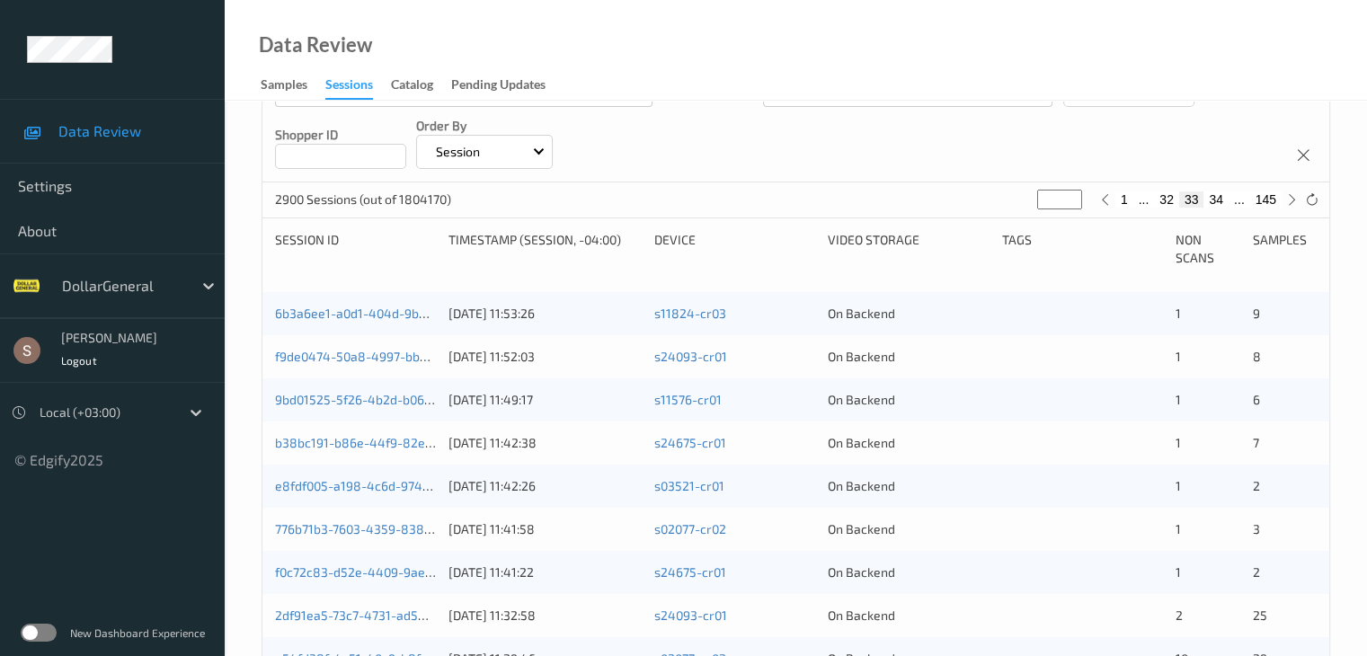
scroll to position [29, 0]
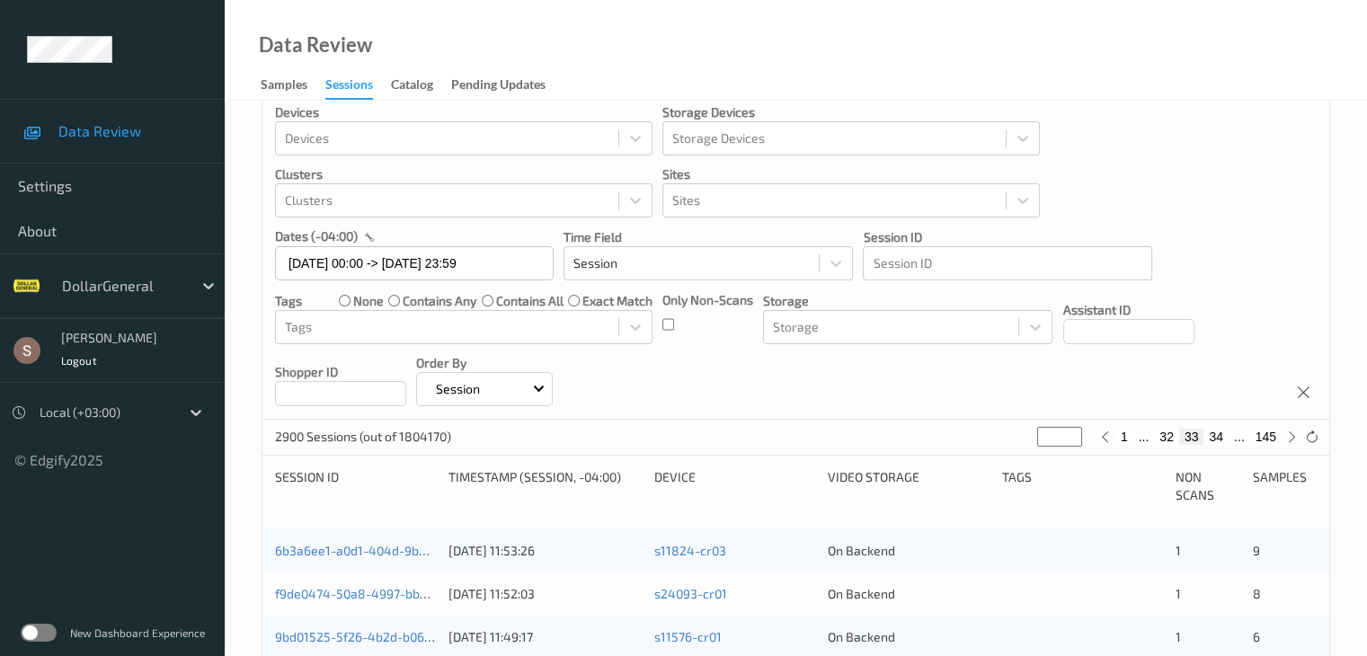
click at [1216, 441] on button "34" at bounding box center [1216, 437] width 25 height 16
type input "**"
click at [1214, 440] on button "35" at bounding box center [1216, 437] width 25 height 16
type input "**"
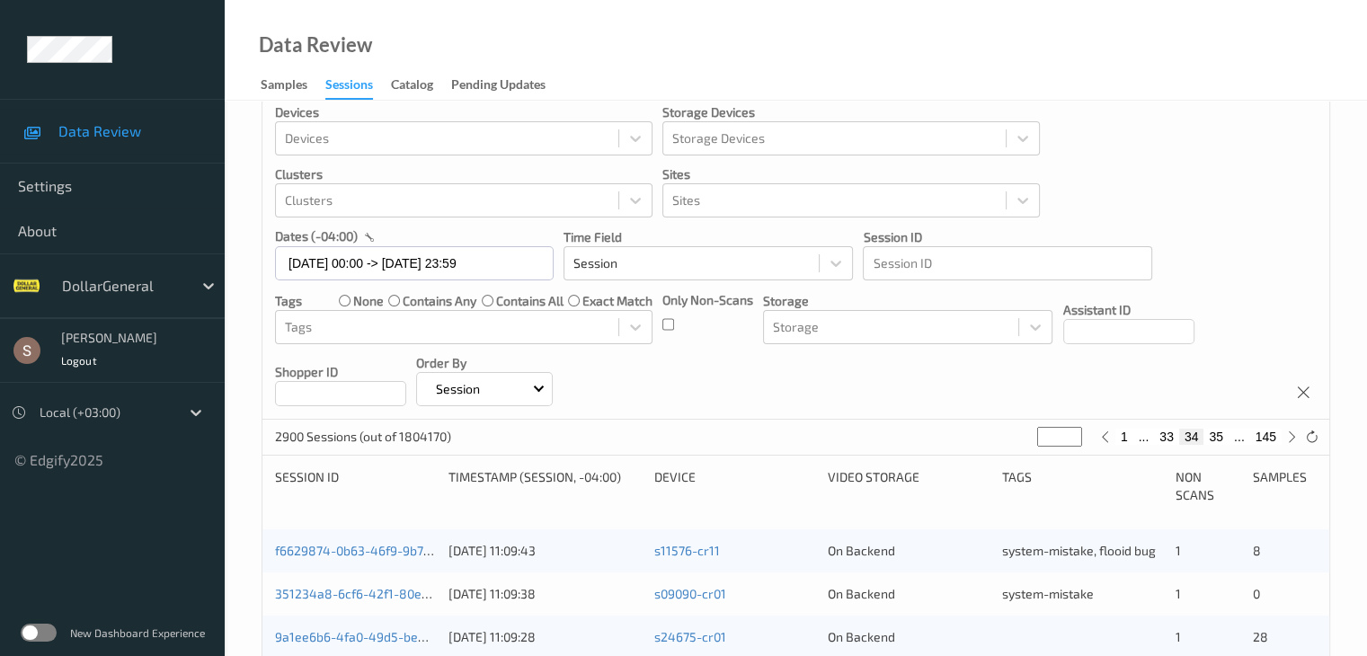
type input "**"
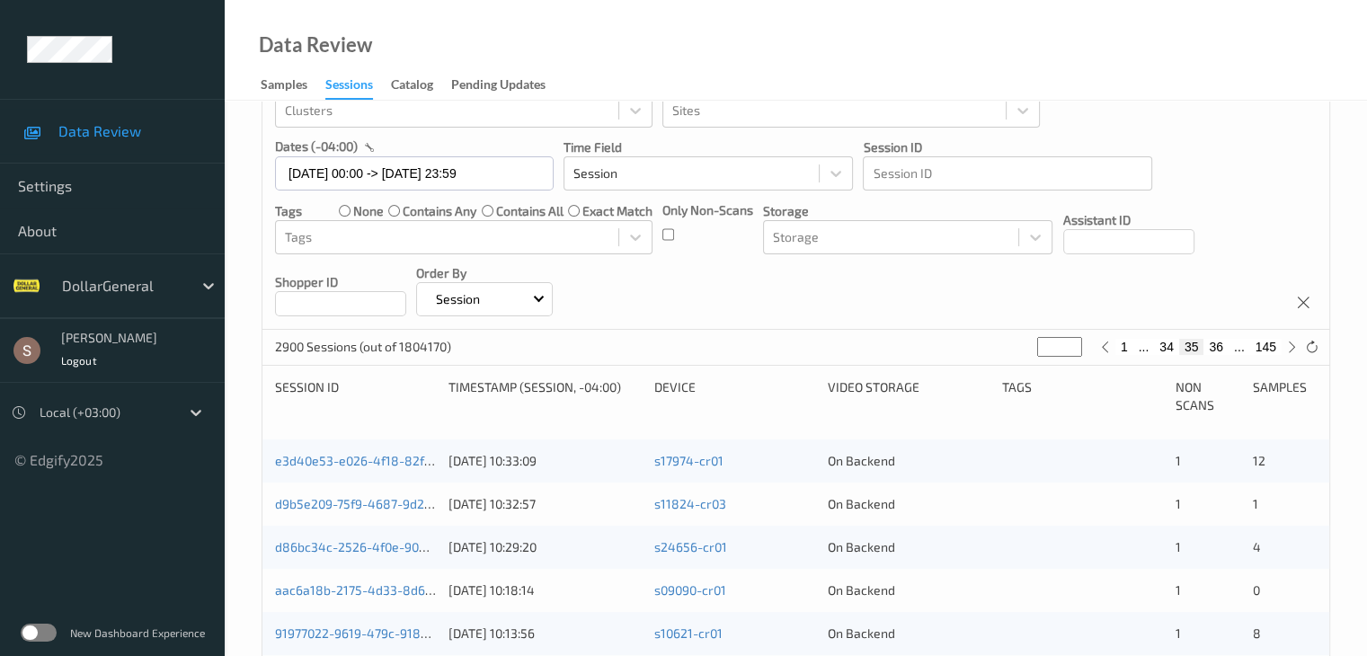
click at [1217, 346] on button "36" at bounding box center [1216, 347] width 25 height 16
type input "**"
click at [1217, 346] on button "37" at bounding box center [1216, 347] width 25 height 16
type input "**"
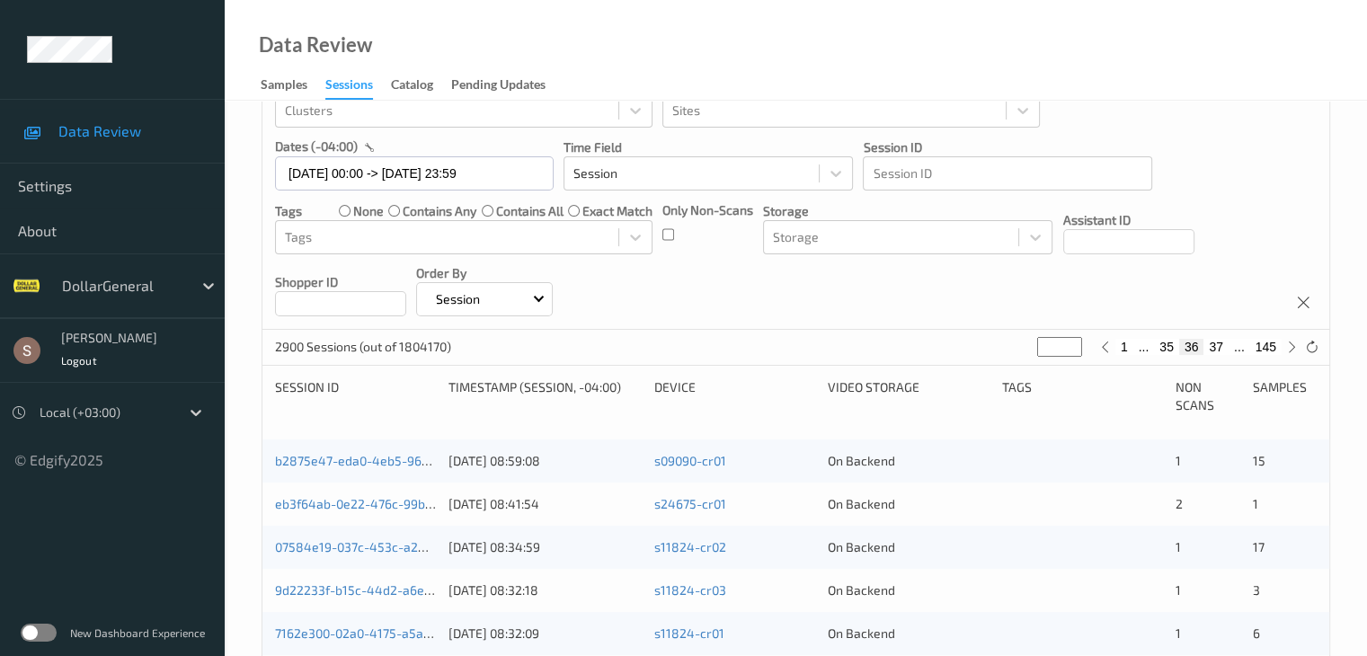
type input "**"
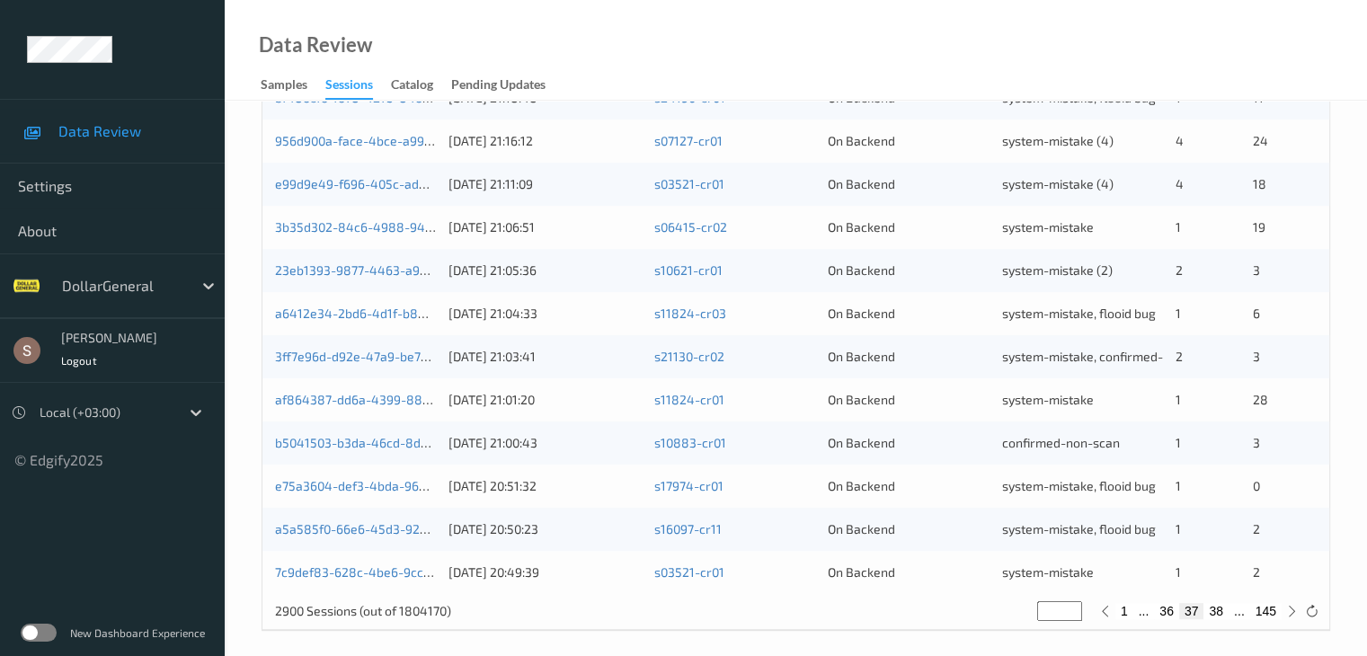
scroll to position [838, 0]
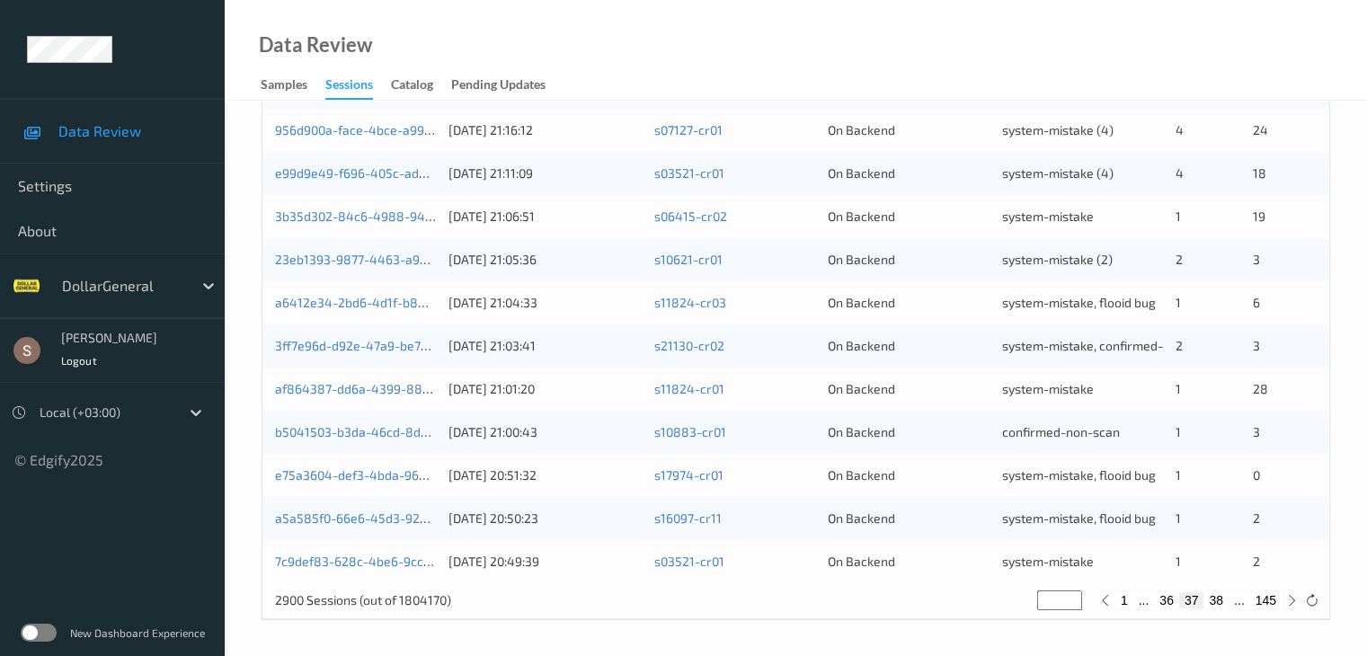
click at [1215, 605] on button "38" at bounding box center [1216, 600] width 25 height 16
type input "**"
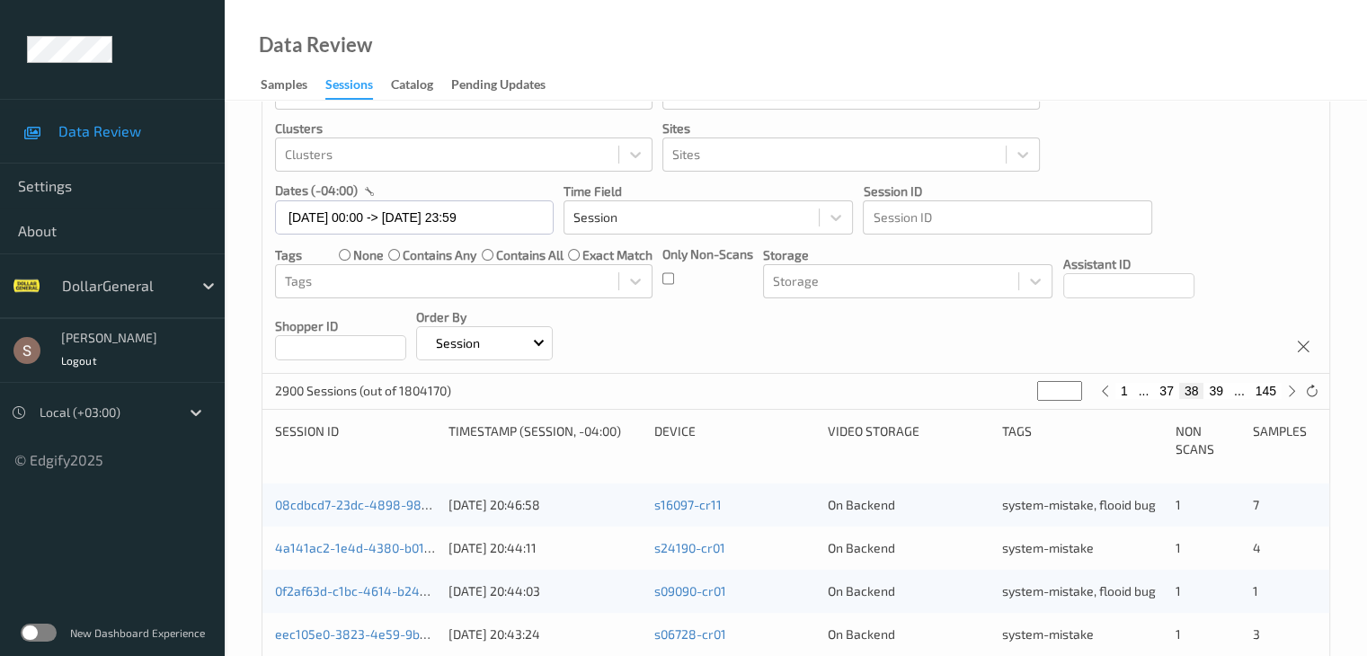
scroll to position [0, 0]
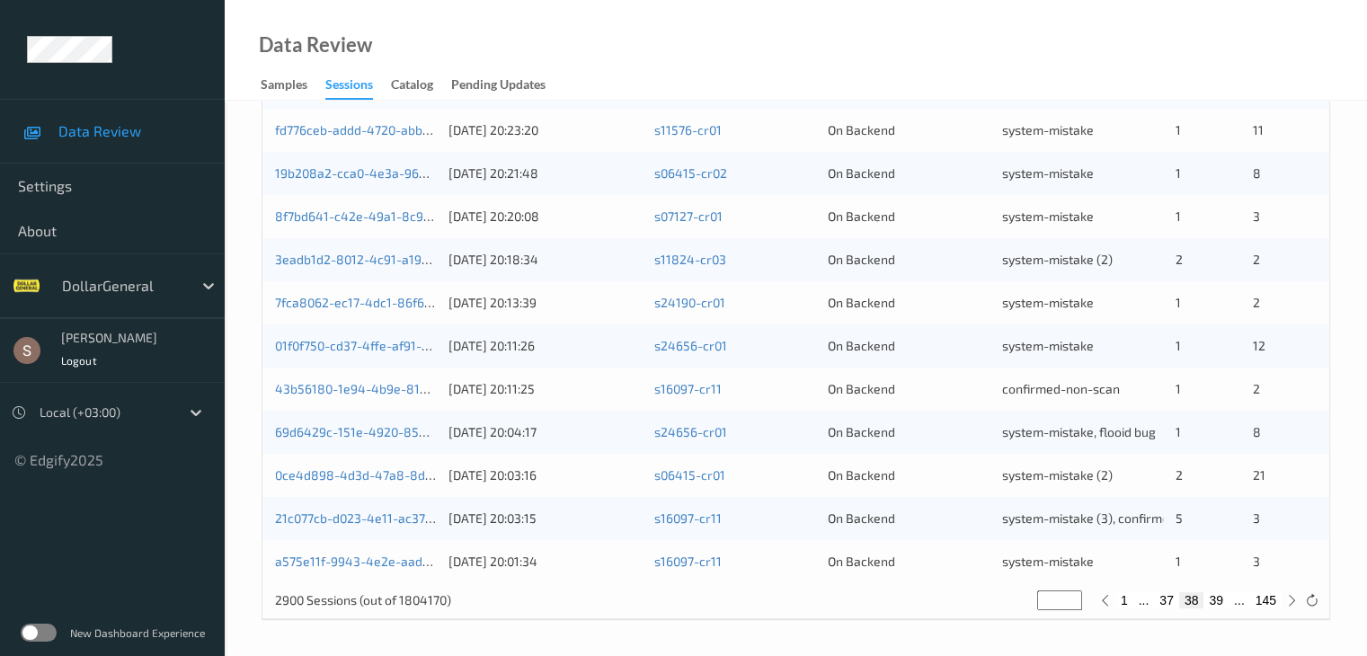
click at [1222, 603] on button "39" at bounding box center [1216, 600] width 25 height 16
type input "**"
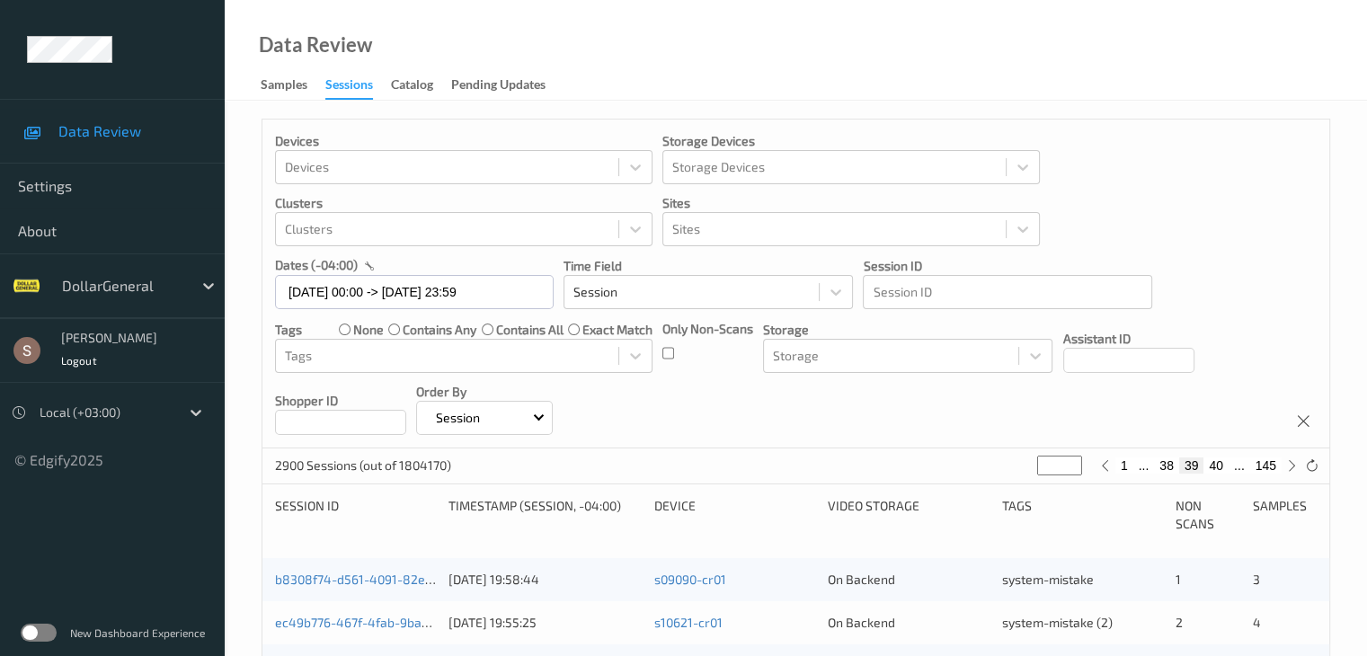
click at [1216, 461] on button "40" at bounding box center [1216, 466] width 25 height 16
type input "**"
click at [1219, 465] on button "41" at bounding box center [1216, 466] width 25 height 16
type input "**"
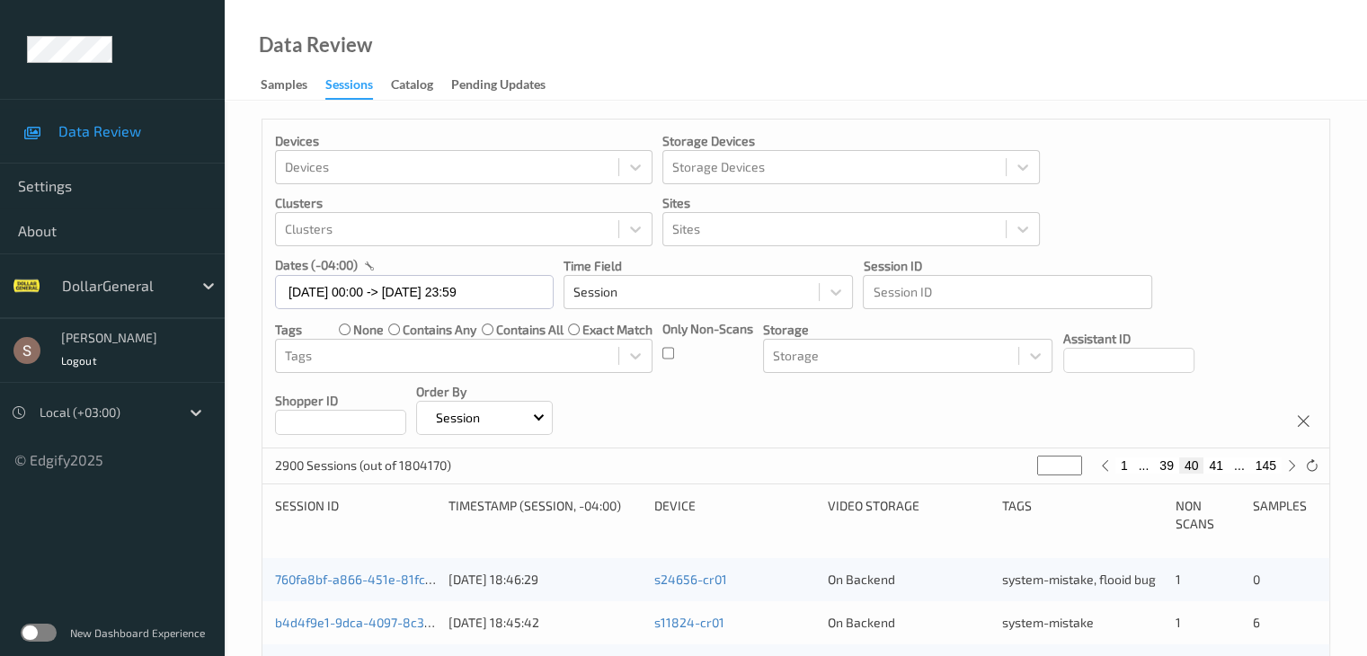
type input "**"
click at [1219, 472] on button "42" at bounding box center [1216, 466] width 25 height 16
type input "**"
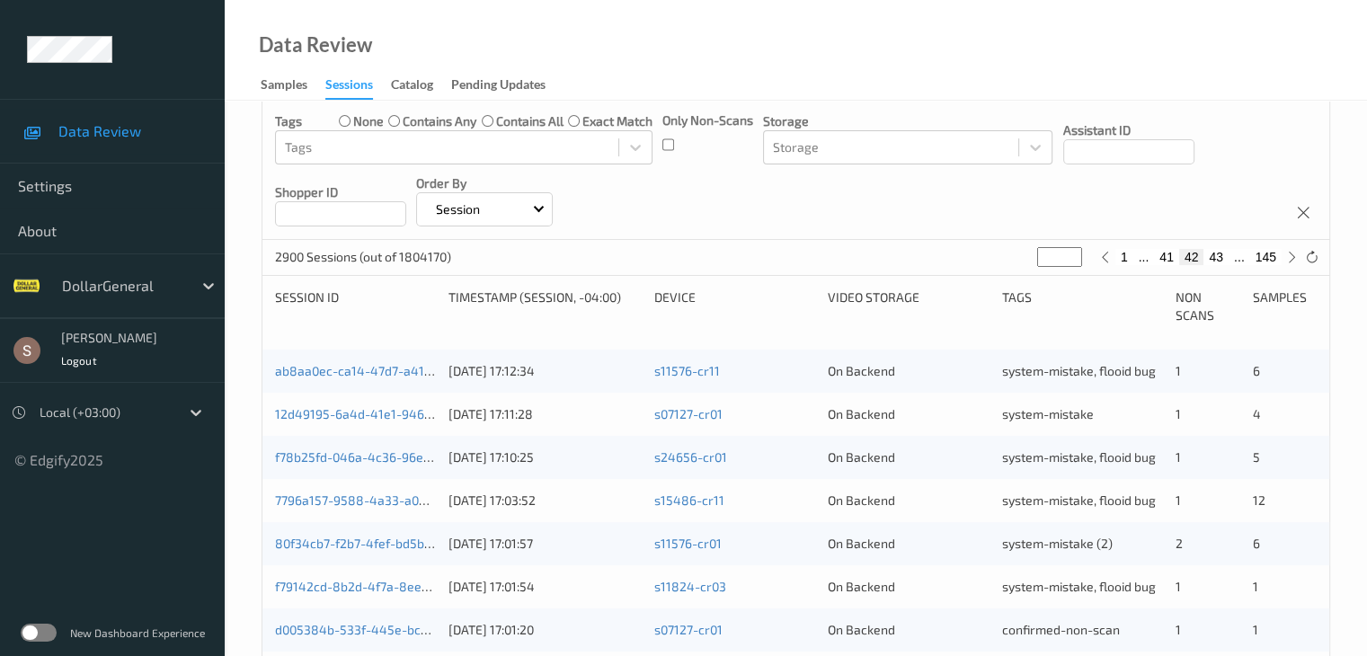
click at [1209, 263] on button "43" at bounding box center [1216, 257] width 25 height 16
type input "**"
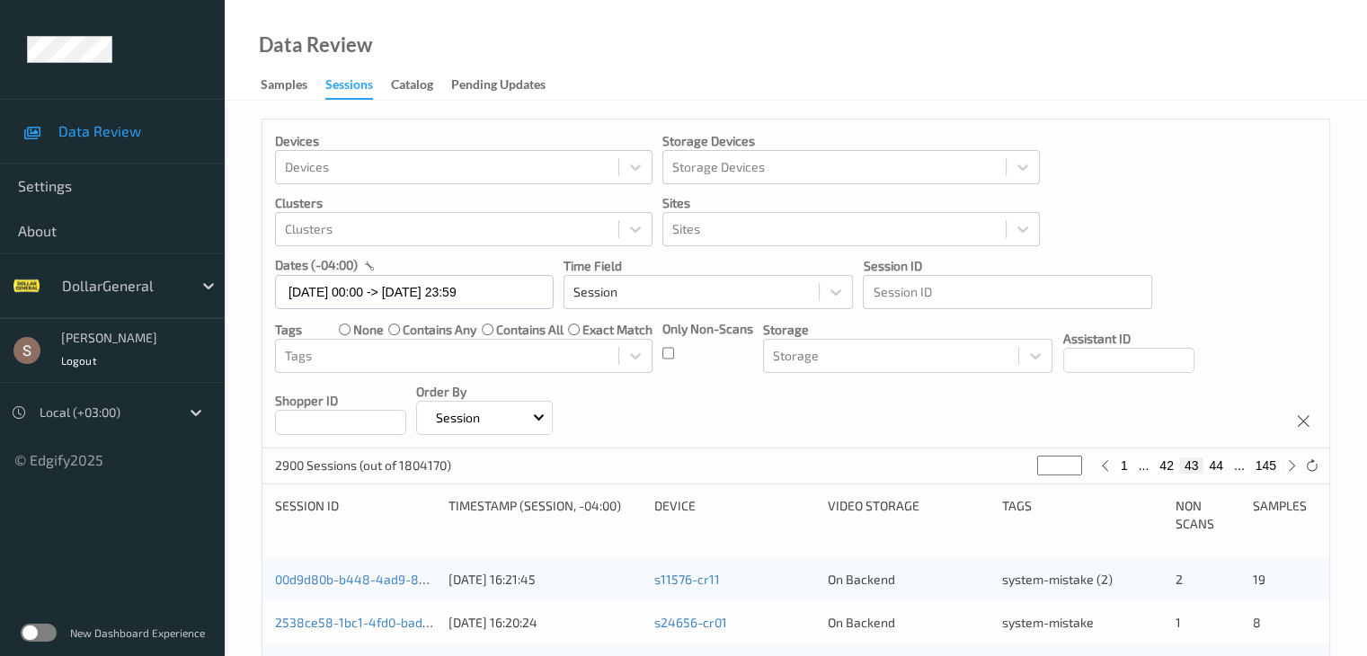
click at [1216, 462] on button "44" at bounding box center [1216, 466] width 25 height 16
type input "**"
click at [1217, 471] on button "45" at bounding box center [1216, 466] width 25 height 16
type input "**"
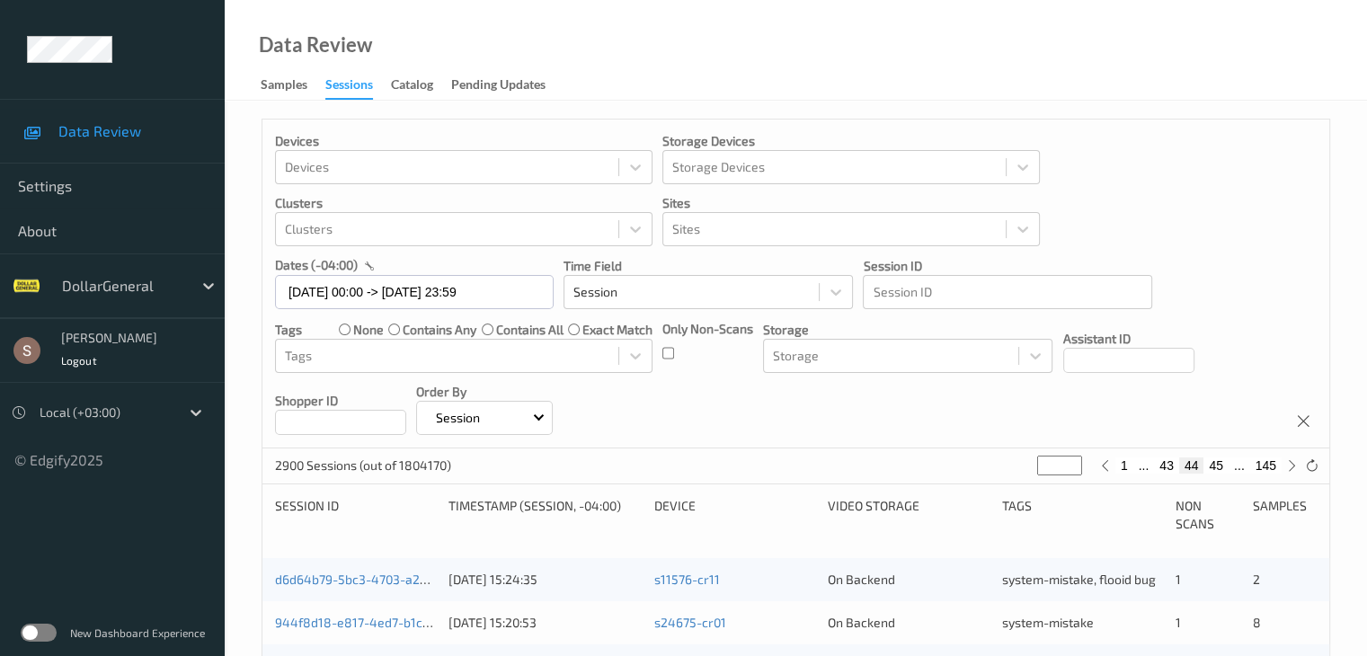
type input "**"
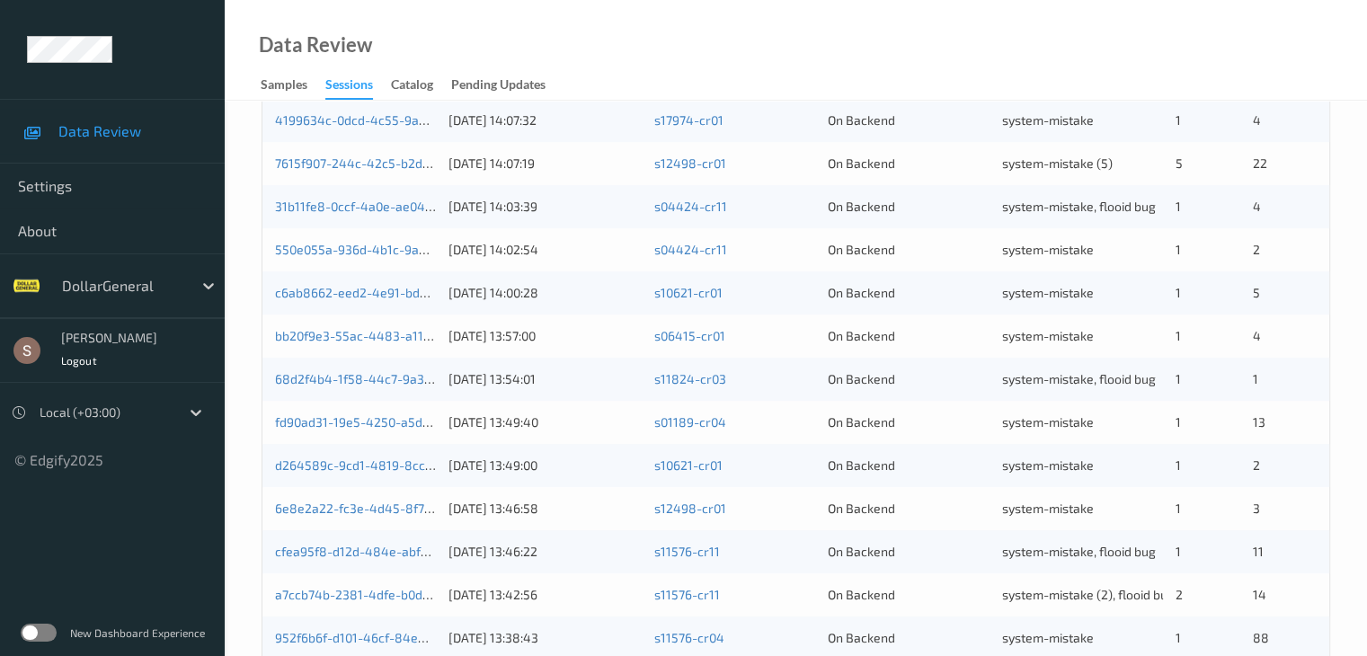
scroll to position [838, 0]
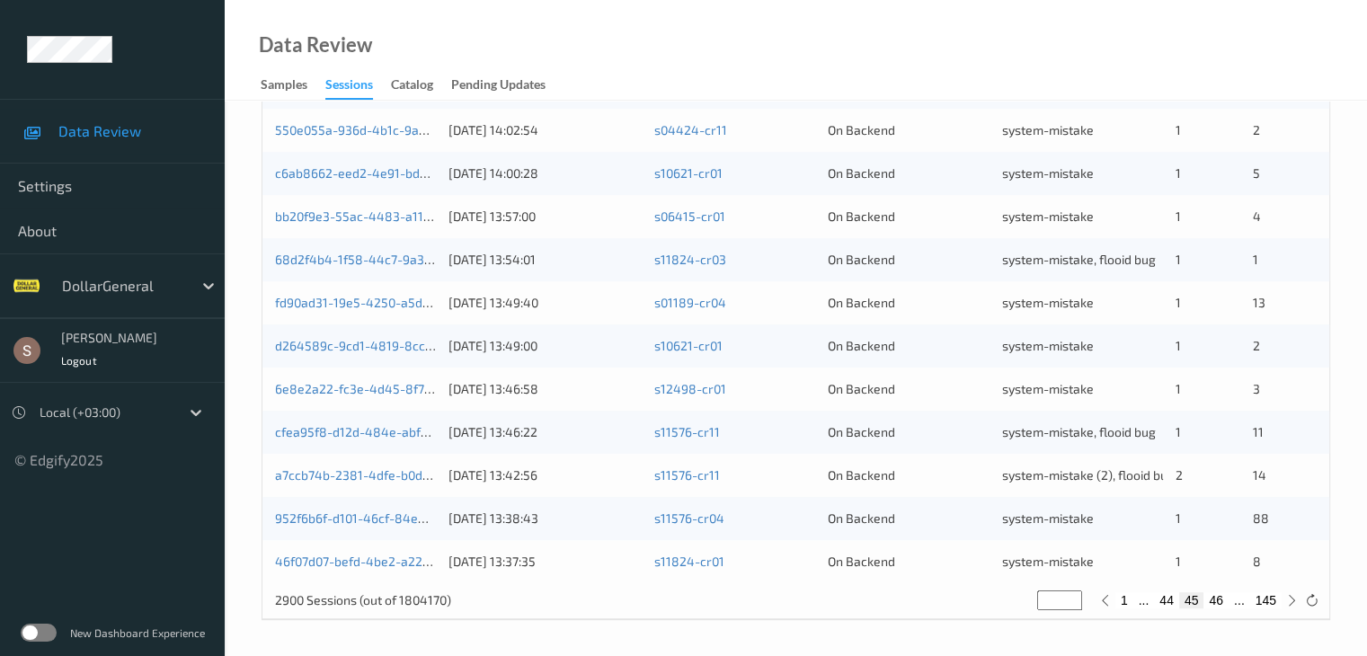
click at [1216, 607] on button "46" at bounding box center [1216, 600] width 25 height 16
type input "**"
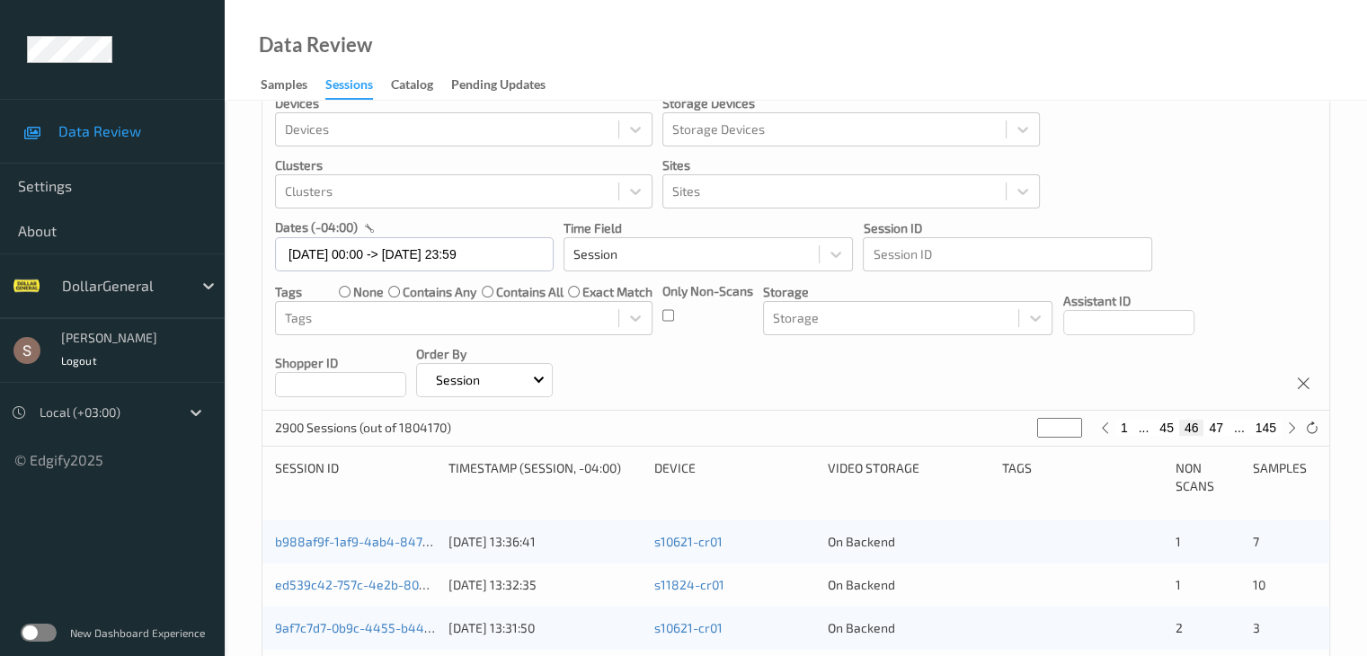
scroll to position [0, 0]
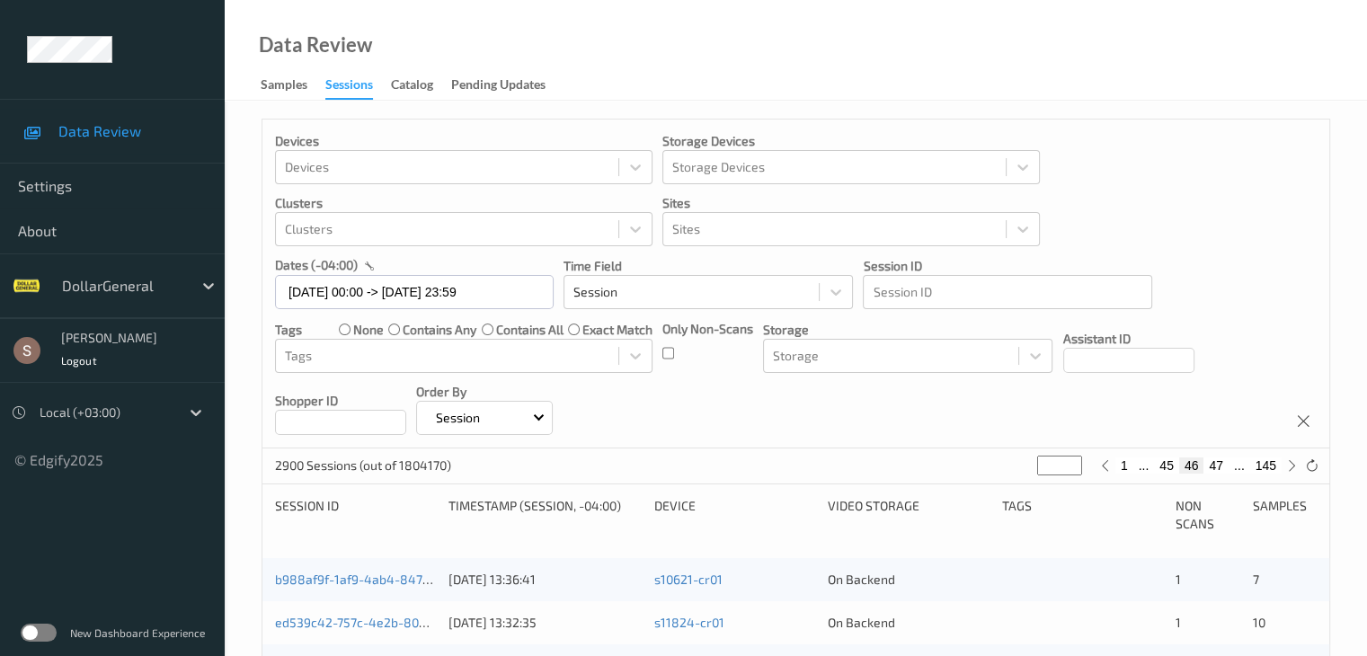
click at [1215, 468] on button "47" at bounding box center [1216, 466] width 25 height 16
type input "**"
click at [1219, 468] on button "48" at bounding box center [1216, 466] width 25 height 16
type input "**"
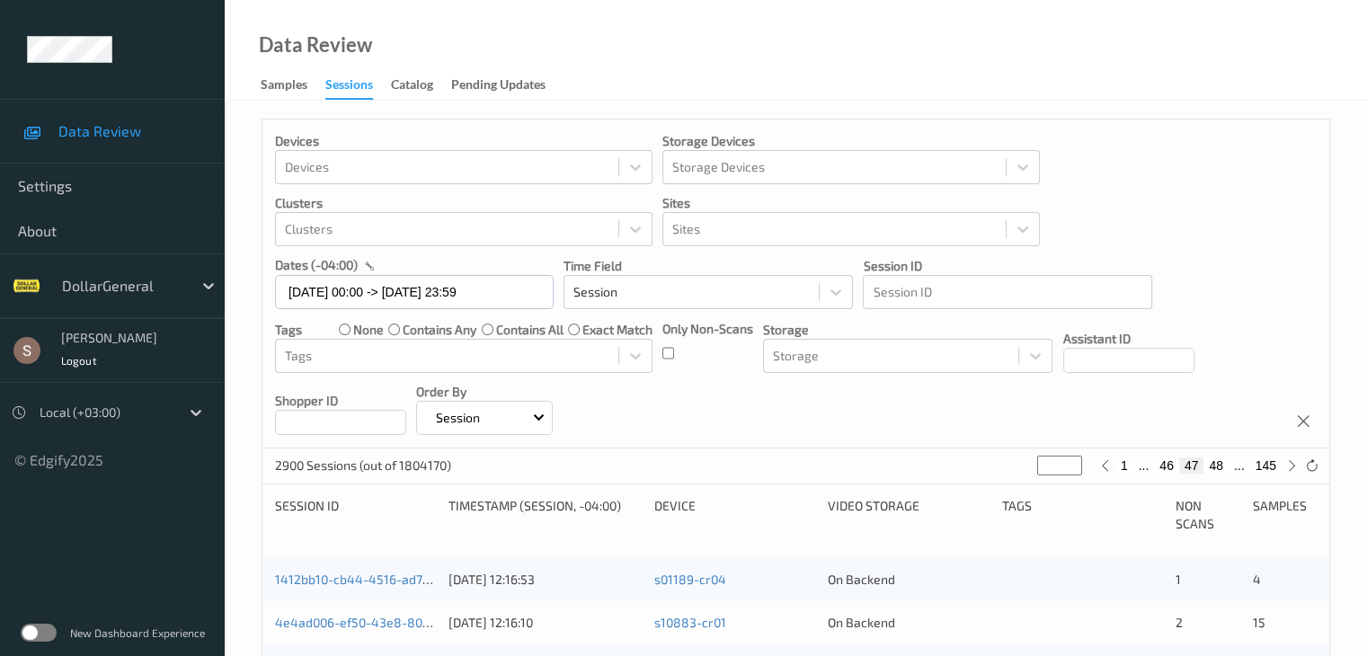
type input "**"
click at [1219, 468] on button "49" at bounding box center [1216, 466] width 25 height 16
type input "**"
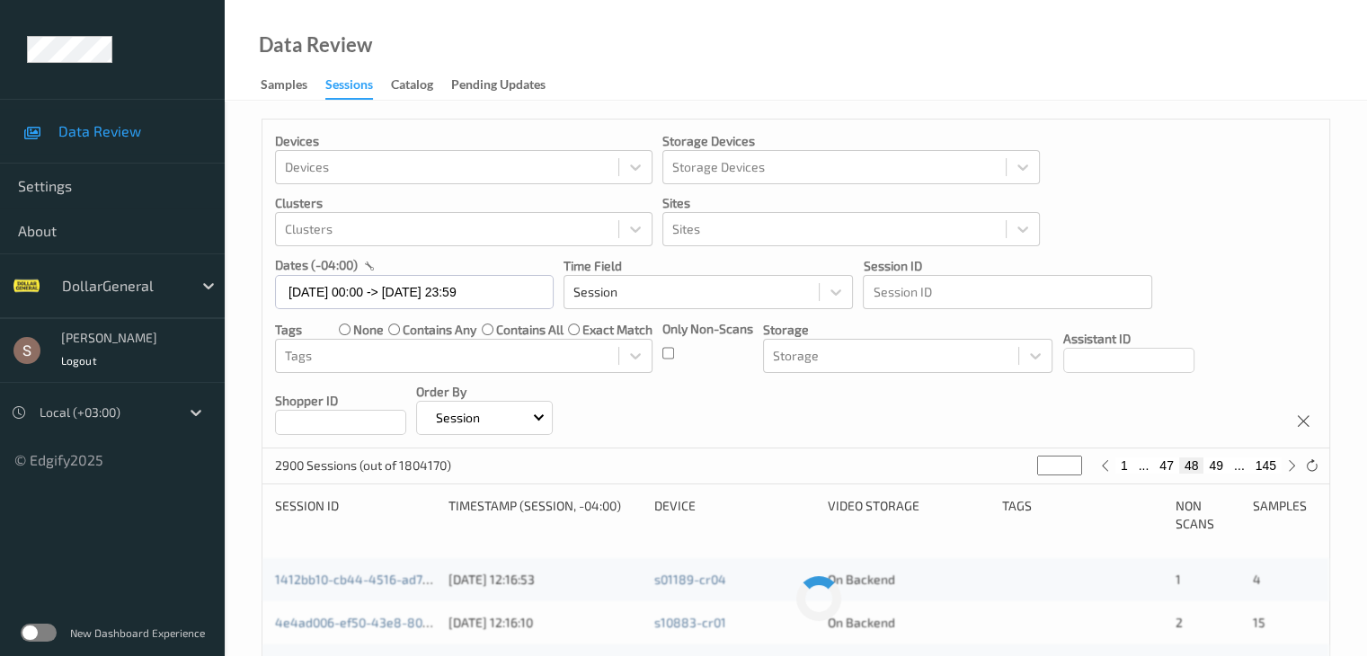
type input "**"
click at [1219, 468] on button "51" at bounding box center [1216, 466] width 25 height 16
type input "**"
click at [1219, 468] on button "52" at bounding box center [1216, 466] width 25 height 16
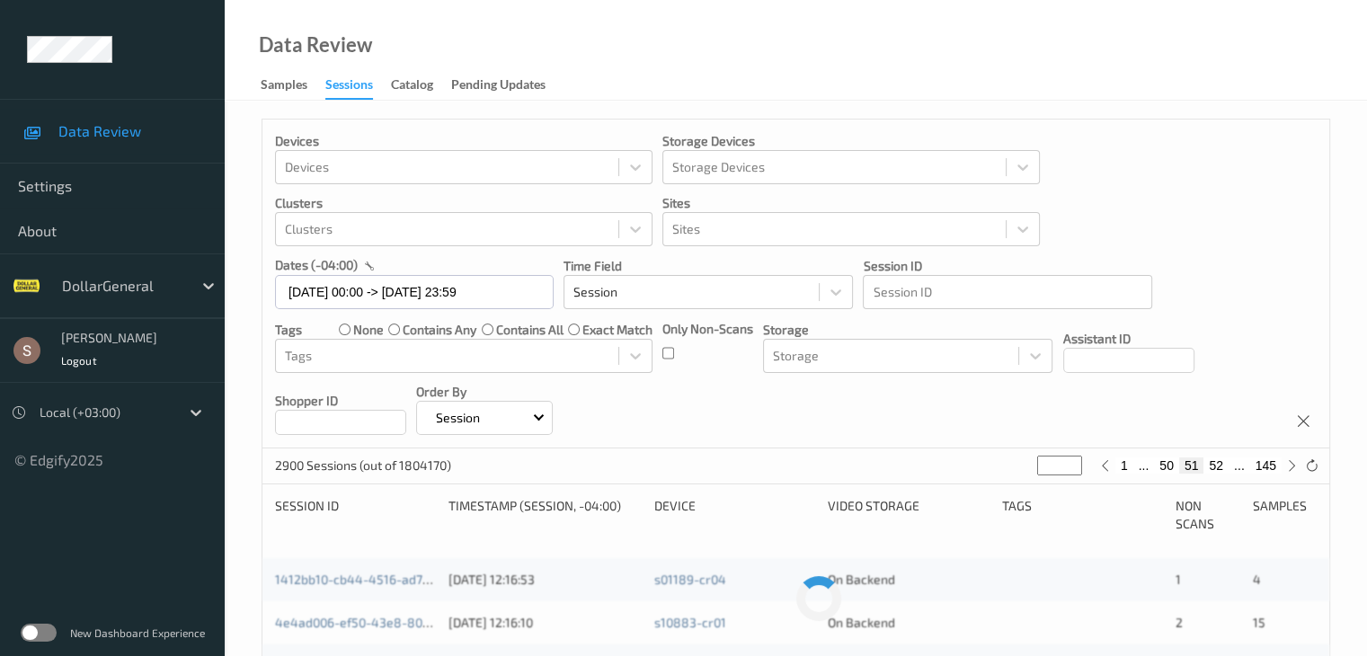
type input "**"
click at [1219, 468] on button "54" at bounding box center [1216, 466] width 25 height 16
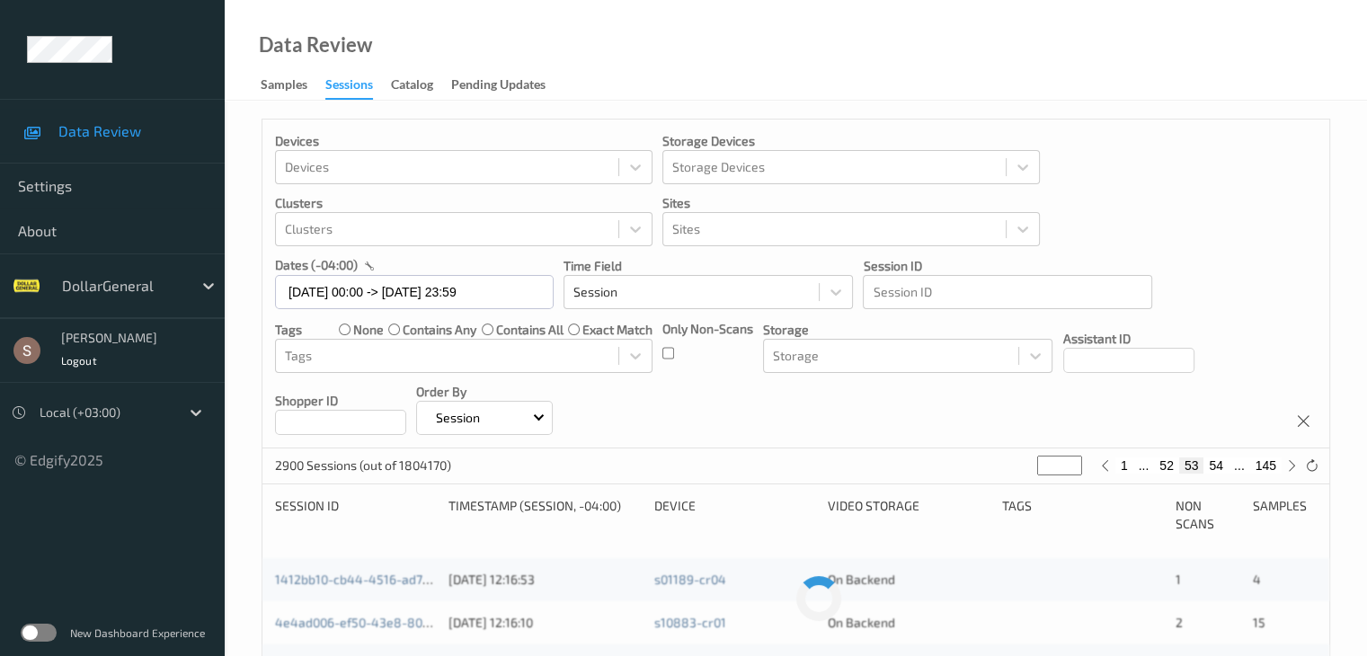
type input "**"
click at [1219, 468] on button "55" at bounding box center [1216, 466] width 25 height 16
type input "**"
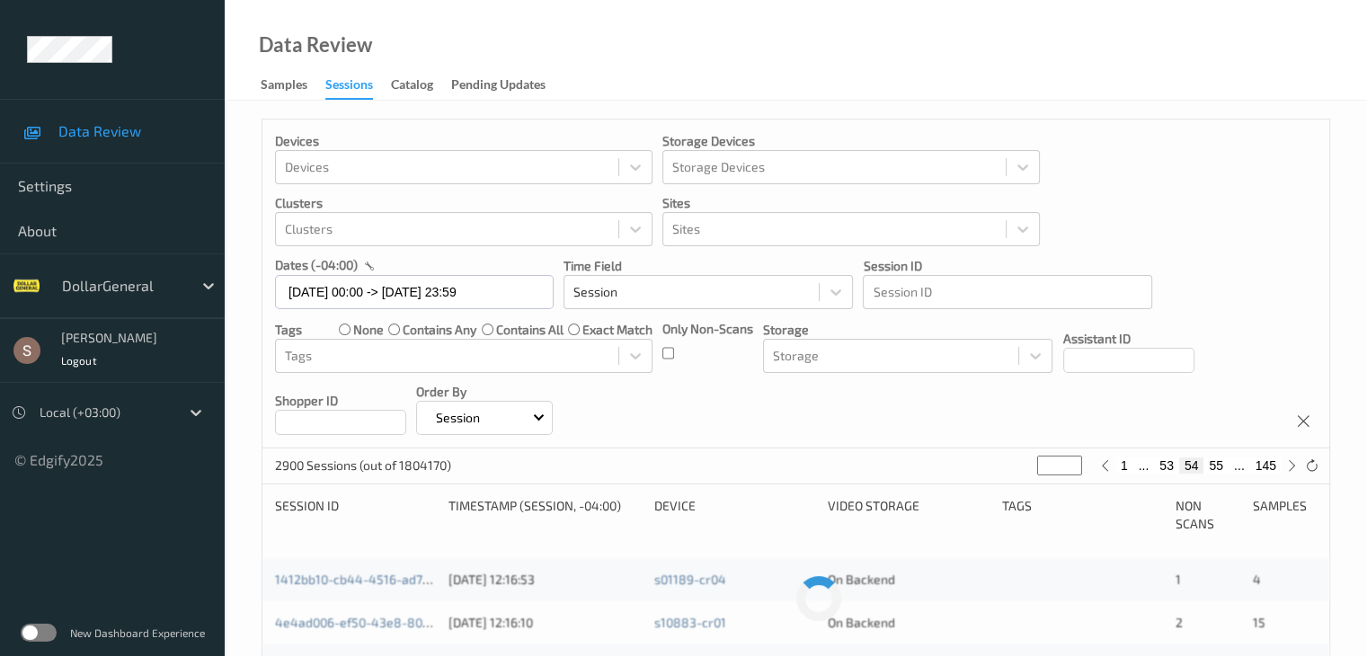
type input "**"
click at [1219, 468] on button "57" at bounding box center [1216, 466] width 25 height 16
type input "**"
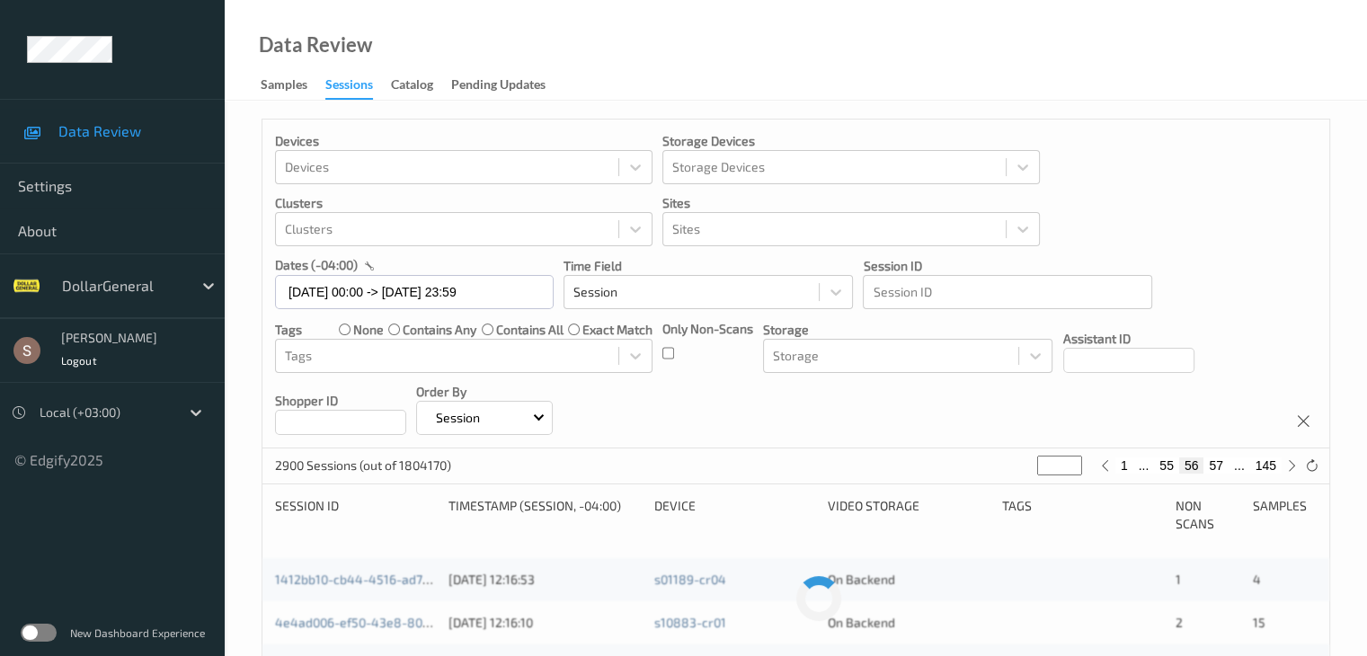
type input "**"
click at [1219, 468] on button "59" at bounding box center [1216, 466] width 25 height 16
type input "**"
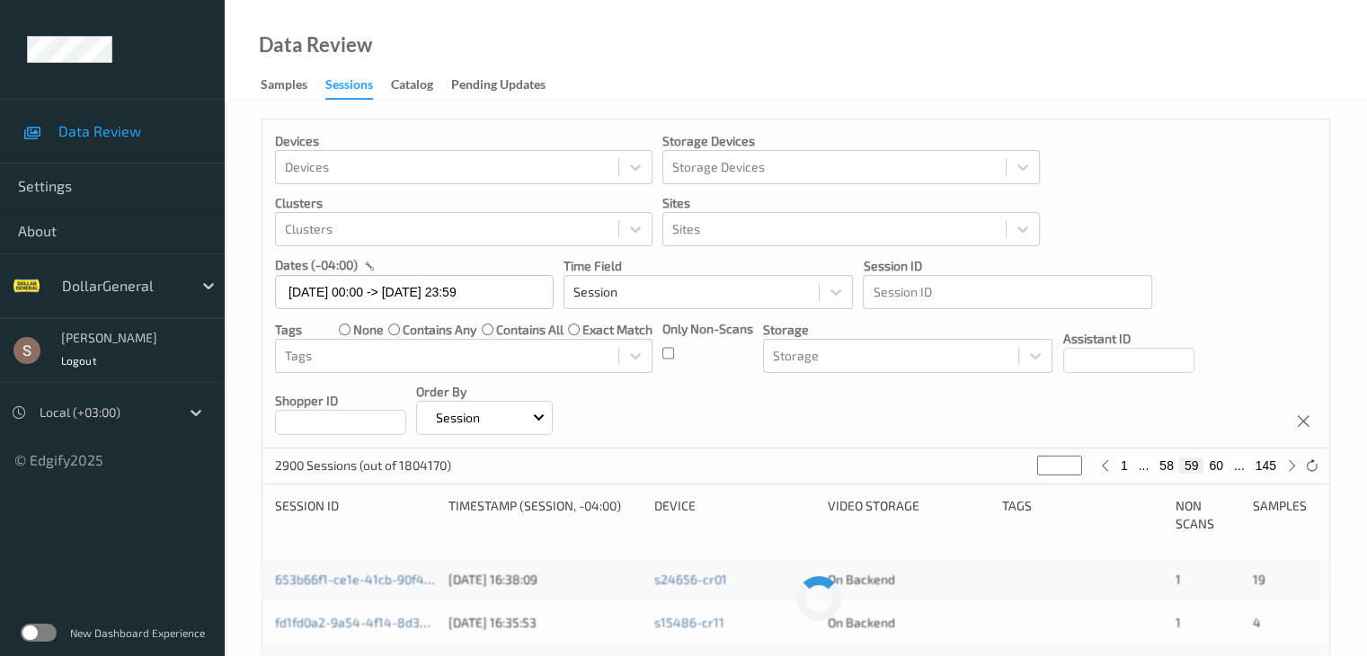
click at [1219, 468] on button "60" at bounding box center [1216, 466] width 25 height 16
type input "**"
click at [1219, 468] on button "61" at bounding box center [1216, 466] width 25 height 16
type input "**"
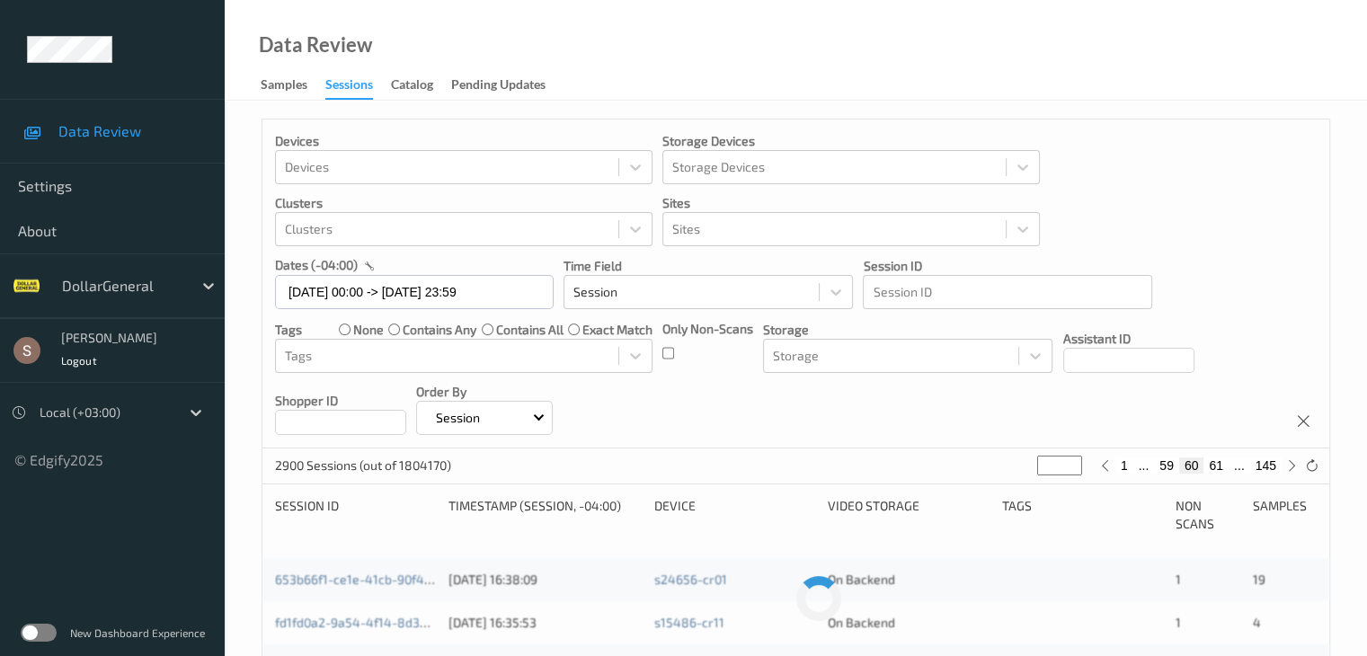
type input "**"
click at [1219, 468] on button "63" at bounding box center [1216, 466] width 25 height 16
type input "**"
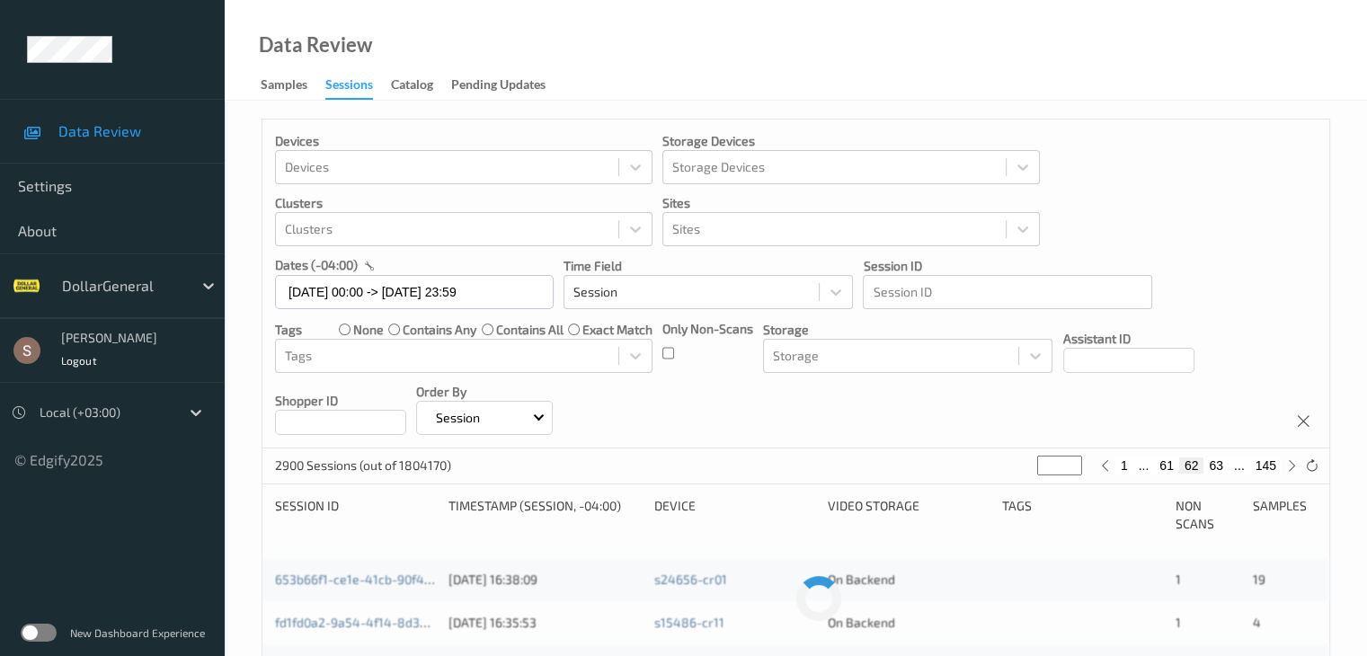
type input "**"
click at [1219, 468] on button "64" at bounding box center [1216, 466] width 25 height 16
type input "**"
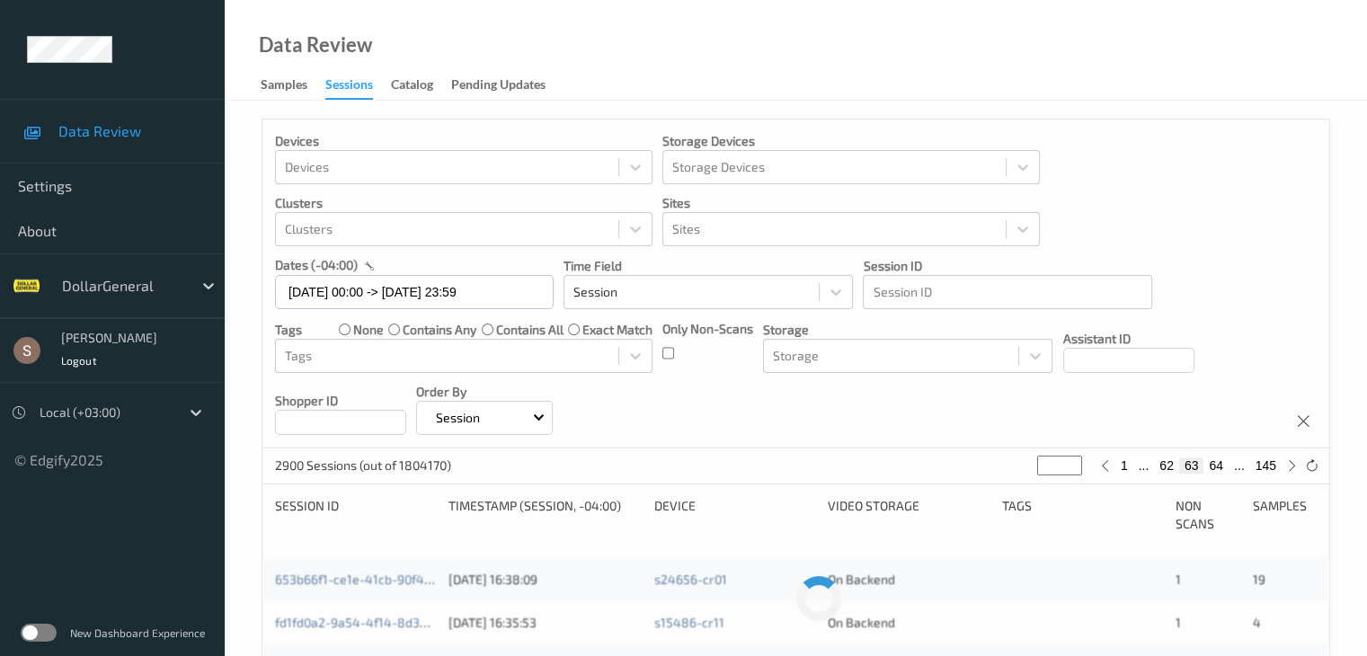
type input "**"
click at [1219, 468] on button "66" at bounding box center [1216, 466] width 25 height 16
type input "**"
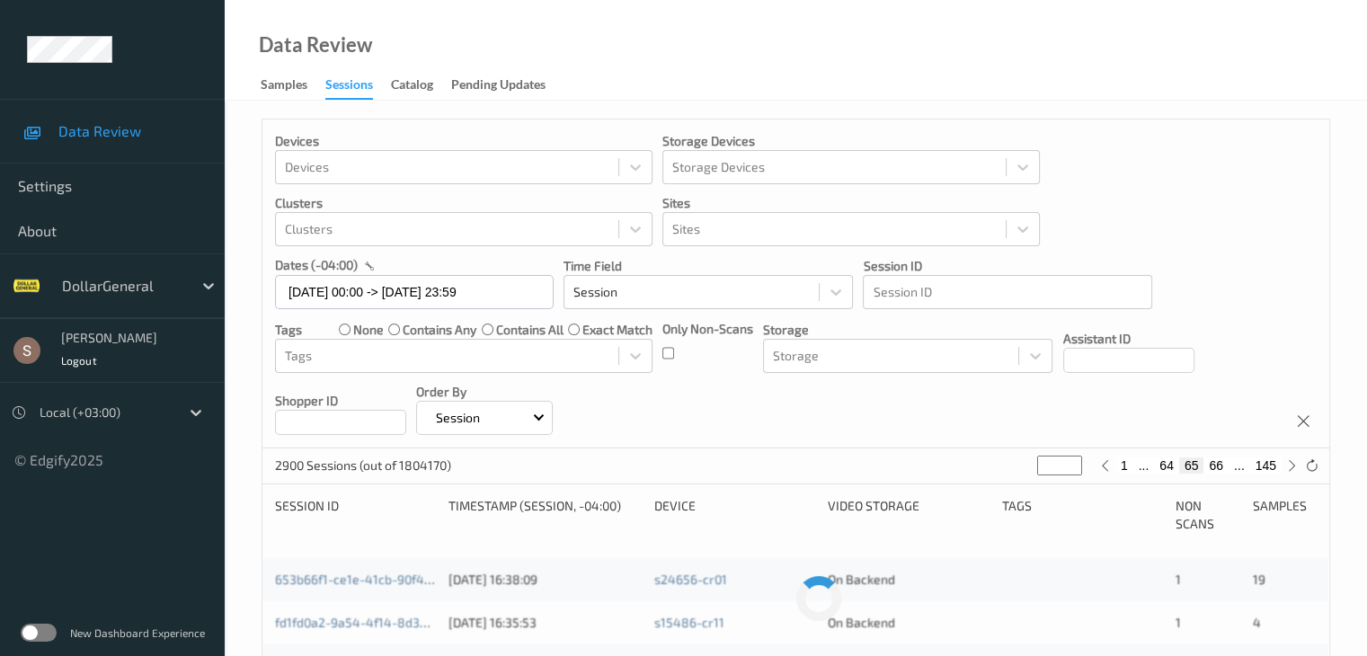
type input "**"
click at [1219, 468] on button "68" at bounding box center [1216, 466] width 25 height 16
type input "**"
click at [1219, 468] on button "69" at bounding box center [1216, 466] width 25 height 16
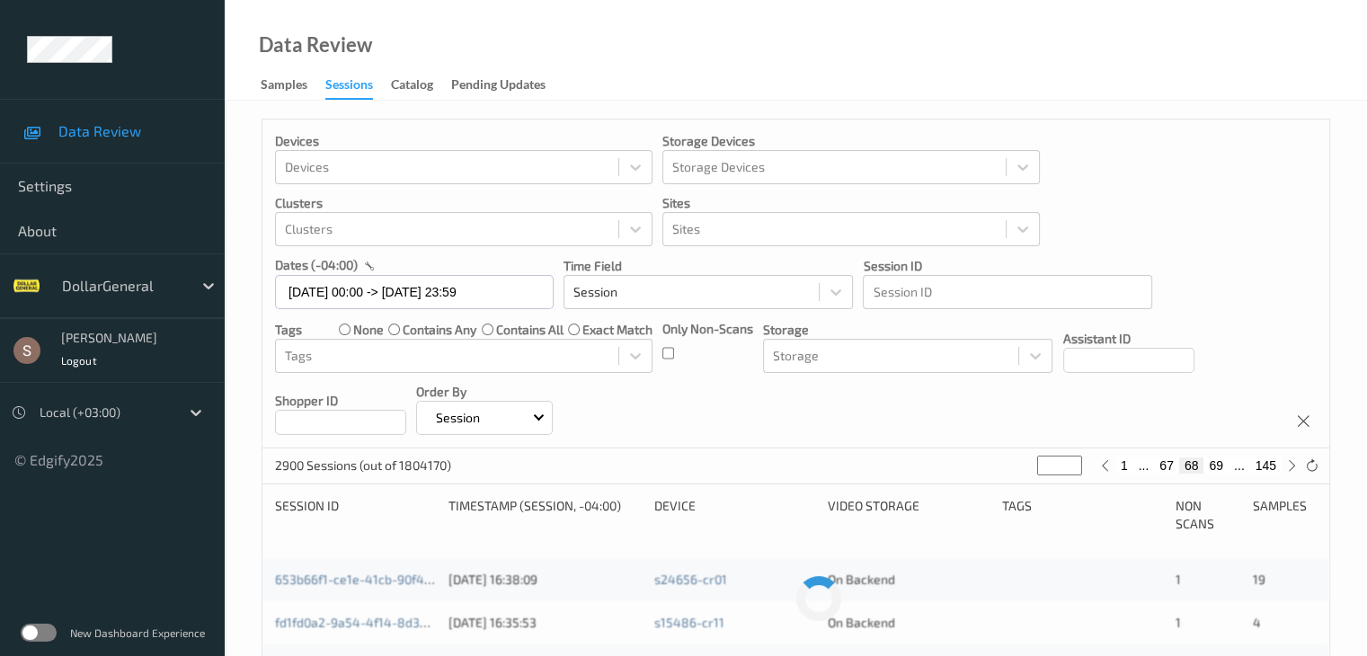
type input "**"
click at [1219, 468] on button "71" at bounding box center [1216, 466] width 25 height 16
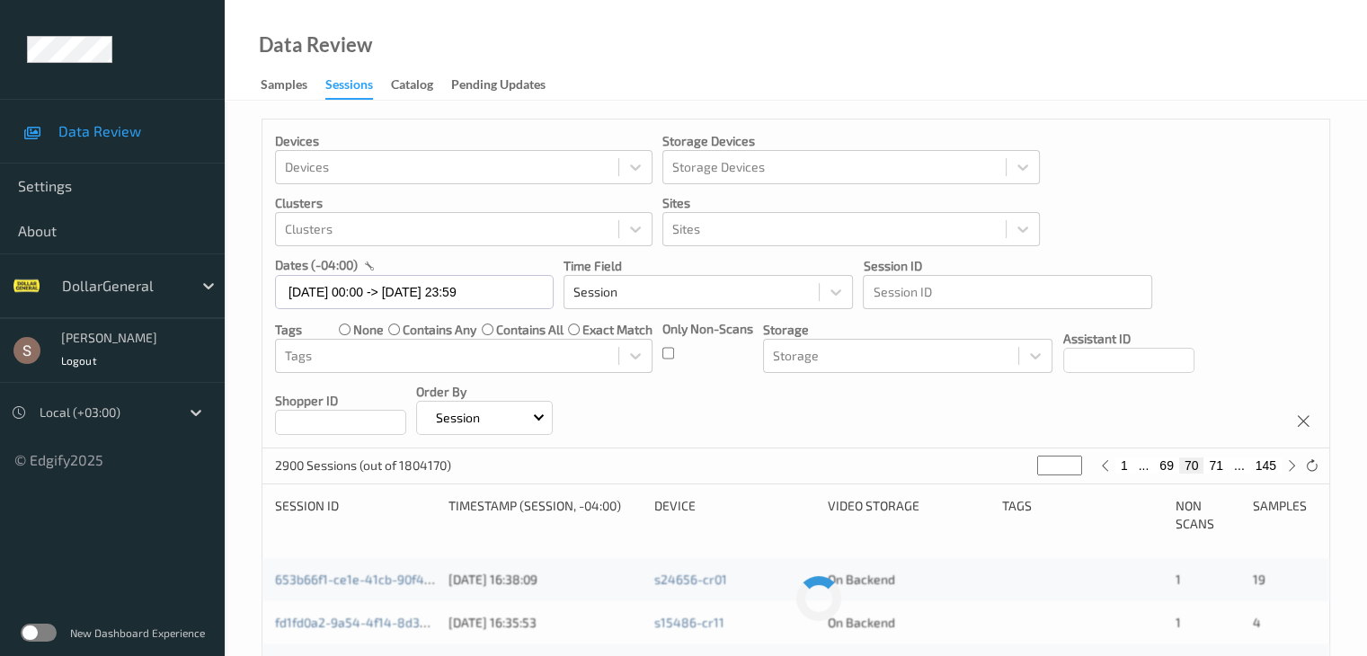
type input "**"
click at [1219, 468] on button "72" at bounding box center [1216, 466] width 25 height 16
type input "**"
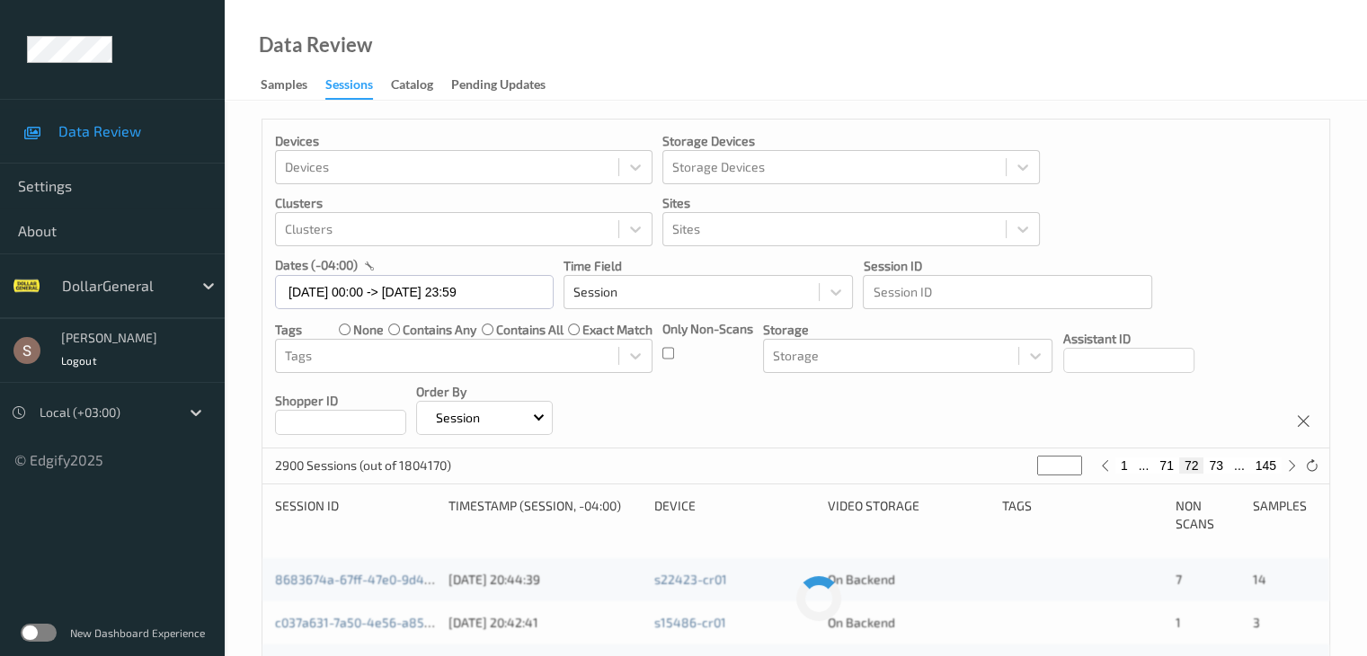
click at [1219, 468] on button "73" at bounding box center [1216, 466] width 25 height 16
type input "**"
click at [1219, 468] on button "74" at bounding box center [1216, 466] width 25 height 16
type input "**"
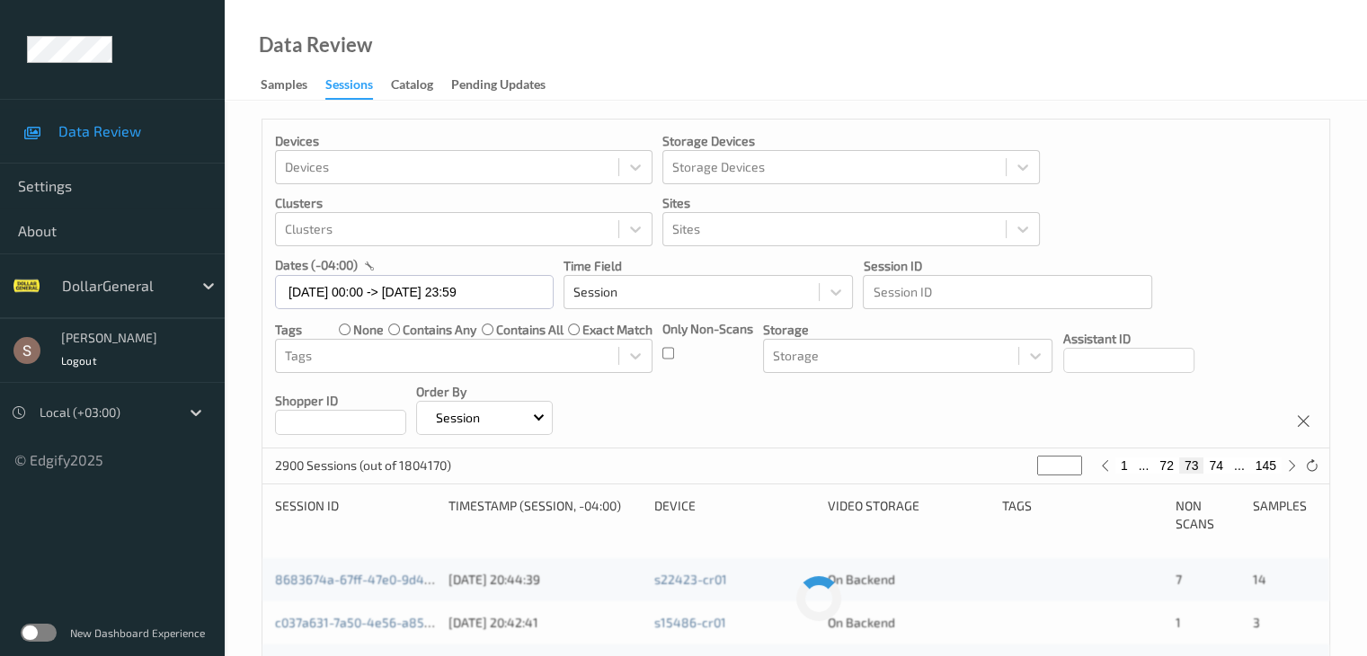
type input "**"
click at [1219, 468] on button "75" at bounding box center [1216, 466] width 25 height 16
type input "**"
click at [1219, 468] on button "76" at bounding box center [1216, 466] width 25 height 16
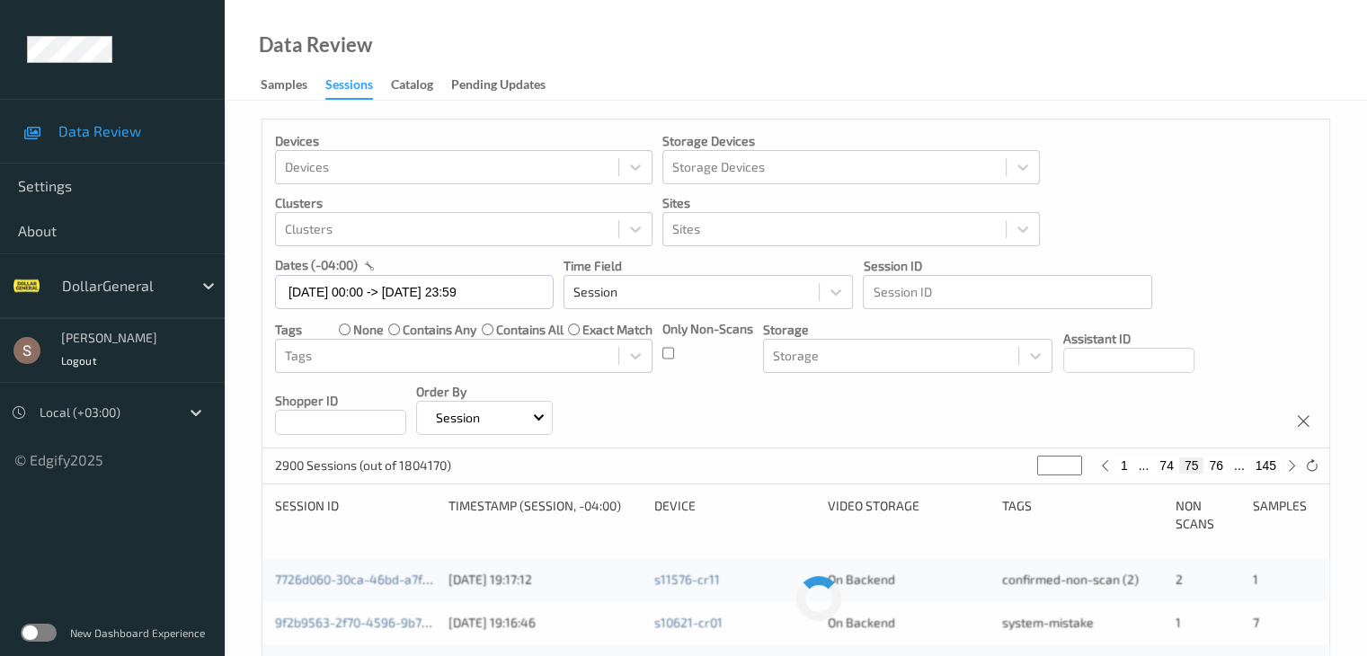
type input "**"
click at [1201, 471] on button "76" at bounding box center [1192, 466] width 25 height 16
drag, startPoint x: 1175, startPoint y: 466, endPoint x: 1187, endPoint y: 485, distance: 22.2
click at [1174, 465] on button "75" at bounding box center [1166, 466] width 25 height 16
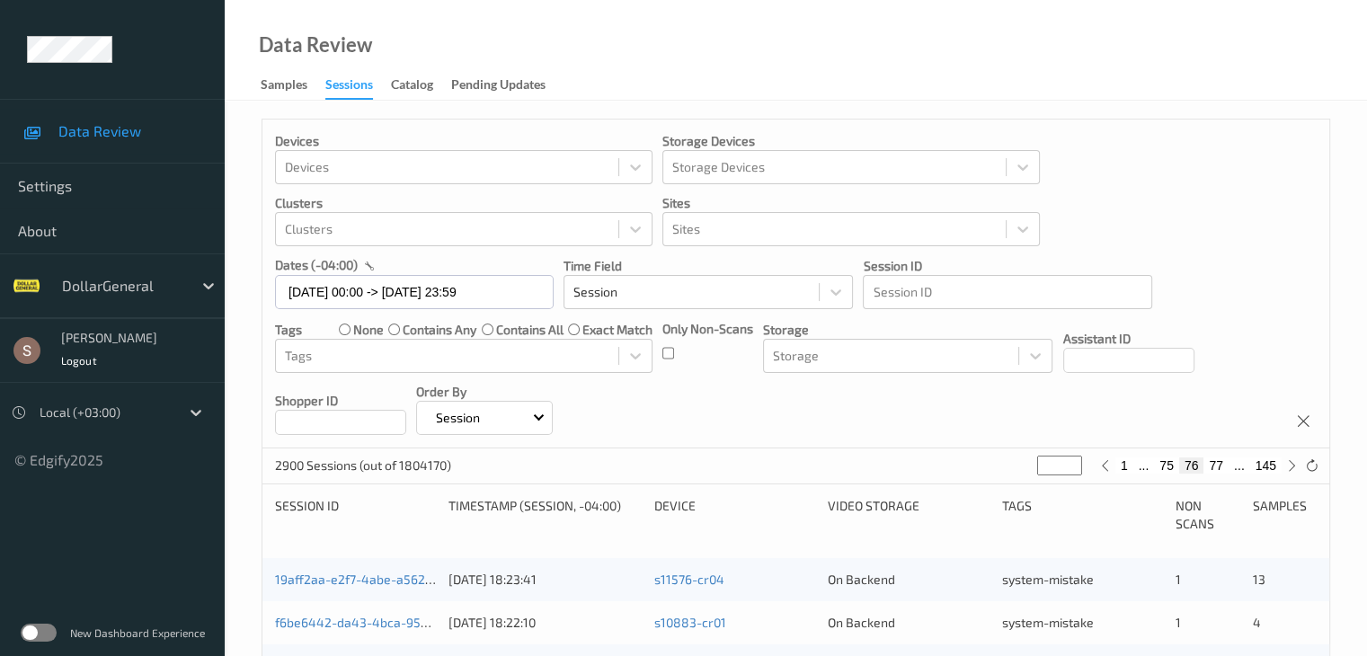
type input "**"
click at [1170, 468] on button "74" at bounding box center [1166, 466] width 25 height 16
type input "**"
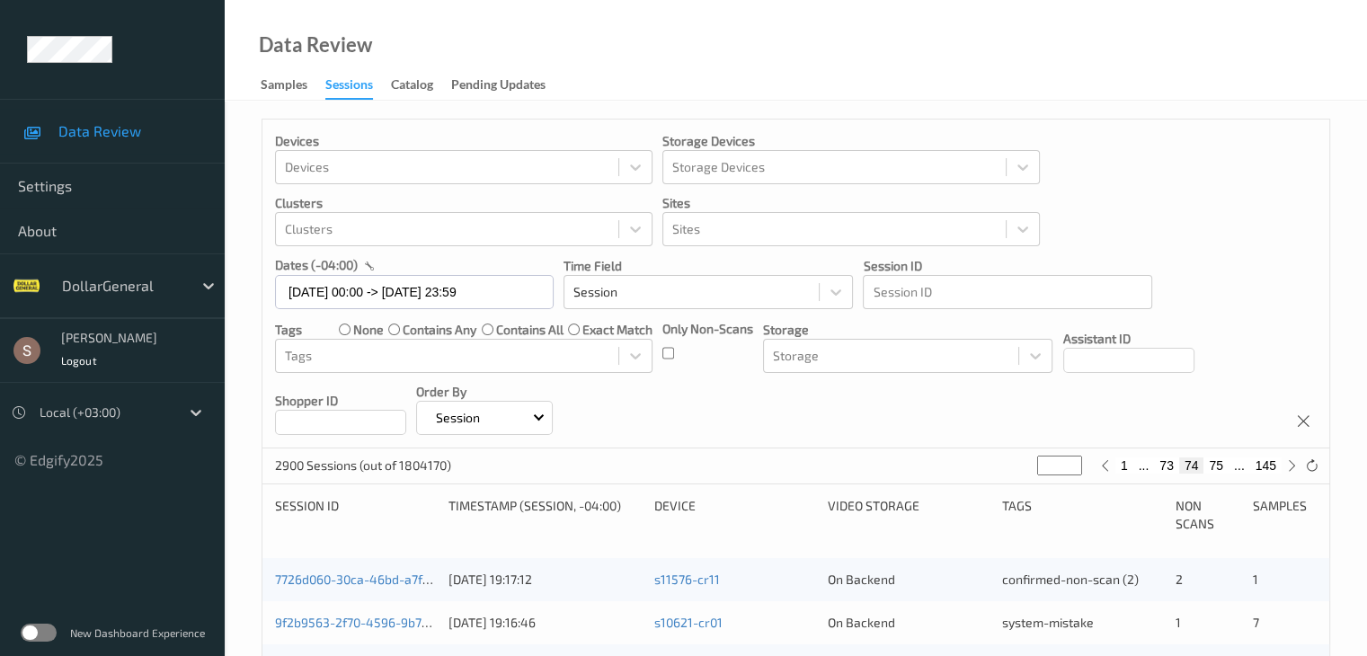
click at [1166, 469] on button "73" at bounding box center [1166, 466] width 25 height 16
type input "**"
click at [1210, 459] on button "74" at bounding box center [1216, 466] width 25 height 16
type input "**"
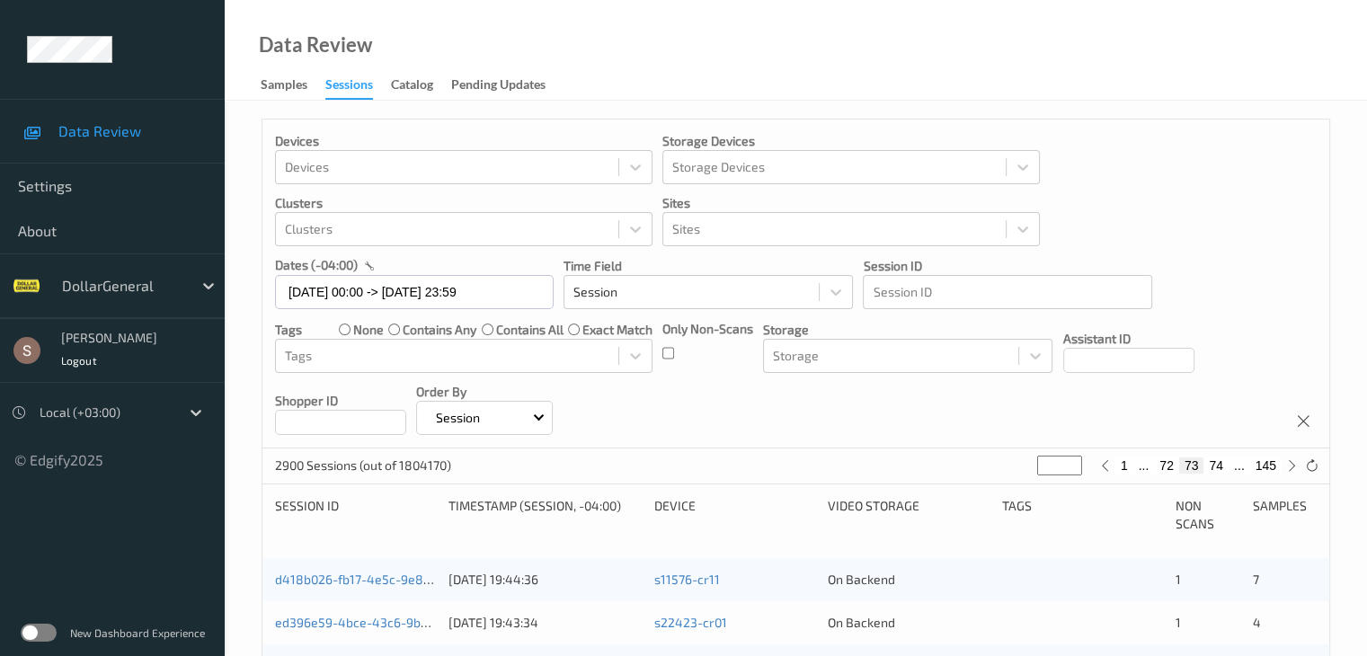
type input "**"
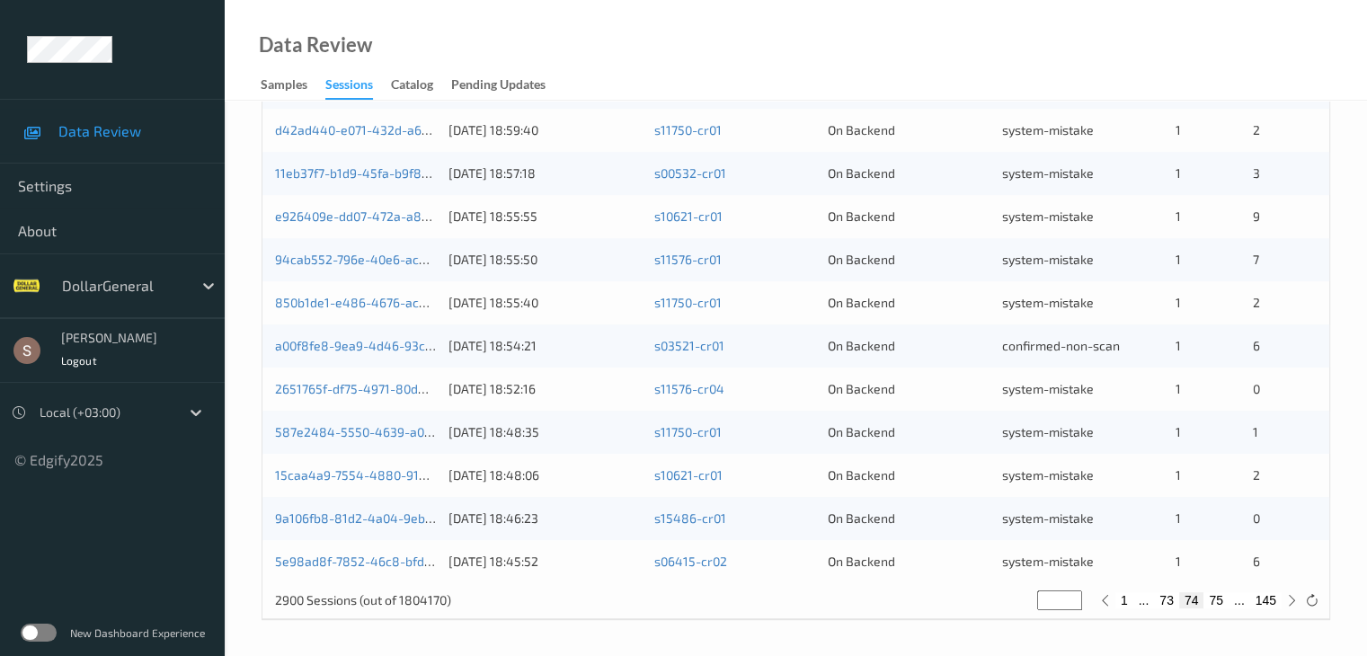
click at [1219, 601] on button "75" at bounding box center [1216, 600] width 25 height 16
type input "**"
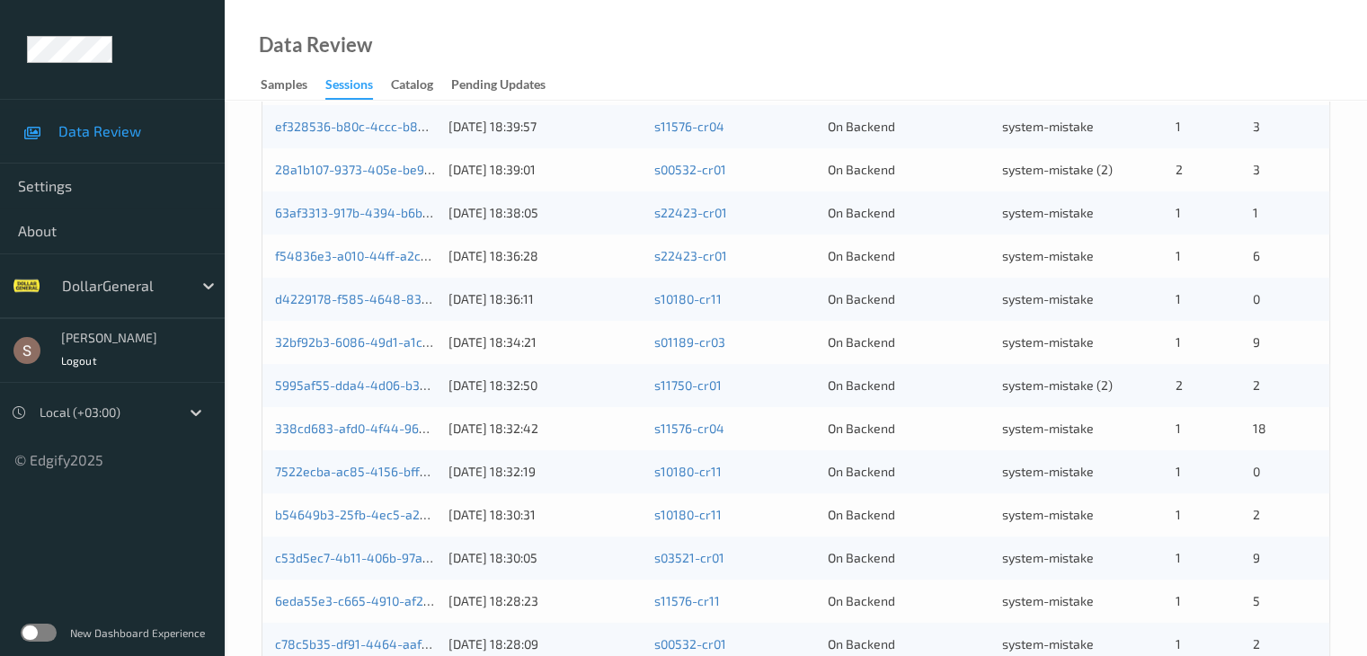
scroll to position [838, 0]
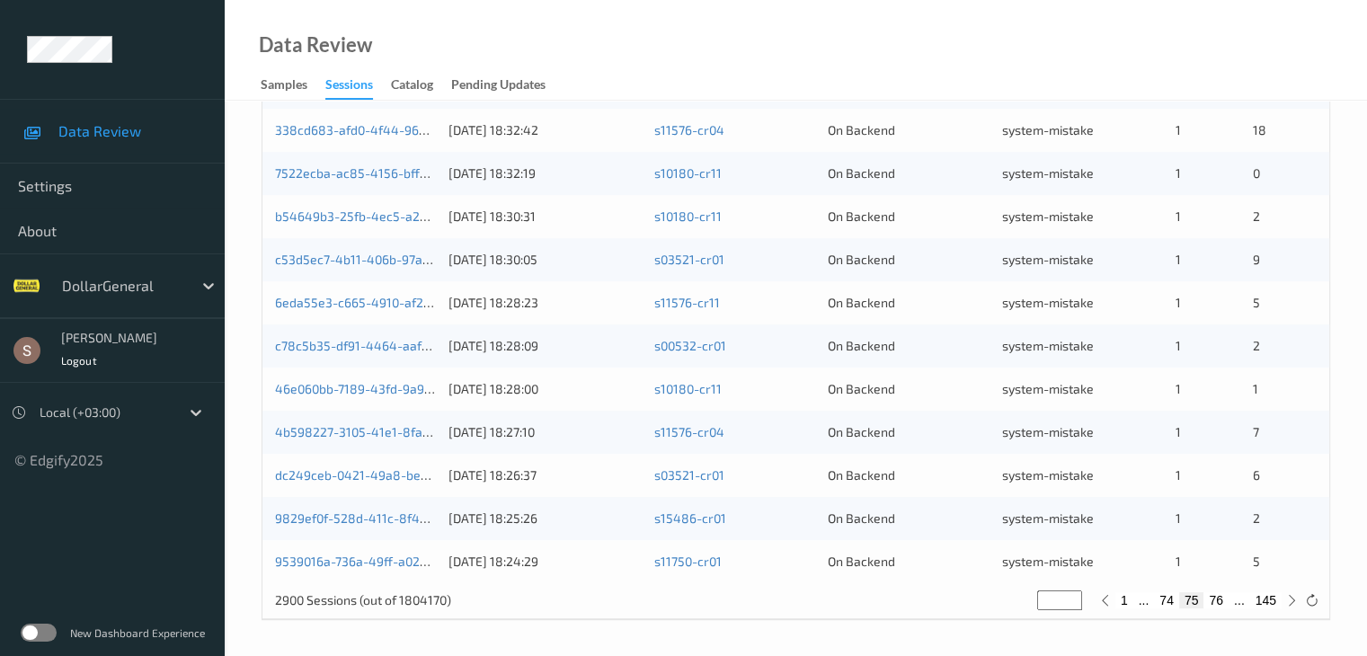
click at [1217, 609] on div "1 ... 74 75 76 ... 145" at bounding box center [1198, 601] width 207 height 20
click at [1217, 601] on button "76" at bounding box center [1216, 600] width 25 height 16
type input "**"
click at [1217, 609] on div "1 ... 75 76 77 ... 145" at bounding box center [1198, 601] width 207 height 20
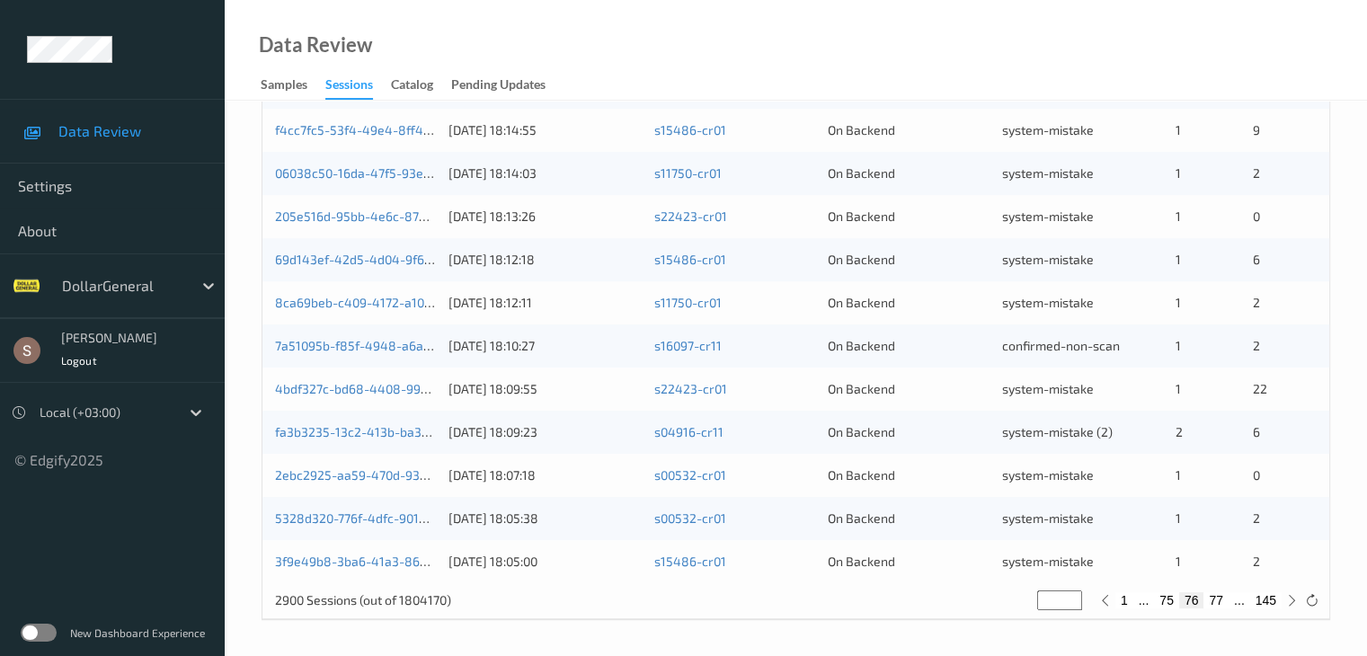
click at [1216, 597] on button "77" at bounding box center [1216, 600] width 25 height 16
type input "**"
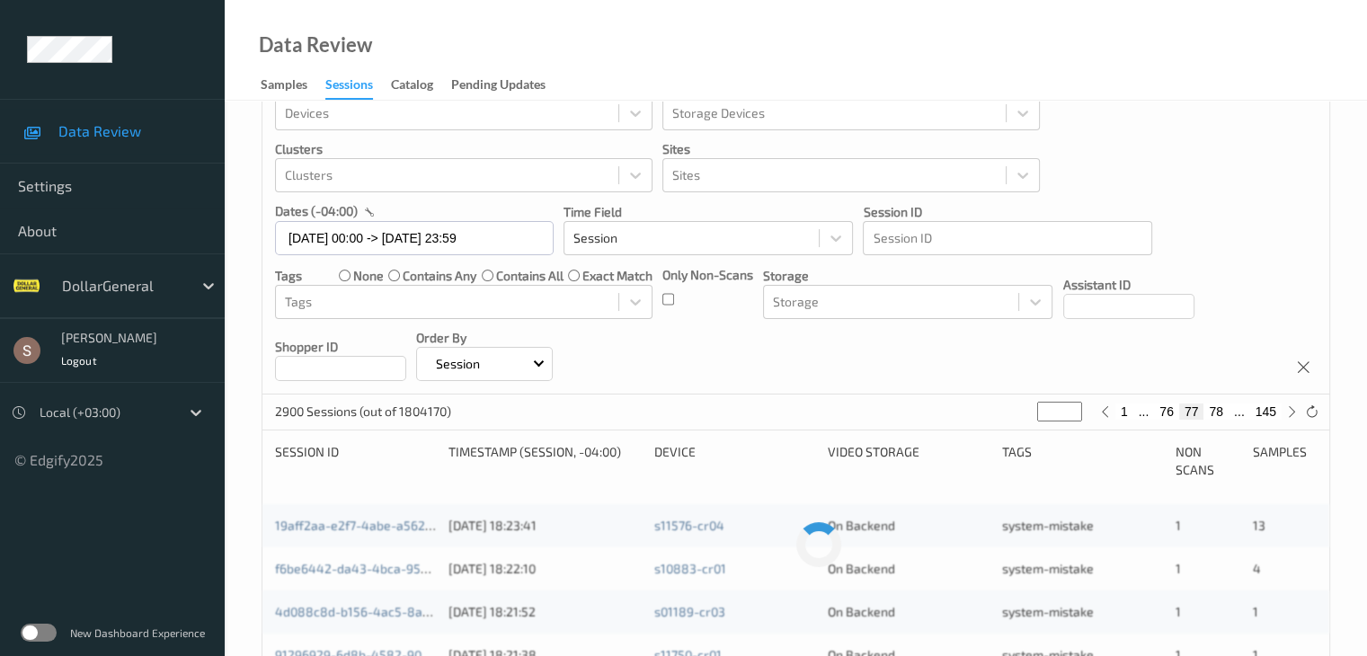
scroll to position [0, 0]
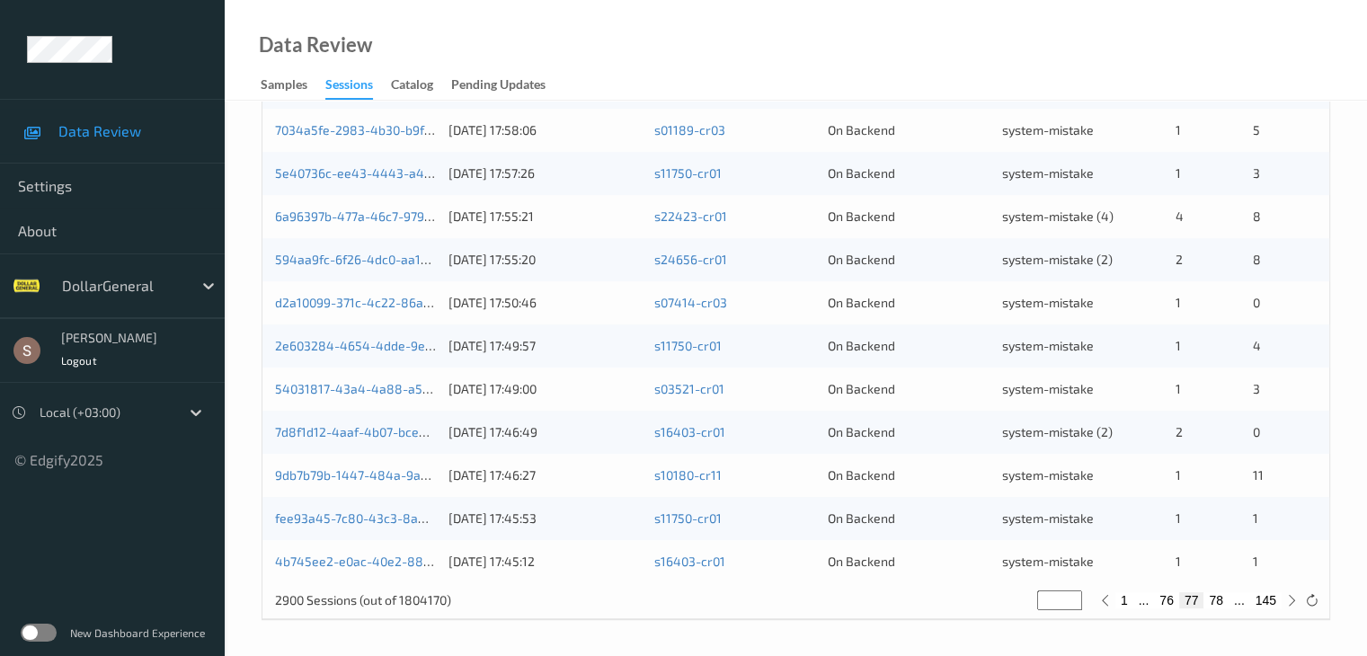
click at [1216, 599] on button "78" at bounding box center [1216, 600] width 25 height 16
type input "**"
click at [1217, 598] on button "79" at bounding box center [1216, 600] width 25 height 16
type input "**"
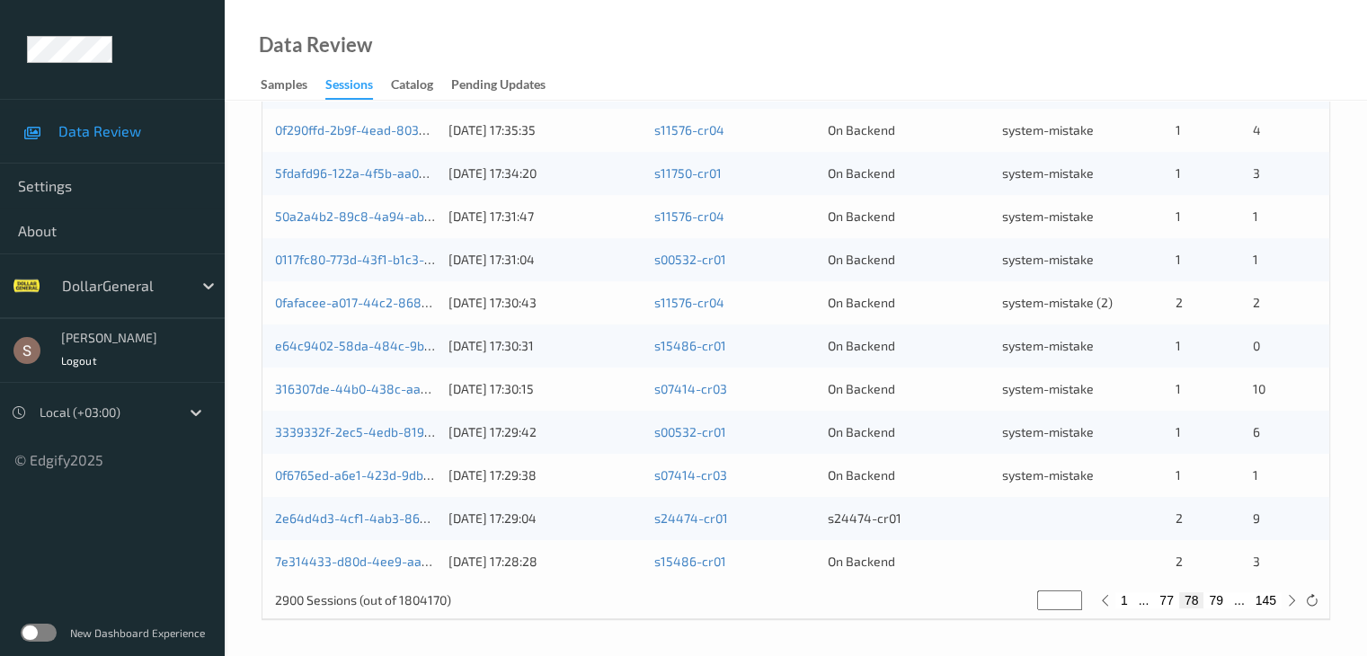
type input "**"
click at [1216, 601] on button "80" at bounding box center [1216, 600] width 25 height 16
type input "**"
click at [1218, 597] on button "81" at bounding box center [1216, 600] width 25 height 16
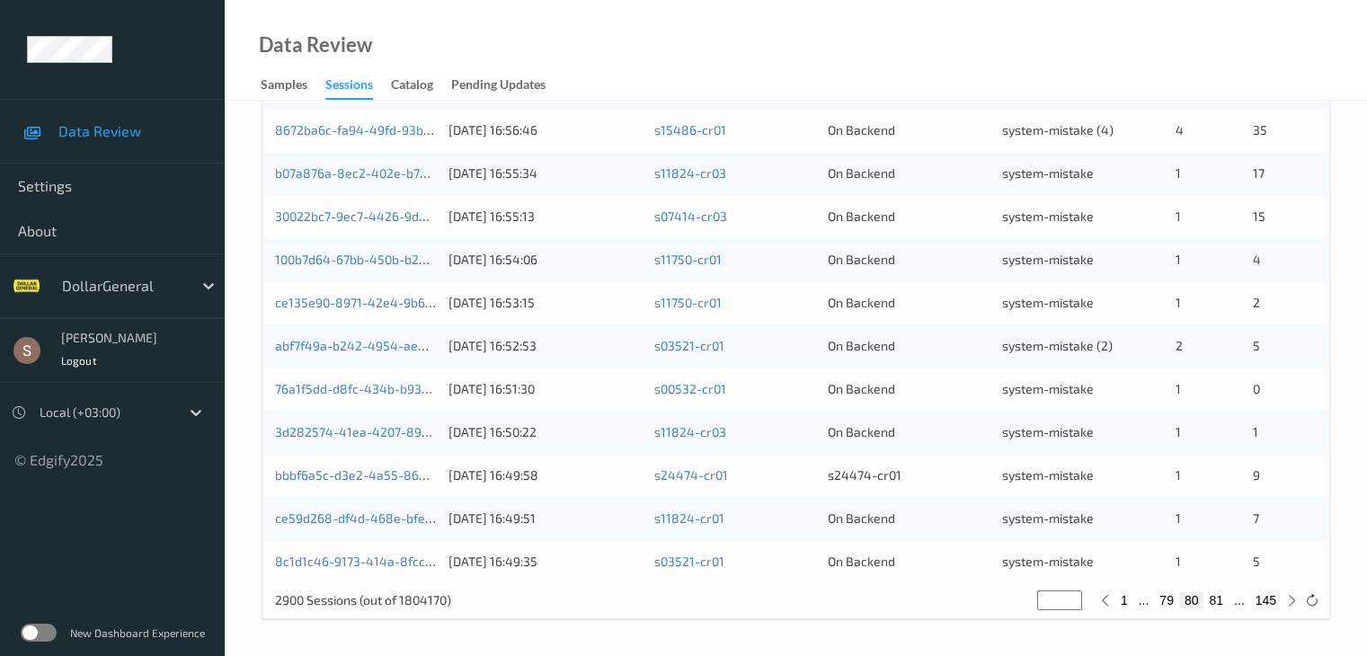
type input "**"
click at [1222, 601] on button "82" at bounding box center [1216, 600] width 25 height 16
type input "**"
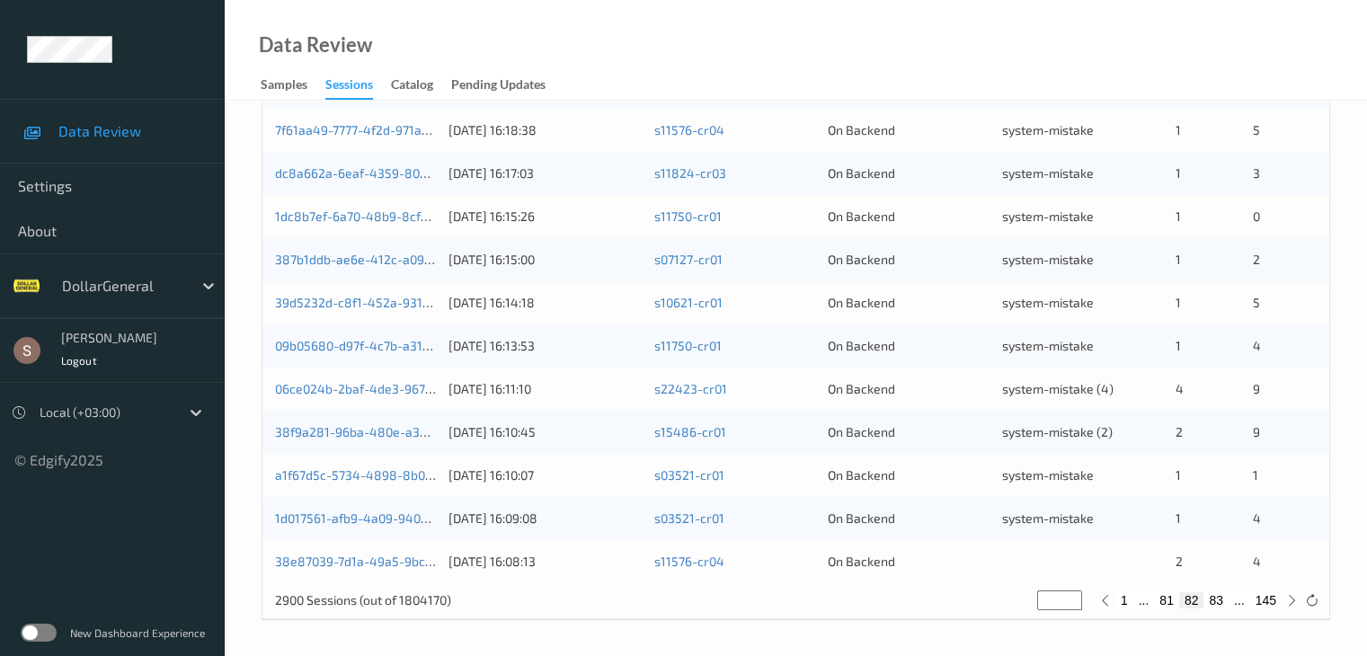
click at [1223, 600] on button "83" at bounding box center [1216, 600] width 25 height 16
type input "**"
click at [1219, 598] on button "84" at bounding box center [1216, 600] width 25 height 16
type input "**"
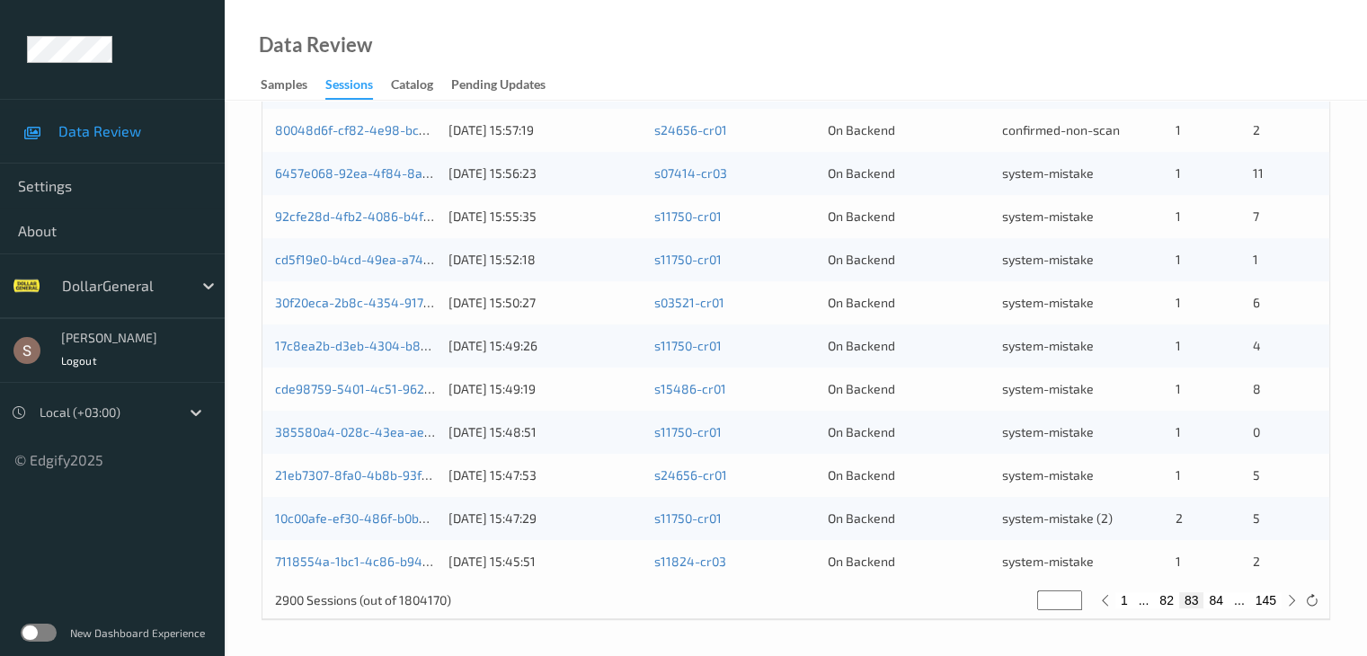
type input "**"
click at [1223, 594] on button "85" at bounding box center [1216, 600] width 25 height 16
type input "**"
click at [1224, 604] on button "86" at bounding box center [1216, 600] width 25 height 16
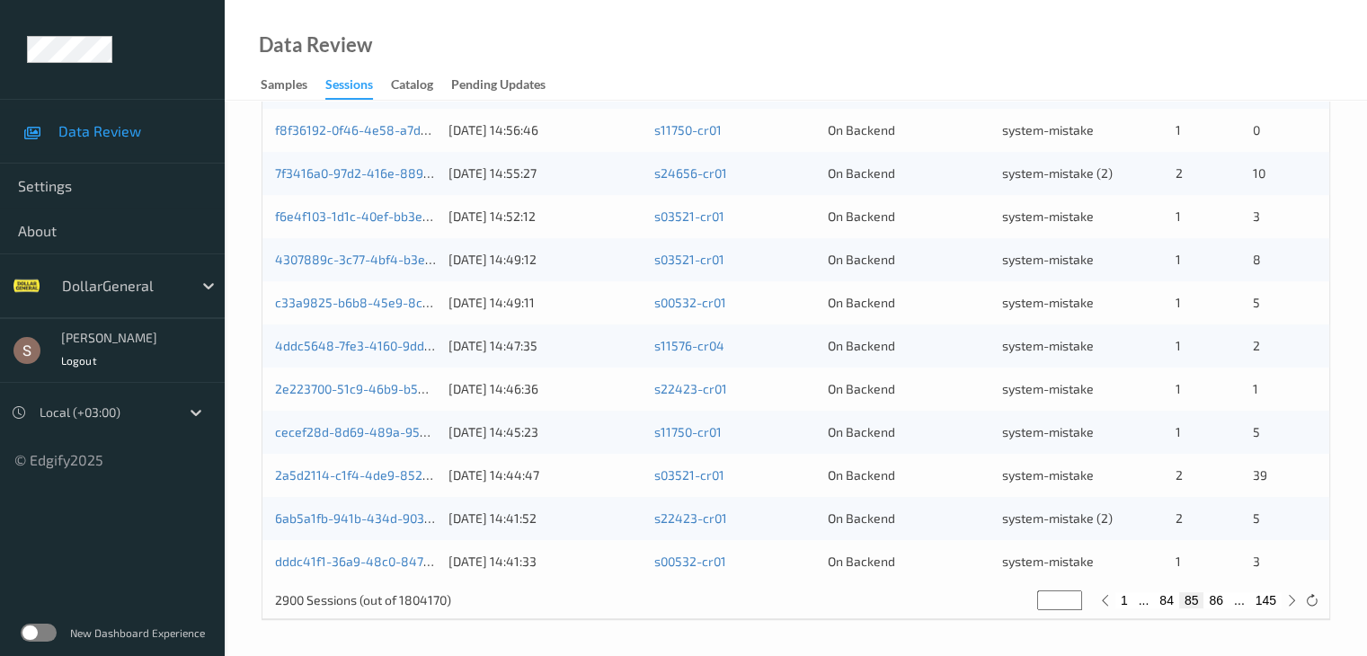
type input "**"
click at [1219, 601] on button "87" at bounding box center [1216, 600] width 25 height 16
type input "**"
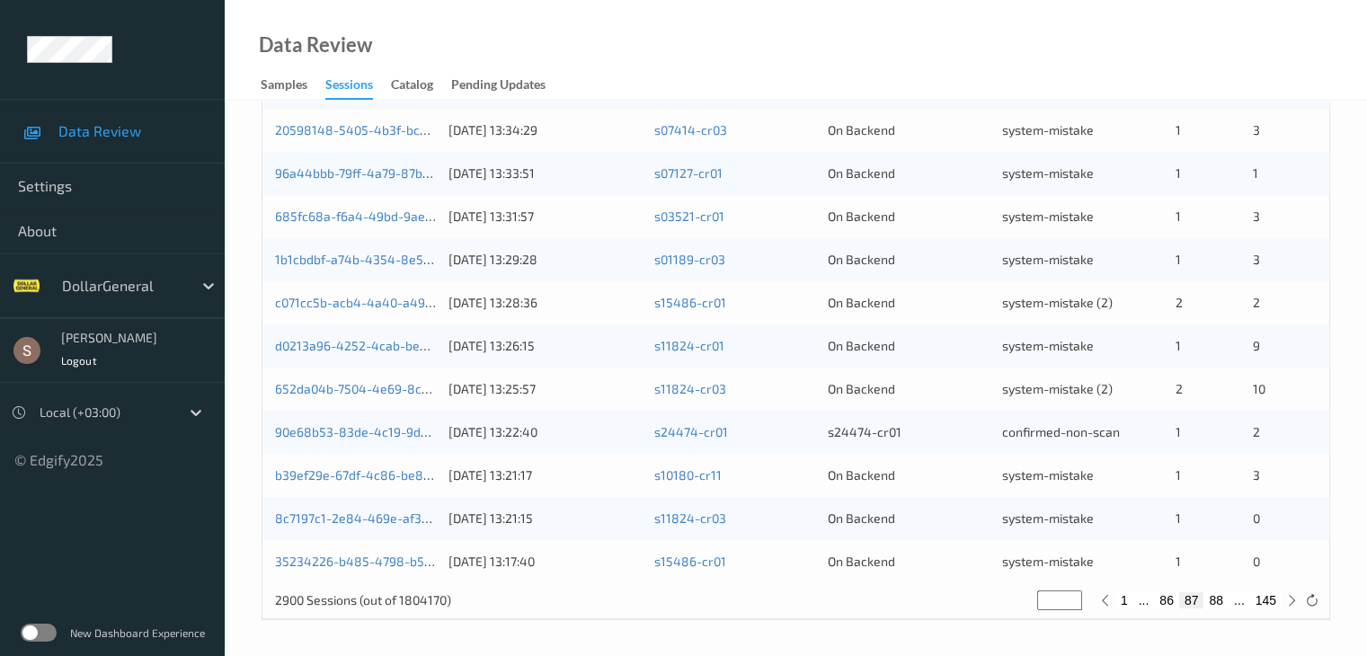
click at [1217, 598] on button "88" at bounding box center [1216, 600] width 25 height 16
type input "**"
click at [1224, 603] on button "89" at bounding box center [1216, 600] width 25 height 16
type input "**"
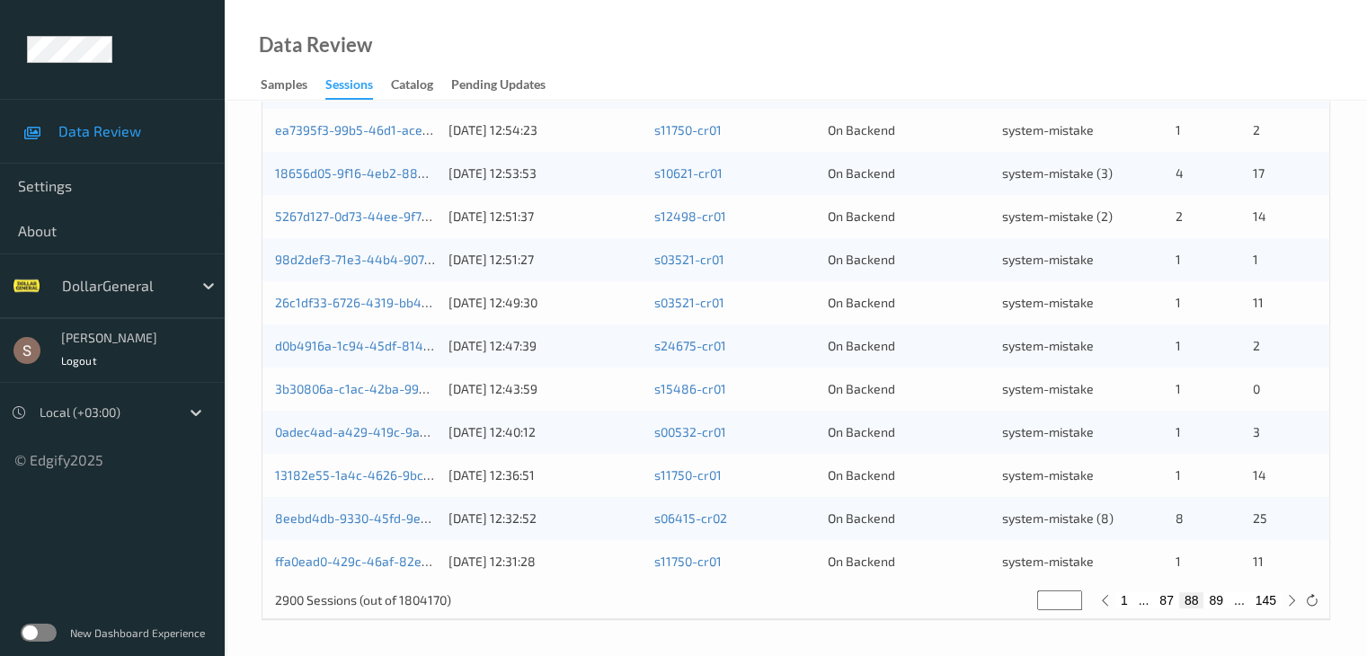
type input "**"
click at [1225, 601] on button "90" at bounding box center [1216, 600] width 25 height 16
type input "**"
click at [1221, 601] on button "91" at bounding box center [1216, 600] width 25 height 16
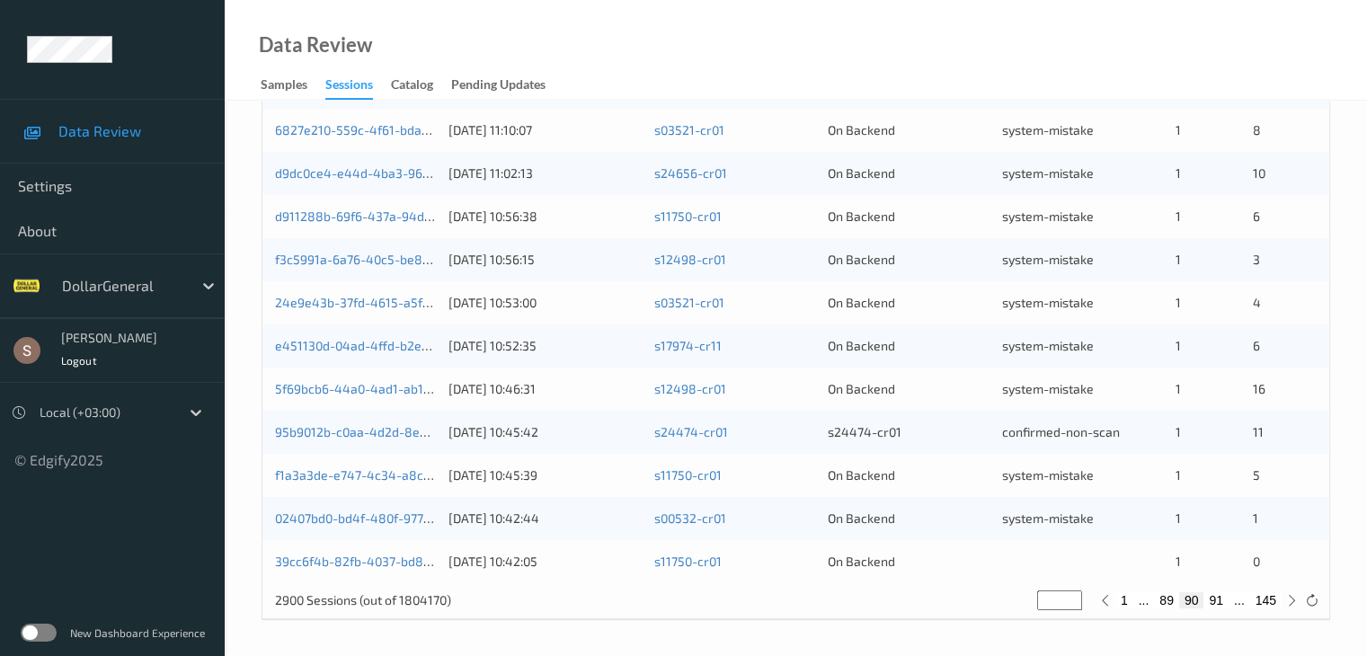
type input "**"
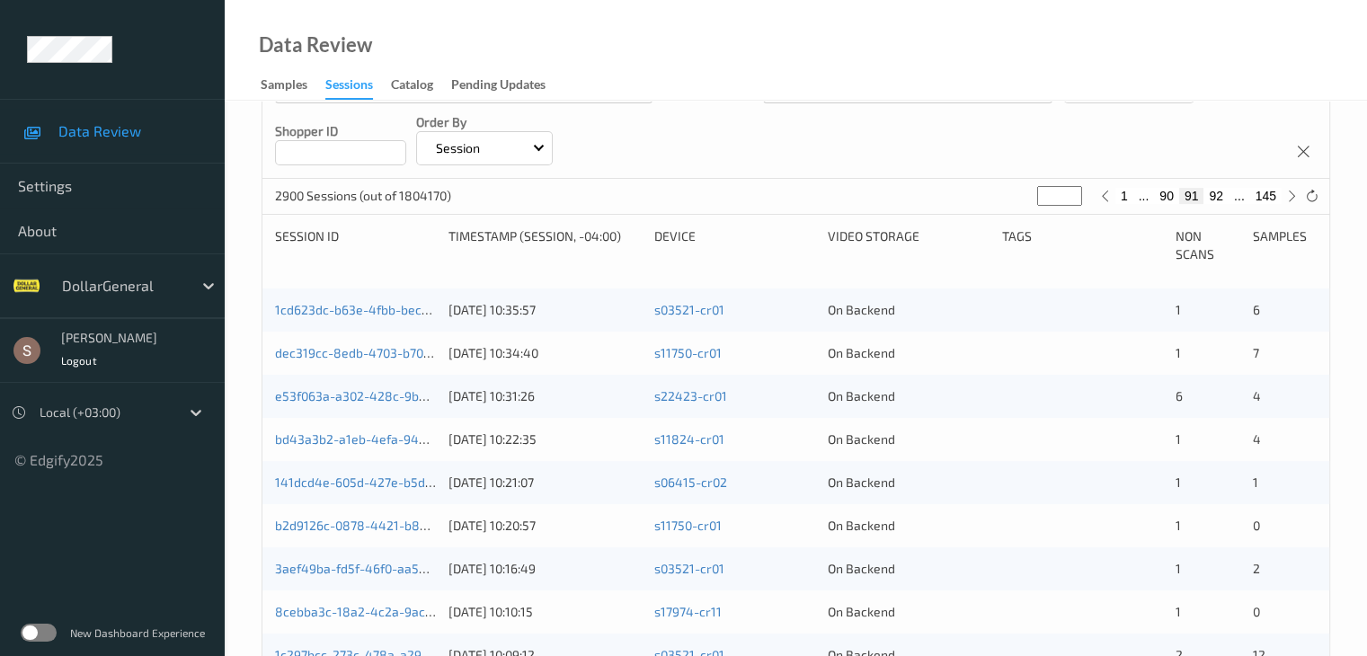
click at [1216, 193] on button "92" at bounding box center [1216, 196] width 25 height 16
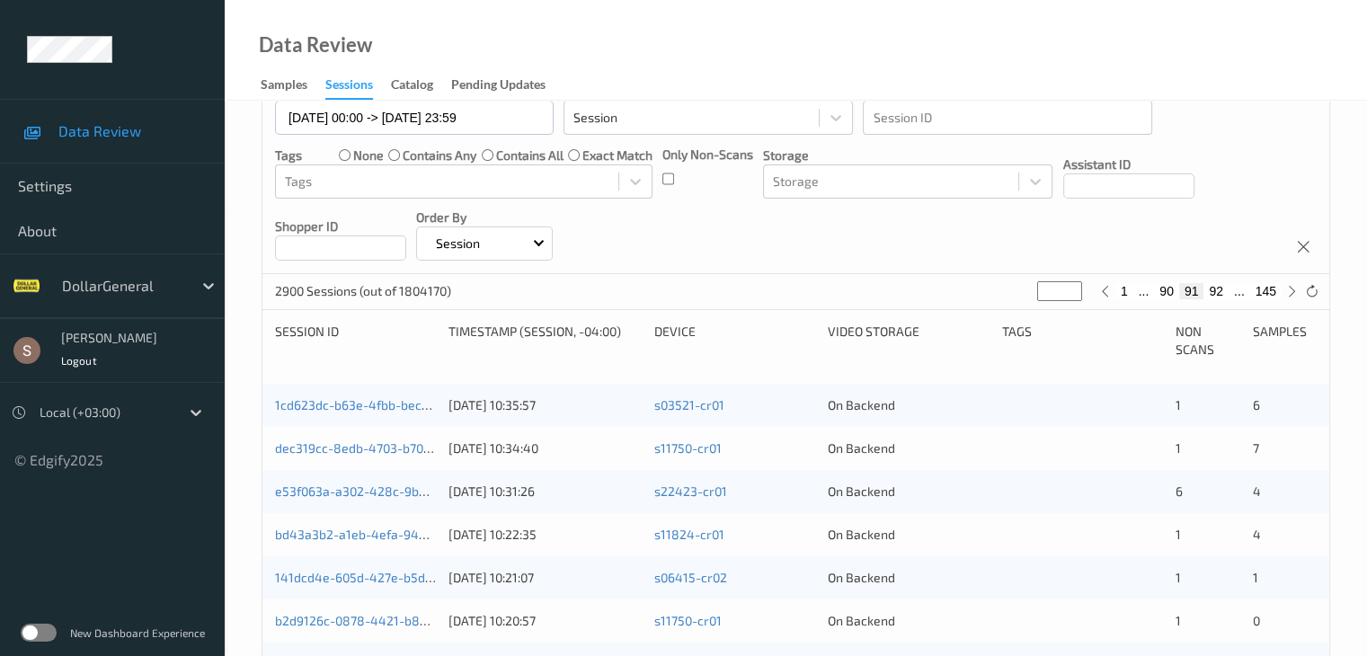
click at [1216, 193] on div "Devices Devices Storage Devices Storage Devices Clusters Clusters Sites Sites d…" at bounding box center [796, 614] width 1069 height 1340
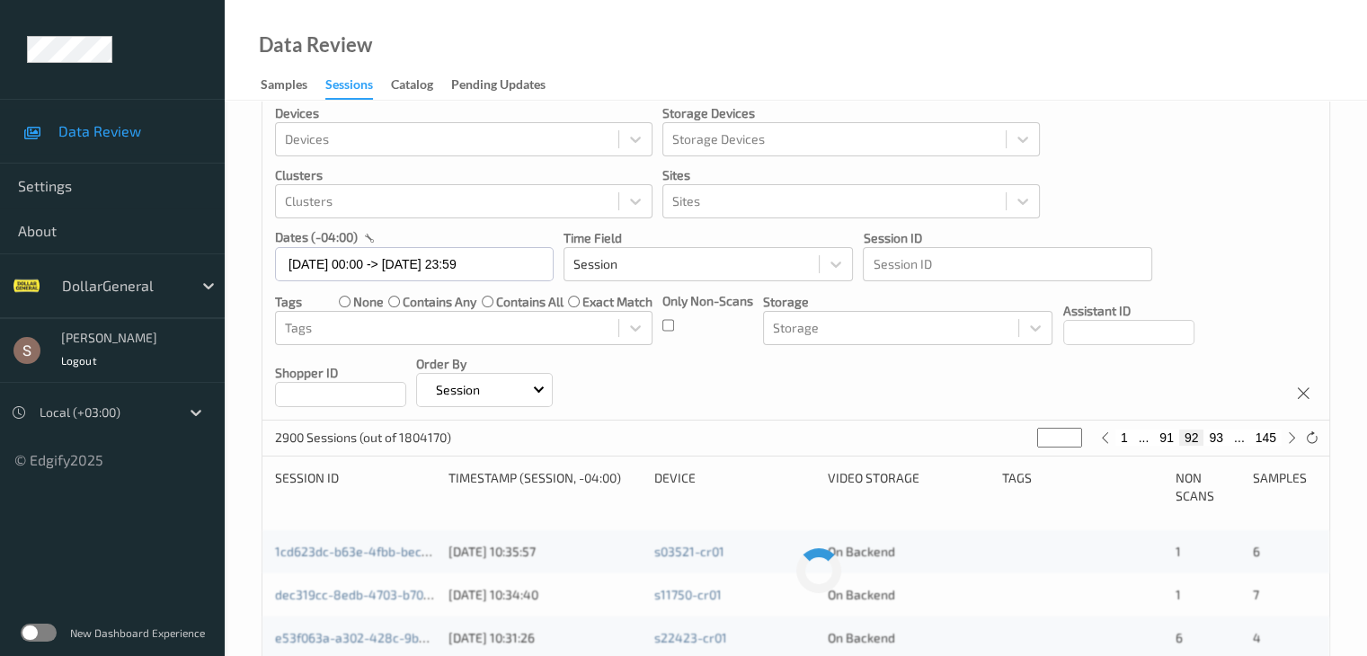
click at [1216, 193] on div "Devices Devices Storage Devices Storage Devices Clusters Clusters Sites Sites d…" at bounding box center [796, 256] width 1067 height 329
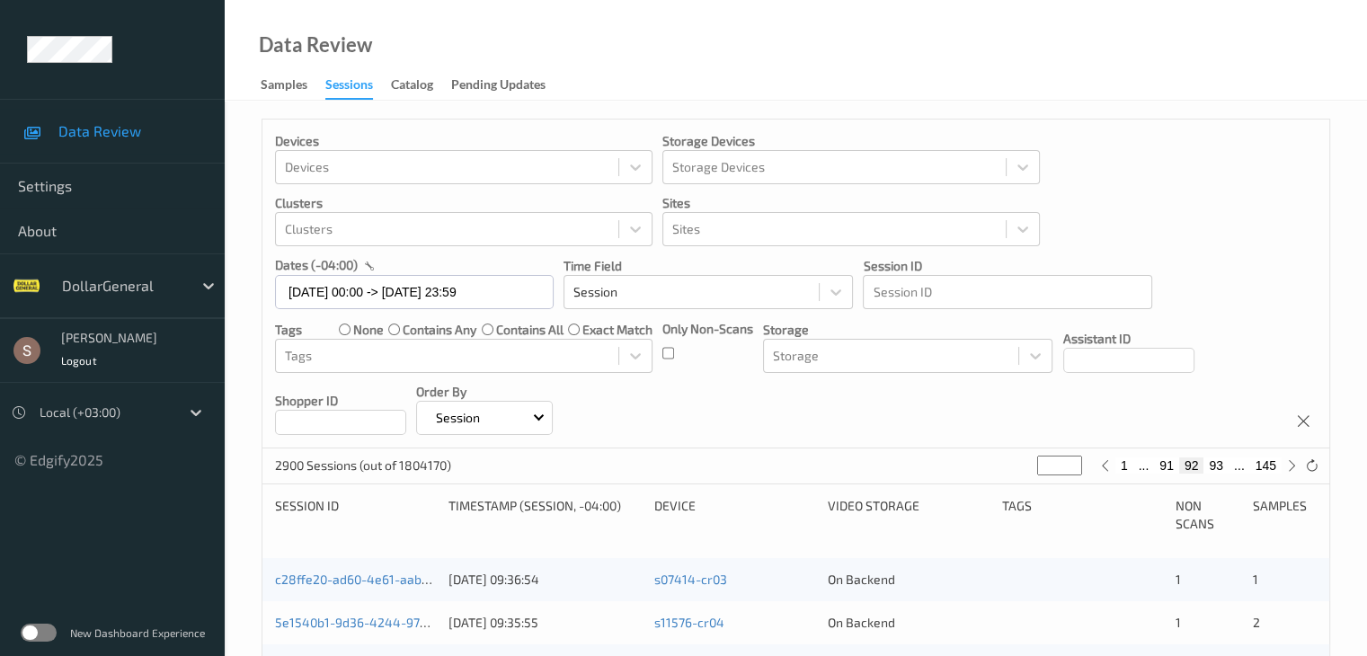
click at [1217, 467] on button "93" at bounding box center [1216, 466] width 25 height 16
click at [1217, 467] on button "94" at bounding box center [1216, 466] width 25 height 16
click at [1217, 467] on button "96" at bounding box center [1216, 466] width 25 height 16
click at [1217, 467] on button "97" at bounding box center [1216, 466] width 25 height 16
click at [1217, 467] on button "99" at bounding box center [1216, 466] width 25 height 16
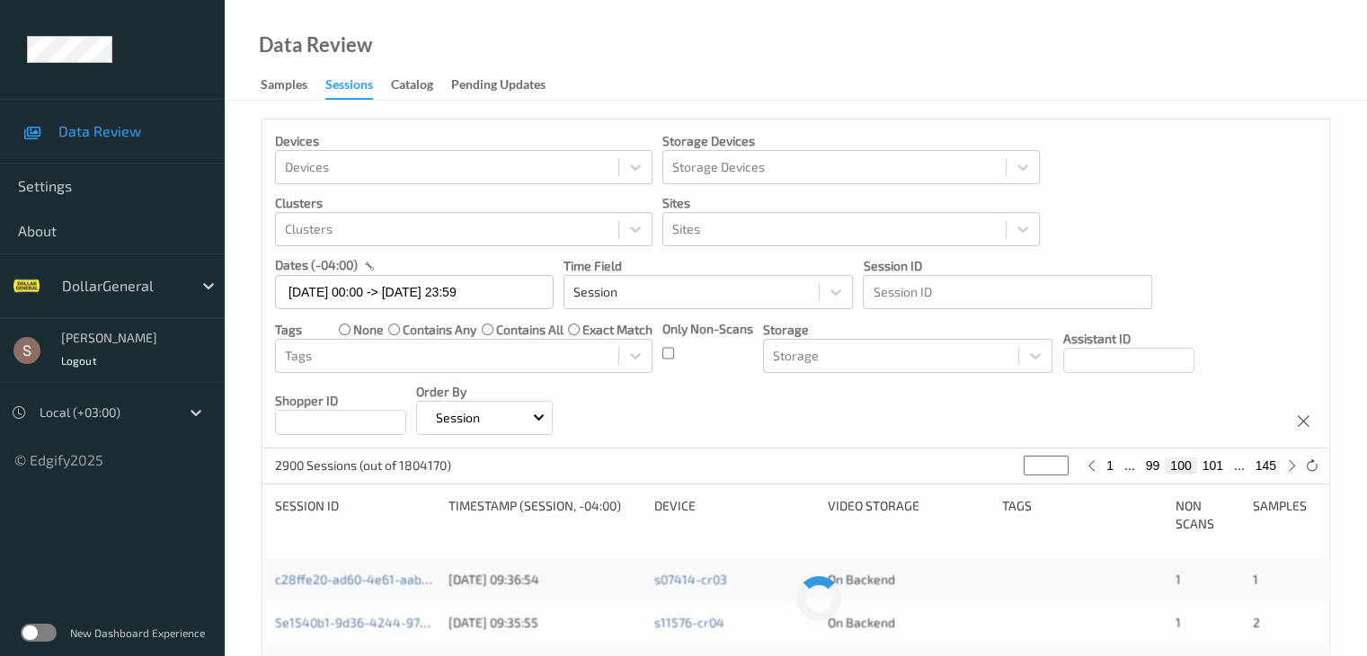
click at [1217, 467] on button "101" at bounding box center [1213, 466] width 31 height 16
click at [1217, 467] on button "102" at bounding box center [1213, 466] width 31 height 16
click at [1217, 467] on button "103" at bounding box center [1213, 466] width 31 height 16
click at [1217, 467] on button "105" at bounding box center [1213, 466] width 31 height 16
click at [1217, 467] on button "106" at bounding box center [1213, 466] width 31 height 16
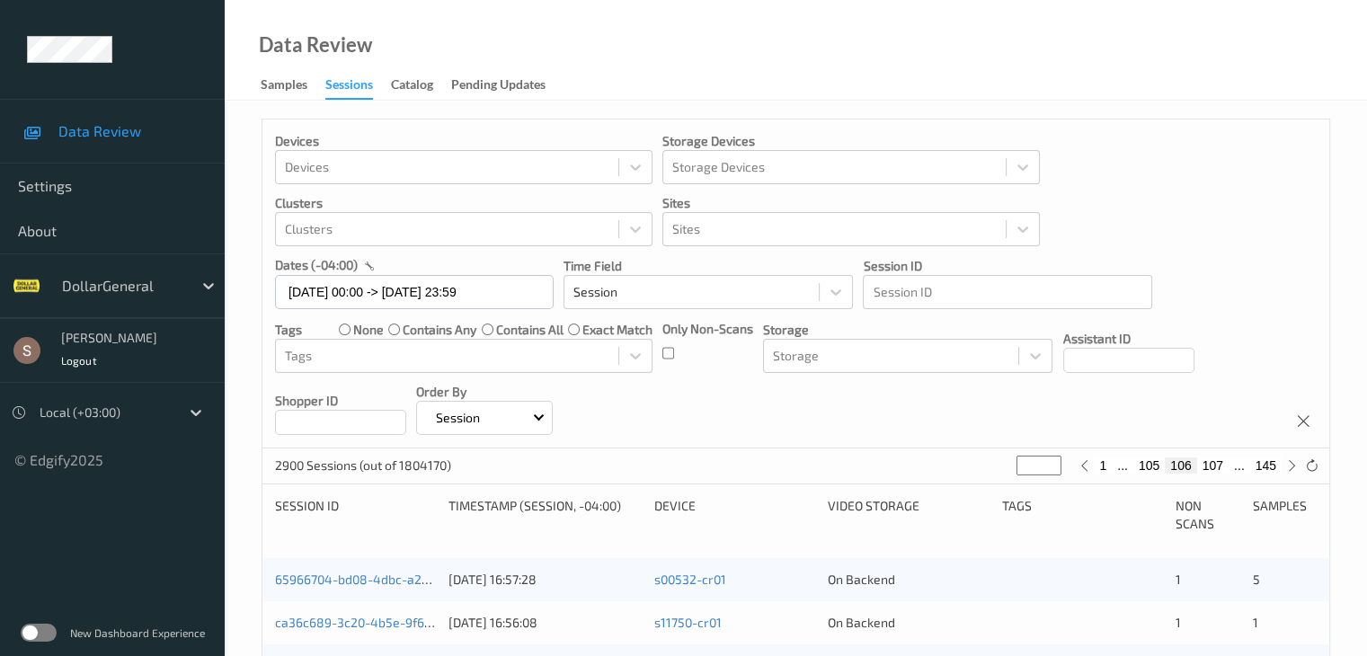
click at [1217, 467] on button "107" at bounding box center [1213, 466] width 31 height 16
click at [1217, 467] on button "108" at bounding box center [1213, 466] width 31 height 16
click at [1217, 467] on button "109" at bounding box center [1213, 466] width 31 height 16
click at [1217, 467] on button "110" at bounding box center [1213, 466] width 31 height 16
click at [1217, 467] on button "111" at bounding box center [1213, 466] width 31 height 16
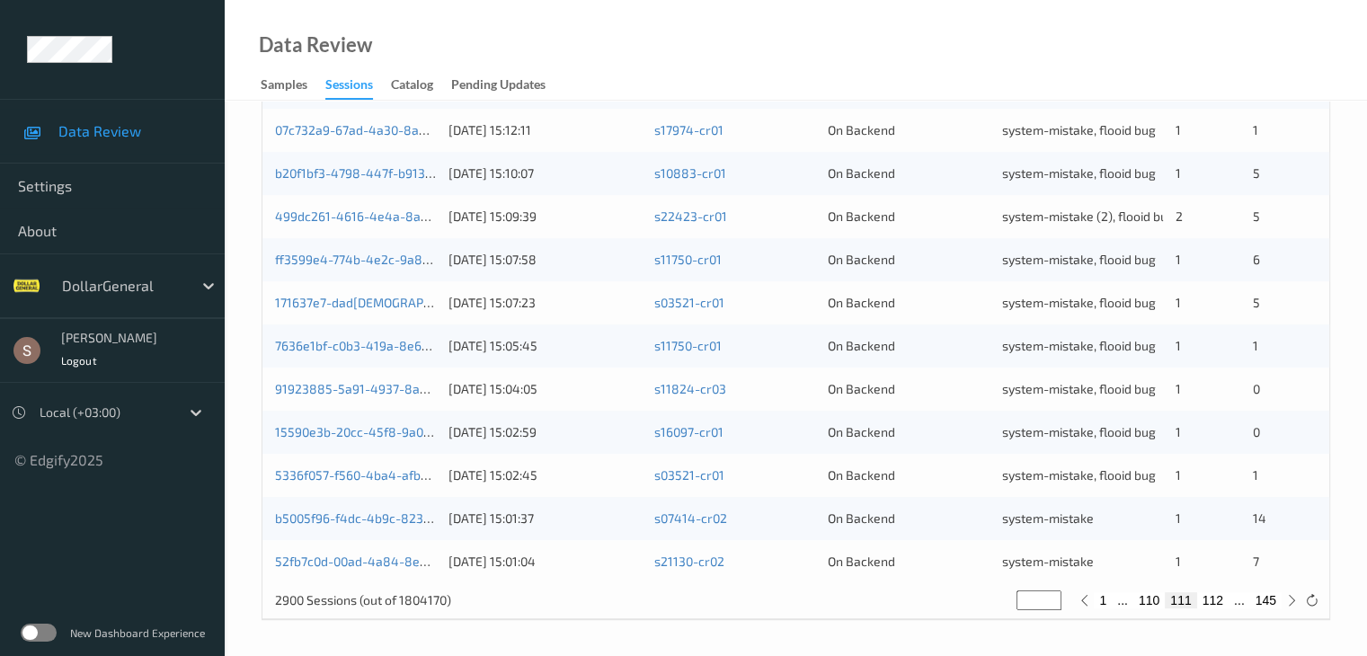
click at [1215, 601] on button "112" at bounding box center [1213, 600] width 31 height 16
click at [1219, 601] on button "113" at bounding box center [1213, 600] width 31 height 16
click at [1219, 608] on button "114" at bounding box center [1213, 600] width 31 height 16
click at [1222, 598] on button "115" at bounding box center [1213, 600] width 31 height 16
click at [1212, 599] on button "116" at bounding box center [1213, 600] width 31 height 16
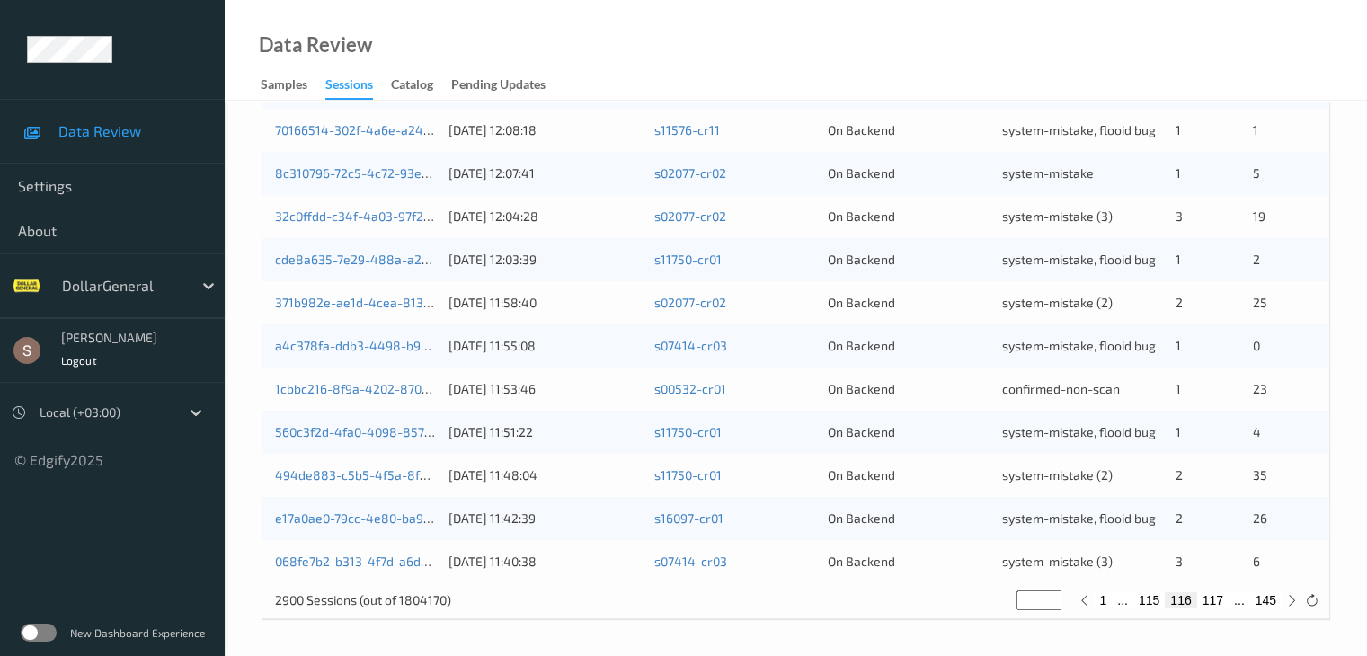
click at [1213, 605] on button "117" at bounding box center [1213, 600] width 31 height 16
click at [1219, 602] on button "118" at bounding box center [1213, 600] width 31 height 16
click at [1212, 605] on button "119" at bounding box center [1213, 600] width 31 height 16
click at [1220, 603] on button "120" at bounding box center [1213, 600] width 31 height 16
click at [1216, 601] on button "121" at bounding box center [1213, 600] width 31 height 16
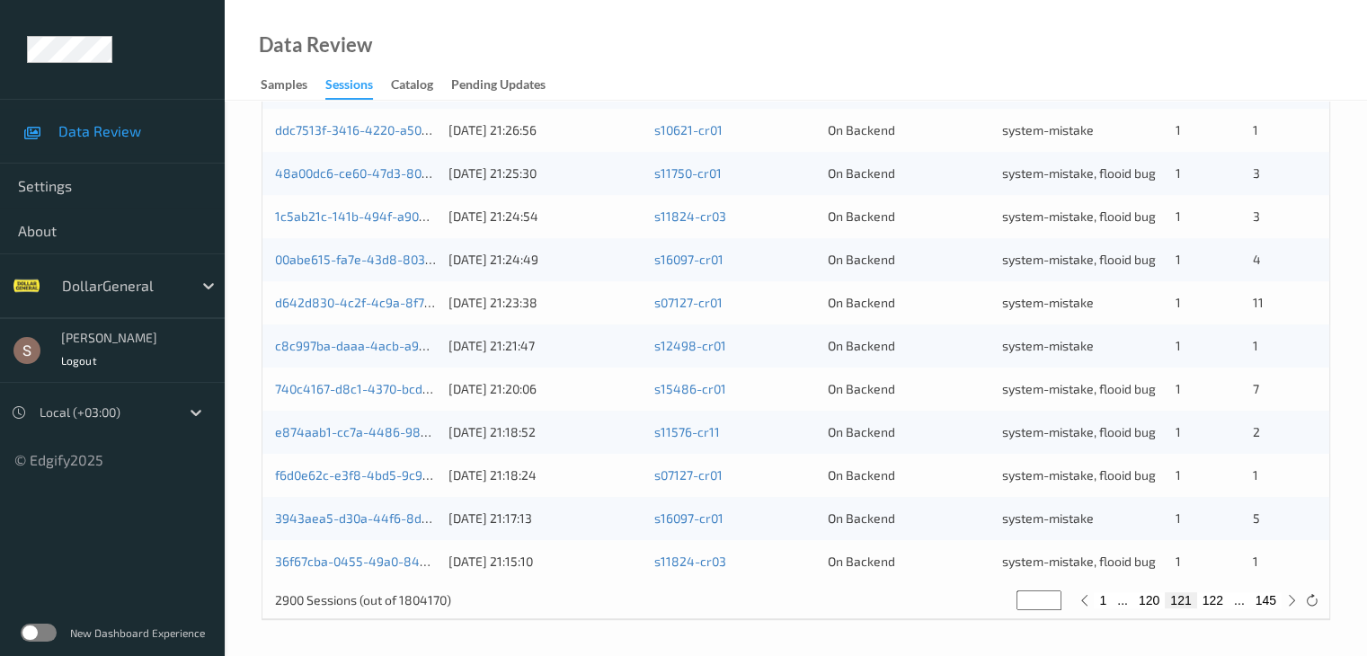
click at [1216, 596] on button "122" at bounding box center [1213, 600] width 31 height 16
click at [1216, 596] on button "123" at bounding box center [1213, 600] width 31 height 16
click at [1216, 596] on button "124" at bounding box center [1213, 600] width 31 height 16
click at [1216, 596] on button "125" at bounding box center [1213, 600] width 31 height 16
click at [1216, 596] on button "126" at bounding box center [1213, 600] width 31 height 16
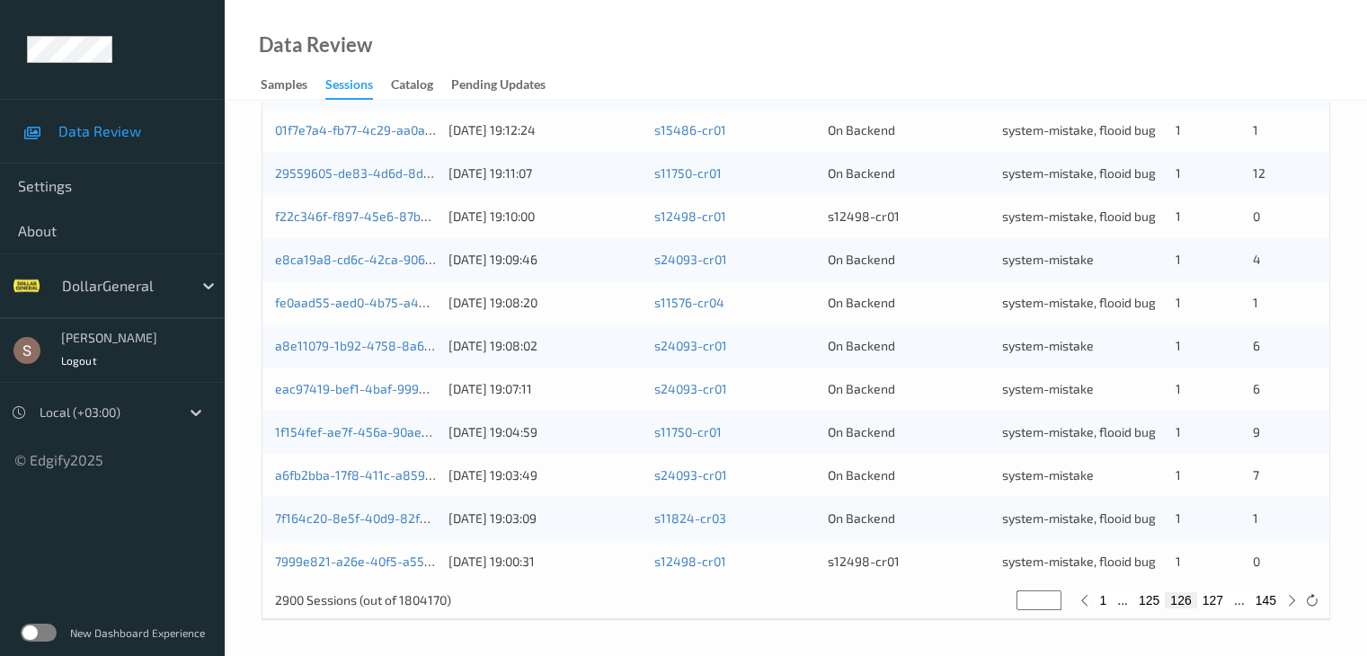
click at [1216, 596] on button "127" at bounding box center [1213, 600] width 31 height 16
click at [1216, 596] on button "128" at bounding box center [1213, 600] width 31 height 16
click at [1216, 596] on button "129" at bounding box center [1213, 600] width 31 height 16
click at [1216, 596] on button "130" at bounding box center [1213, 600] width 31 height 16
click at [1216, 596] on button "131" at bounding box center [1213, 600] width 31 height 16
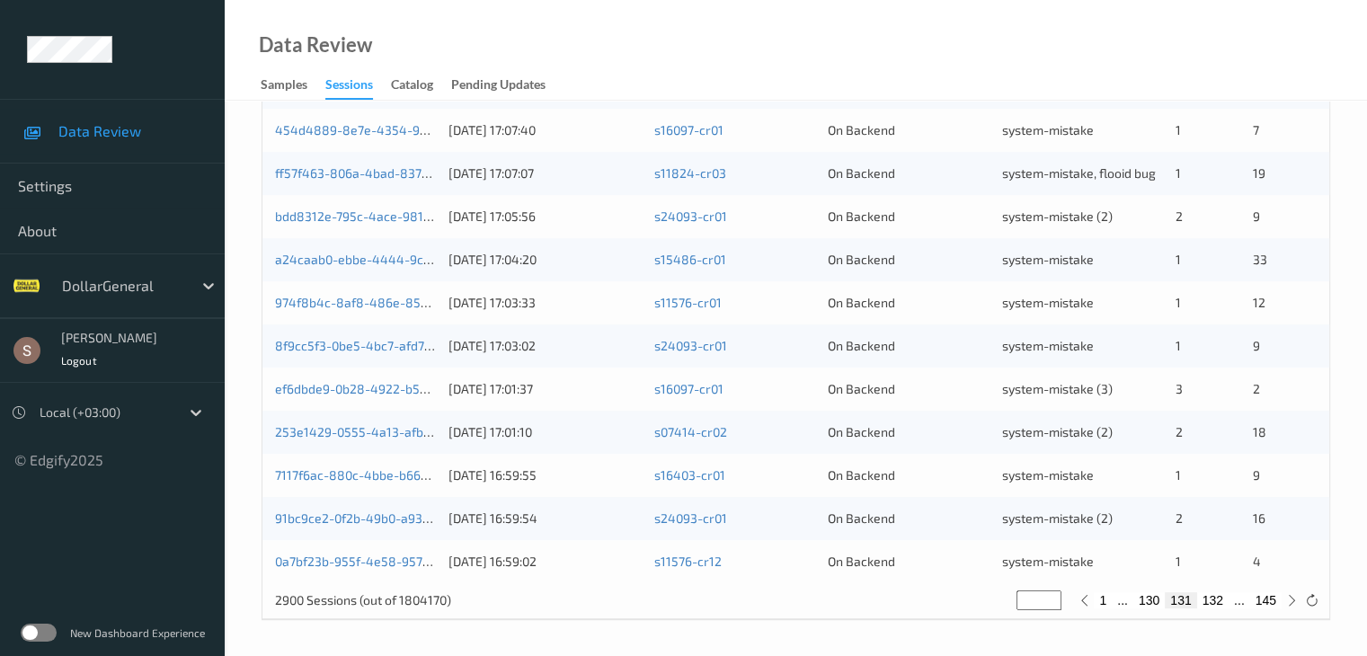
click at [1216, 596] on button "132" at bounding box center [1213, 600] width 31 height 16
click at [1216, 596] on button "133" at bounding box center [1213, 600] width 31 height 16
click at [1216, 596] on button "134" at bounding box center [1213, 600] width 31 height 16
click at [1216, 601] on button "135" at bounding box center [1213, 600] width 31 height 16
click at [1216, 601] on button "136" at bounding box center [1213, 600] width 31 height 16
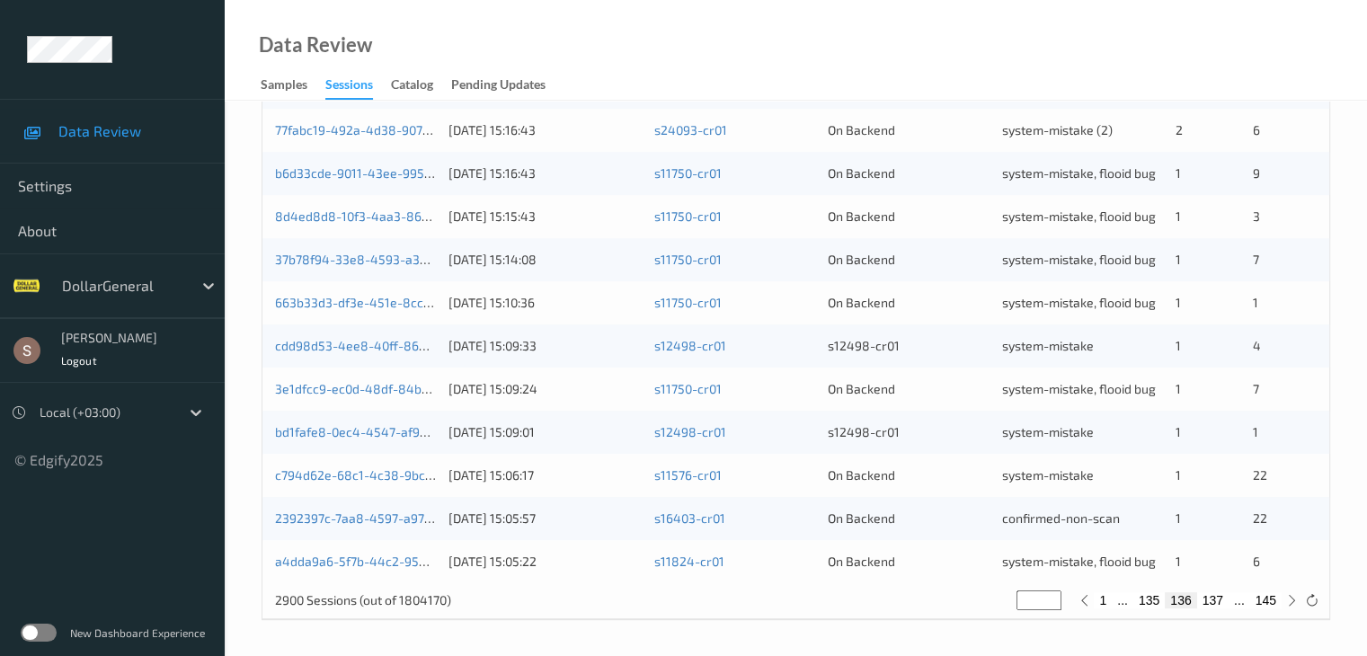
click at [1216, 601] on button "137" at bounding box center [1213, 600] width 31 height 16
click at [1216, 601] on button "138" at bounding box center [1213, 600] width 31 height 16
click at [1216, 601] on button "139" at bounding box center [1213, 600] width 31 height 16
click at [1216, 601] on button "140" at bounding box center [1213, 600] width 31 height 16
click at [1216, 601] on button "141" at bounding box center [1213, 600] width 31 height 16
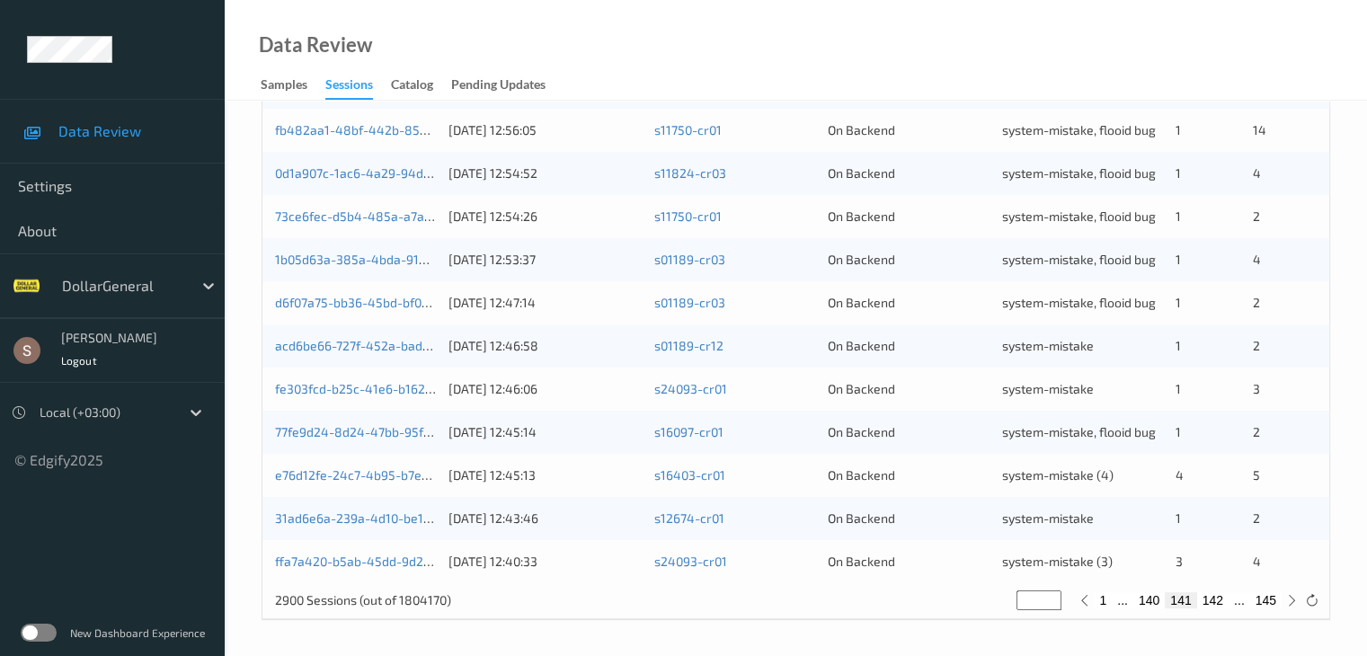
click at [1216, 601] on button "142" at bounding box center [1213, 600] width 31 height 16
click at [1216, 601] on button "143" at bounding box center [1213, 600] width 31 height 16
click at [1216, 601] on button "143" at bounding box center [1202, 600] width 31 height 16
click at [1237, 599] on button "144" at bounding box center [1233, 600] width 31 height 16
click at [1269, 601] on button "145" at bounding box center [1266, 600] width 31 height 16
